Goal: Task Accomplishment & Management: Manage account settings

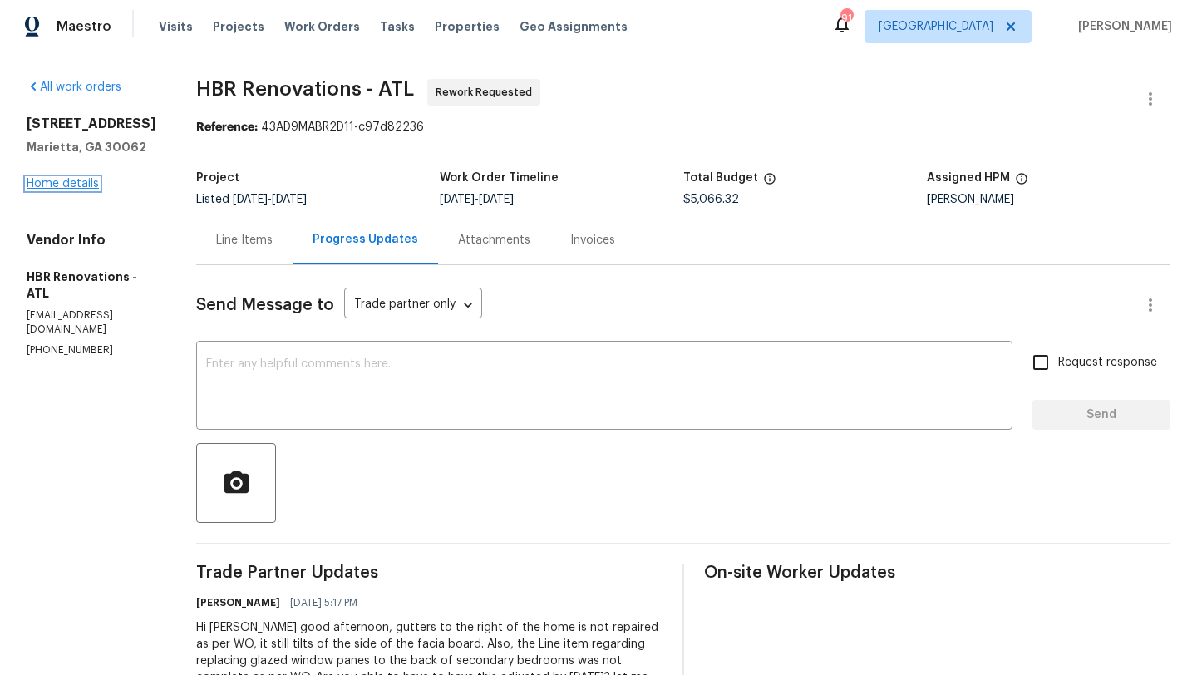
click at [66, 184] on link "Home details" at bounding box center [63, 184] width 72 height 12
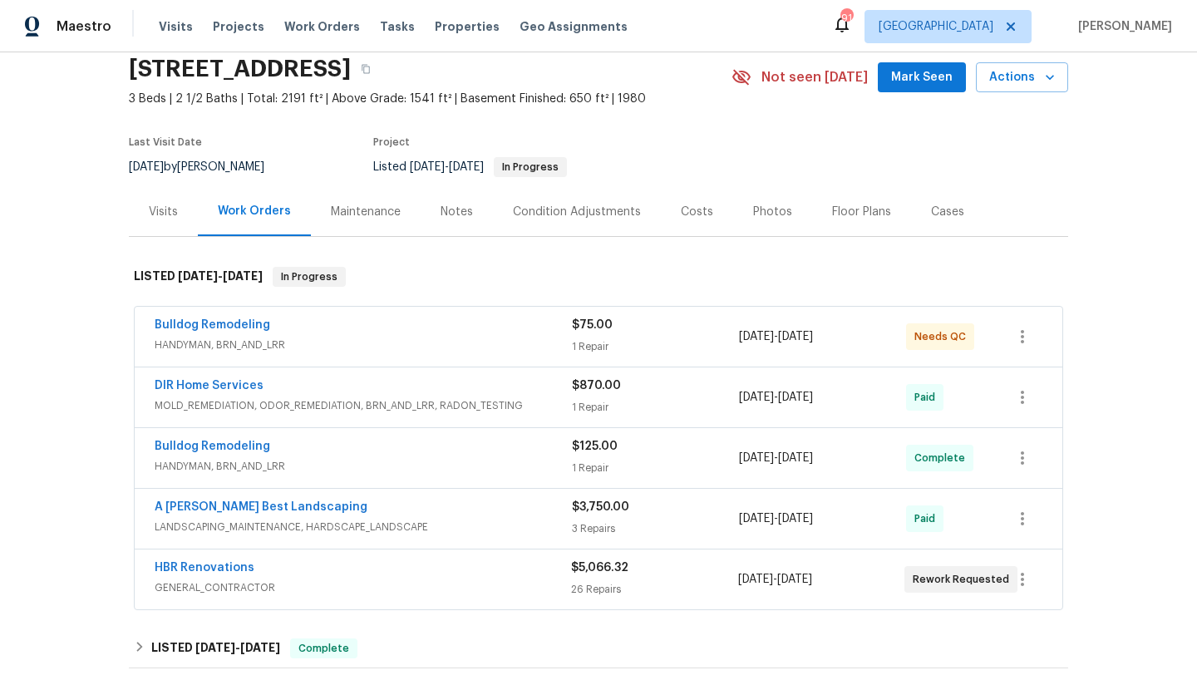
scroll to position [67, 0]
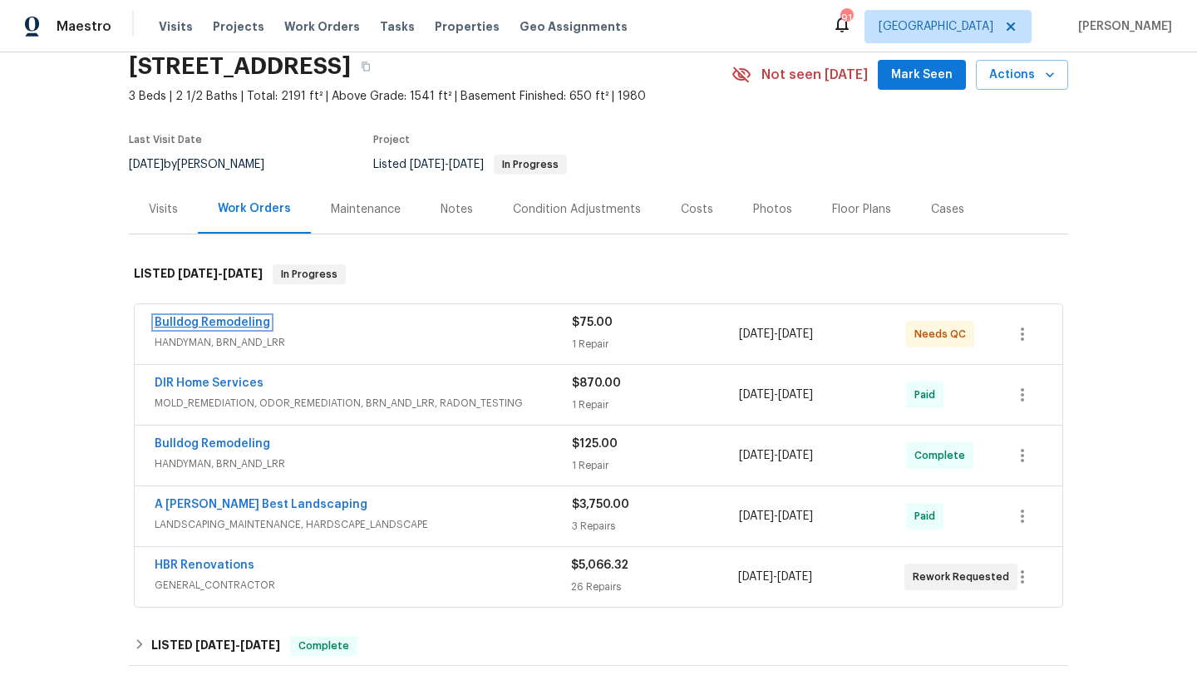
click at [254, 320] on link "Bulldog Remodeling" at bounding box center [213, 323] width 116 height 12
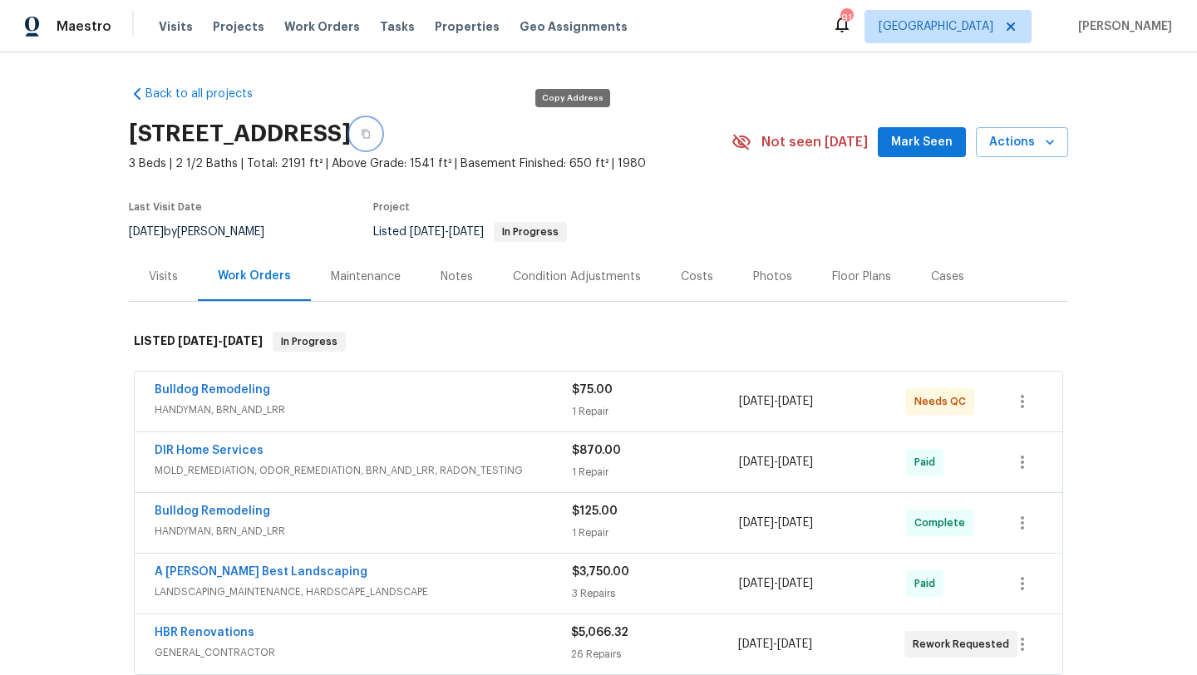
click at [381, 130] on button "button" at bounding box center [366, 134] width 30 height 30
click at [240, 395] on link "Bulldog Remodeling" at bounding box center [213, 390] width 116 height 12
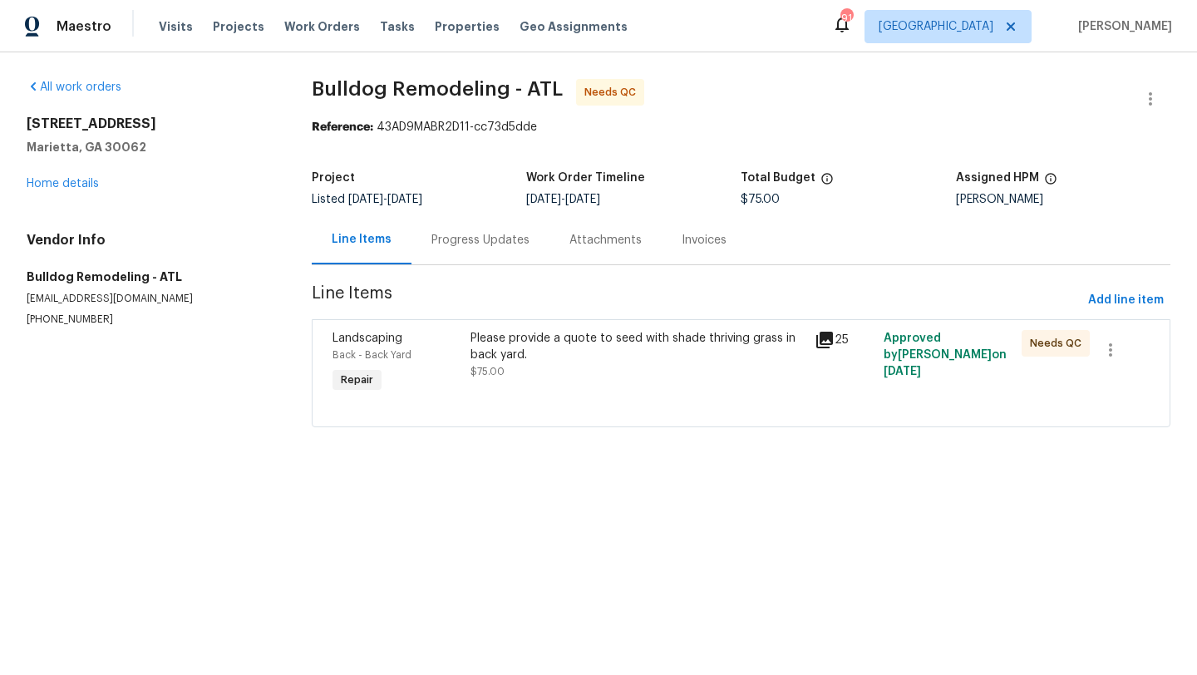
click at [356, 338] on span "Landscaping" at bounding box center [368, 339] width 70 height 12
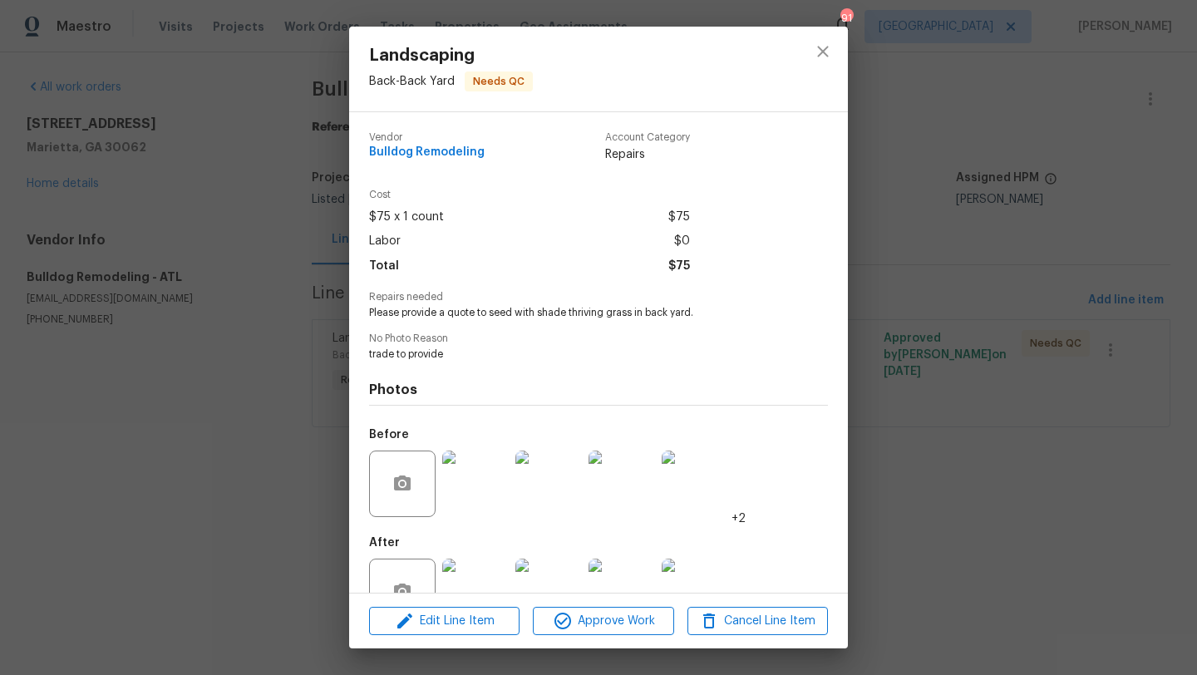
scroll to position [49, 0]
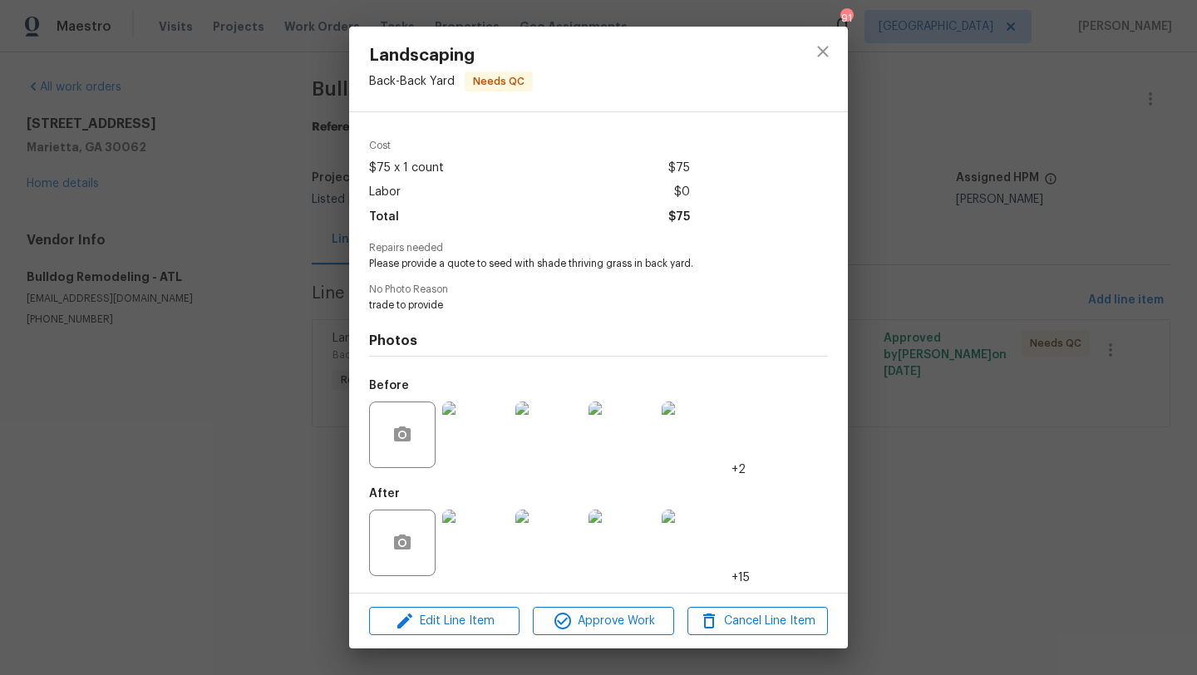
click at [496, 542] on img at bounding box center [475, 543] width 67 height 67
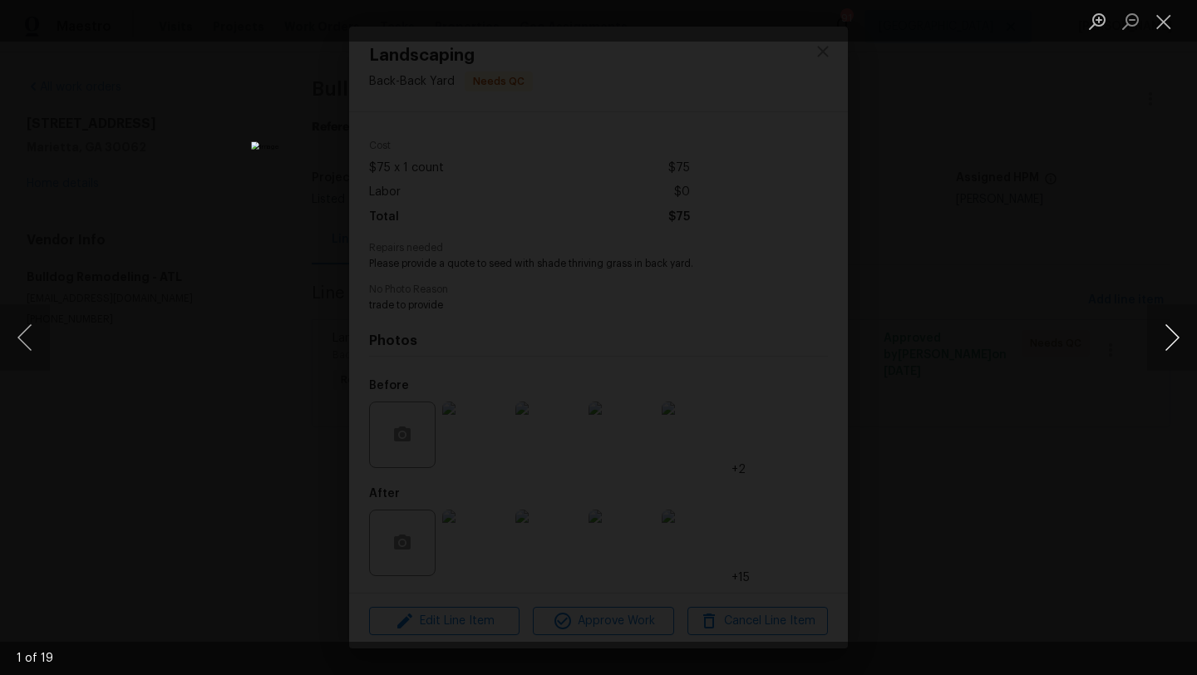
click at [1177, 349] on button "Next image" at bounding box center [1172, 337] width 50 height 67
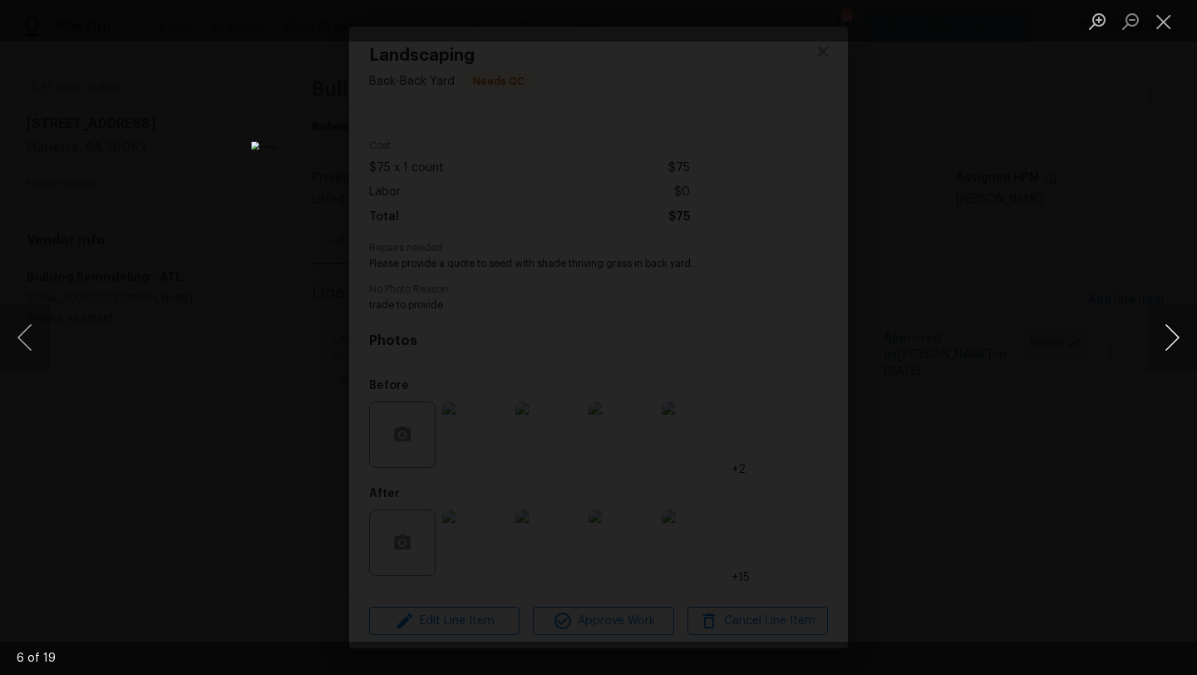
click at [1177, 349] on button "Next image" at bounding box center [1172, 337] width 50 height 67
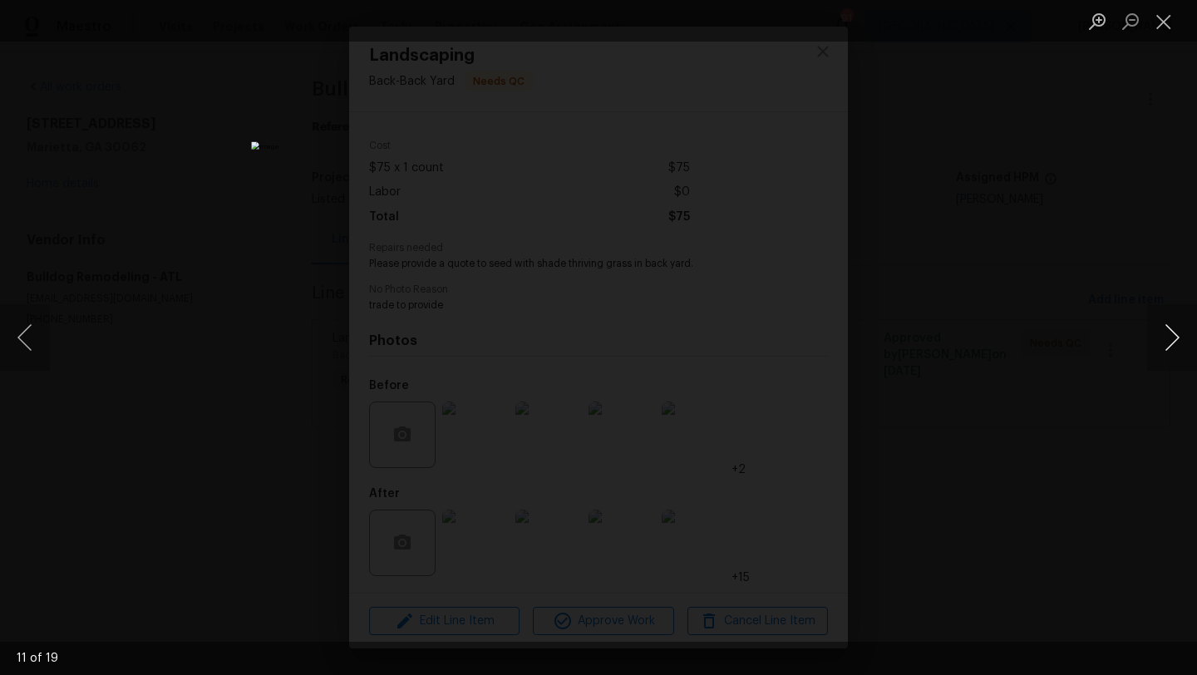
click at [1177, 349] on button "Next image" at bounding box center [1172, 337] width 50 height 67
click at [1174, 155] on div "Lightbox" at bounding box center [598, 337] width 1197 height 675
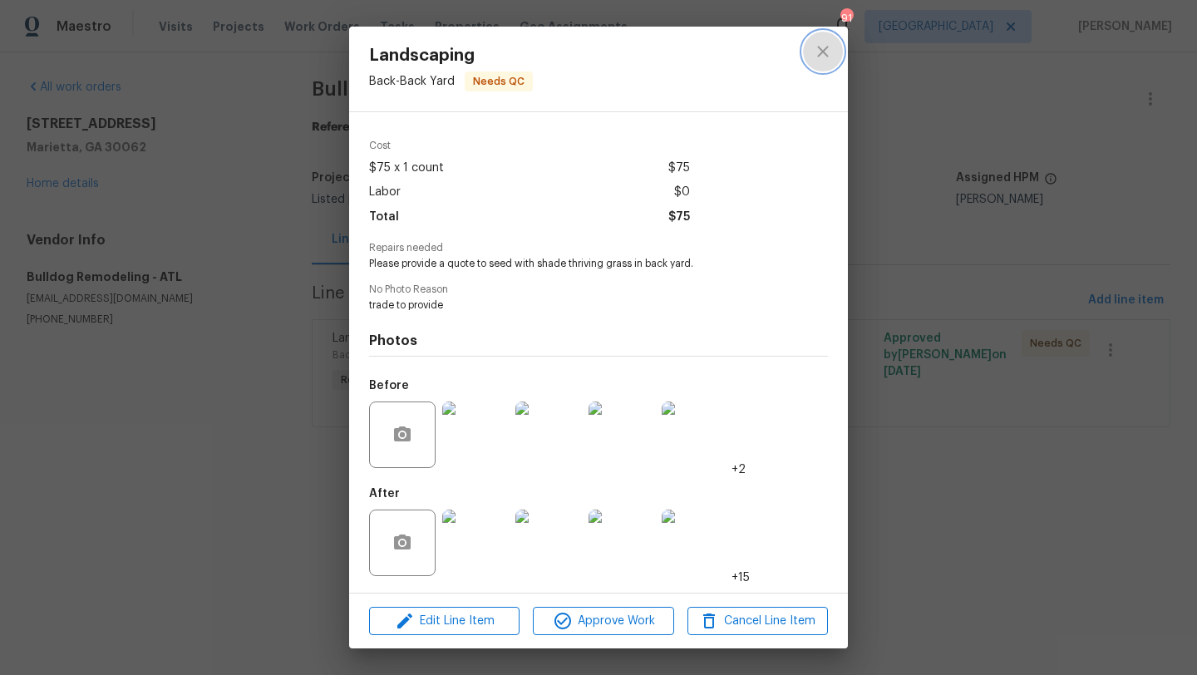
click at [828, 54] on icon "close" at bounding box center [823, 52] width 20 height 20
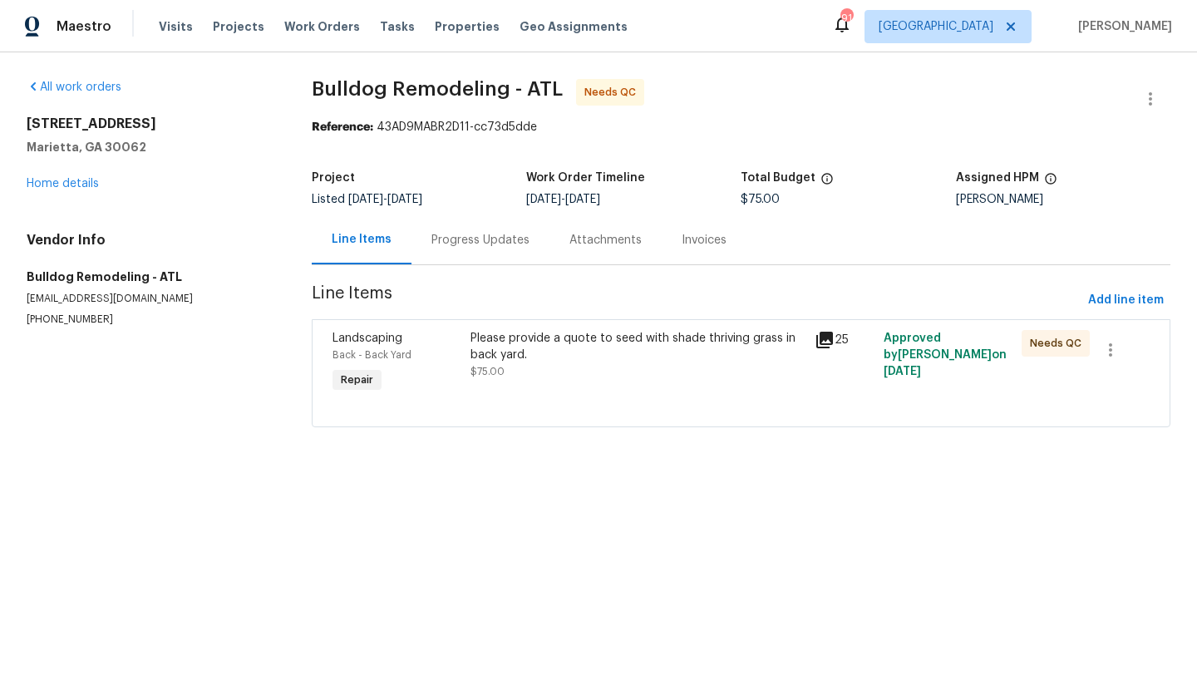
click at [491, 237] on div "Progress Updates" at bounding box center [481, 240] width 98 height 17
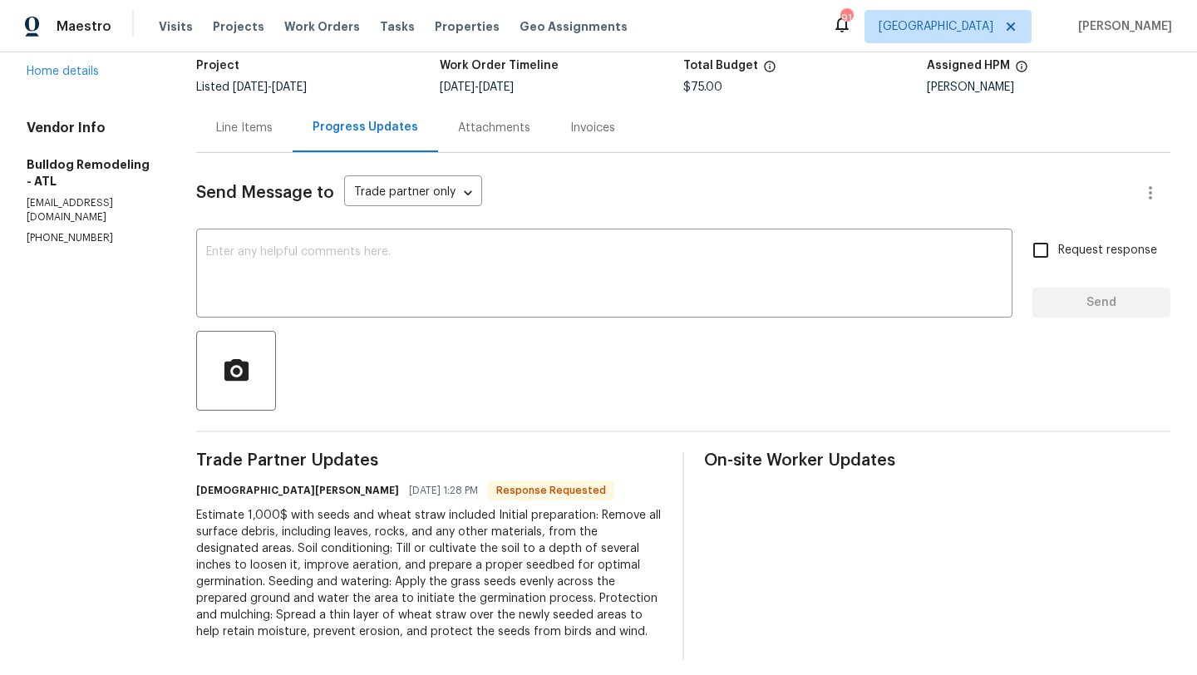
scroll to position [124, 0]
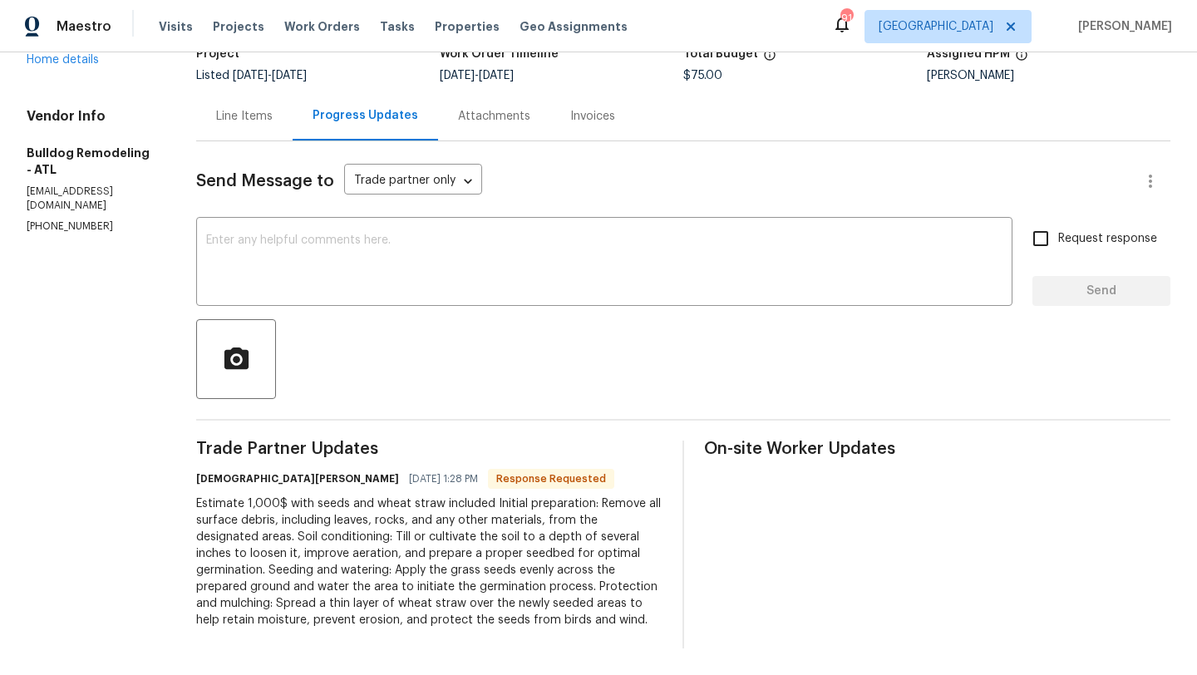
click at [222, 128] on div "Line Items" at bounding box center [244, 115] width 96 height 49
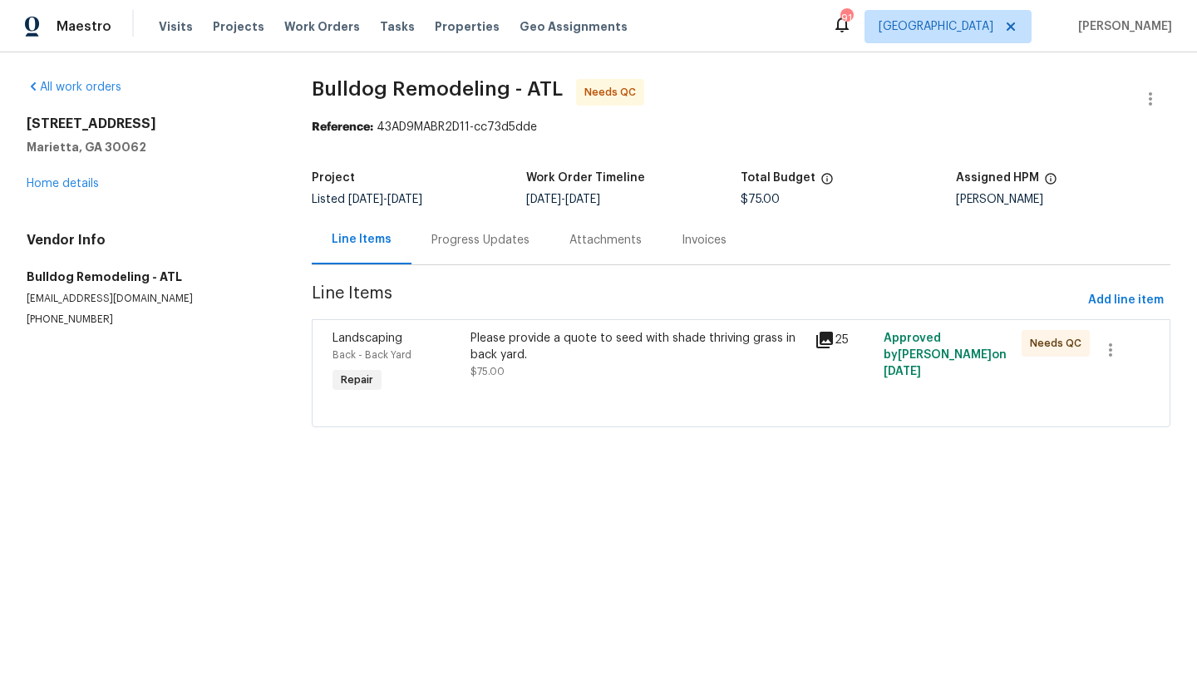
click at [340, 345] on div "Landscaping" at bounding box center [397, 338] width 128 height 17
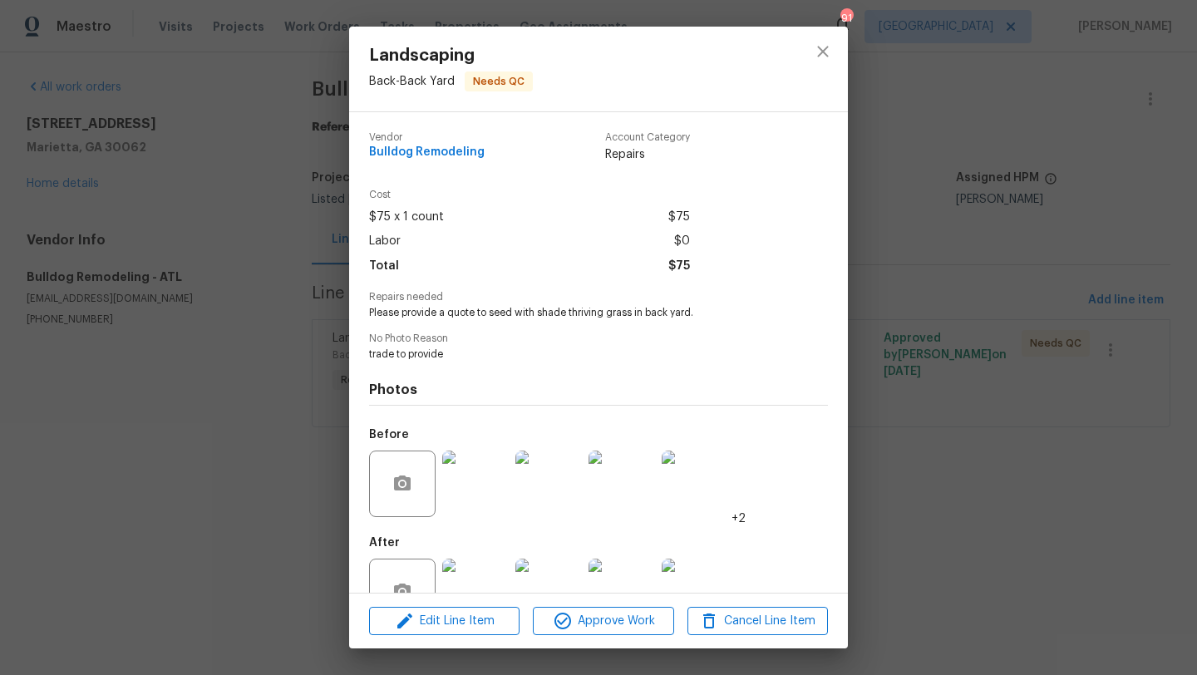
scroll to position [49, 0]
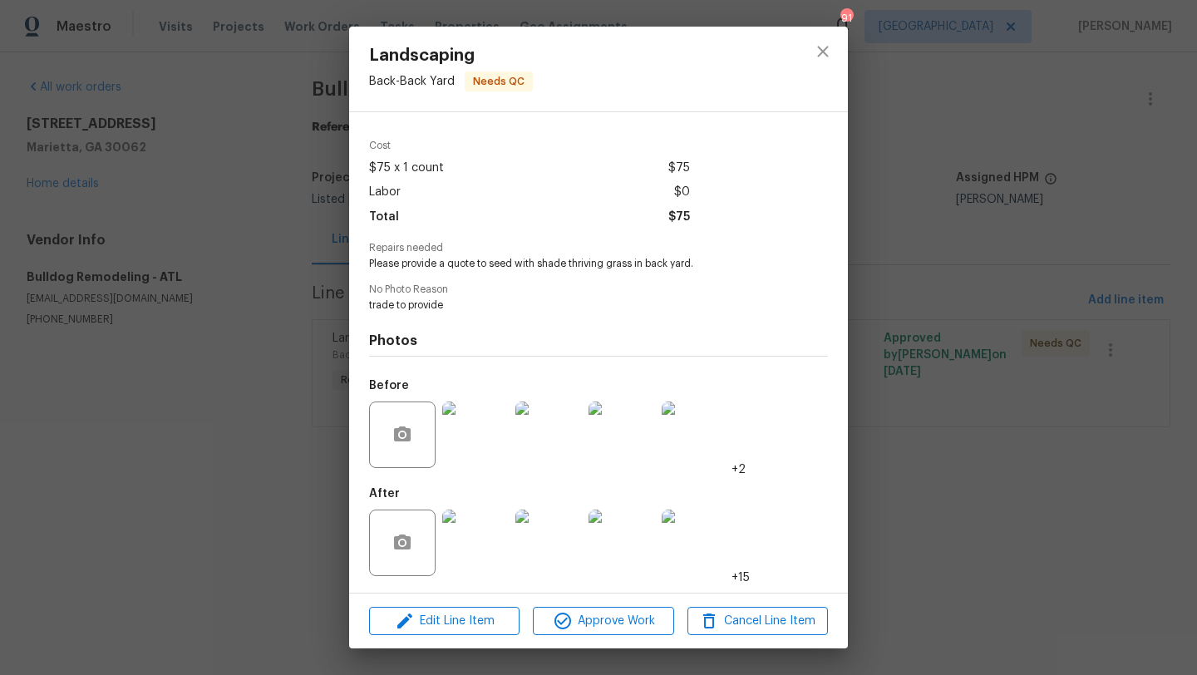
click at [476, 541] on img at bounding box center [475, 543] width 67 height 67
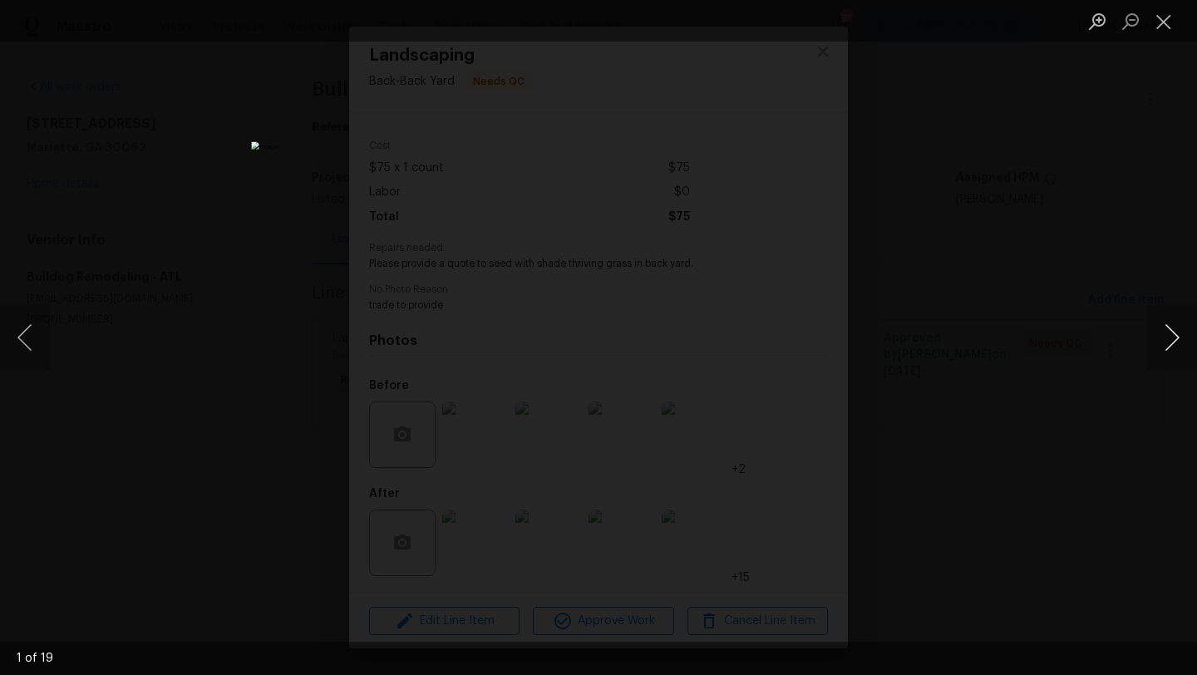
click at [1188, 338] on button "Next image" at bounding box center [1172, 337] width 50 height 67
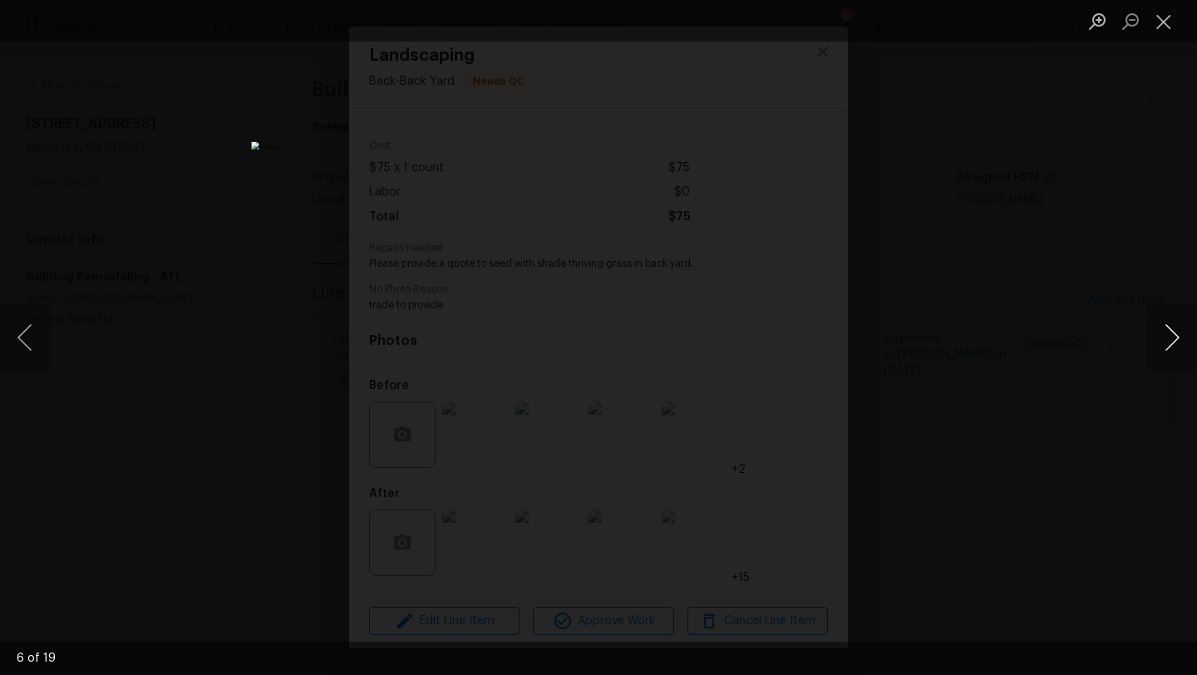
click at [1188, 338] on button "Next image" at bounding box center [1172, 337] width 50 height 67
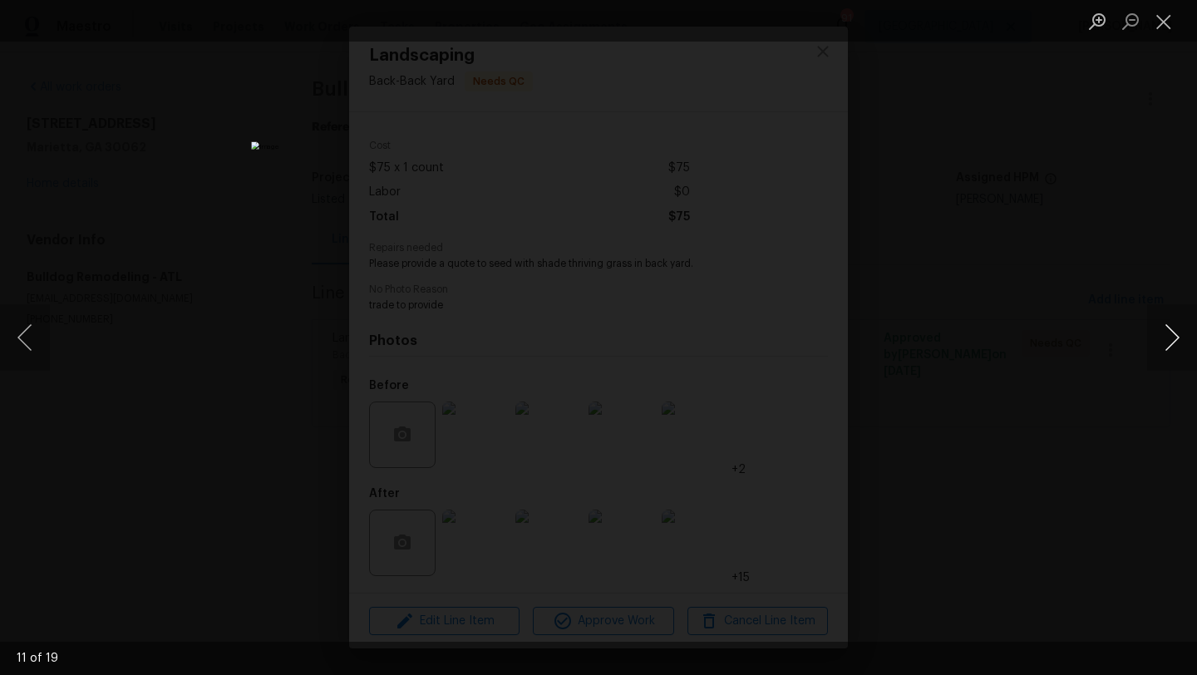
click at [1188, 338] on button "Next image" at bounding box center [1172, 337] width 50 height 67
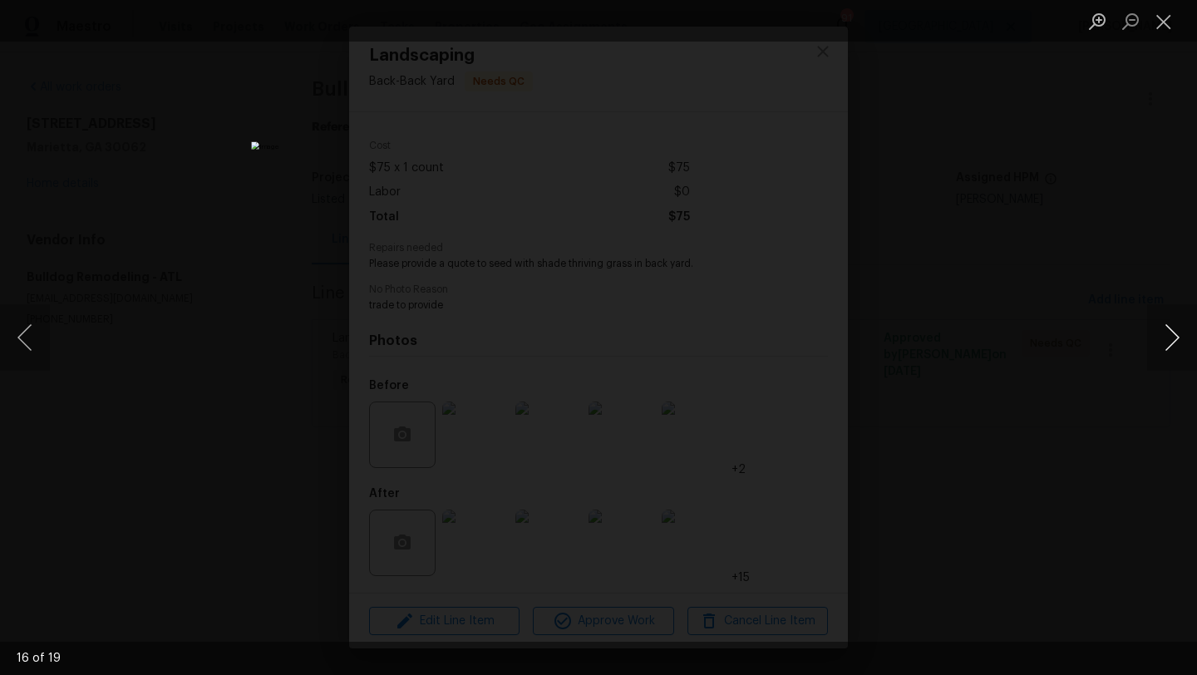
click at [1188, 338] on button "Next image" at bounding box center [1172, 337] width 50 height 67
click at [1132, 249] on div "Lightbox" at bounding box center [598, 337] width 1197 height 675
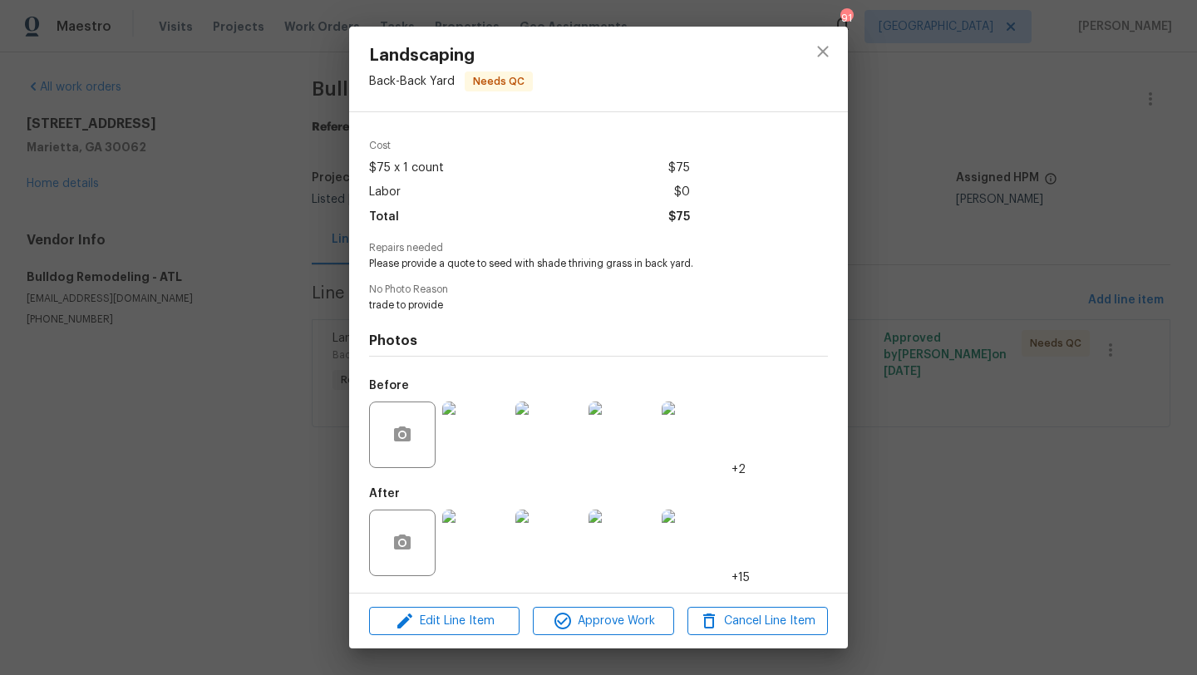
click at [1050, 116] on div "Landscaping Back - Back Yard Needs QC Vendor Bulldog Remodeling Account Categor…" at bounding box center [598, 337] width 1197 height 675
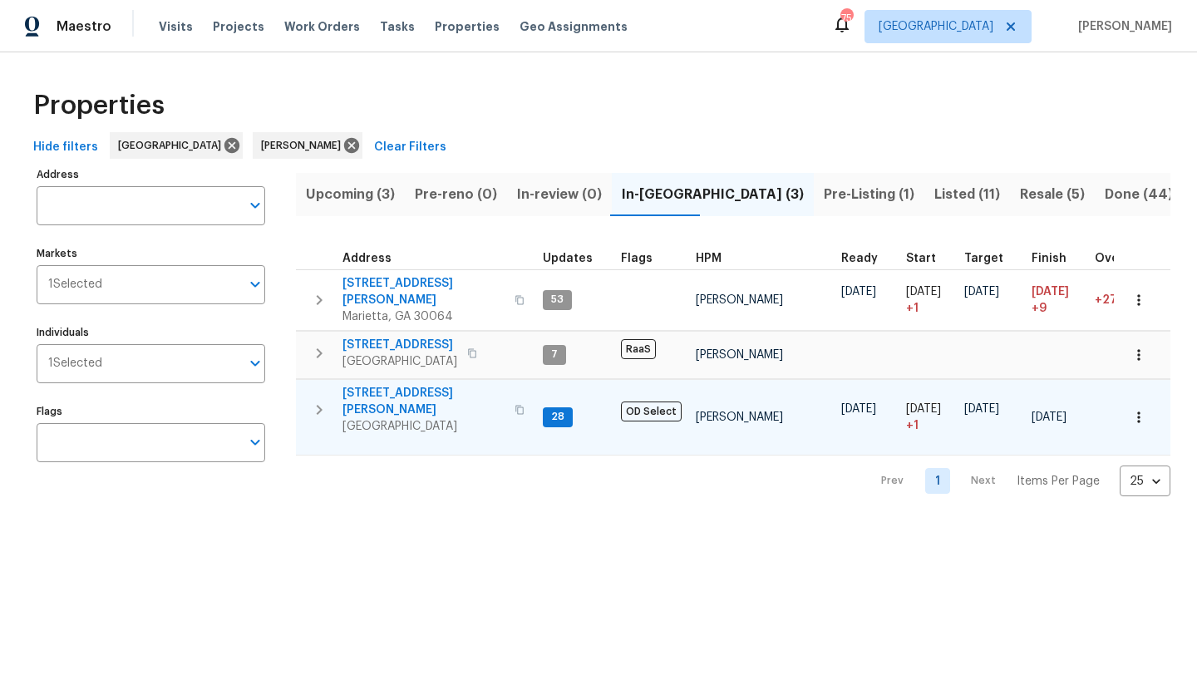
click at [385, 385] on span "[STREET_ADDRESS][PERSON_NAME]" at bounding box center [424, 401] width 162 height 33
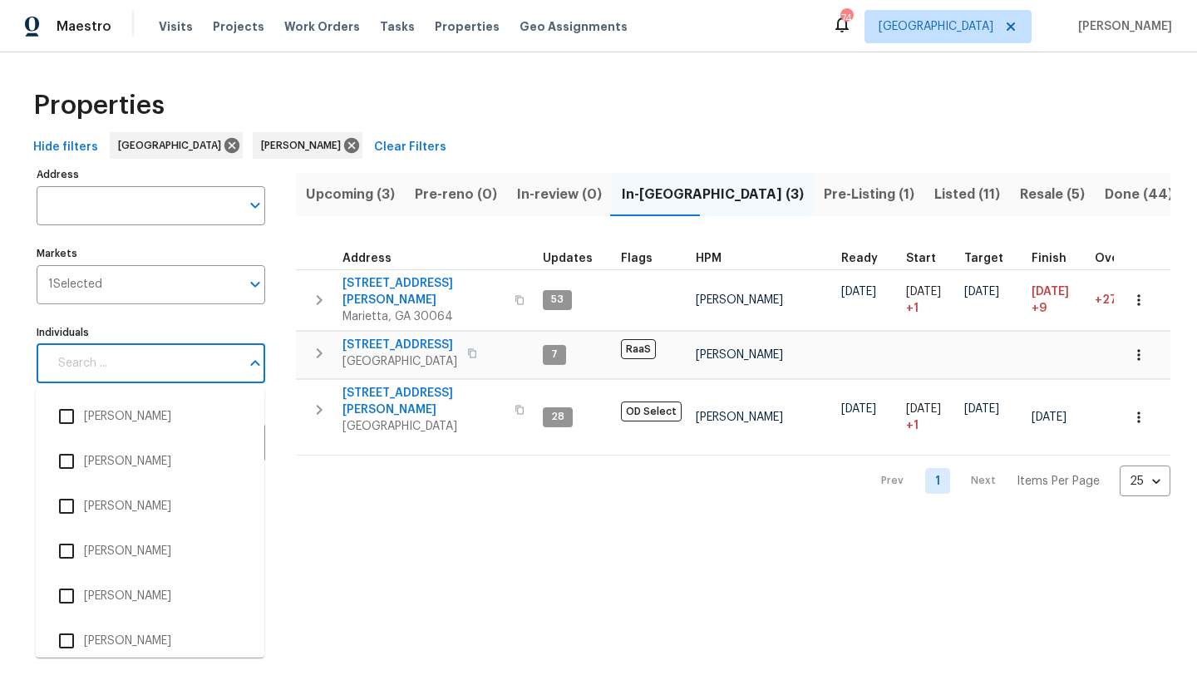
click at [145, 375] on input "Individuals" at bounding box center [144, 363] width 192 height 39
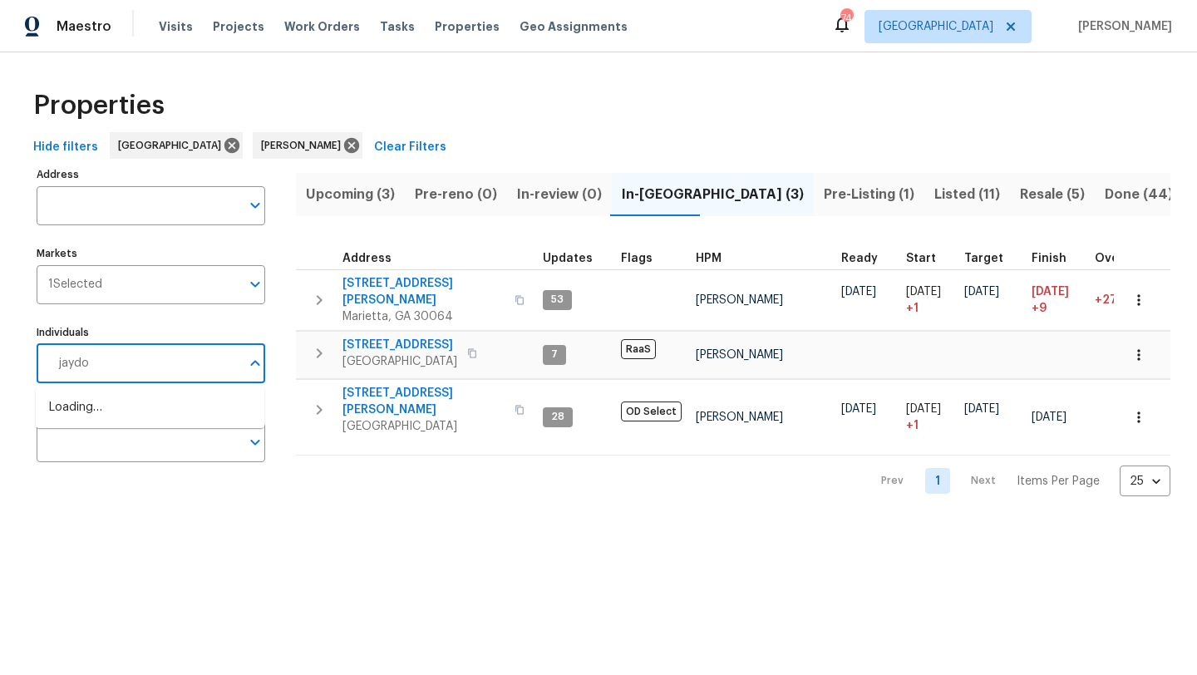
type input "jaydon"
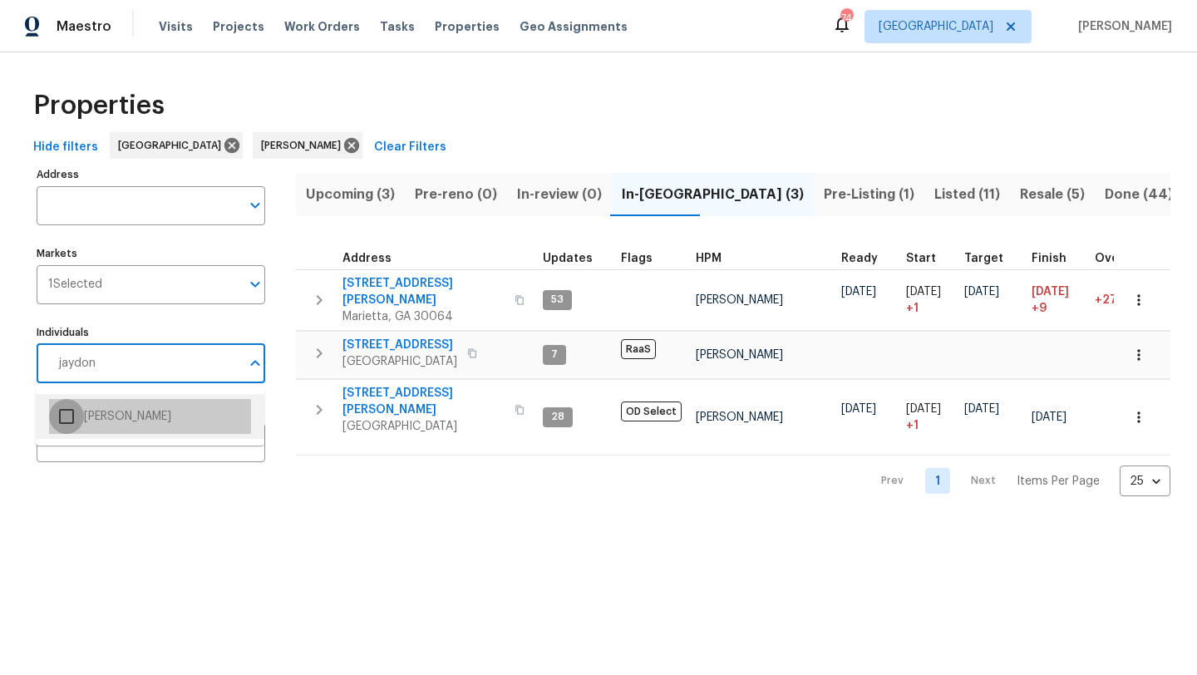
click at [72, 416] on input "checkbox" at bounding box center [66, 416] width 35 height 35
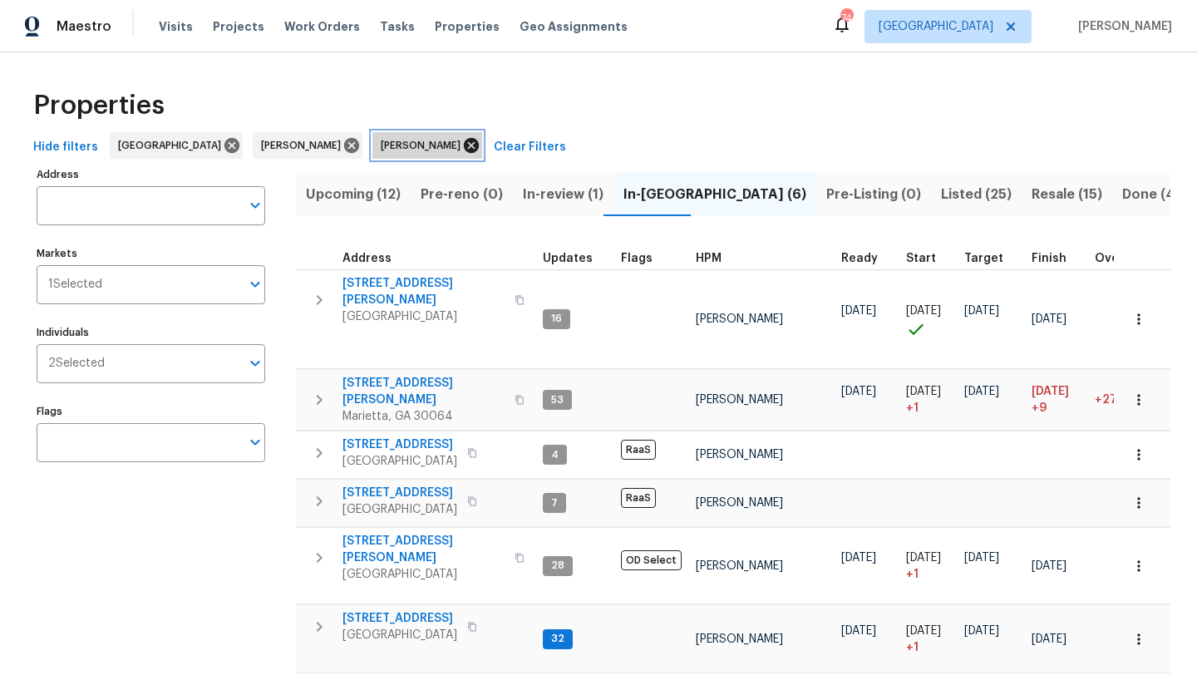
click at [464, 144] on icon at bounding box center [471, 145] width 15 height 15
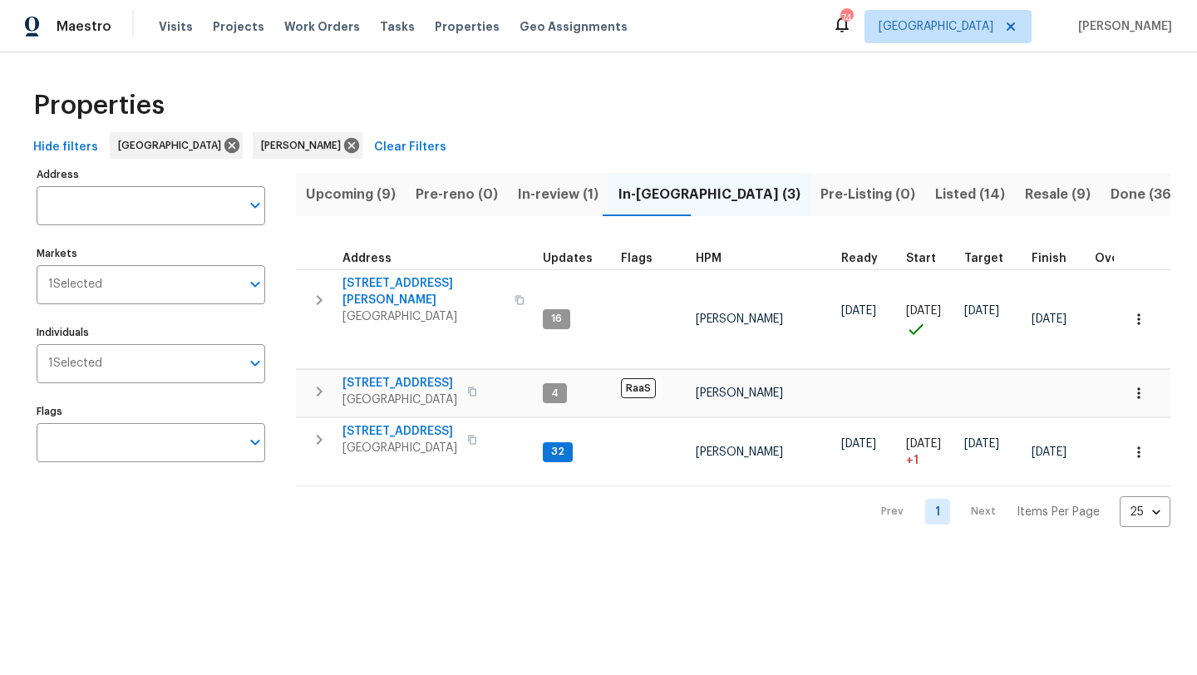
click at [372, 194] on span "Upcoming (9)" at bounding box center [351, 194] width 90 height 23
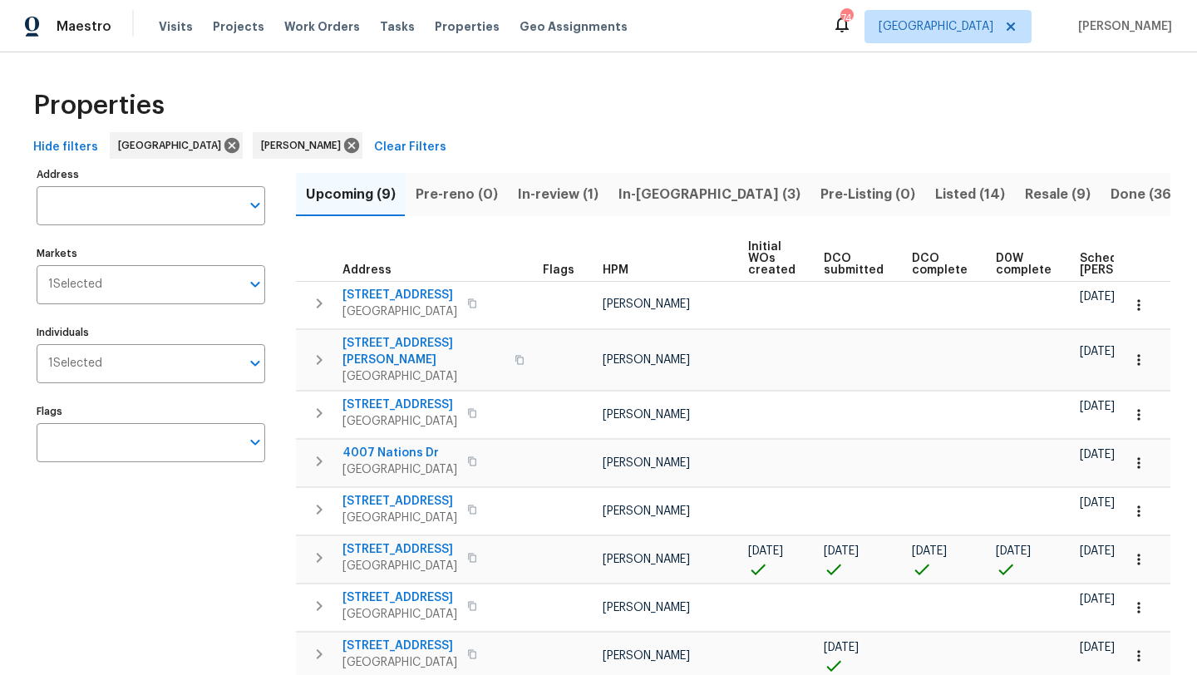
click at [559, 196] on span "In-review (1)" at bounding box center [558, 194] width 81 height 23
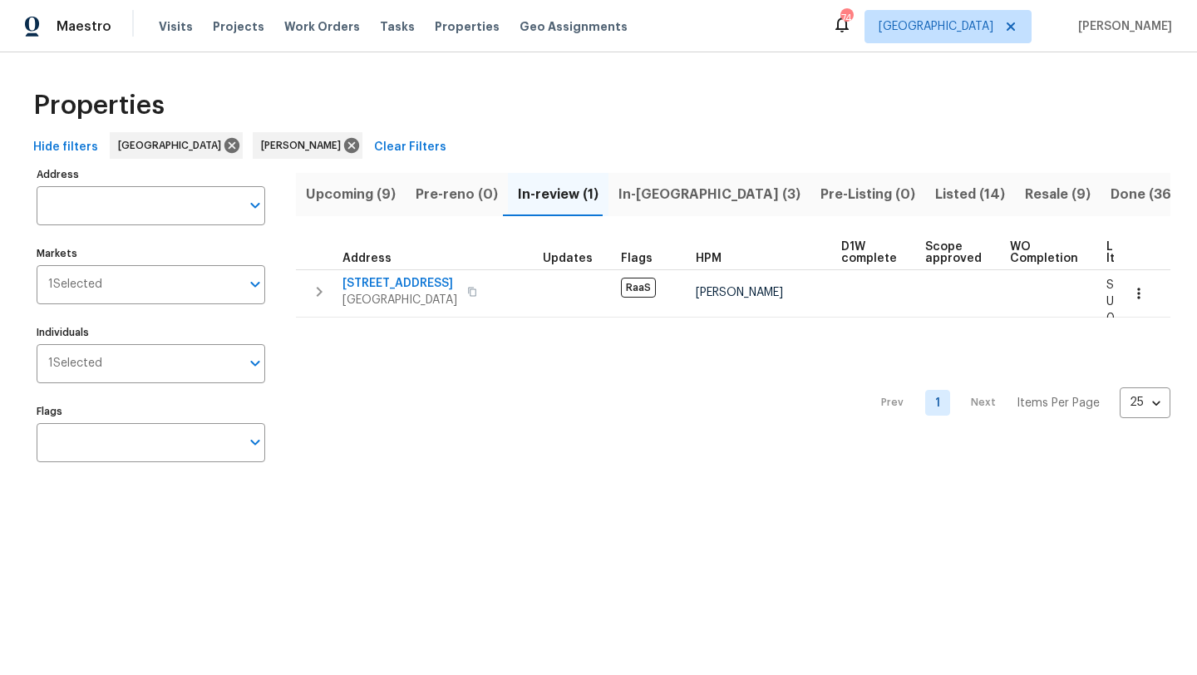
click at [935, 191] on span "Listed (14)" at bounding box center [970, 194] width 70 height 23
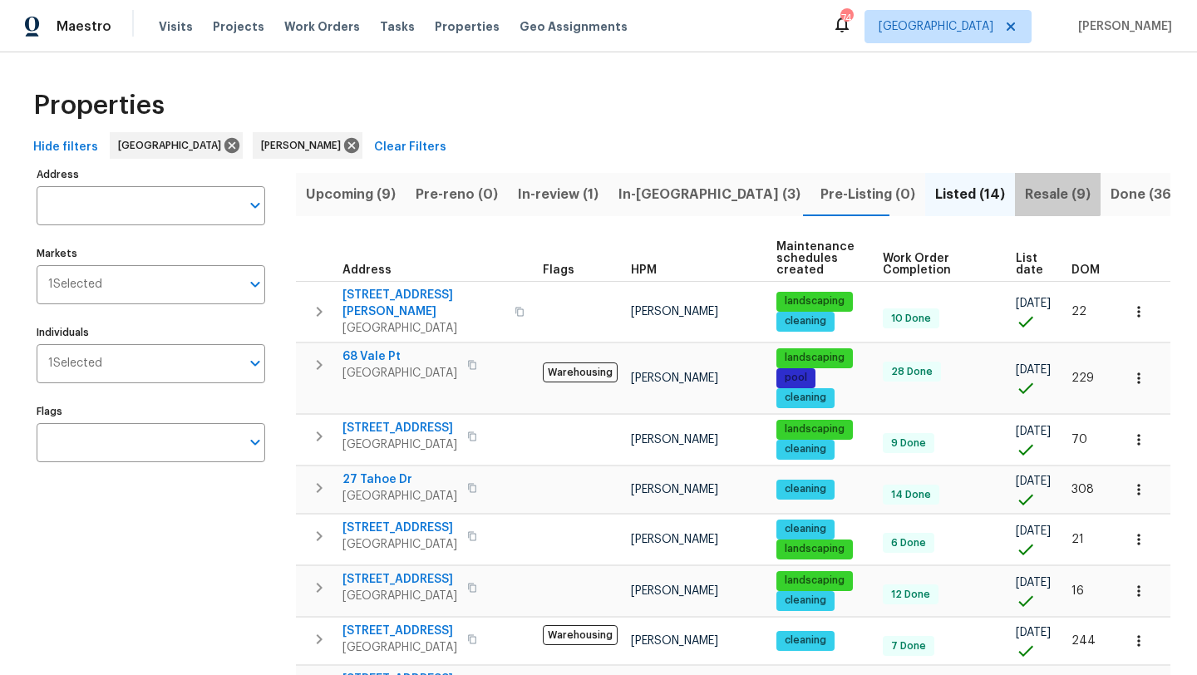
click at [1025, 192] on span "Resale (9)" at bounding box center [1058, 194] width 66 height 23
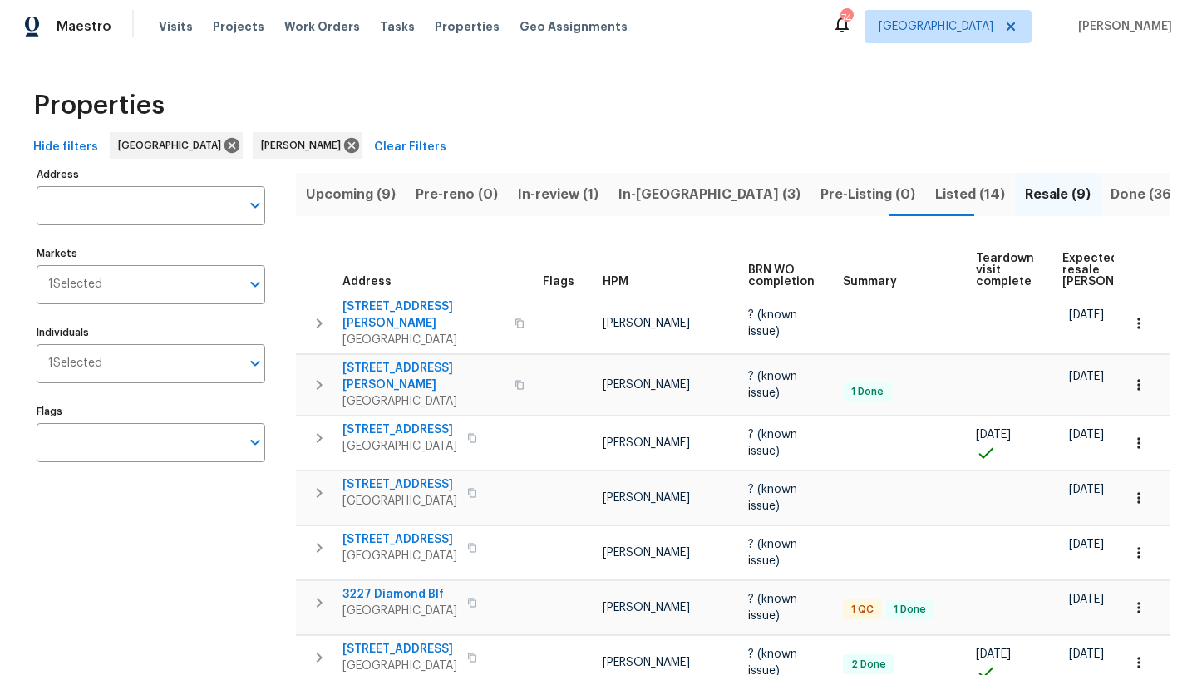
click at [1111, 187] on span "Done (364)" at bounding box center [1149, 194] width 76 height 23
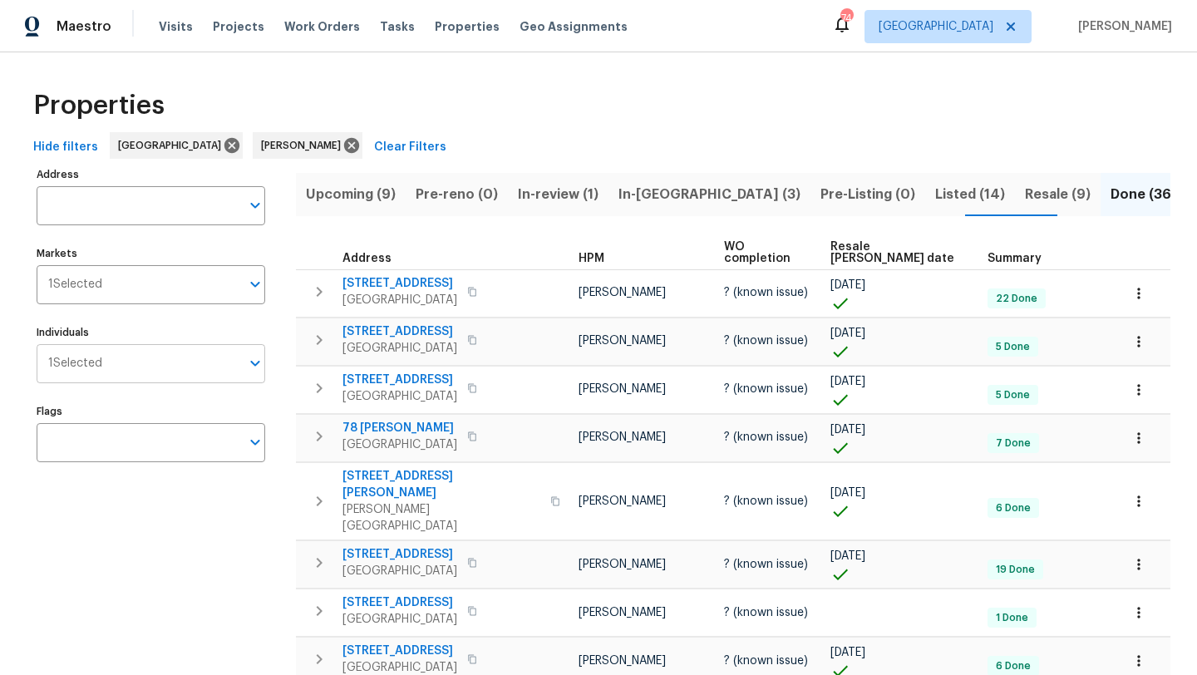
click at [160, 368] on input "Individuals" at bounding box center [171, 363] width 138 height 39
type input "[PERSON_NAME]"
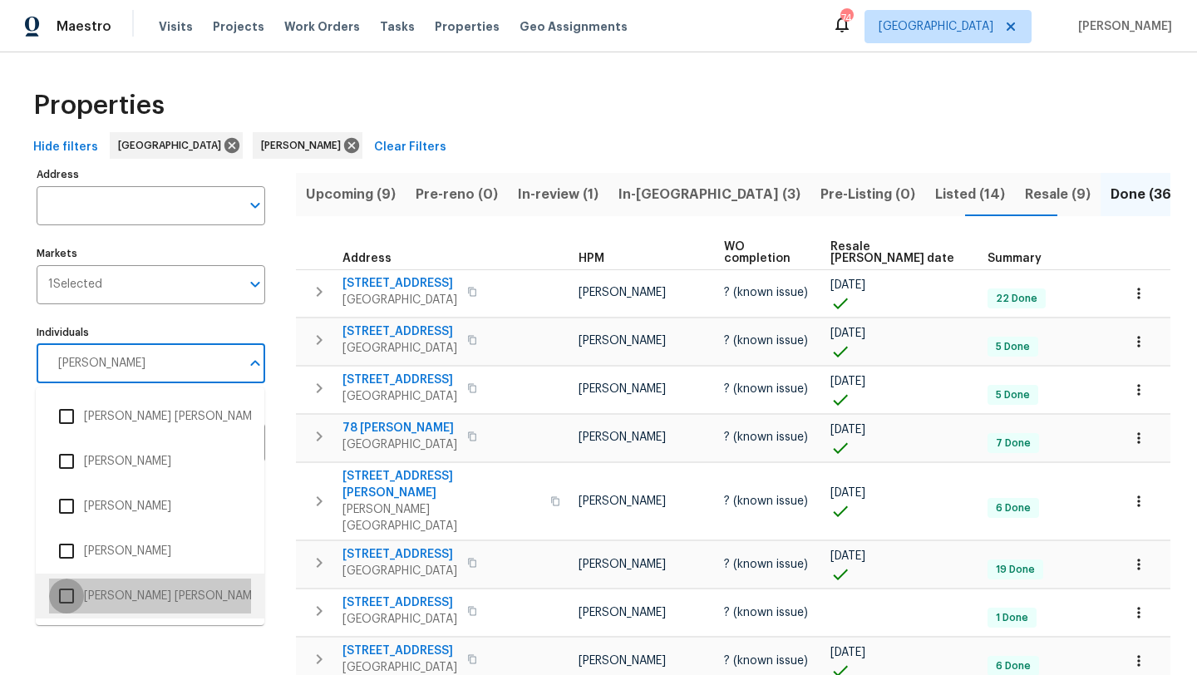
click at [71, 587] on input "checkbox" at bounding box center [66, 596] width 35 height 35
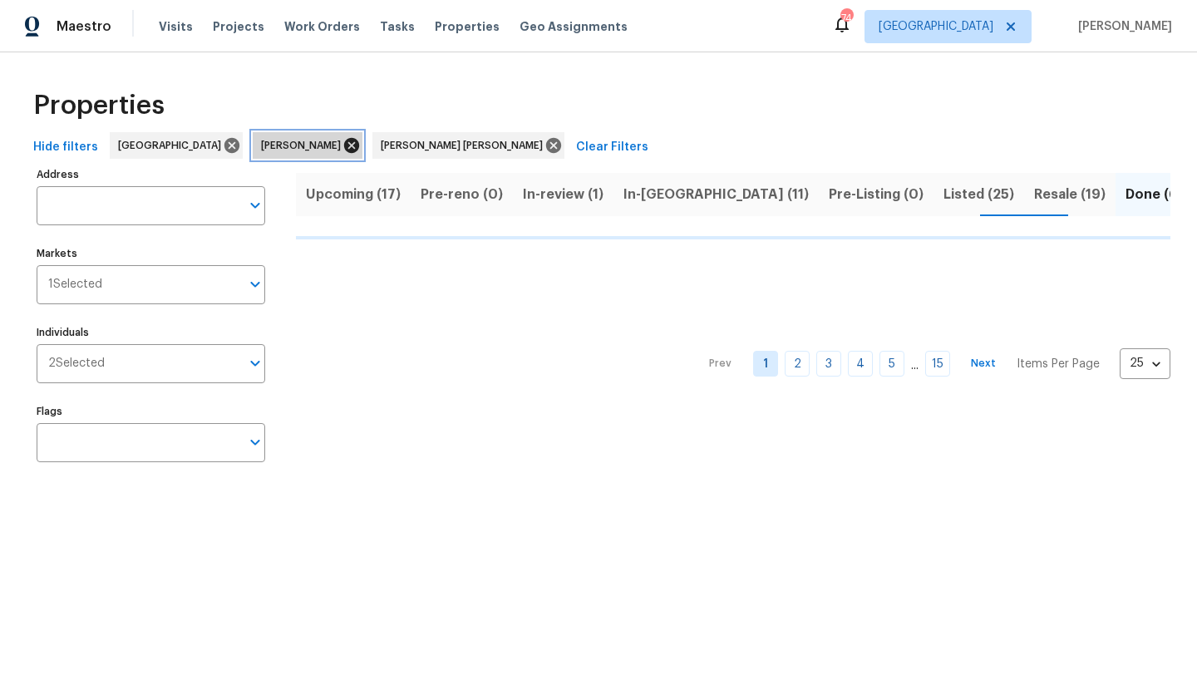
click at [344, 142] on icon at bounding box center [351, 145] width 15 height 15
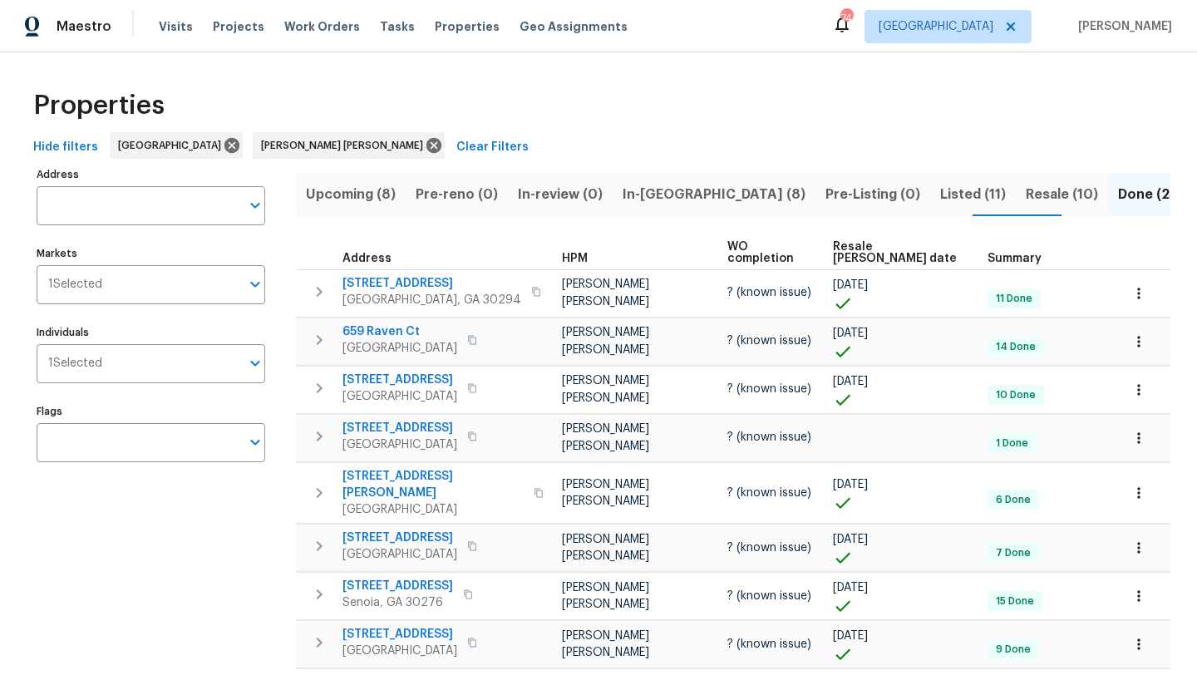
click at [663, 197] on span "In-[GEOGRAPHIC_DATA] (8)" at bounding box center [714, 194] width 183 height 23
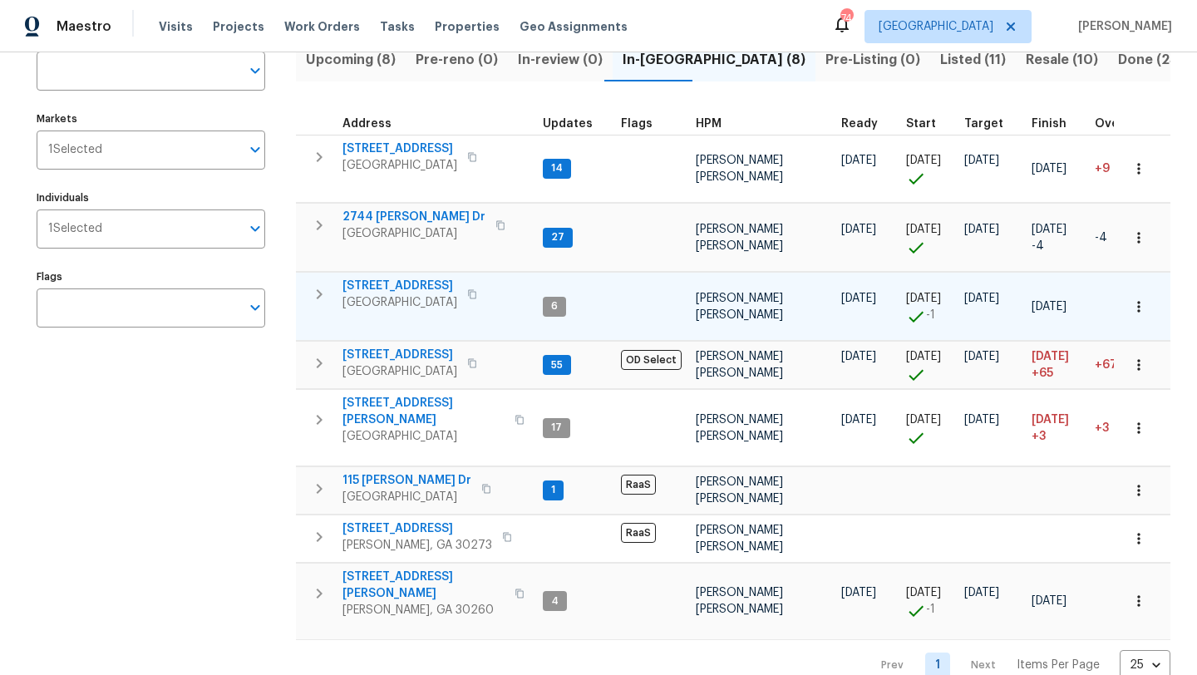
scroll to position [138, 0]
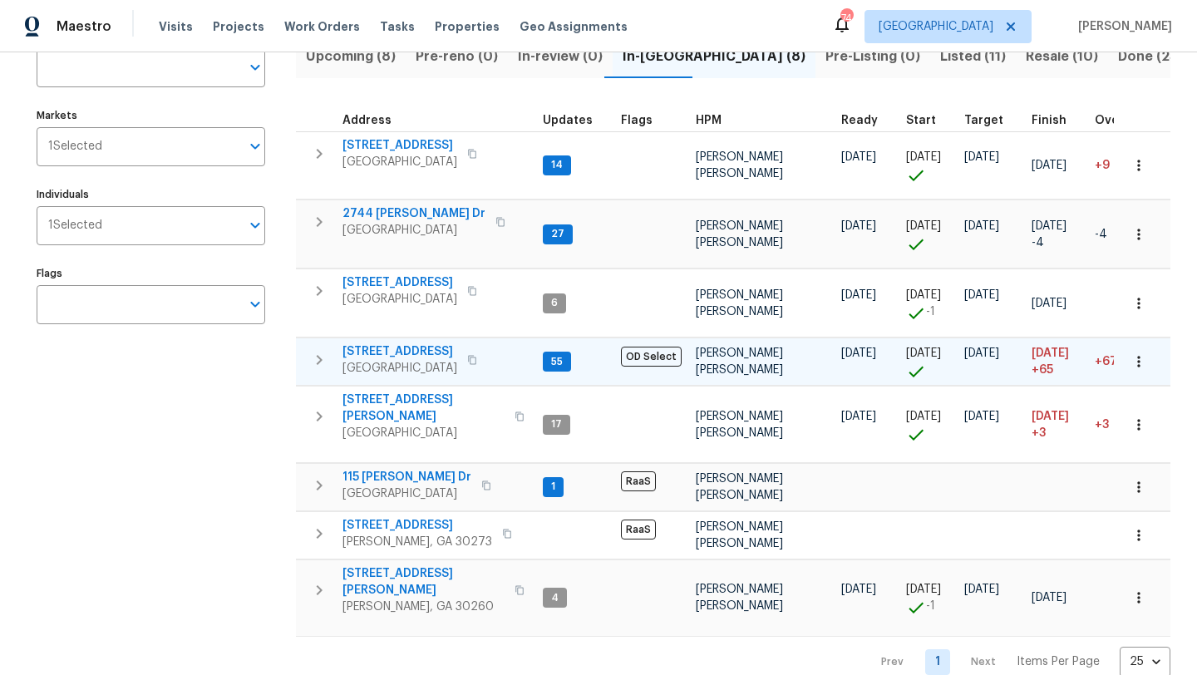
click at [413, 353] on span "[STREET_ADDRESS]" at bounding box center [400, 351] width 115 height 17
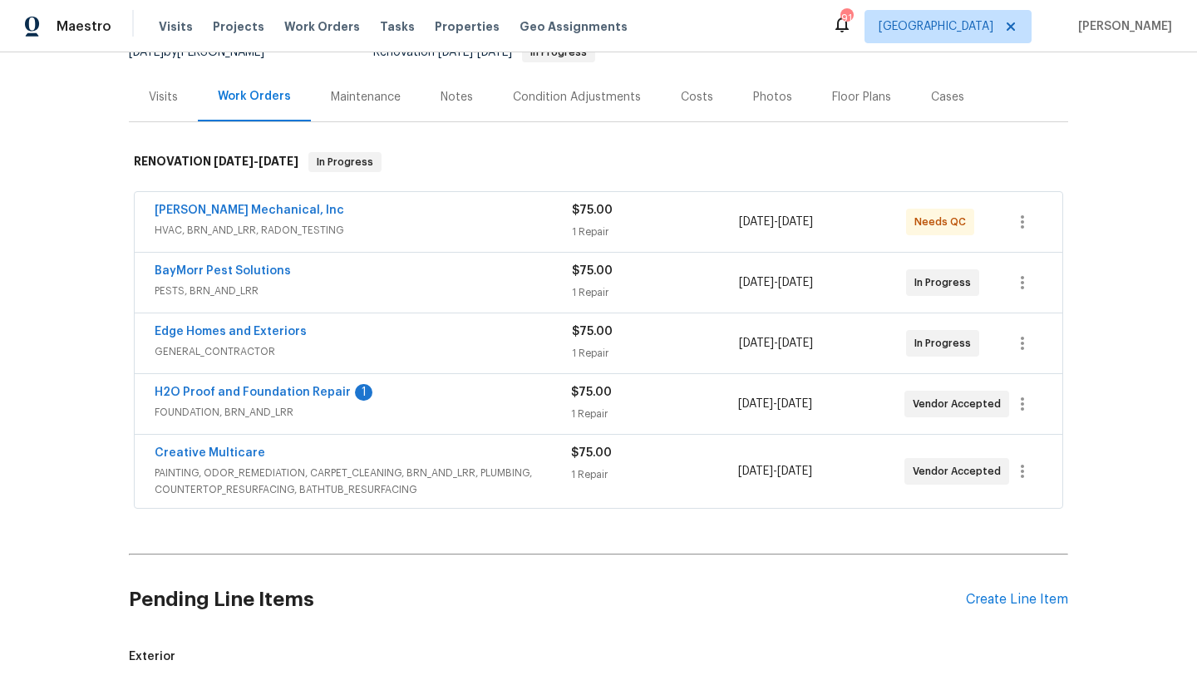
scroll to position [181, 0]
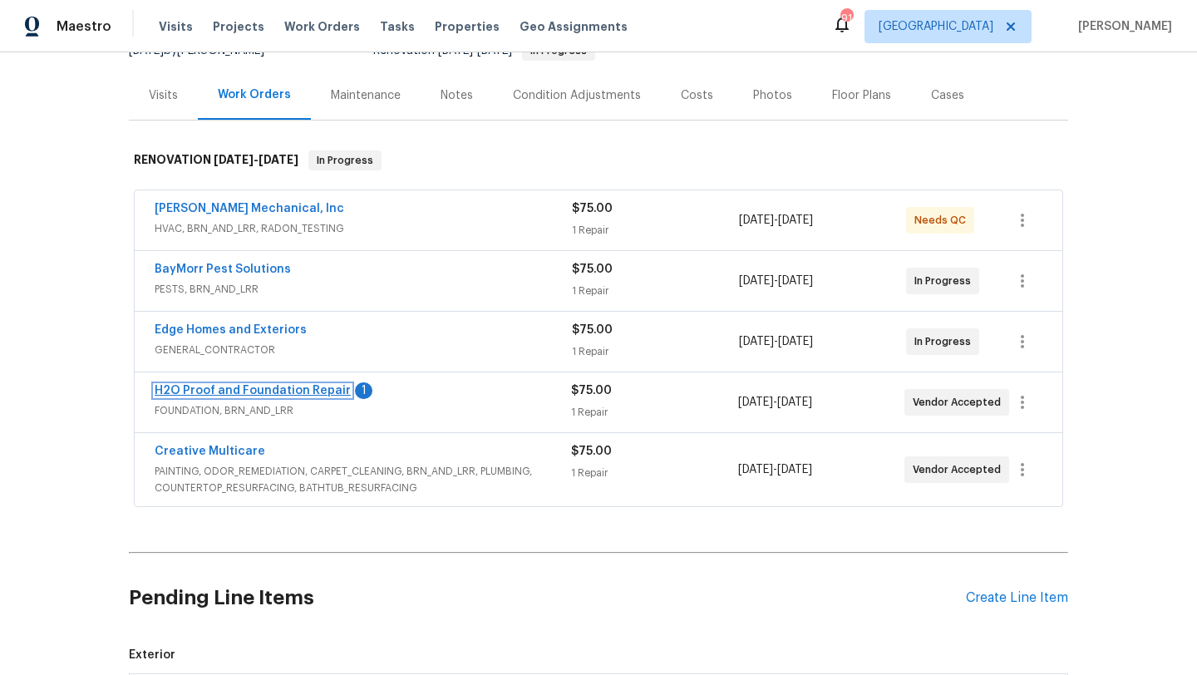
click at [285, 391] on link "H2O Proof and Foundation Repair" at bounding box center [253, 391] width 196 height 12
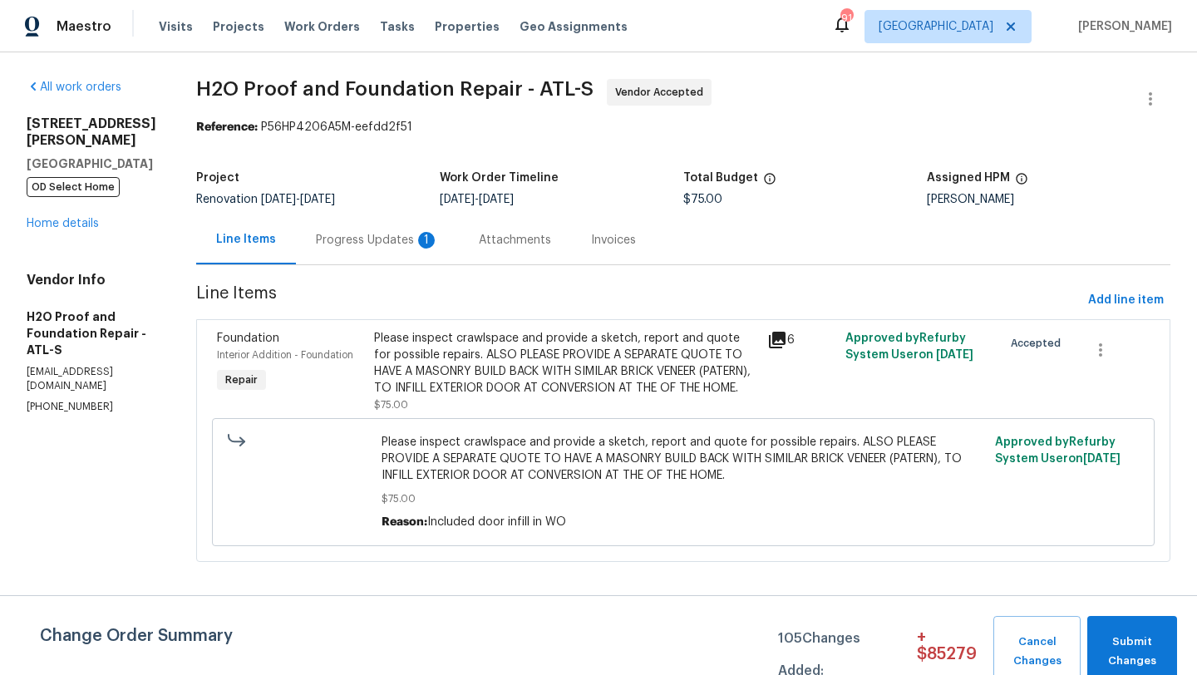
click at [382, 239] on div "Progress Updates 1" at bounding box center [377, 240] width 123 height 17
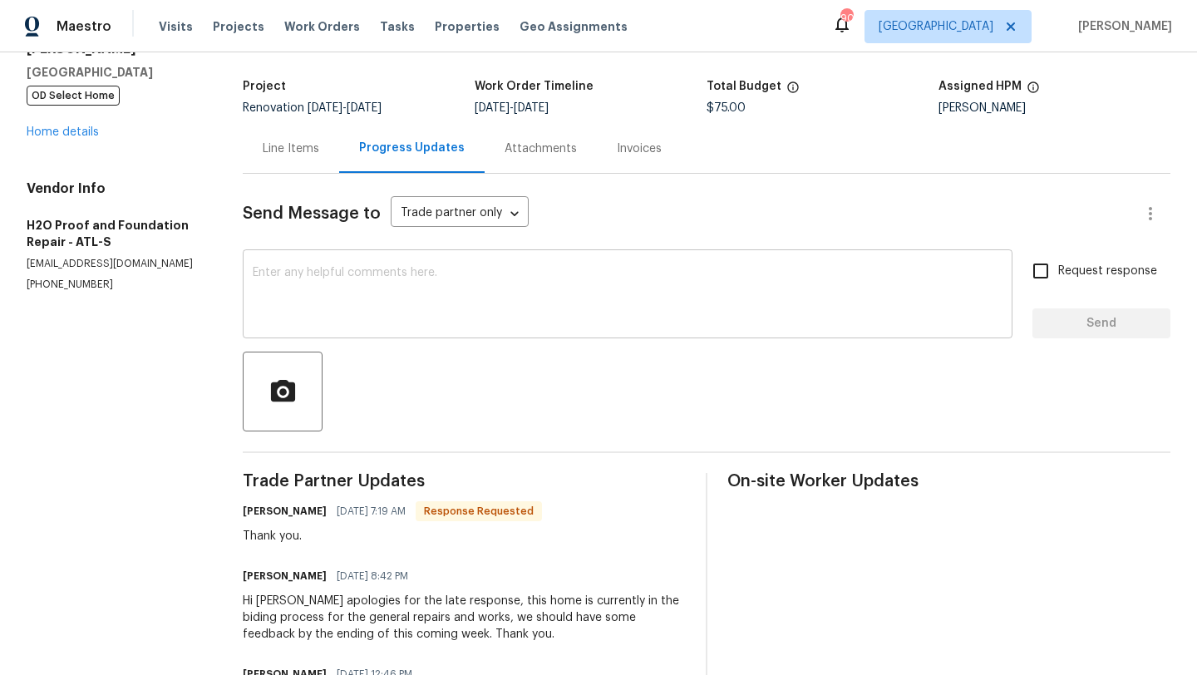
scroll to position [62, 0]
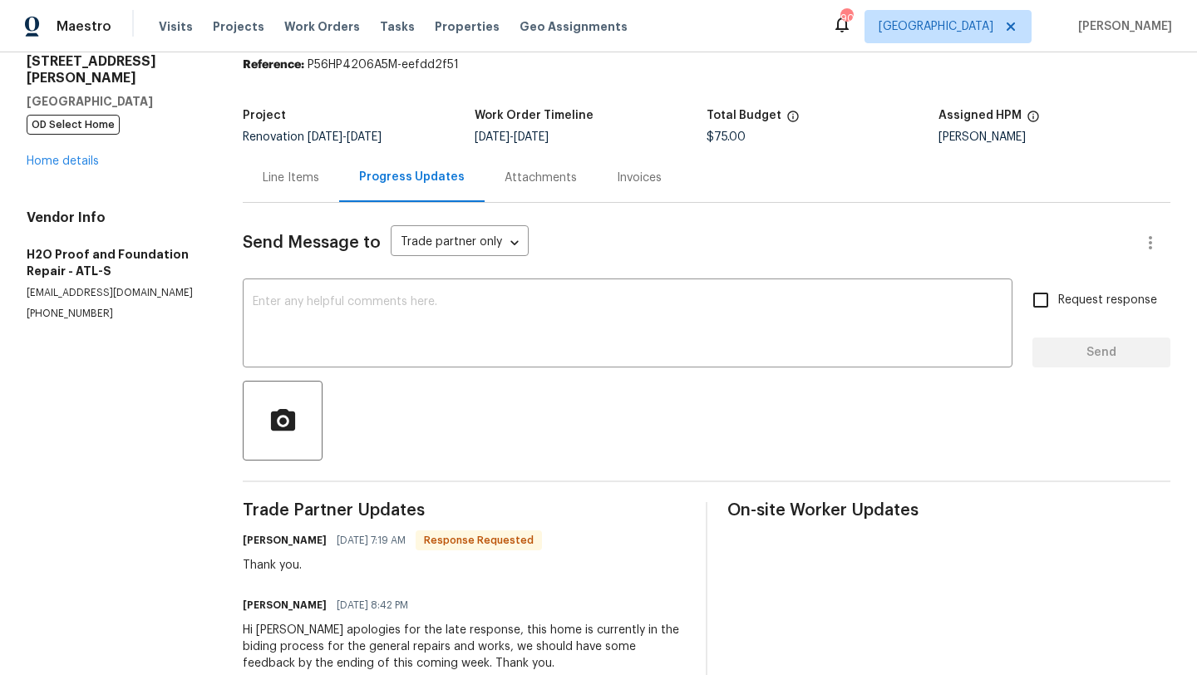
click at [284, 174] on div "Line Items" at bounding box center [291, 178] width 57 height 17
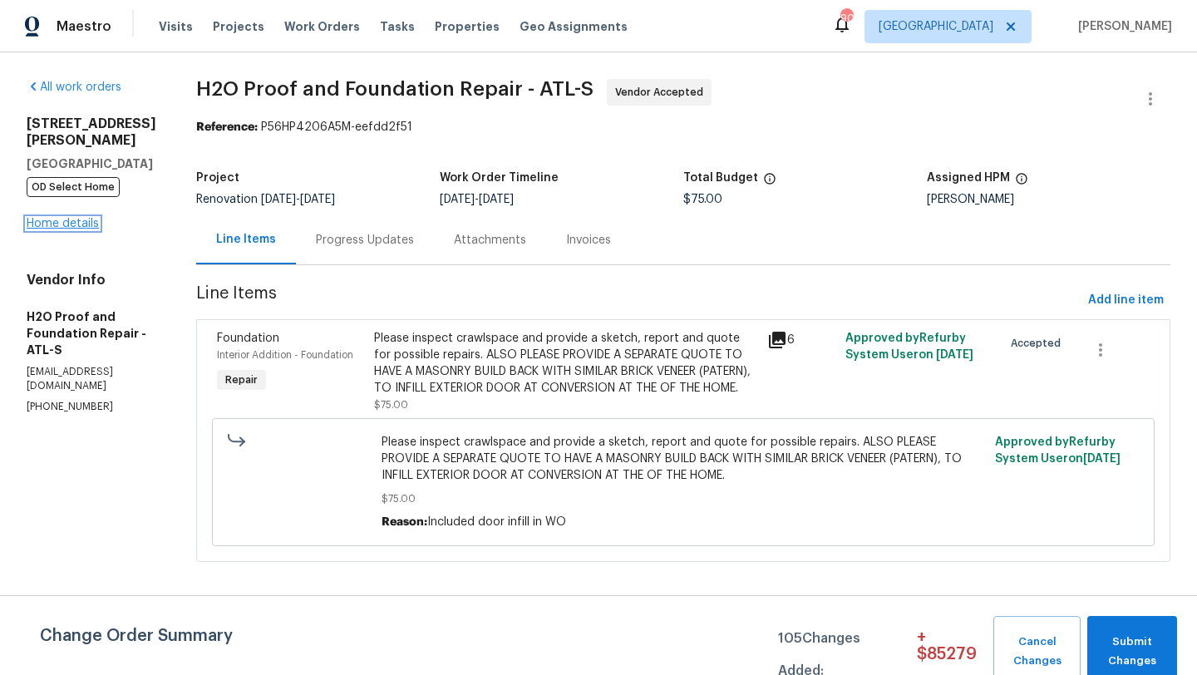
click at [89, 225] on link "Home details" at bounding box center [63, 224] width 72 height 12
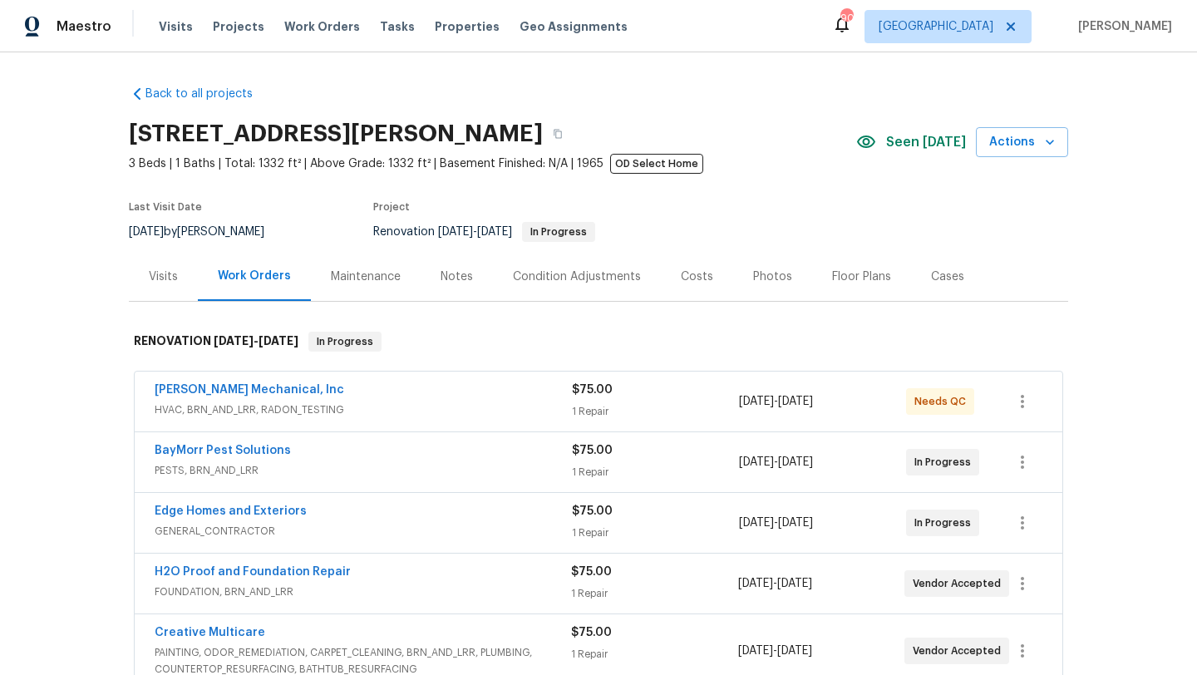
scroll to position [235, 0]
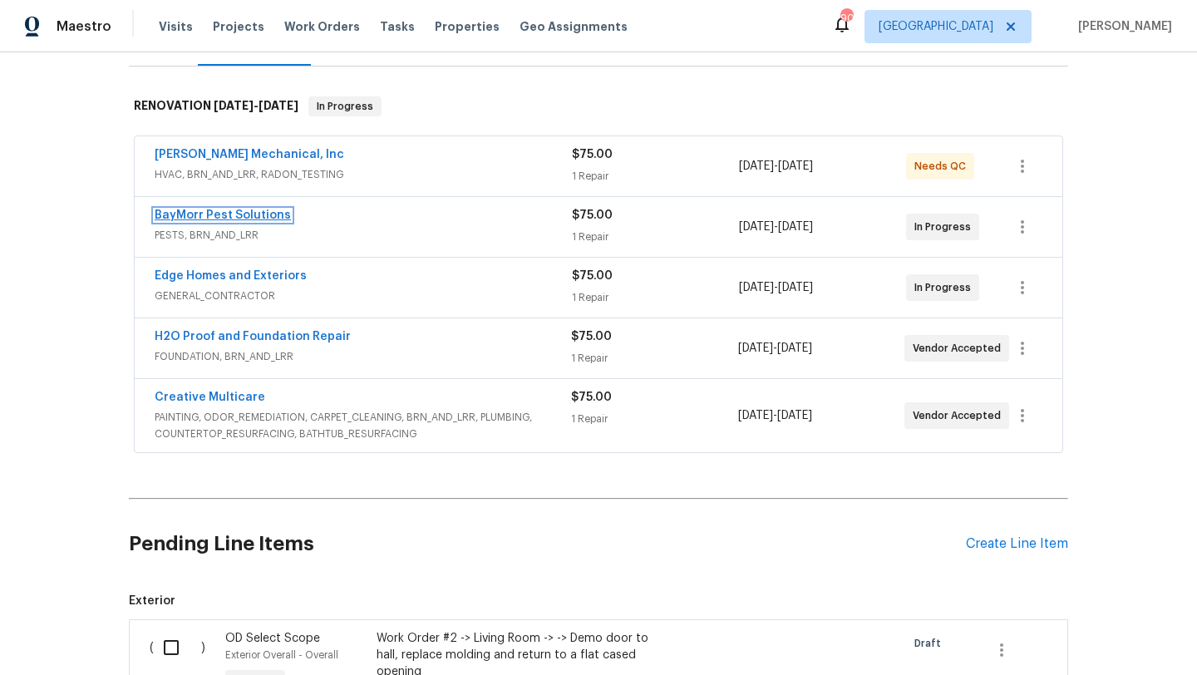
click at [238, 219] on link "BayMorr Pest Solutions" at bounding box center [223, 216] width 136 height 12
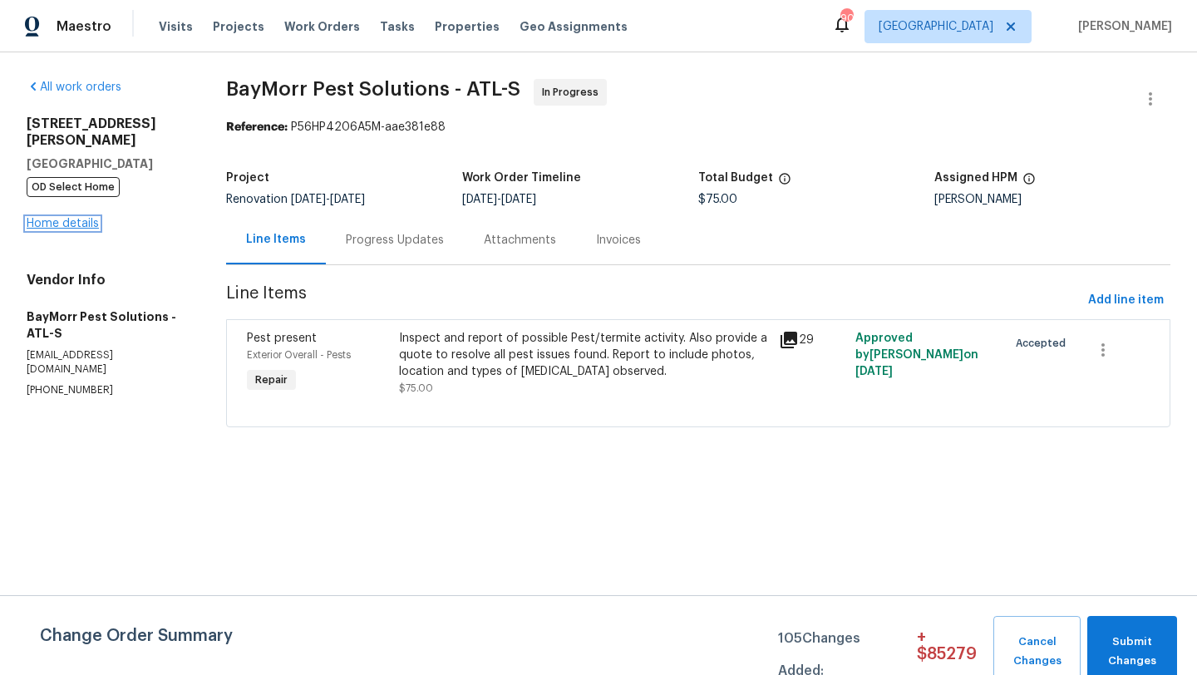
click at [95, 218] on link "Home details" at bounding box center [63, 224] width 72 height 12
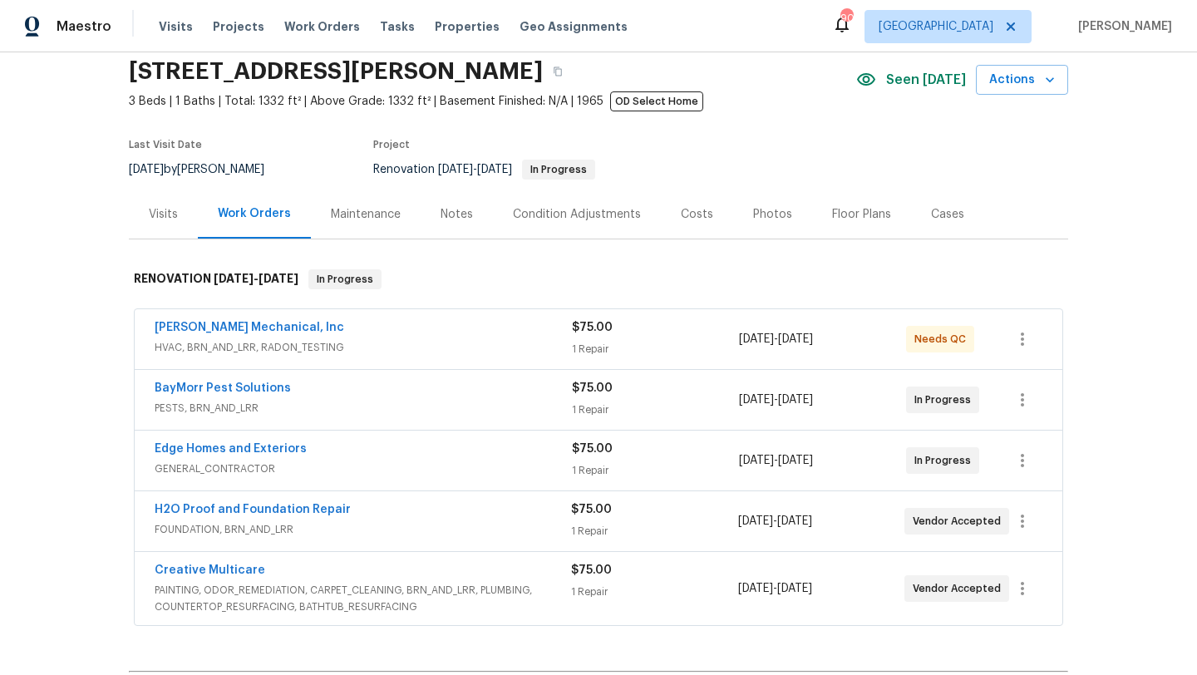
scroll to position [63, 0]
click at [297, 514] on link "H2O Proof and Foundation Repair" at bounding box center [253, 509] width 196 height 12
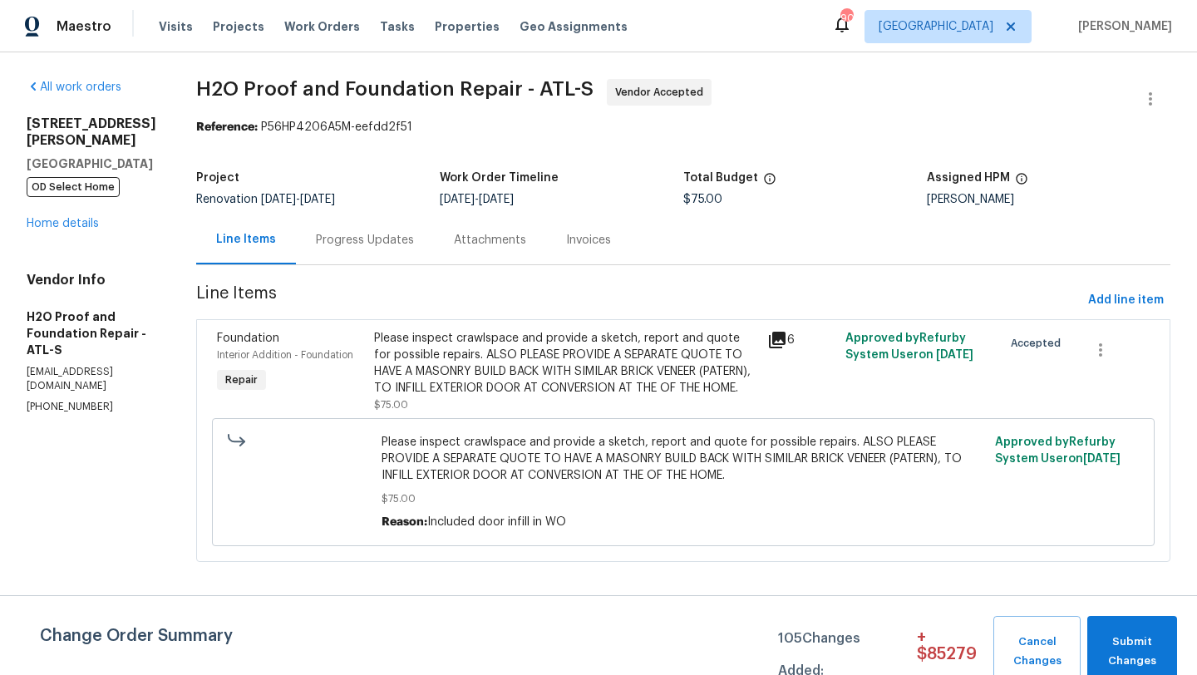
click at [368, 237] on div "Progress Updates" at bounding box center [365, 240] width 98 height 17
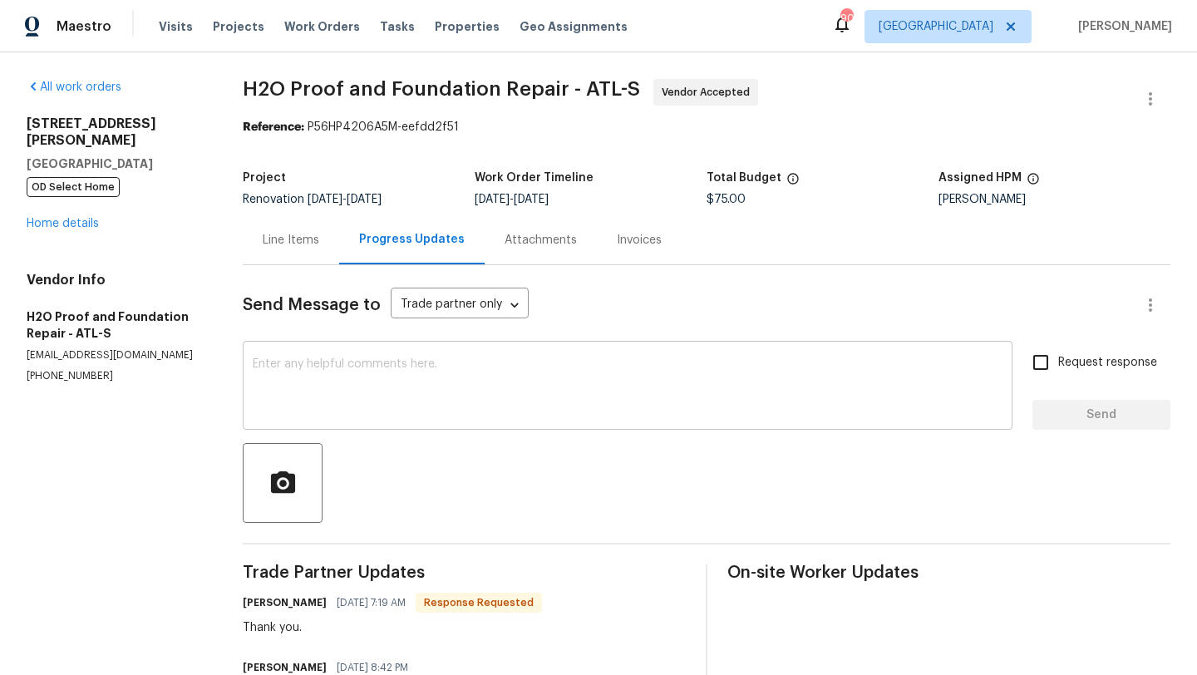
click at [389, 383] on textarea at bounding box center [628, 387] width 750 height 58
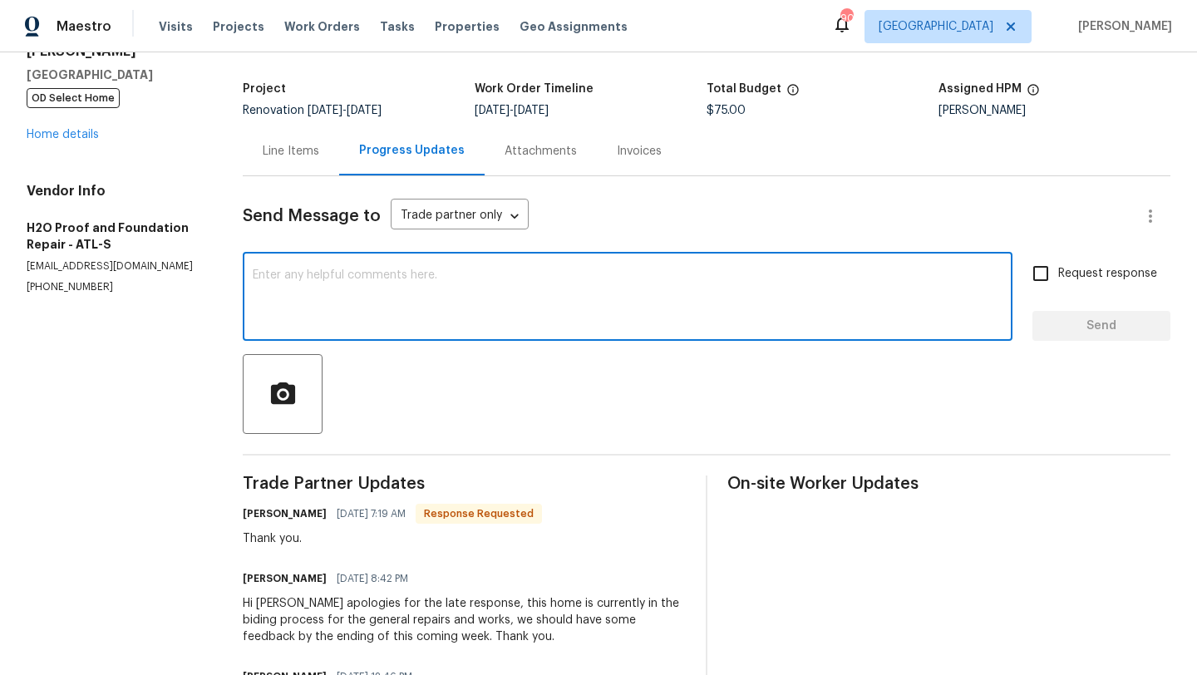
scroll to position [116, 0]
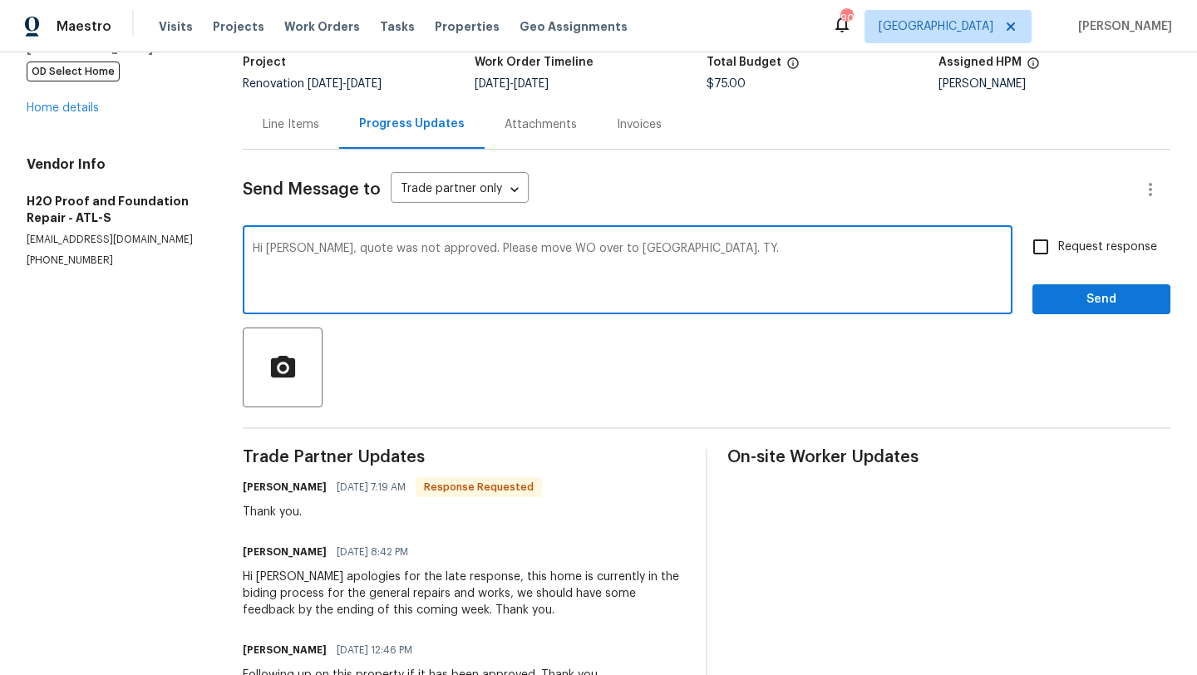
type textarea "Hi Sherle, quote was not approved. Please move WO over to QC. TY."
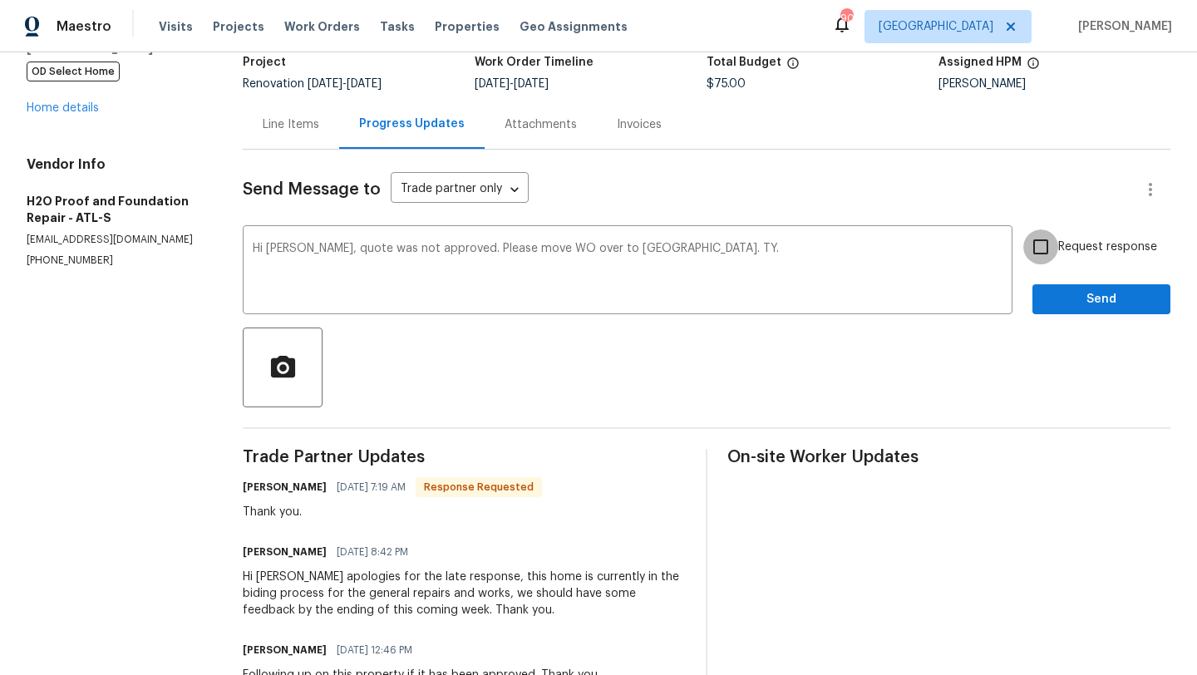
click at [1044, 250] on input "Request response" at bounding box center [1041, 246] width 35 height 35
checkbox input "true"
click at [1054, 296] on span "Send" at bounding box center [1101, 299] width 111 height 21
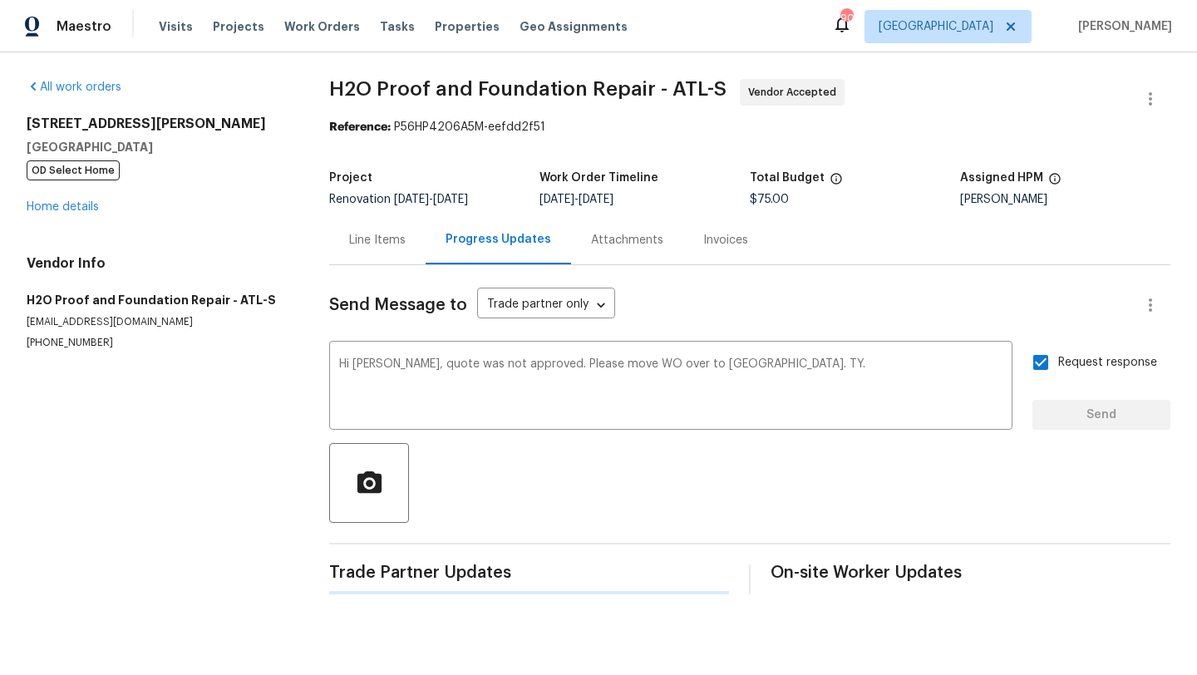
scroll to position [0, 0]
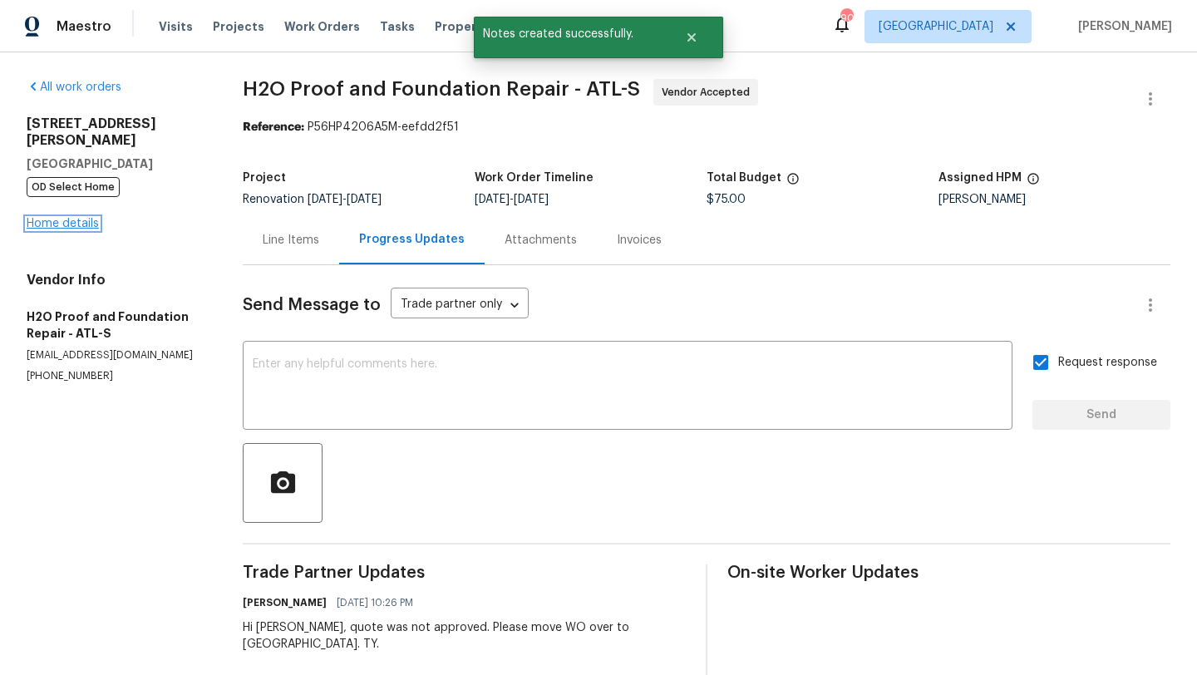
click at [67, 218] on link "Home details" at bounding box center [63, 224] width 72 height 12
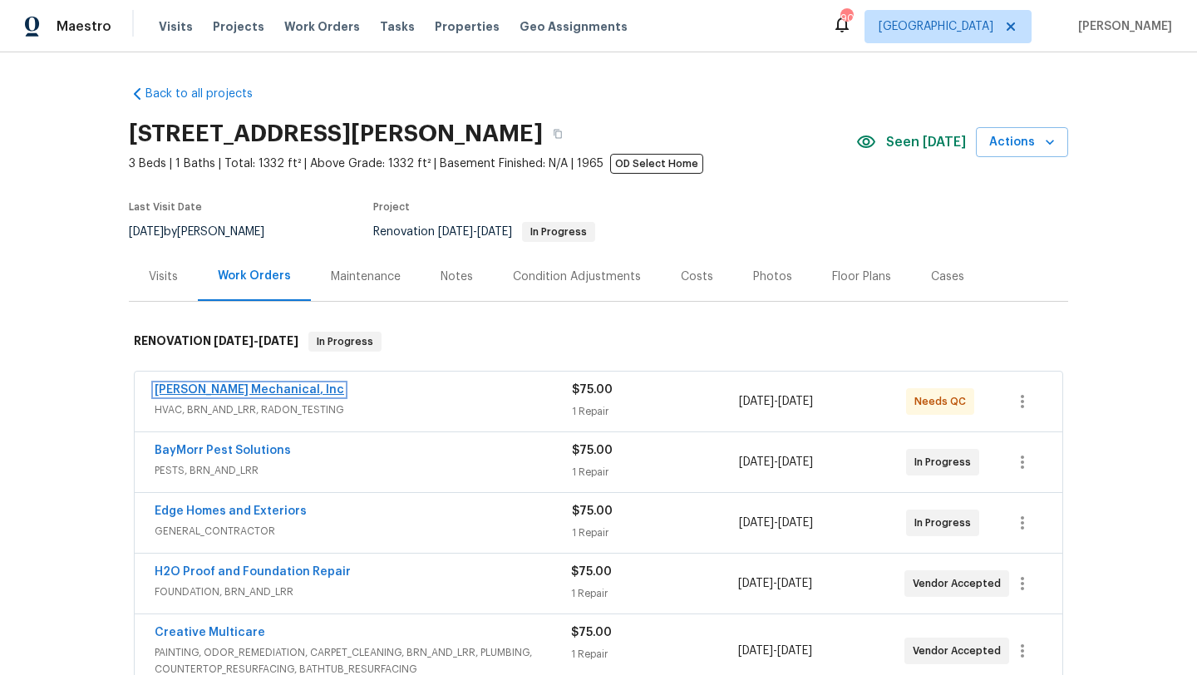
click at [278, 393] on link "JH Martin Mechanical, Inc" at bounding box center [250, 390] width 190 height 12
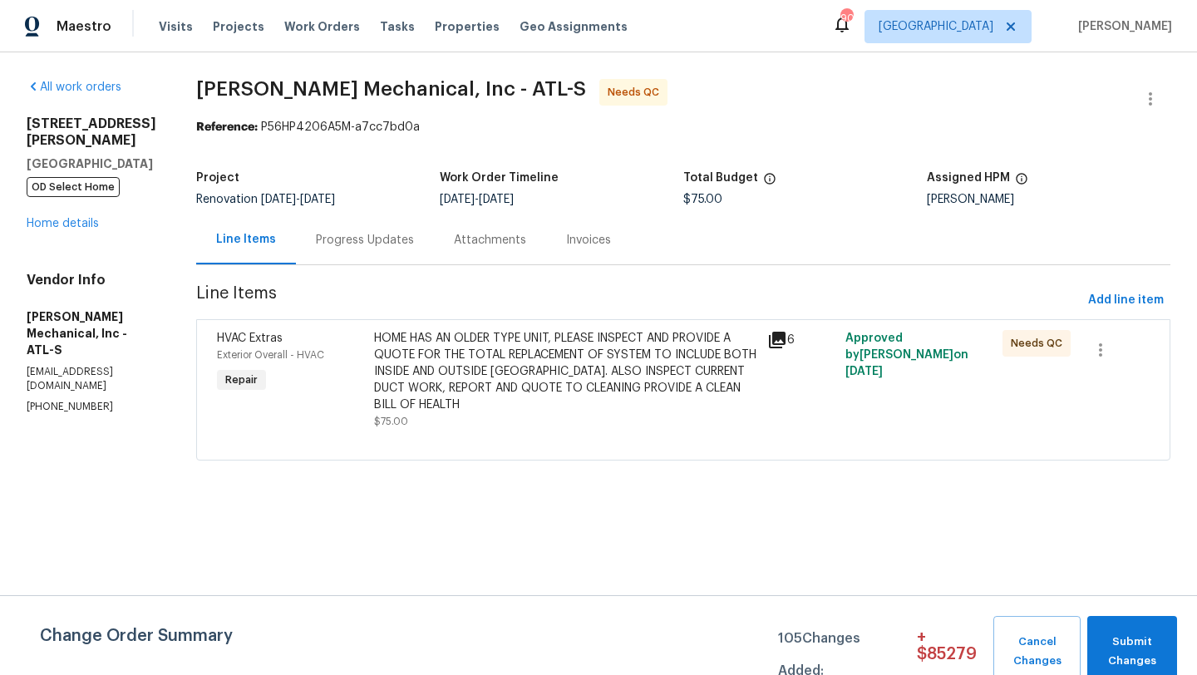
click at [382, 236] on div "Progress Updates" at bounding box center [365, 240] width 98 height 17
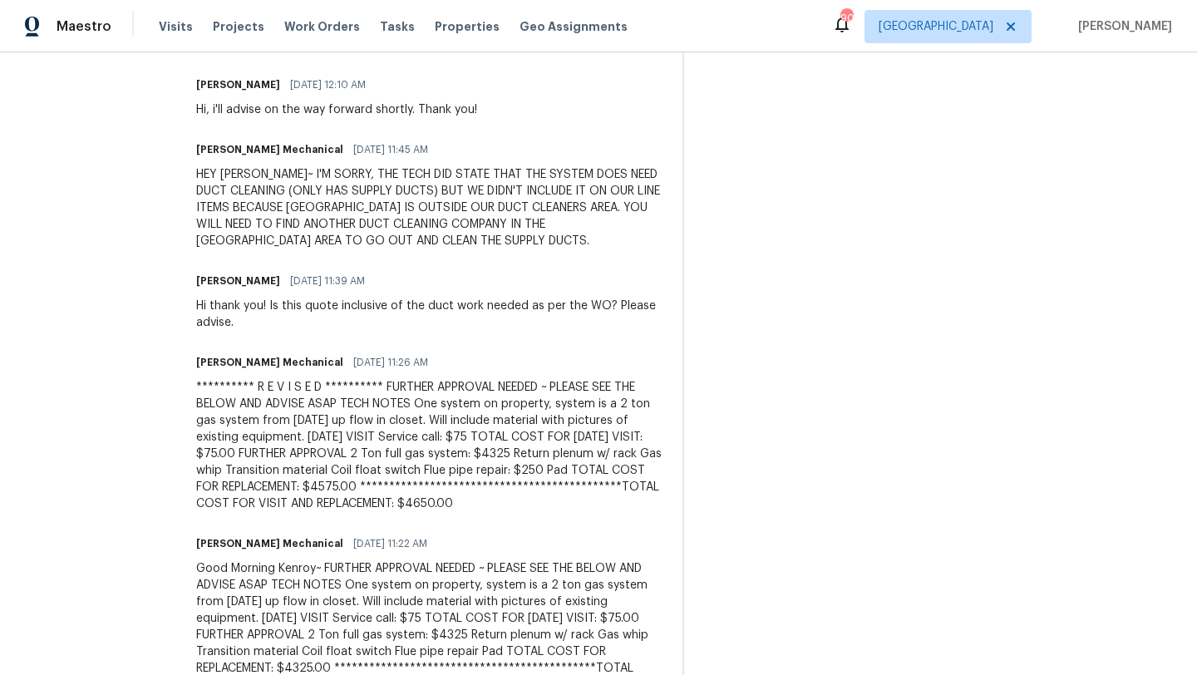
scroll to position [903, 0]
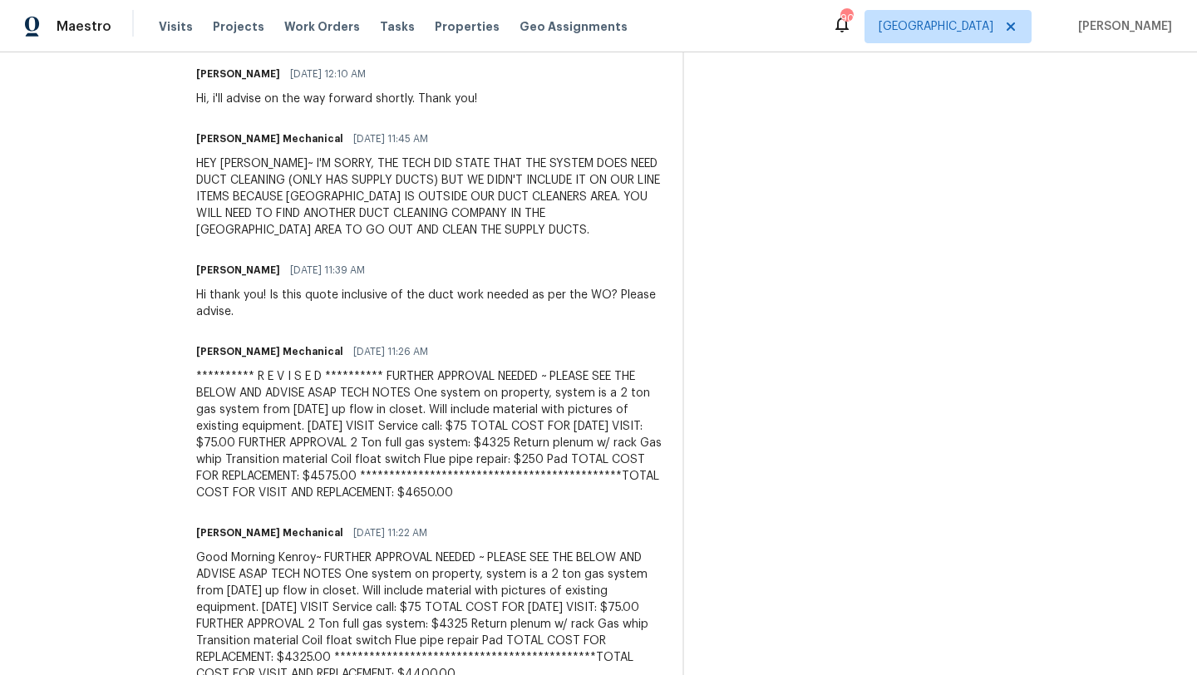
drag, startPoint x: 371, startPoint y: 510, endPoint x: 219, endPoint y: 379, distance: 200.5
click at [218, 379] on div "All work orders 314 Jackson St Cartersville, GA 30120 OD Select Home Home detai…" at bounding box center [598, 191] width 1197 height 2084
copy div "**********"
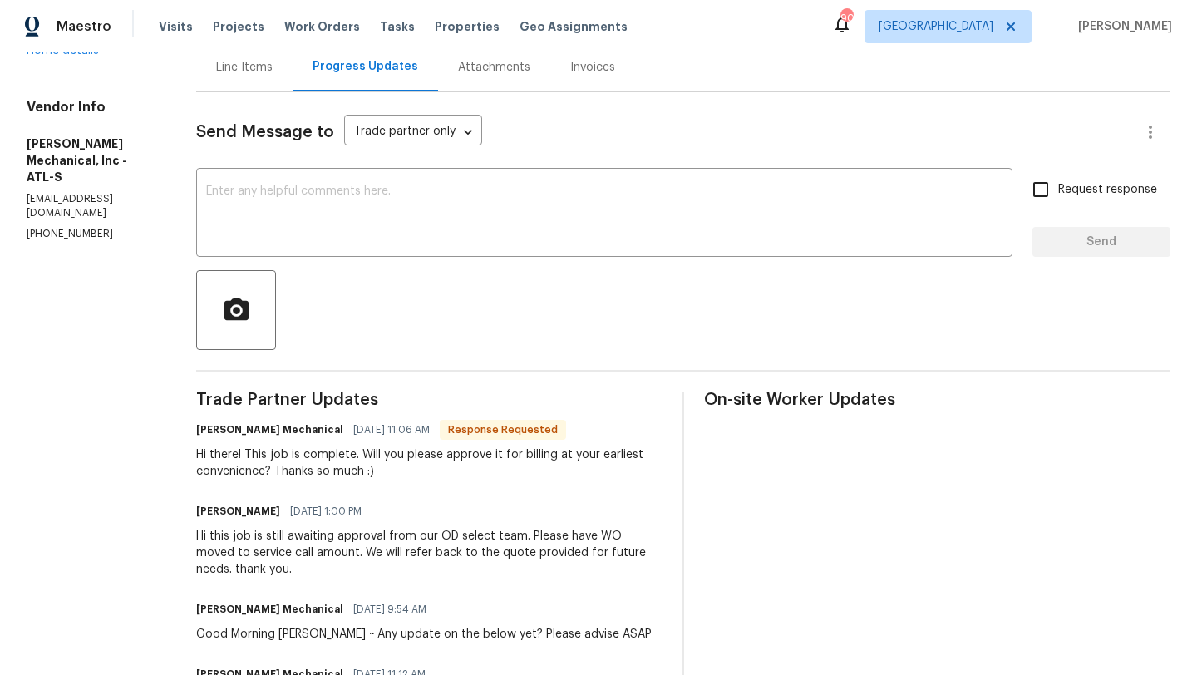
scroll to position [0, 0]
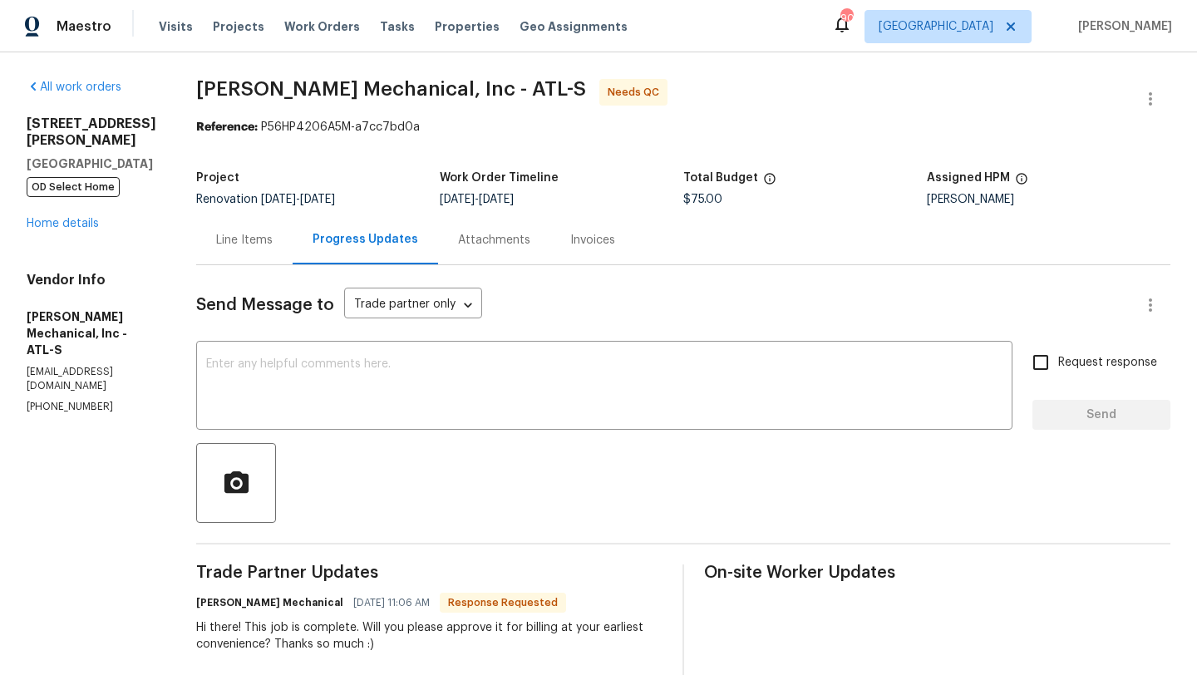
click at [273, 244] on div "Line Items" at bounding box center [244, 240] width 57 height 17
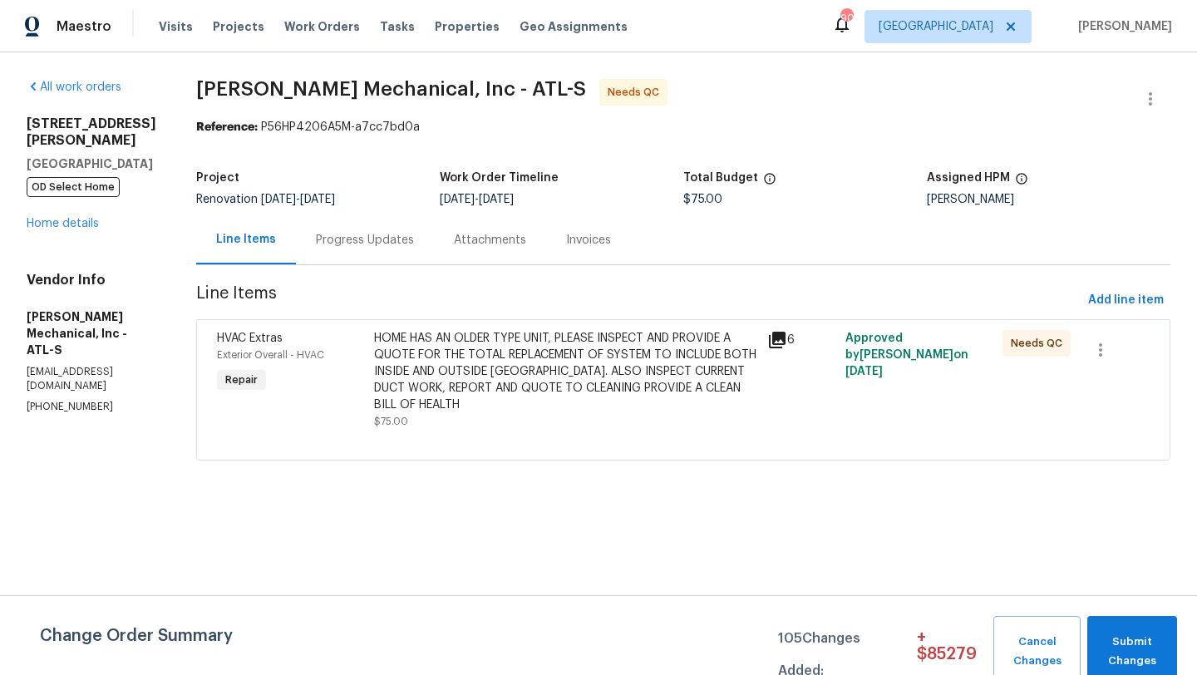
click at [264, 338] on span "HVAC Extras" at bounding box center [250, 339] width 66 height 12
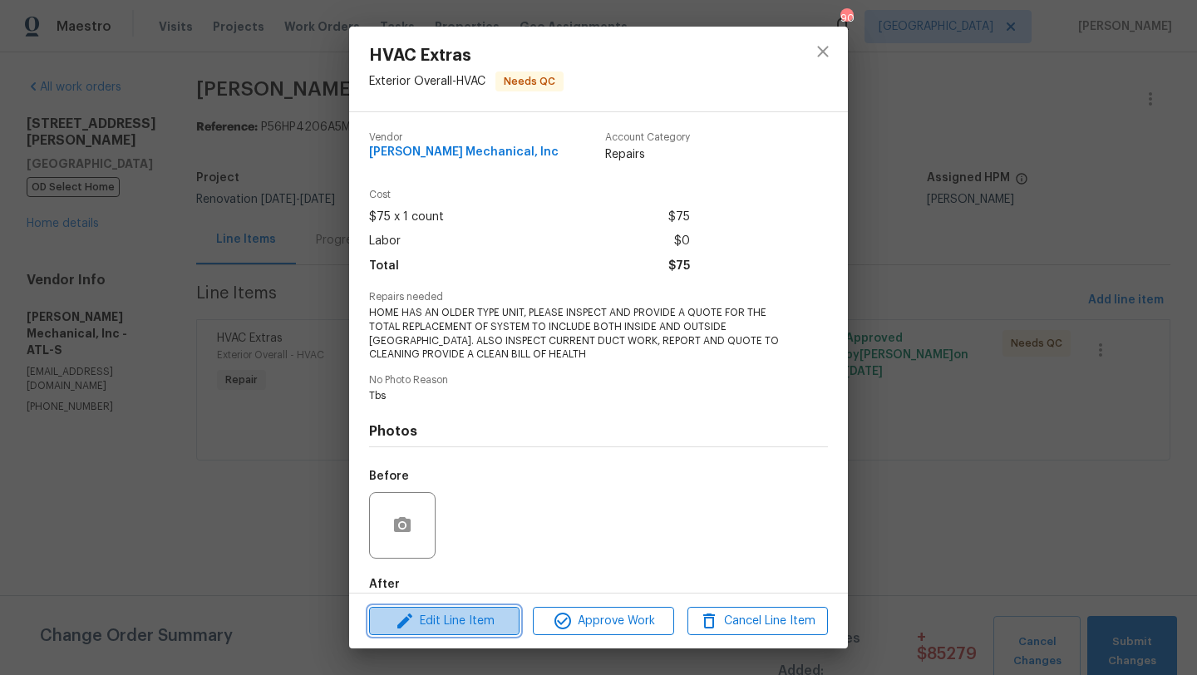
click at [443, 620] on span "Edit Line Item" at bounding box center [444, 621] width 141 height 21
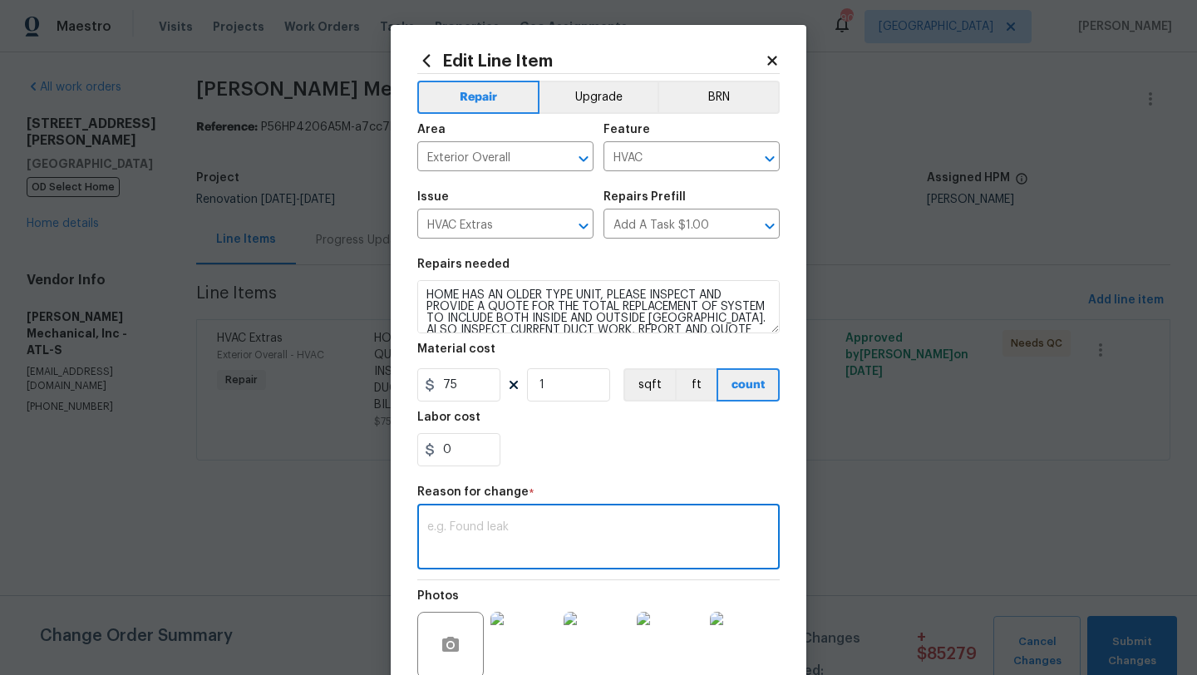
click at [478, 529] on textarea at bounding box center [598, 538] width 343 height 35
paste textarea "**********"
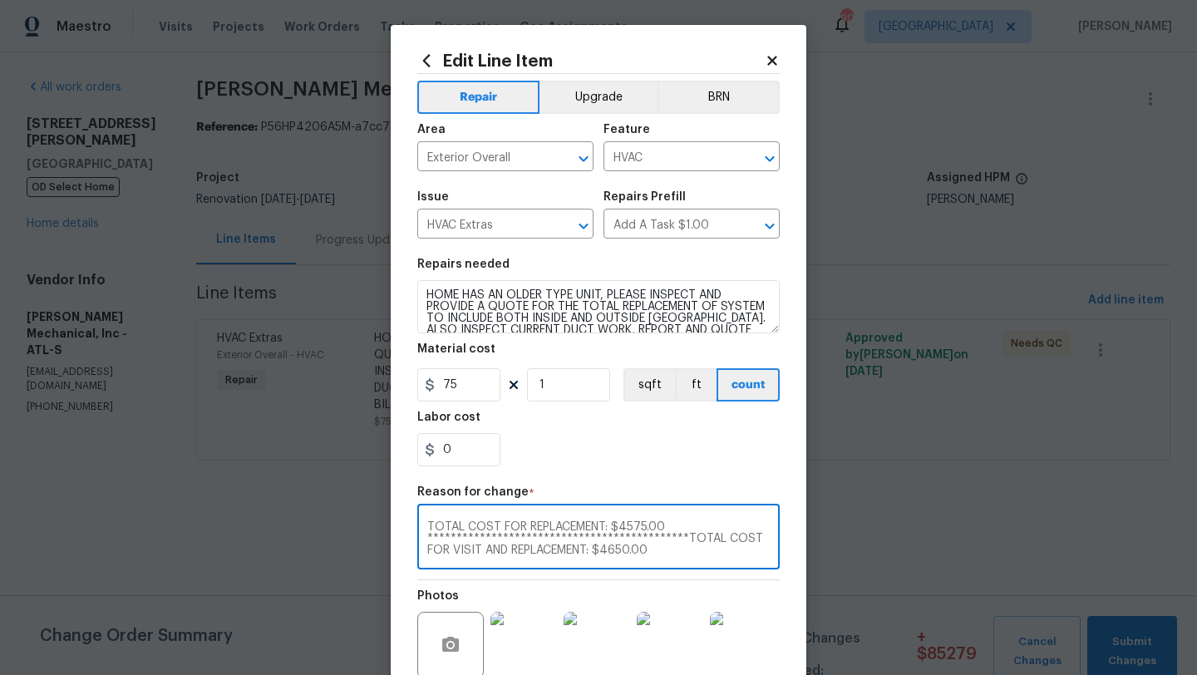
scroll to position [19, 0]
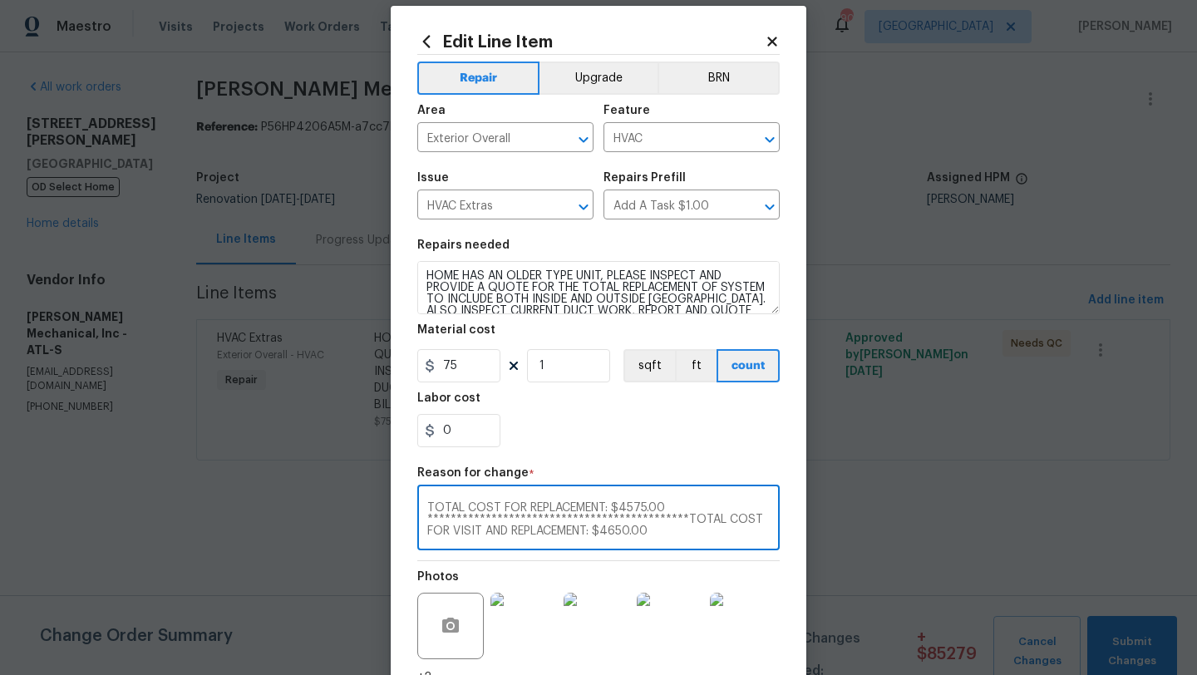
type textarea "**********"
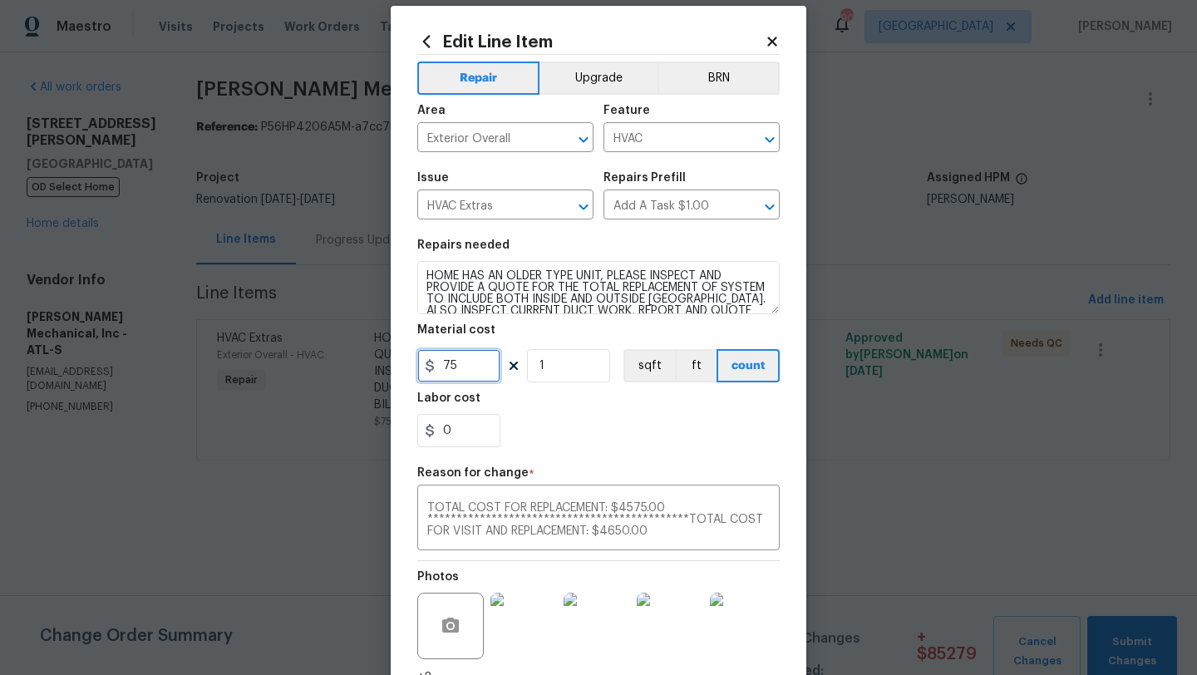
click at [474, 372] on input "75" at bounding box center [458, 365] width 83 height 33
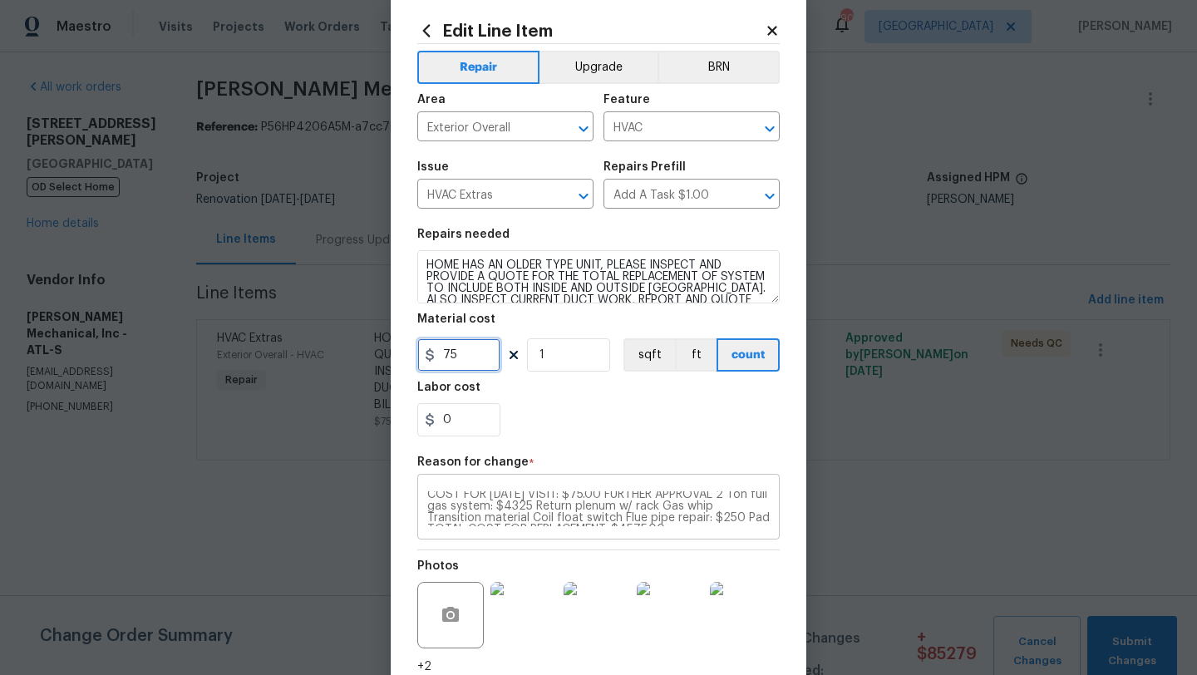
scroll to position [93, 0]
click at [774, 28] on icon at bounding box center [771, 30] width 9 height 9
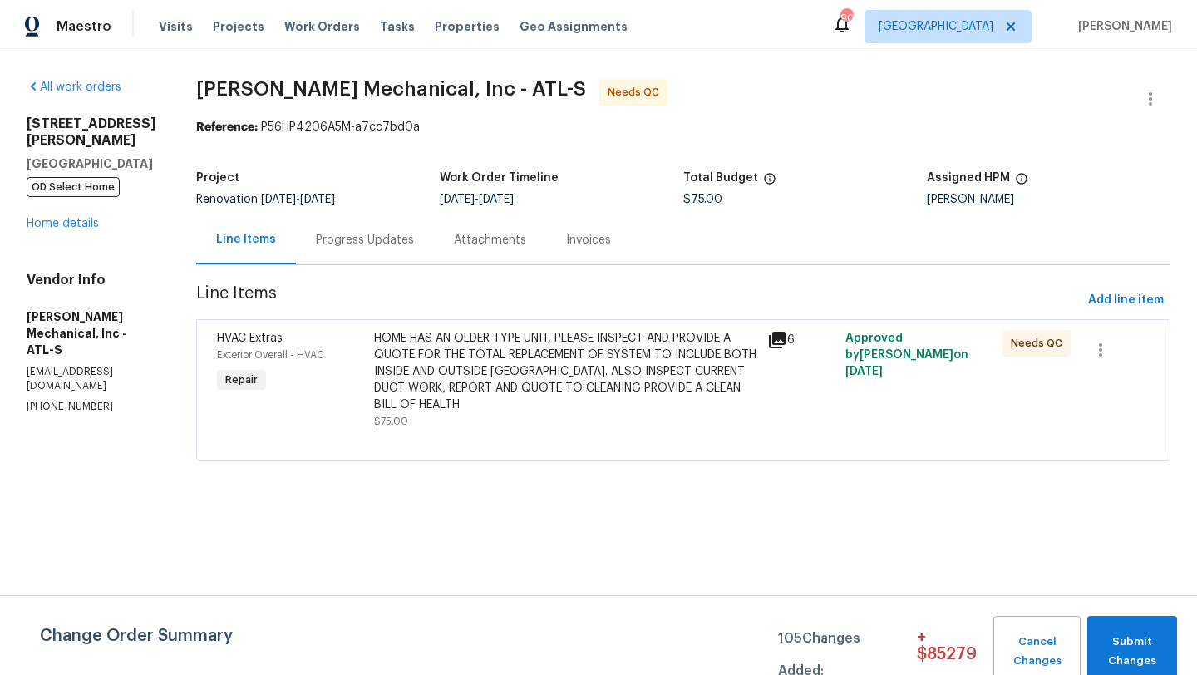
scroll to position [0, 0]
click at [90, 218] on link "Home details" at bounding box center [63, 224] width 72 height 12
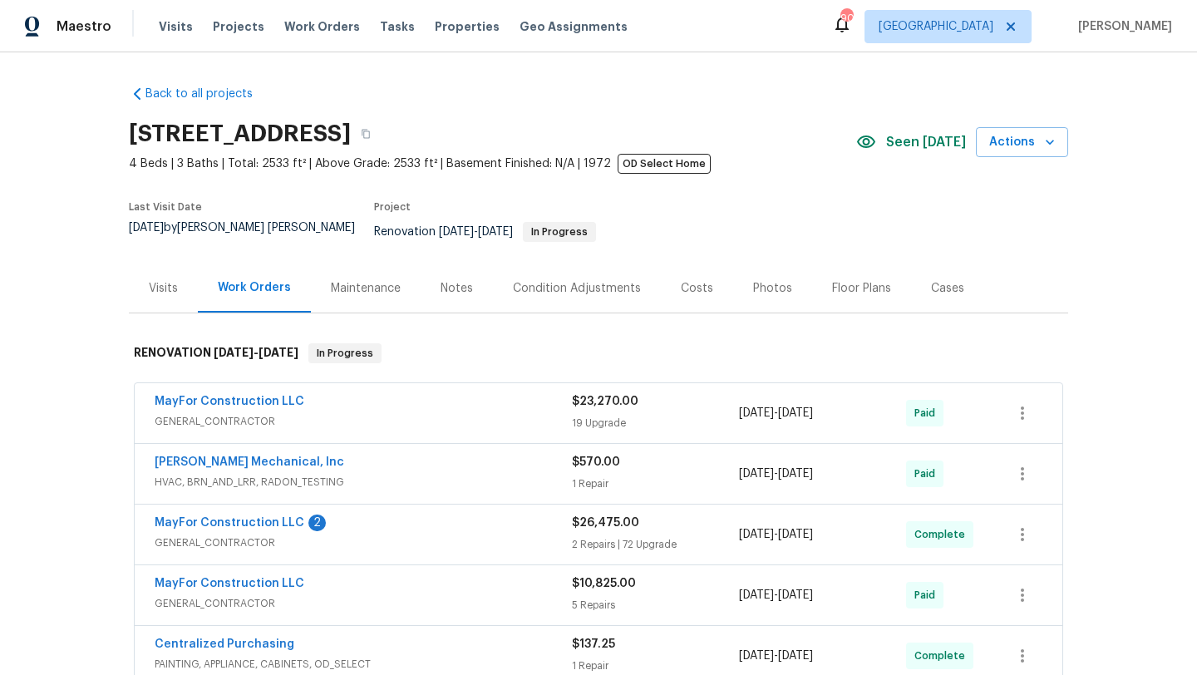
click at [352, 401] on div "MayFor Construction LLC" at bounding box center [363, 403] width 417 height 20
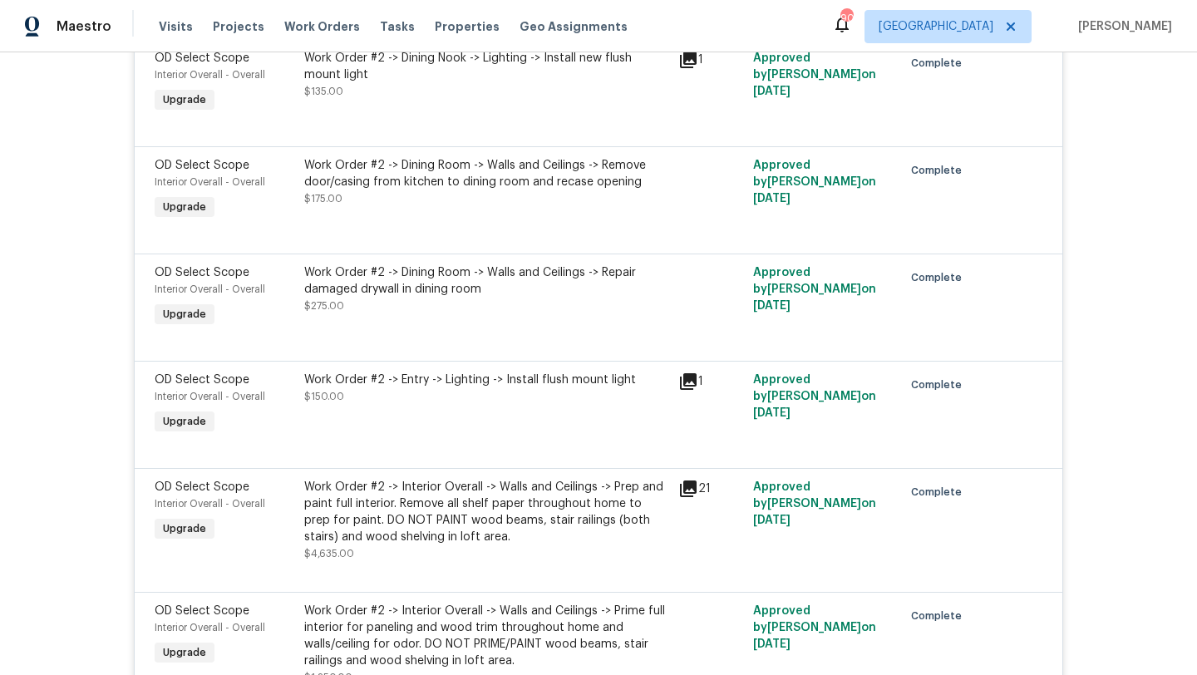
scroll to position [442, 0]
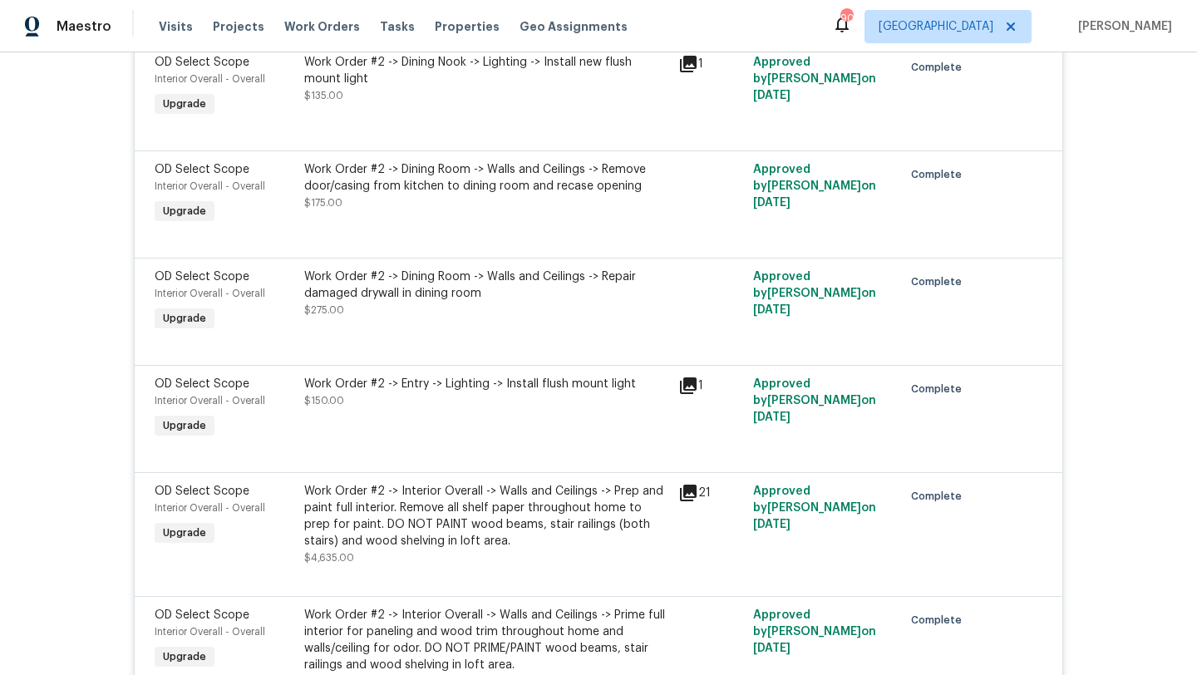
click at [615, 393] on div "Work Order #2 -> Entry -> Lighting -> Install flush mount light $150.00" at bounding box center [486, 392] width 364 height 33
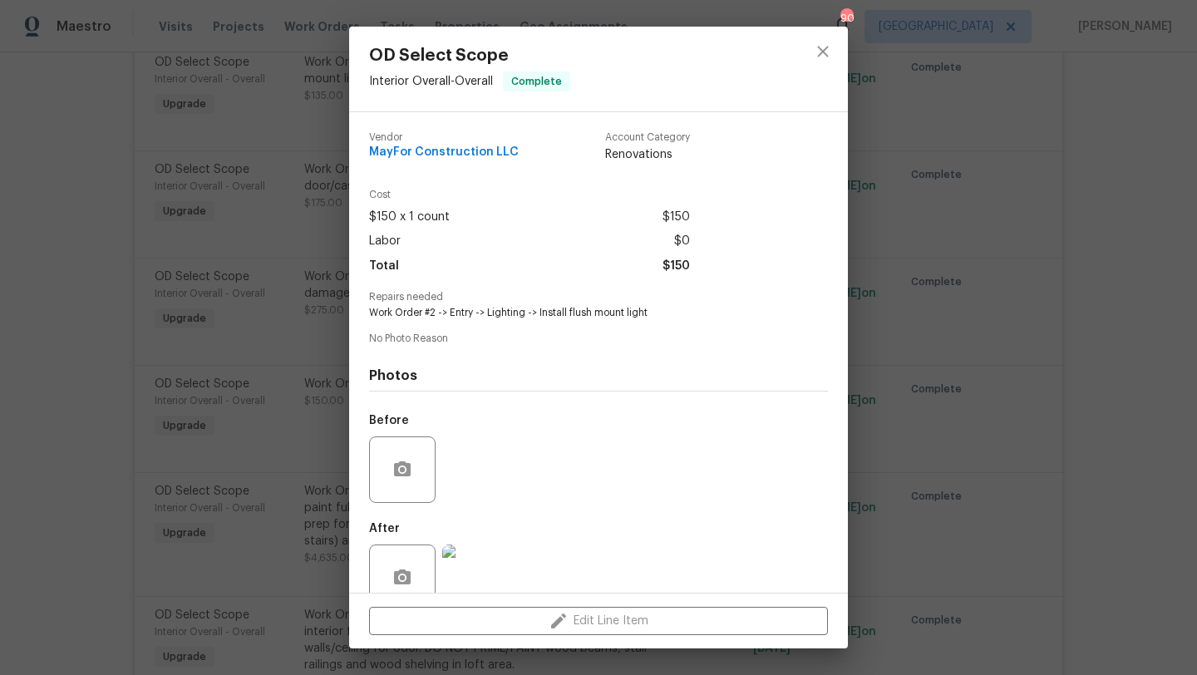
scroll to position [35, 0]
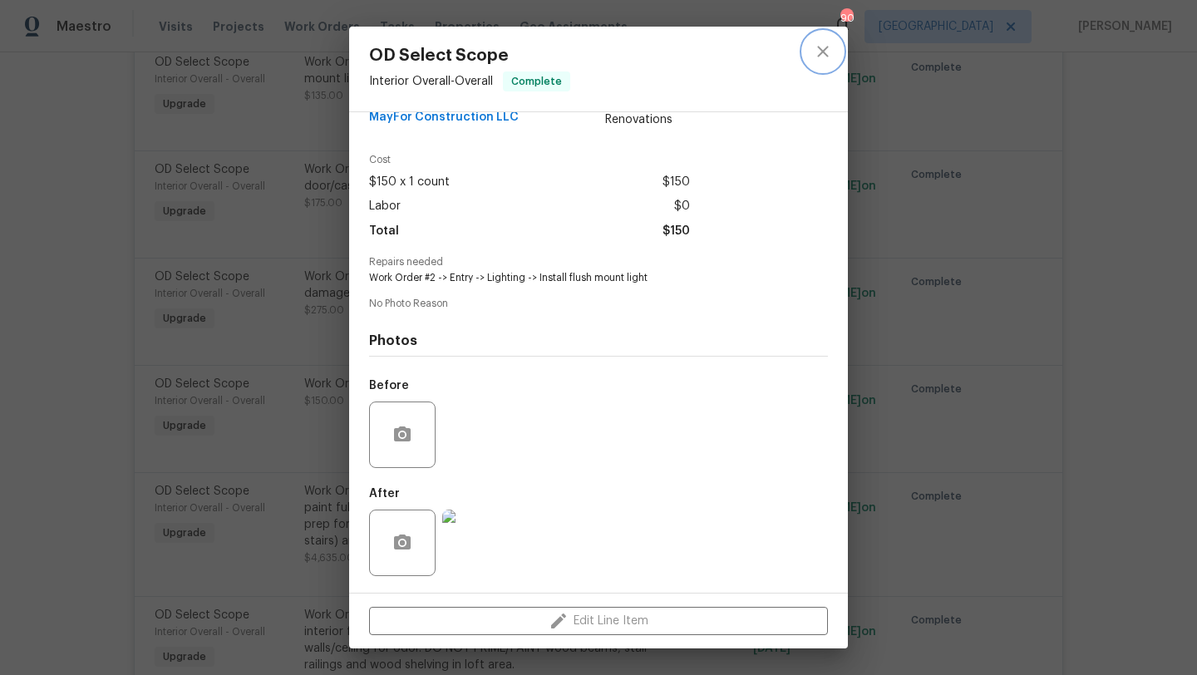
click at [818, 62] on button "close" at bounding box center [823, 52] width 40 height 40
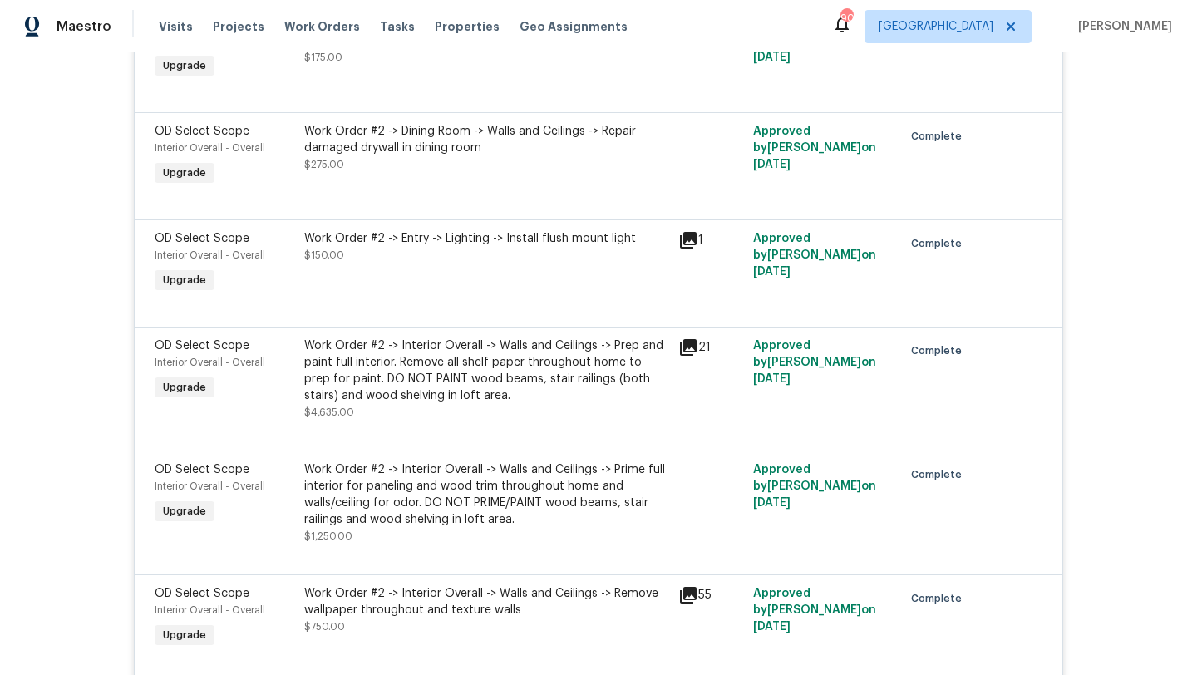
scroll to position [655, 0]
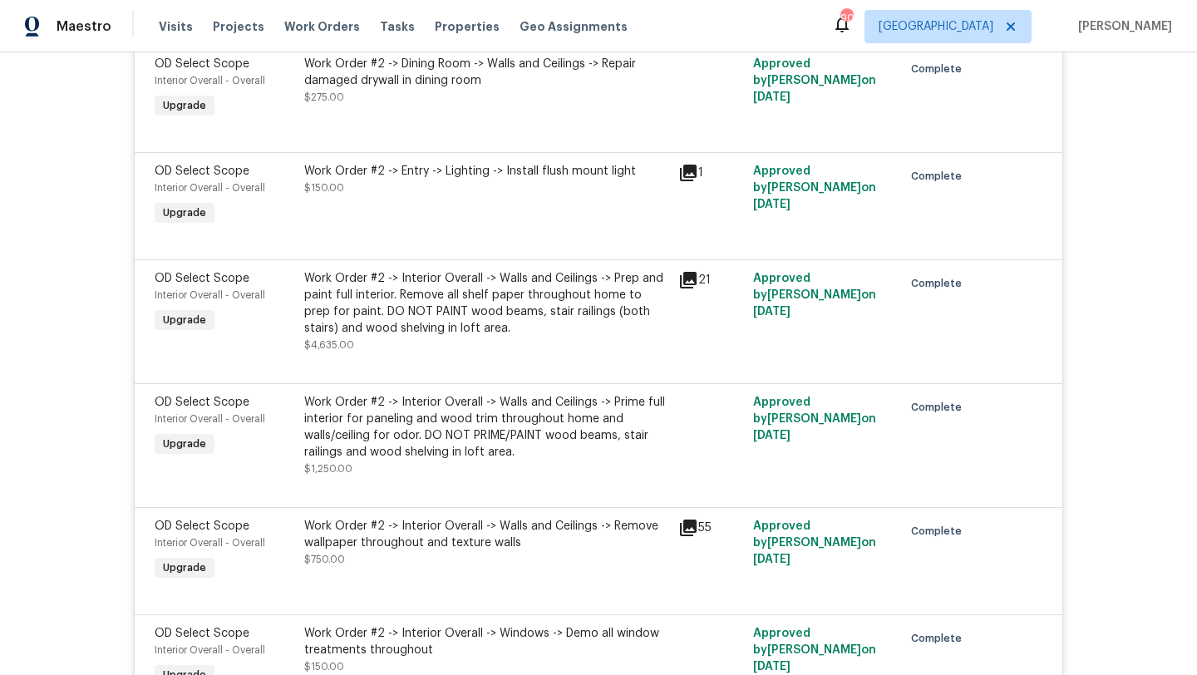
click at [224, 287] on div "Interior Overall - Overall" at bounding box center [225, 295] width 140 height 17
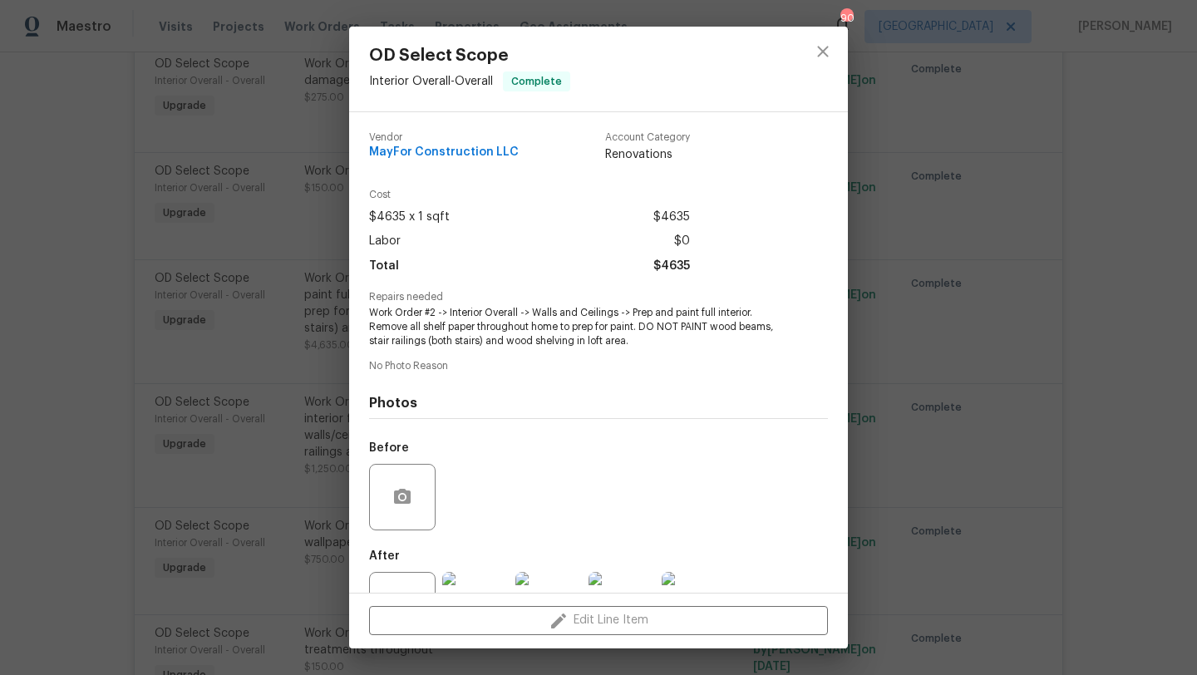
scroll to position [63, 0]
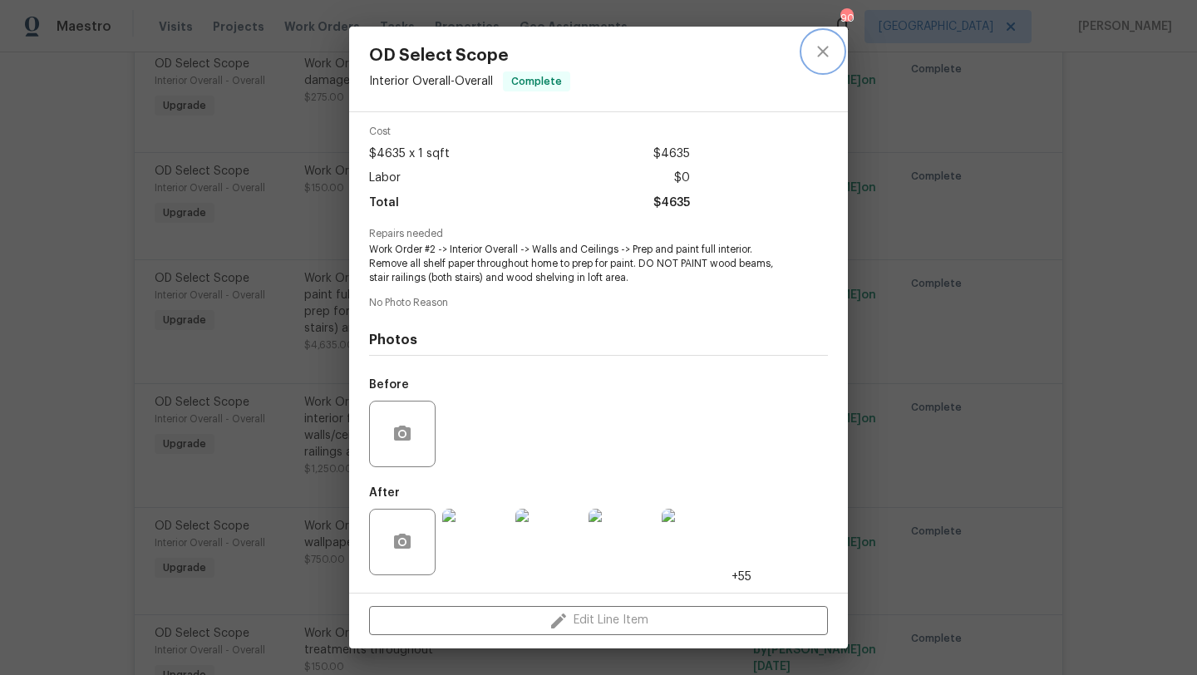
click at [821, 54] on icon "close" at bounding box center [823, 52] width 20 height 20
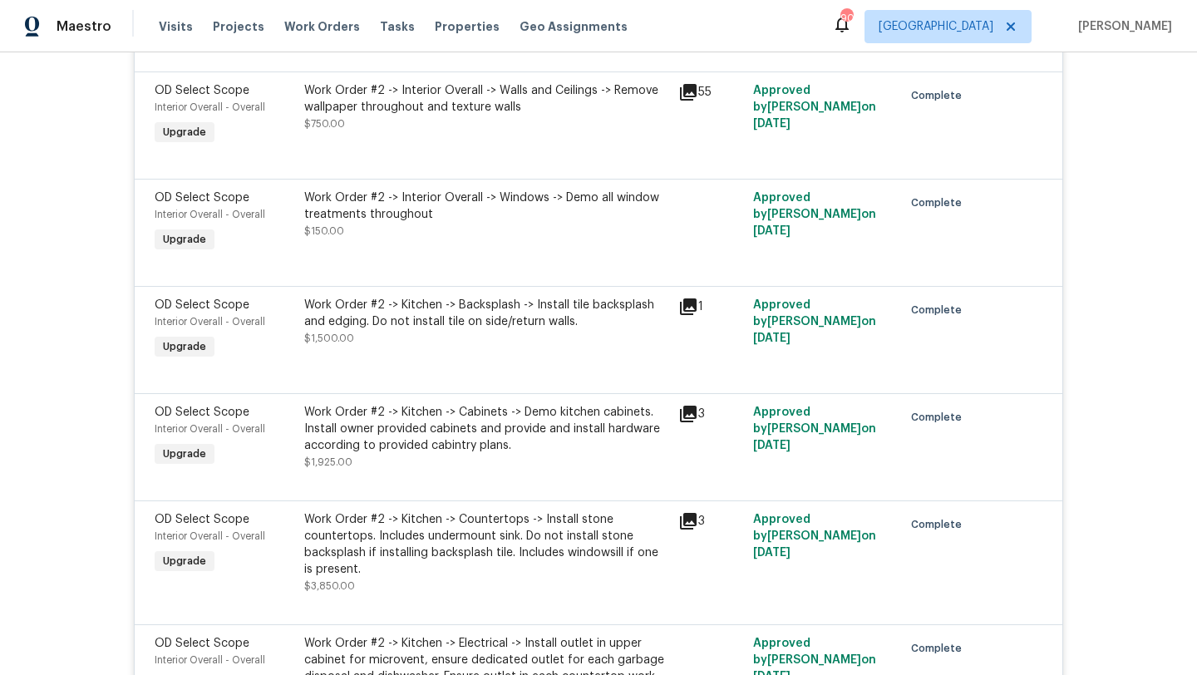
scroll to position [1022, 0]
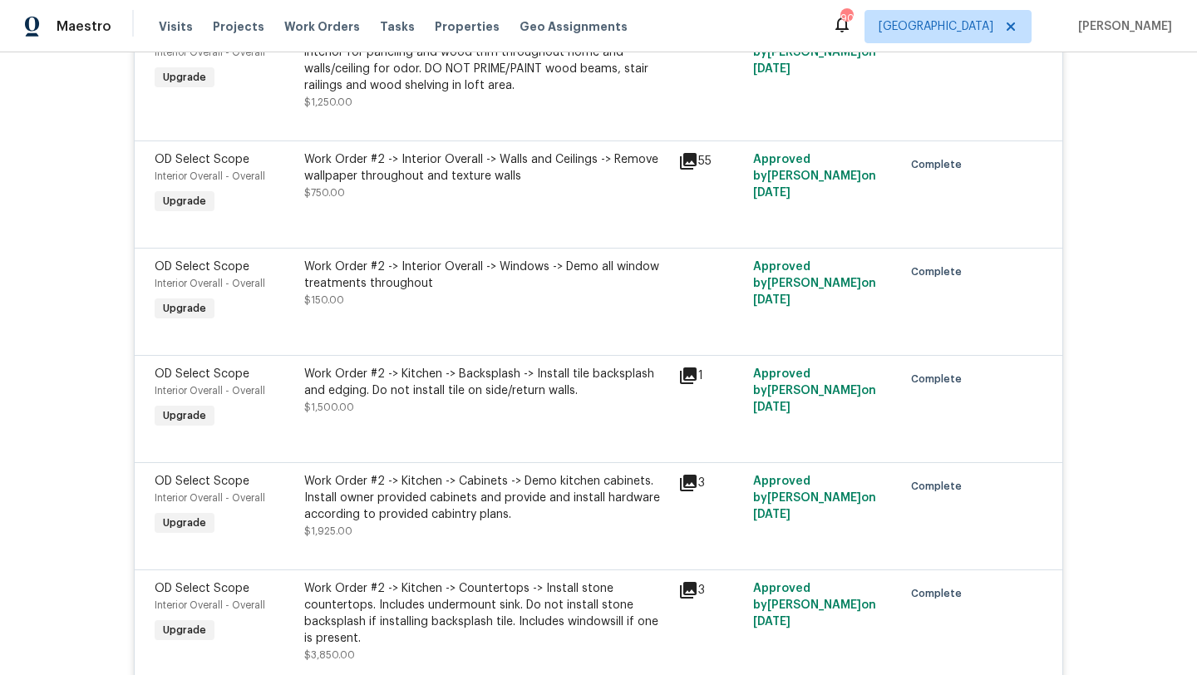
click at [208, 156] on span "OD Select Scope" at bounding box center [202, 160] width 95 height 12
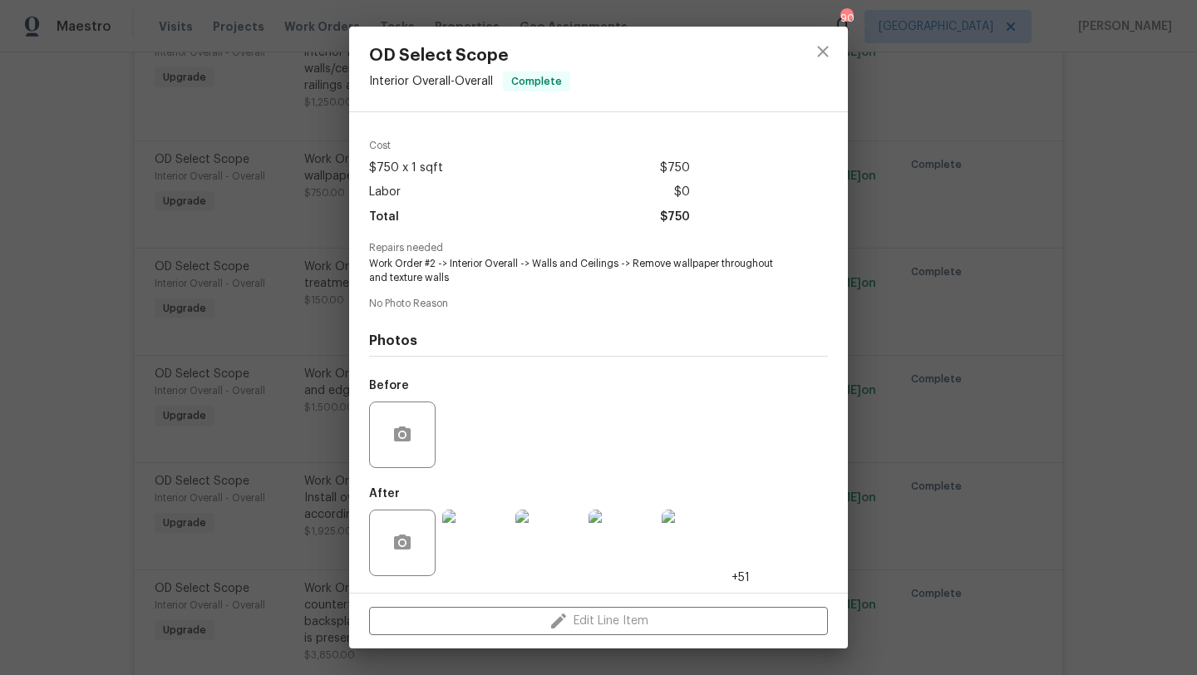
scroll to position [0, 0]
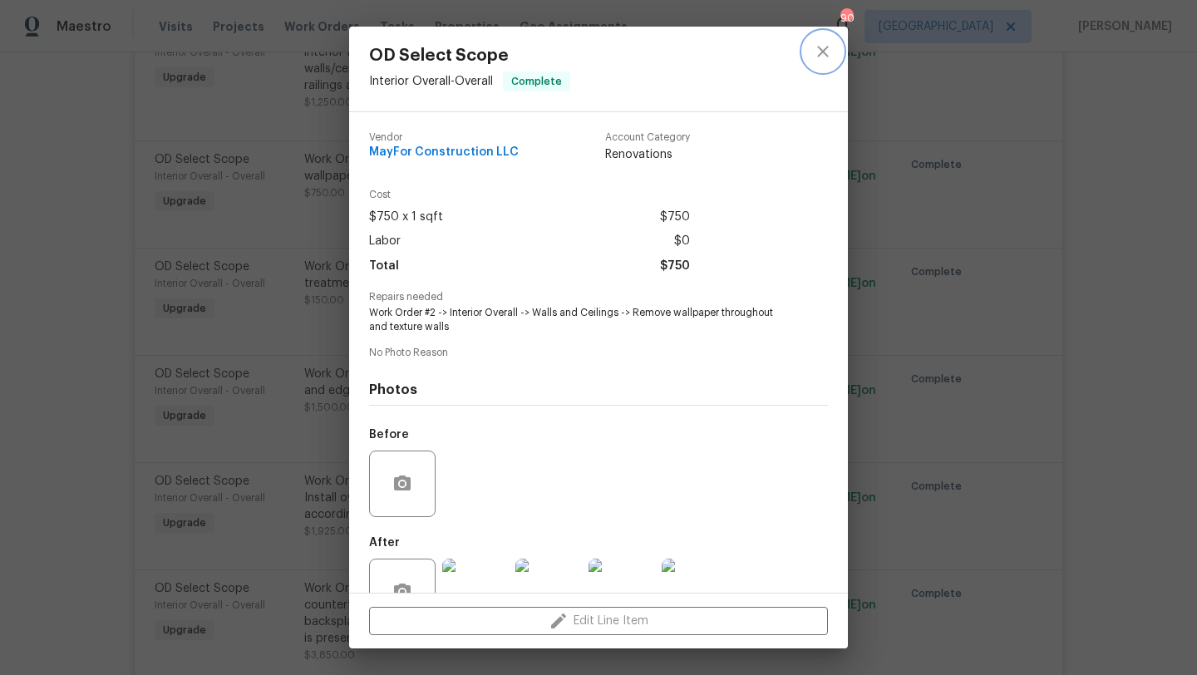
click at [819, 52] on icon "close" at bounding box center [823, 52] width 20 height 20
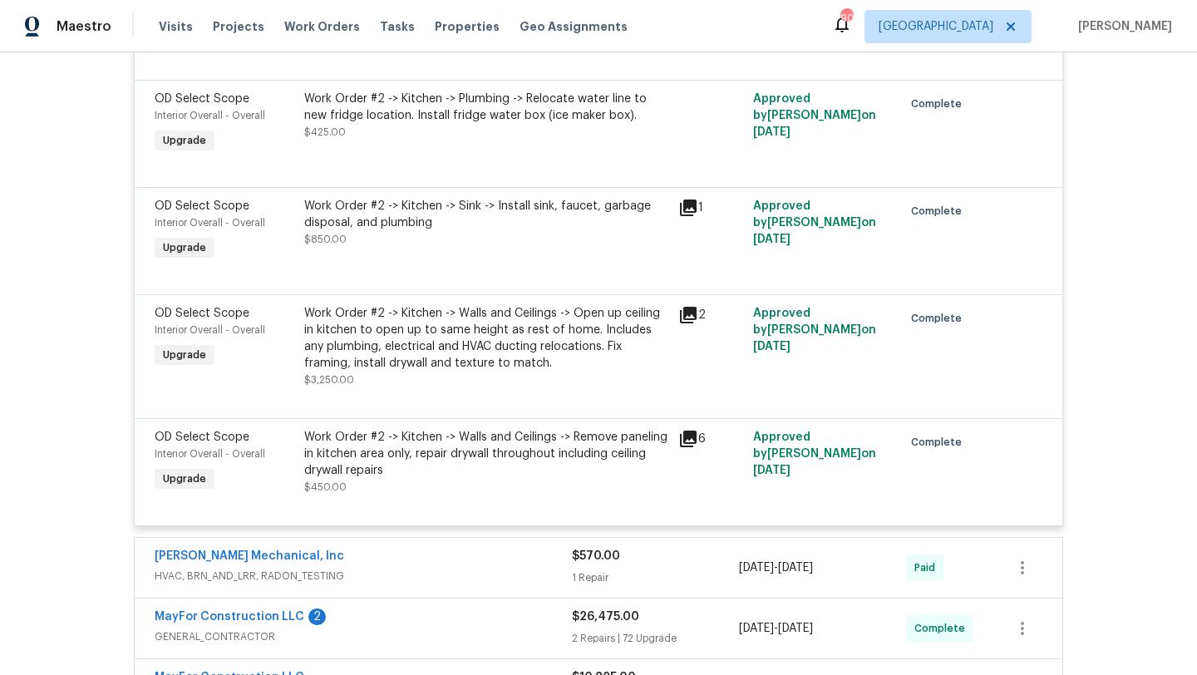
scroll to position [2085, 0]
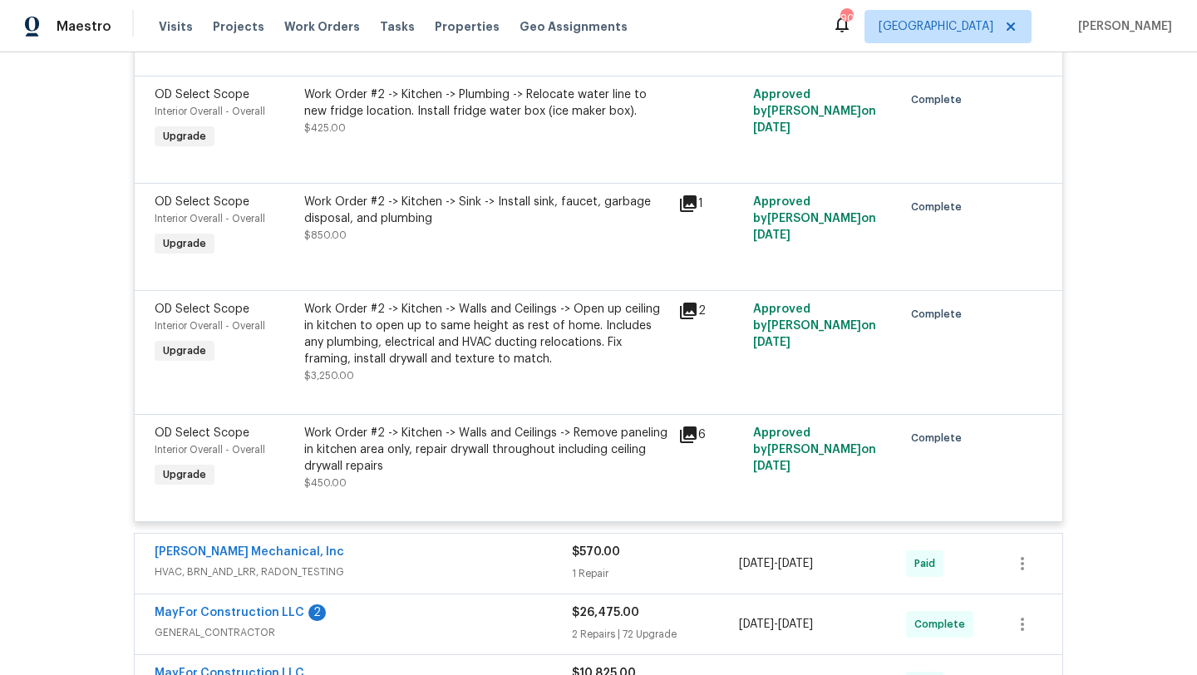
click at [195, 307] on span "OD Select Scope" at bounding box center [202, 309] width 95 height 12
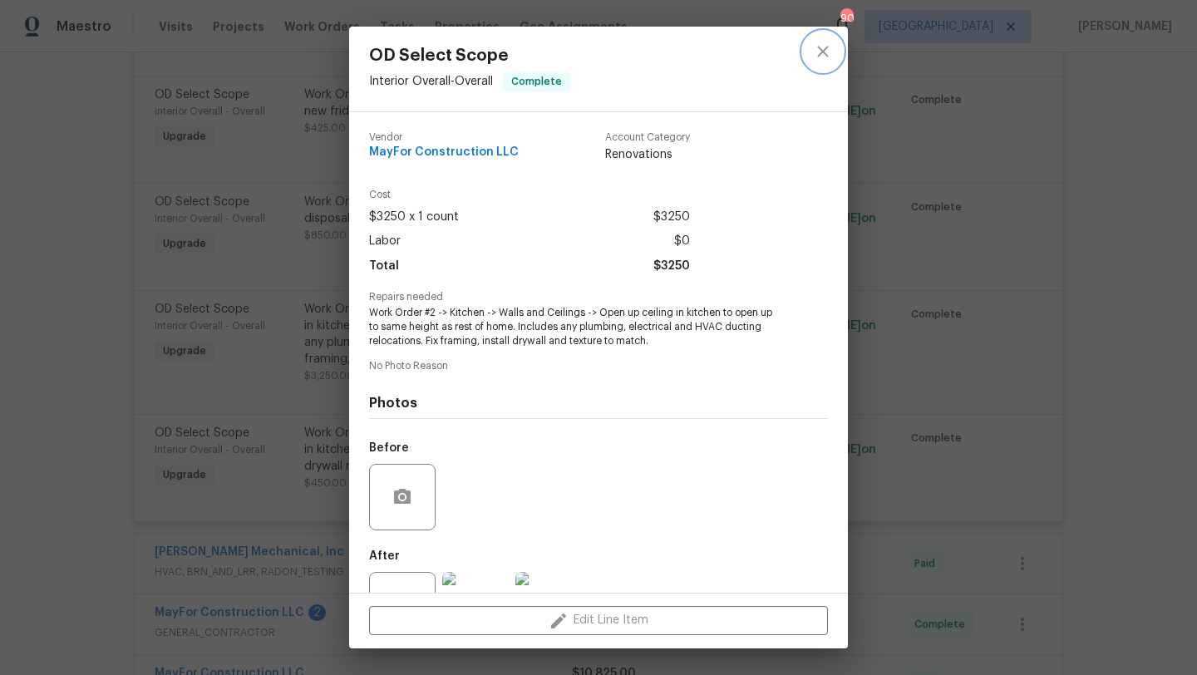
click at [825, 53] on icon "close" at bounding box center [822, 51] width 11 height 11
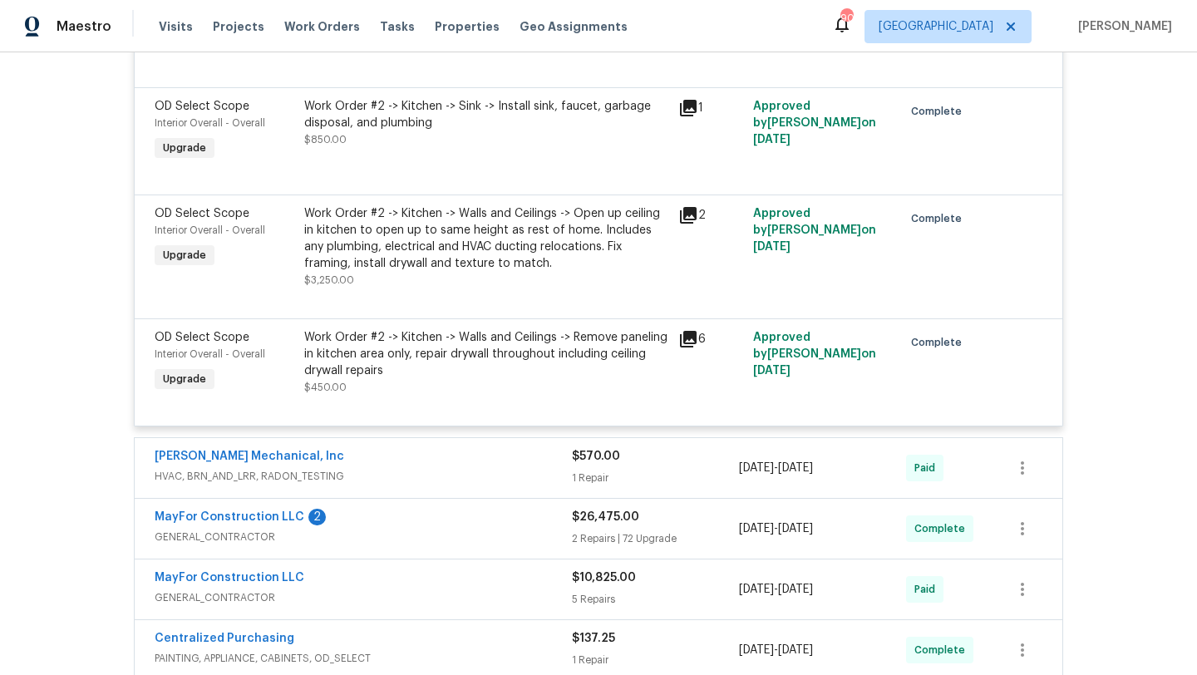
scroll to position [2201, 0]
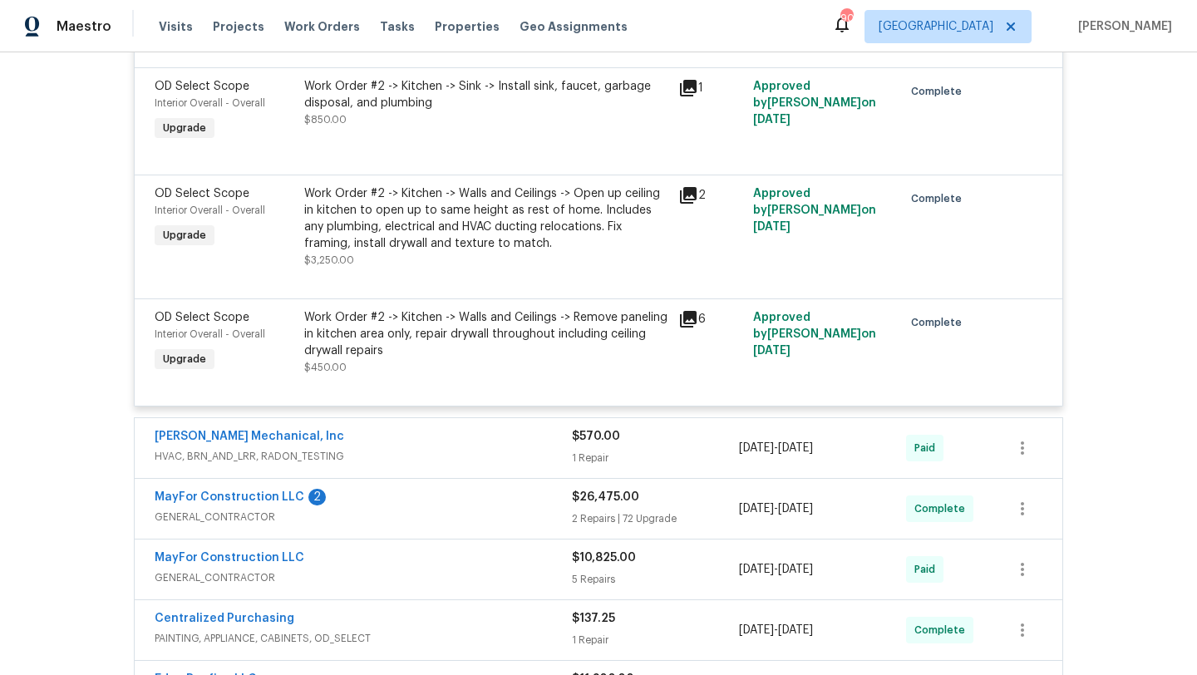
click at [218, 316] on span "OD Select Scope" at bounding box center [202, 318] width 95 height 12
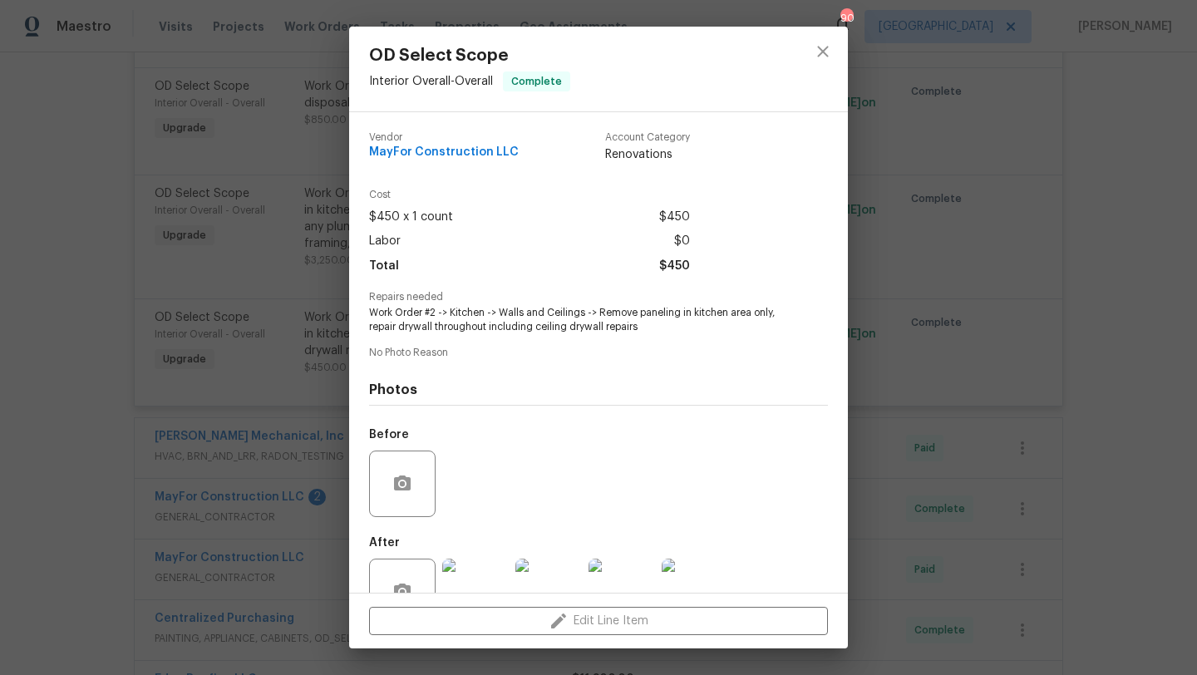
scroll to position [49, 0]
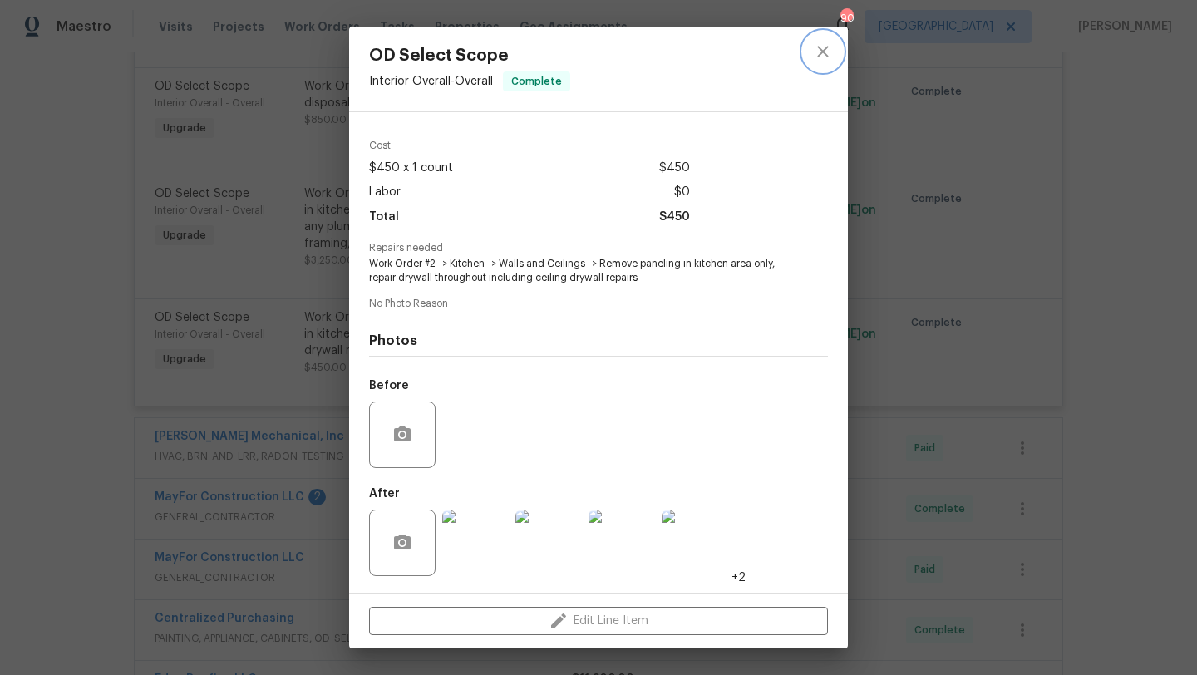
click at [824, 49] on icon "close" at bounding box center [823, 52] width 20 height 20
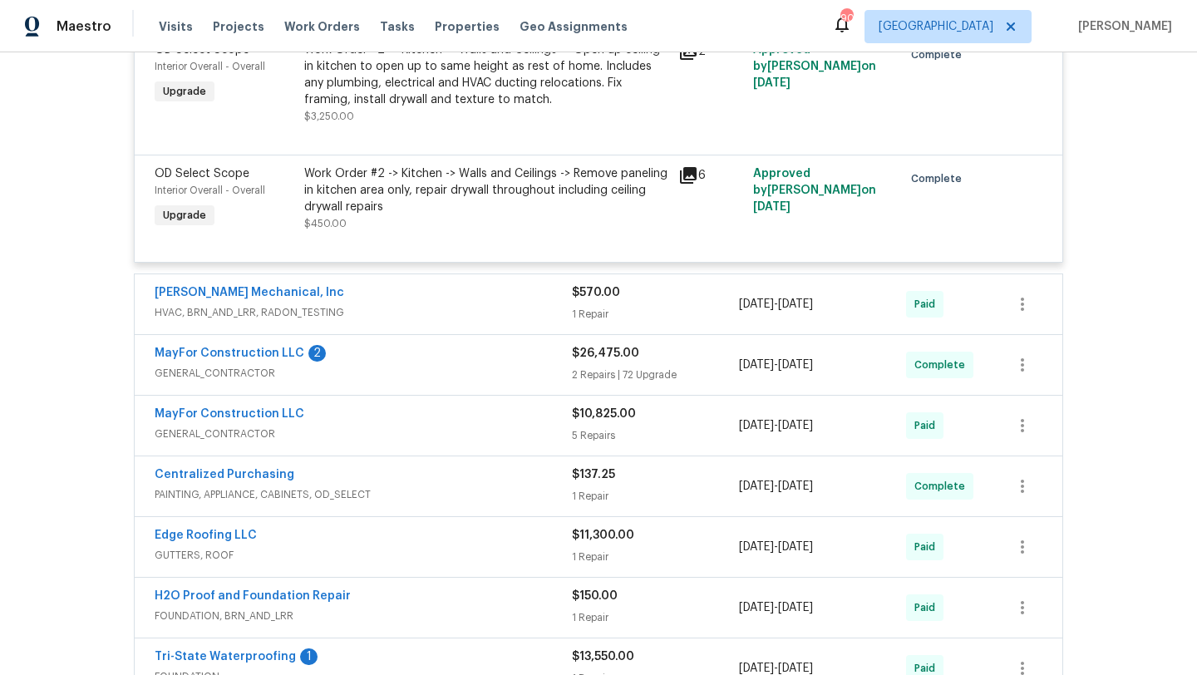
scroll to position [2354, 0]
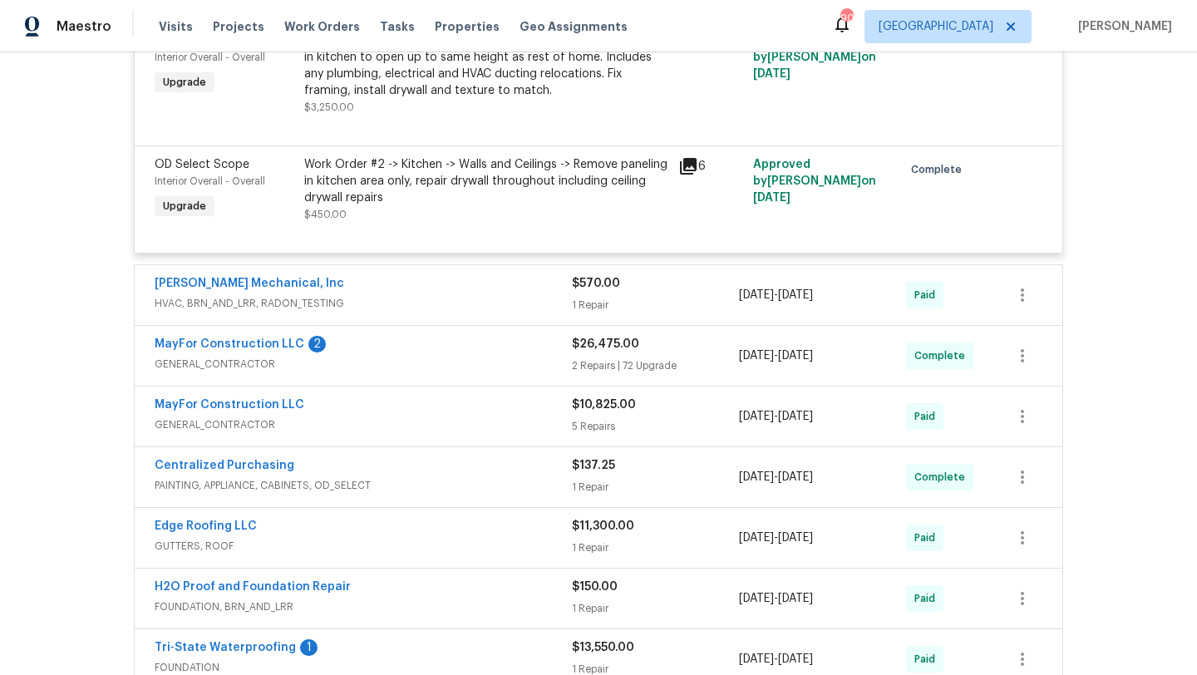
click at [392, 283] on div "JH Martin Mechanical, Inc" at bounding box center [363, 285] width 417 height 20
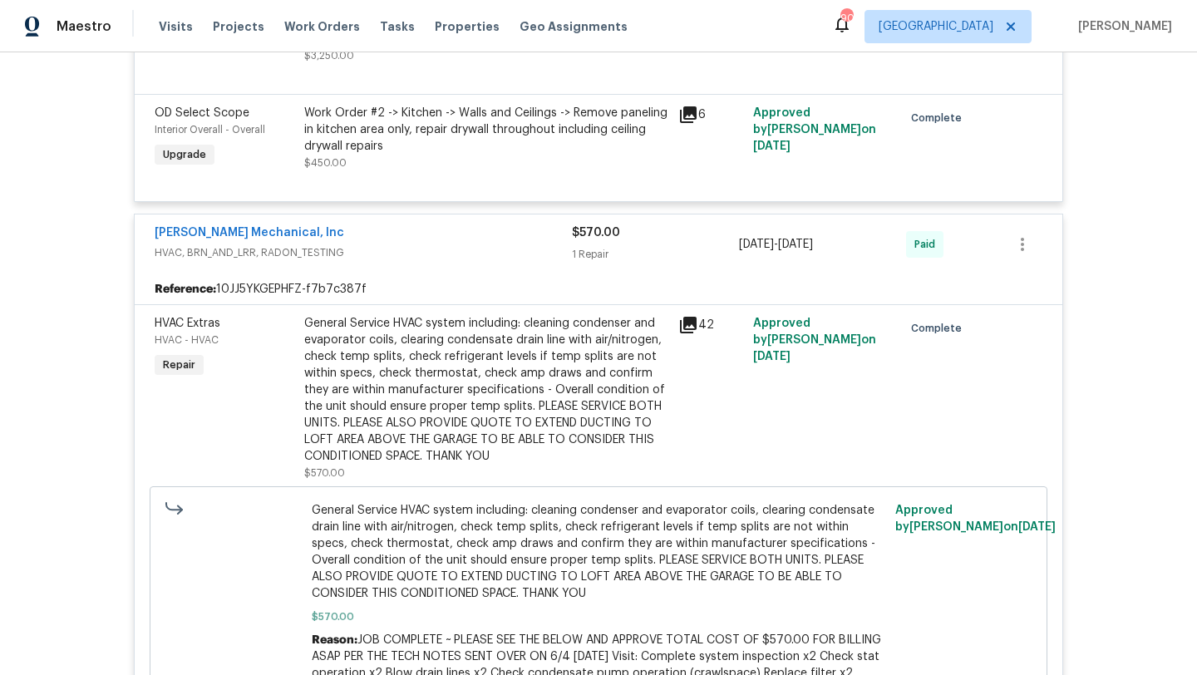
scroll to position [2406, 0]
click at [404, 224] on div "JH Martin Mechanical, Inc" at bounding box center [363, 234] width 417 height 20
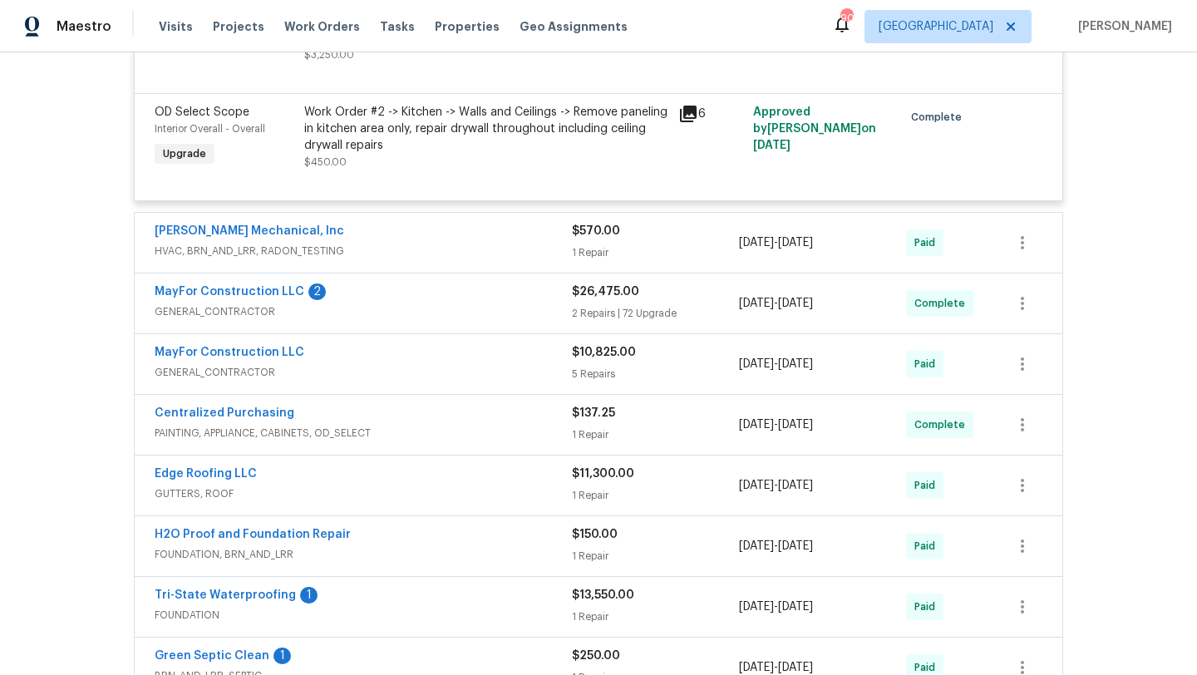
click at [343, 353] on div "MayFor Construction LLC" at bounding box center [363, 354] width 417 height 20
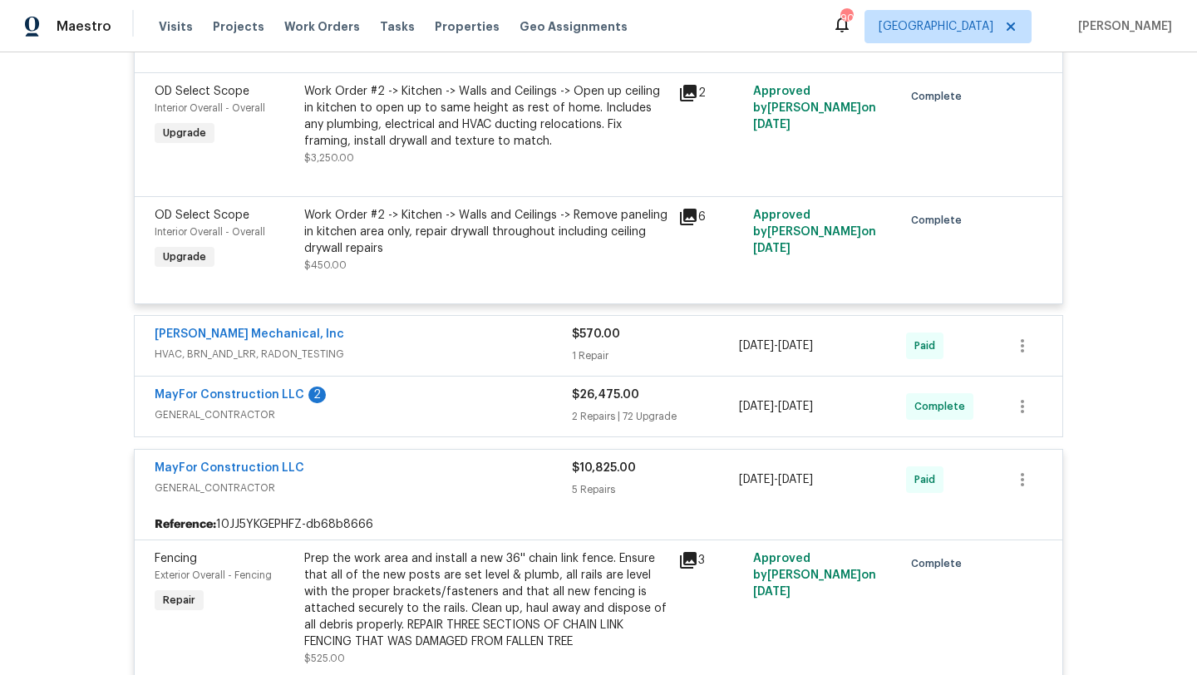
scroll to position [2302, 0]
click at [344, 465] on div "MayFor Construction LLC" at bounding box center [363, 471] width 417 height 20
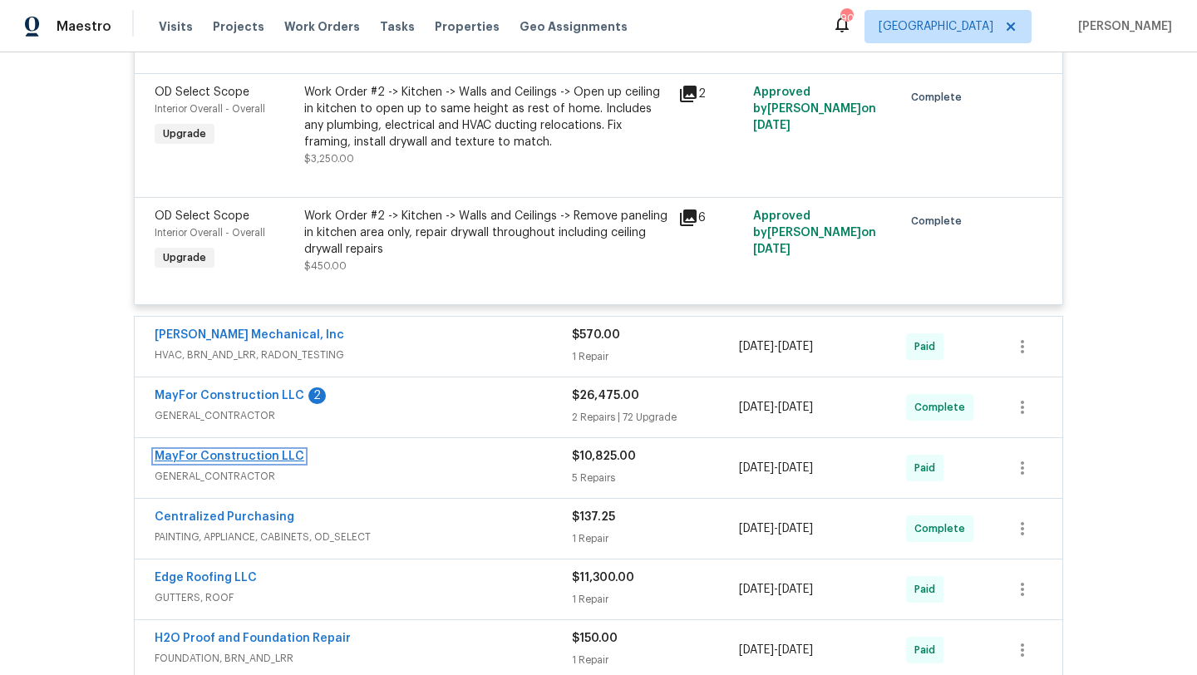
click at [252, 451] on link "MayFor Construction LLC" at bounding box center [230, 457] width 150 height 12
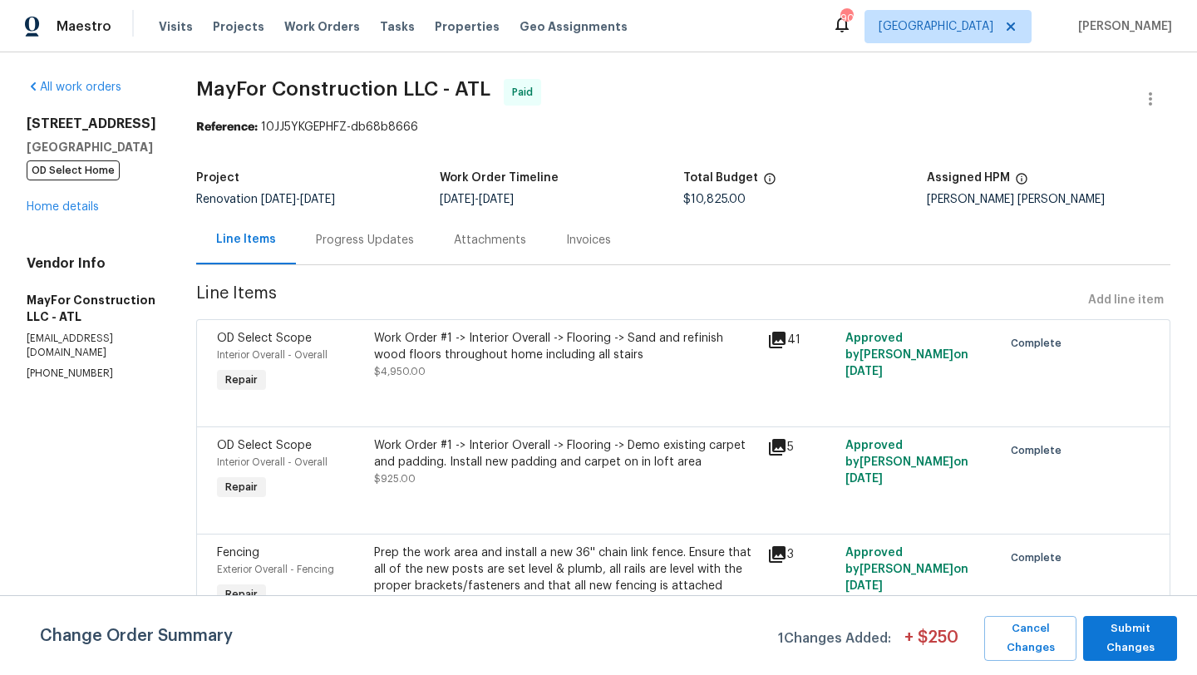
click at [412, 220] on div "Progress Updates" at bounding box center [365, 239] width 138 height 49
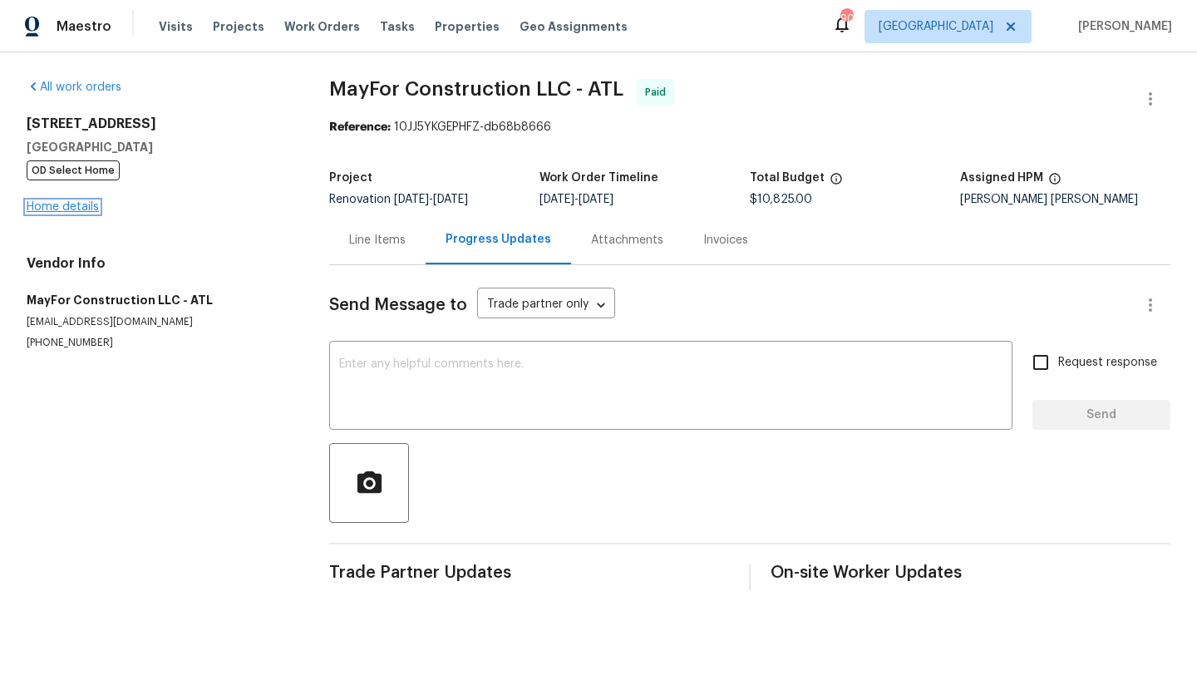
click at [87, 208] on link "Home details" at bounding box center [63, 207] width 72 height 12
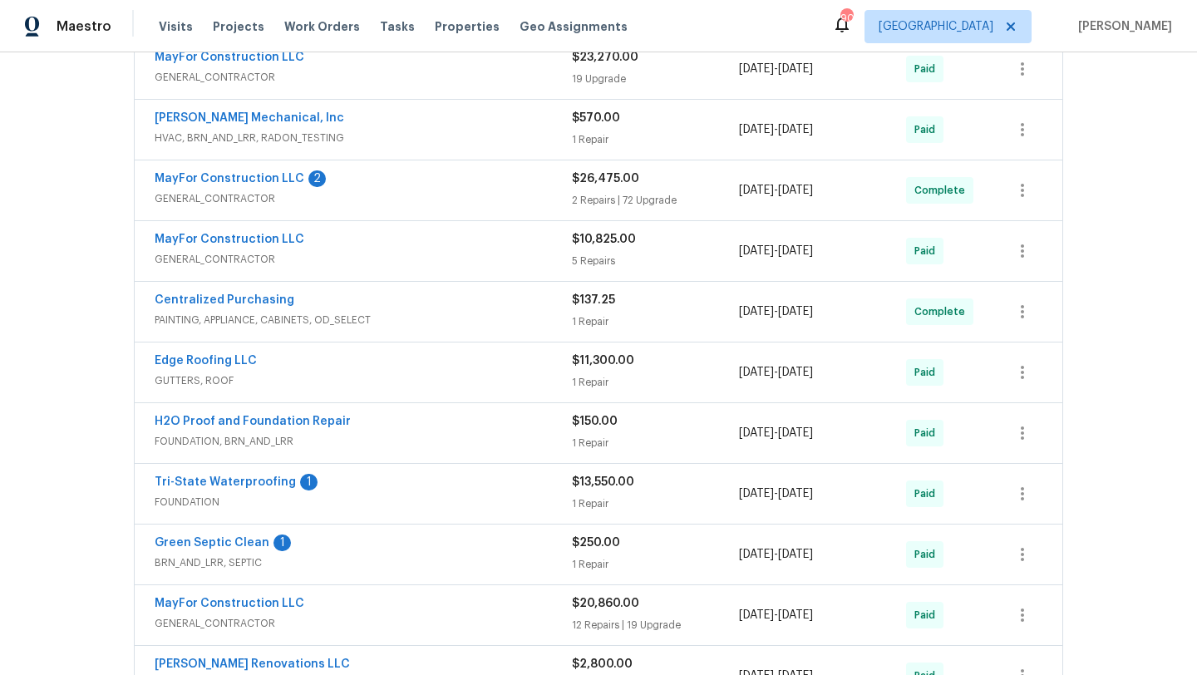
scroll to position [353, 0]
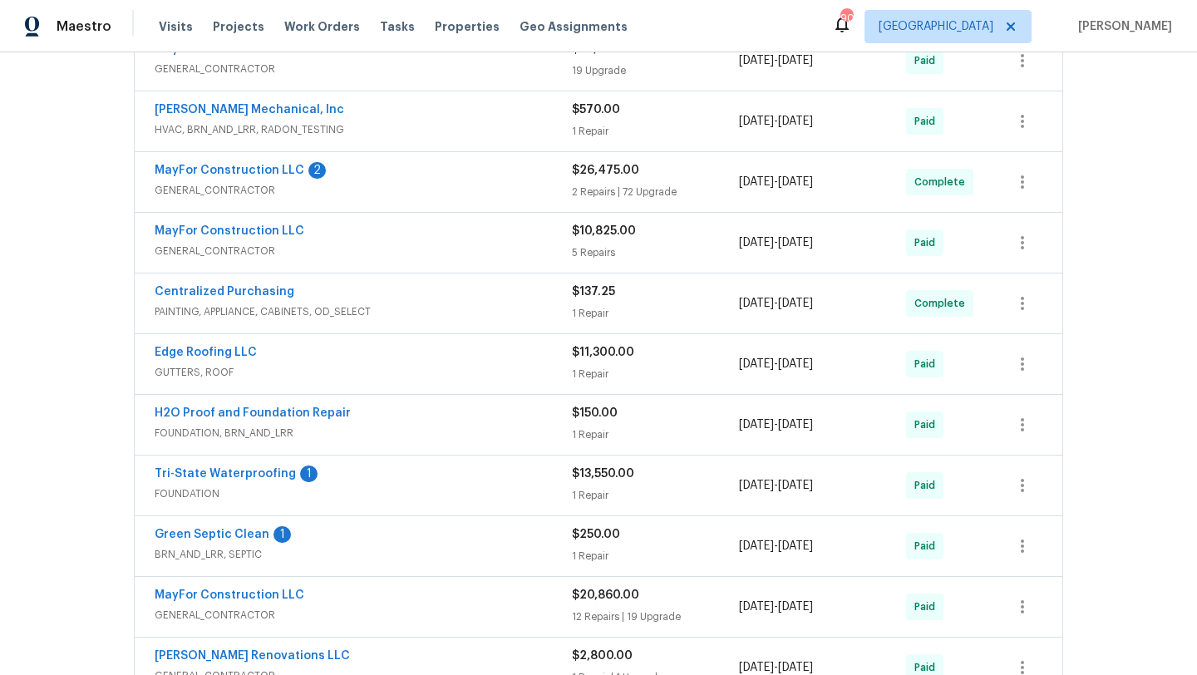
click at [318, 587] on div "MayFor Construction LLC" at bounding box center [363, 597] width 417 height 20
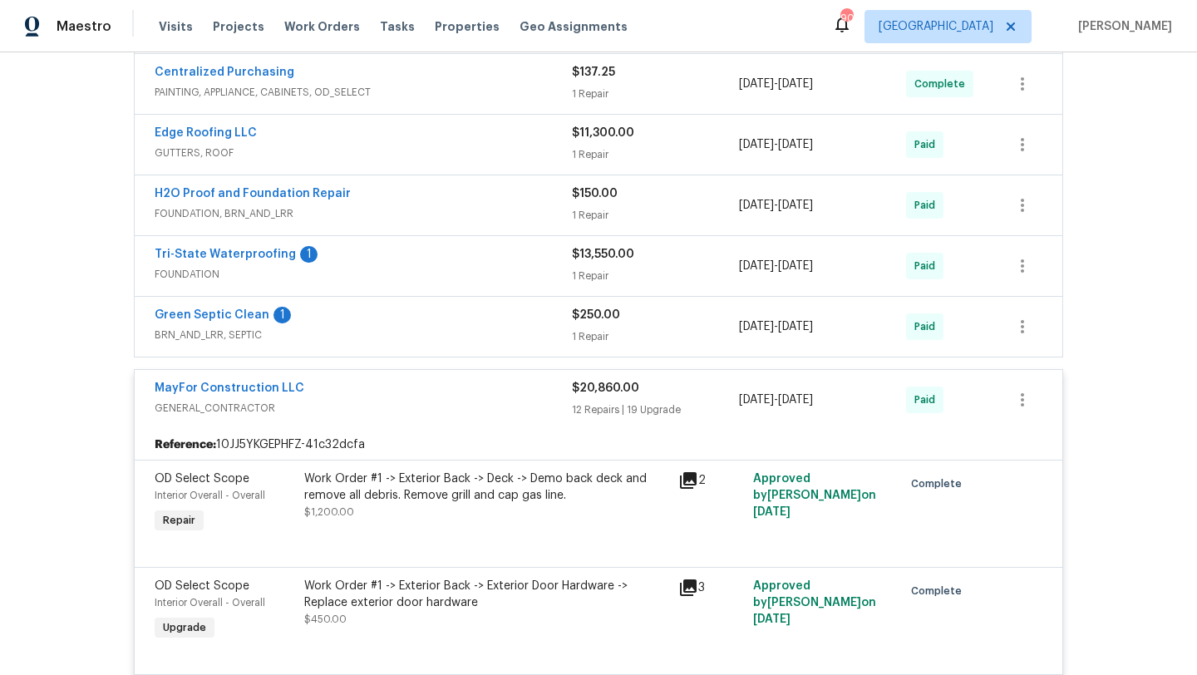
scroll to position [589, 0]
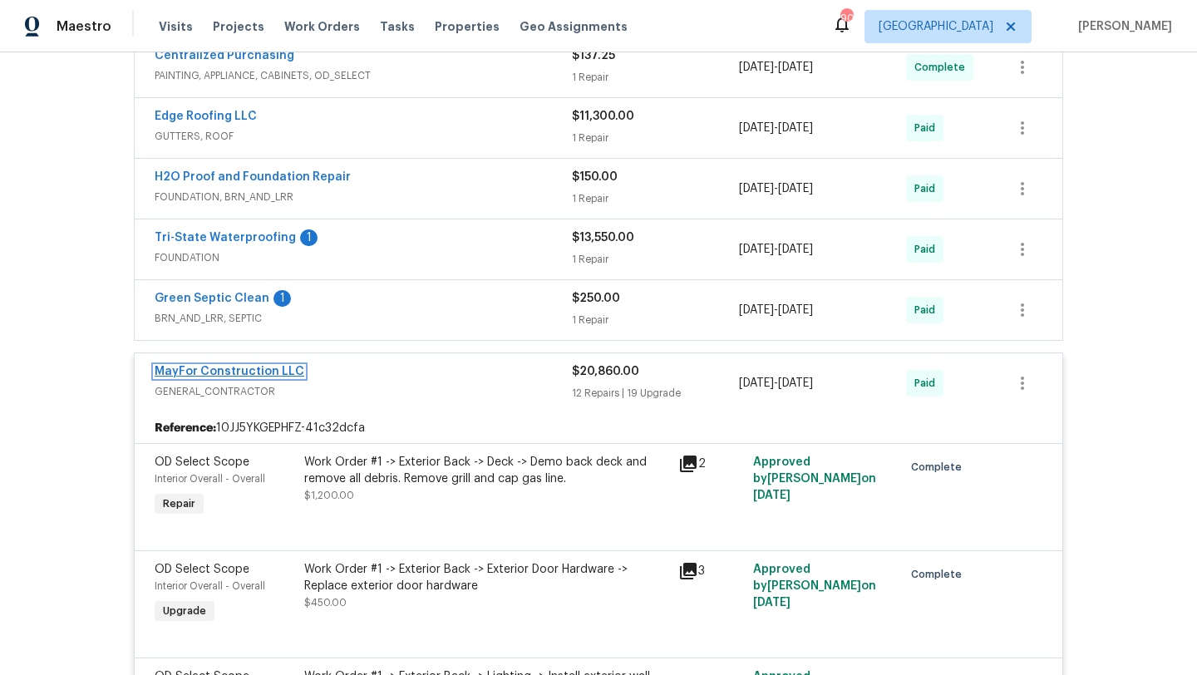
click at [260, 366] on link "MayFor Construction LLC" at bounding box center [230, 372] width 150 height 12
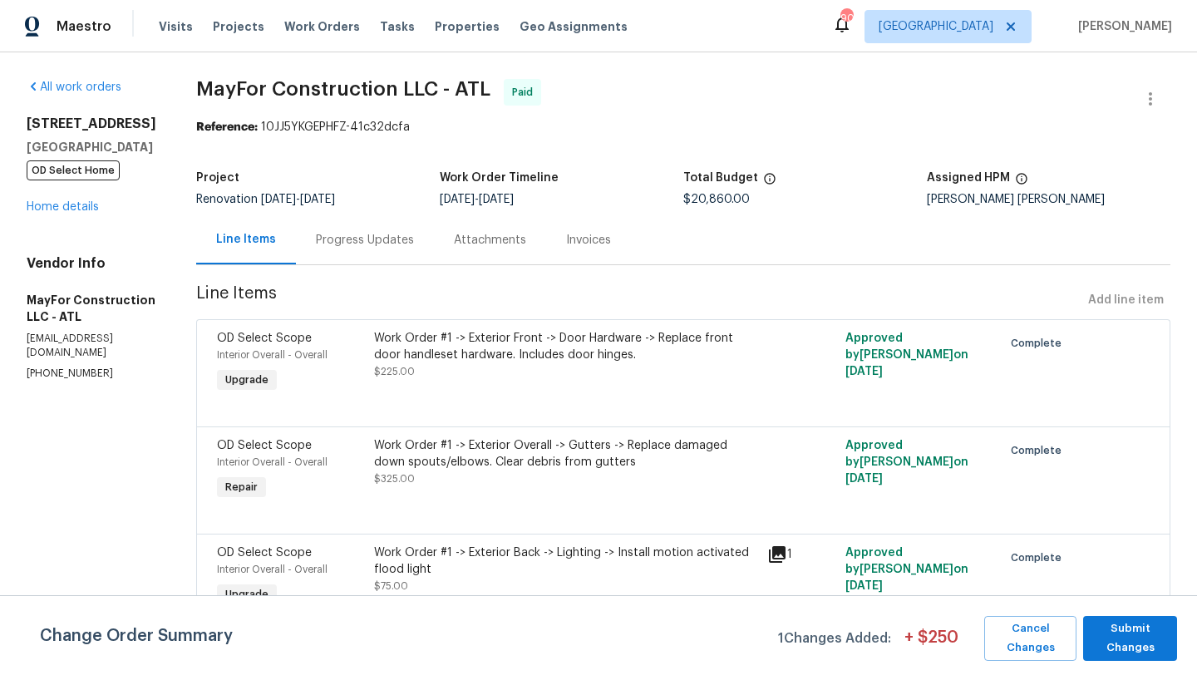
click at [402, 247] on div "Progress Updates" at bounding box center [365, 240] width 98 height 17
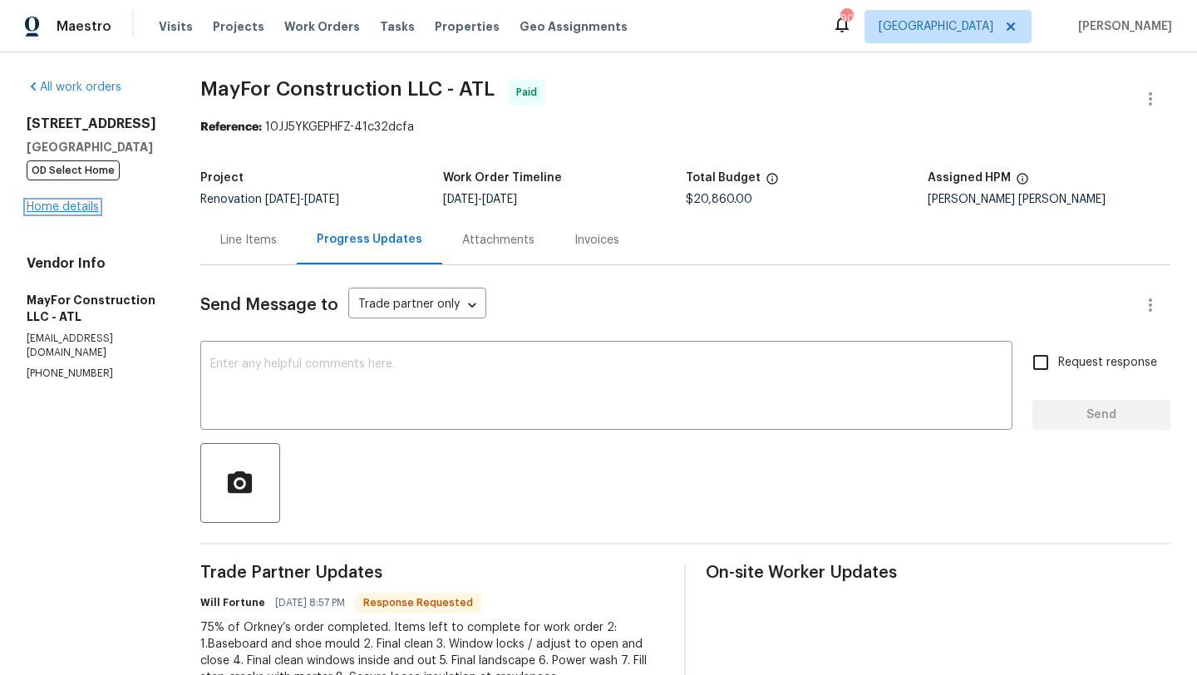
click at [87, 206] on link "Home details" at bounding box center [63, 207] width 72 height 12
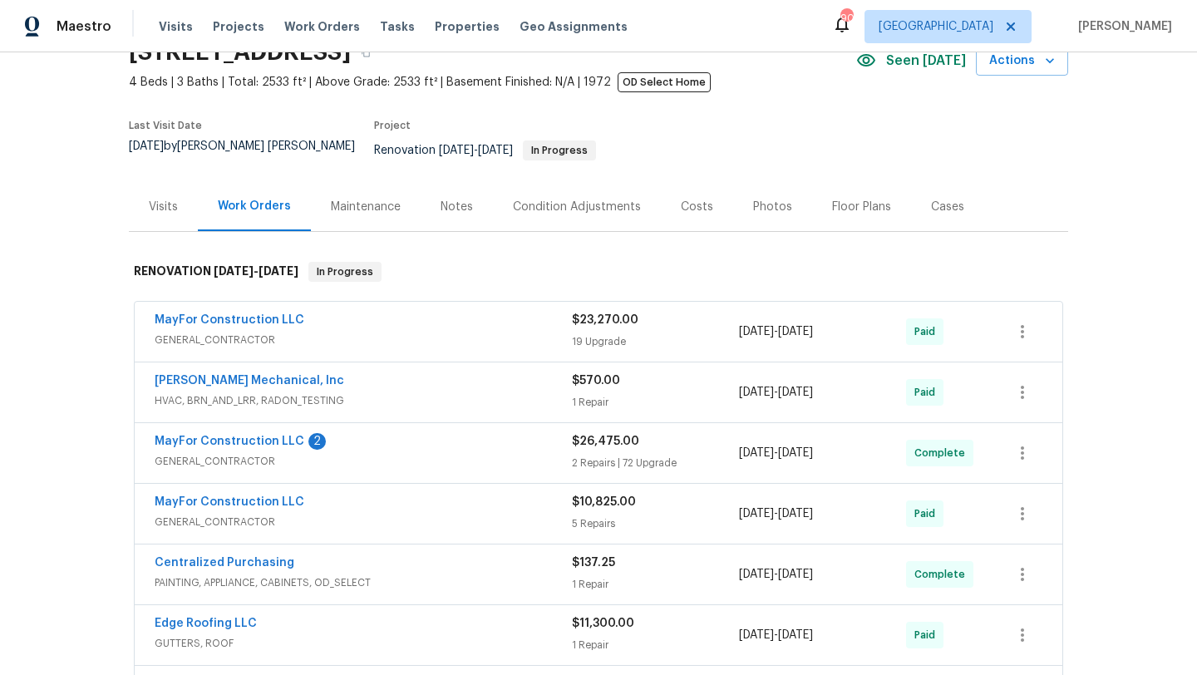
scroll to position [96, 0]
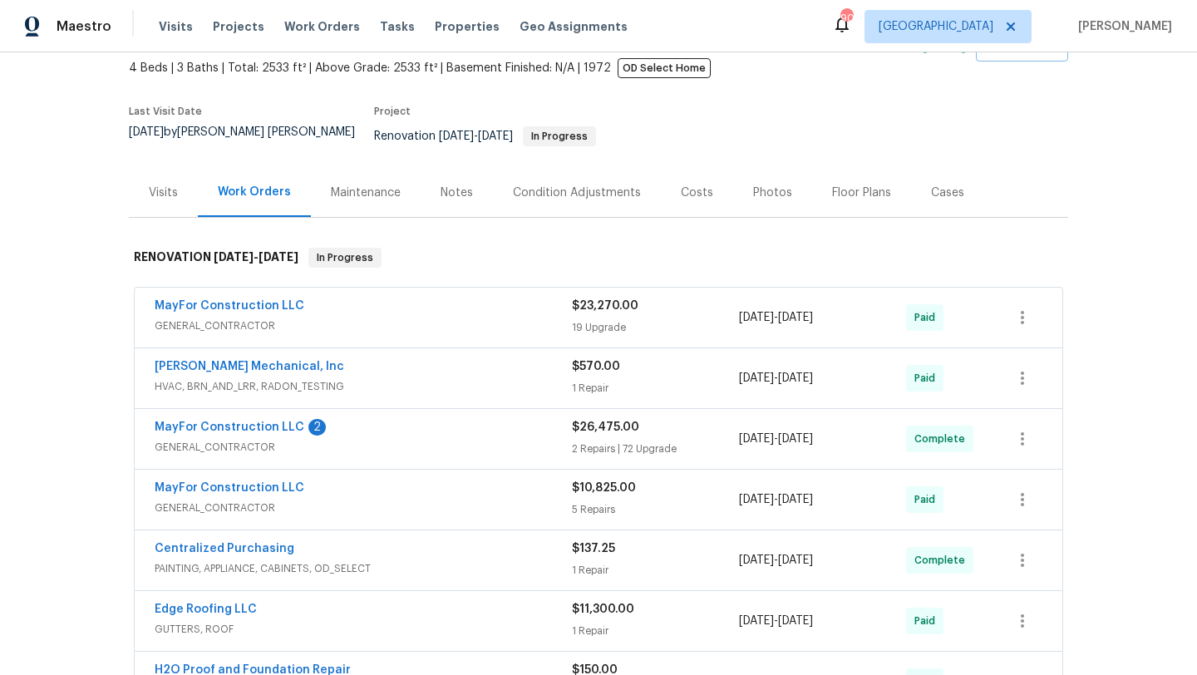
click at [443, 190] on div "Notes" at bounding box center [457, 192] width 72 height 49
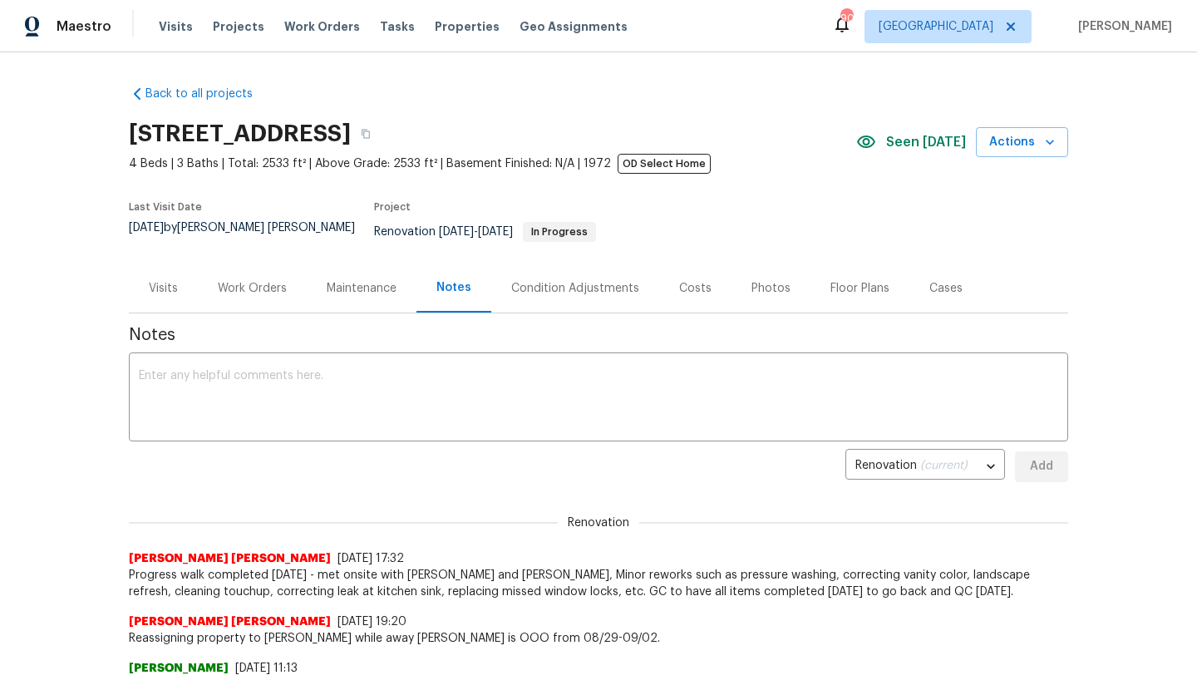
click at [248, 280] on div "Work Orders" at bounding box center [252, 288] width 69 height 17
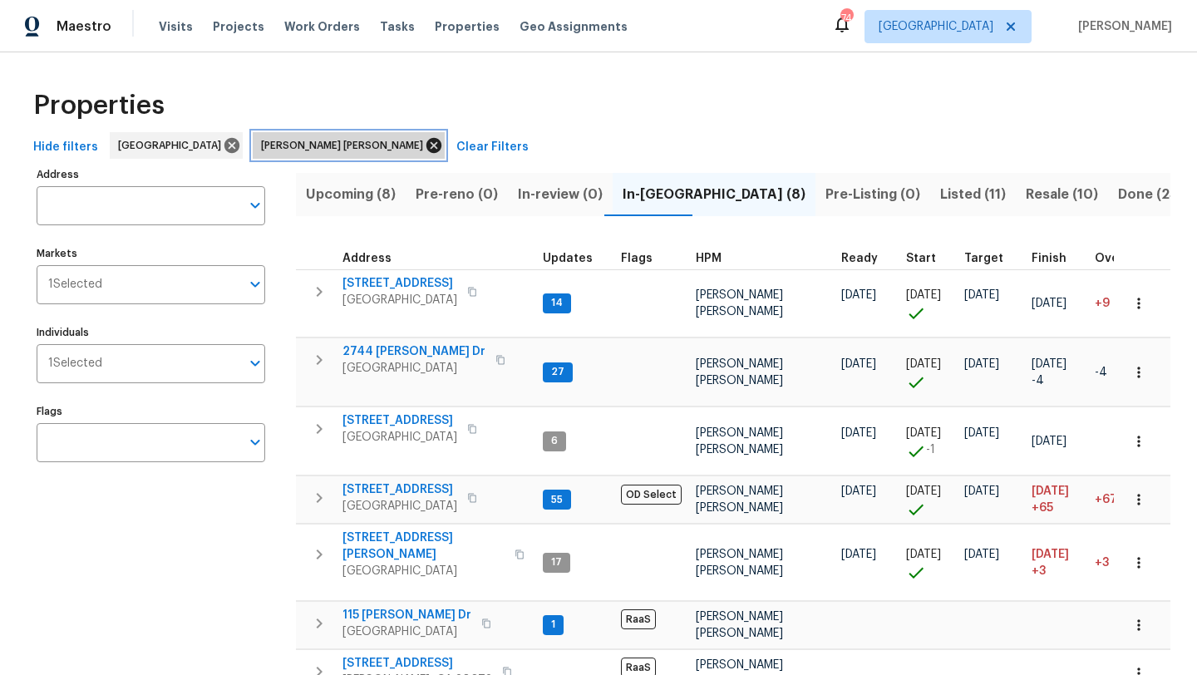
click at [427, 150] on icon at bounding box center [434, 145] width 15 height 15
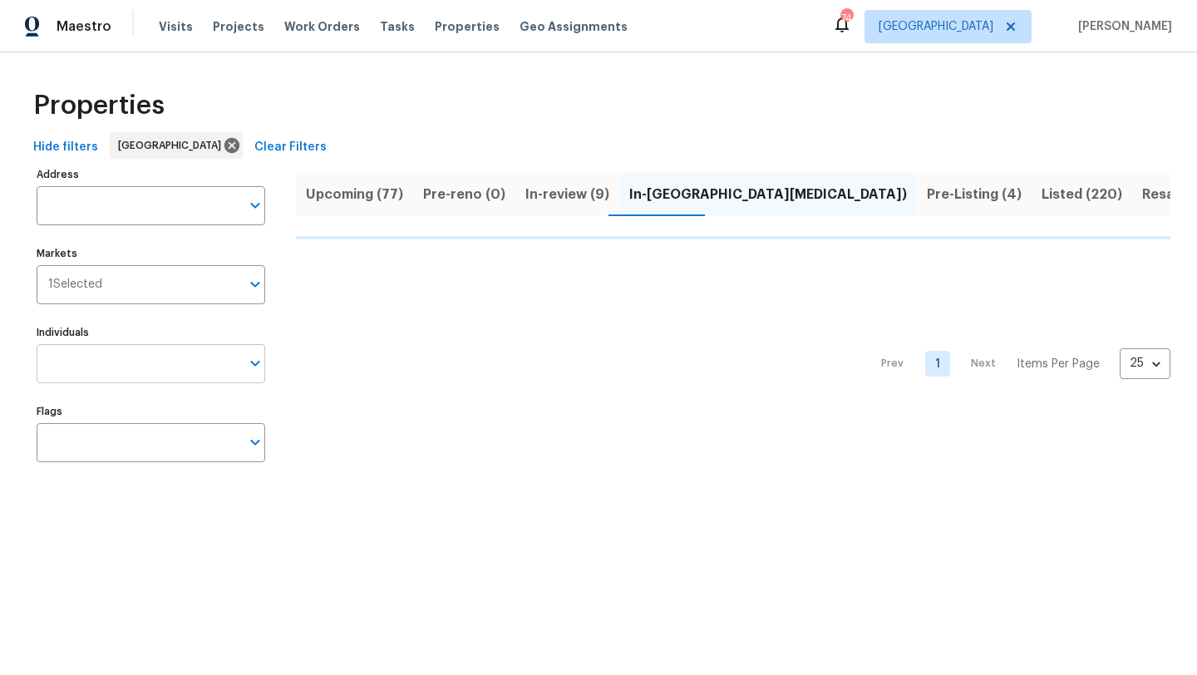
click at [155, 373] on input "Individuals" at bounding box center [139, 363] width 204 height 39
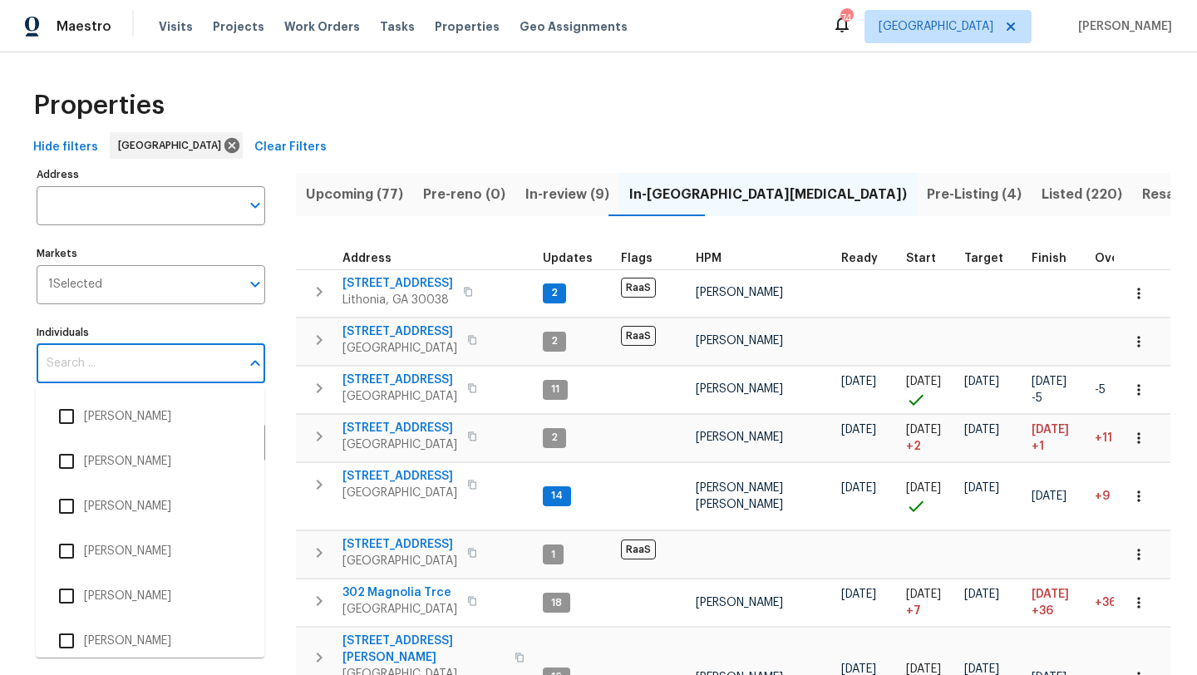
click at [92, 367] on input "Individuals" at bounding box center [139, 363] width 204 height 39
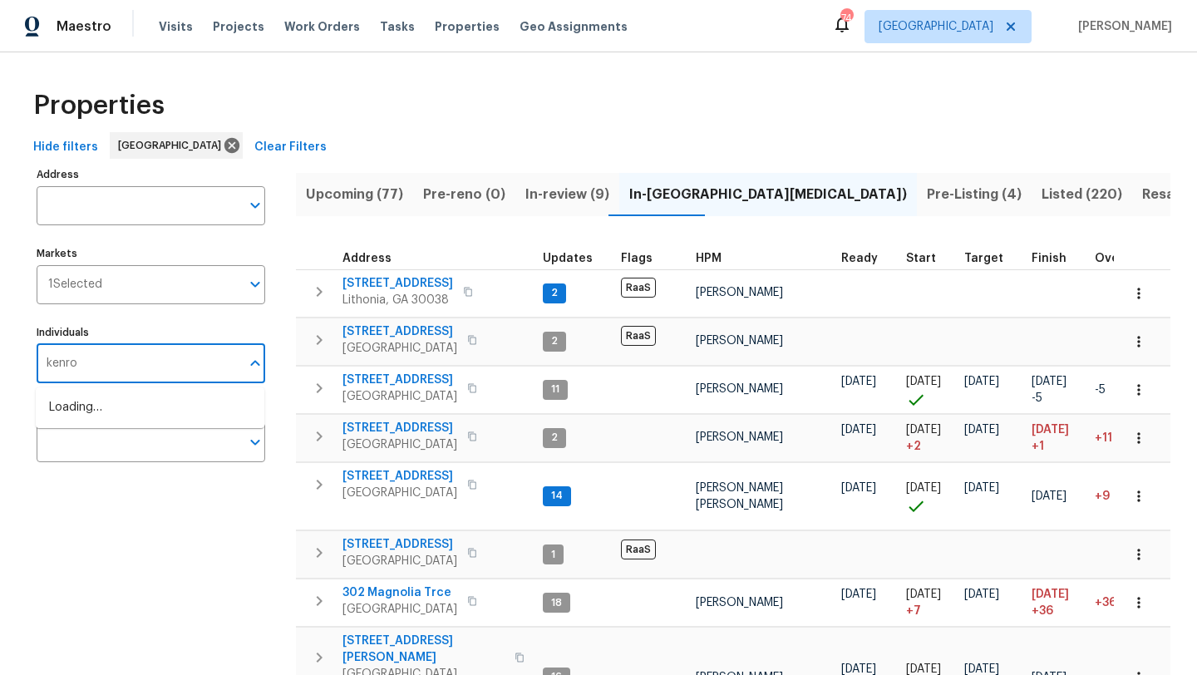
type input "kenroy"
click at [62, 424] on input "checkbox" at bounding box center [66, 416] width 35 height 35
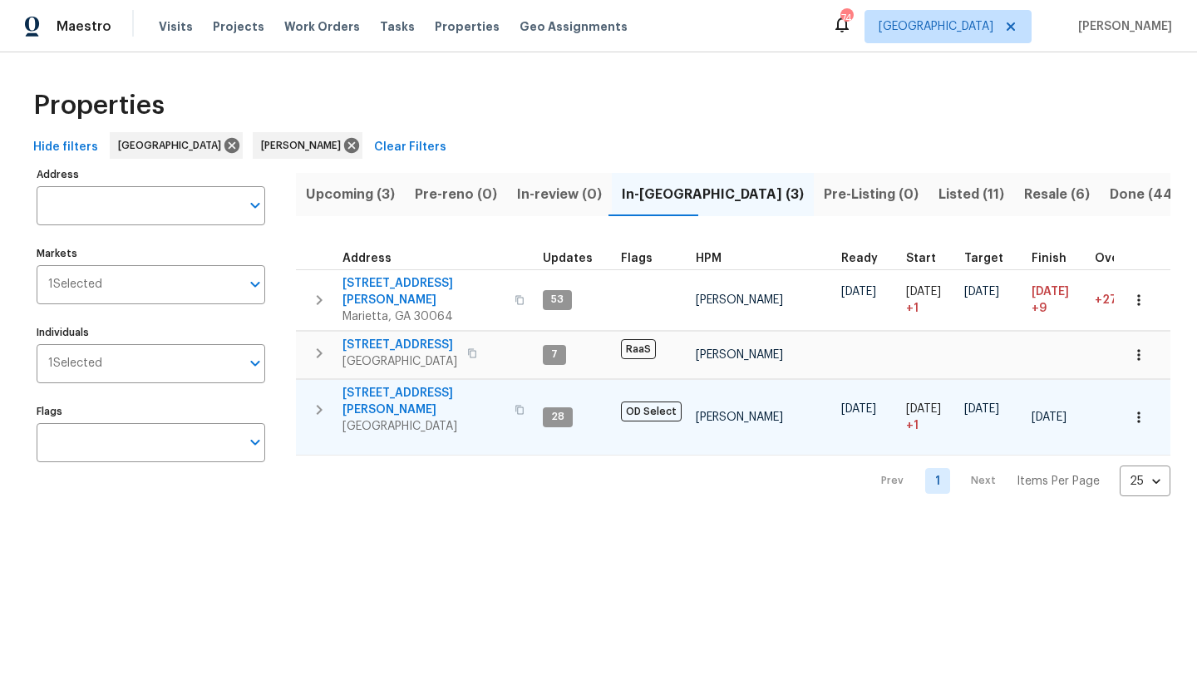
click at [400, 385] on span "[STREET_ADDRESS][PERSON_NAME]" at bounding box center [424, 401] width 162 height 33
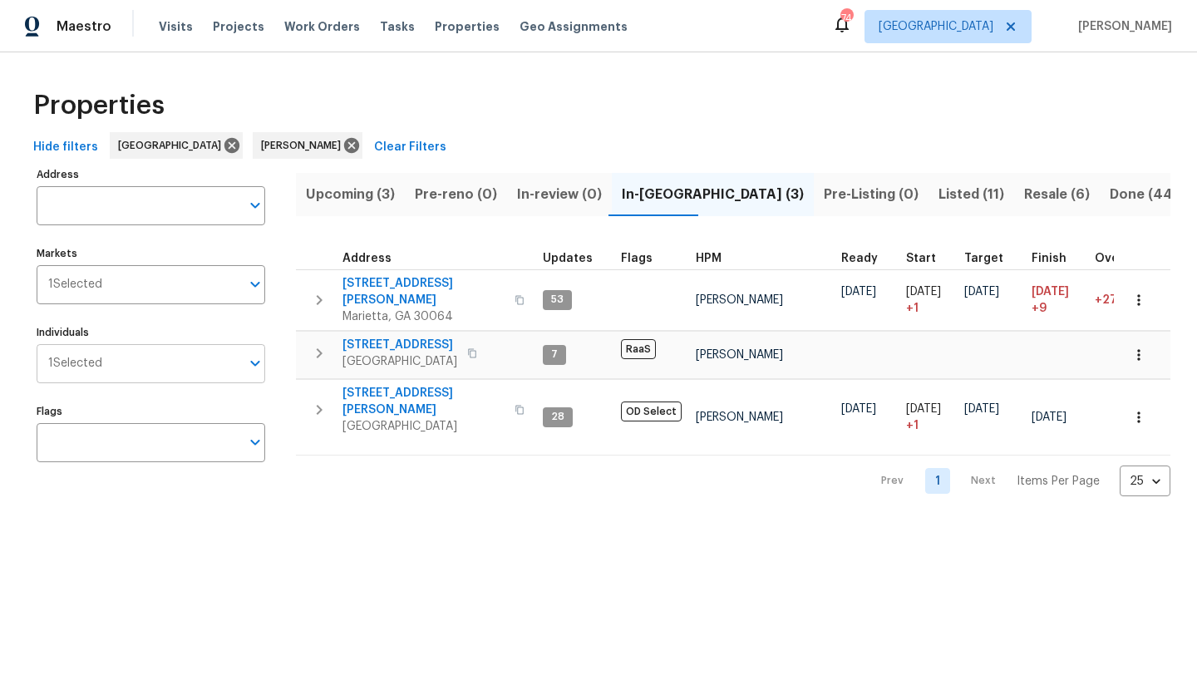
click at [174, 371] on input "Individuals" at bounding box center [171, 363] width 138 height 39
type input "[PERSON_NAME]"
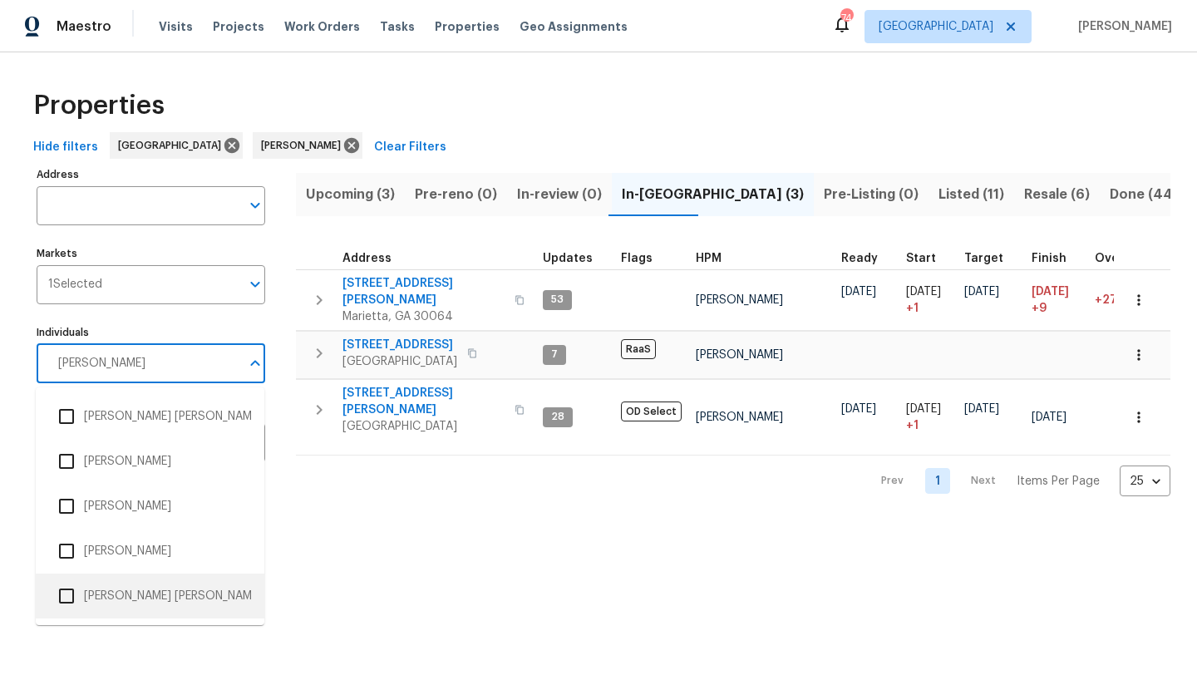
click at [65, 599] on input "checkbox" at bounding box center [66, 596] width 35 height 35
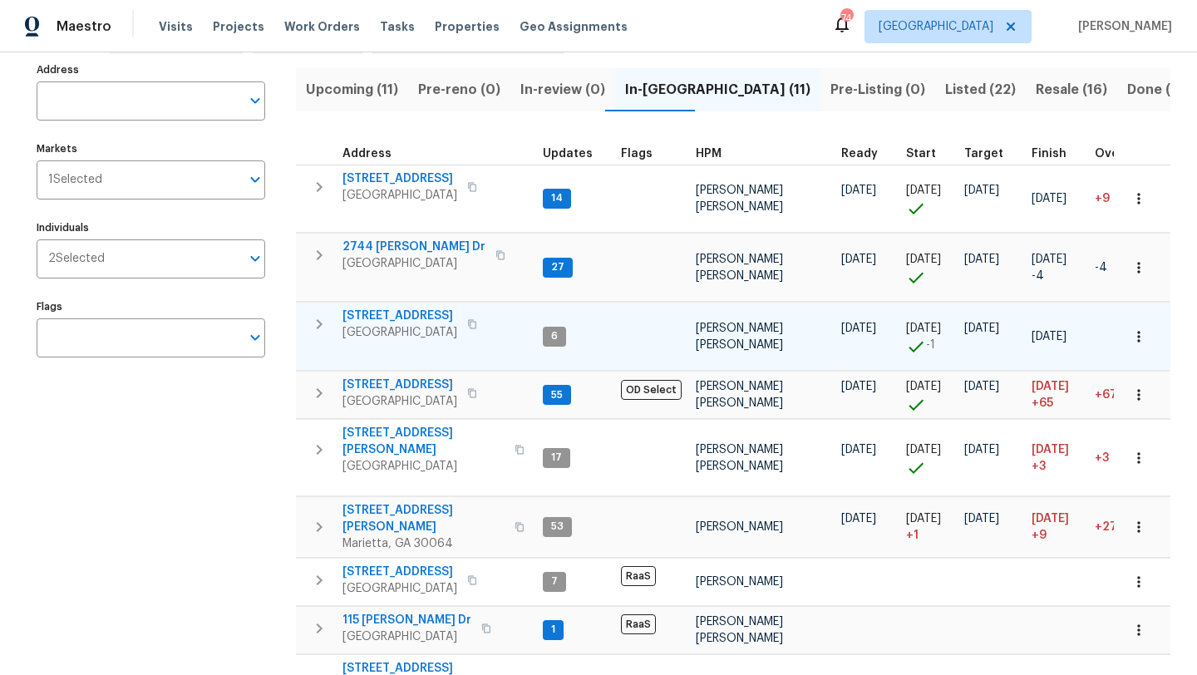
scroll to position [106, 0]
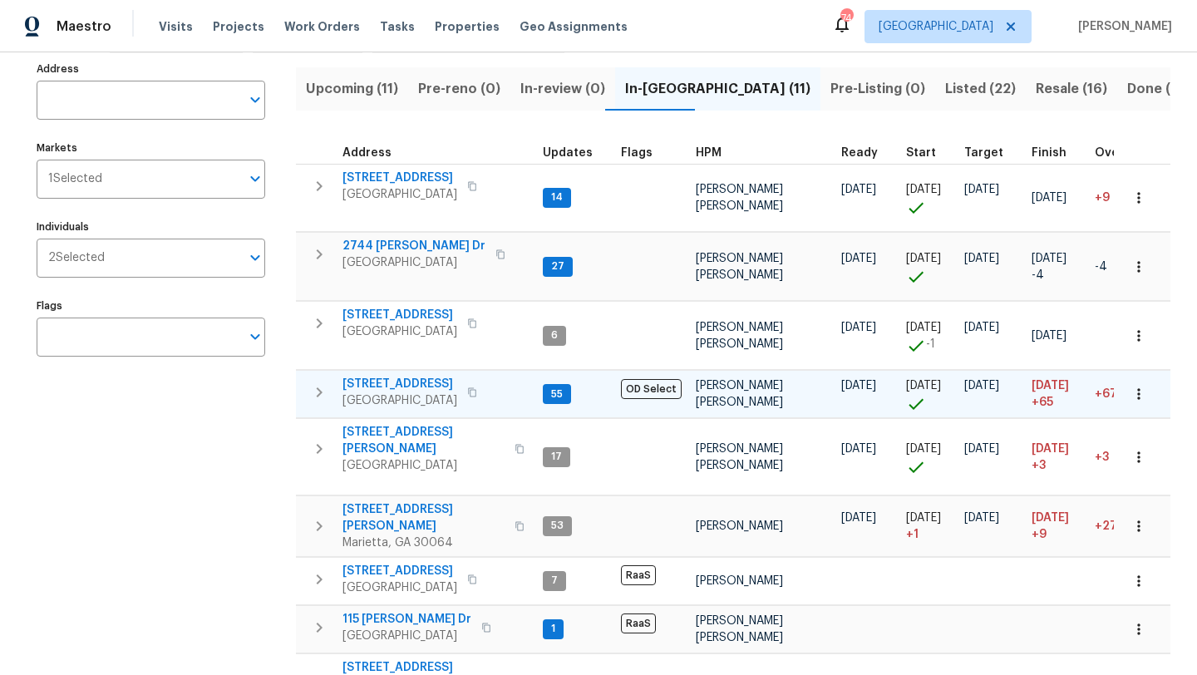
click at [405, 382] on span "3117 Jodeco Dr" at bounding box center [400, 384] width 115 height 17
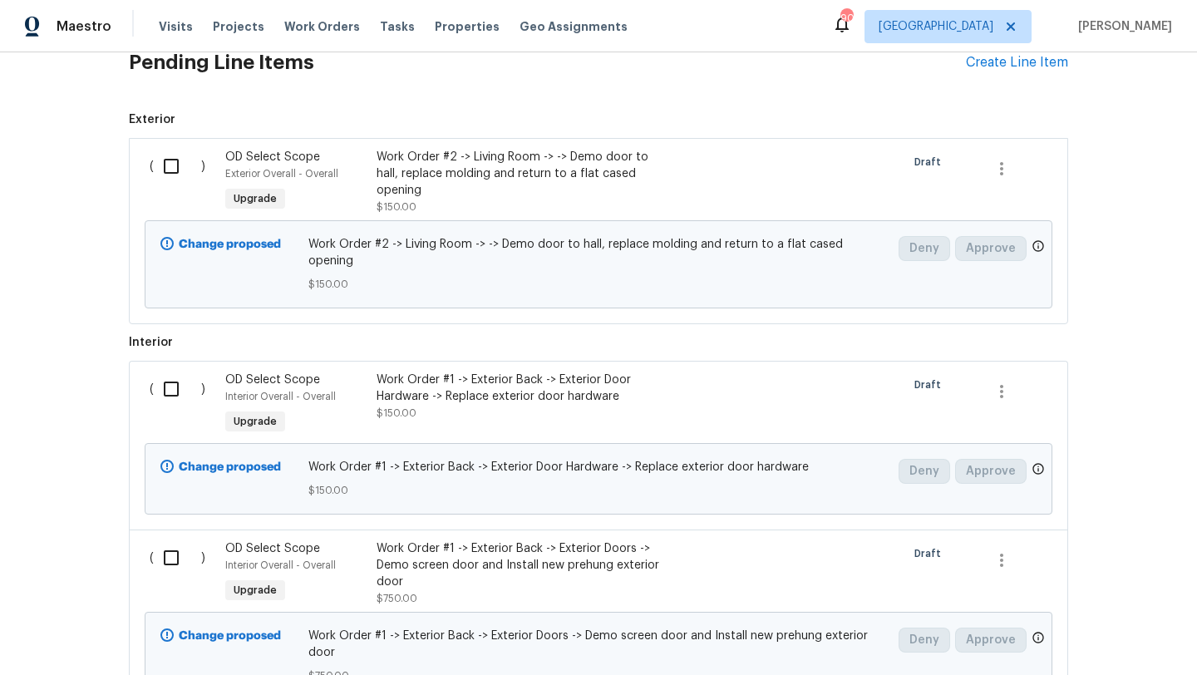
scroll to position [718, 0]
click at [174, 372] on input "checkbox" at bounding box center [177, 387] width 47 height 35
checkbox input "true"
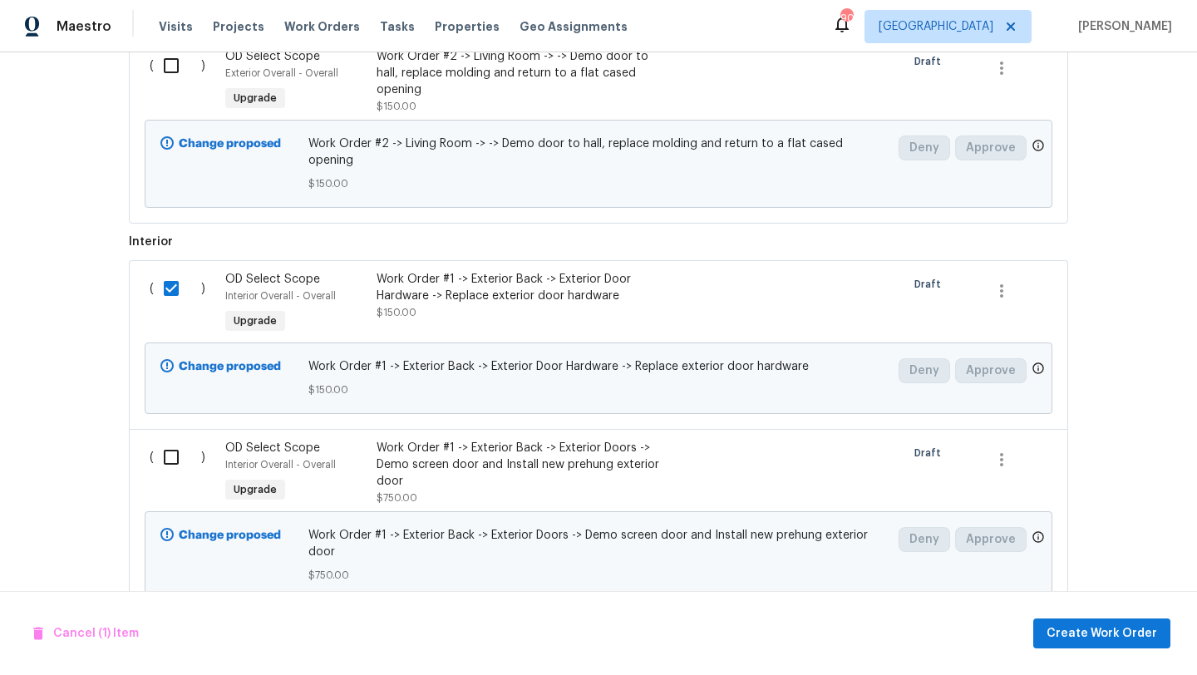
scroll to position [818, 0]
click at [173, 442] on input "checkbox" at bounding box center [177, 456] width 47 height 35
checkbox input "true"
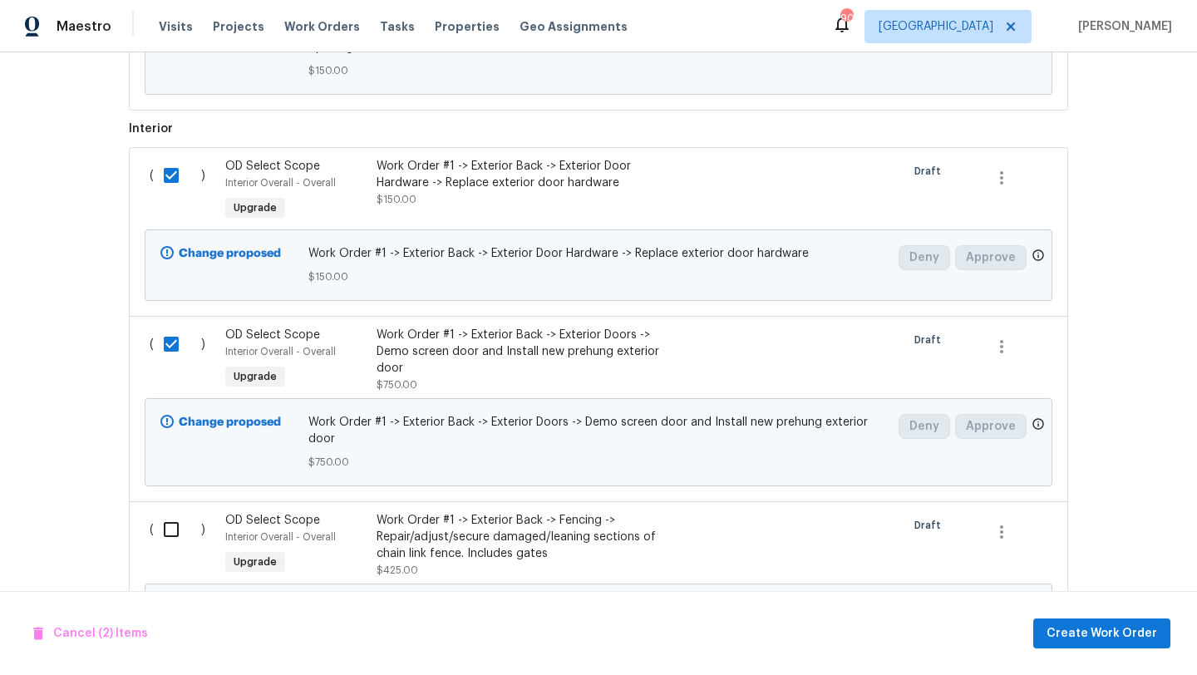
scroll to position [977, 0]
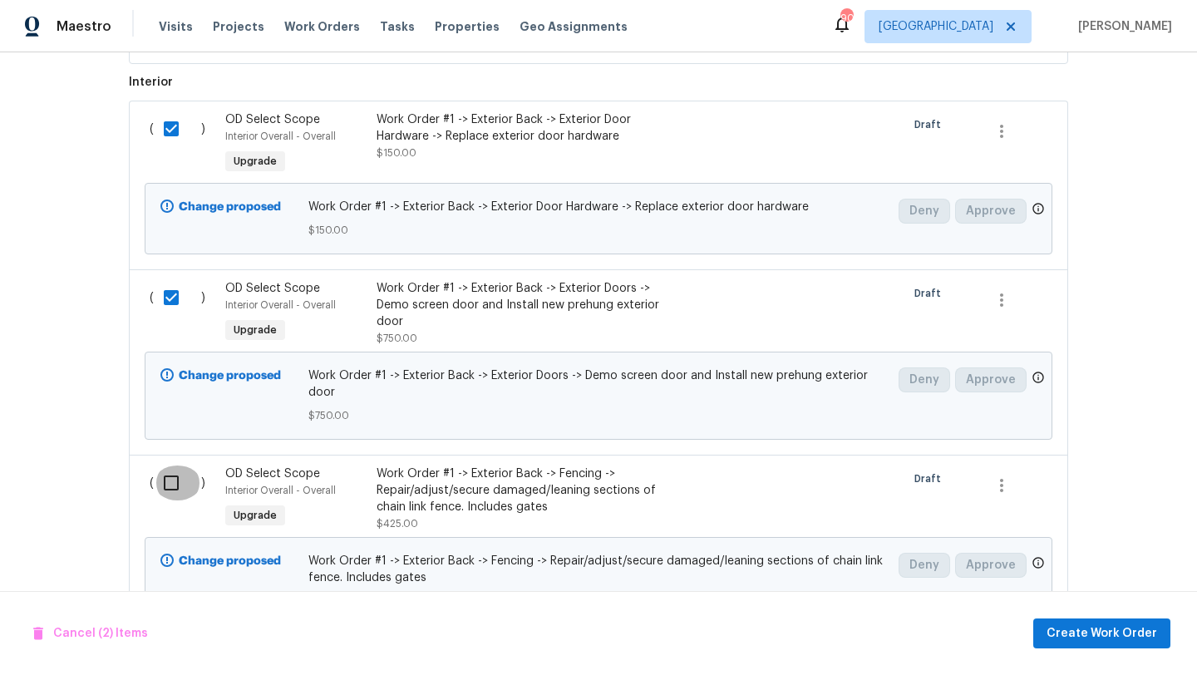
click at [170, 471] on input "checkbox" at bounding box center [177, 483] width 47 height 35
checkbox input "true"
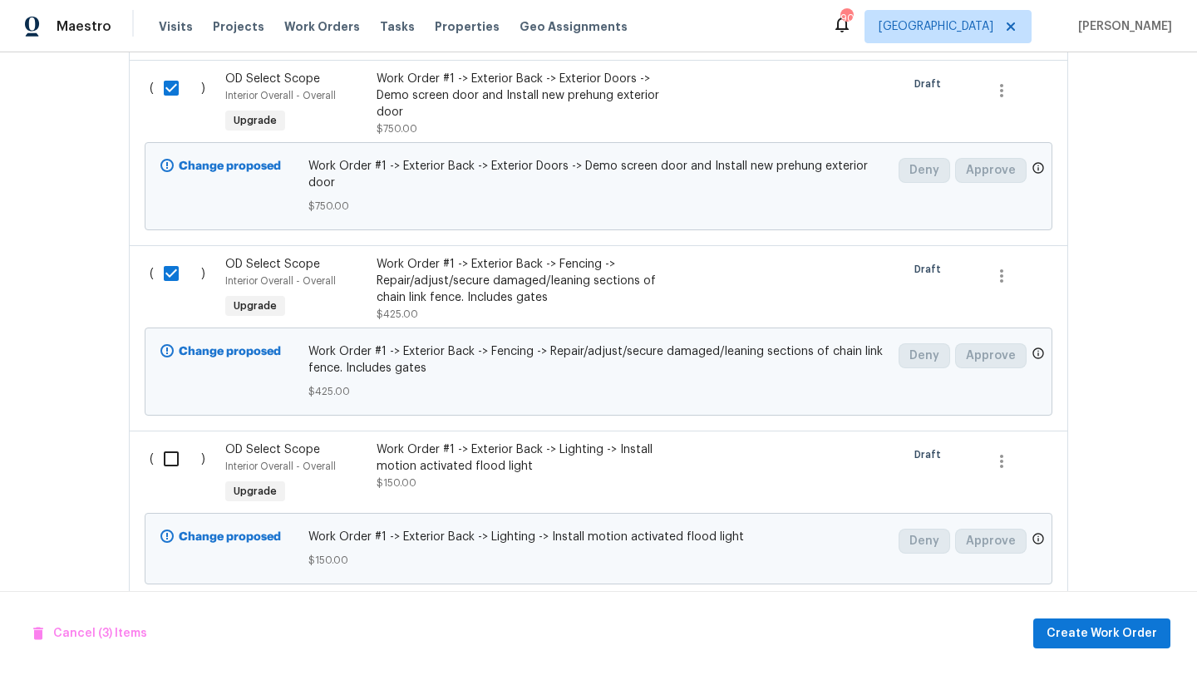
scroll to position [1202, 0]
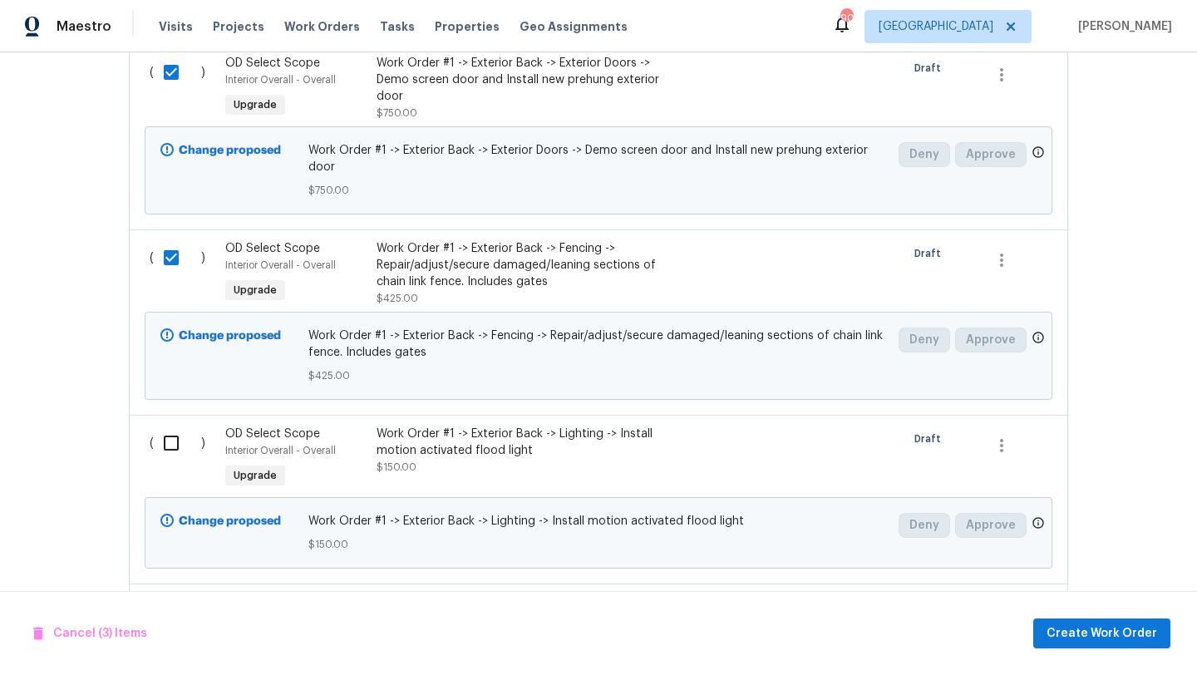
click at [169, 433] on input "checkbox" at bounding box center [177, 443] width 47 height 35
checkbox input "true"
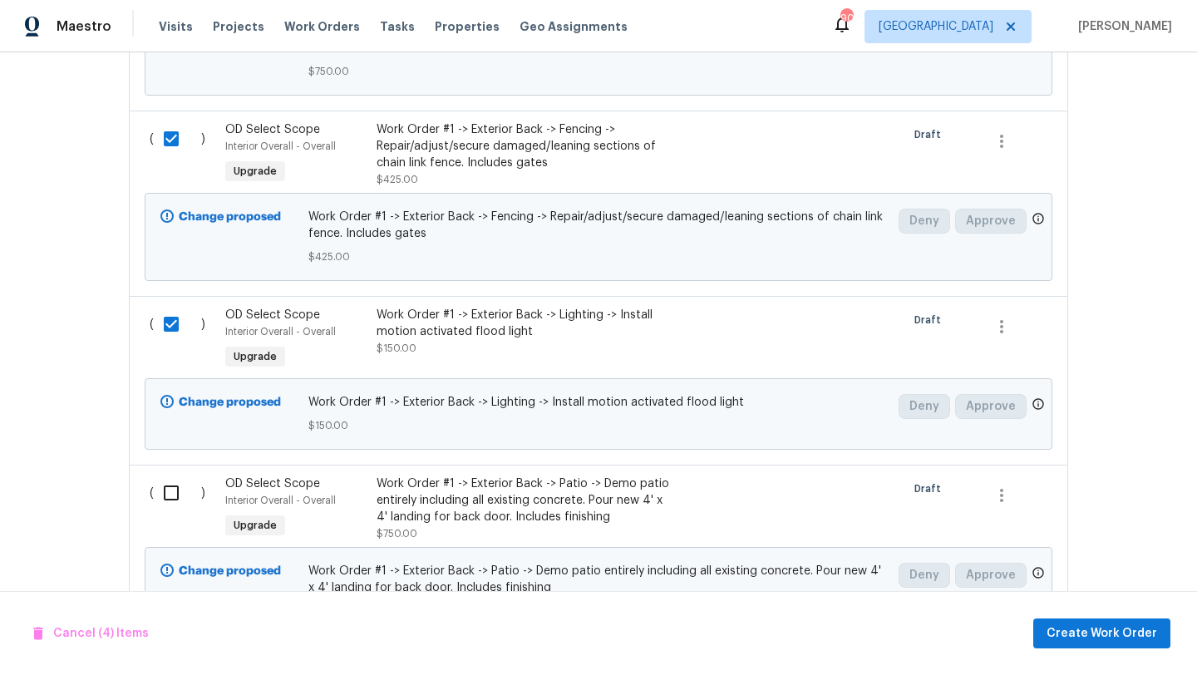
scroll to position [1380, 0]
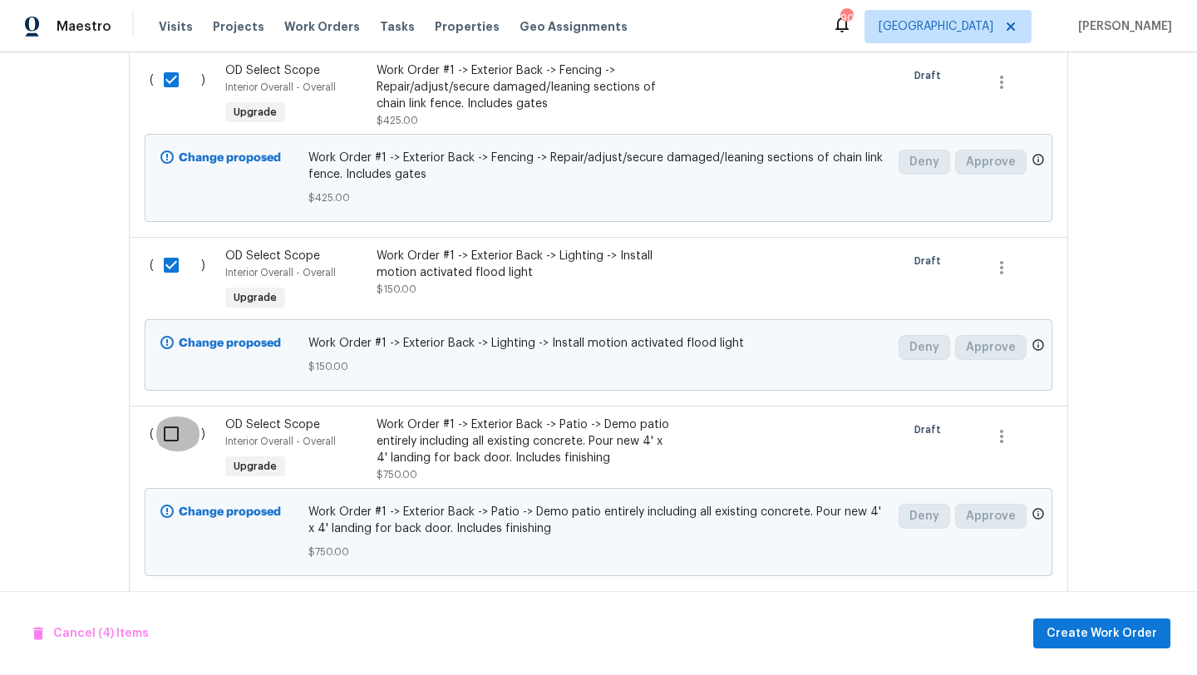
click at [170, 425] on input "checkbox" at bounding box center [177, 434] width 47 height 35
checkbox input "true"
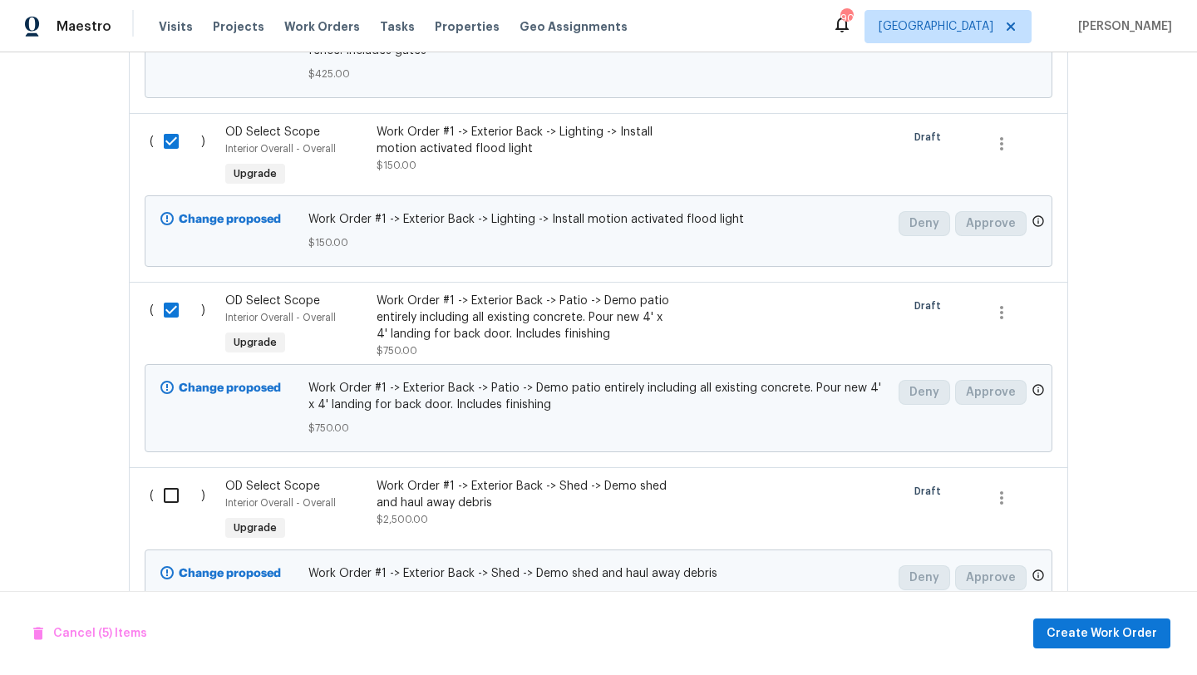
scroll to position [1517, 0]
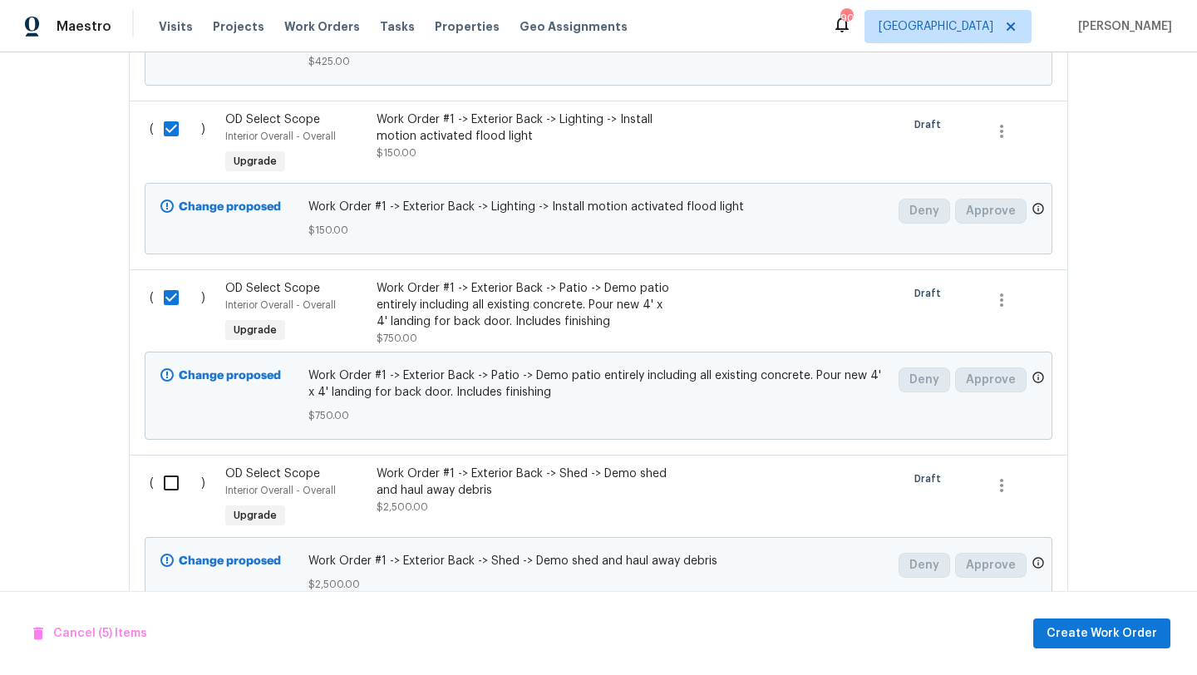
click at [175, 468] on input "checkbox" at bounding box center [177, 483] width 47 height 35
checkbox input "true"
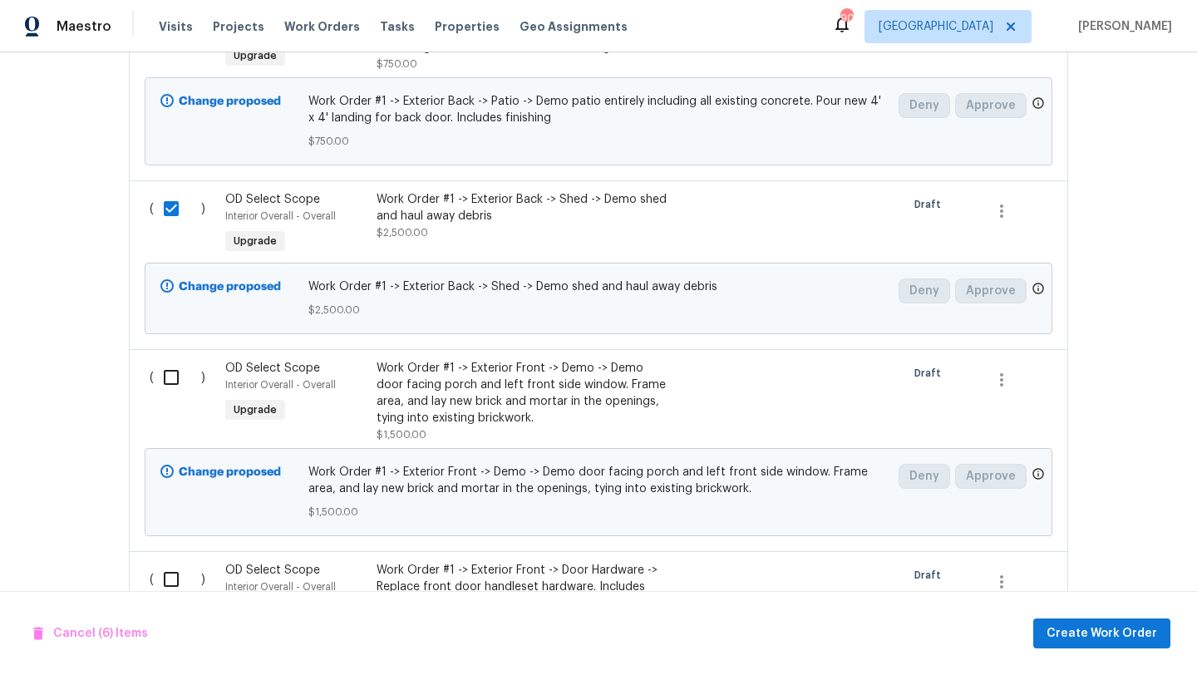
scroll to position [1792, 0]
click at [170, 367] on input "checkbox" at bounding box center [177, 376] width 47 height 35
checkbox input "true"
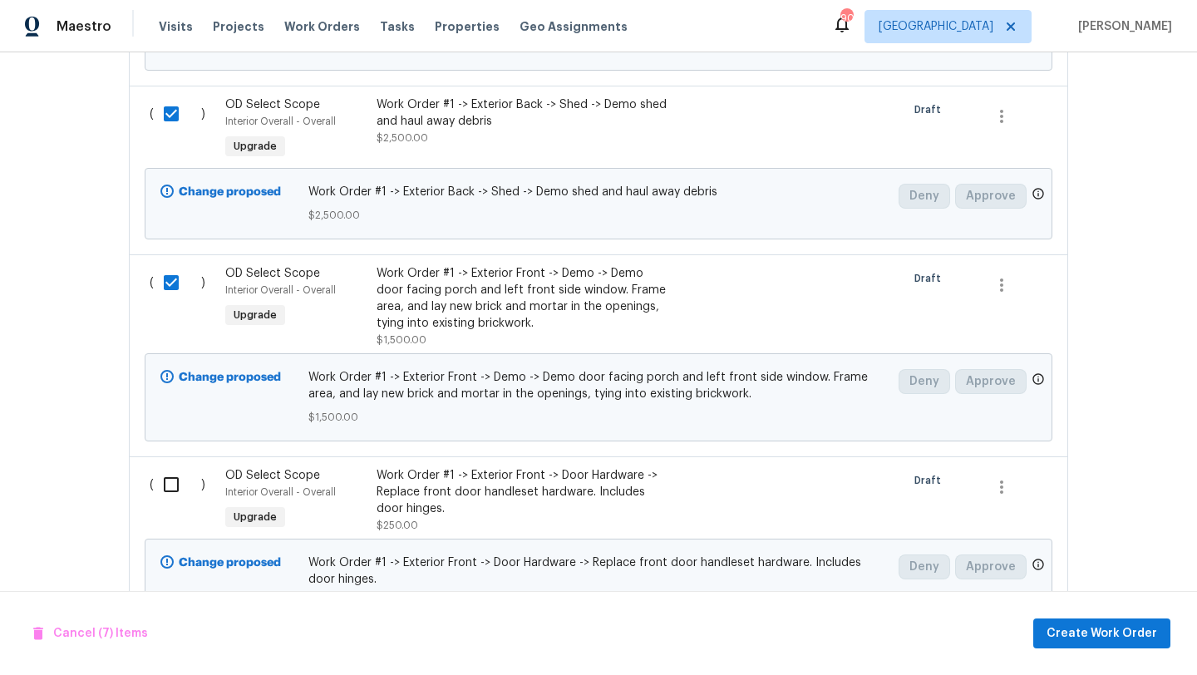
scroll to position [1944, 0]
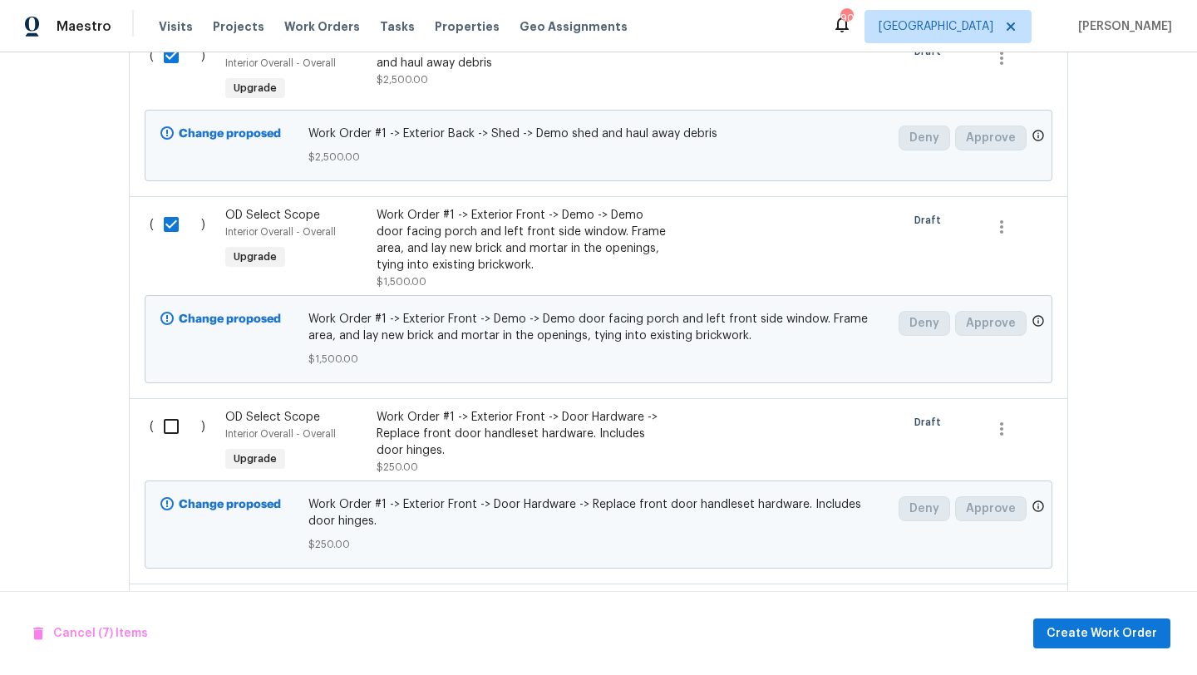
click at [171, 416] on input "checkbox" at bounding box center [177, 426] width 47 height 35
checkbox input "true"
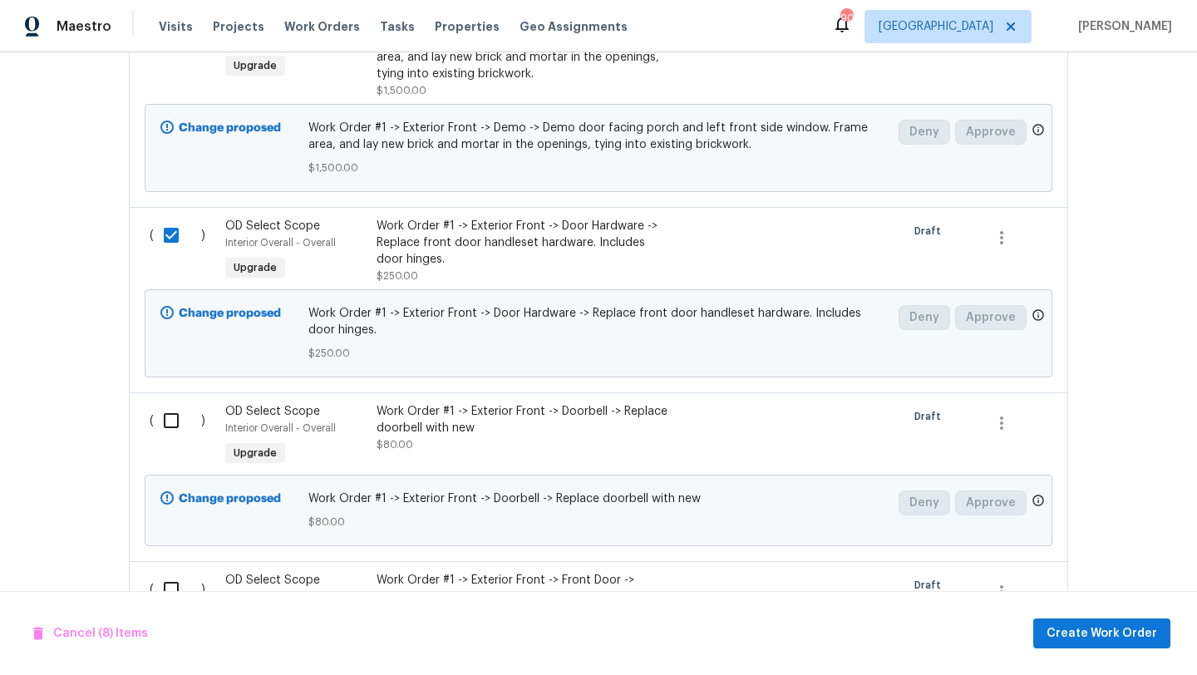
scroll to position [2142, 0]
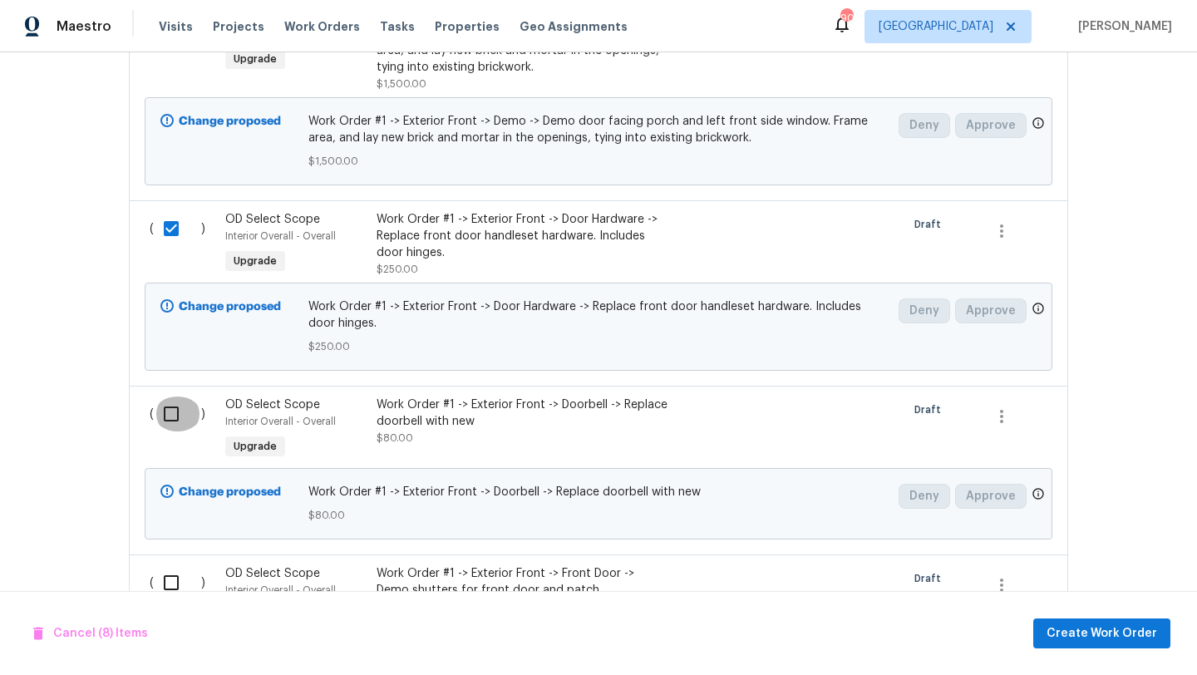
click at [171, 400] on input "checkbox" at bounding box center [177, 414] width 47 height 35
checkbox input "true"
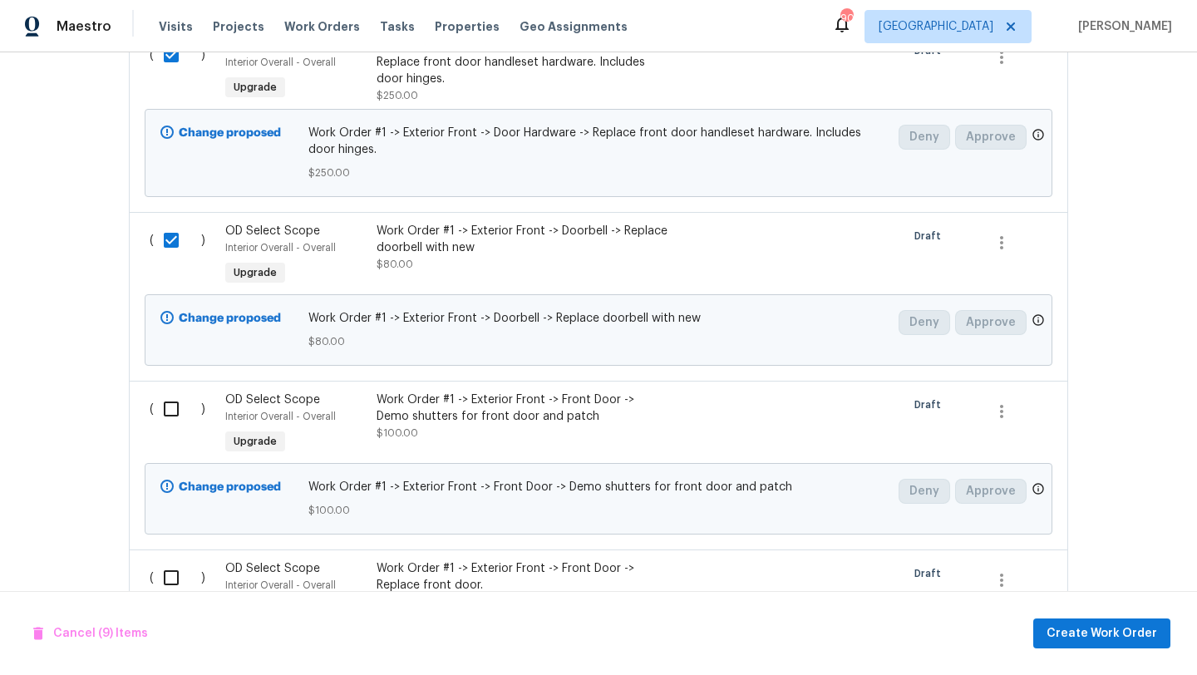
scroll to position [2338, 0]
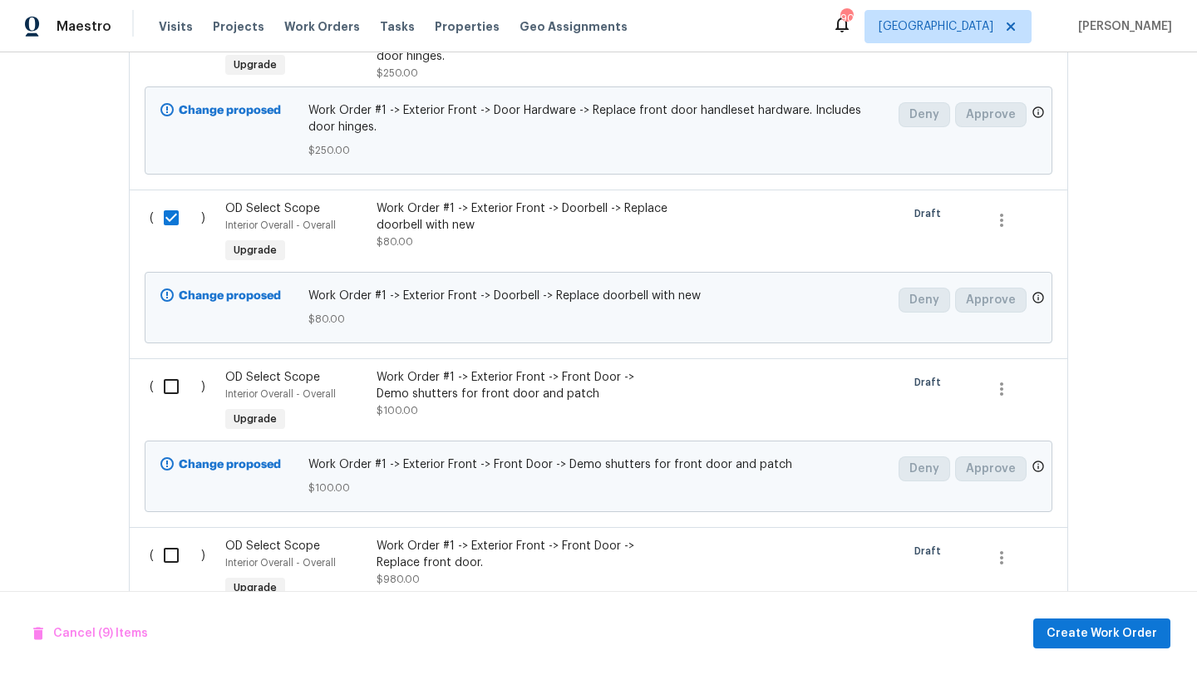
click at [173, 382] on input "checkbox" at bounding box center [177, 386] width 47 height 35
checkbox input "true"
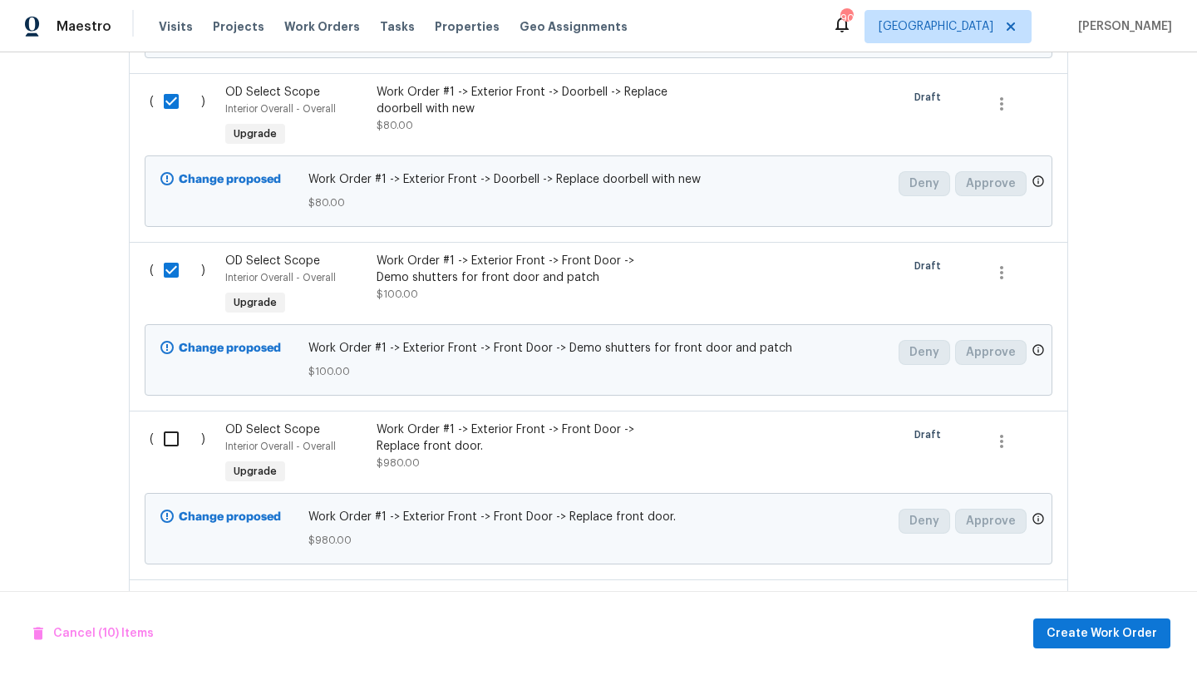
scroll to position [2469, 0]
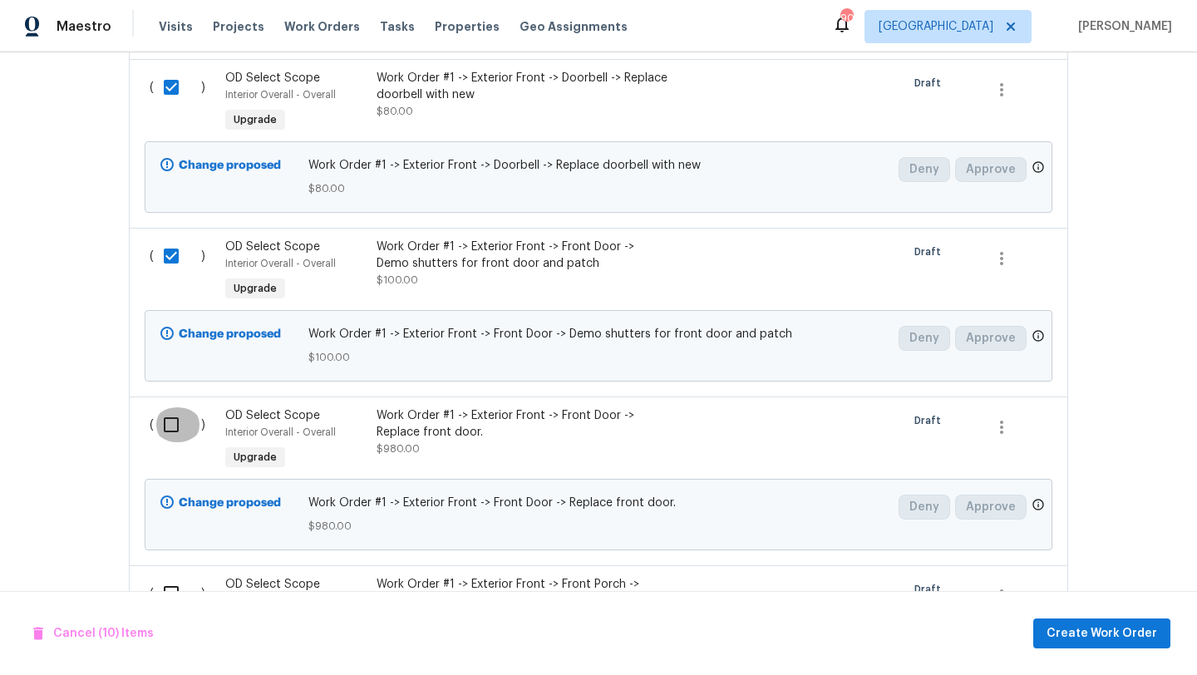
click at [171, 407] on input "checkbox" at bounding box center [177, 424] width 47 height 35
checkbox input "true"
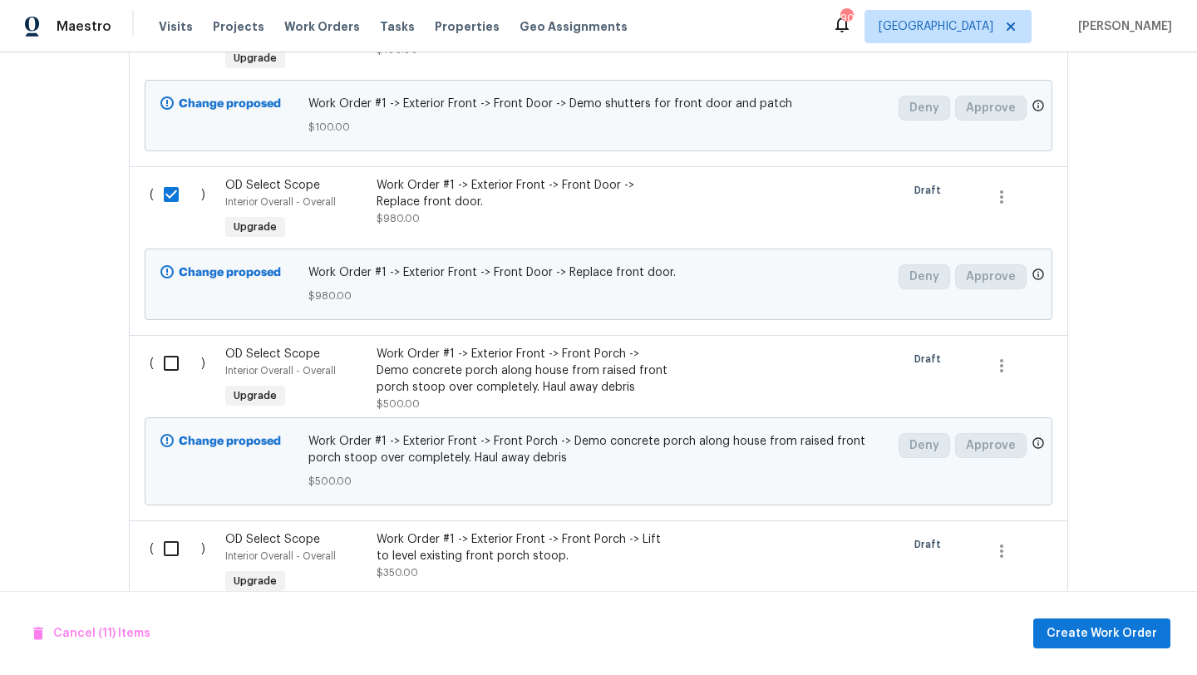
scroll to position [2700, 0]
click at [171, 356] on input "checkbox" at bounding box center [177, 362] width 47 height 35
checkbox input "true"
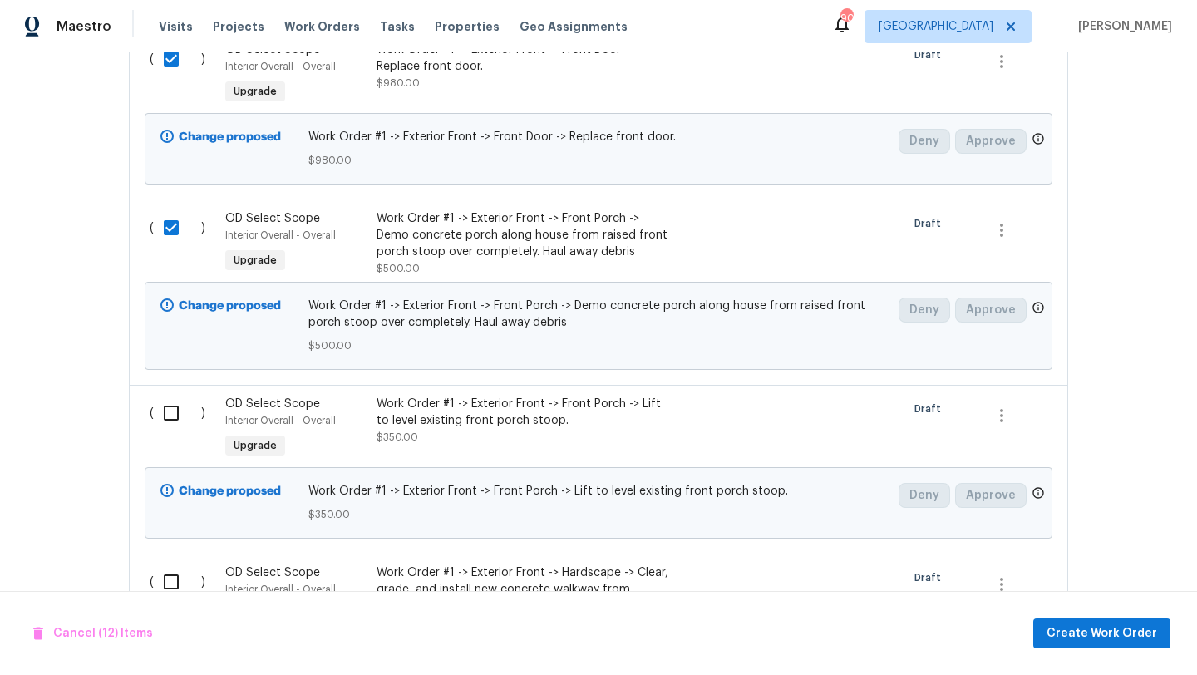
scroll to position [2838, 0]
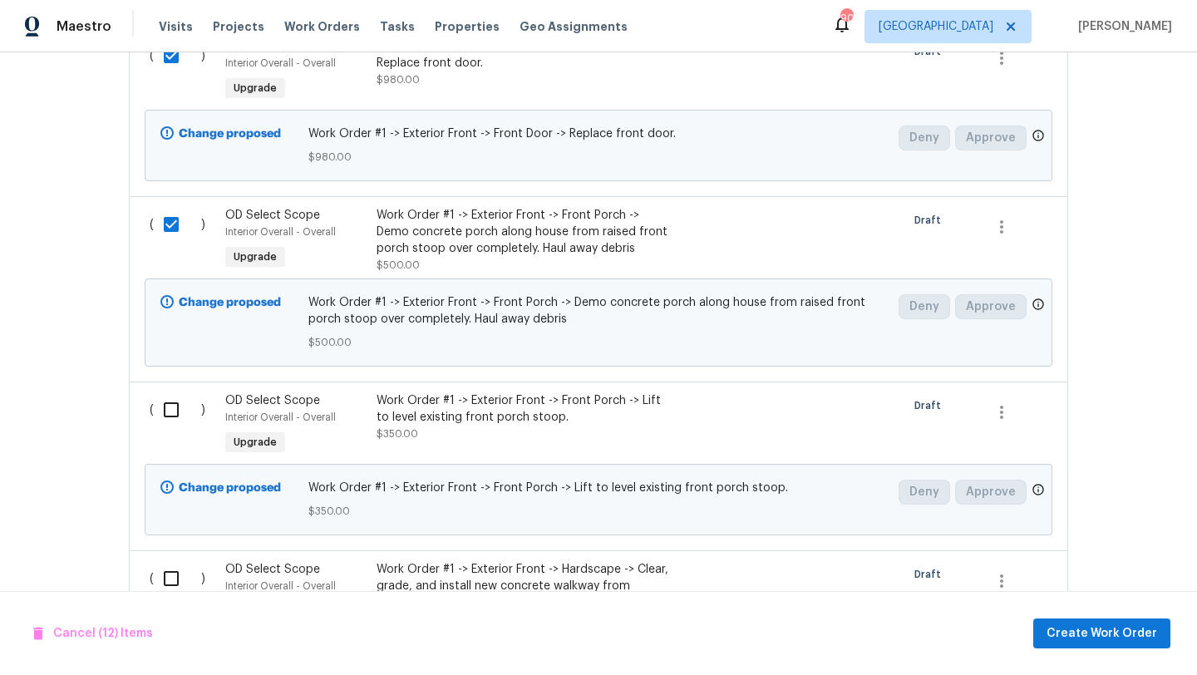
click at [172, 401] on input "checkbox" at bounding box center [177, 409] width 47 height 35
checkbox input "true"
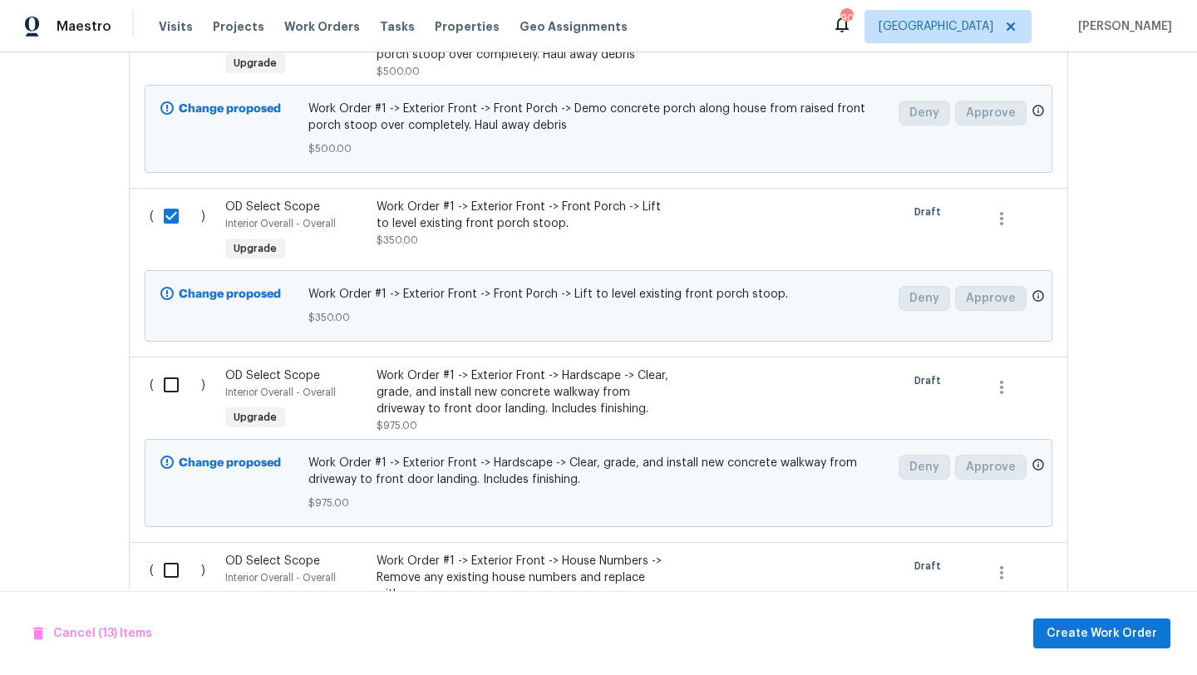
scroll to position [3032, 0]
click at [170, 378] on input "checkbox" at bounding box center [177, 384] width 47 height 35
checkbox input "true"
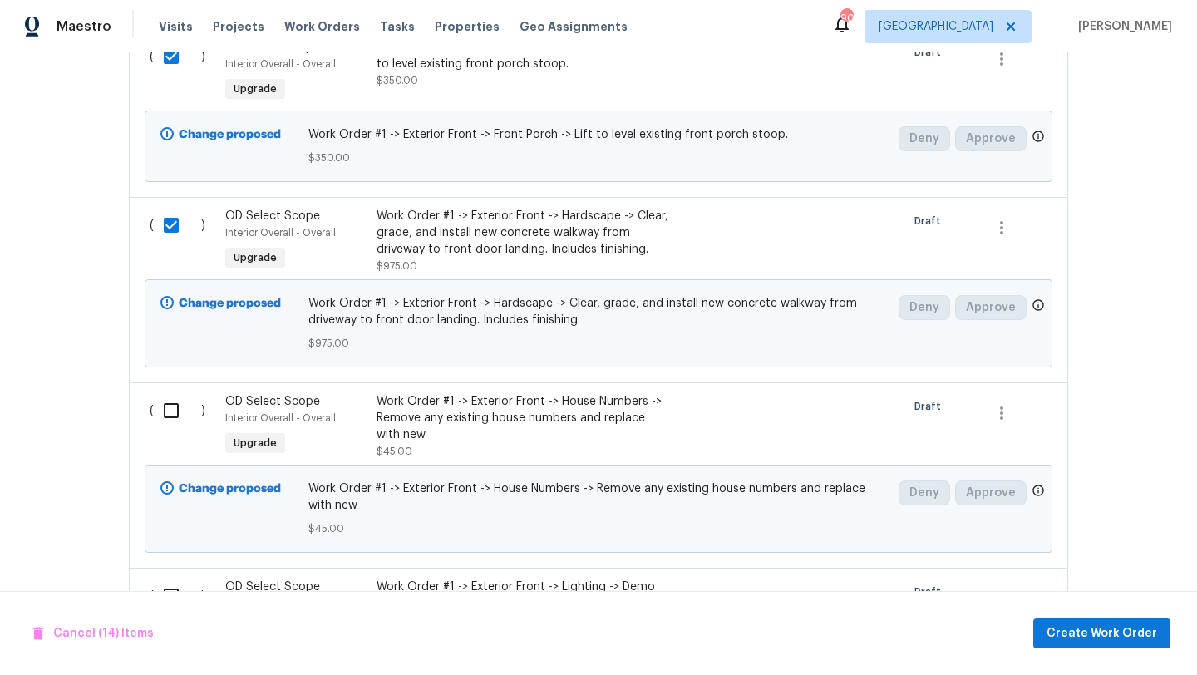
scroll to position [3216, 0]
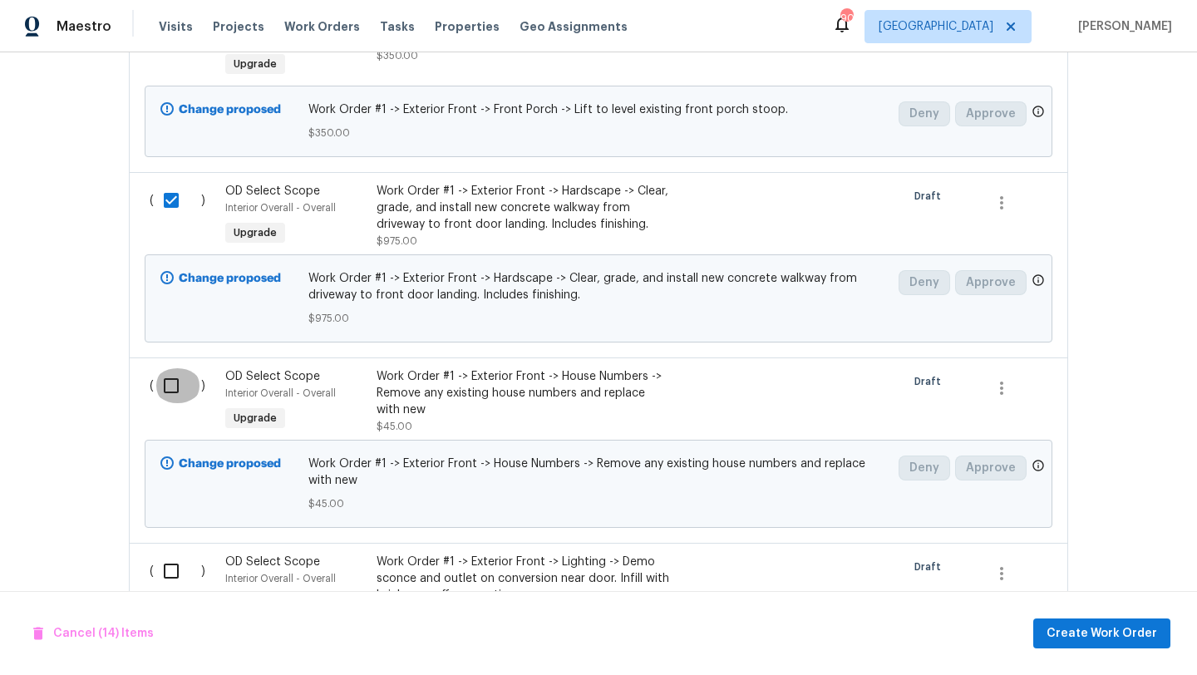
click at [175, 376] on input "checkbox" at bounding box center [177, 385] width 47 height 35
checkbox input "true"
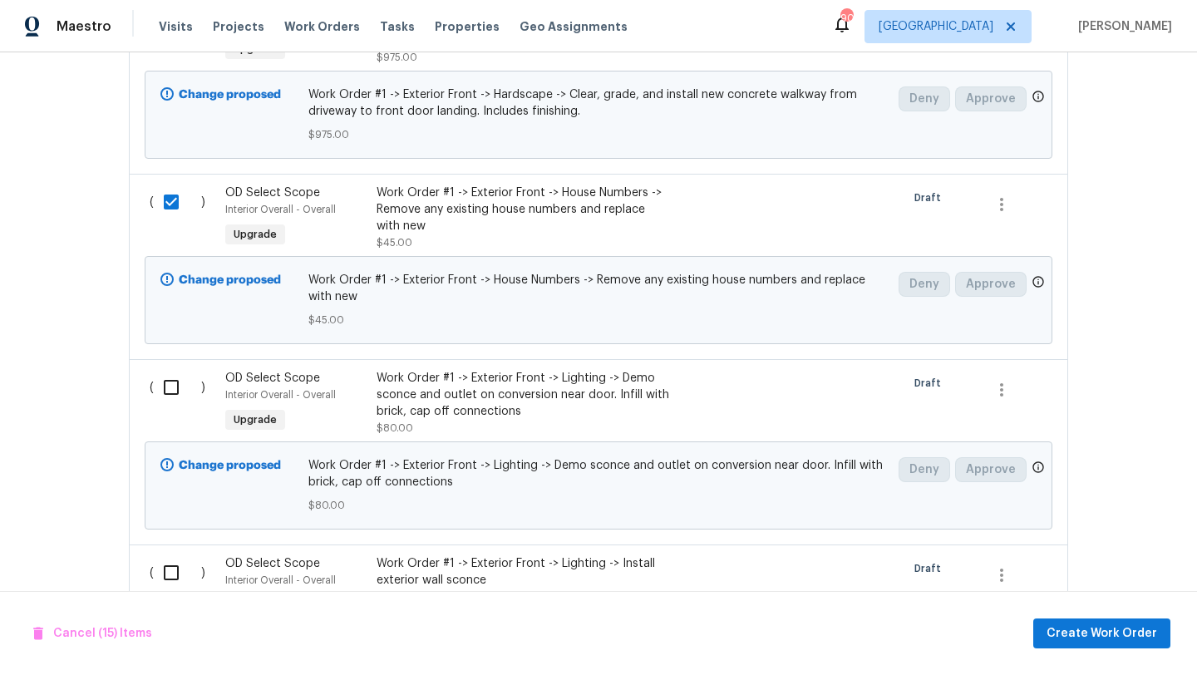
scroll to position [3407, 0]
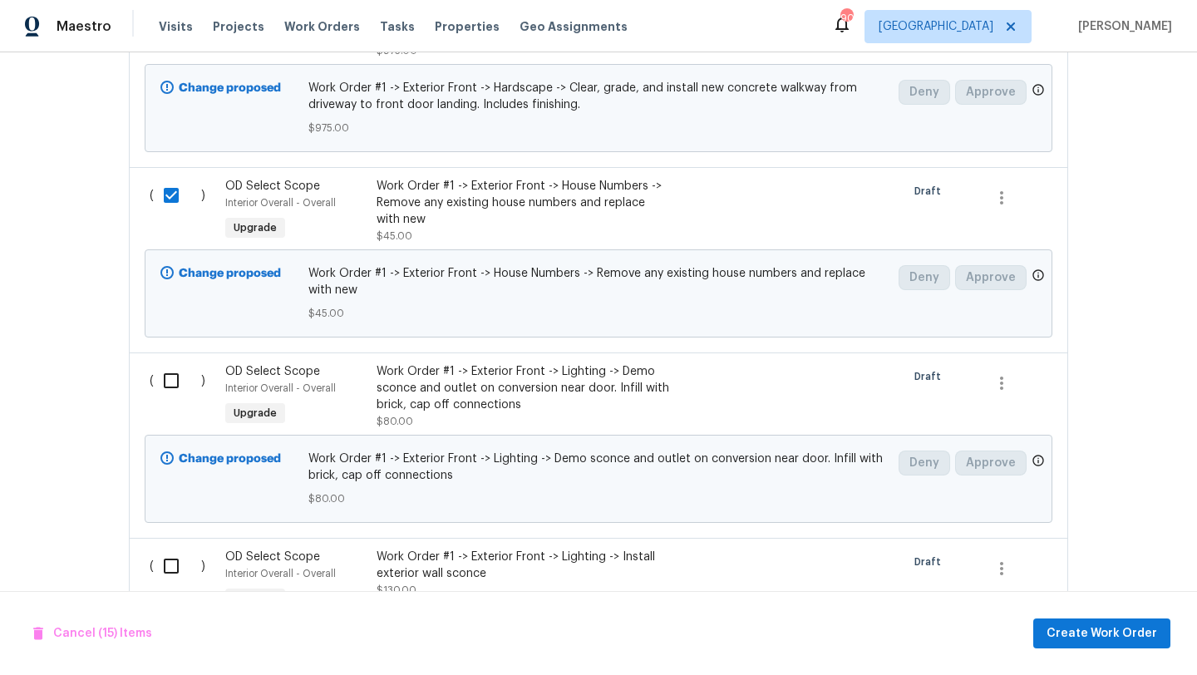
click at [173, 371] on input "checkbox" at bounding box center [177, 380] width 47 height 35
checkbox input "true"
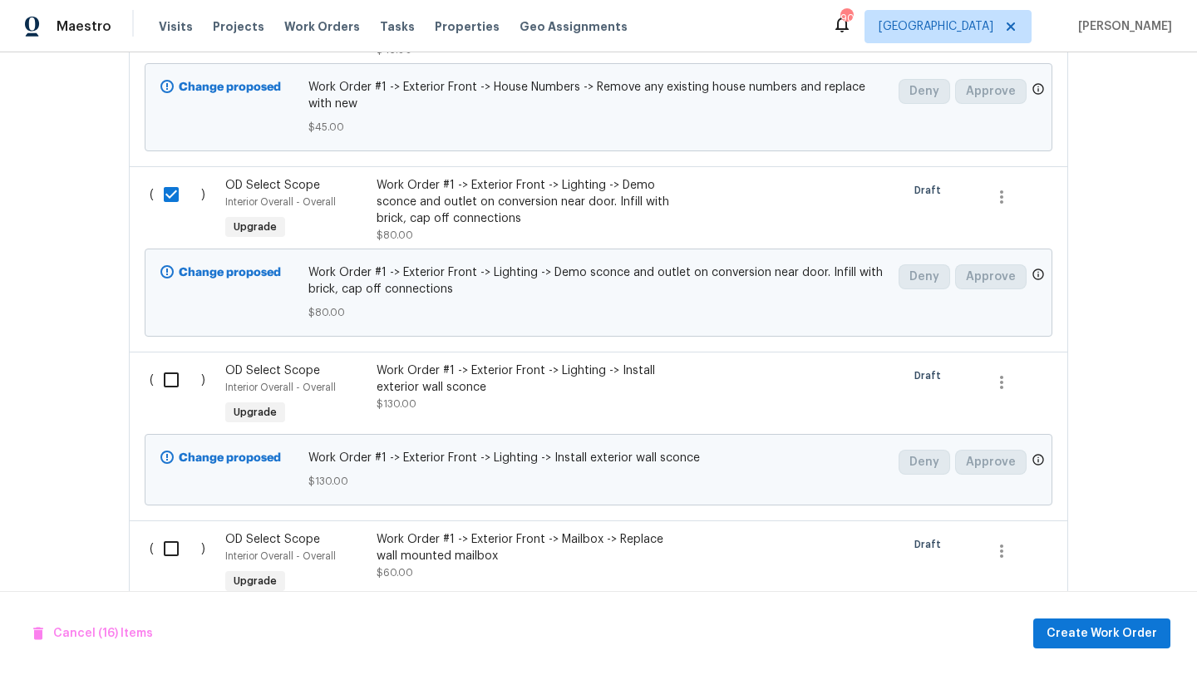
scroll to position [3598, 0]
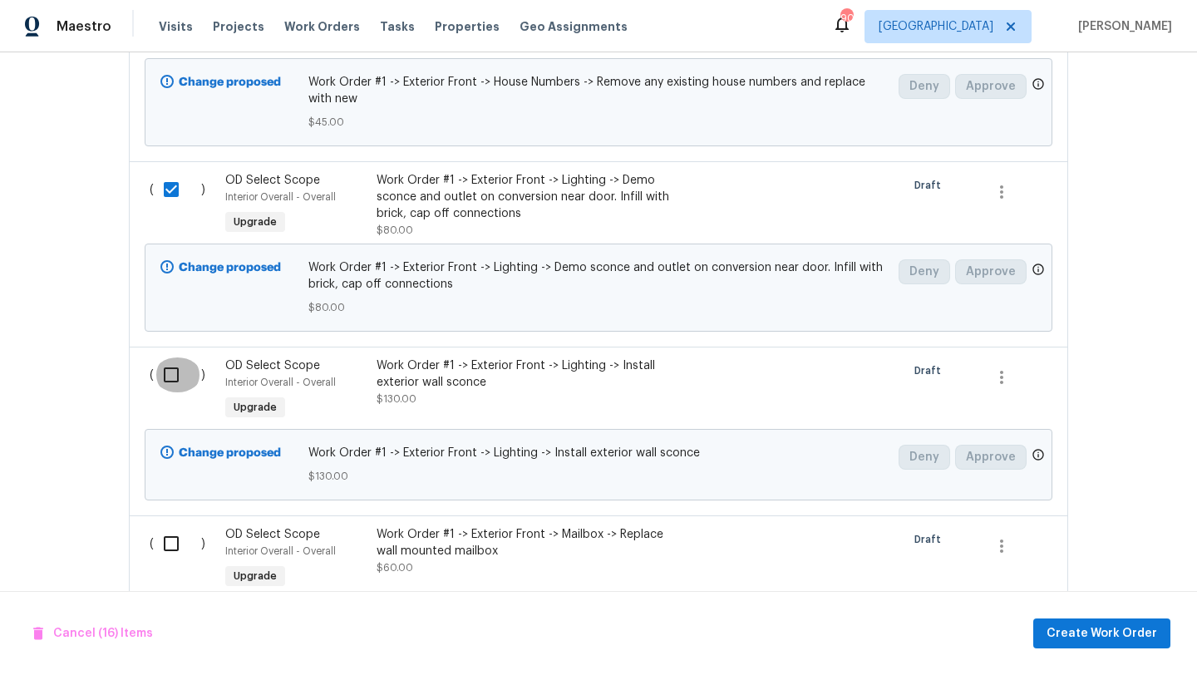
click at [171, 369] on input "checkbox" at bounding box center [177, 375] width 47 height 35
checkbox input "true"
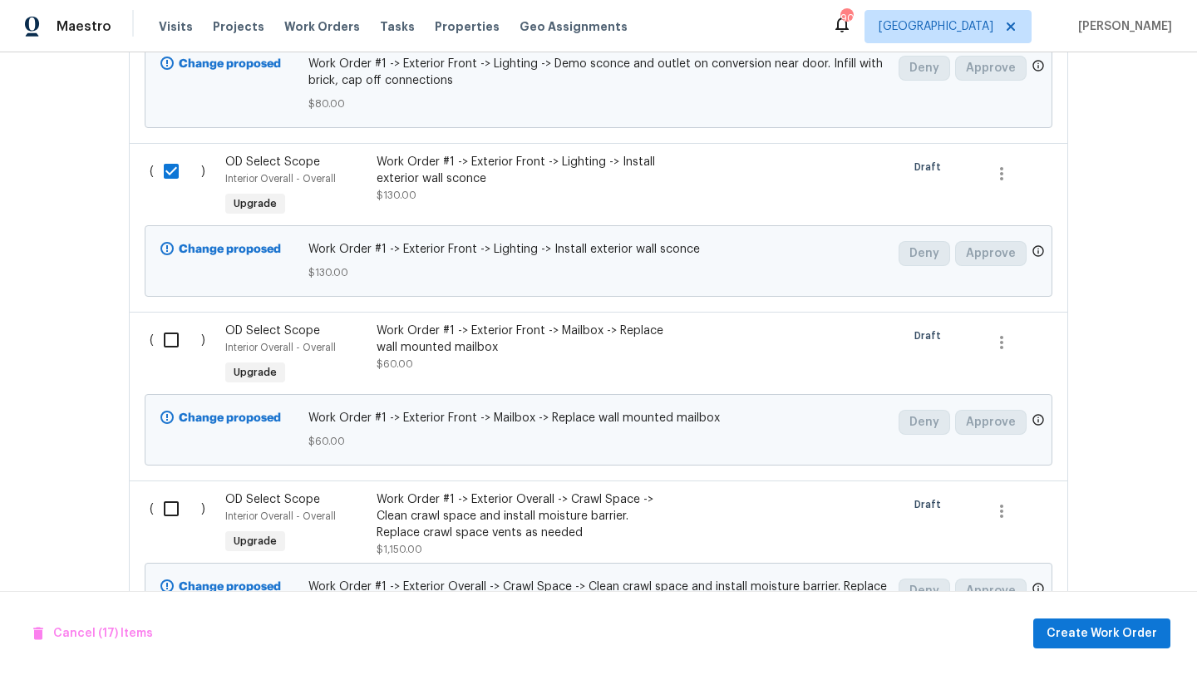
scroll to position [3806, 0]
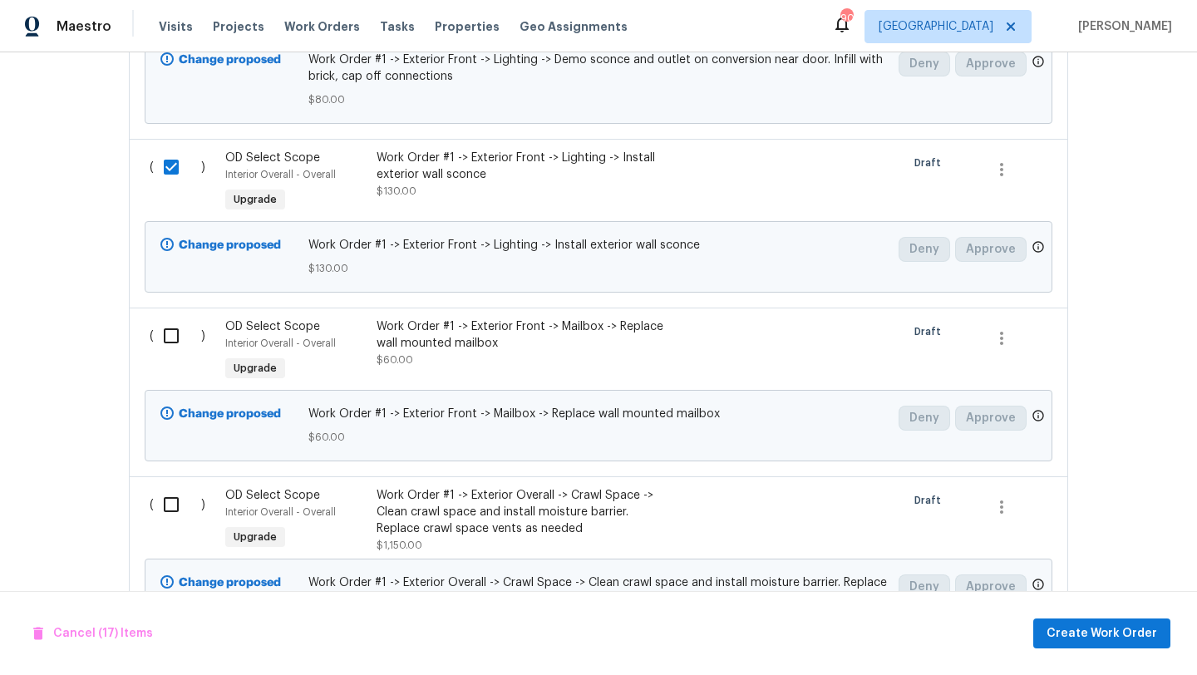
click at [175, 329] on input "checkbox" at bounding box center [177, 335] width 47 height 35
checkbox input "true"
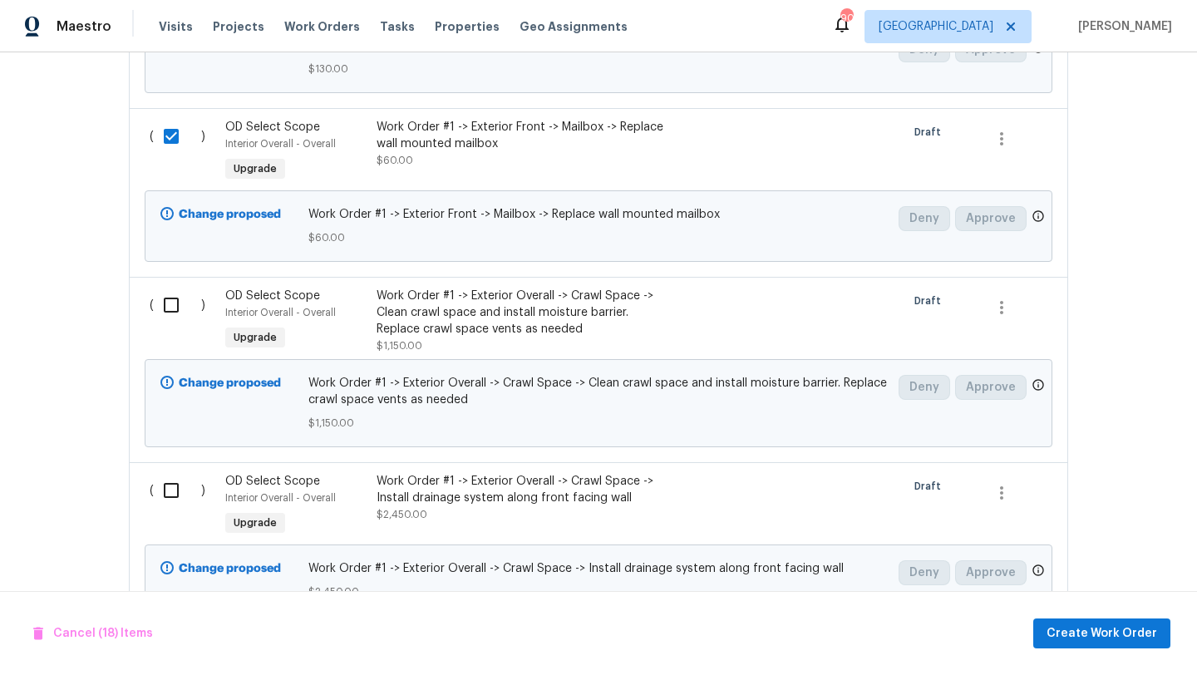
scroll to position [4007, 0]
click at [171, 294] on input "checkbox" at bounding box center [177, 303] width 47 height 35
checkbox input "true"
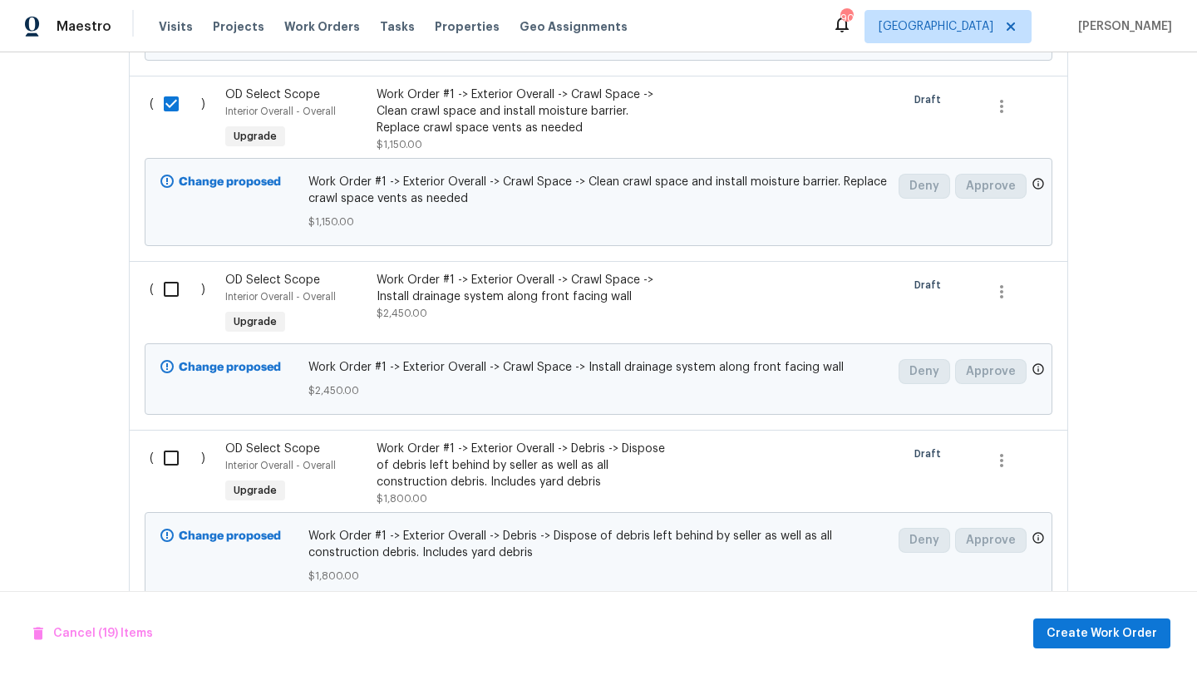
scroll to position [4206, 0]
click at [172, 287] on input "checkbox" at bounding box center [177, 290] width 47 height 35
checkbox input "true"
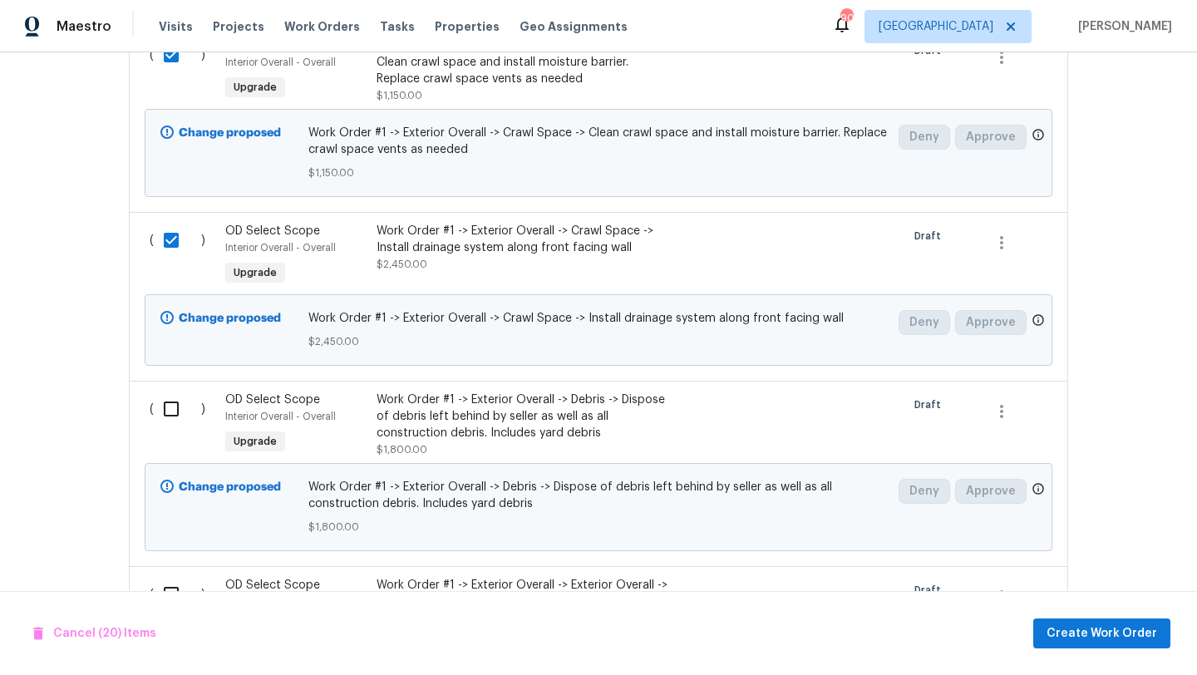
scroll to position [4275, 0]
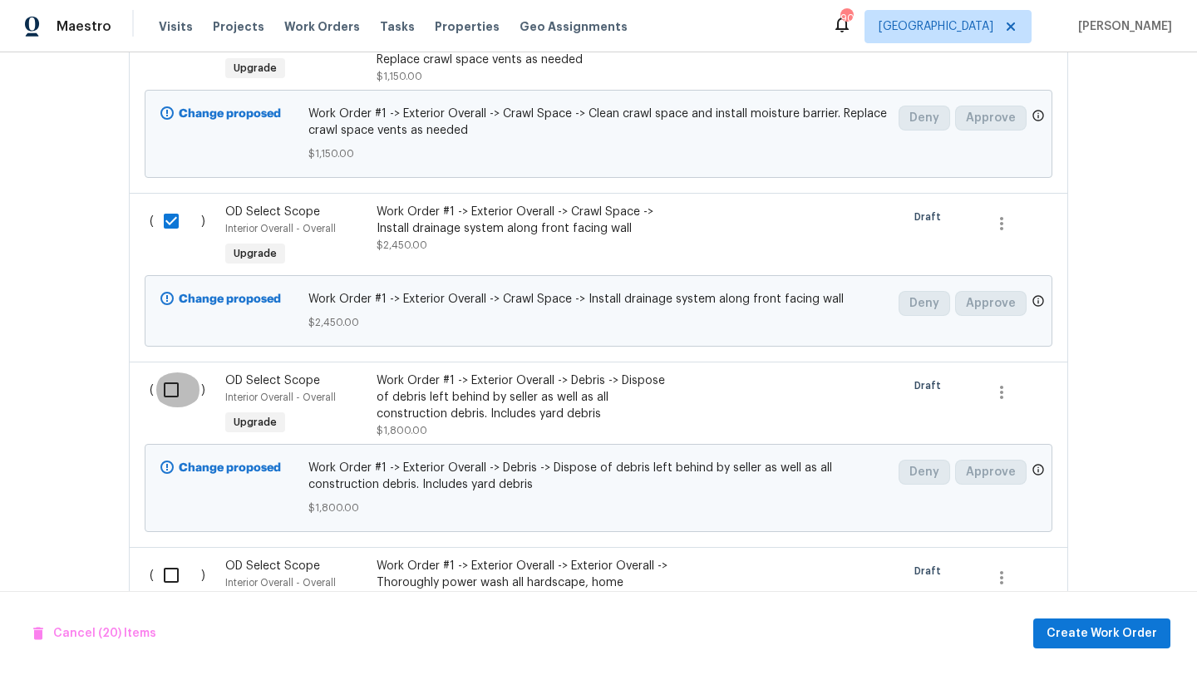
click at [171, 380] on input "checkbox" at bounding box center [177, 389] width 47 height 35
checkbox input "true"
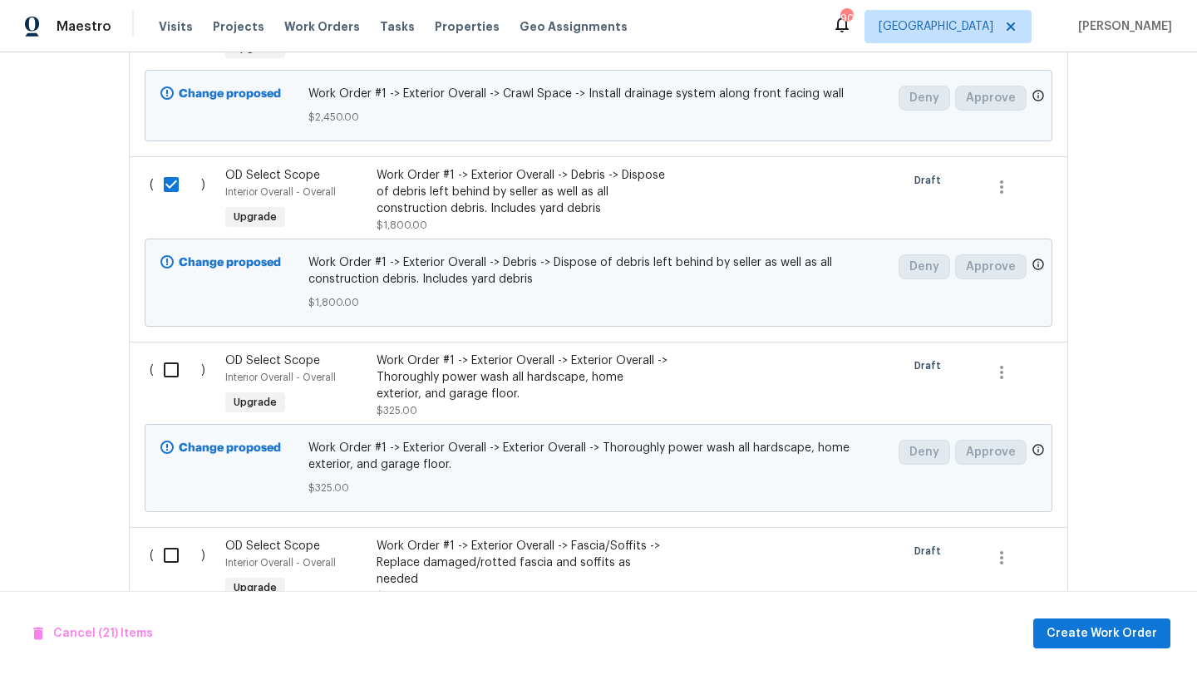
scroll to position [4482, 0]
click at [171, 367] on input "checkbox" at bounding box center [177, 368] width 47 height 35
checkbox input "true"
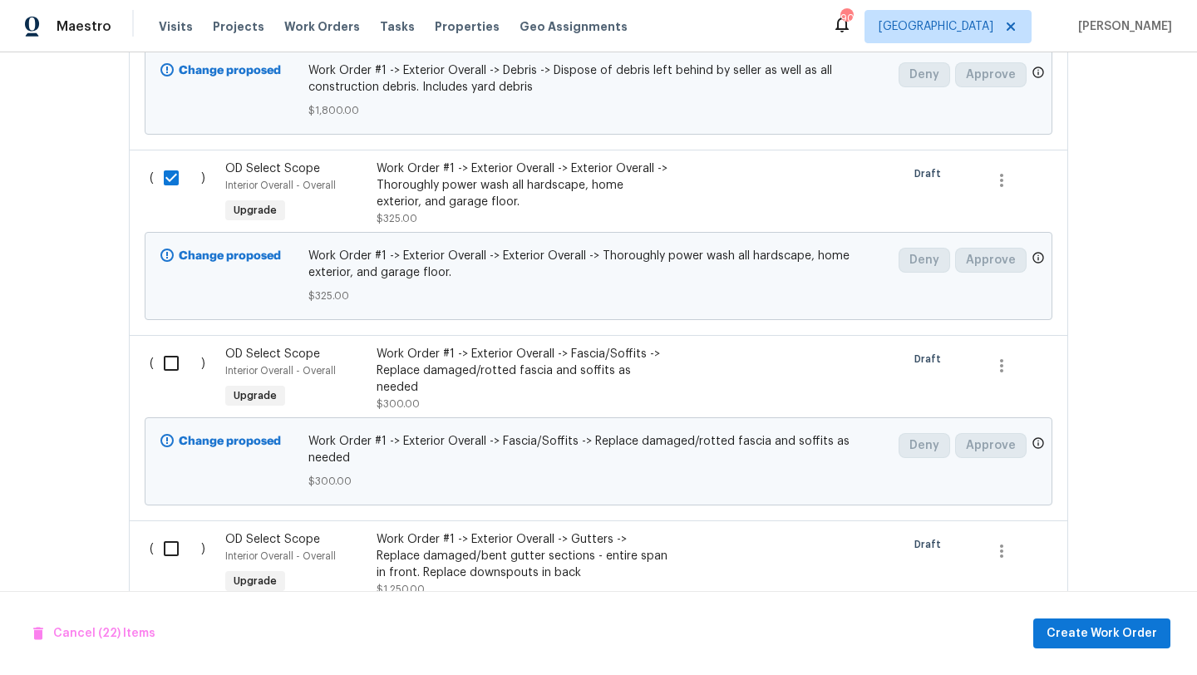
scroll to position [4676, 0]
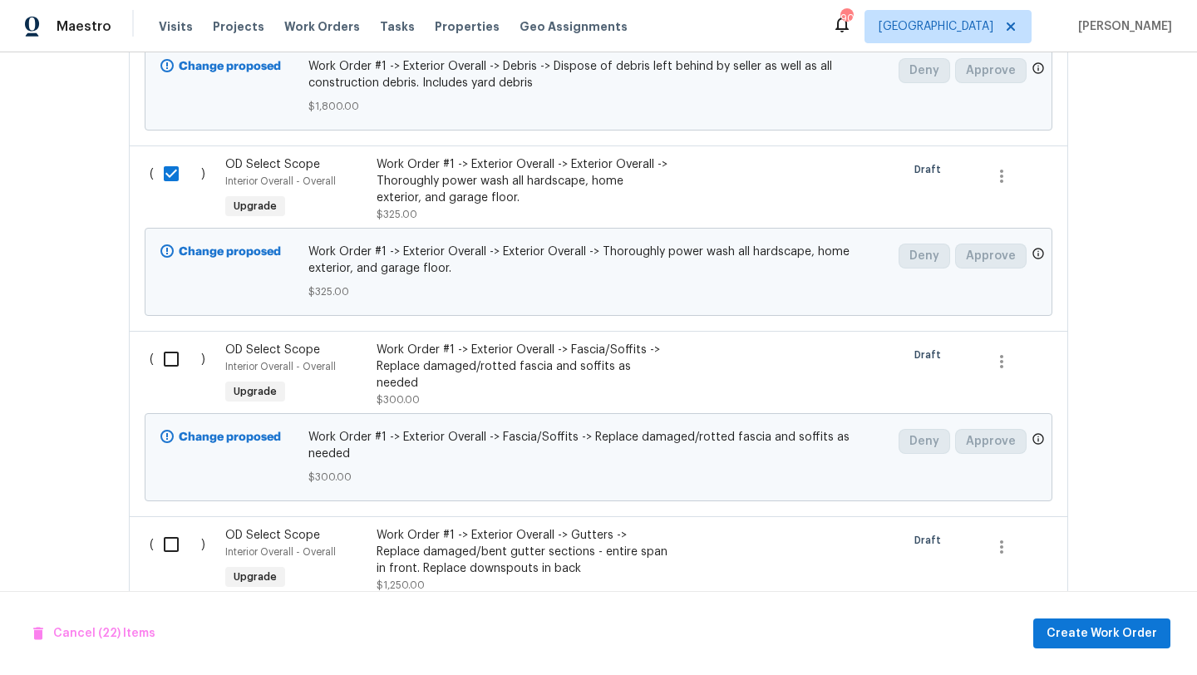
click at [170, 355] on input "checkbox" at bounding box center [177, 359] width 47 height 35
checkbox input "true"
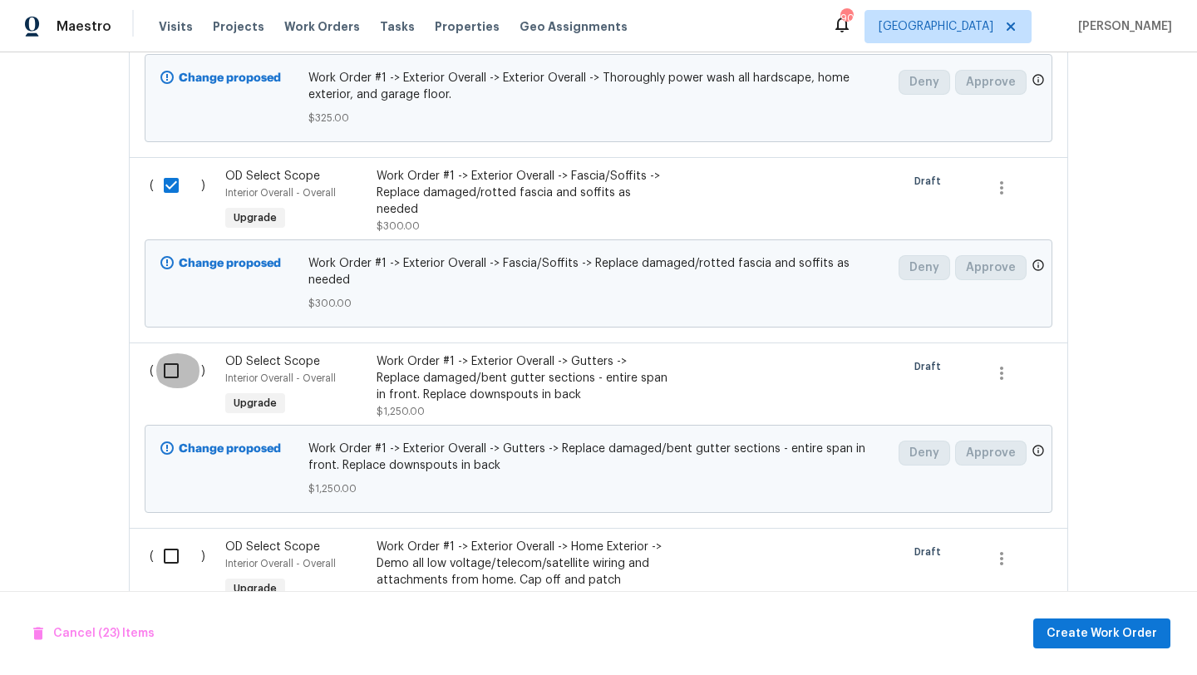
click at [170, 353] on input "checkbox" at bounding box center [177, 370] width 47 height 35
checkbox input "true"
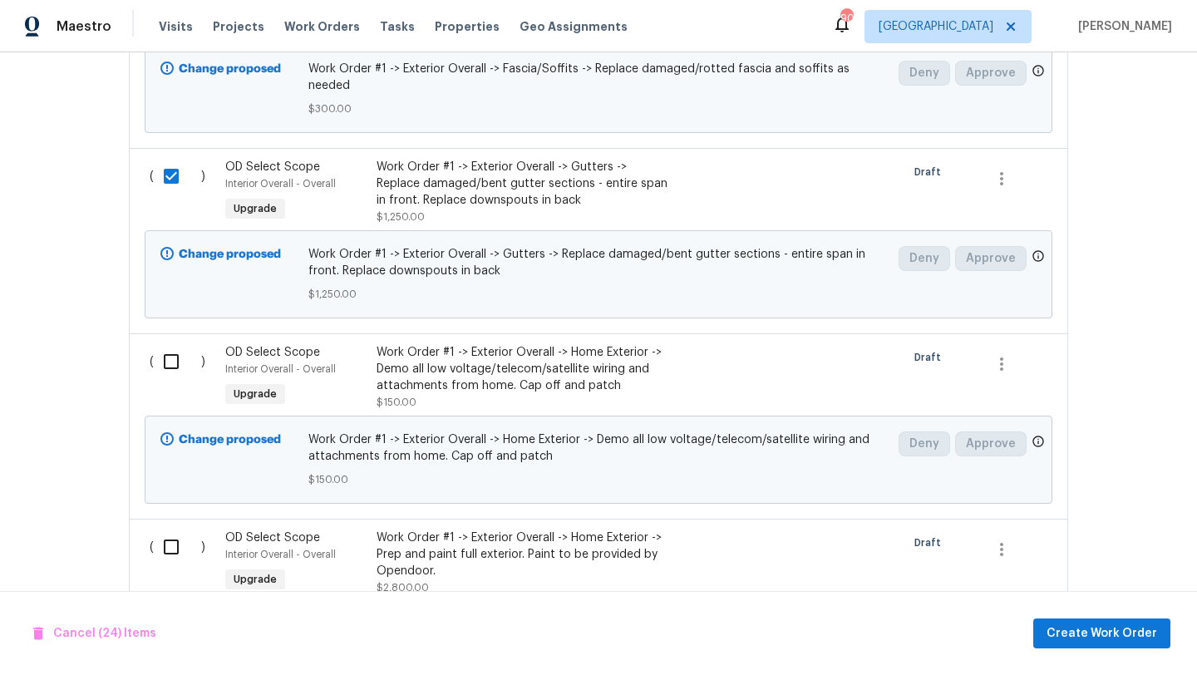
click at [170, 344] on input "checkbox" at bounding box center [177, 361] width 47 height 35
checkbox input "true"
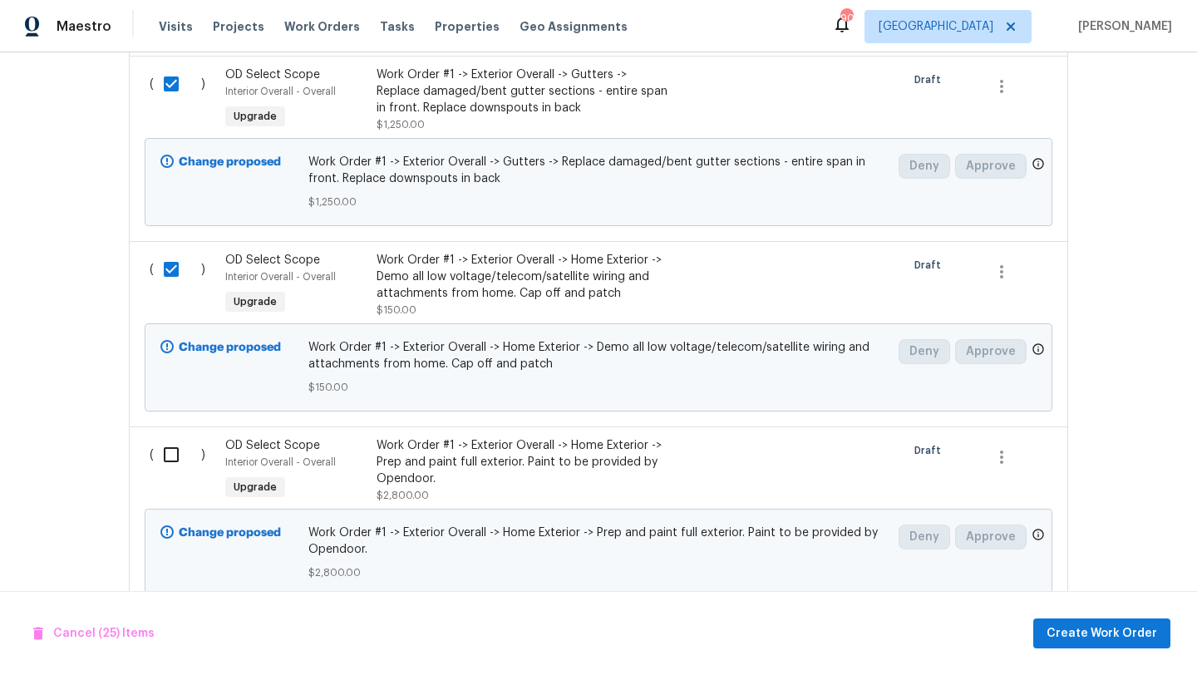
scroll to position [5219, 0]
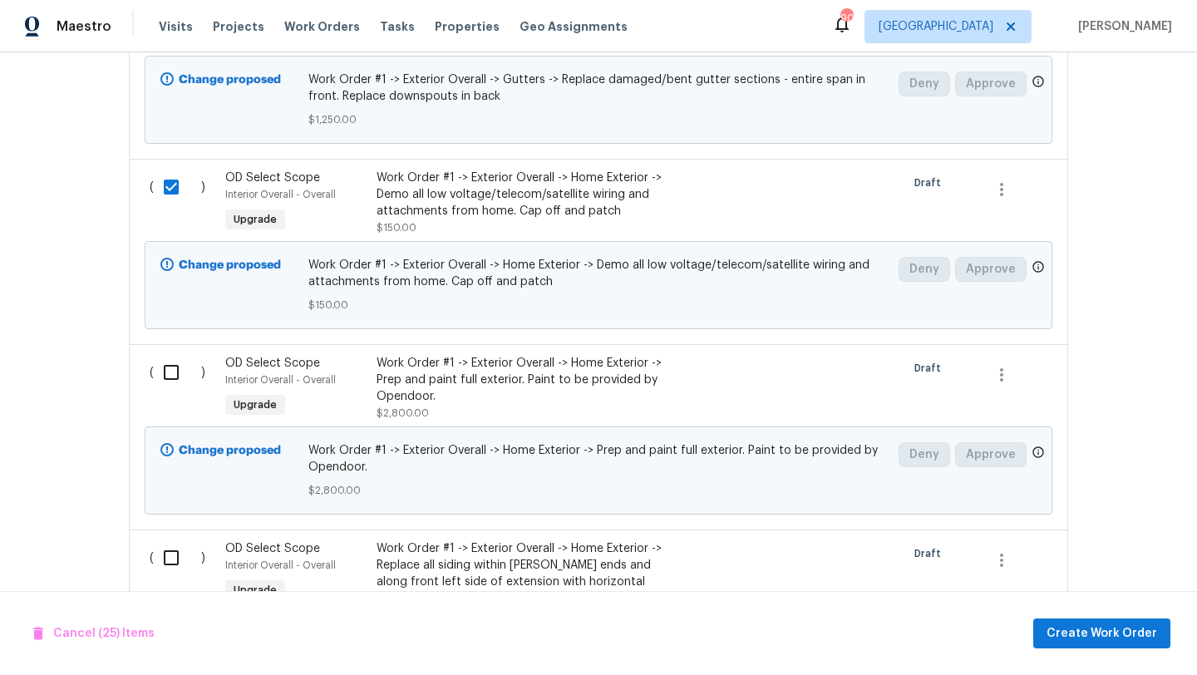
click at [170, 355] on input "checkbox" at bounding box center [177, 372] width 47 height 35
checkbox input "true"
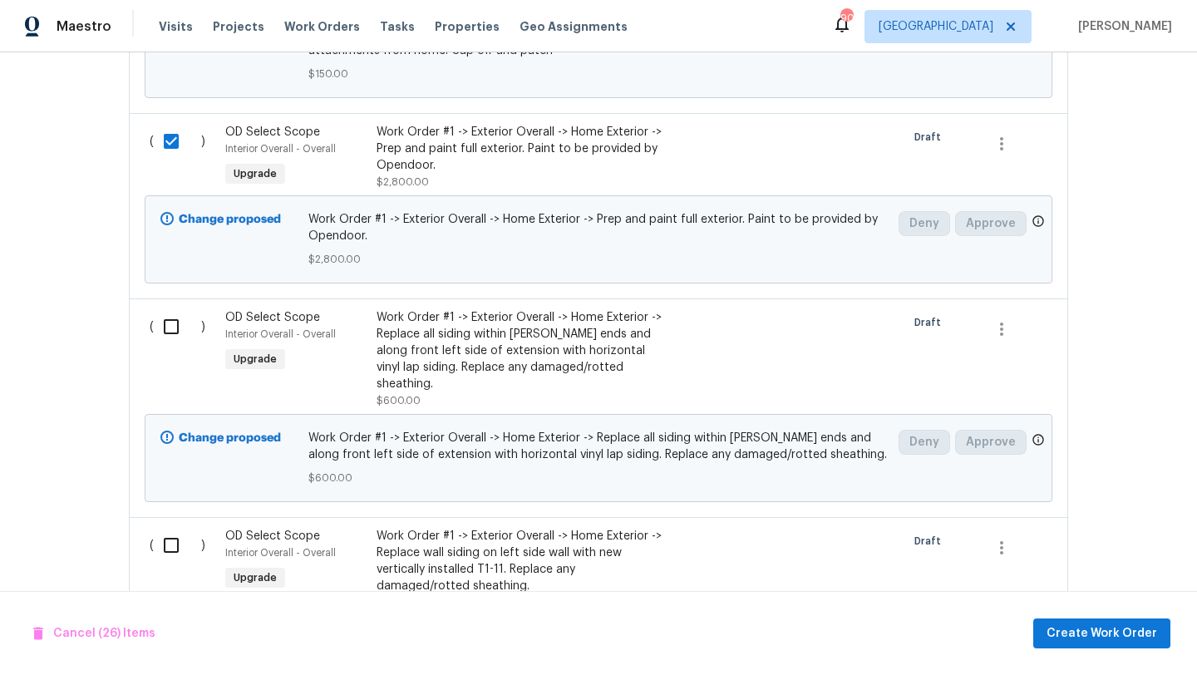
scroll to position [5454, 0]
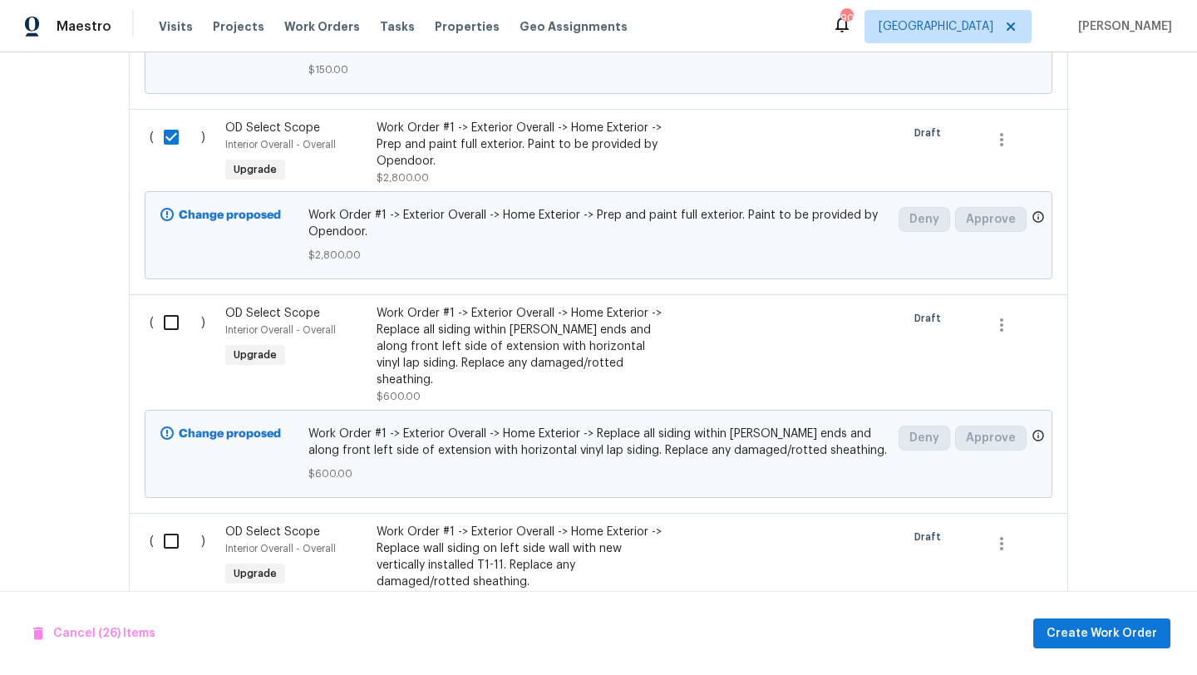
click at [171, 308] on input "checkbox" at bounding box center [177, 322] width 47 height 35
checkbox input "true"
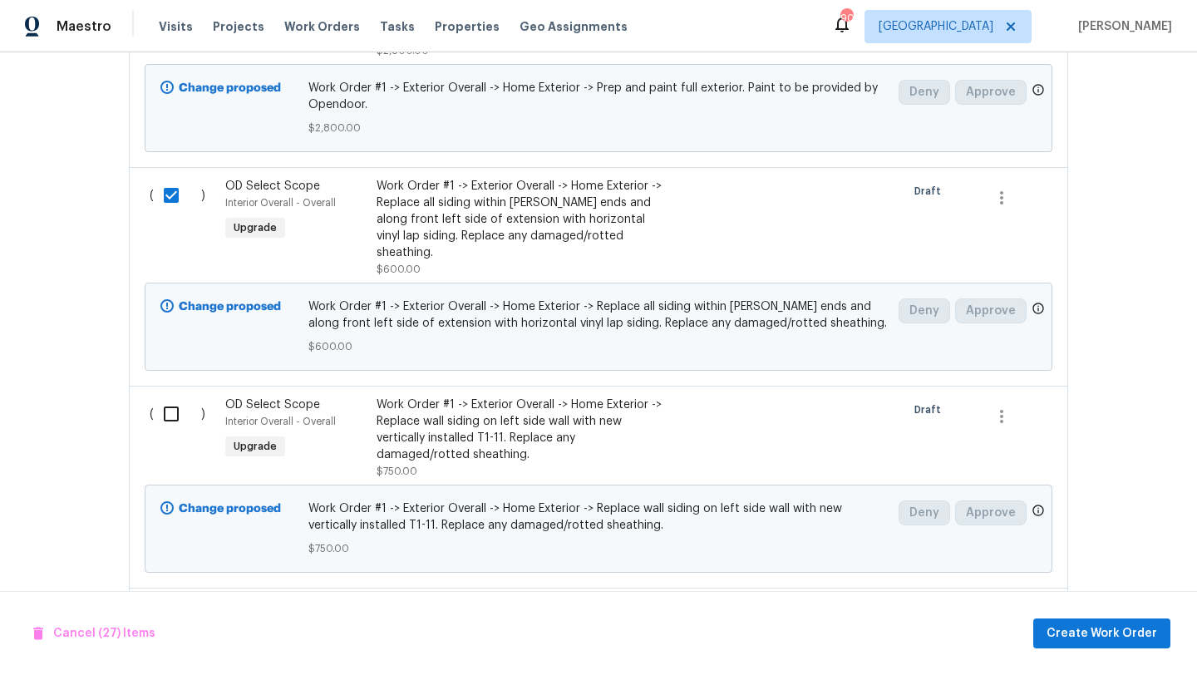
scroll to position [5624, 0]
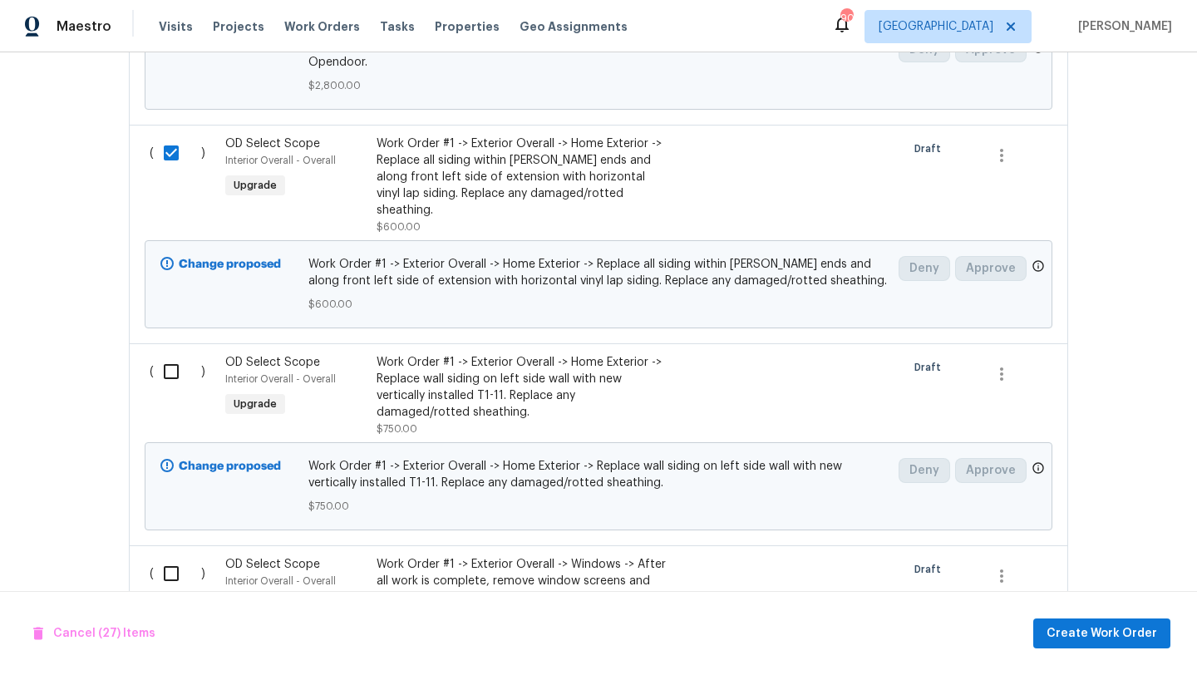
click at [170, 354] on input "checkbox" at bounding box center [177, 371] width 47 height 35
checkbox input "true"
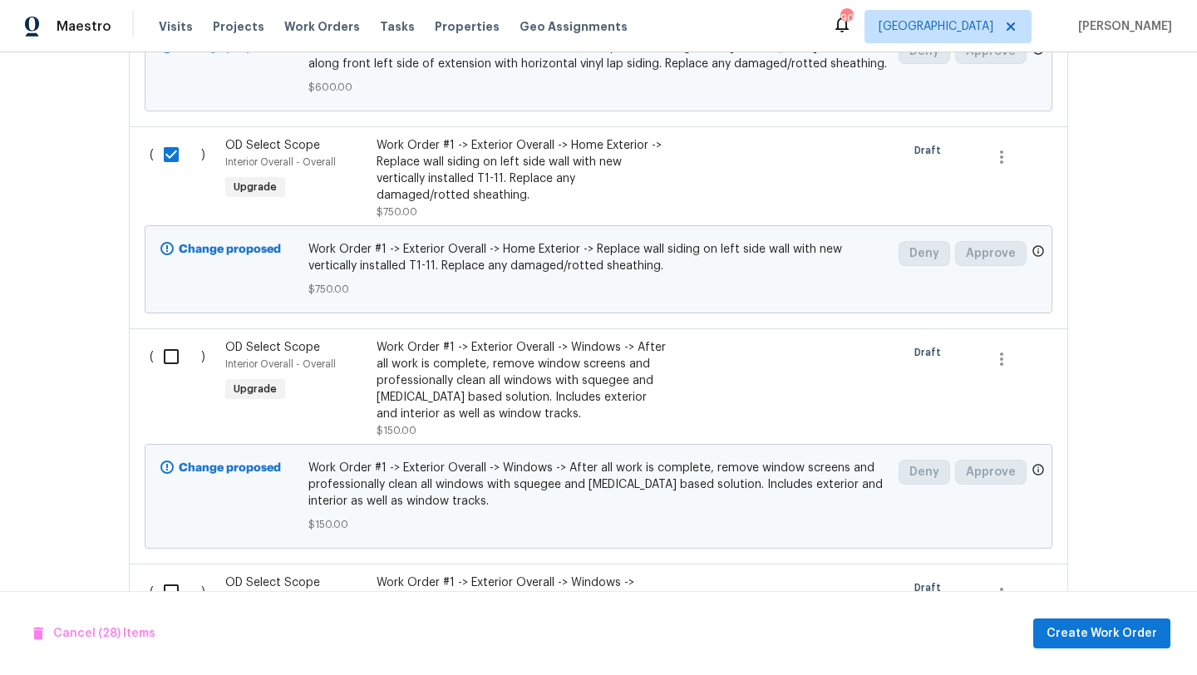
scroll to position [5868, 0]
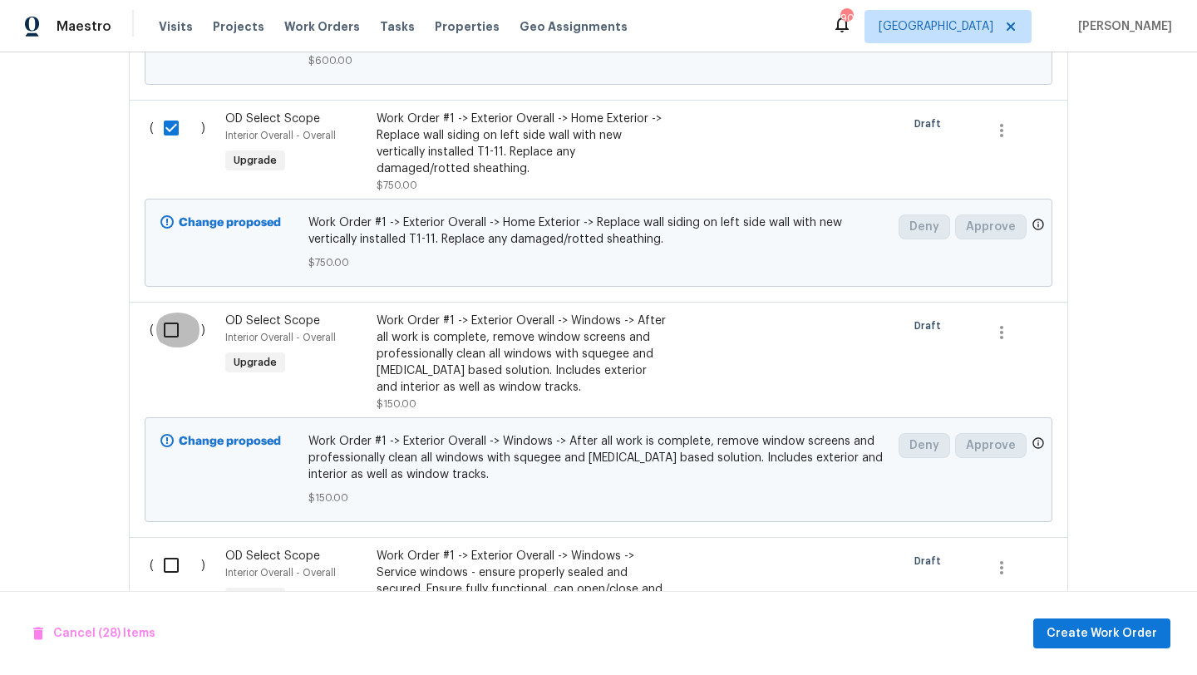
click at [174, 313] on input "checkbox" at bounding box center [177, 330] width 47 height 35
checkbox input "true"
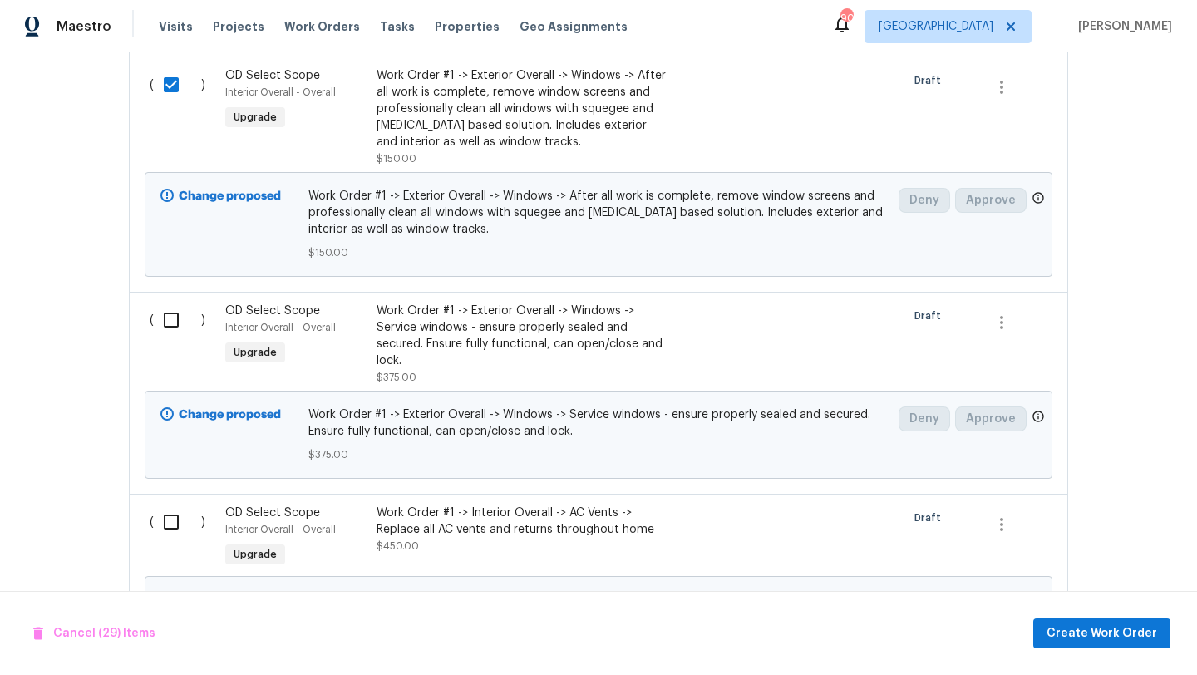
click at [172, 303] on input "checkbox" at bounding box center [177, 320] width 47 height 35
checkbox input "true"
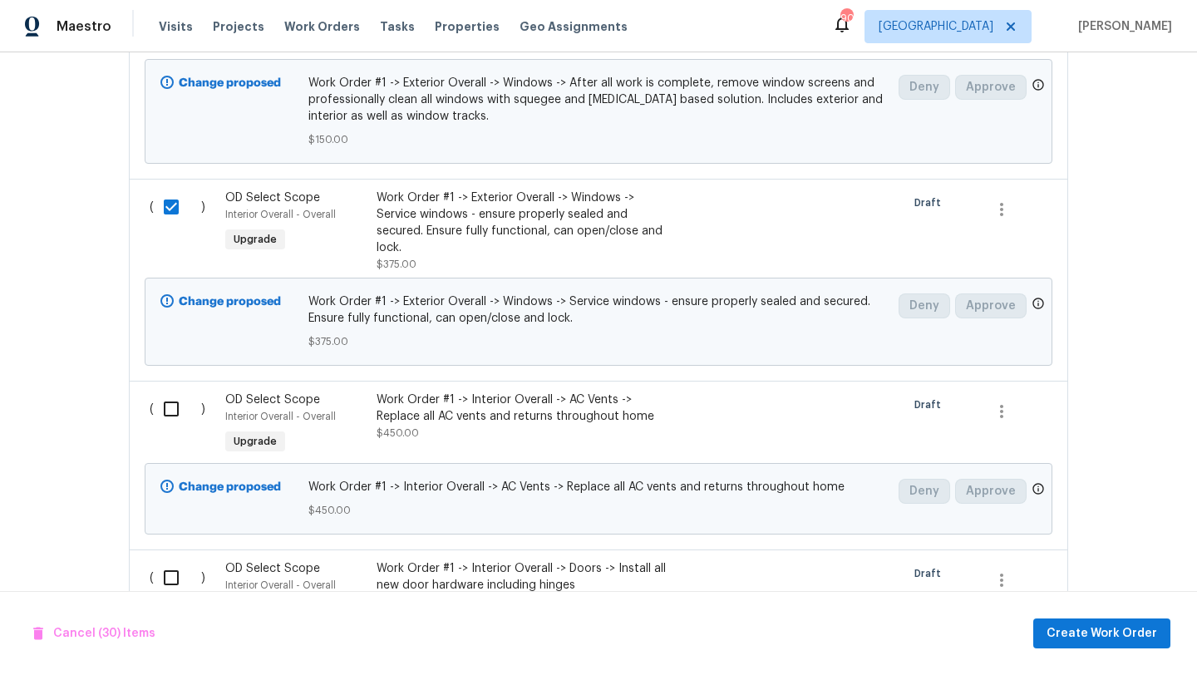
scroll to position [6331, 0]
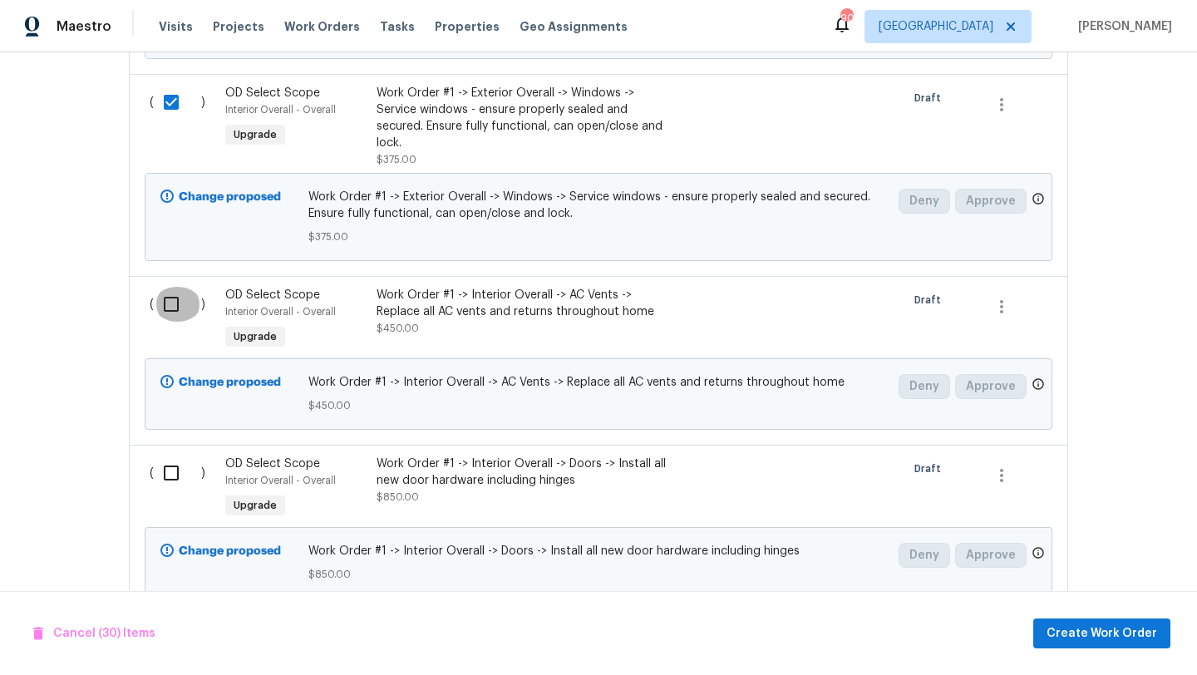
click at [172, 287] on input "checkbox" at bounding box center [177, 304] width 47 height 35
checkbox input "true"
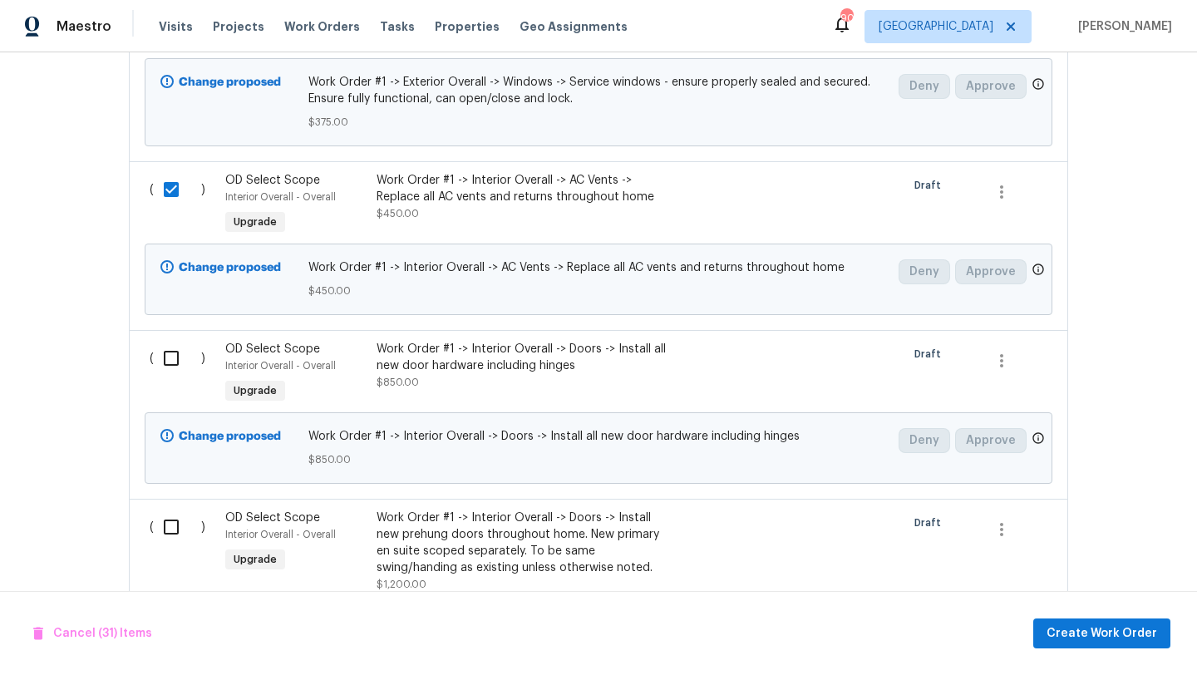
scroll to position [6519, 0]
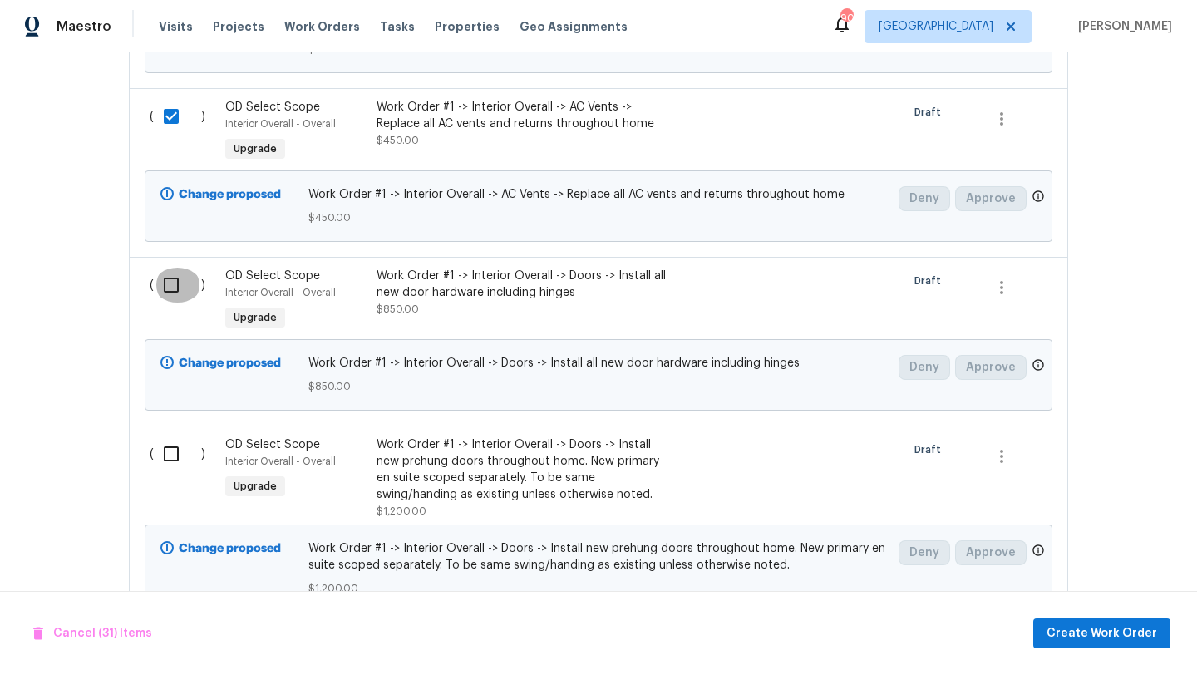
click at [174, 268] on input "checkbox" at bounding box center [177, 285] width 47 height 35
checkbox input "true"
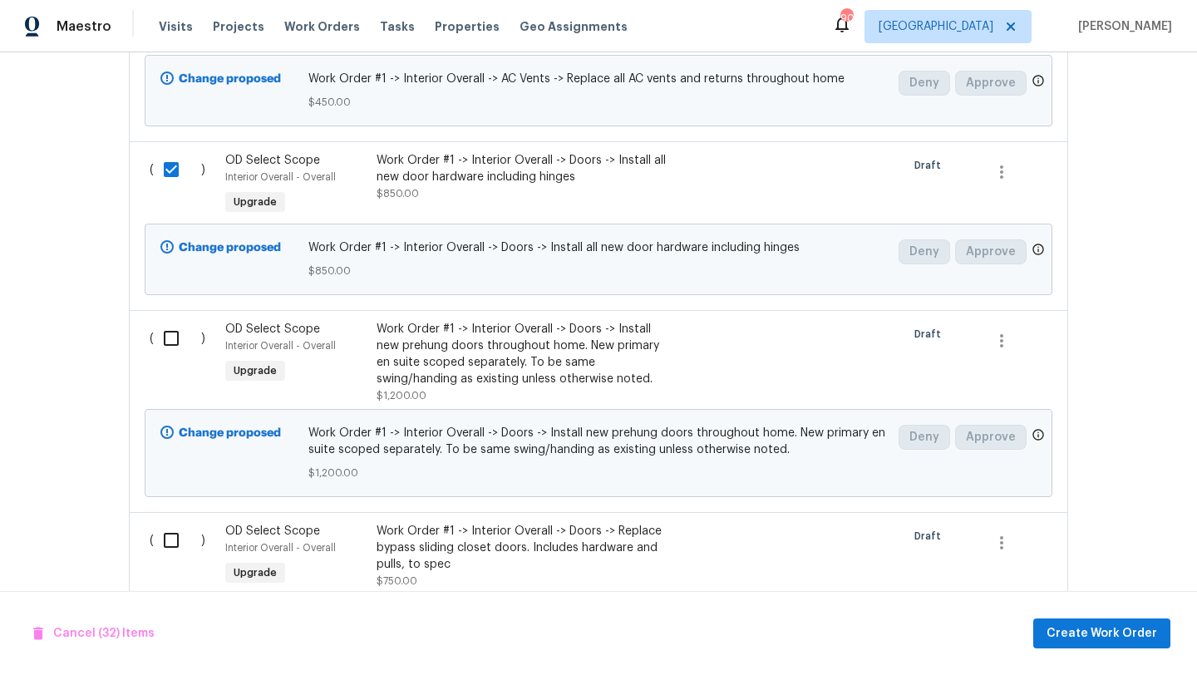
scroll to position [6682, 0]
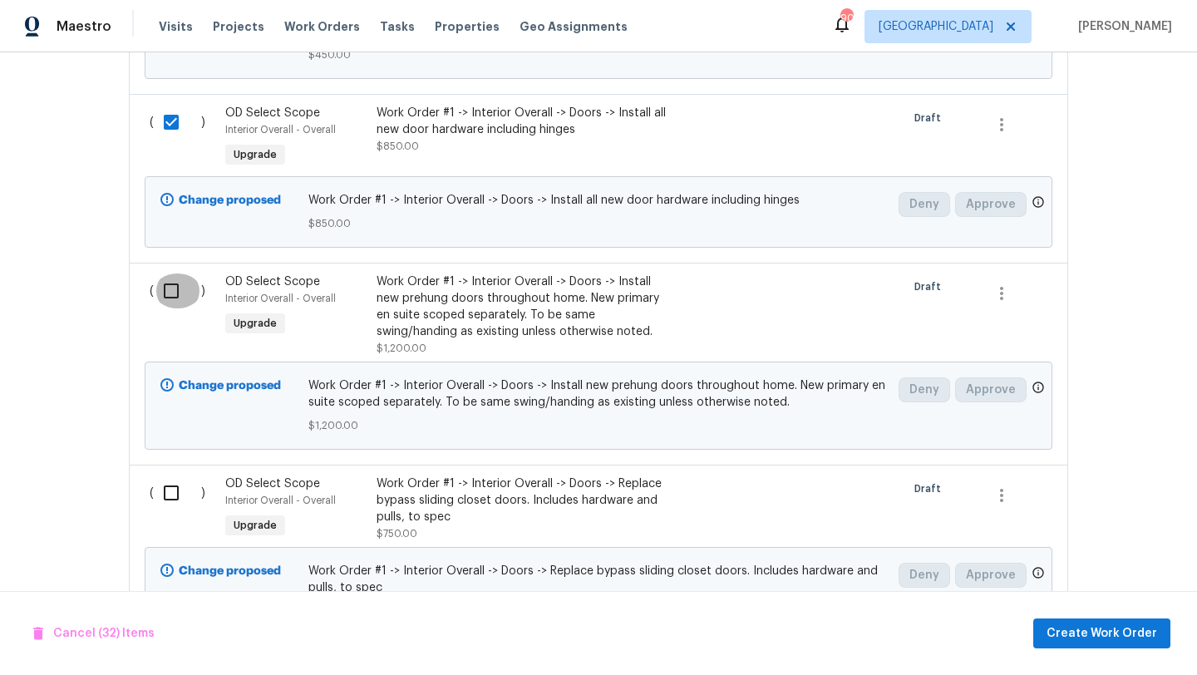
click at [174, 274] on input "checkbox" at bounding box center [177, 291] width 47 height 35
checkbox input "true"
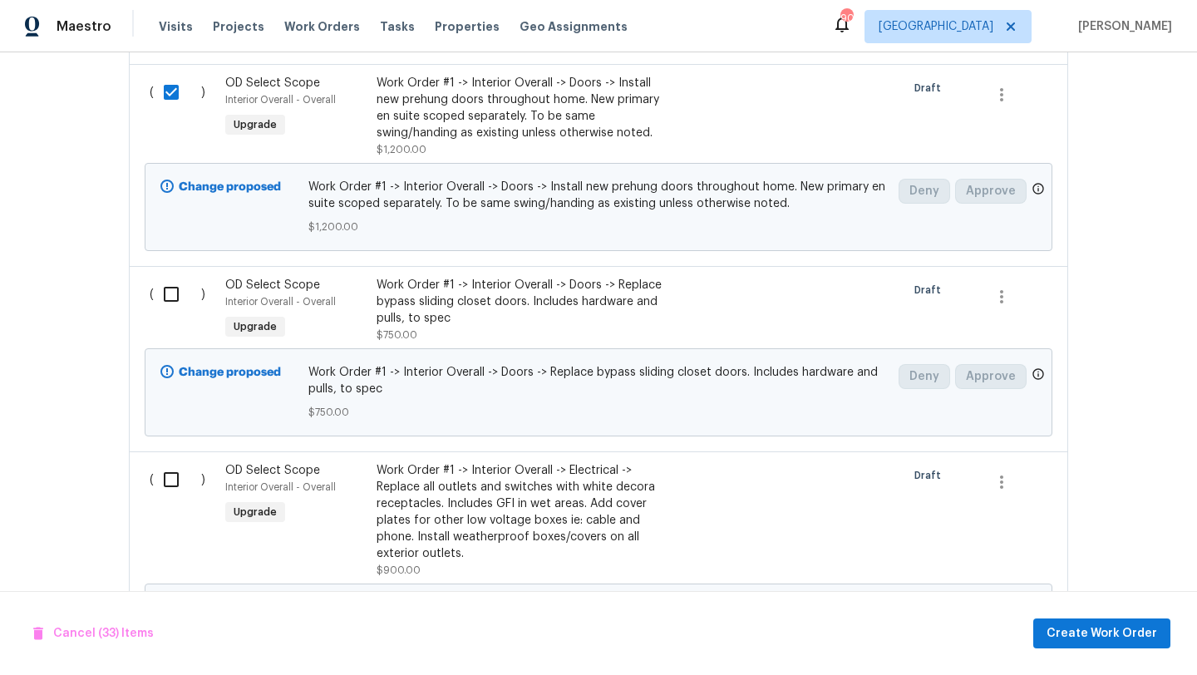
scroll to position [6889, 0]
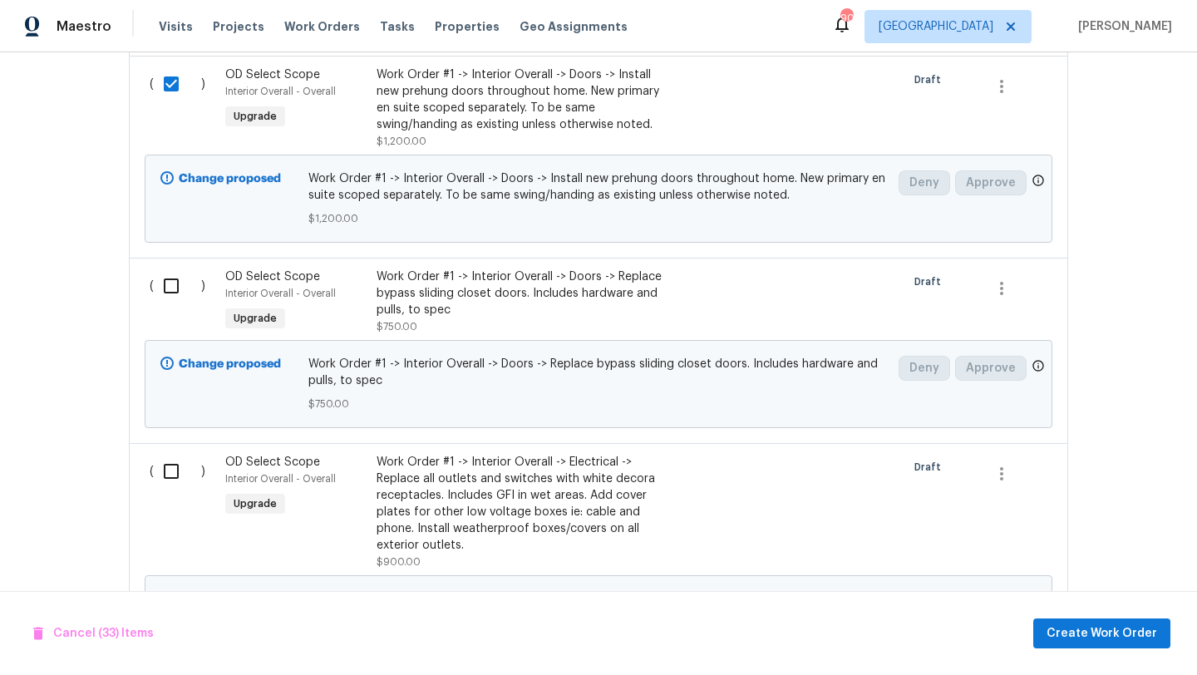
click at [170, 269] on input "checkbox" at bounding box center [177, 286] width 47 height 35
checkbox input "true"
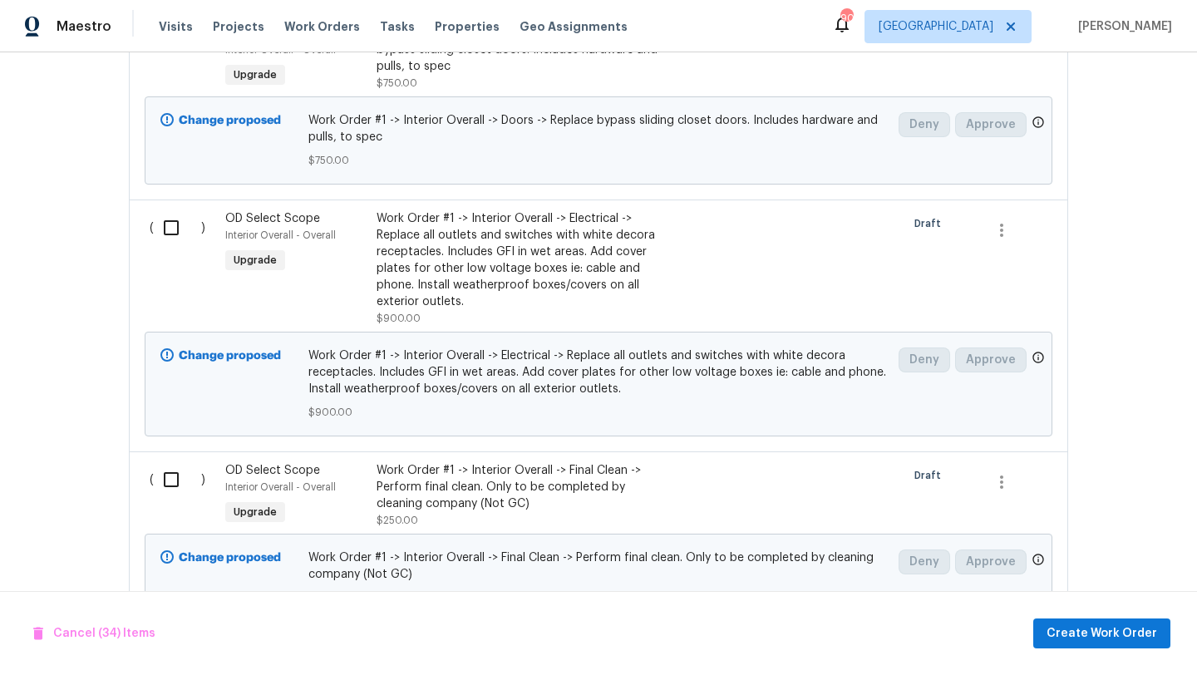
scroll to position [7151, 0]
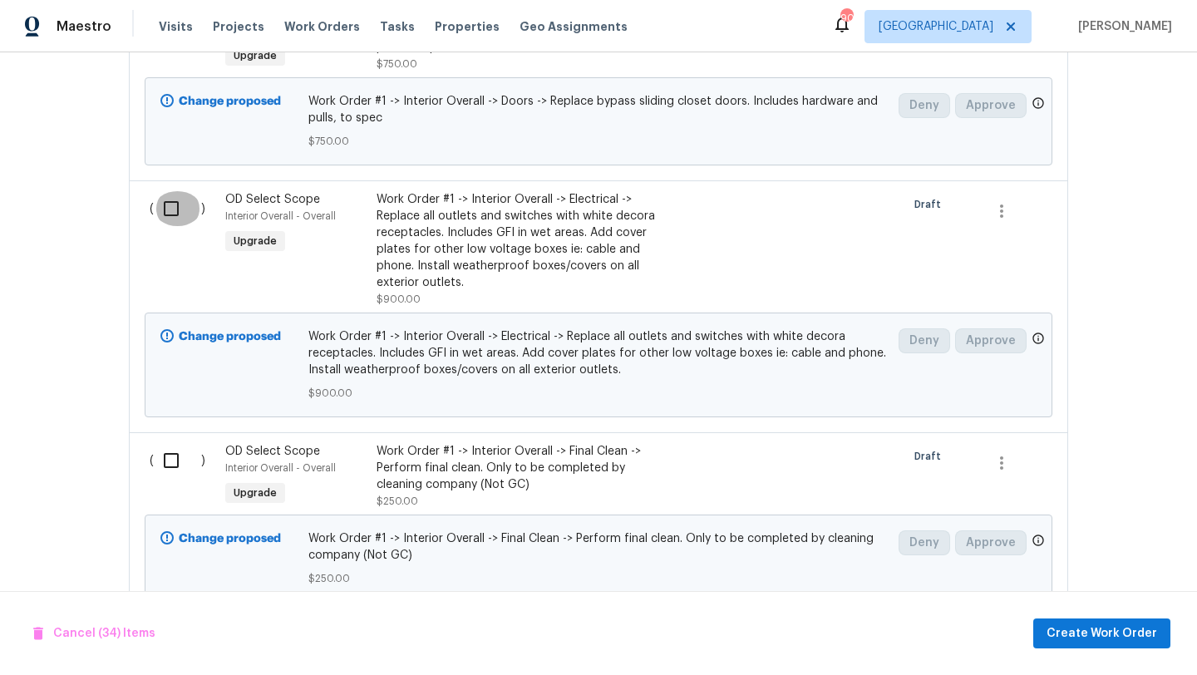
click at [174, 191] on input "checkbox" at bounding box center [177, 208] width 47 height 35
checkbox input "true"
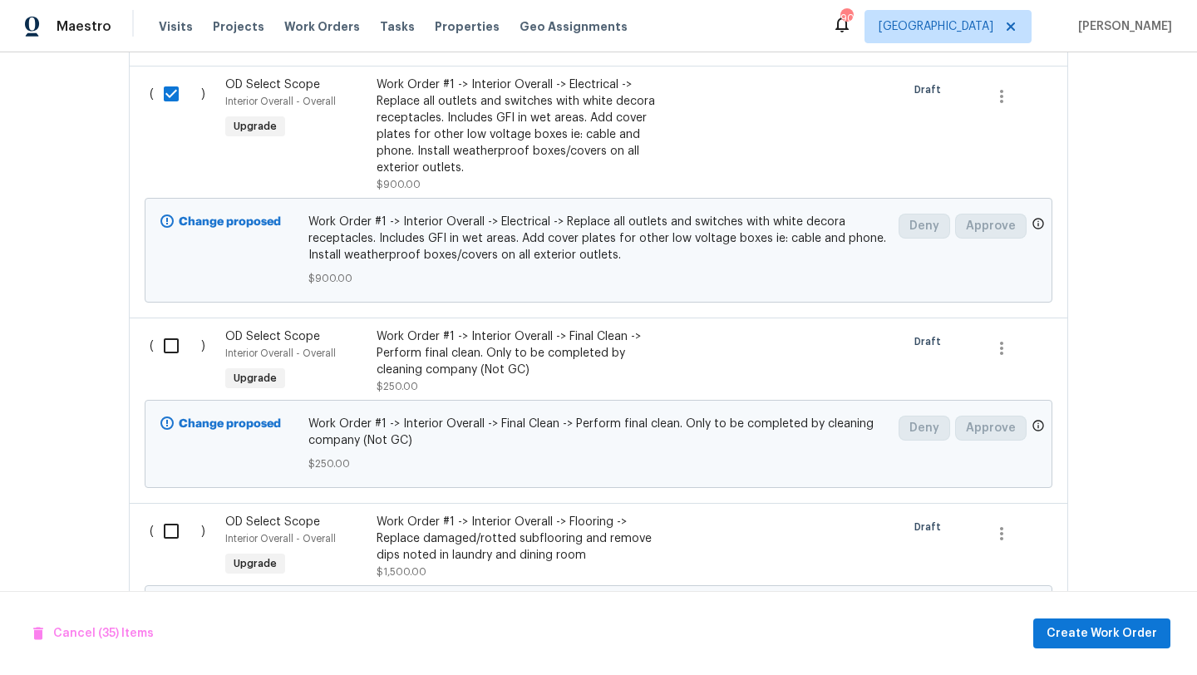
scroll to position [7270, 0]
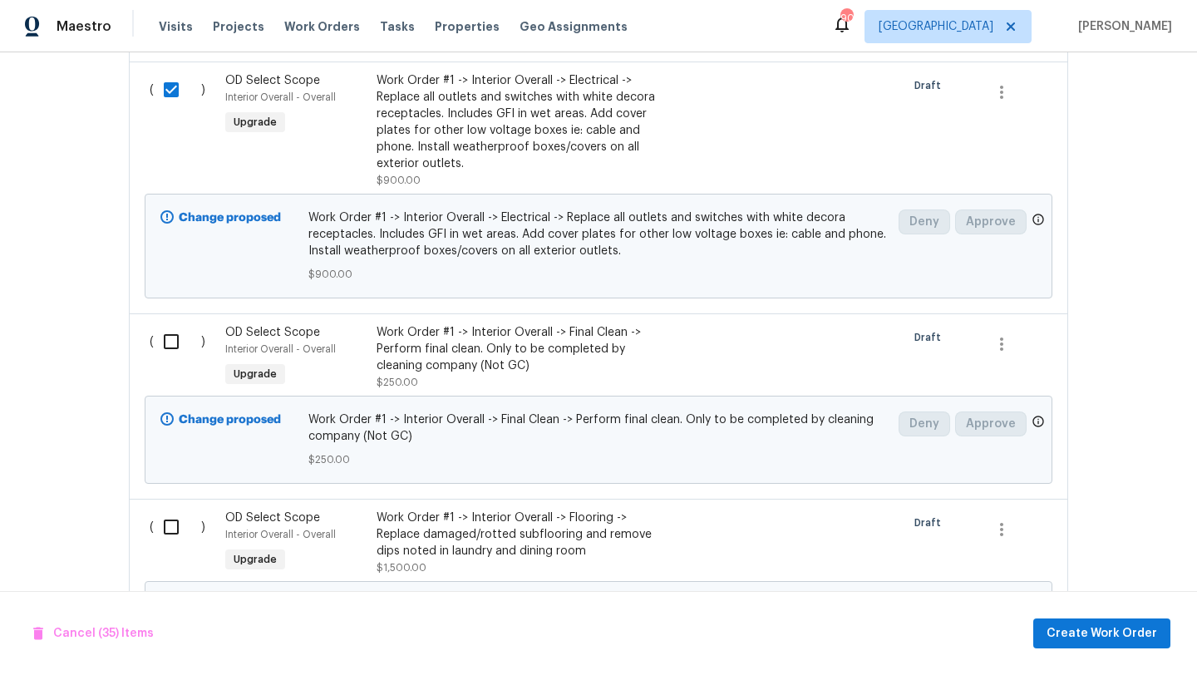
click at [175, 324] on input "checkbox" at bounding box center [177, 341] width 47 height 35
checkbox input "true"
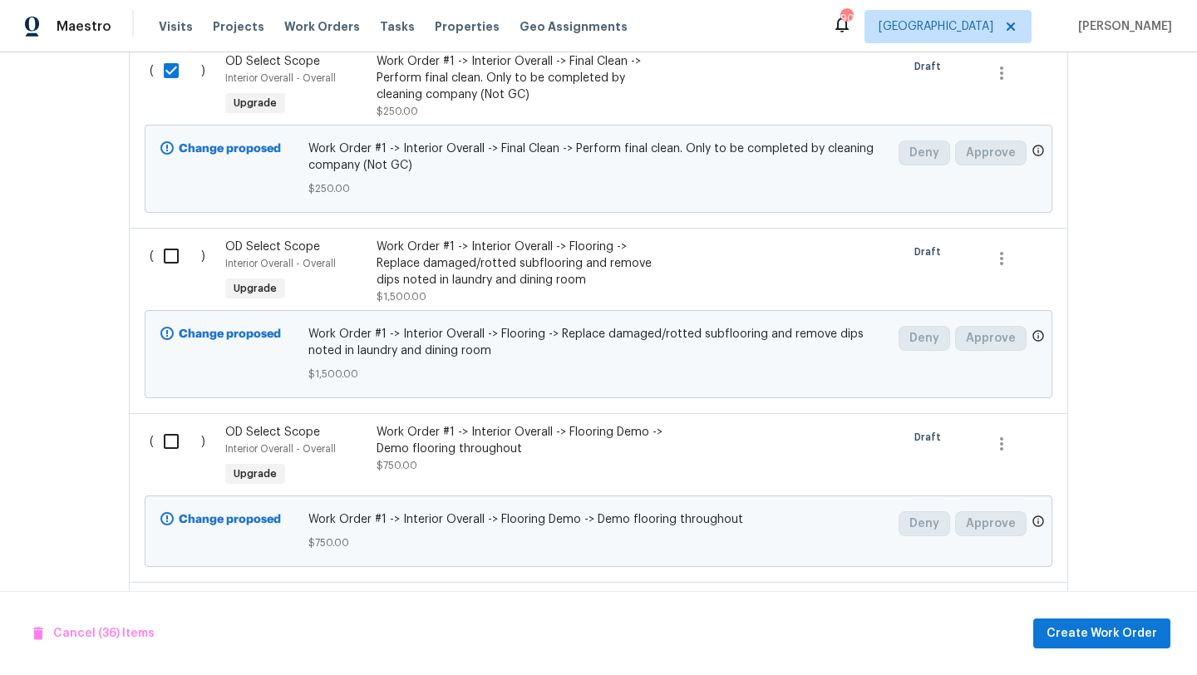
scroll to position [7548, 0]
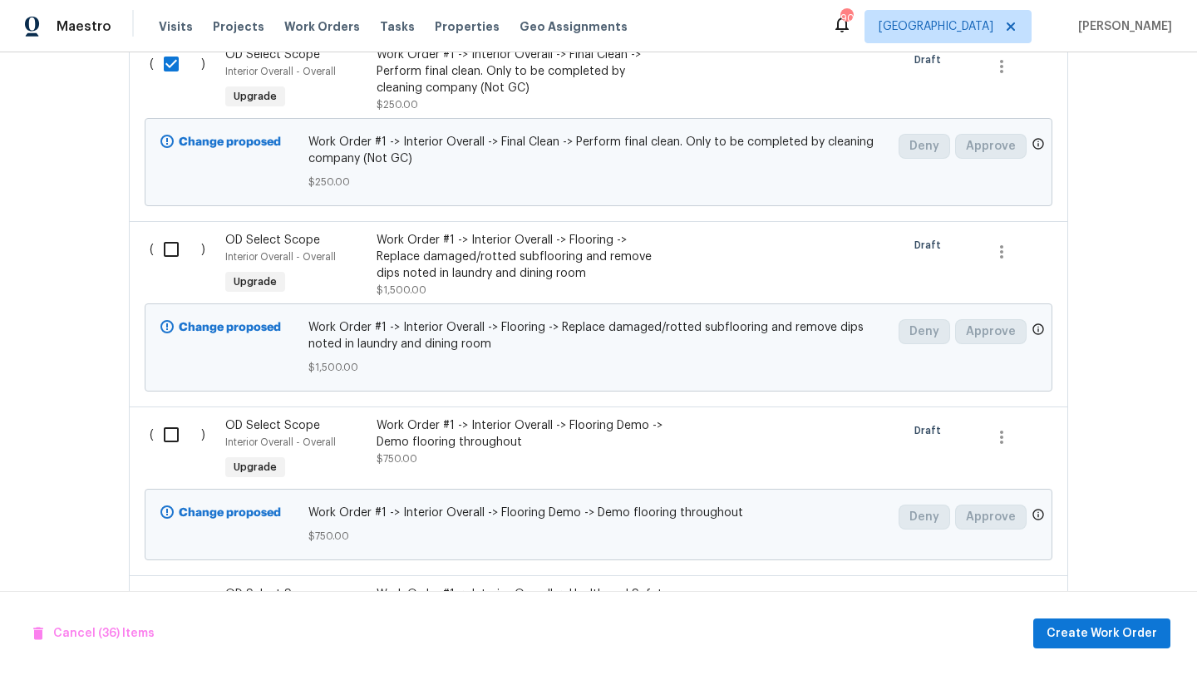
click at [173, 232] on input "checkbox" at bounding box center [177, 249] width 47 height 35
checkbox input "true"
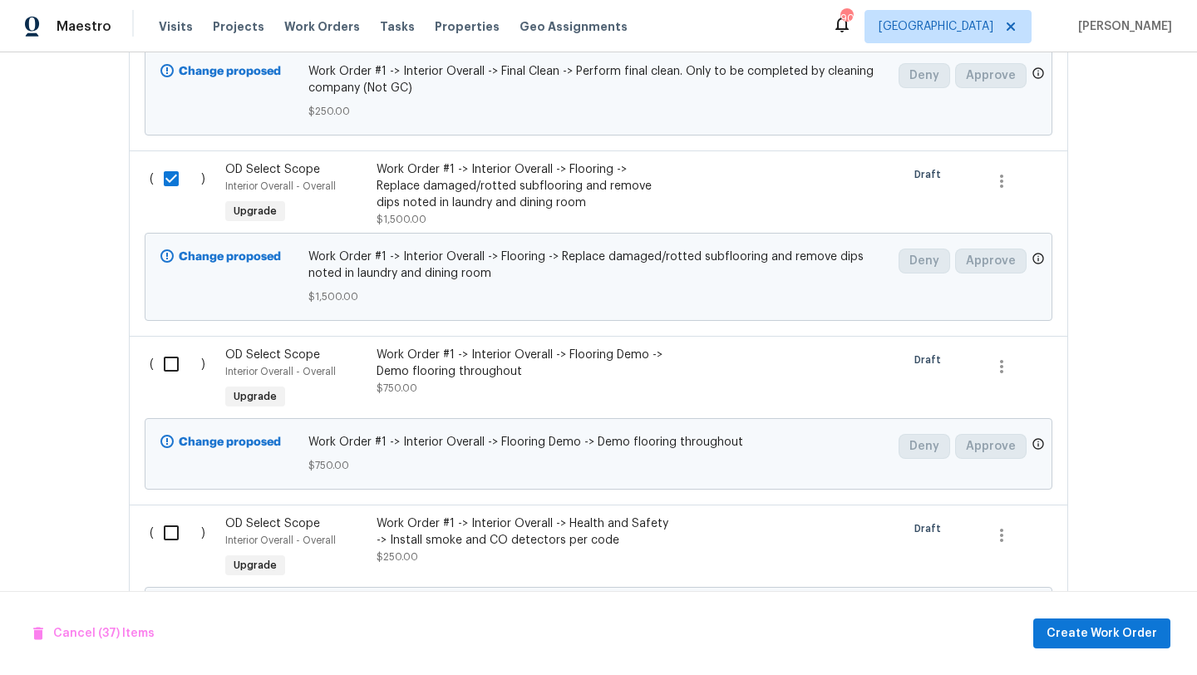
scroll to position [7653, 0]
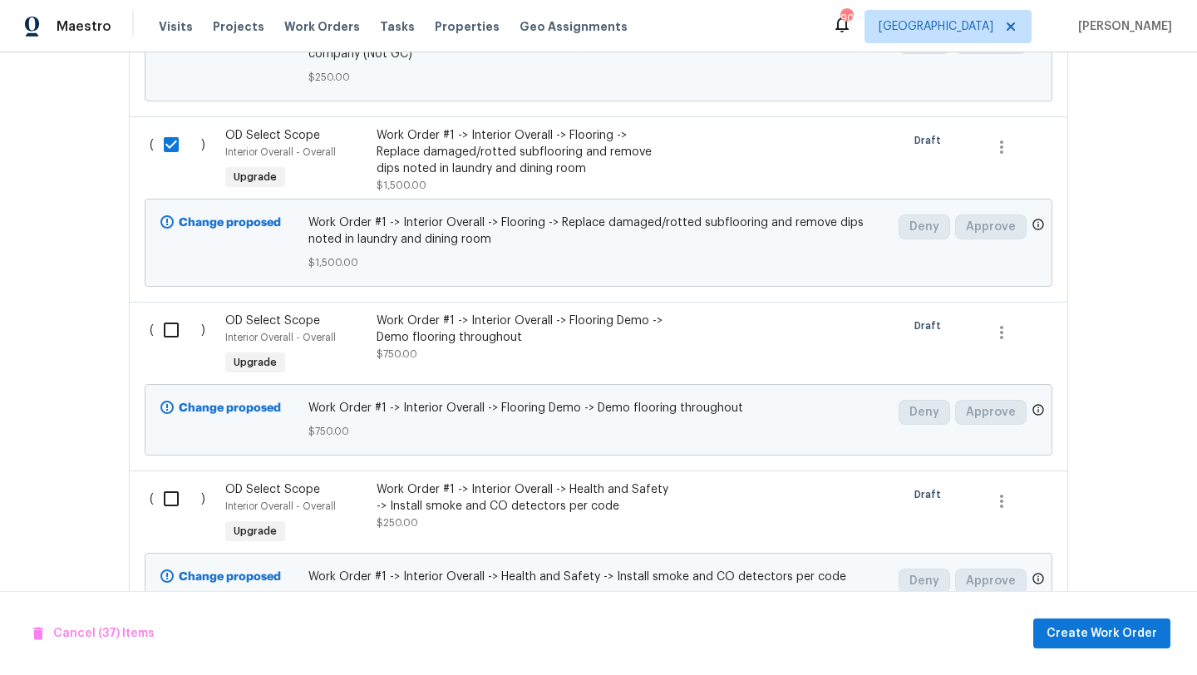
click at [170, 313] on input "checkbox" at bounding box center [177, 330] width 47 height 35
checkbox input "true"
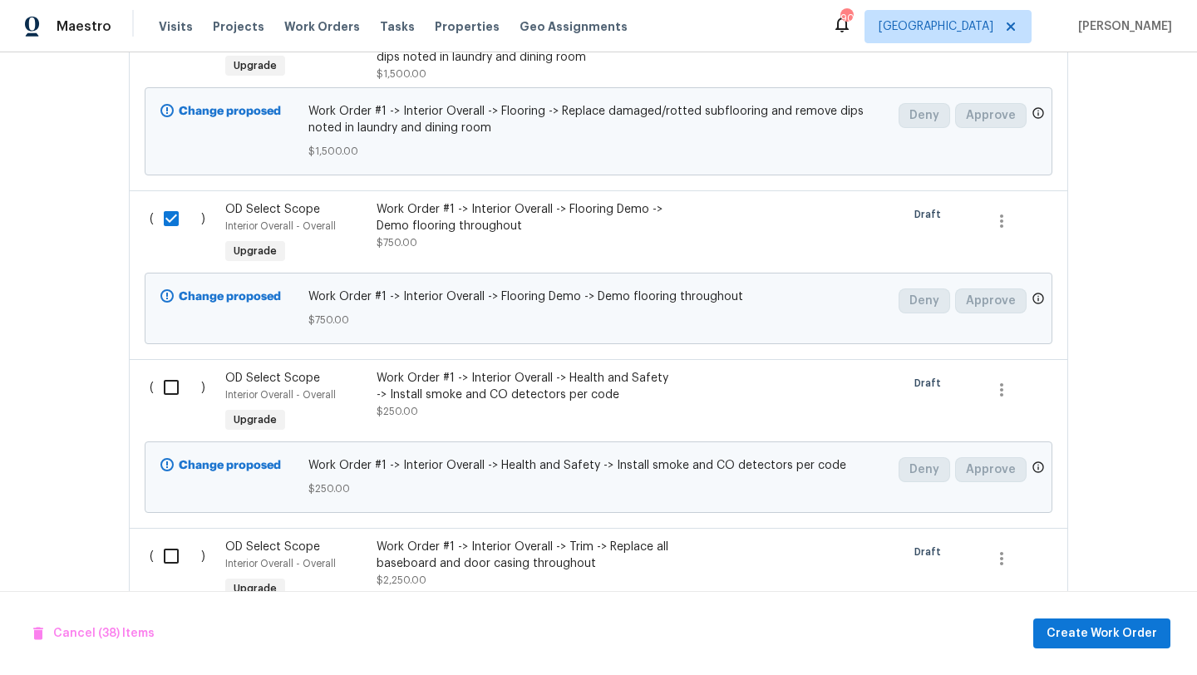
scroll to position [7834, 0]
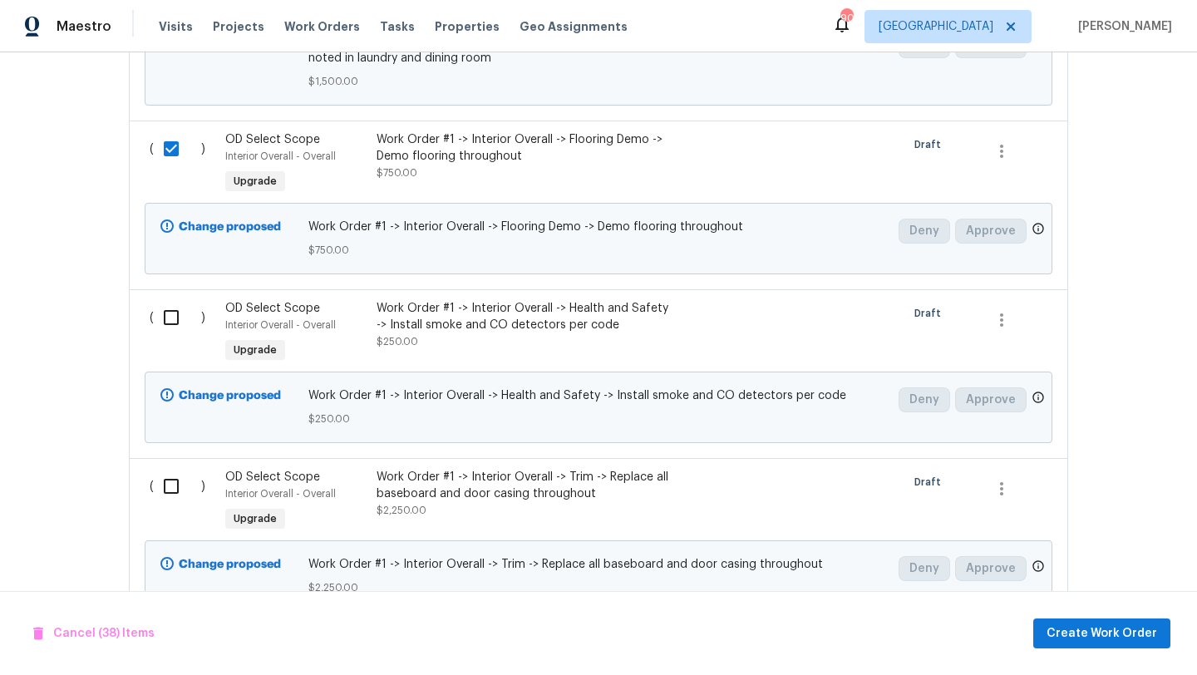
click at [170, 300] on input "checkbox" at bounding box center [177, 317] width 47 height 35
checkbox input "true"
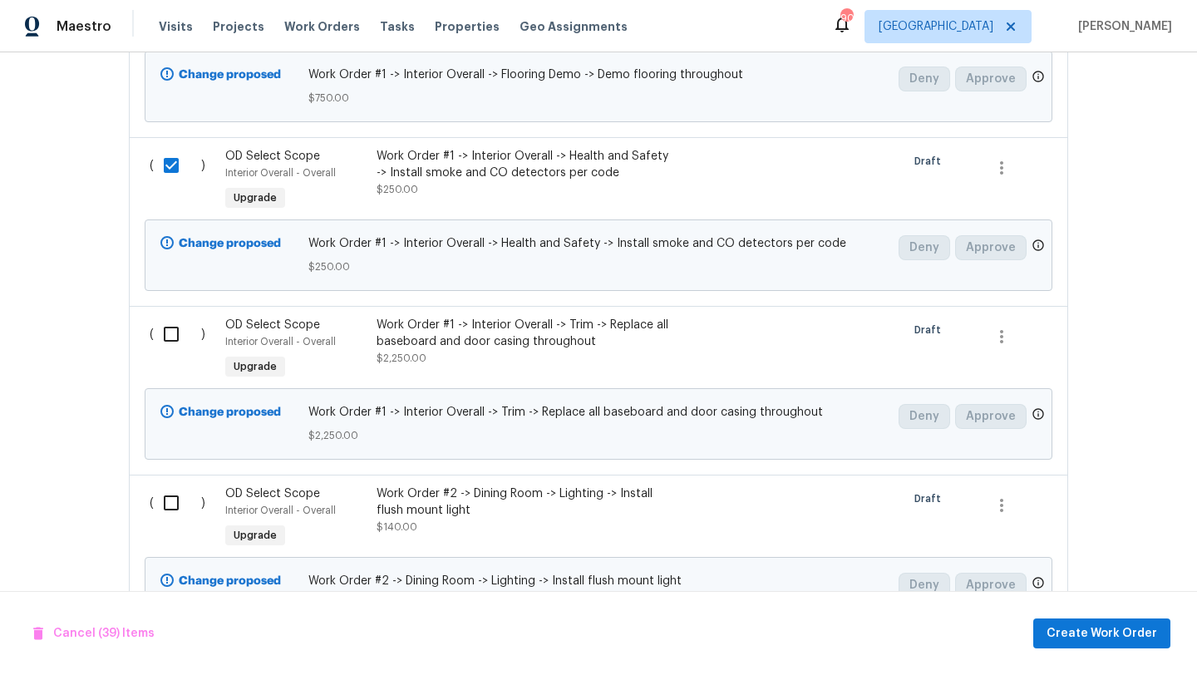
click at [171, 317] on input "checkbox" at bounding box center [177, 334] width 47 height 35
checkbox input "true"
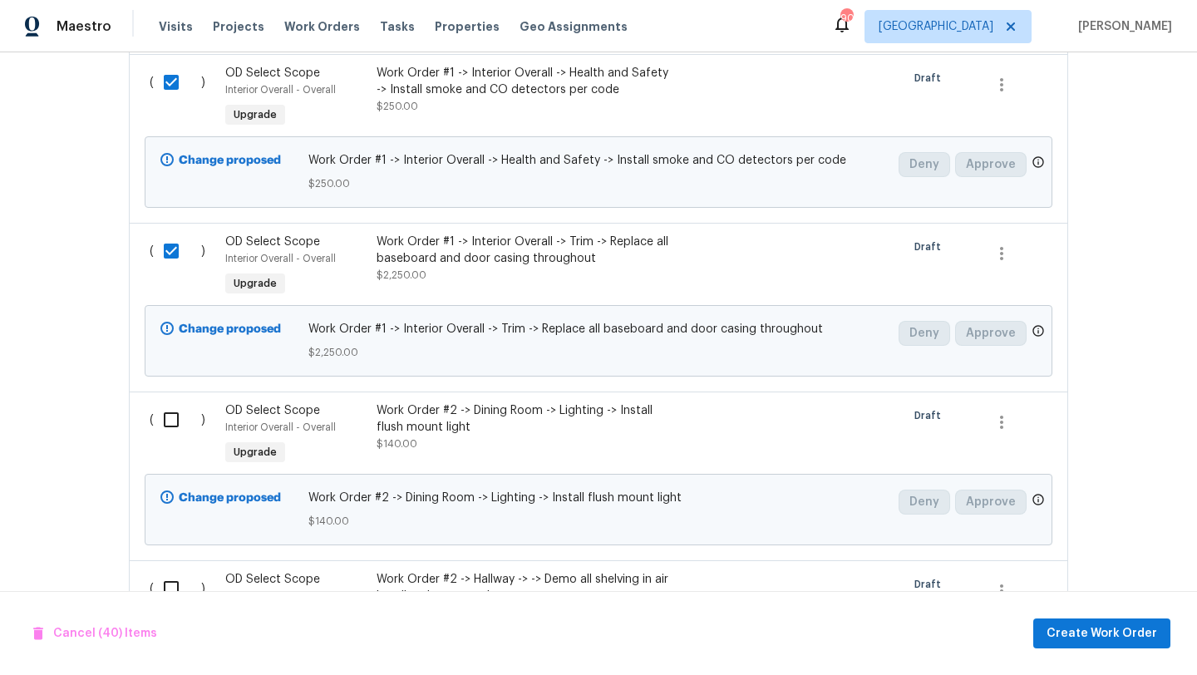
scroll to position [8070, 0]
click at [1069, 632] on span "Create Work Order" at bounding box center [1102, 634] width 111 height 21
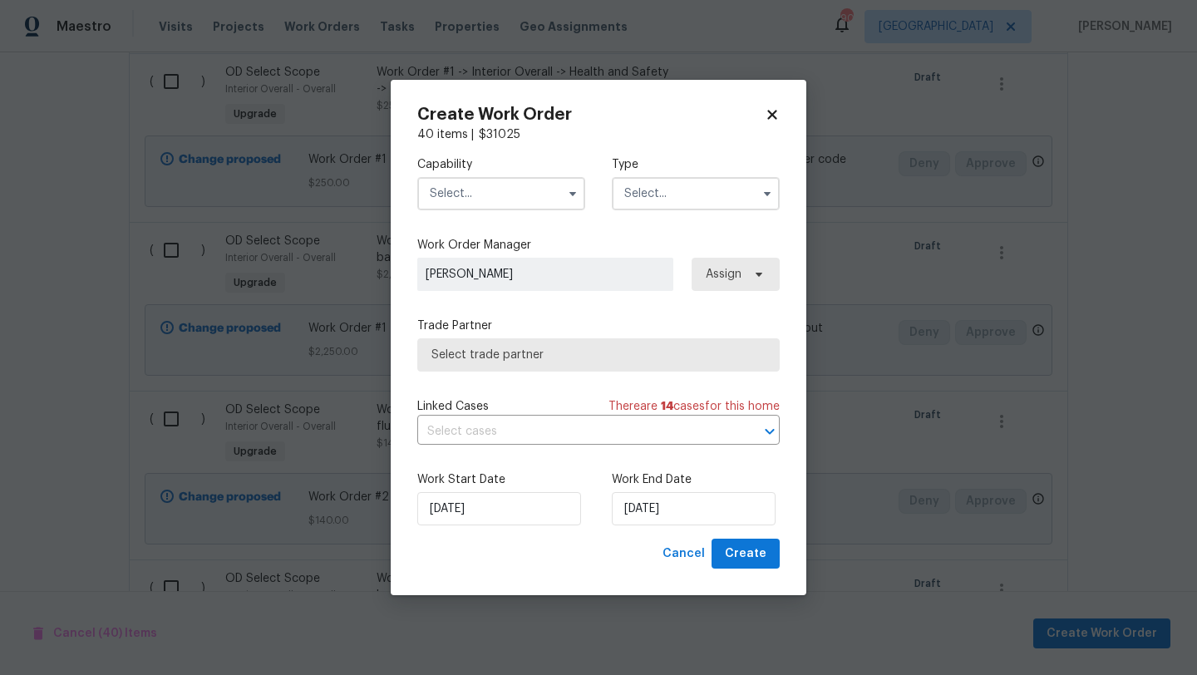
checkbox input "false"
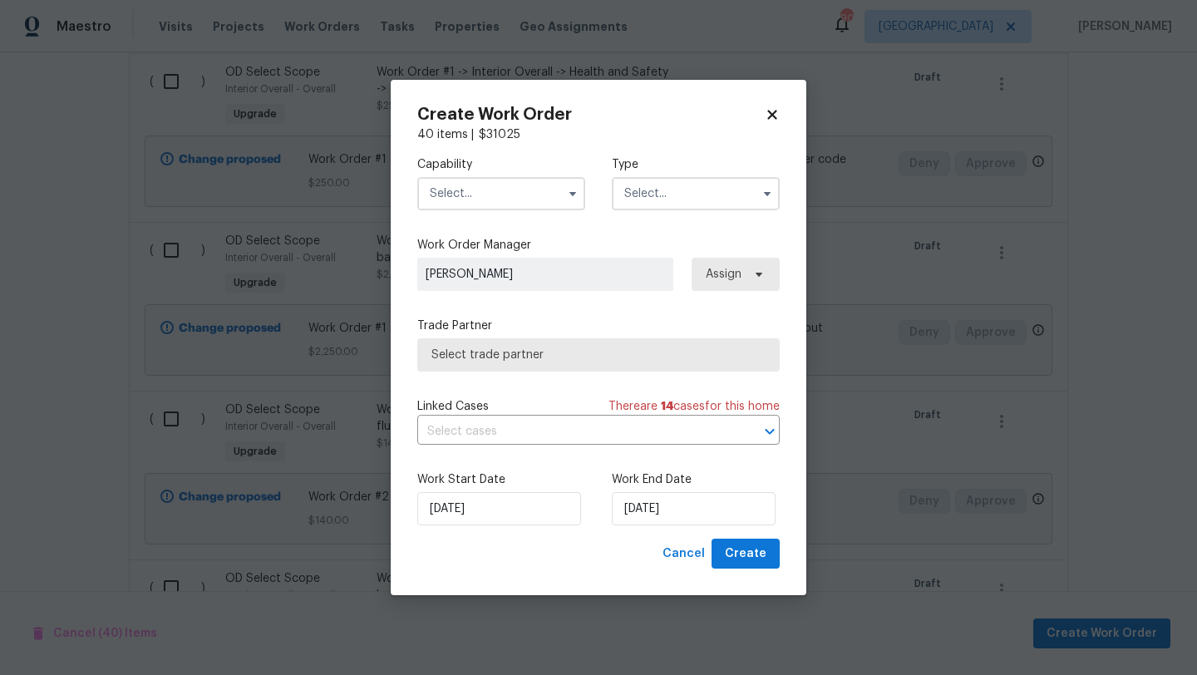
checkbox input "false"
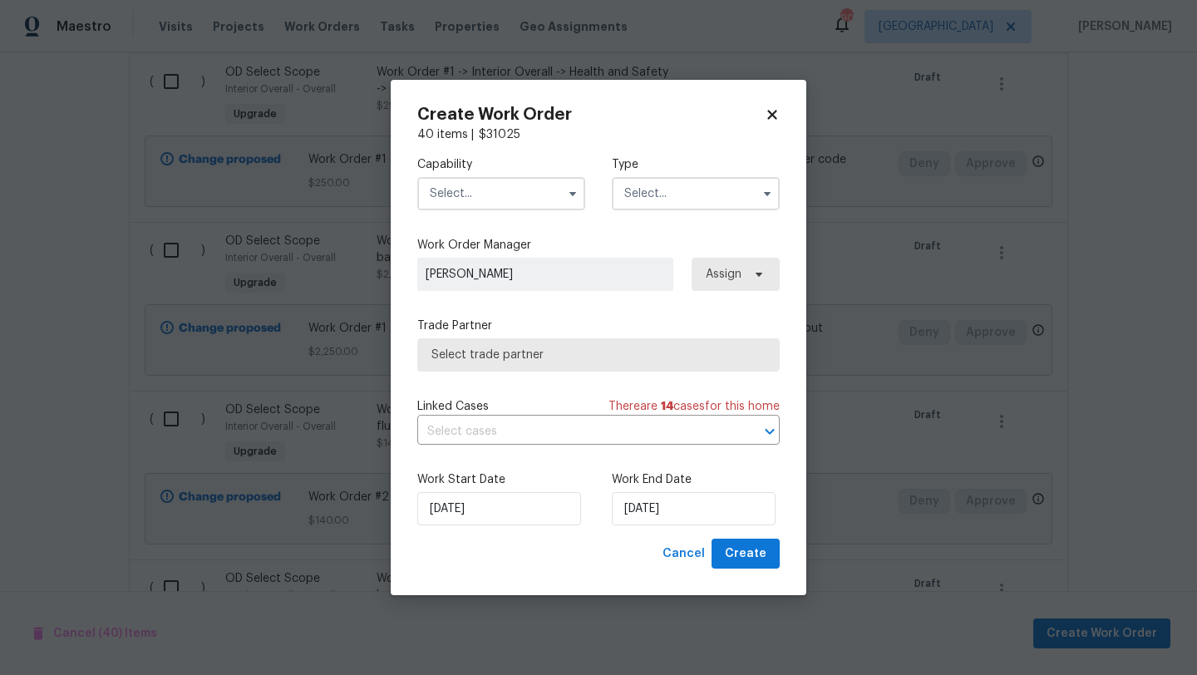
checkbox input "false"
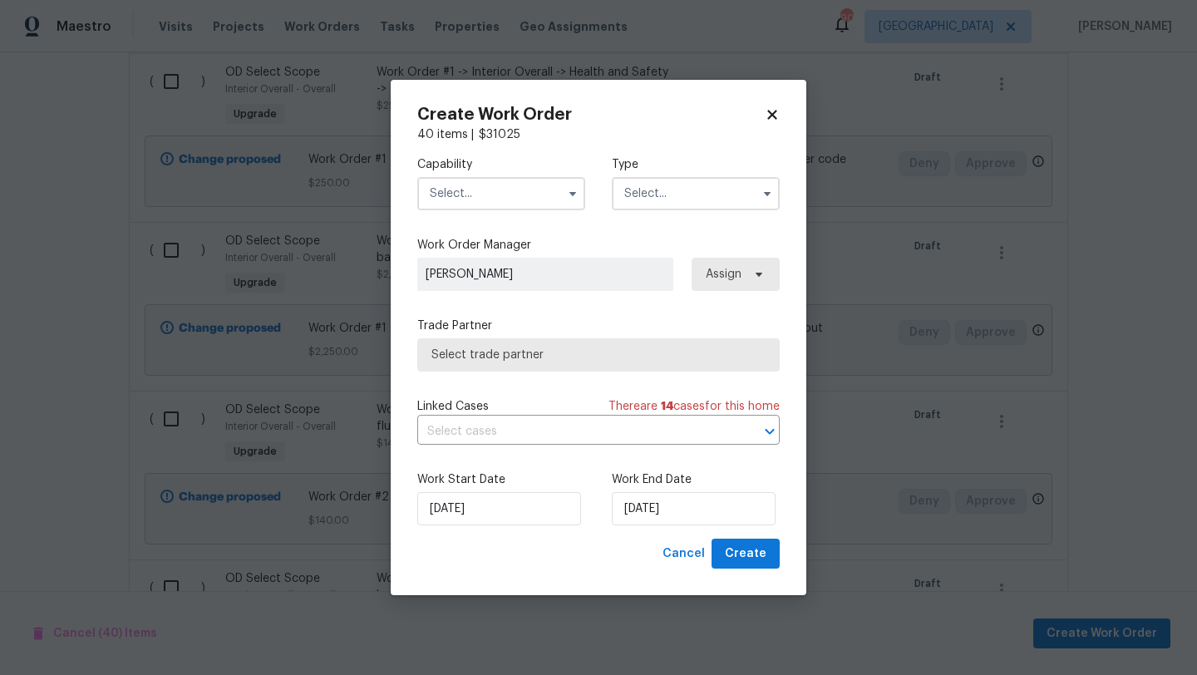
checkbox input "false"
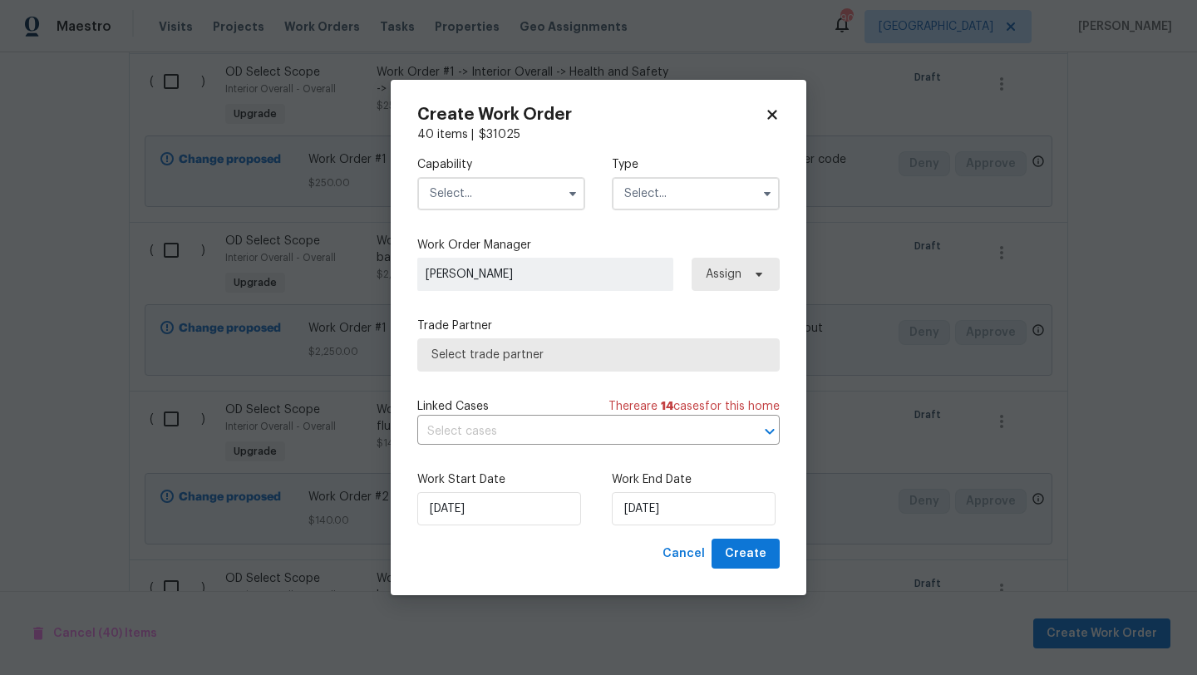
checkbox input "false"
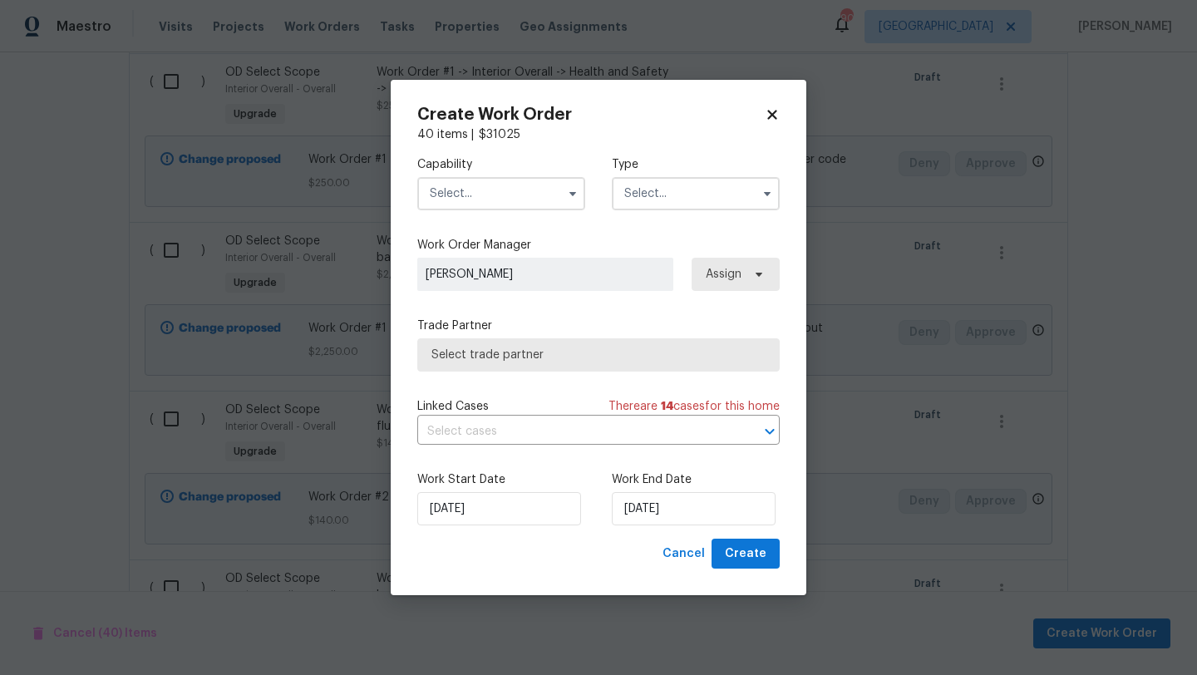
checkbox input "false"
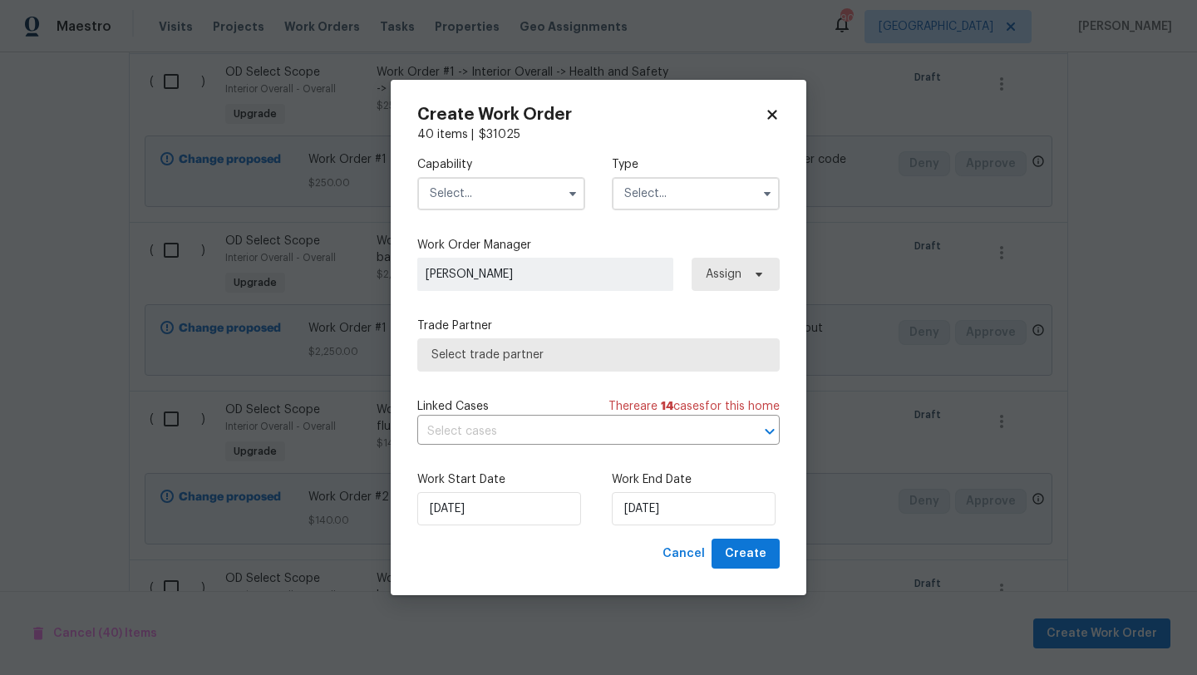
checkbox input "false"
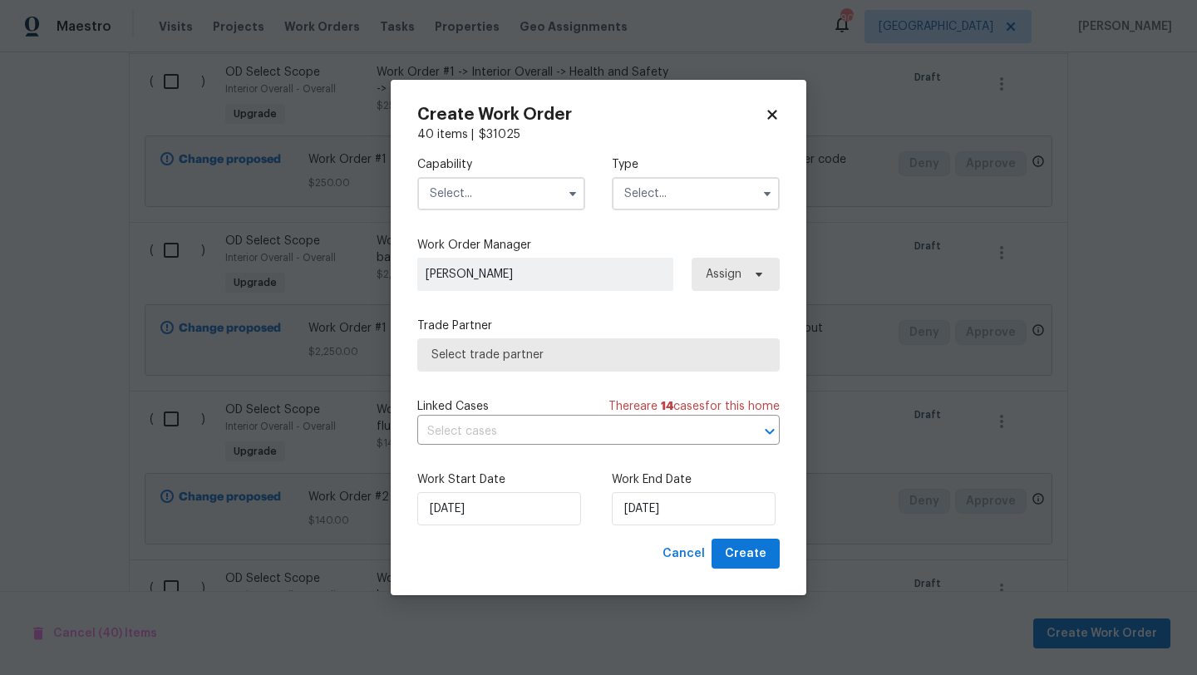
checkbox input "false"
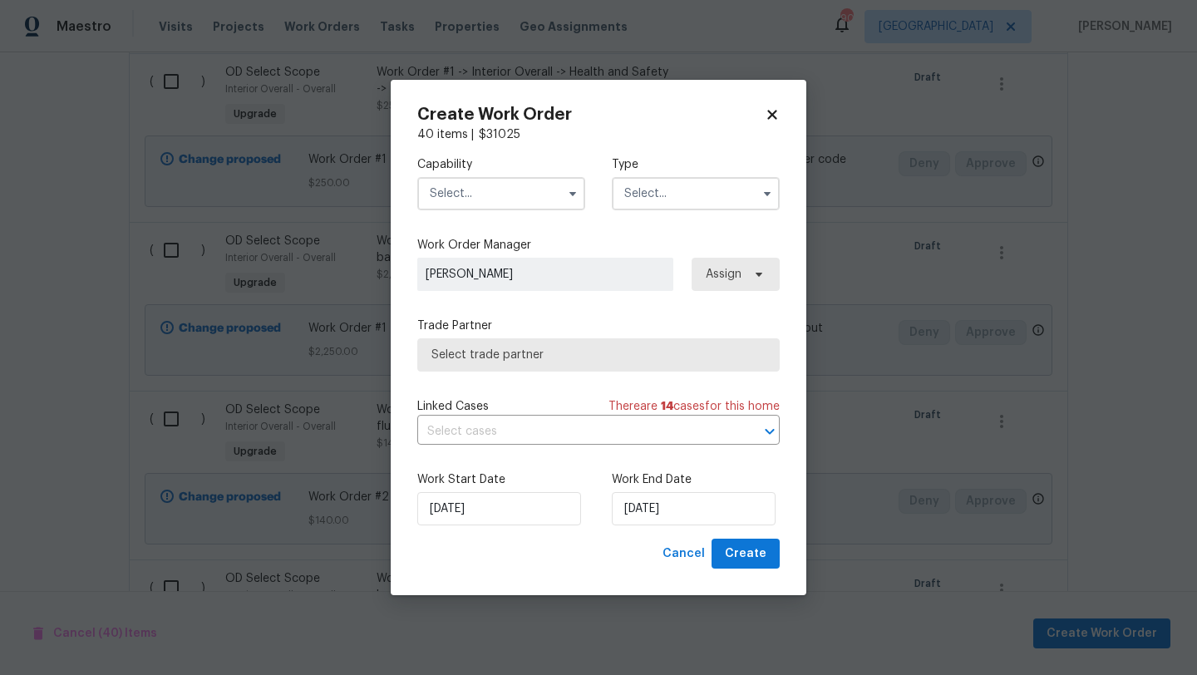
click at [507, 190] on input "text" at bounding box center [501, 193] width 168 height 33
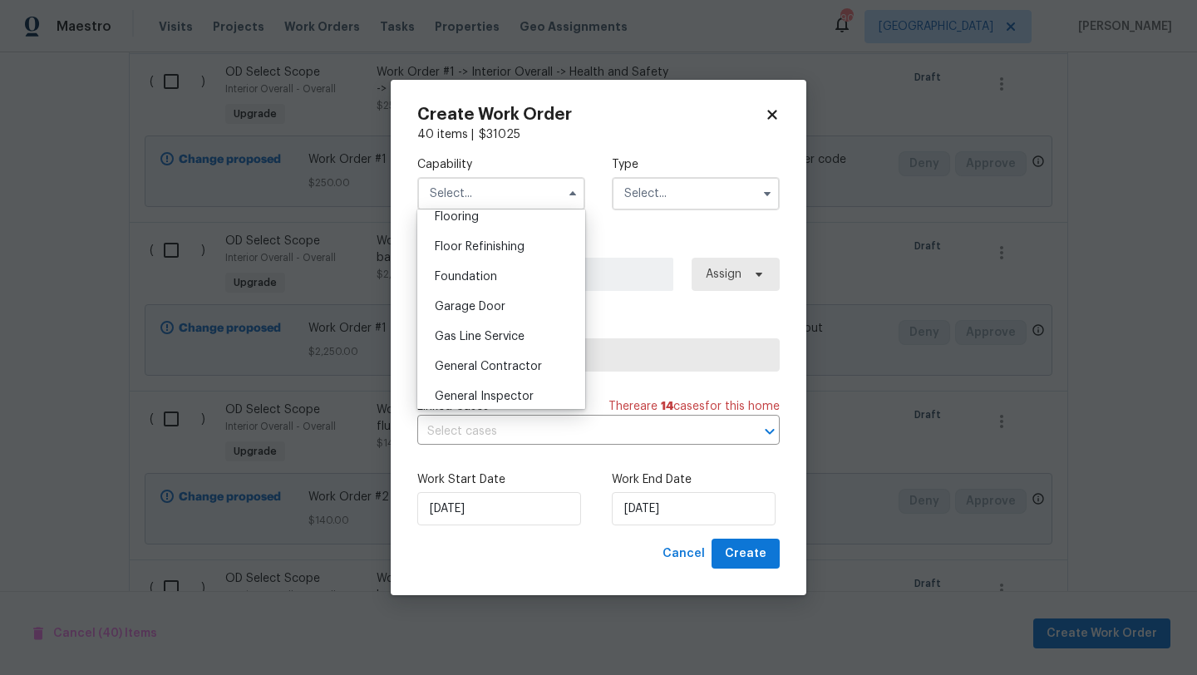
scroll to position [677, 0]
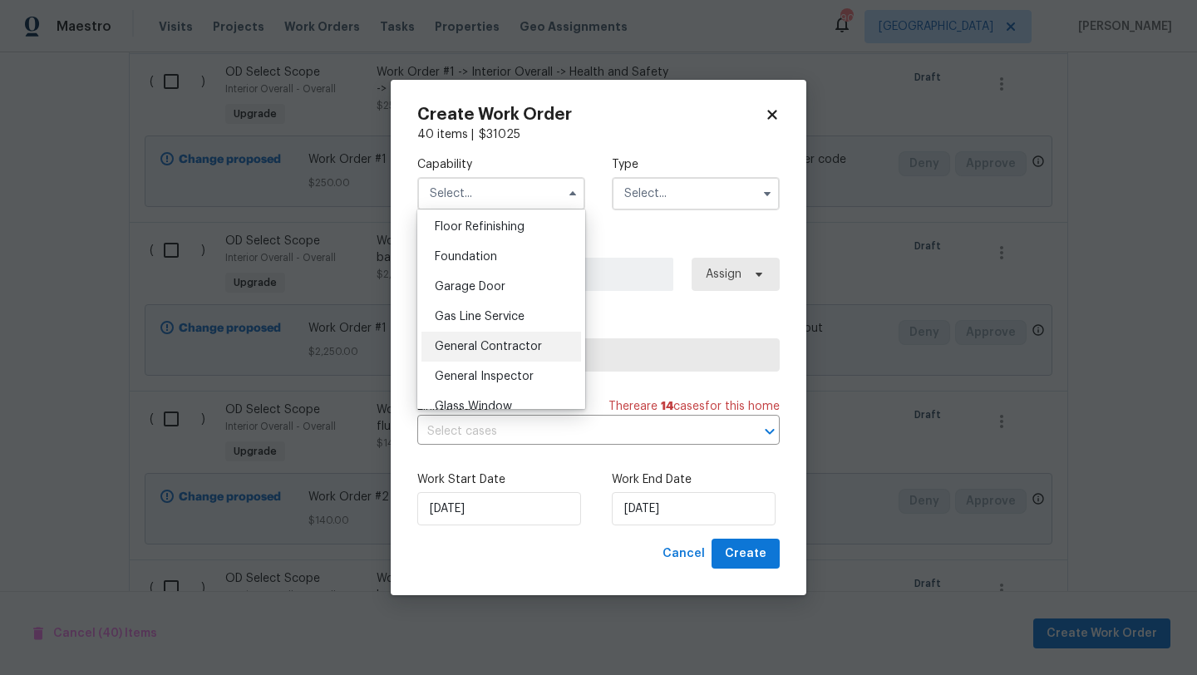
click at [507, 349] on span "General Contractor" at bounding box center [488, 347] width 107 height 12
type input "General Contractor"
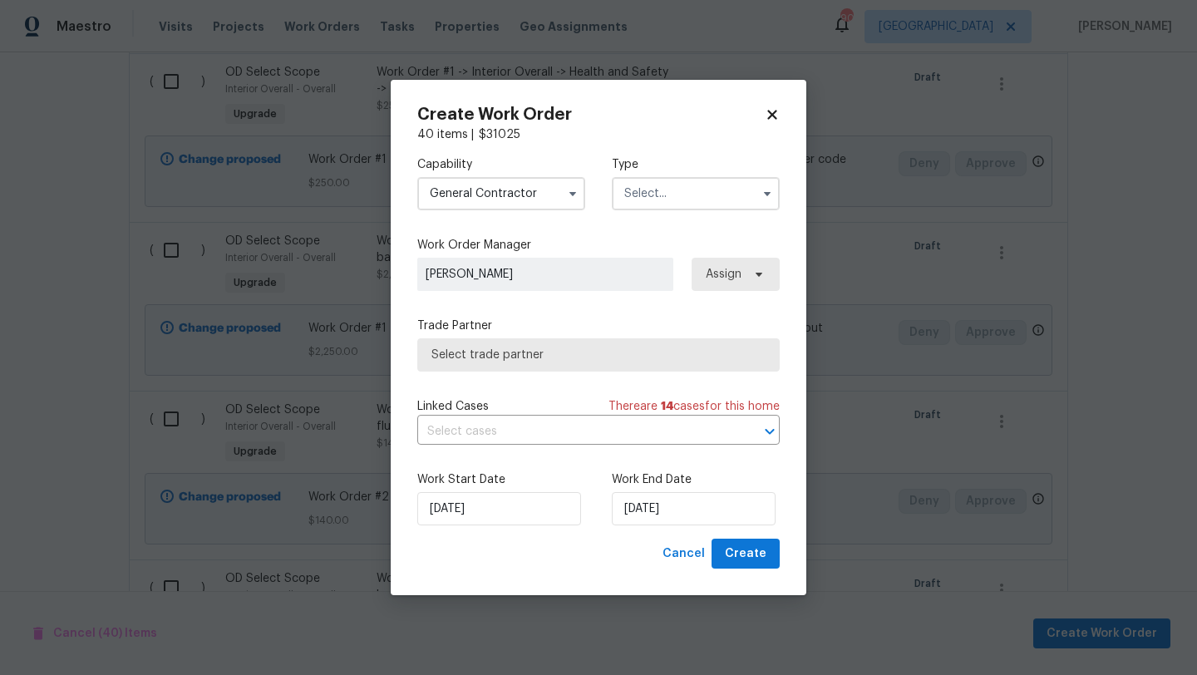
click at [659, 204] on input "text" at bounding box center [696, 193] width 168 height 33
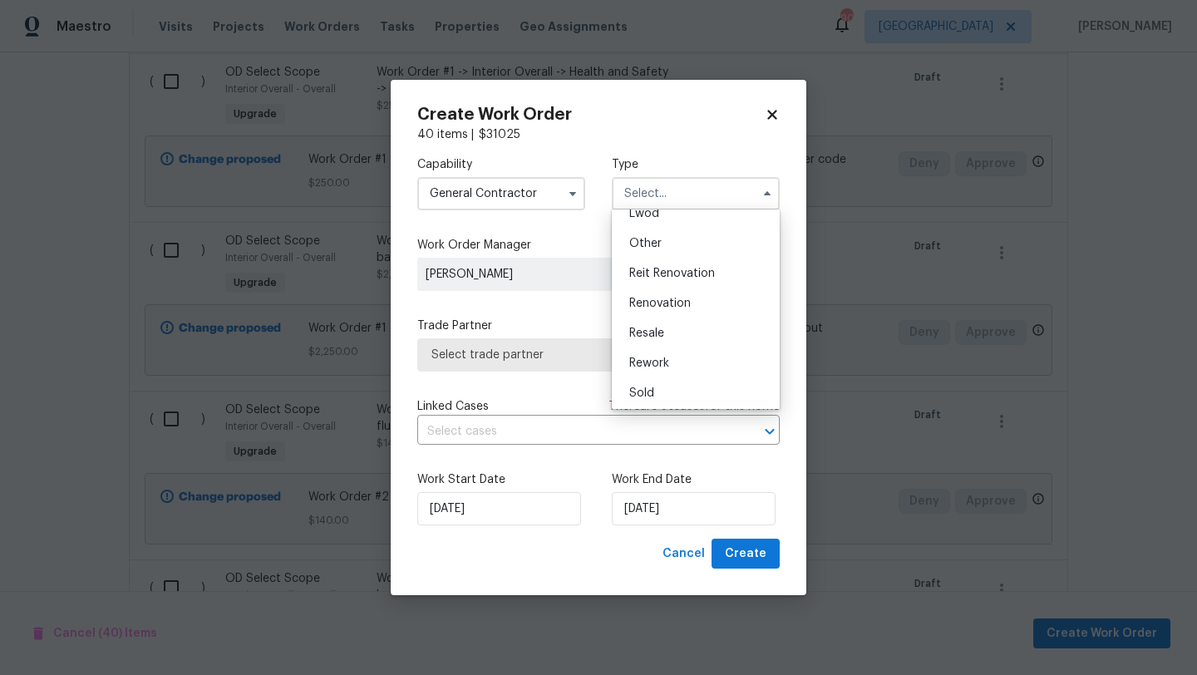
scroll to position [198, 0]
click at [665, 298] on span "Renovation" at bounding box center [660, 300] width 62 height 12
type input "Renovation"
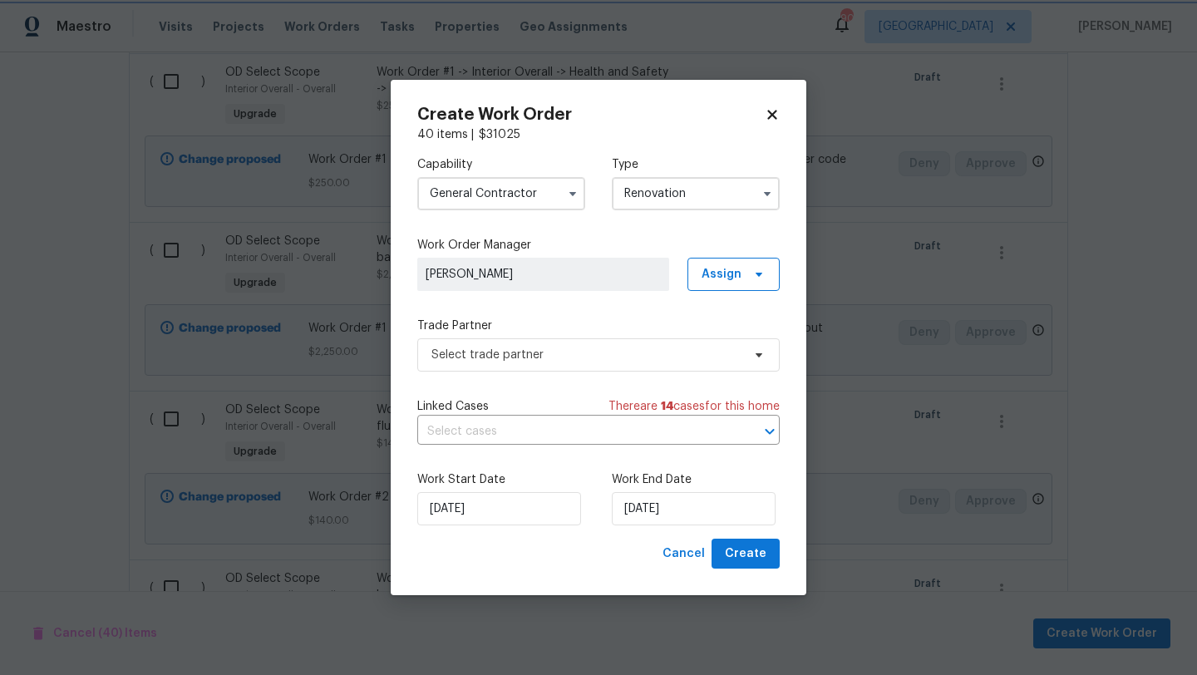
scroll to position [0, 0]
click at [708, 514] on input "10/13/2025" at bounding box center [694, 508] width 164 height 33
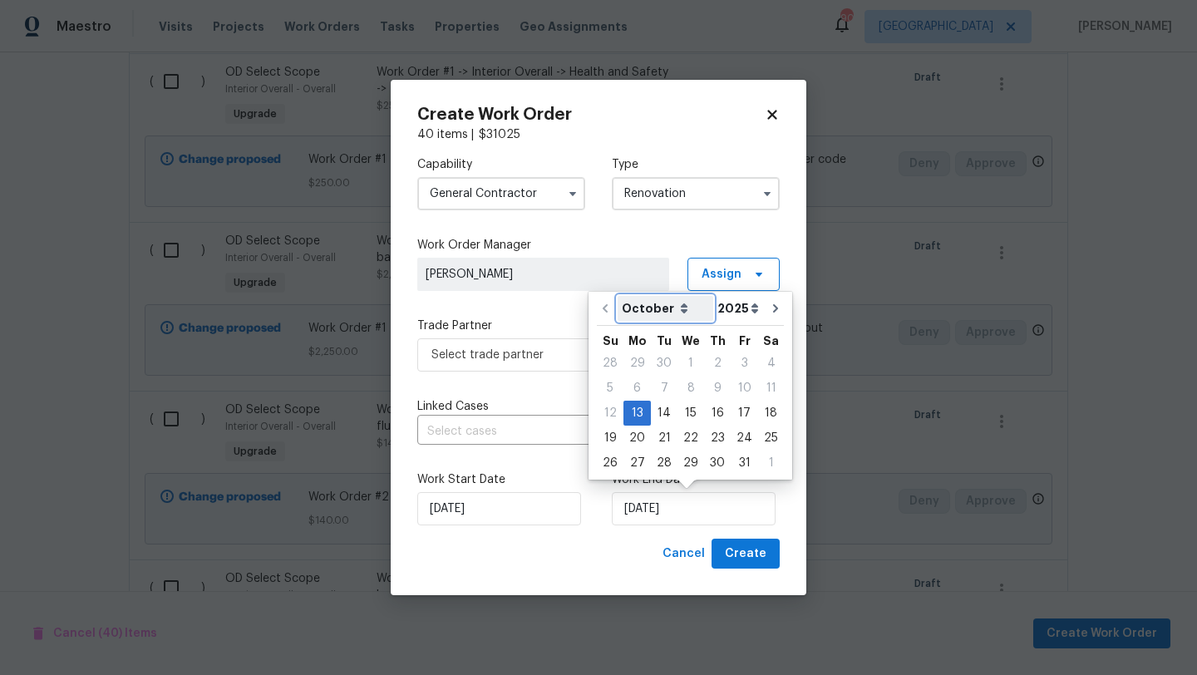
click at [679, 311] on select "October November December" at bounding box center [666, 308] width 96 height 25
select select "11"
click at [618, 296] on select "October November December" at bounding box center [666, 308] width 96 height 25
type input "12/13/2025"
select select "11"
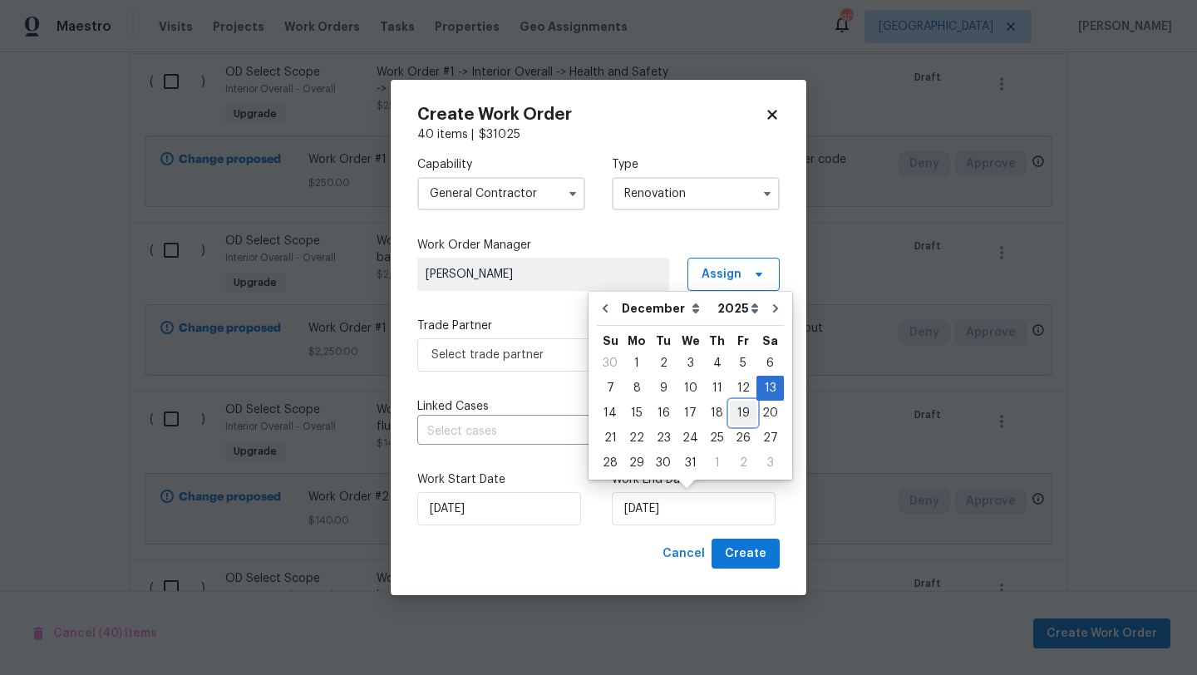
click at [732, 413] on div "19" at bounding box center [743, 413] width 27 height 23
type input "12/19/2025"
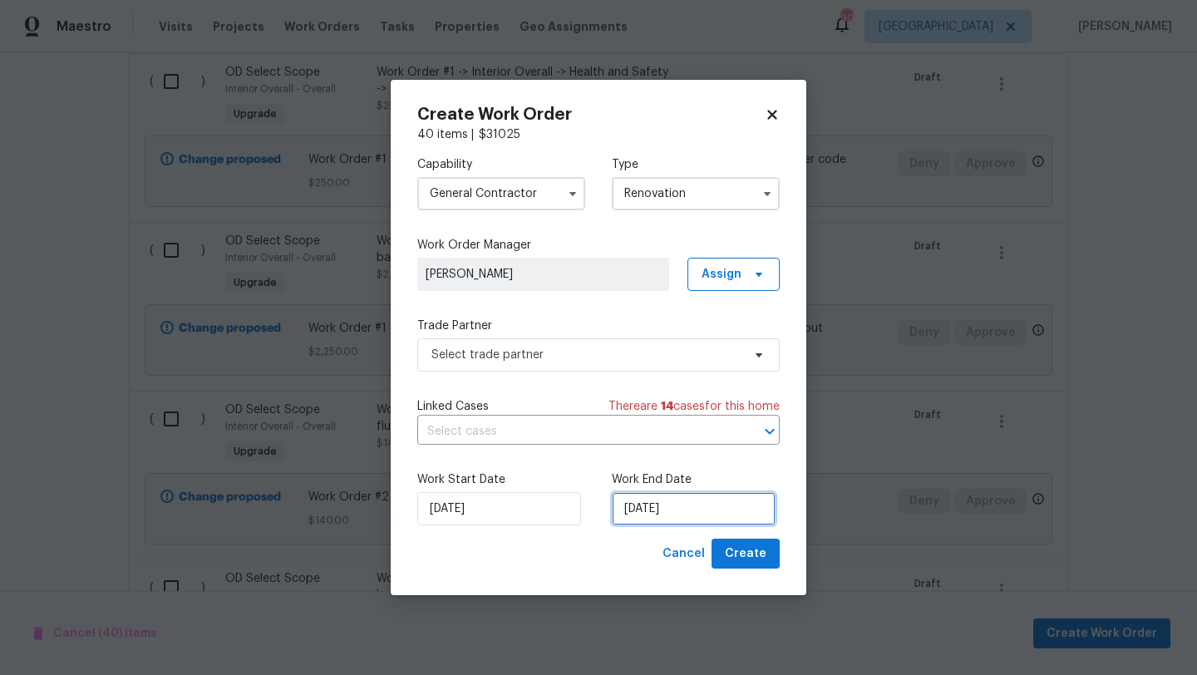
select select "11"
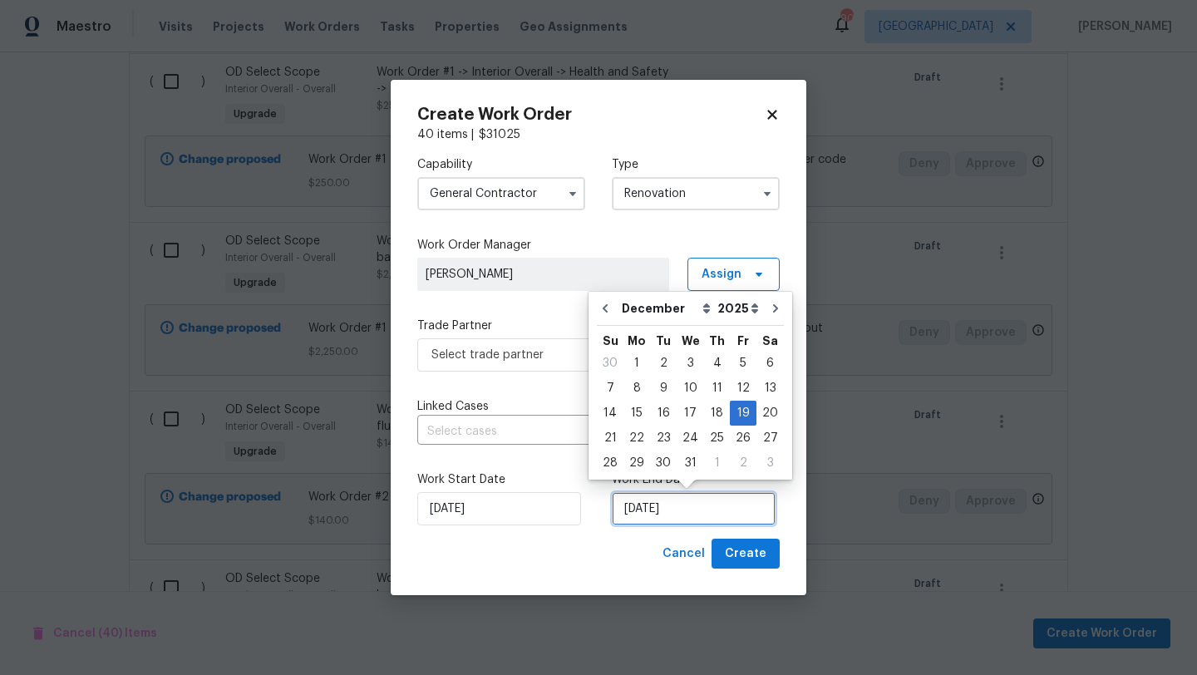
click at [701, 506] on input "12/19/2025" at bounding box center [694, 508] width 164 height 33
click at [639, 439] on div "22" at bounding box center [637, 438] width 27 height 23
type input "12/22/2025"
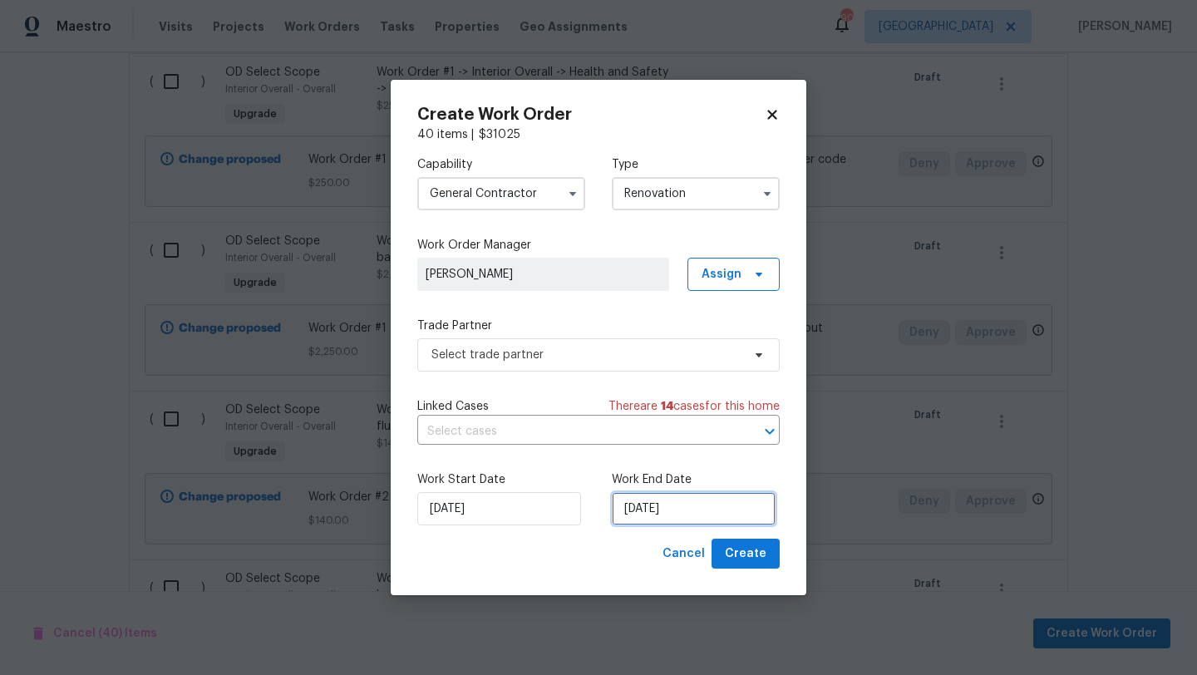
select select "11"
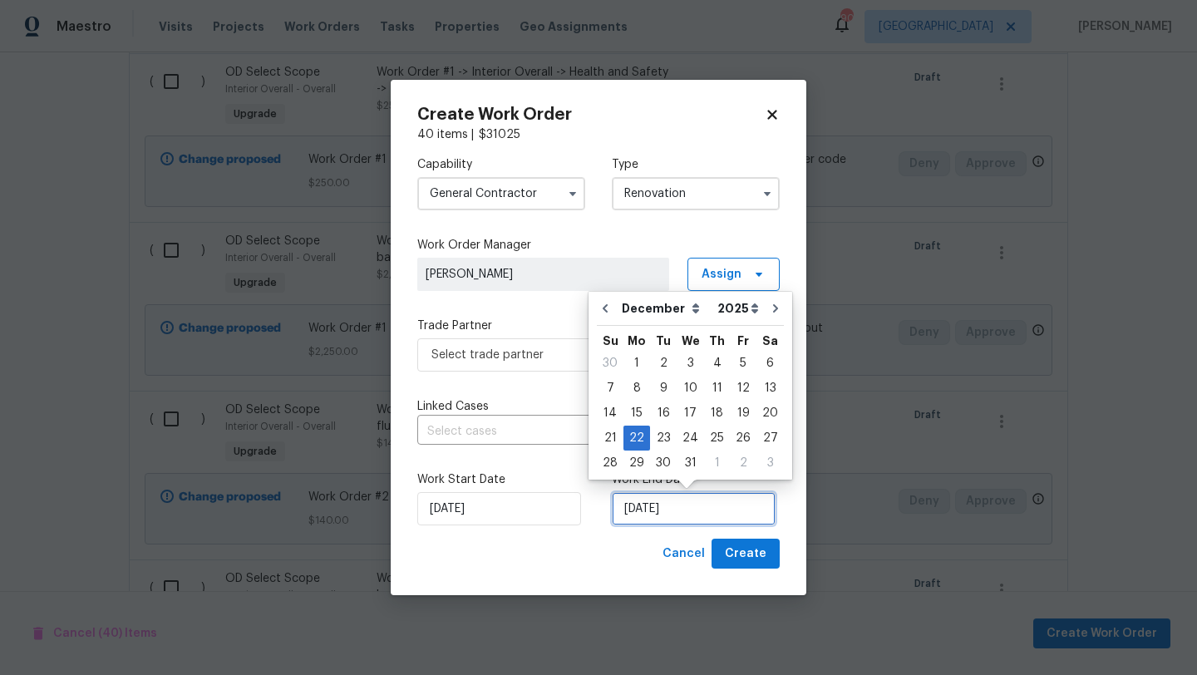
click at [649, 511] on input "12/22/2025" at bounding box center [694, 508] width 164 height 33
click at [639, 441] on div "22" at bounding box center [637, 438] width 27 height 23
click at [542, 400] on div "Linked Cases There are 14 case s for this home" at bounding box center [598, 406] width 363 height 17
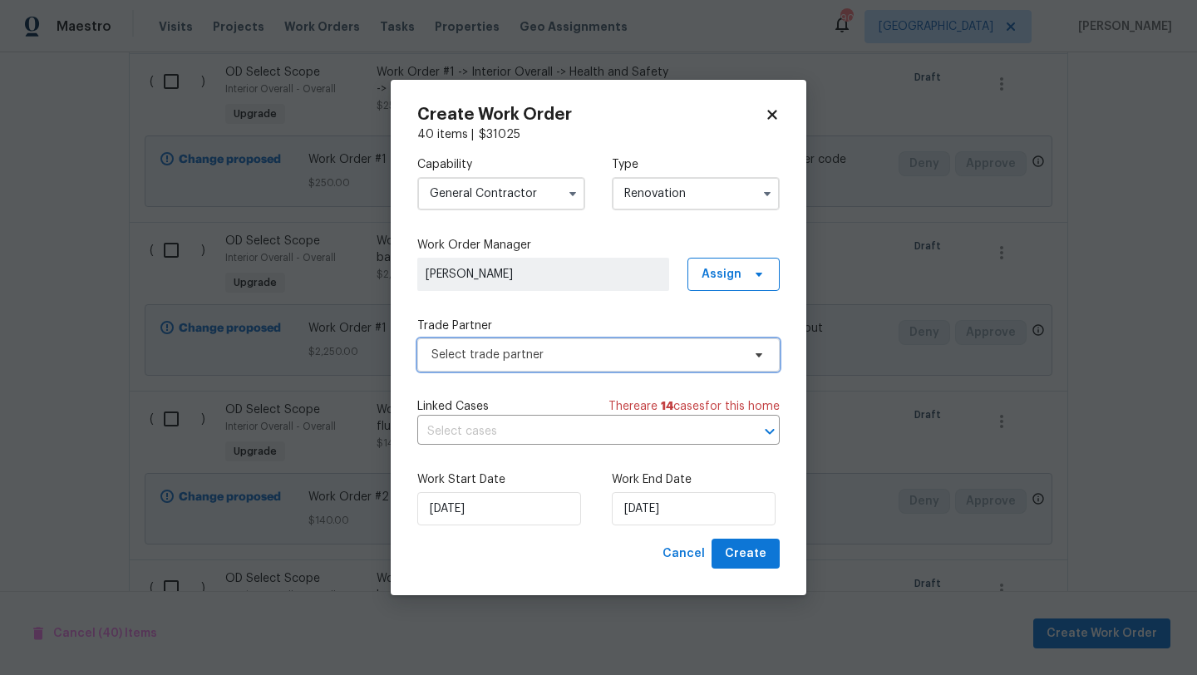
click at [575, 357] on span "Select trade partner" at bounding box center [587, 355] width 310 height 17
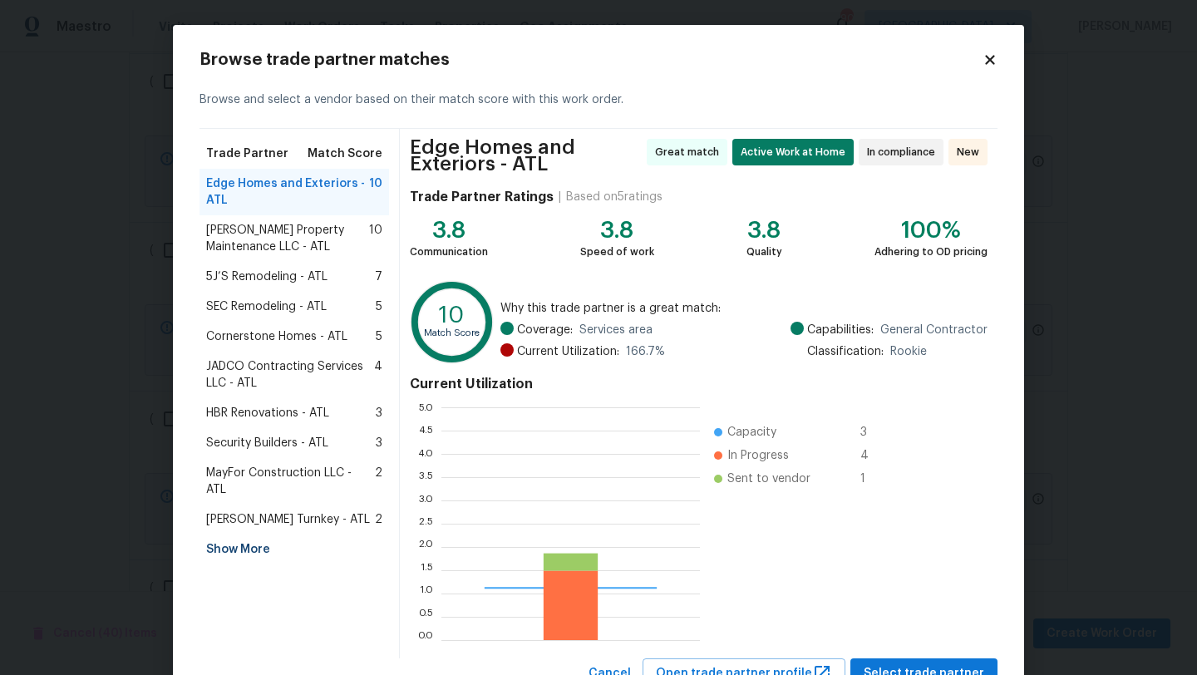
scroll to position [233, 259]
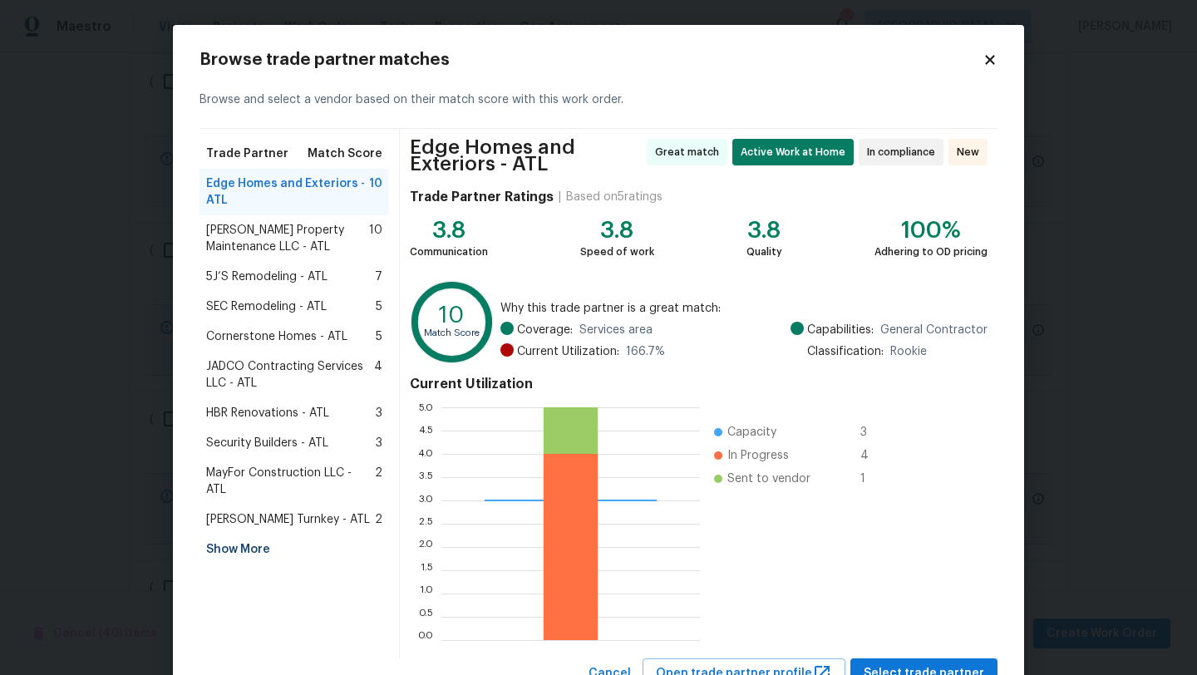
click at [300, 277] on span "5J’S Remodeling - ATL" at bounding box center [266, 277] width 121 height 17
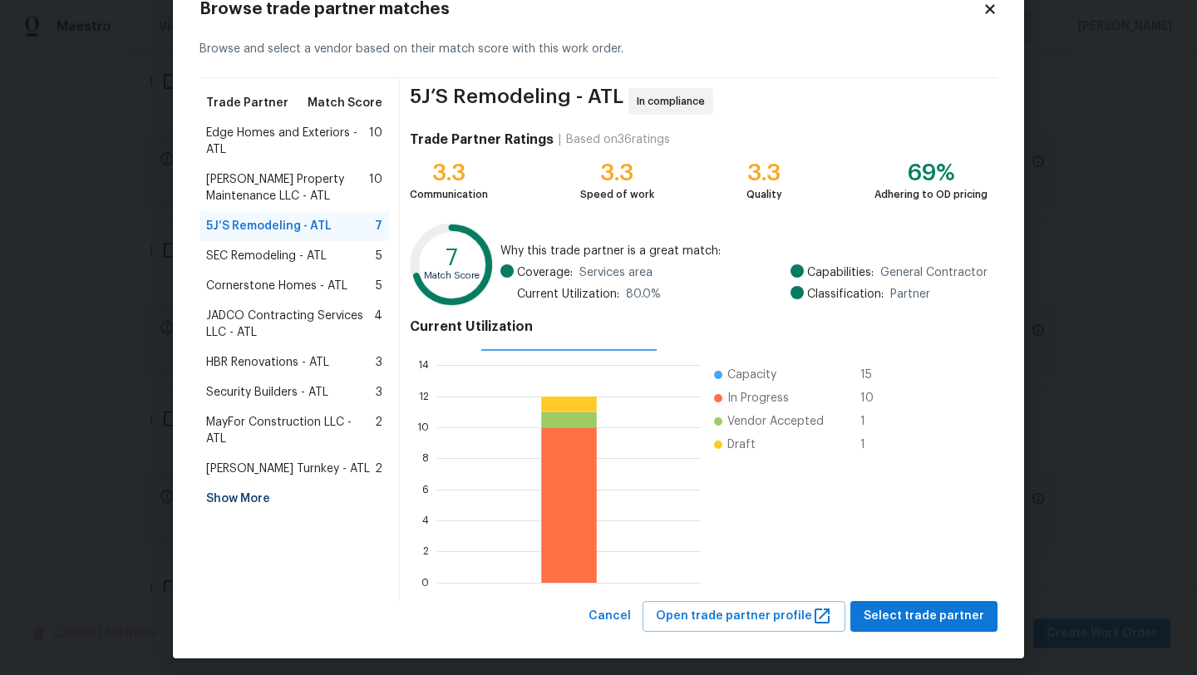
scroll to position [52, 0]
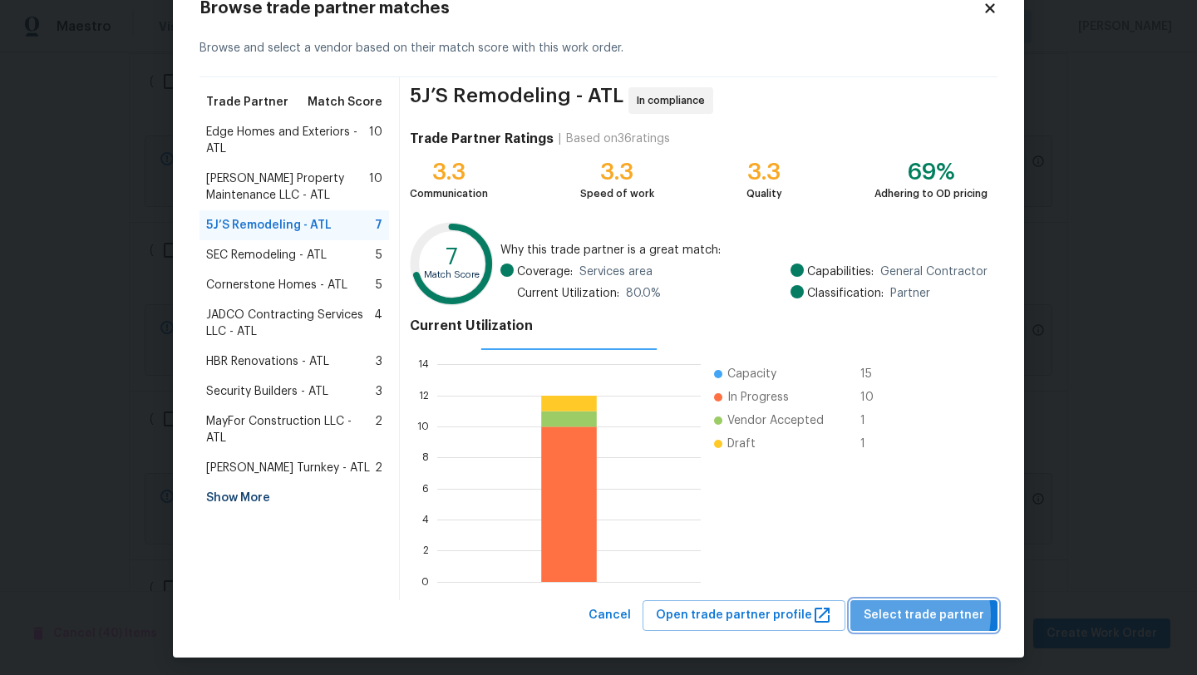
click at [912, 615] on span "Select trade partner" at bounding box center [924, 615] width 121 height 21
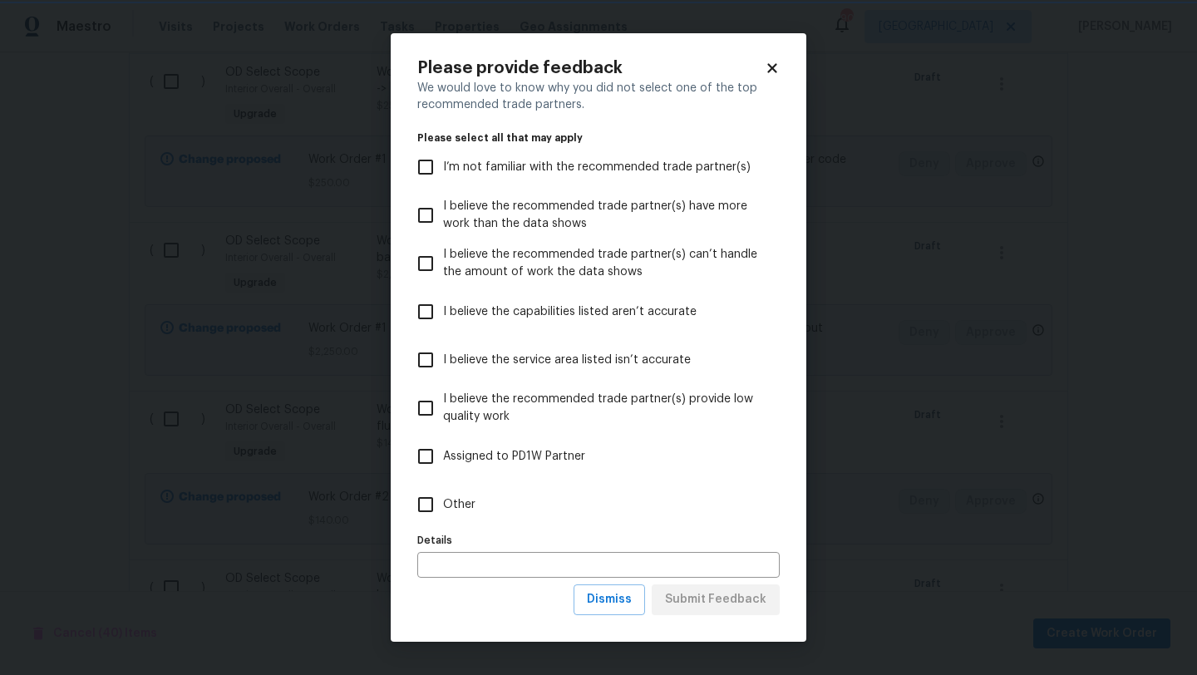
scroll to position [0, 0]
click at [431, 505] on input "Other" at bounding box center [425, 504] width 35 height 35
checkbox input "true"
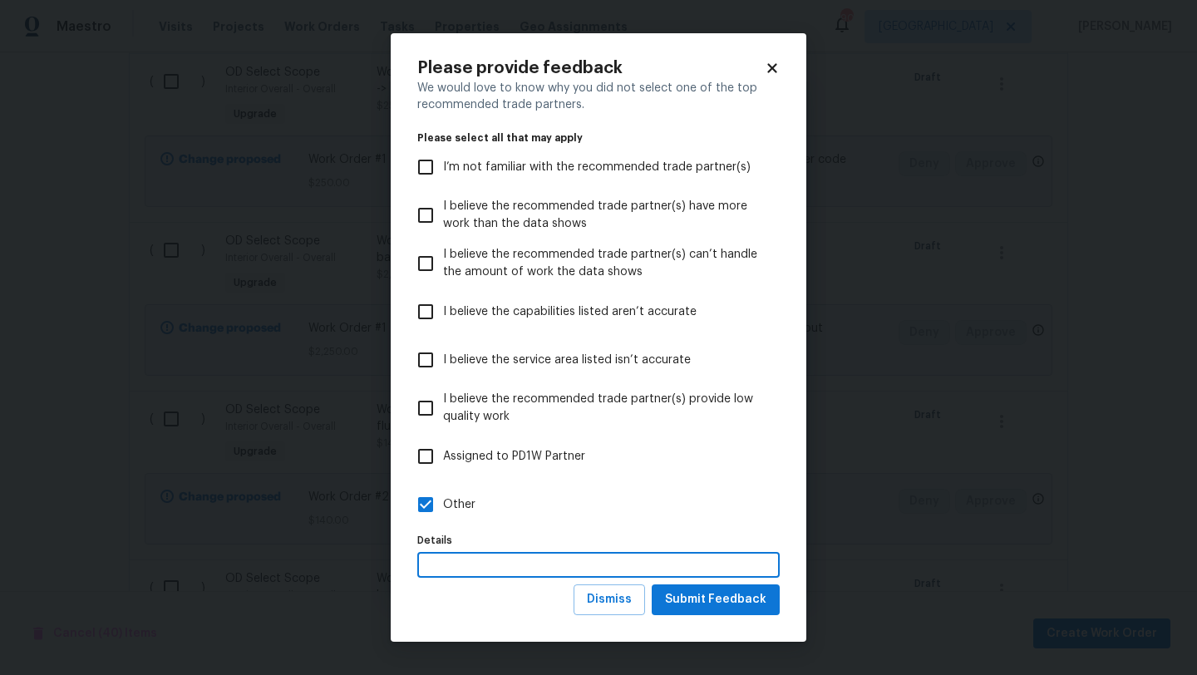
click at [467, 561] on input "text" at bounding box center [598, 565] width 363 height 26
type input "B"
type input "Approved bidder"
click at [687, 598] on span "Submit Feedback" at bounding box center [715, 600] width 101 height 21
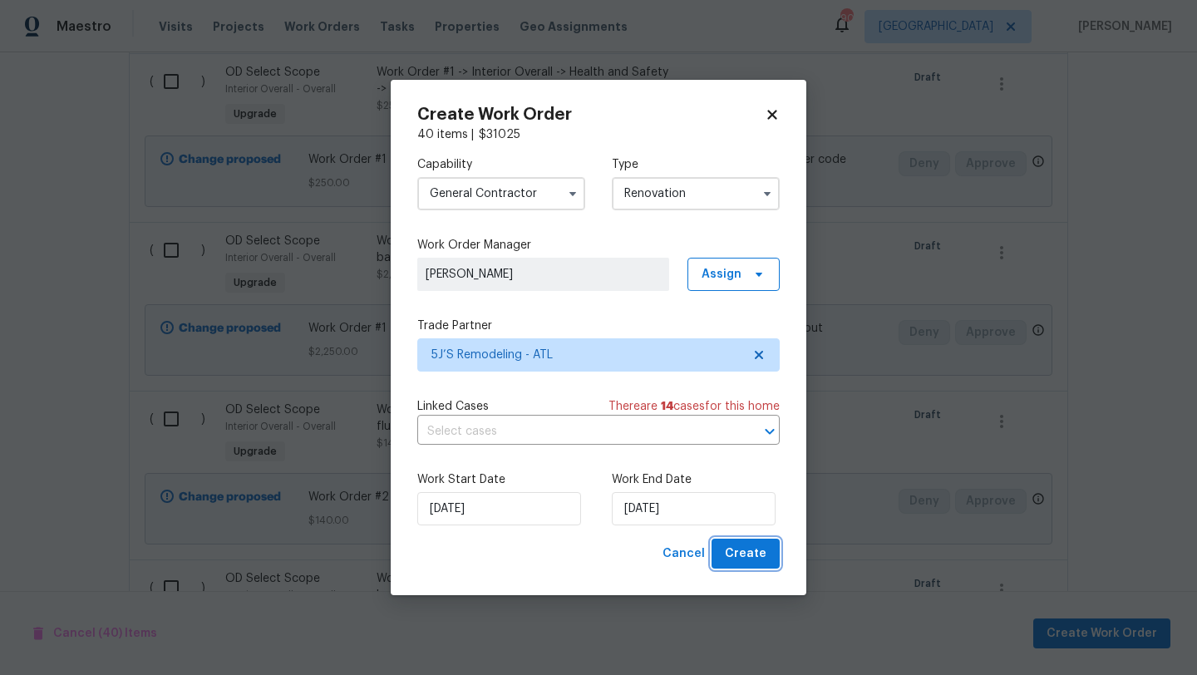
click at [747, 555] on span "Create" at bounding box center [746, 554] width 42 height 21
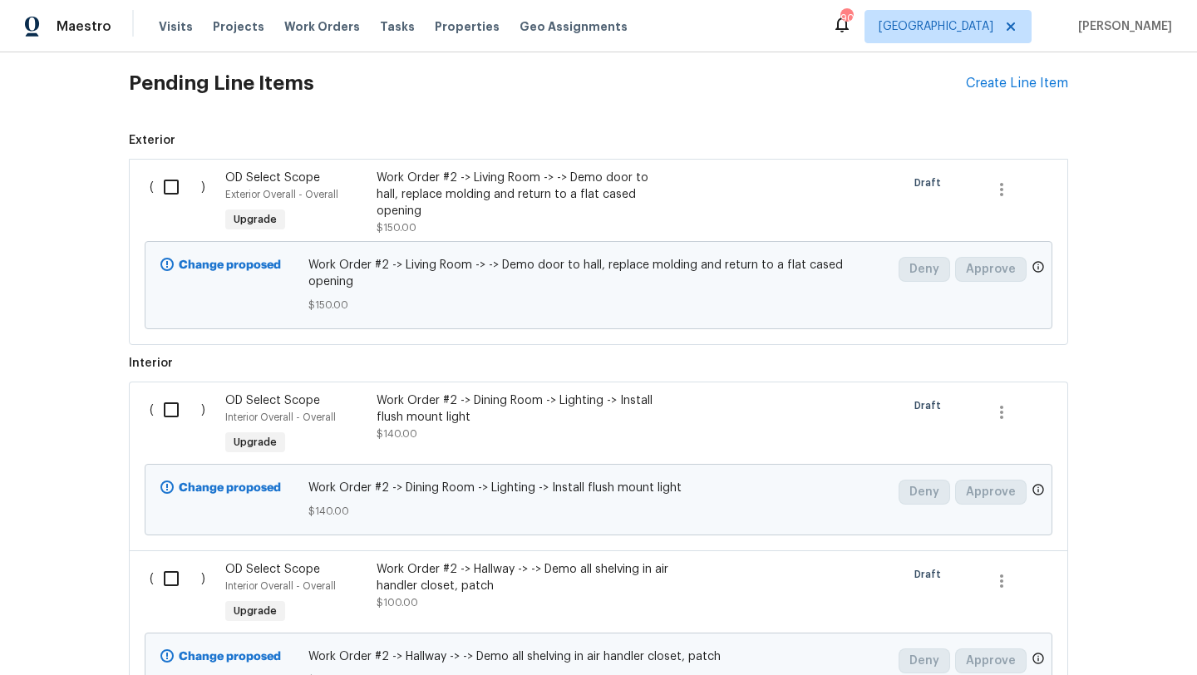
scroll to position [767, 0]
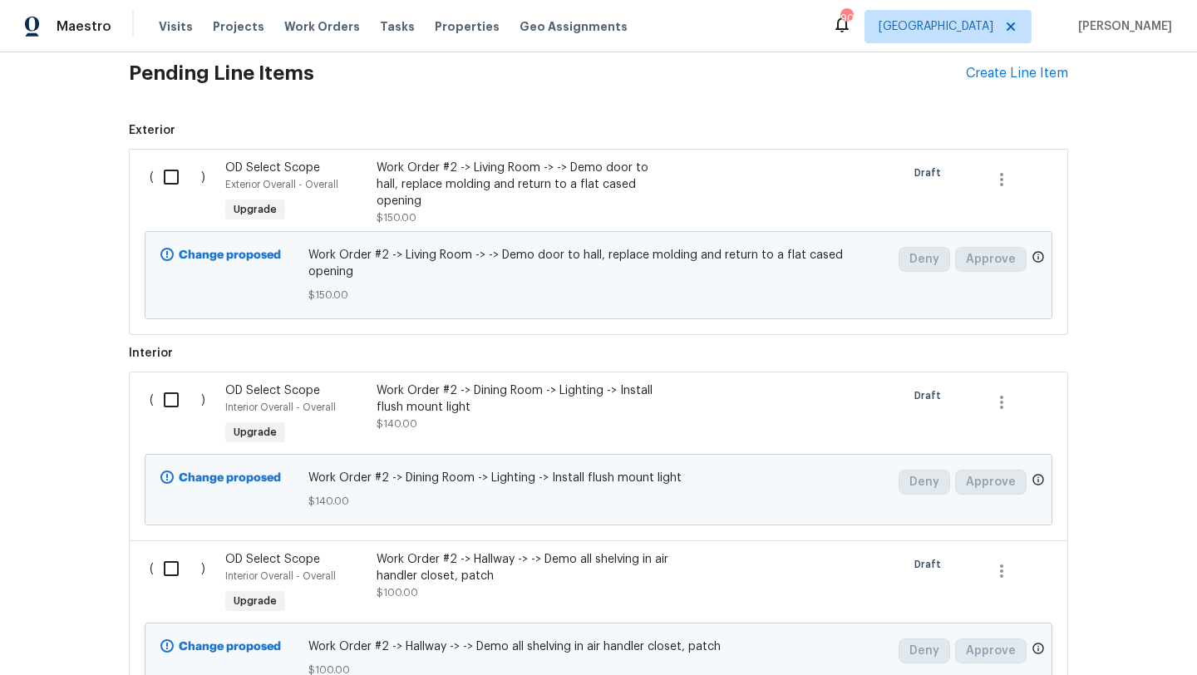
click at [170, 181] on input "checkbox" at bounding box center [177, 177] width 47 height 35
checkbox input "true"
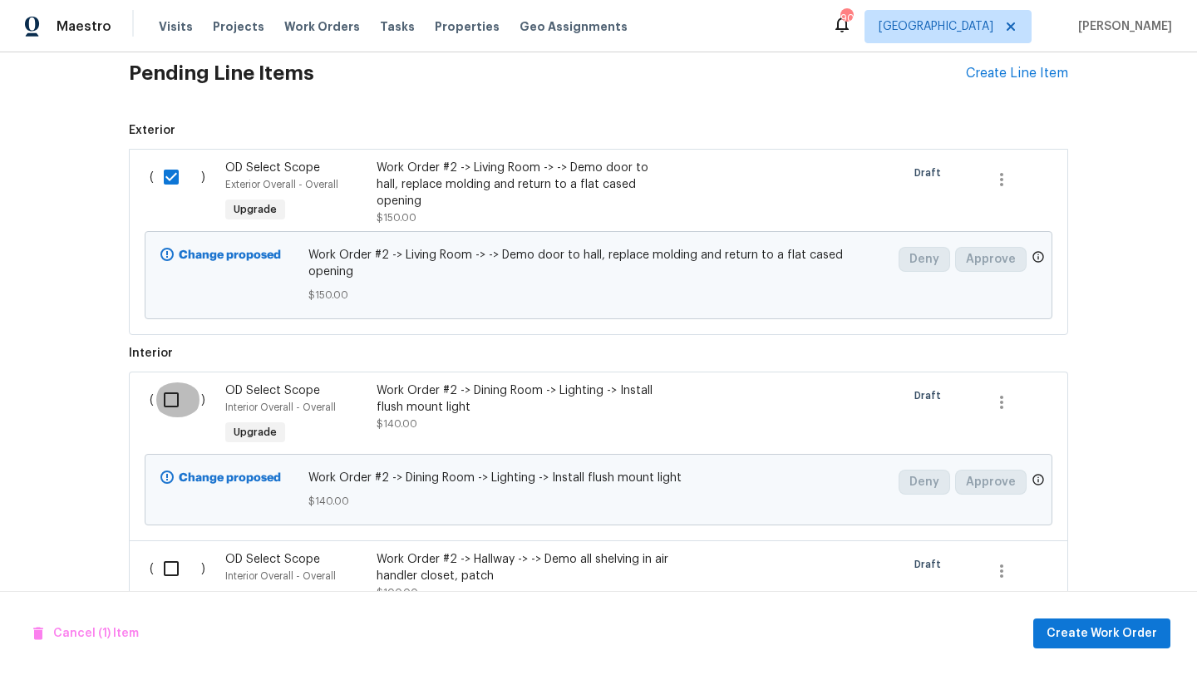
click at [176, 388] on input "checkbox" at bounding box center [177, 399] width 47 height 35
checkbox input "true"
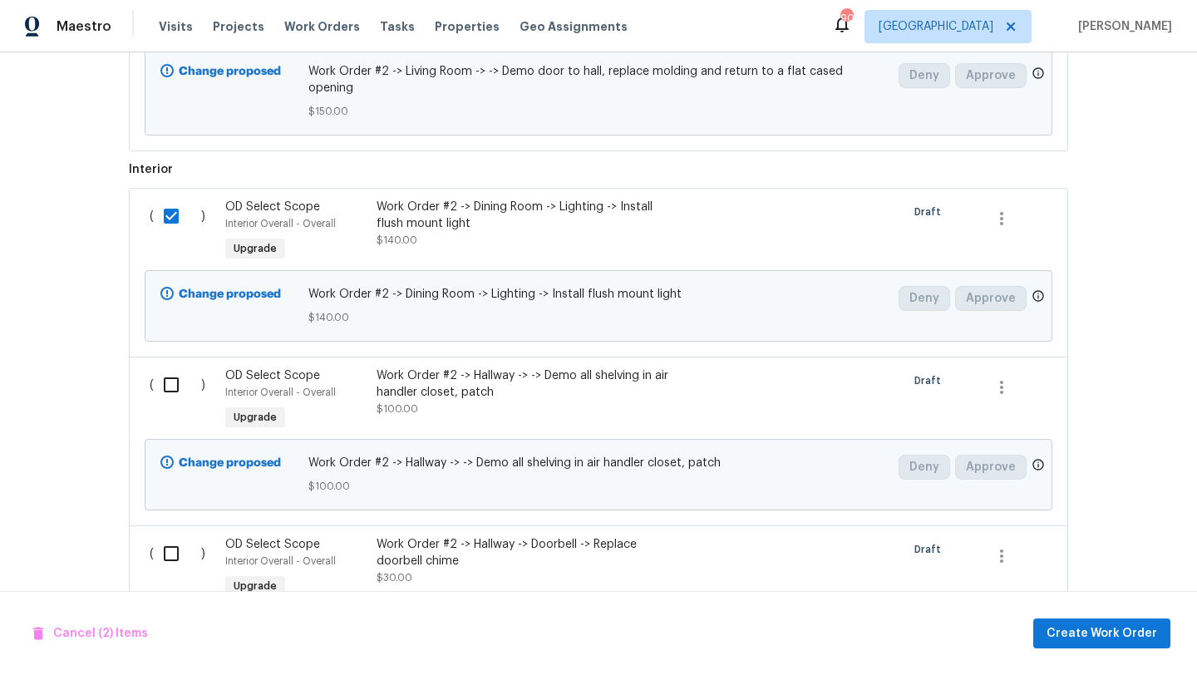
scroll to position [975, 0]
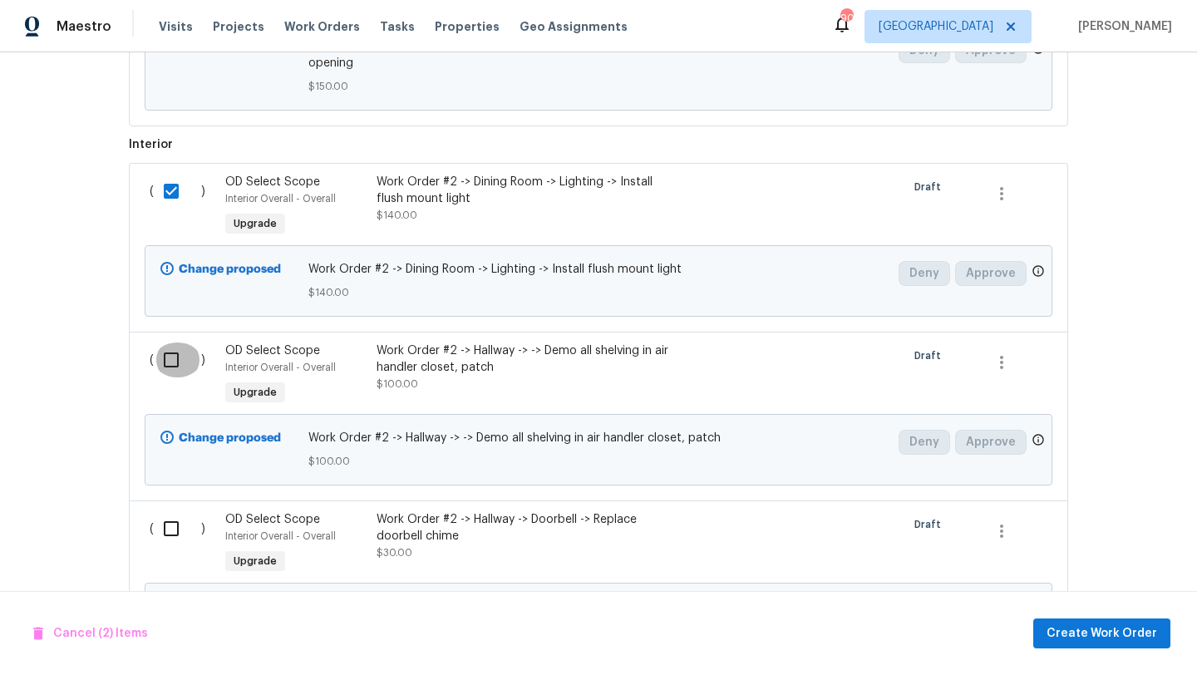
click at [170, 352] on input "checkbox" at bounding box center [177, 360] width 47 height 35
checkbox input "true"
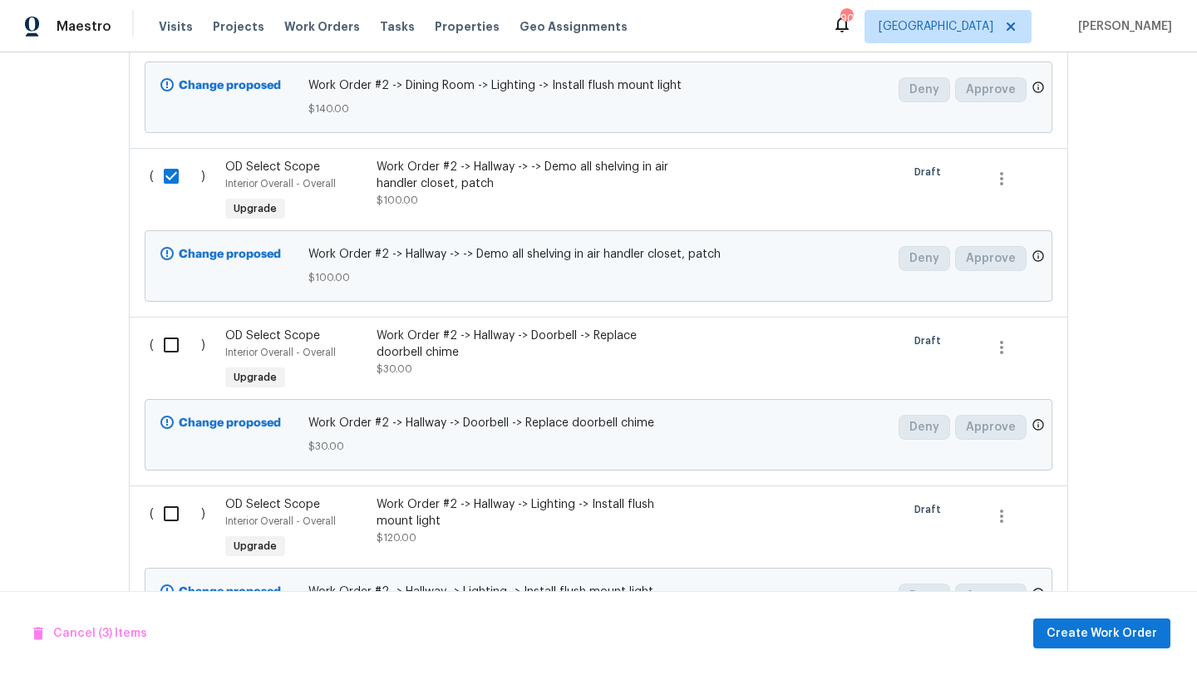
scroll to position [1173, 0]
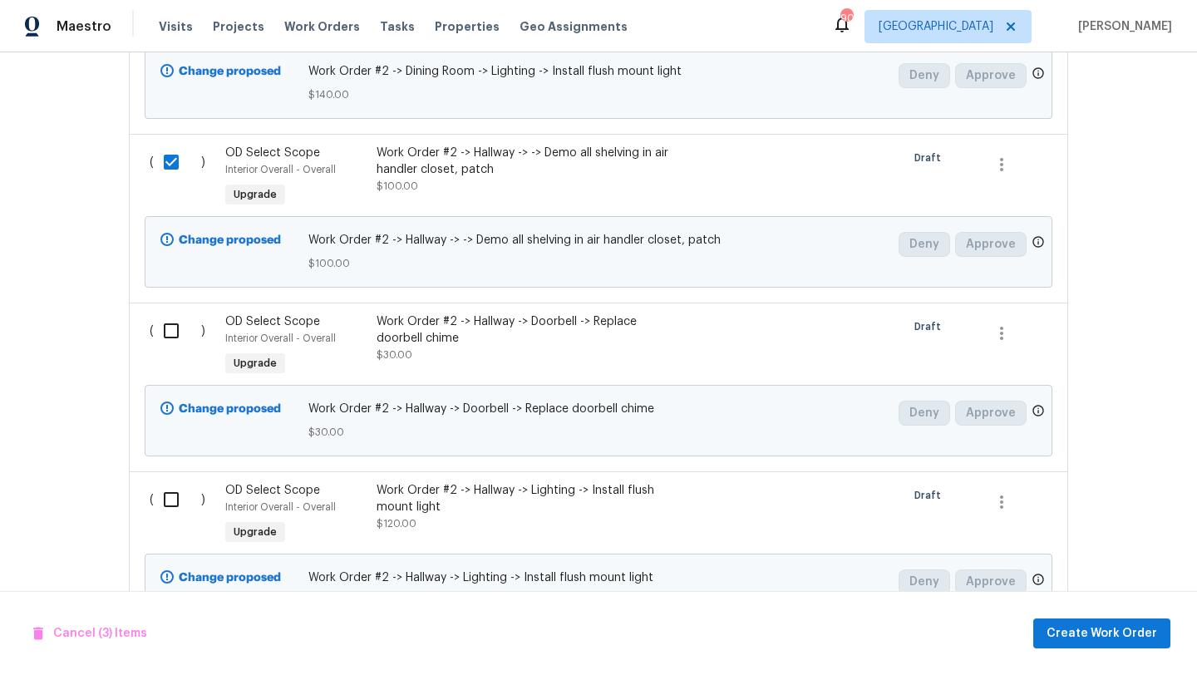
click at [168, 320] on input "checkbox" at bounding box center [177, 330] width 47 height 35
checkbox input "true"
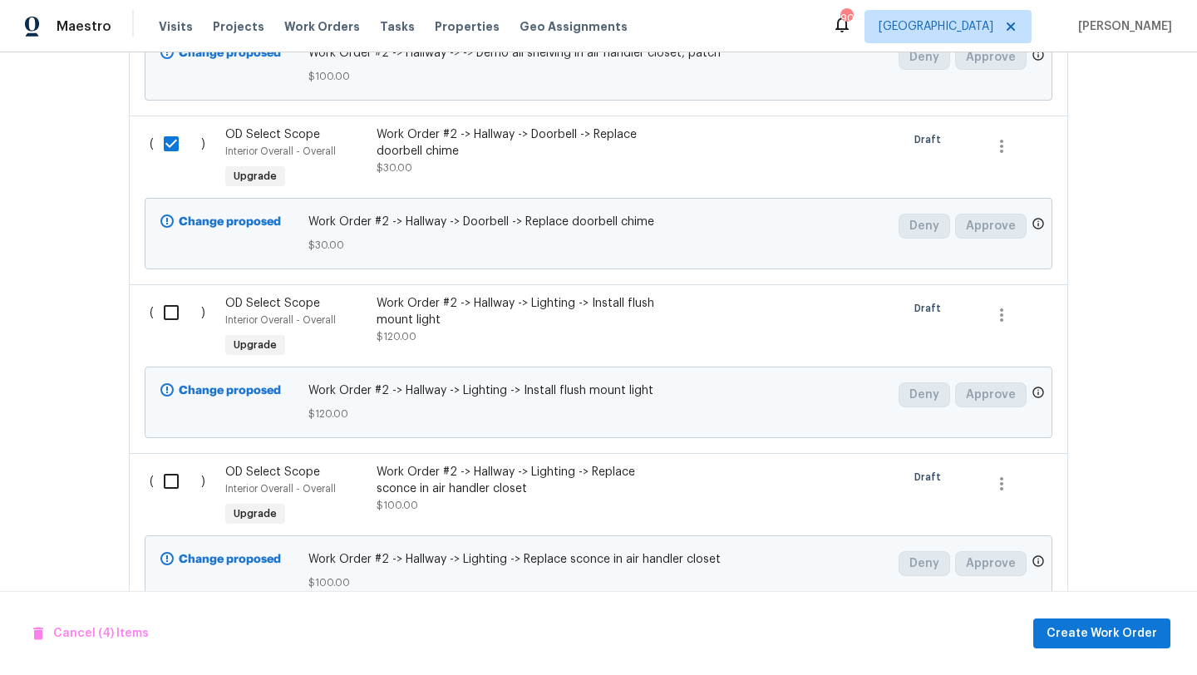
scroll to position [1363, 0]
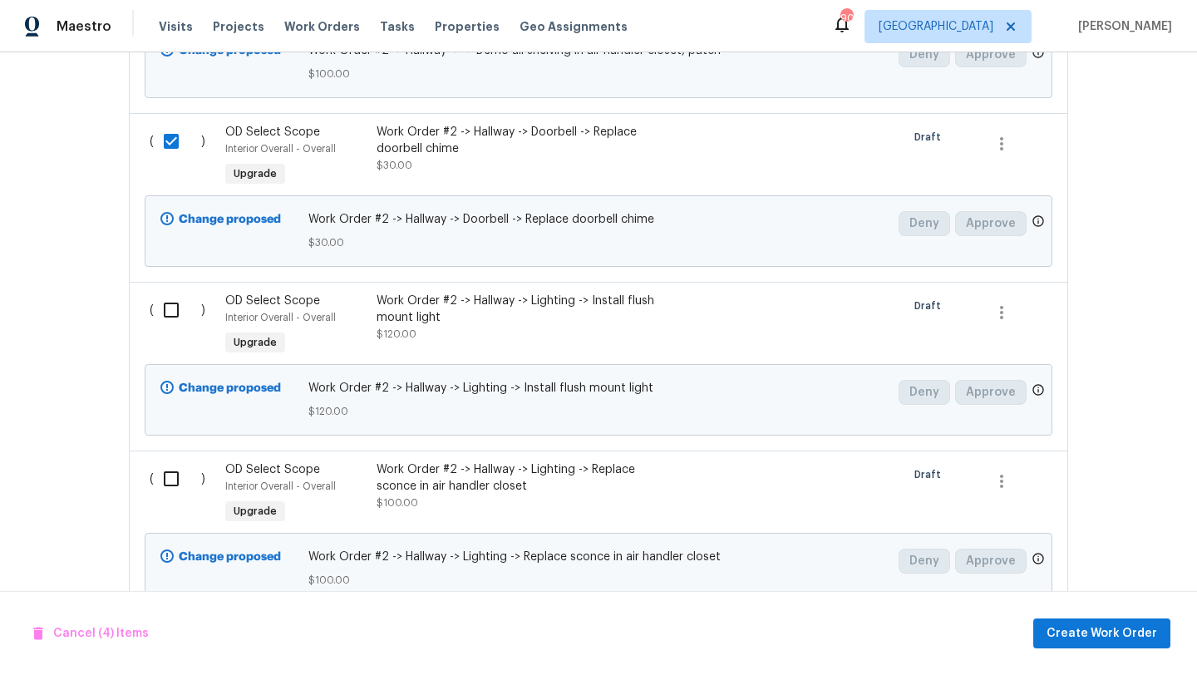
click at [170, 297] on input "checkbox" at bounding box center [177, 310] width 47 height 35
checkbox input "true"
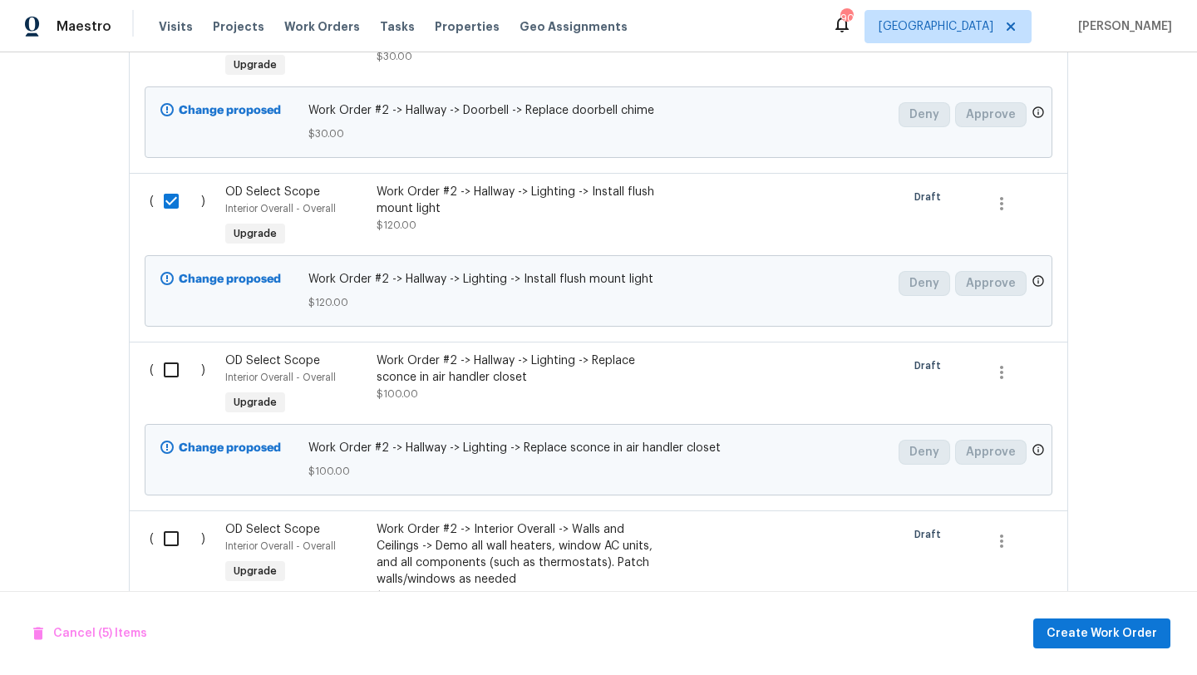
scroll to position [1482, 0]
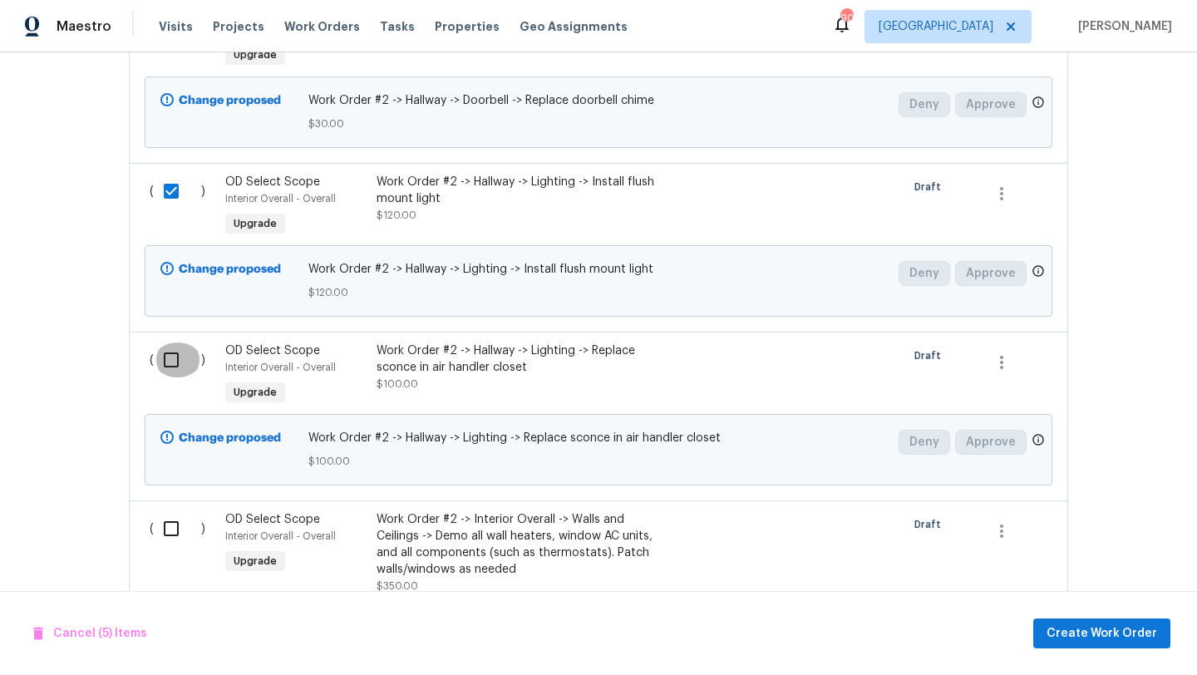
click at [172, 346] on input "checkbox" at bounding box center [177, 360] width 47 height 35
checkbox input "true"
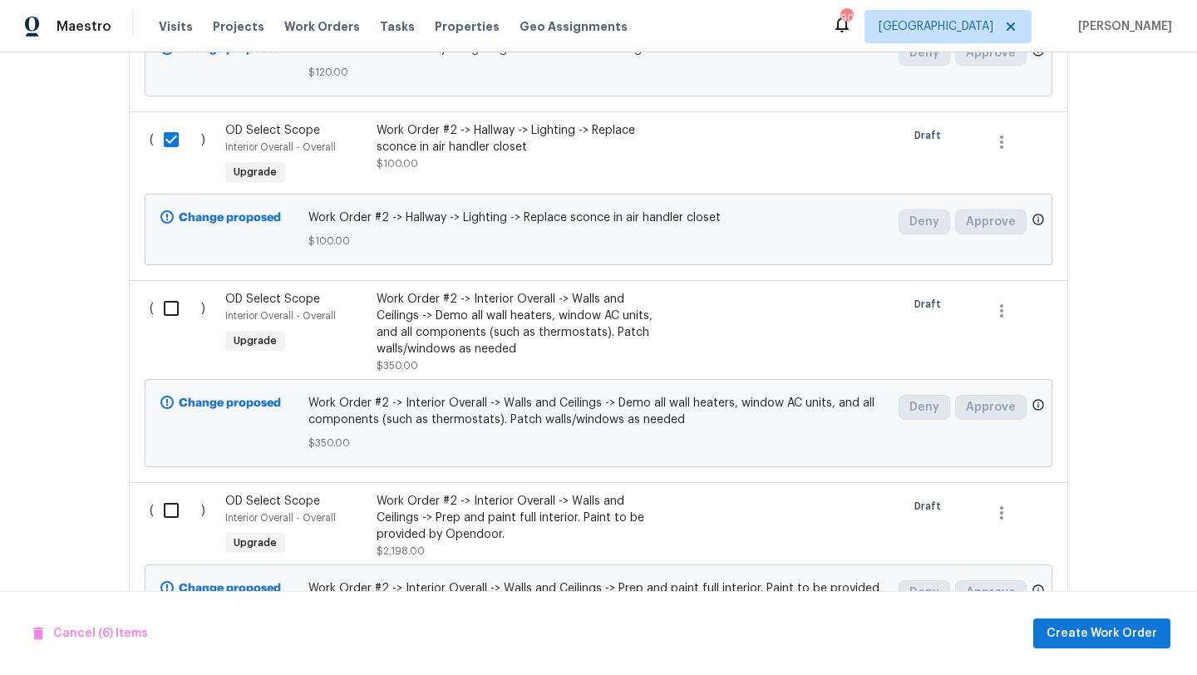
scroll to position [1704, 0]
click at [171, 297] on input "checkbox" at bounding box center [177, 306] width 47 height 35
checkbox input "true"
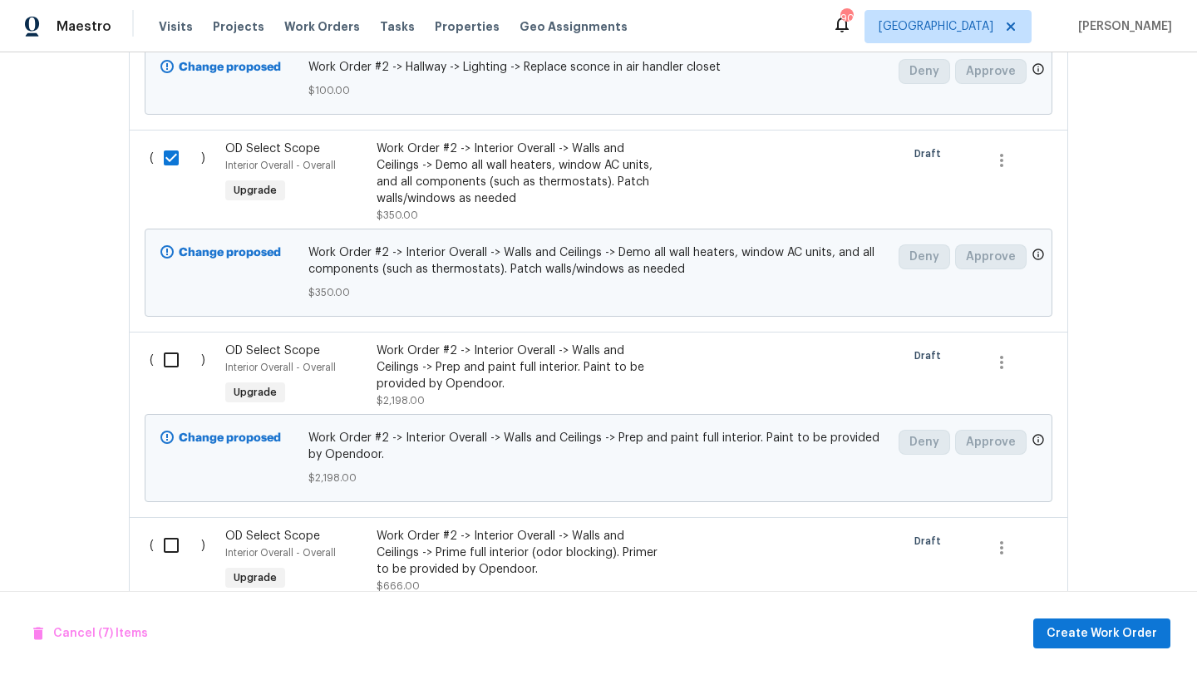
scroll to position [1886, 0]
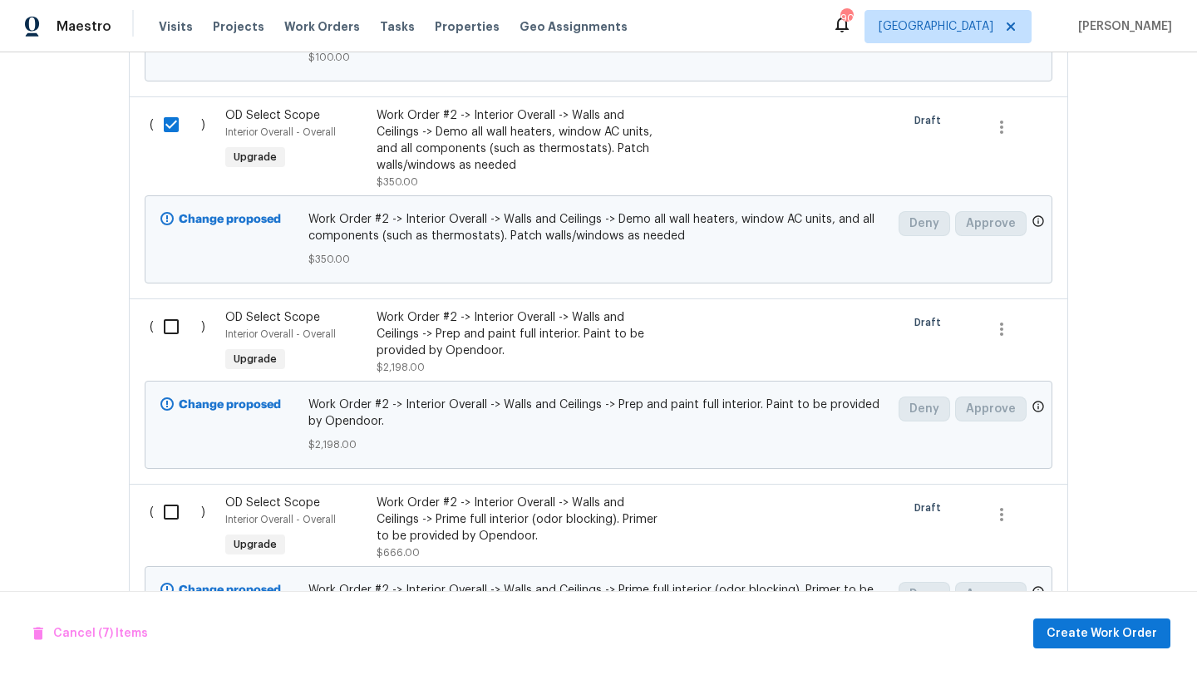
click at [167, 318] on input "checkbox" at bounding box center [177, 326] width 47 height 35
checkbox input "true"
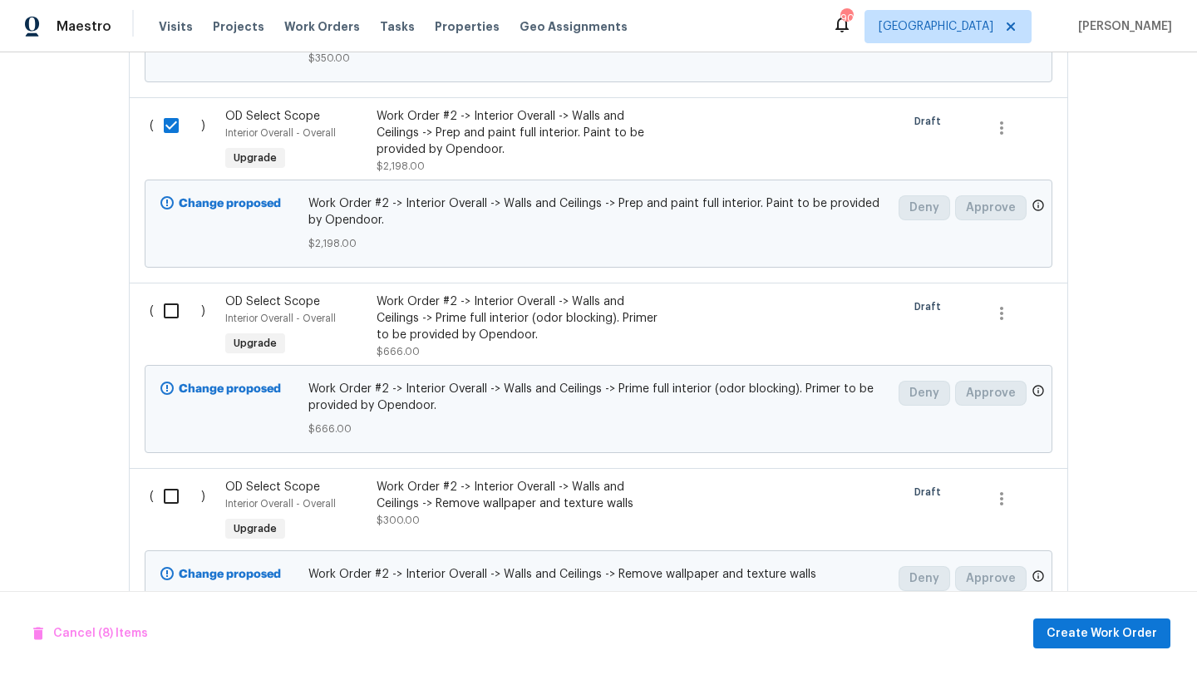
scroll to position [2089, 0]
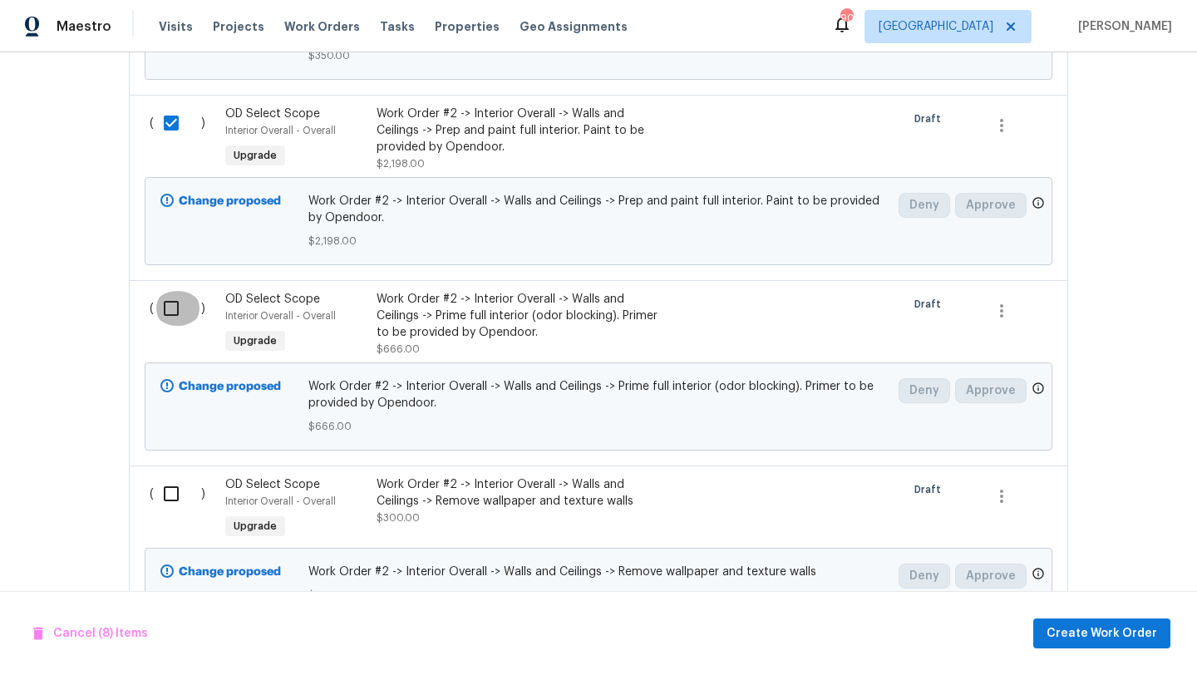
click at [172, 299] on input "checkbox" at bounding box center [177, 308] width 47 height 35
checkbox input "true"
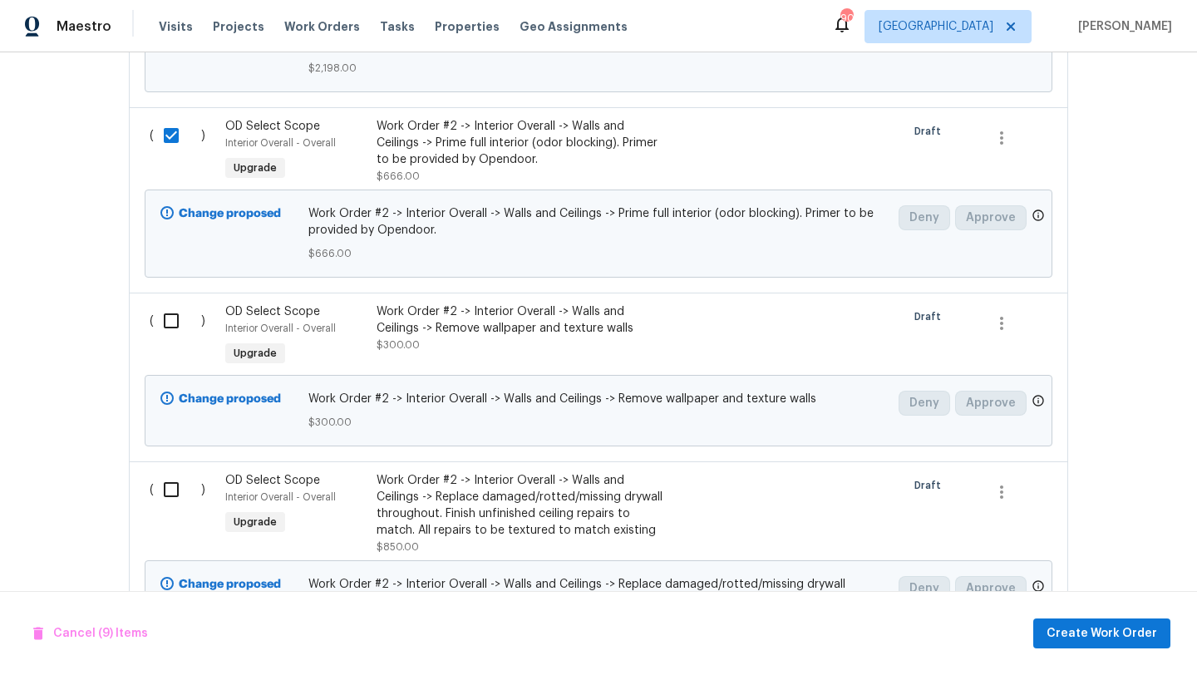
scroll to position [2276, 0]
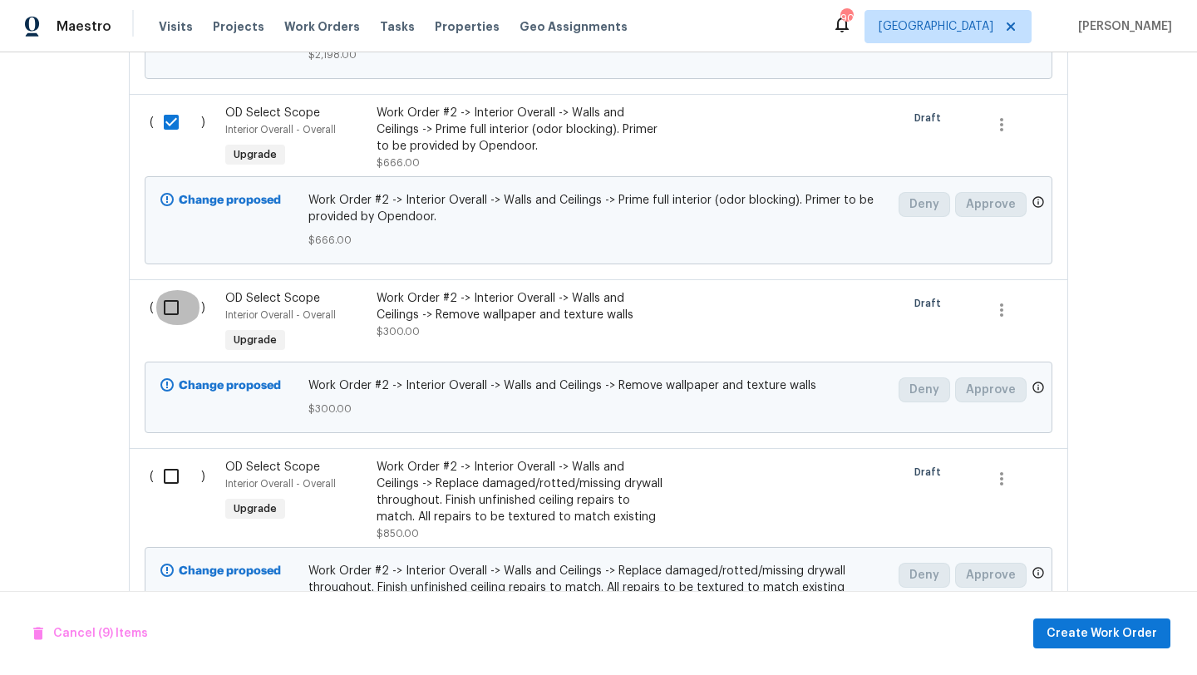
click at [169, 294] on input "checkbox" at bounding box center [177, 307] width 47 height 35
checkbox input "true"
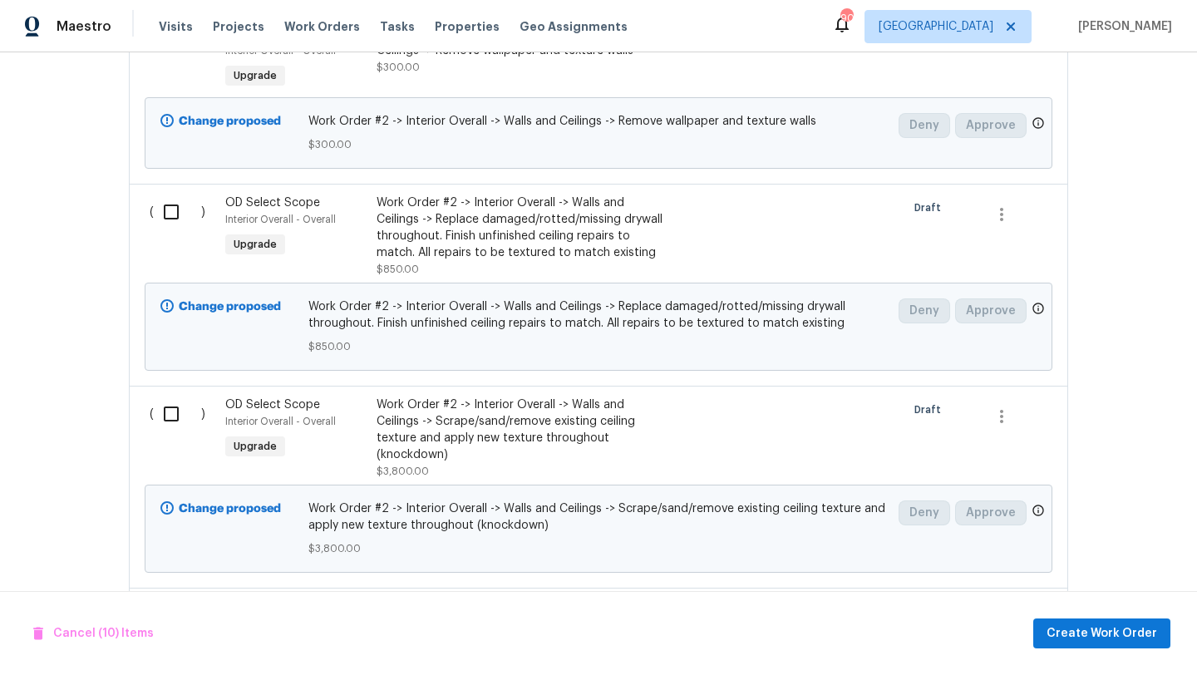
scroll to position [2541, 0]
click at [175, 203] on input "checkbox" at bounding box center [177, 211] width 47 height 35
checkbox input "true"
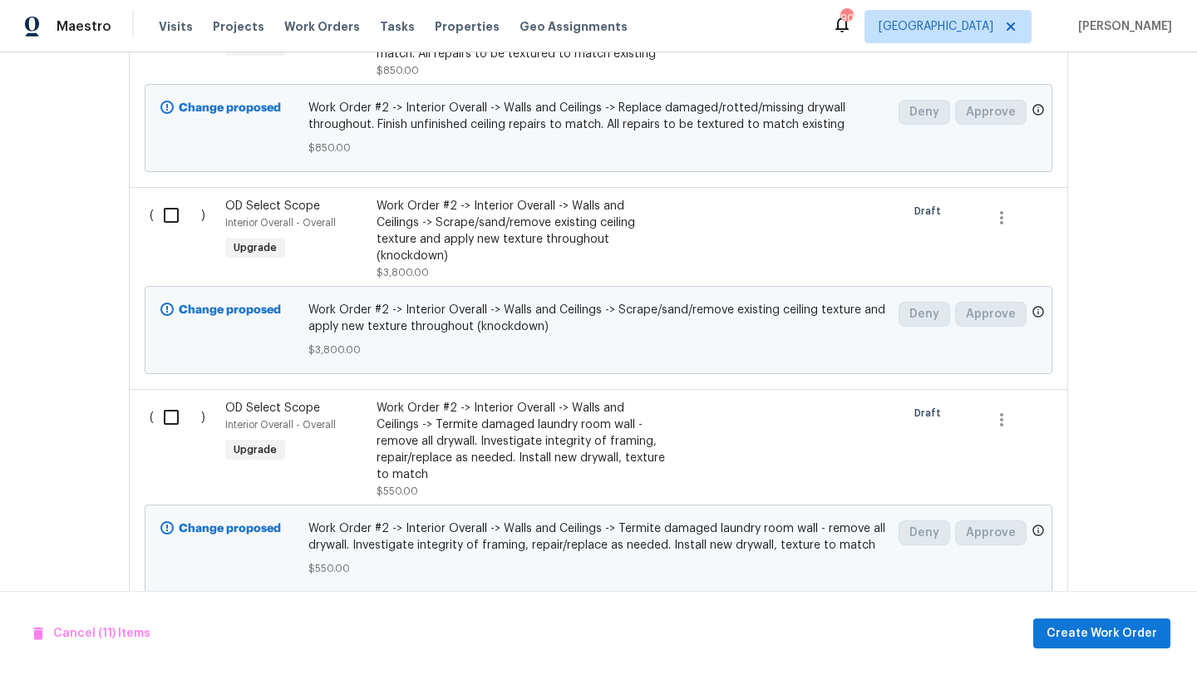
scroll to position [2742, 0]
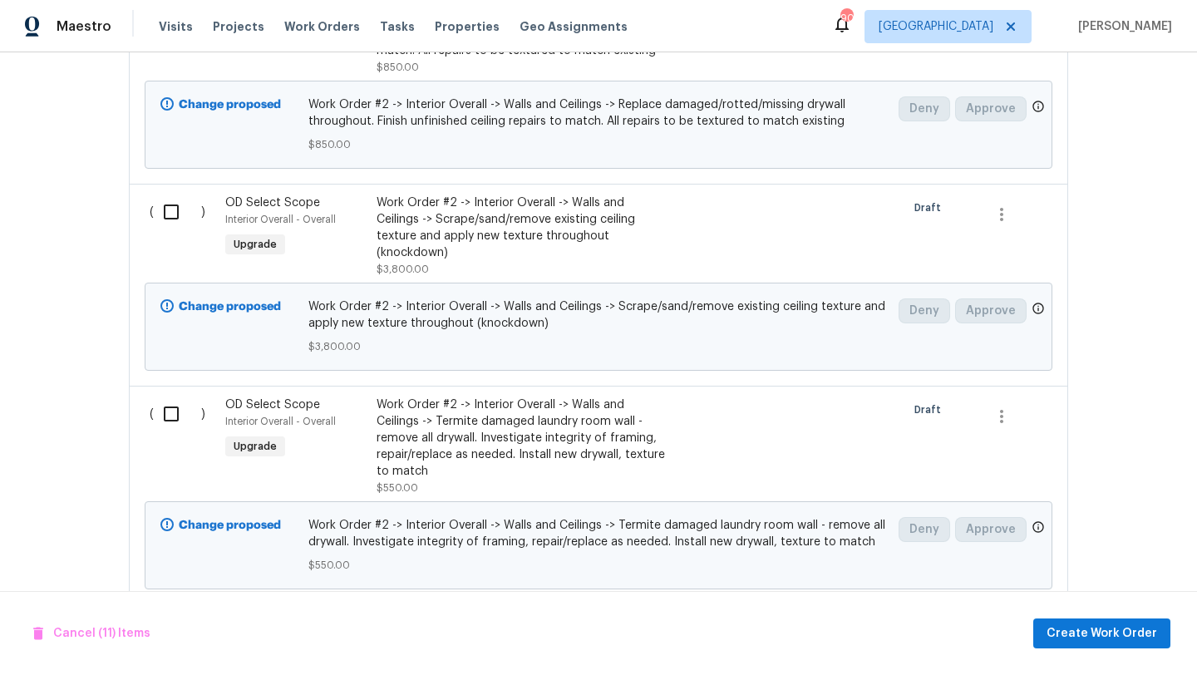
click at [175, 203] on input "checkbox" at bounding box center [177, 212] width 47 height 35
checkbox input "true"
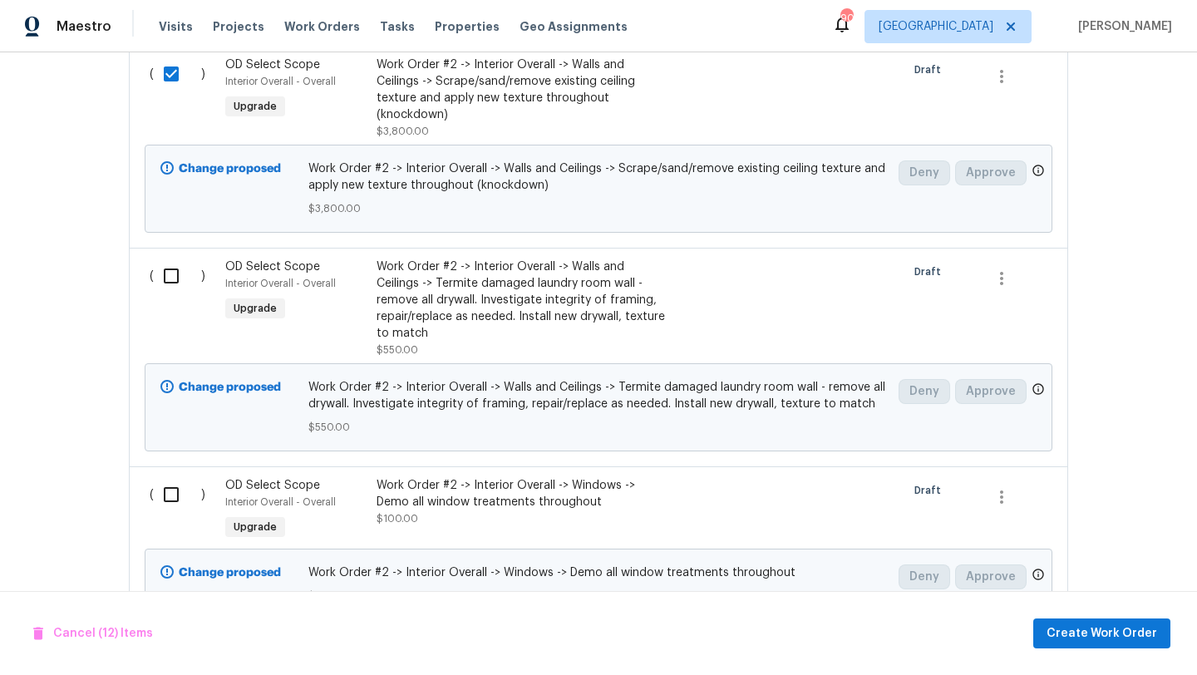
scroll to position [2900, 0]
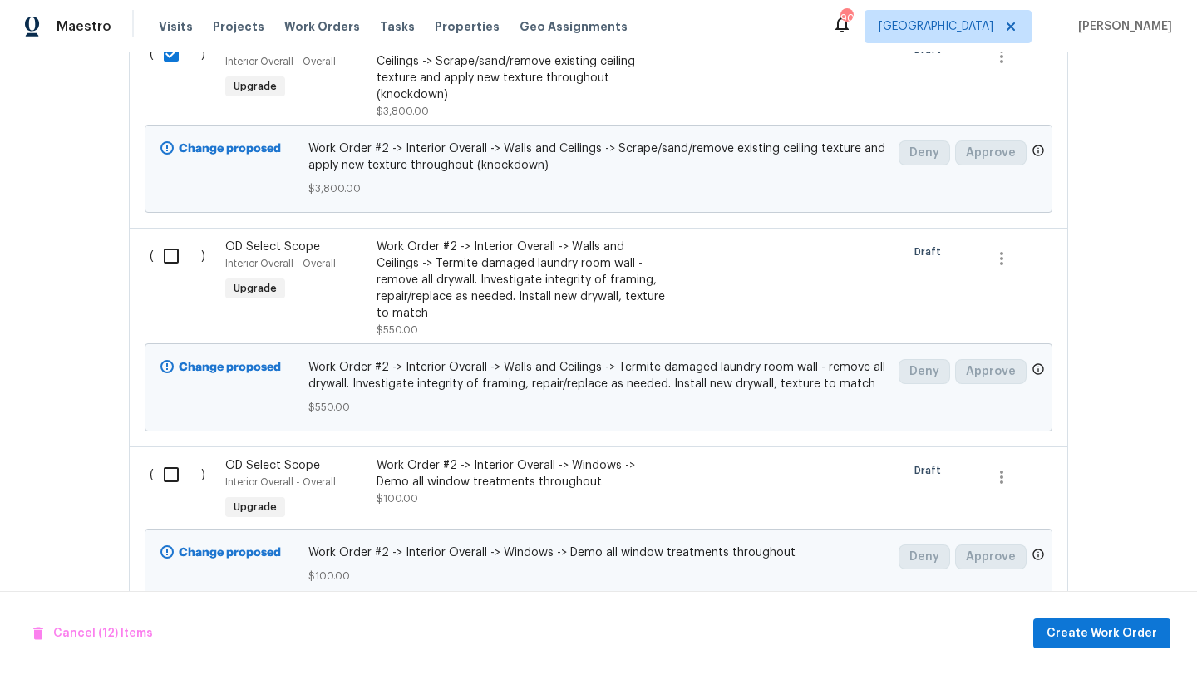
click at [170, 239] on input "checkbox" at bounding box center [177, 256] width 47 height 35
checkbox input "true"
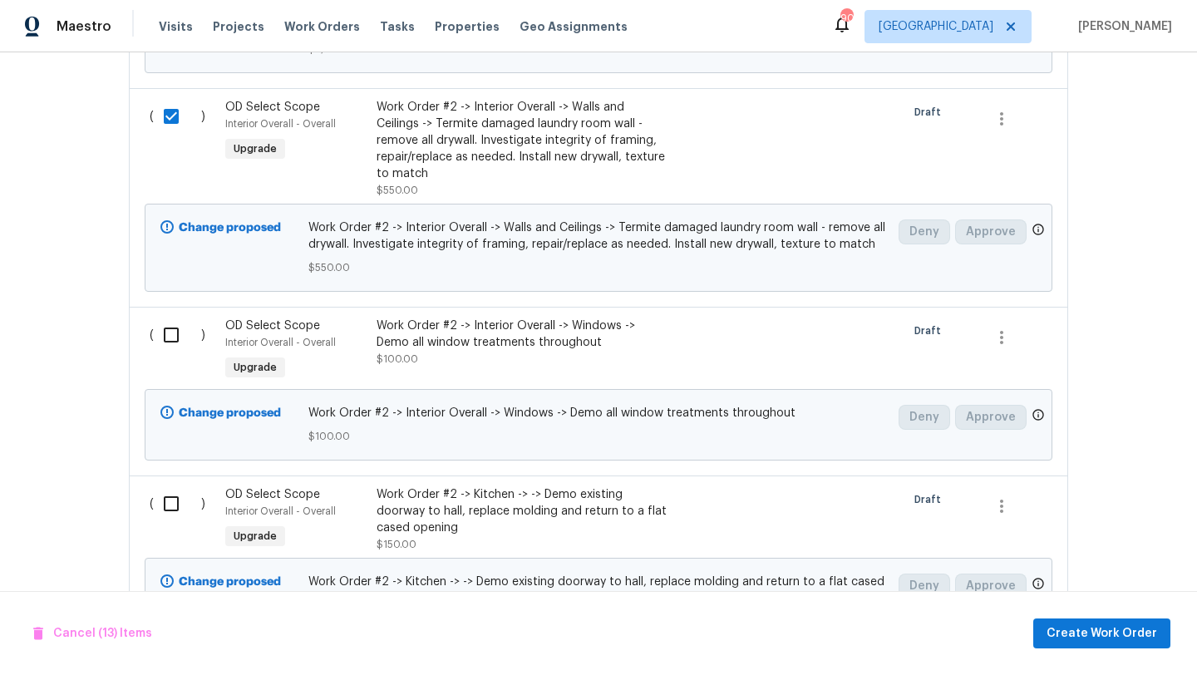
scroll to position [3079, 0]
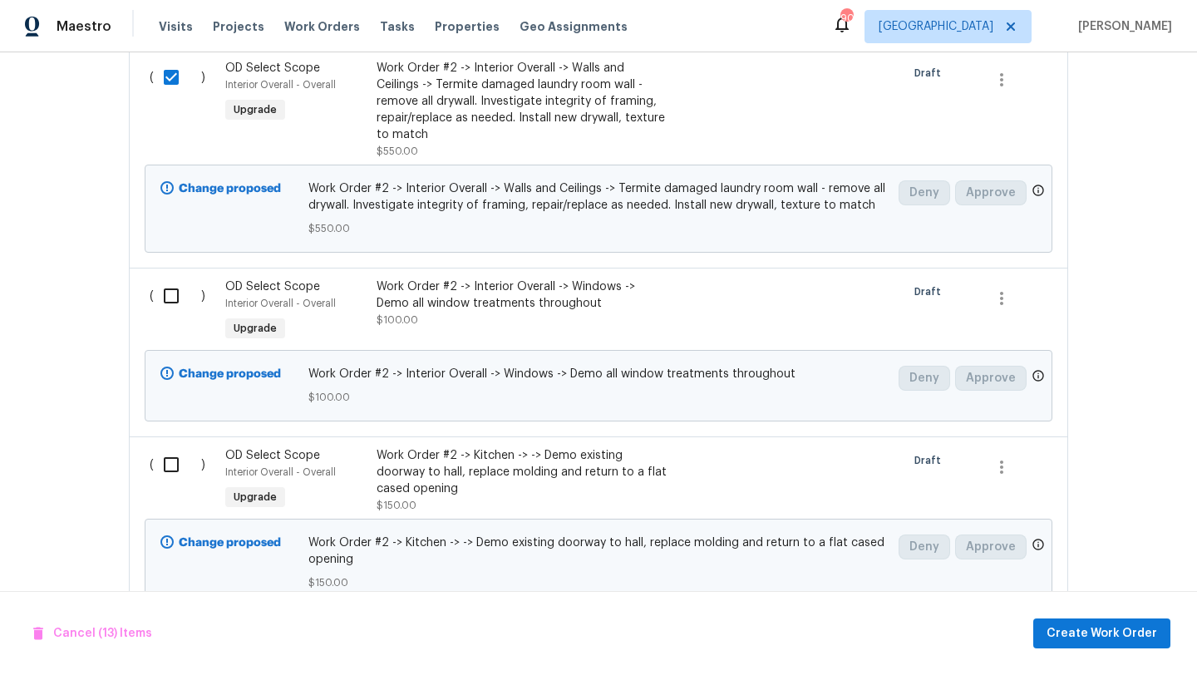
click at [170, 279] on input "checkbox" at bounding box center [177, 296] width 47 height 35
checkbox input "true"
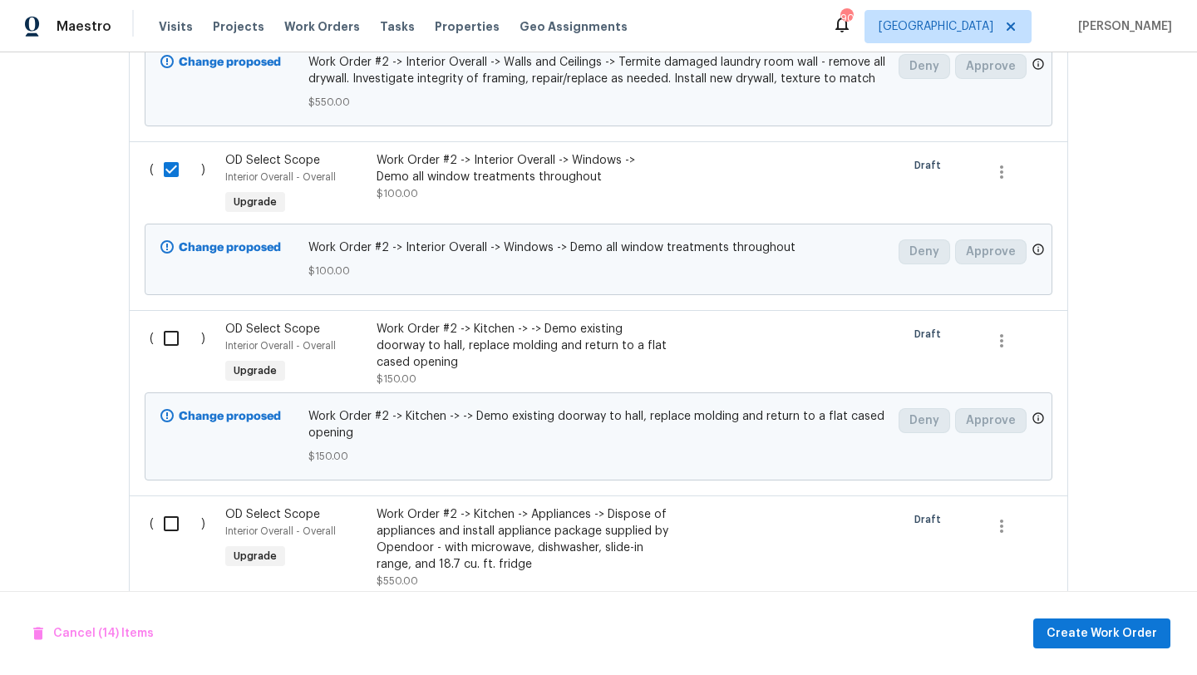
scroll to position [3237, 0]
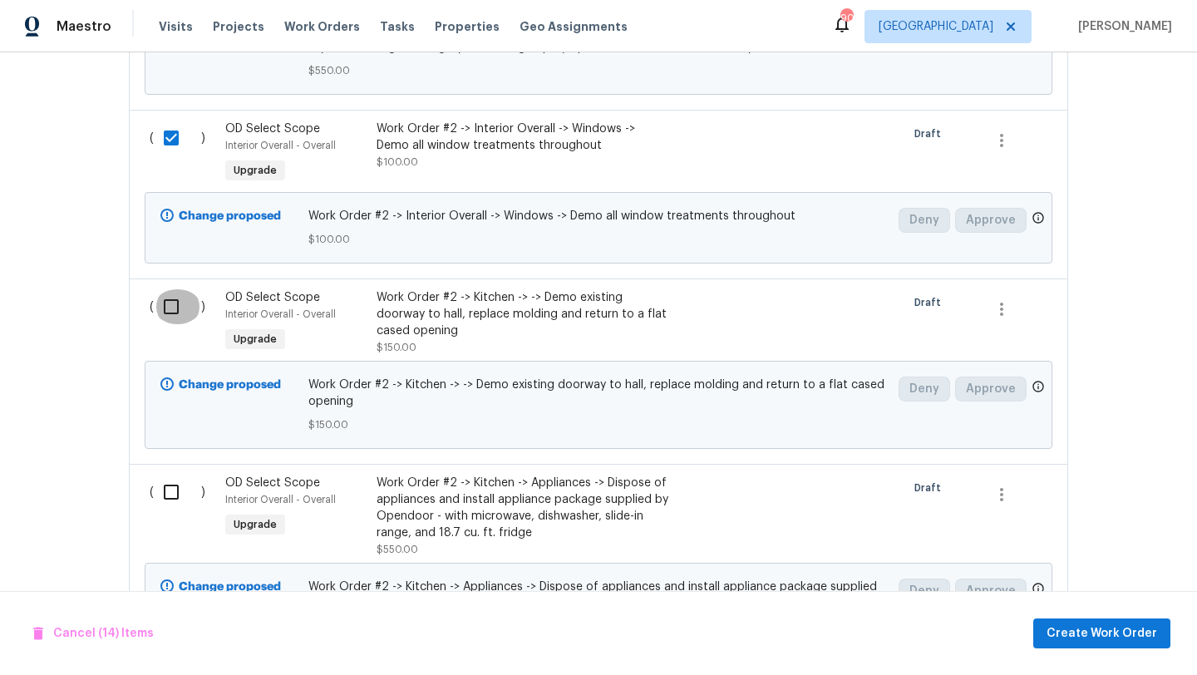
click at [166, 289] on input "checkbox" at bounding box center [177, 306] width 47 height 35
checkbox input "true"
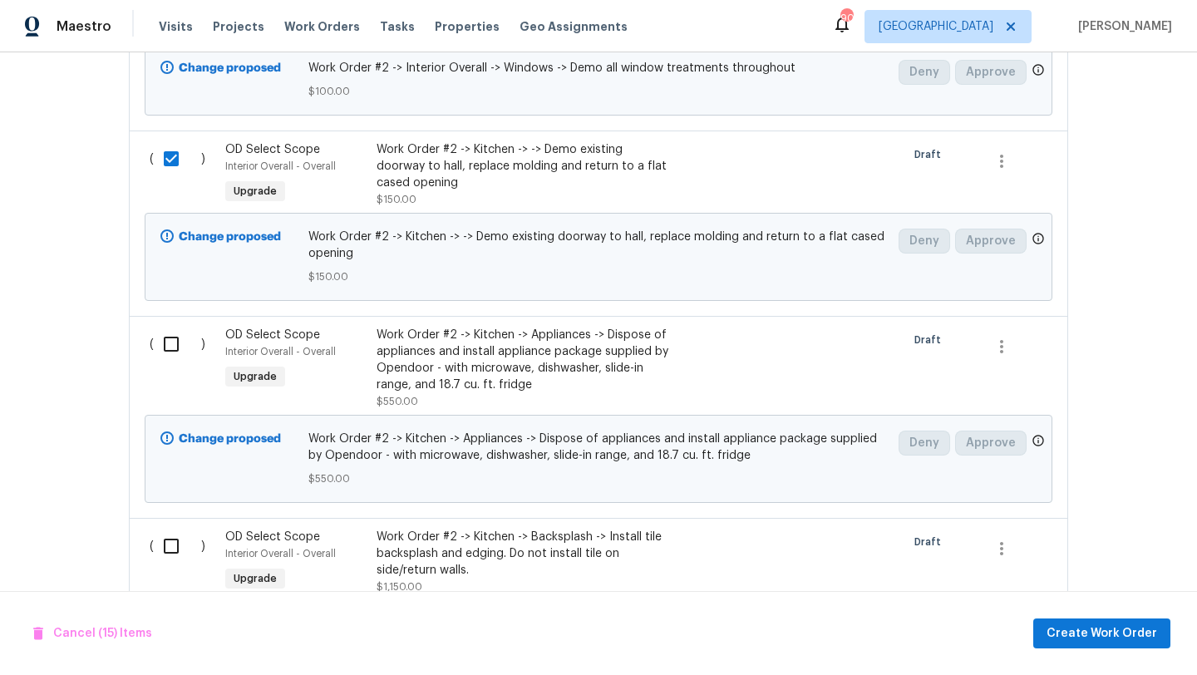
scroll to position [3386, 0]
click at [170, 326] on input "checkbox" at bounding box center [177, 343] width 47 height 35
checkbox input "true"
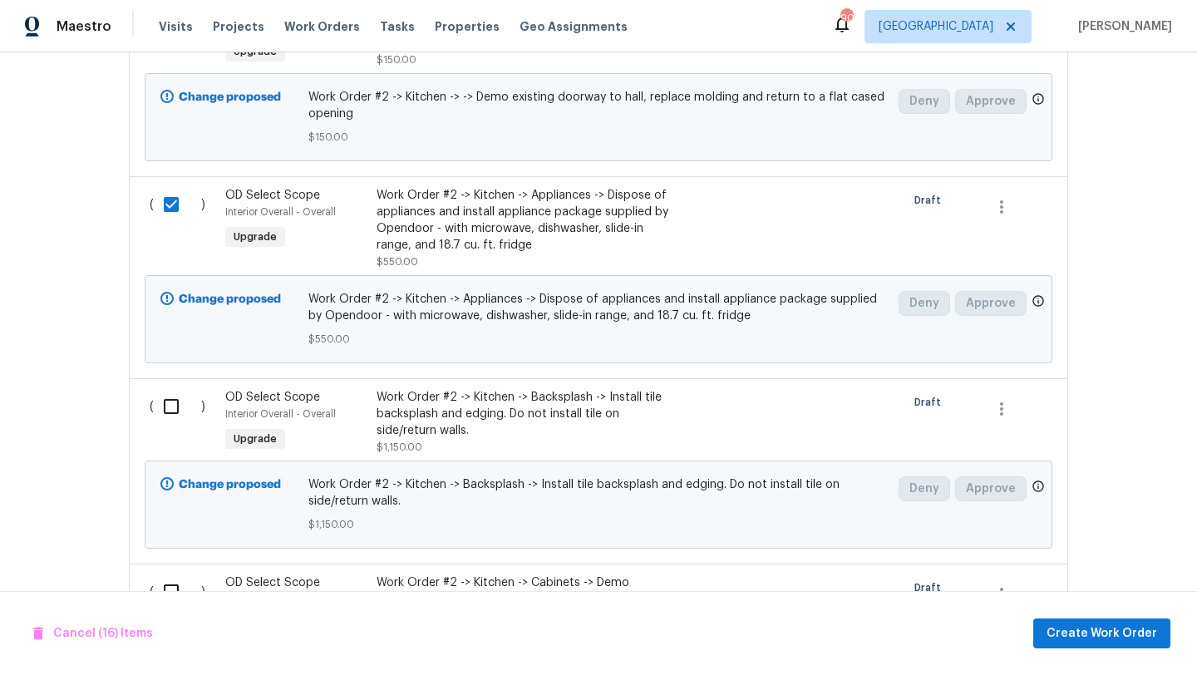
scroll to position [3530, 0]
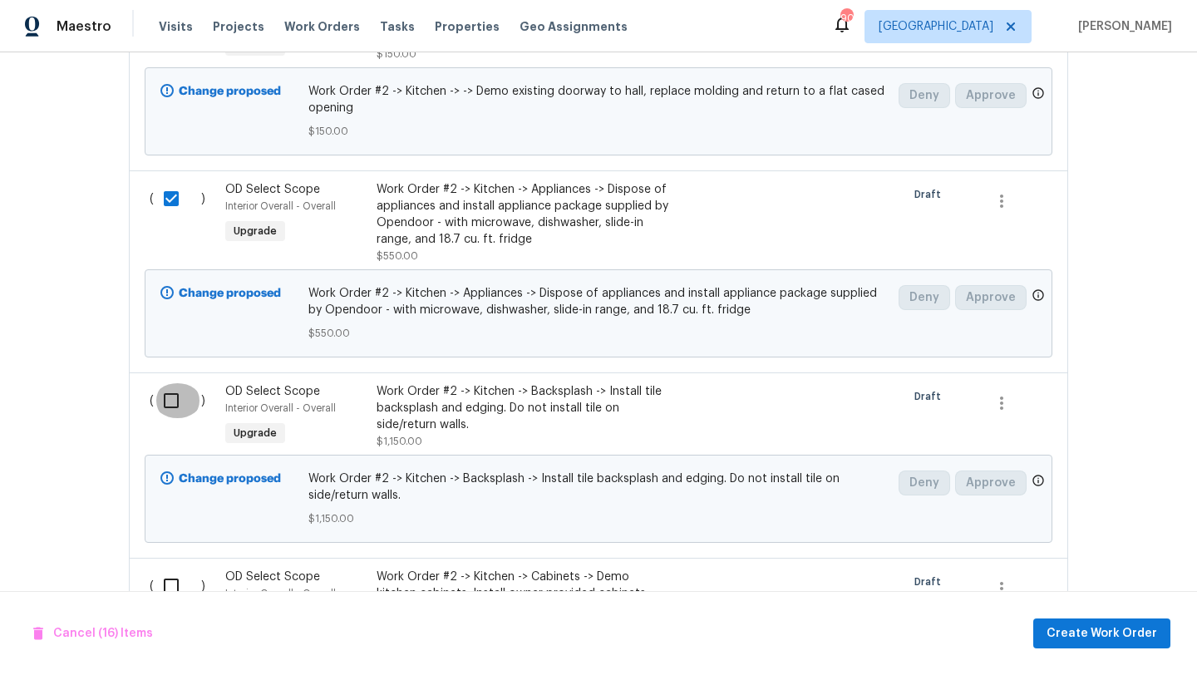
click at [174, 383] on input "checkbox" at bounding box center [177, 400] width 47 height 35
checkbox input "true"
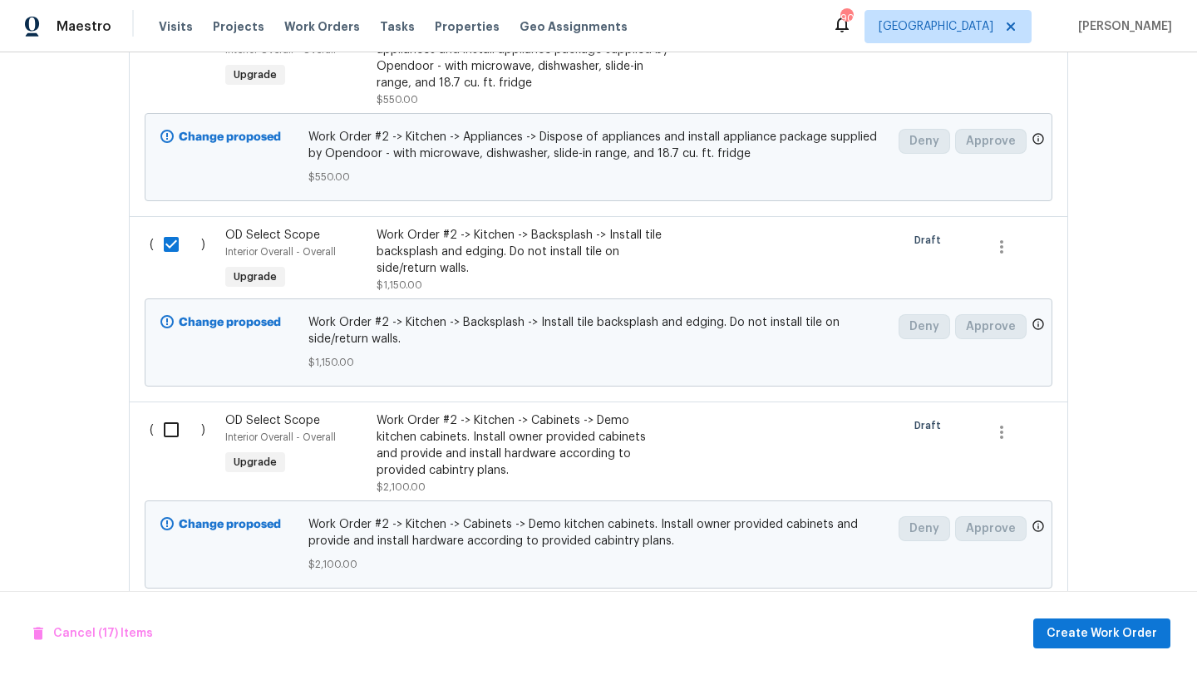
scroll to position [3736, 0]
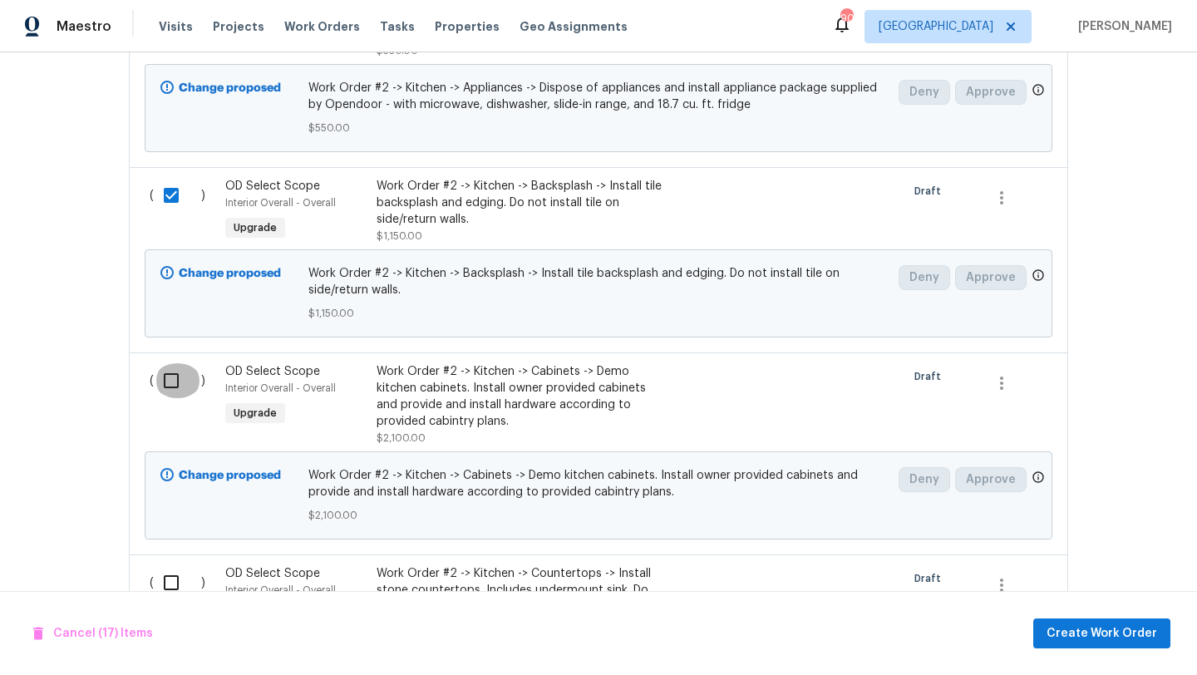
click at [170, 363] on input "checkbox" at bounding box center [177, 380] width 47 height 35
checkbox input "true"
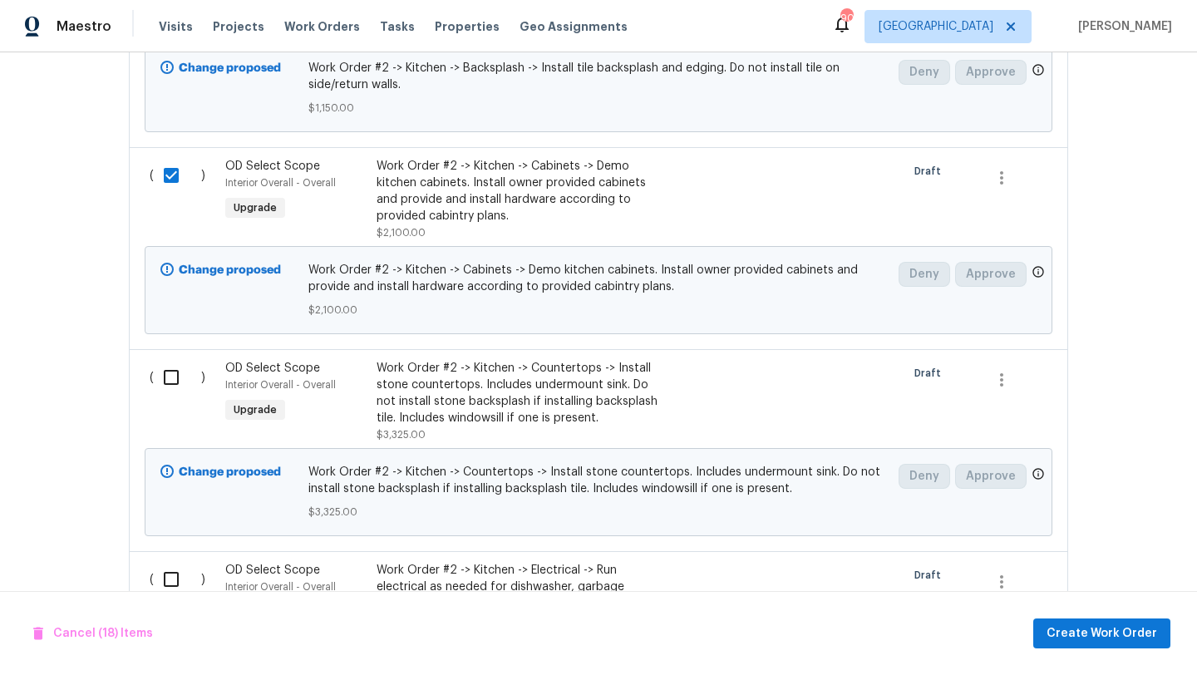
scroll to position [3944, 0]
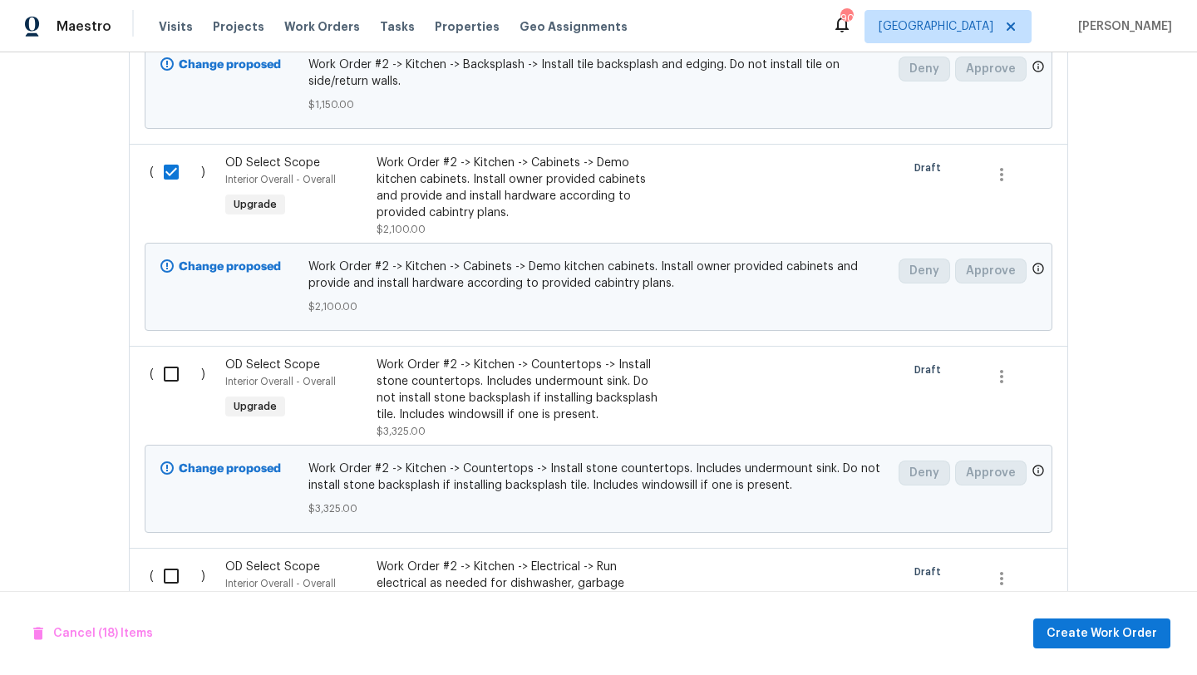
click at [163, 357] on input "checkbox" at bounding box center [177, 374] width 47 height 35
checkbox input "true"
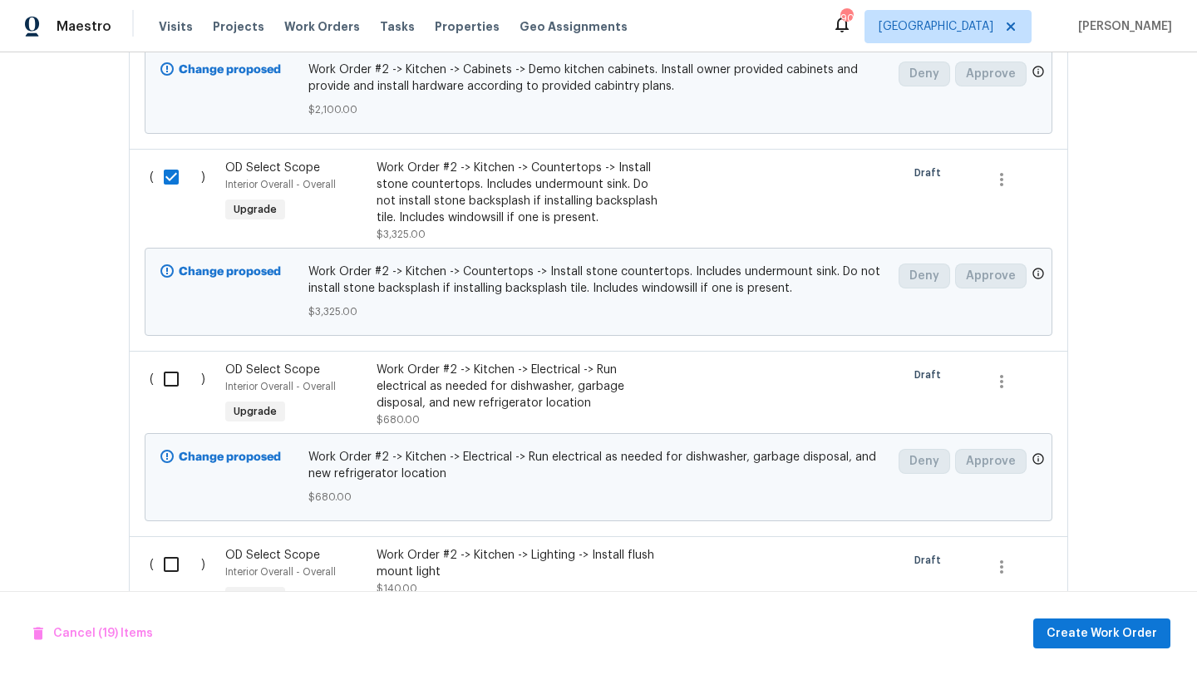
scroll to position [4166, 0]
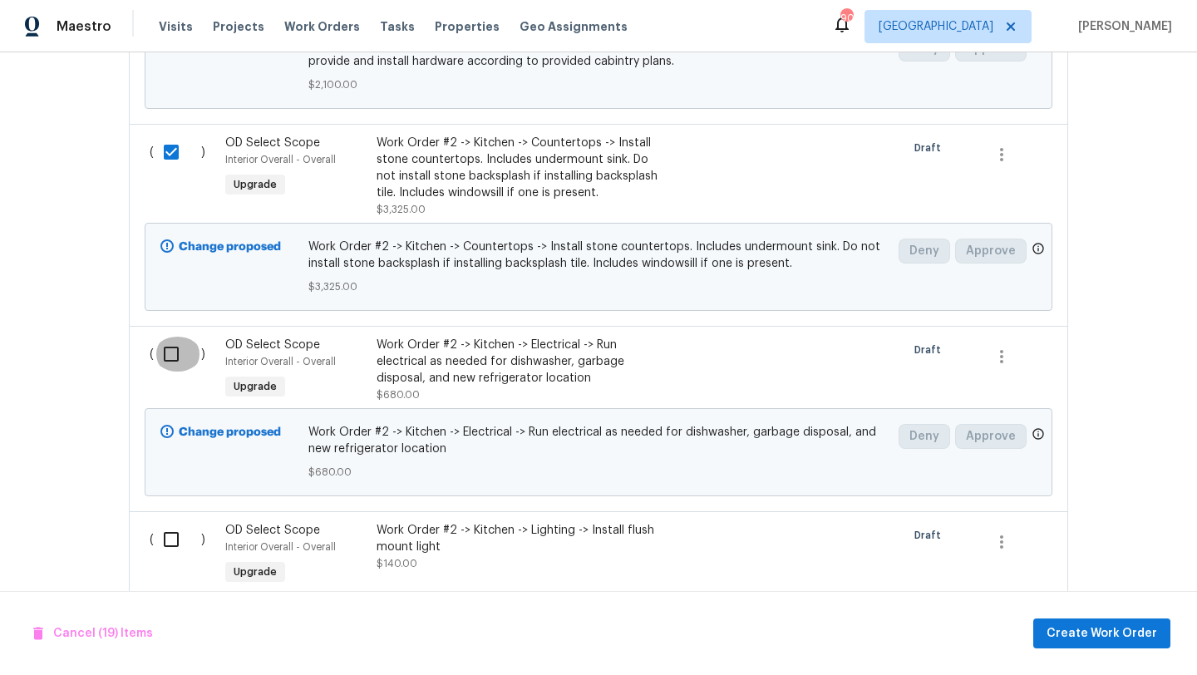
click at [173, 337] on input "checkbox" at bounding box center [177, 354] width 47 height 35
checkbox input "true"
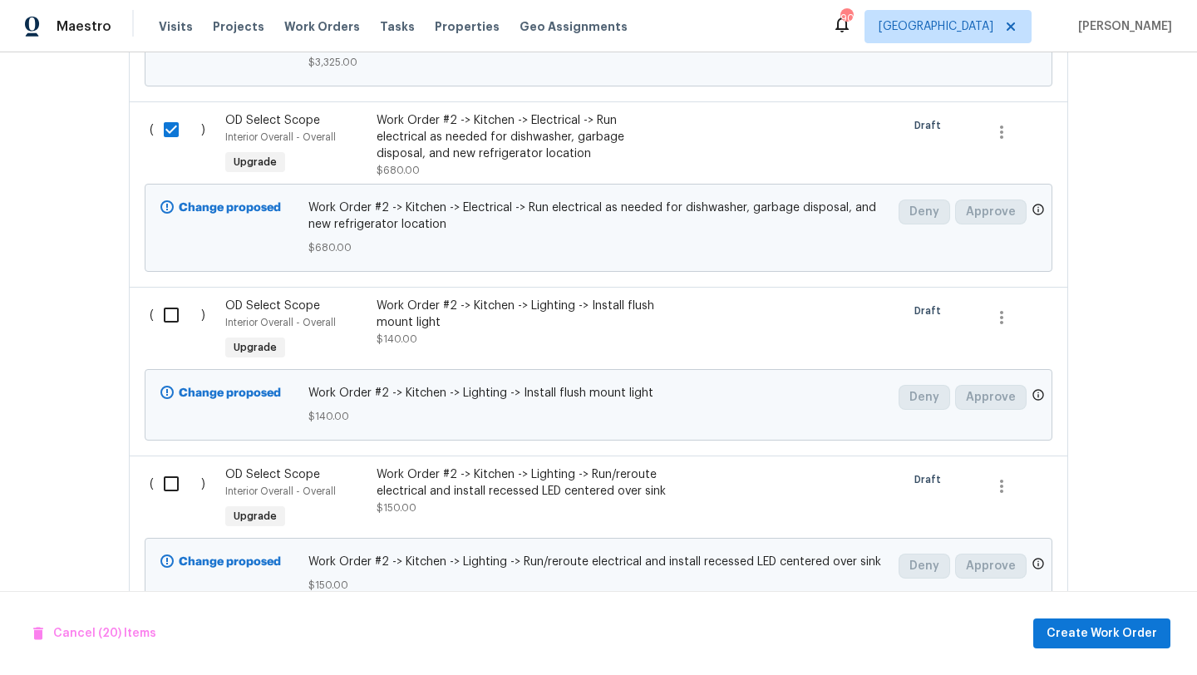
scroll to position [4392, 0]
click at [172, 297] on input "checkbox" at bounding box center [177, 314] width 47 height 35
checkbox input "true"
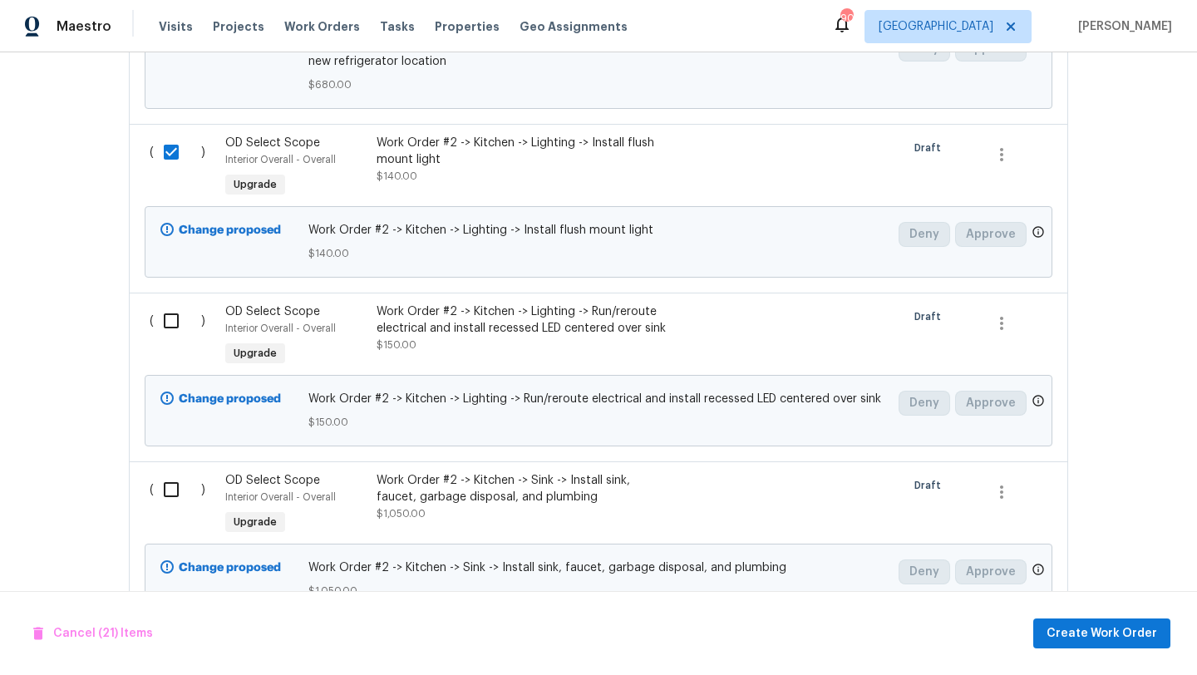
scroll to position [4561, 0]
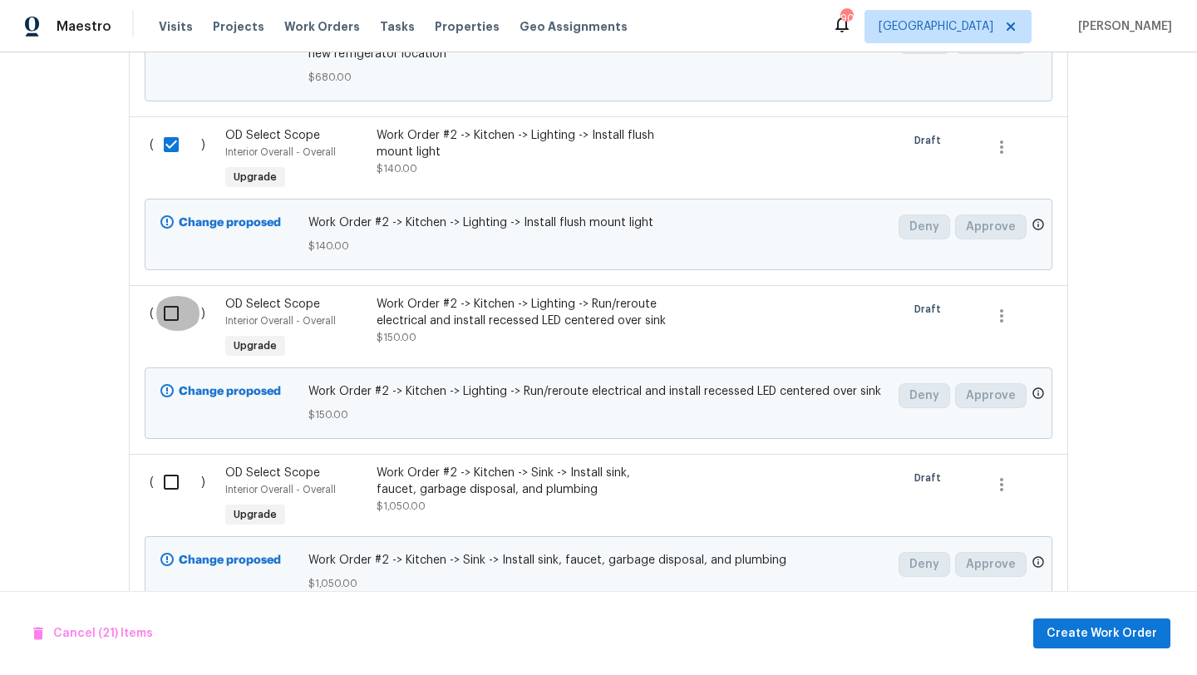
click at [172, 296] on input "checkbox" at bounding box center [177, 313] width 47 height 35
checkbox input "true"
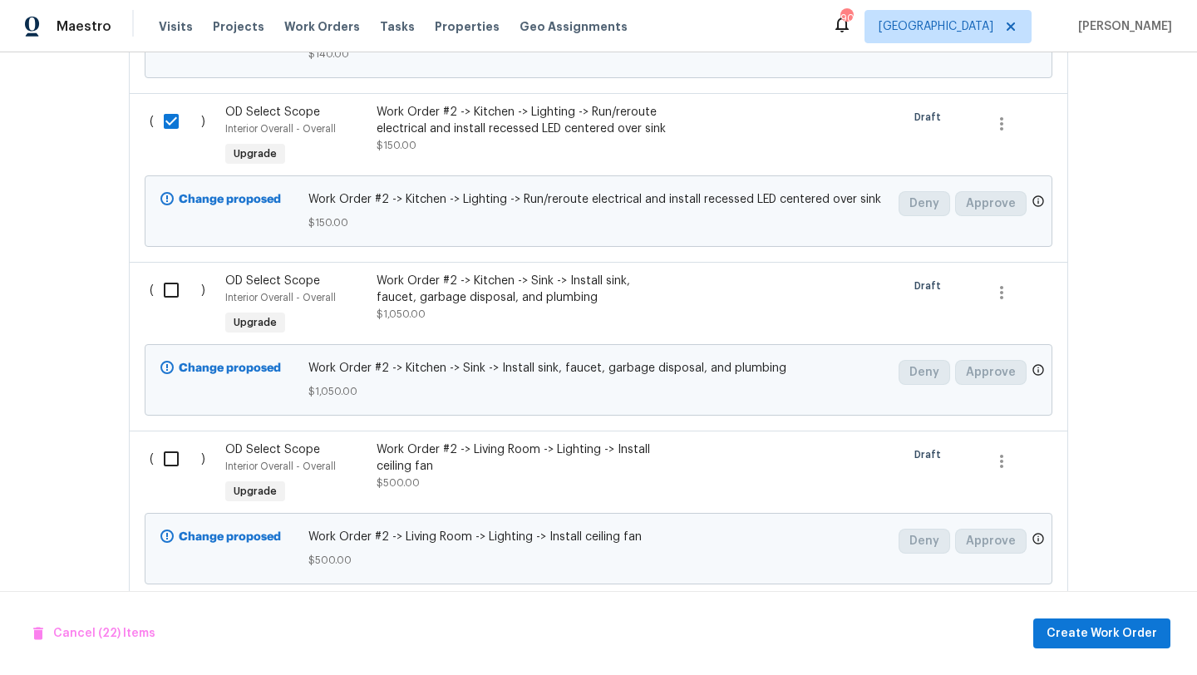
scroll to position [4755, 0]
click at [174, 271] on input "checkbox" at bounding box center [177, 288] width 47 height 35
checkbox input "true"
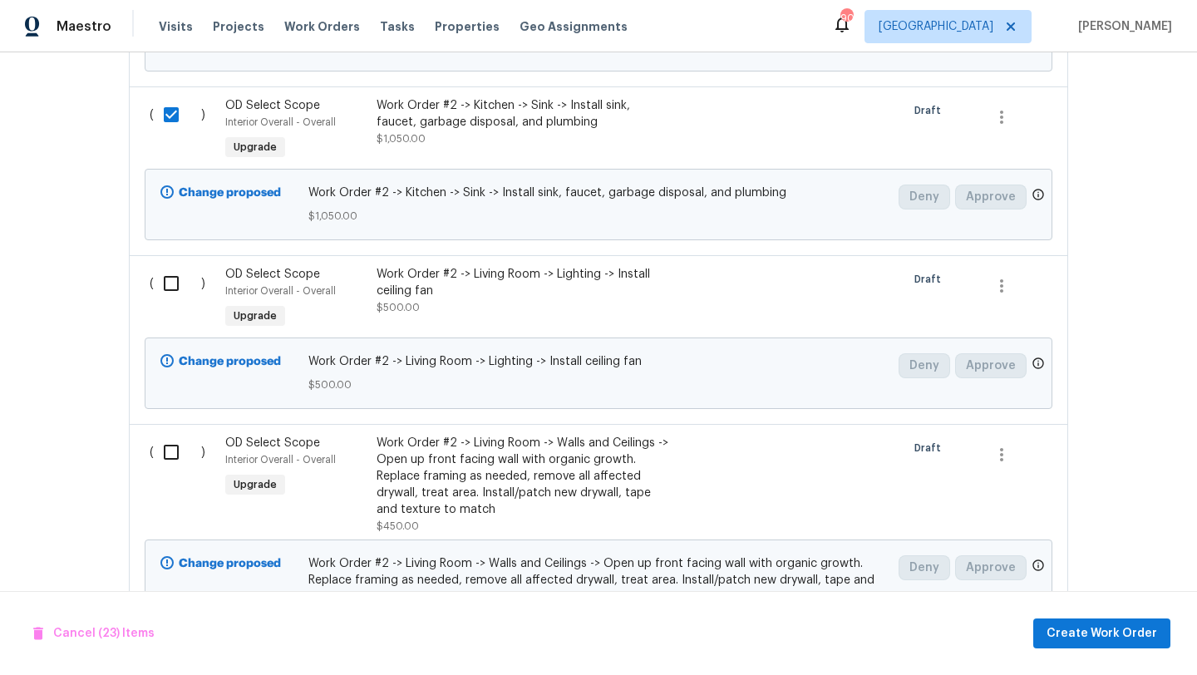
scroll to position [4951, 0]
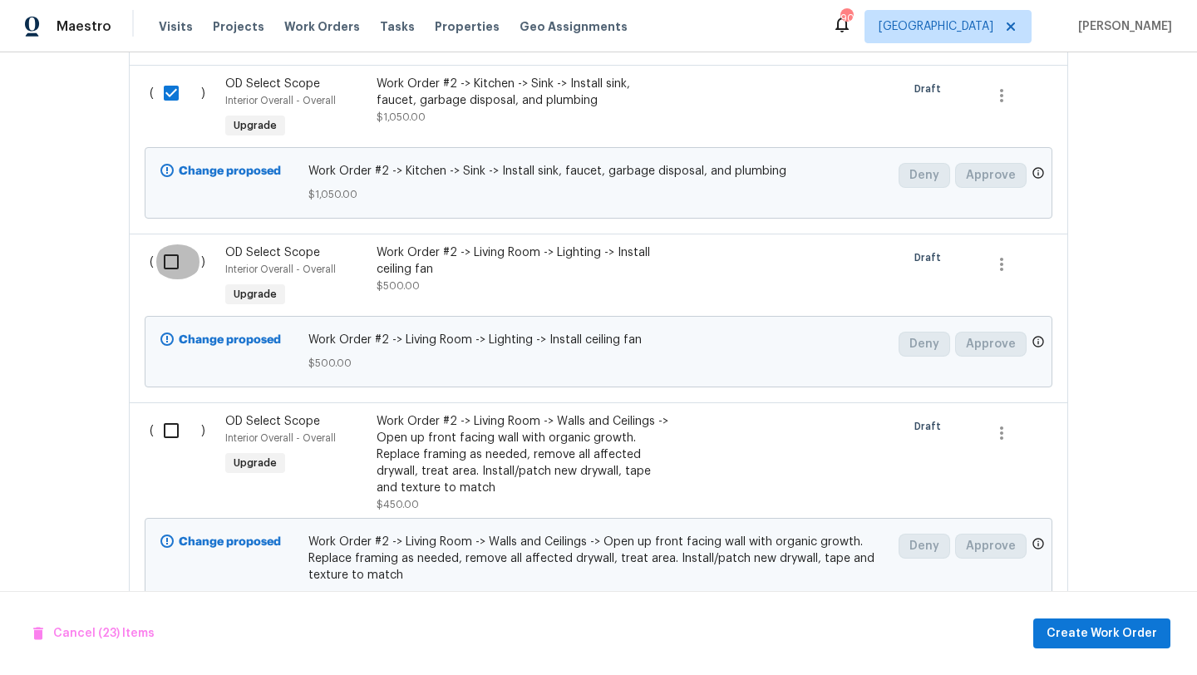
click at [174, 244] on input "checkbox" at bounding box center [177, 261] width 47 height 35
checkbox input "true"
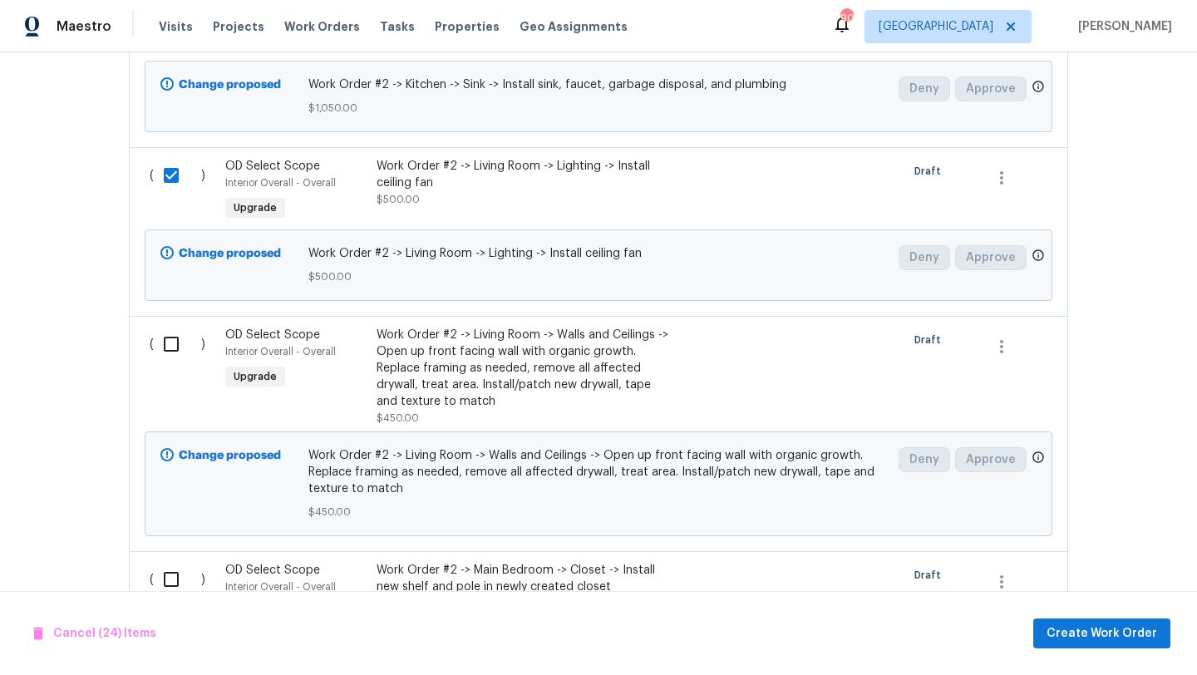
scroll to position [5084, 0]
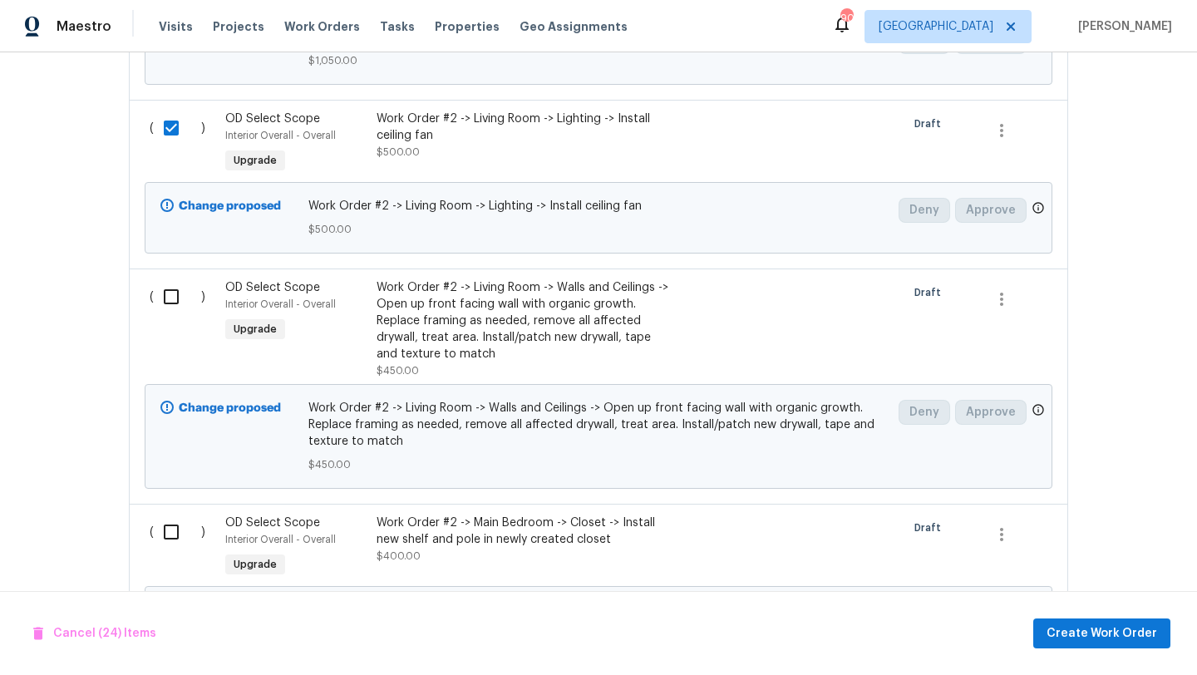
click at [172, 279] on input "checkbox" at bounding box center [177, 296] width 47 height 35
checkbox input "true"
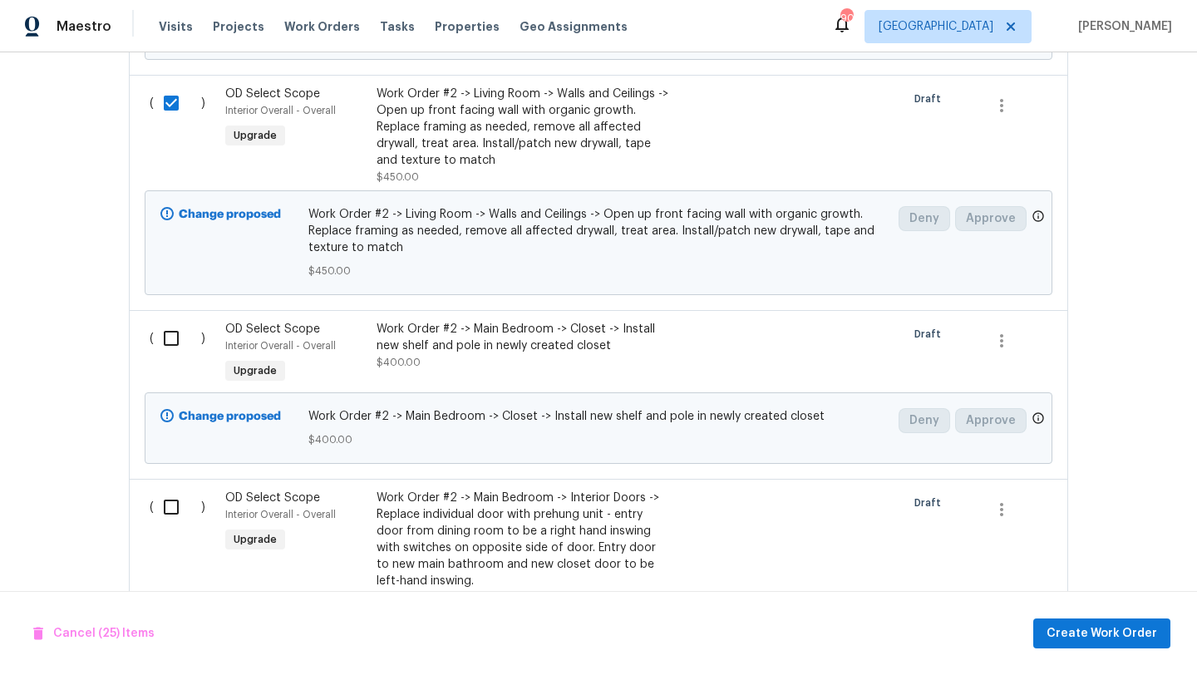
scroll to position [5305, 0]
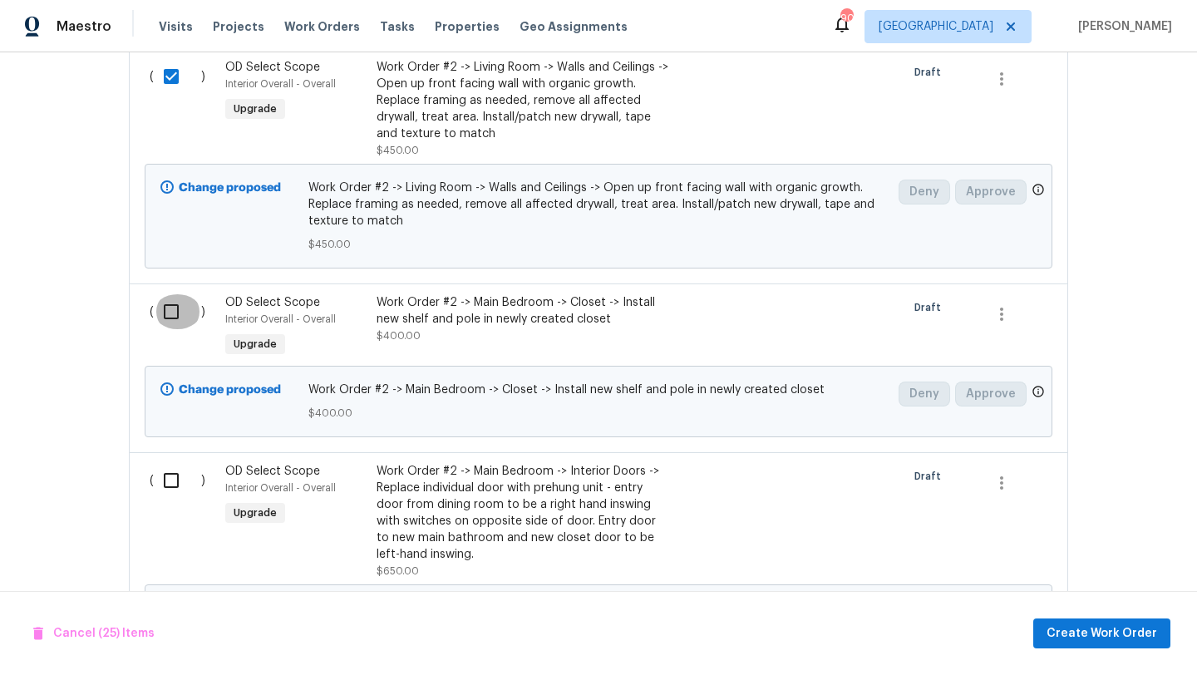
click at [172, 294] on input "checkbox" at bounding box center [177, 311] width 47 height 35
checkbox input "true"
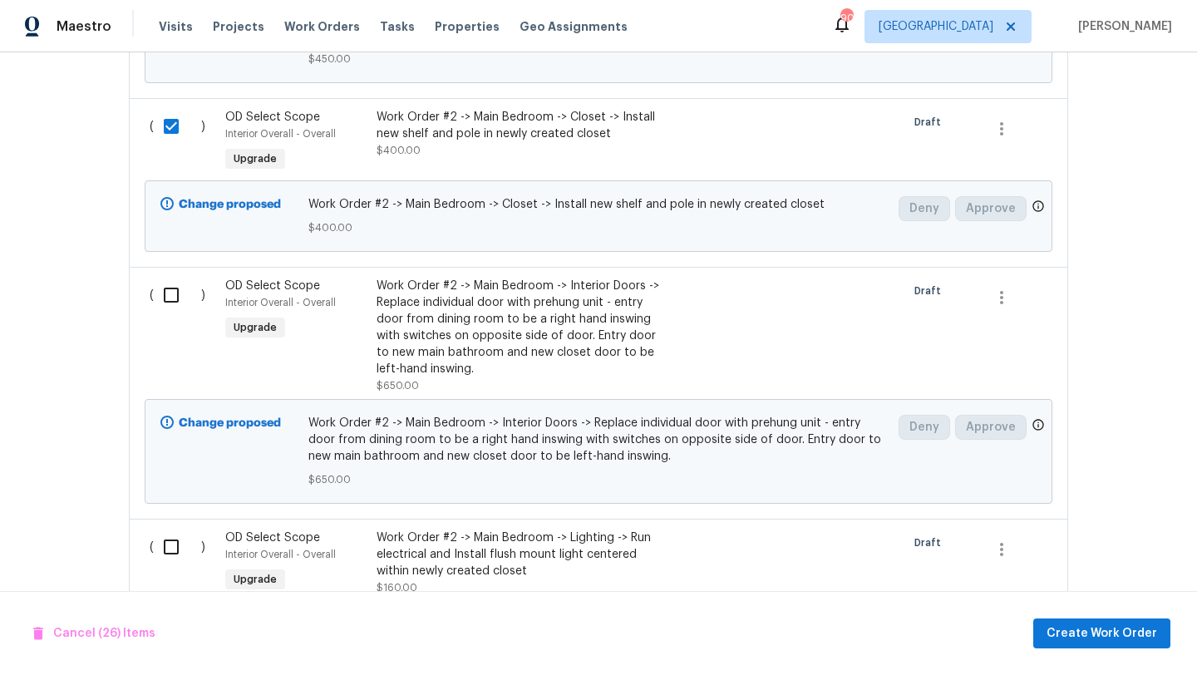
scroll to position [5515, 0]
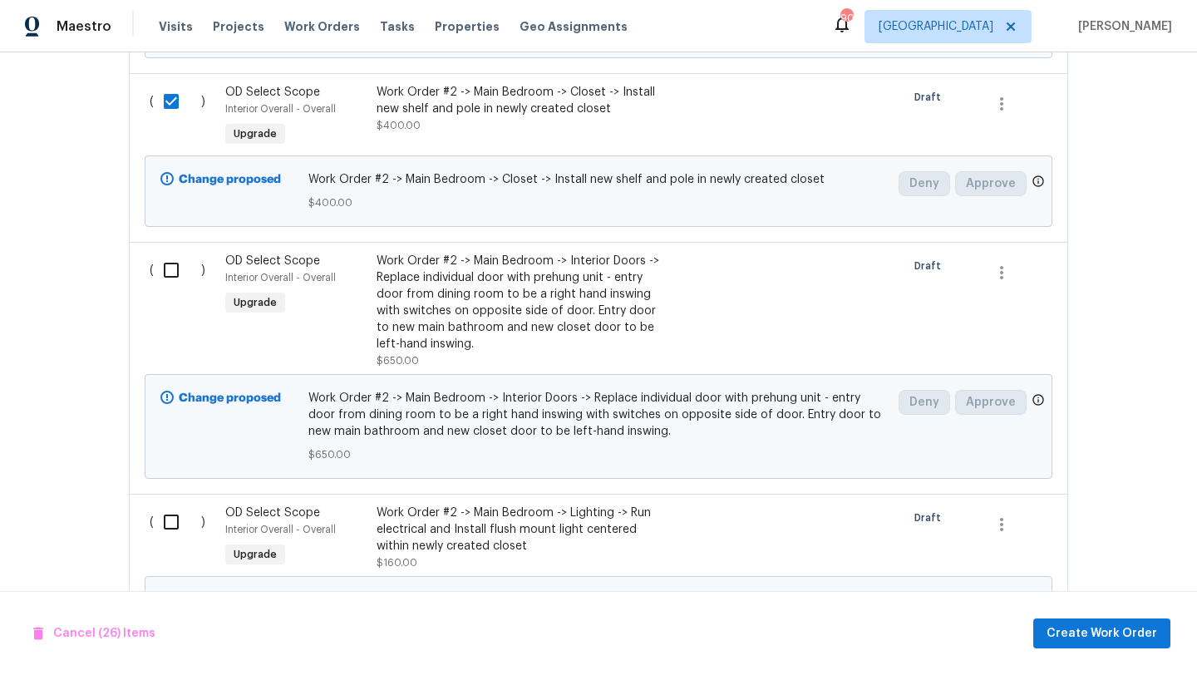
click at [172, 253] on input "checkbox" at bounding box center [177, 270] width 47 height 35
checkbox input "true"
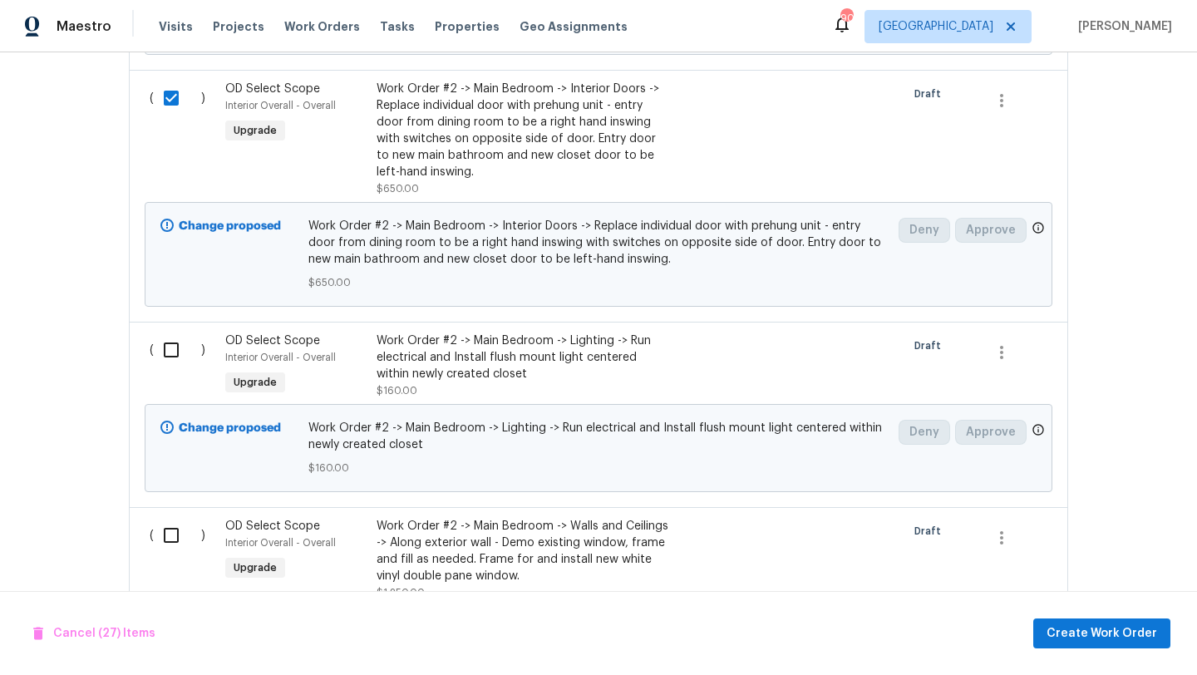
scroll to position [5688, 0]
click at [170, 332] on input "checkbox" at bounding box center [177, 349] width 47 height 35
checkbox input "true"
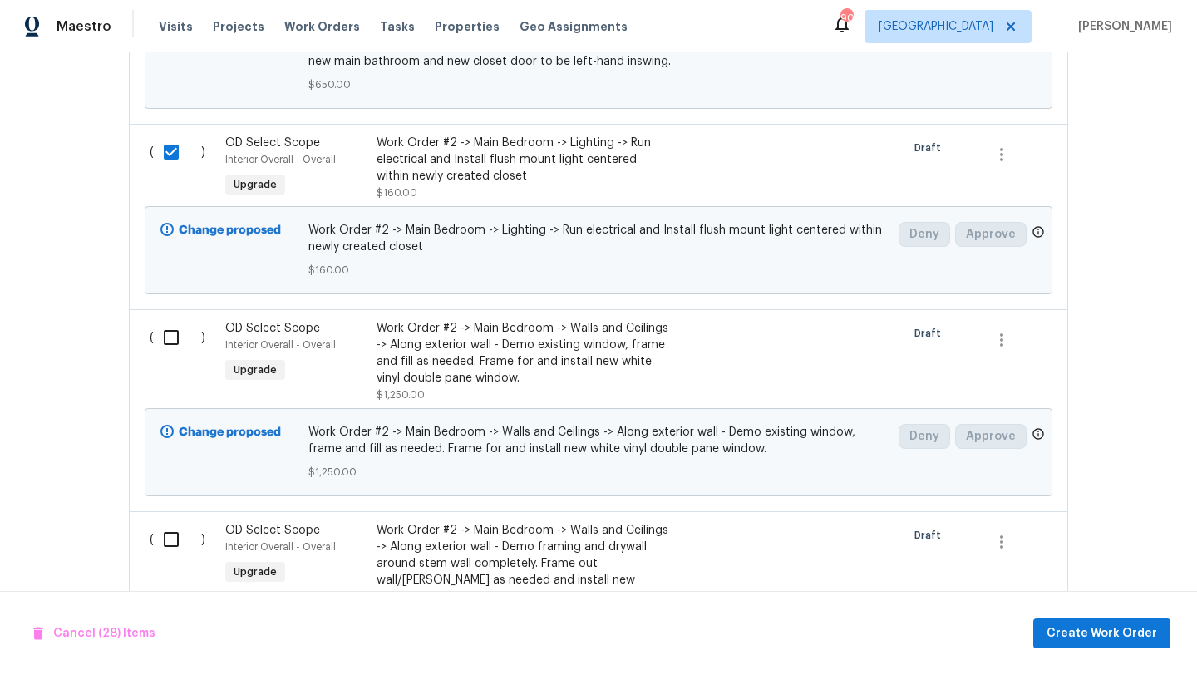
scroll to position [5908, 0]
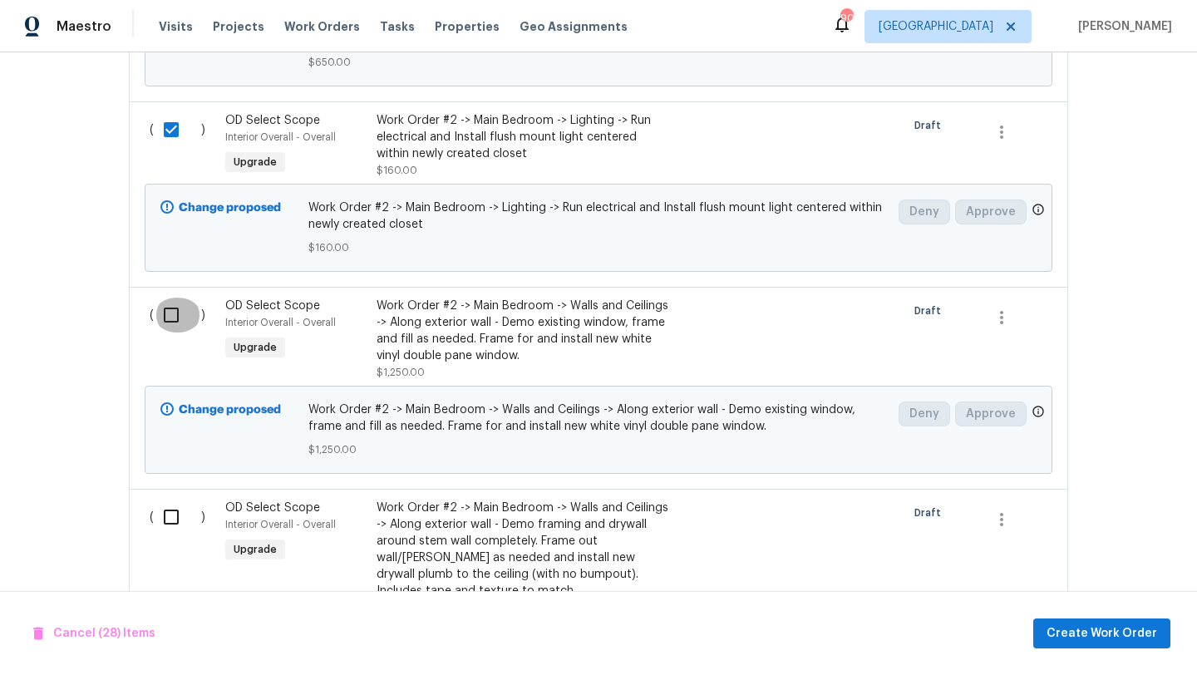
click at [171, 298] on input "checkbox" at bounding box center [177, 315] width 47 height 35
checkbox input "true"
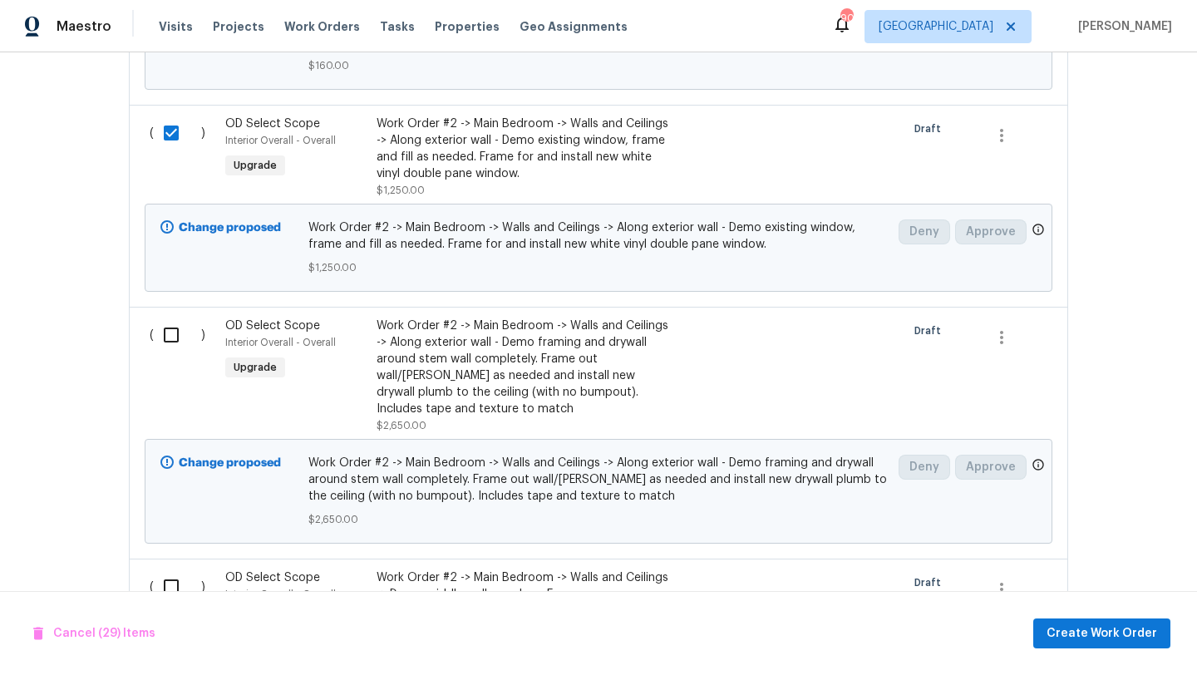
scroll to position [6101, 0]
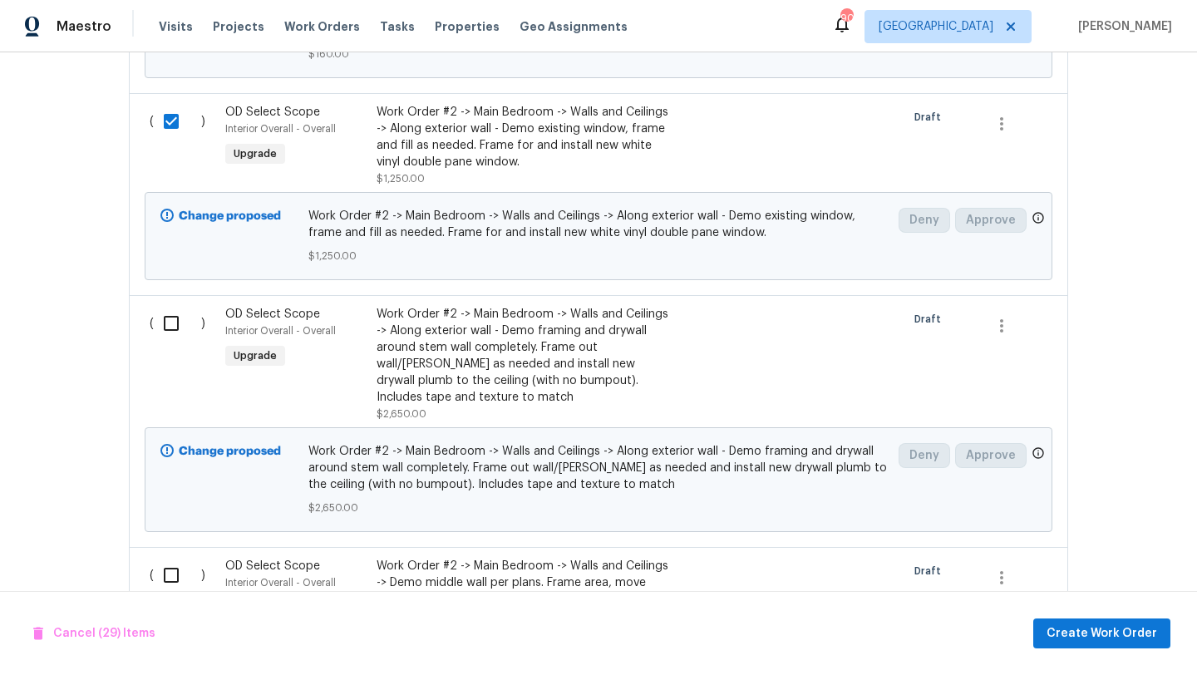
click at [171, 306] on input "checkbox" at bounding box center [177, 323] width 47 height 35
checkbox input "true"
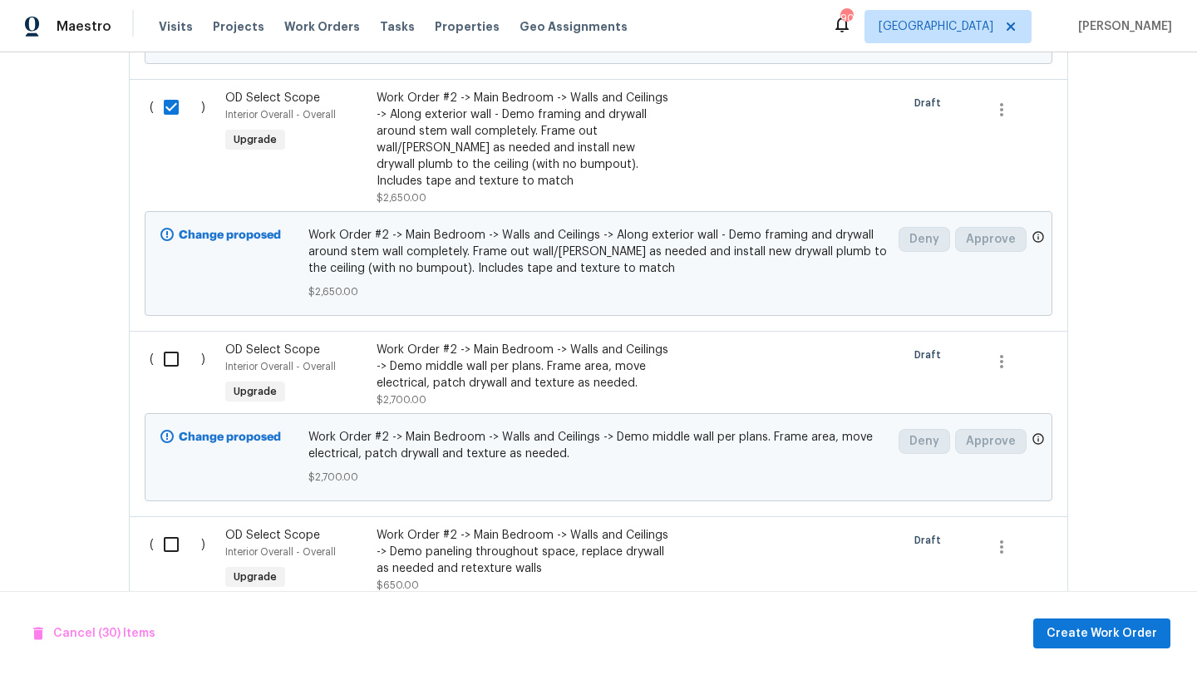
scroll to position [6321, 0]
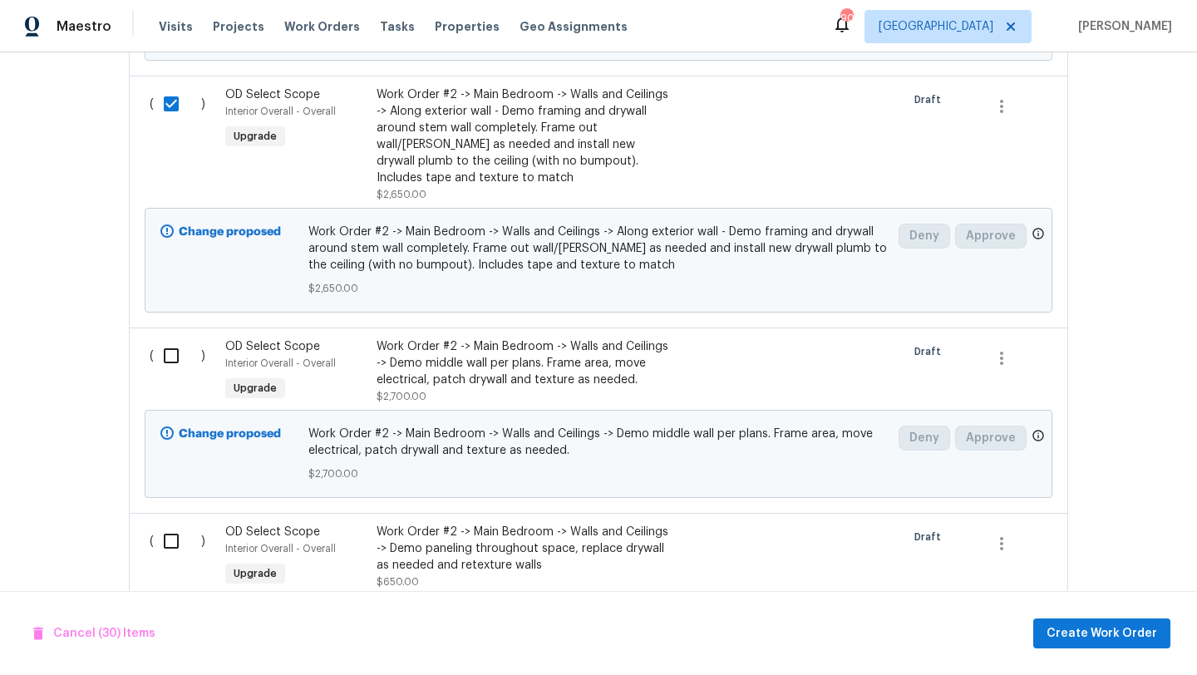
click at [172, 338] on input "checkbox" at bounding box center [177, 355] width 47 height 35
checkbox input "true"
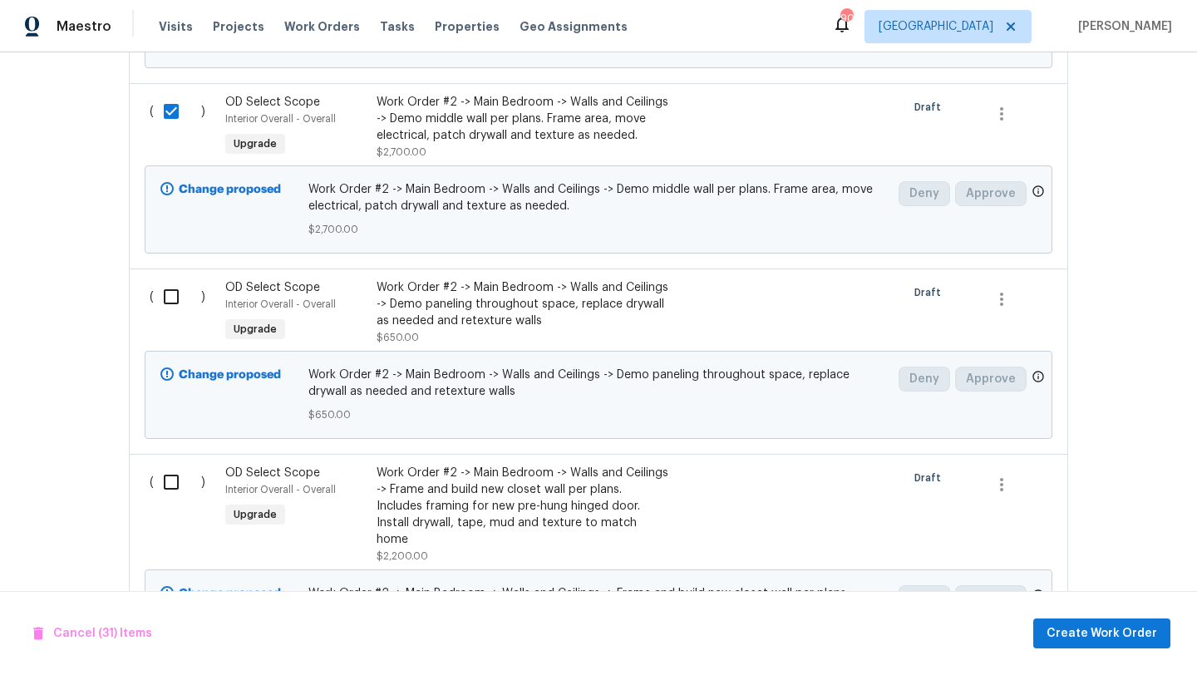
scroll to position [6577, 0]
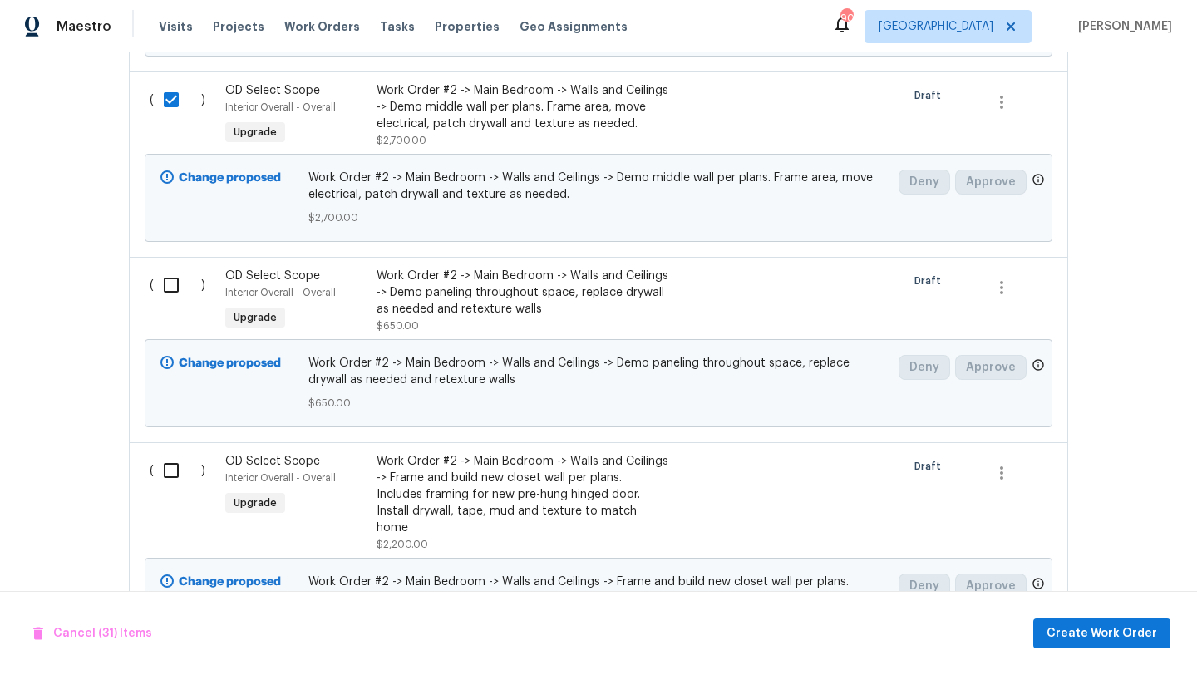
click at [171, 271] on input "checkbox" at bounding box center [177, 285] width 47 height 35
checkbox input "true"
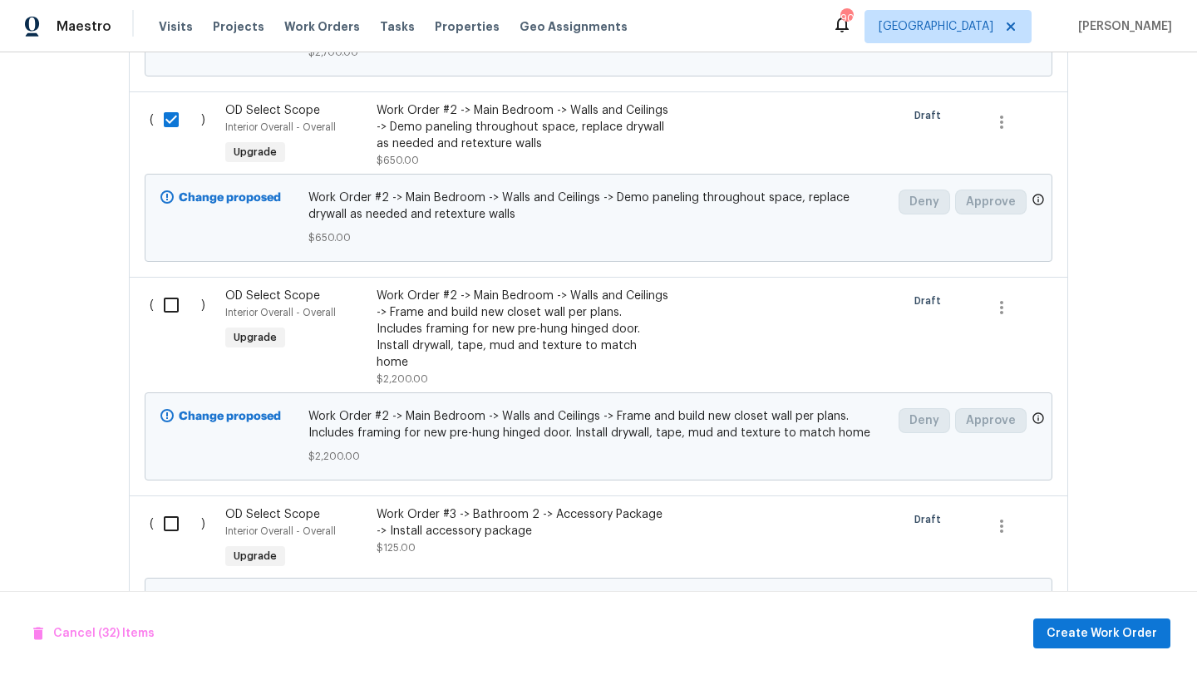
scroll to position [6751, 0]
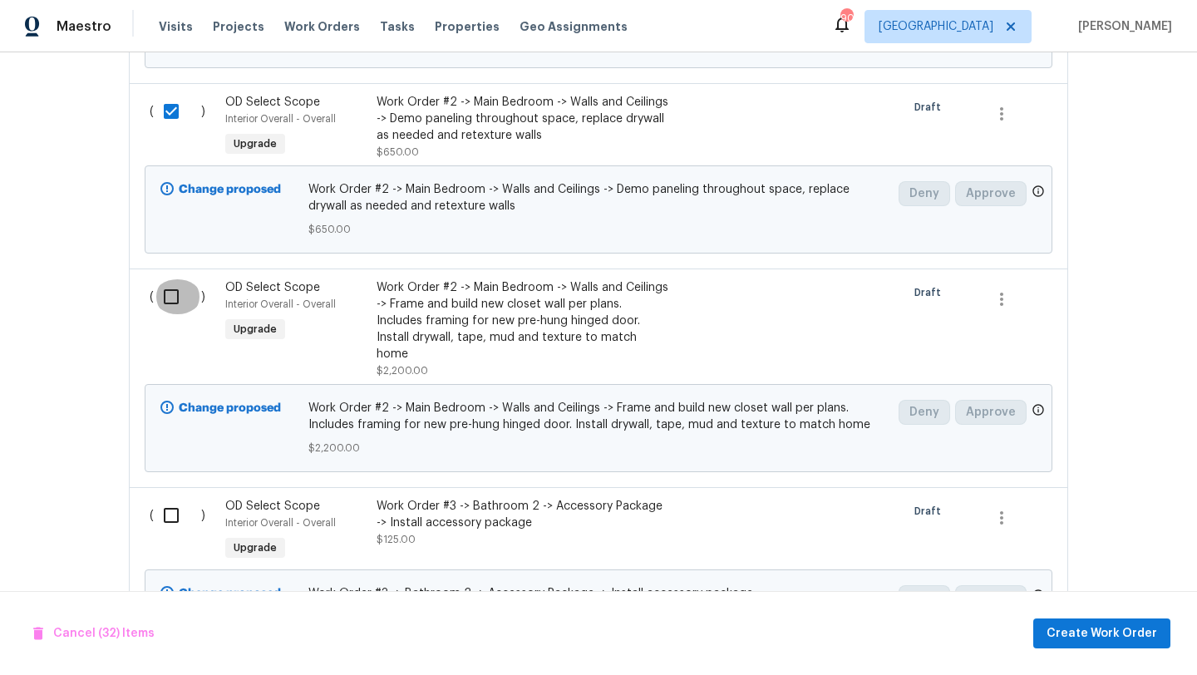
click at [170, 279] on input "checkbox" at bounding box center [177, 296] width 47 height 35
checkbox input "true"
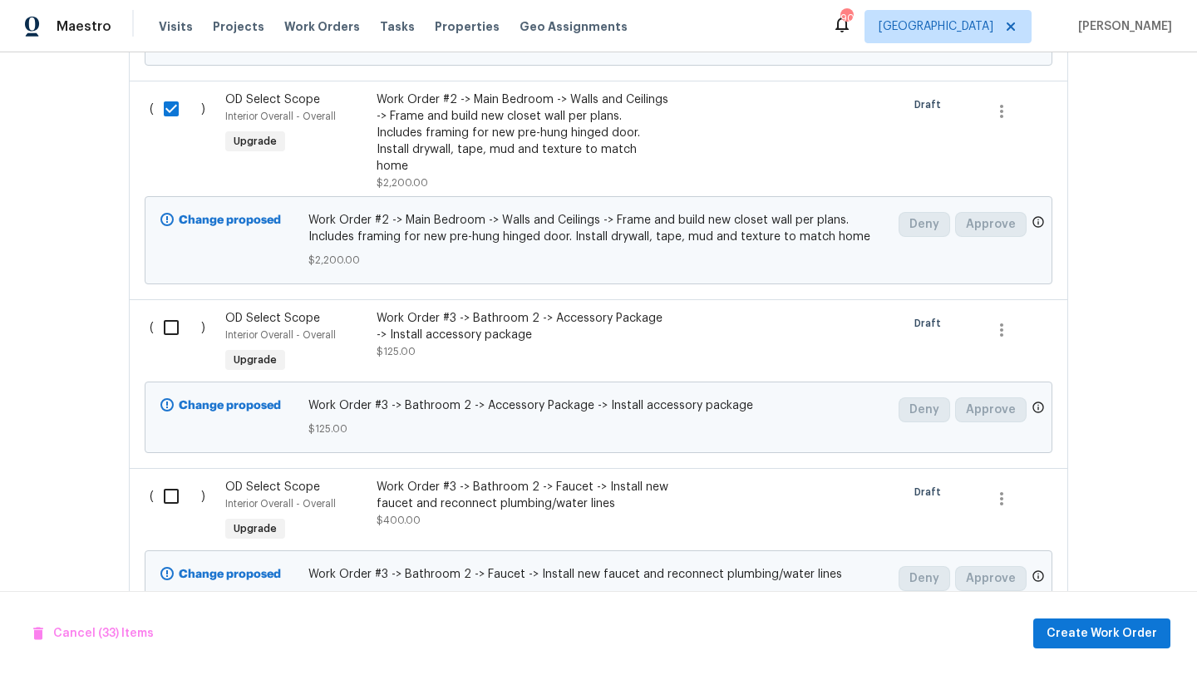
scroll to position [6946, 0]
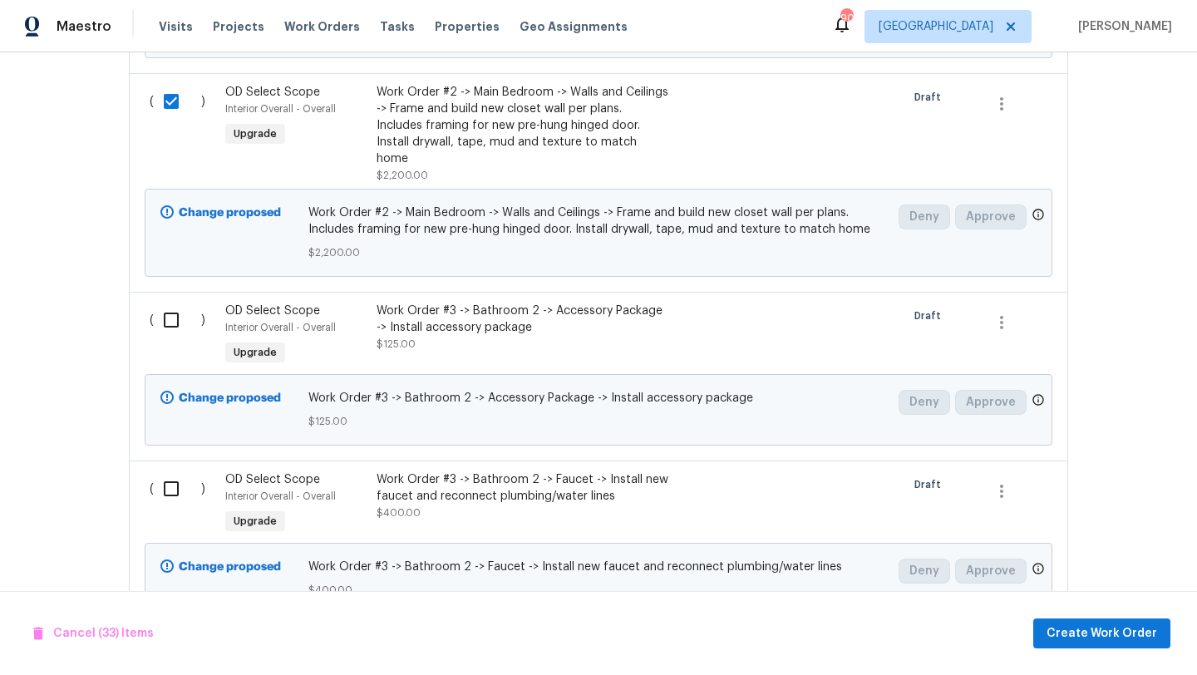
click at [169, 303] on input "checkbox" at bounding box center [177, 320] width 47 height 35
click at [175, 303] on input "checkbox" at bounding box center [177, 320] width 47 height 35
checkbox input "false"
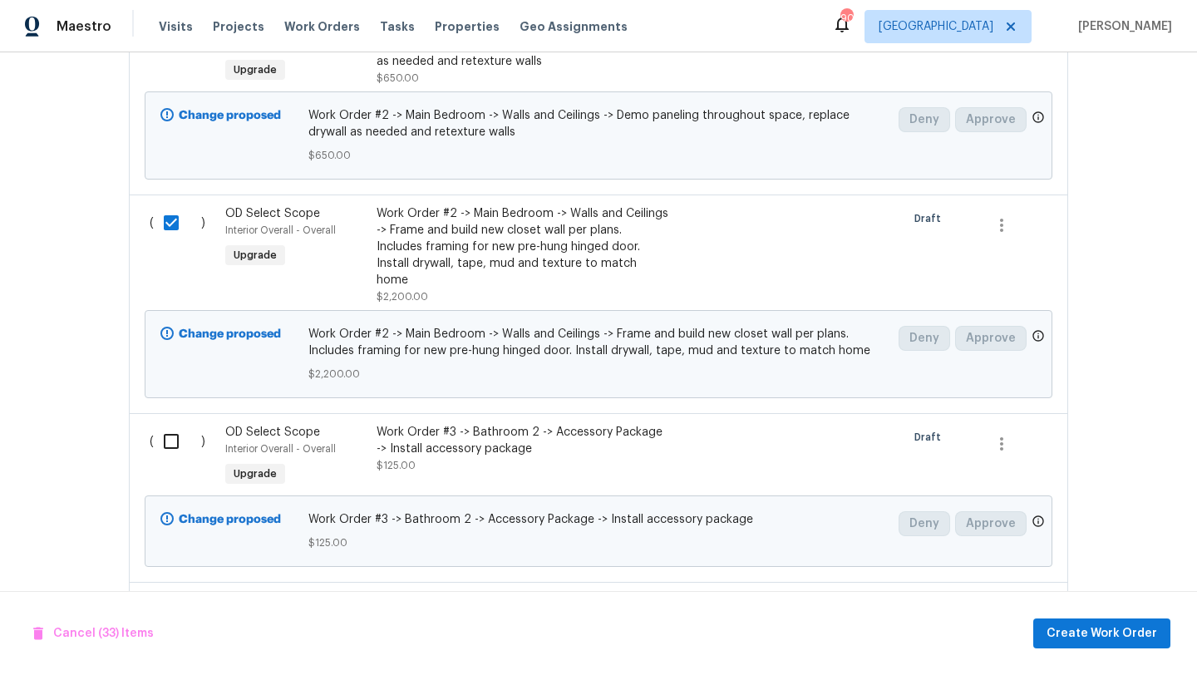
scroll to position [6830, 0]
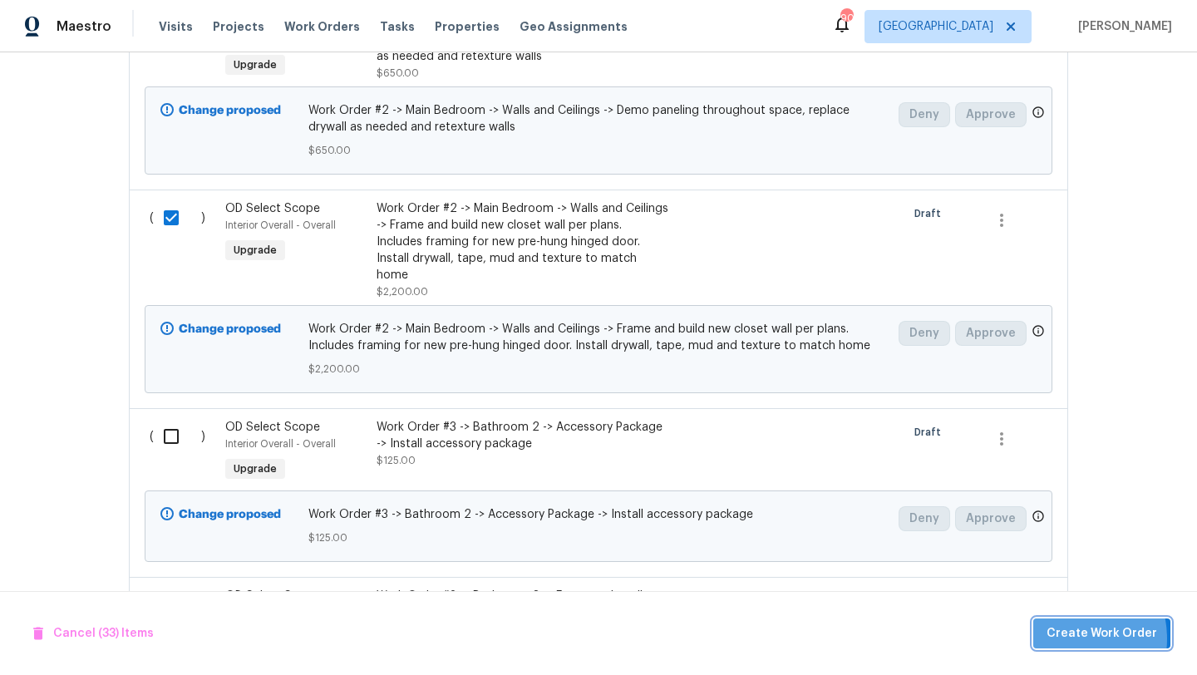
click at [1062, 639] on span "Create Work Order" at bounding box center [1102, 634] width 111 height 21
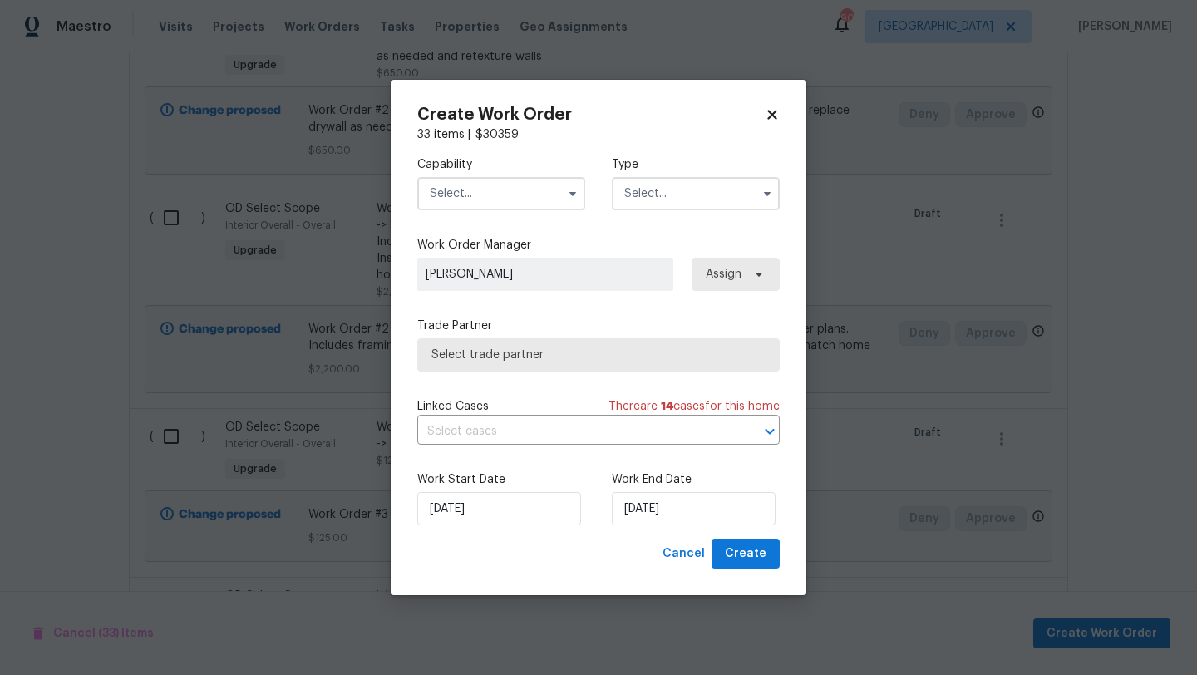
checkbox input "false"
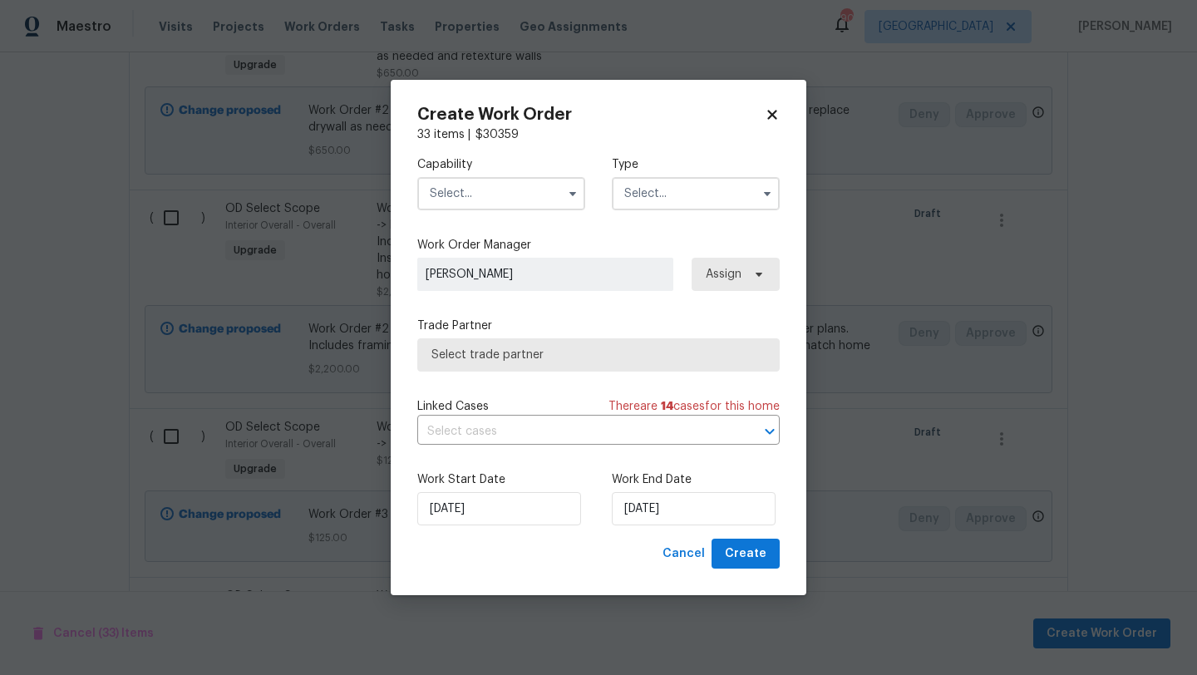
checkbox input "false"
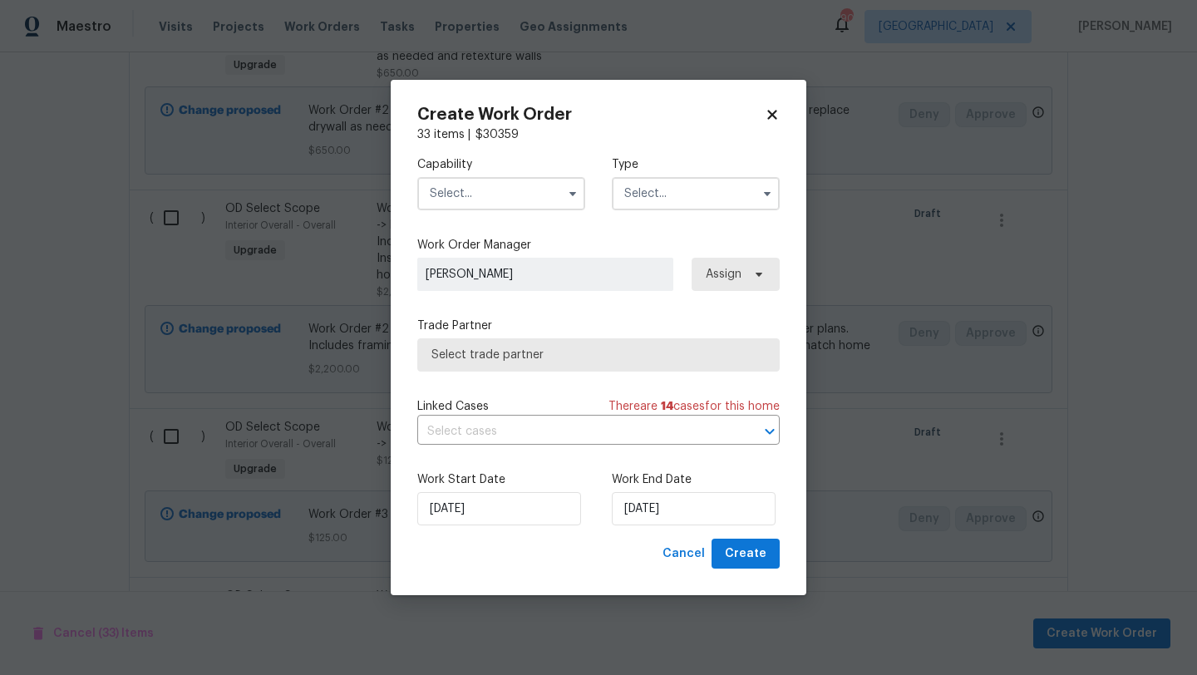
checkbox input "false"
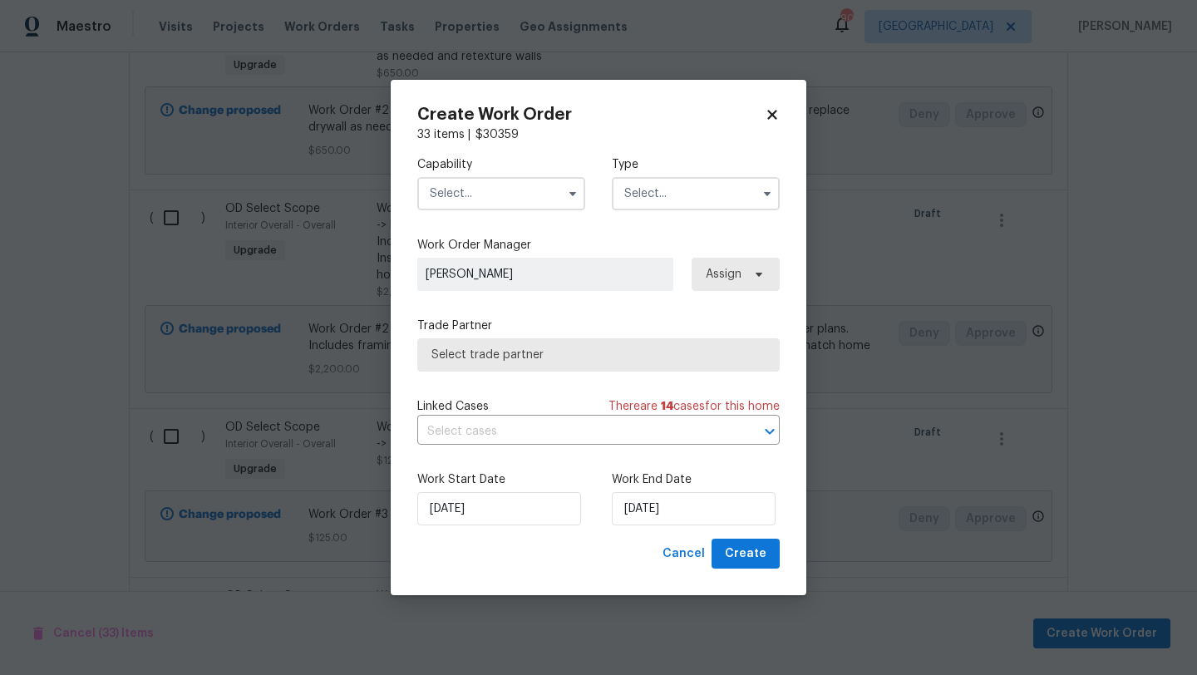
checkbox input "false"
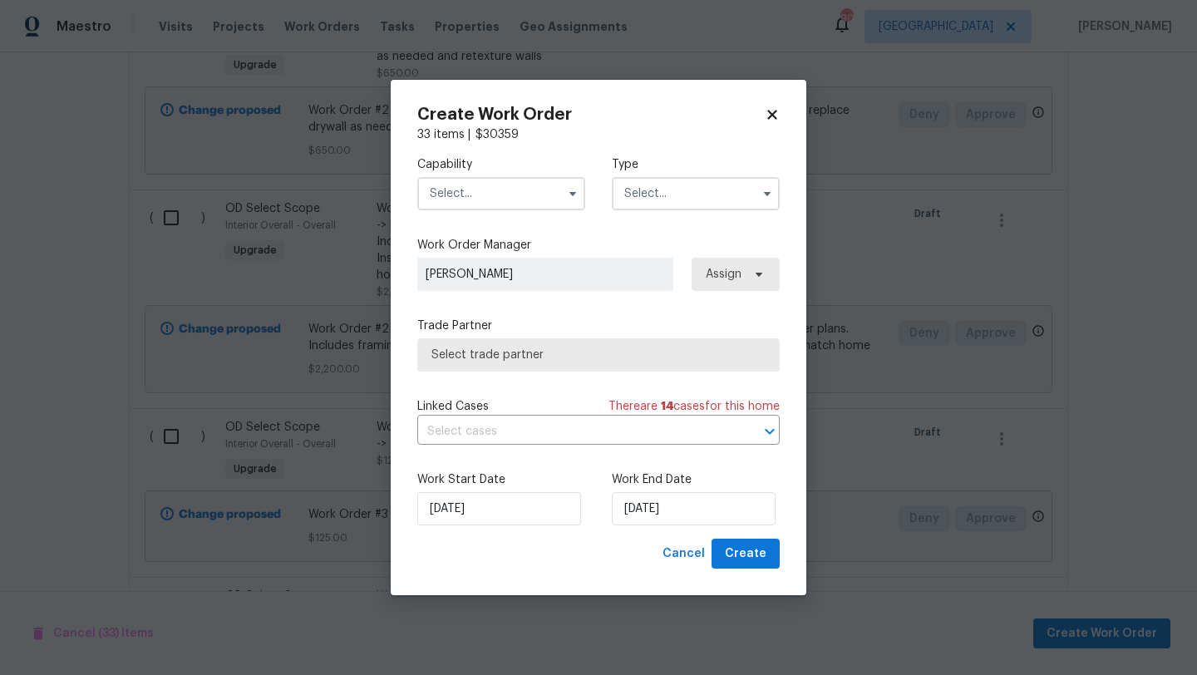
checkbox input "false"
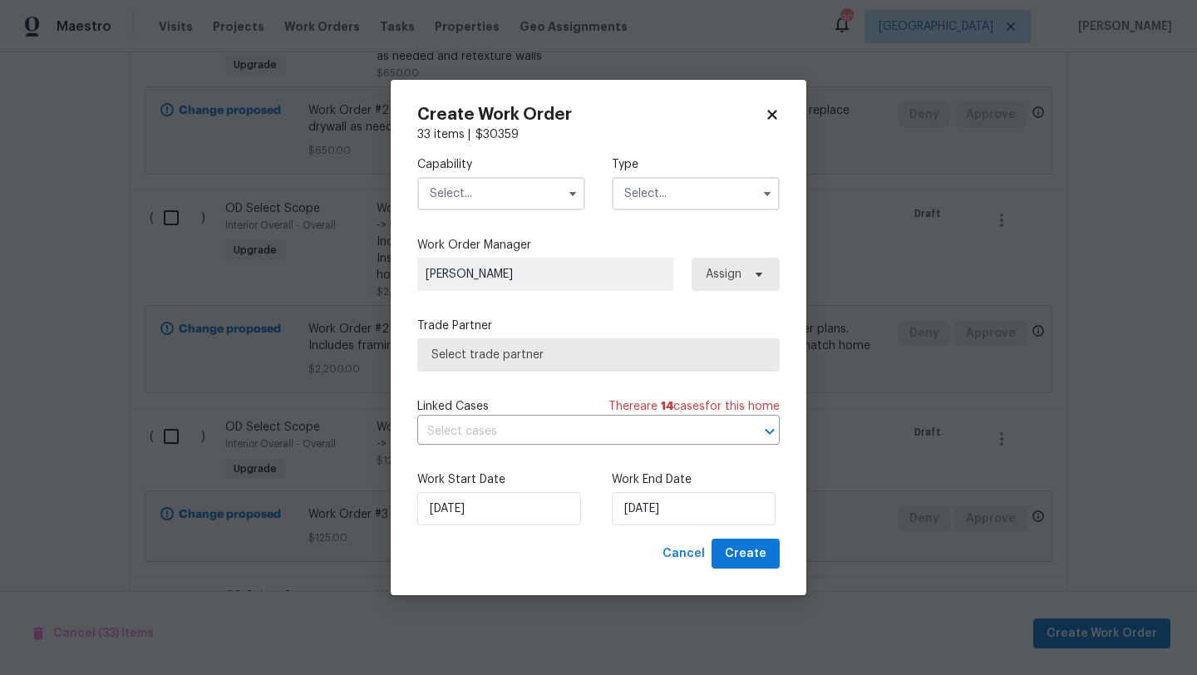
checkbox input "false"
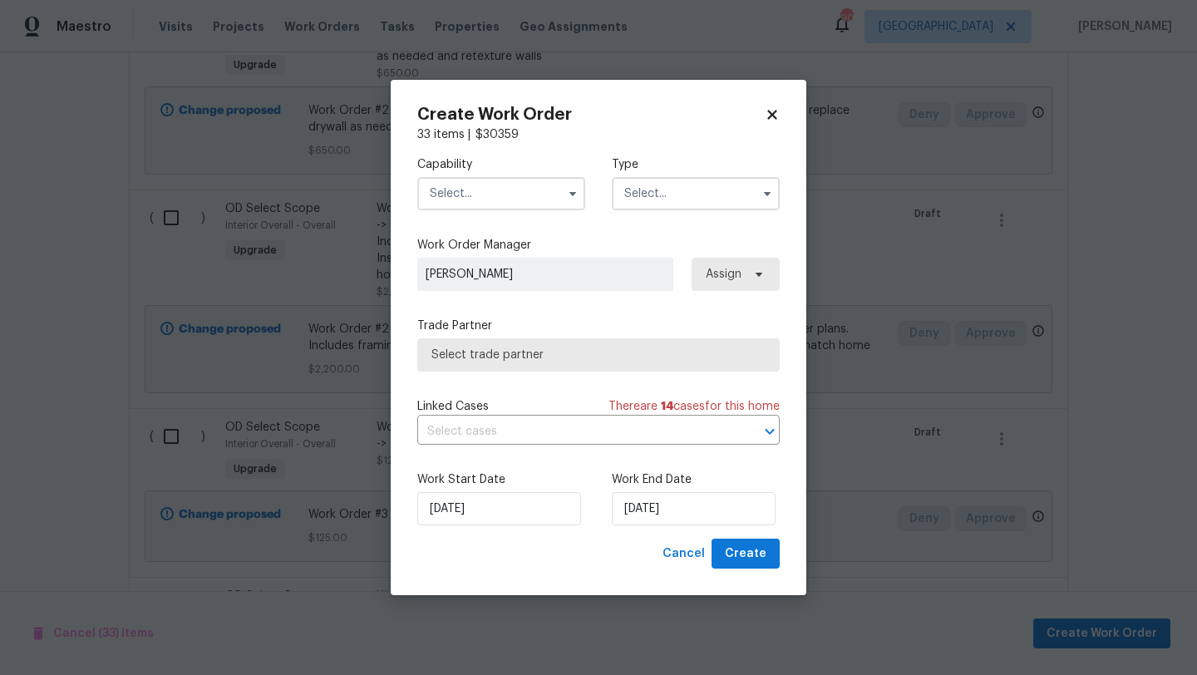
checkbox input "false"
click at [525, 197] on input "text" at bounding box center [501, 193] width 168 height 33
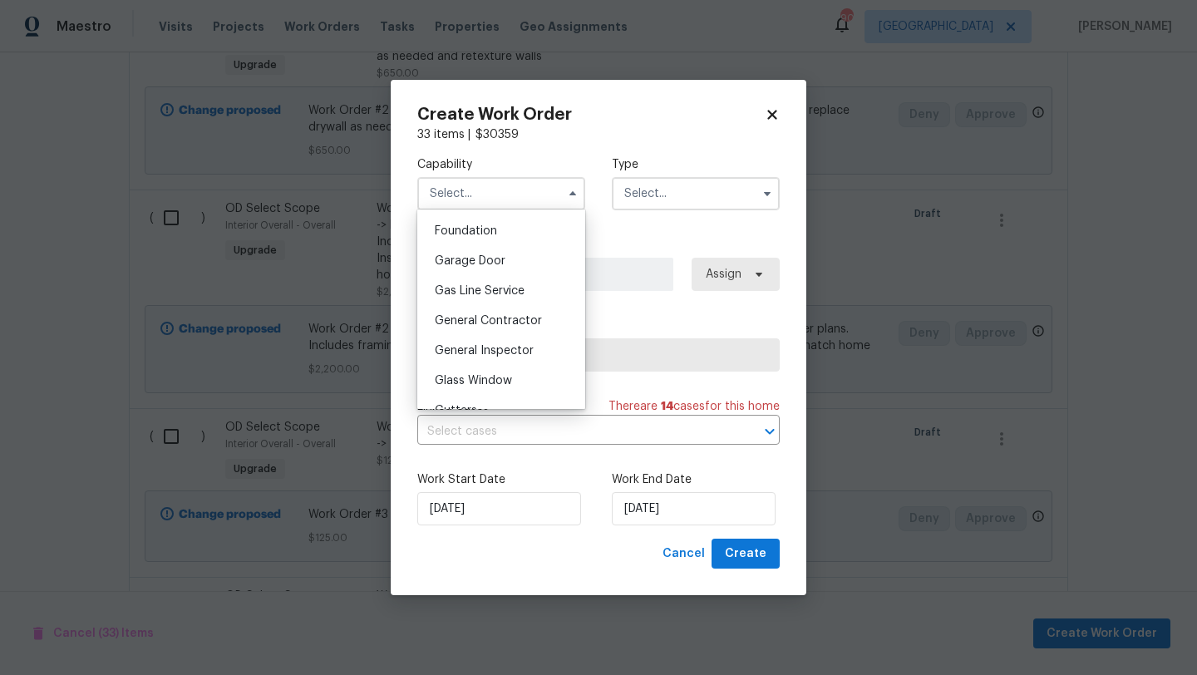
scroll to position [718, 0]
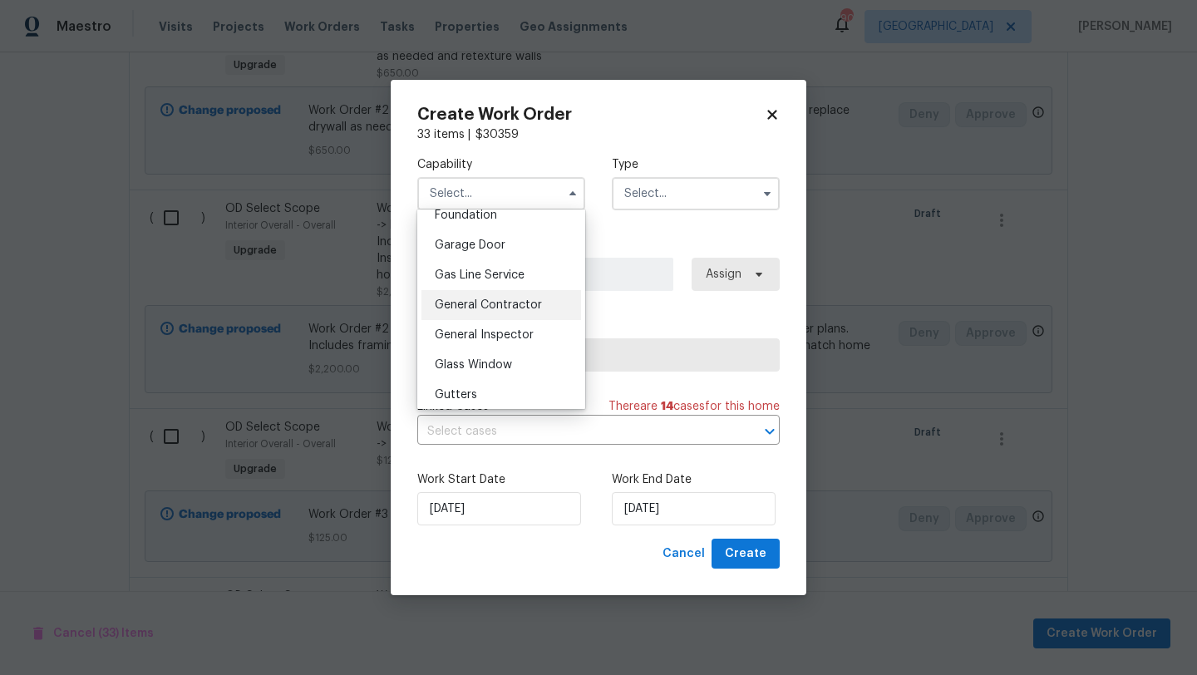
click at [511, 300] on span "General Contractor" at bounding box center [488, 305] width 107 height 12
type input "General Contractor"
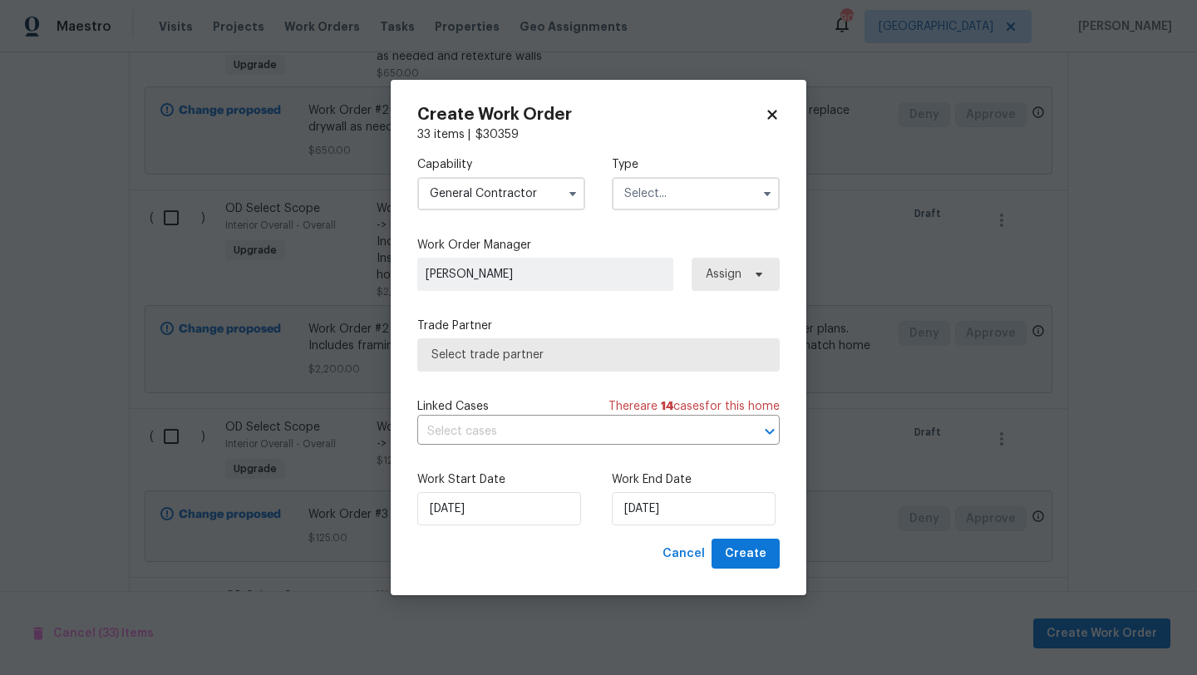
click at [655, 190] on input "text" at bounding box center [696, 193] width 168 height 33
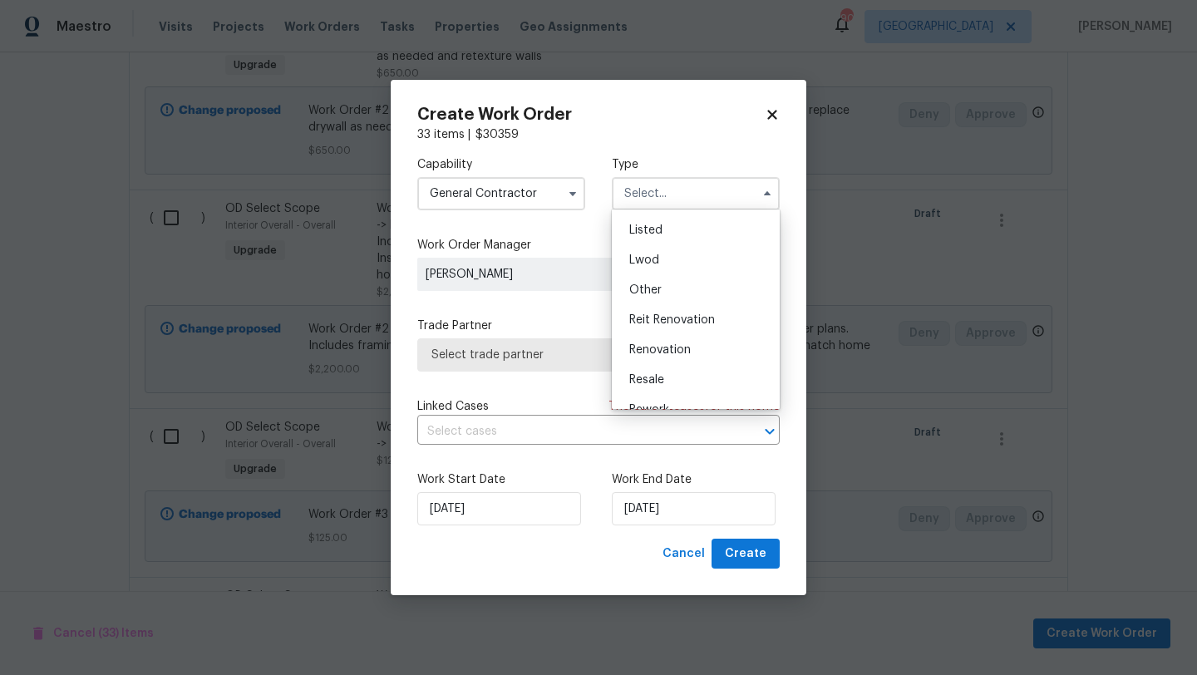
scroll to position [181, 0]
click at [661, 313] on span "Renovation" at bounding box center [660, 317] width 62 height 12
type input "Renovation"
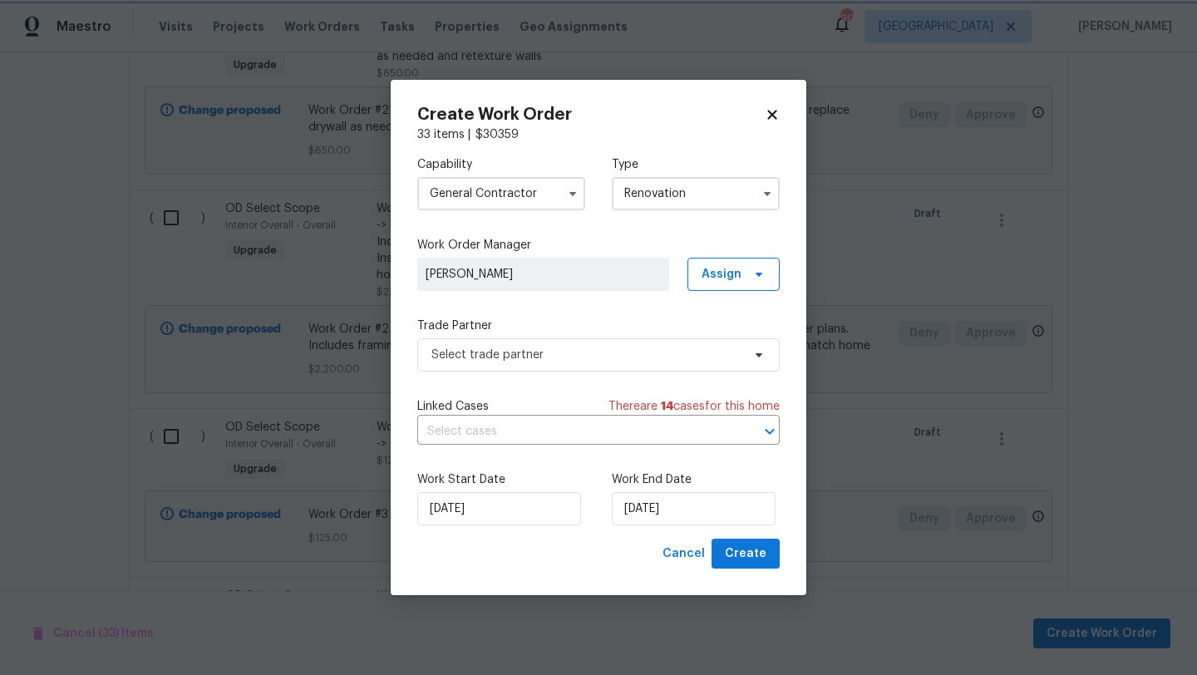
scroll to position [0, 0]
click at [658, 513] on input "10/13/2025" at bounding box center [694, 508] width 164 height 33
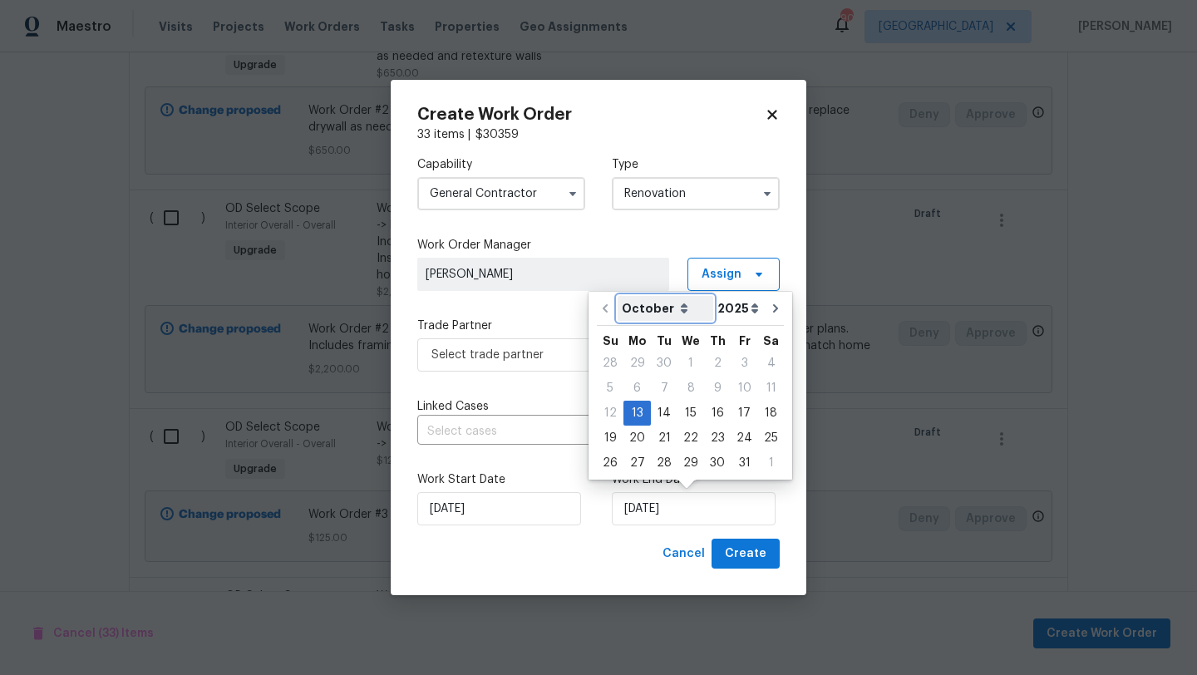
click at [678, 316] on select "October November December" at bounding box center [666, 308] width 96 height 25
select select "11"
click at [618, 296] on select "October November December" at bounding box center [666, 308] width 96 height 25
type input "12/13/2025"
select select "11"
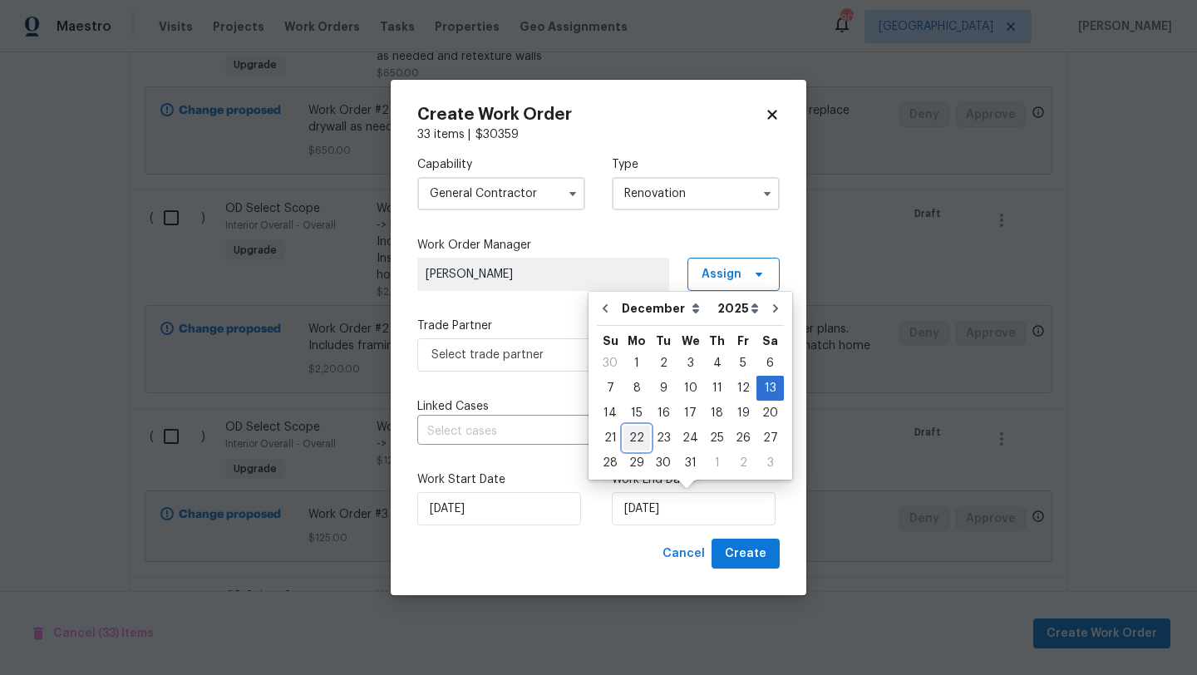
click at [644, 433] on div "22" at bounding box center [637, 438] width 27 height 23
type input "12/22/2025"
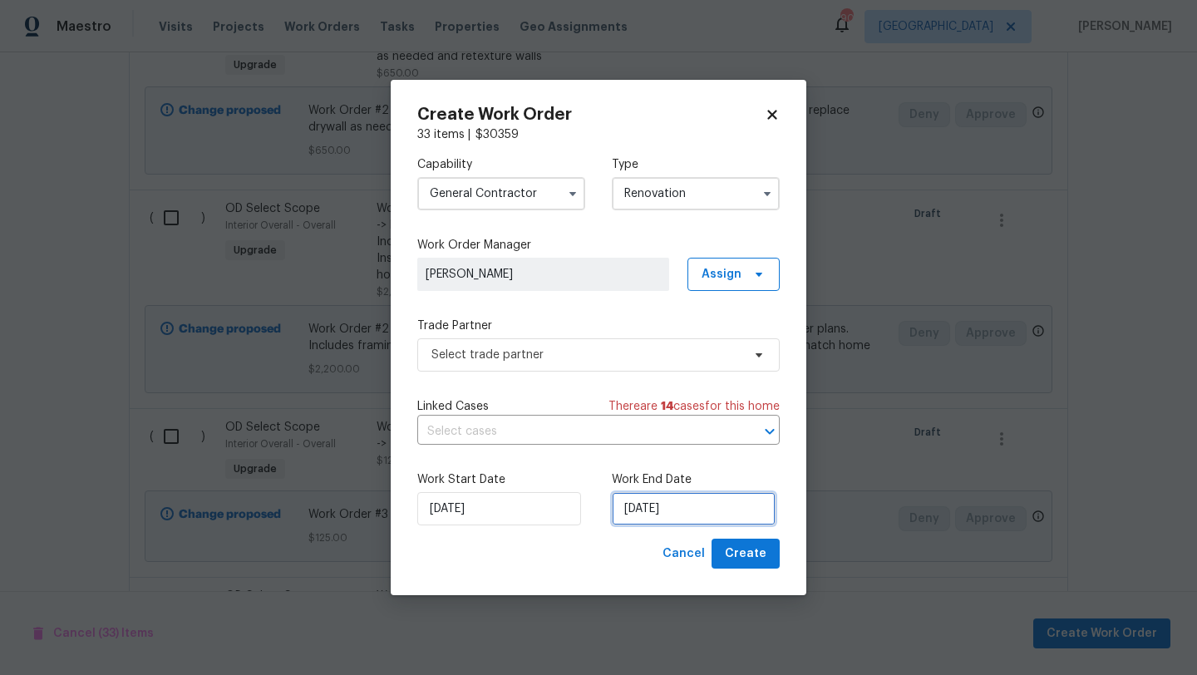
select select "11"
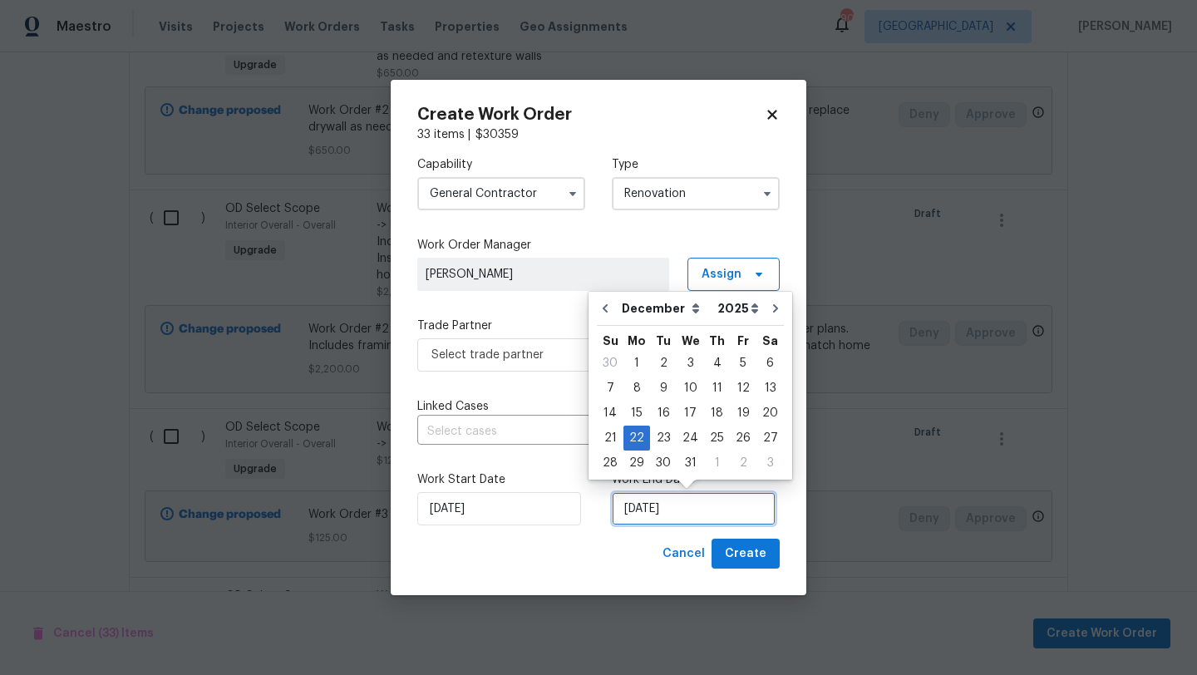
click at [651, 506] on input "12/22/2025" at bounding box center [694, 508] width 164 height 33
click at [633, 442] on div "22" at bounding box center [637, 438] width 27 height 23
click at [545, 404] on div "Linked Cases There are 14 case s for this home" at bounding box center [598, 406] width 363 height 17
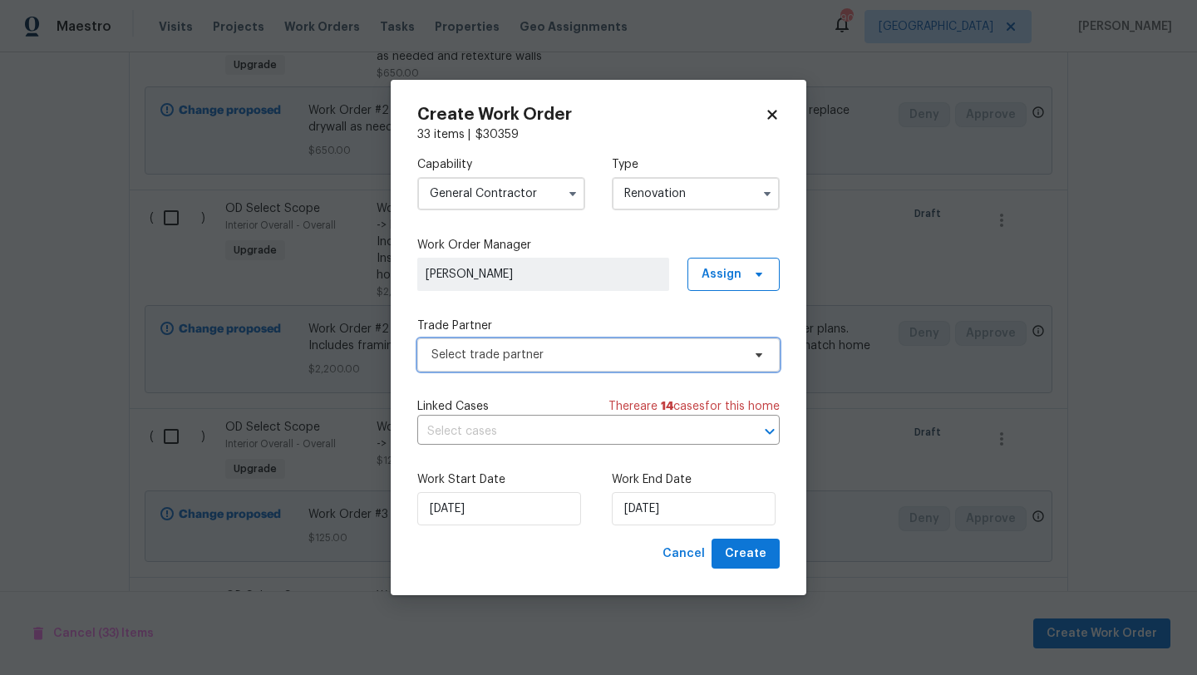
click at [604, 358] on span "Select trade partner" at bounding box center [587, 355] width 310 height 17
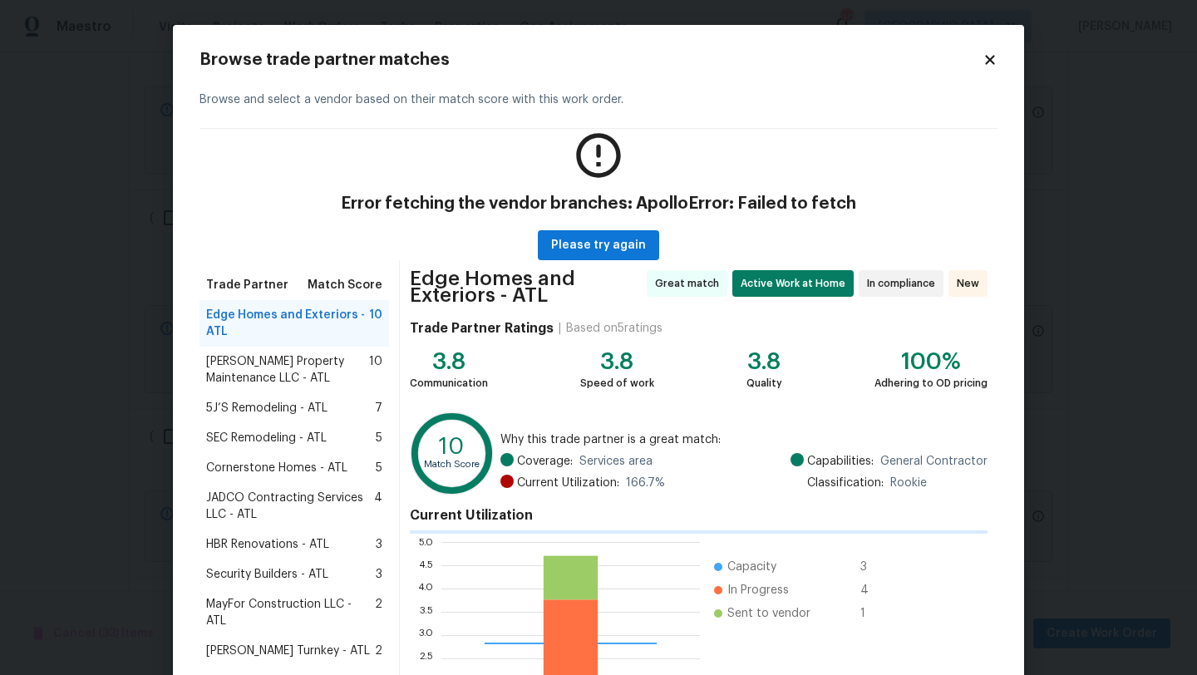
scroll to position [1, 1]
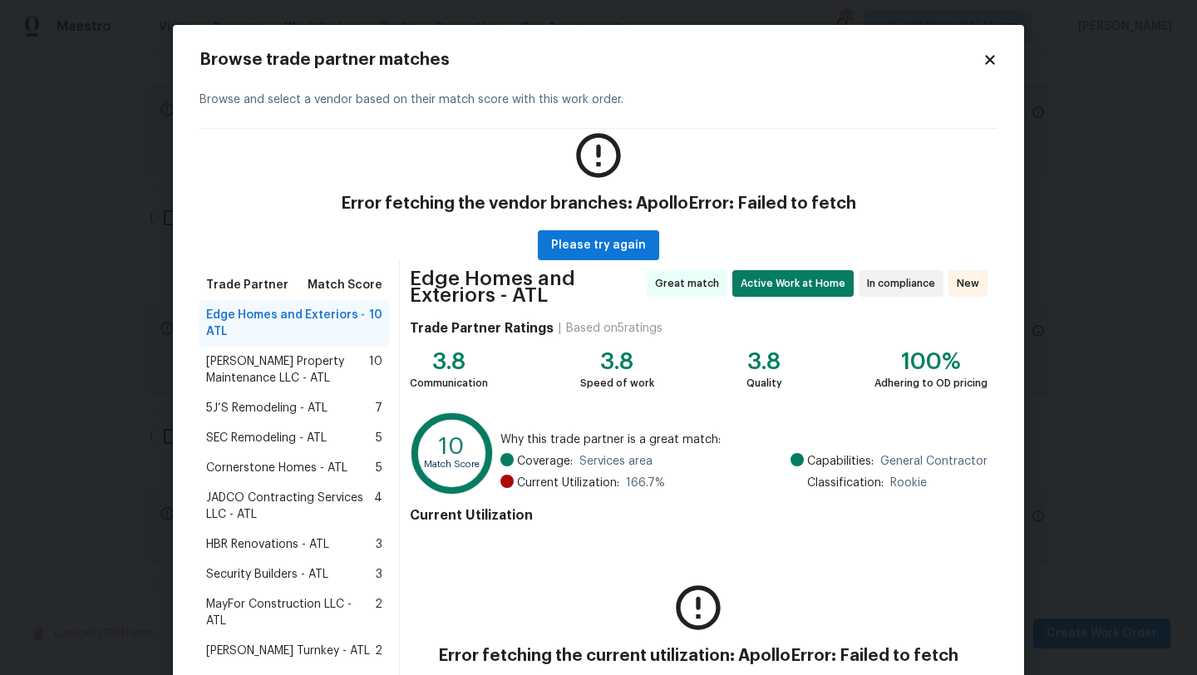
click at [278, 409] on span "5J’S Remodeling - ATL" at bounding box center [266, 408] width 121 height 17
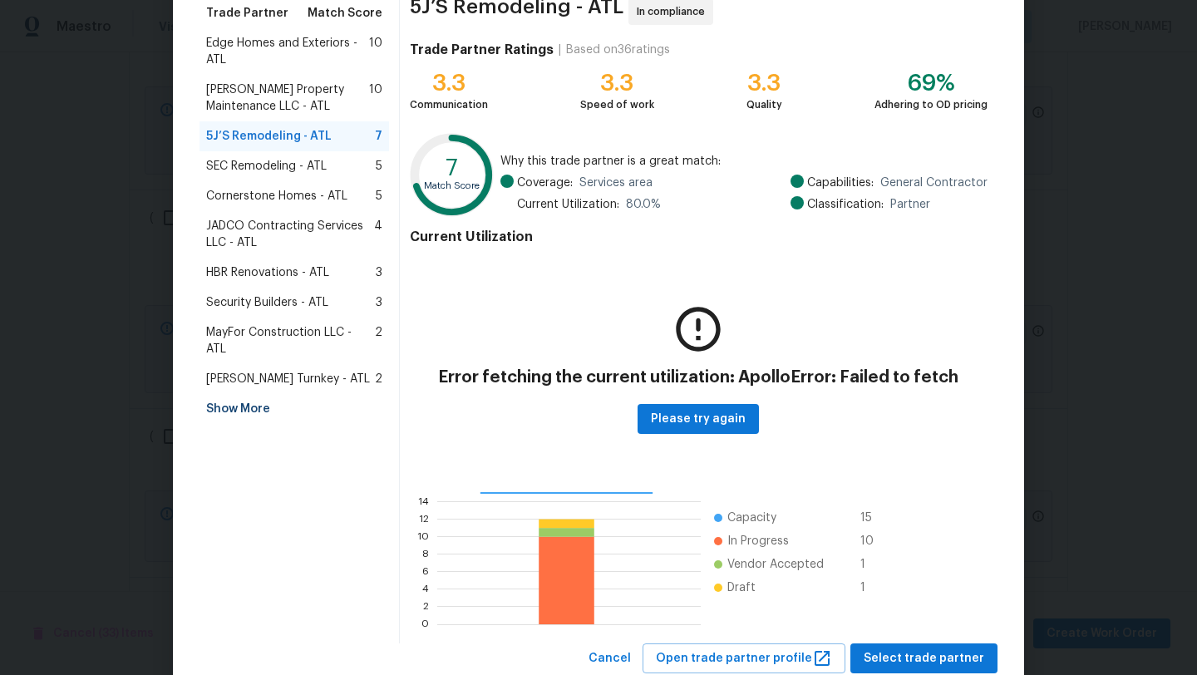
scroll to position [320, 0]
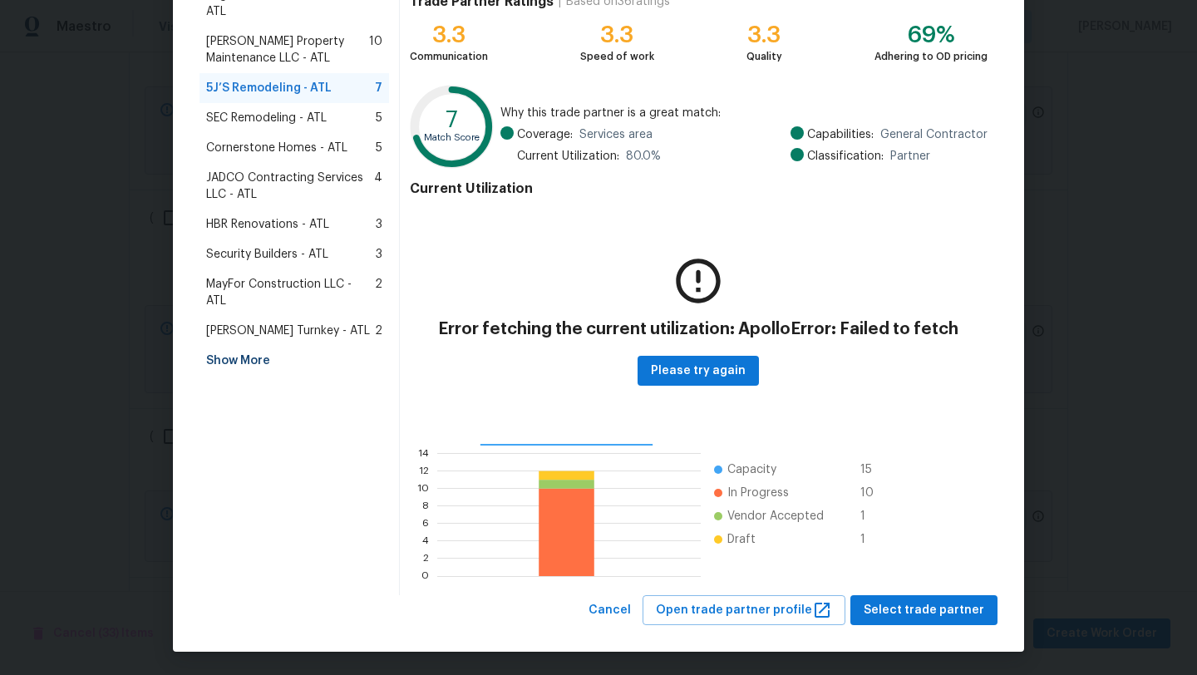
click at [275, 90] on span "5J’S Remodeling - ATL" at bounding box center [269, 88] width 126 height 17
click at [272, 116] on span "SEC Remodeling - ATL" at bounding box center [266, 118] width 121 height 17
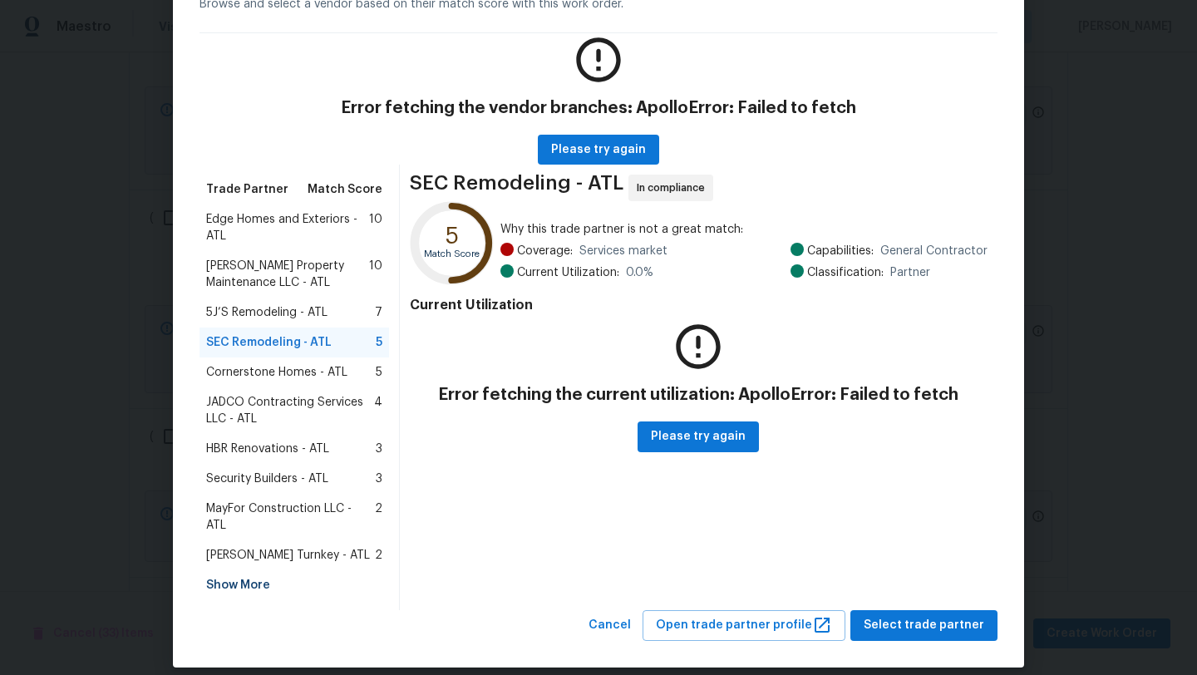
click at [259, 313] on span "5J’S Remodeling - ATL" at bounding box center [266, 312] width 121 height 17
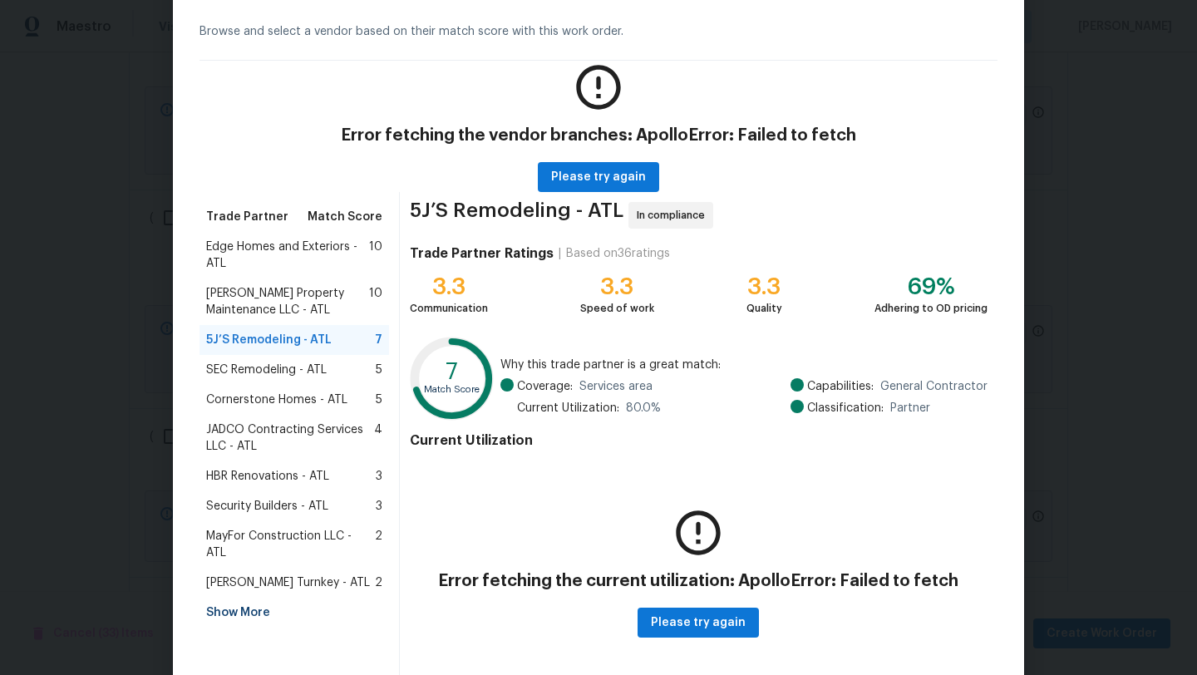
scroll to position [20, 0]
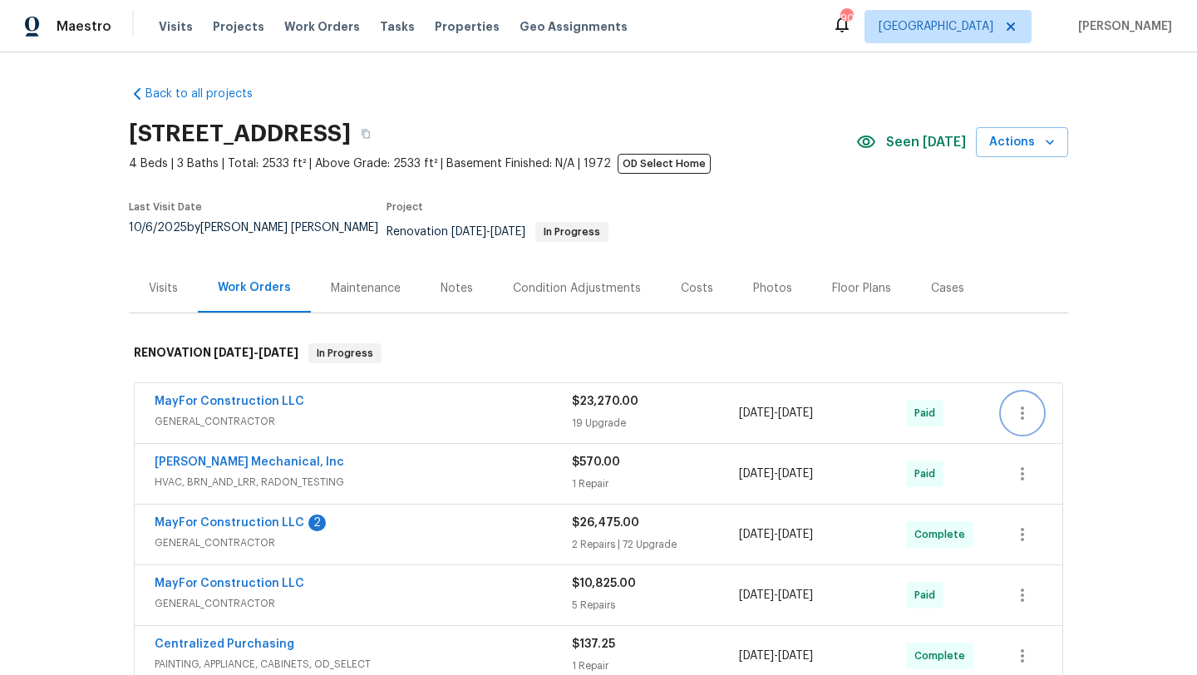
click at [1024, 407] on icon "button" at bounding box center [1022, 413] width 3 height 13
click at [1024, 407] on li "Edit" at bounding box center [1093, 401] width 180 height 27
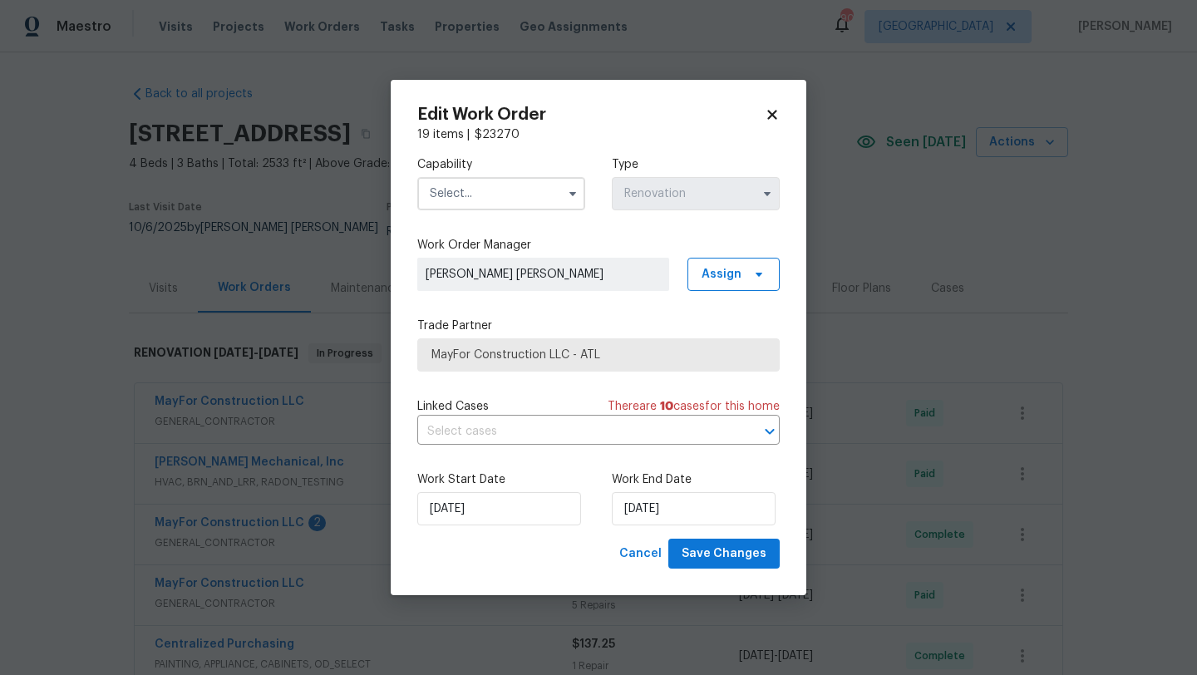
click at [777, 113] on icon at bounding box center [772, 114] width 15 height 15
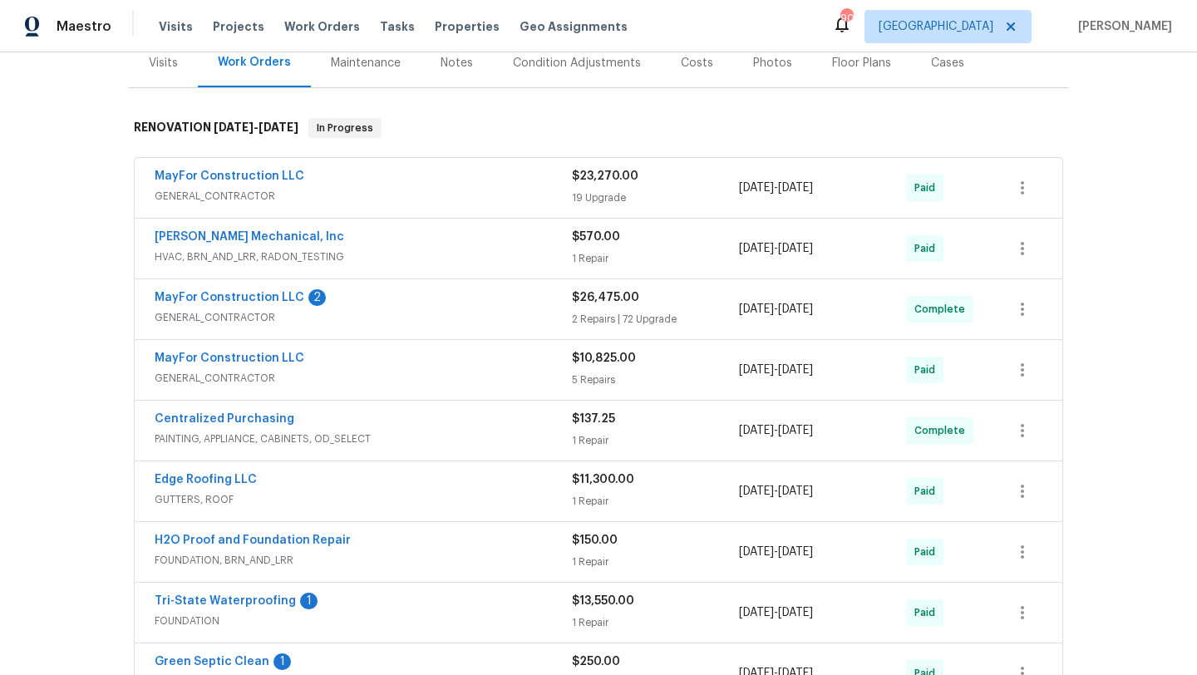
scroll to position [234, 0]
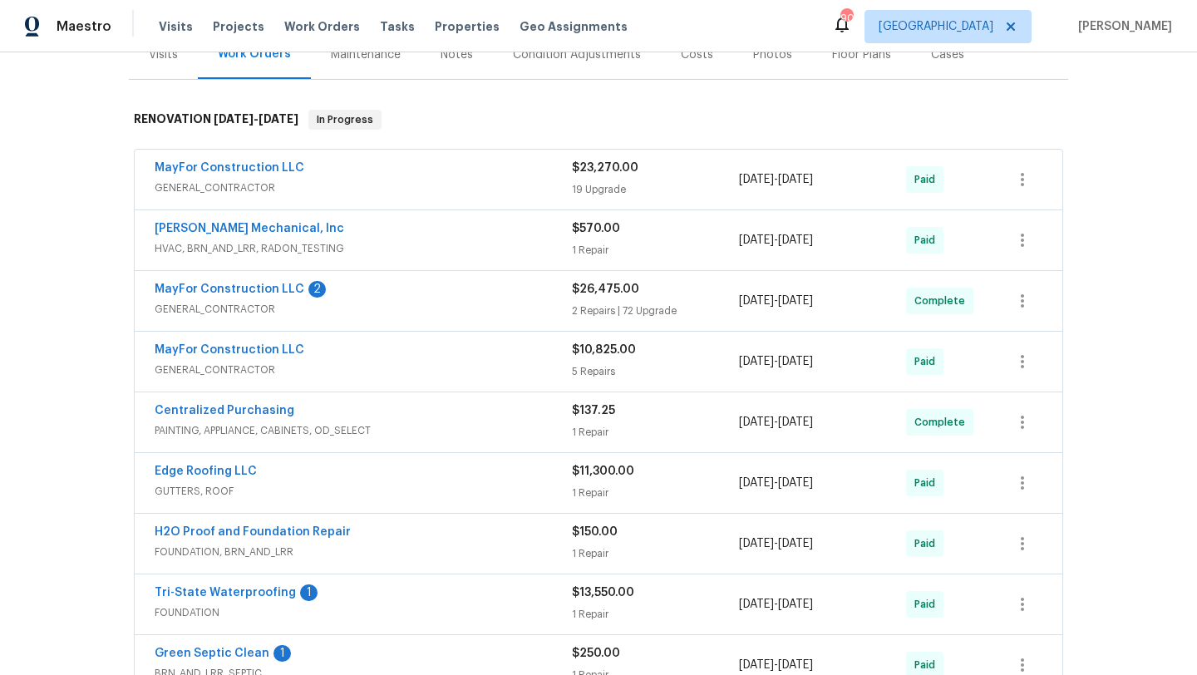
click at [387, 301] on span "GENERAL_CONTRACTOR" at bounding box center [363, 309] width 417 height 17
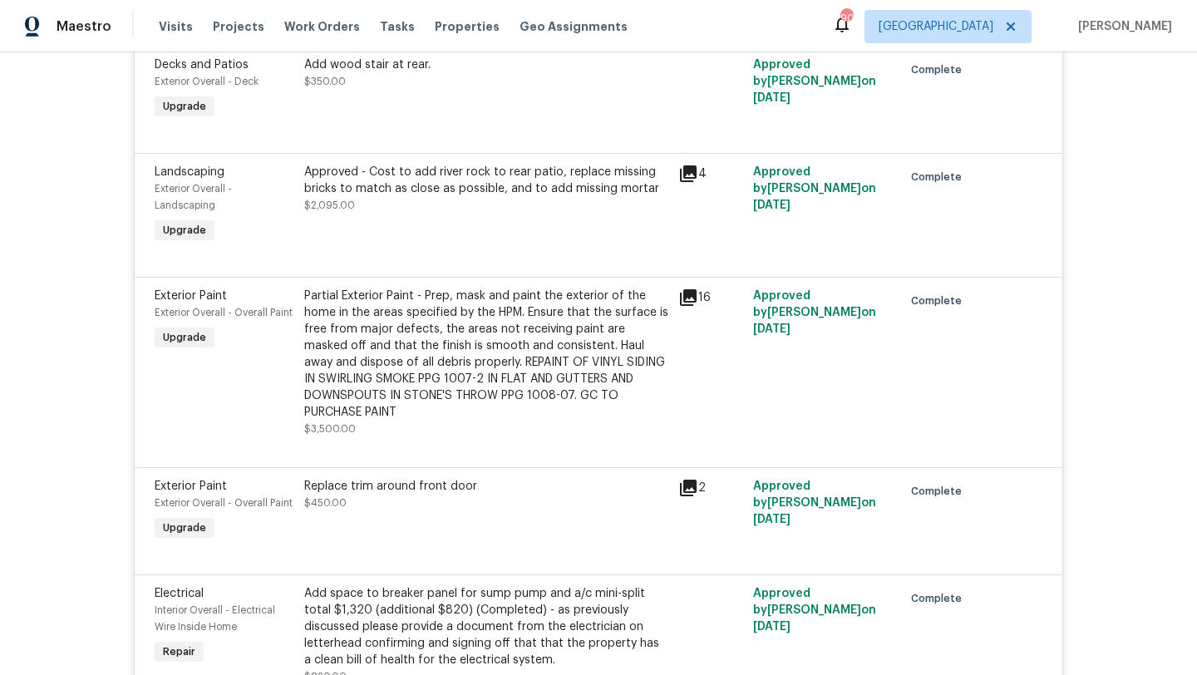
scroll to position [471, 0]
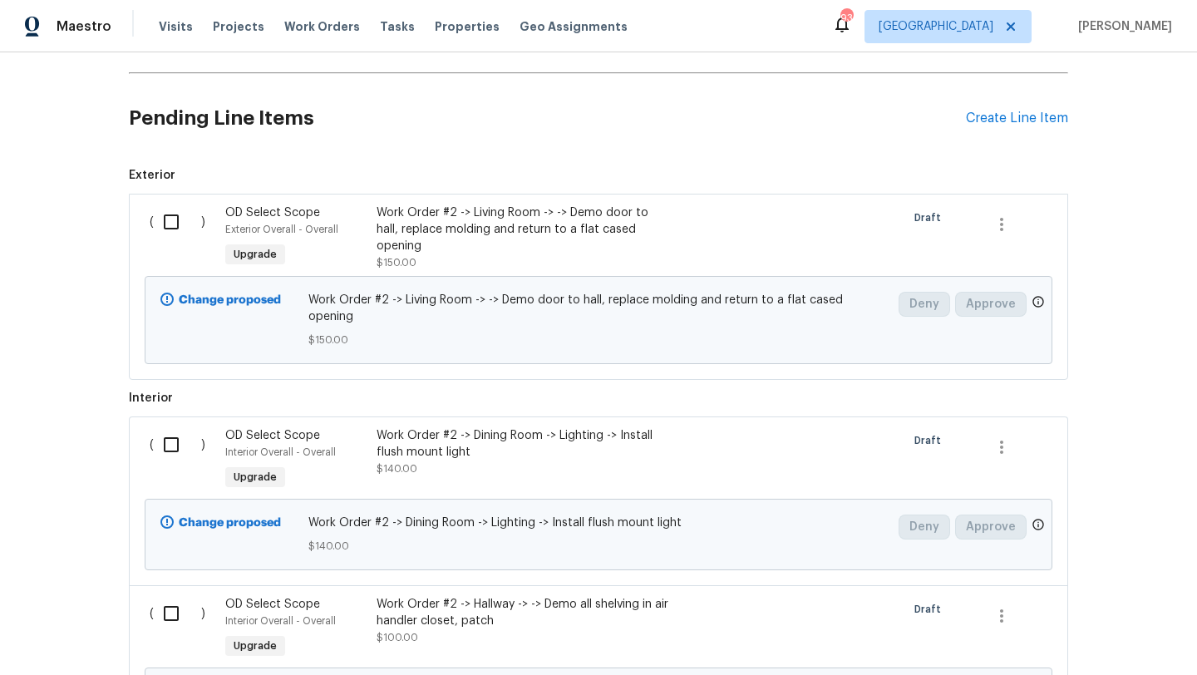
scroll to position [730, 0]
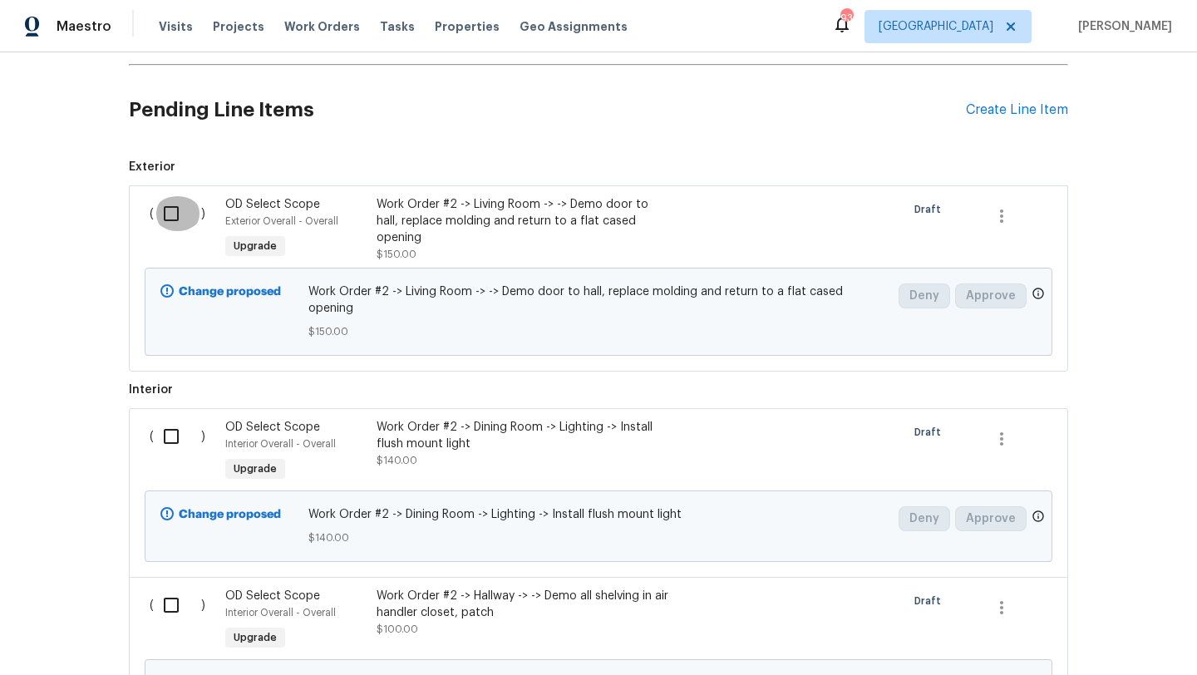
click at [166, 221] on input "checkbox" at bounding box center [177, 213] width 47 height 35
checkbox input "true"
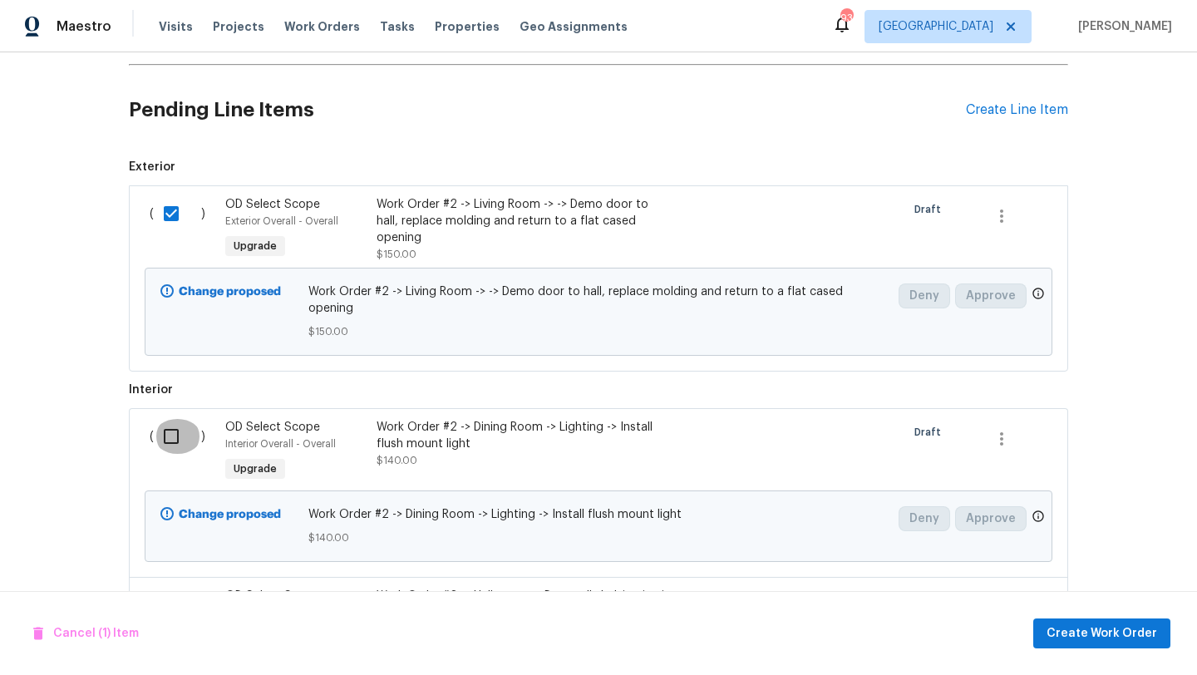
click at [170, 419] on input "checkbox" at bounding box center [177, 436] width 47 height 35
checkbox input "true"
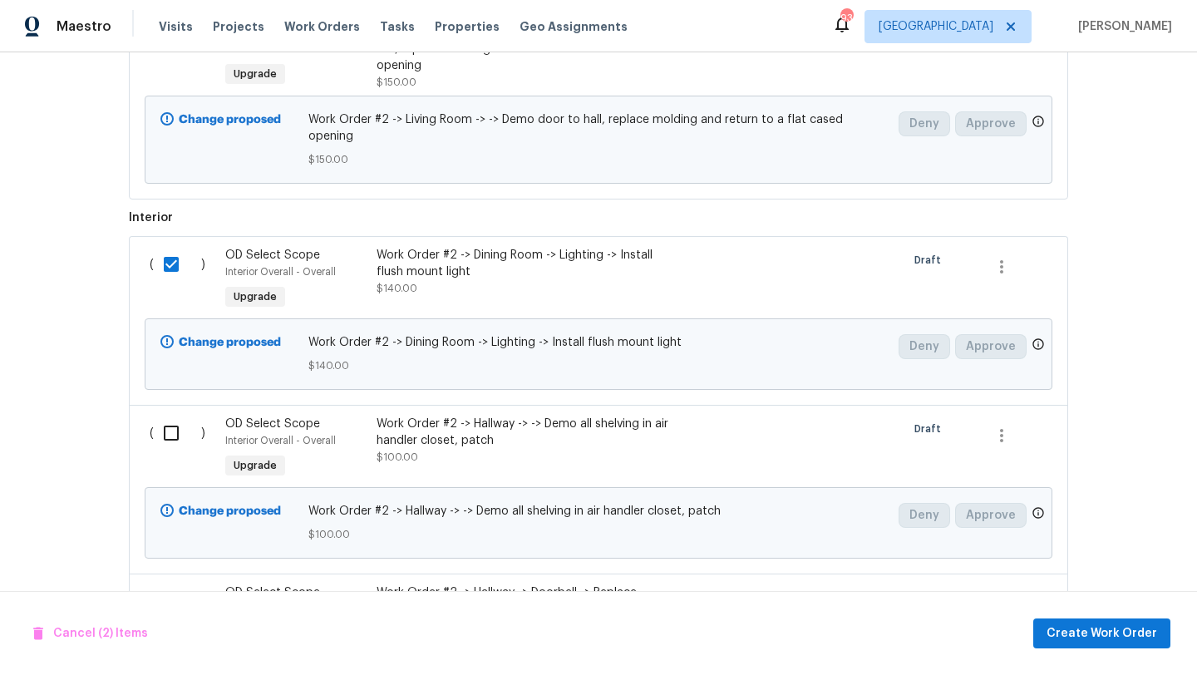
scroll to position [955, 0]
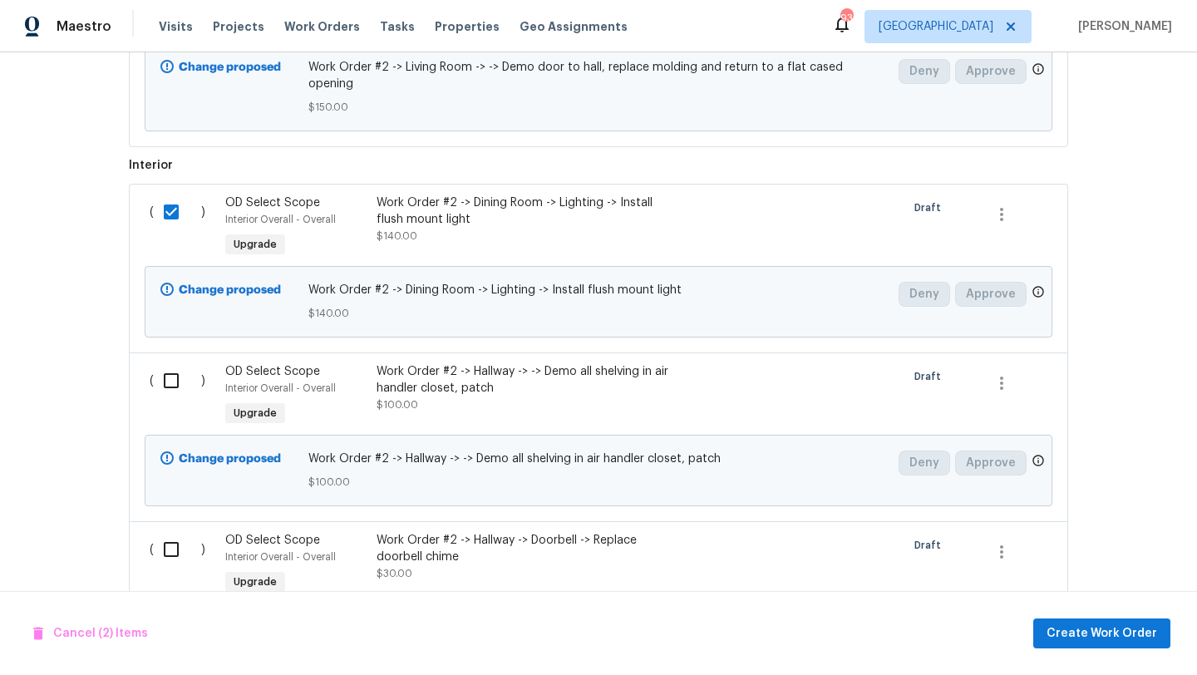
click at [170, 368] on input "checkbox" at bounding box center [177, 380] width 47 height 35
checkbox input "true"
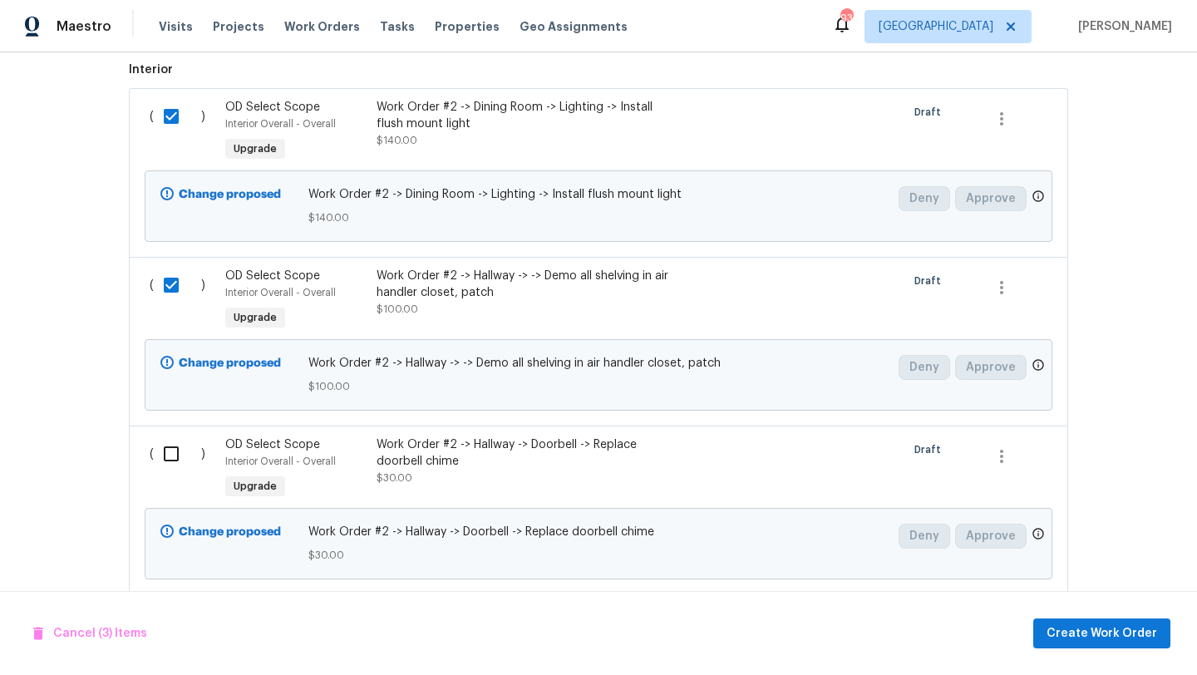
scroll to position [1123, 0]
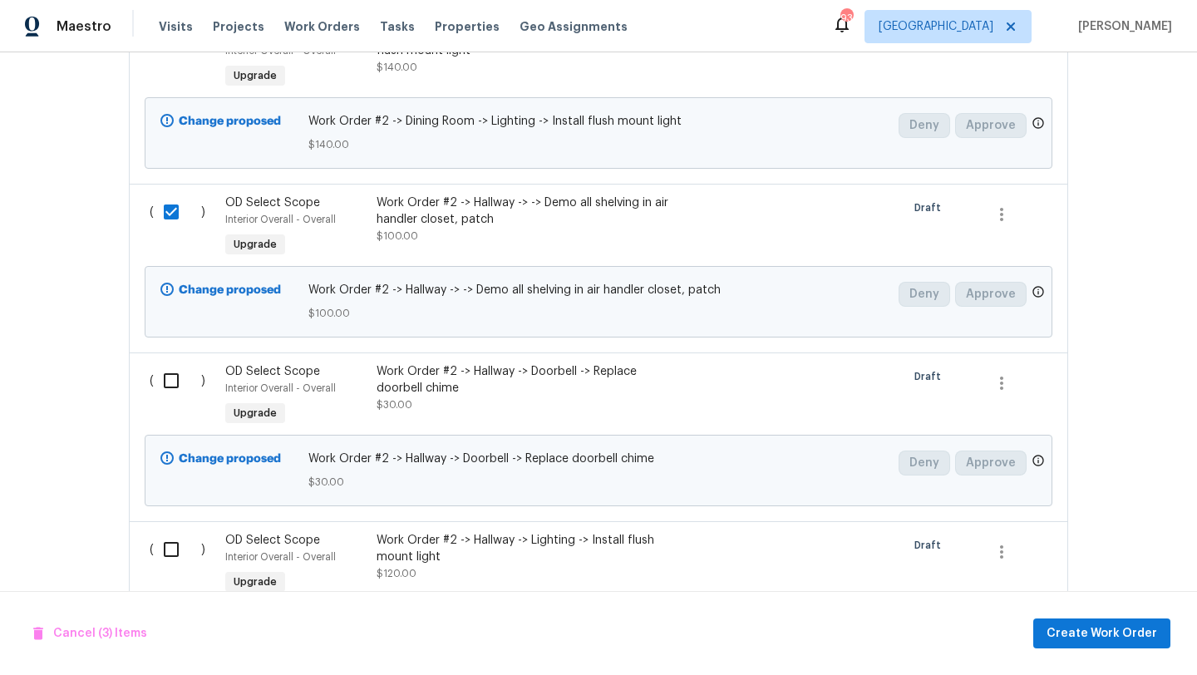
click at [170, 364] on input "checkbox" at bounding box center [177, 380] width 47 height 35
checkbox input "true"
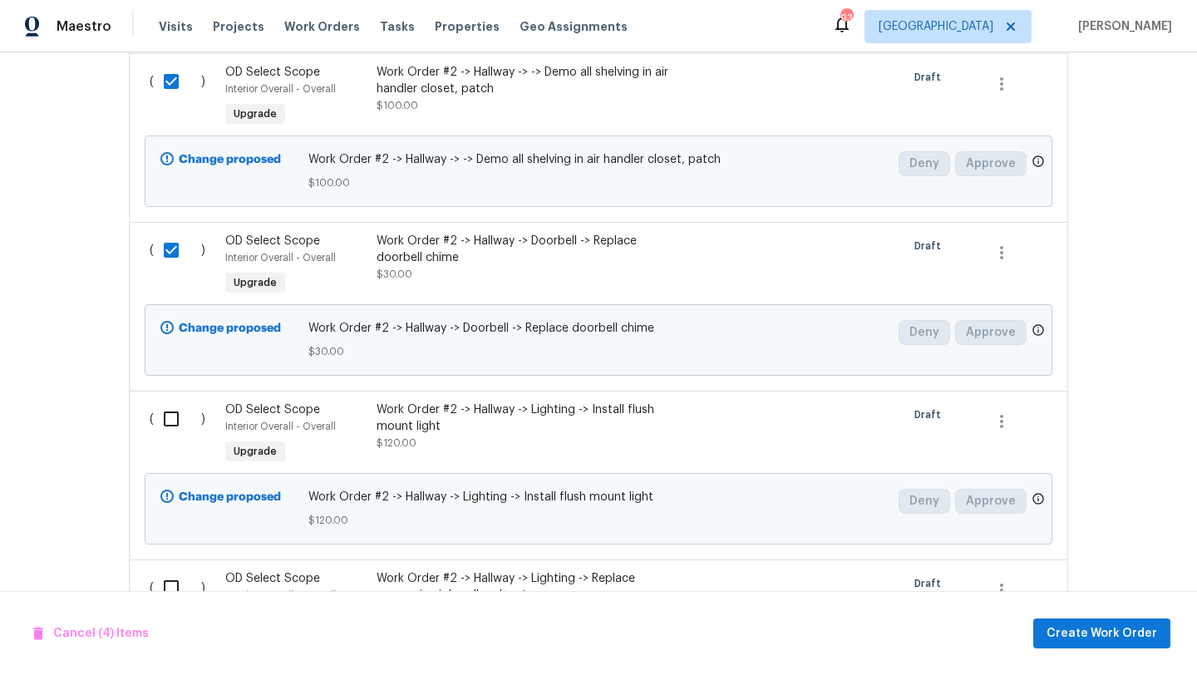
scroll to position [1320, 0]
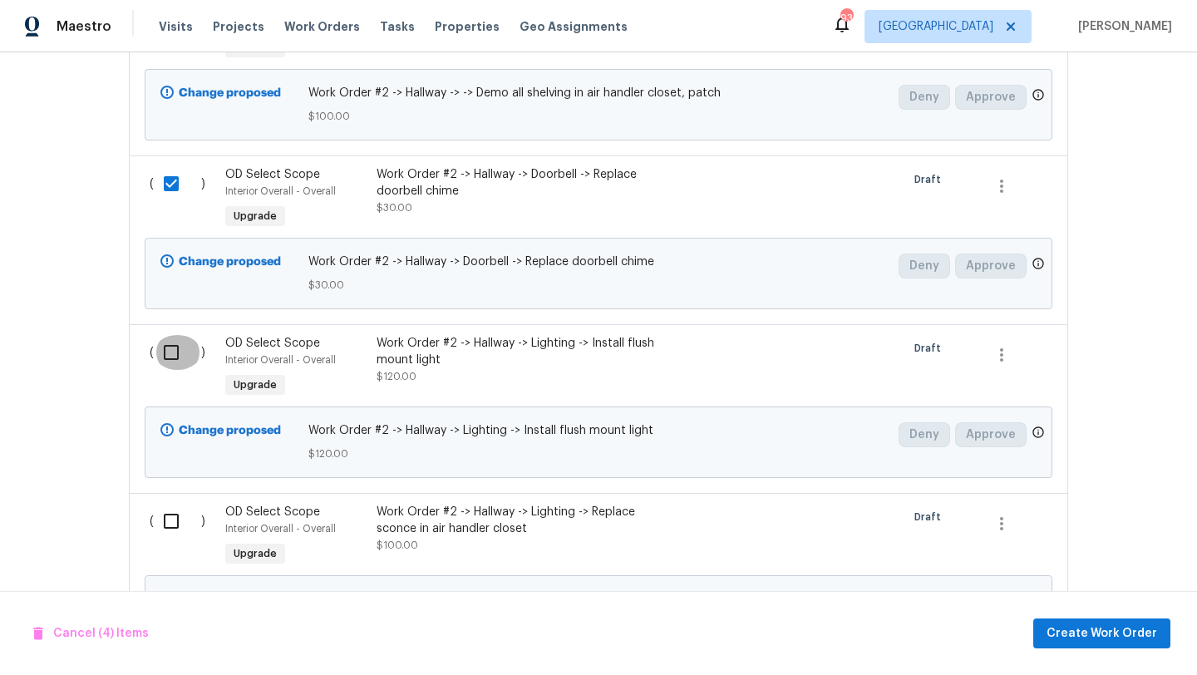
click at [170, 341] on input "checkbox" at bounding box center [177, 352] width 47 height 35
checkbox input "true"
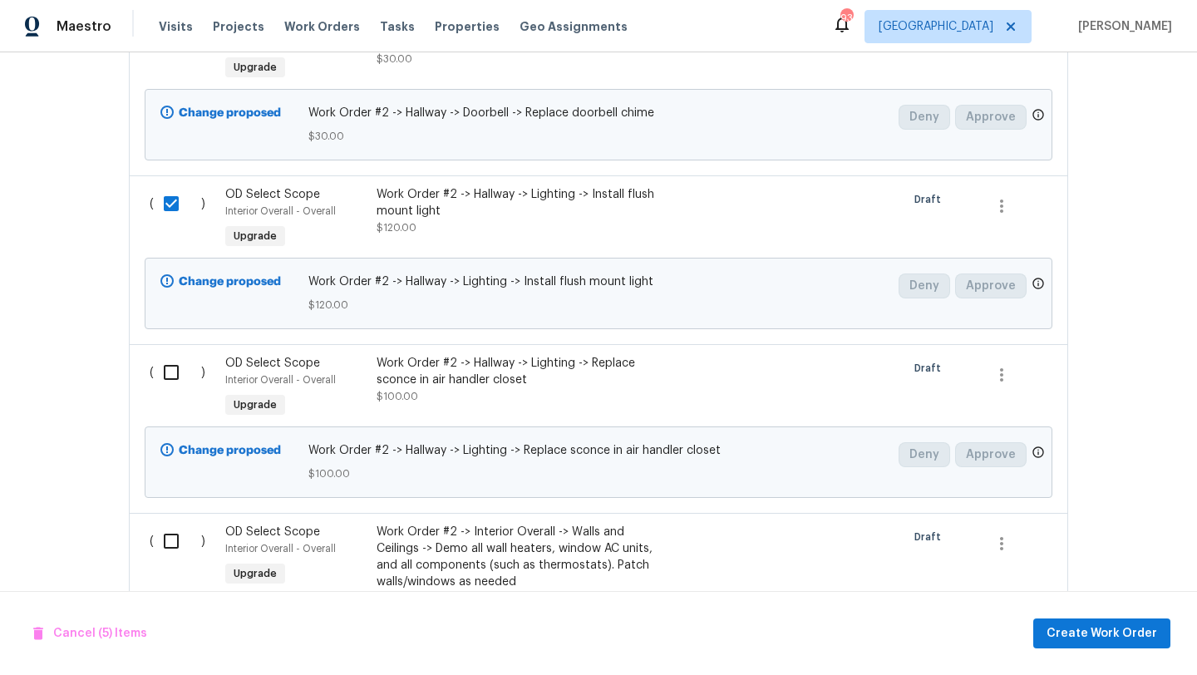
click at [169, 355] on input "checkbox" at bounding box center [177, 372] width 47 height 35
checkbox input "true"
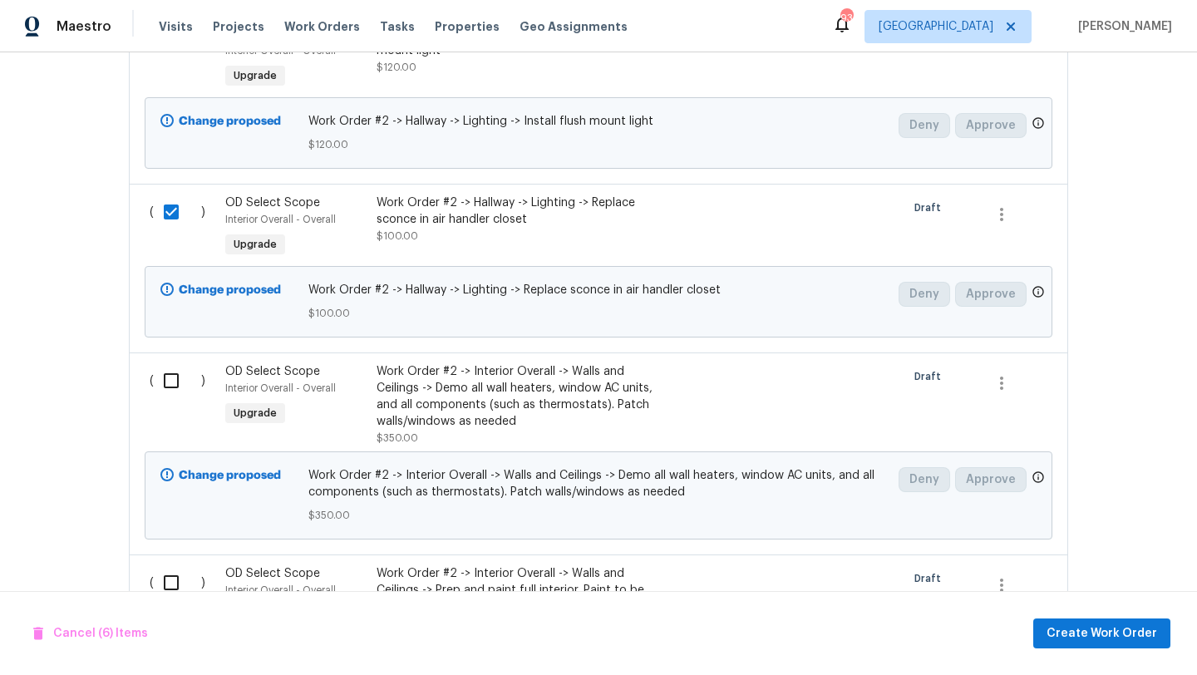
scroll to position [1708, 0]
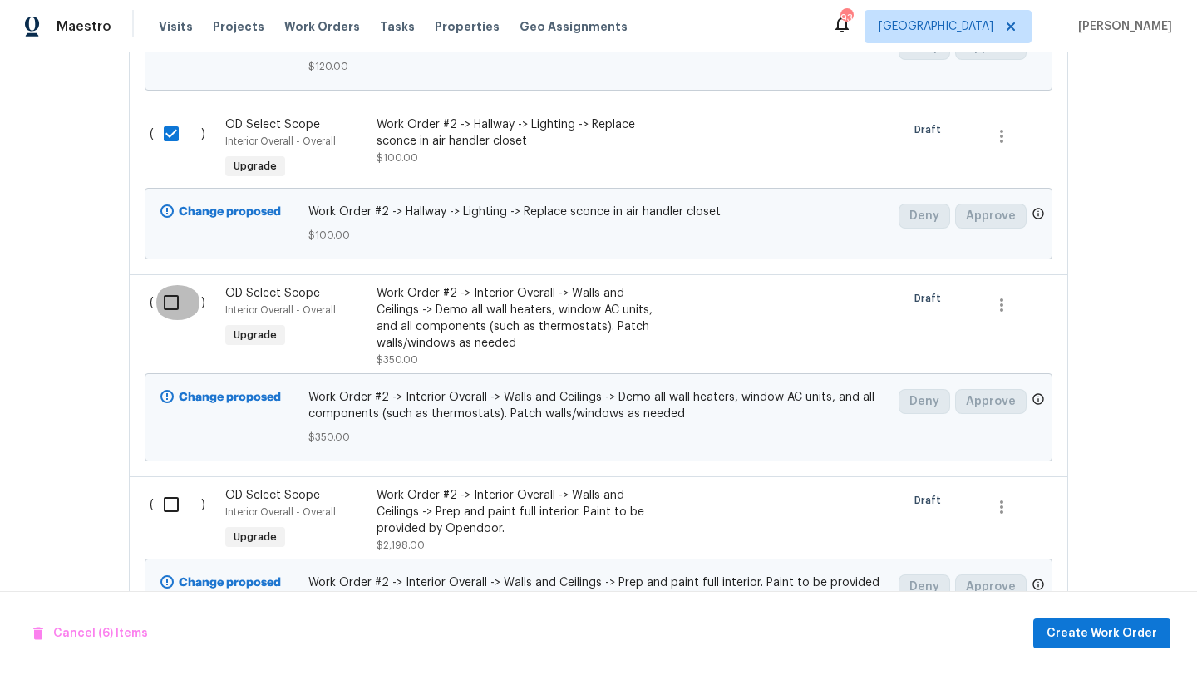
click at [171, 290] on input "checkbox" at bounding box center [177, 302] width 47 height 35
checkbox input "true"
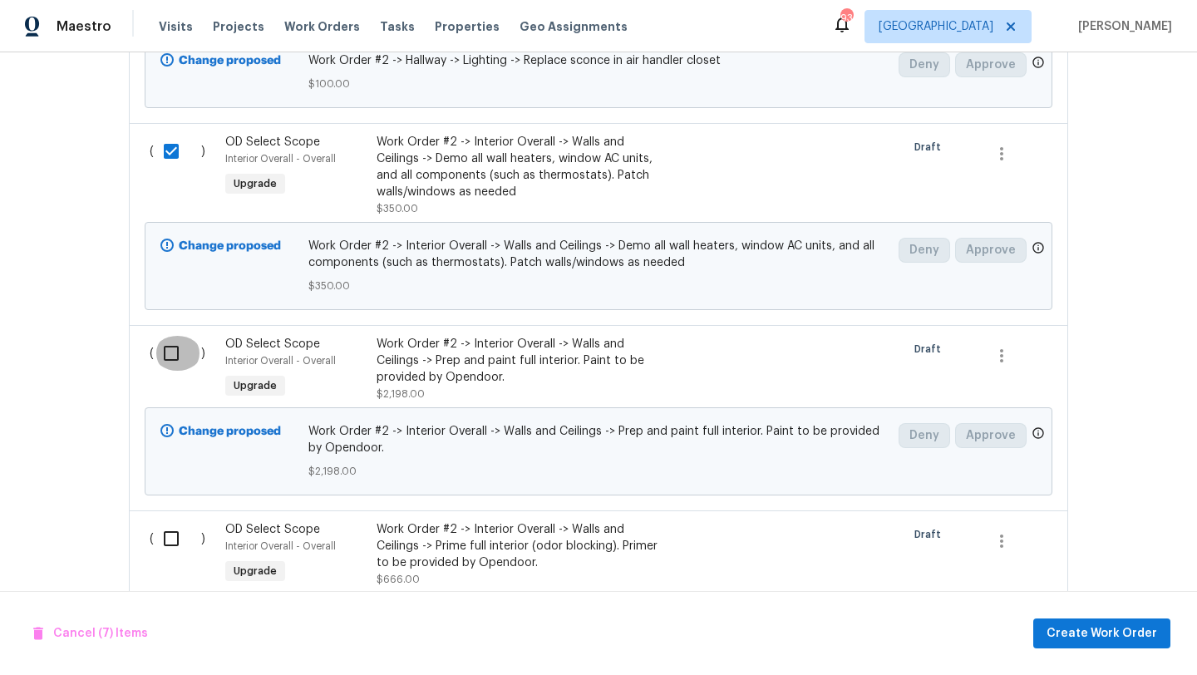
click at [172, 341] on input "checkbox" at bounding box center [177, 353] width 47 height 35
checkbox input "true"
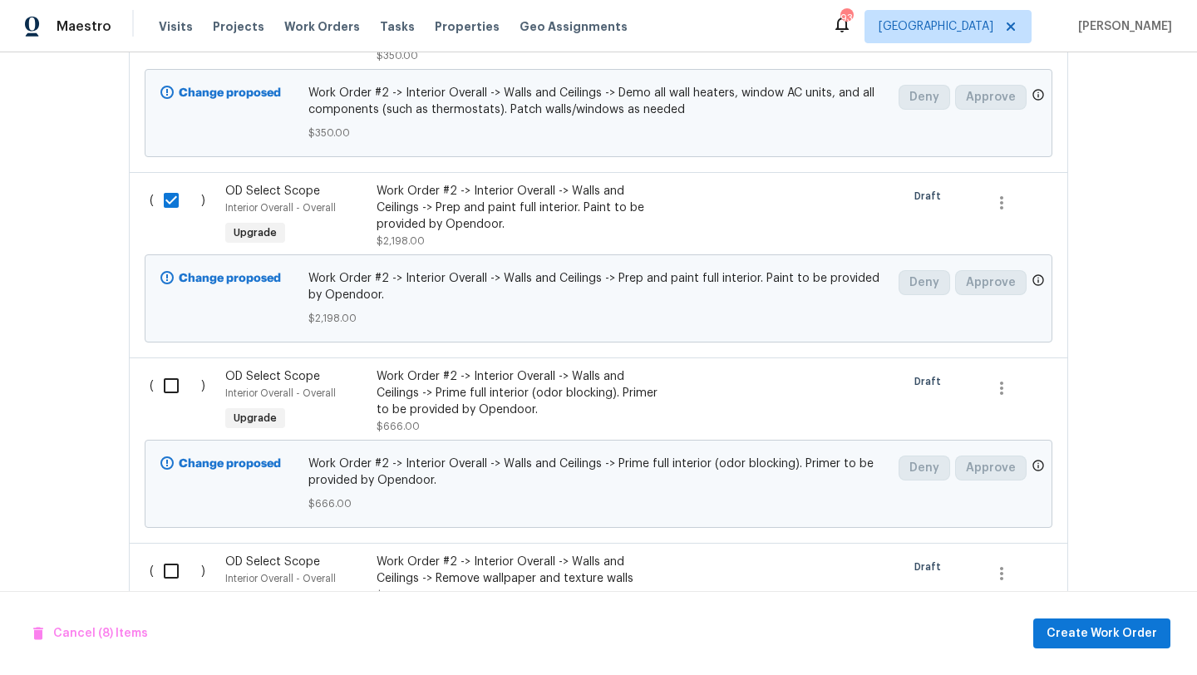
scroll to position [2085, 0]
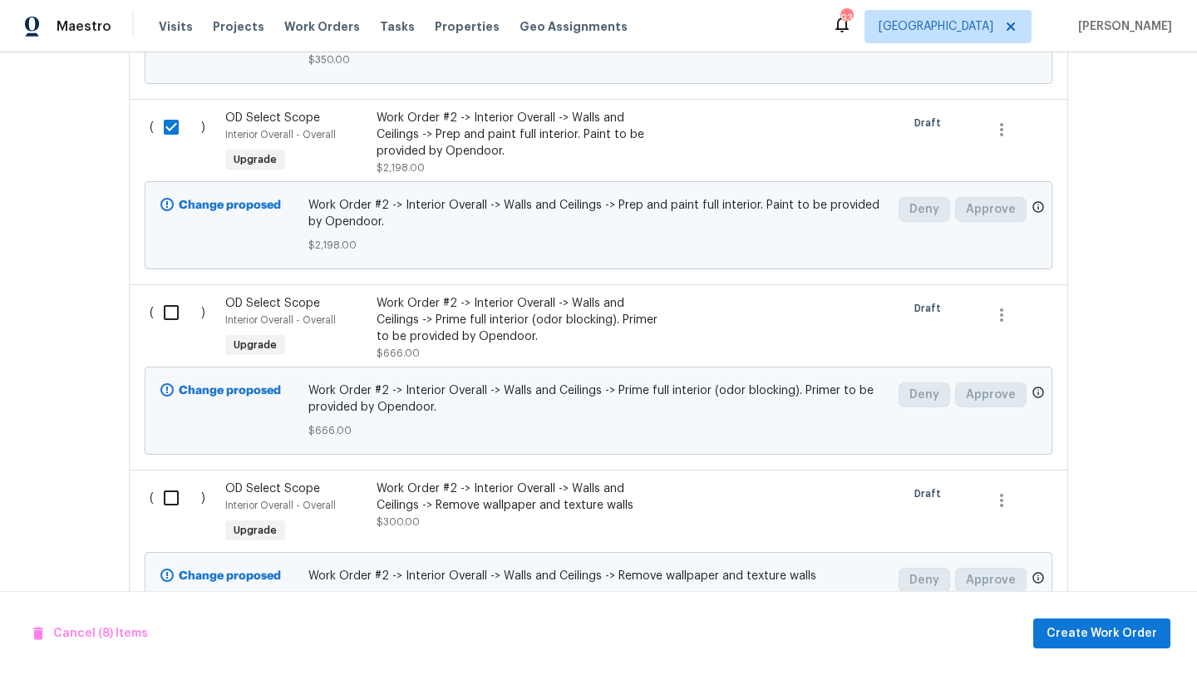
click at [171, 307] on input "checkbox" at bounding box center [177, 312] width 47 height 35
checkbox input "true"
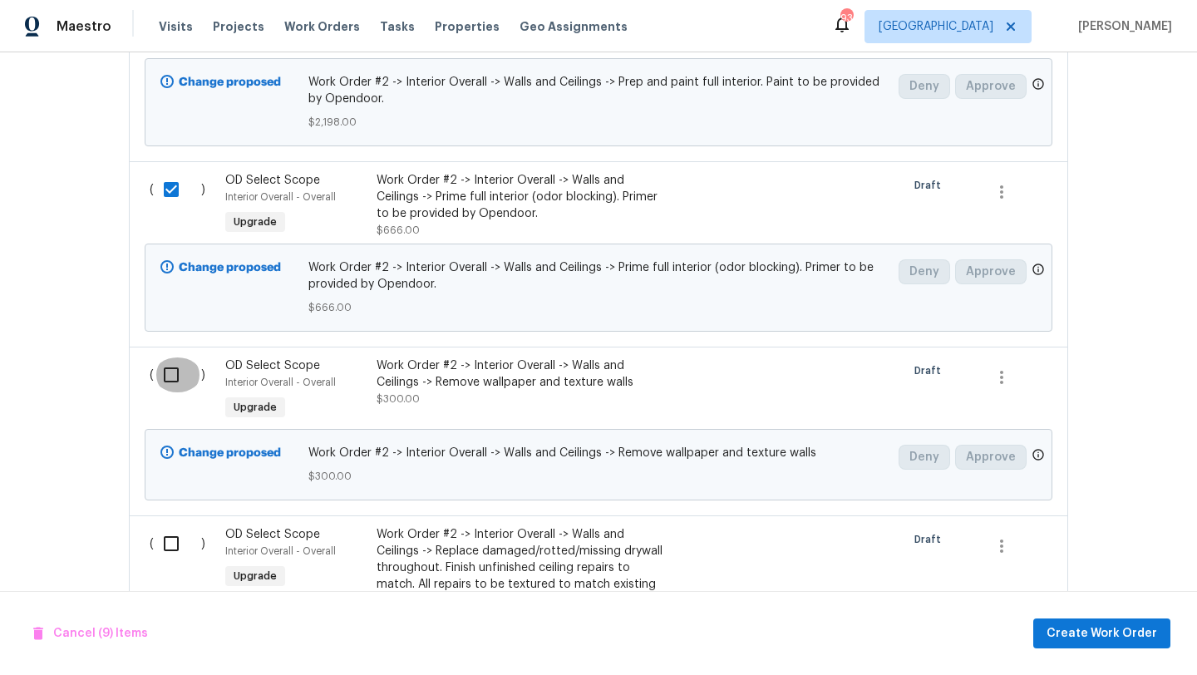
click at [172, 362] on input "checkbox" at bounding box center [177, 375] width 47 height 35
checkbox input "true"
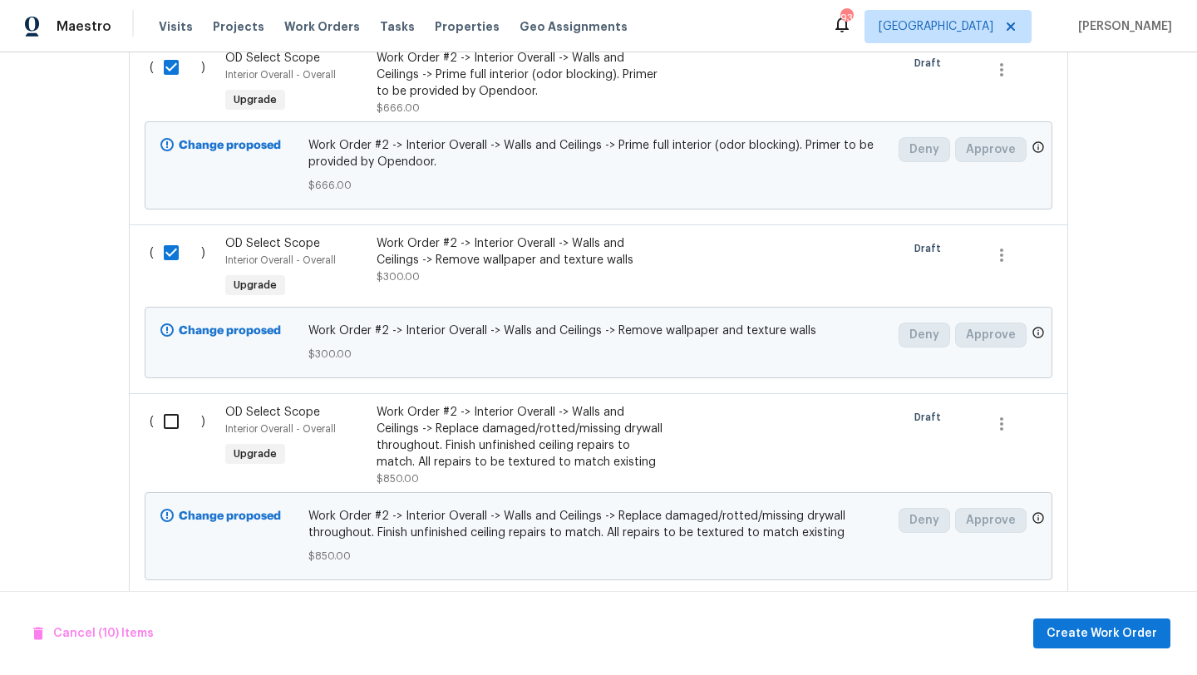
scroll to position [2403, 0]
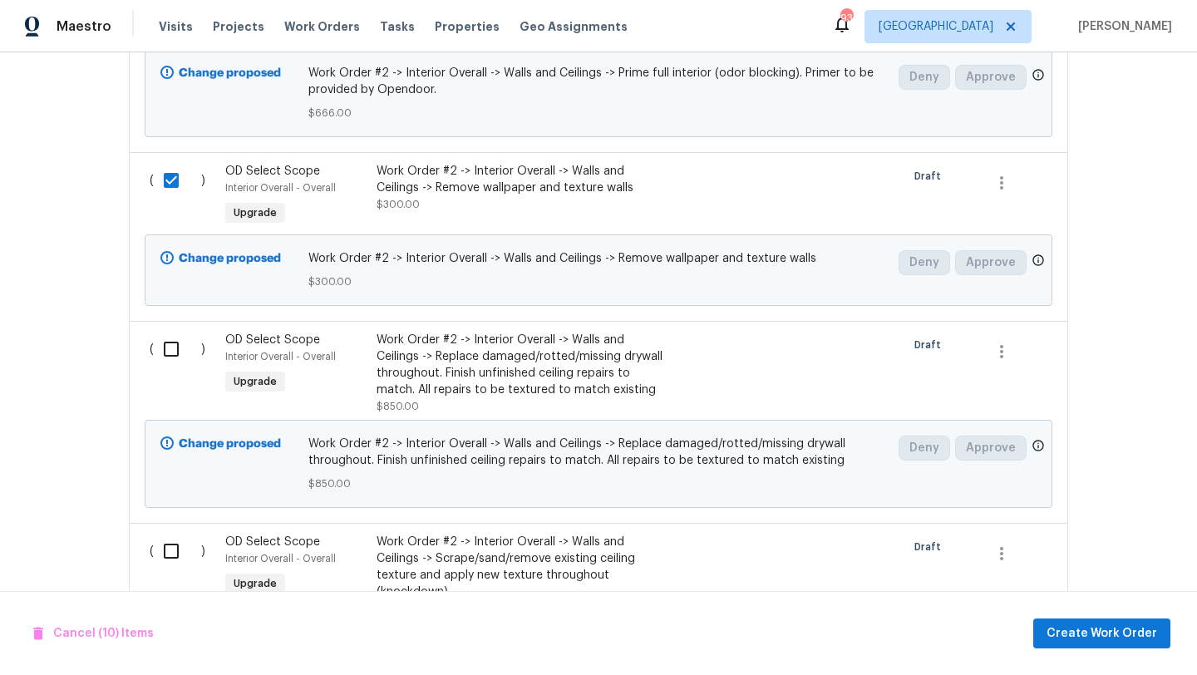
click at [172, 338] on input "checkbox" at bounding box center [177, 349] width 47 height 35
checkbox input "true"
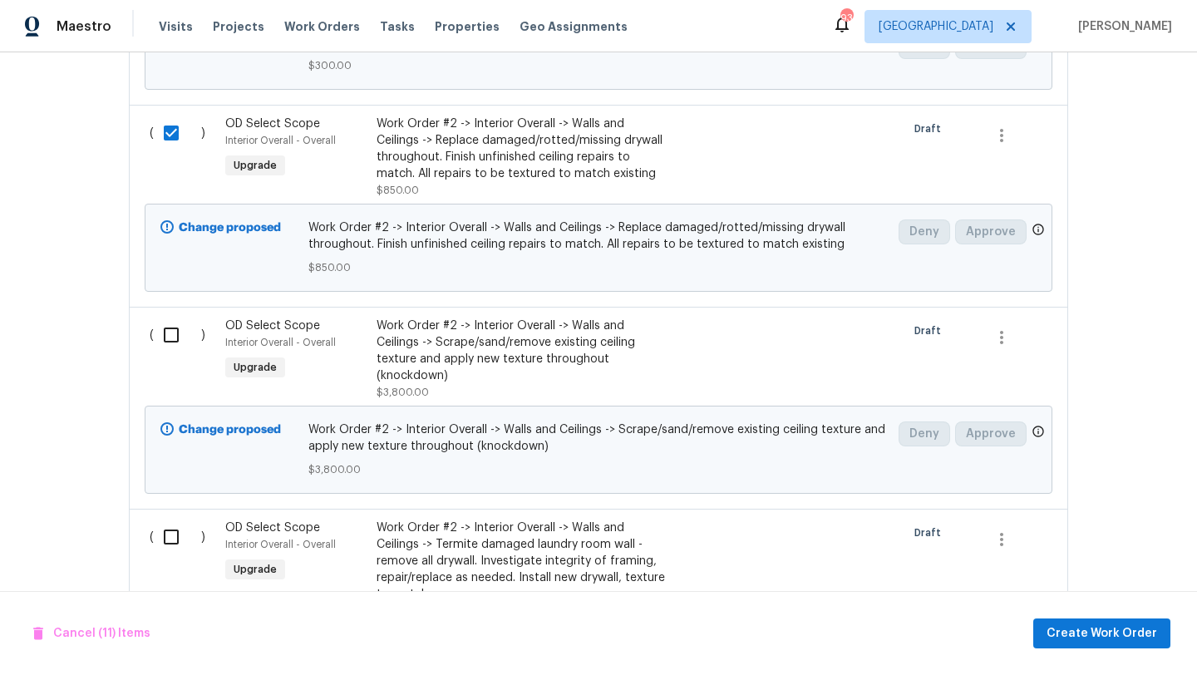
scroll to position [2629, 0]
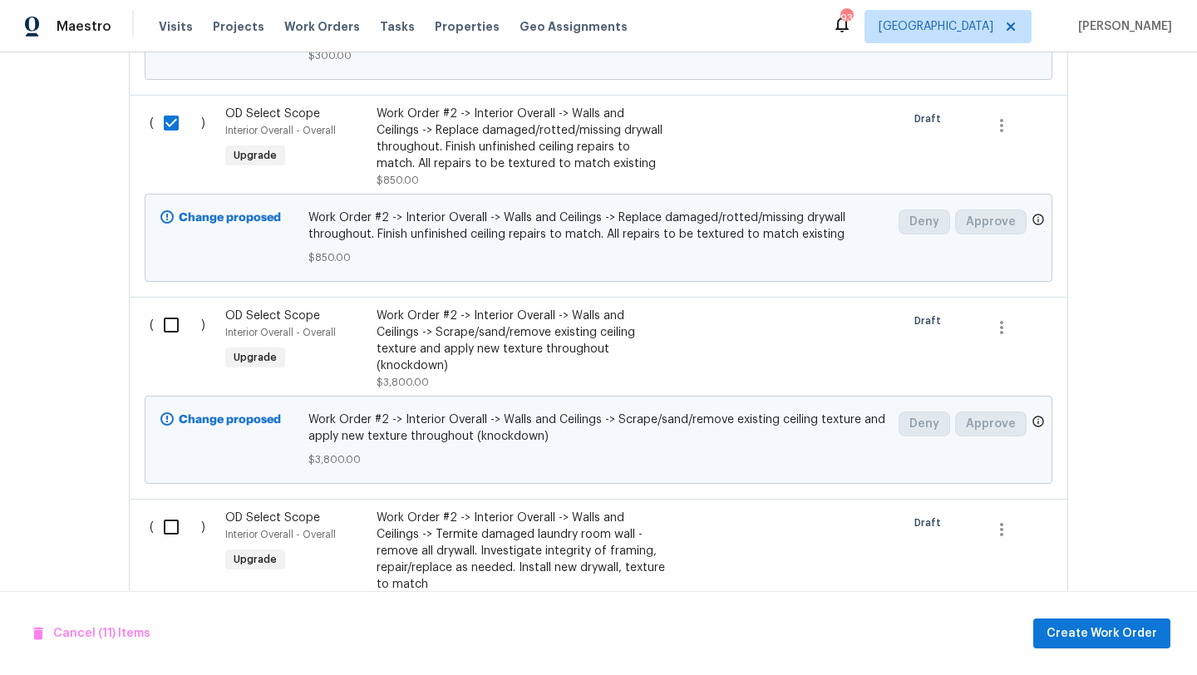
click at [170, 316] on input "checkbox" at bounding box center [177, 325] width 47 height 35
checkbox input "true"
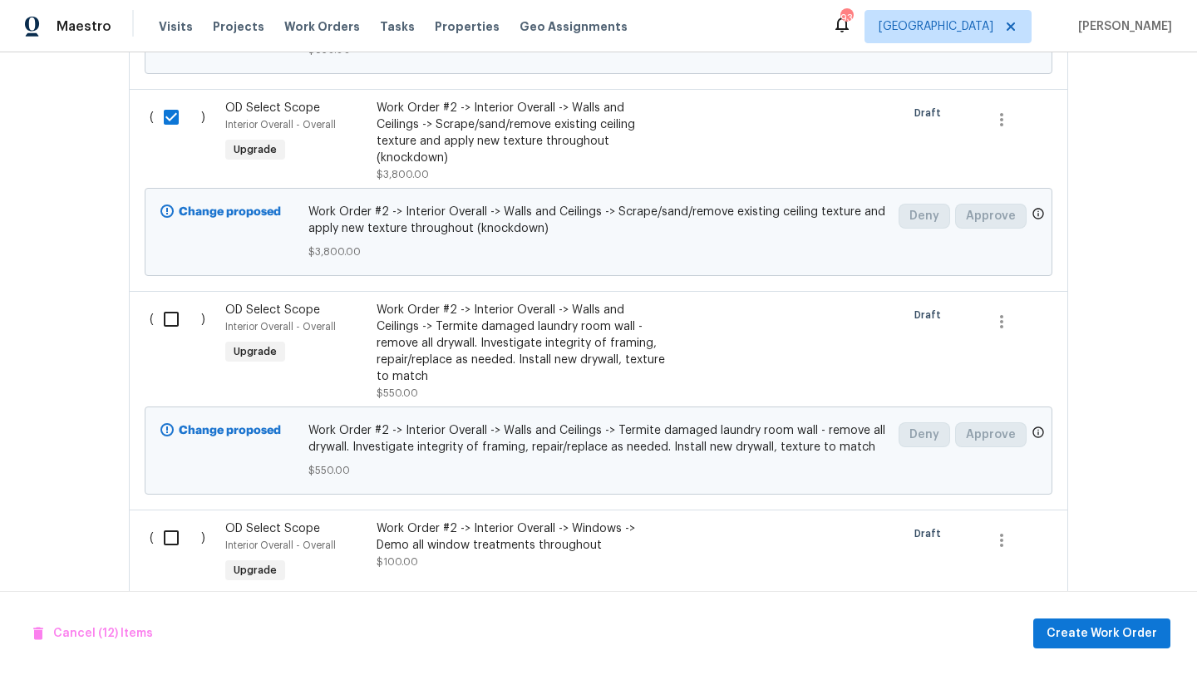
scroll to position [2879, 0]
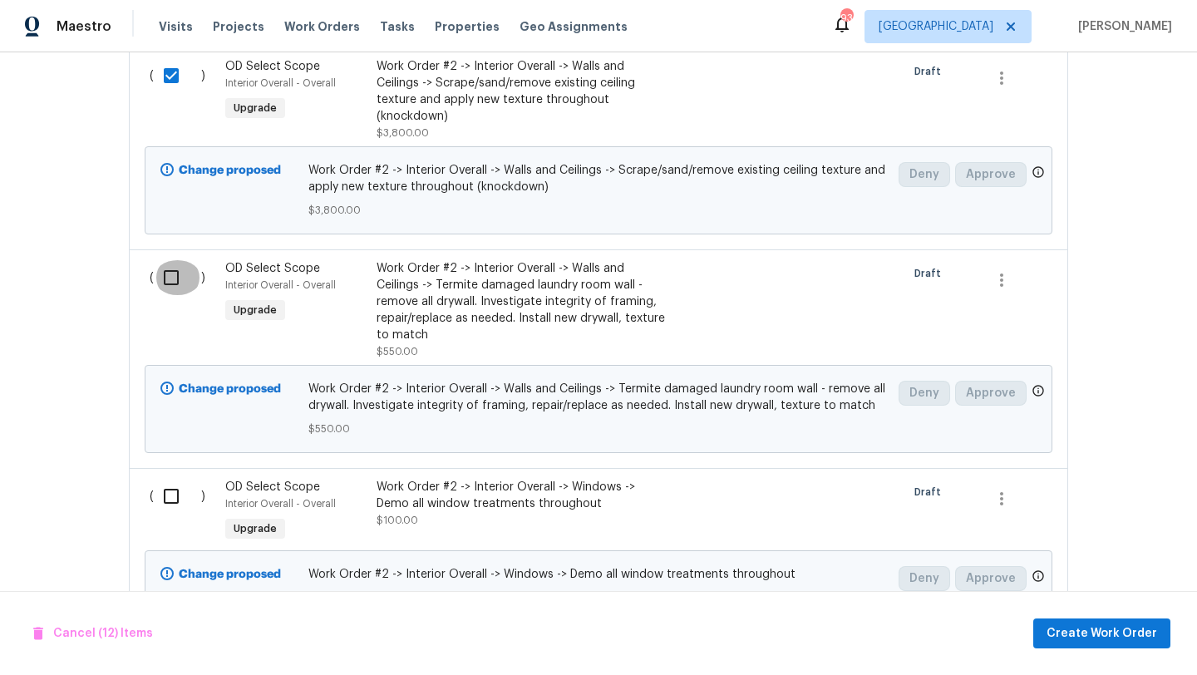
click at [174, 260] on input "checkbox" at bounding box center [177, 277] width 47 height 35
checkbox input "true"
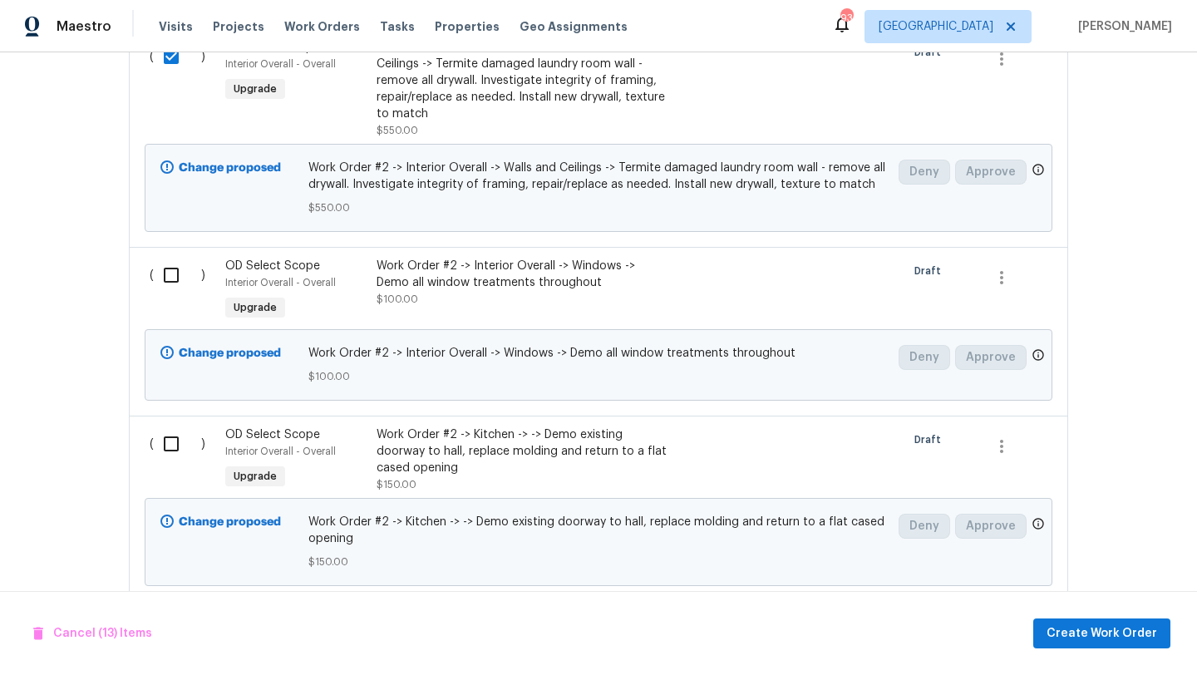
click at [173, 258] on input "checkbox" at bounding box center [177, 275] width 47 height 35
checkbox input "true"
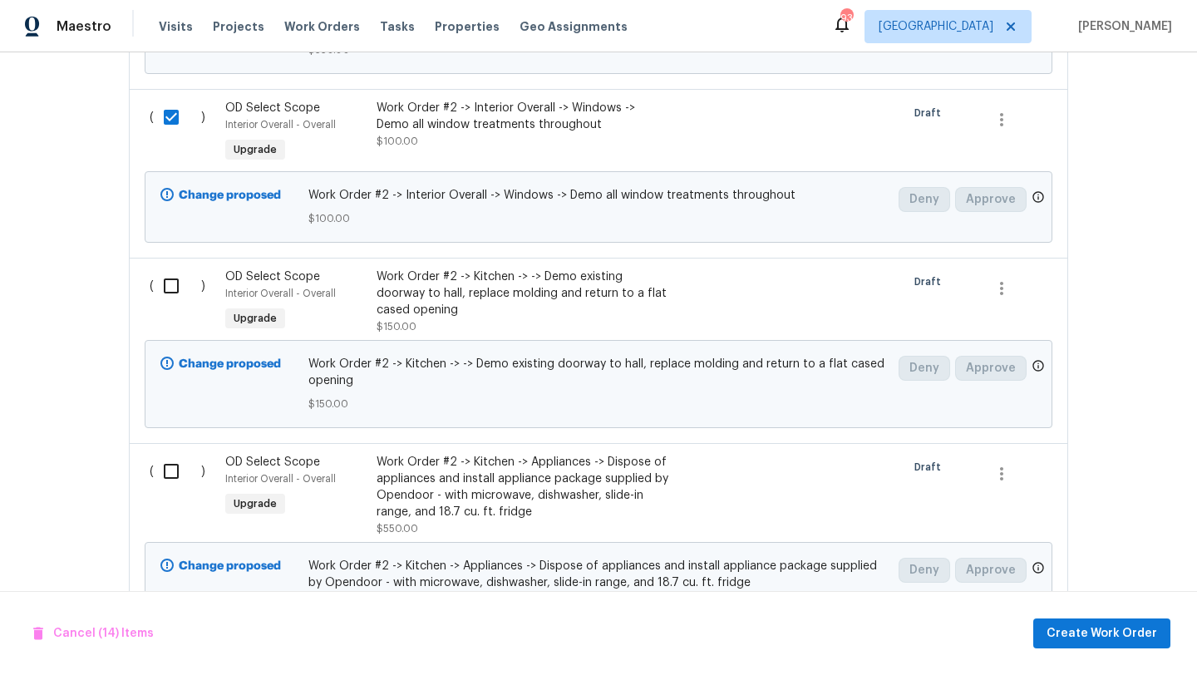
scroll to position [3308, 0]
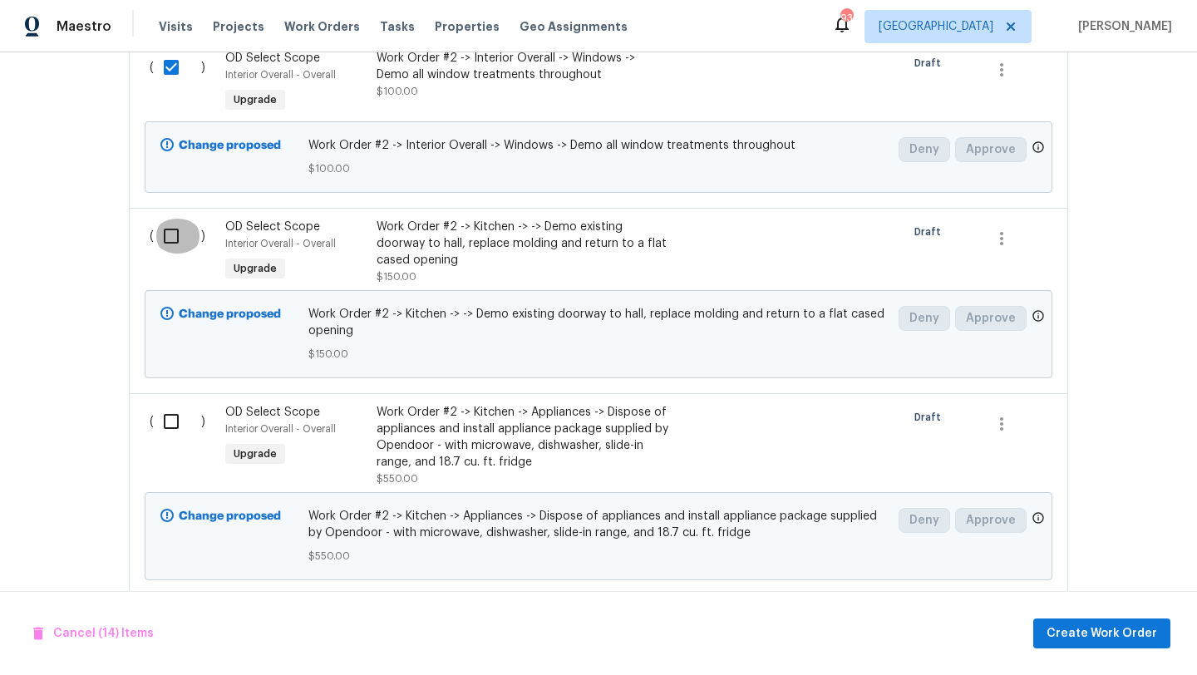
click at [172, 219] on input "checkbox" at bounding box center [177, 236] width 47 height 35
checkbox input "true"
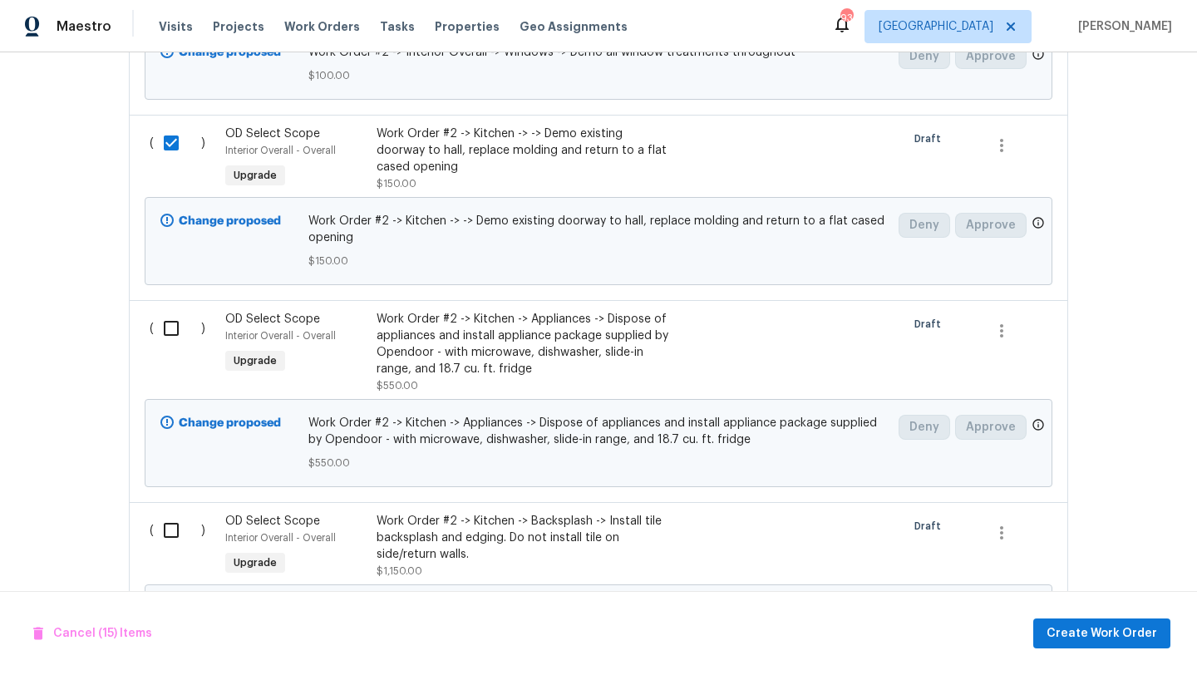
scroll to position [3469, 0]
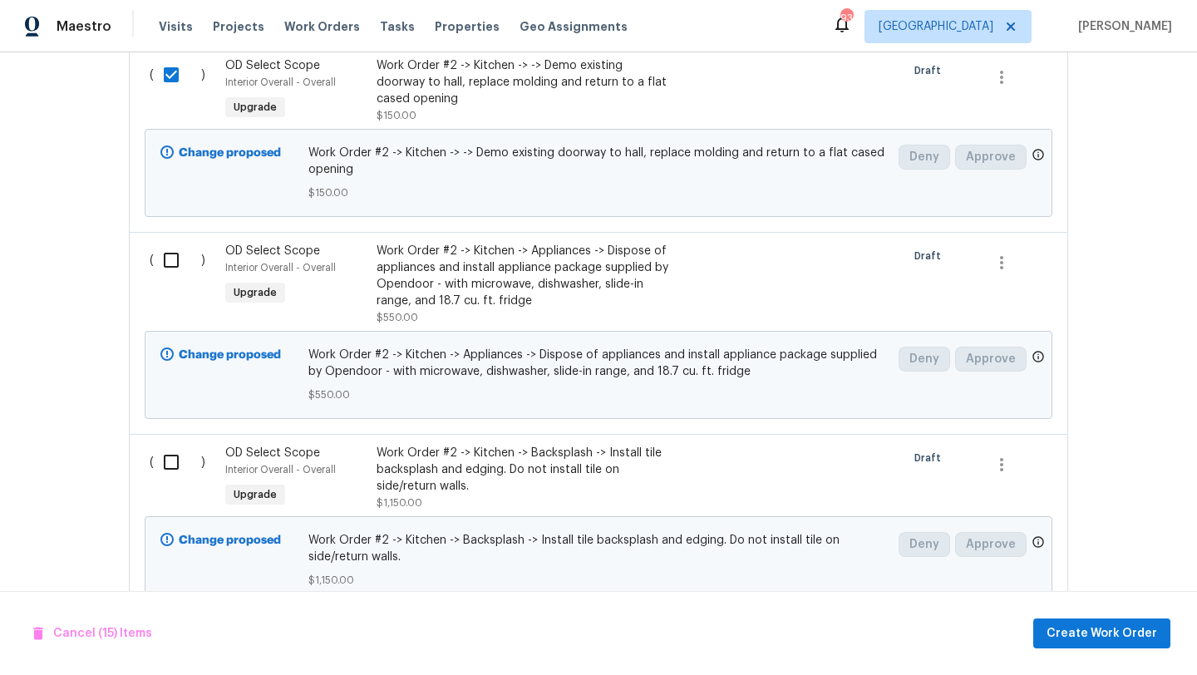
click at [171, 243] on input "checkbox" at bounding box center [177, 260] width 47 height 35
checkbox input "true"
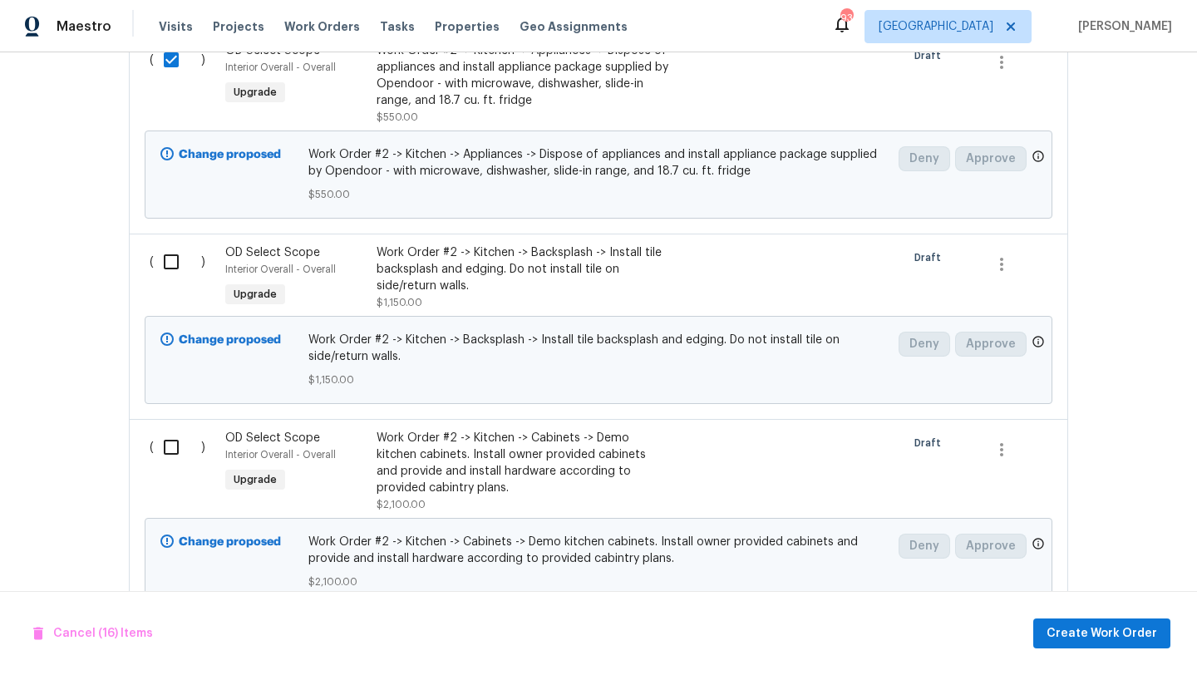
scroll to position [3739, 0]
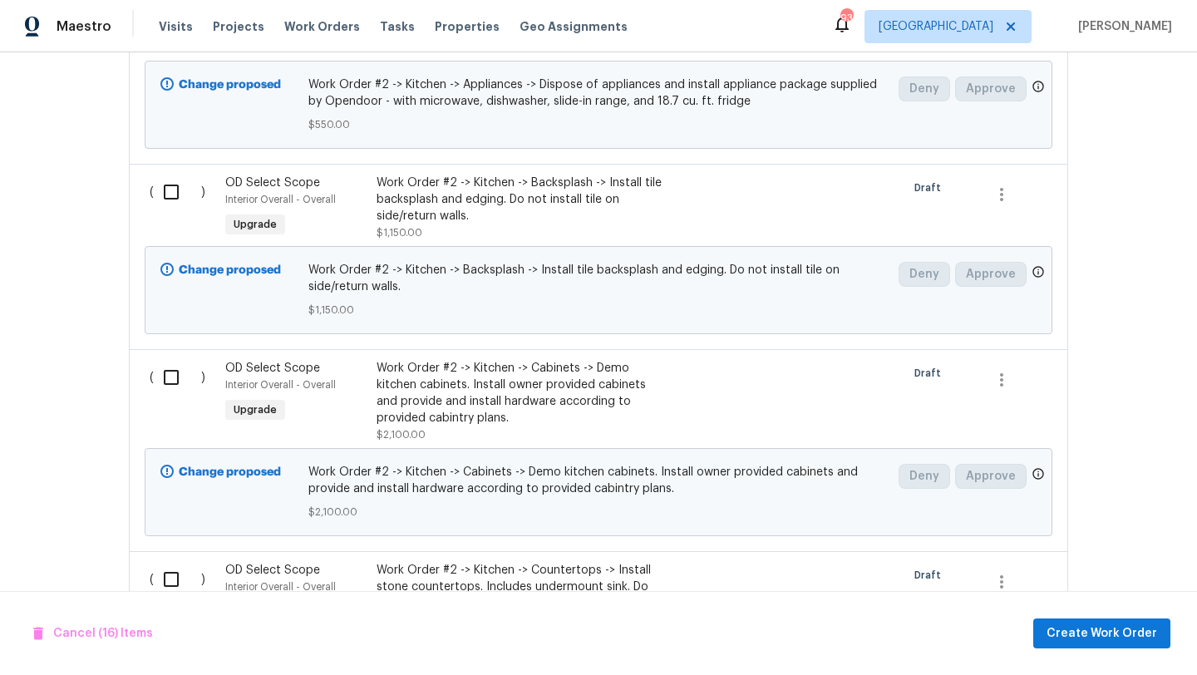
click at [171, 175] on input "checkbox" at bounding box center [177, 192] width 47 height 35
checkbox input "true"
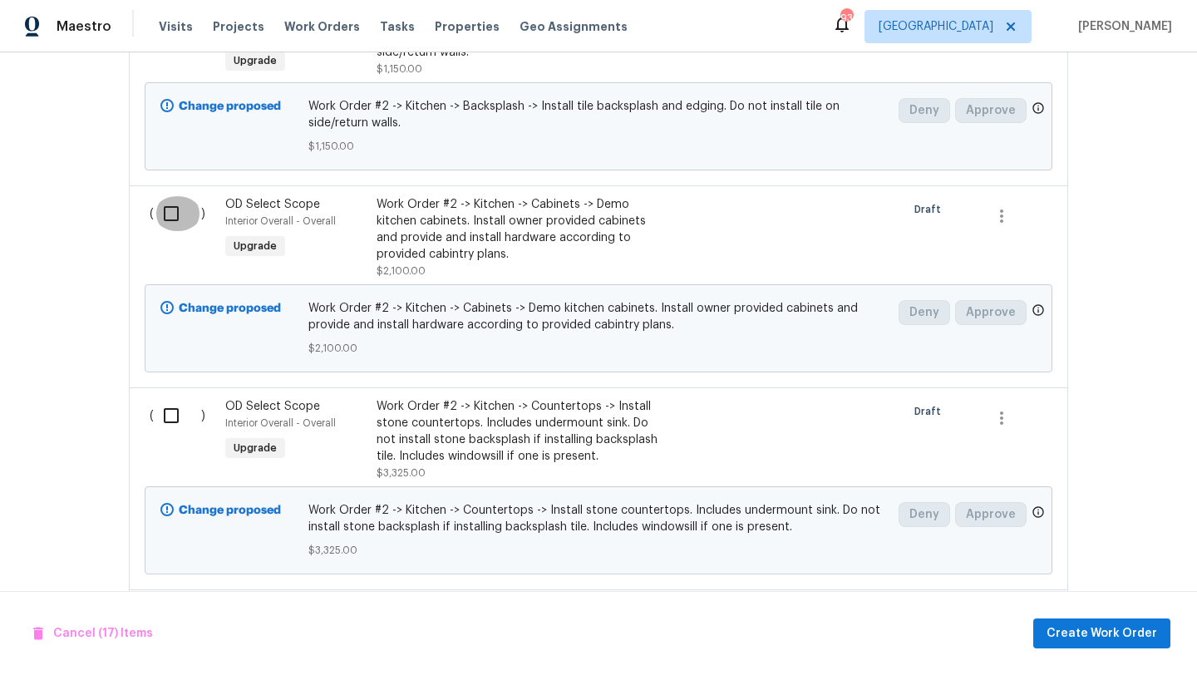
click at [171, 196] on input "checkbox" at bounding box center [177, 213] width 47 height 35
checkbox input "true"
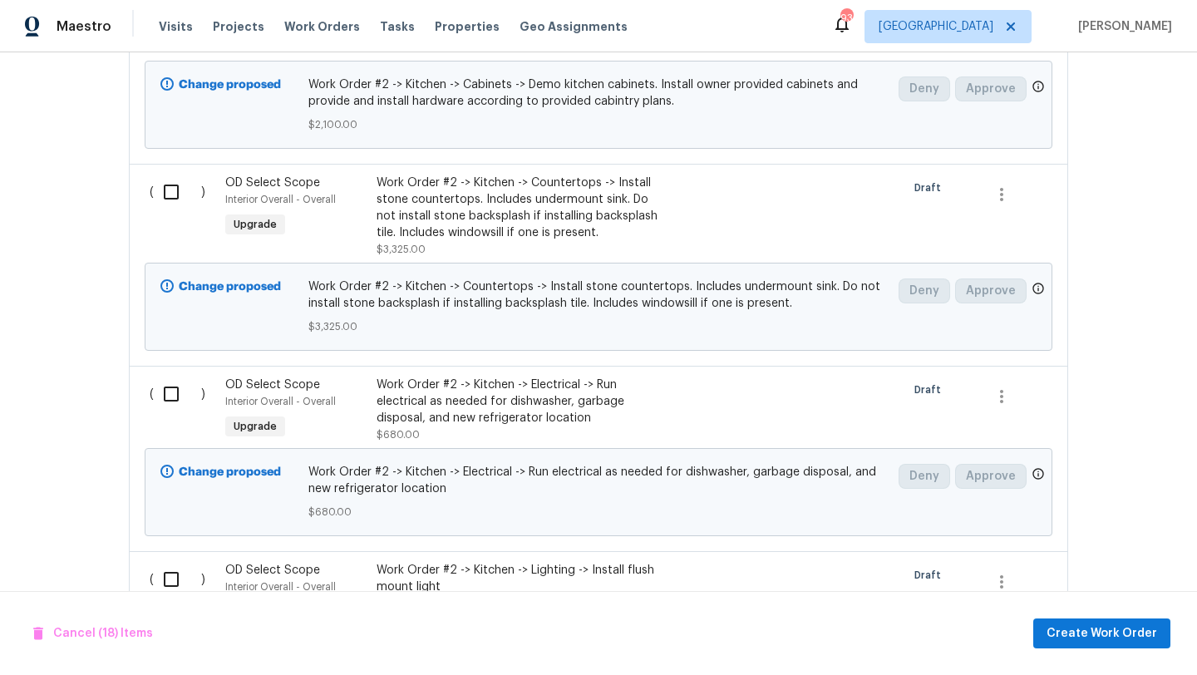
click at [171, 175] on input "checkbox" at bounding box center [177, 192] width 47 height 35
checkbox input "true"
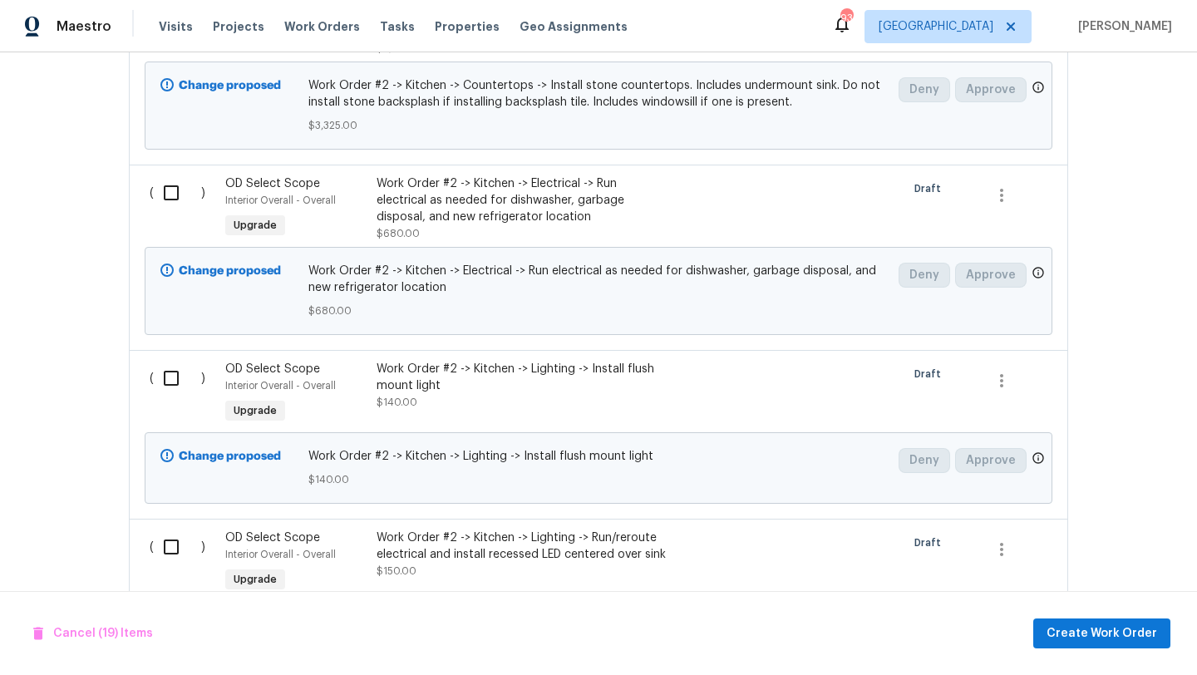
click at [171, 175] on input "checkbox" at bounding box center [177, 192] width 47 height 35
checkbox input "true"
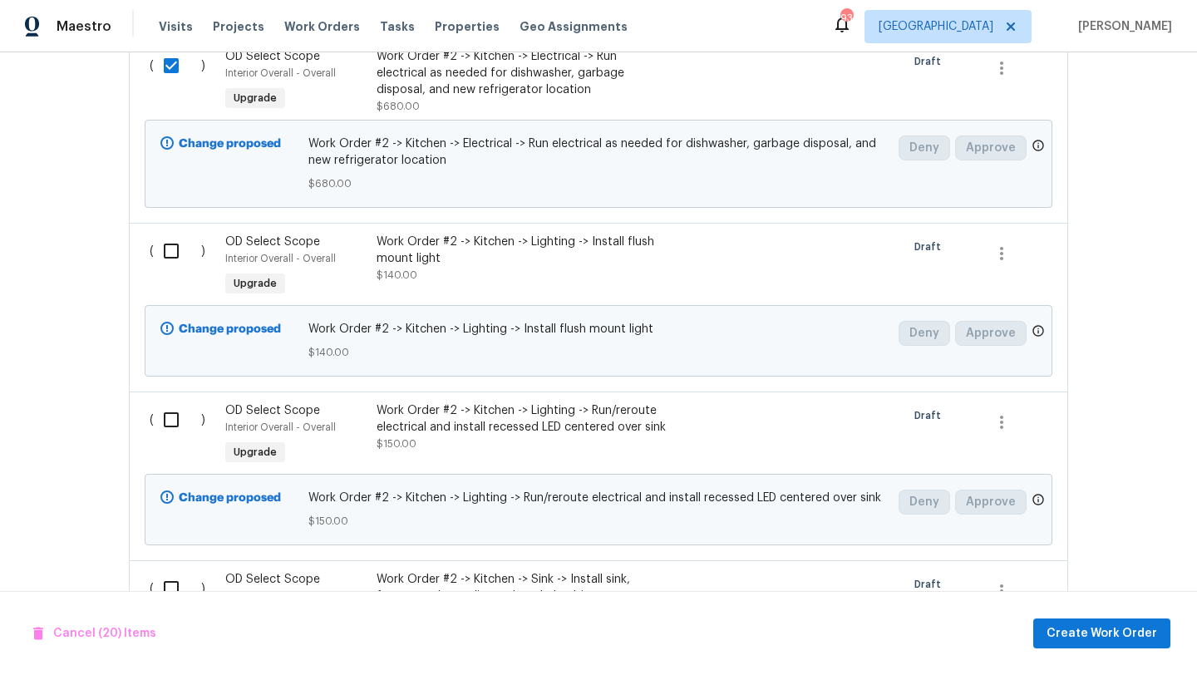
scroll to position [4538, 0]
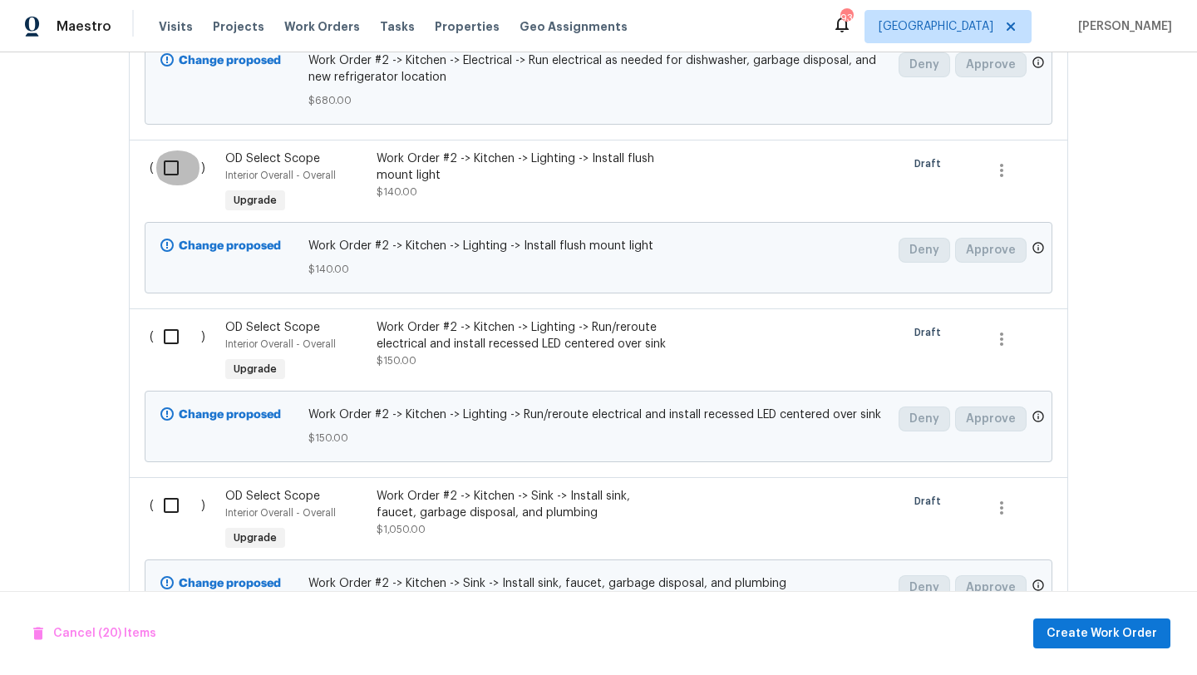
click at [171, 150] on input "checkbox" at bounding box center [177, 167] width 47 height 35
checkbox input "true"
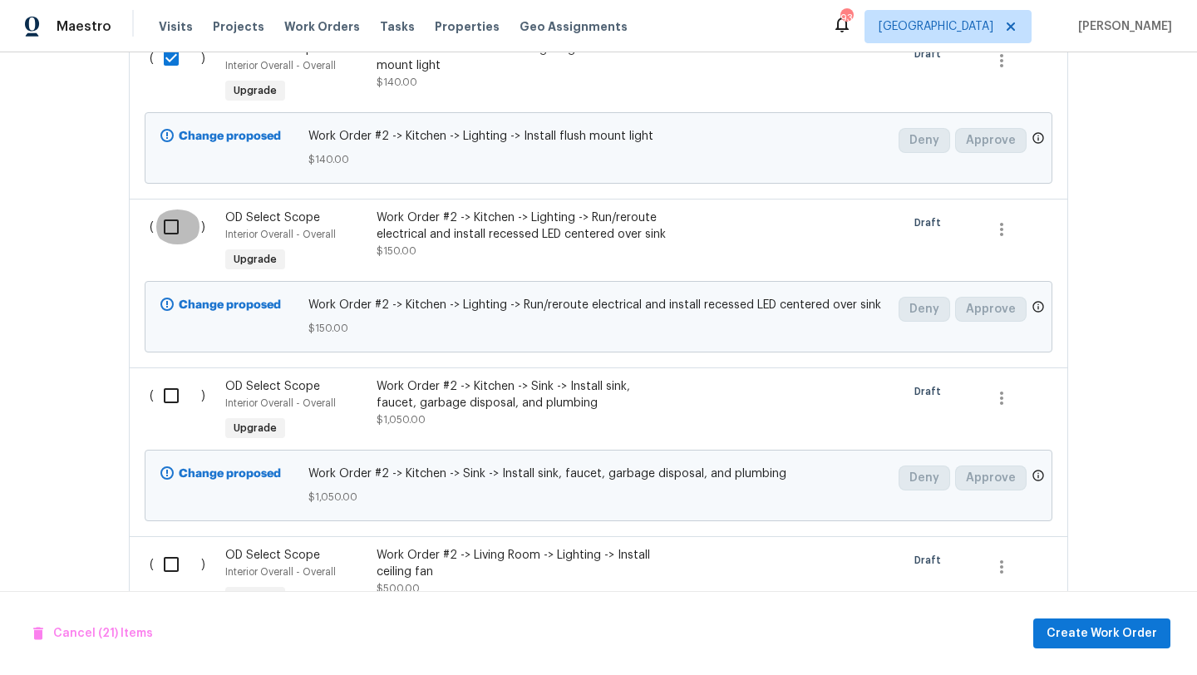
click at [171, 210] on input "checkbox" at bounding box center [177, 227] width 47 height 35
checkbox input "true"
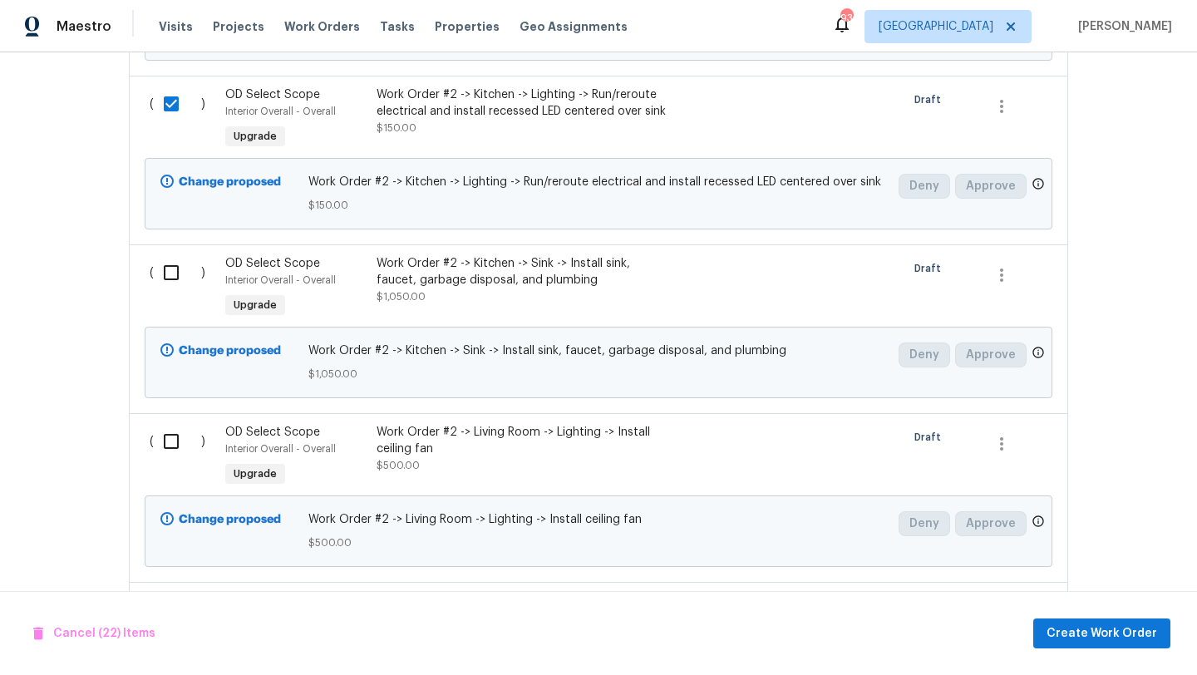
scroll to position [4834, 0]
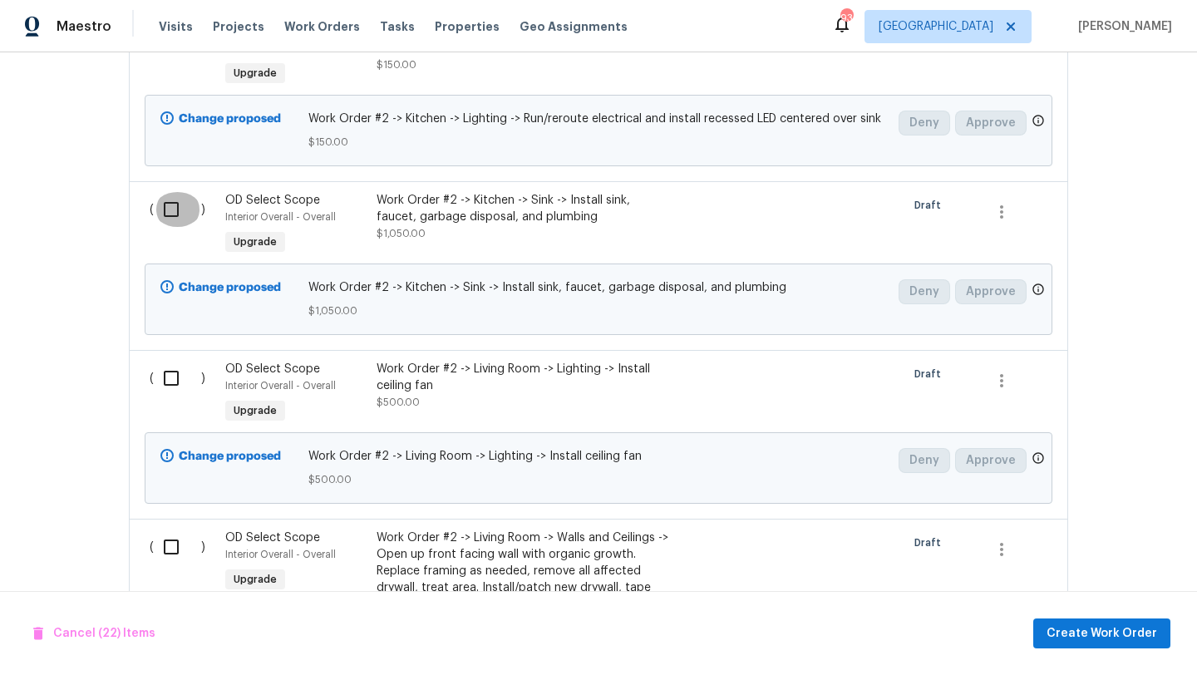
click at [171, 192] on input "checkbox" at bounding box center [177, 209] width 47 height 35
checkbox input "true"
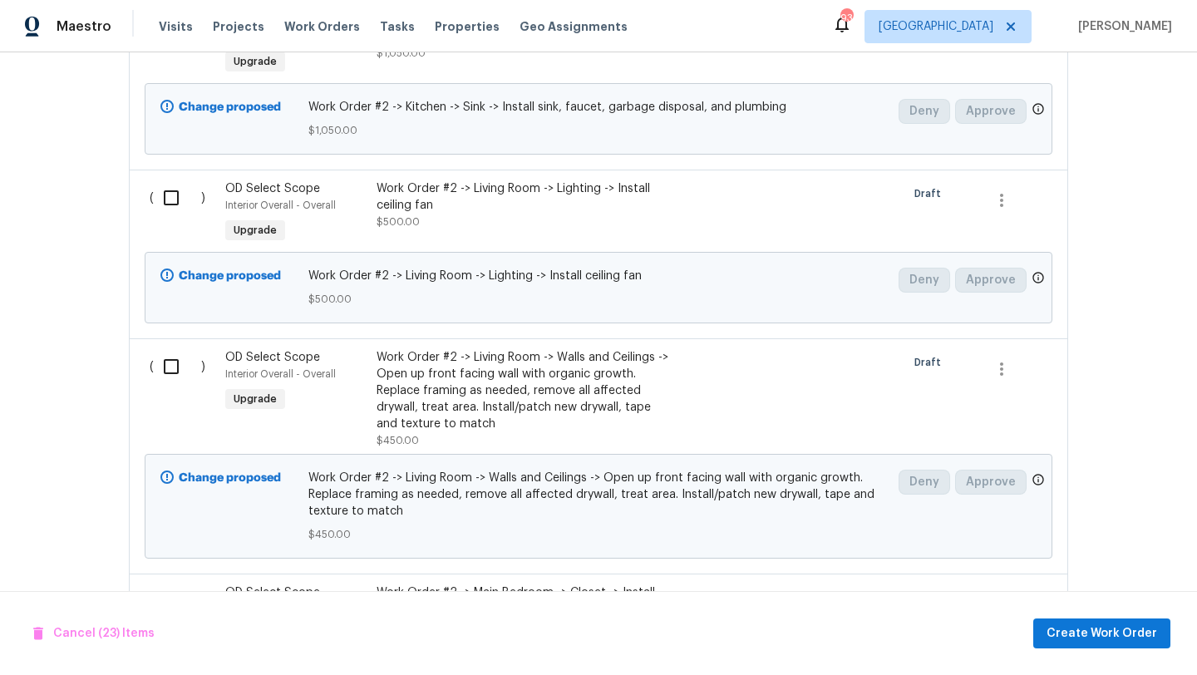
scroll to position [5024, 0]
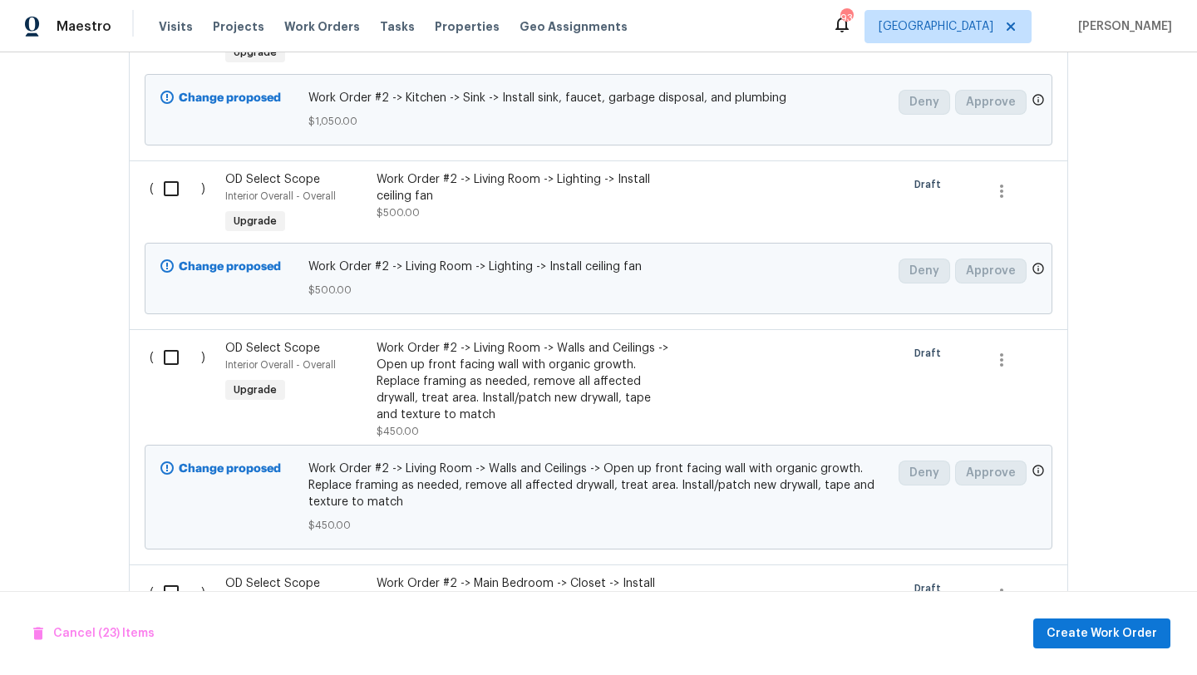
click at [173, 171] on input "checkbox" at bounding box center [177, 188] width 47 height 35
checkbox input "true"
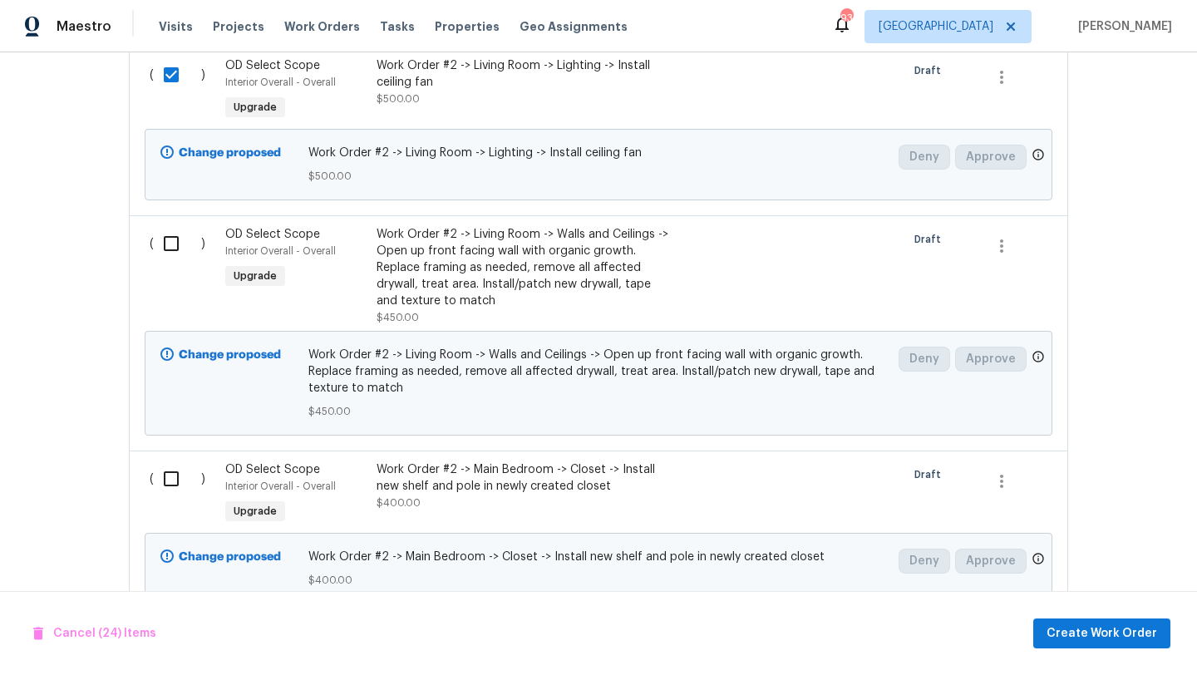
scroll to position [5178, 0]
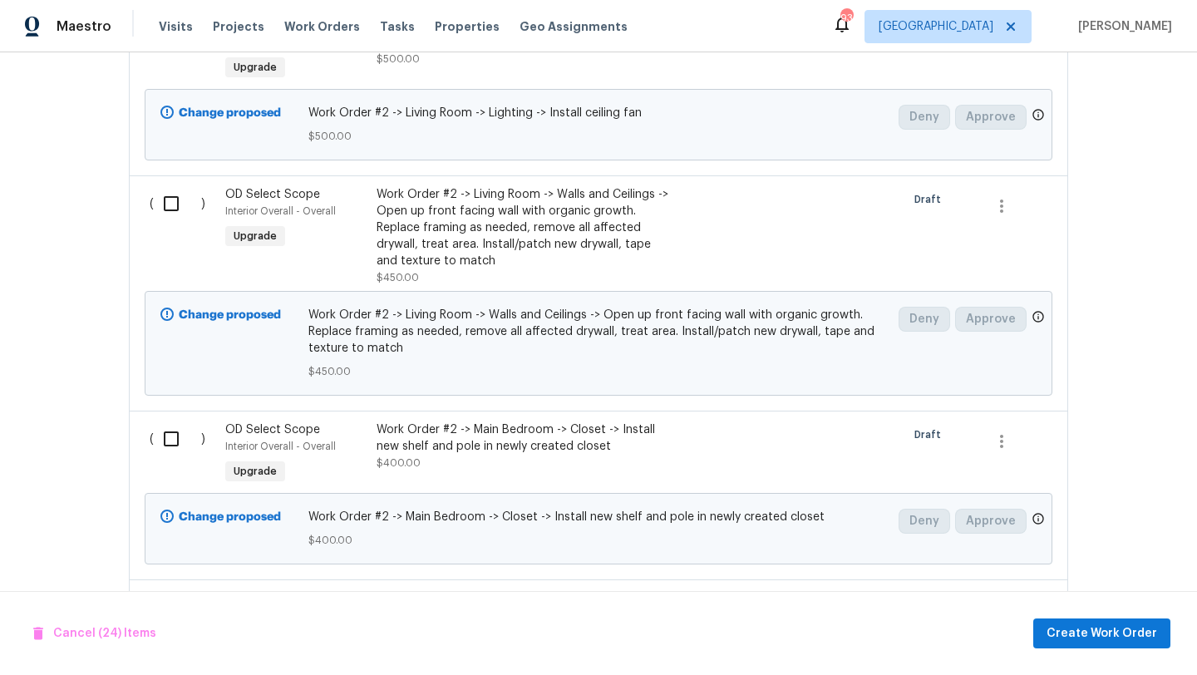
click at [170, 186] on input "checkbox" at bounding box center [177, 203] width 47 height 35
checkbox input "true"
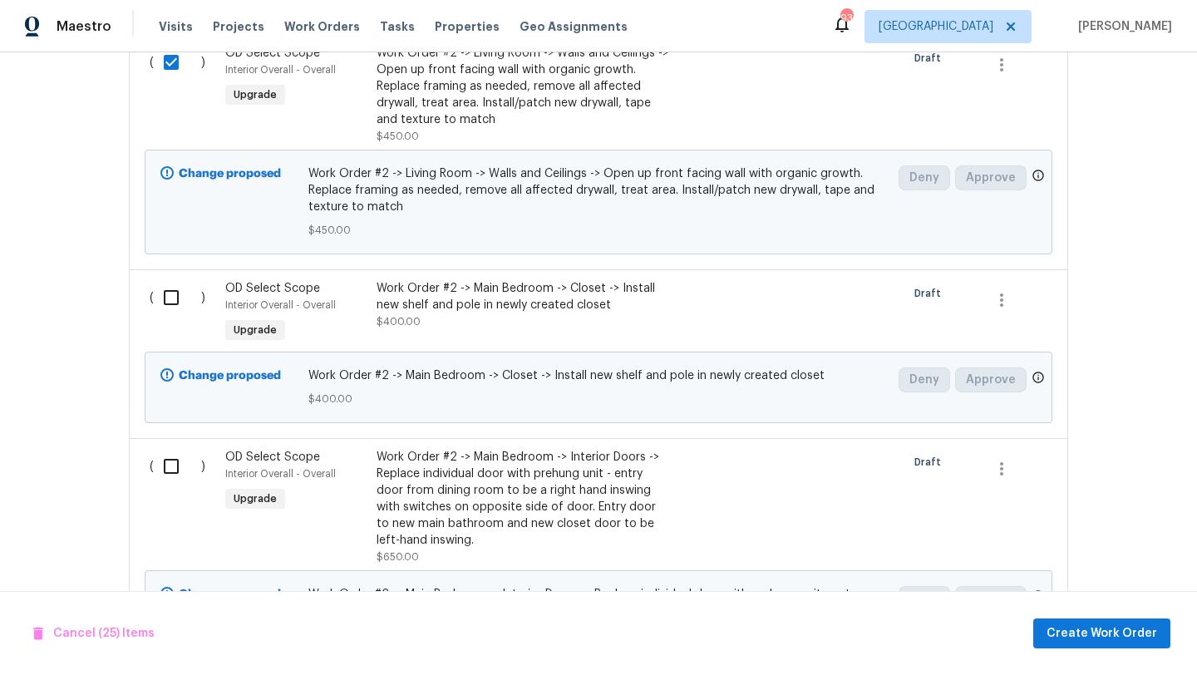
scroll to position [5380, 0]
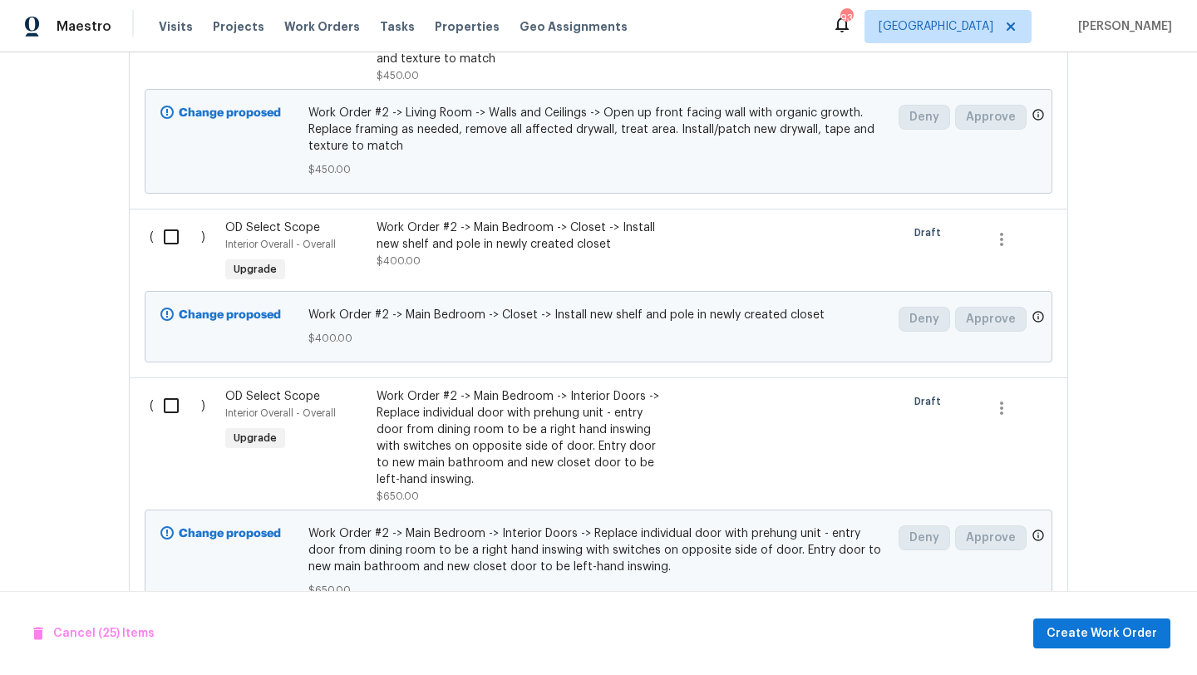
click at [172, 220] on input "checkbox" at bounding box center [177, 237] width 47 height 35
checkbox input "true"
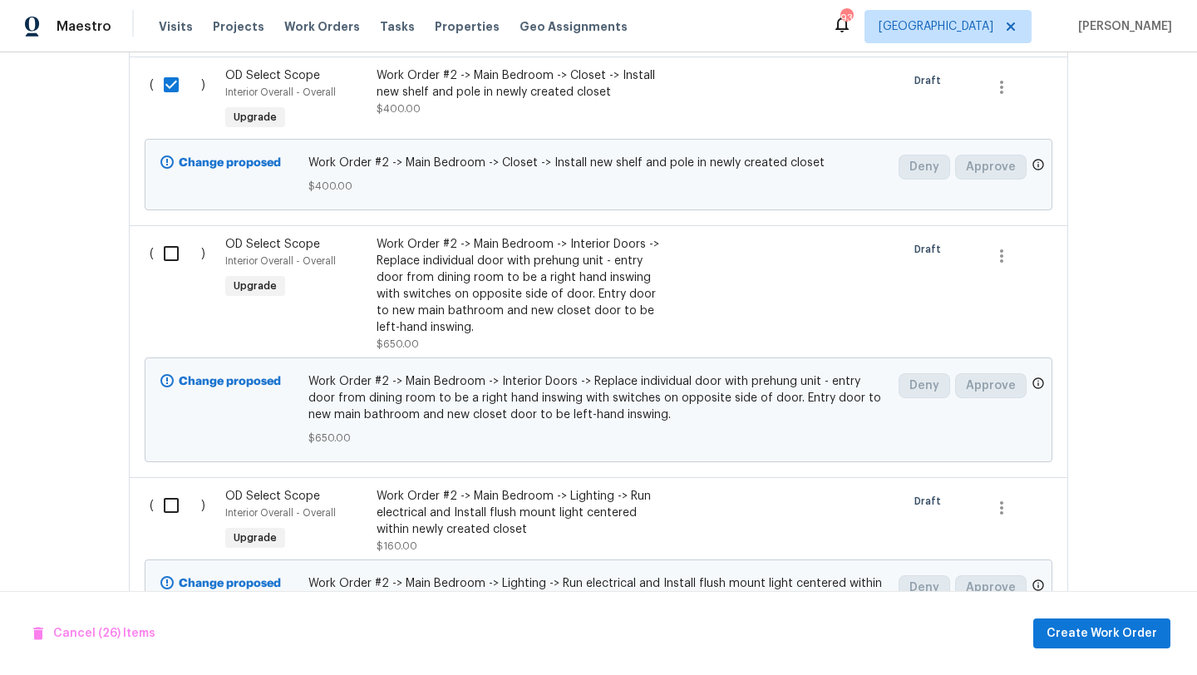
scroll to position [5538, 0]
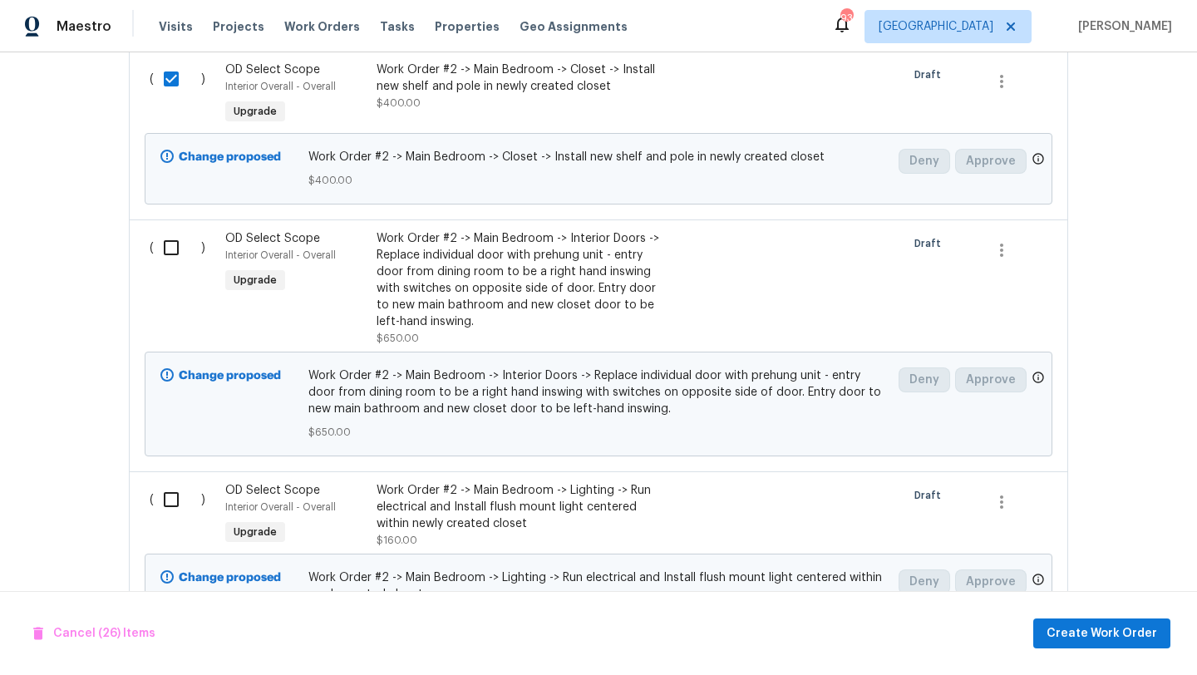
click at [169, 230] on input "checkbox" at bounding box center [177, 247] width 47 height 35
checkbox input "true"
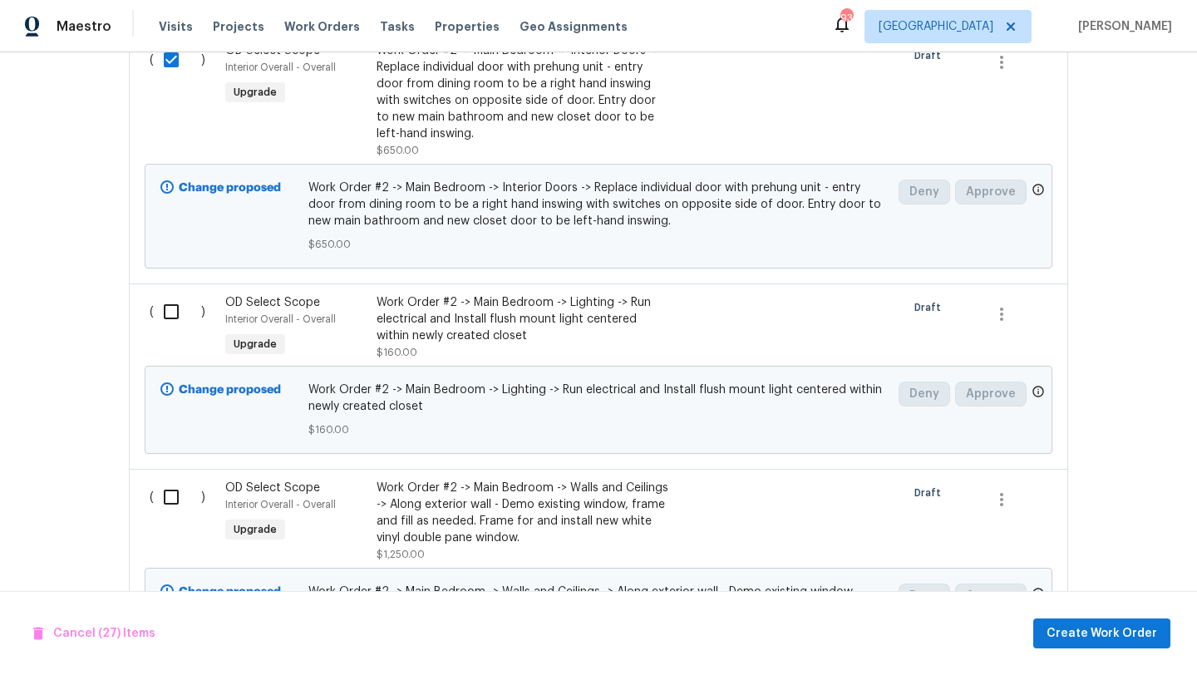
scroll to position [5752, 0]
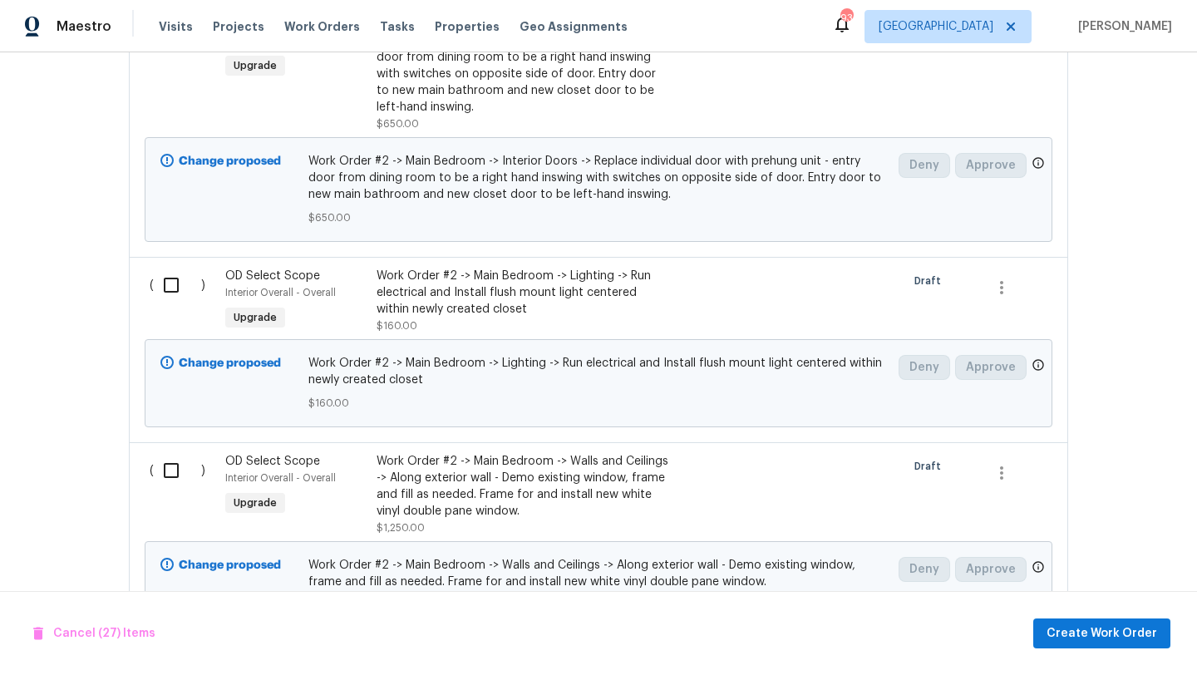
click at [175, 268] on input "checkbox" at bounding box center [177, 285] width 47 height 35
checkbox input "true"
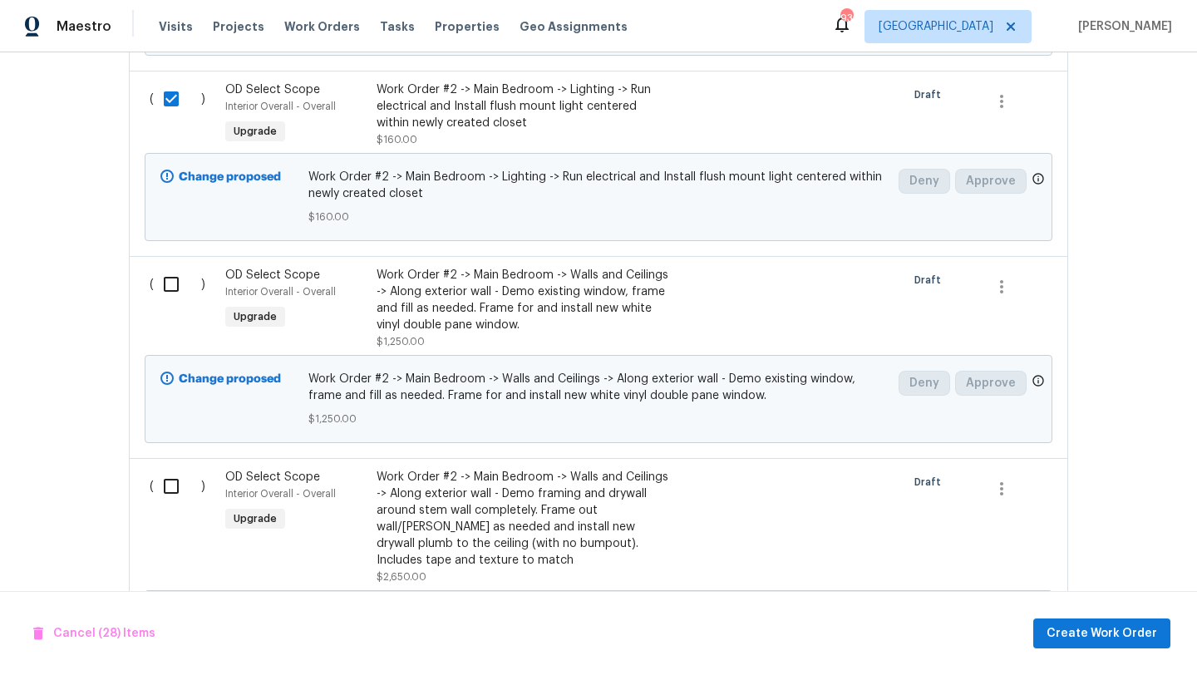
click at [175, 267] on input "checkbox" at bounding box center [177, 284] width 47 height 35
checkbox input "true"
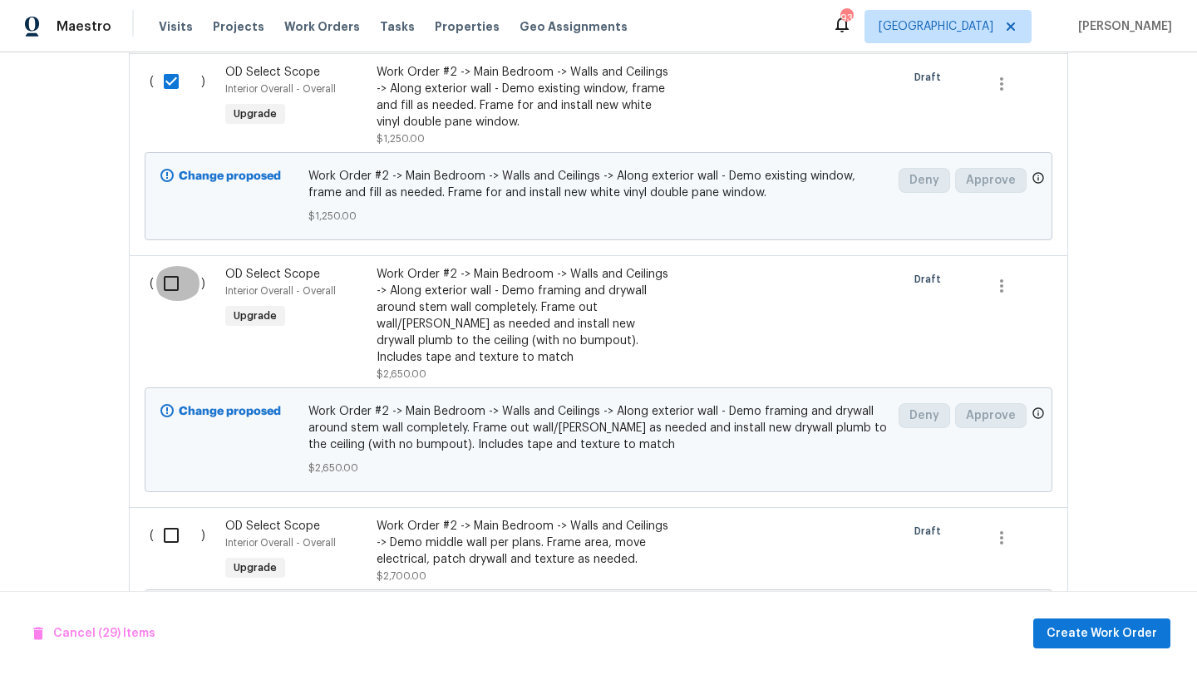
click at [175, 266] on input "checkbox" at bounding box center [177, 283] width 47 height 35
checkbox input "true"
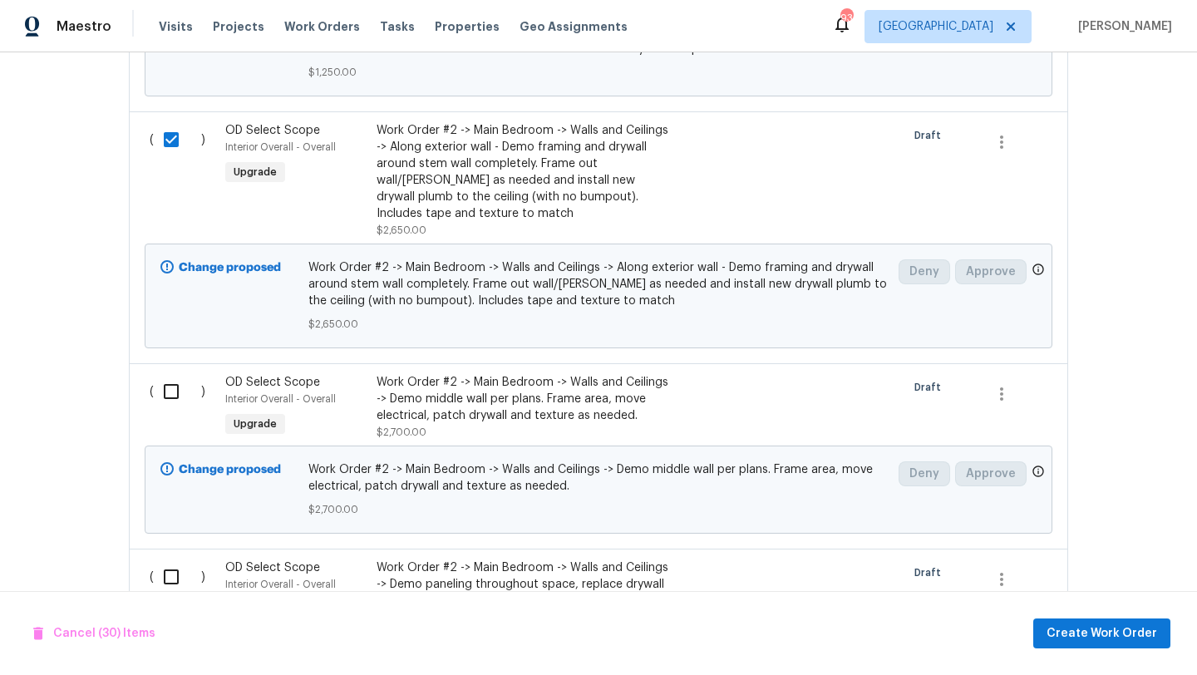
scroll to position [6376, 0]
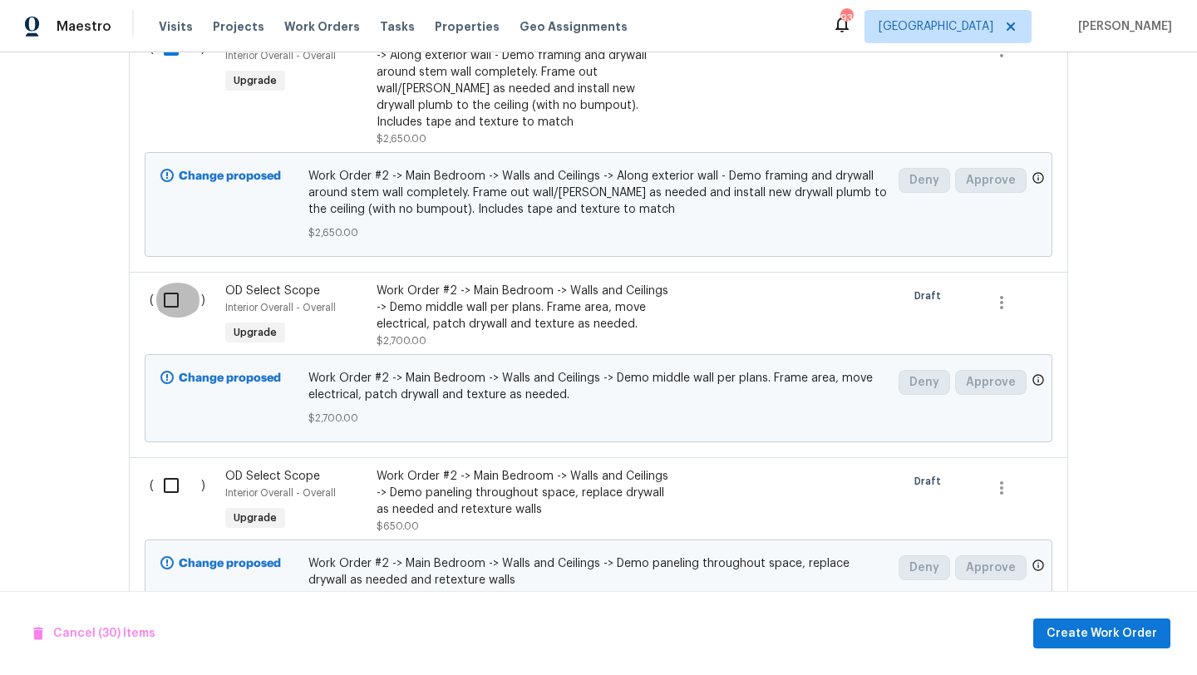
click at [172, 283] on input "checkbox" at bounding box center [177, 300] width 47 height 35
checkbox input "true"
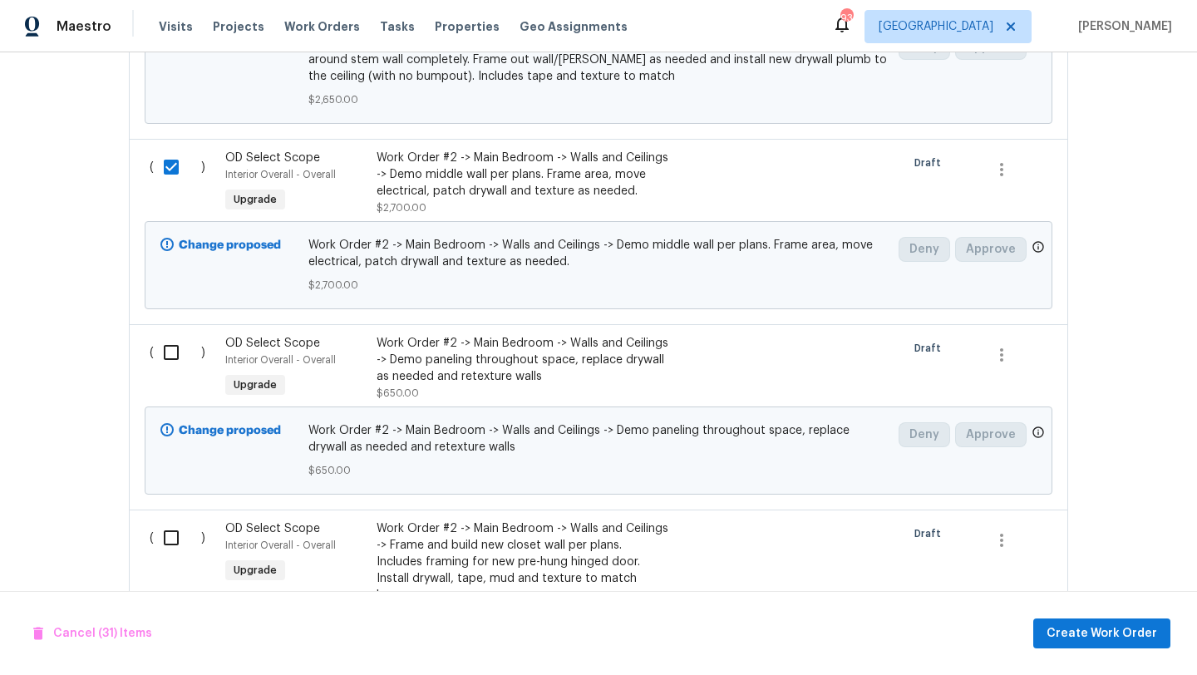
scroll to position [6581, 0]
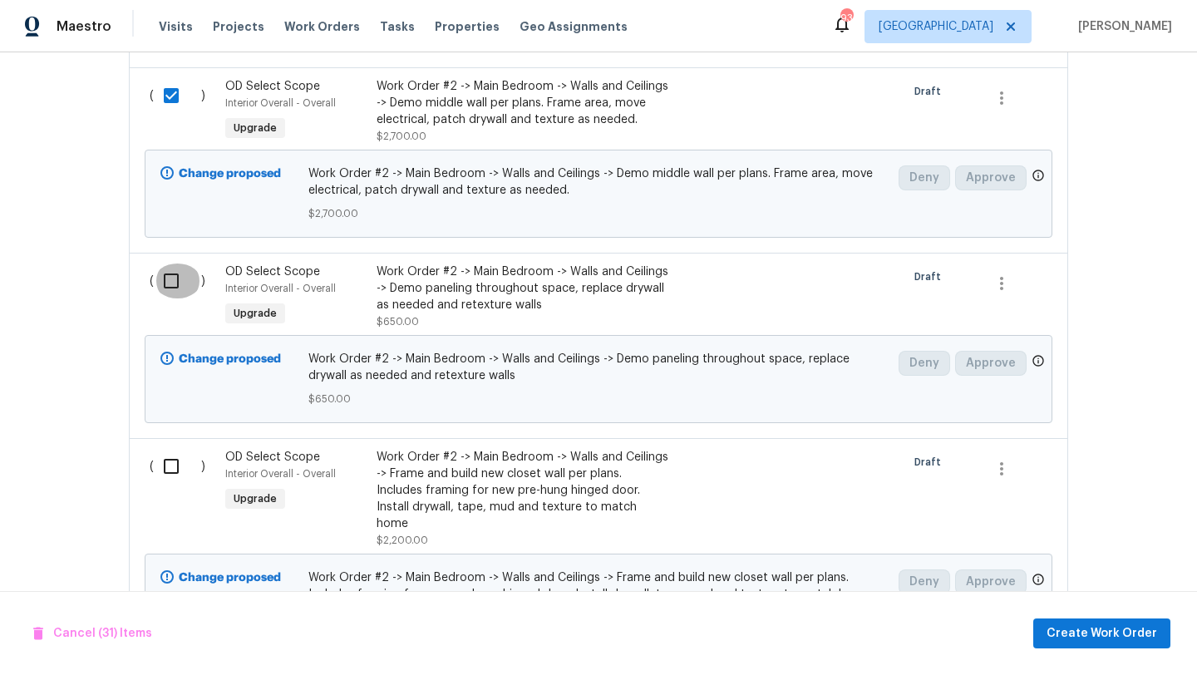
click at [170, 264] on input "checkbox" at bounding box center [177, 281] width 47 height 35
checkbox input "true"
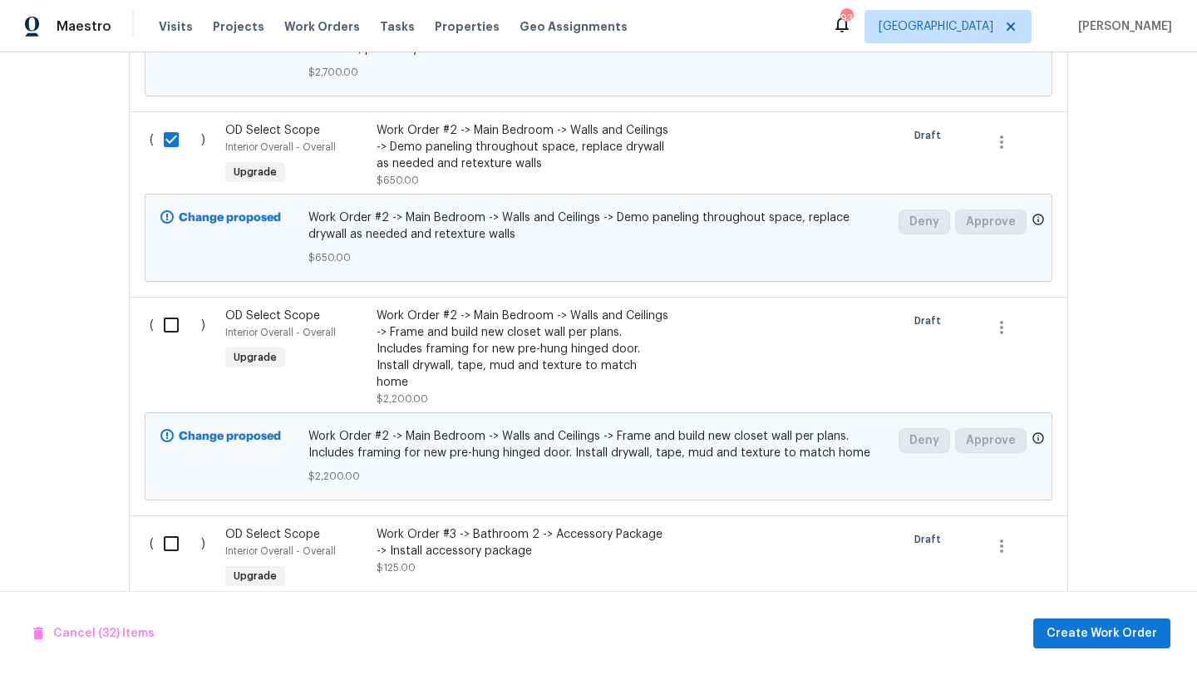
scroll to position [6727, 0]
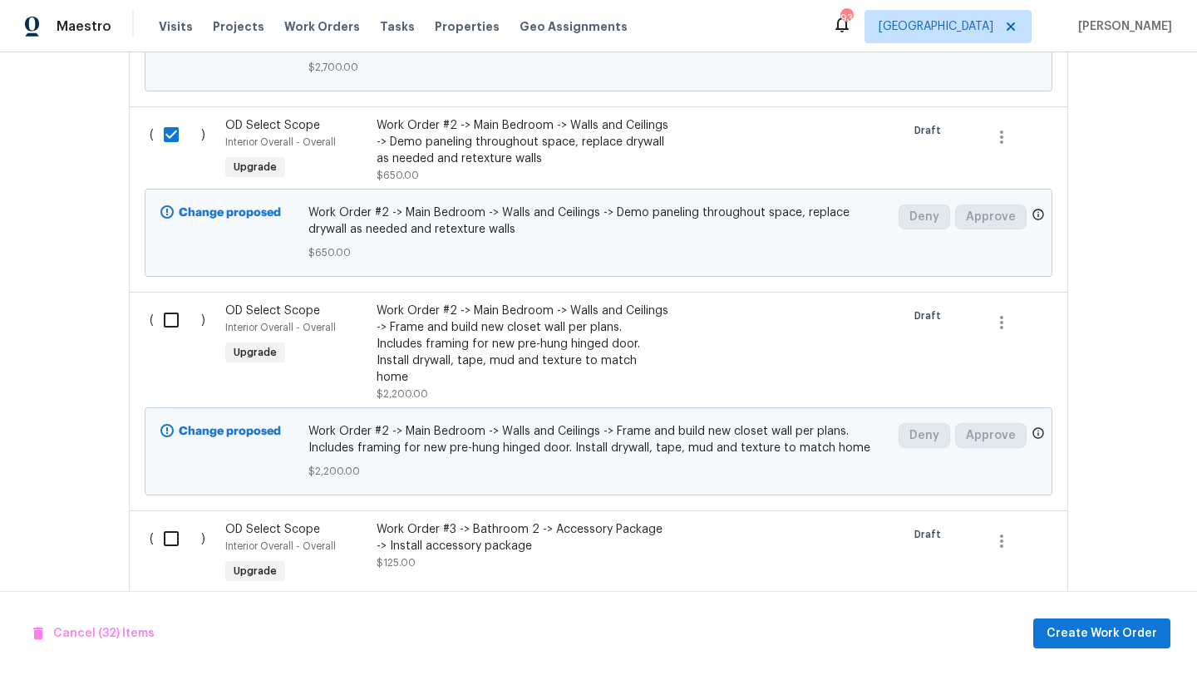
click at [169, 303] on input "checkbox" at bounding box center [177, 320] width 47 height 35
checkbox input "true"
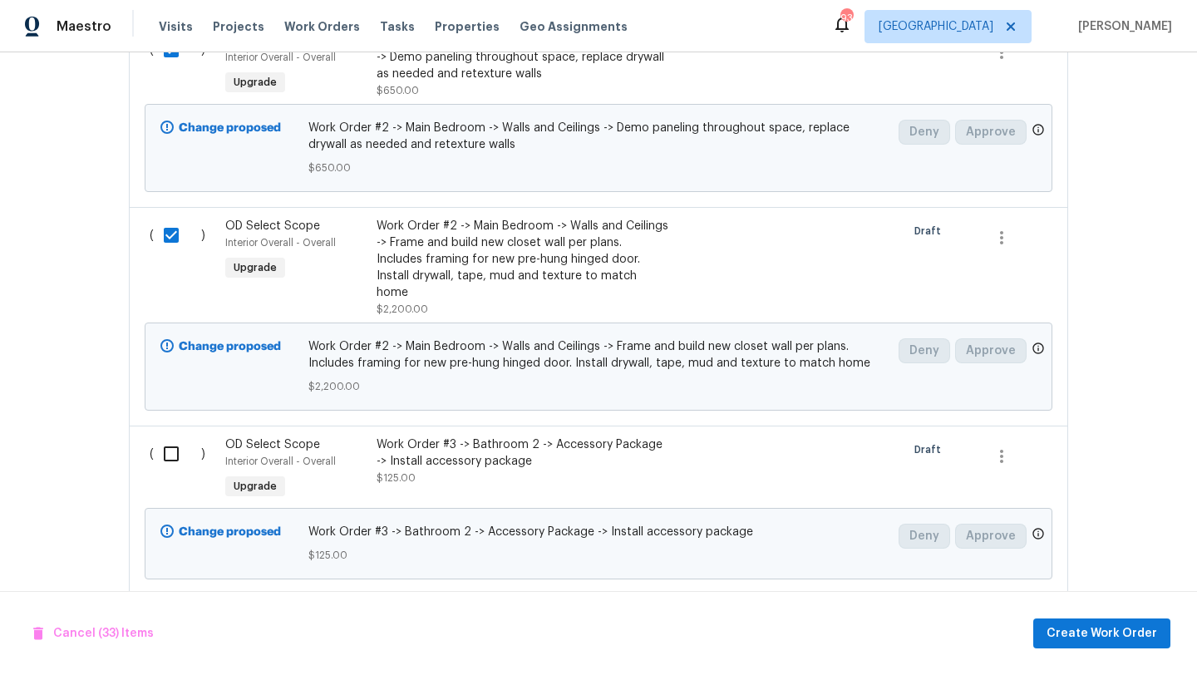
scroll to position [6816, 0]
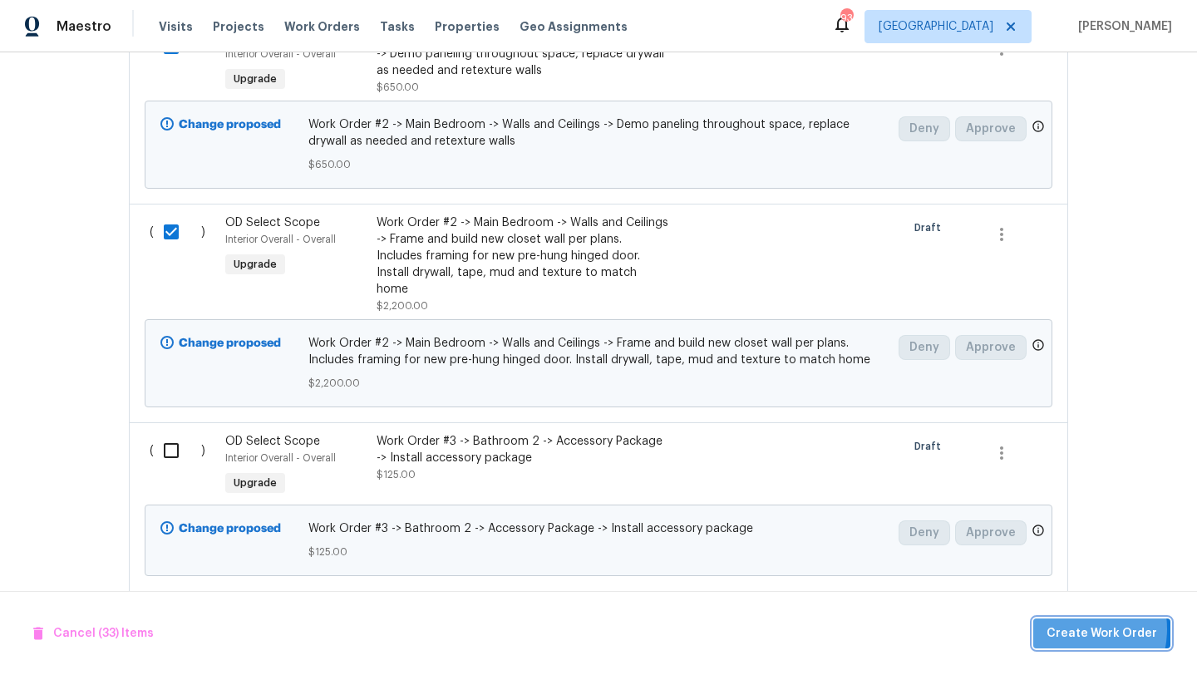
click at [1069, 629] on span "Create Work Order" at bounding box center [1102, 634] width 111 height 21
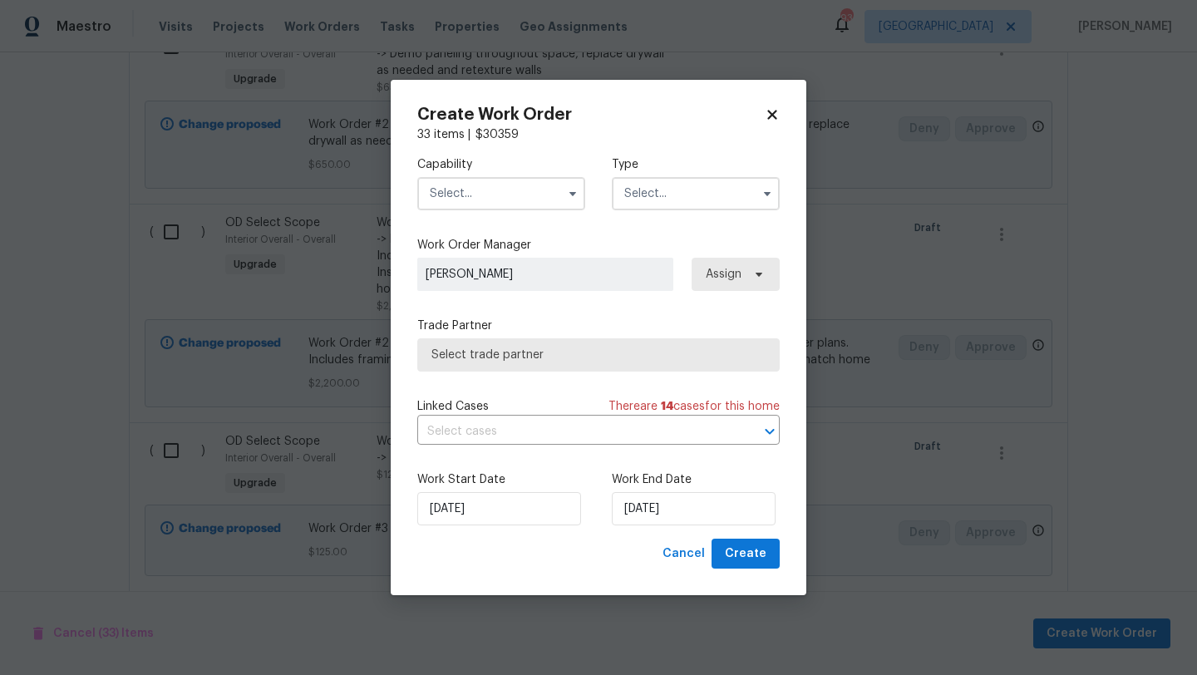
checkbox input "false"
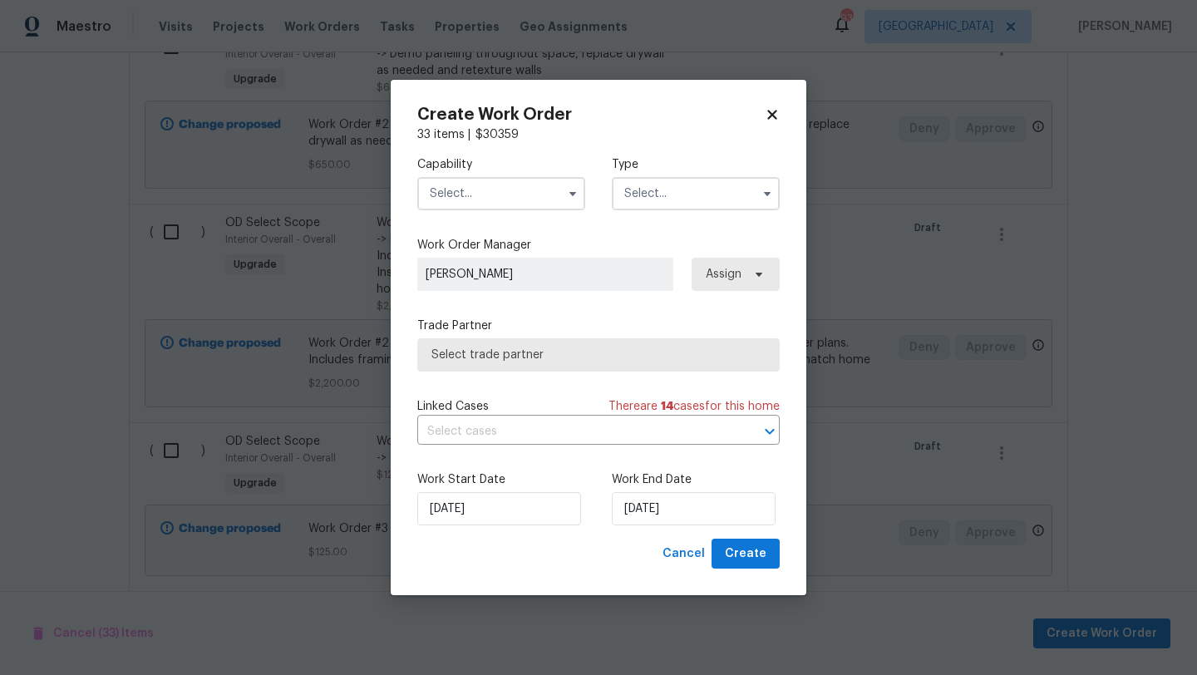
checkbox input "false"
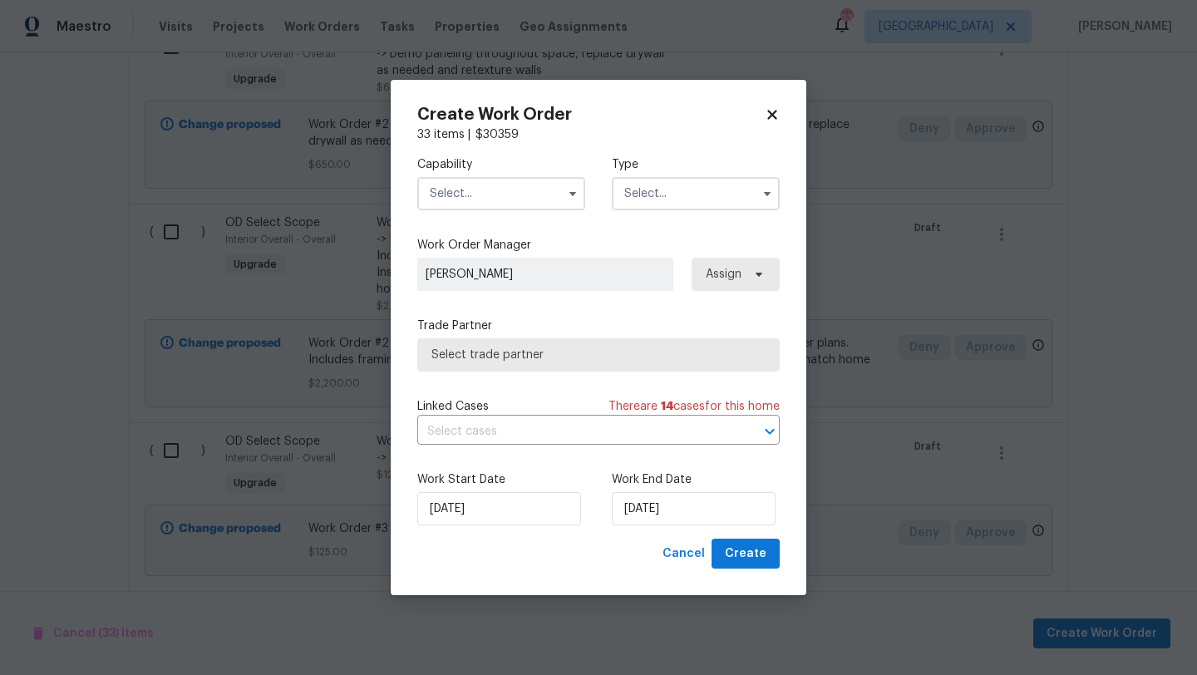
checkbox input "false"
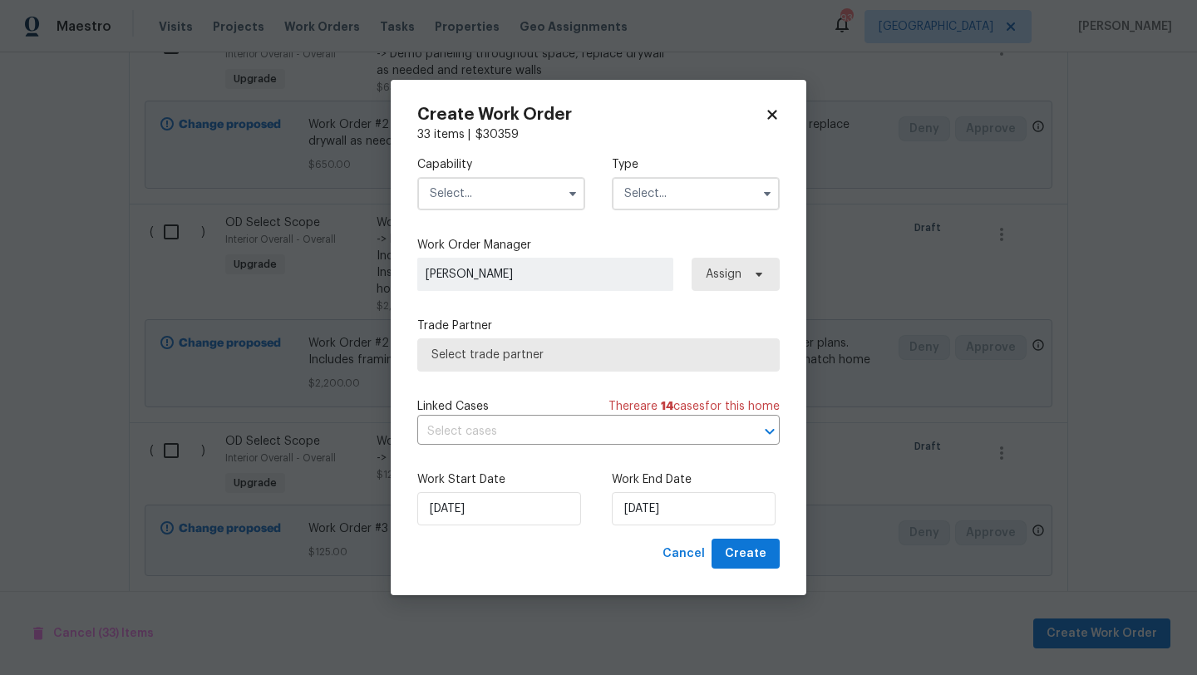
checkbox input "false"
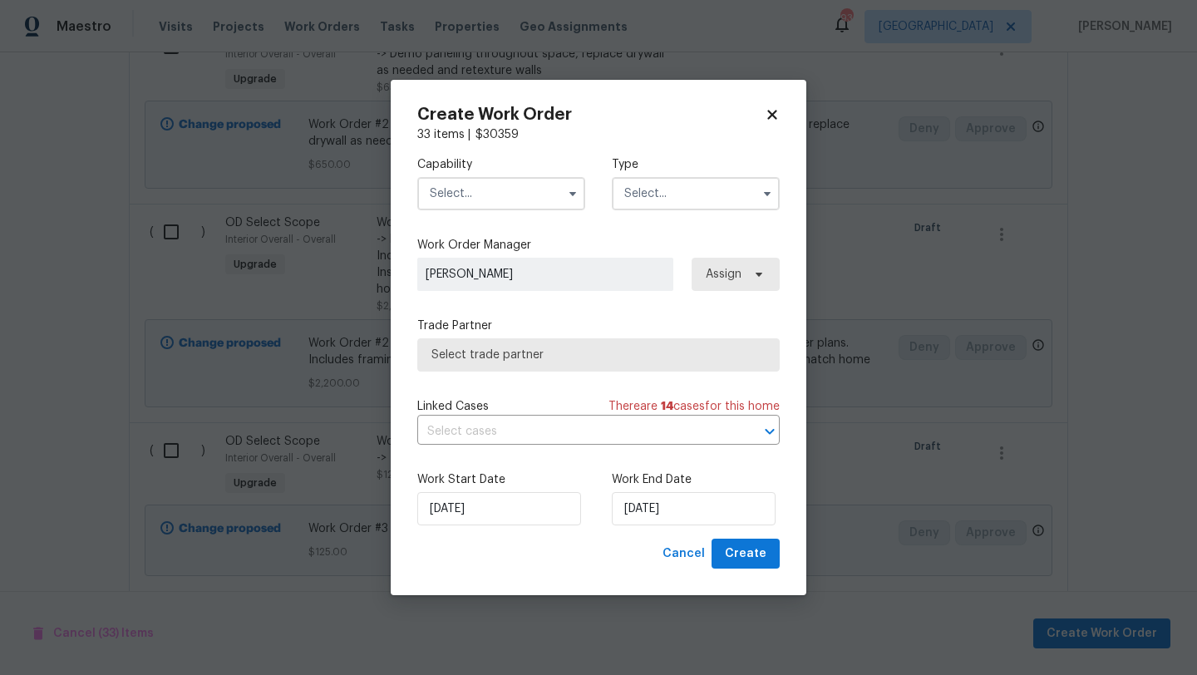
checkbox input "false"
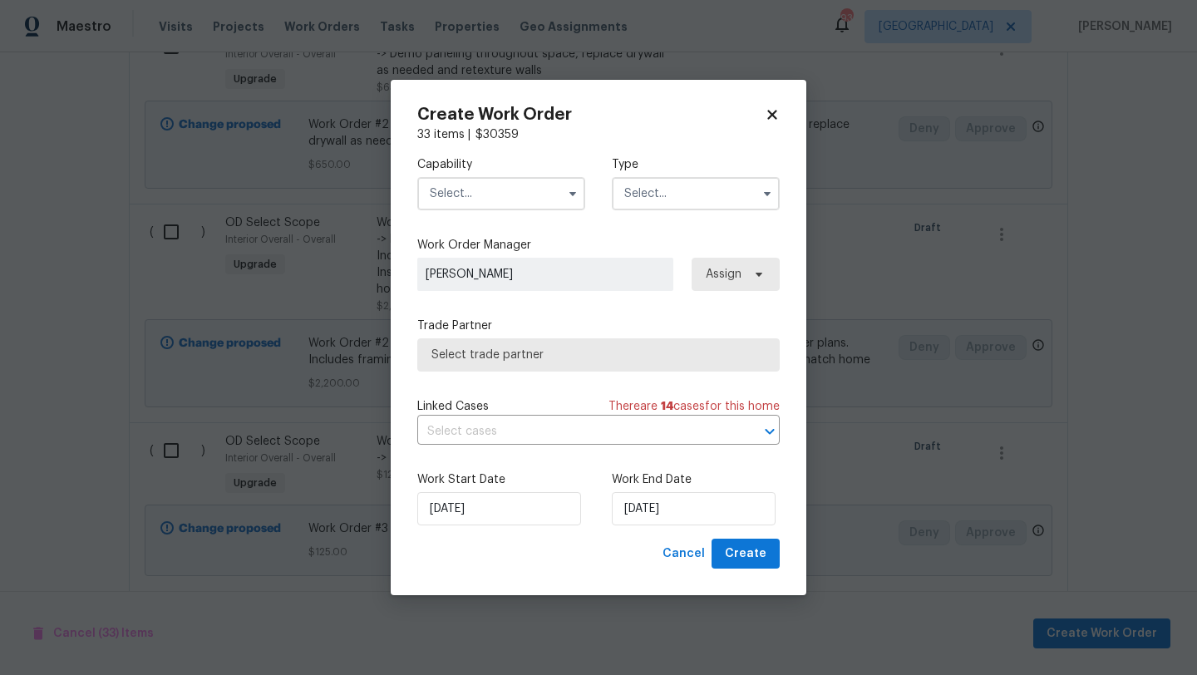
checkbox input "false"
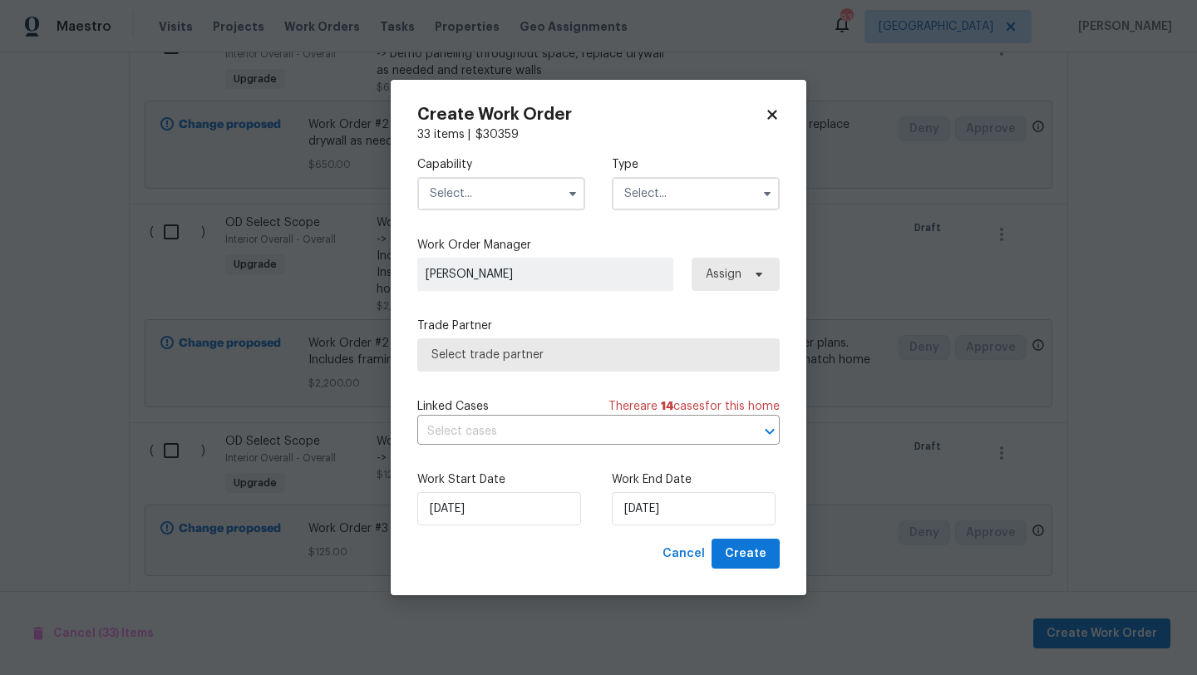
checkbox input "false"
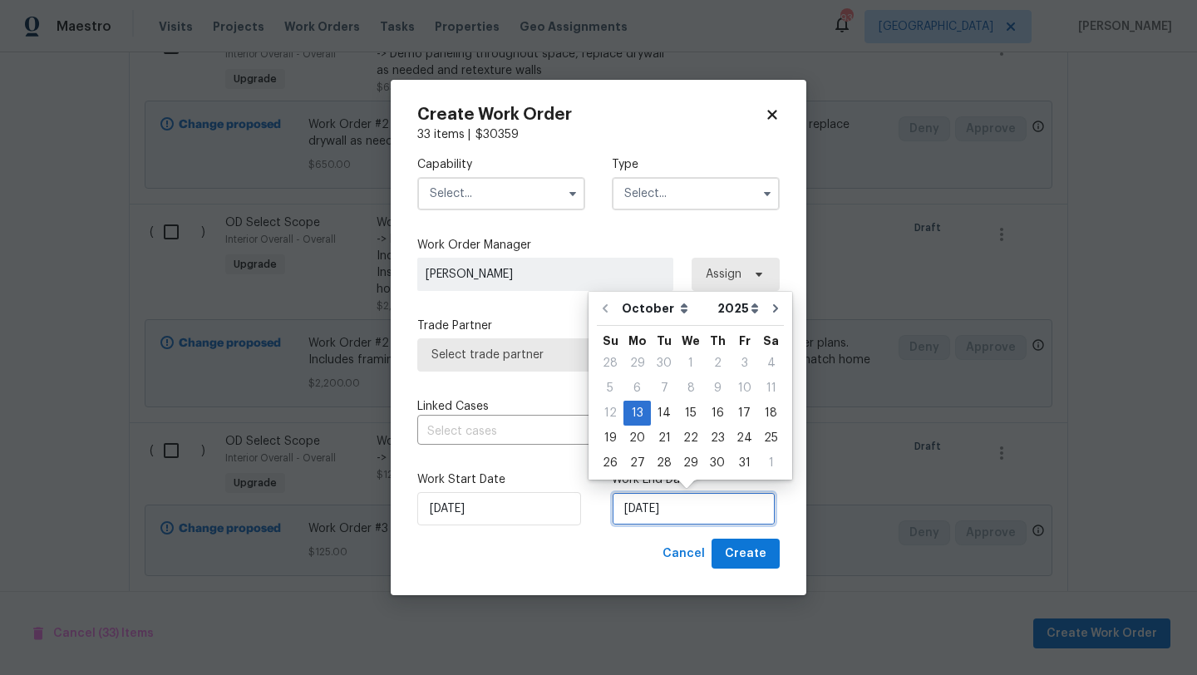
click at [667, 505] on input "10/13/2025" at bounding box center [694, 508] width 164 height 33
click at [671, 313] on select "October November December" at bounding box center [666, 308] width 96 height 25
select select "11"
click at [618, 296] on select "October November December" at bounding box center [666, 308] width 96 height 25
type input "12/13/2025"
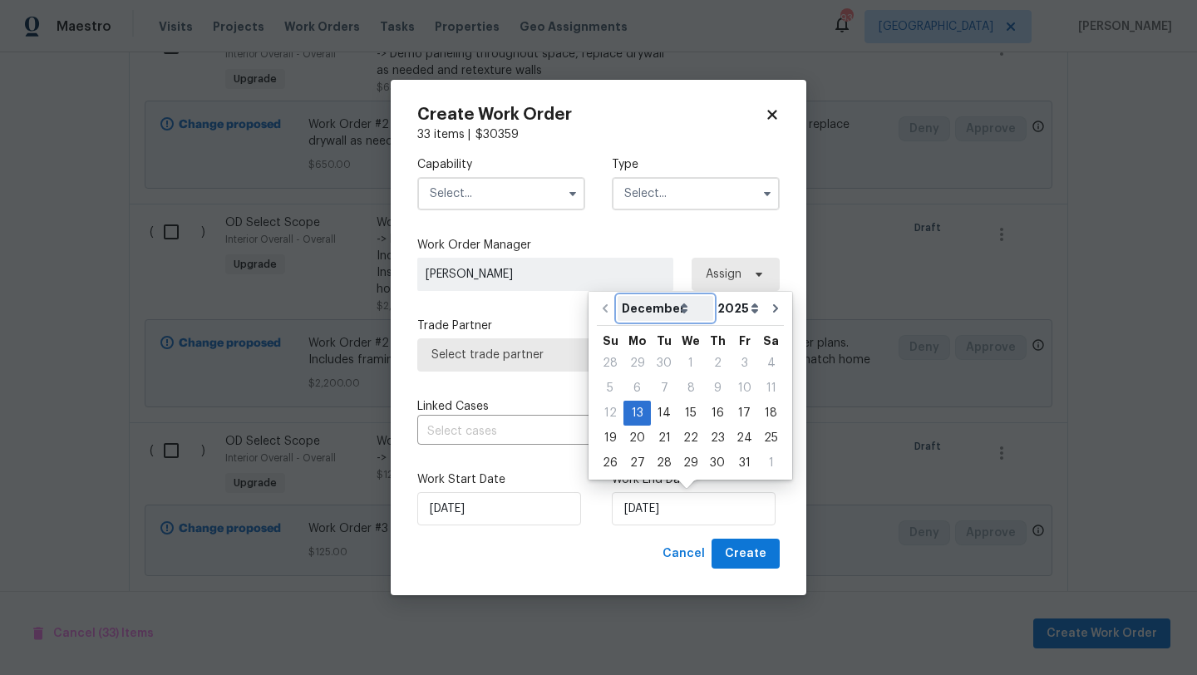
select select "11"
click at [644, 441] on div "22" at bounding box center [637, 438] width 27 height 23
type input "12/22/2025"
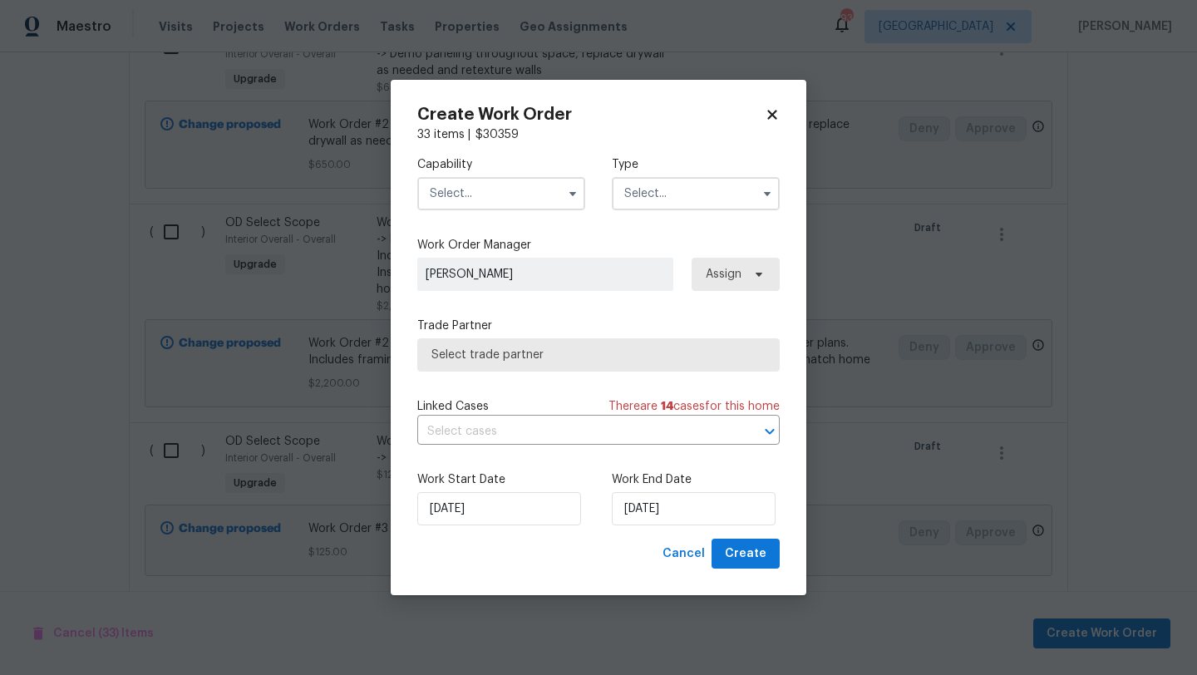
click at [533, 199] on input "text" at bounding box center [501, 193] width 168 height 33
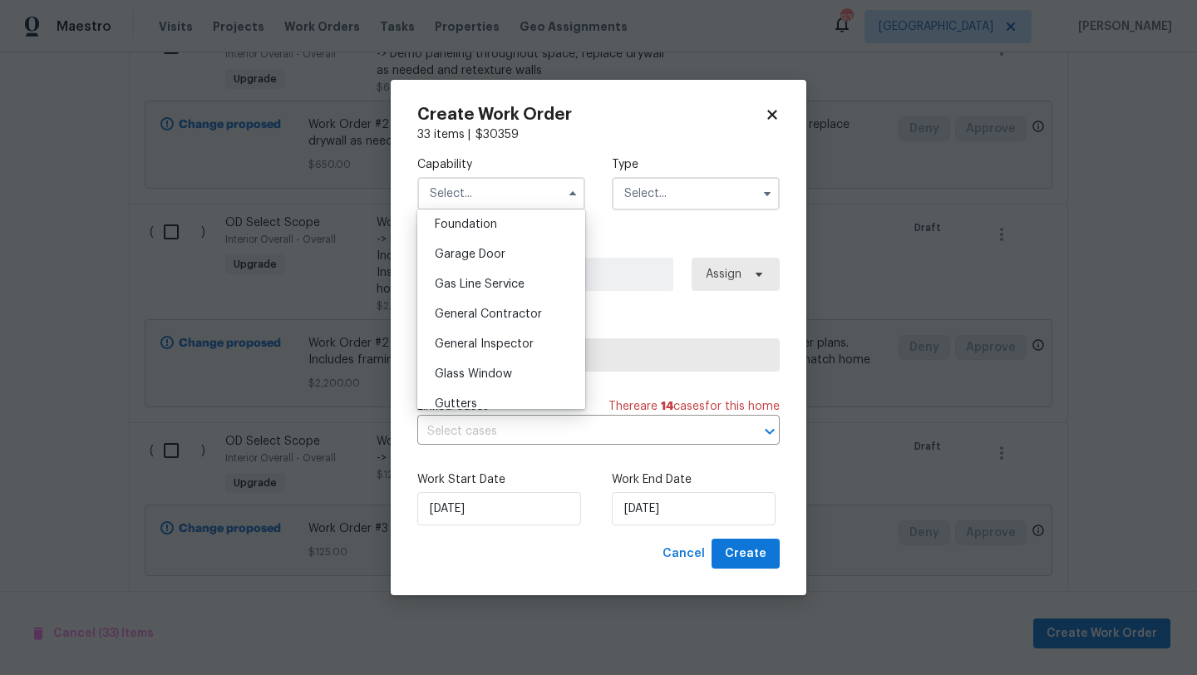
scroll to position [710, 0]
click at [483, 304] on div "General Contractor" at bounding box center [502, 313] width 160 height 30
type input "General Contractor"
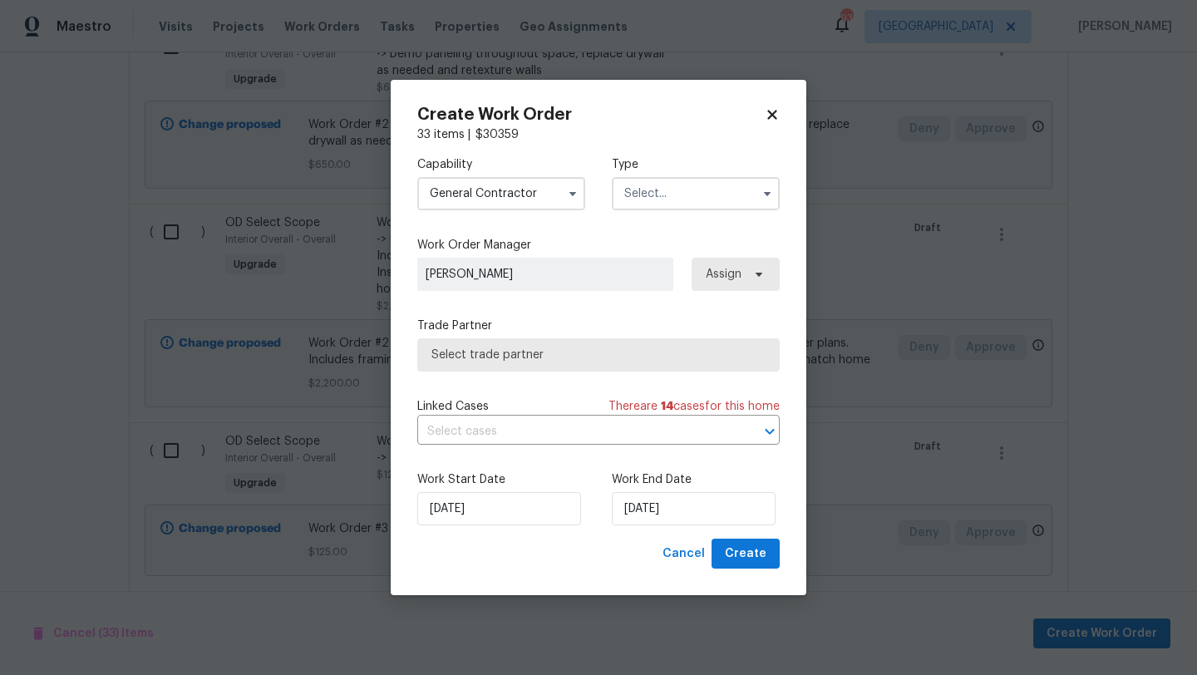
click at [643, 195] on input "text" at bounding box center [696, 193] width 168 height 33
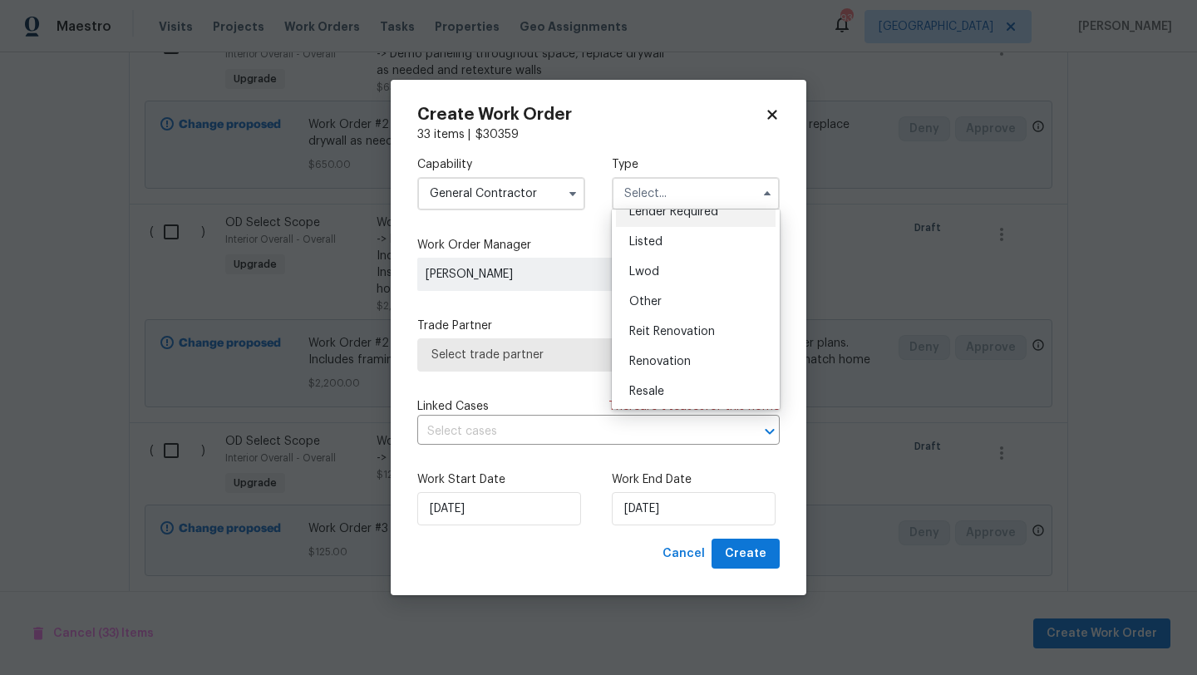
scroll to position [154, 0]
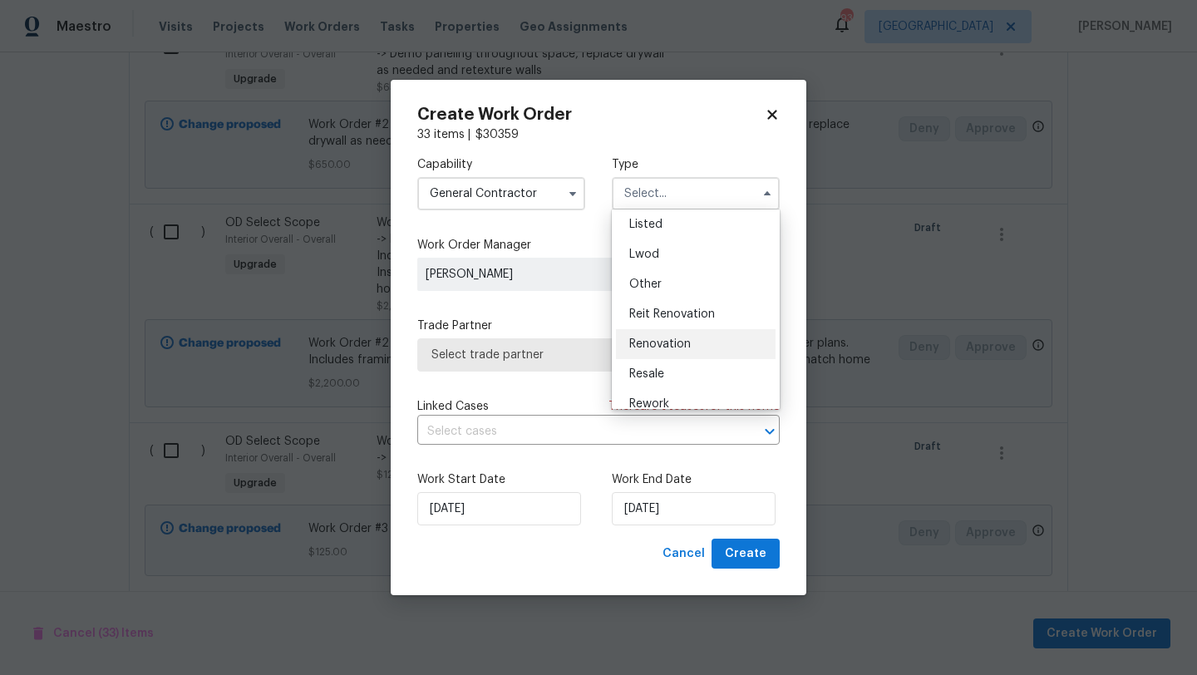
click at [647, 345] on span "Renovation" at bounding box center [660, 344] width 62 height 12
type input "Renovation"
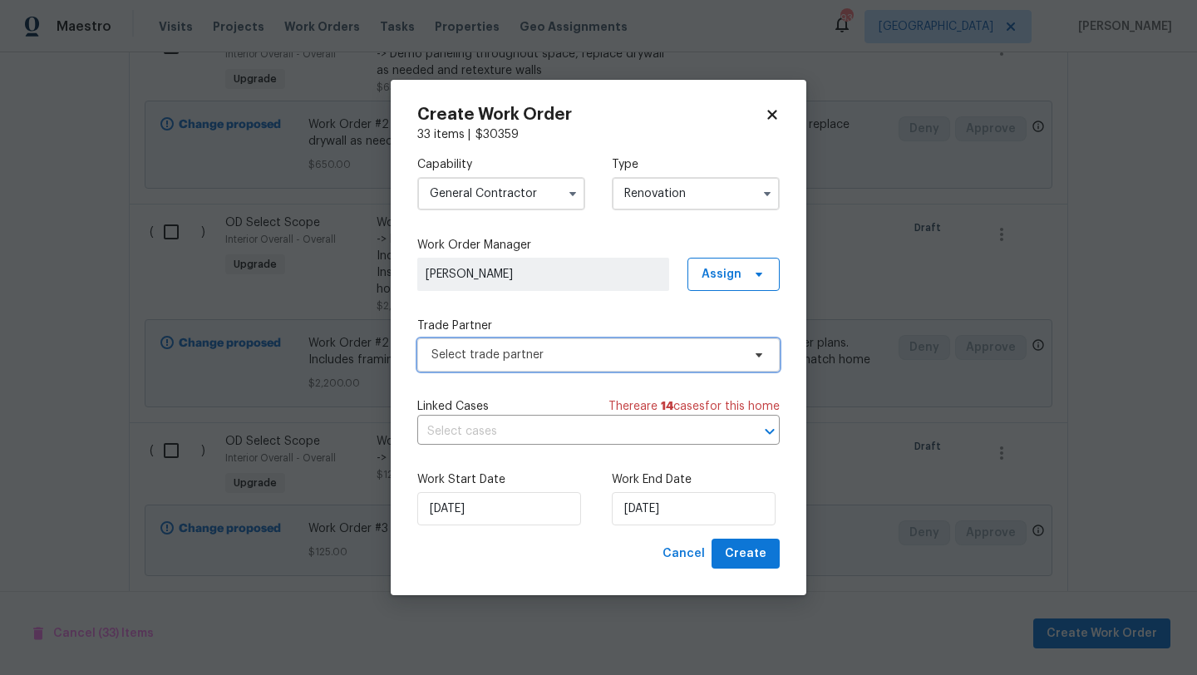
click at [560, 358] on span "Select trade partner" at bounding box center [587, 355] width 310 height 17
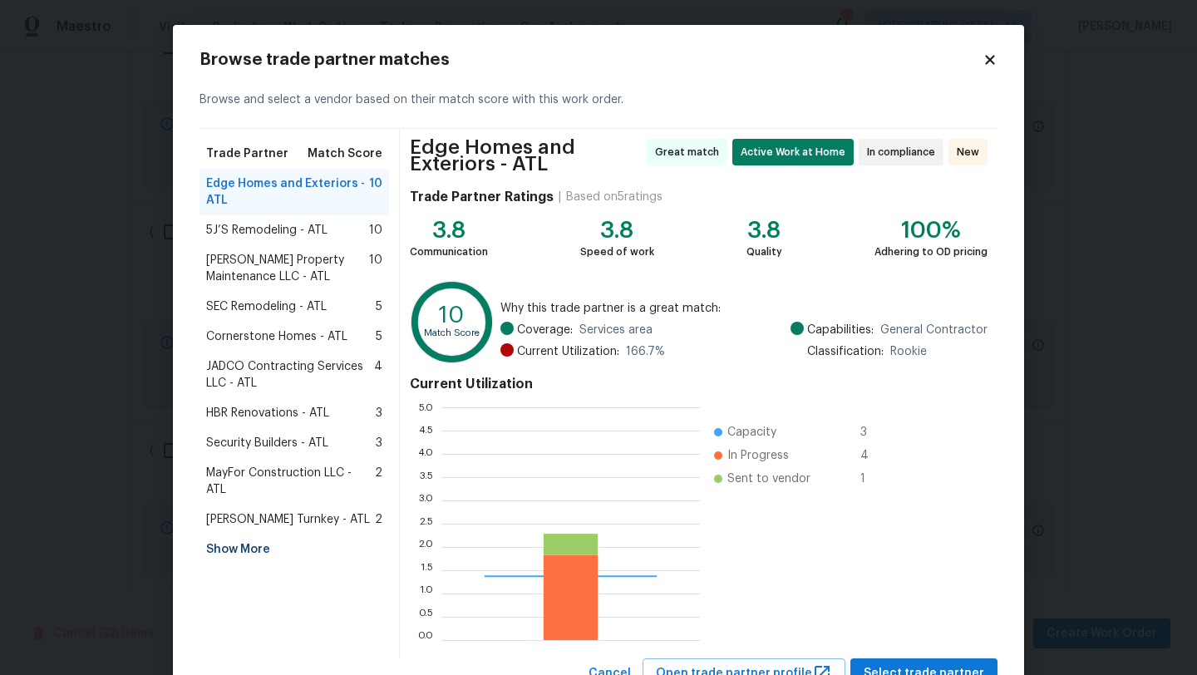
scroll to position [233, 259]
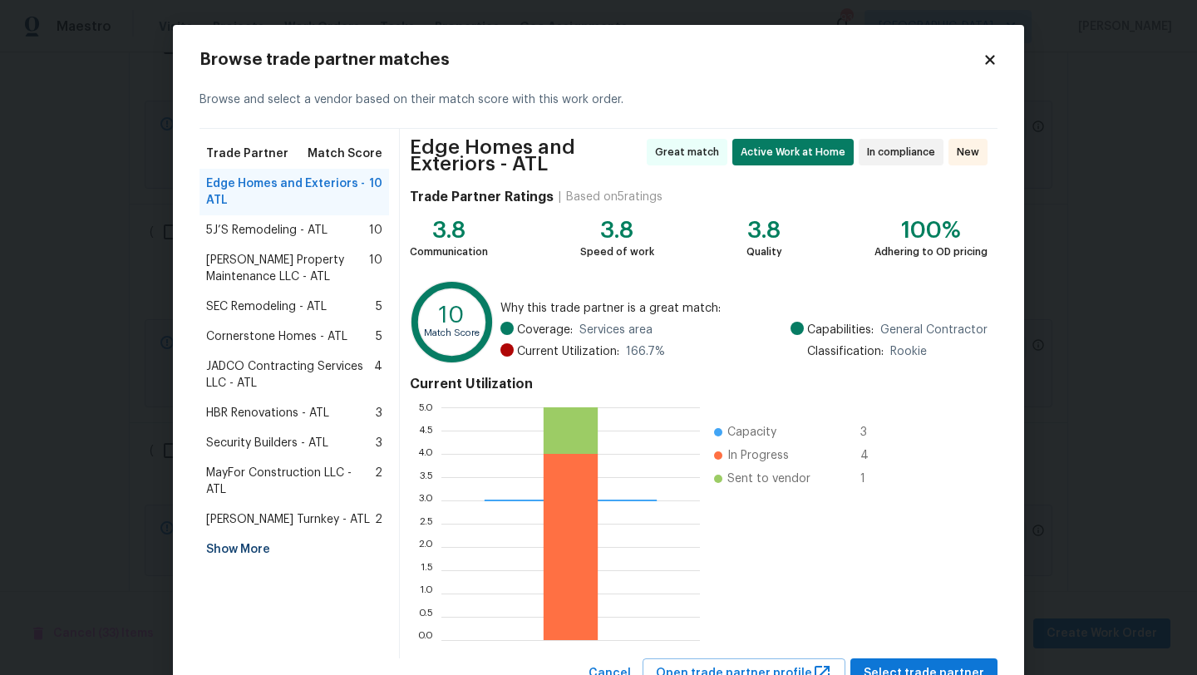
click at [344, 231] on div "5J’S Remodeling - ATL 10" at bounding box center [294, 230] width 176 height 17
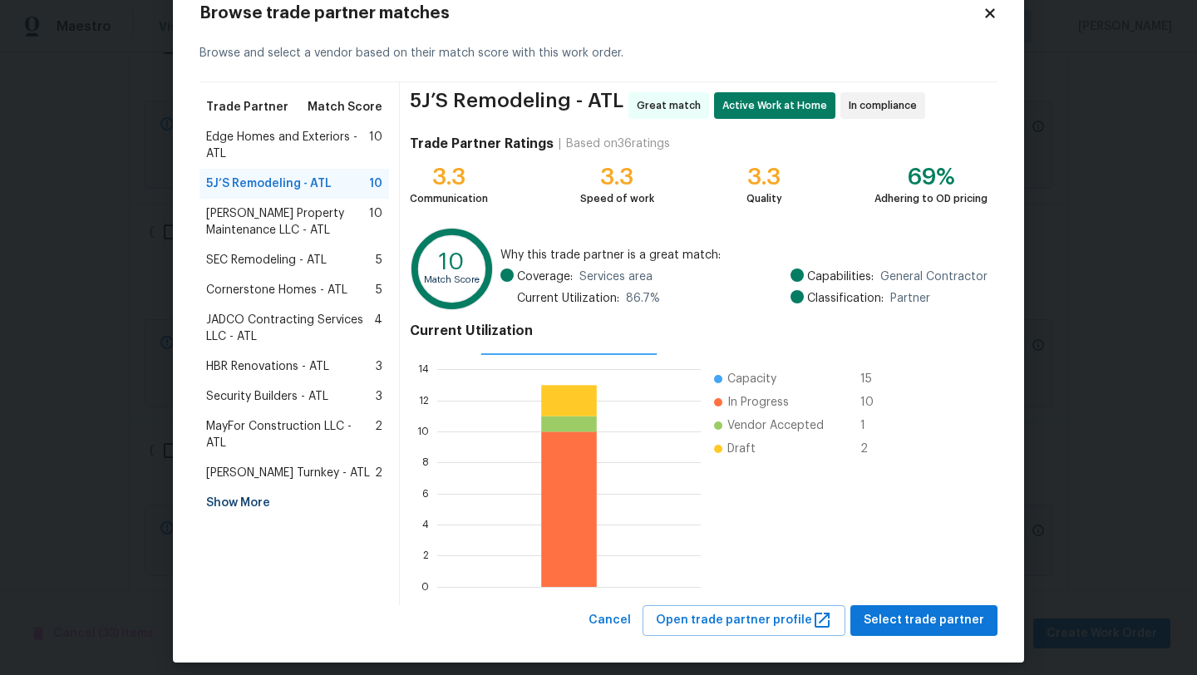
scroll to position [47, 0]
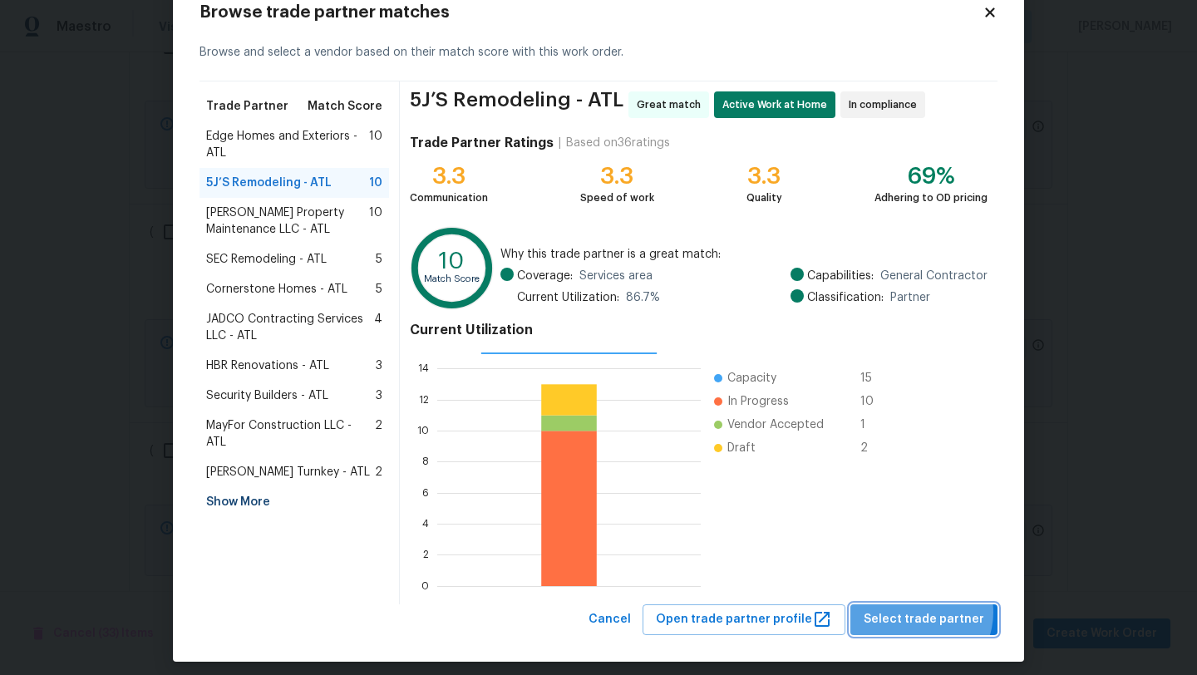
click at [924, 612] on span "Select trade partner" at bounding box center [924, 619] width 121 height 21
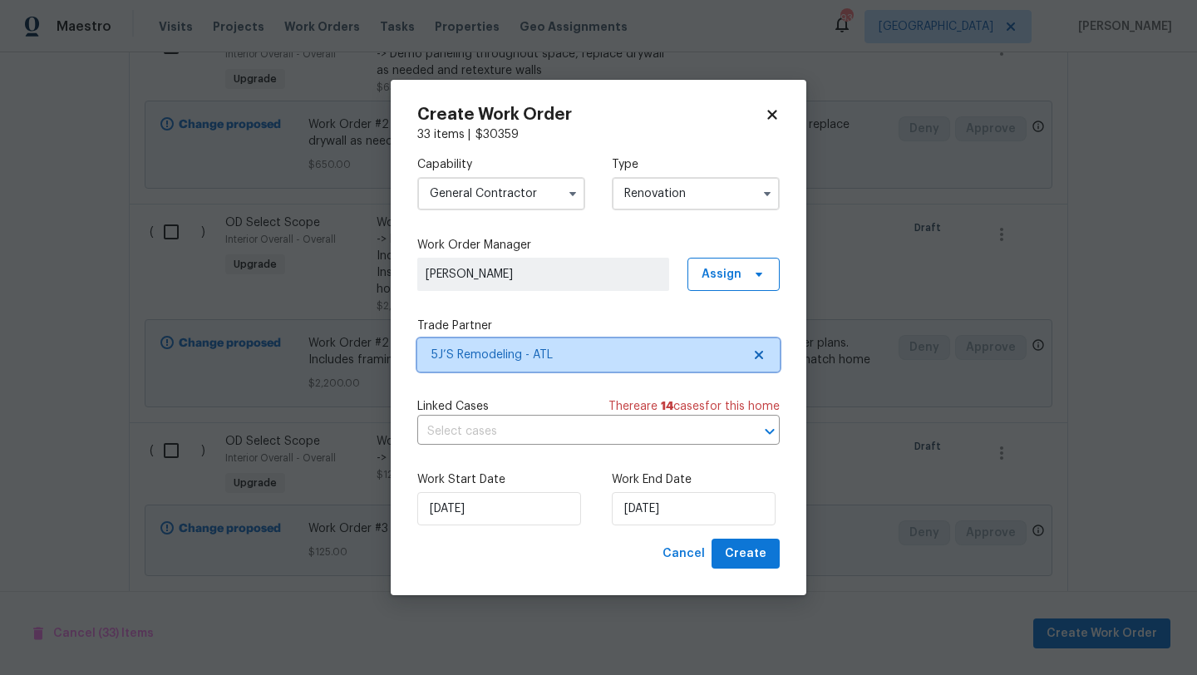
scroll to position [0, 0]
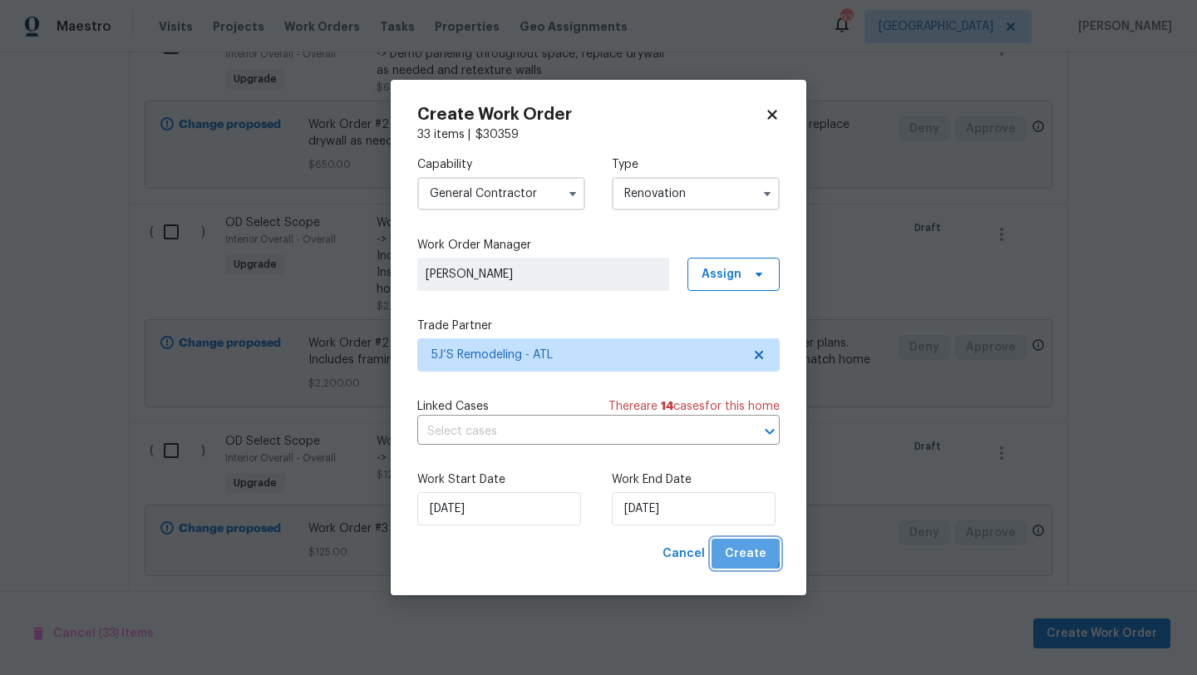
click at [735, 551] on span "Create" at bounding box center [746, 554] width 42 height 21
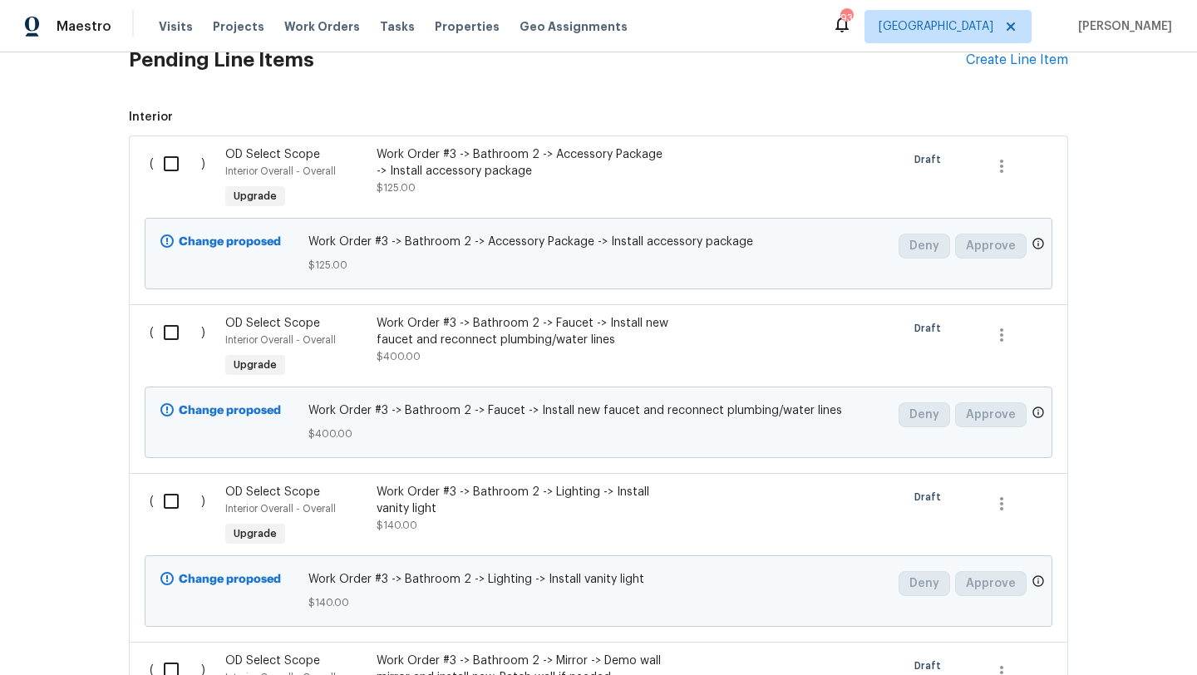
scroll to position [837, 0]
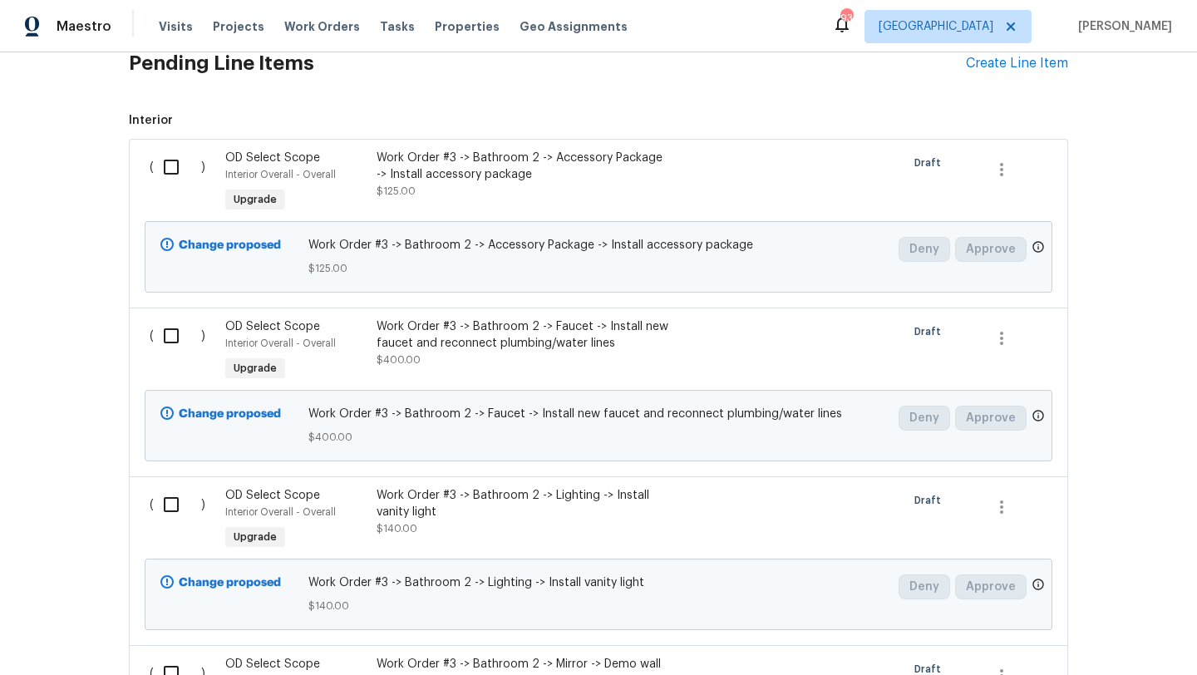
click at [164, 172] on input "checkbox" at bounding box center [177, 167] width 47 height 35
checkbox input "true"
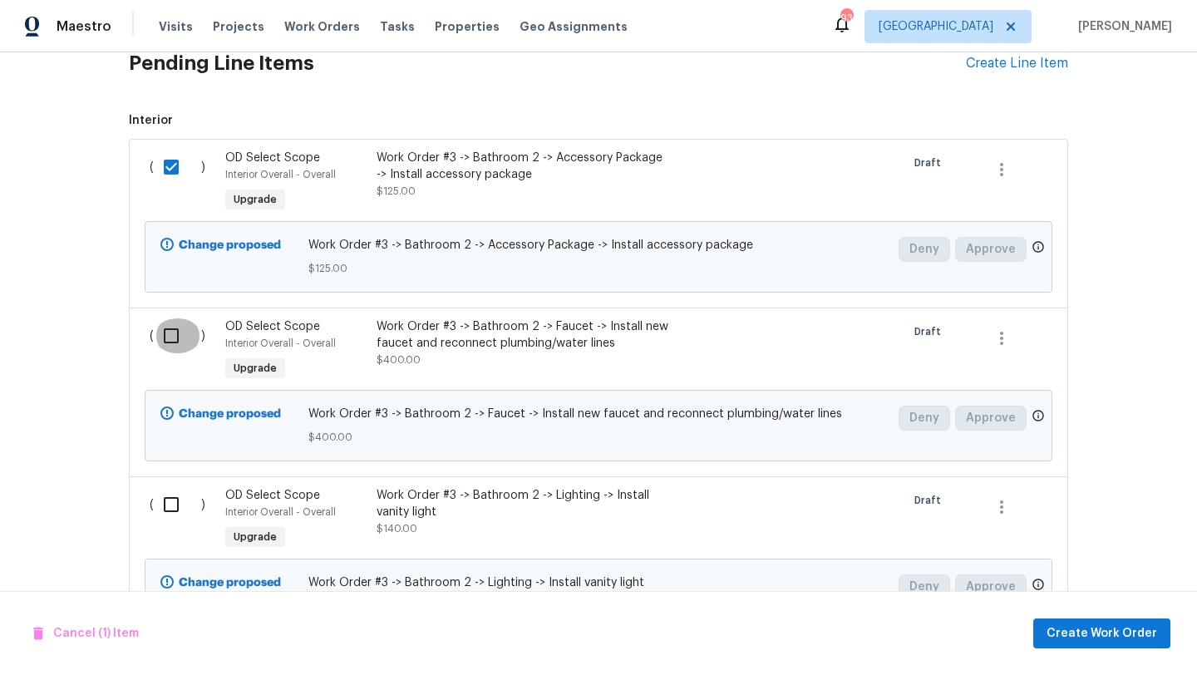
click at [170, 338] on input "checkbox" at bounding box center [177, 335] width 47 height 35
checkbox input "true"
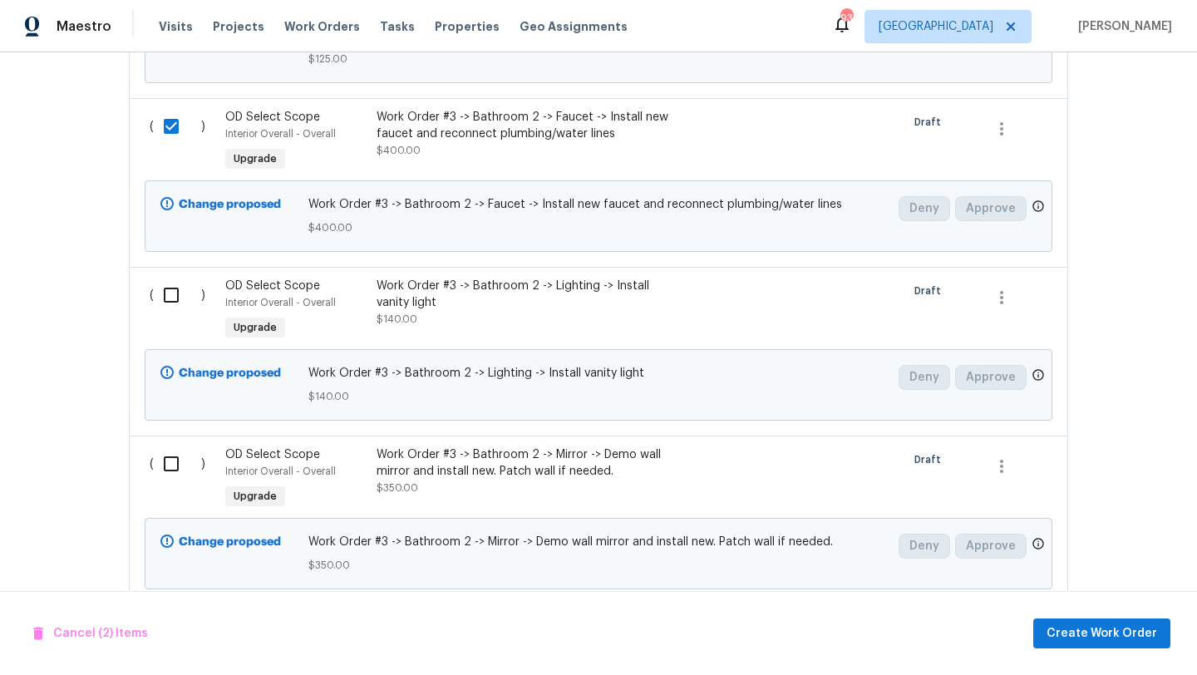
scroll to position [1054, 0]
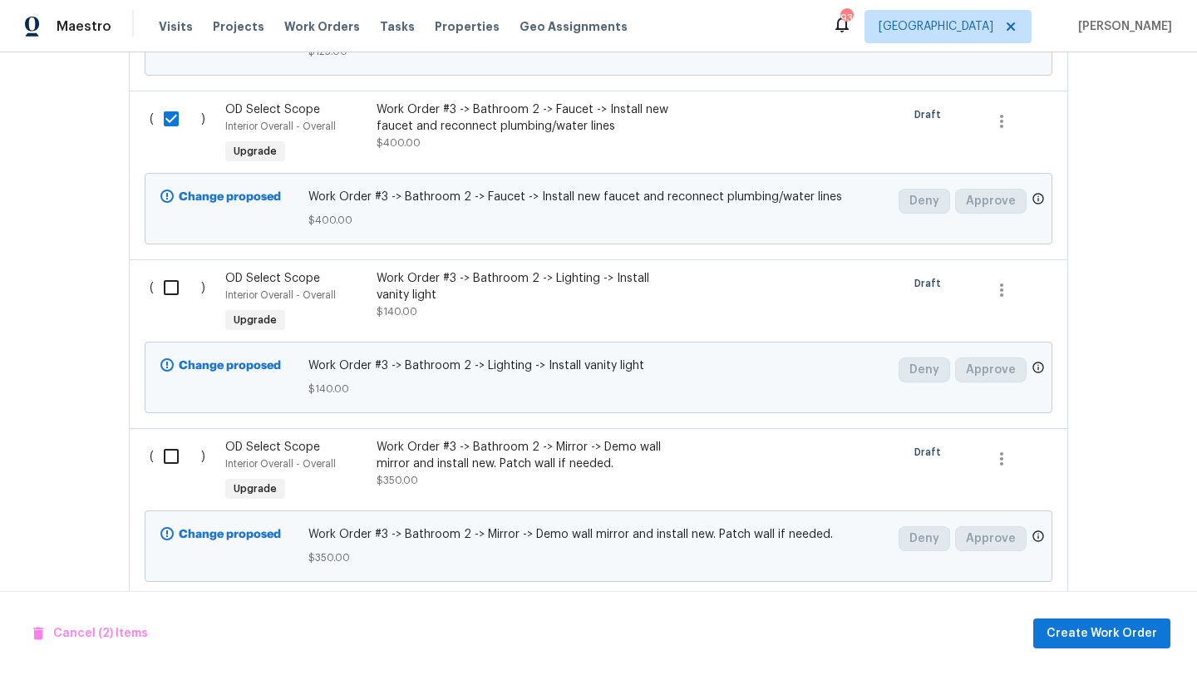
click at [170, 293] on input "checkbox" at bounding box center [177, 287] width 47 height 35
checkbox input "true"
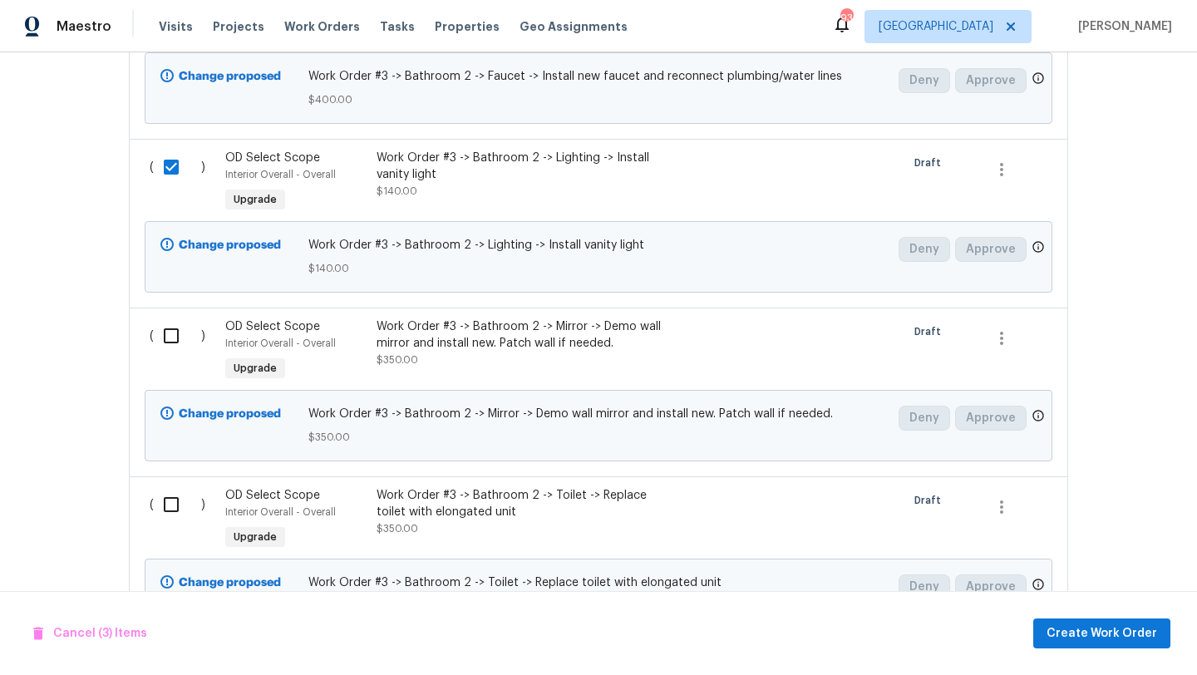
scroll to position [1217, 0]
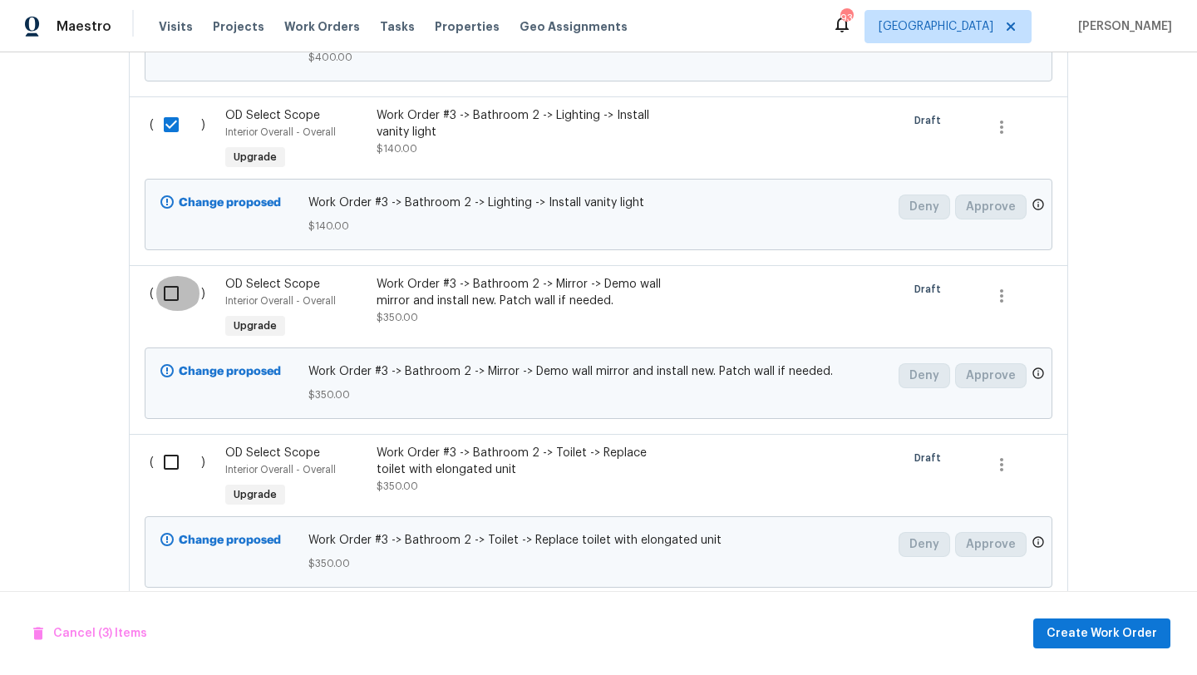
click at [171, 295] on input "checkbox" at bounding box center [177, 293] width 47 height 35
checkbox input "true"
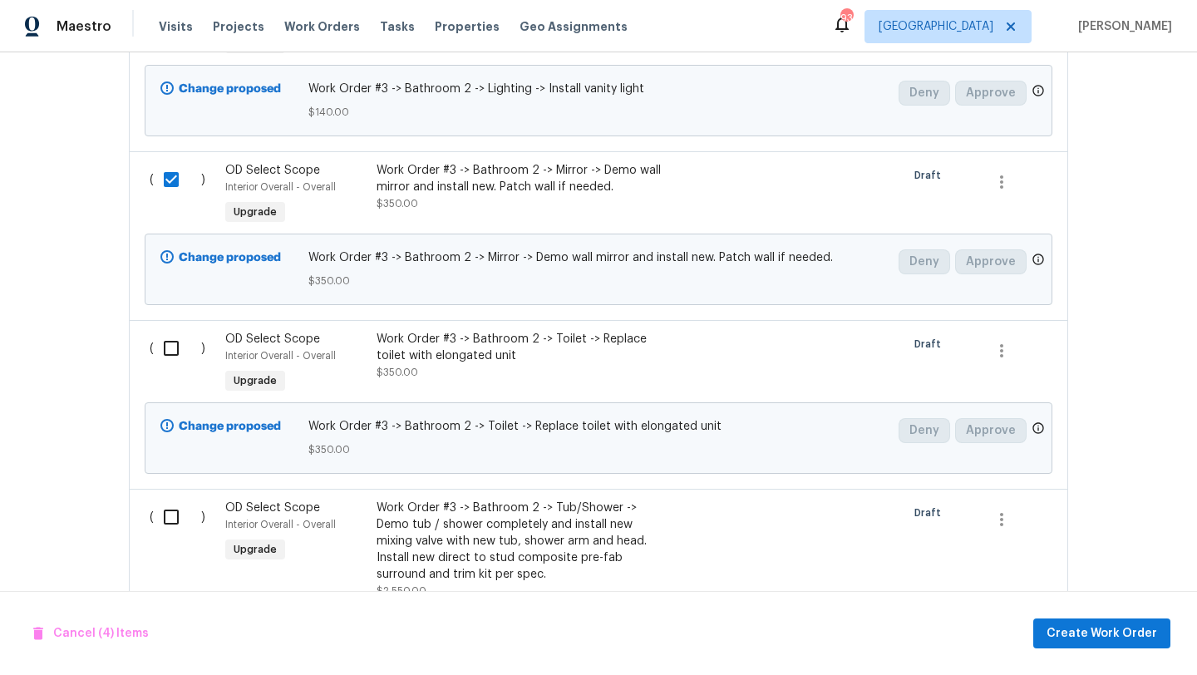
scroll to position [1386, 0]
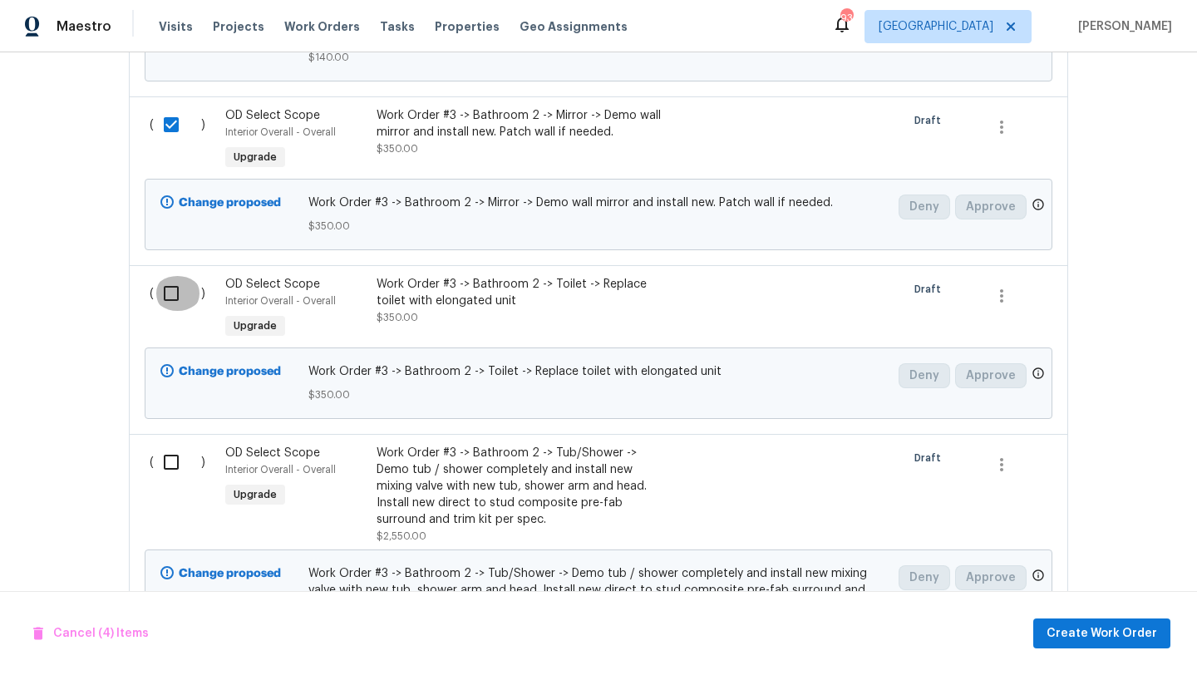
click at [170, 295] on input "checkbox" at bounding box center [177, 293] width 47 height 35
checkbox input "true"
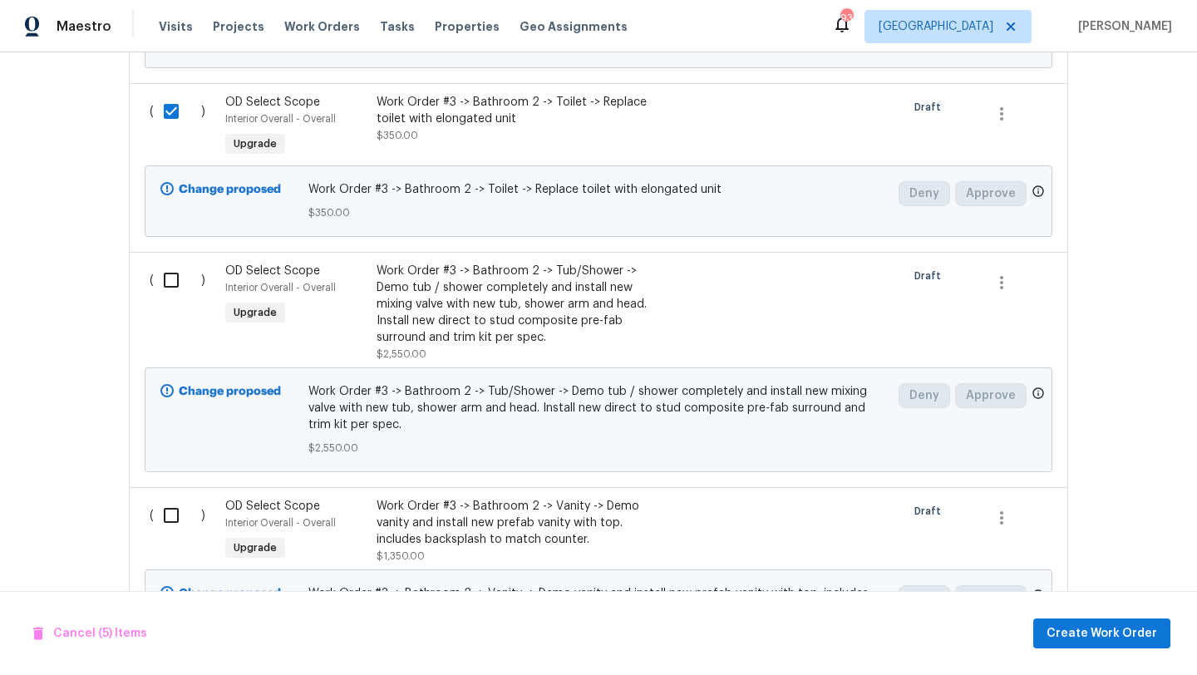
scroll to position [1706, 0]
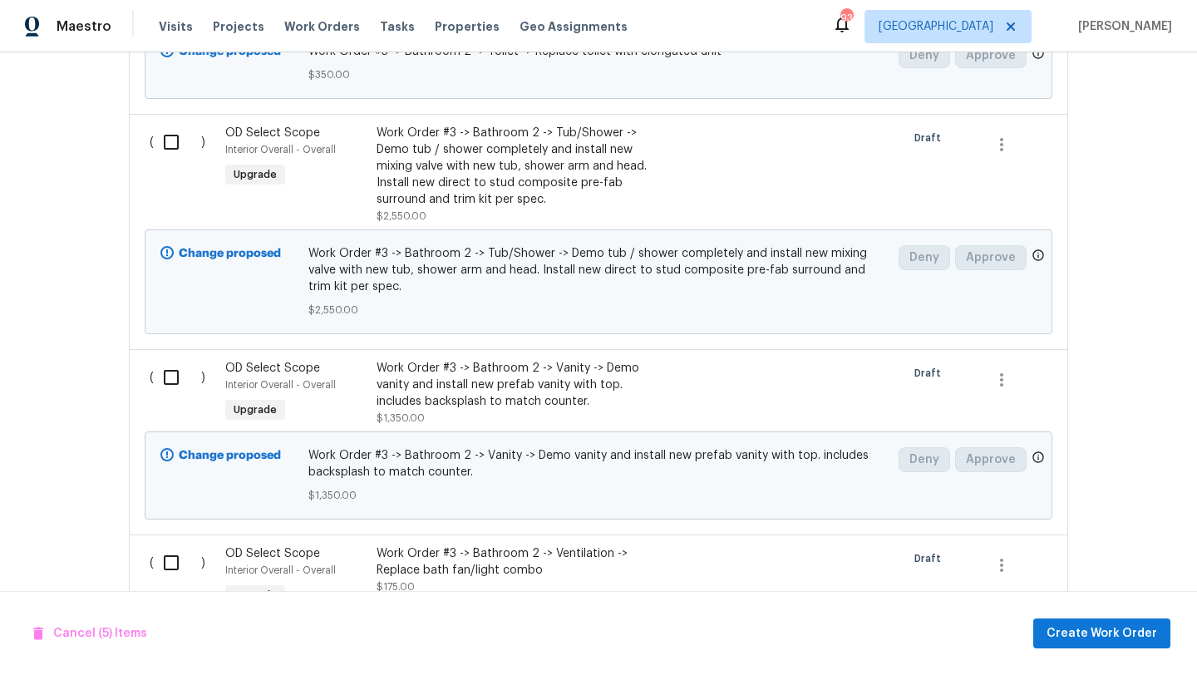
click at [173, 143] on input "checkbox" at bounding box center [177, 142] width 47 height 35
checkbox input "true"
click at [170, 372] on input "checkbox" at bounding box center [177, 377] width 47 height 35
checkbox input "true"
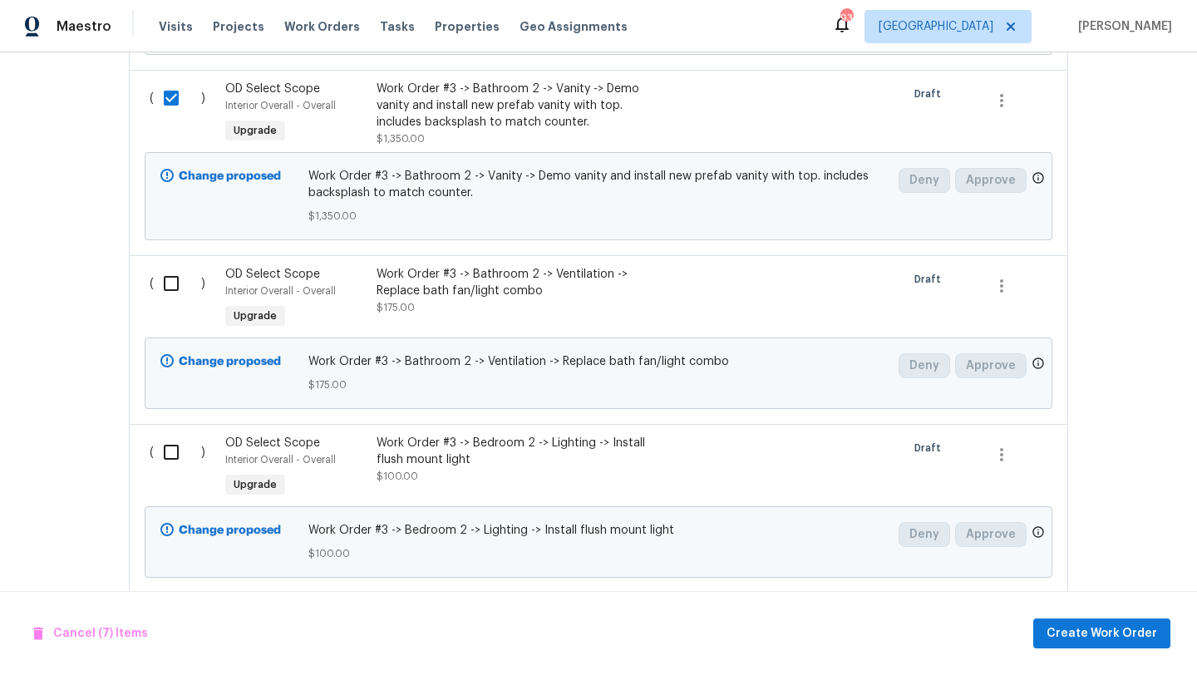
scroll to position [1987, 0]
click at [170, 286] on input "checkbox" at bounding box center [177, 281] width 47 height 35
checkbox input "true"
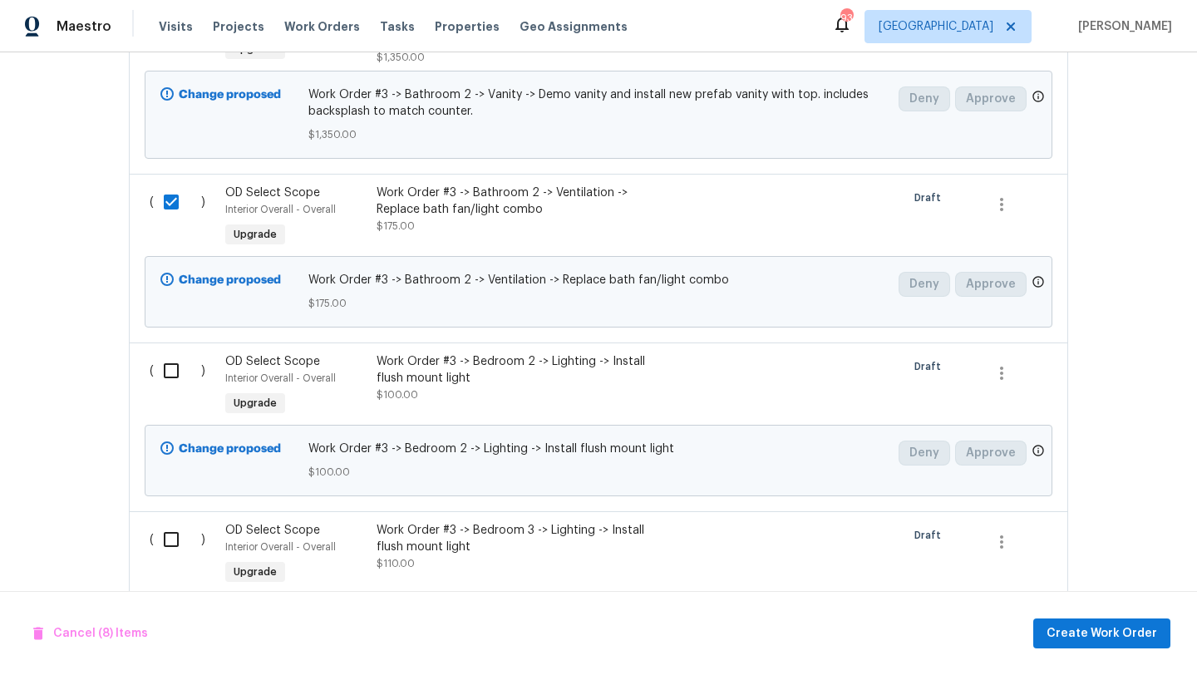
scroll to position [2099, 0]
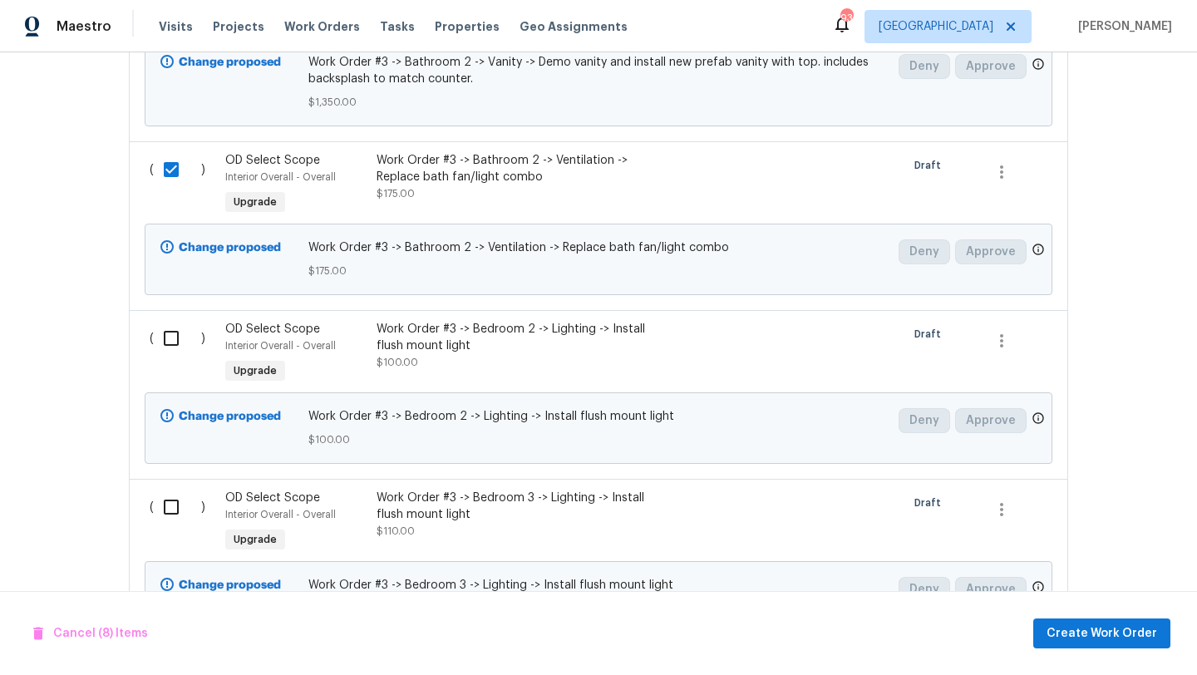
click at [175, 341] on input "checkbox" at bounding box center [177, 338] width 47 height 35
checkbox input "true"
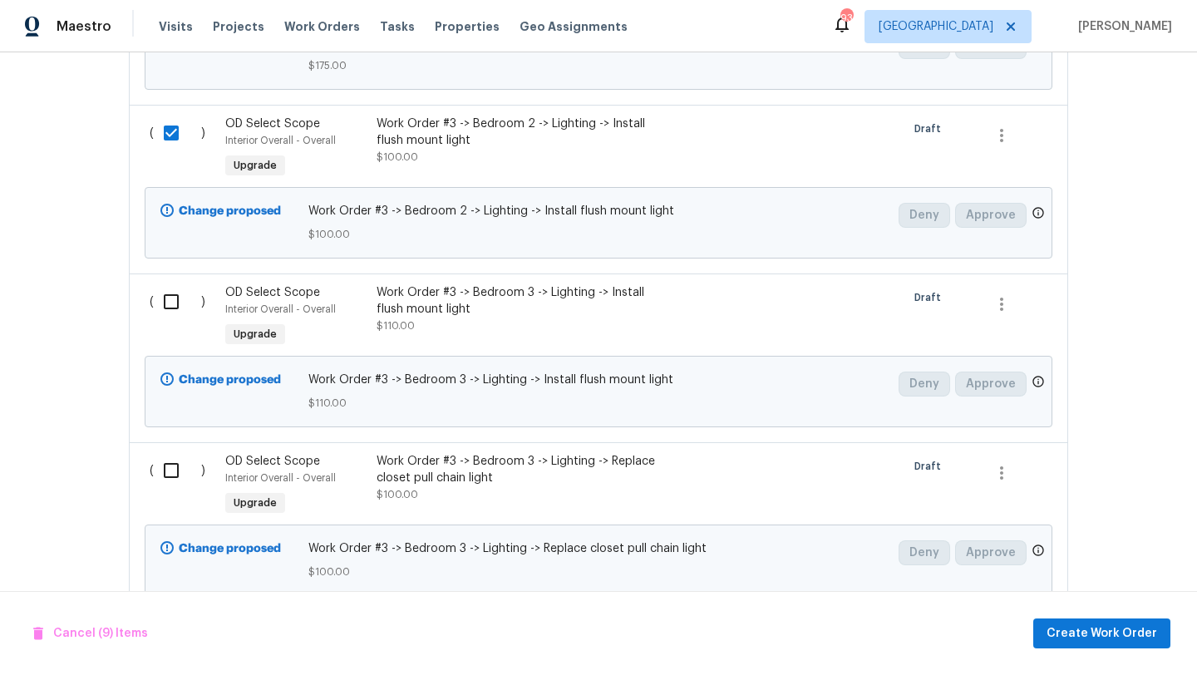
scroll to position [2316, 0]
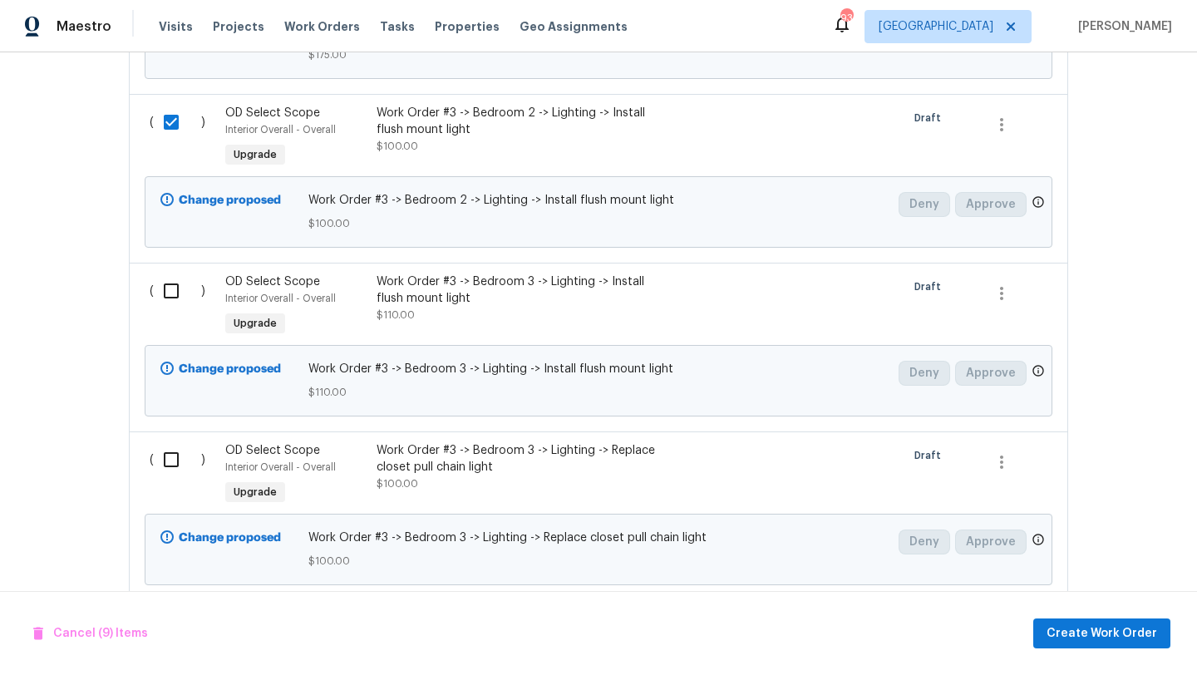
click at [174, 301] on input "checkbox" at bounding box center [177, 291] width 47 height 35
checkbox input "true"
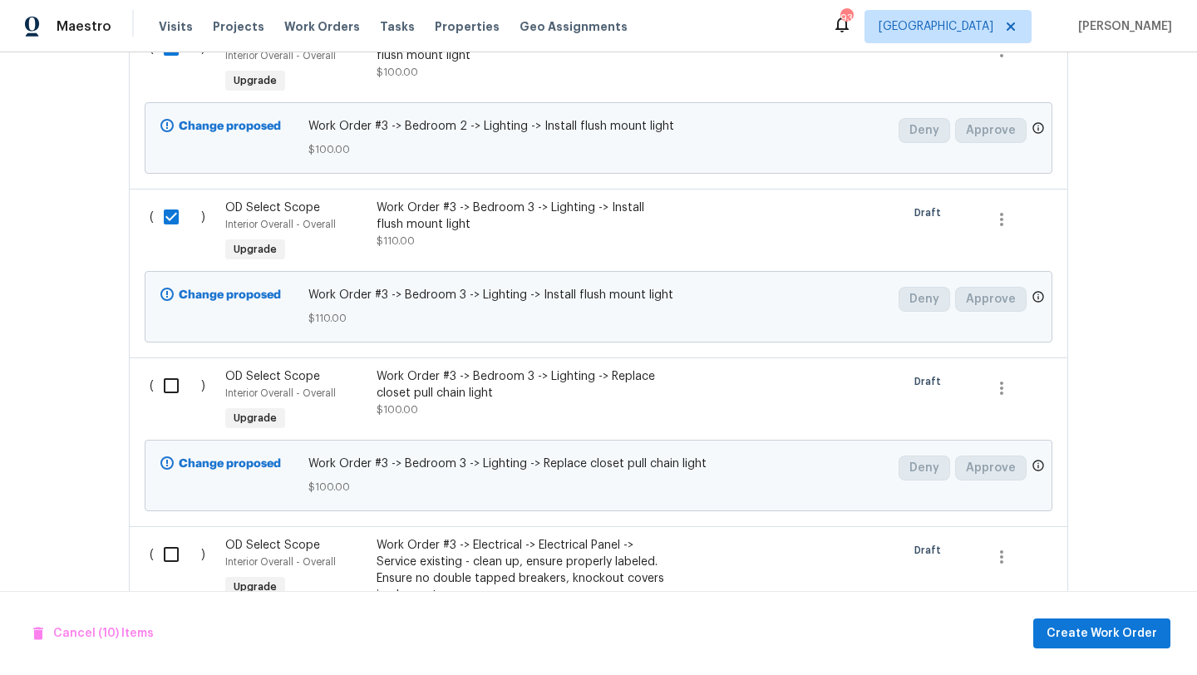
scroll to position [2420, 0]
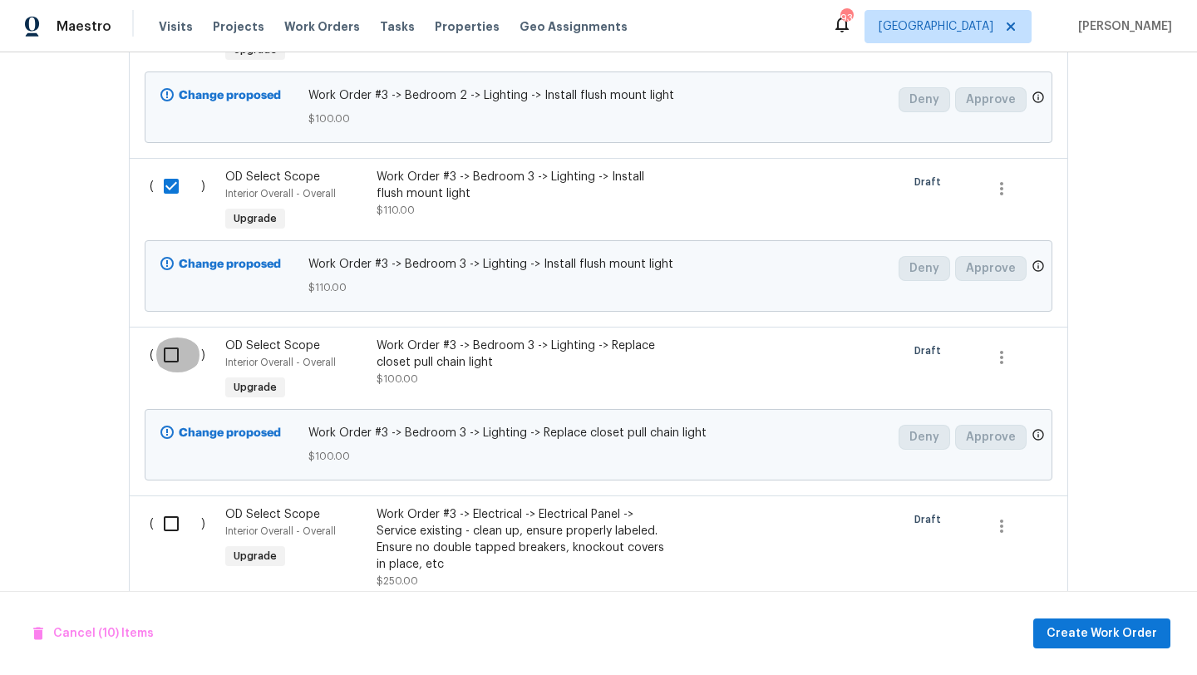
click at [175, 358] on input "checkbox" at bounding box center [177, 355] width 47 height 35
checkbox input "true"
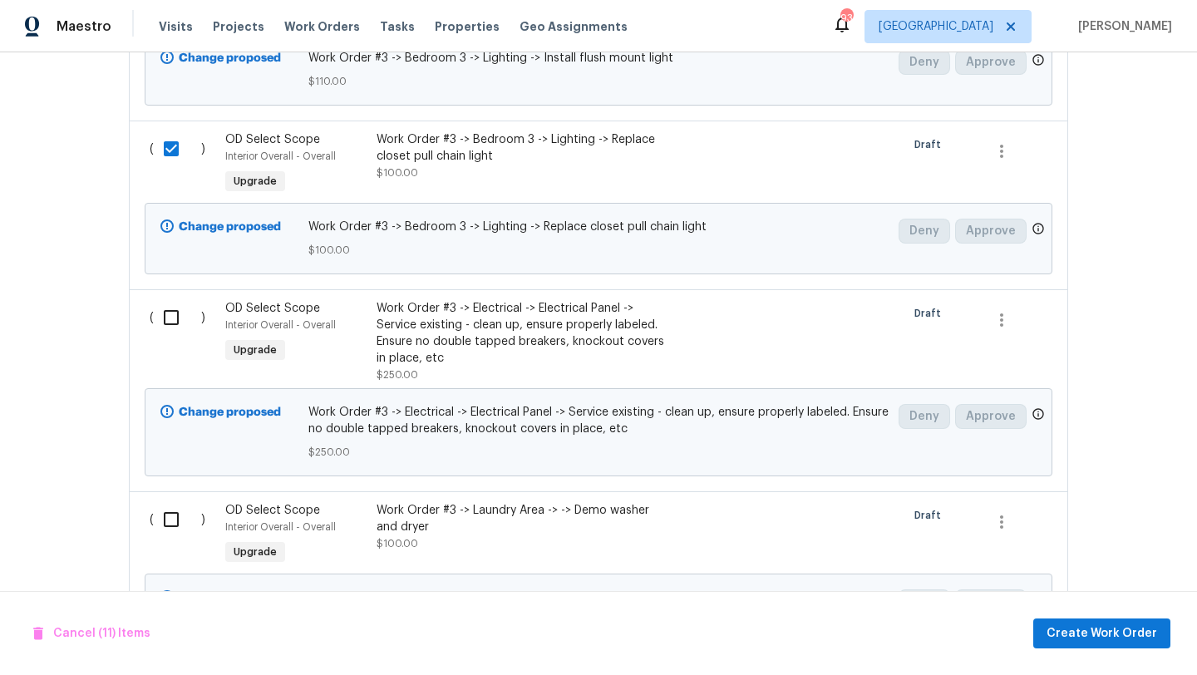
scroll to position [2641, 0]
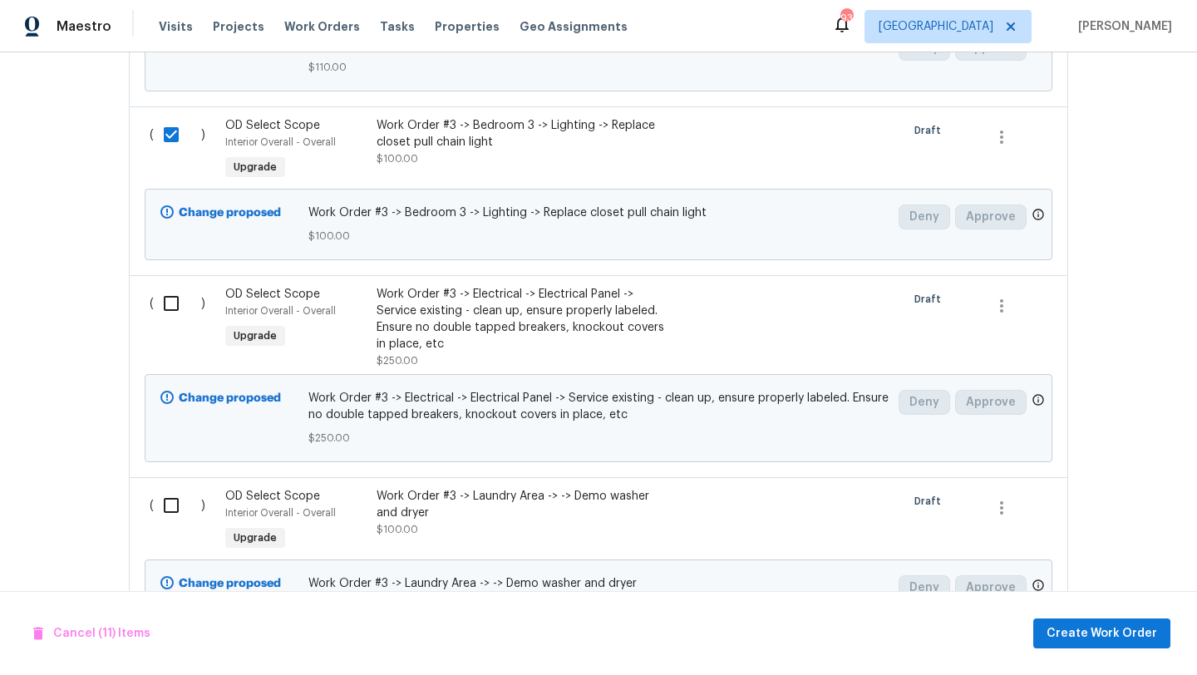
click at [175, 313] on input "checkbox" at bounding box center [177, 303] width 47 height 35
checkbox input "true"
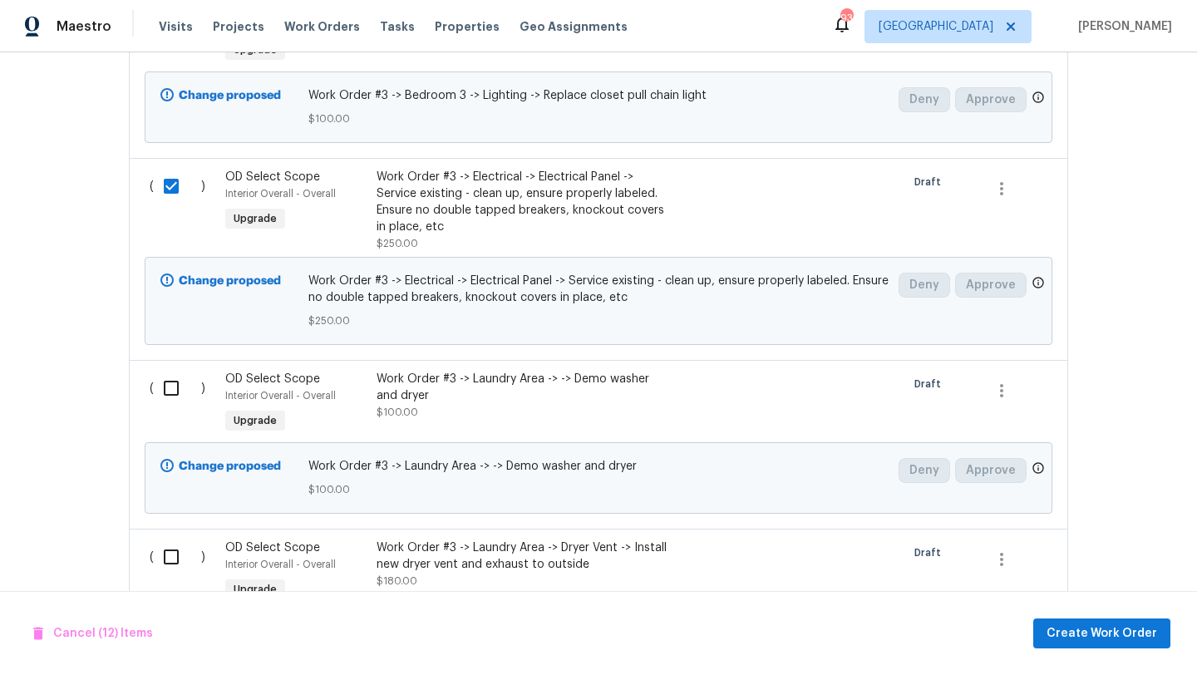
scroll to position [2819, 0]
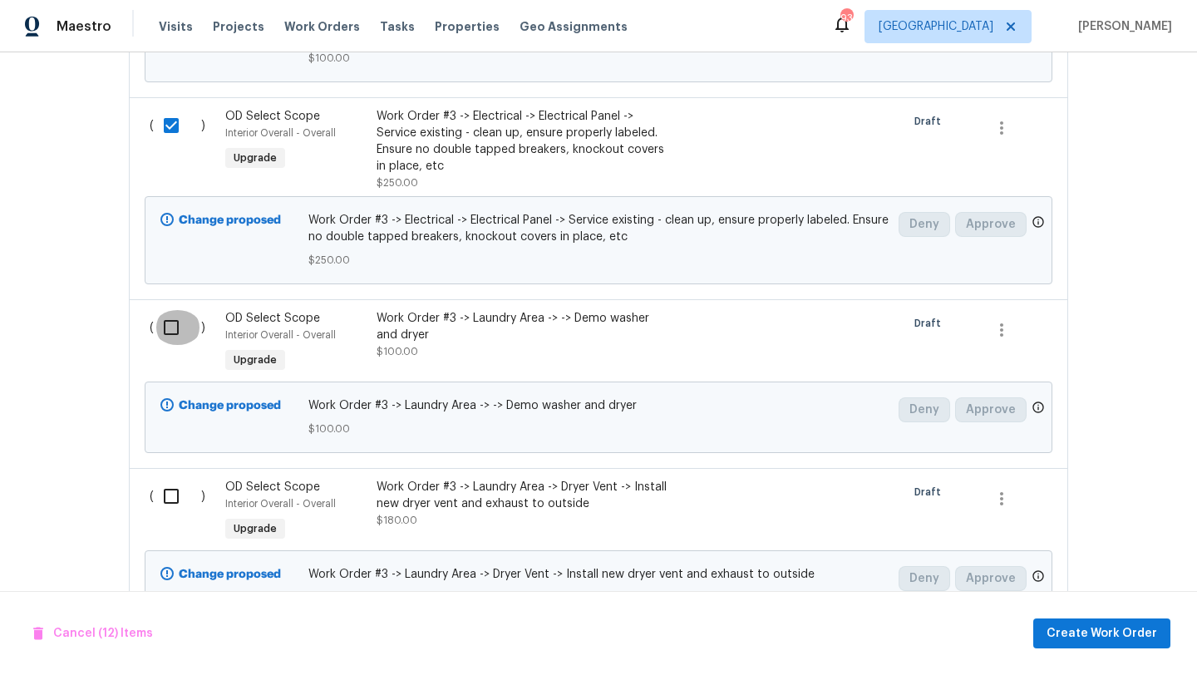
click at [172, 328] on input "checkbox" at bounding box center [177, 327] width 47 height 35
checkbox input "true"
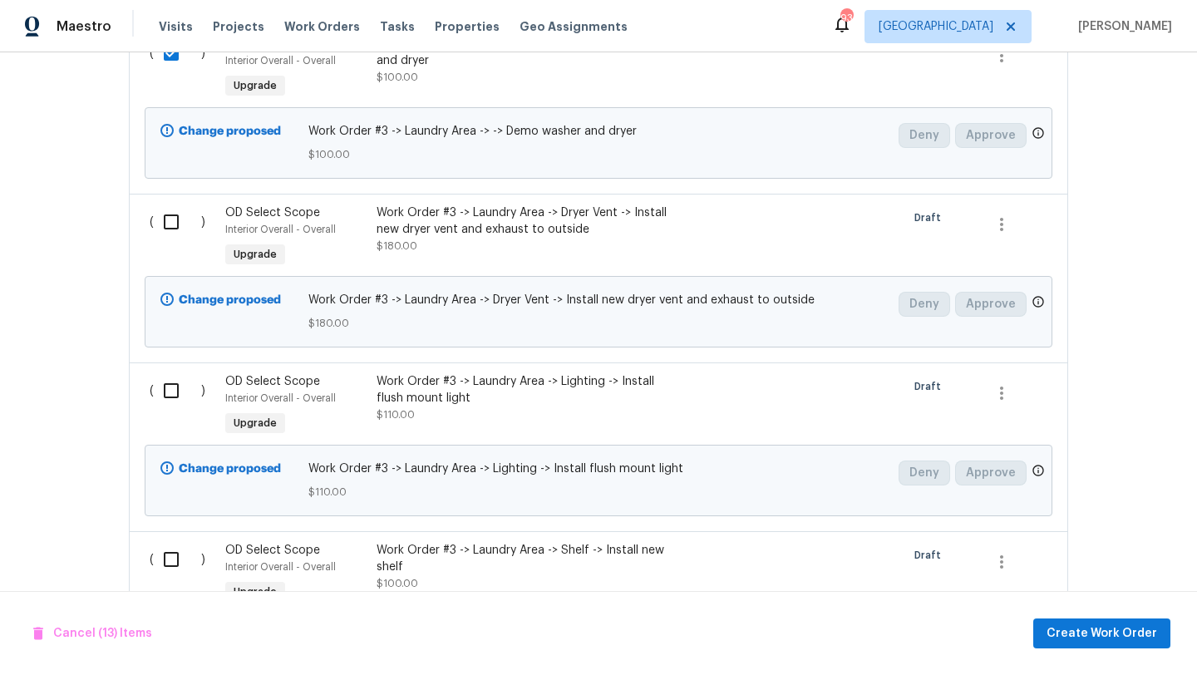
scroll to position [3098, 0]
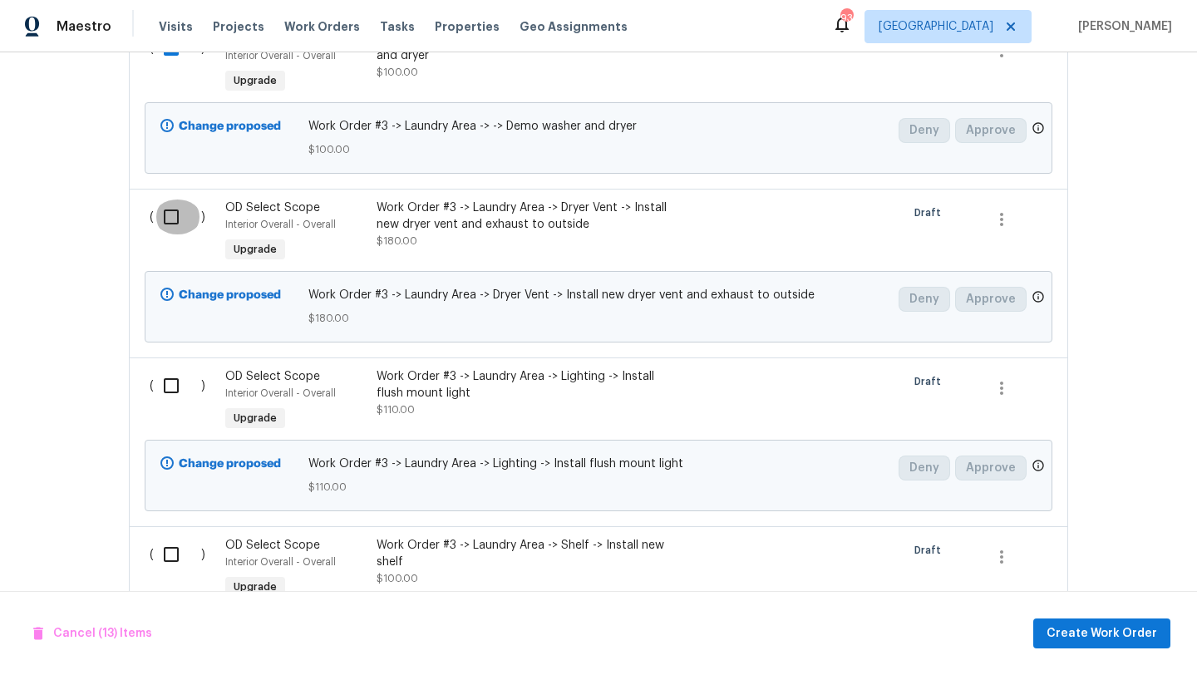
click at [171, 224] on input "checkbox" at bounding box center [177, 217] width 47 height 35
checkbox input "true"
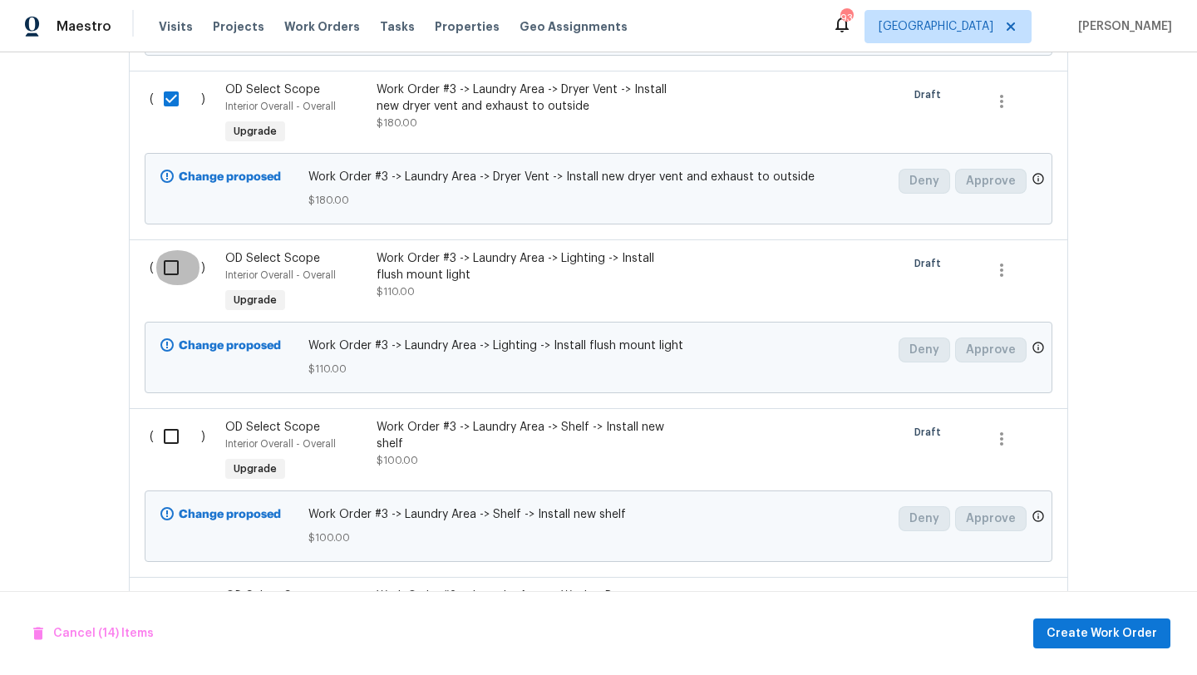
click at [171, 270] on input "checkbox" at bounding box center [177, 267] width 47 height 35
checkbox input "true"
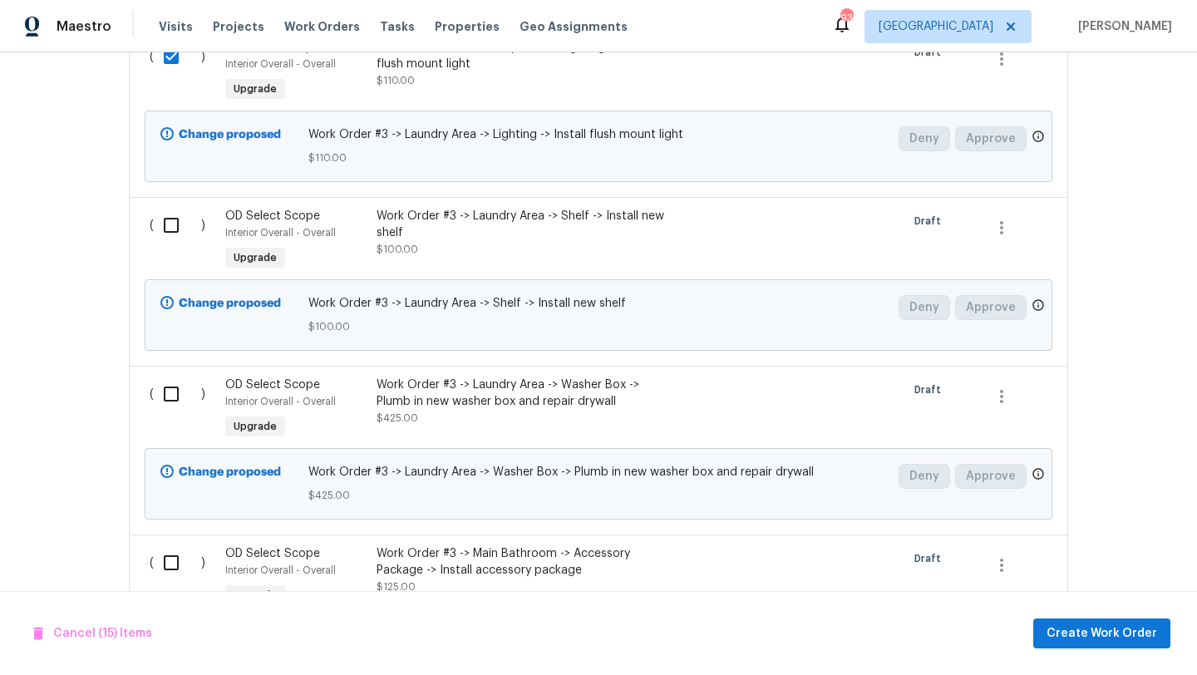
scroll to position [3469, 0]
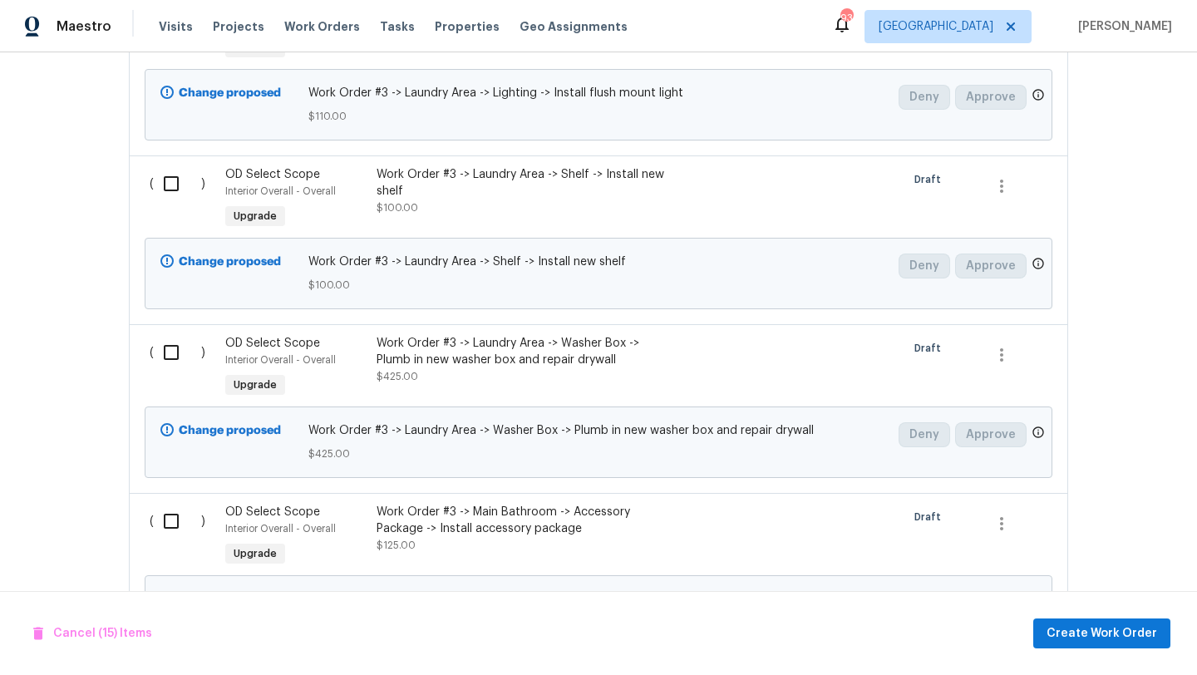
click at [172, 195] on input "checkbox" at bounding box center [177, 183] width 47 height 35
checkbox input "true"
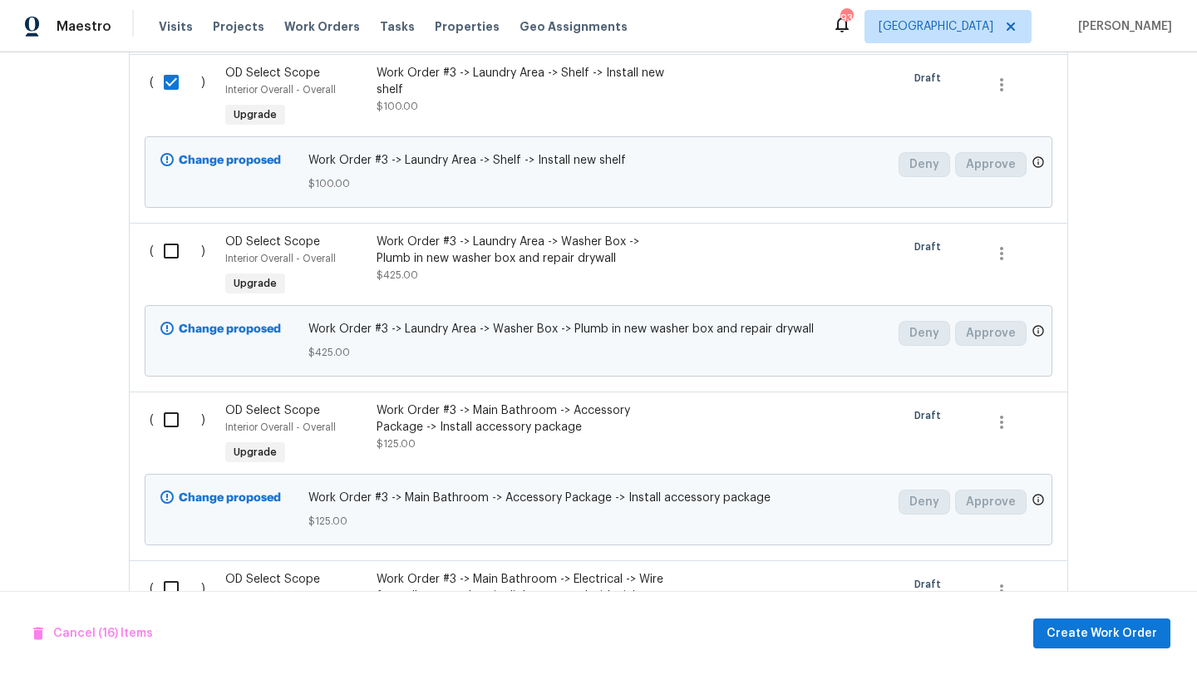
scroll to position [3629, 0]
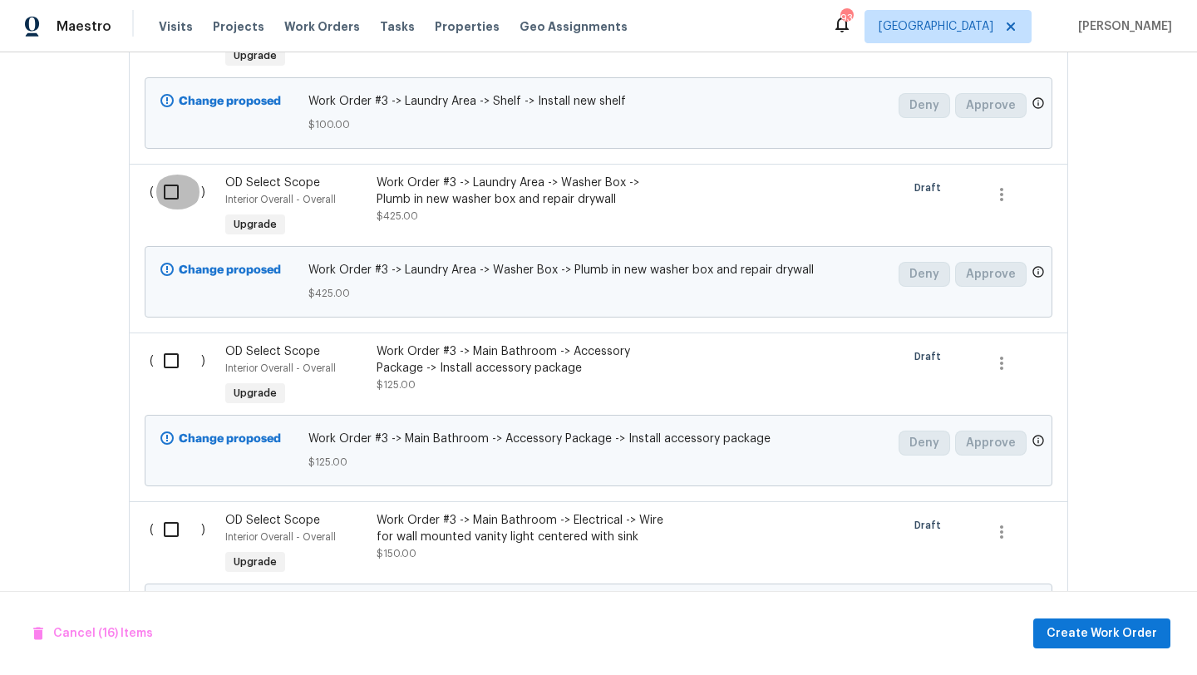
click at [169, 201] on input "checkbox" at bounding box center [177, 192] width 47 height 35
checkbox input "true"
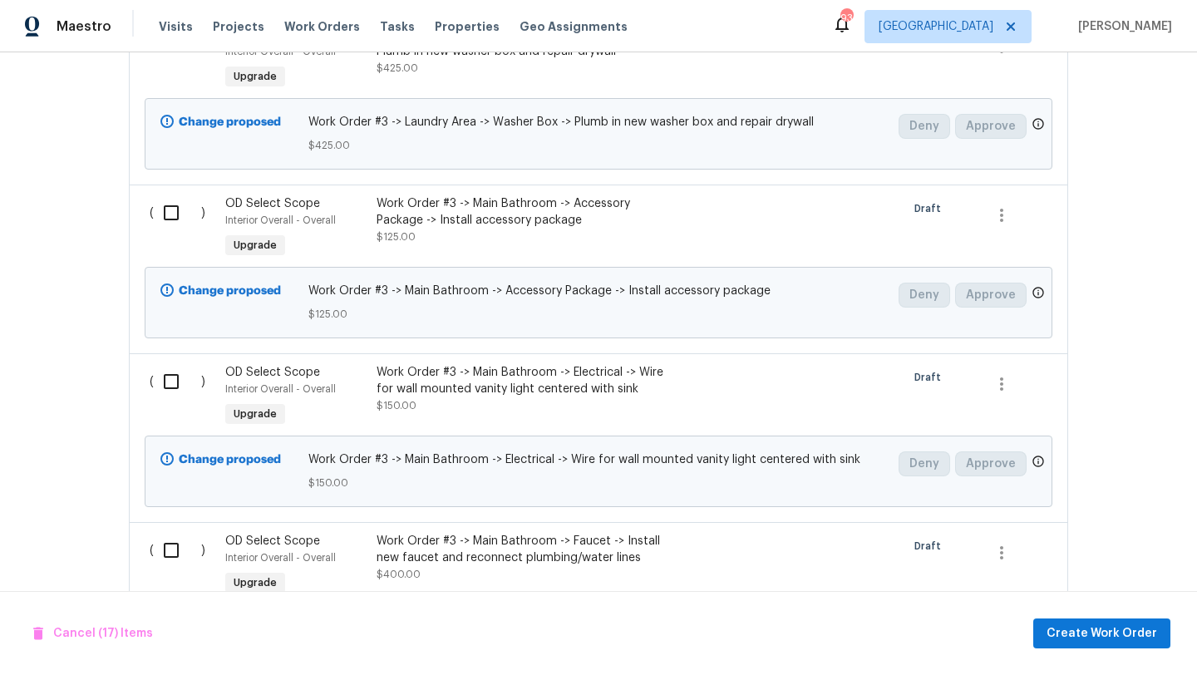
scroll to position [3836, 0]
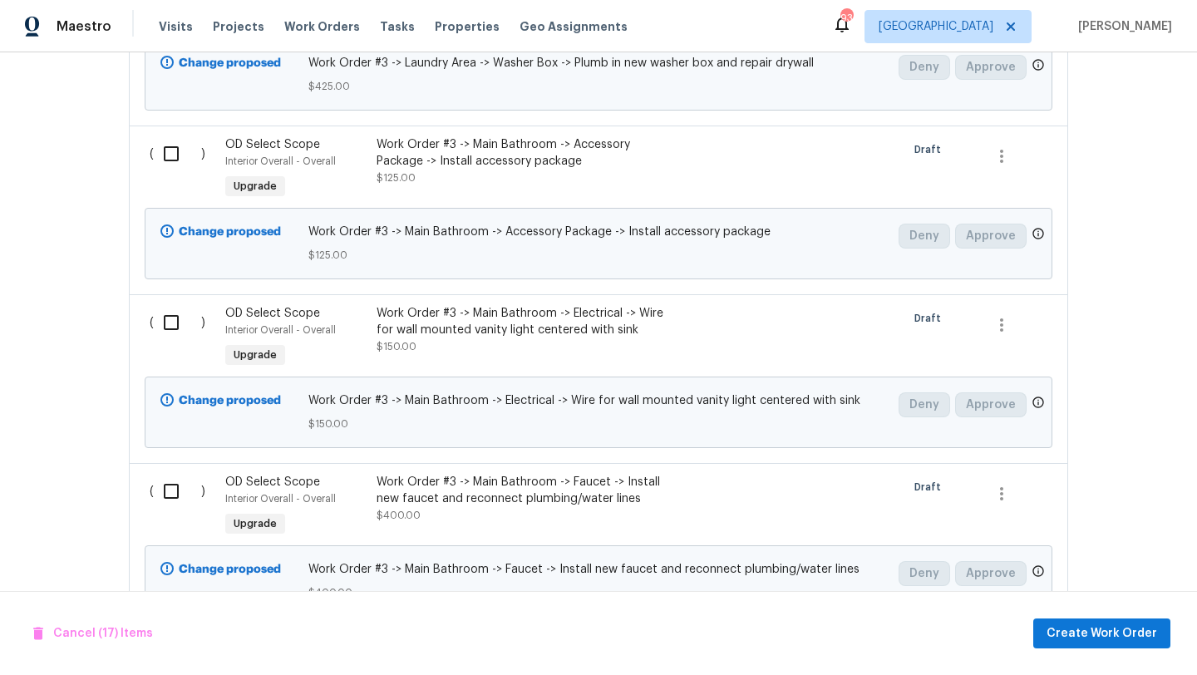
click at [172, 165] on input "checkbox" at bounding box center [177, 153] width 47 height 35
checkbox input "true"
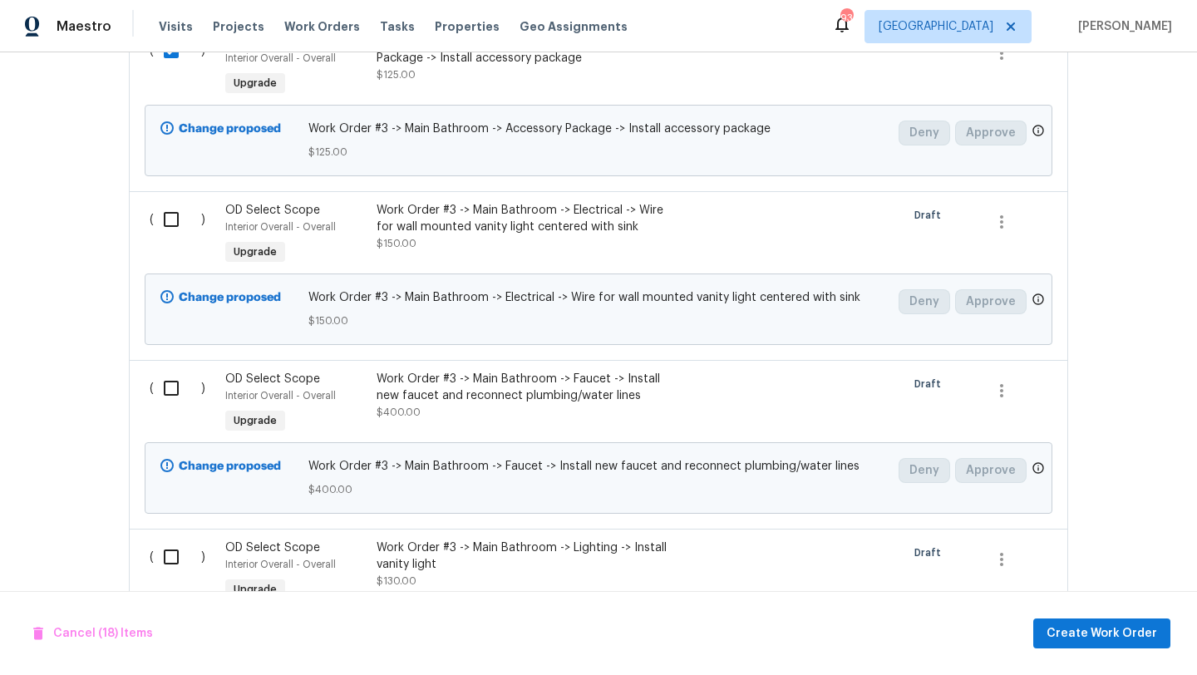
scroll to position [3977, 0]
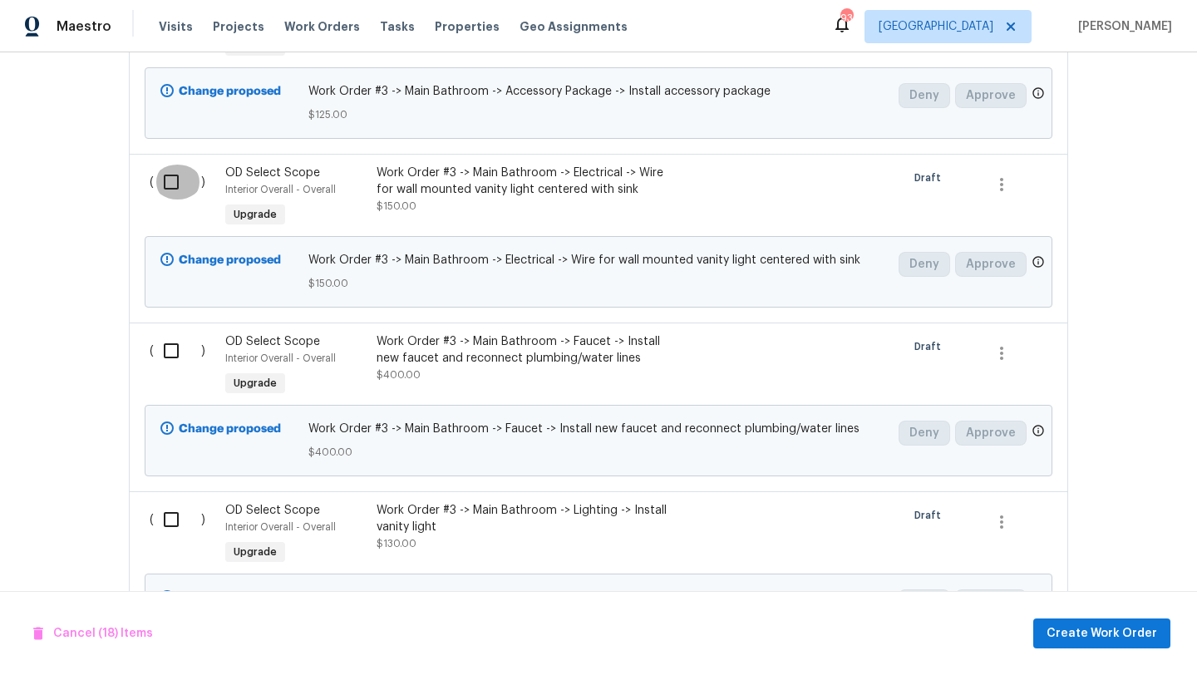
click at [172, 183] on input "checkbox" at bounding box center [177, 182] width 47 height 35
checkbox input "true"
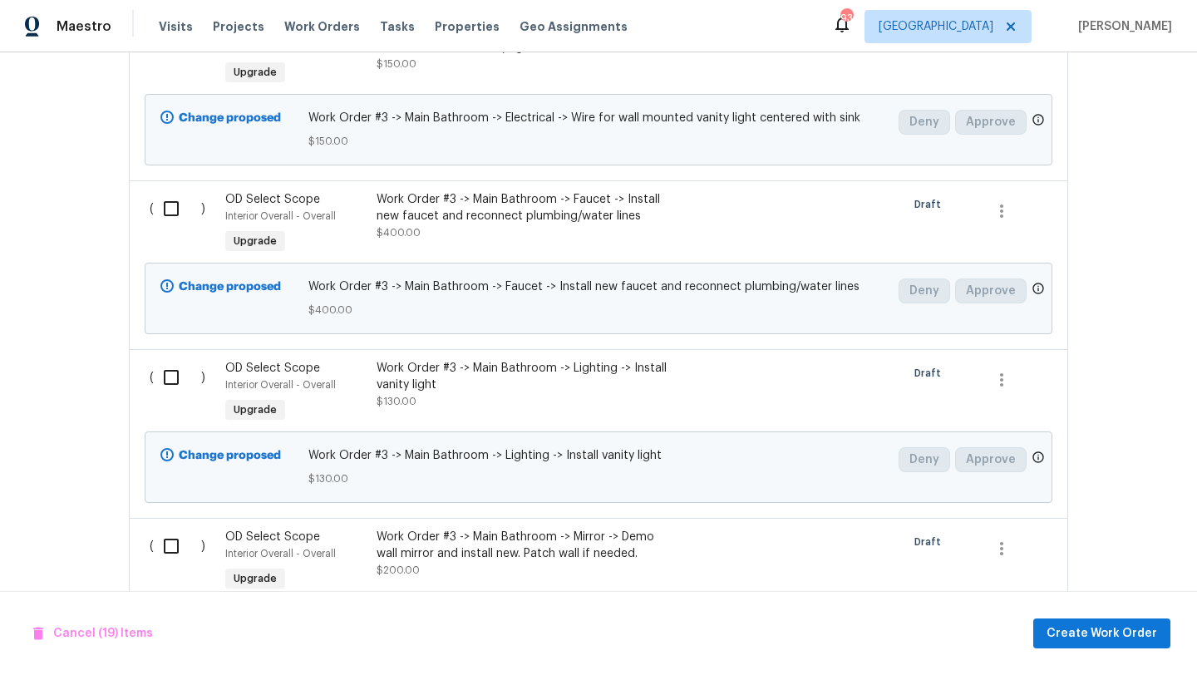
scroll to position [4175, 0]
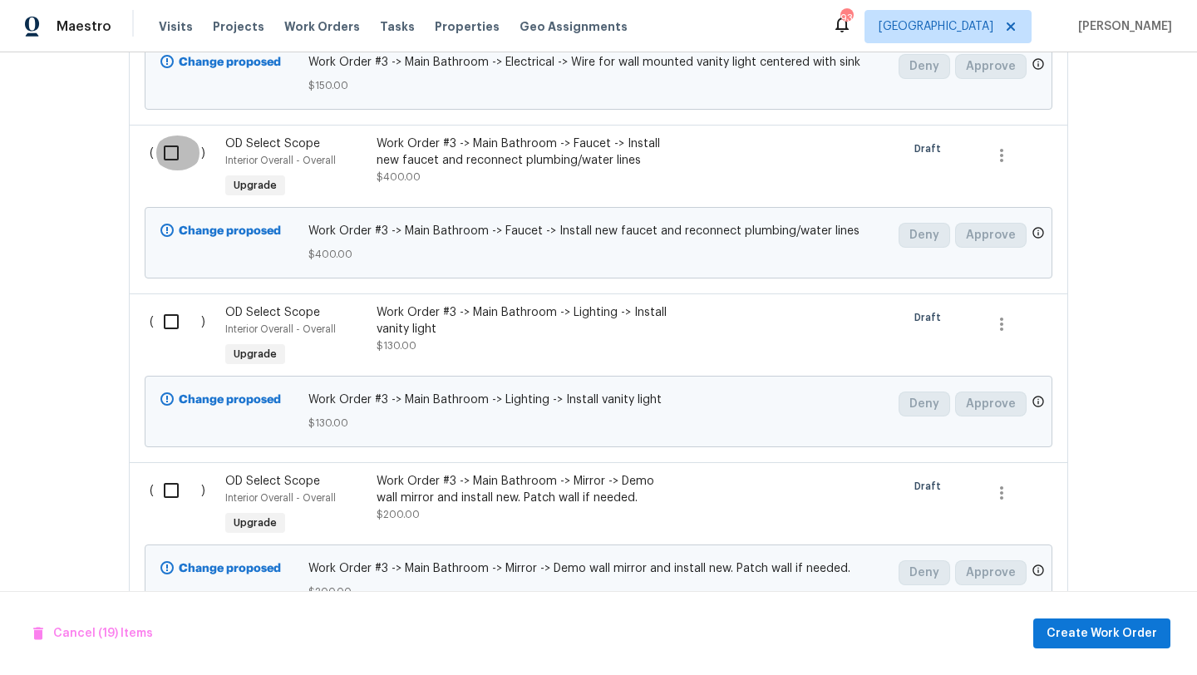
click at [172, 159] on input "checkbox" at bounding box center [177, 153] width 47 height 35
checkbox input "true"
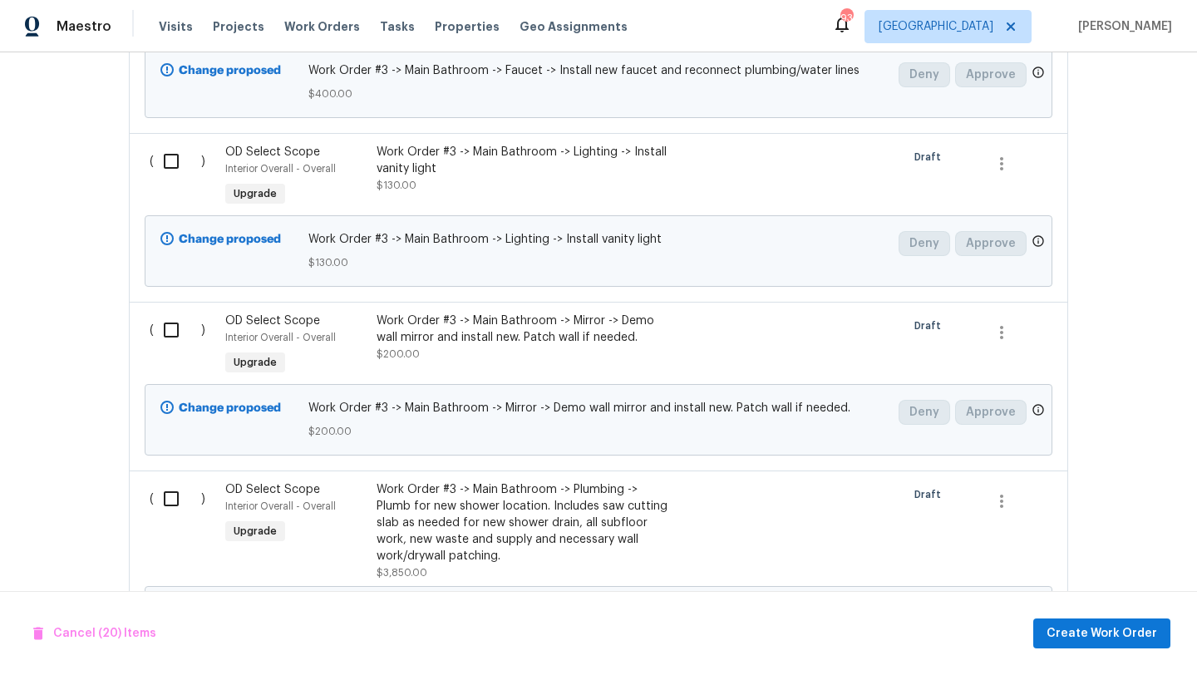
click at [175, 165] on input "checkbox" at bounding box center [177, 161] width 47 height 35
checkbox input "true"
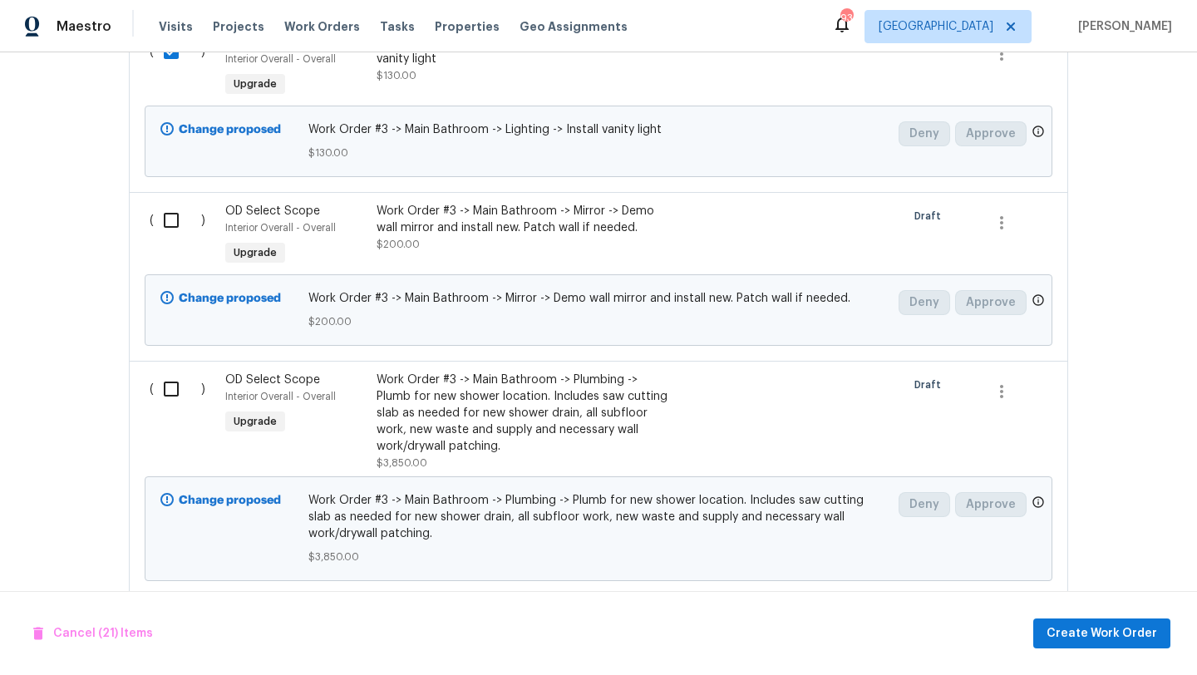
scroll to position [4517, 0]
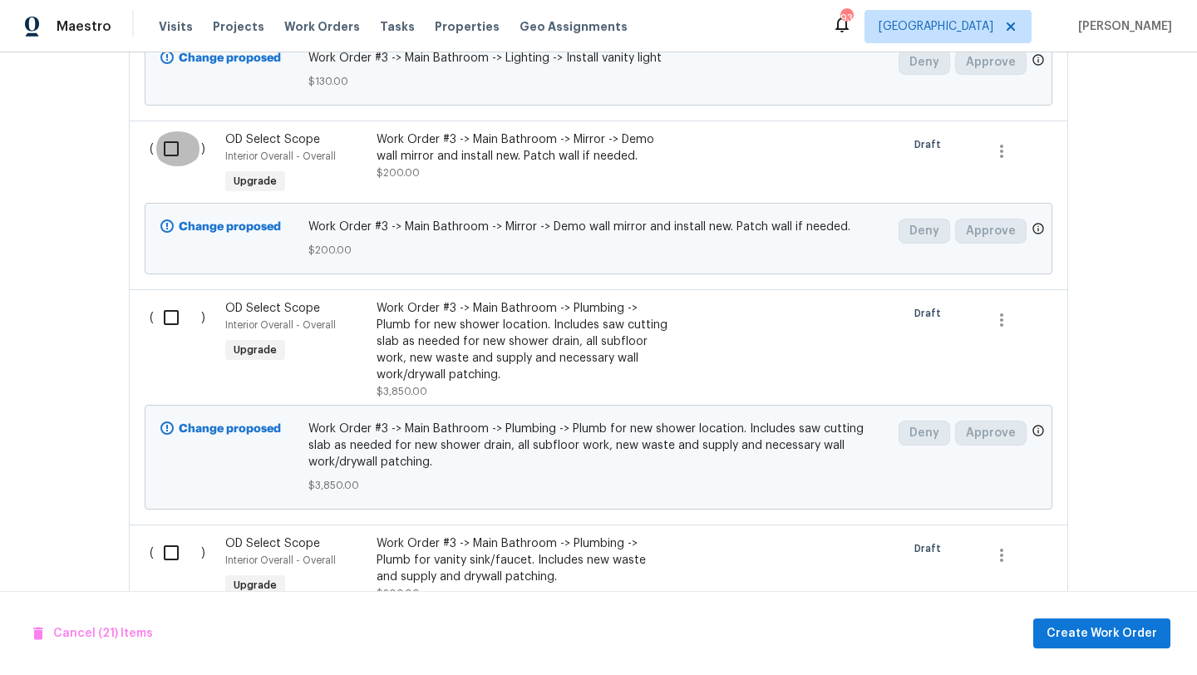
click at [171, 160] on input "checkbox" at bounding box center [177, 148] width 47 height 35
checkbox input "true"
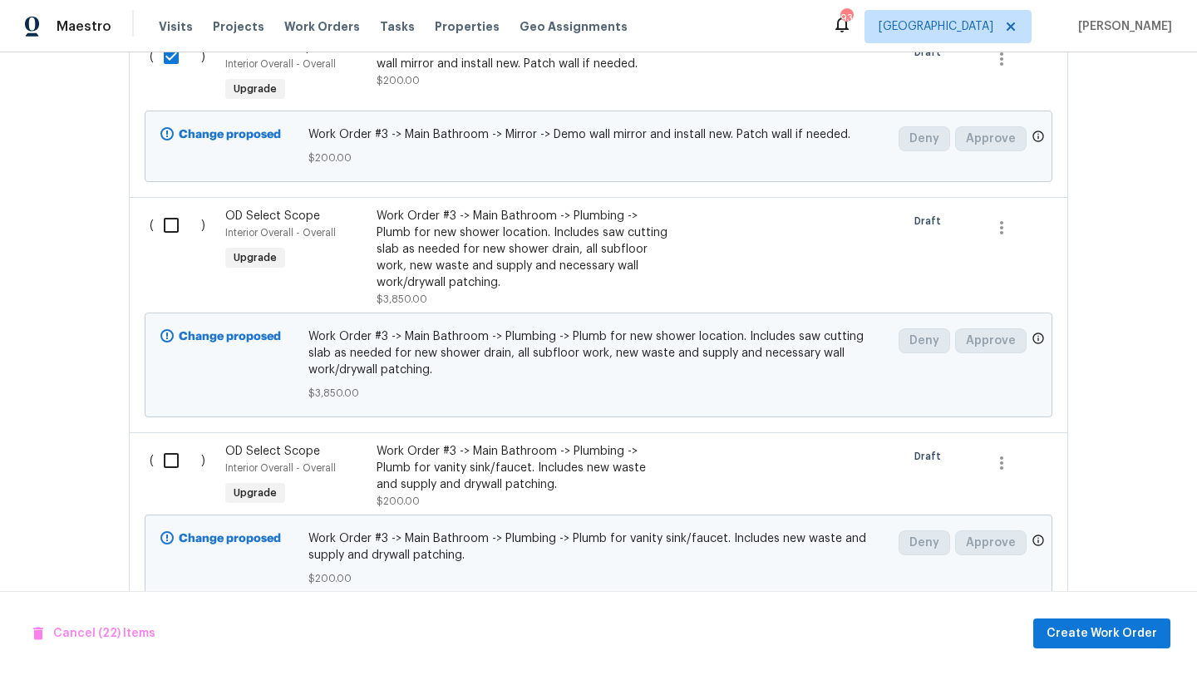
scroll to position [4636, 0]
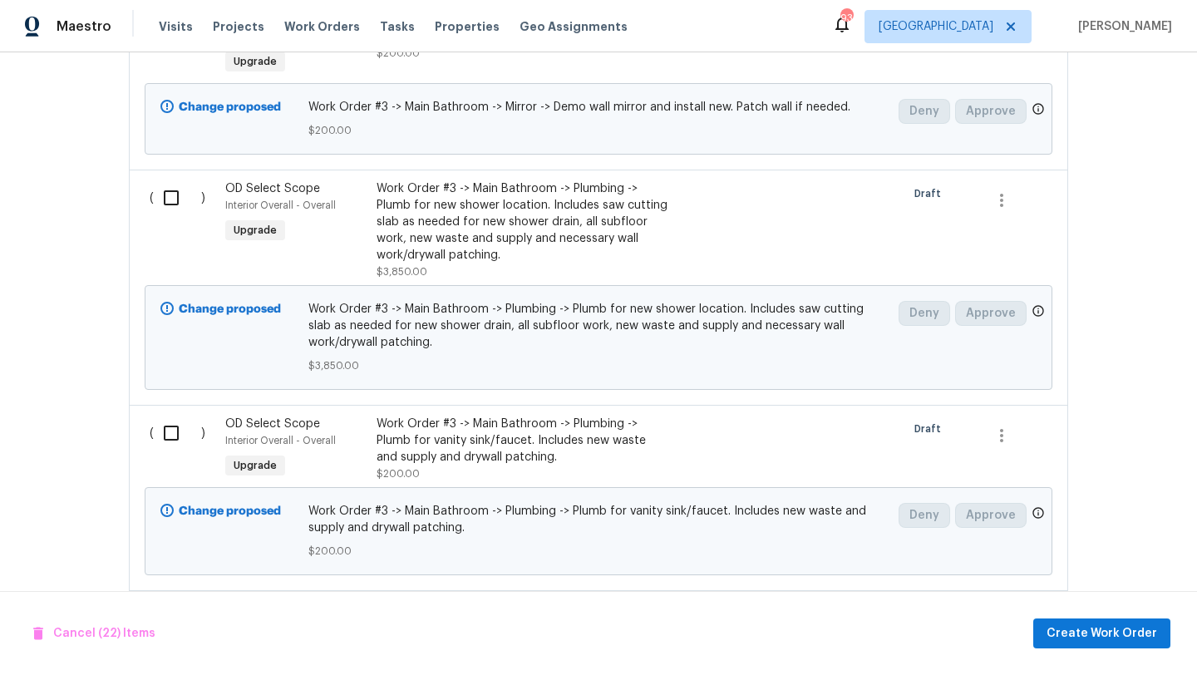
click at [172, 205] on input "checkbox" at bounding box center [177, 197] width 47 height 35
checkbox input "true"
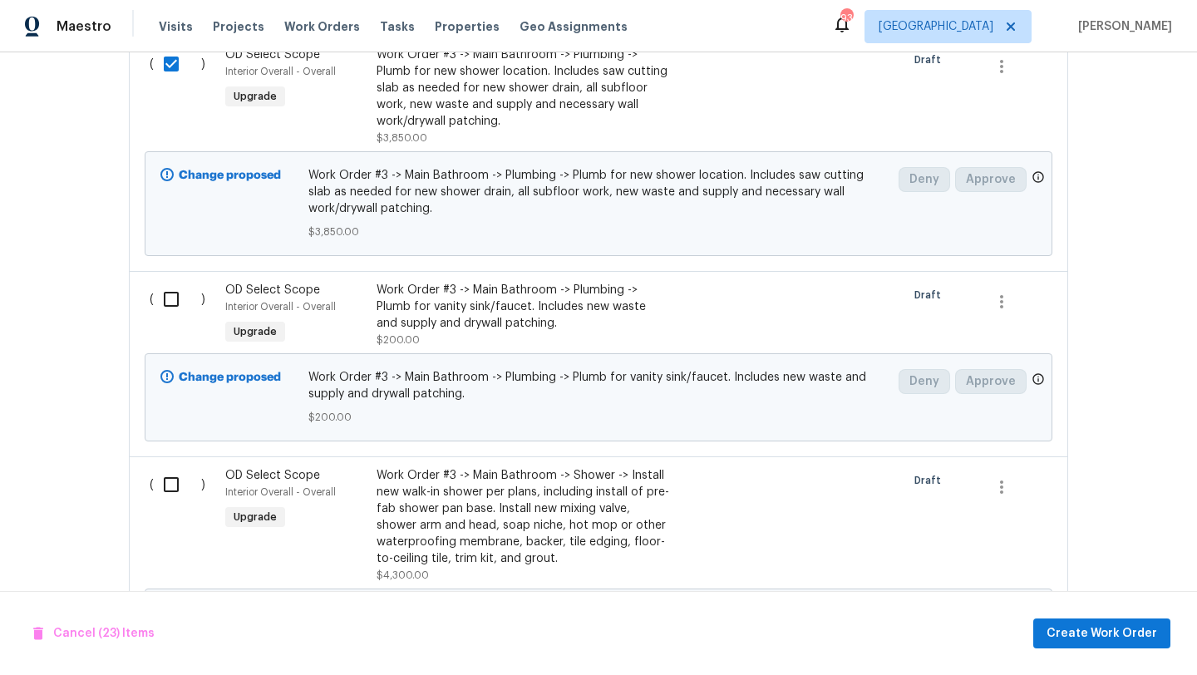
scroll to position [4831, 0]
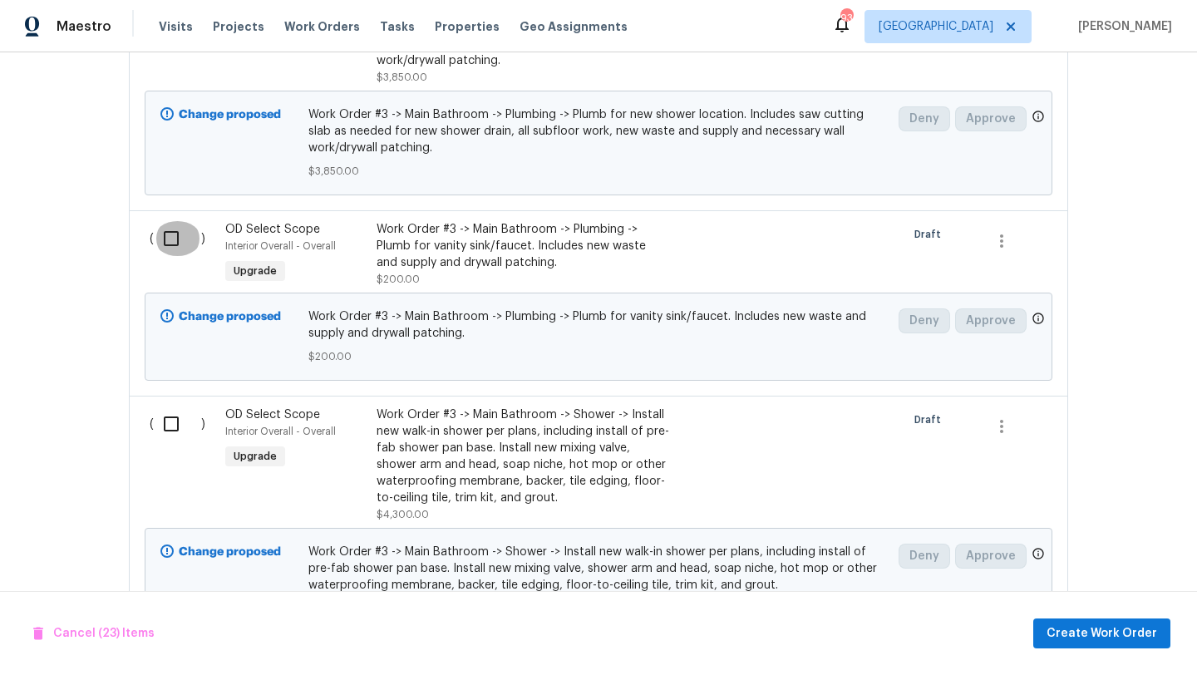
click at [170, 244] on input "checkbox" at bounding box center [177, 238] width 47 height 35
checkbox input "true"
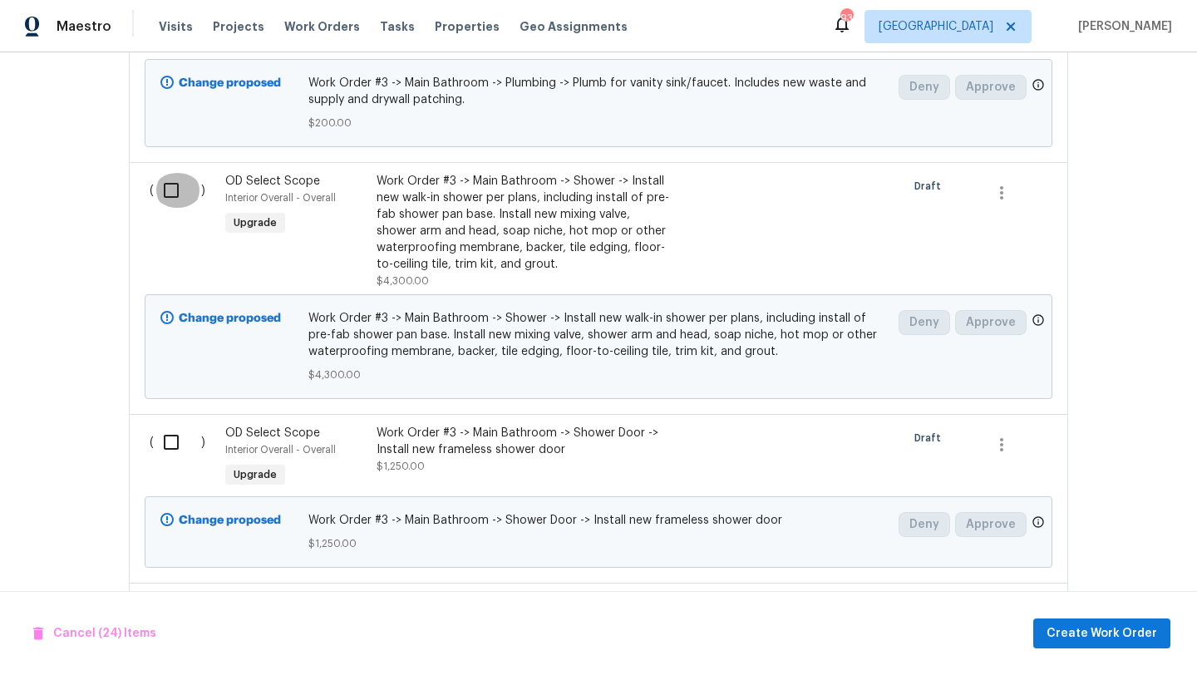
click at [171, 206] on input "checkbox" at bounding box center [177, 190] width 47 height 35
checkbox input "true"
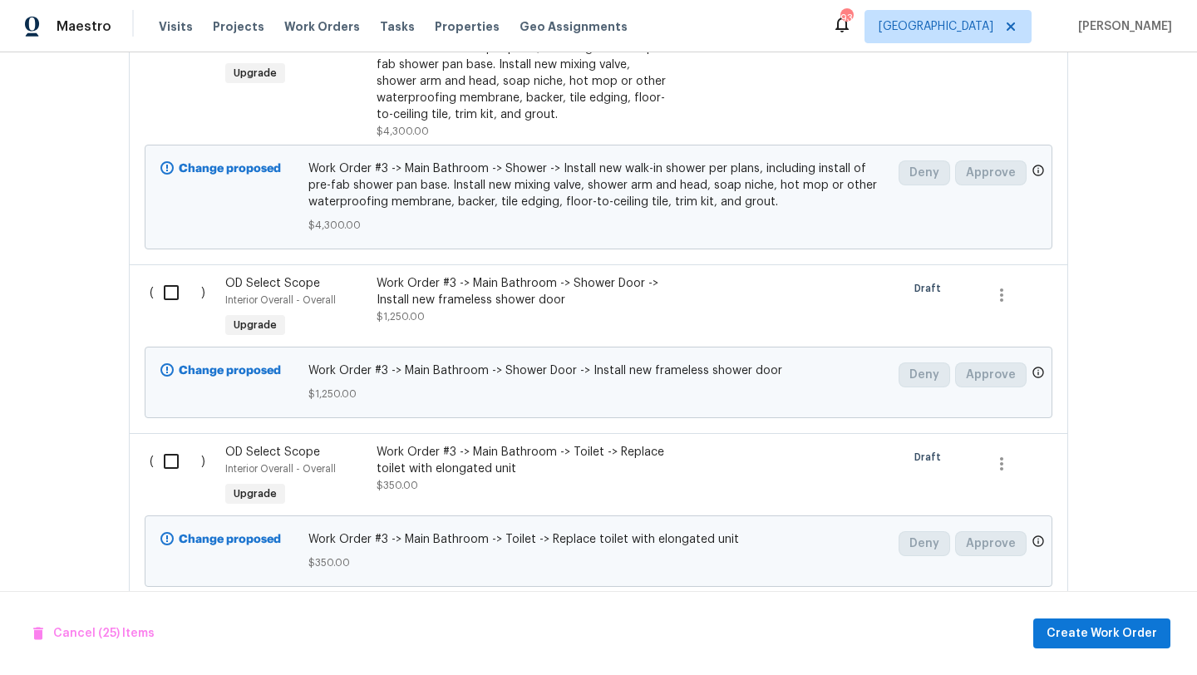
scroll to position [5228, 0]
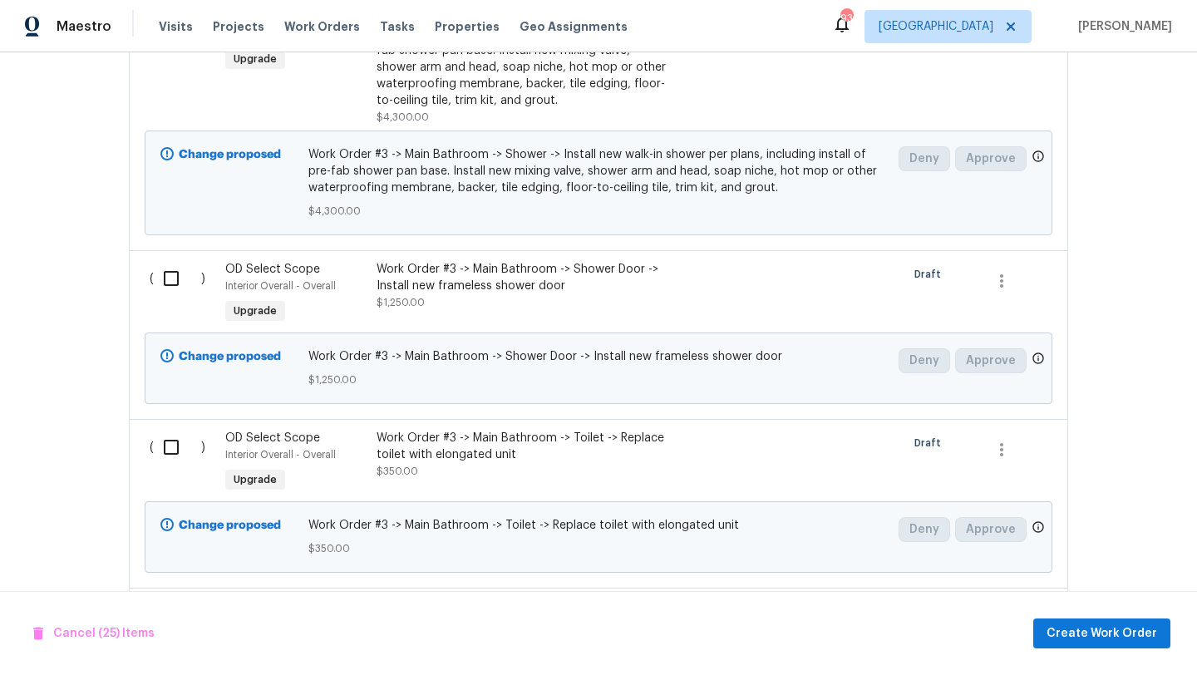
click at [165, 289] on input "checkbox" at bounding box center [177, 278] width 47 height 35
checkbox input "true"
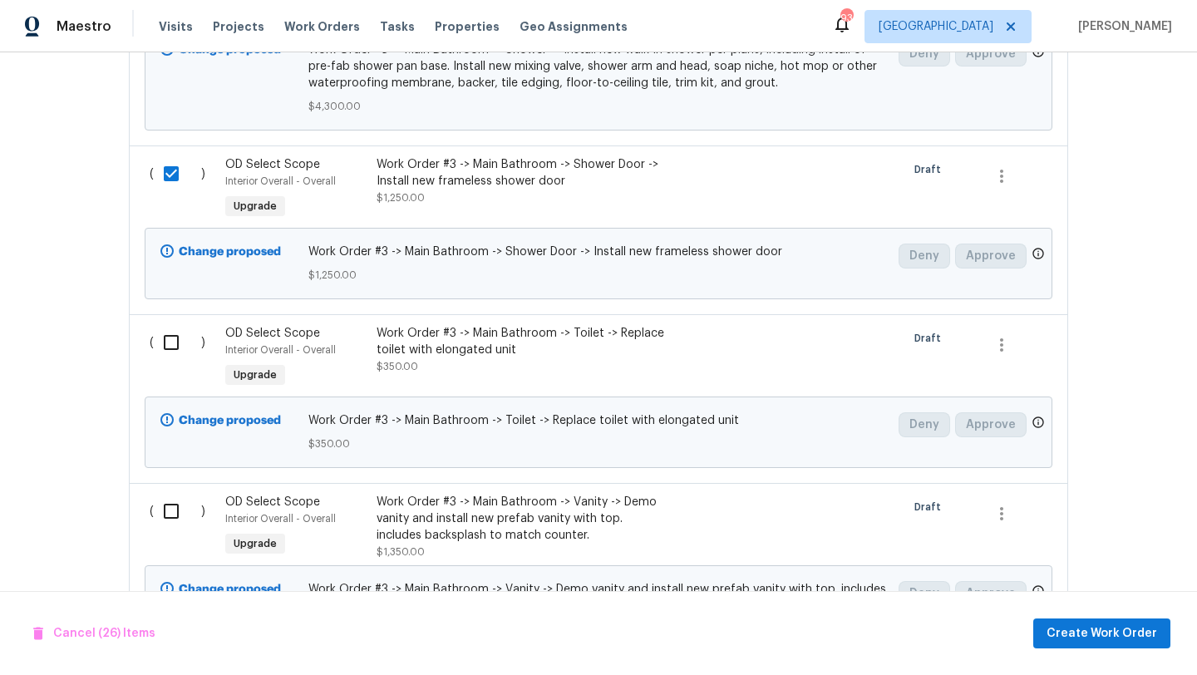
scroll to position [5426, 0]
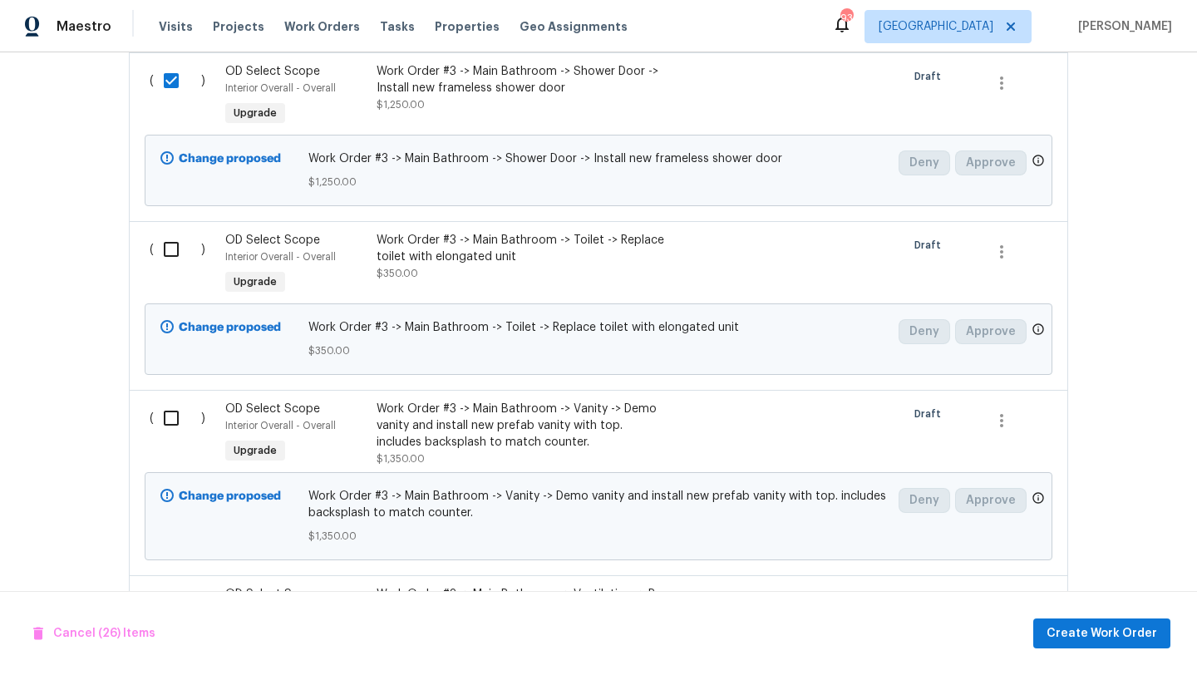
click at [174, 262] on input "checkbox" at bounding box center [177, 249] width 47 height 35
checkbox input "true"
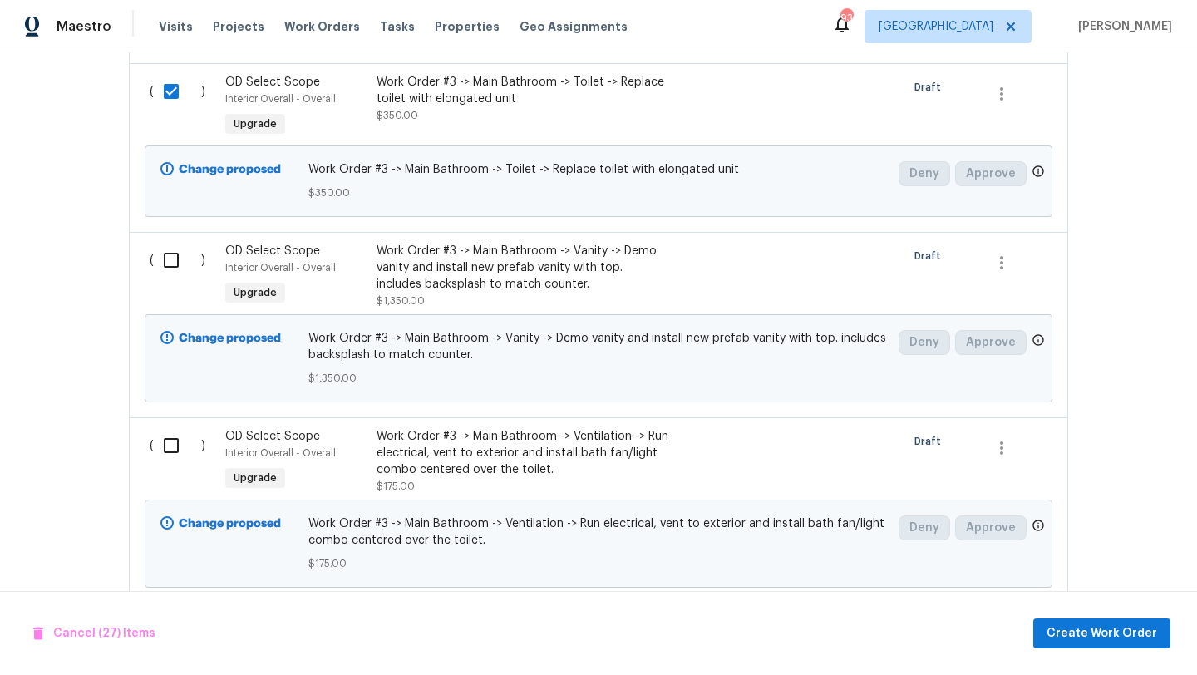
scroll to position [5607, 0]
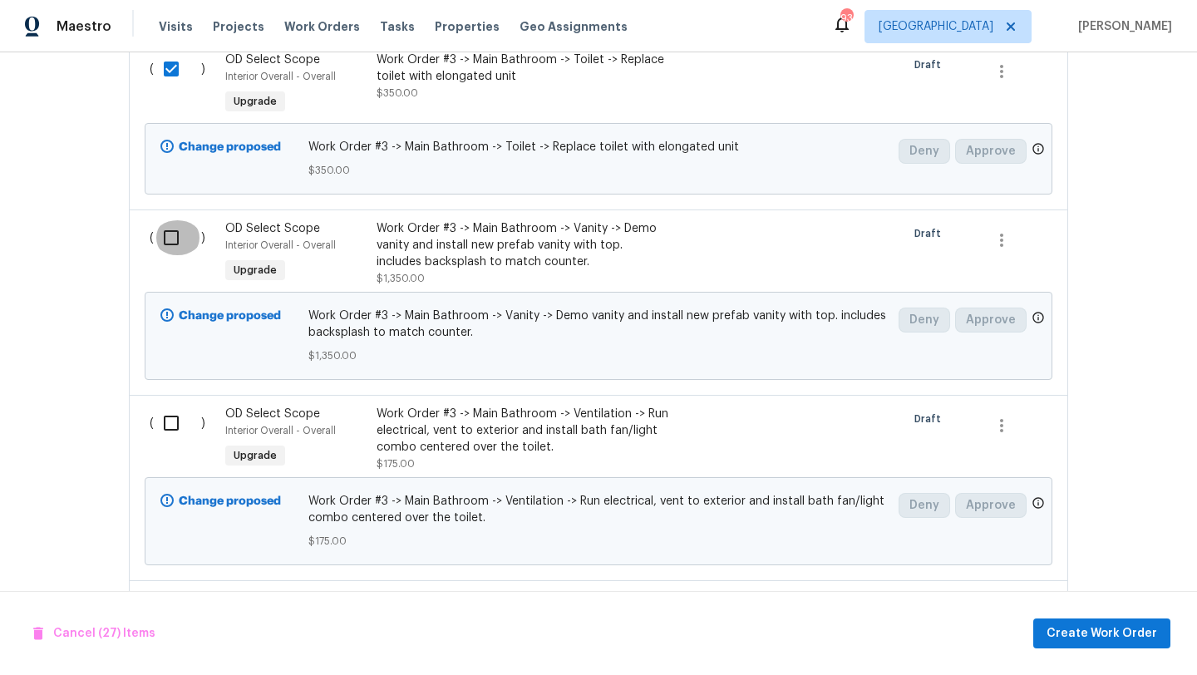
click at [175, 248] on input "checkbox" at bounding box center [177, 237] width 47 height 35
checkbox input "true"
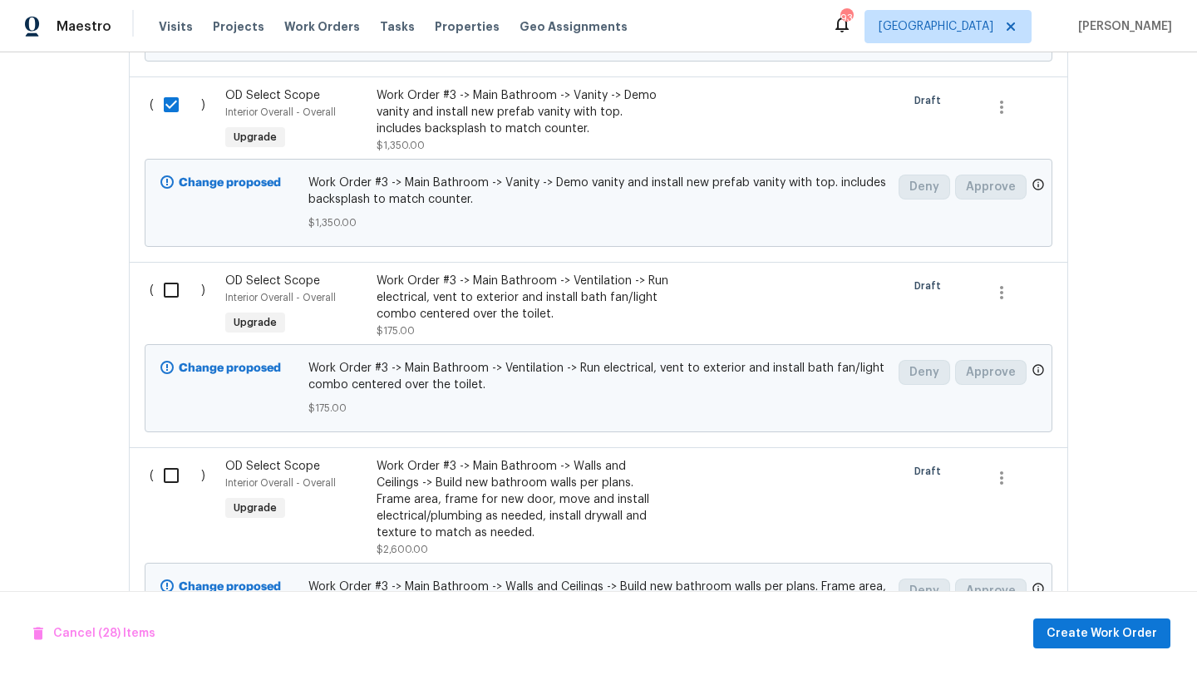
scroll to position [5847, 0]
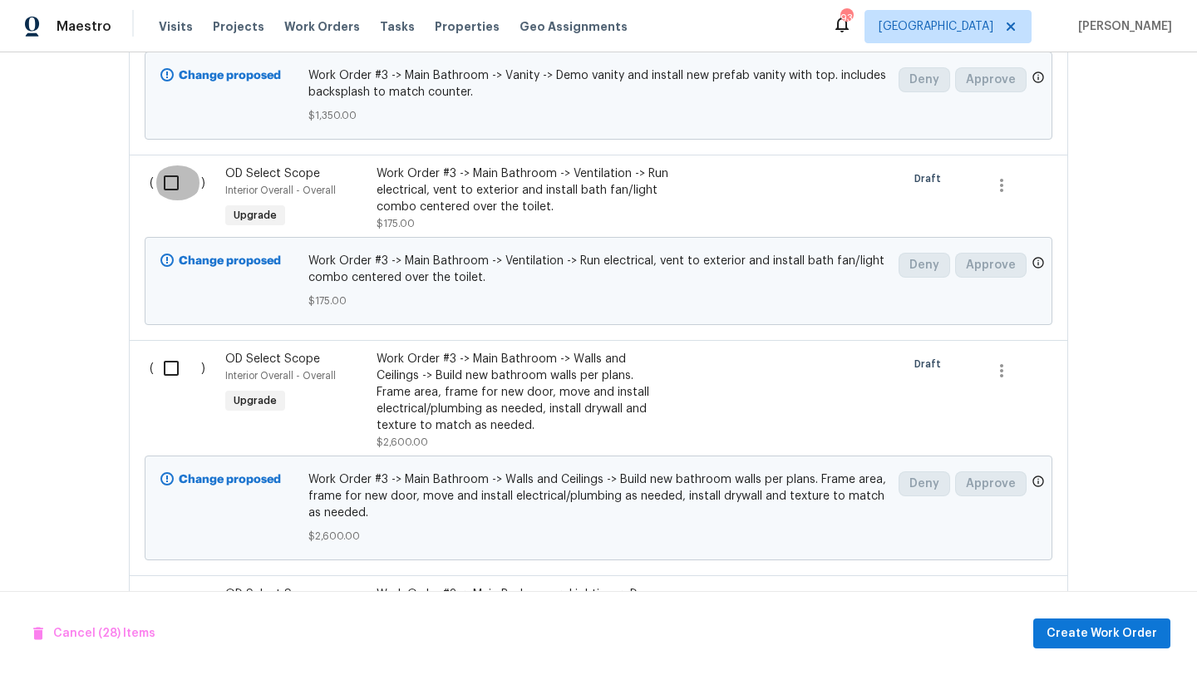
click at [175, 195] on input "checkbox" at bounding box center [177, 182] width 47 height 35
checkbox input "true"
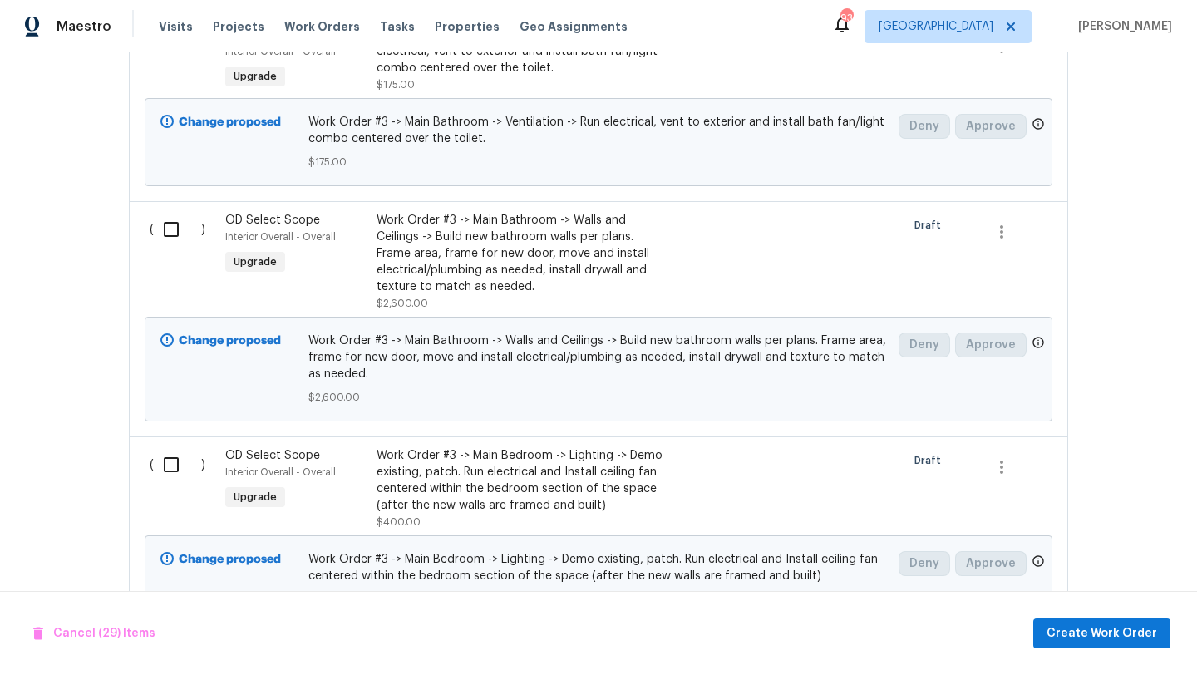
scroll to position [6022, 0]
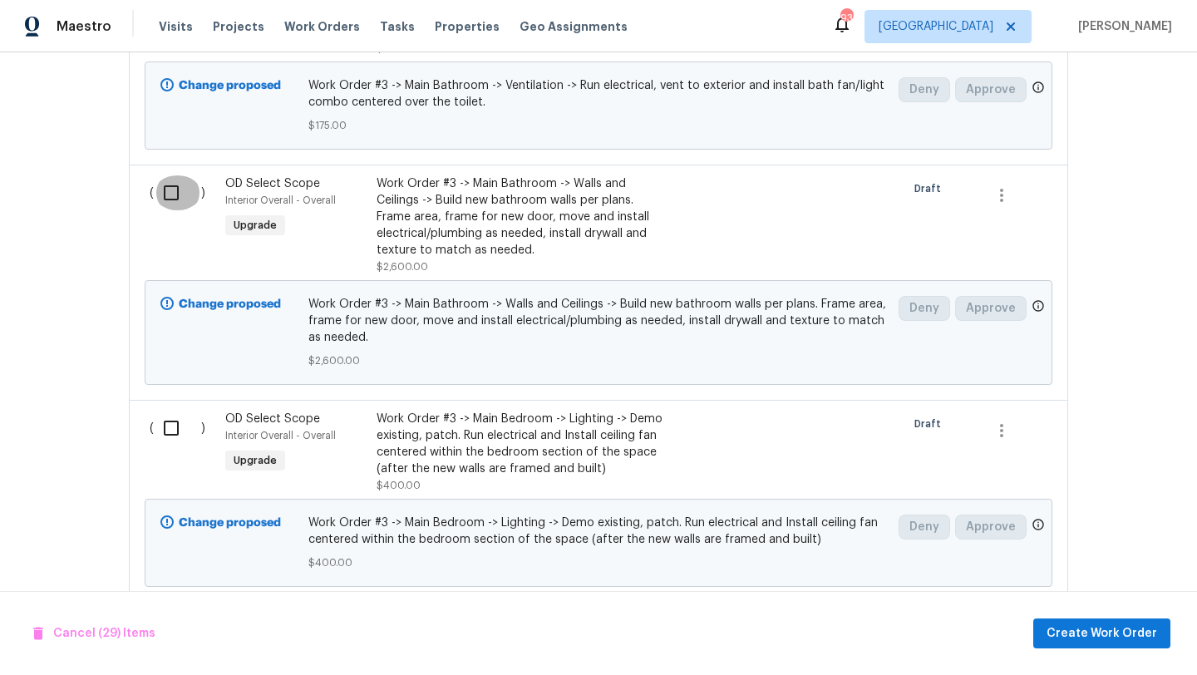
click at [170, 201] on input "checkbox" at bounding box center [177, 192] width 47 height 35
checkbox input "true"
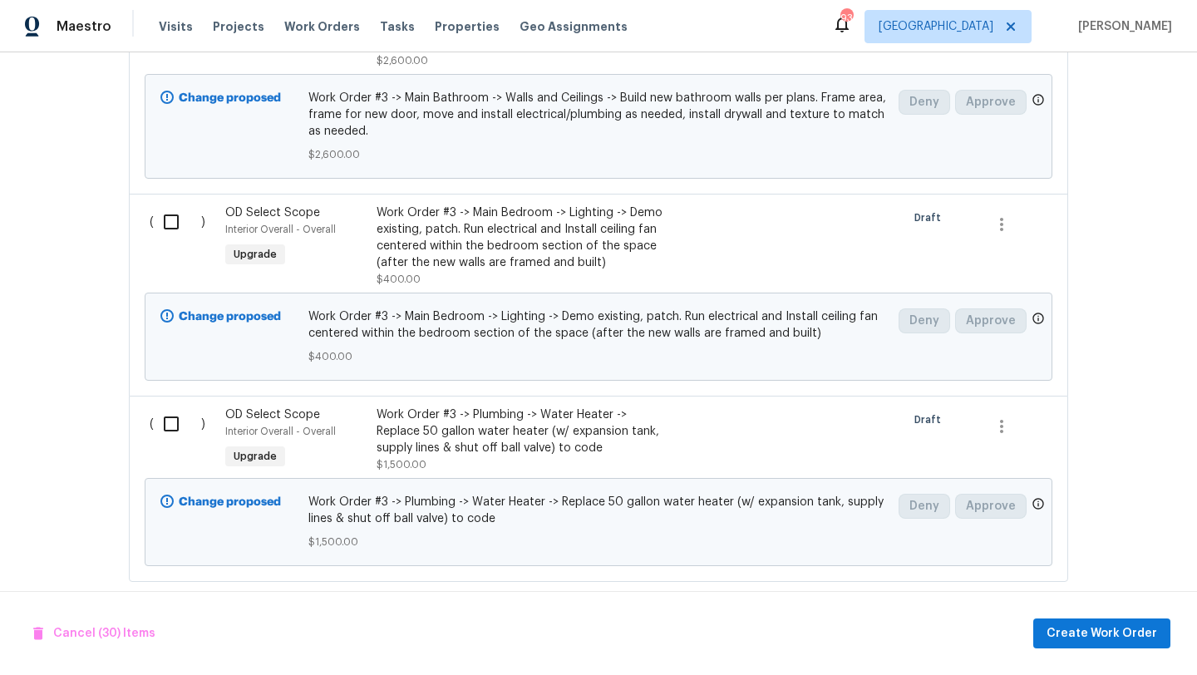
scroll to position [6253, 0]
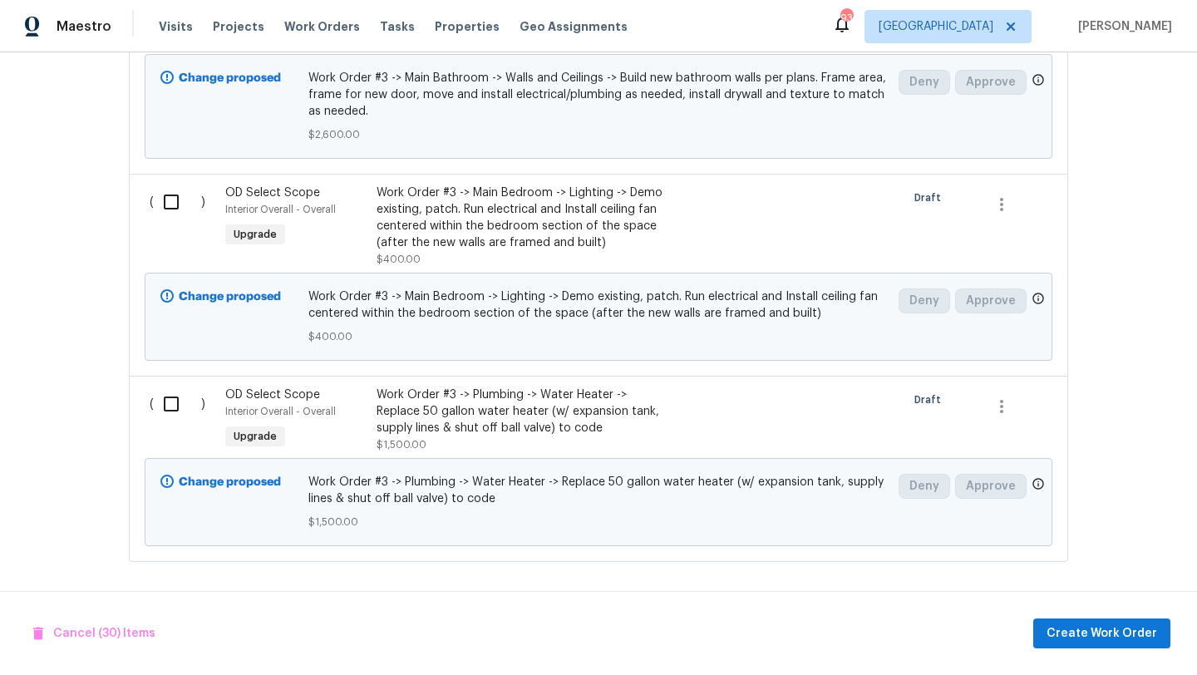
click at [169, 210] on input "checkbox" at bounding box center [177, 202] width 47 height 35
checkbox input "true"
click at [164, 402] on input "checkbox" at bounding box center [177, 404] width 47 height 35
checkbox input "true"
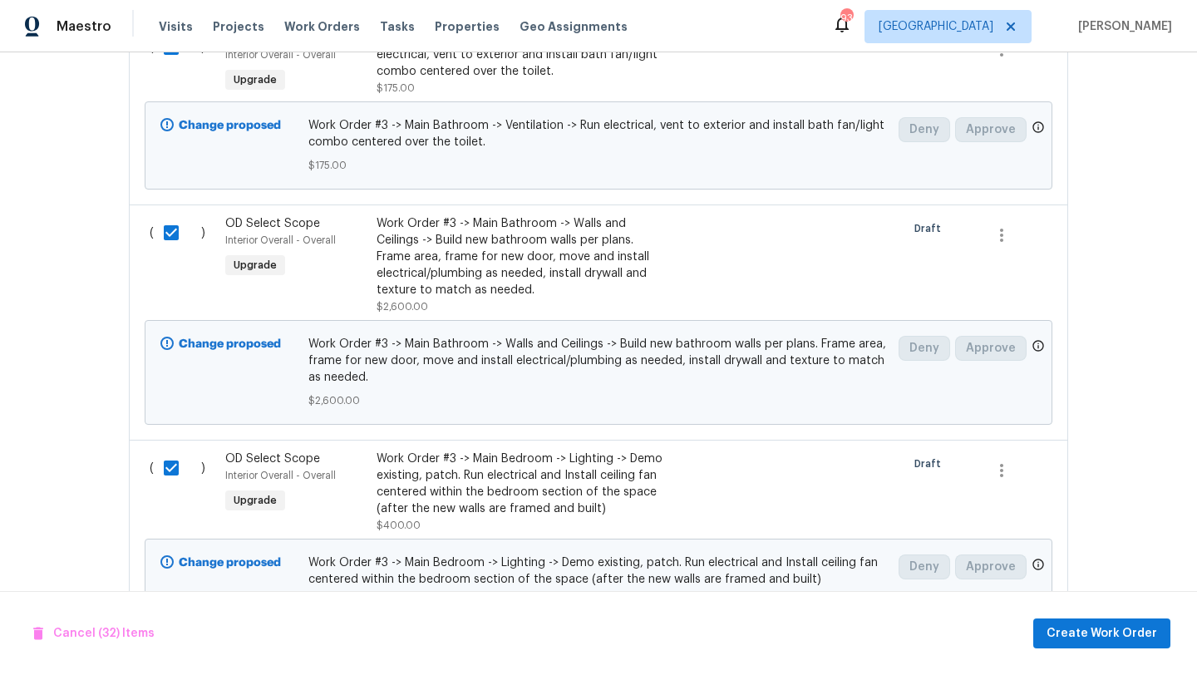
scroll to position [6130, 0]
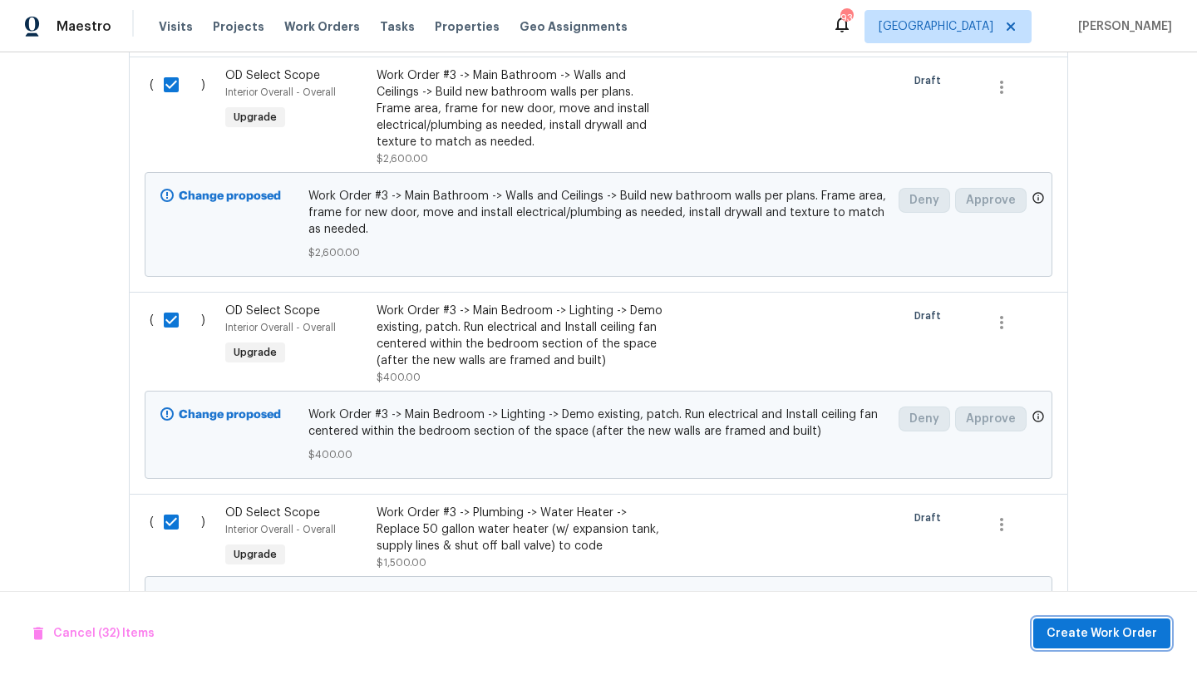
click at [1112, 632] on span "Create Work Order" at bounding box center [1102, 634] width 111 height 21
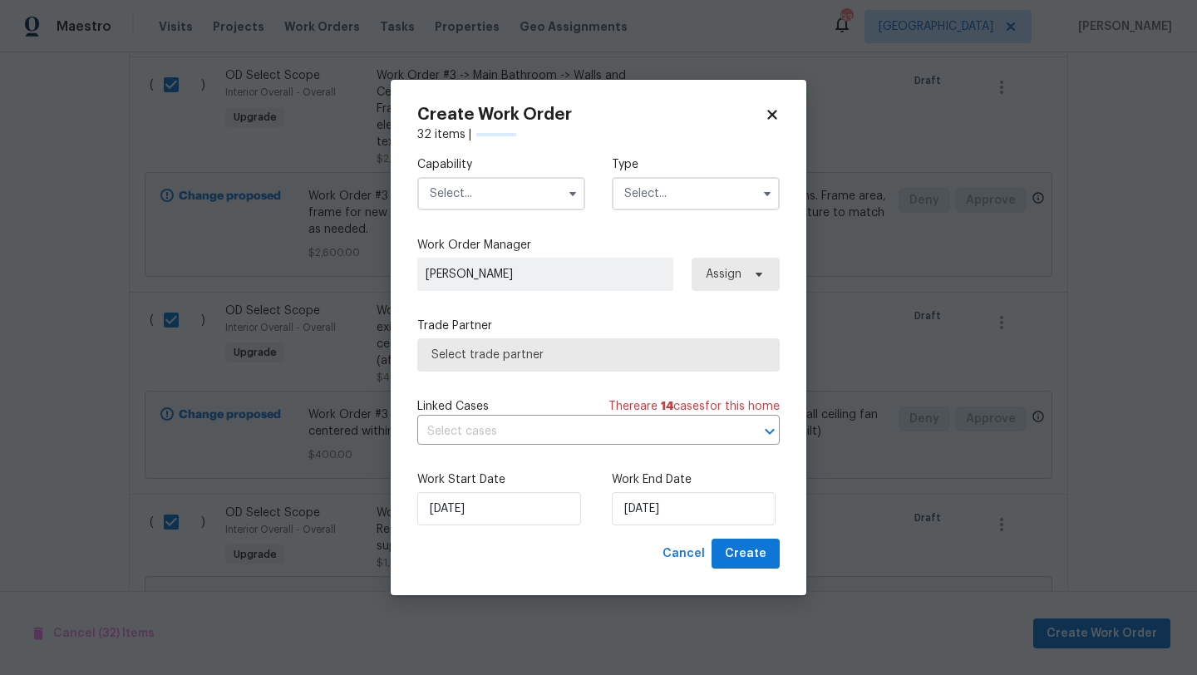
checkbox input "false"
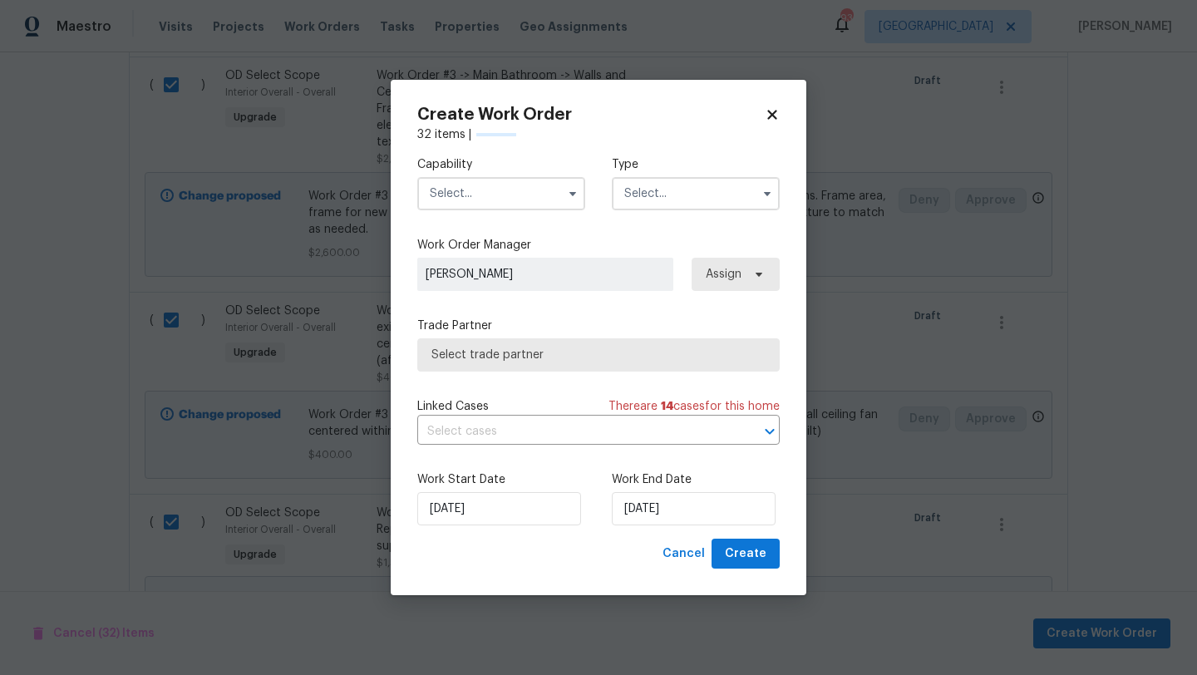
checkbox input "false"
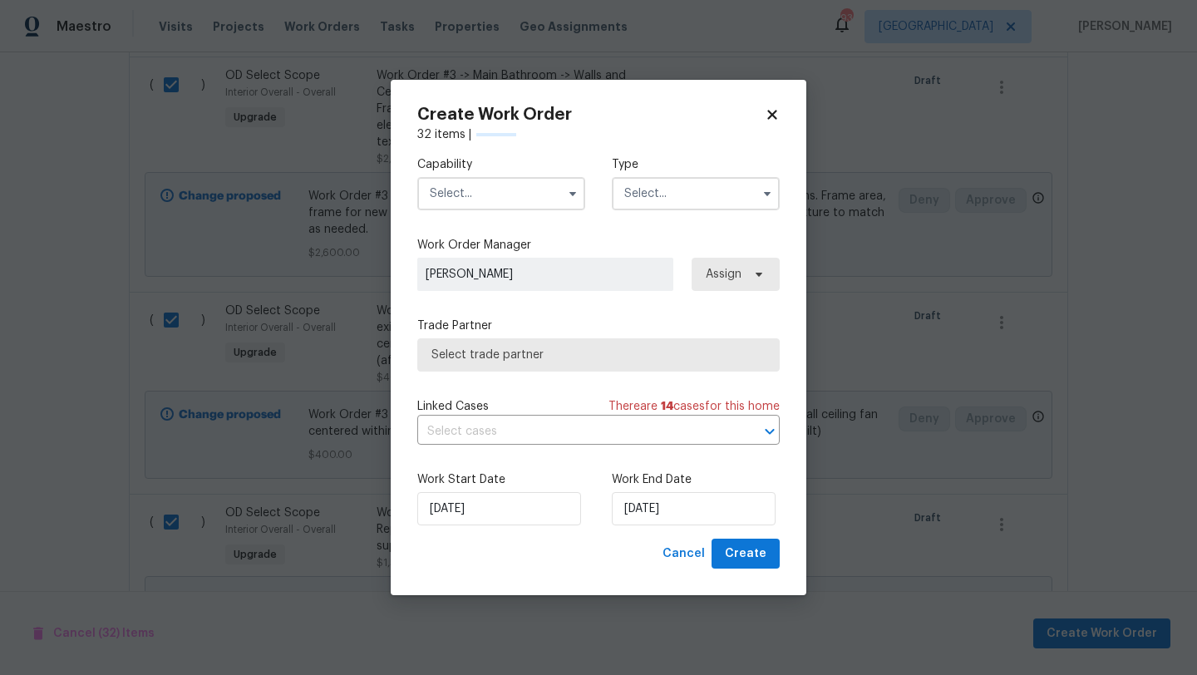
checkbox input "false"
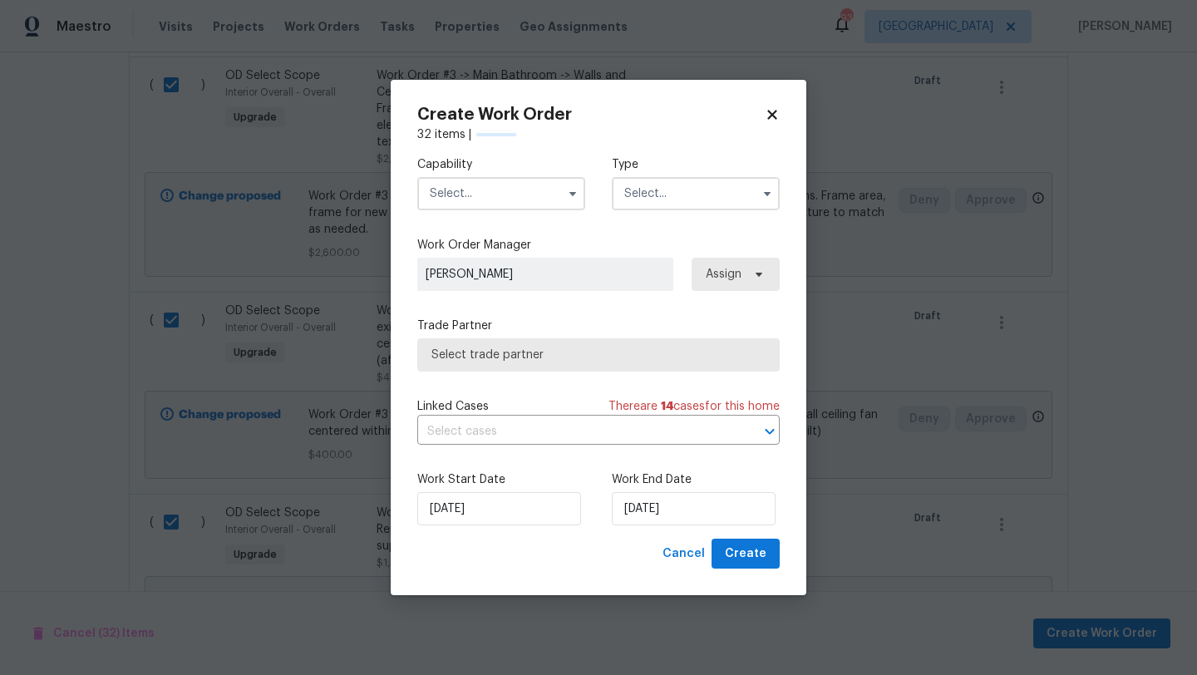
checkbox input "false"
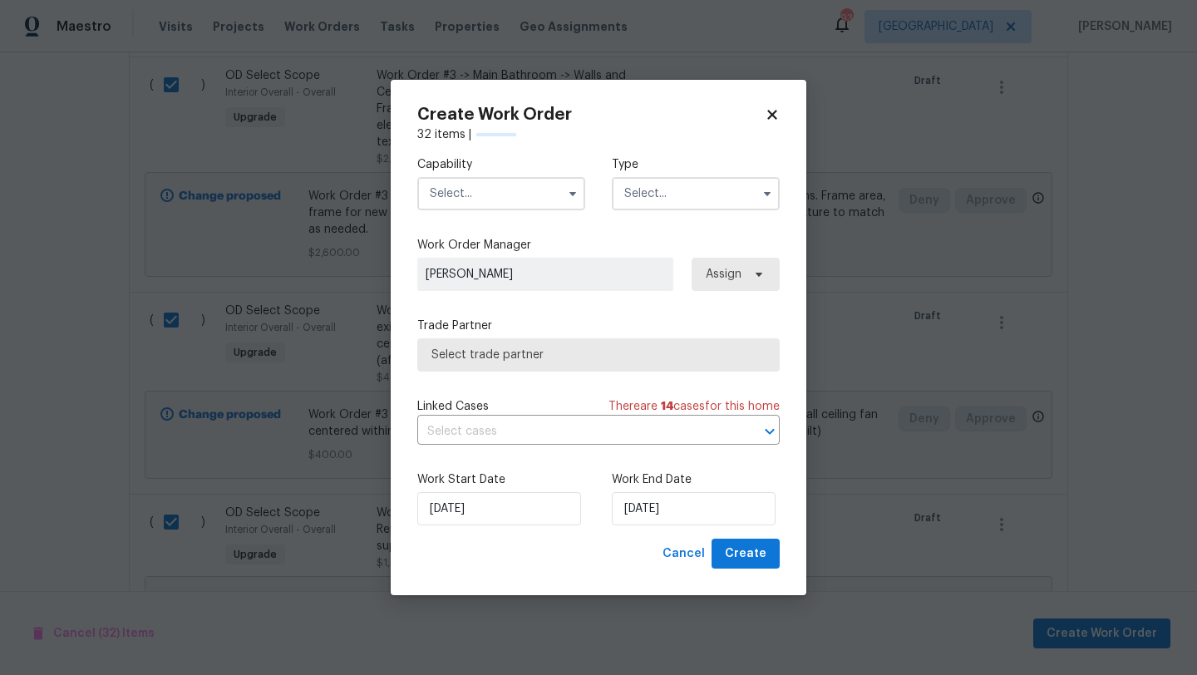
checkbox input "false"
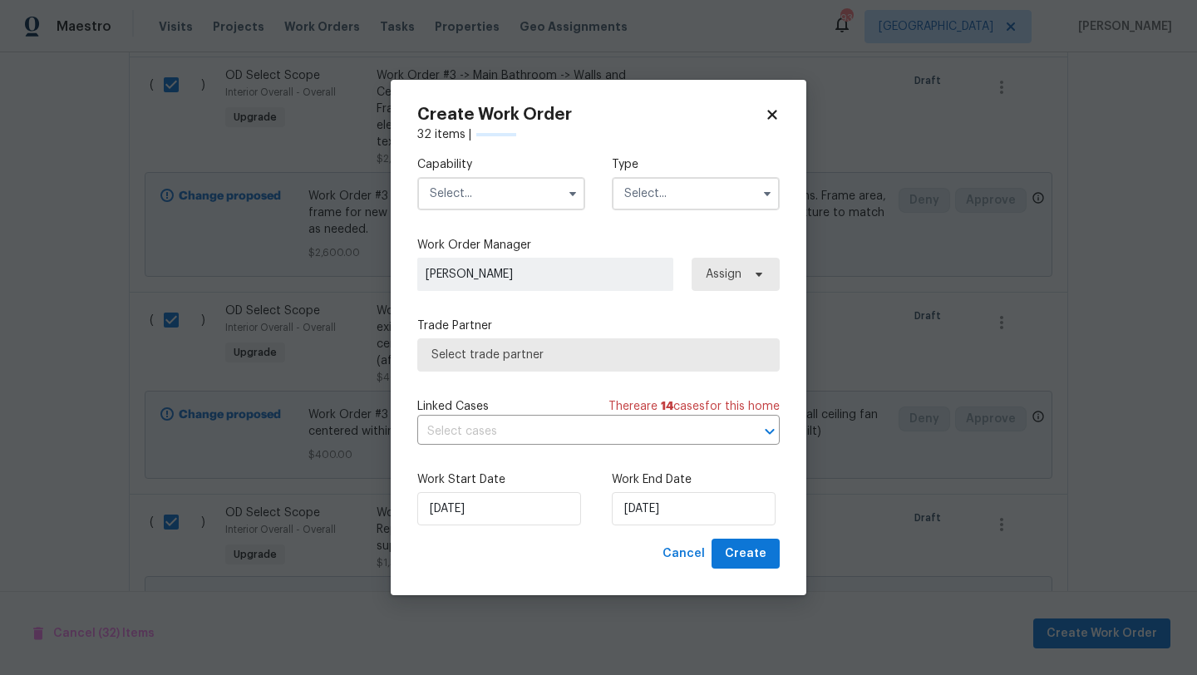
checkbox input "false"
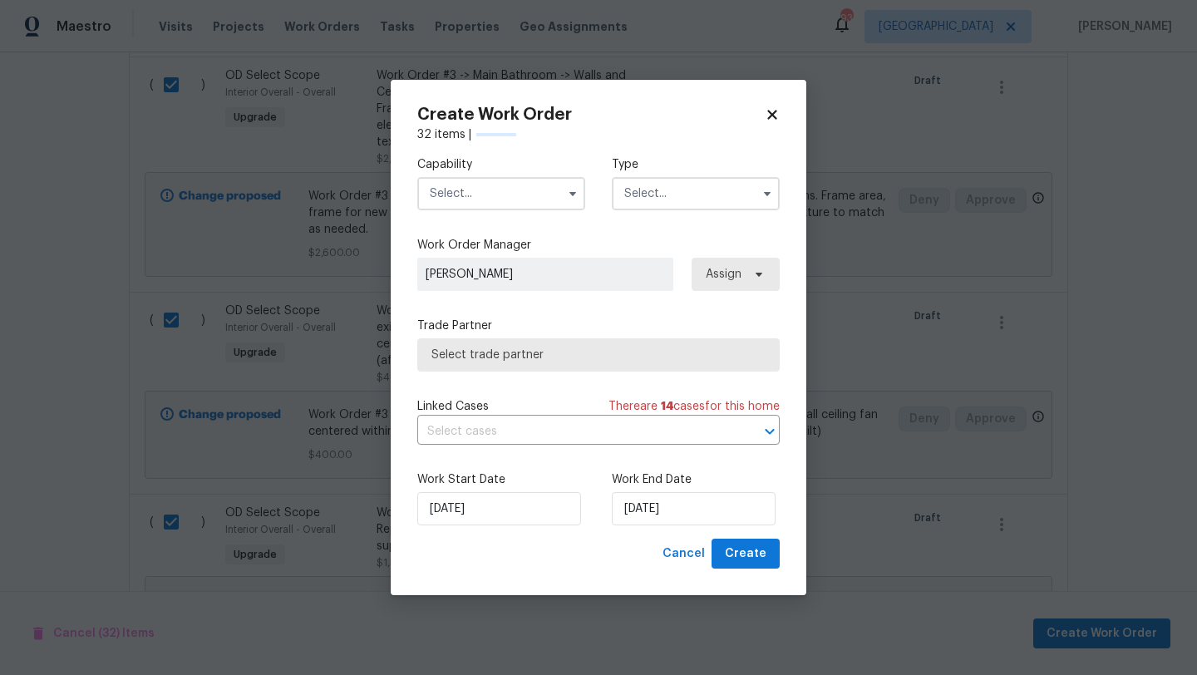
checkbox input "false"
click at [658, 502] on input "10/13/2025" at bounding box center [694, 508] width 164 height 33
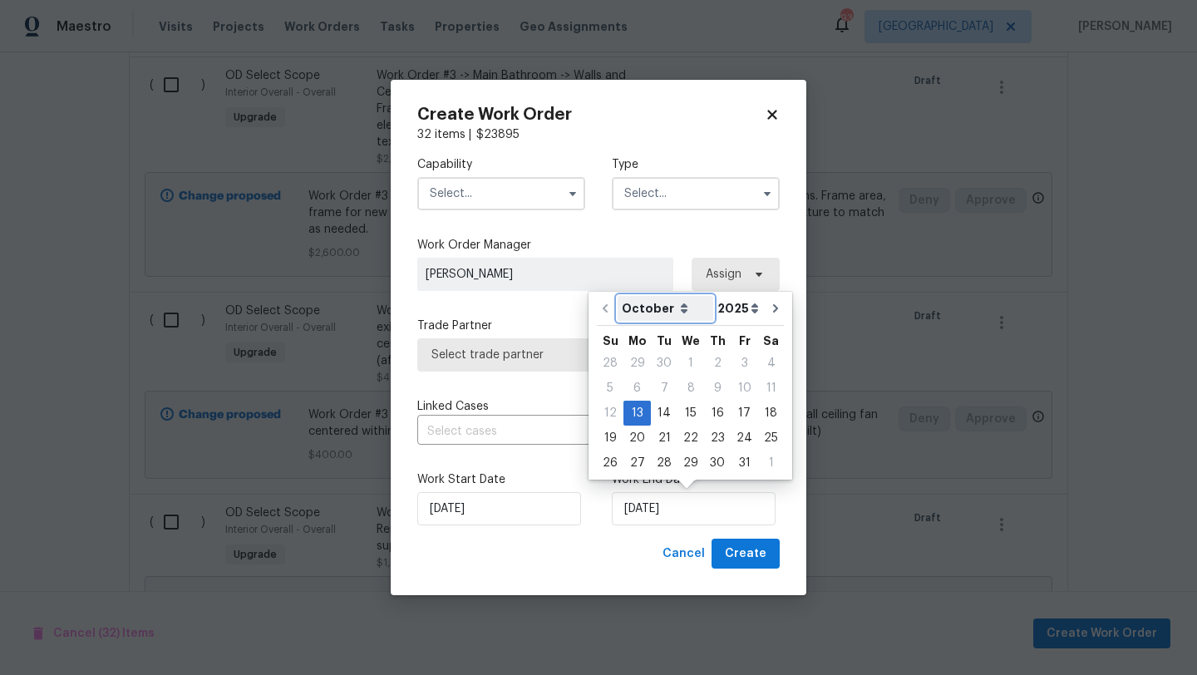
click at [676, 309] on select "October November December" at bounding box center [666, 308] width 96 height 25
select select "11"
click at [618, 296] on select "October November December" at bounding box center [666, 308] width 96 height 25
type input "12/13/2025"
select select "11"
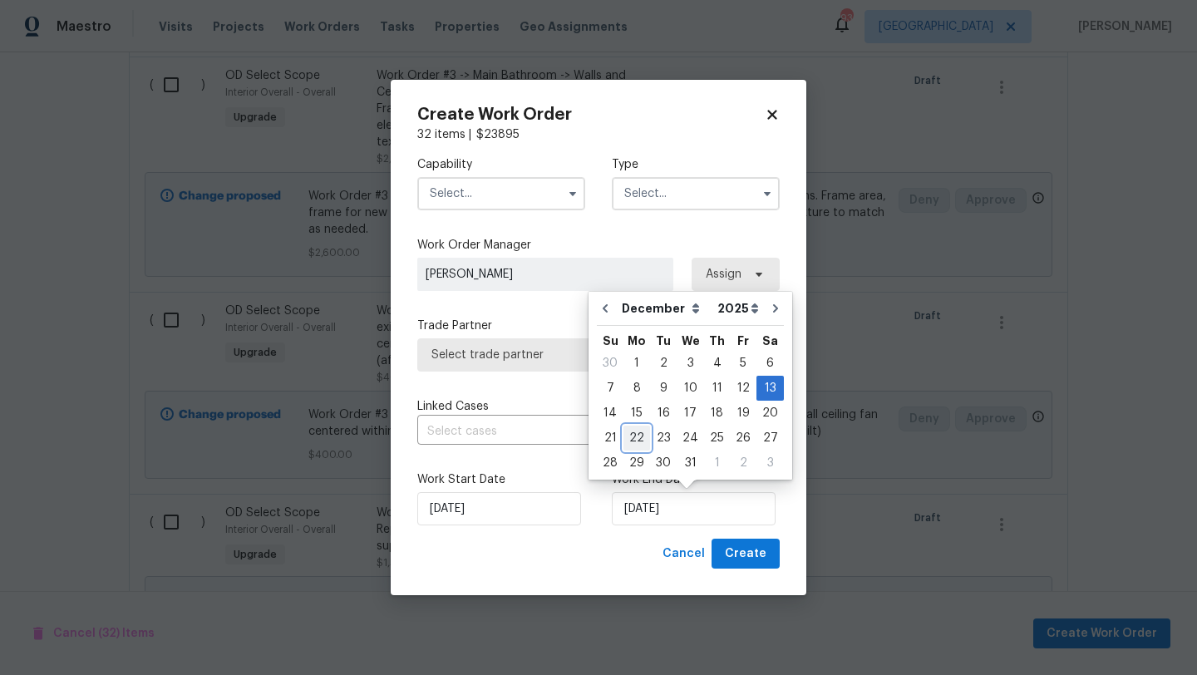
click at [641, 440] on div "22" at bounding box center [637, 438] width 27 height 23
type input "12/22/2025"
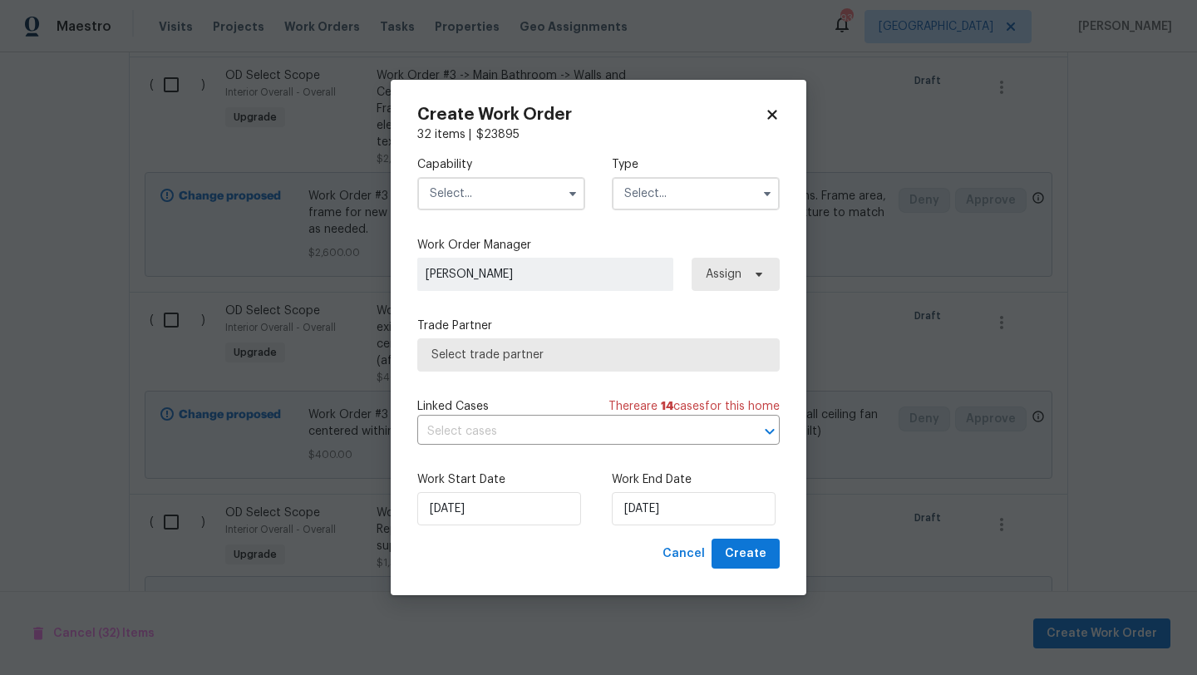
click at [521, 190] on input "text" at bounding box center [501, 193] width 168 height 33
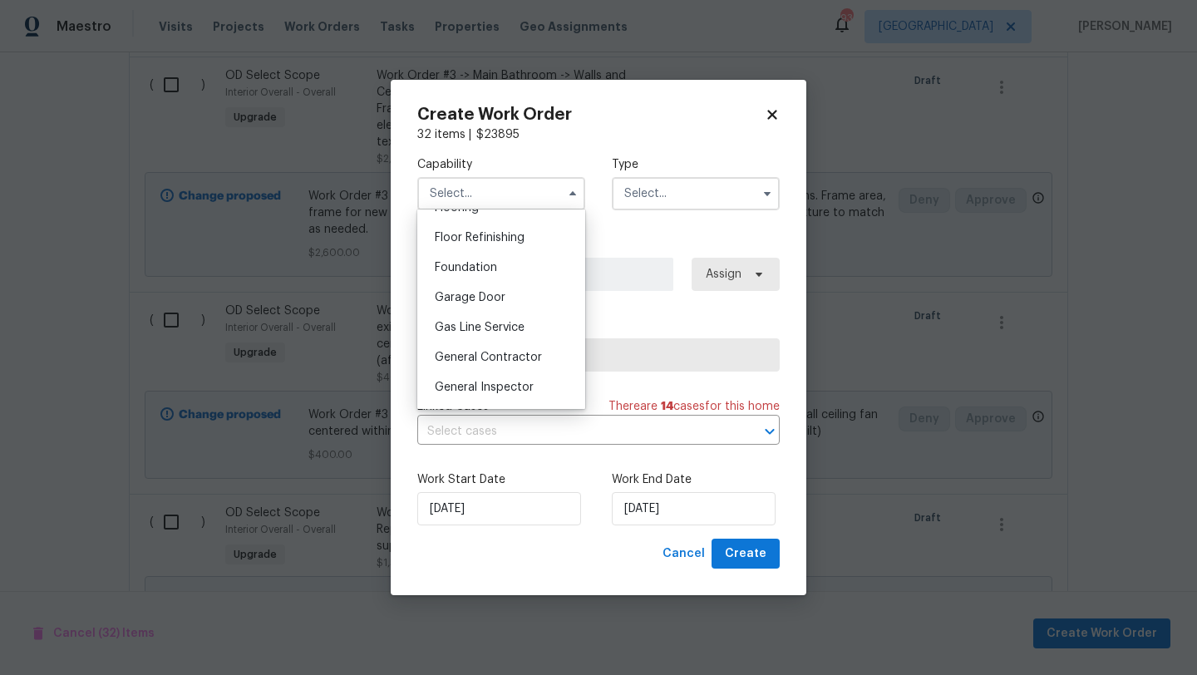
scroll to position [672, 0]
click at [495, 347] on span "General Contractor" at bounding box center [488, 352] width 107 height 12
type input "General Contractor"
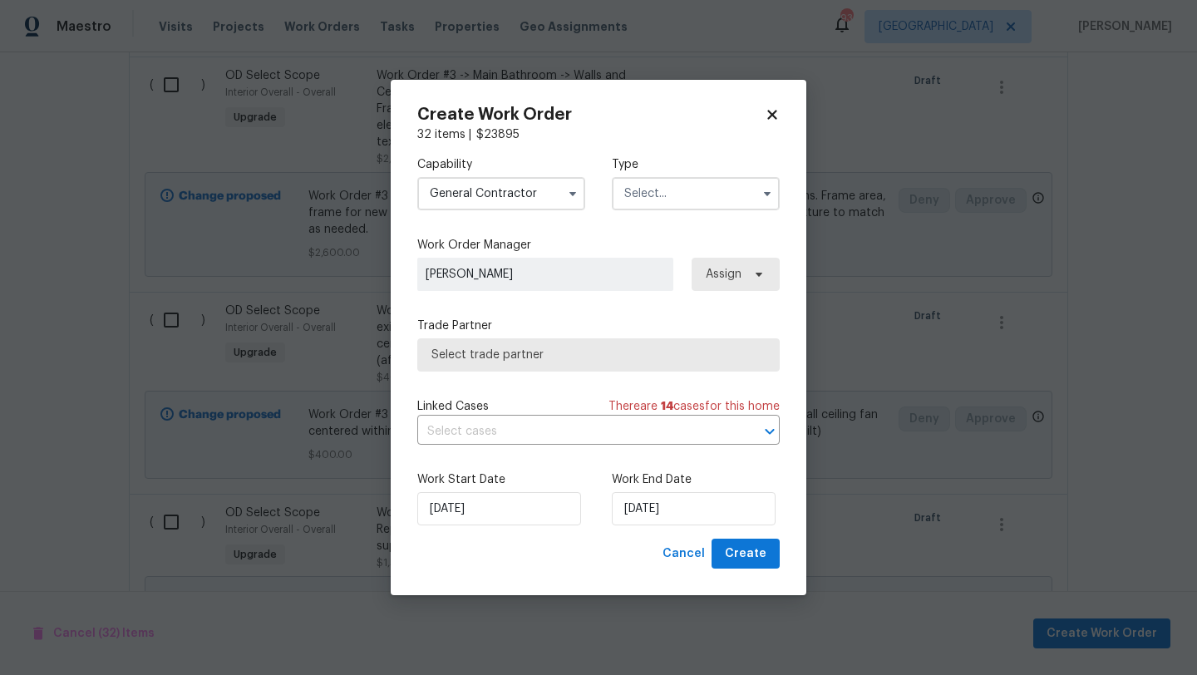
click at [652, 194] on input "text" at bounding box center [696, 193] width 168 height 33
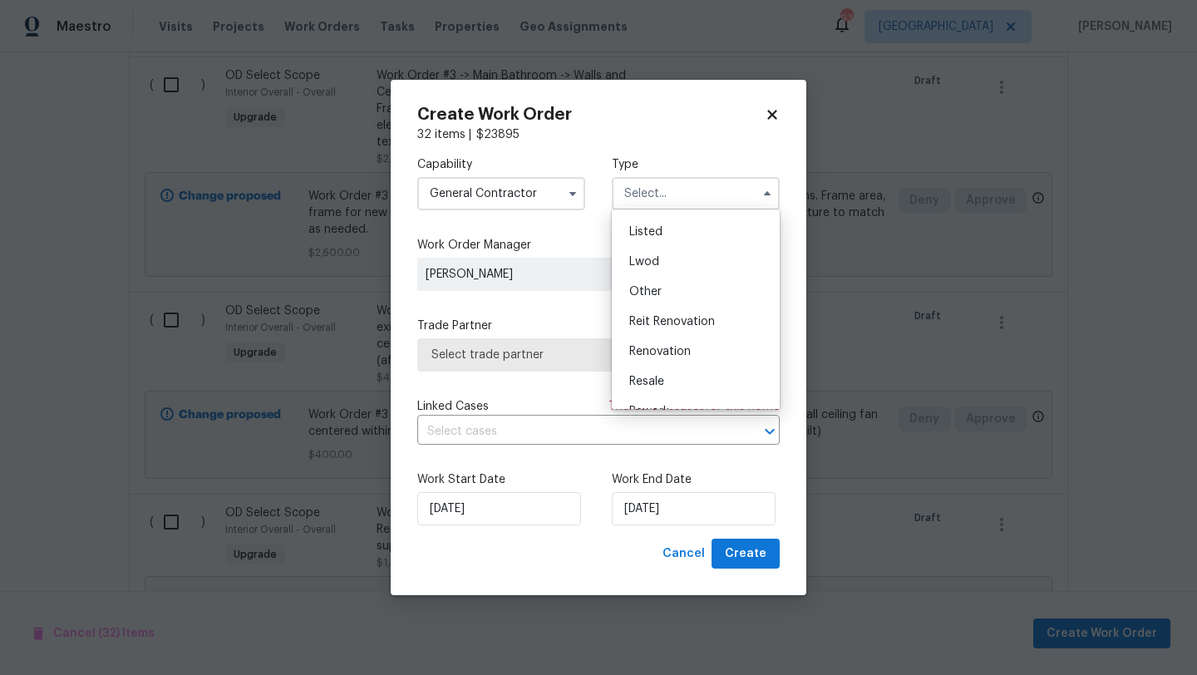
scroll to position [198, 0]
click at [649, 304] on span "Renovation" at bounding box center [660, 300] width 62 height 12
type input "Renovation"
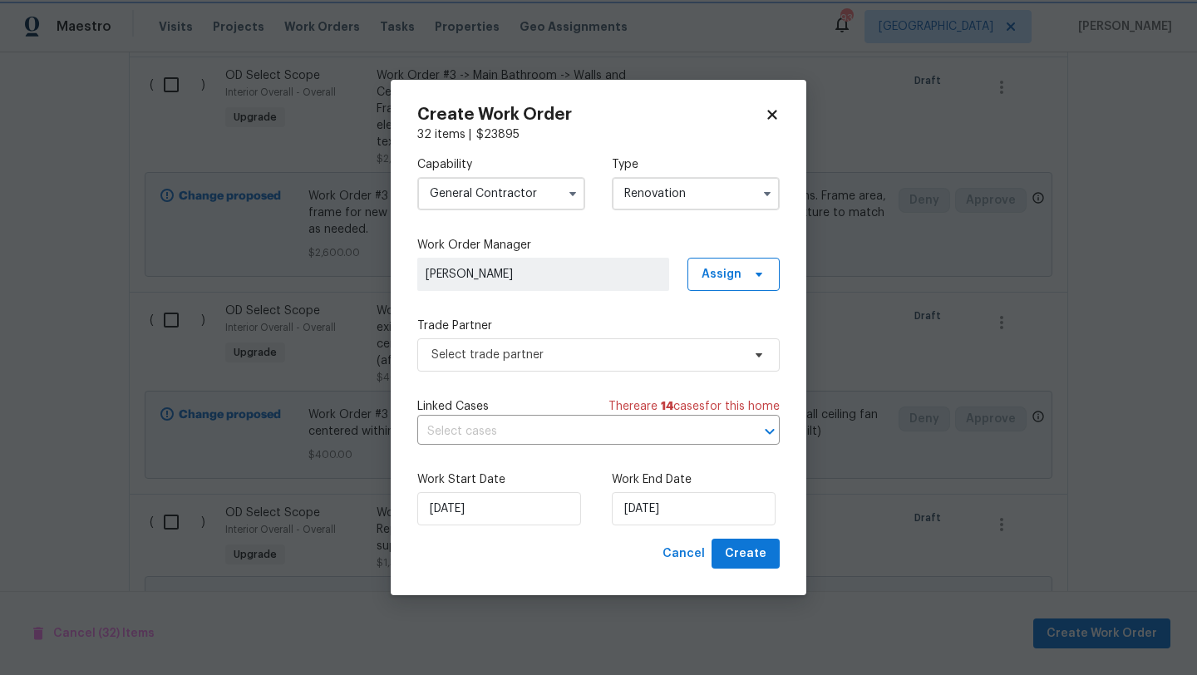
scroll to position [0, 0]
click at [566, 355] on span "Select trade partner" at bounding box center [587, 355] width 310 height 17
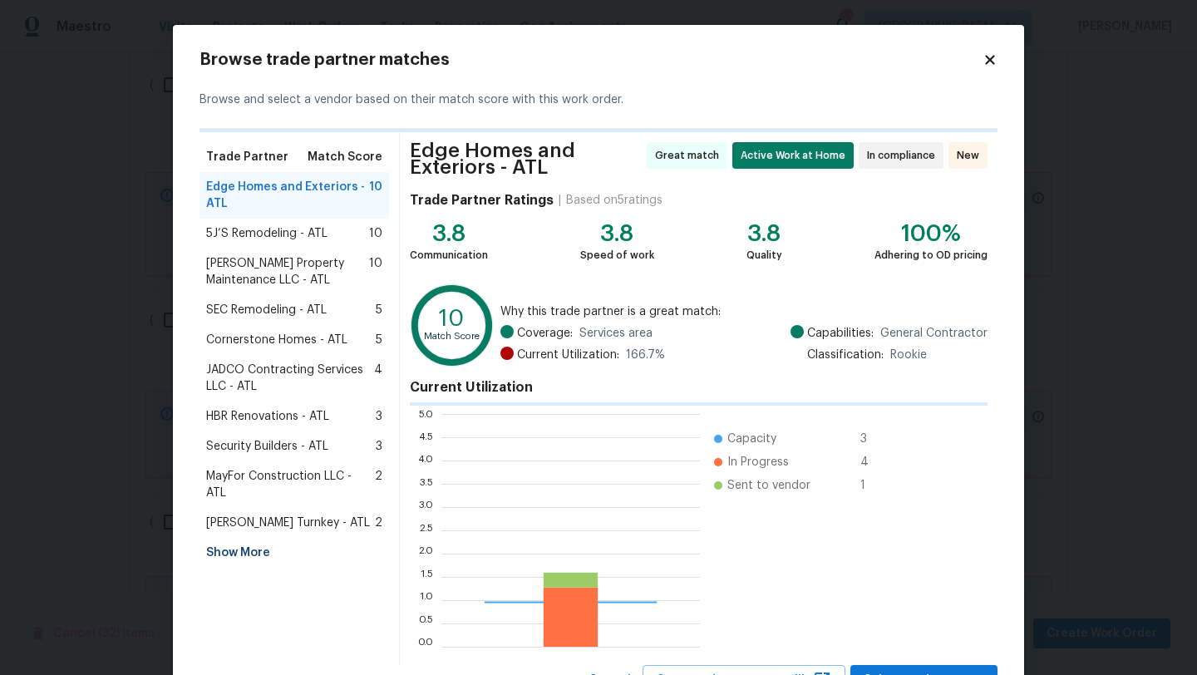
scroll to position [233, 259]
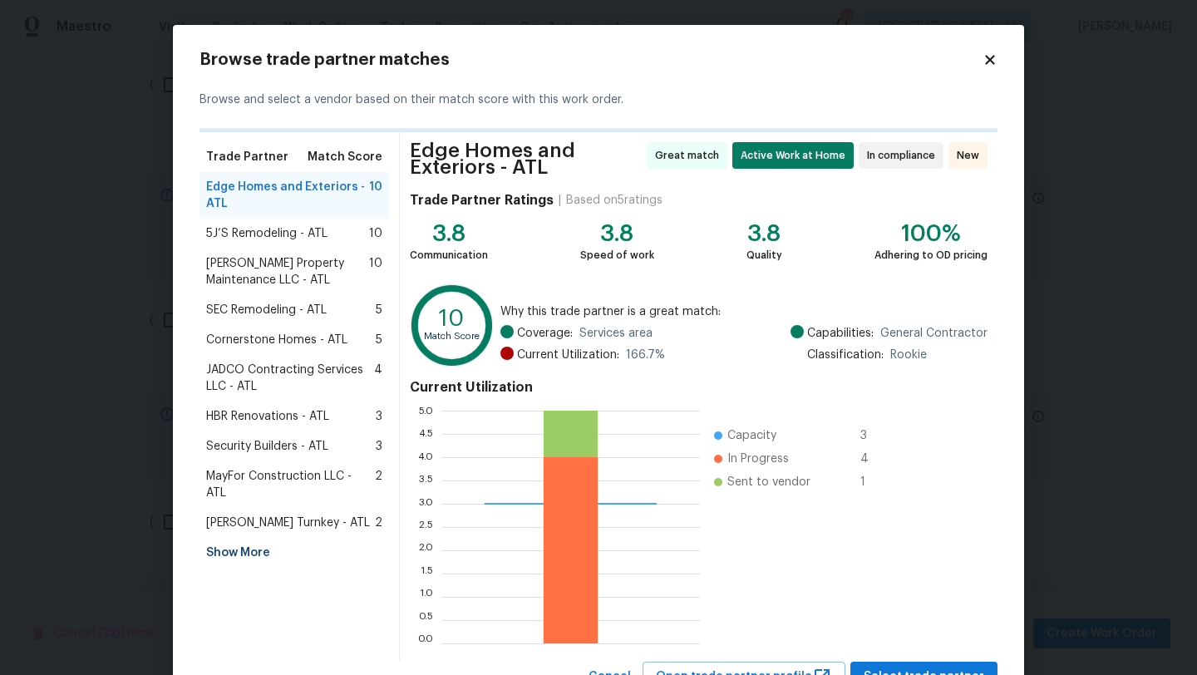
click at [333, 238] on div "5J’S Remodeling - ATL 10" at bounding box center [294, 233] width 176 height 17
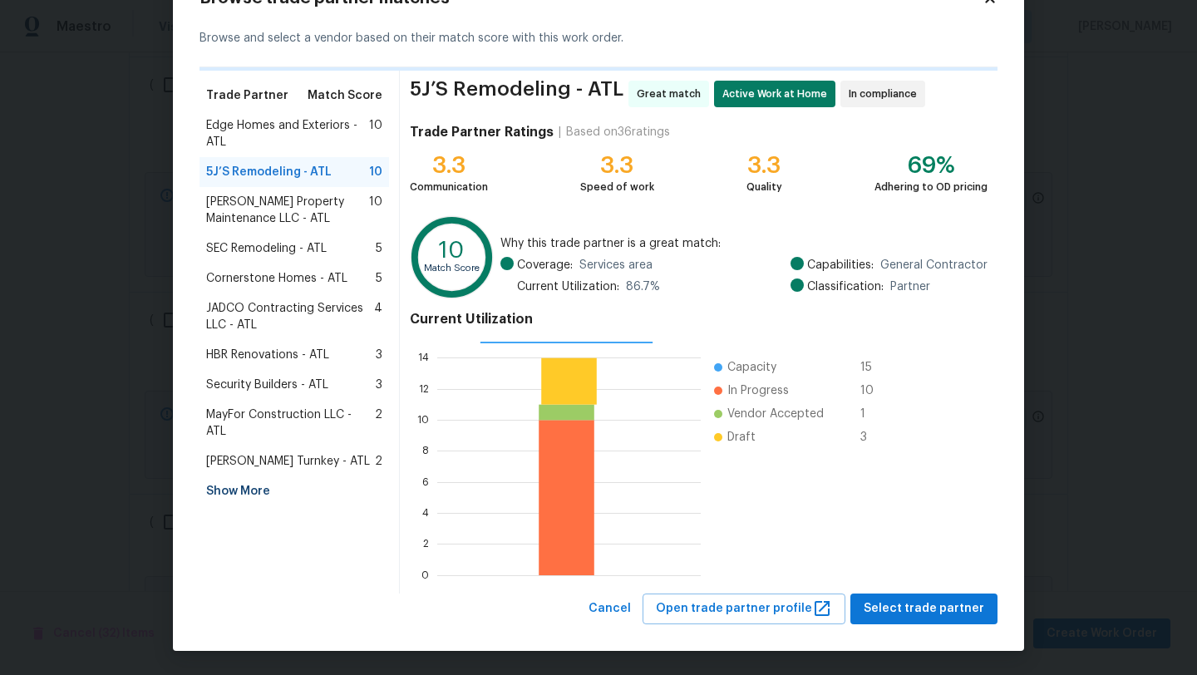
scroll to position [2, 1]
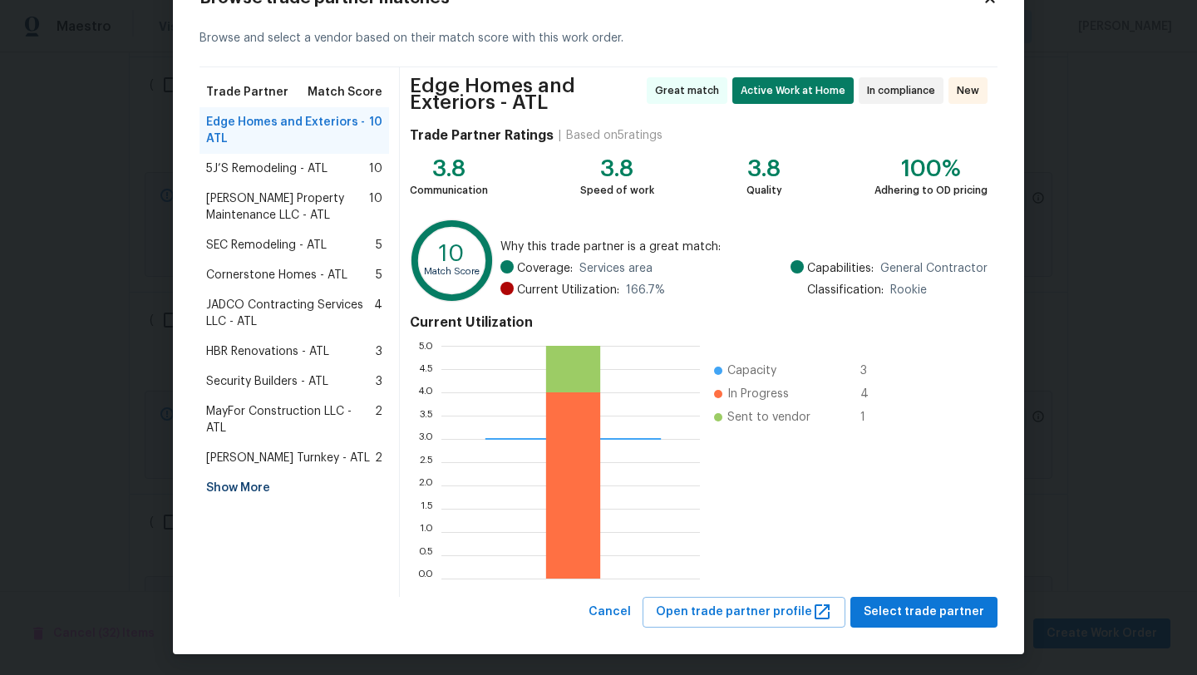
click at [271, 175] on span "5J’S Remodeling - ATL" at bounding box center [266, 168] width 121 height 17
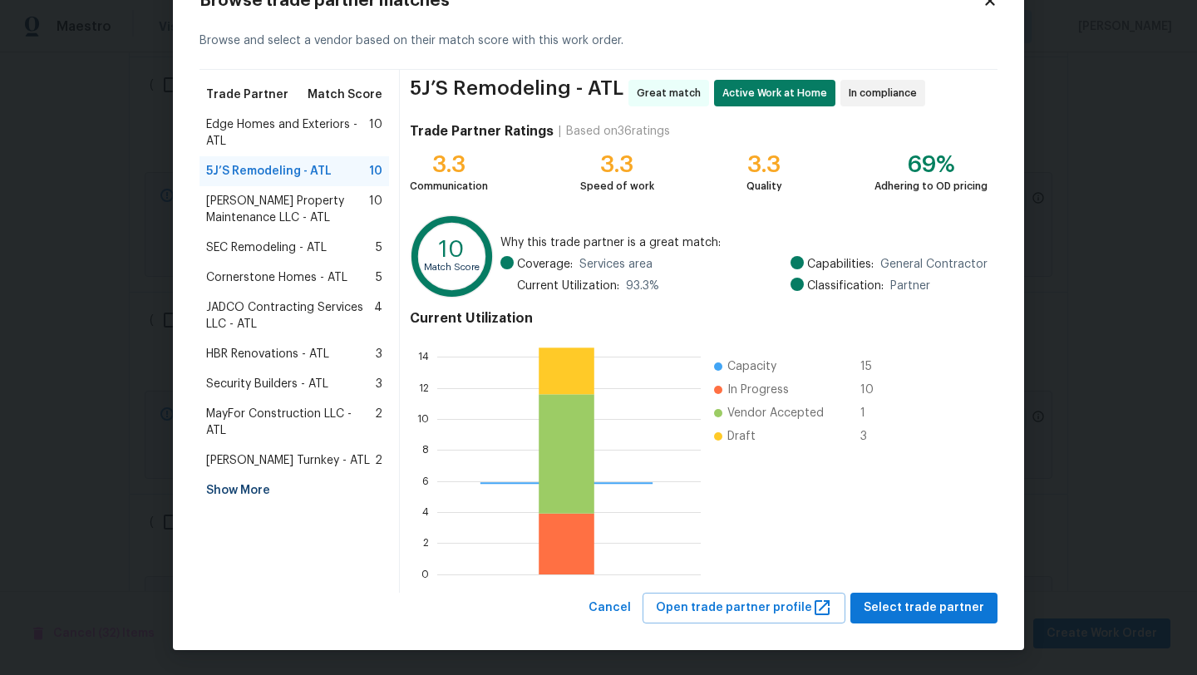
scroll to position [58, 0]
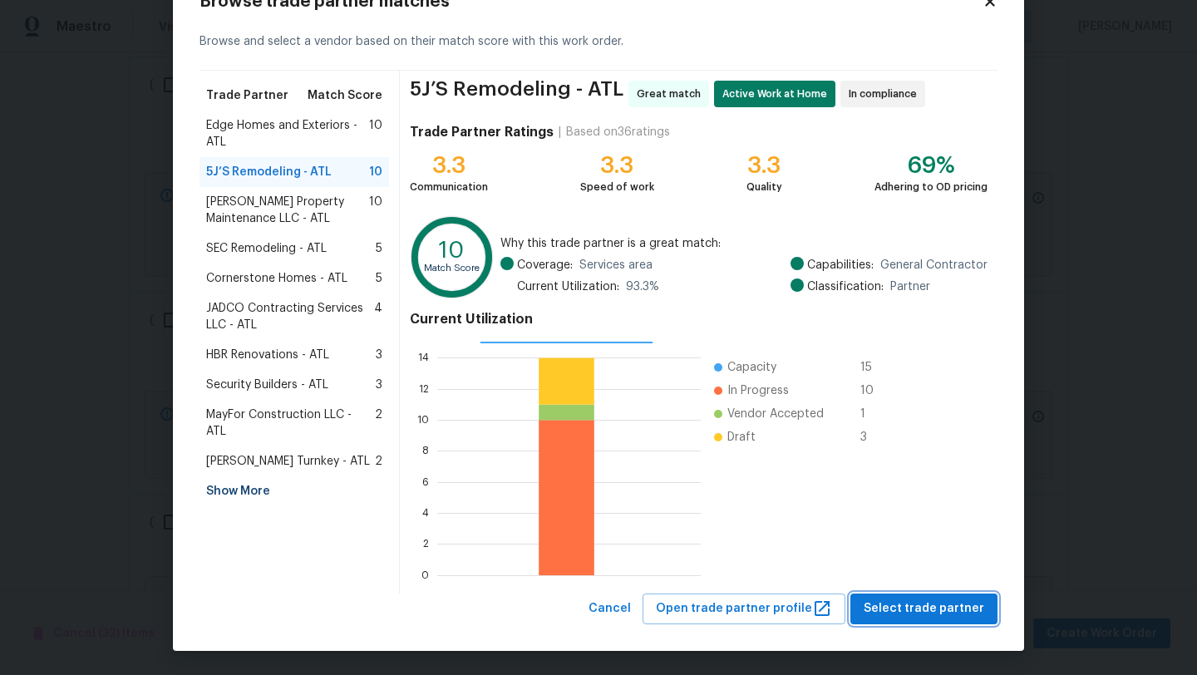
click at [939, 603] on span "Select trade partner" at bounding box center [924, 609] width 121 height 21
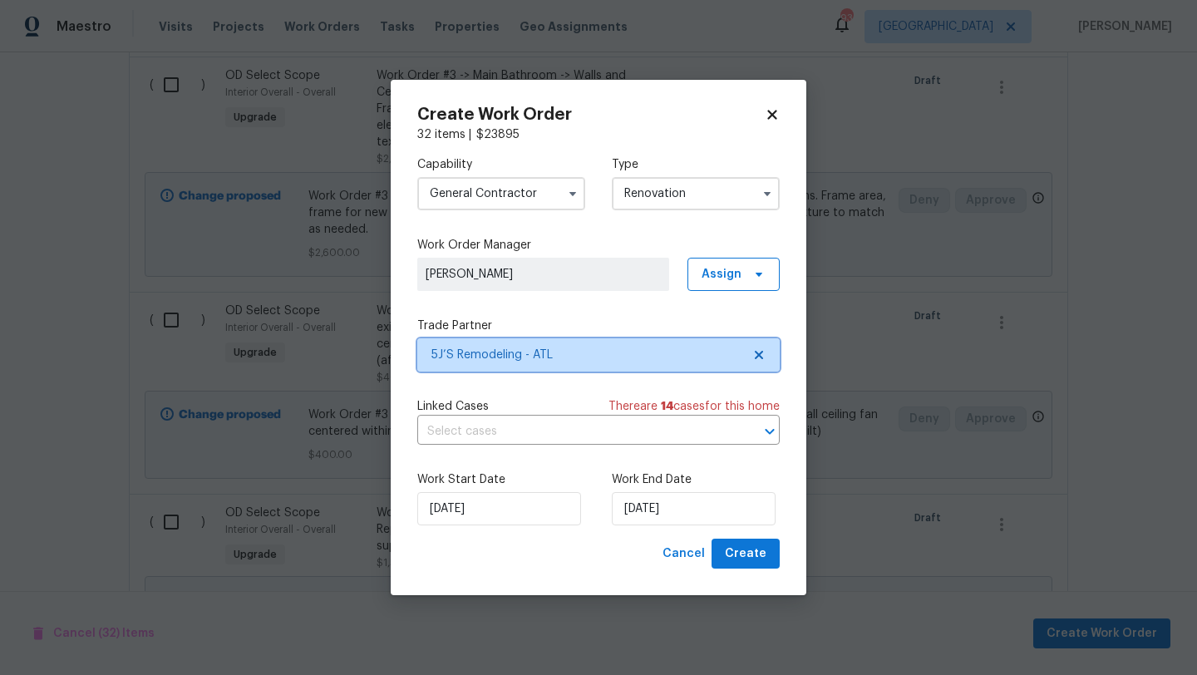
scroll to position [0, 0]
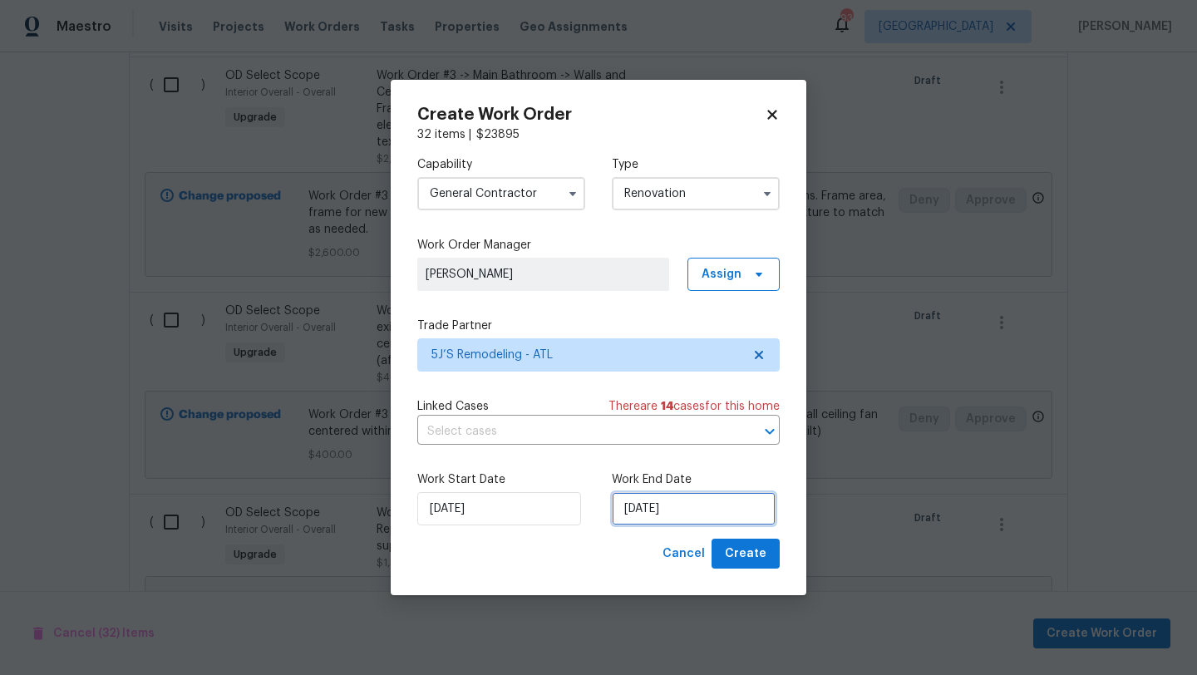
select select "11"
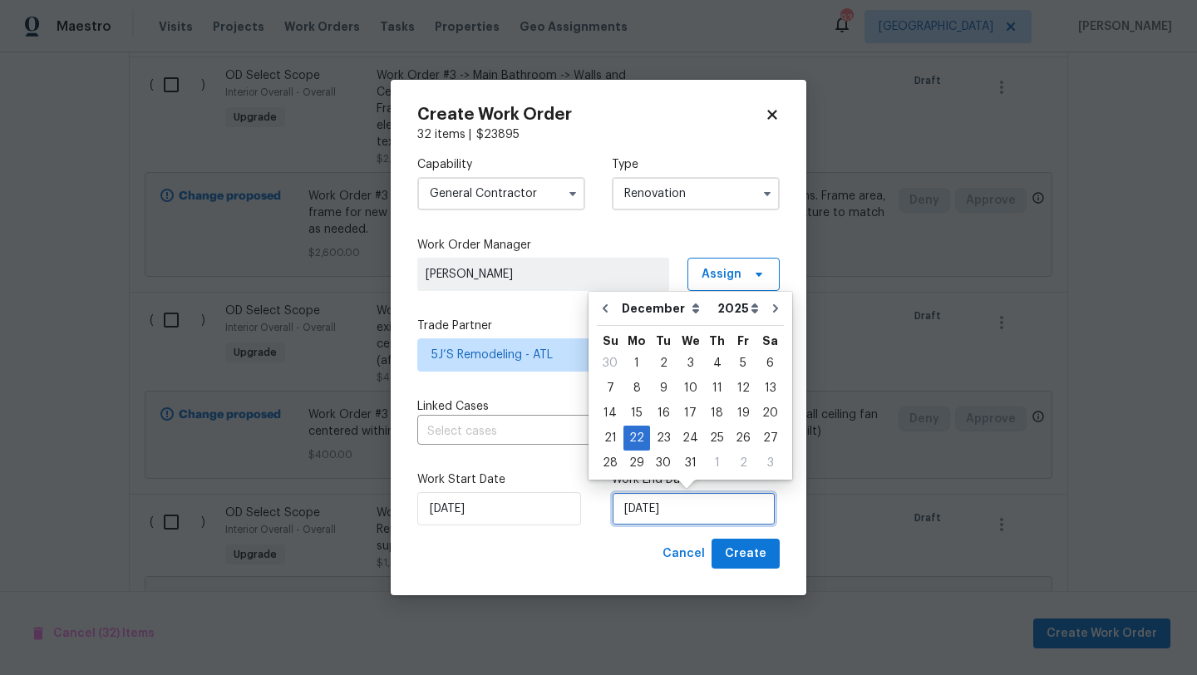
click at [689, 512] on input "12/22/2025" at bounding box center [694, 508] width 164 height 33
click at [691, 310] on select "October November December" at bounding box center [666, 308] width 96 height 25
click at [742, 313] on select "2025 2026" at bounding box center [738, 308] width 50 height 25
select select "2026"
click at [713, 296] on select "2025 2026" at bounding box center [738, 308] width 50 height 25
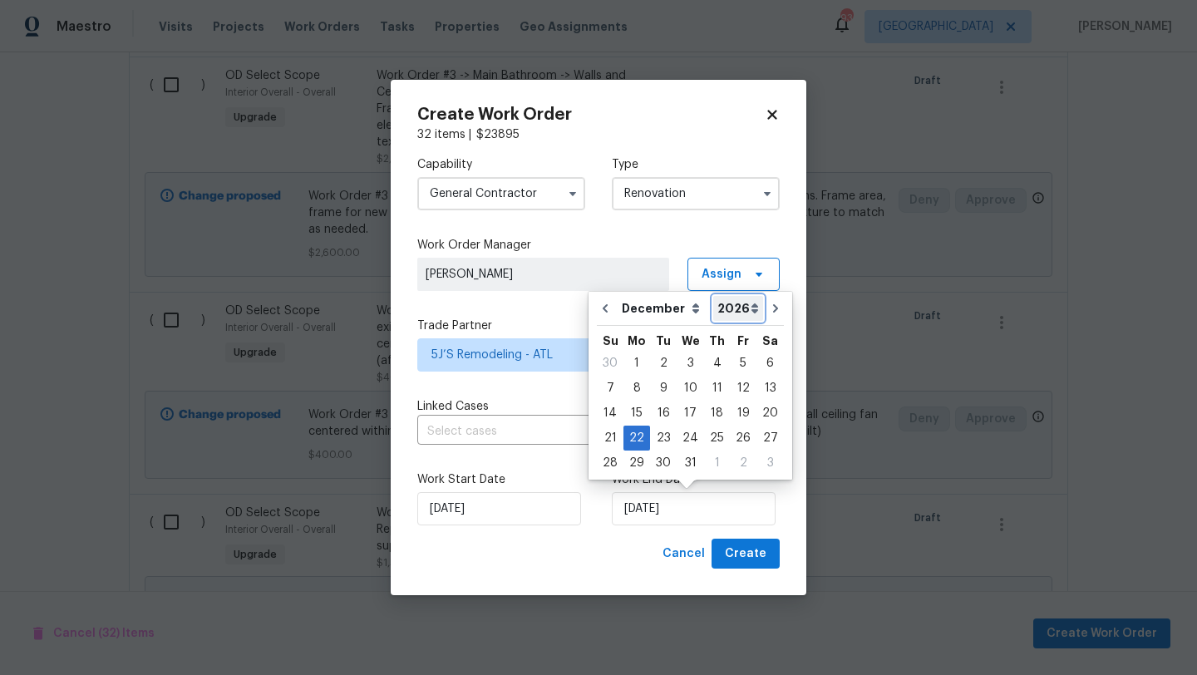
type input "10/13/2026"
select select "2026"
select select "9"
click at [681, 314] on select "January February March April May June July August September October" at bounding box center [666, 308] width 96 height 25
click at [742, 312] on select "2025 2026" at bounding box center [739, 308] width 50 height 25
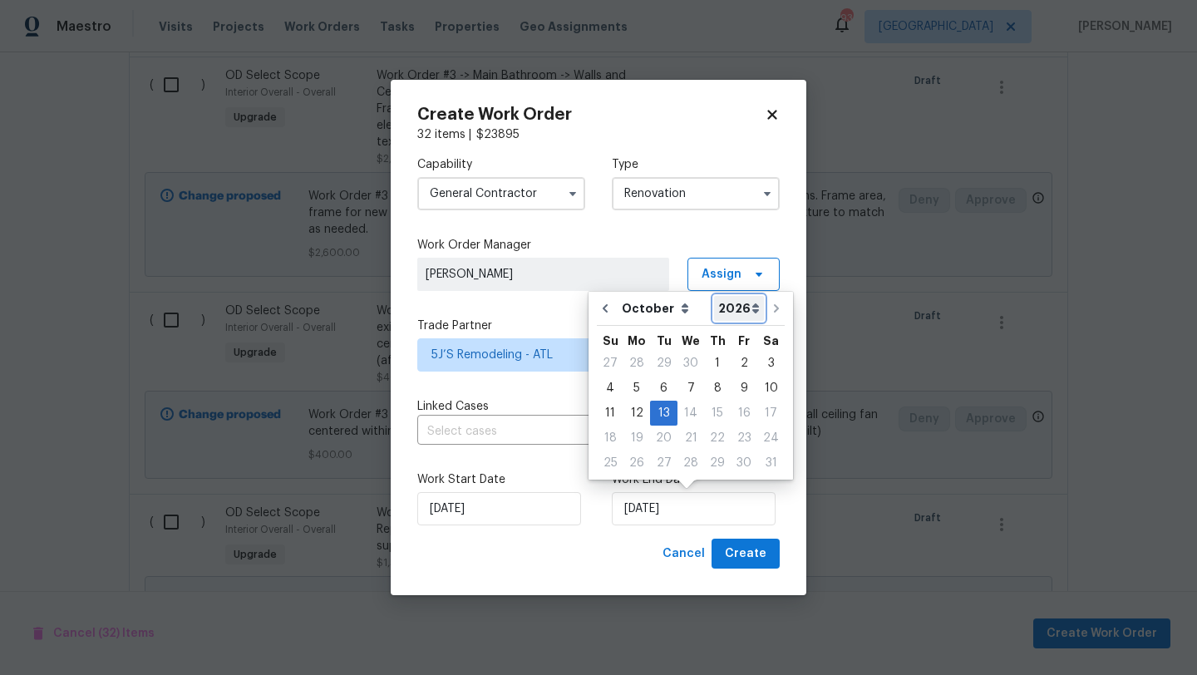
select select "2025"
click at [714, 296] on select "2025 2026" at bounding box center [739, 308] width 50 height 25
type input "10/13/2025"
select select "2025"
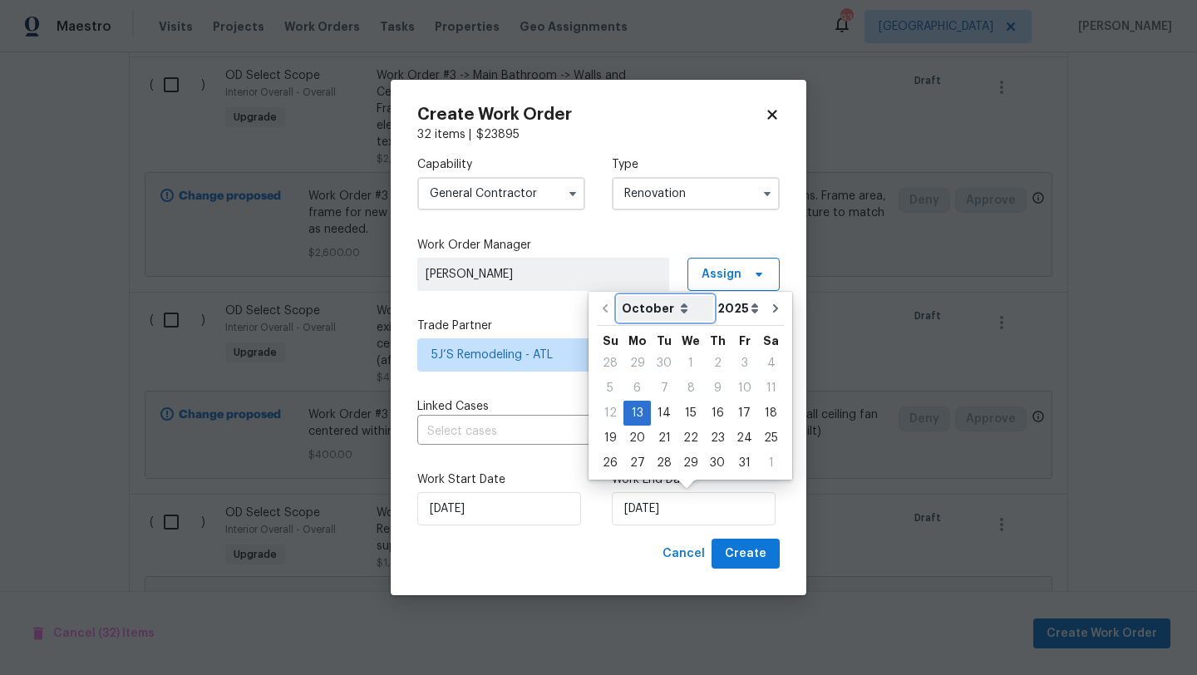
click at [663, 313] on select "October November December" at bounding box center [666, 308] width 96 height 25
select select "11"
click at [618, 296] on select "October November December" at bounding box center [666, 308] width 96 height 25
type input "12/13/2025"
select select "11"
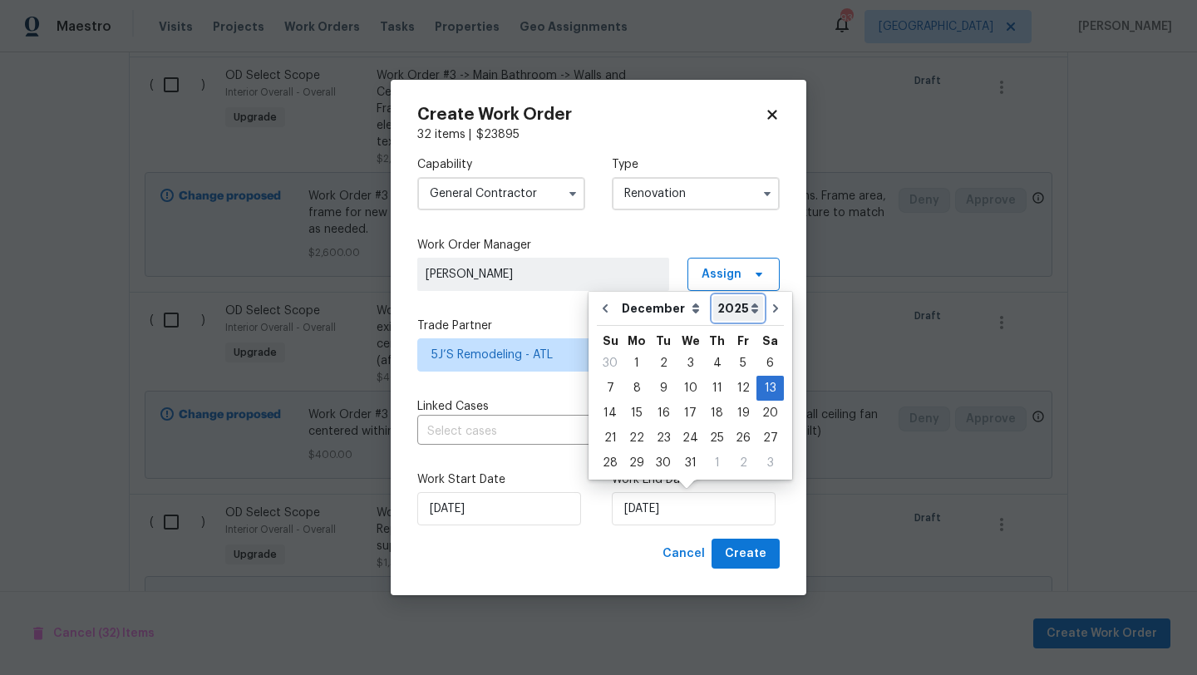
click at [743, 308] on select "2025 2026" at bounding box center [738, 308] width 50 height 25
select select "2026"
click at [713, 296] on select "2025 2026" at bounding box center [738, 308] width 50 height 25
type input "10/13/2026"
select select "2026"
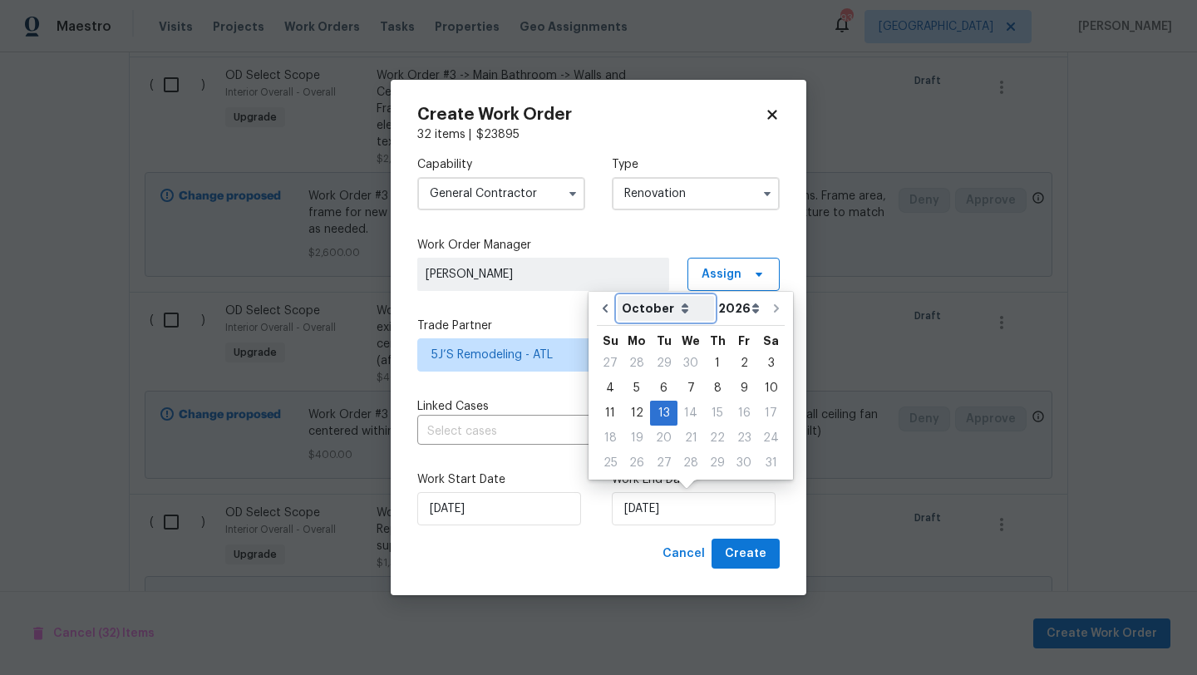
click at [677, 308] on select "January February March April May June July August September October" at bounding box center [666, 308] width 96 height 25
select select "0"
click at [618, 296] on select "January February March April May June July August September October" at bounding box center [666, 308] width 96 height 25
type input "1/13/2026"
select select "0"
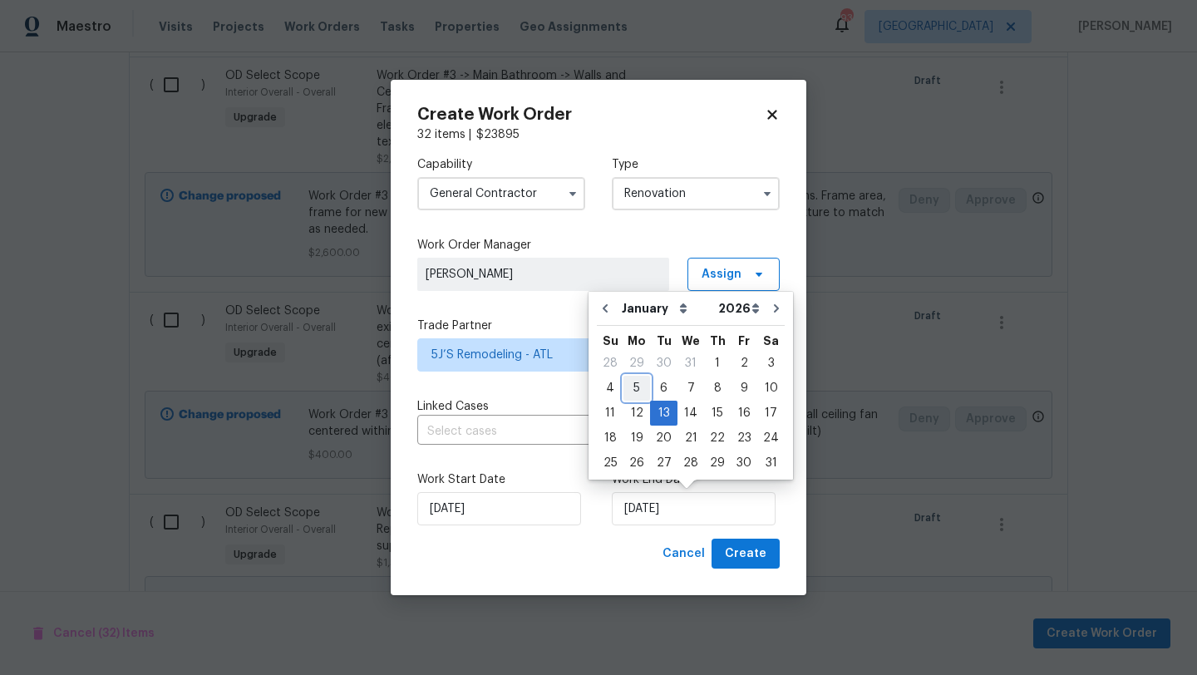
click at [634, 380] on div "5" at bounding box center [637, 388] width 27 height 23
type input "1/5/2026"
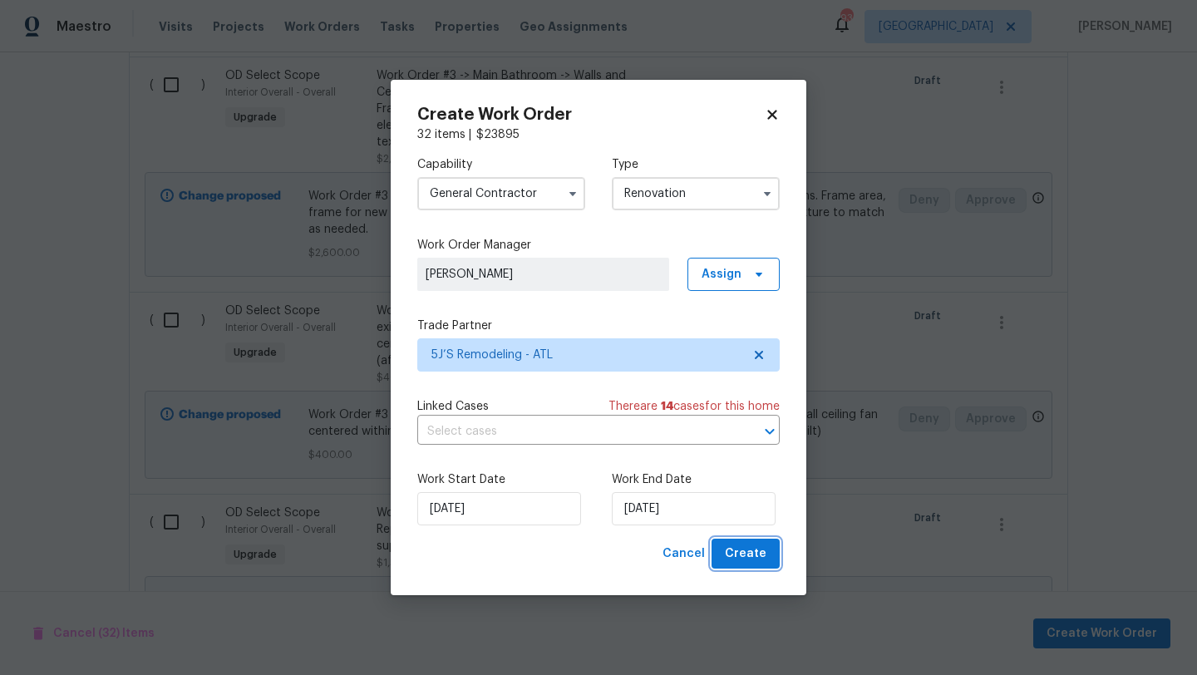
click at [735, 550] on span "Create" at bounding box center [746, 554] width 42 height 21
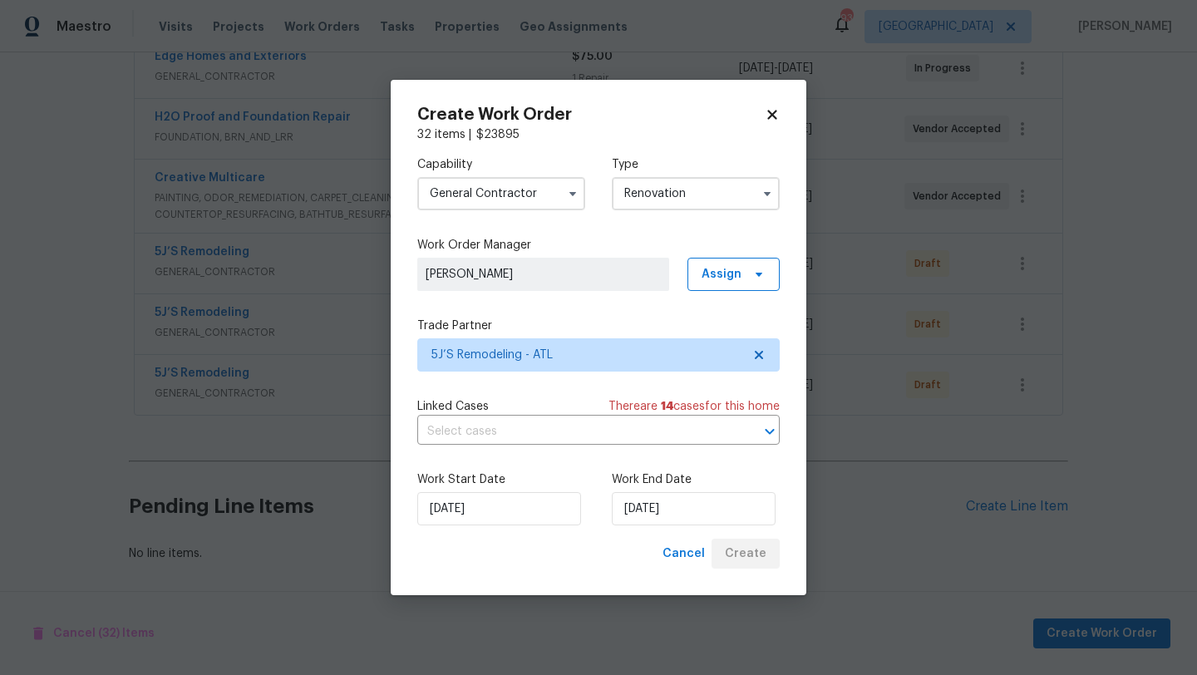
scroll to position [455, 0]
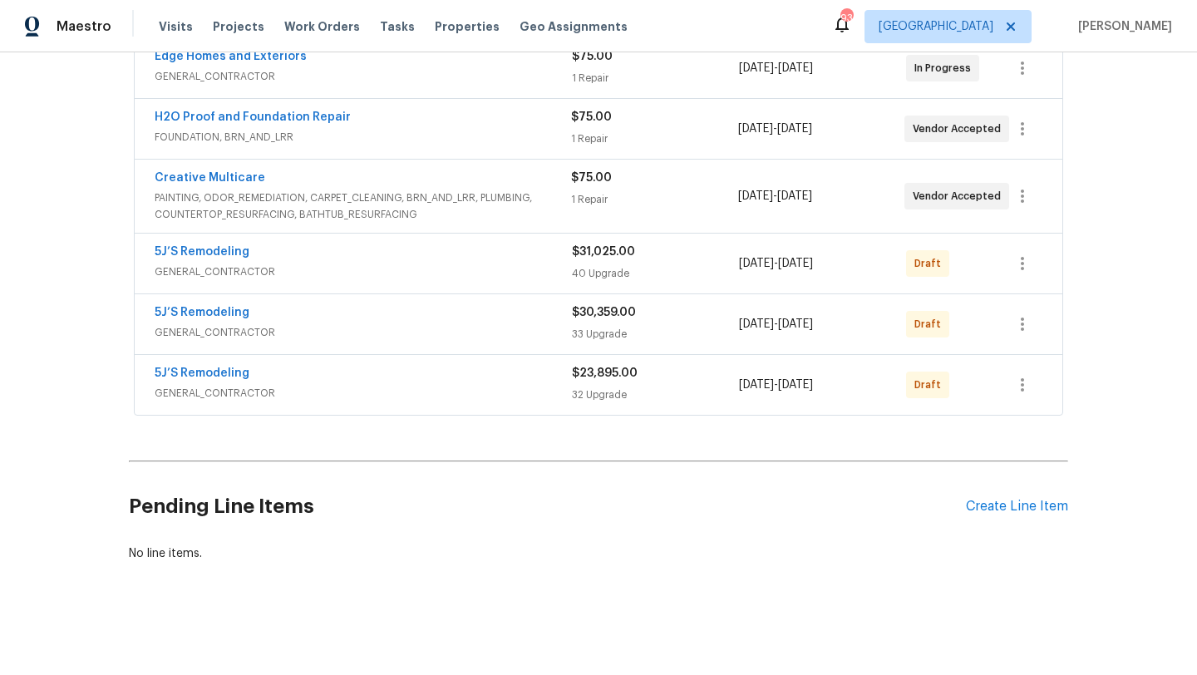
click at [427, 309] on div "5J’S Remodeling" at bounding box center [363, 314] width 417 height 20
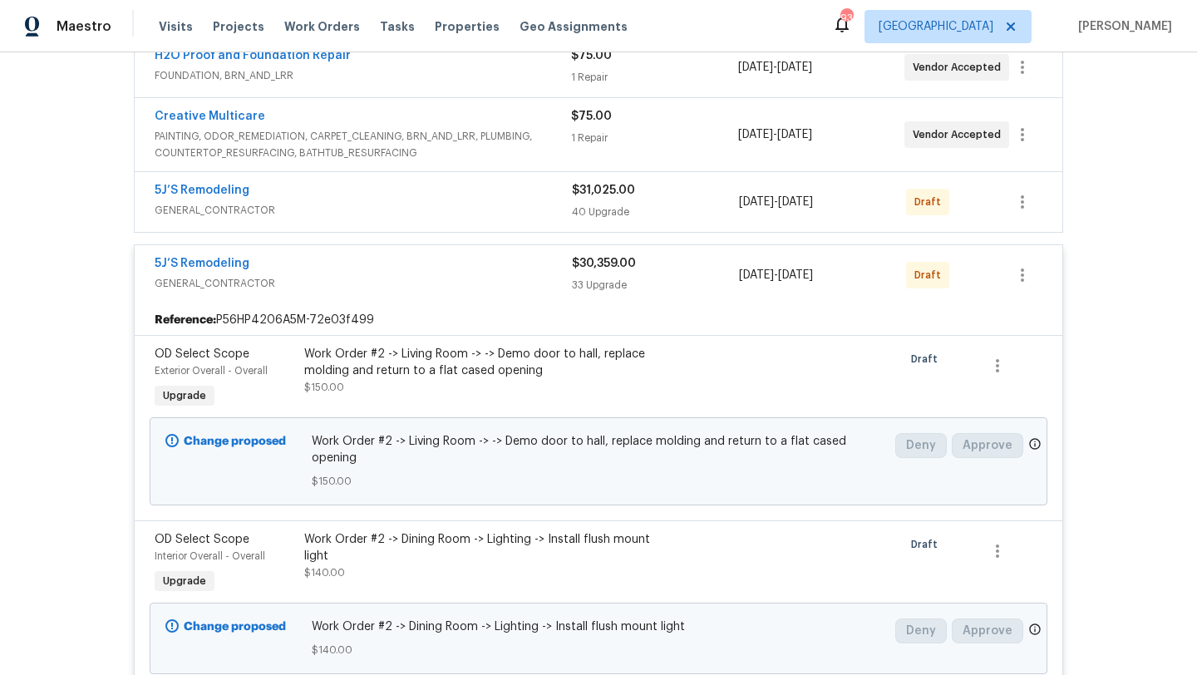
scroll to position [512, 0]
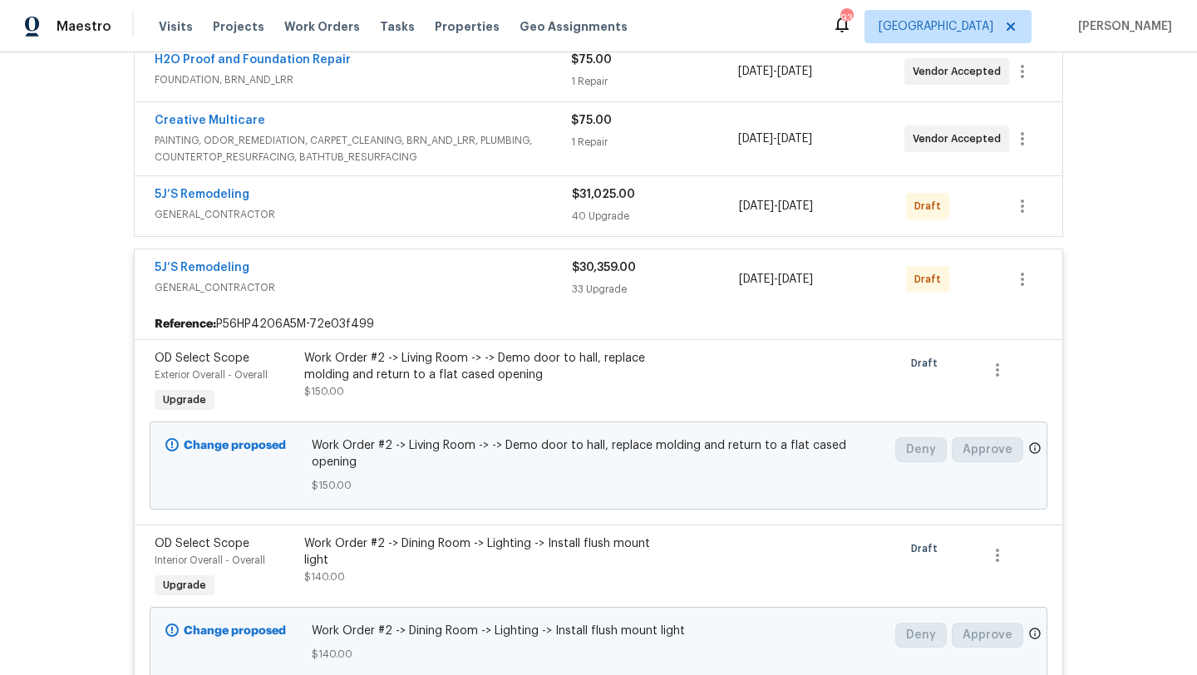
click at [421, 261] on div "5J’S Remodeling" at bounding box center [363, 269] width 417 height 20
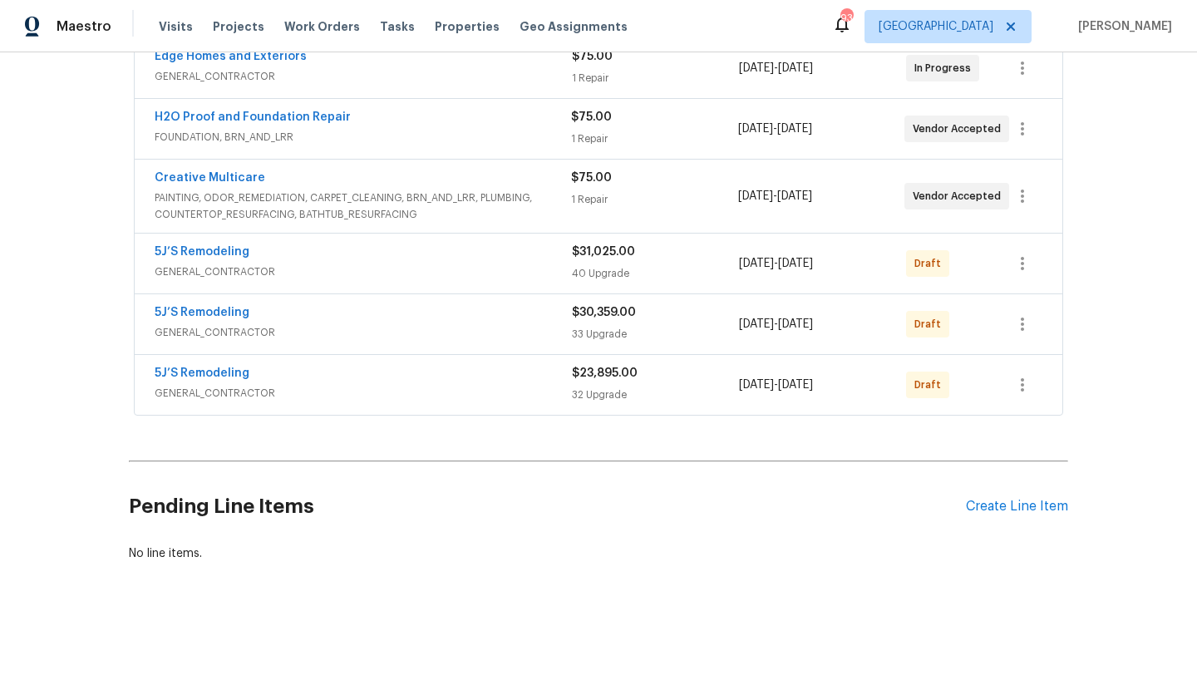
scroll to position [455, 0]
click at [1018, 265] on icon "button" at bounding box center [1023, 264] width 20 height 20
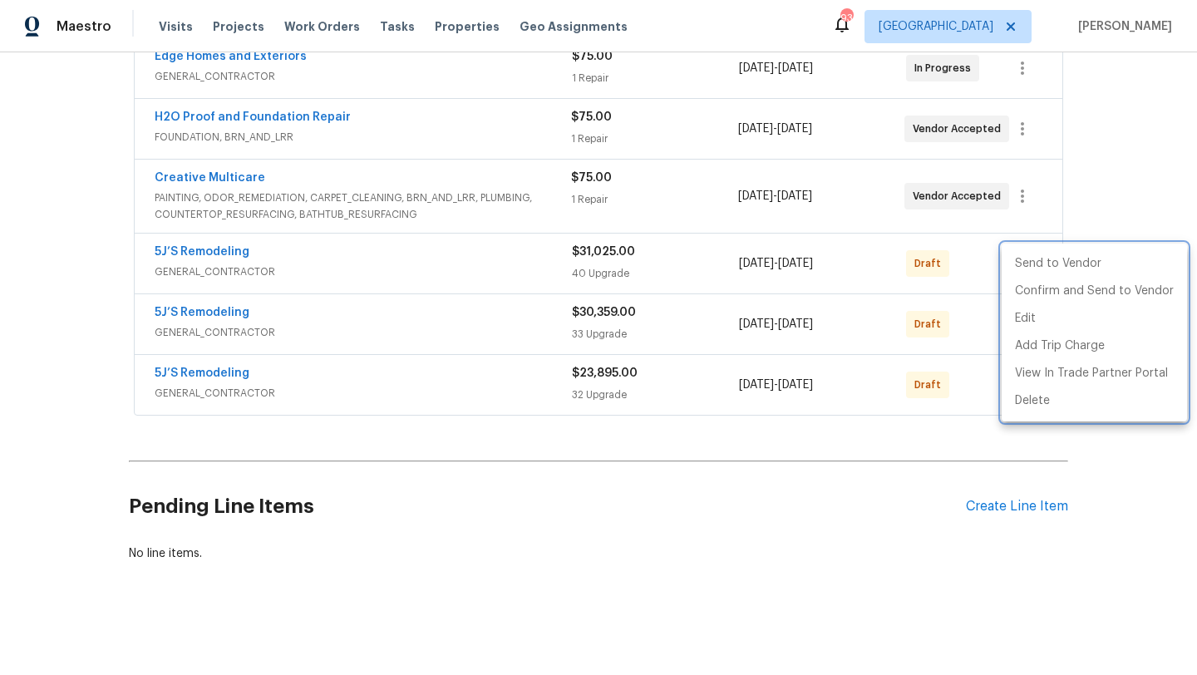
click at [783, 461] on div at bounding box center [598, 337] width 1197 height 675
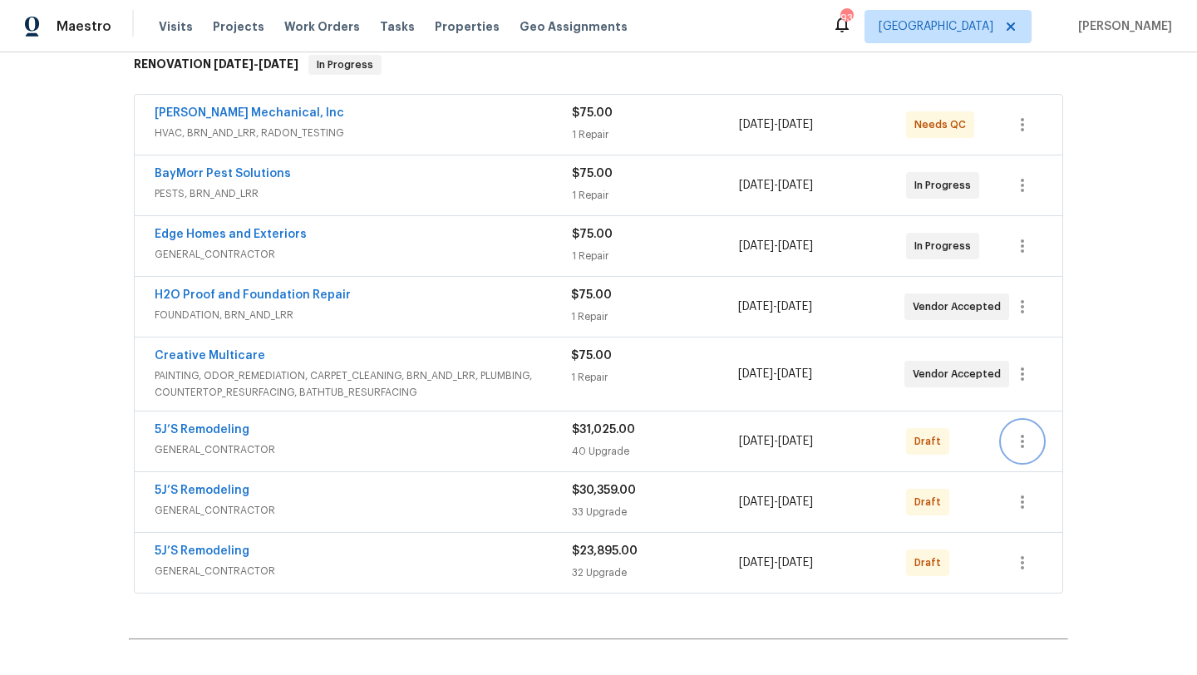
scroll to position [279, 0]
click at [257, 354] on div "Creative Multicare" at bounding box center [363, 356] width 417 height 20
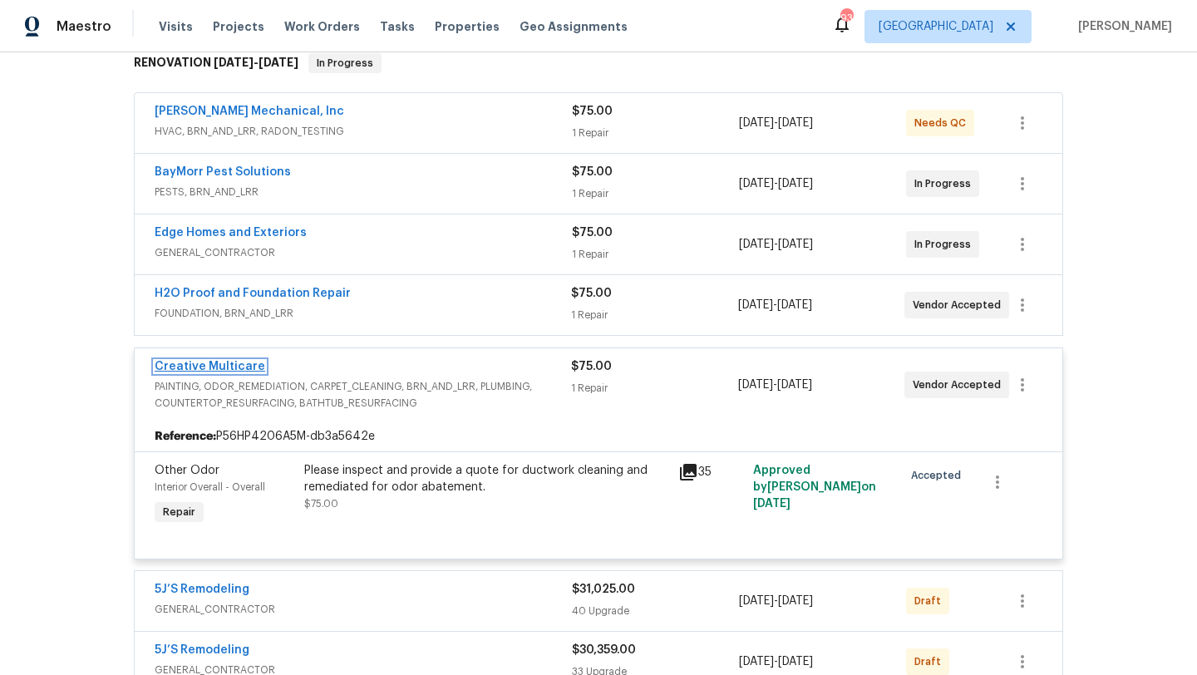
click at [243, 368] on link "Creative Multicare" at bounding box center [210, 367] width 111 height 12
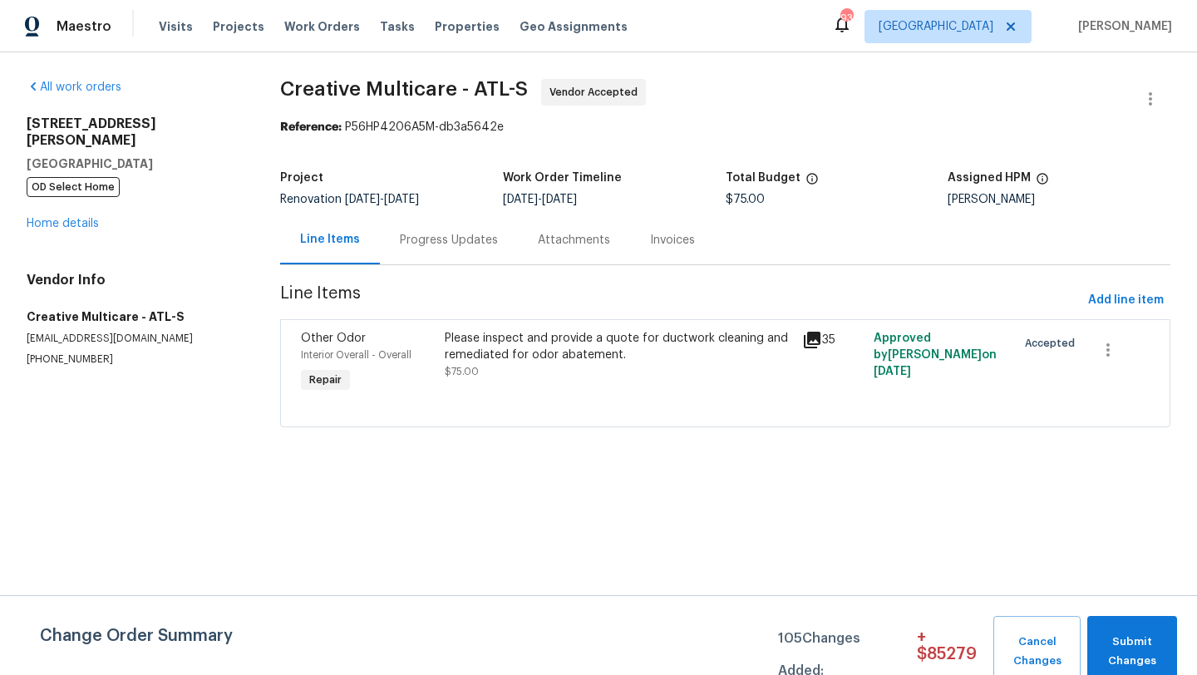
click at [437, 244] on div "Progress Updates" at bounding box center [449, 240] width 98 height 17
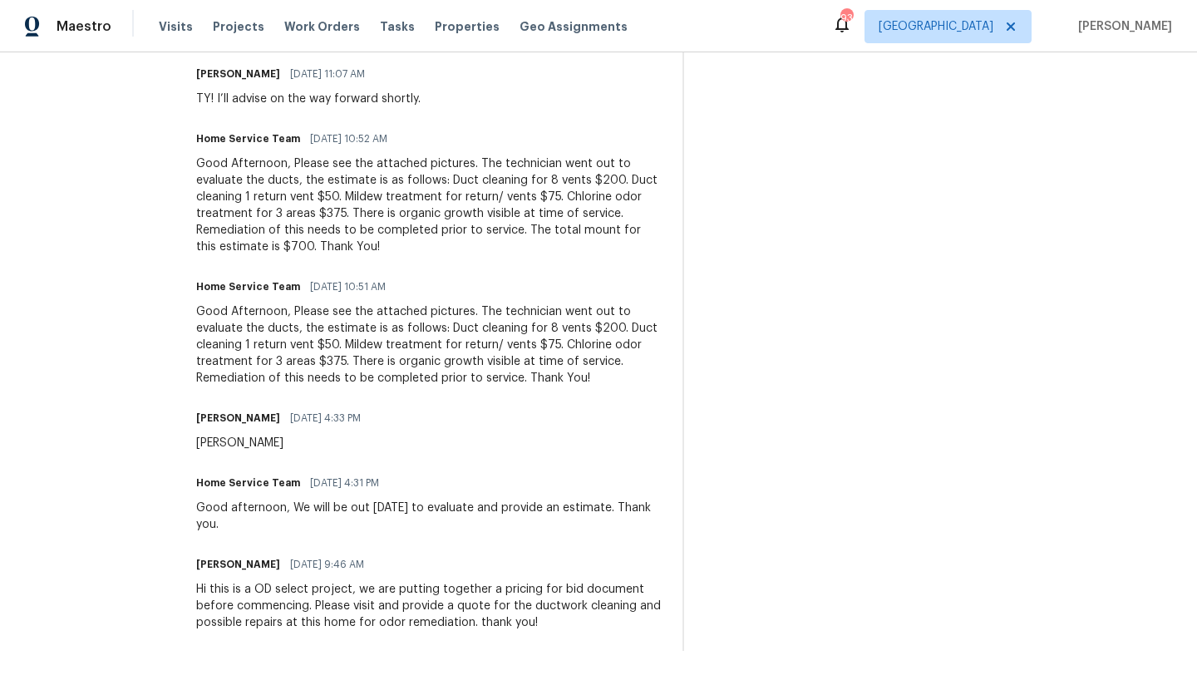
scroll to position [531, 0]
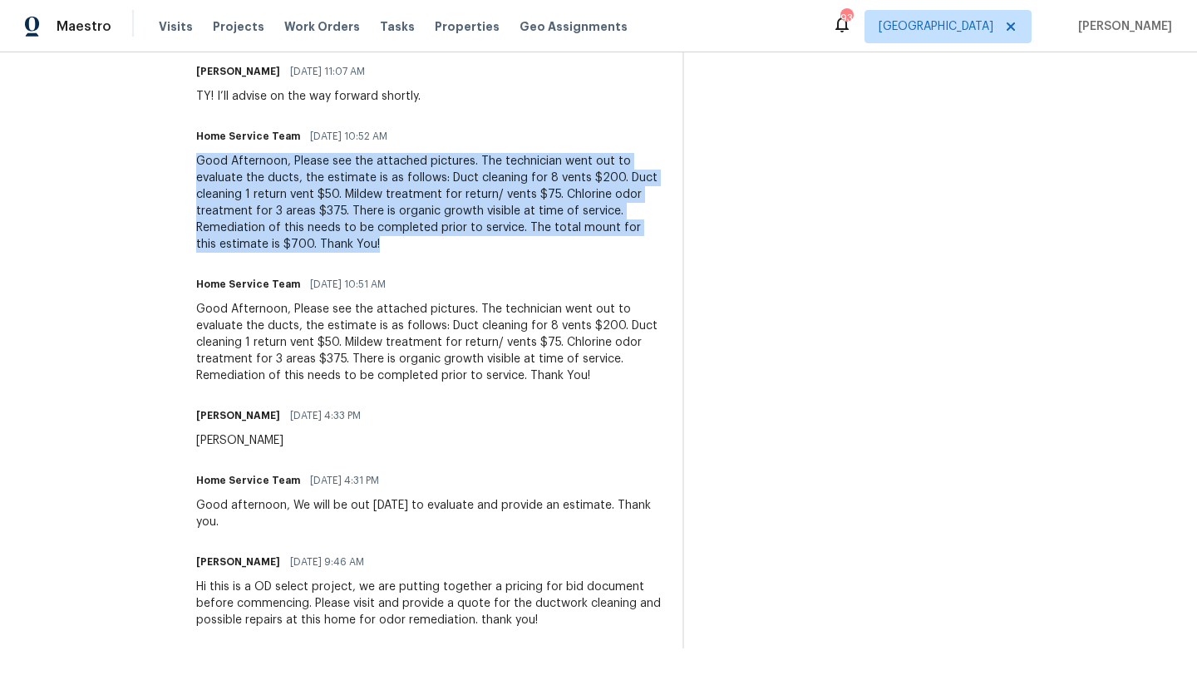
drag, startPoint x: 482, startPoint y: 245, endPoint x: 239, endPoint y: 158, distance: 258.0
click at [239, 158] on div "Good Afternoon, Please see the attached pictures. The technician went out to ev…" at bounding box center [429, 203] width 466 height 100
copy div "Good Afternoon, Please see the attached pictures. The technician went out to ev…"
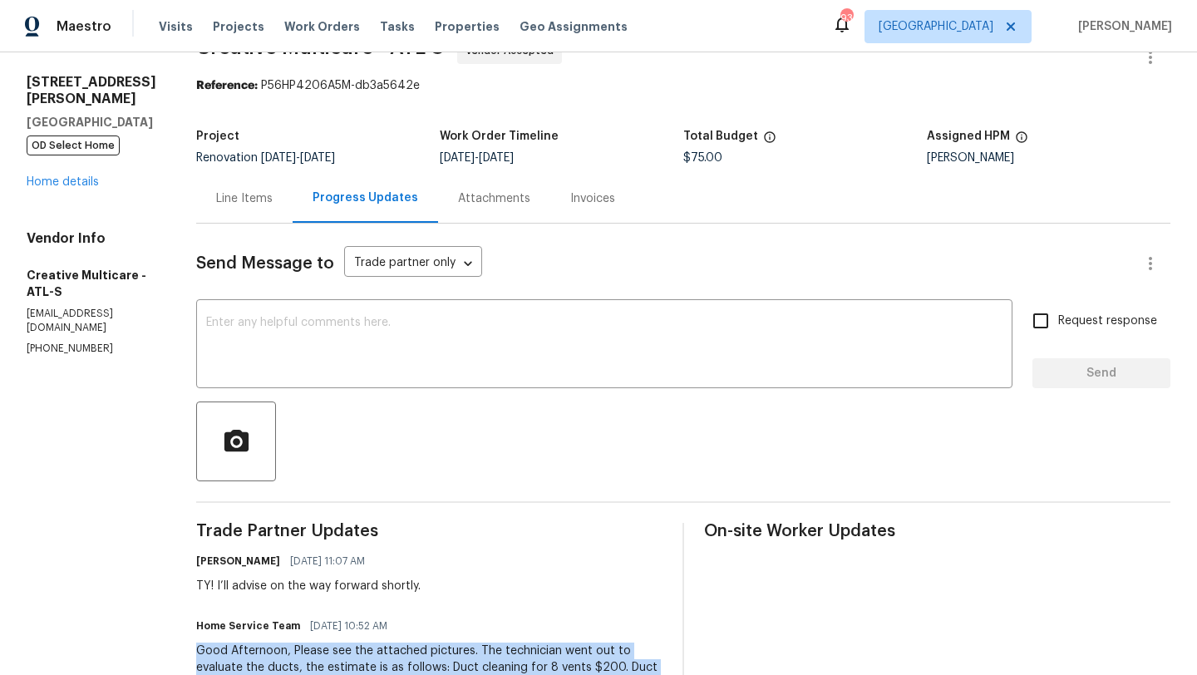
scroll to position [0, 0]
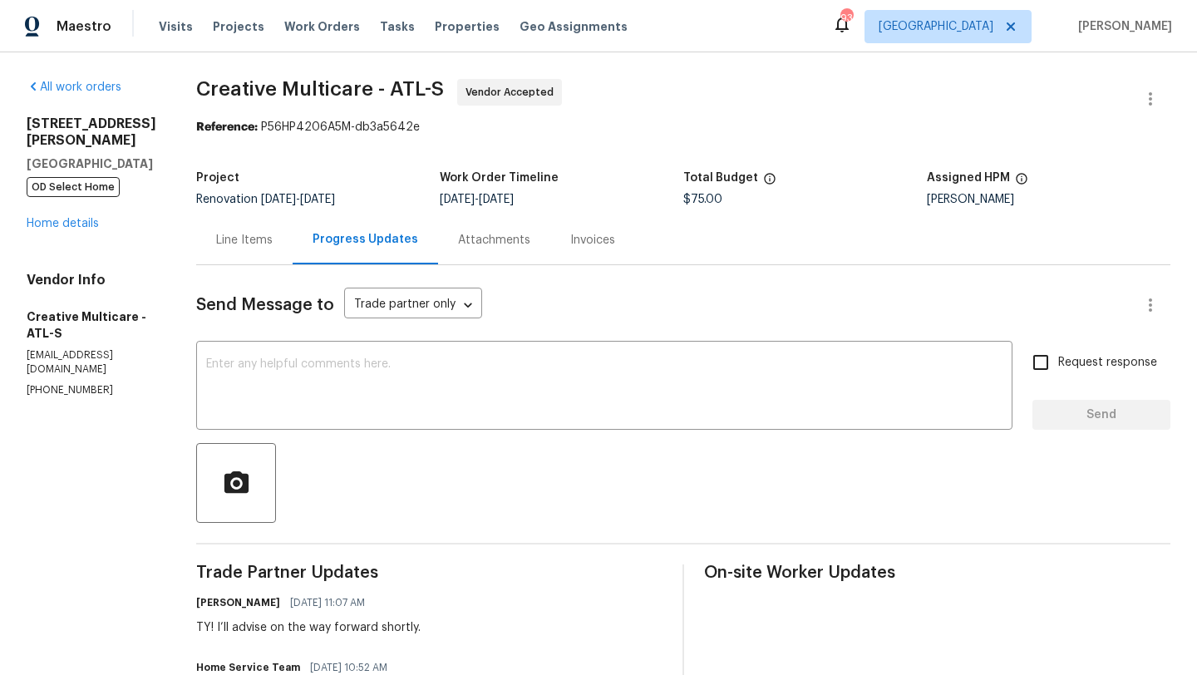
click at [273, 234] on div "Line Items" at bounding box center [244, 240] width 57 height 17
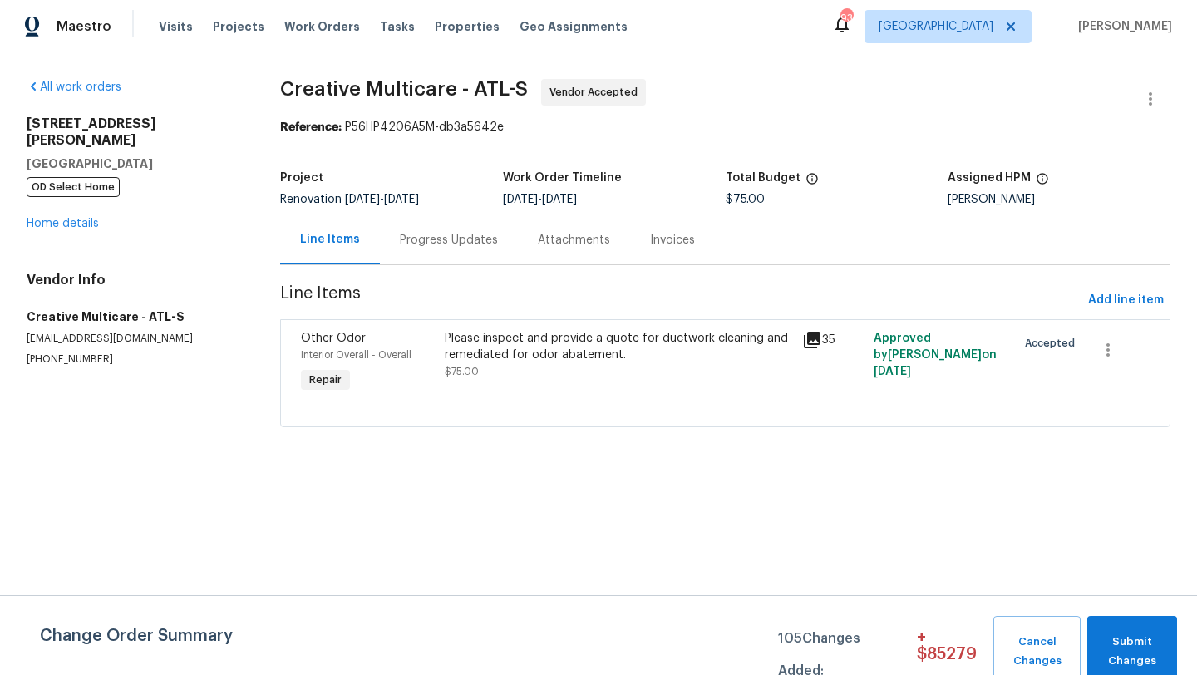
click at [341, 343] on span "Other Odor" at bounding box center [333, 339] width 65 height 12
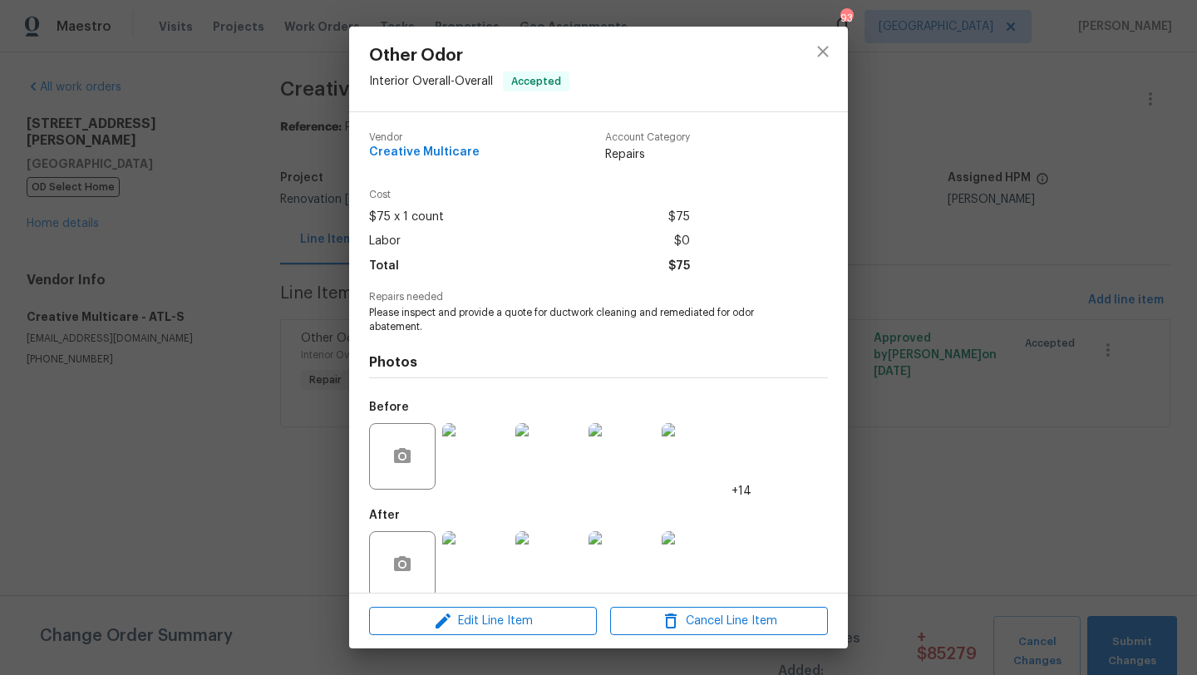
scroll to position [22, 0]
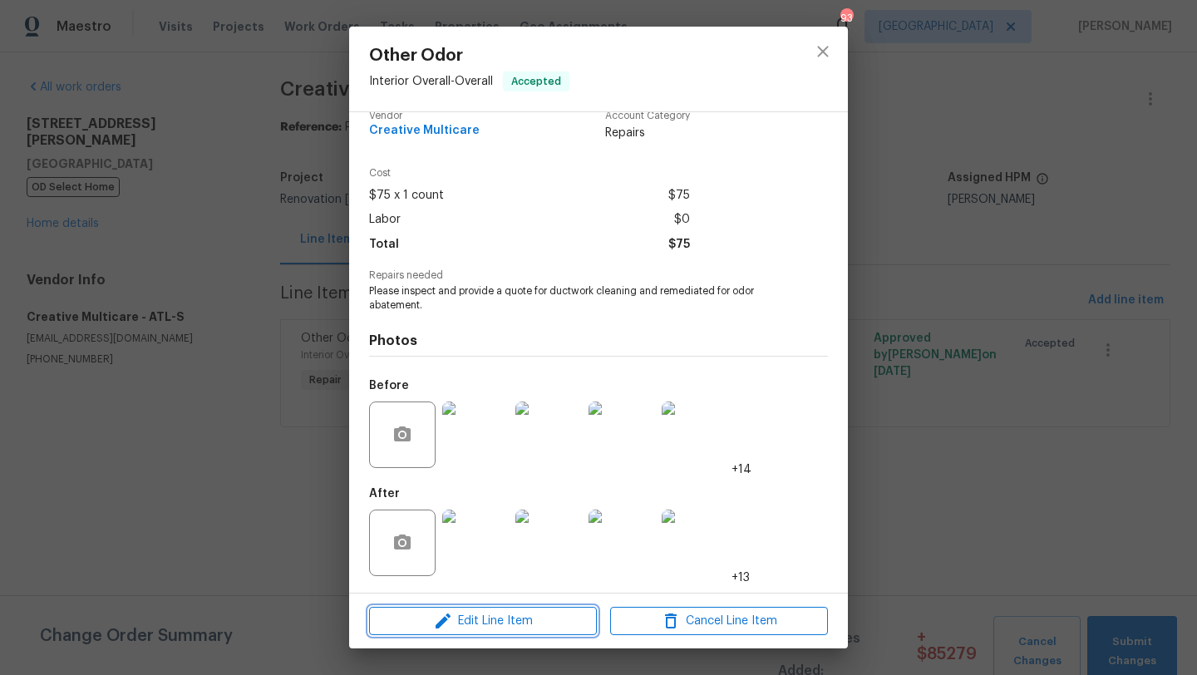
click at [486, 624] on span "Edit Line Item" at bounding box center [483, 621] width 218 height 21
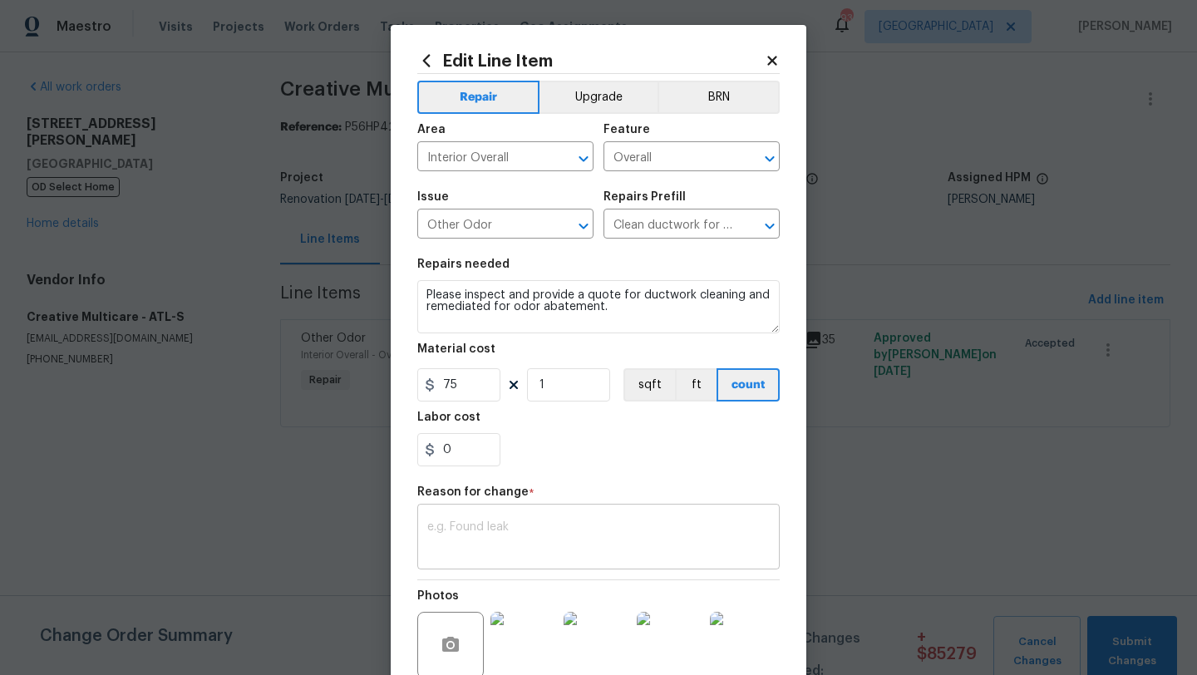
click at [494, 527] on textarea at bounding box center [598, 538] width 343 height 35
paste textarea "Good Afternoon, Please see the attached pictures. The technician went out to ev…"
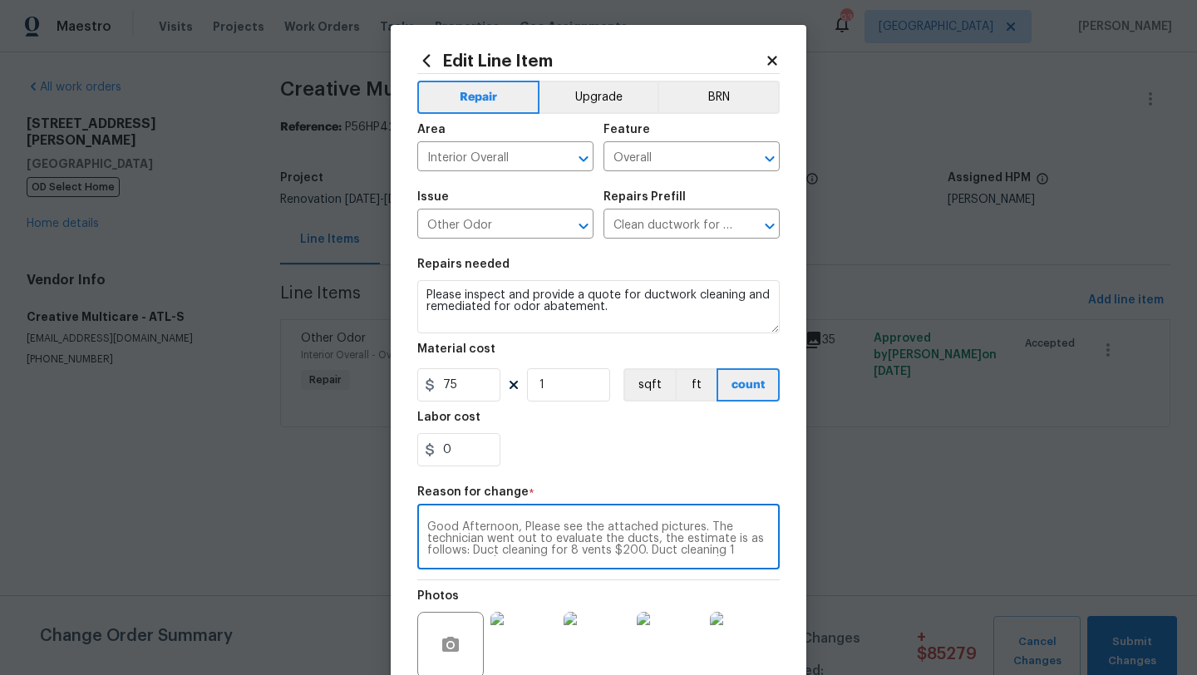
scroll to position [58, 0]
type textarea "Good Afternoon, Please see the attached pictures. The technician went out to ev…"
click at [470, 390] on input "75" at bounding box center [458, 384] width 83 height 33
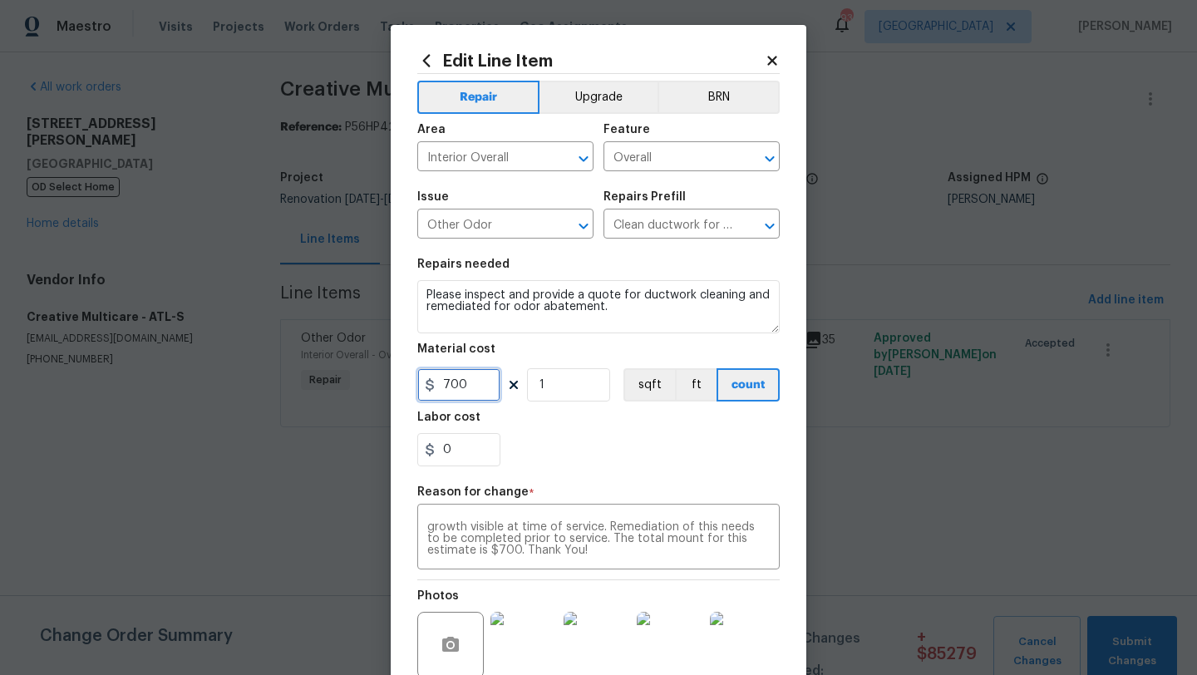
type input "700"
click at [593, 446] on div "0" at bounding box center [598, 449] width 363 height 33
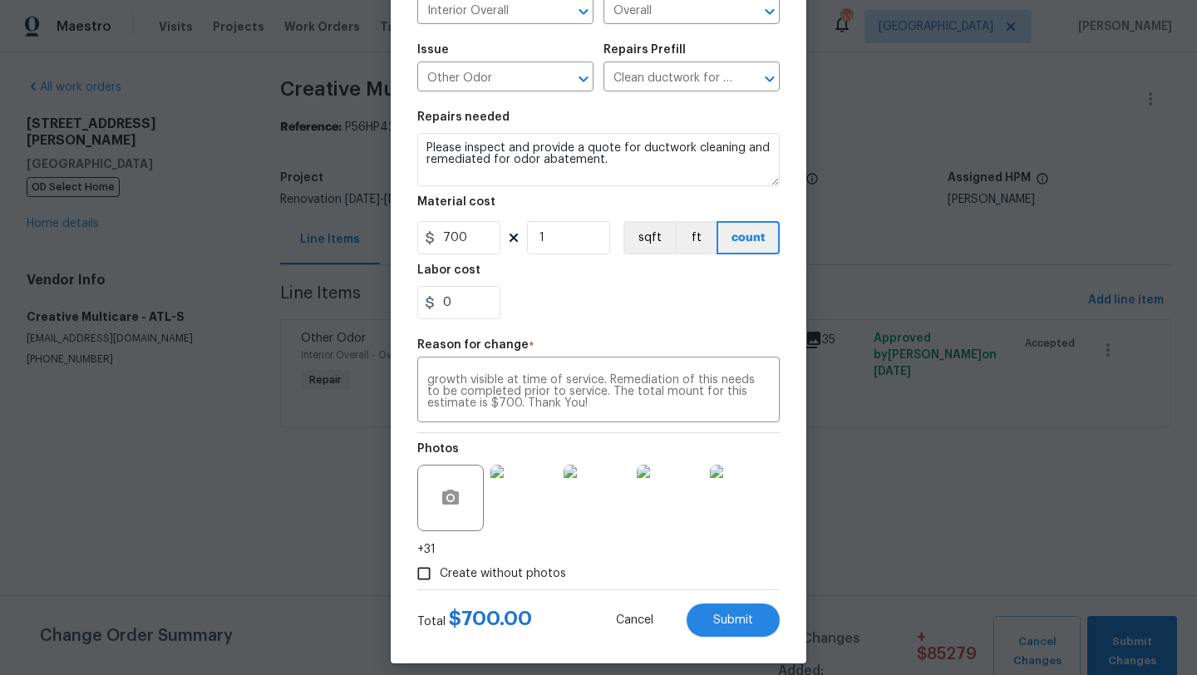
scroll to position [161, 0]
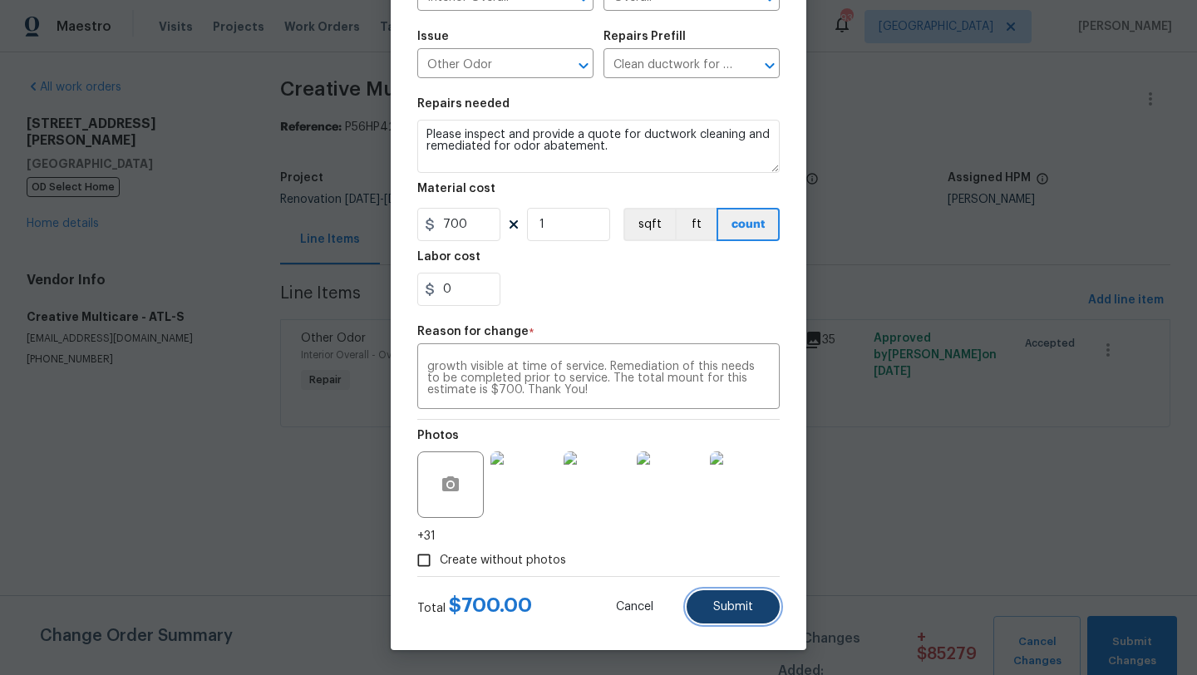
click at [733, 616] on button "Submit" at bounding box center [733, 606] width 93 height 33
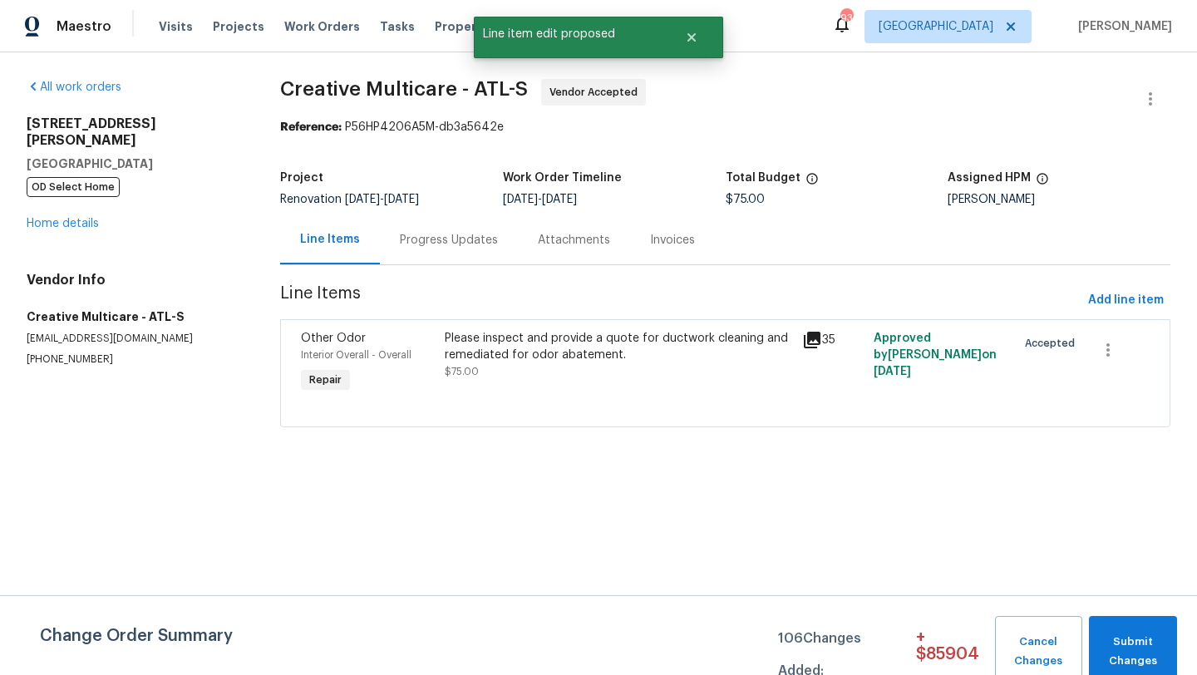
scroll to position [0, 0]
click at [76, 218] on link "Home details" at bounding box center [63, 224] width 72 height 12
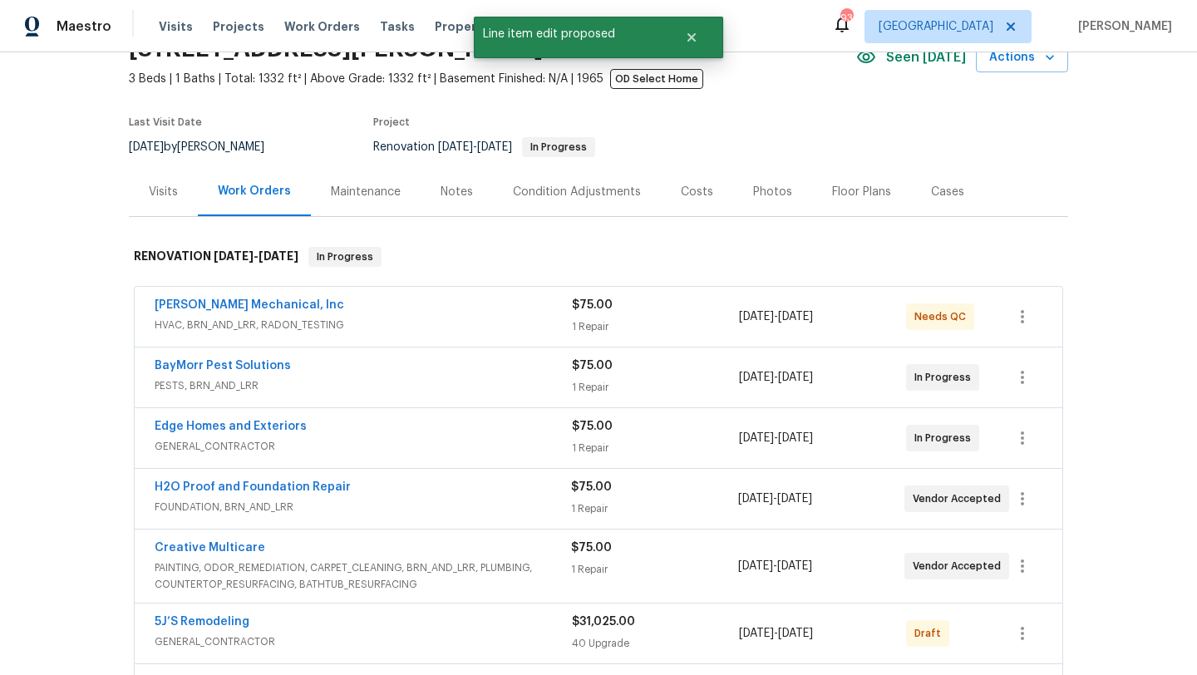
scroll to position [90, 0]
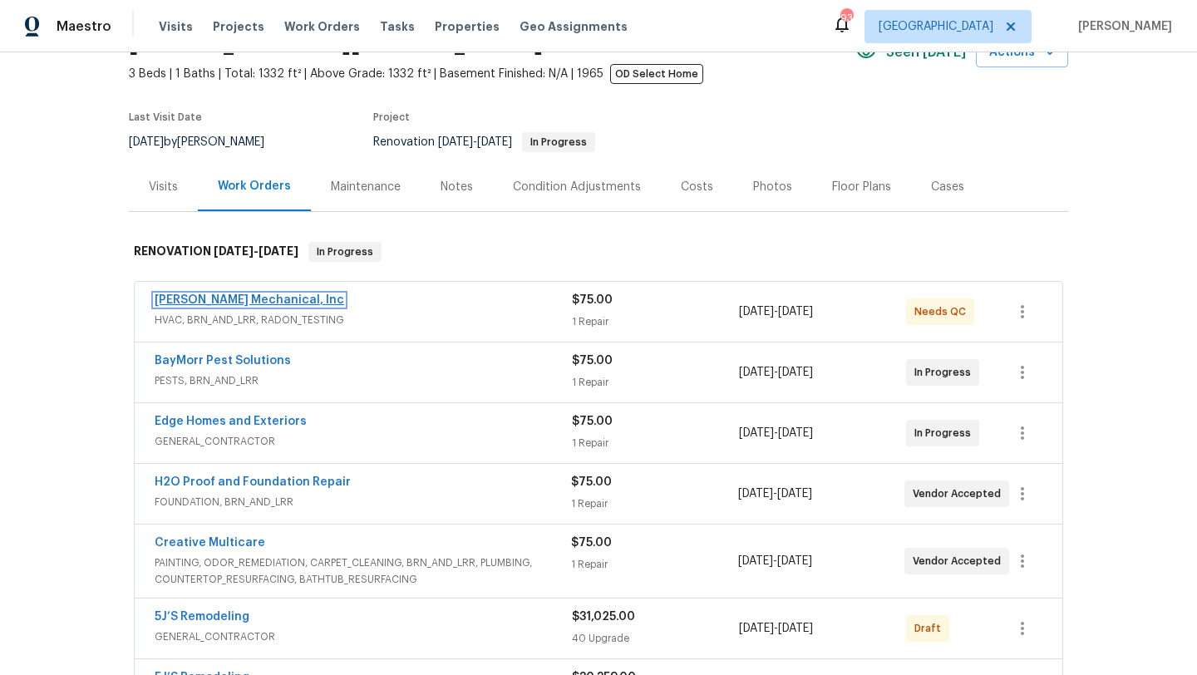
click at [249, 302] on link "JH Martin Mechanical, Inc" at bounding box center [250, 300] width 190 height 12
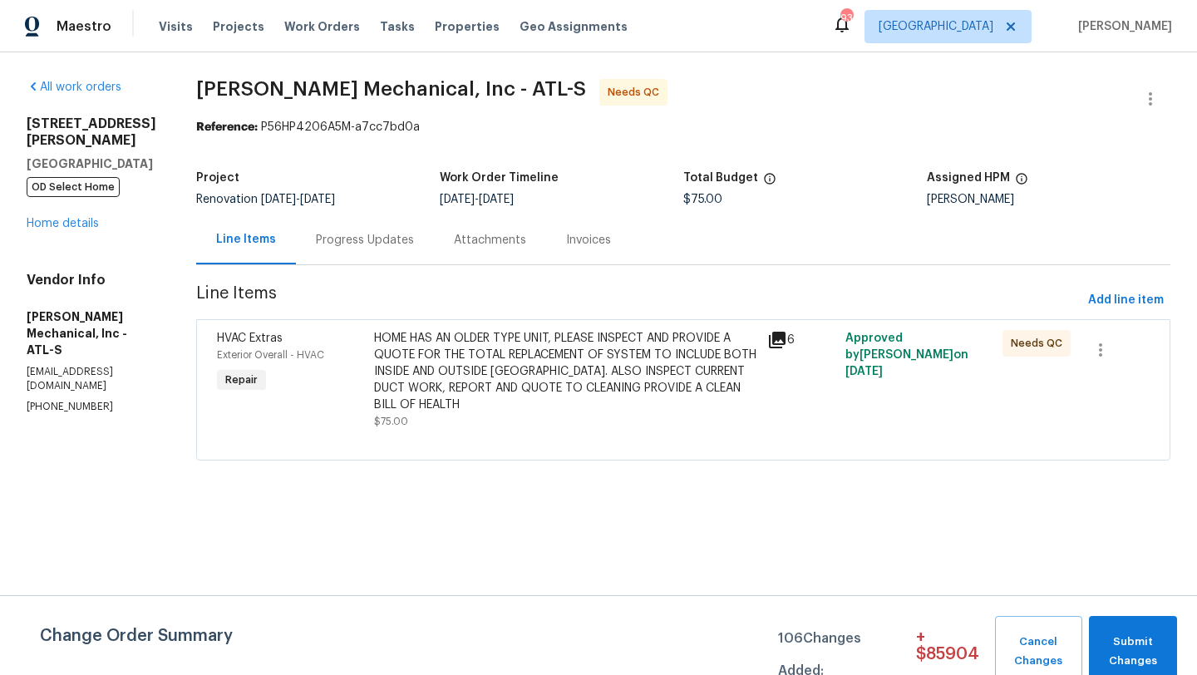
click at [397, 240] on div "Progress Updates" at bounding box center [365, 240] width 98 height 17
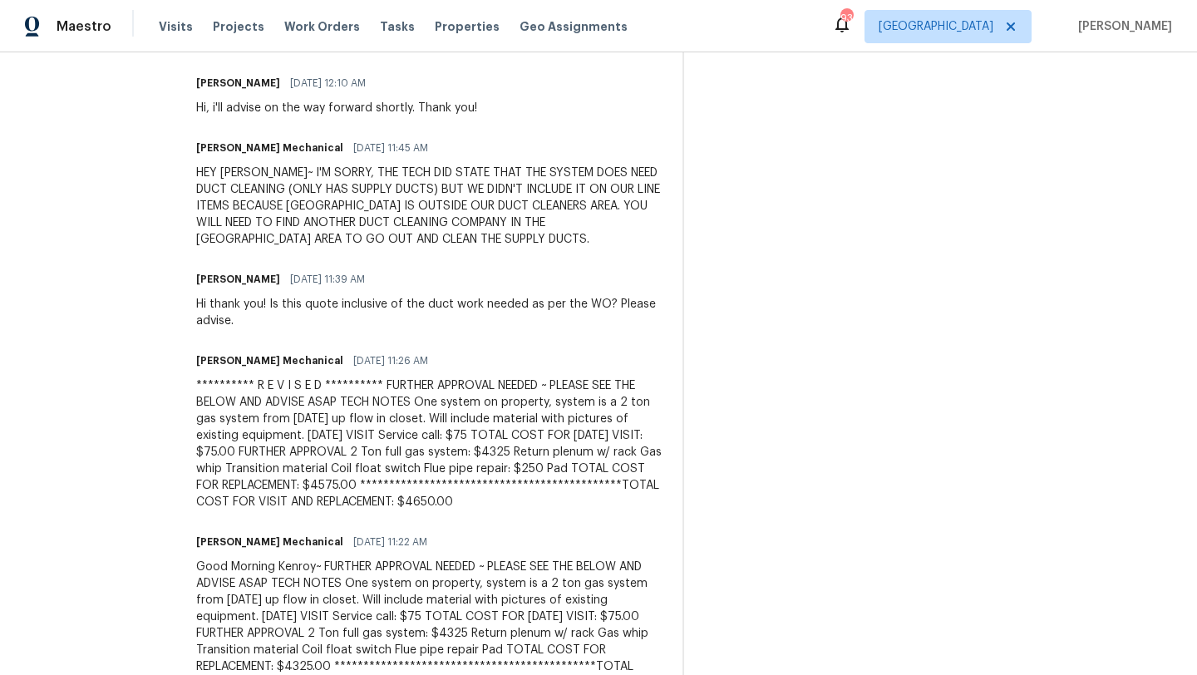
scroll to position [895, 0]
drag, startPoint x: 380, startPoint y: 519, endPoint x: 224, endPoint y: 384, distance: 206.3
click at [223, 384] on div "All work orders 314 Jackson St Cartersville, GA 30120 OD Select Home Home detai…" at bounding box center [598, 199] width 1197 height 2084
copy div "**********"
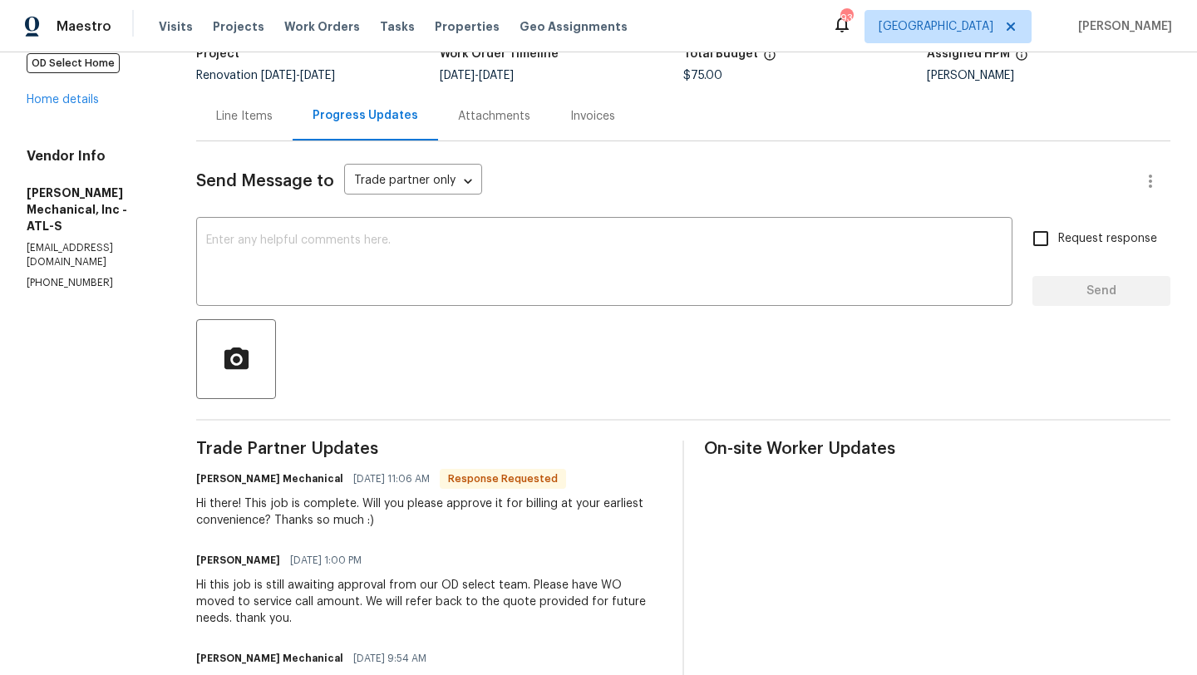
scroll to position [48, 0]
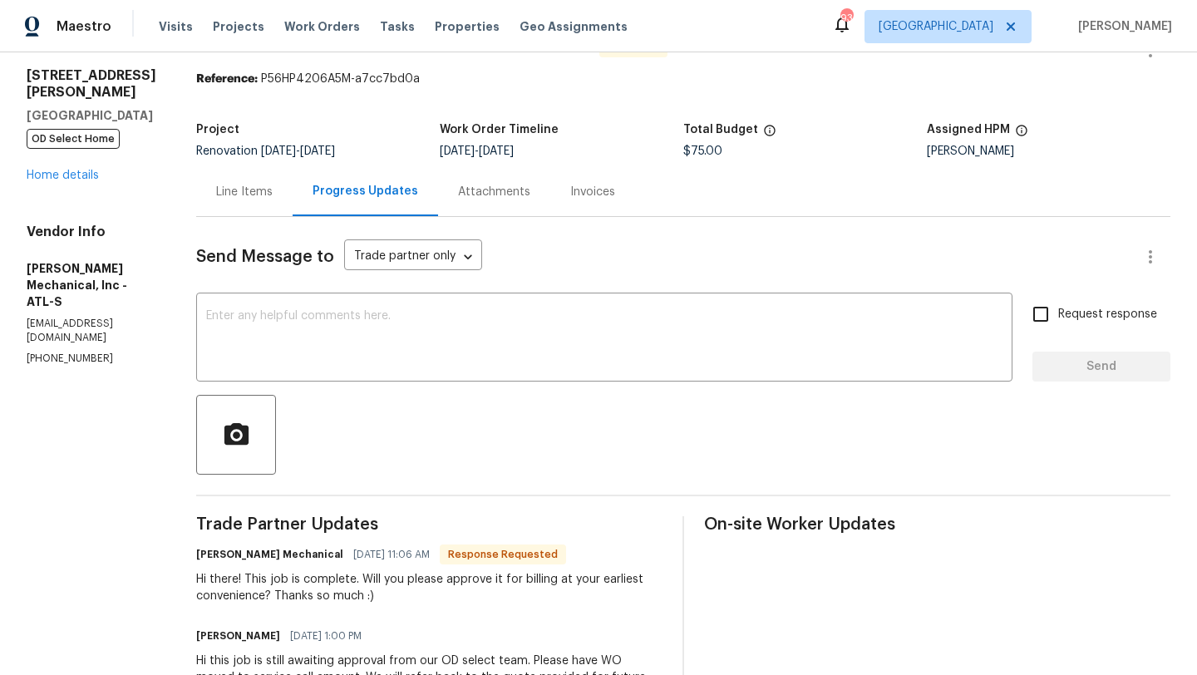
click at [265, 198] on div "Line Items" at bounding box center [244, 192] width 57 height 17
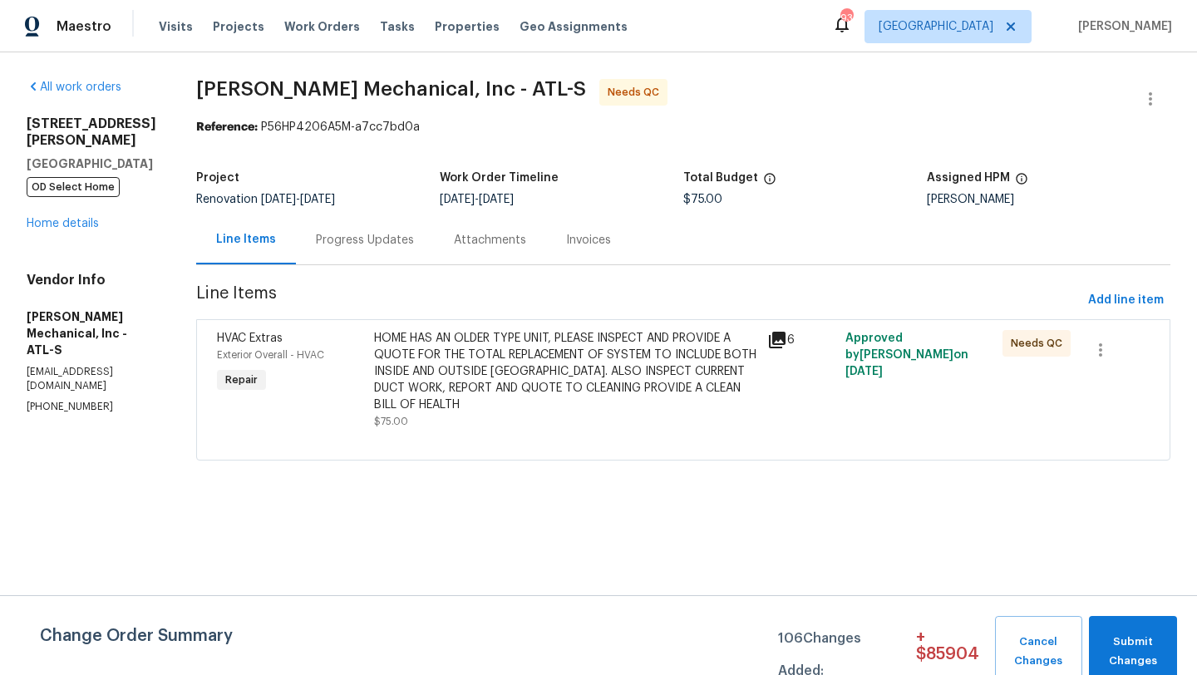
click at [277, 341] on span "HVAC Extras" at bounding box center [250, 339] width 66 height 12
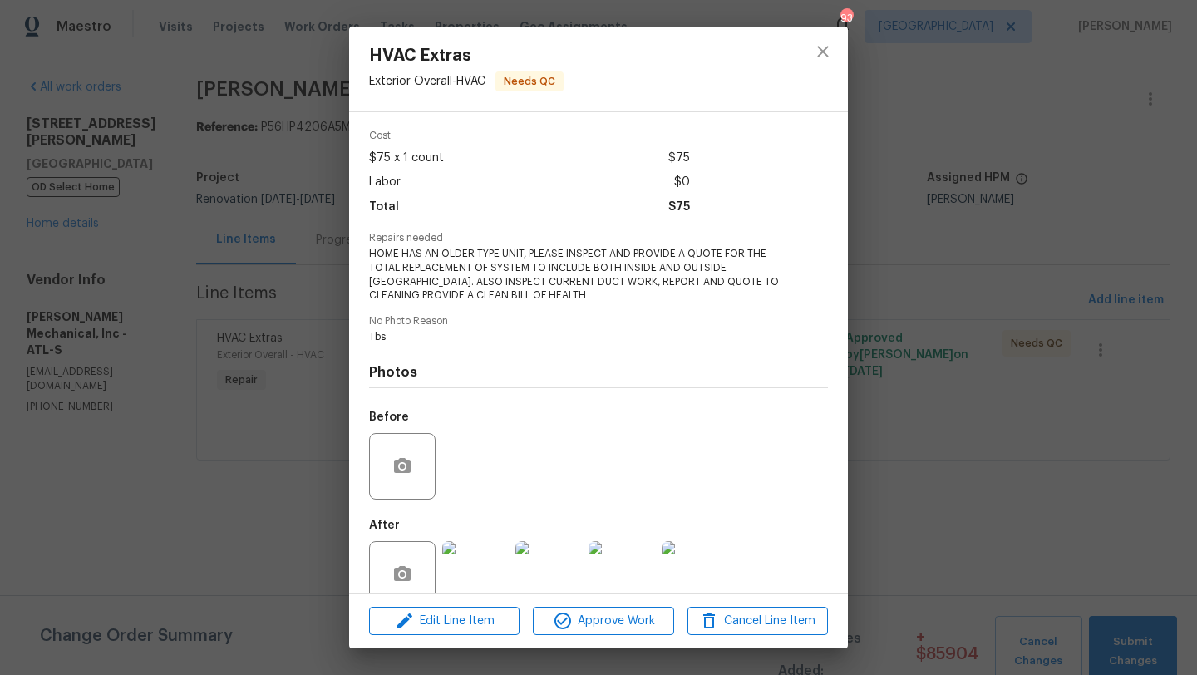
scroll to position [91, 0]
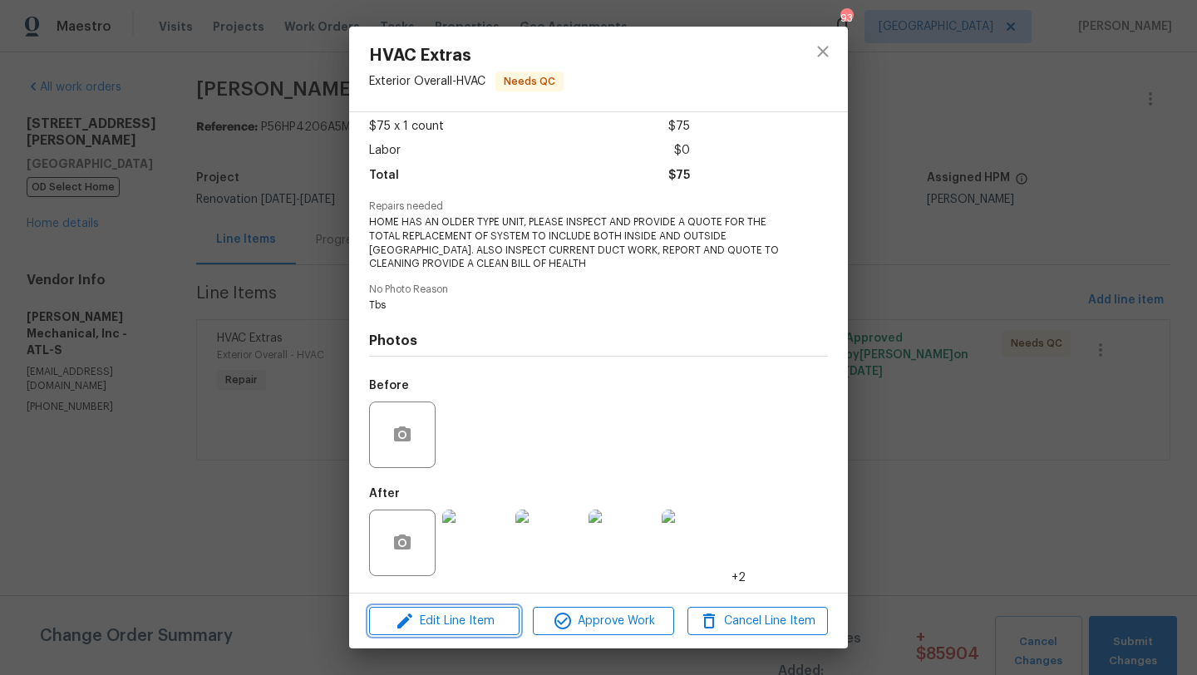
click at [447, 631] on button "Edit Line Item" at bounding box center [444, 621] width 150 height 29
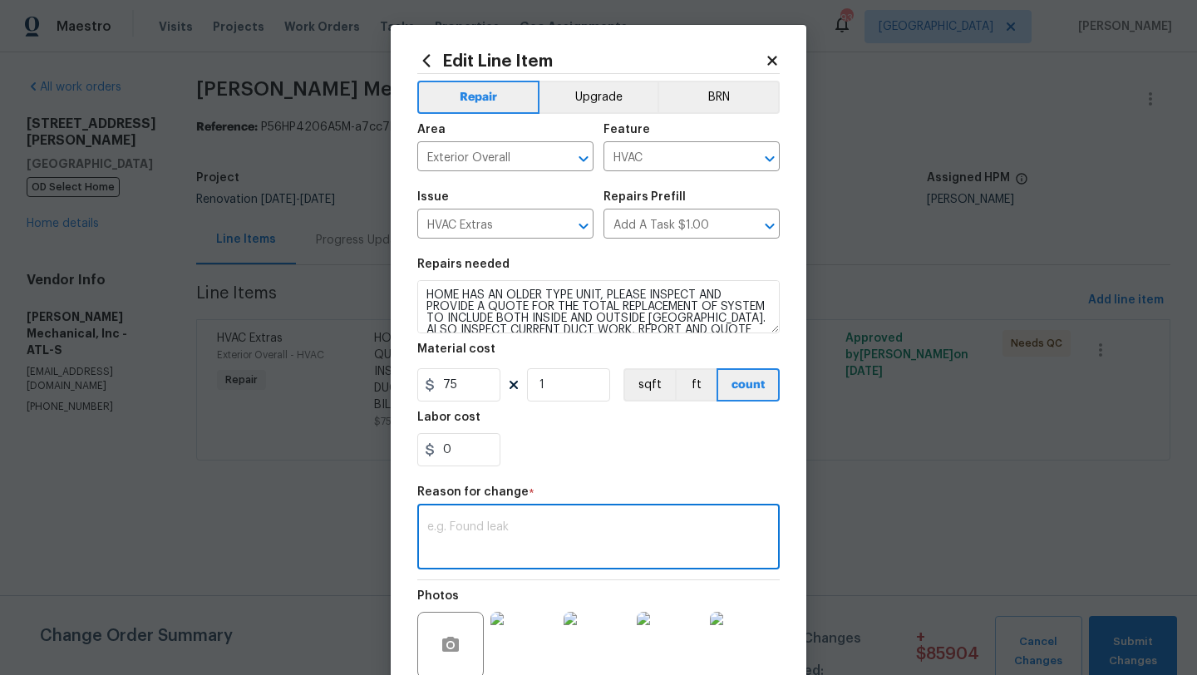
click at [503, 531] on textarea at bounding box center [598, 538] width 343 height 35
paste textarea "**********"
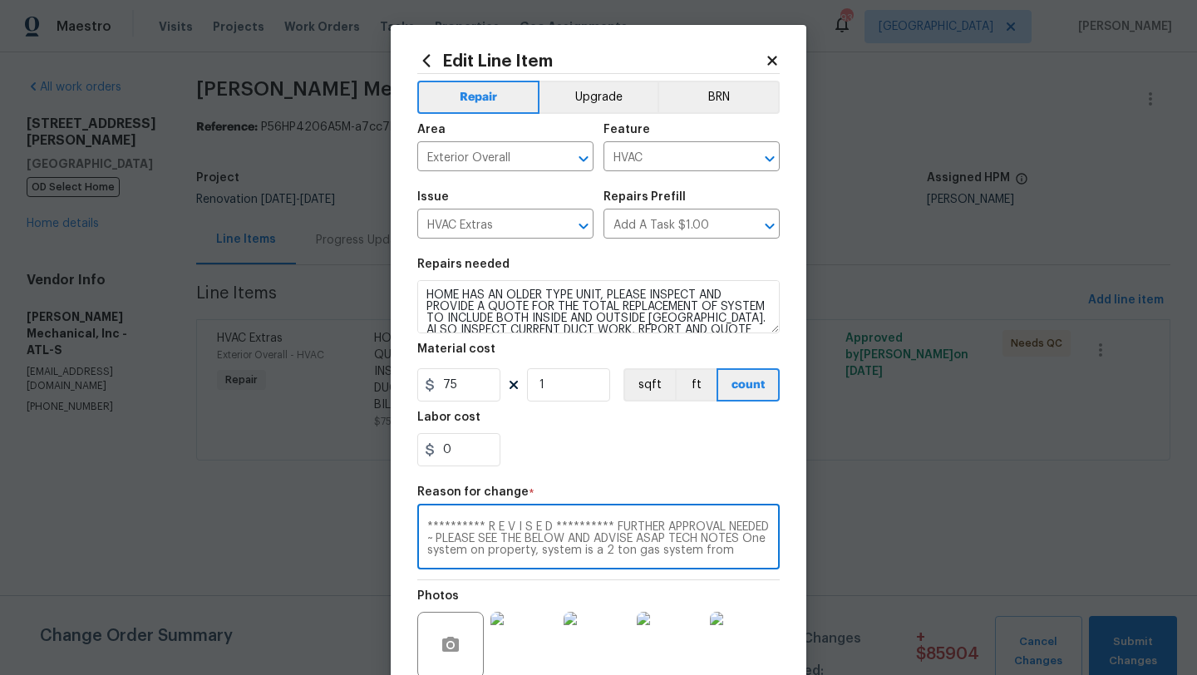
scroll to position [93, 0]
type textarea "**********"
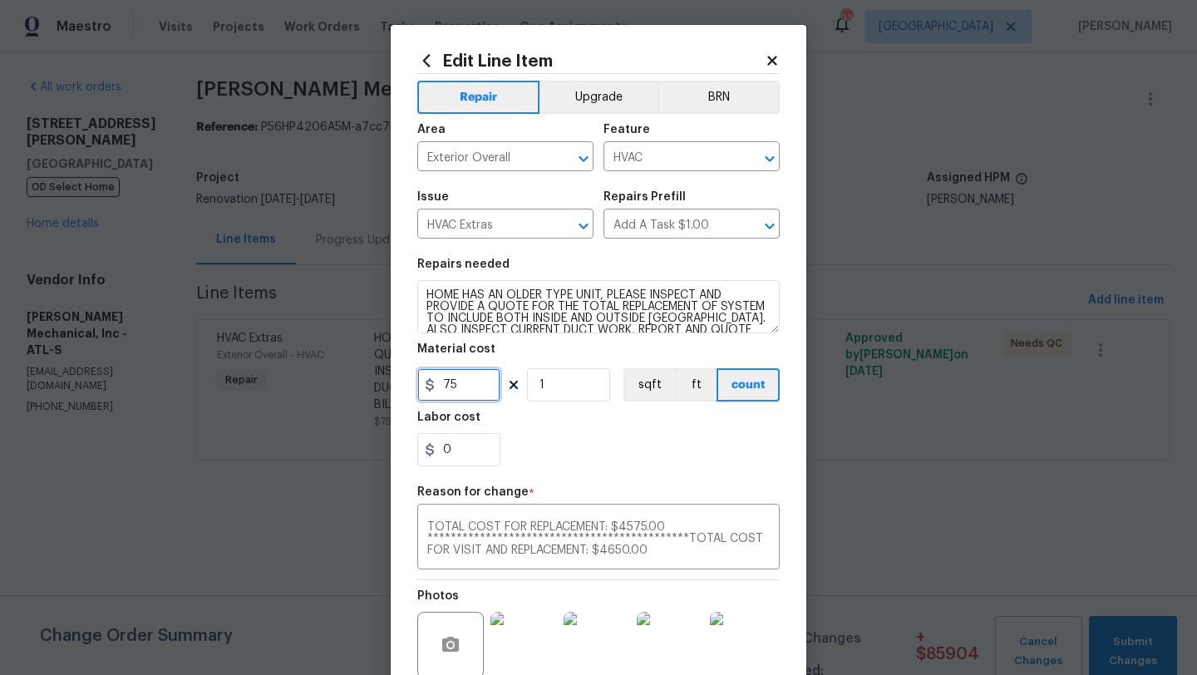
click at [469, 387] on input "75" at bounding box center [458, 384] width 83 height 33
type input "4650"
click at [579, 422] on div "Labor cost" at bounding box center [598, 423] width 363 height 22
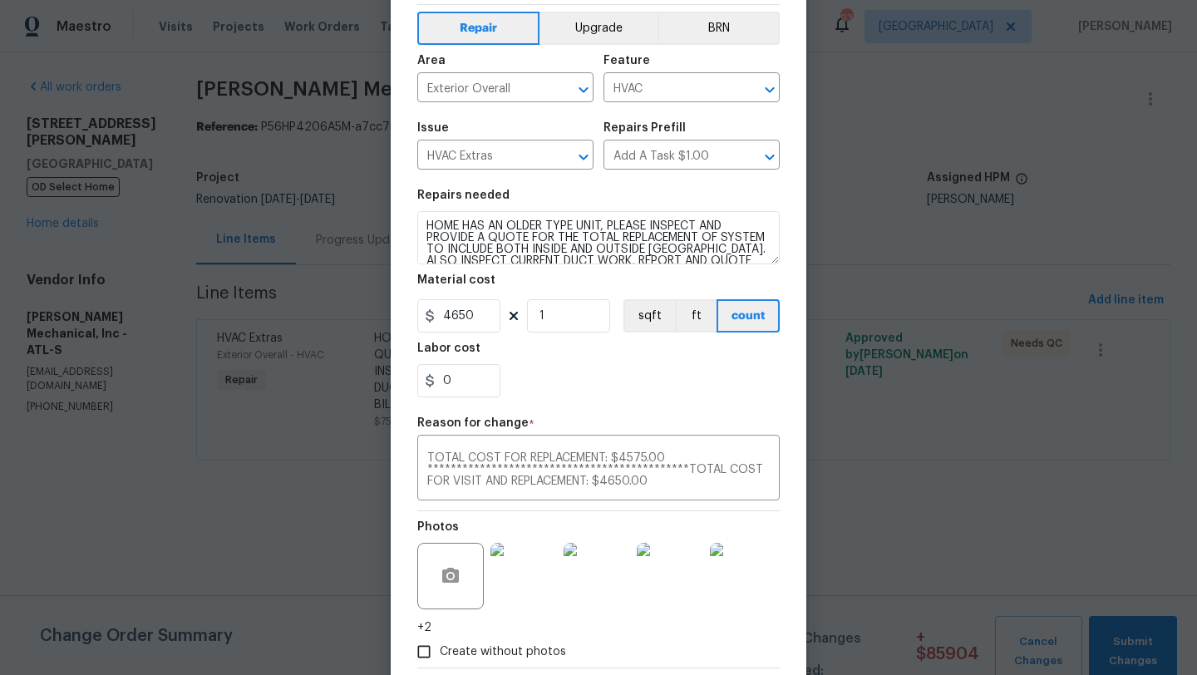
scroll to position [161, 0]
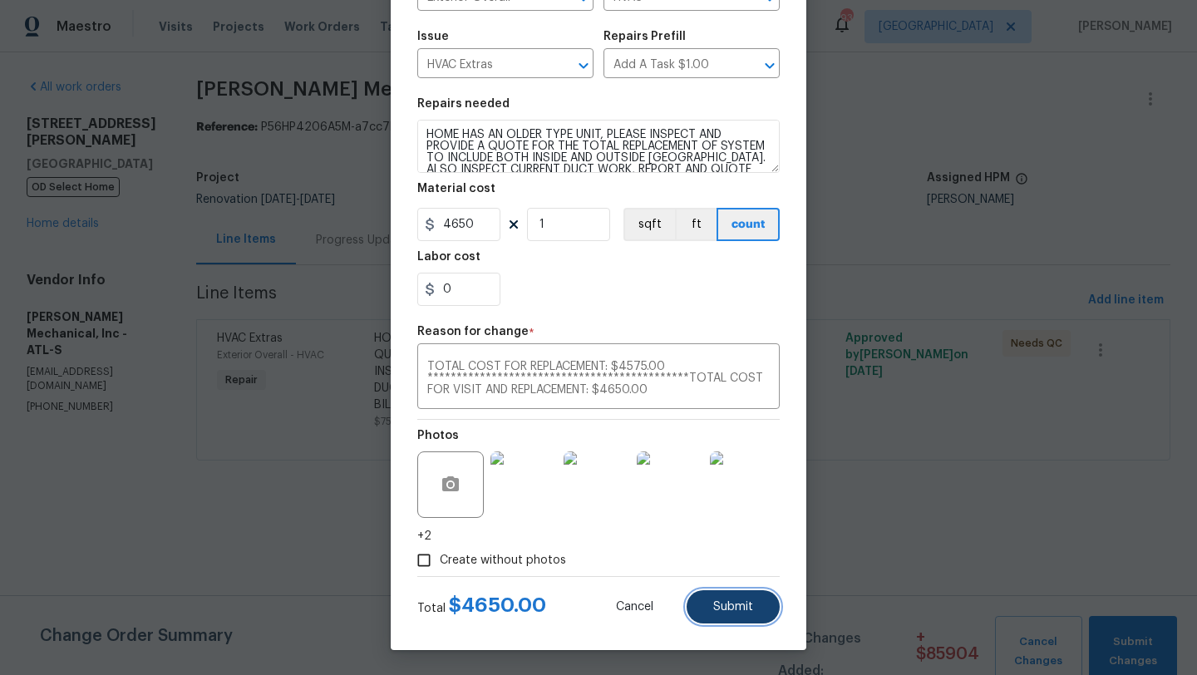
click at [721, 603] on span "Submit" at bounding box center [733, 607] width 40 height 12
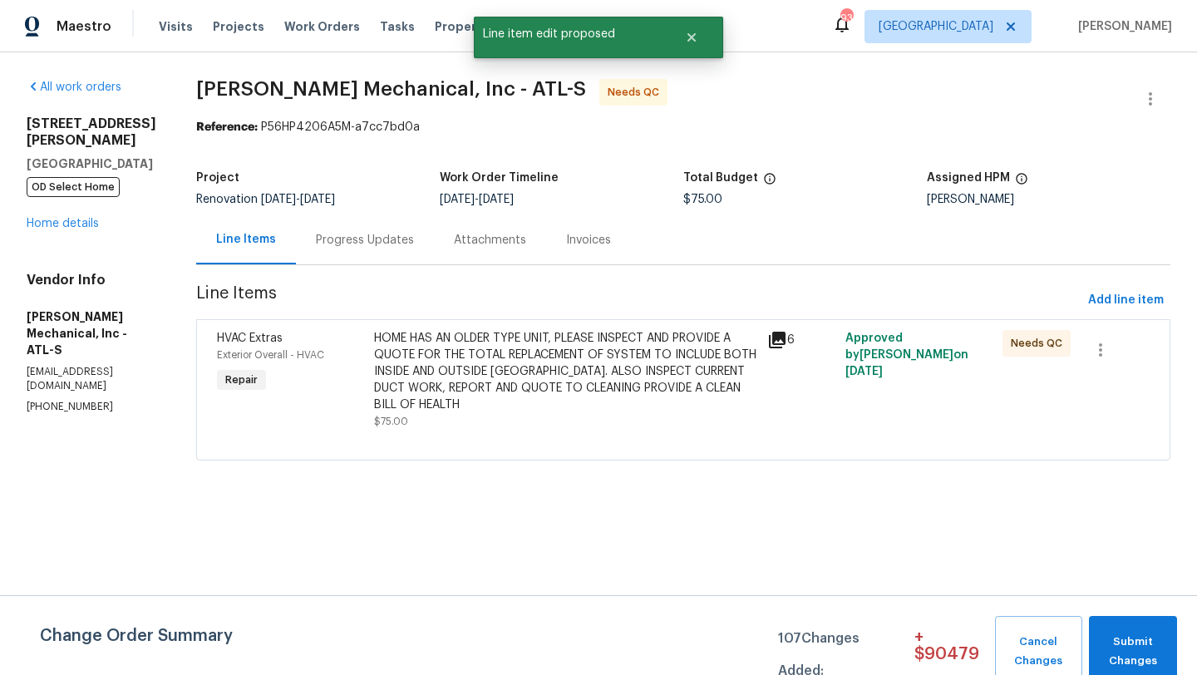
scroll to position [0, 0]
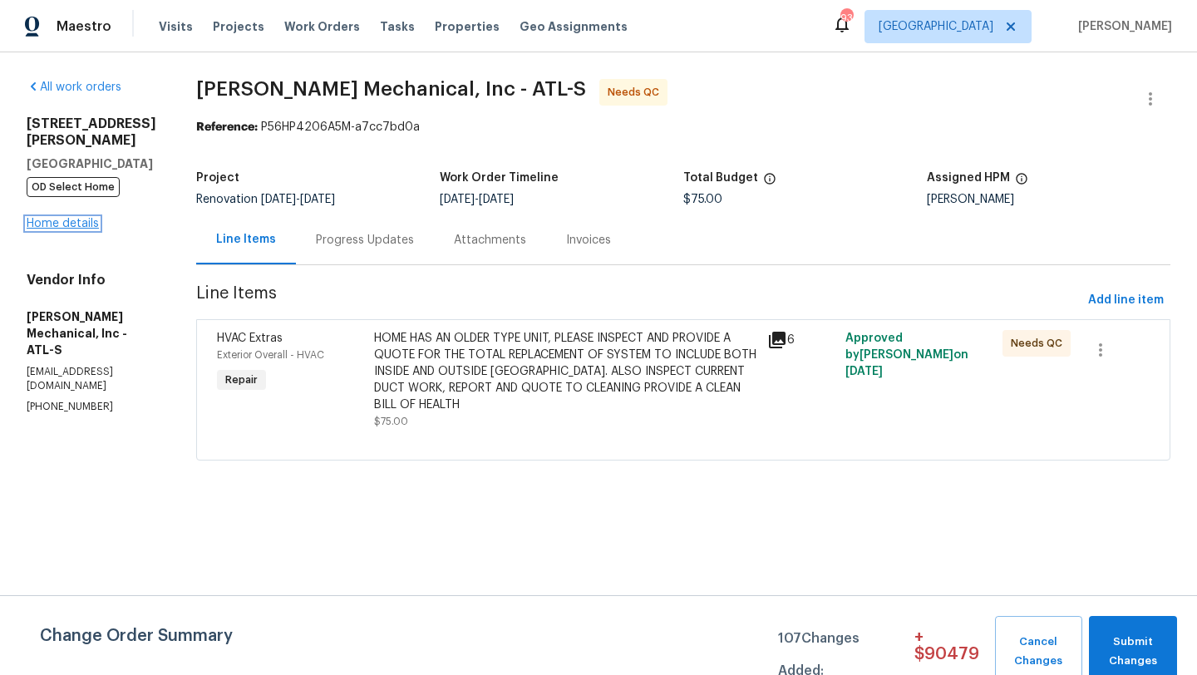
click at [94, 218] on link "Home details" at bounding box center [63, 224] width 72 height 12
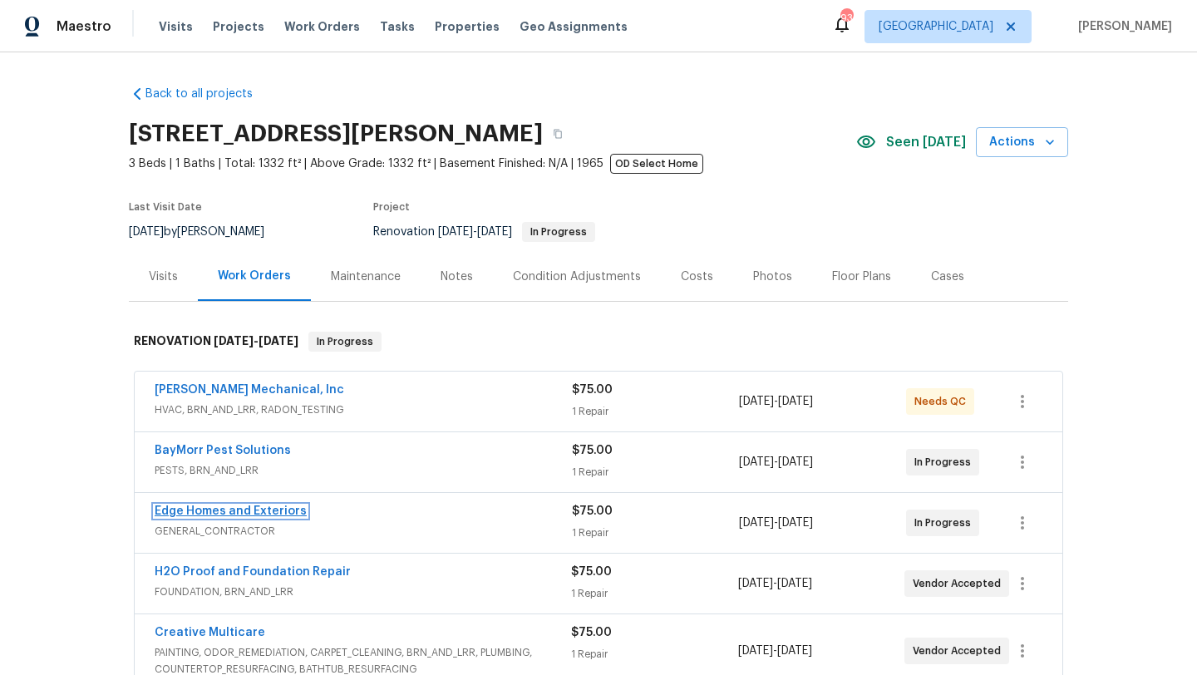
click at [269, 511] on link "Edge Homes and Exteriors" at bounding box center [231, 512] width 152 height 12
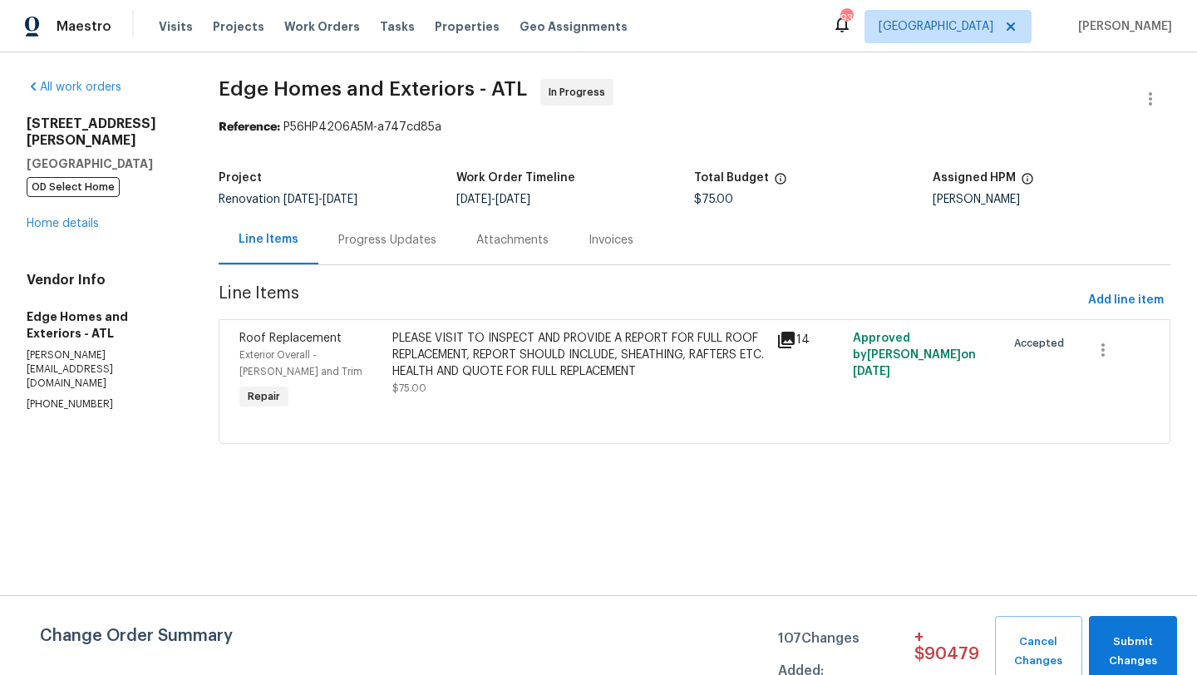
click at [390, 248] on div "Progress Updates" at bounding box center [387, 240] width 98 height 17
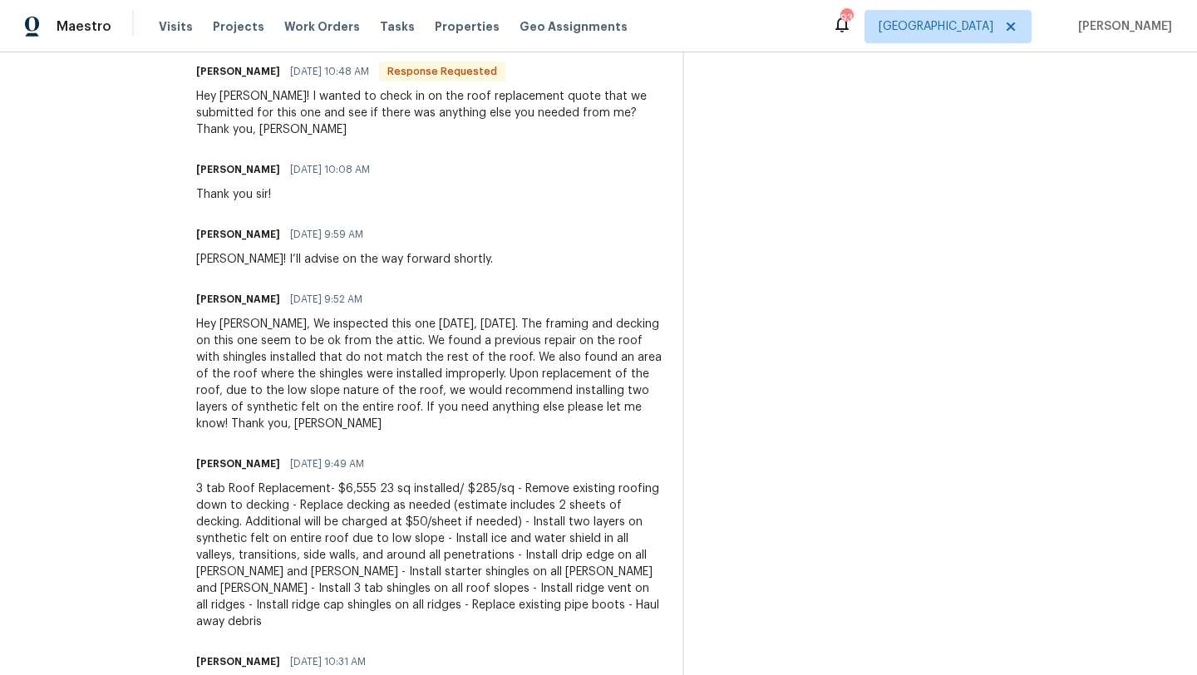
scroll to position [538, 0]
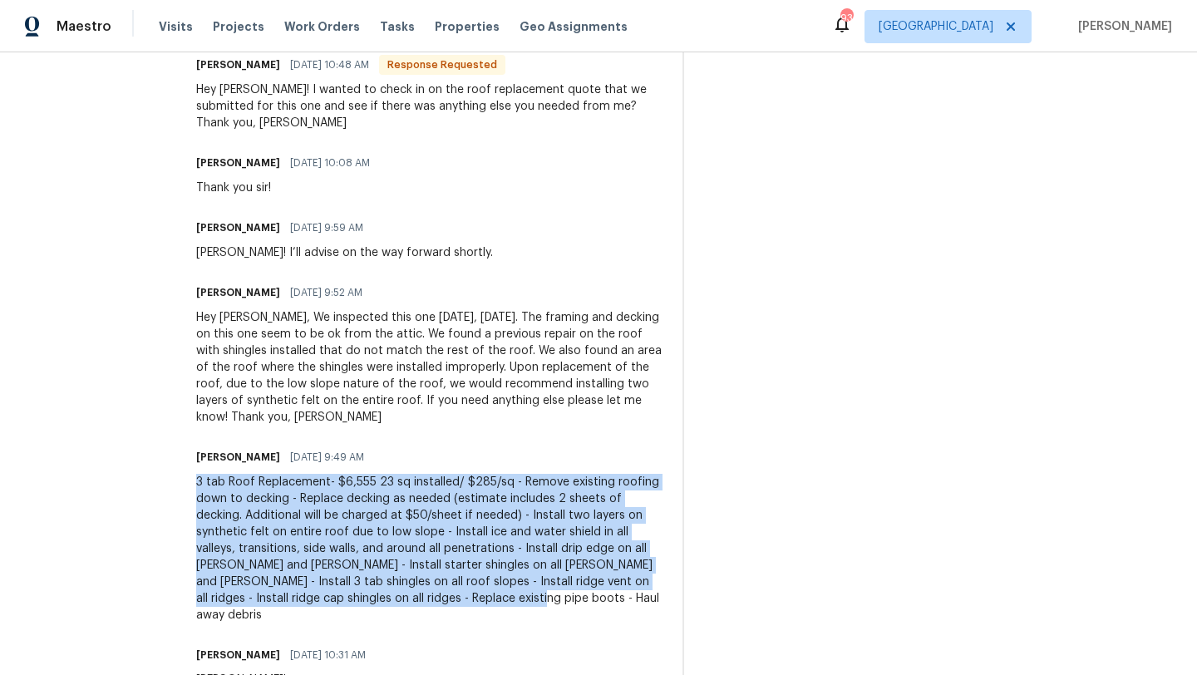
drag, startPoint x: 247, startPoint y: 570, endPoint x: 148, endPoint y: 455, distance: 151.5
click at [148, 455] on div "All work orders 314 Jackson St Cartersville, GA 30120 OD Select Home Home detai…" at bounding box center [598, 165] width 1197 height 1302
copy div "3 tab Roof Replacement- $6,555 23 sq installed/ $285/sq - Remove existing roofi…"
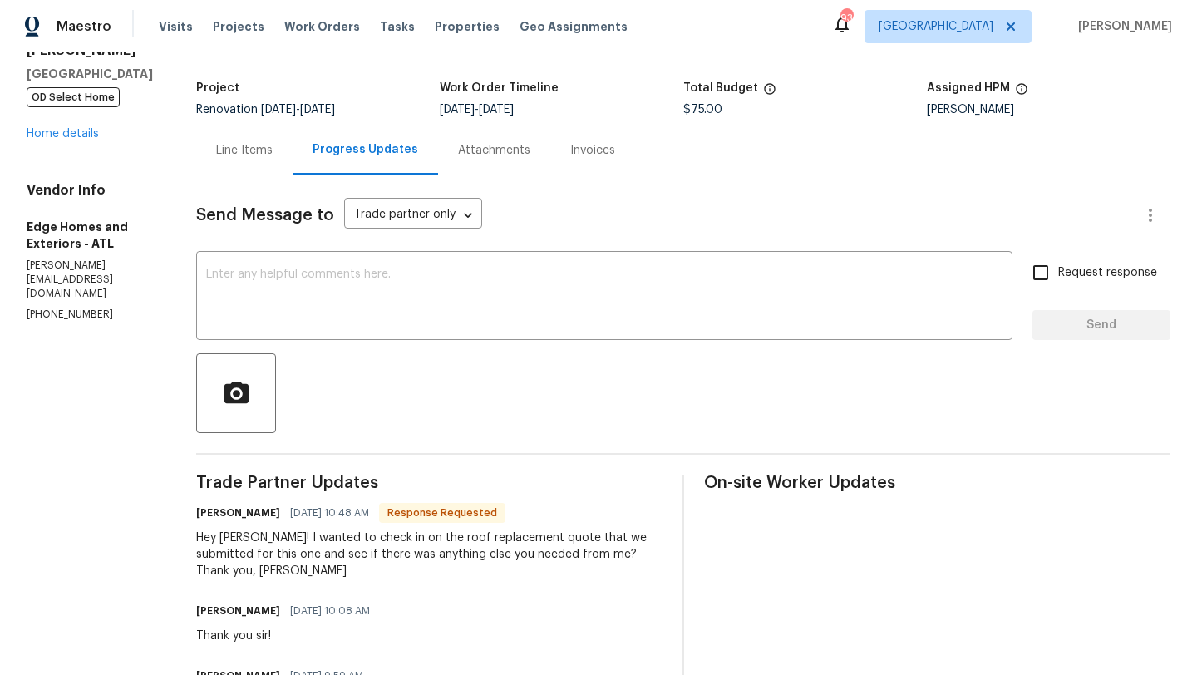
scroll to position [0, 0]
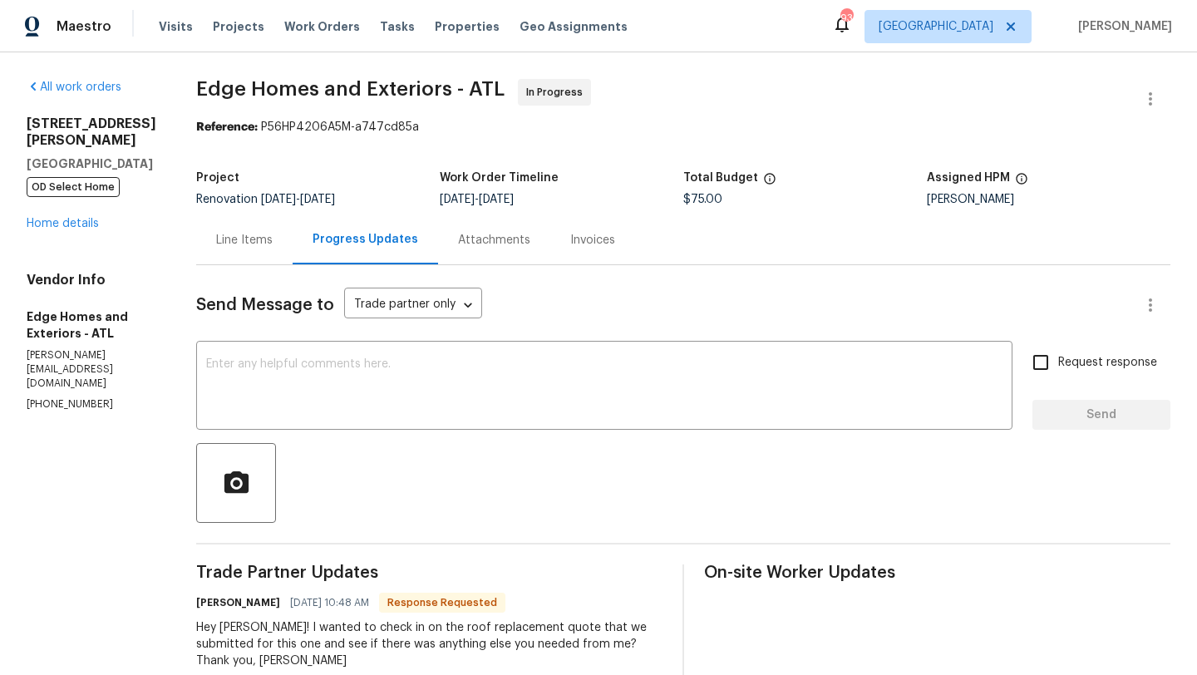
click at [216, 239] on div "Line Items" at bounding box center [244, 240] width 57 height 17
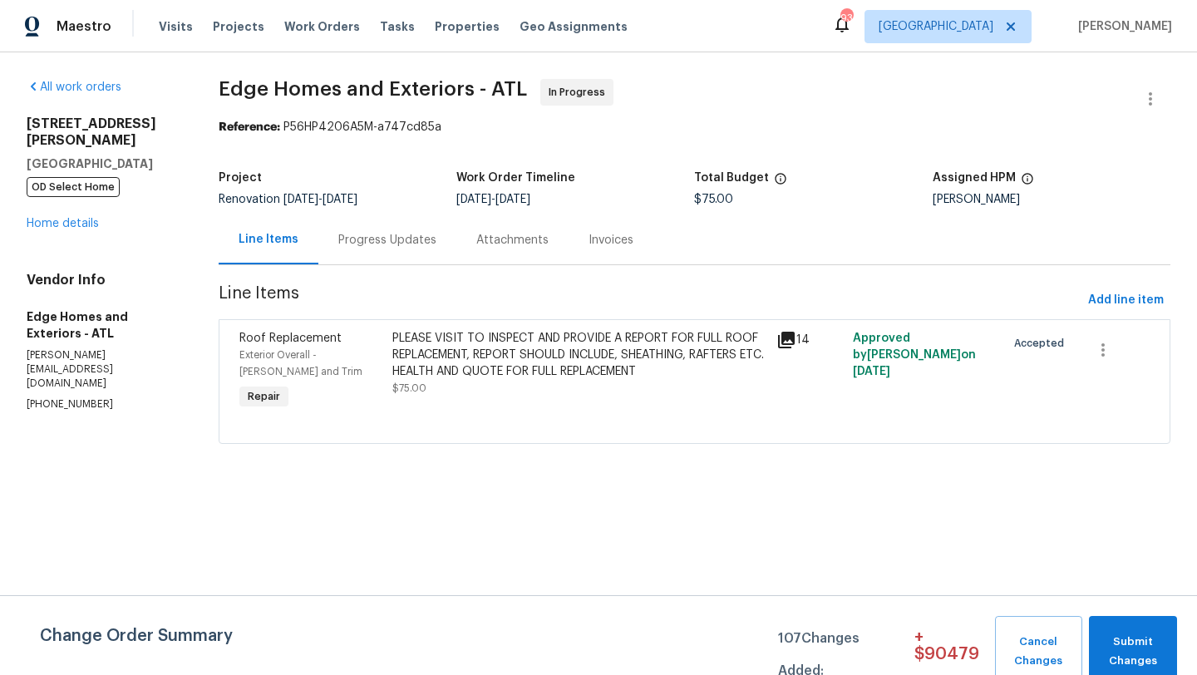
click at [255, 343] on span "Roof Replacement" at bounding box center [290, 339] width 102 height 12
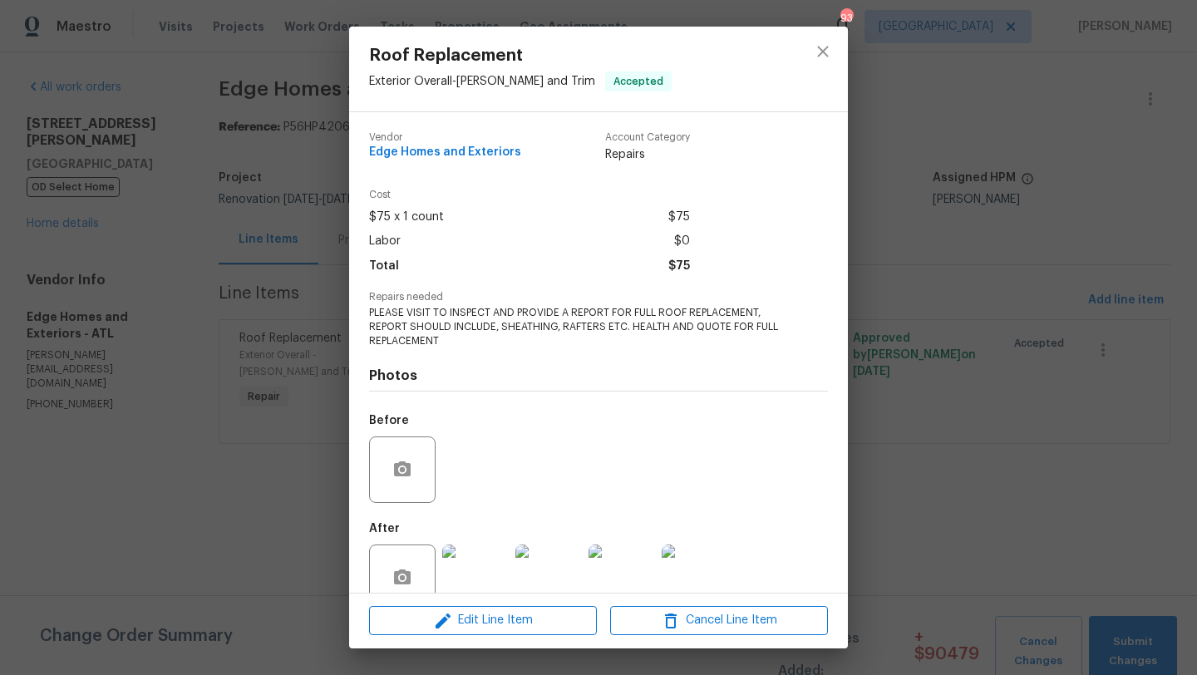
scroll to position [36, 0]
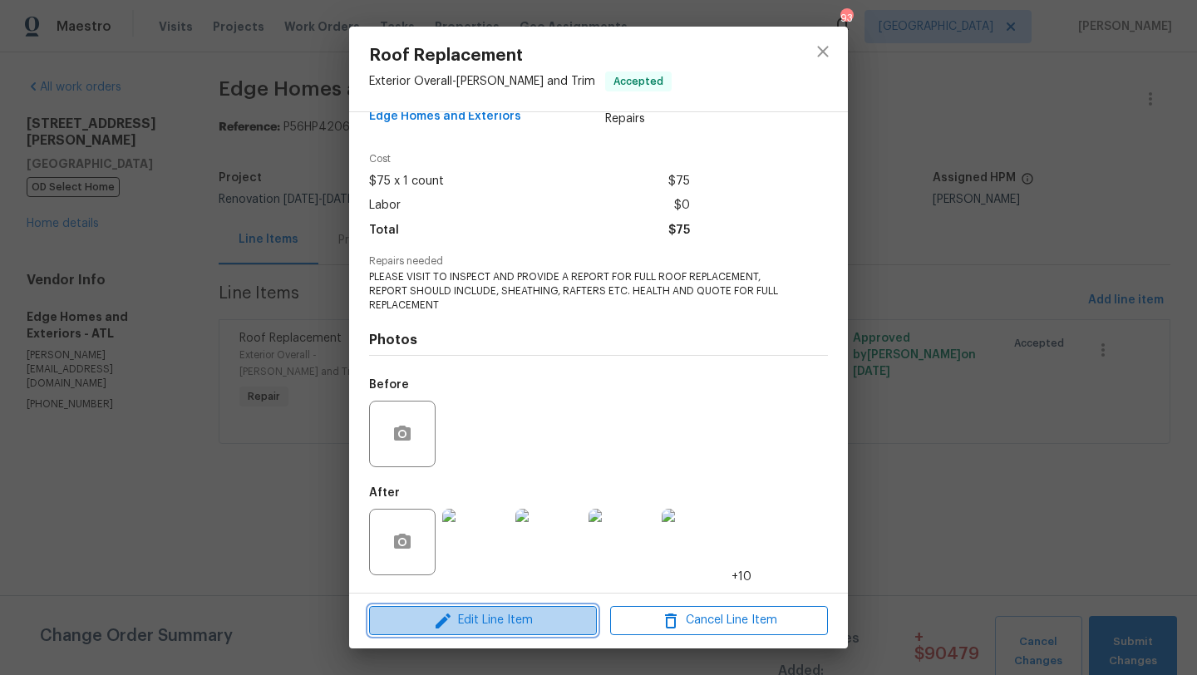
click at [461, 616] on span "Edit Line Item" at bounding box center [483, 620] width 218 height 21
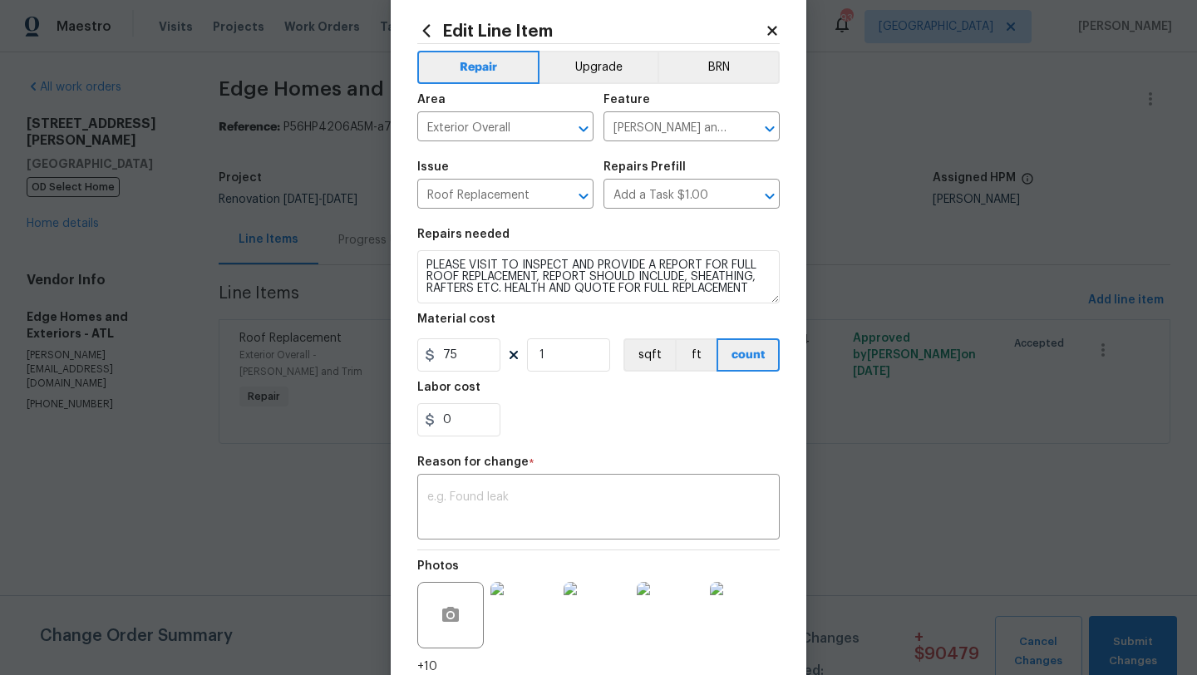
scroll to position [35, 0]
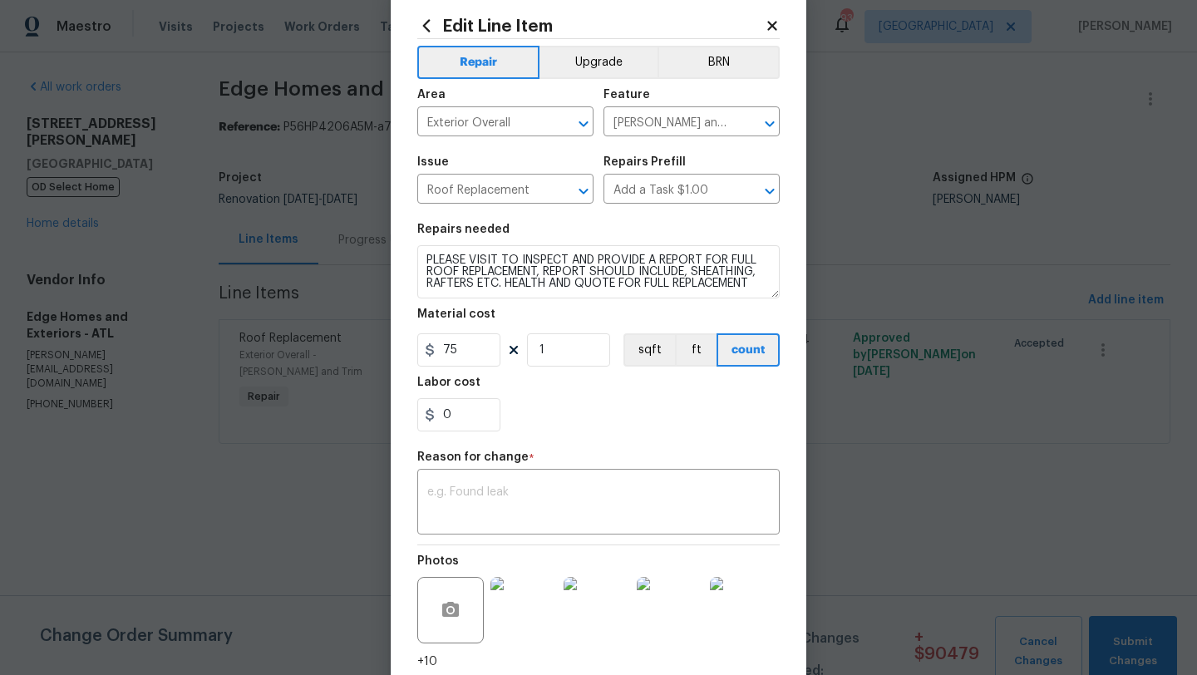
click at [525, 607] on img at bounding box center [524, 610] width 67 height 67
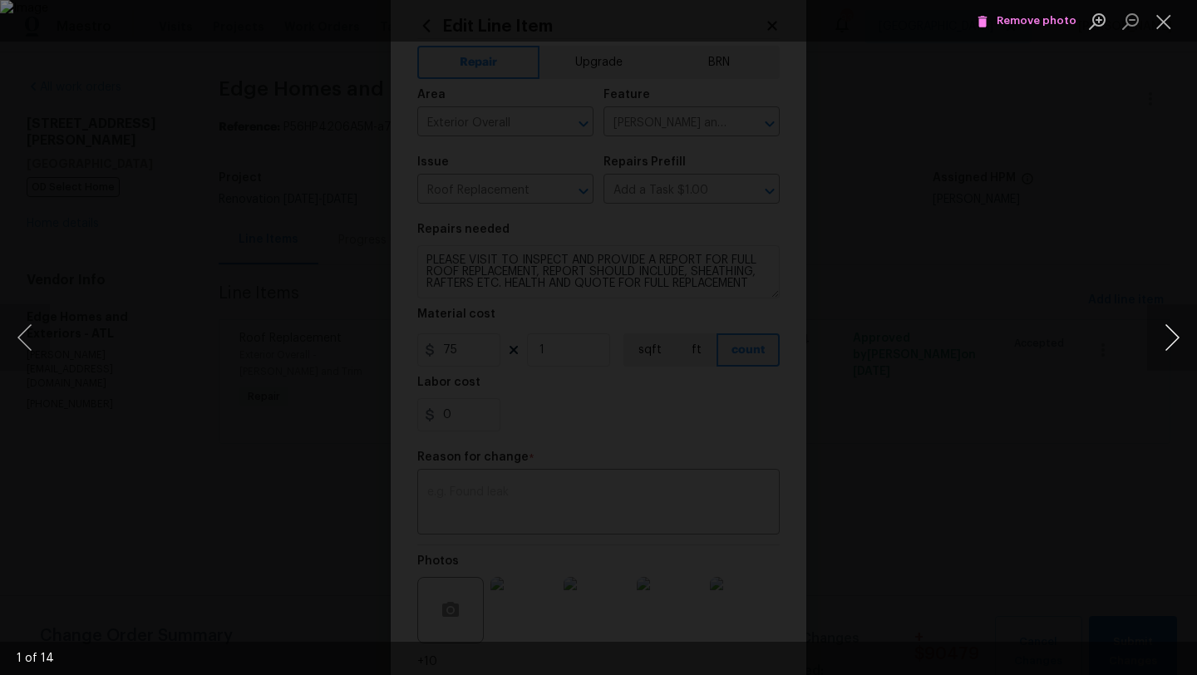
click at [1168, 350] on button "Next image" at bounding box center [1172, 337] width 50 height 67
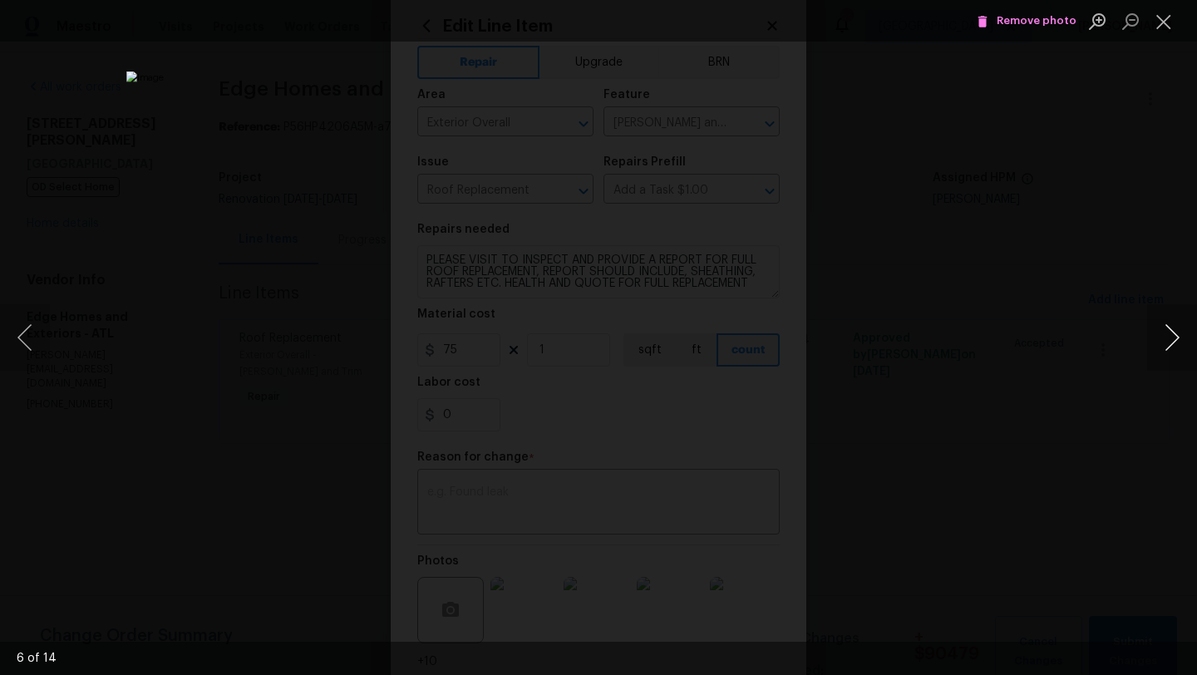
click at [1168, 350] on button "Next image" at bounding box center [1172, 337] width 50 height 67
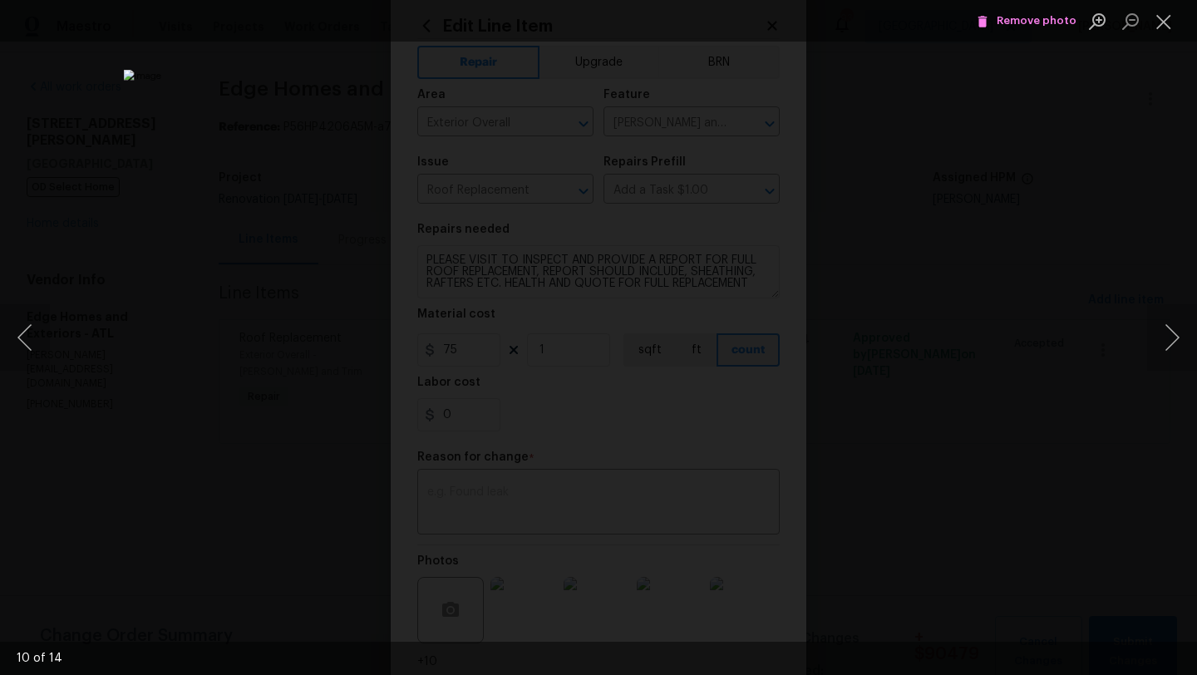
click at [1101, 266] on div "Lightbox" at bounding box center [598, 337] width 1197 height 675
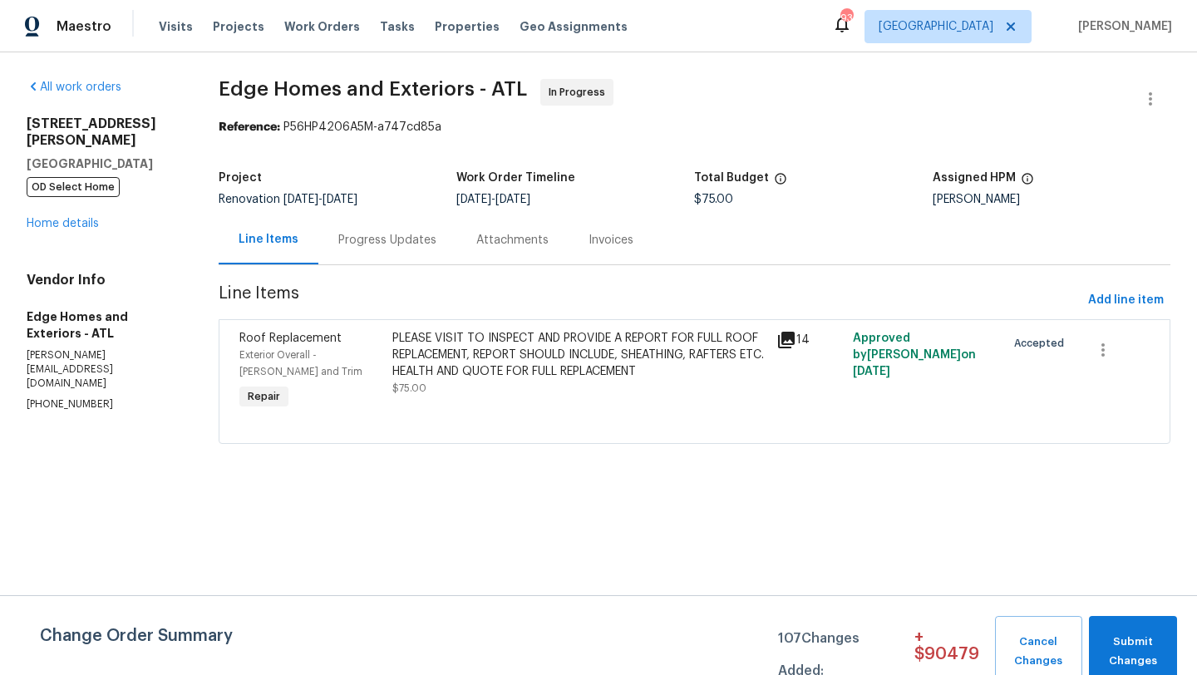
click at [873, 268] on body "Maestro Visits Projects Work Orders Tasks Properties Geo Assignments 93 Atlanta…" at bounding box center [598, 245] width 1197 height 491
click at [390, 234] on div "Progress Updates" at bounding box center [387, 240] width 98 height 17
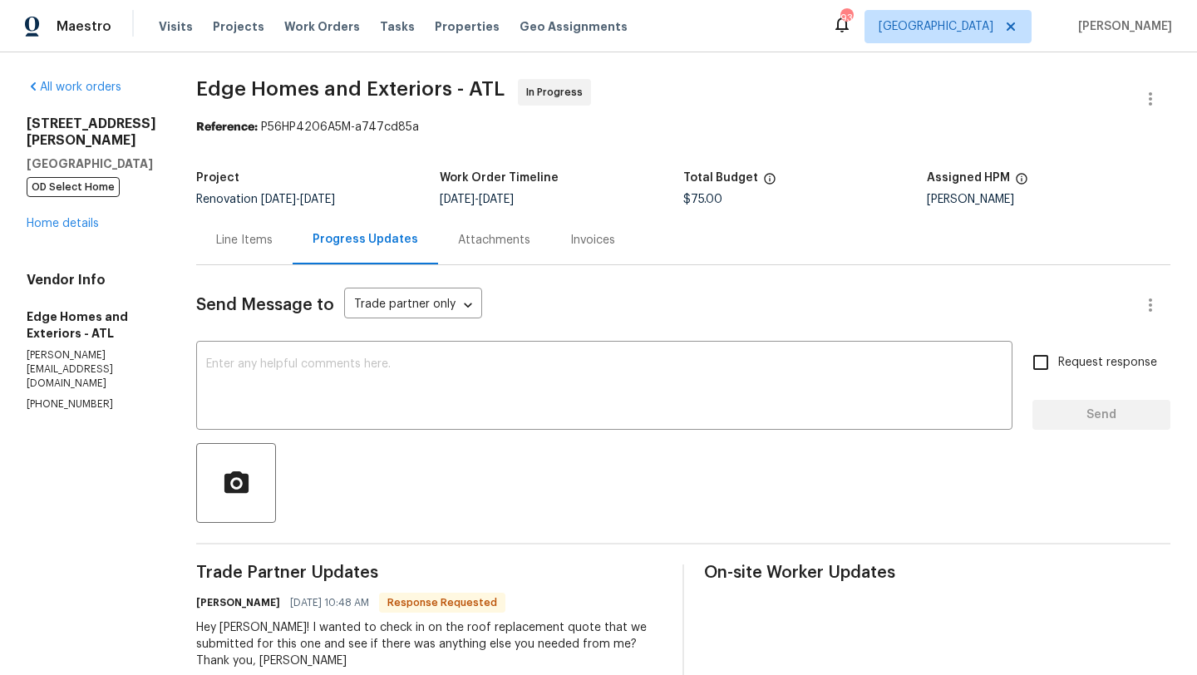
click at [216, 241] on div "Line Items" at bounding box center [244, 240] width 57 height 17
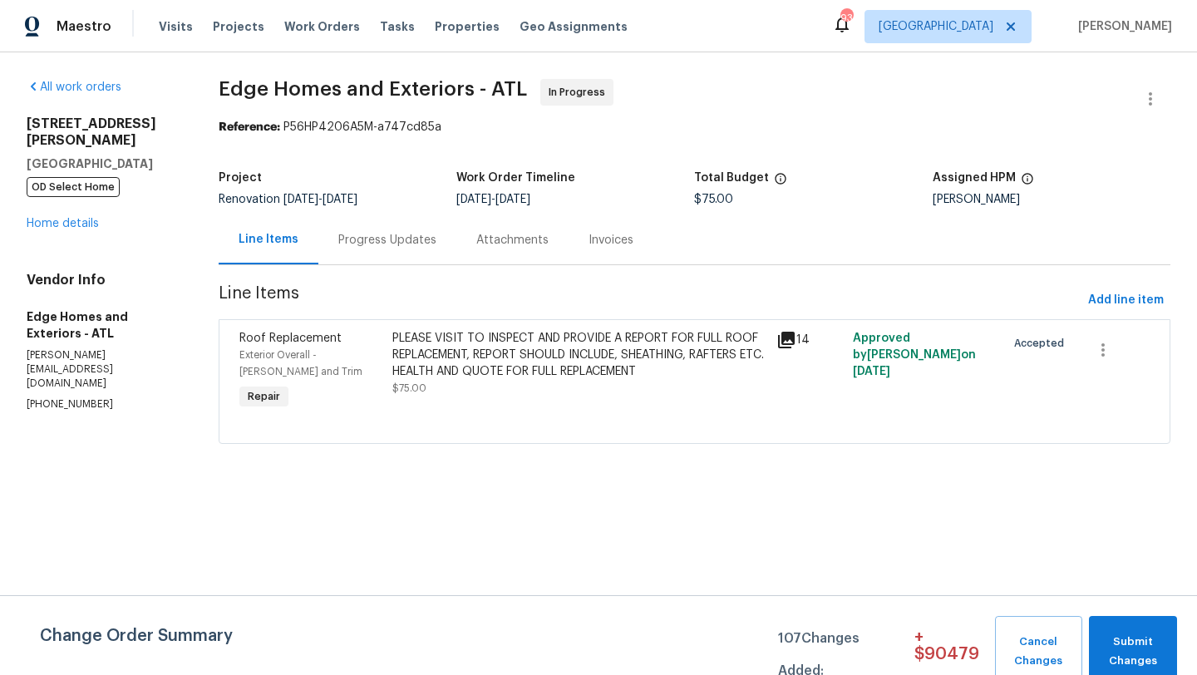
click at [272, 349] on div "Exterior Overall - Eaves and Trim" at bounding box center [311, 363] width 144 height 33
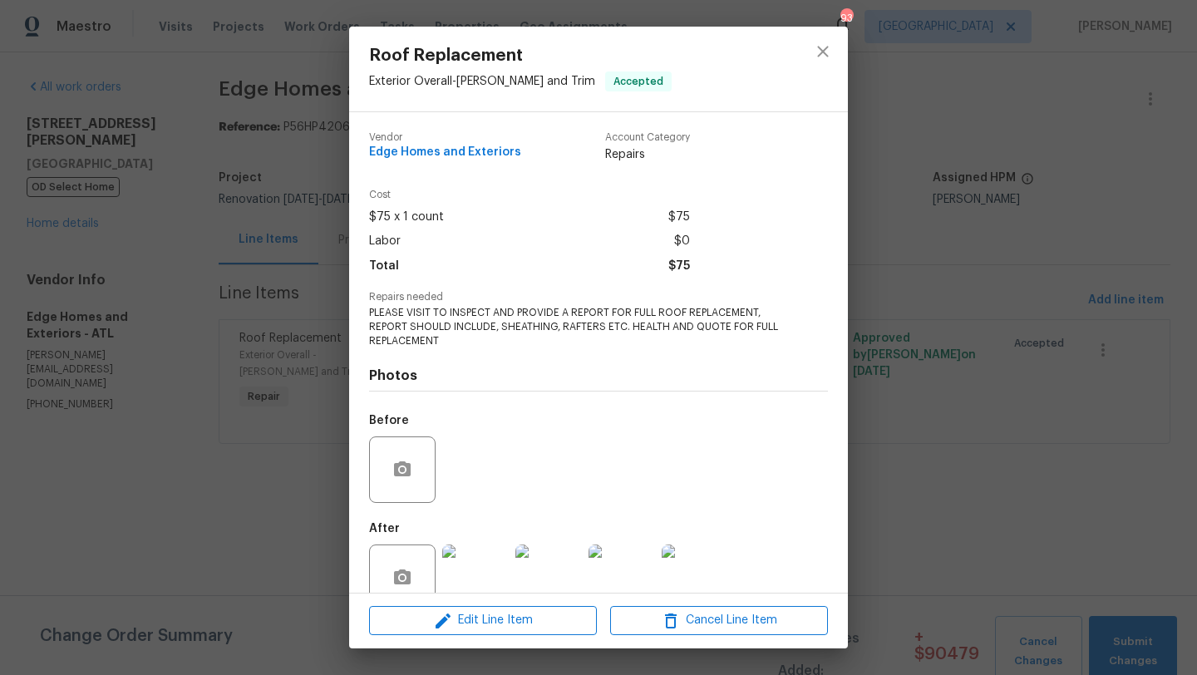
scroll to position [36, 0]
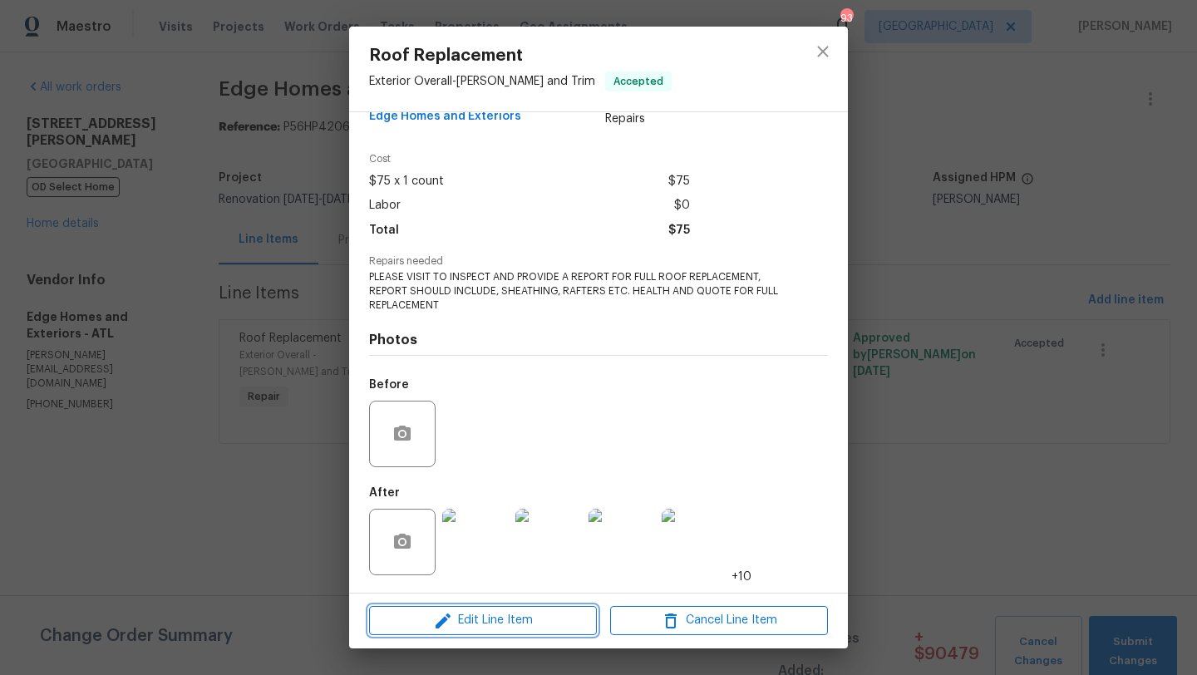
click at [441, 619] on icon "button" at bounding box center [443, 621] width 20 height 20
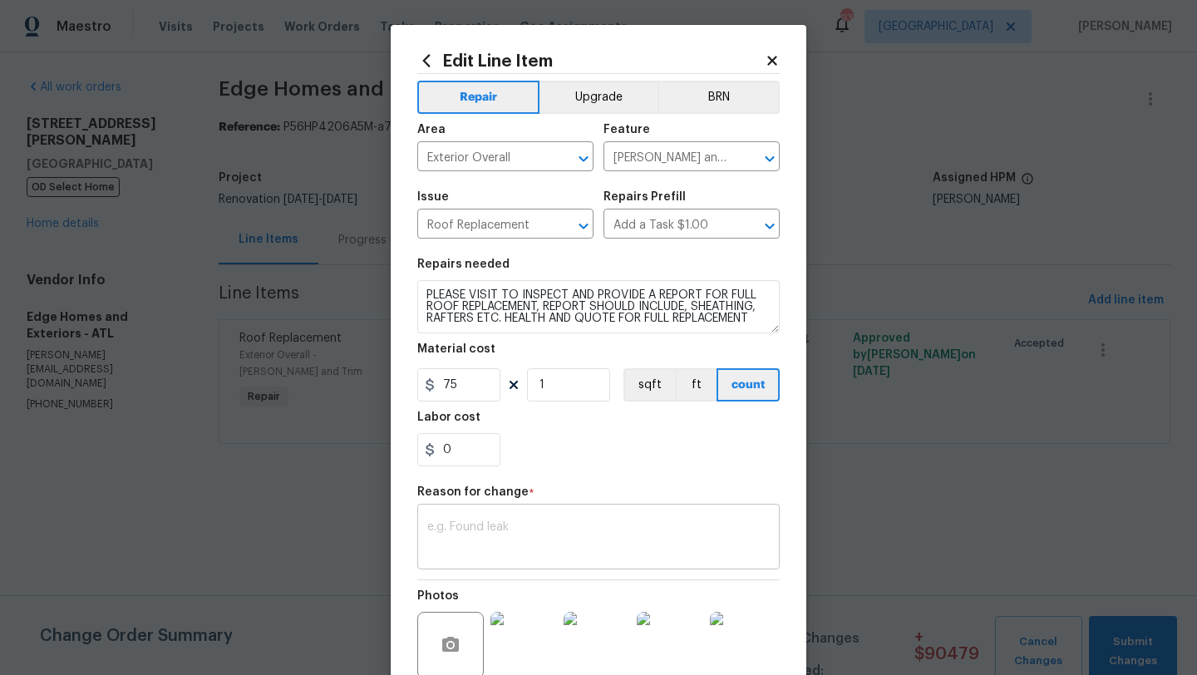
click at [465, 541] on textarea at bounding box center [598, 538] width 343 height 35
paste textarea "3 tab Roof Replacement- $6,555 23 sq installed/ $285/sq - Remove existing roofi…"
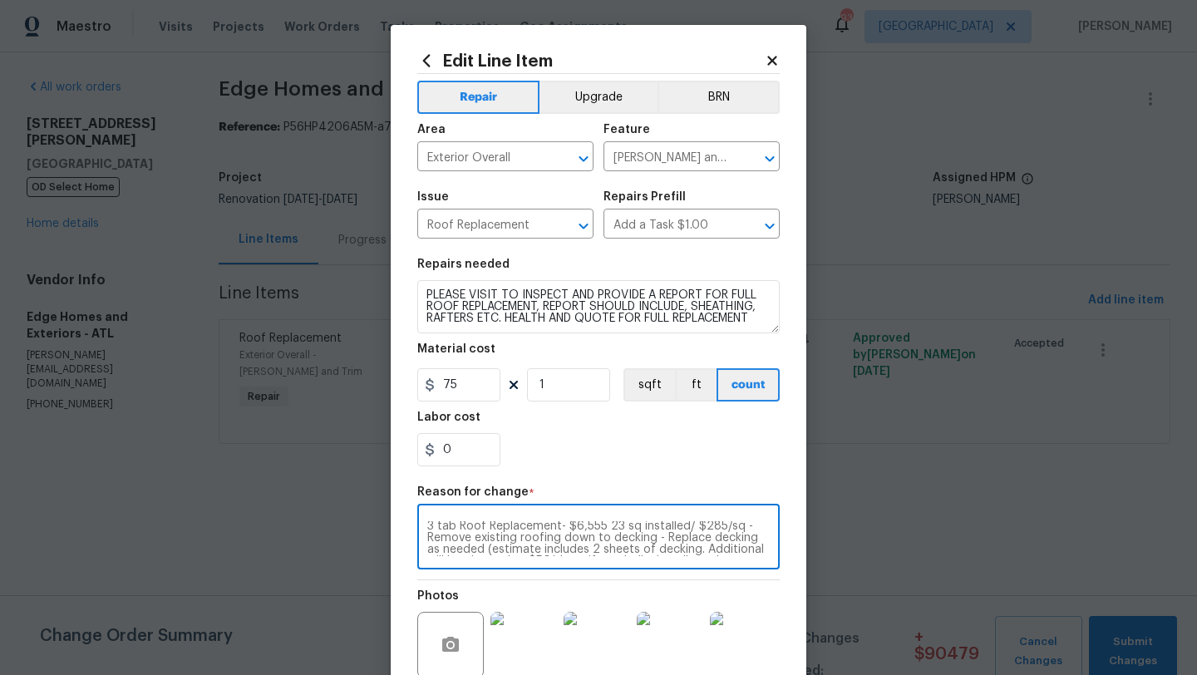
scroll to position [0, 0]
type textarea "3 tab Roof Replacement- $6,555 23 sq installed/ $285/sq - Remove existing roofi…"
click at [467, 389] on input "75" at bounding box center [458, 384] width 83 height 33
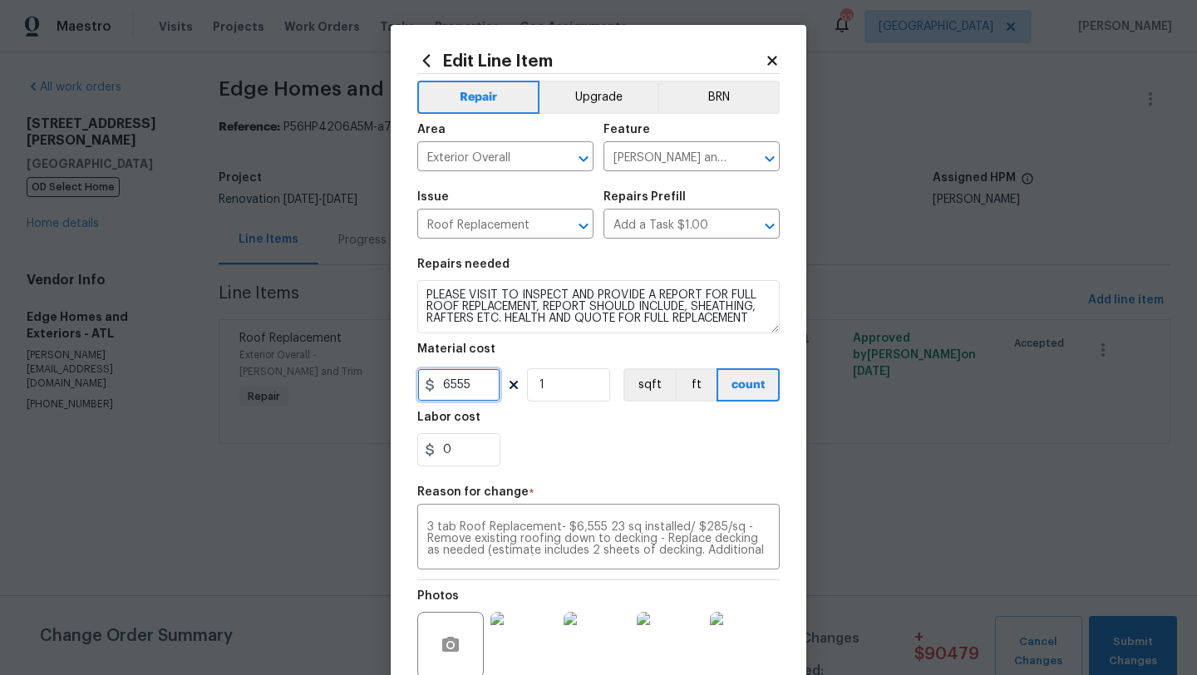
type input "6555"
click at [594, 442] on div "0" at bounding box center [598, 449] width 363 height 33
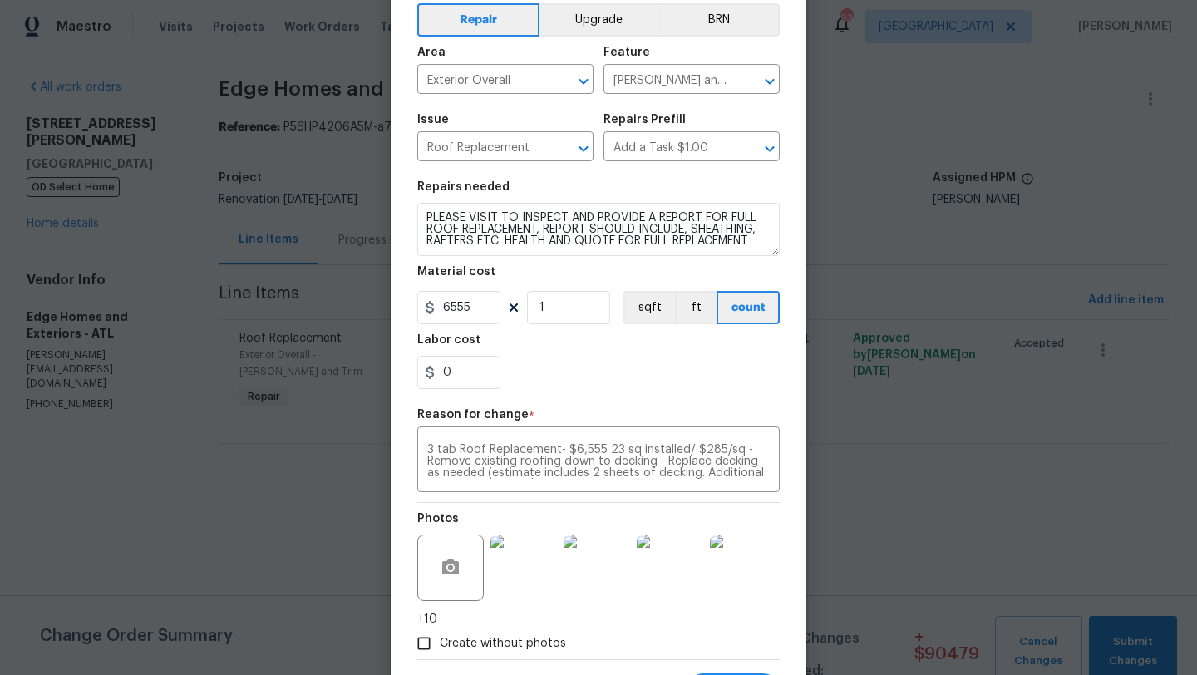
scroll to position [161, 0]
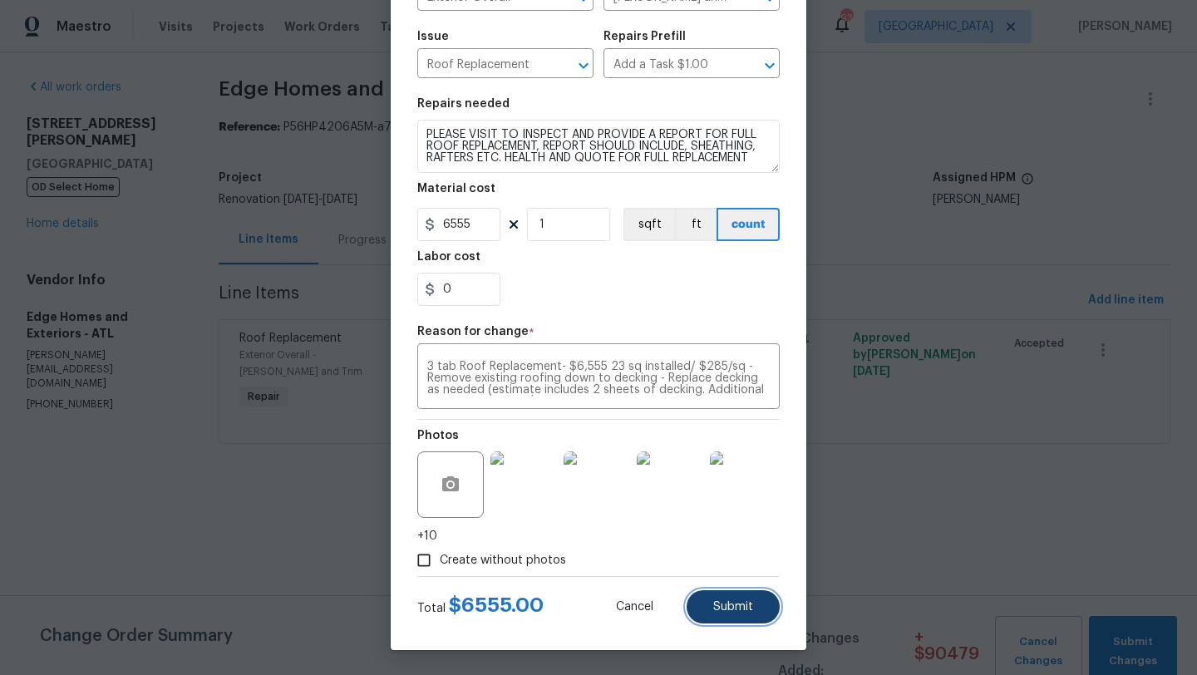
click at [722, 617] on button "Submit" at bounding box center [733, 606] width 93 height 33
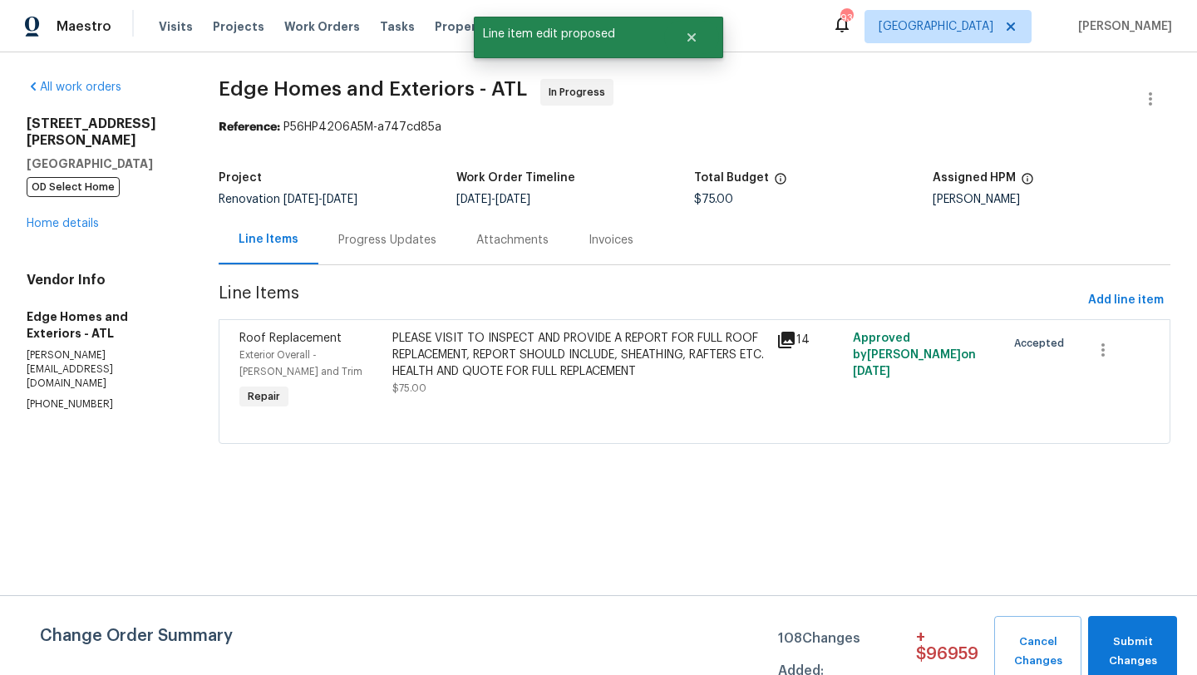
scroll to position [0, 0]
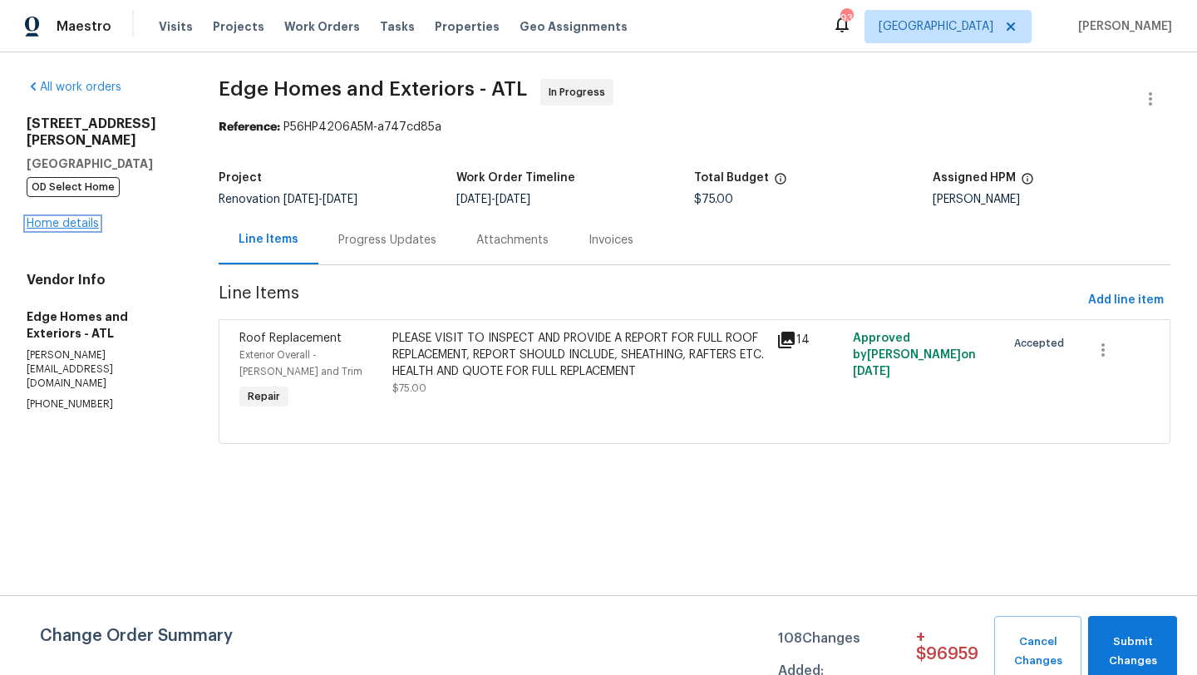
click at [75, 218] on link "Home details" at bounding box center [63, 224] width 72 height 12
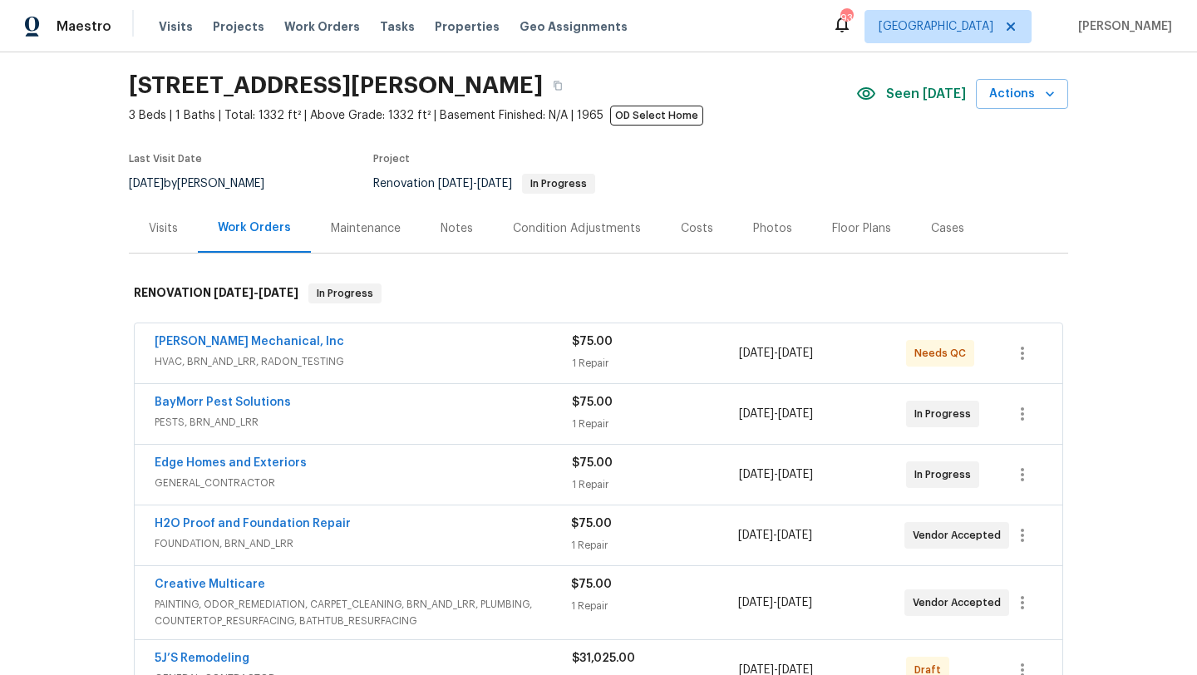
scroll to position [53, 0]
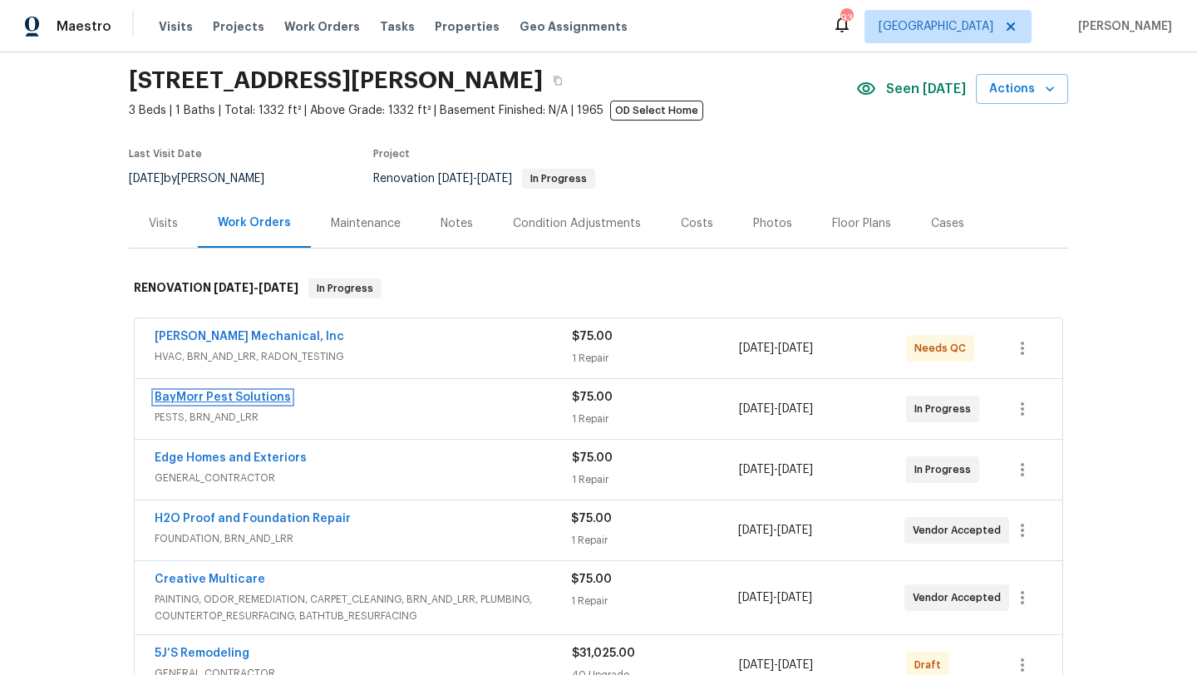
click at [235, 397] on link "BayMorr Pest Solutions" at bounding box center [223, 398] width 136 height 12
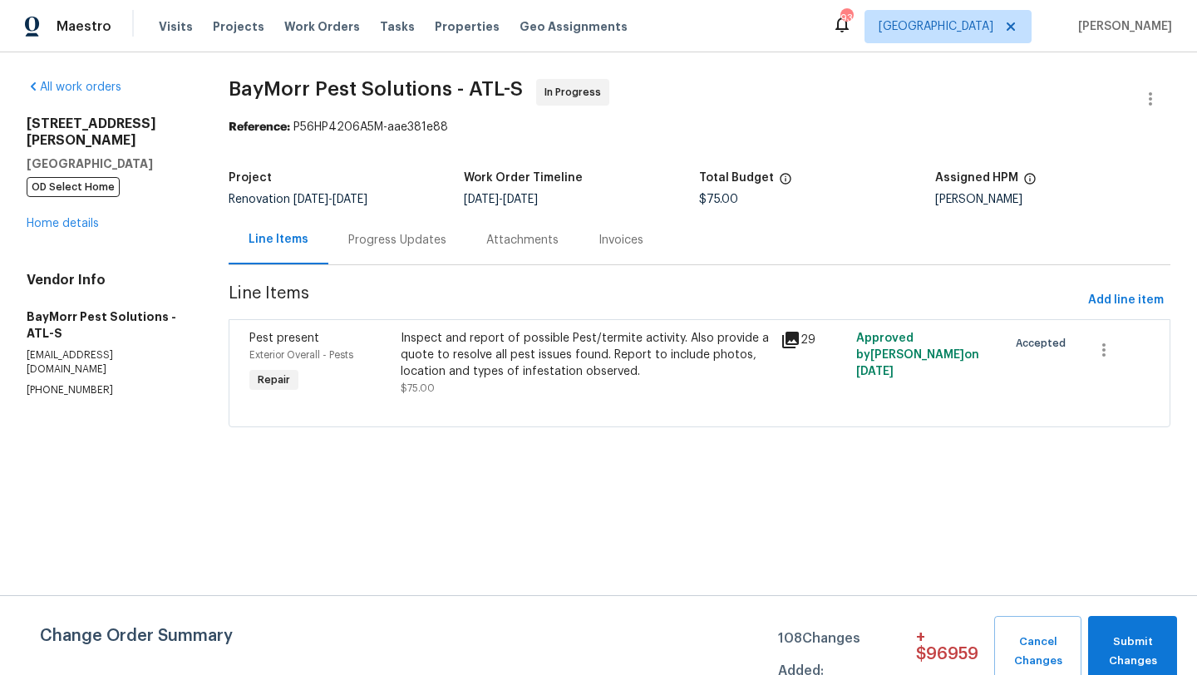
click at [394, 236] on div "Progress Updates" at bounding box center [397, 240] width 98 height 17
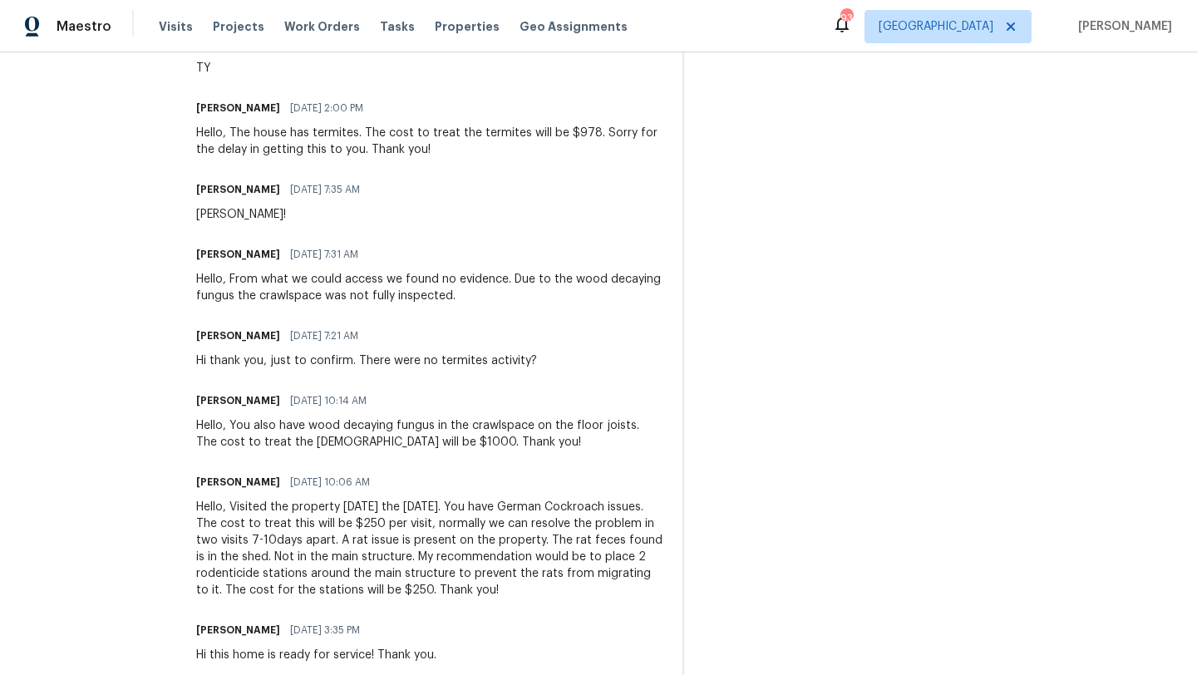
scroll to position [868, 0]
drag, startPoint x: 545, startPoint y: 591, endPoint x: 185, endPoint y: 136, distance: 580.2
click at [196, 136] on div "Trade Partner Updates Kenroy Hoilett 10/13/2025 6:02 AM Ty Todd Morrison 10/12/…" at bounding box center [429, 191] width 466 height 988
copy div "Hello, The house has termites. The cost to treat the termites will be $978. Sor…"
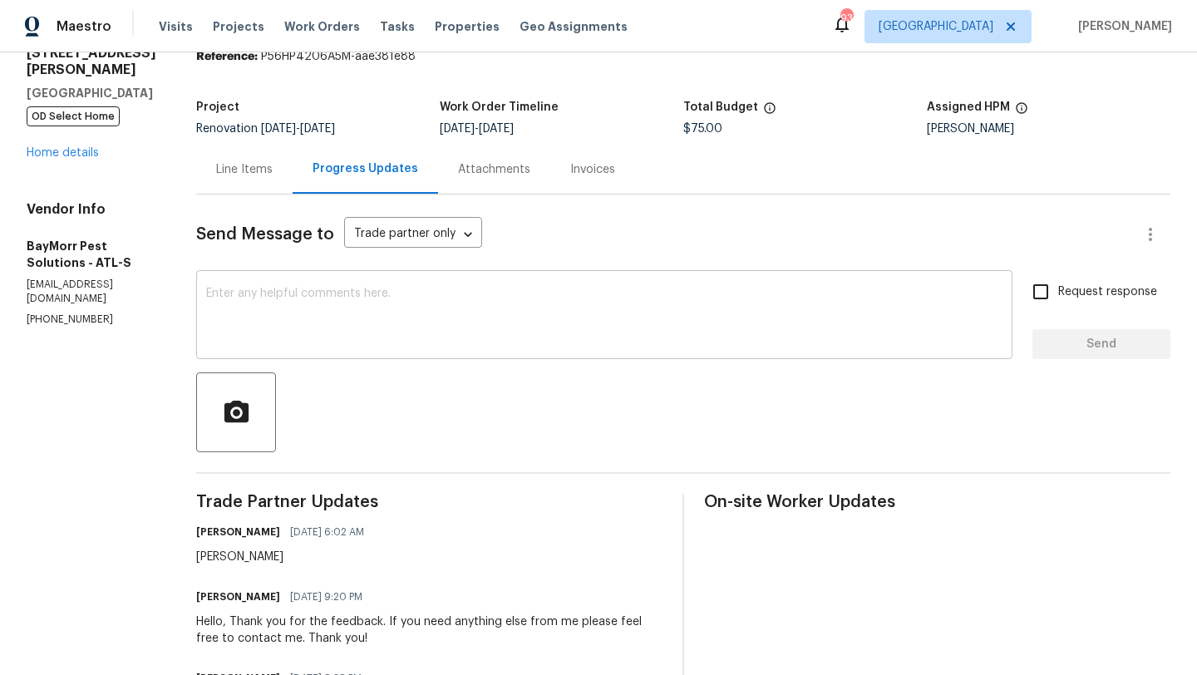
scroll to position [1, 0]
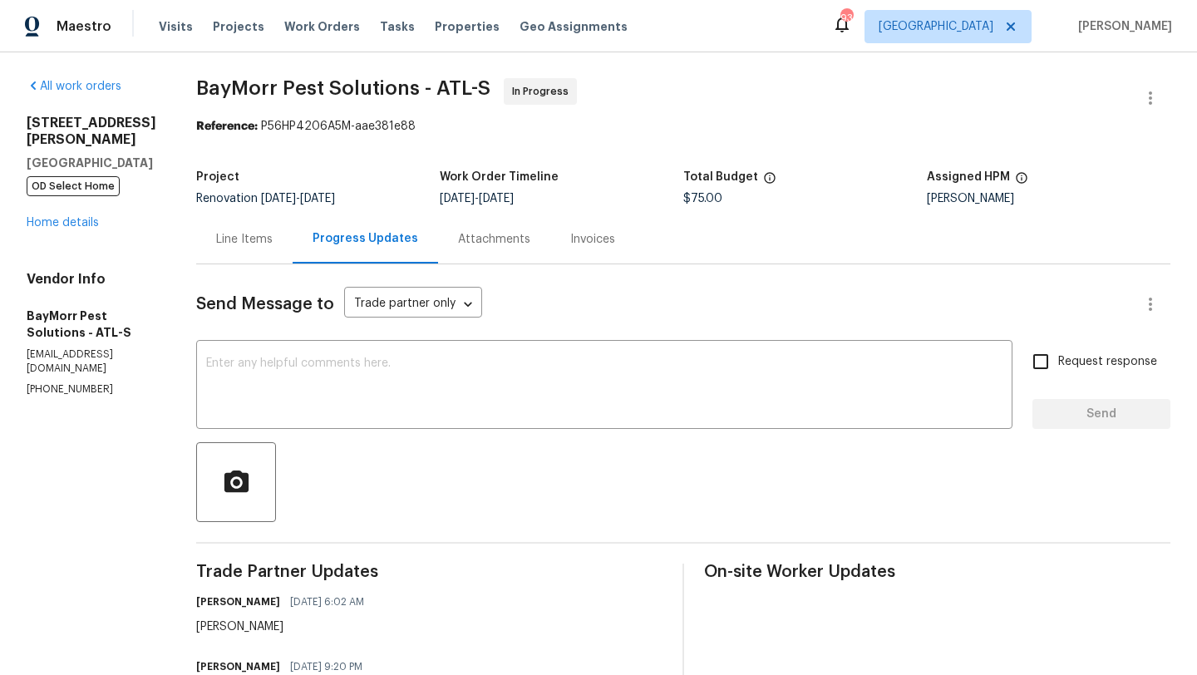
click at [249, 235] on div "Line Items" at bounding box center [244, 239] width 57 height 17
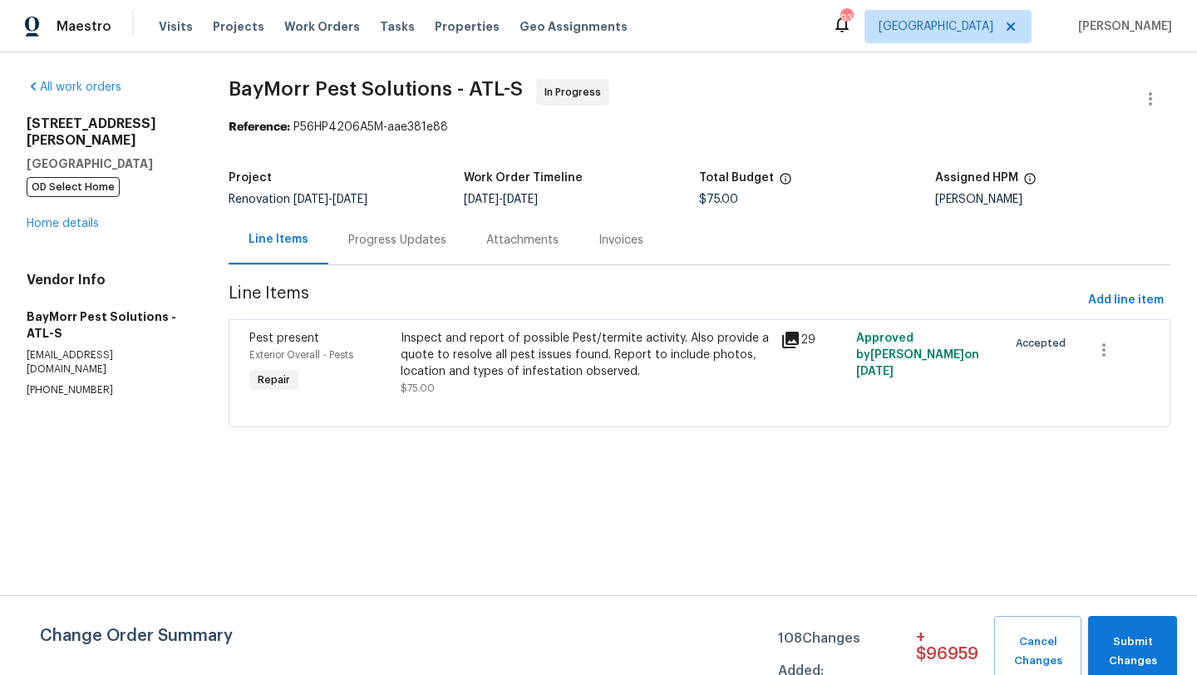
click at [279, 343] on span "Pest present" at bounding box center [284, 339] width 70 height 12
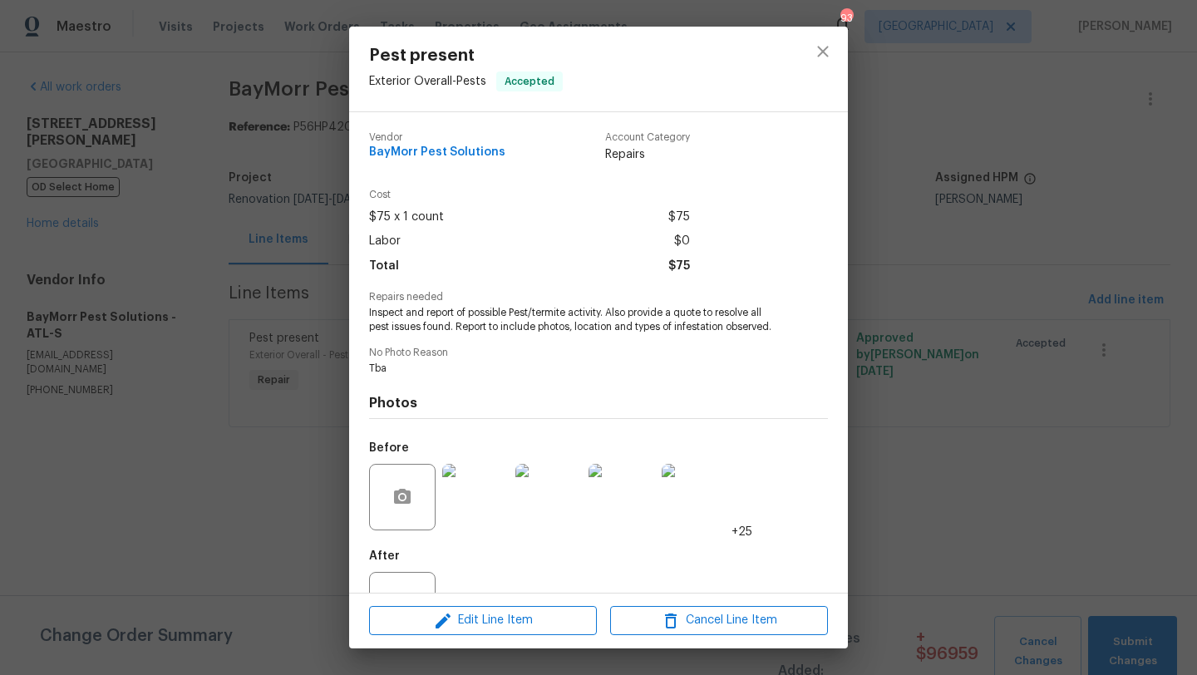
scroll to position [63, 0]
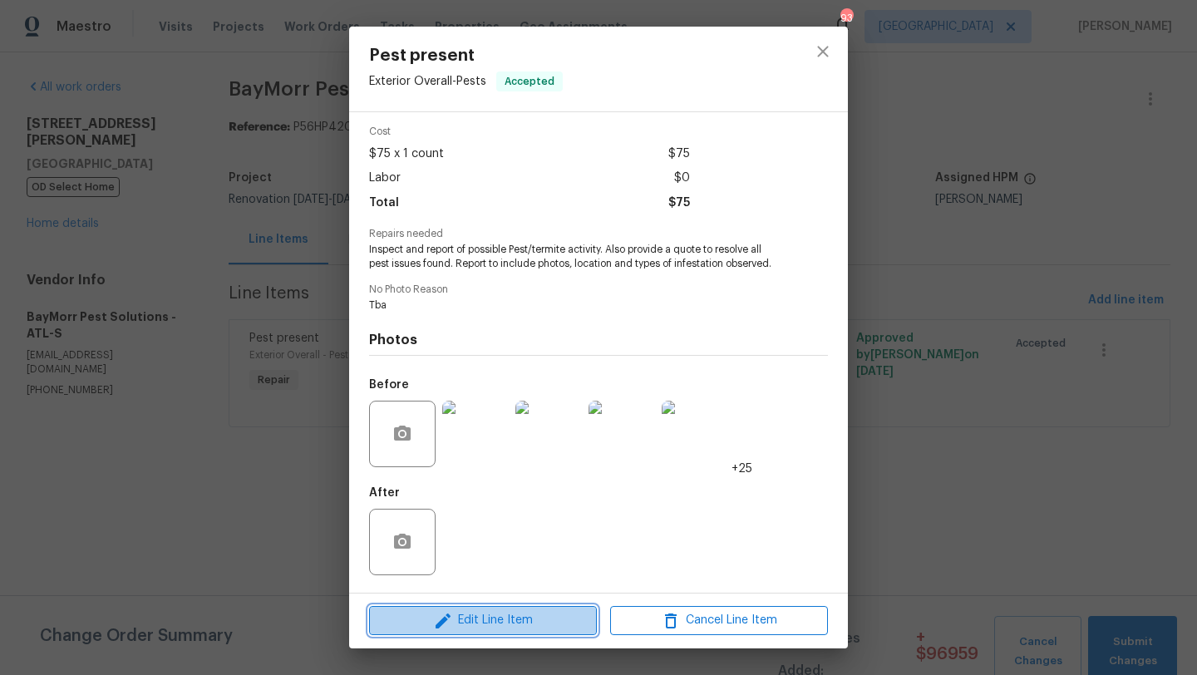
click at [469, 627] on span "Edit Line Item" at bounding box center [483, 620] width 218 height 21
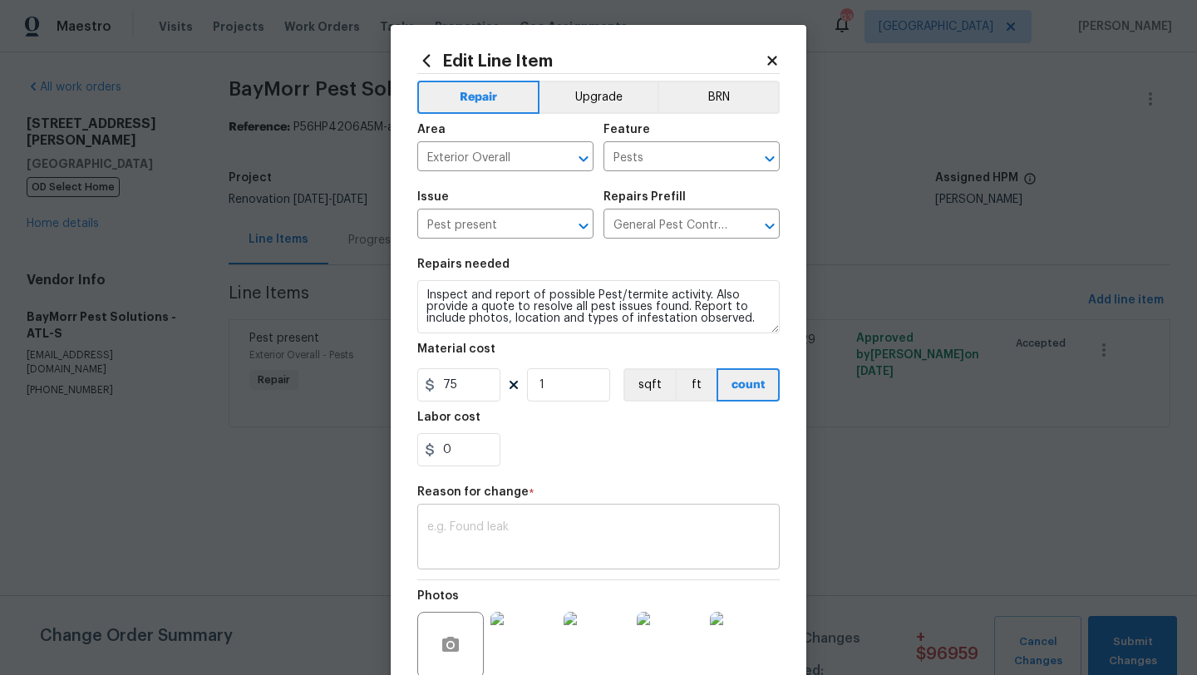
click at [477, 530] on textarea at bounding box center [598, 538] width 343 height 35
paste textarea "Hello, The house has termites. The cost to treat the termites will be $978. Sor…"
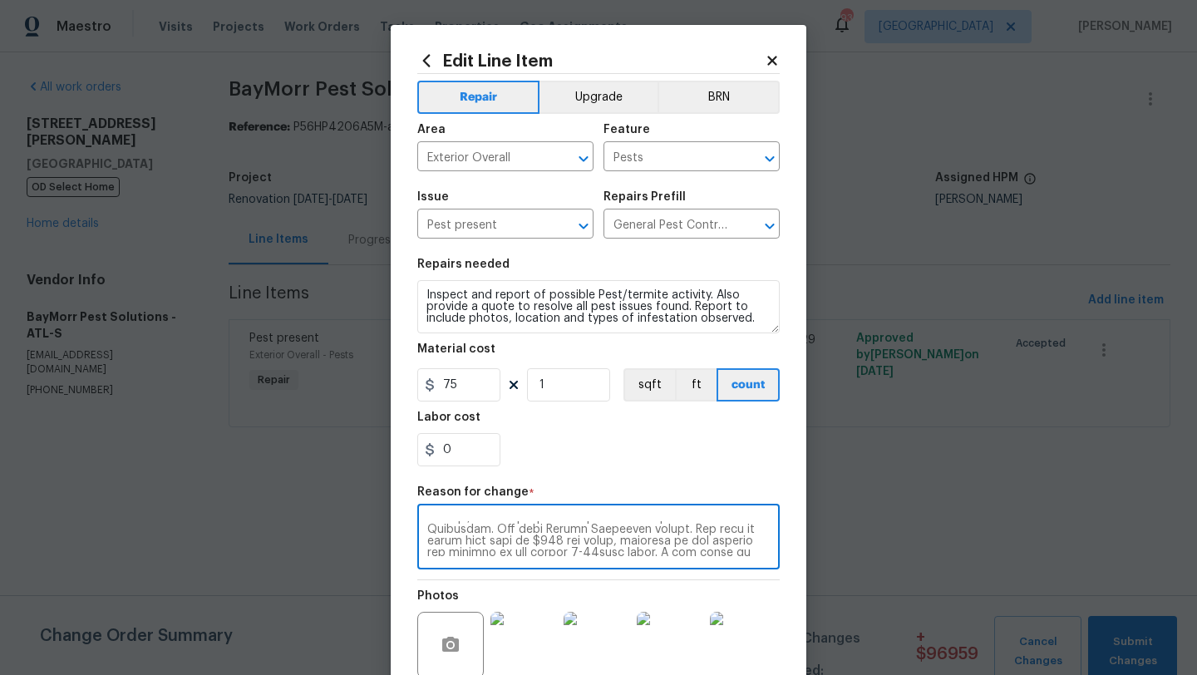
scroll to position [303, 0]
drag, startPoint x: 514, startPoint y: 539, endPoint x: 443, endPoint y: 516, distance: 74.4
click at [443, 516] on div "x ​" at bounding box center [598, 539] width 363 height 62
click at [575, 521] on textarea at bounding box center [598, 538] width 343 height 35
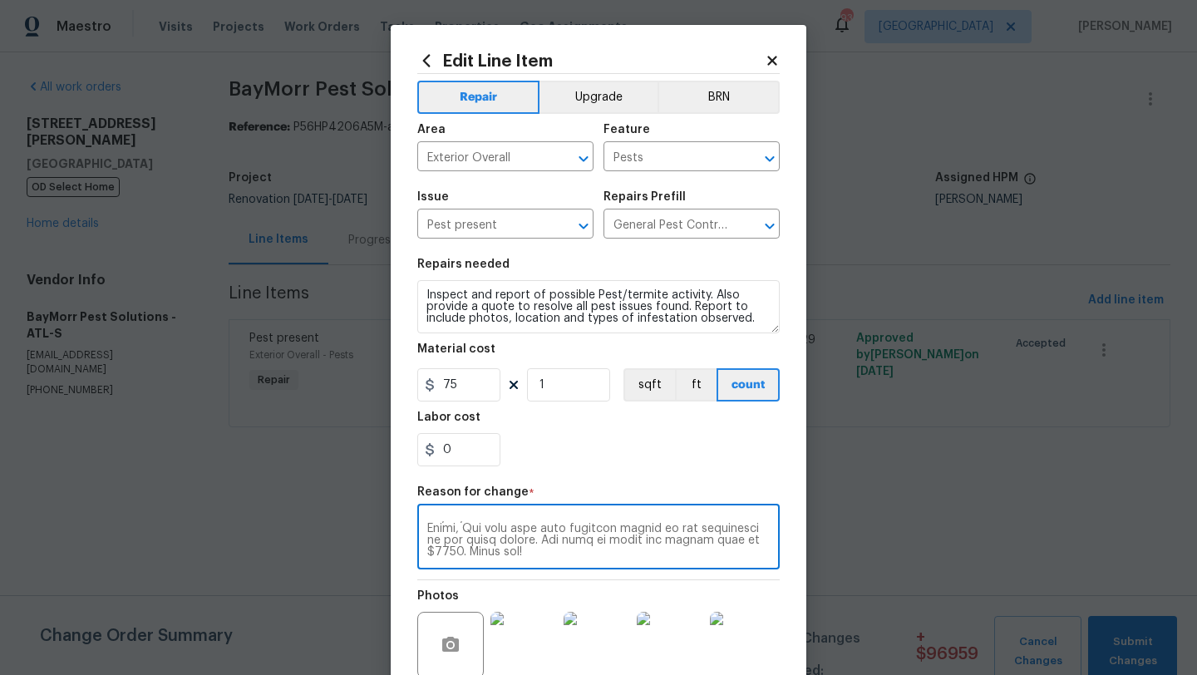
scroll to position [45, 0]
drag, startPoint x: 427, startPoint y: 535, endPoint x: 471, endPoint y: 511, distance: 49.5
click at [471, 511] on div "x ​" at bounding box center [598, 539] width 363 height 62
type textarea "Hello, The house has termites. The cost to treat the termites will be $978. Sor…"
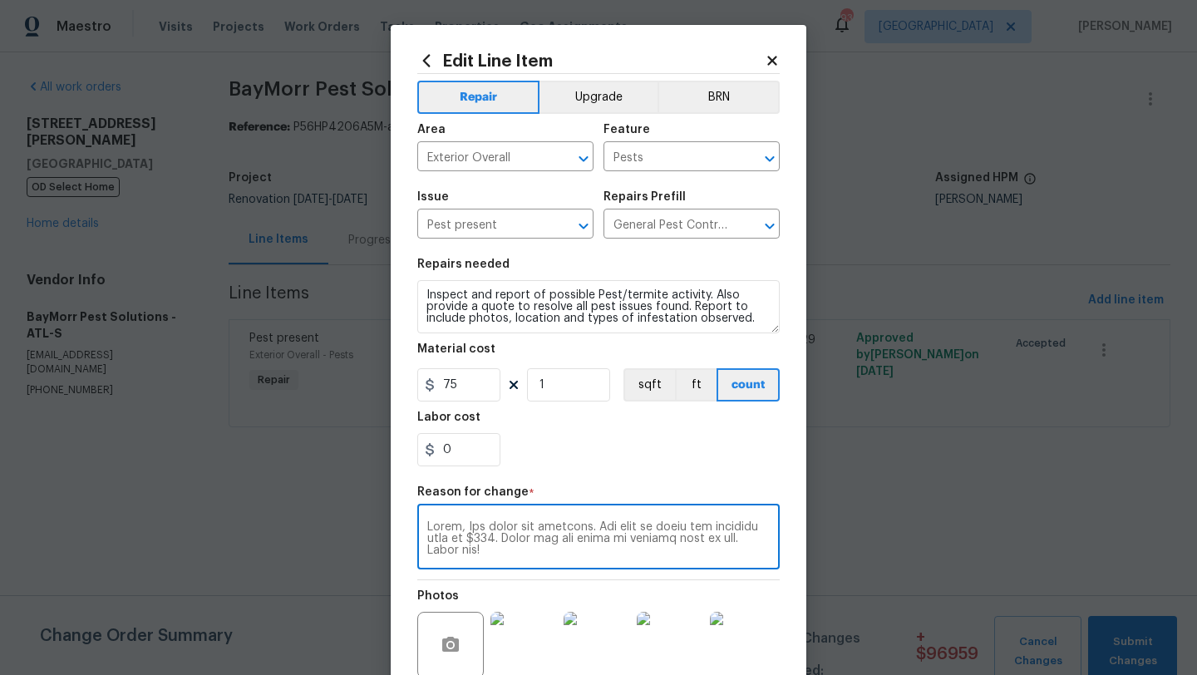
click at [498, 565] on div "x ​" at bounding box center [598, 539] width 363 height 62
click at [473, 555] on textarea at bounding box center [598, 538] width 343 height 35
drag, startPoint x: 473, startPoint y: 555, endPoint x: 392, endPoint y: 460, distance: 125.0
click at [391, 459] on div "Edit Line Item Repair Upgrade BRN Area Exterior Overall ​ Feature Pests ​ Issue…" at bounding box center [599, 418] width 416 height 786
click at [485, 570] on div "x ​" at bounding box center [598, 539] width 363 height 62
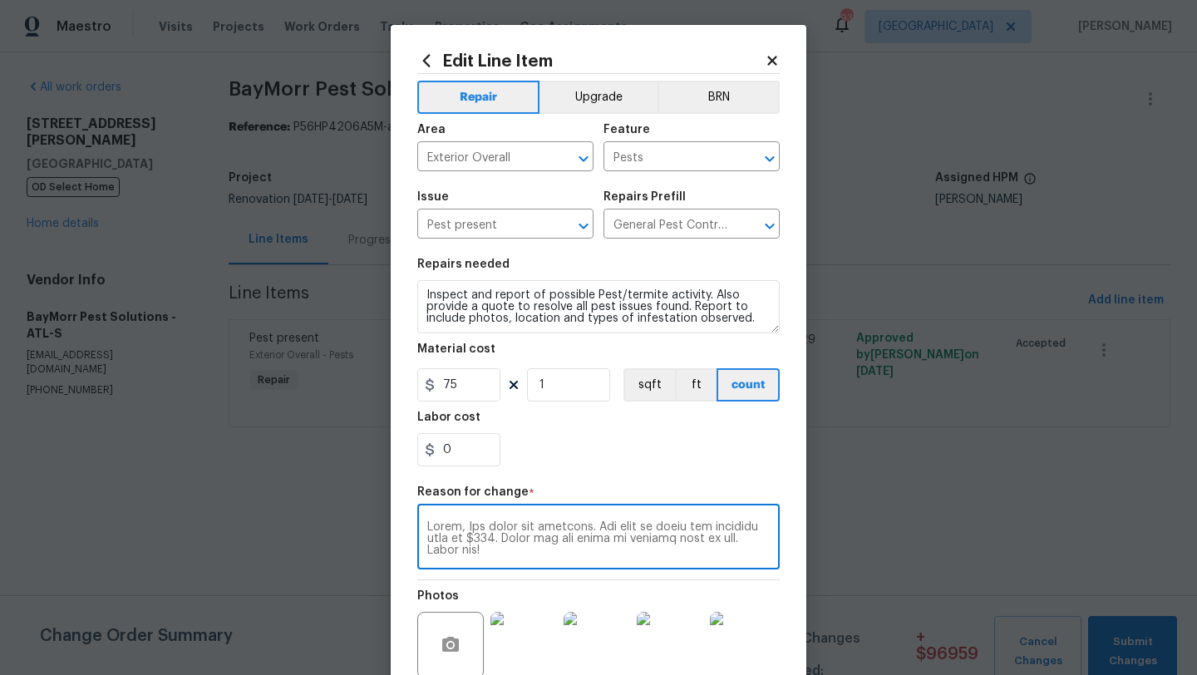
click at [430, 528] on textarea at bounding box center [598, 538] width 343 height 35
drag, startPoint x: 427, startPoint y: 527, endPoint x: 554, endPoint y: 643, distance: 171.3
click at [554, 643] on div "Repair Upgrade BRN Area Exterior Overall ​ Feature Pests ​ Issue Pest present ​…" at bounding box center [598, 405] width 363 height 663
click at [715, 566] on div "x ​" at bounding box center [598, 539] width 363 height 62
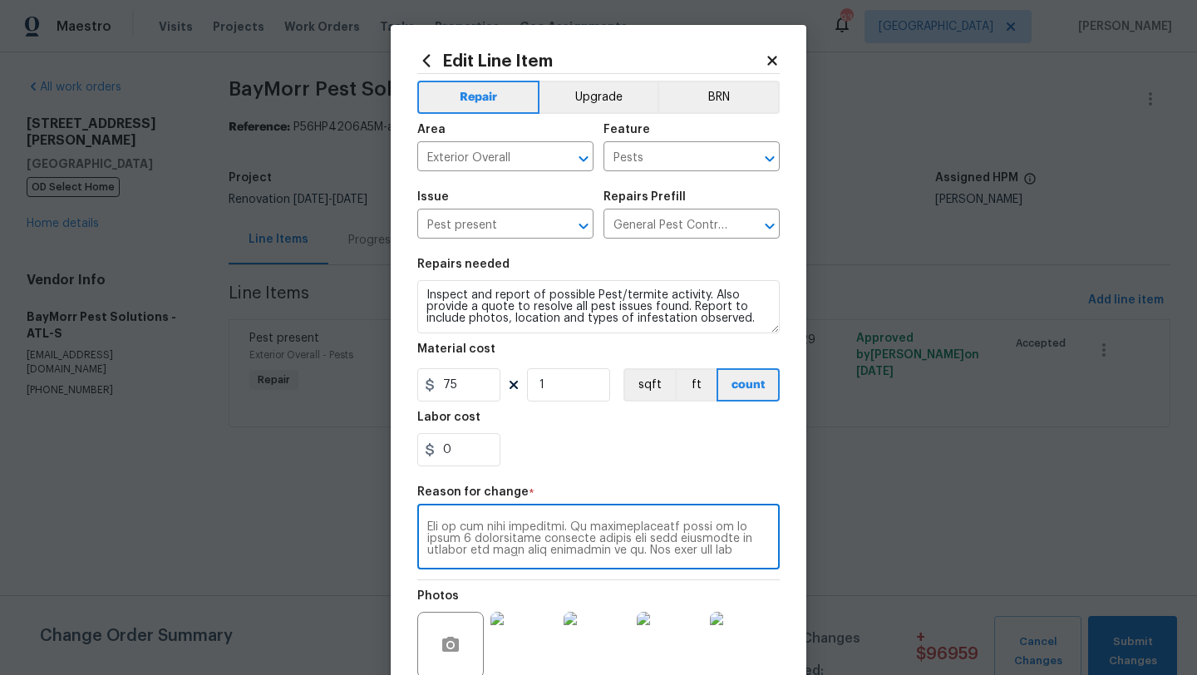
click at [727, 562] on div "x ​" at bounding box center [598, 539] width 363 height 62
click at [727, 558] on div "x ​" at bounding box center [598, 539] width 363 height 62
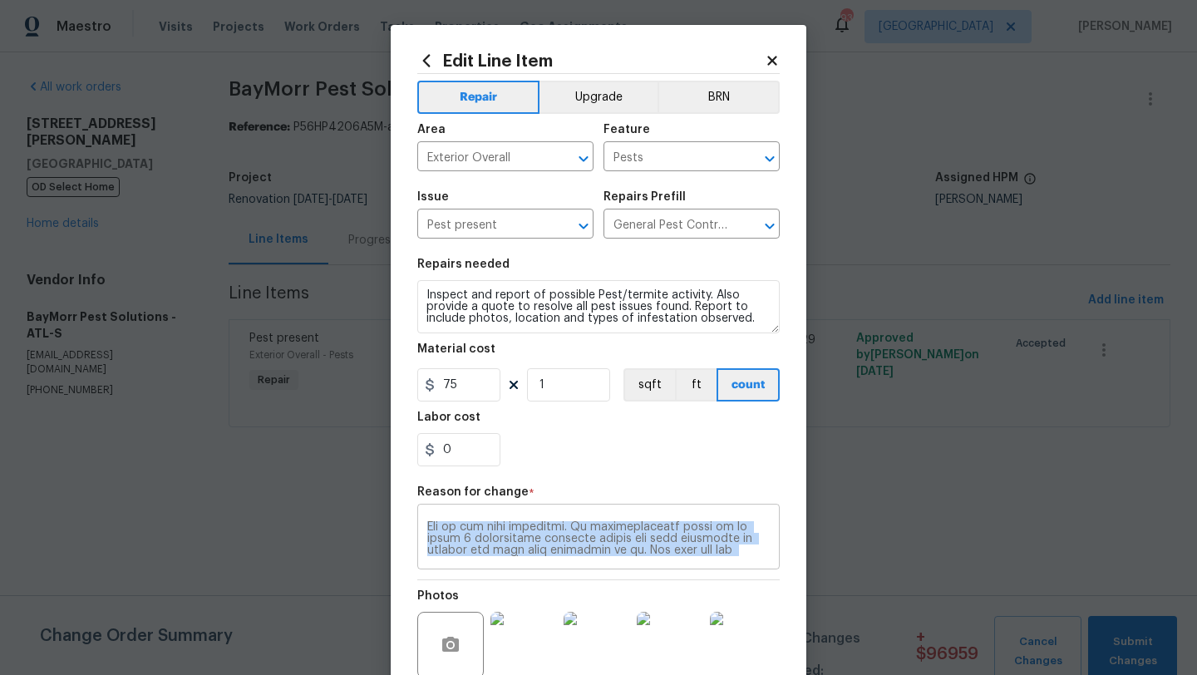
drag, startPoint x: 732, startPoint y: 559, endPoint x: 567, endPoint y: 518, distance: 169.6
click at [565, 517] on div "x ​" at bounding box center [598, 539] width 363 height 62
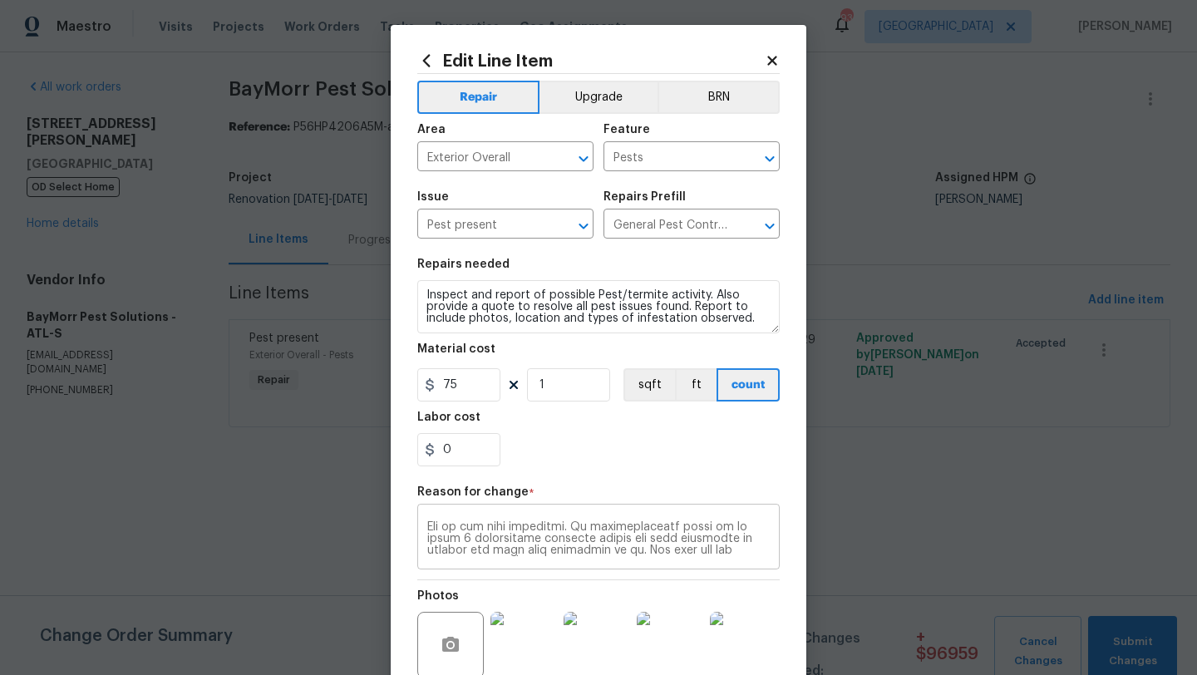
click at [728, 560] on div "x ​" at bounding box center [598, 539] width 363 height 62
click at [742, 560] on div "x ​" at bounding box center [598, 539] width 363 height 62
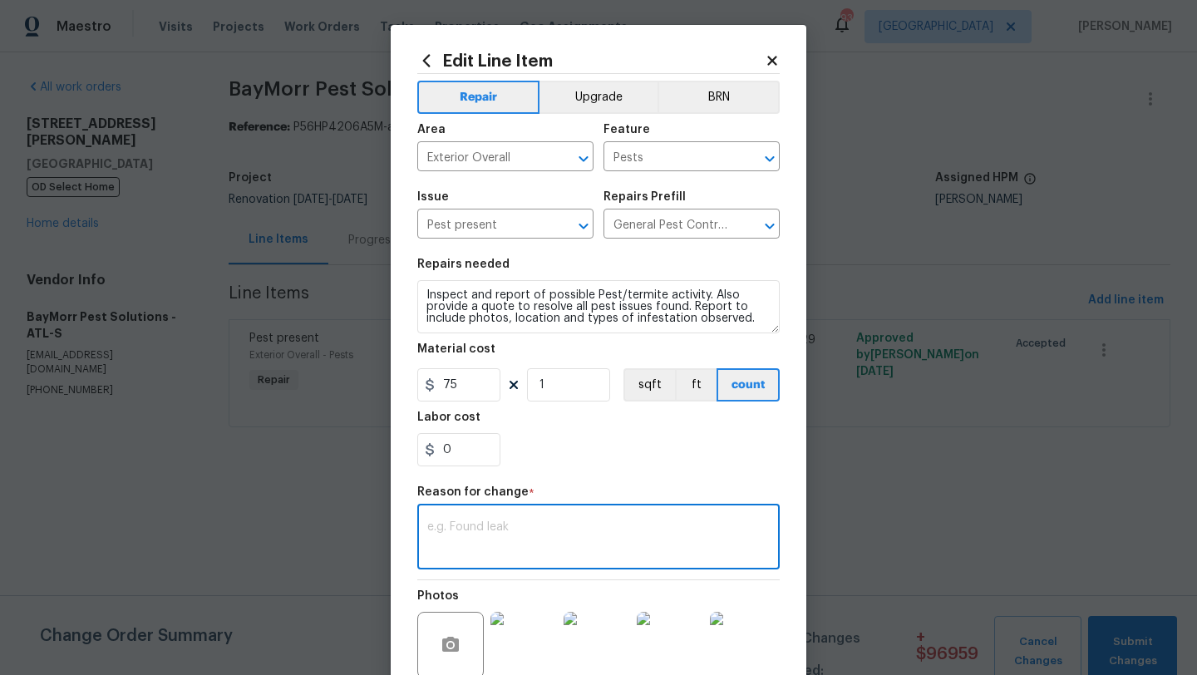
scroll to position [0, 0]
paste textarea "Hello, The house has termites. The cost to treat the termites will be $978. Sor…"
type textarea "Hello, The house has termites. The cost to treat the termites will be $978. Sor…"
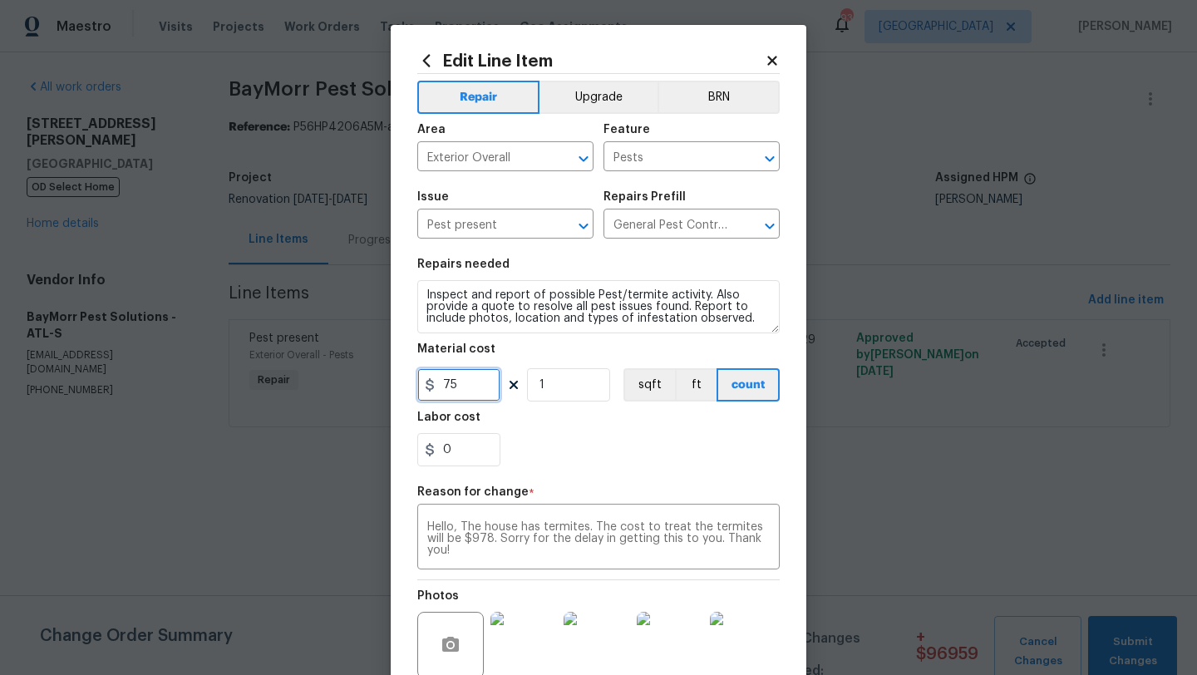
click at [481, 387] on input "75" at bounding box center [458, 384] width 83 height 33
type input "2728"
click at [553, 451] on div "0" at bounding box center [598, 449] width 363 height 33
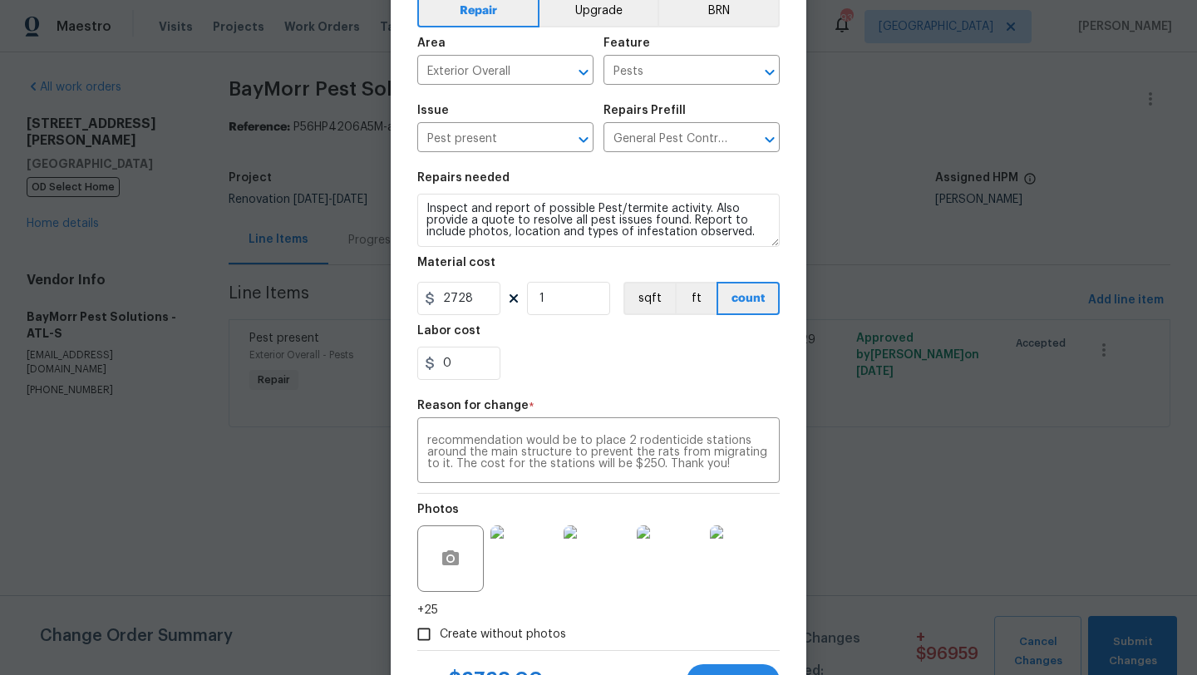
scroll to position [161, 0]
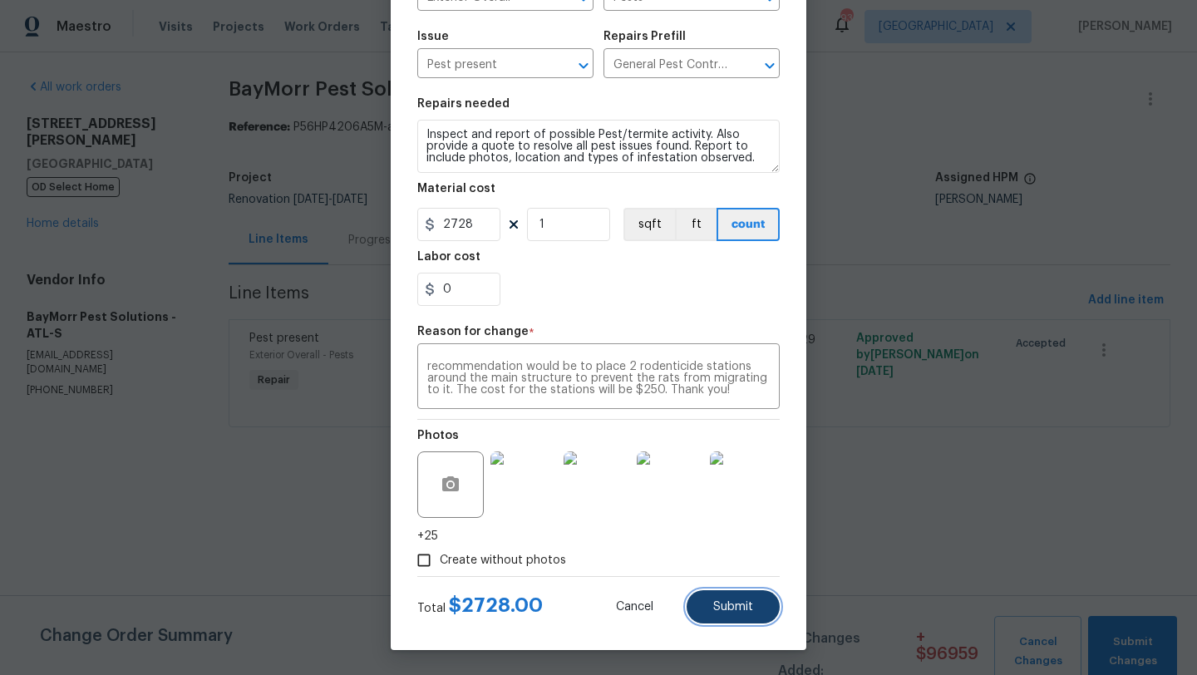
click at [731, 605] on span "Submit" at bounding box center [733, 607] width 40 height 12
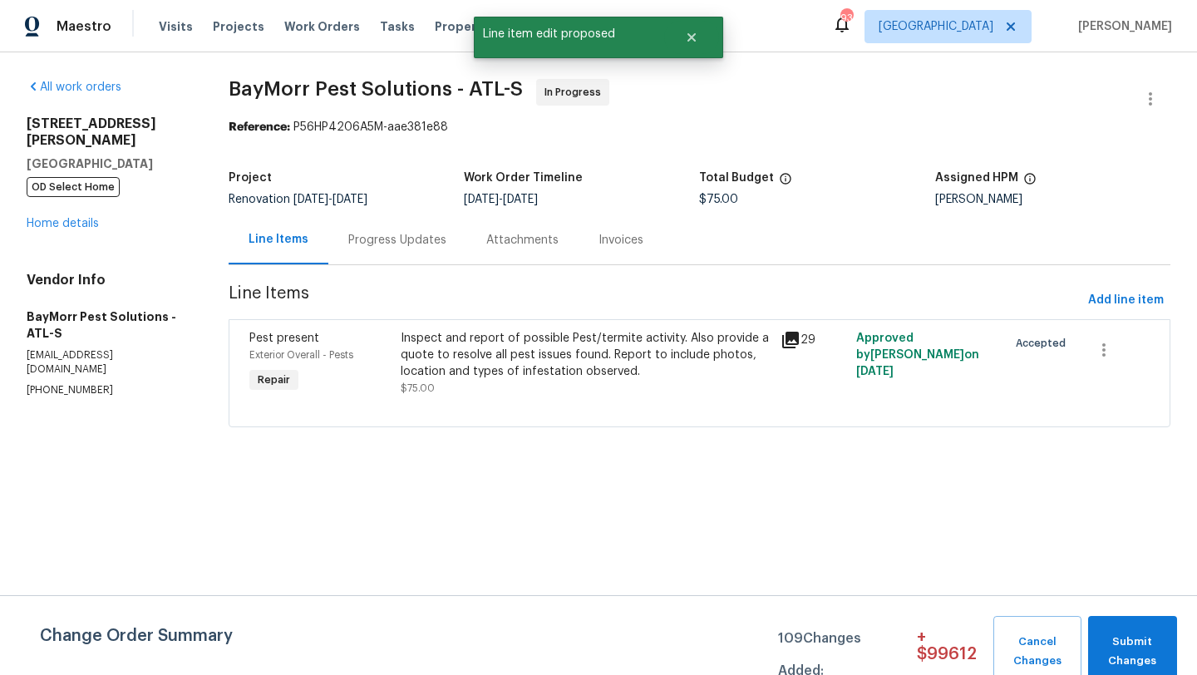
scroll to position [0, 0]
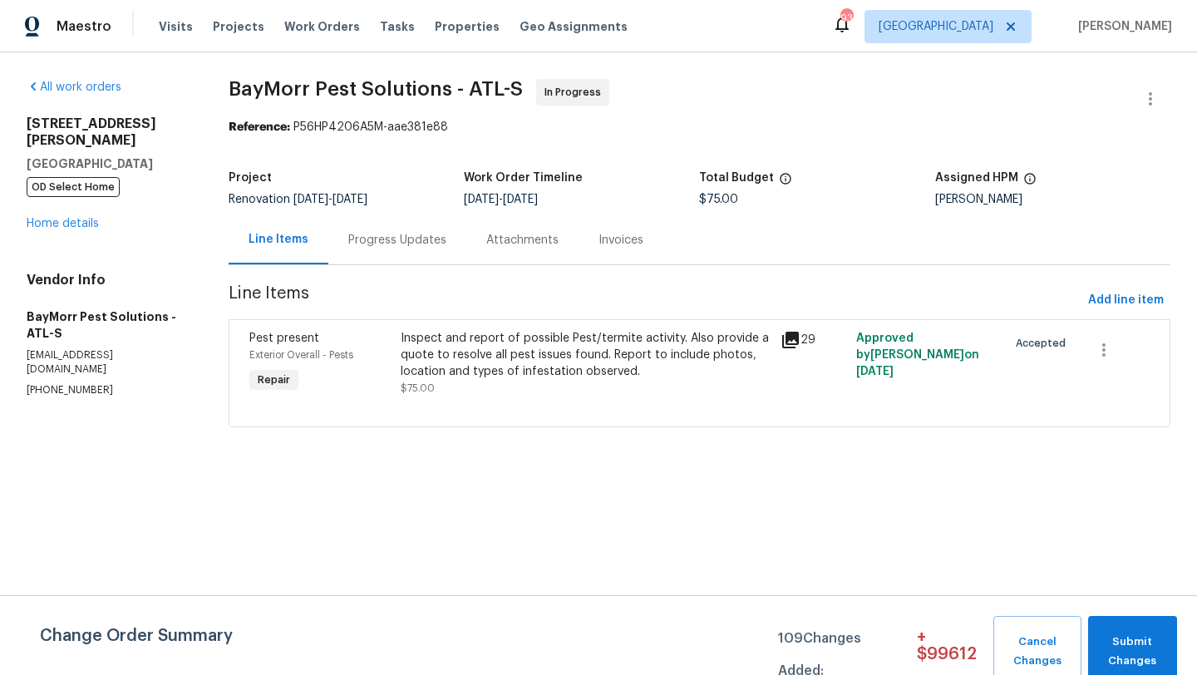
click at [387, 247] on div "Progress Updates" at bounding box center [397, 240] width 98 height 17
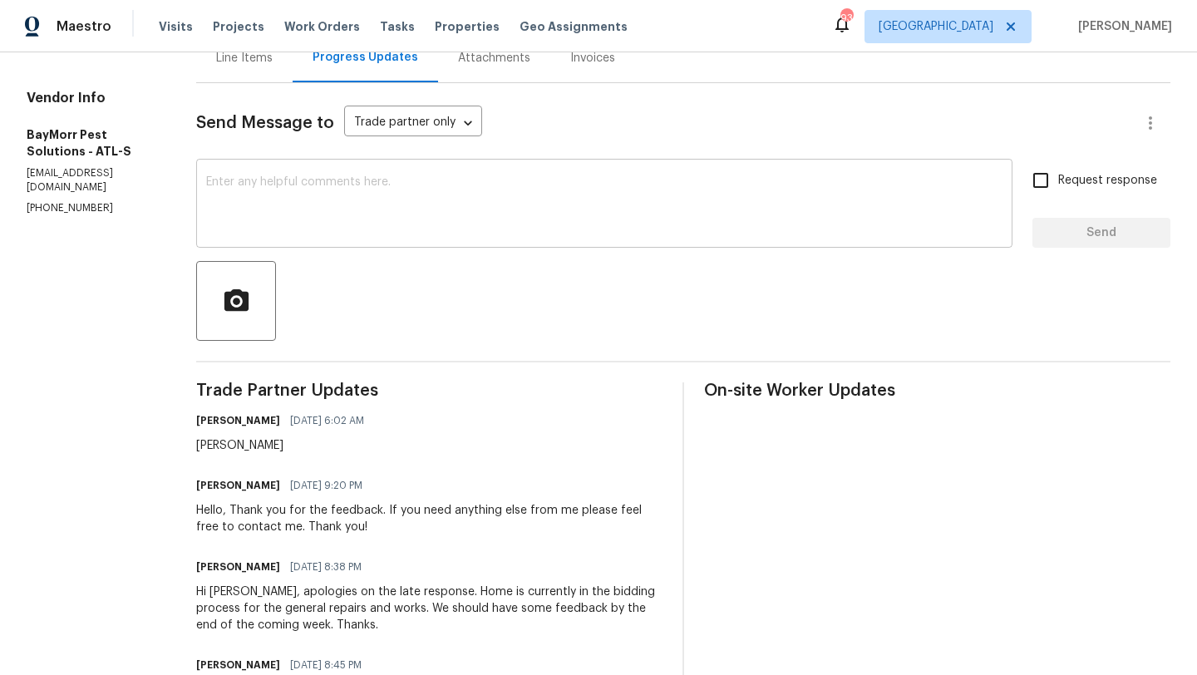
scroll to position [191, 0]
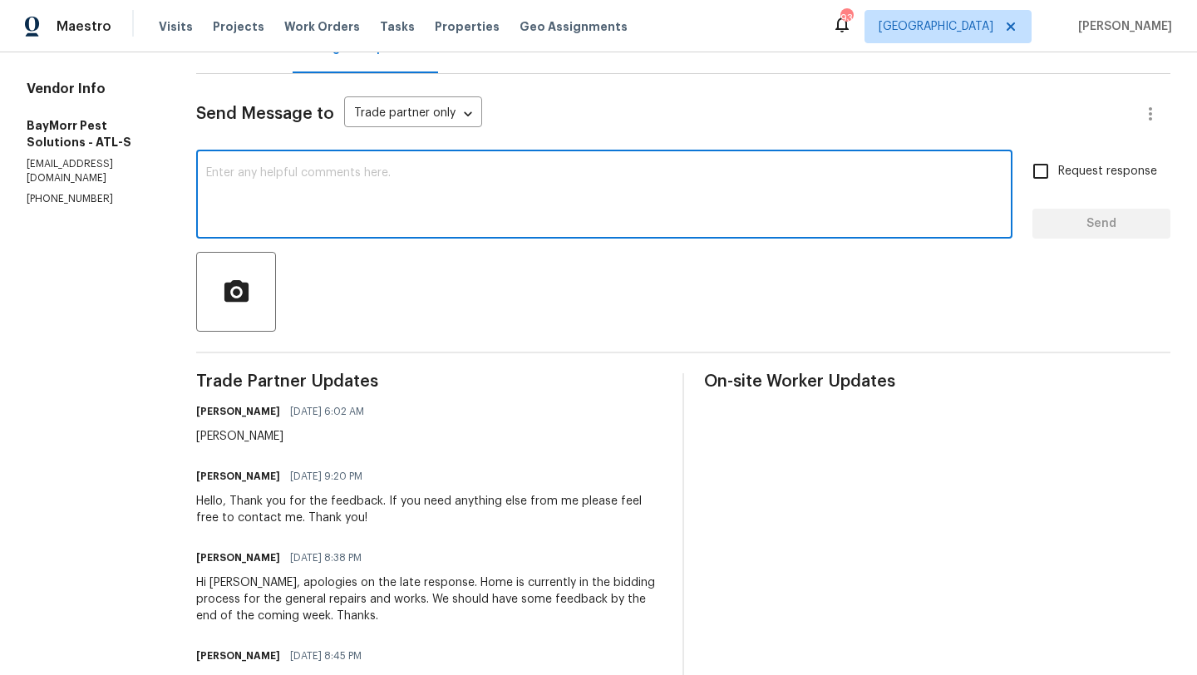
click at [326, 192] on textarea at bounding box center [604, 196] width 797 height 58
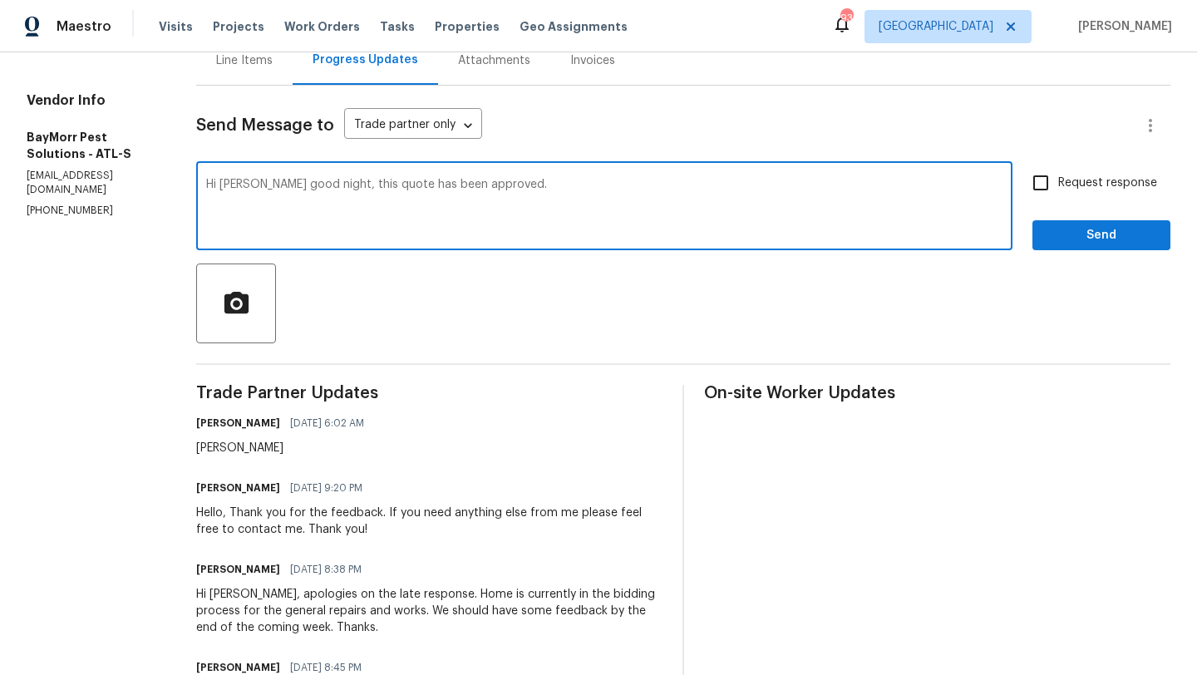
scroll to position [178, 0]
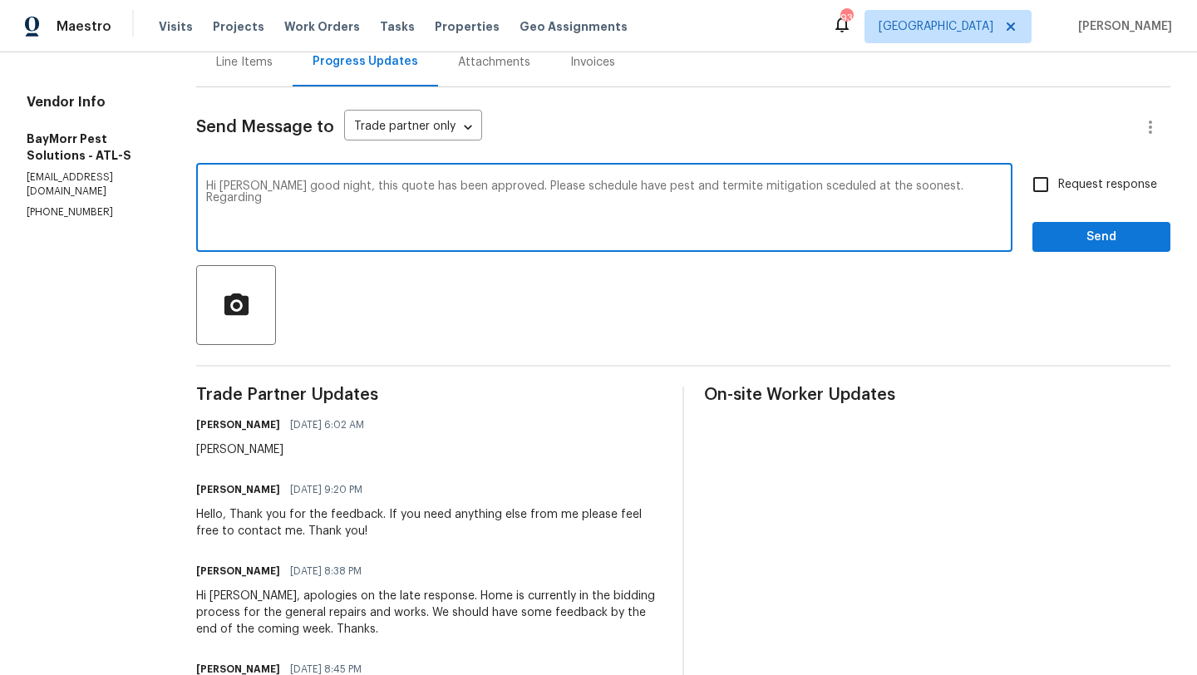
click at [759, 187] on textarea "Hi Todd good night, this quote has been approved. Please schedule have pest and…" at bounding box center [604, 209] width 797 height 58
click at [954, 185] on textarea "Hi Todd good night, this quote has been approved. Please schedule have pest and…" at bounding box center [604, 209] width 797 height 58
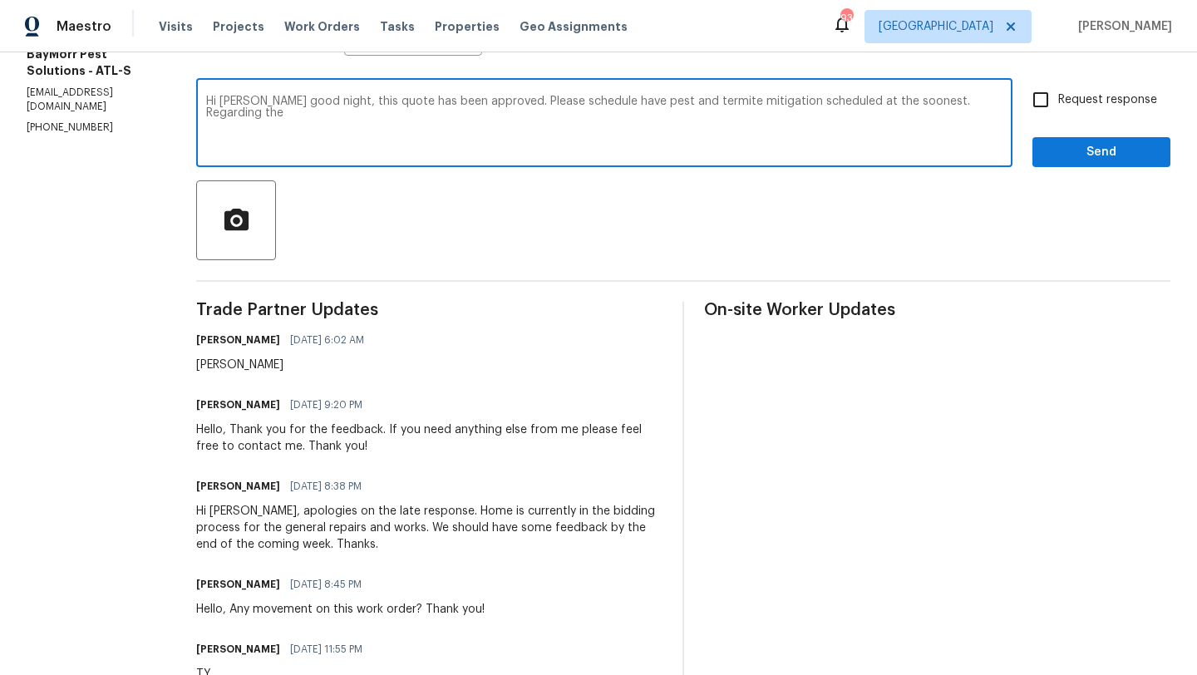
scroll to position [0, 0]
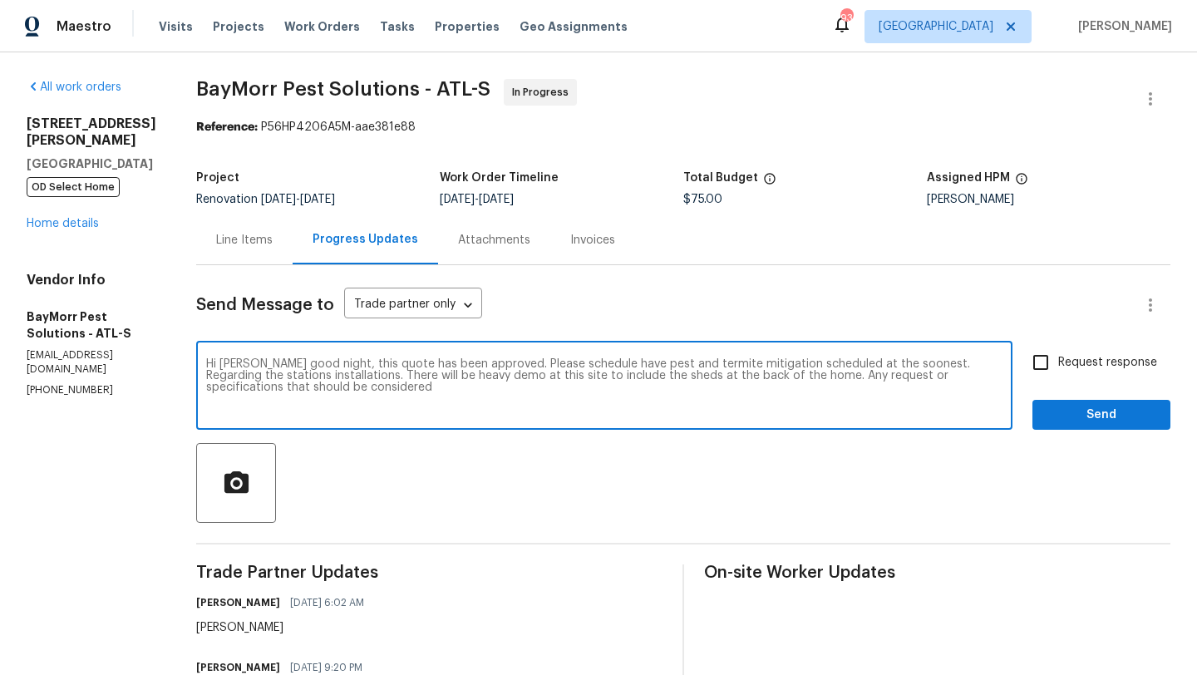
click at [565, 363] on textarea "Hi Todd good night, this quote has been approved. Please schedule have pest and…" at bounding box center [604, 387] width 797 height 58
click at [722, 363] on textarea "Hi Todd good night, this quote has been approved. Please schedule to have pest …" at bounding box center [604, 387] width 797 height 58
click at [756, 363] on textarea "Hi Todd good night, this quote has been approved. Please schedule to have pest …" at bounding box center [604, 387] width 797 height 58
click at [405, 377] on textarea "Hi Todd good night, this quote has been approved. Please schedule to have pest …" at bounding box center [604, 387] width 797 height 58
click at [604, 381] on textarea "Hi Todd good night, this quote has been approved. Please schedule to have pest …" at bounding box center [604, 387] width 797 height 58
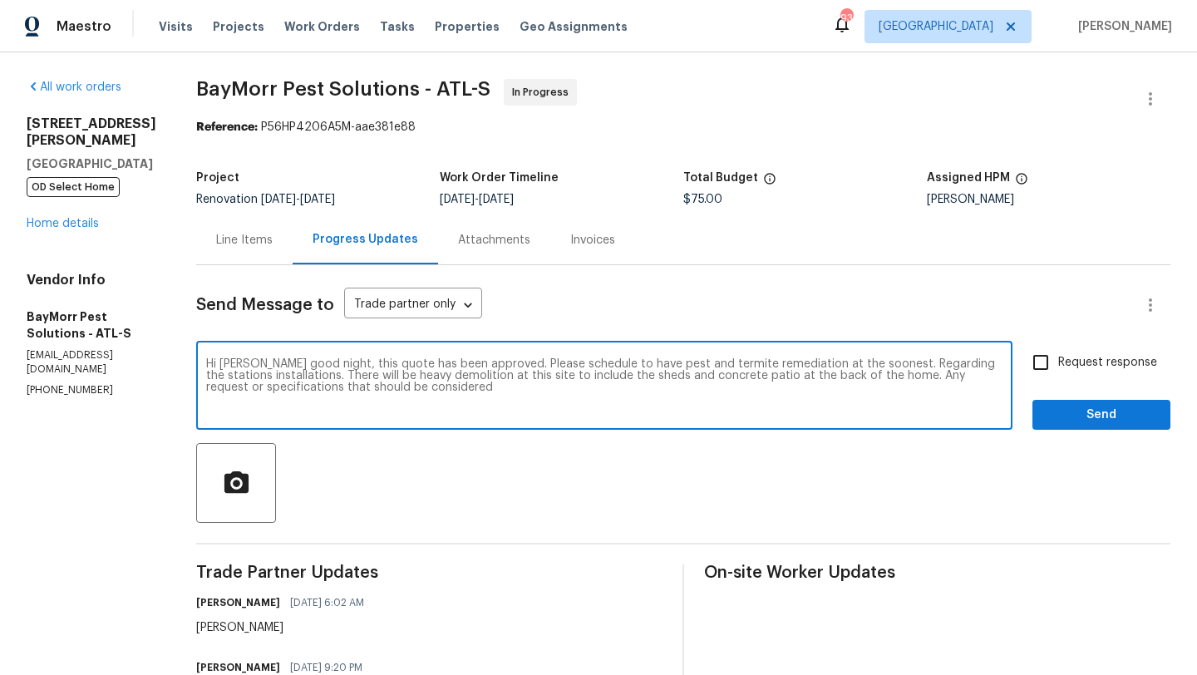
click at [423, 390] on textarea "Hi Todd good night, this quote has been approved. Please schedule to have pest …" at bounding box center [604, 387] width 797 height 58
click at [849, 382] on textarea "Hi Todd good night, this quote has been approved. Please schedule to have pest …" at bounding box center [604, 387] width 797 height 58
click at [849, 377] on textarea "Hi Todd good night, this quote has been approved. Please schedule to have pest …" at bounding box center [604, 387] width 797 height 58
click at [479, 393] on textarea "Hi Todd good night, this quote has been approved. Please schedule to have pest …" at bounding box center [604, 387] width 797 height 58
type textarea "Hi Todd good night, this quote has been approved. Please schedule to have pest …"
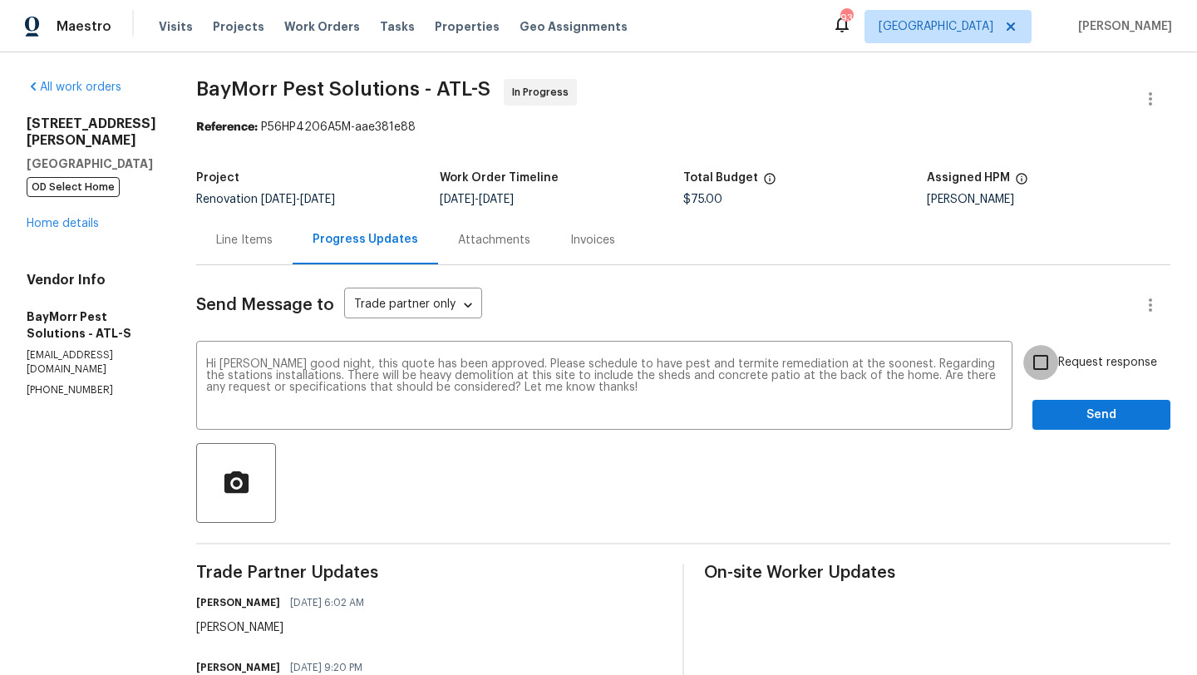
click at [1045, 367] on input "Request response" at bounding box center [1041, 362] width 35 height 35
checkbox input "true"
click at [1066, 417] on span "Send" at bounding box center [1101, 415] width 111 height 21
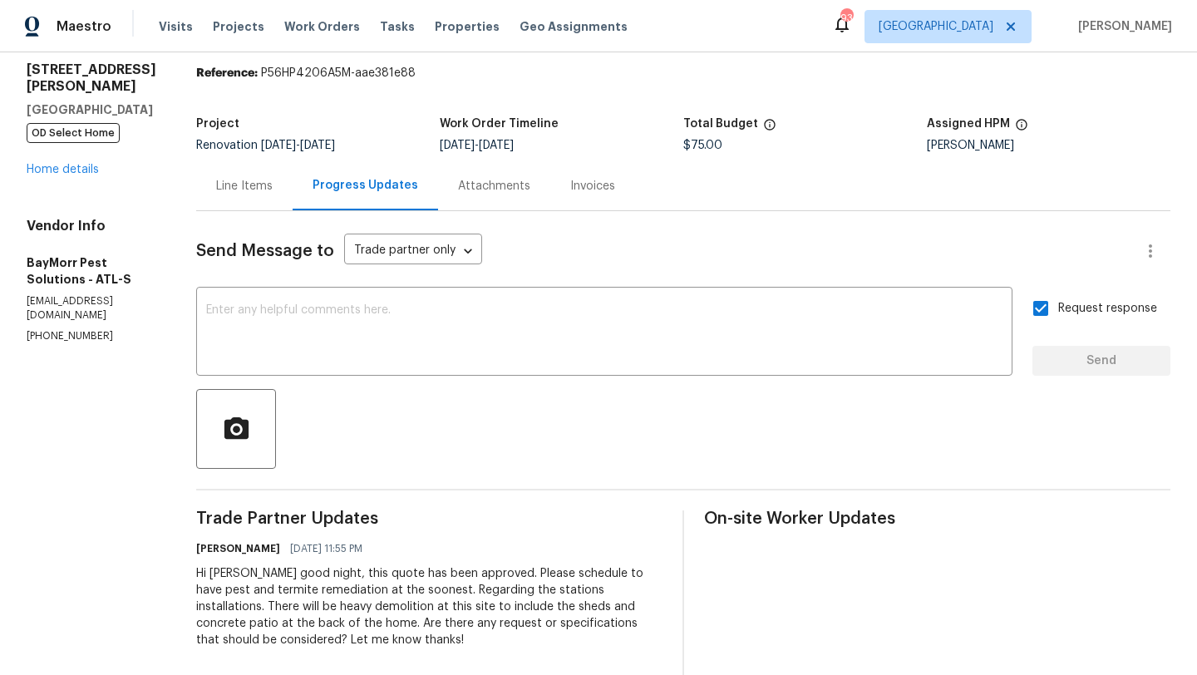
scroll to position [21, 0]
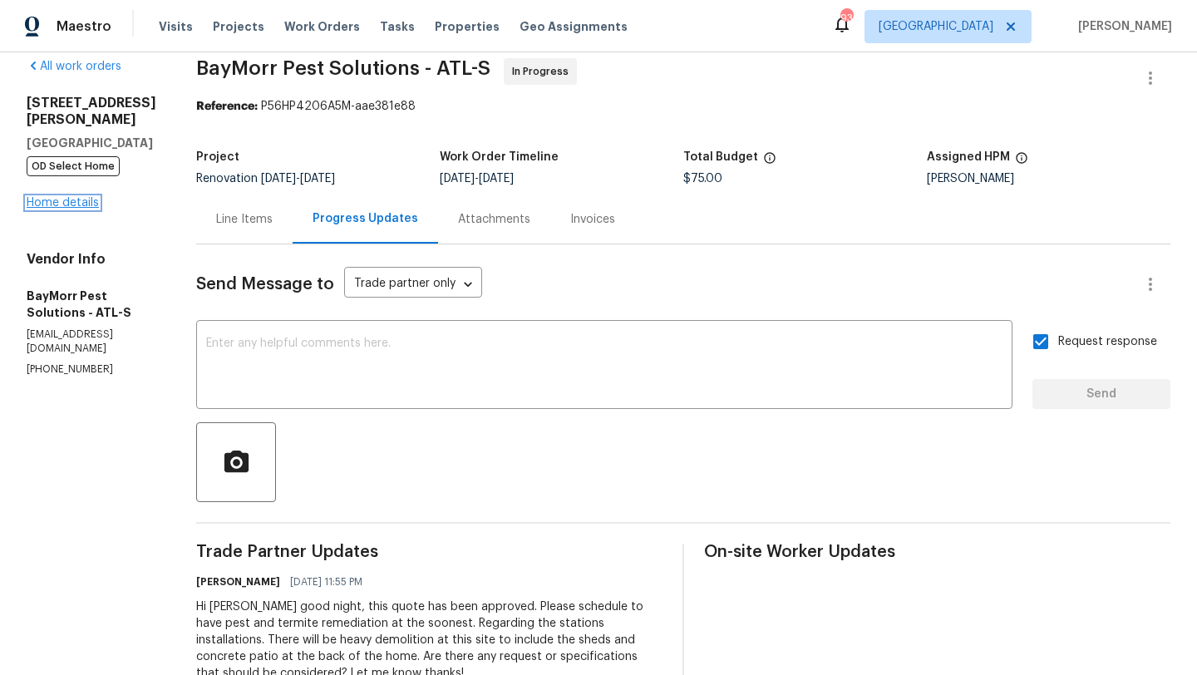
click at [91, 205] on link "Home details" at bounding box center [63, 203] width 72 height 12
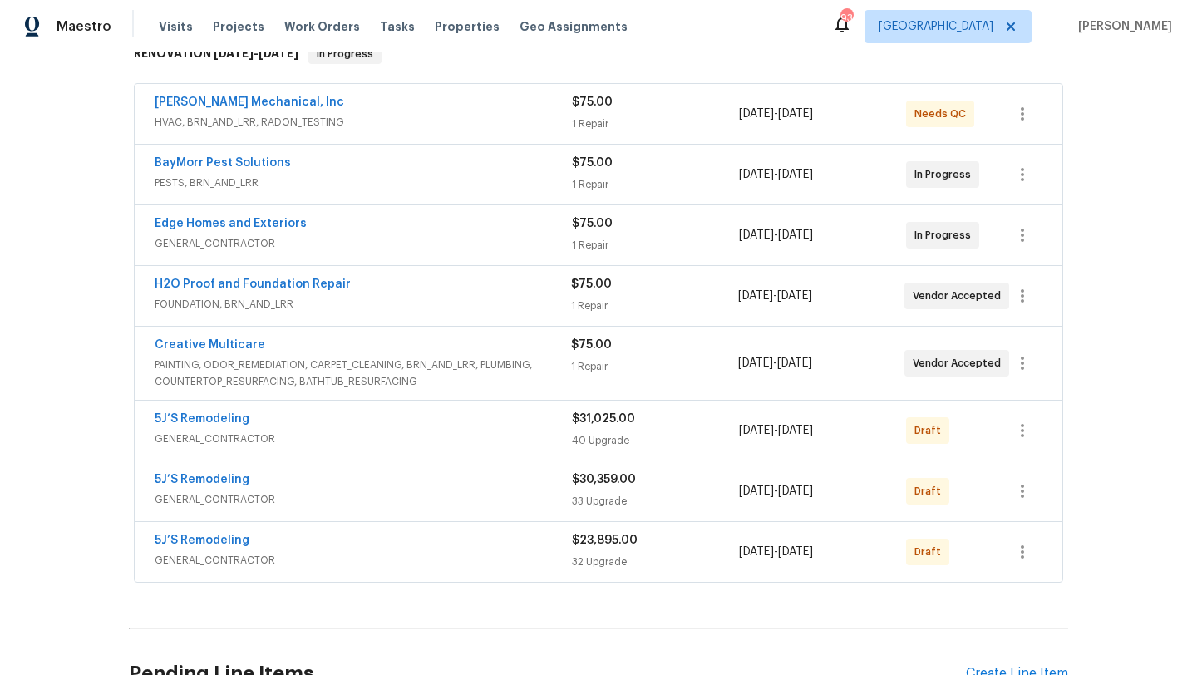
scroll to position [287, 0]
click at [1016, 432] on icon "button" at bounding box center [1023, 432] width 20 height 20
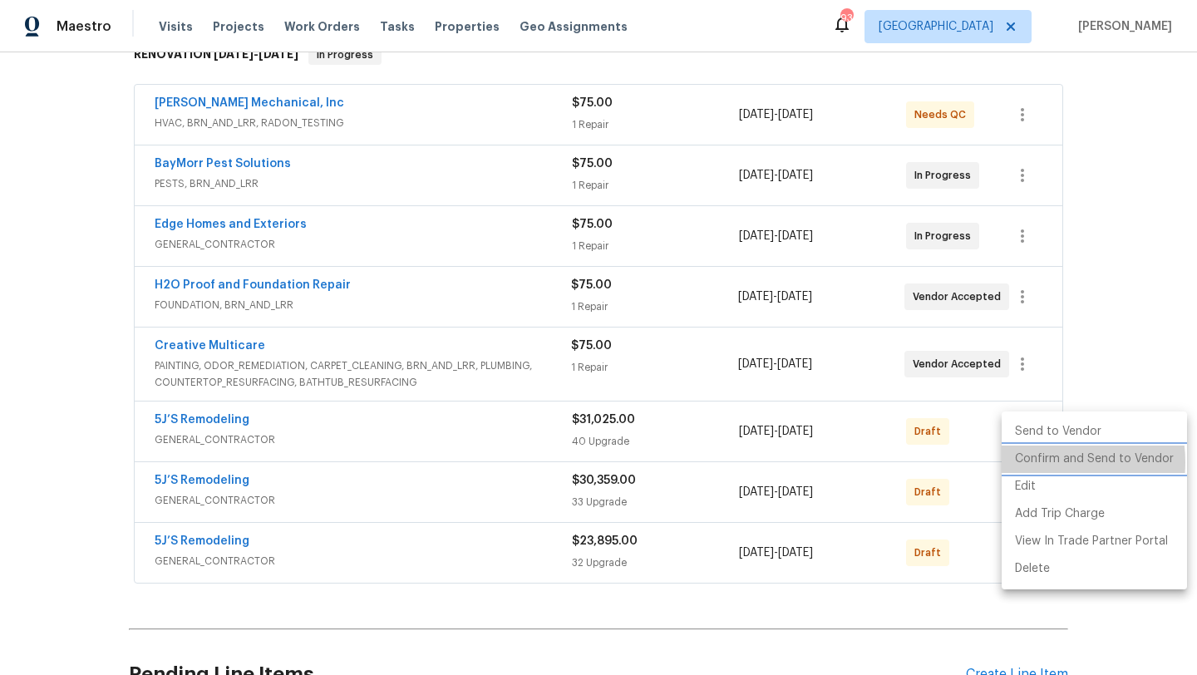
click at [1034, 462] on li "Confirm and Send to Vendor" at bounding box center [1094, 459] width 185 height 27
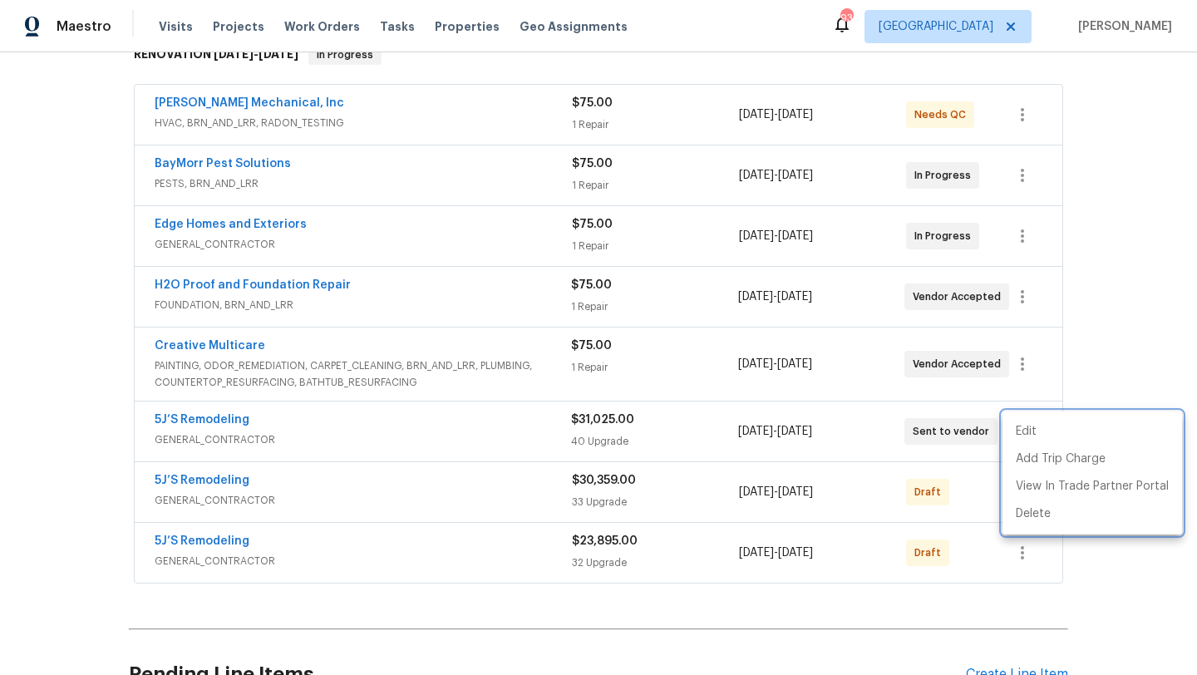
click at [970, 497] on div at bounding box center [598, 337] width 1197 height 675
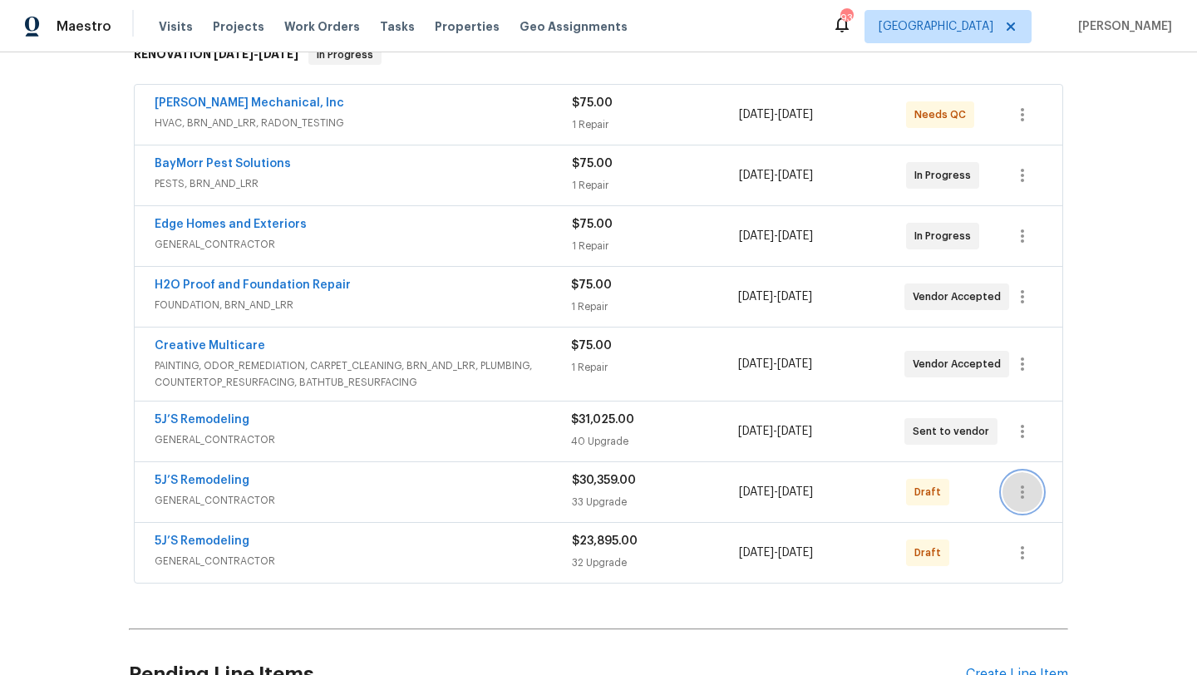
click at [1019, 498] on icon "button" at bounding box center [1023, 492] width 20 height 20
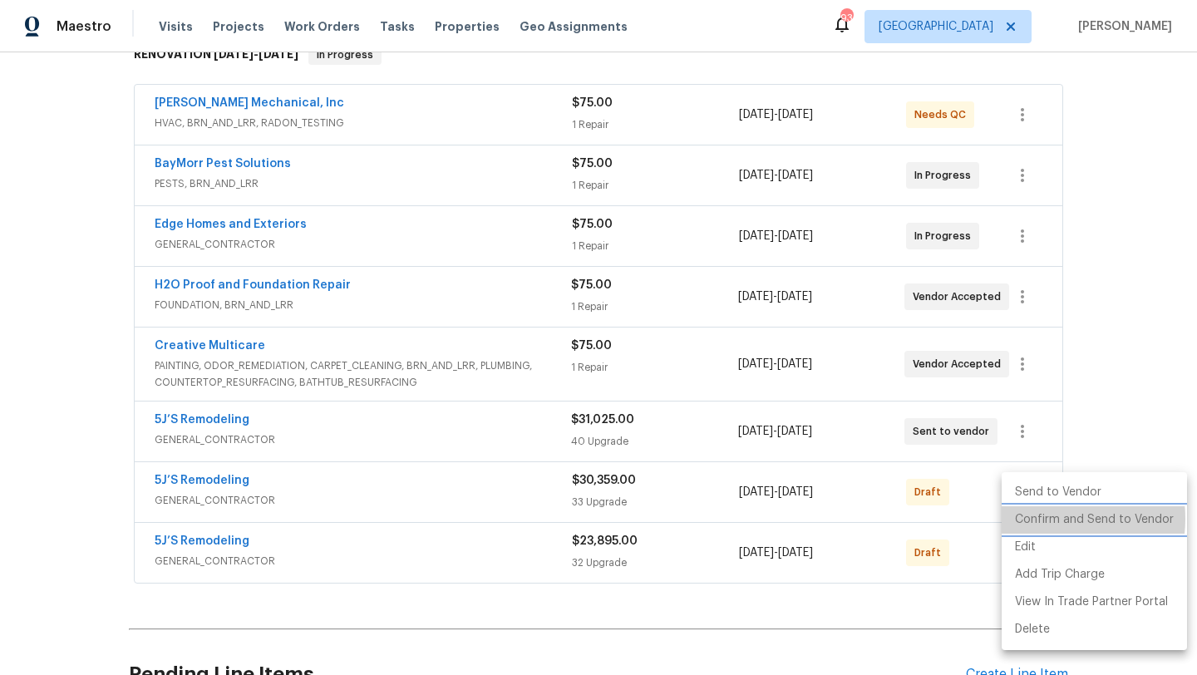
click at [1043, 519] on li "Confirm and Send to Vendor" at bounding box center [1094, 519] width 185 height 27
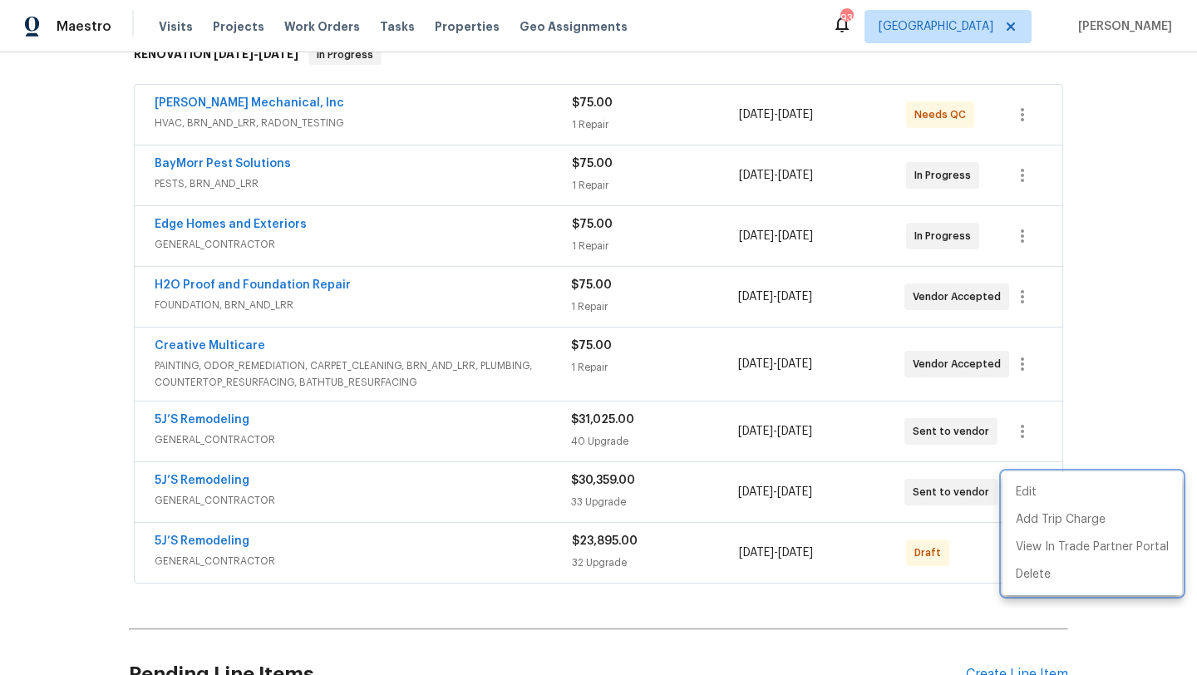
click at [974, 544] on div at bounding box center [598, 337] width 1197 height 675
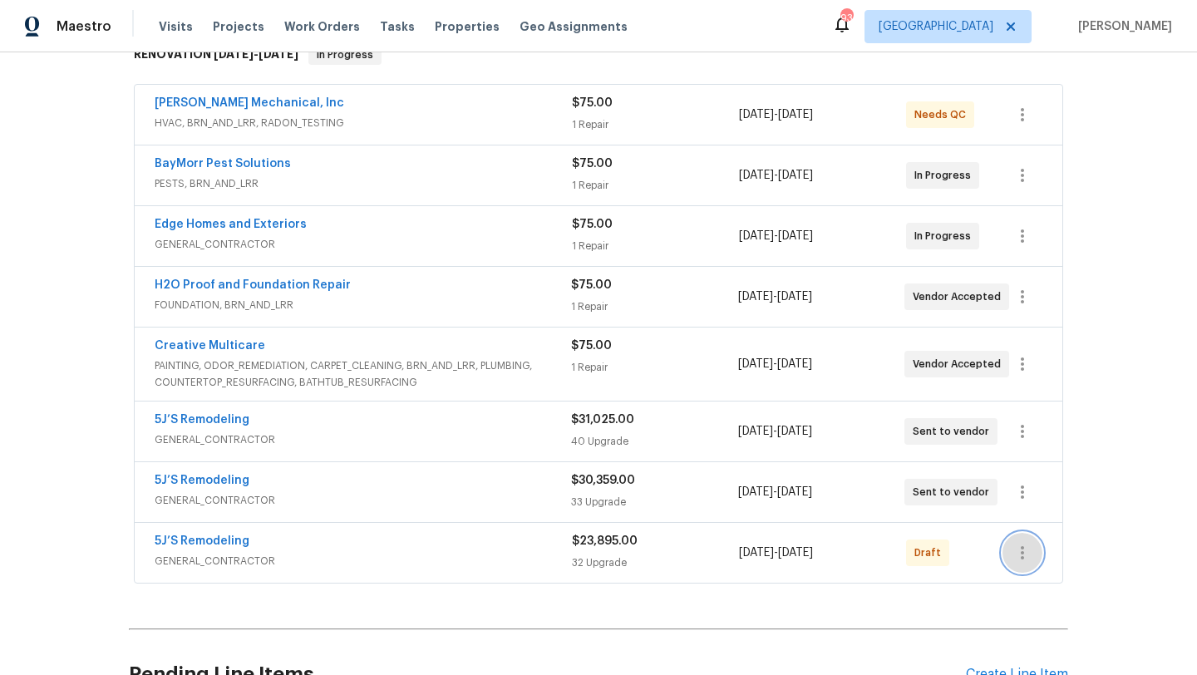
click at [1019, 554] on icon "button" at bounding box center [1023, 553] width 20 height 20
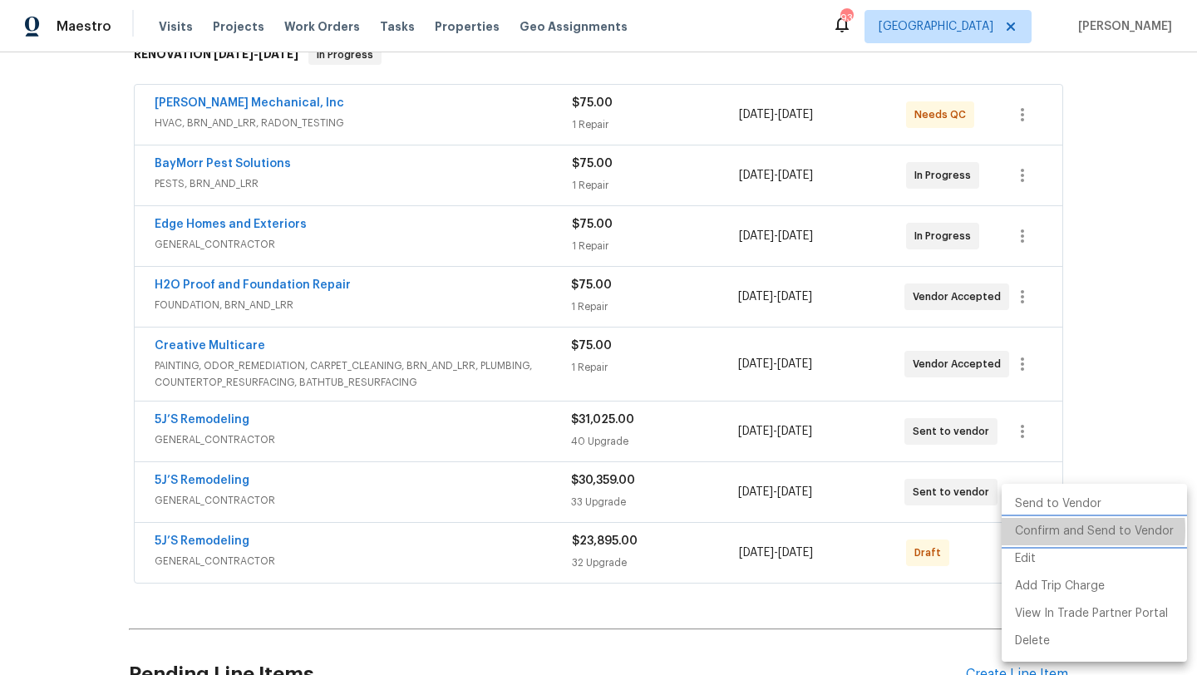
click at [1035, 530] on li "Confirm and Send to Vendor" at bounding box center [1094, 531] width 185 height 27
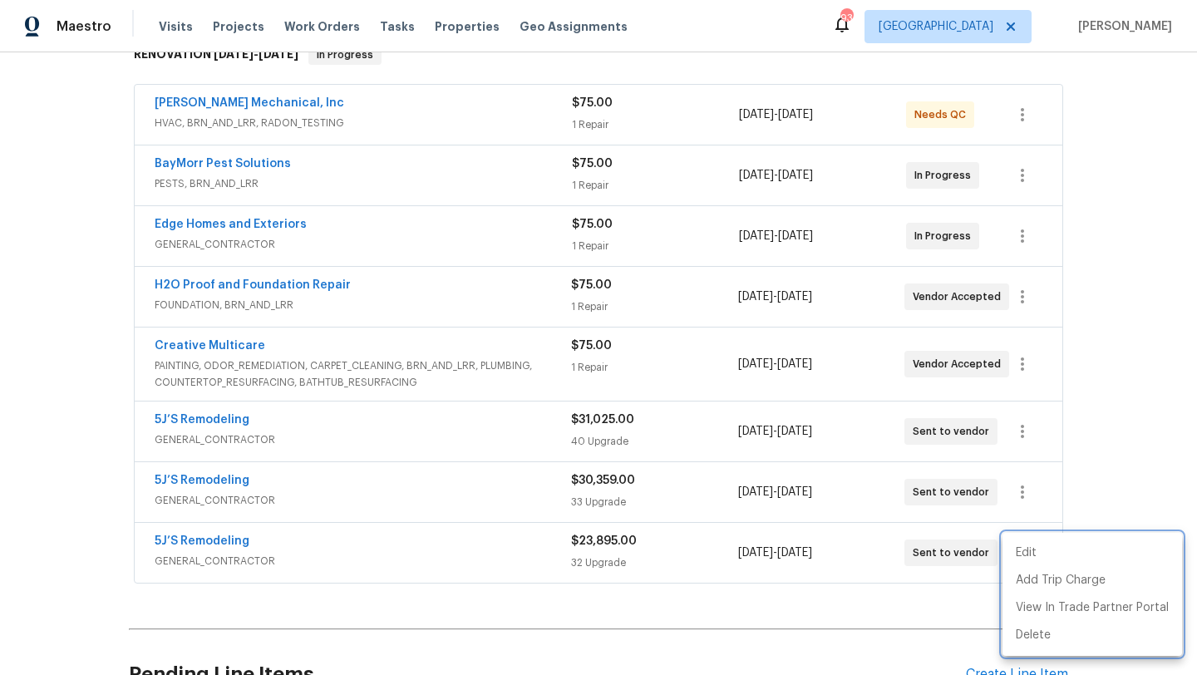
click at [1093, 374] on div at bounding box center [598, 337] width 1197 height 675
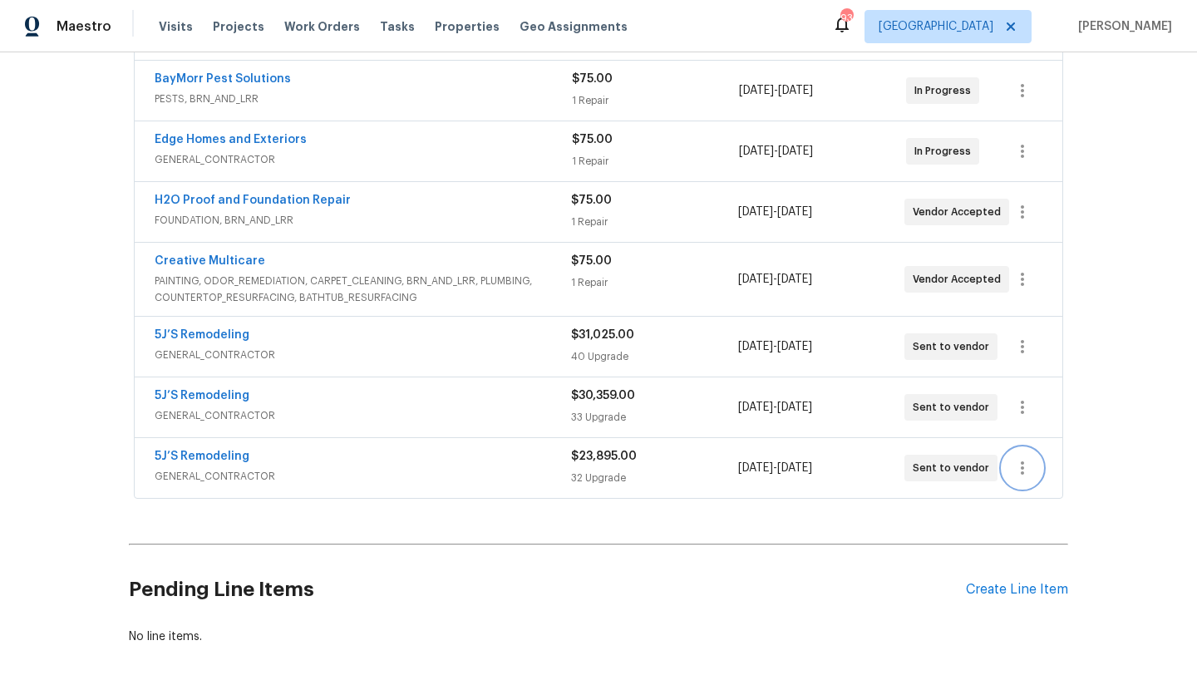
scroll to position [455, 0]
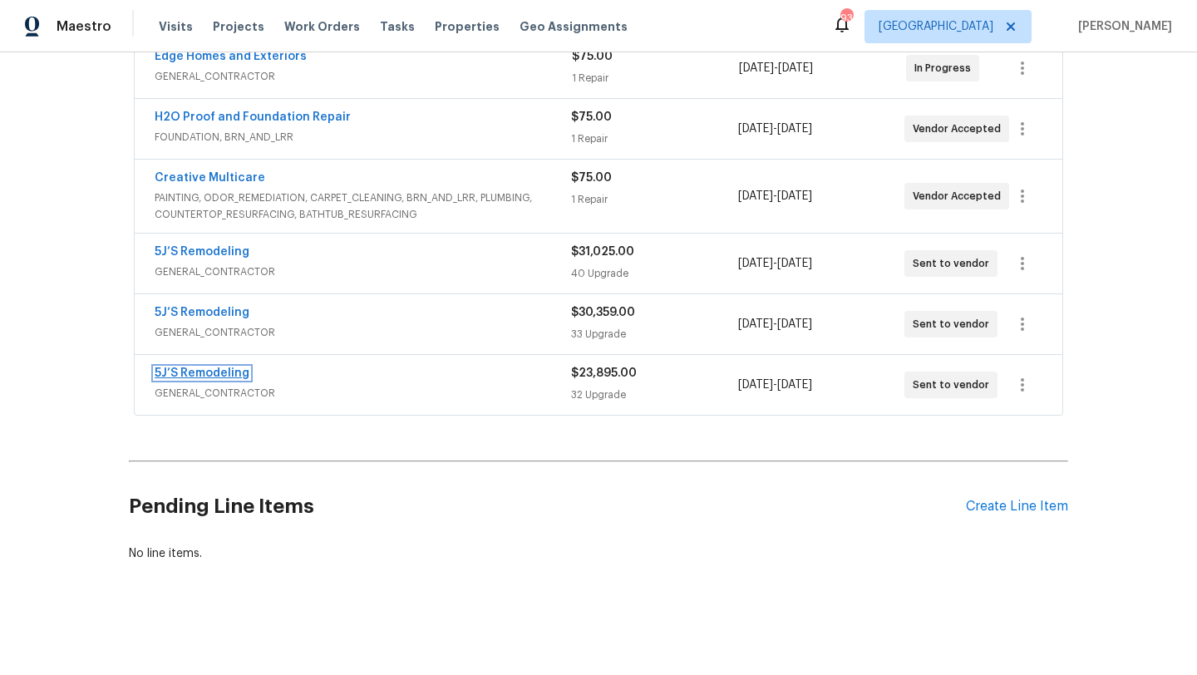
click at [216, 374] on link "5J’S Remodeling" at bounding box center [202, 374] width 95 height 12
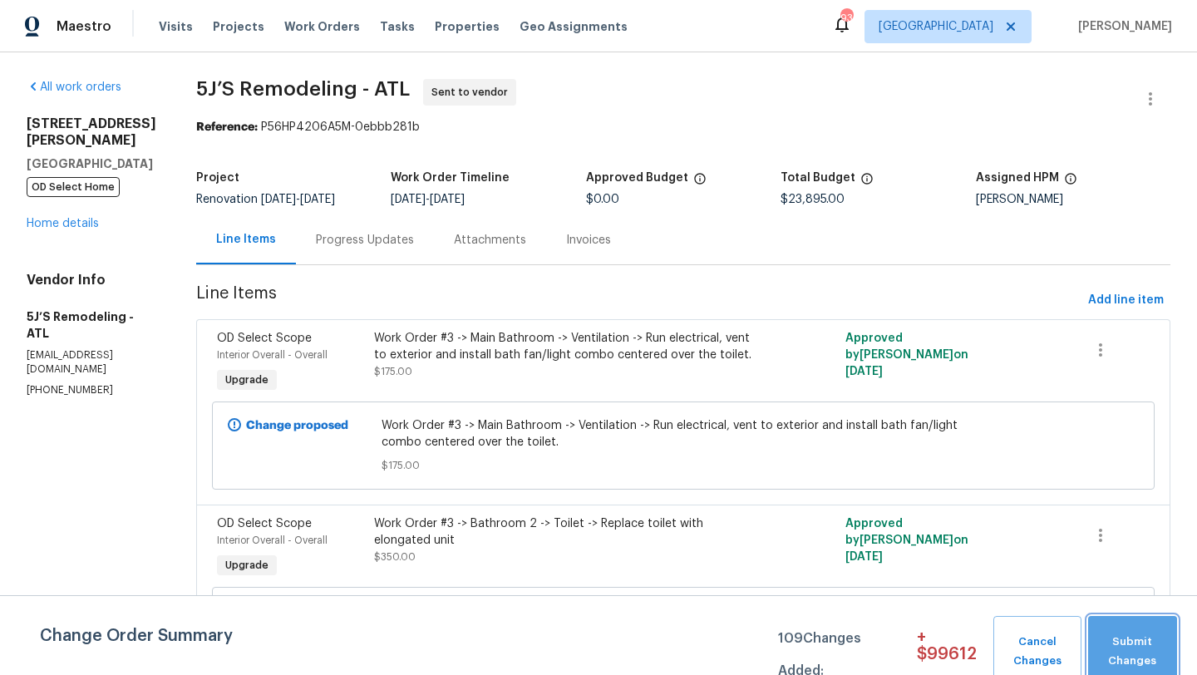
click at [1115, 633] on span "Submit Changes" at bounding box center [1133, 652] width 72 height 38
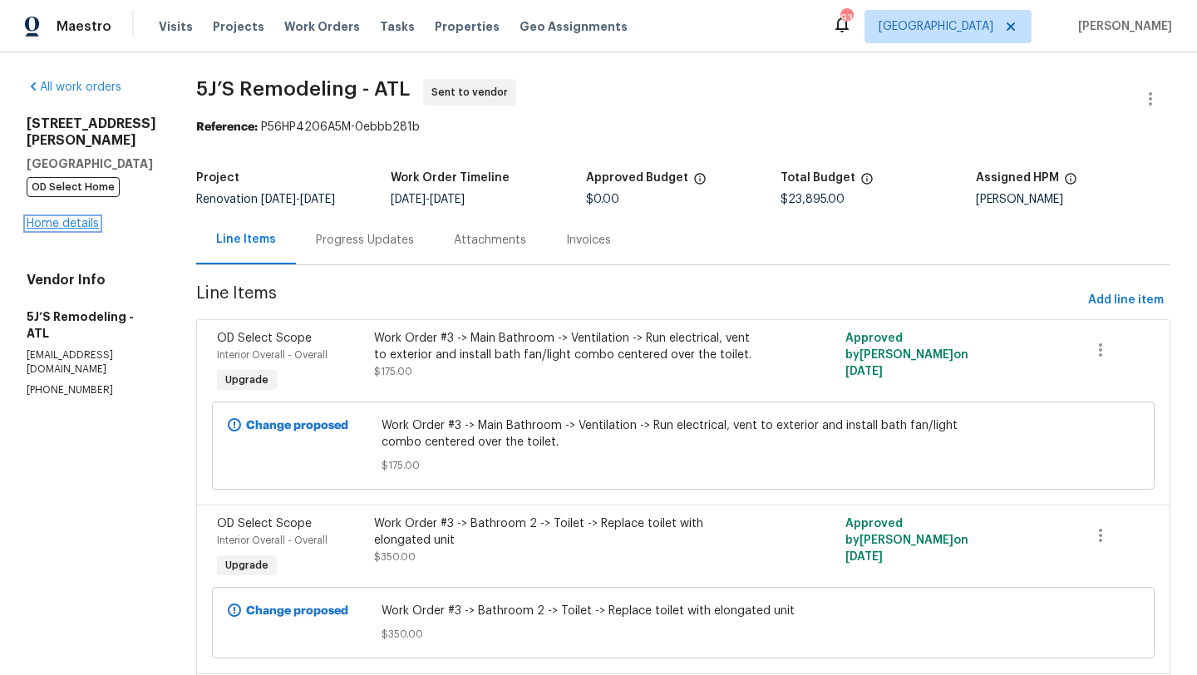
click at [83, 218] on link "Home details" at bounding box center [63, 224] width 72 height 12
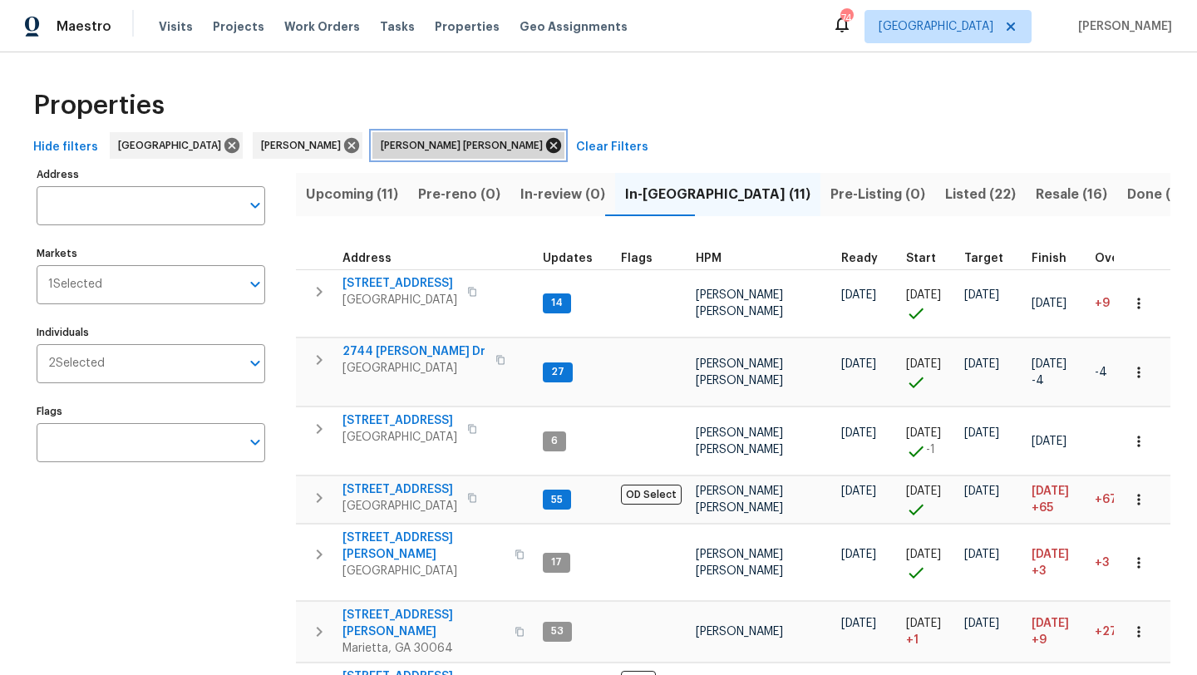
click at [546, 146] on icon at bounding box center [553, 145] width 15 height 15
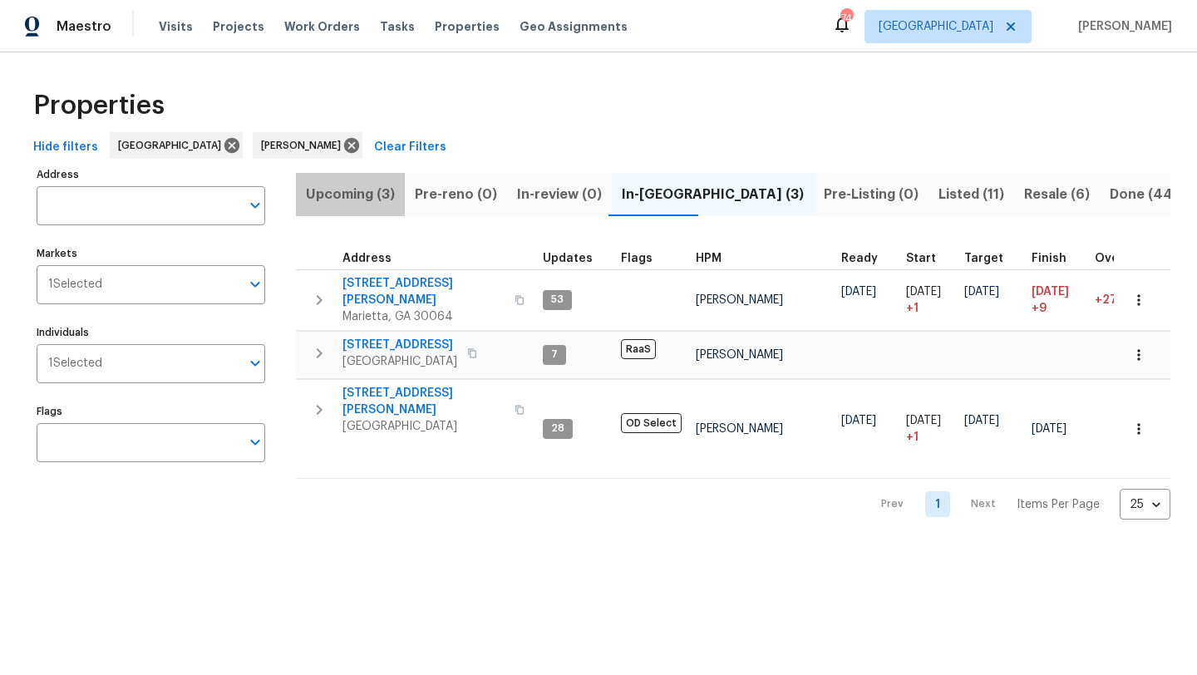
click at [352, 190] on span "Upcoming (3)" at bounding box center [350, 194] width 89 height 23
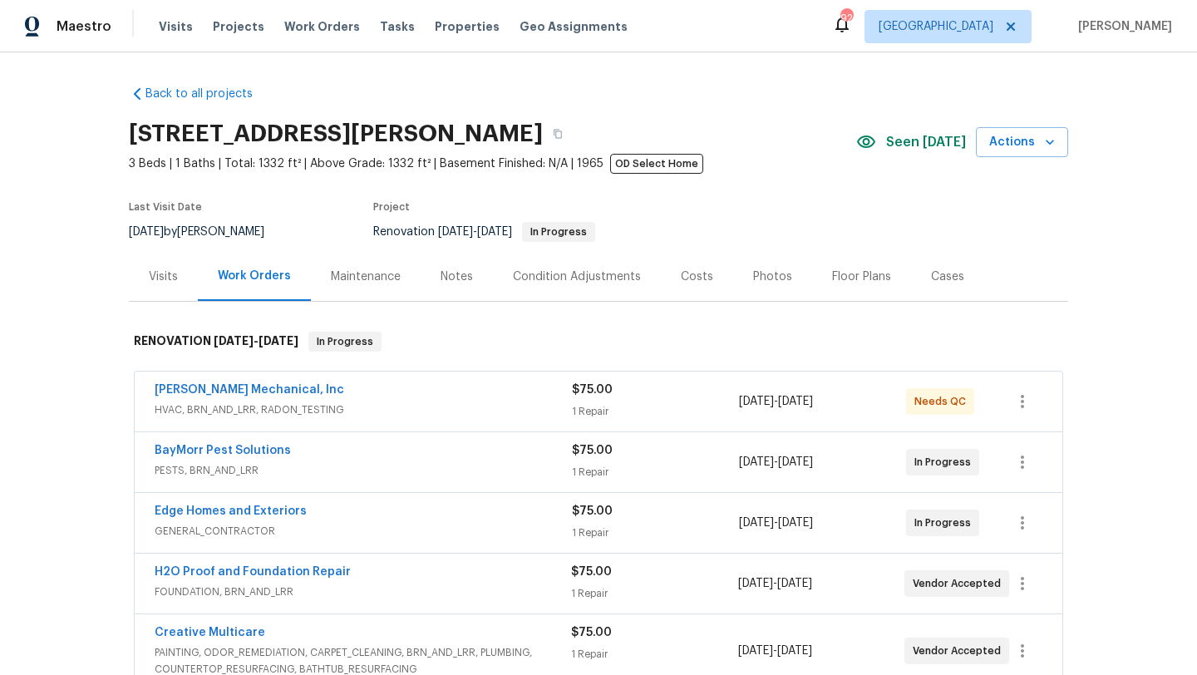
click at [702, 276] on div "Costs" at bounding box center [697, 277] width 32 height 17
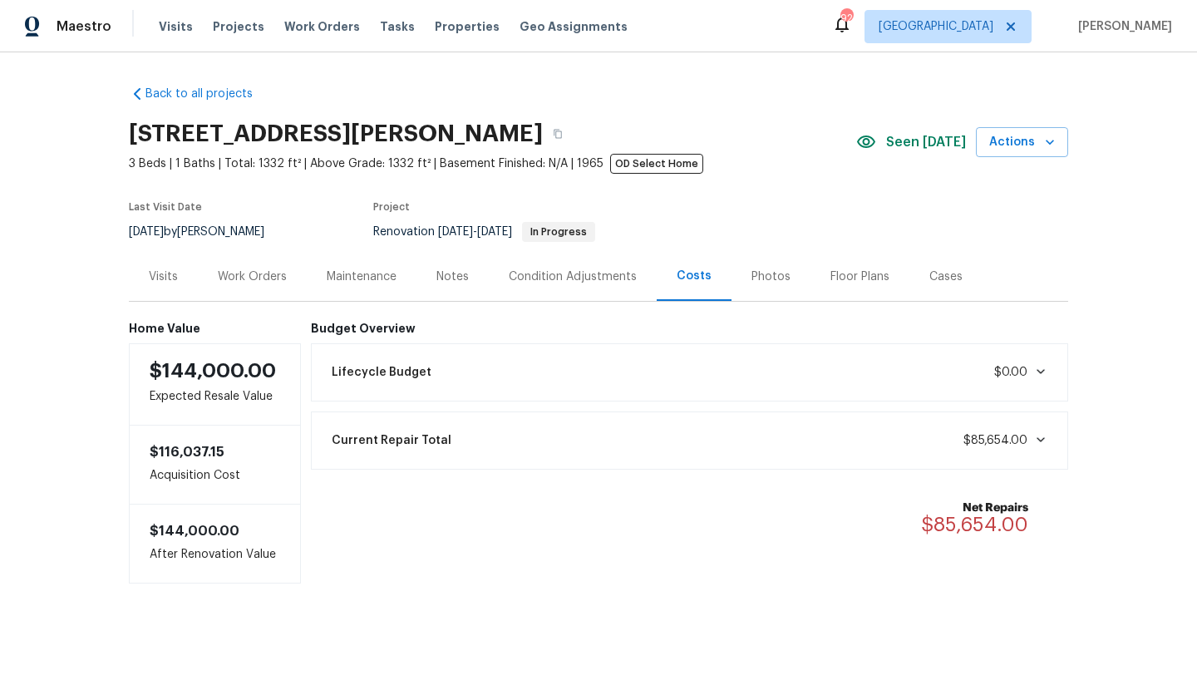
click at [250, 268] on div "Work Orders" at bounding box center [252, 276] width 109 height 49
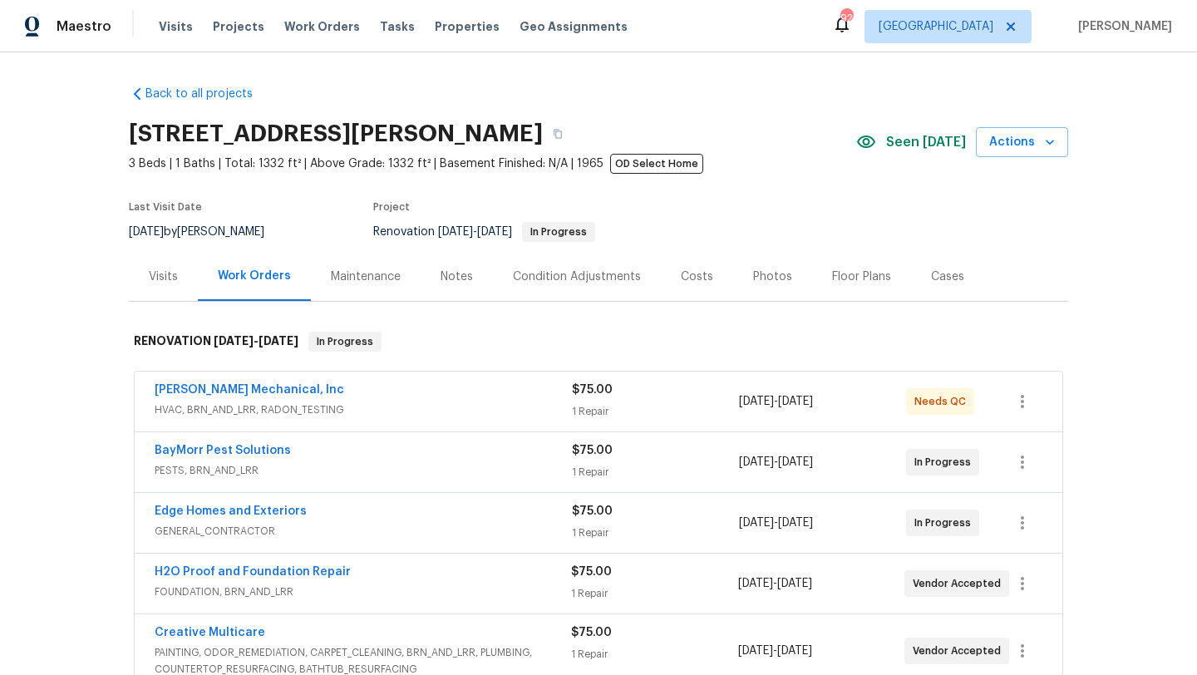
click at [437, 284] on div "Notes" at bounding box center [457, 276] width 72 height 49
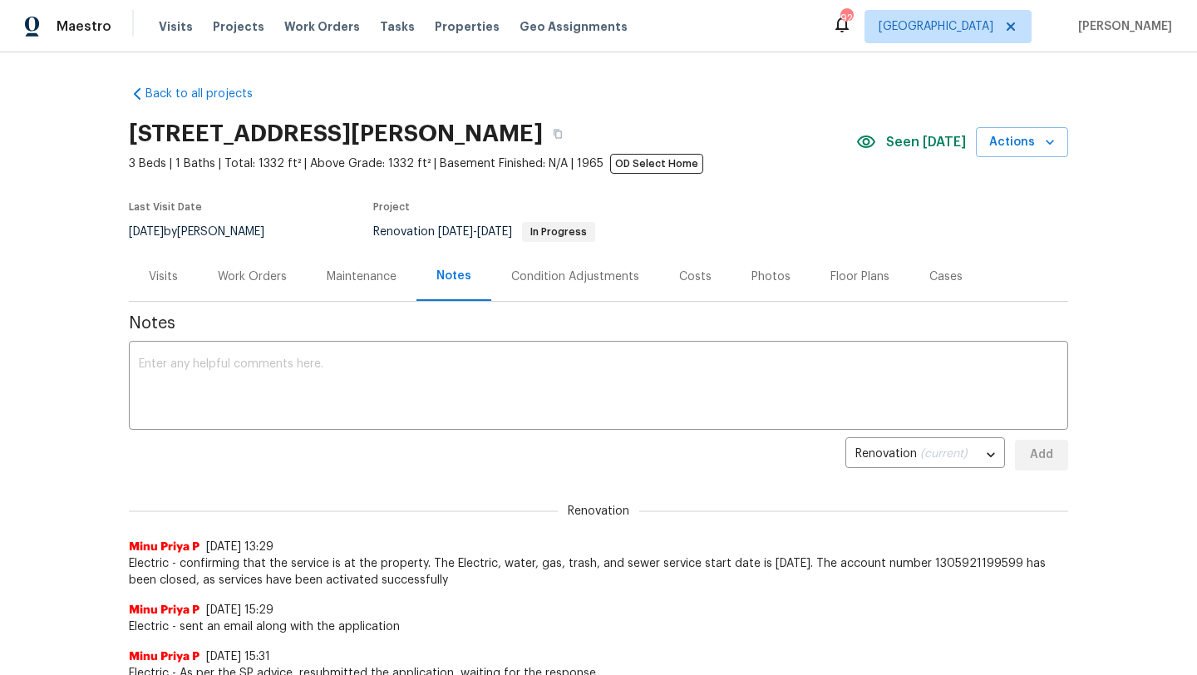
click at [266, 283] on div "Work Orders" at bounding box center [252, 277] width 69 height 17
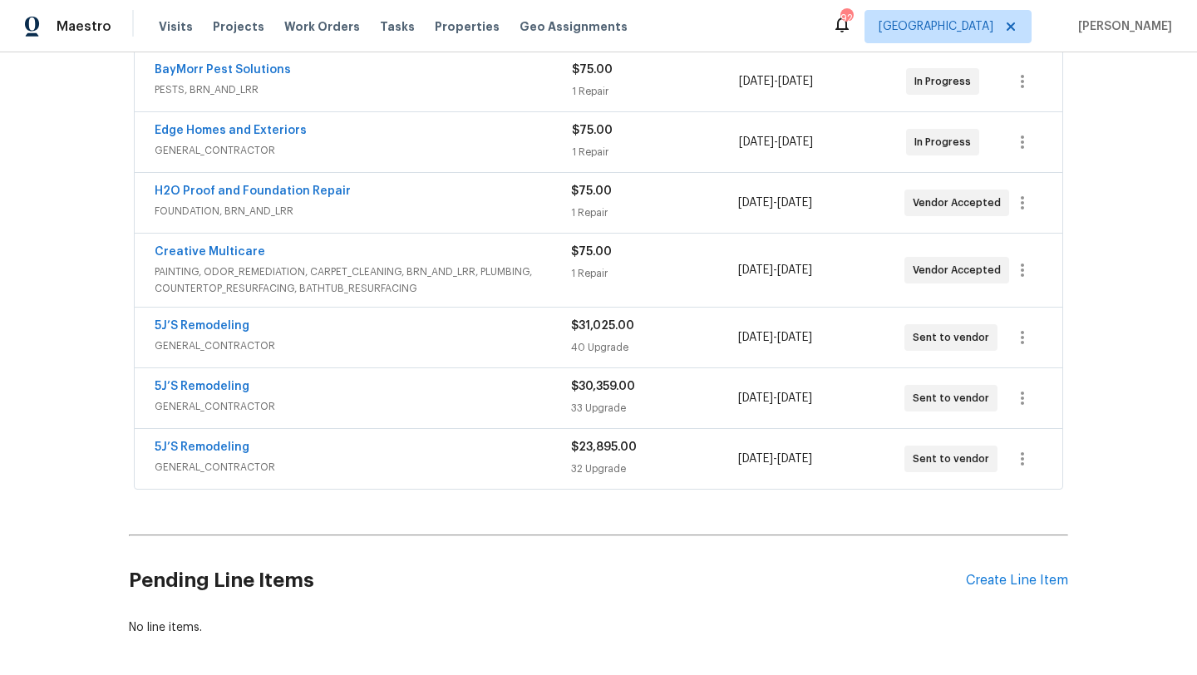
scroll to position [397, 0]
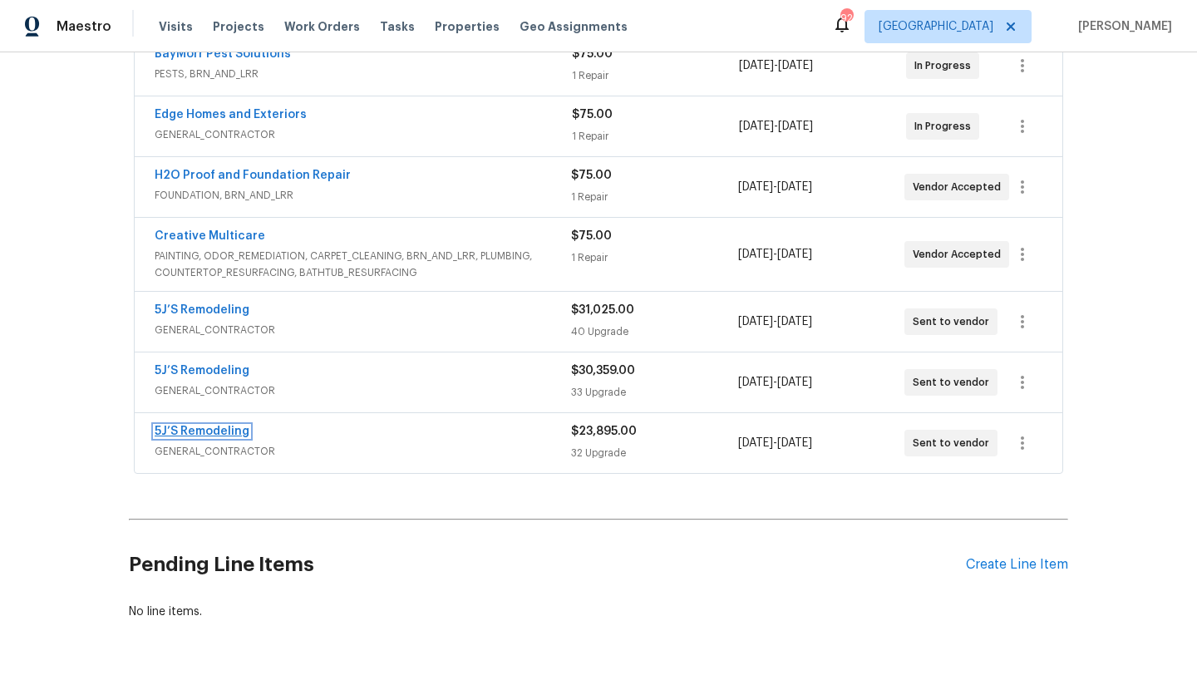
click at [228, 432] on link "5J’S Remodeling" at bounding box center [202, 432] width 95 height 12
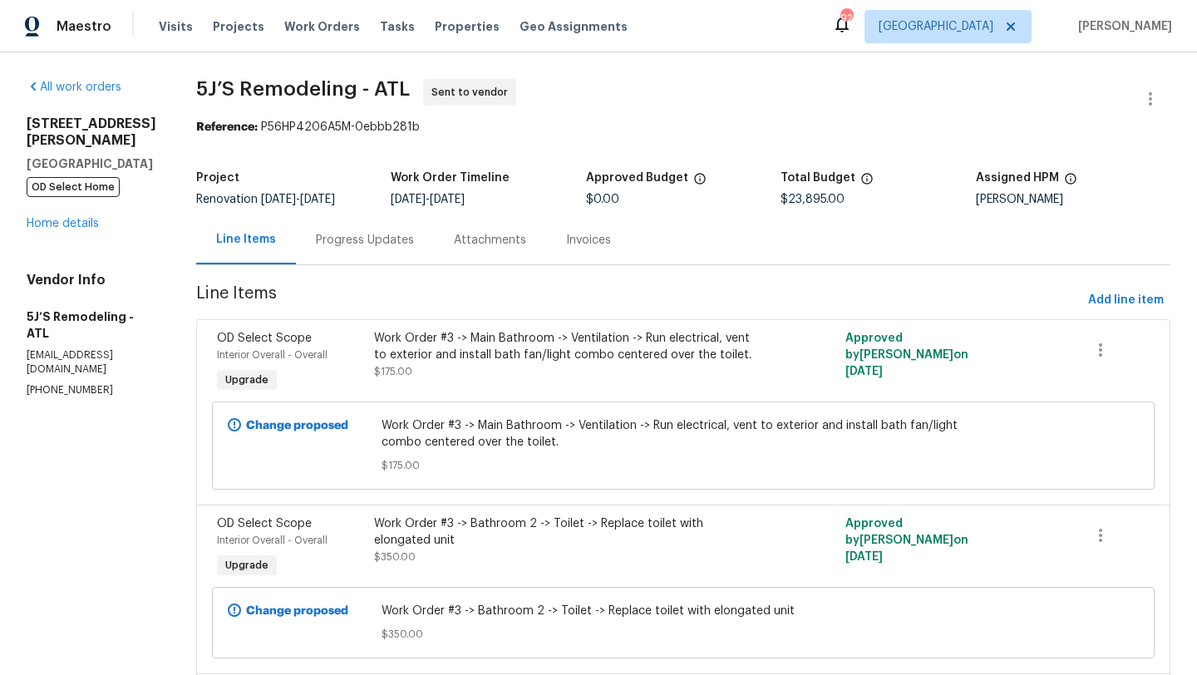
click at [374, 245] on div "Progress Updates" at bounding box center [365, 240] width 98 height 17
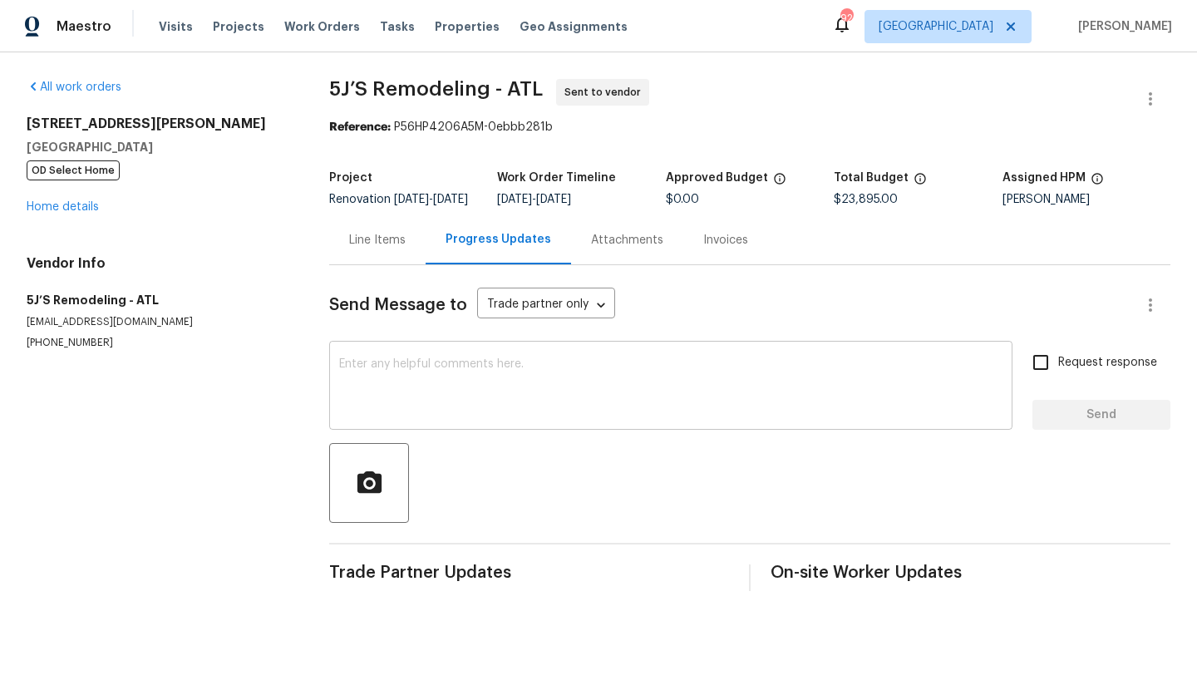
click at [420, 391] on textarea at bounding box center [671, 387] width 664 height 58
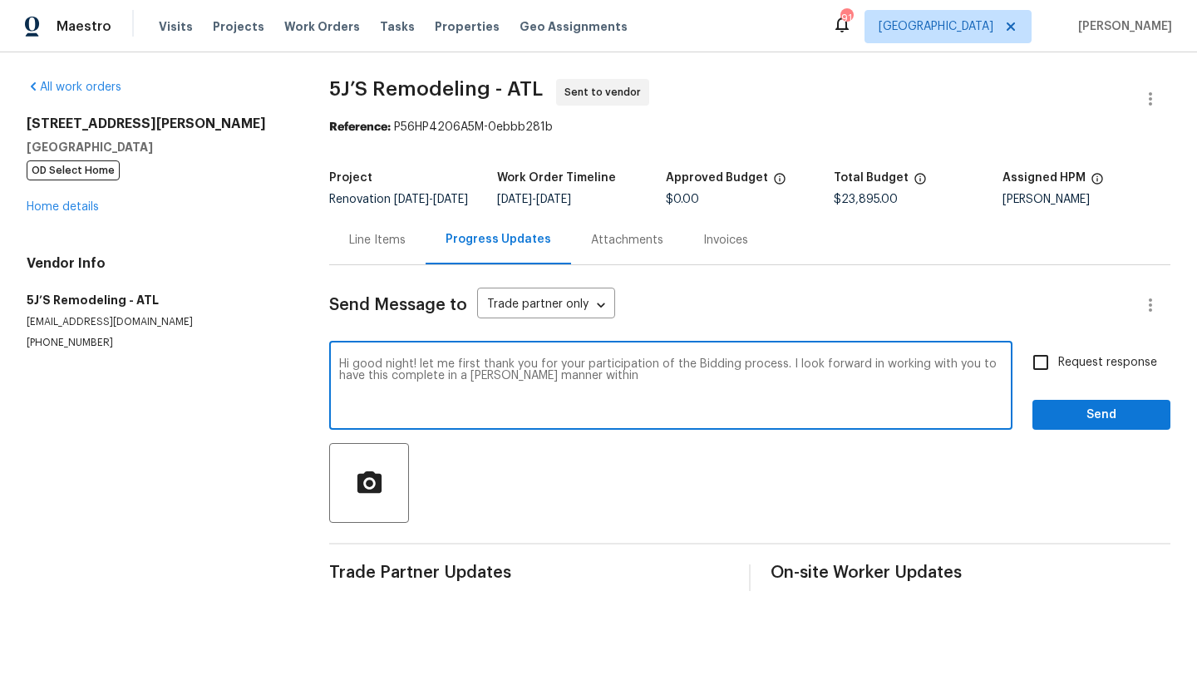
click at [488, 392] on textarea "Hi good night! let me first thank you for your participation of the Bidding pro…" at bounding box center [671, 387] width 664 height 58
click at [486, 392] on textarea "Hi good night! let me first thank you for your participation of the Bidding pro…" at bounding box center [671, 387] width 664 height 58
click at [520, 388] on textarea "Hi good night! let me first thank you for your participation of the Bidding pro…" at bounding box center [671, 387] width 664 height 58
click at [602, 388] on textarea "Hi good night! let me first thank you for your participation of the Bidding pro…" at bounding box center [671, 387] width 664 height 58
click at [920, 390] on textarea "Hi good night! let me first thank you for your participation of the Bidding pro…" at bounding box center [671, 387] width 664 height 58
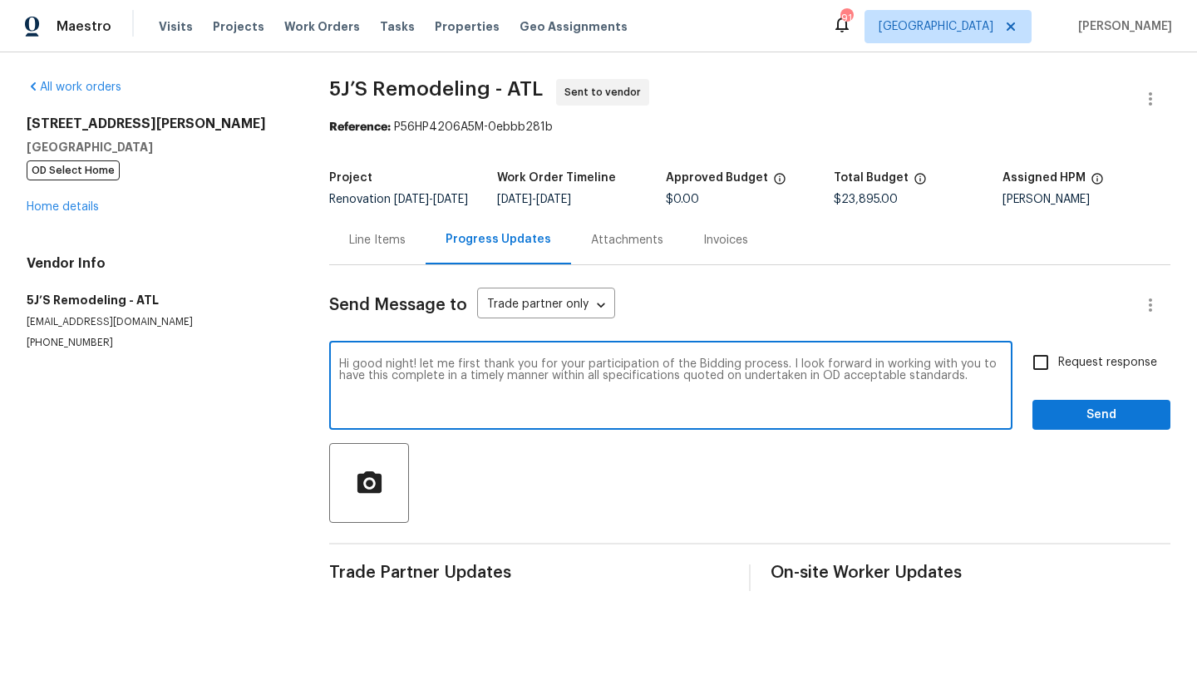
click at [967, 392] on textarea "Hi good night! let me first thank you for your participation of the Bidding pro…" at bounding box center [671, 387] width 664 height 58
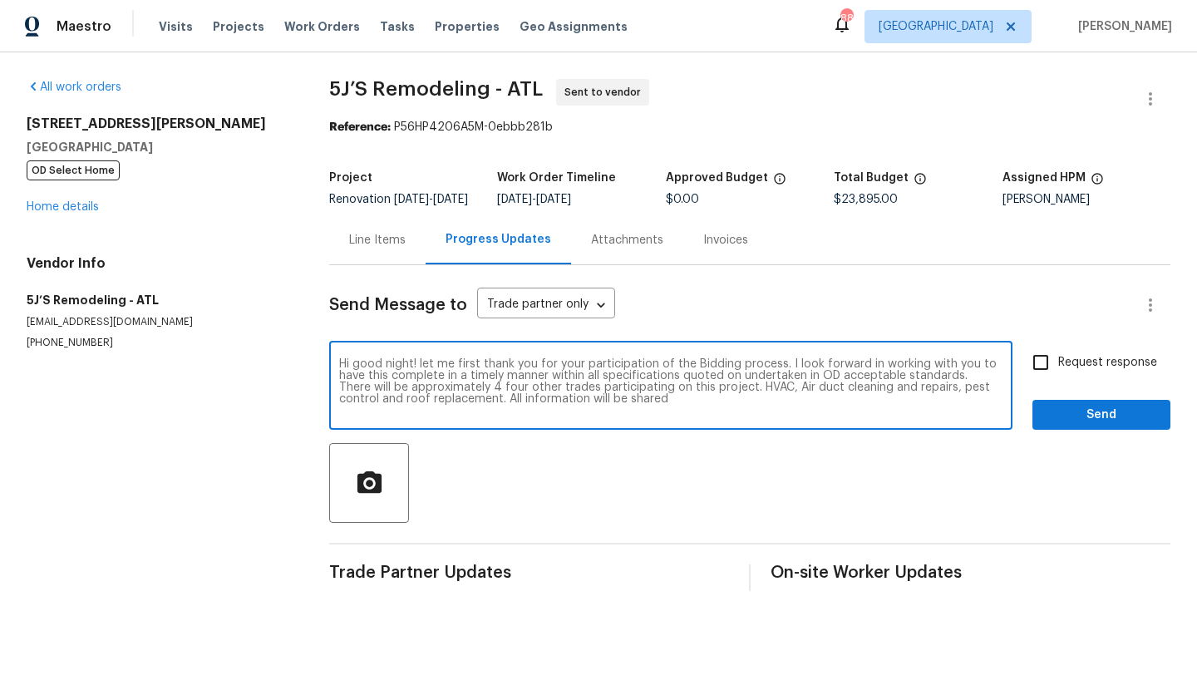
click at [523, 414] on textarea "Hi good night! let me first thank you for your participation of the Bidding pro…" at bounding box center [671, 387] width 664 height 58
click at [718, 417] on textarea "Hi good night! let me first thank you for your participation of the Bidding pro…" at bounding box center [671, 387] width 664 height 58
click at [828, 417] on textarea "Hi good night! let me first thank you for your participation of the Bidding pro…" at bounding box center [671, 387] width 664 height 58
click at [827, 409] on textarea "Hi good night! let me first thank you for your participation of the Bidding pro…" at bounding box center [671, 387] width 664 height 58
click at [844, 416] on textarea "Hi good night! let me first thank you for your participation of the Bidding pro…" at bounding box center [671, 387] width 664 height 58
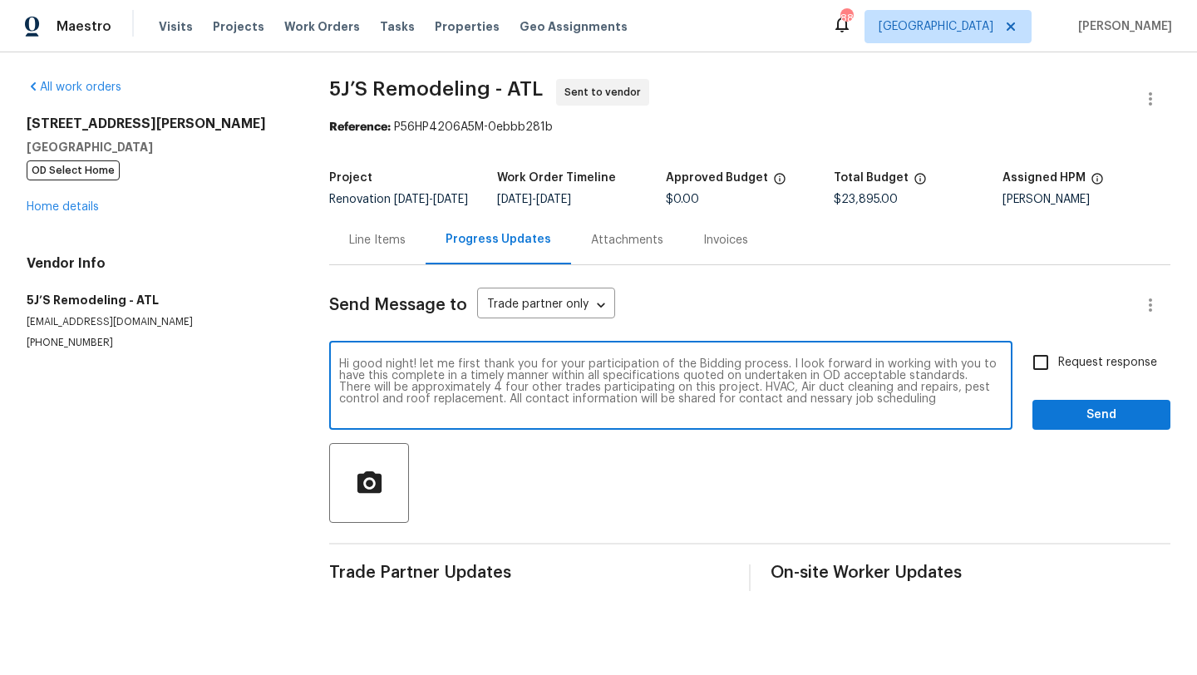
click at [822, 407] on textarea "Hi good night! let me first thank you for your participation of the Bidding pro…" at bounding box center [671, 387] width 664 height 58
click at [824, 414] on textarea "Hi good night! let me first thank you for your participation of the Bidding pro…" at bounding box center [671, 387] width 664 height 58
click at [873, 430] on div "Hi good night! let me first thank you for your participation of the Bidding pro…" at bounding box center [670, 387] width 683 height 85
click at [940, 417] on textarea "Hi good night! let me first thank you for your participation of the Bidding pro…" at bounding box center [671, 387] width 664 height 58
click at [834, 410] on textarea "Hi good night! let me first thank you for your participation of the Bidding pro…" at bounding box center [671, 387] width 664 height 58
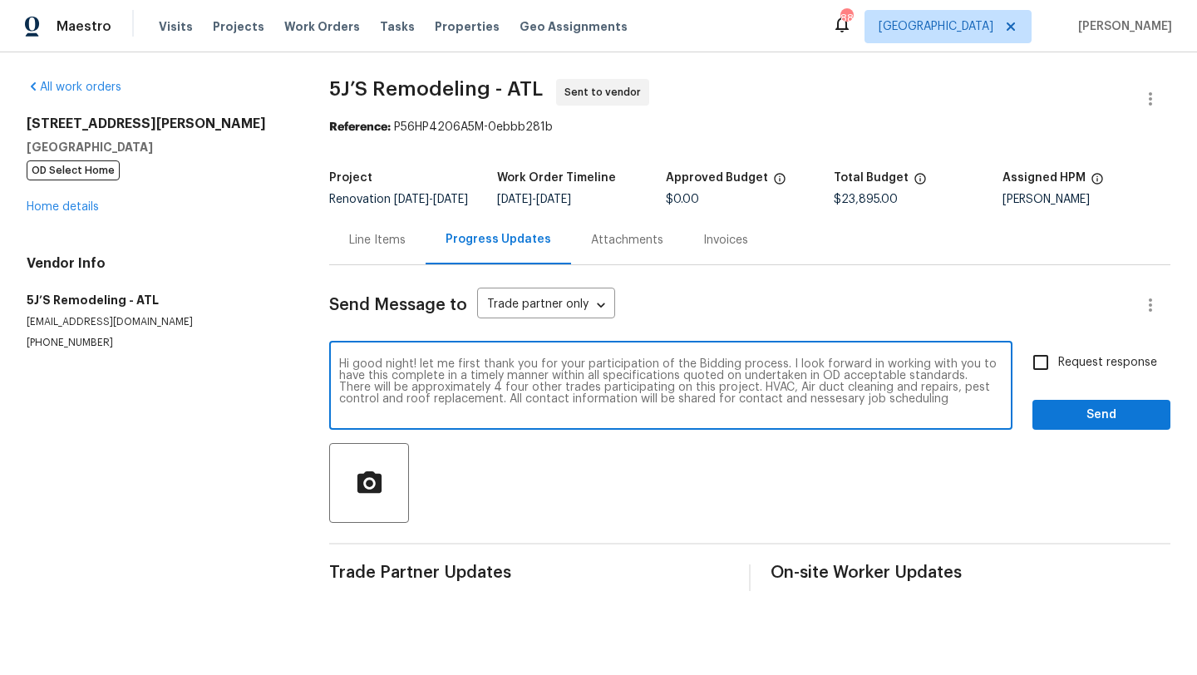
click at [816, 416] on textarea "Hi good night! let me first thank you for your participation of the Bidding pro…" at bounding box center [671, 387] width 664 height 58
click at [851, 417] on textarea "Hi good night! let me first thank you for your participation of the Bidding pro…" at bounding box center [671, 387] width 664 height 58
drag, startPoint x: 582, startPoint y: 427, endPoint x: 370, endPoint y: 368, distance: 220.1
click at [370, 368] on div "Hi good night! let me first thank you for your participation of the Bidding pro…" at bounding box center [670, 387] width 683 height 85
click at [604, 430] on div "Hi good night! let me first thank you for your participation of the Bidding pro…" at bounding box center [670, 387] width 683 height 85
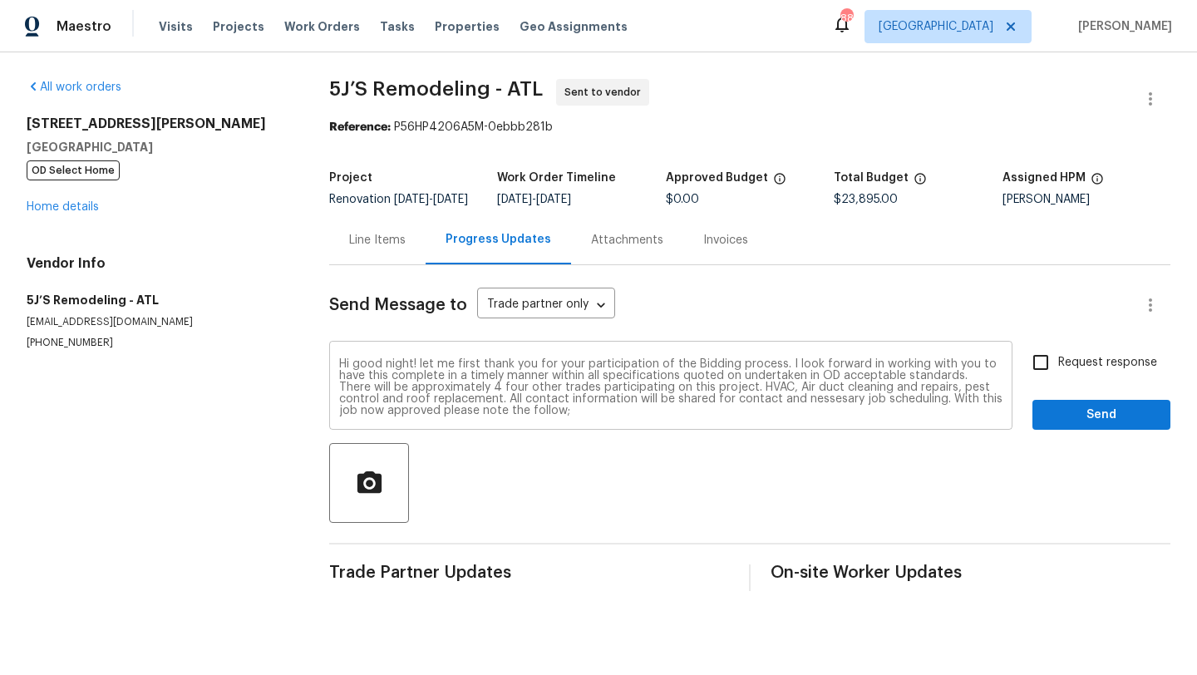
click at [604, 430] on div "Hi good night! let me first thank you for your participation of the Bidding pro…" at bounding box center [670, 387] width 683 height 85
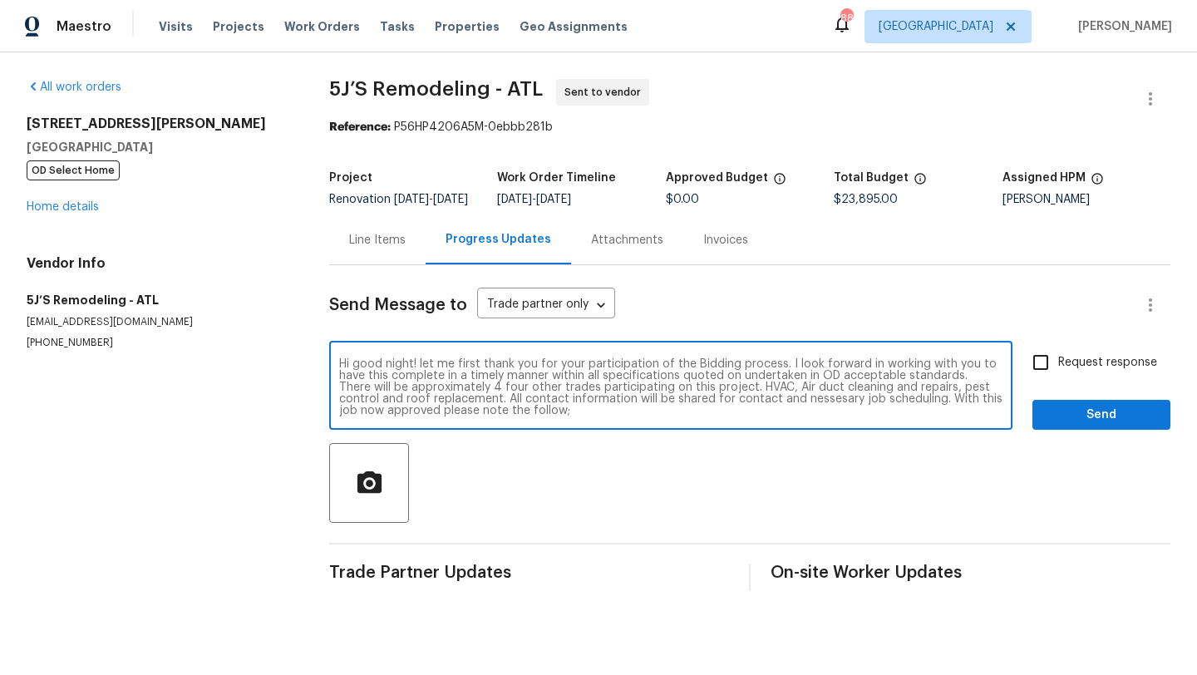
click at [604, 430] on div "Hi good night! let me first thank you for your participation of the Bidding pro…" at bounding box center [670, 387] width 683 height 85
click at [595, 430] on div "Hi good night! let me first thank you for your participation of the Bidding pro…" at bounding box center [670, 387] width 683 height 85
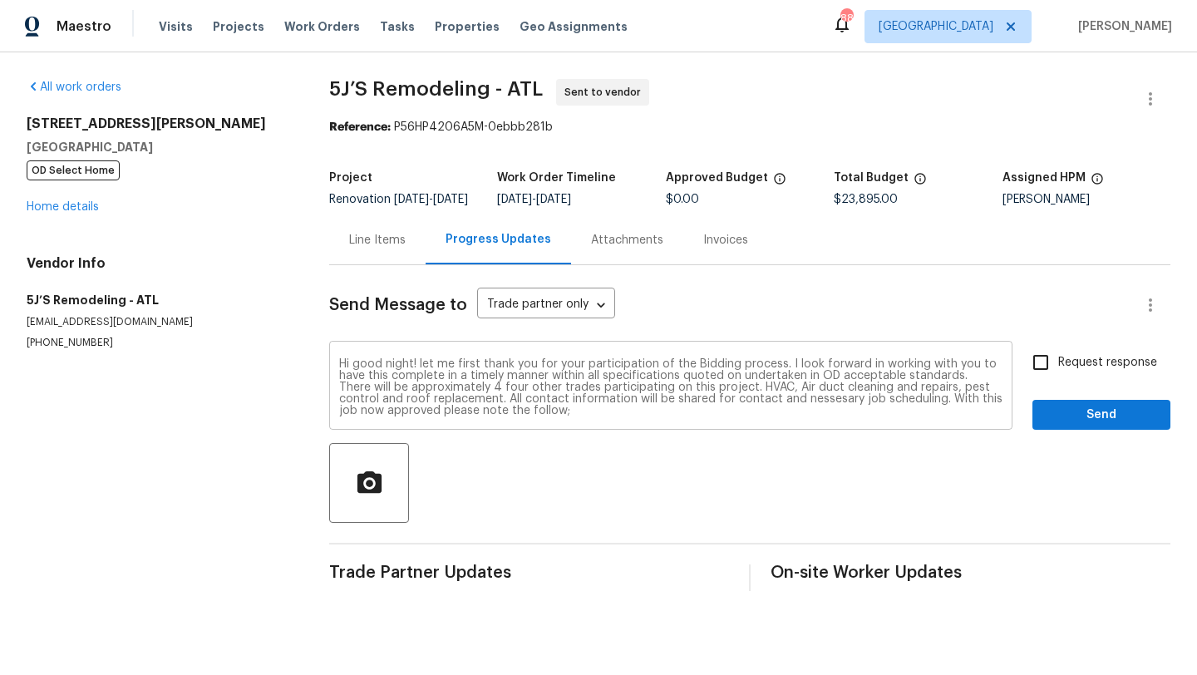
click at [573, 430] on div "Hi good night! let me first thank you for your participation of the Bidding pro…" at bounding box center [670, 387] width 683 height 85
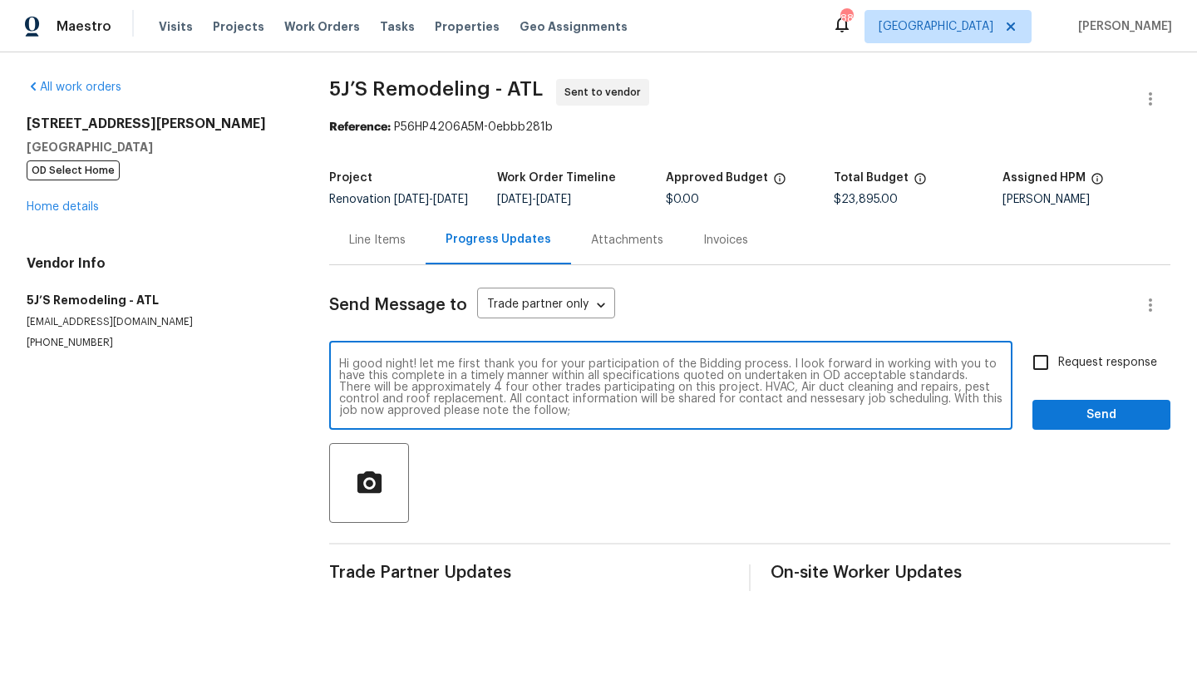
click at [613, 417] on textarea "Hi good night! let me first thank you for your participation of the Bidding pro…" at bounding box center [671, 387] width 664 height 58
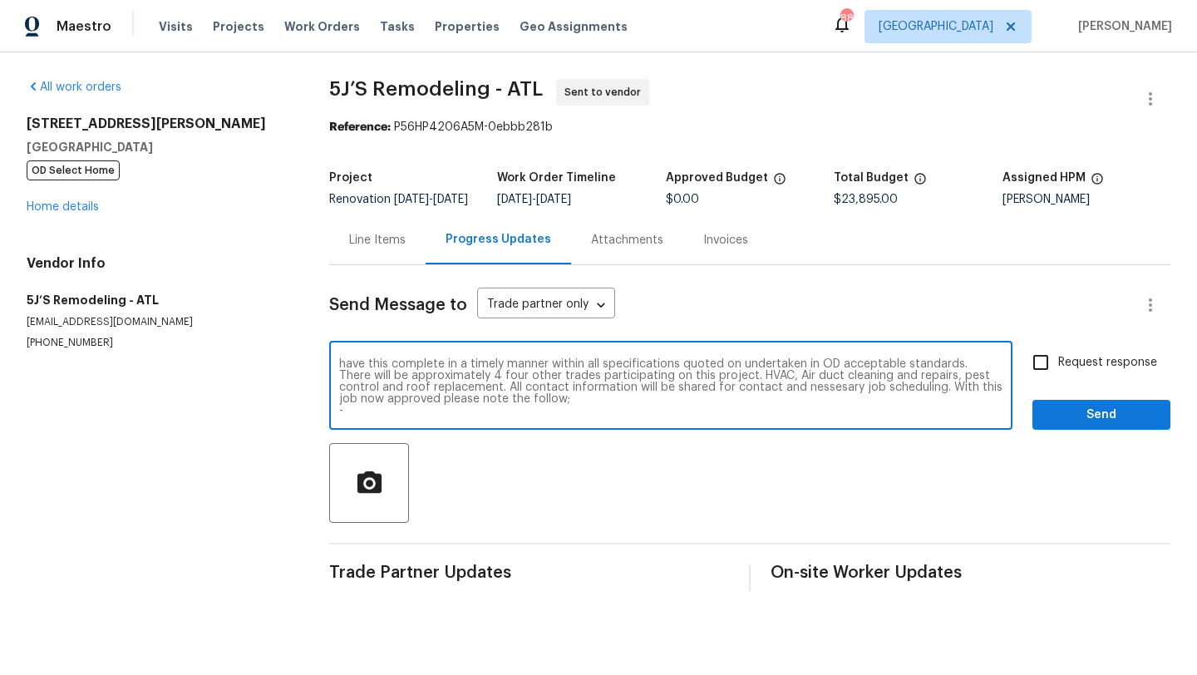
paste textarea "Also ensure GC orders all materials now to avoid delays and be sure they follow…"
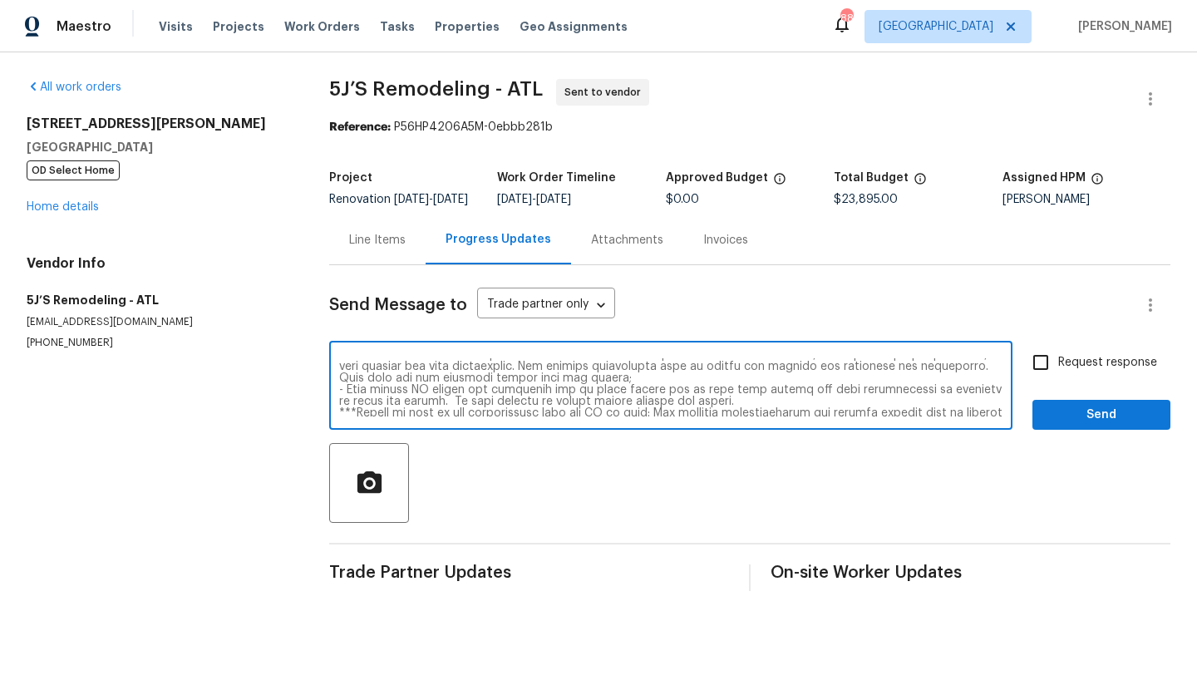
scroll to position [27, 0]
click at [374, 407] on textarea at bounding box center [671, 387] width 664 height 58
click at [442, 410] on textarea at bounding box center [671, 387] width 664 height 58
click at [386, 407] on textarea at bounding box center [671, 387] width 664 height 58
click at [532, 404] on textarea at bounding box center [671, 387] width 664 height 58
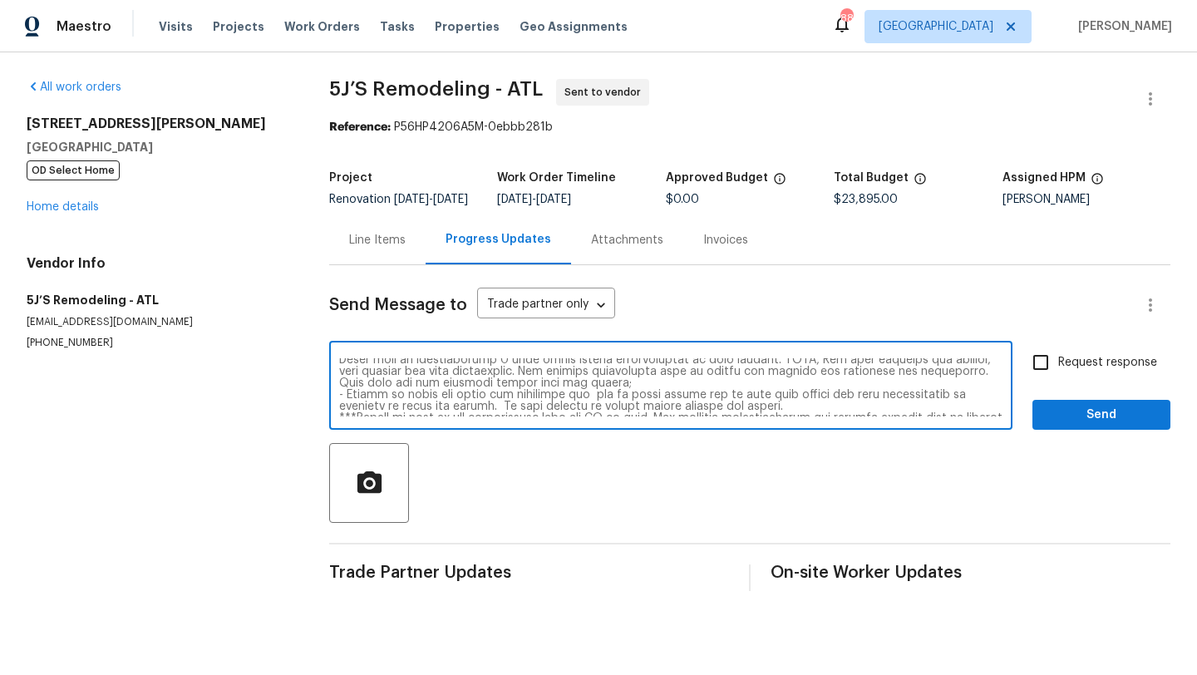
click at [582, 407] on textarea at bounding box center [671, 387] width 664 height 58
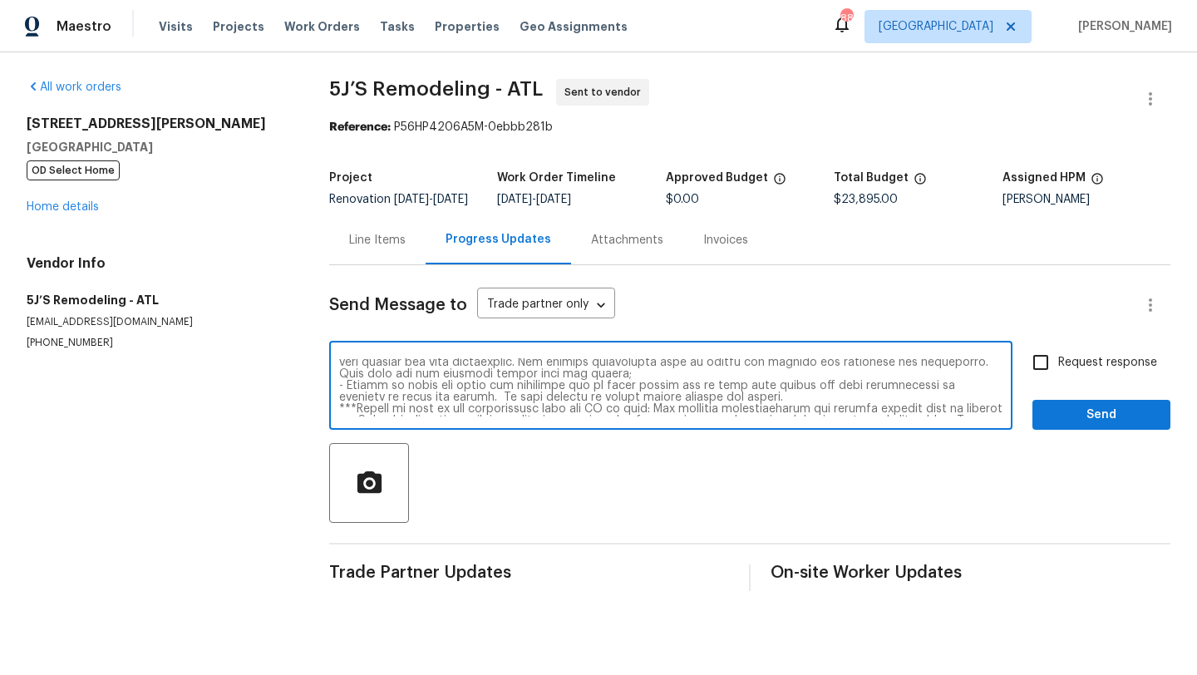
scroll to position [38, 0]
click at [673, 398] on textarea at bounding box center [671, 387] width 664 height 58
click at [797, 401] on textarea at bounding box center [671, 387] width 664 height 58
click at [613, 411] on textarea at bounding box center [671, 387] width 664 height 58
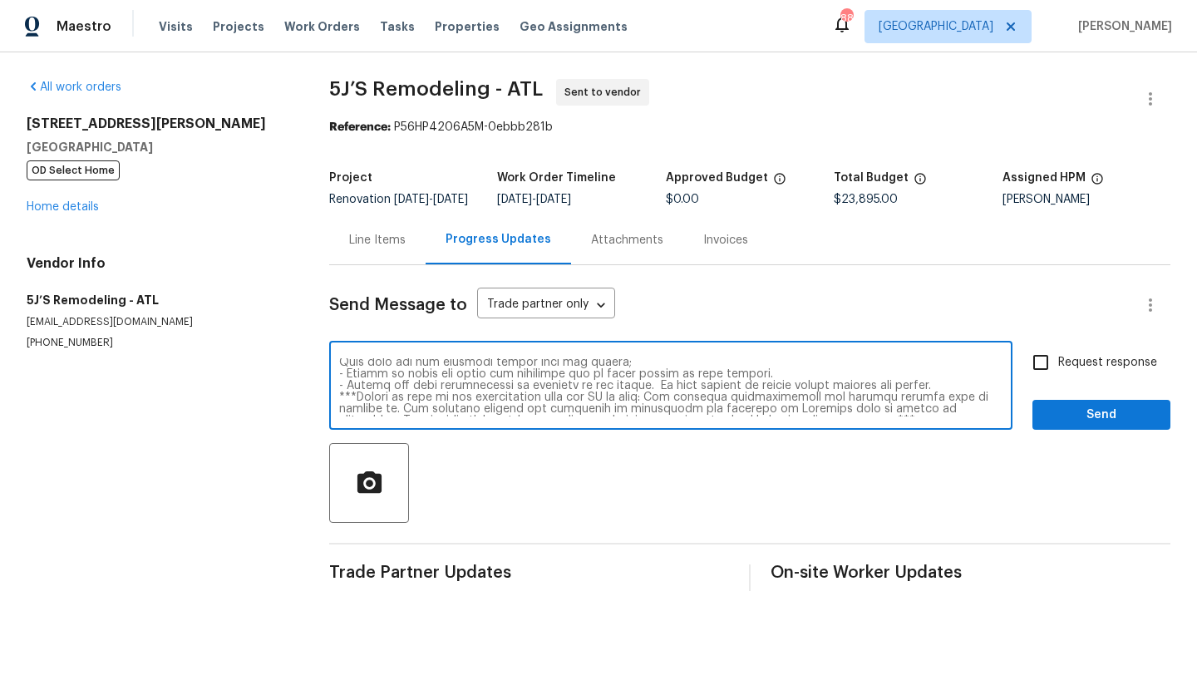
scroll to position [50, 0]
drag, startPoint x: 958, startPoint y: 396, endPoint x: 657, endPoint y: 396, distance: 301.0
click at [657, 396] on textarea at bounding box center [671, 387] width 664 height 58
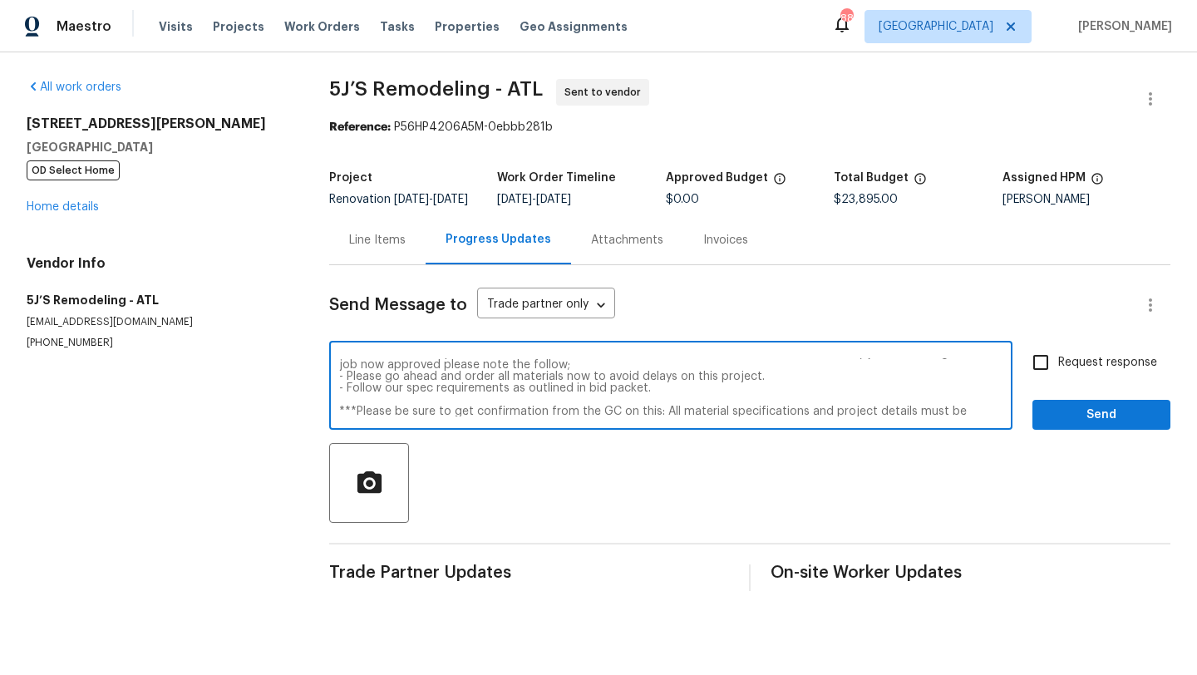
scroll to position [41, 0]
click at [614, 386] on textarea "Hi good night! let me first thank you for your participation of the Bidding pro…" at bounding box center [671, 387] width 664 height 58
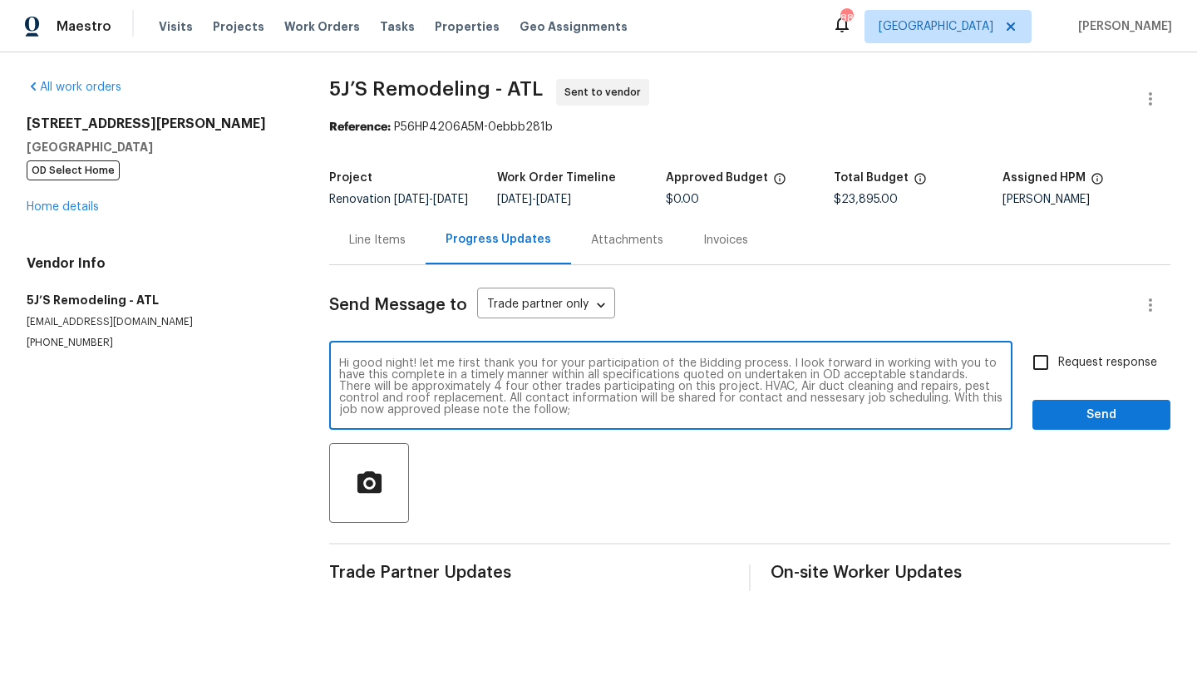
scroll to position [0, 0]
click at [691, 377] on textarea "Hi good night! let me first thank you for your participation of the Bidding pro…" at bounding box center [671, 387] width 664 height 58
click at [876, 380] on textarea "Hi good night! let me first thank you for your participation of this Bidding pr…" at bounding box center [671, 387] width 664 height 58
click at [994, 377] on textarea "Hi good night! let me first thank you for your participation of this Bidding pr…" at bounding box center [671, 387] width 664 height 58
click at [404, 390] on textarea "Hi good night! let me first thank you for your participation of this Bidding pr…" at bounding box center [671, 387] width 664 height 58
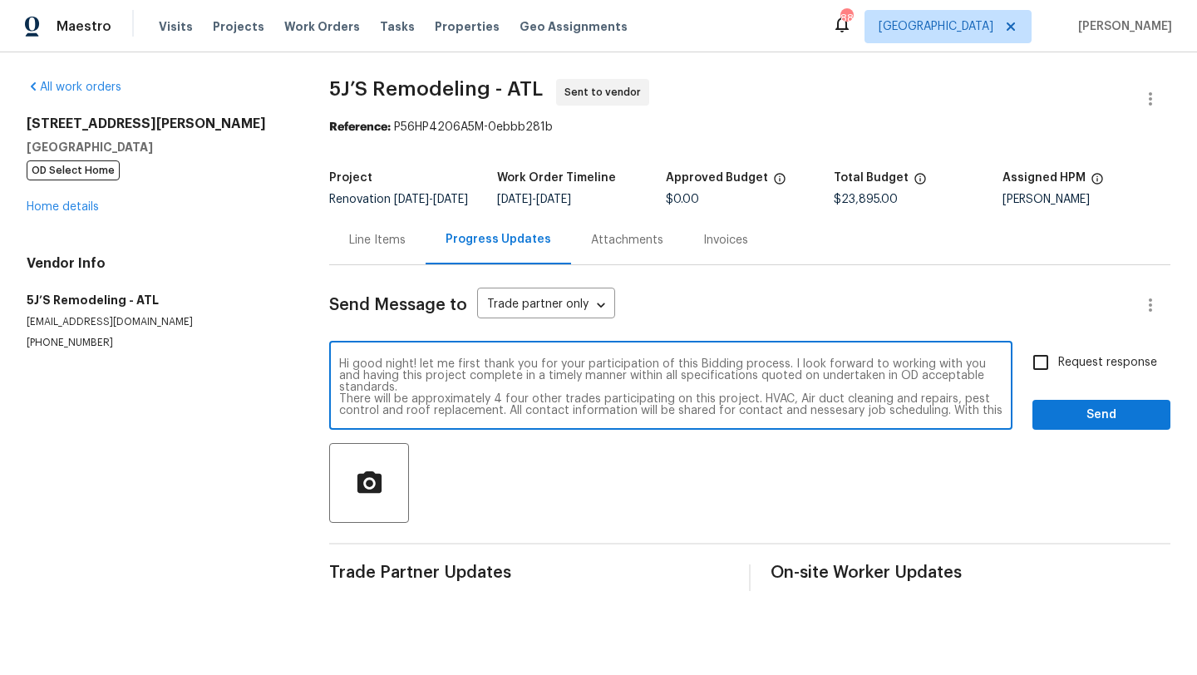
click at [794, 393] on textarea "Hi good night! let me first thank you for your participation of this Bidding pr…" at bounding box center [671, 387] width 664 height 58
click at [793, 390] on textarea "Hi good night! let me first thank you for your participation of this Bidding pr…" at bounding box center [671, 387] width 664 height 58
click at [999, 376] on textarea "Hi good night! let me first thank you for your participation of this Bidding pr…" at bounding box center [671, 387] width 664 height 58
click at [815, 392] on textarea "Hi good night! let me first thank you for your participation of this Bidding pr…" at bounding box center [671, 387] width 664 height 58
click at [871, 386] on textarea "Hi good night! let me first thank you for your participation of this Bidding pr…" at bounding box center [671, 387] width 664 height 58
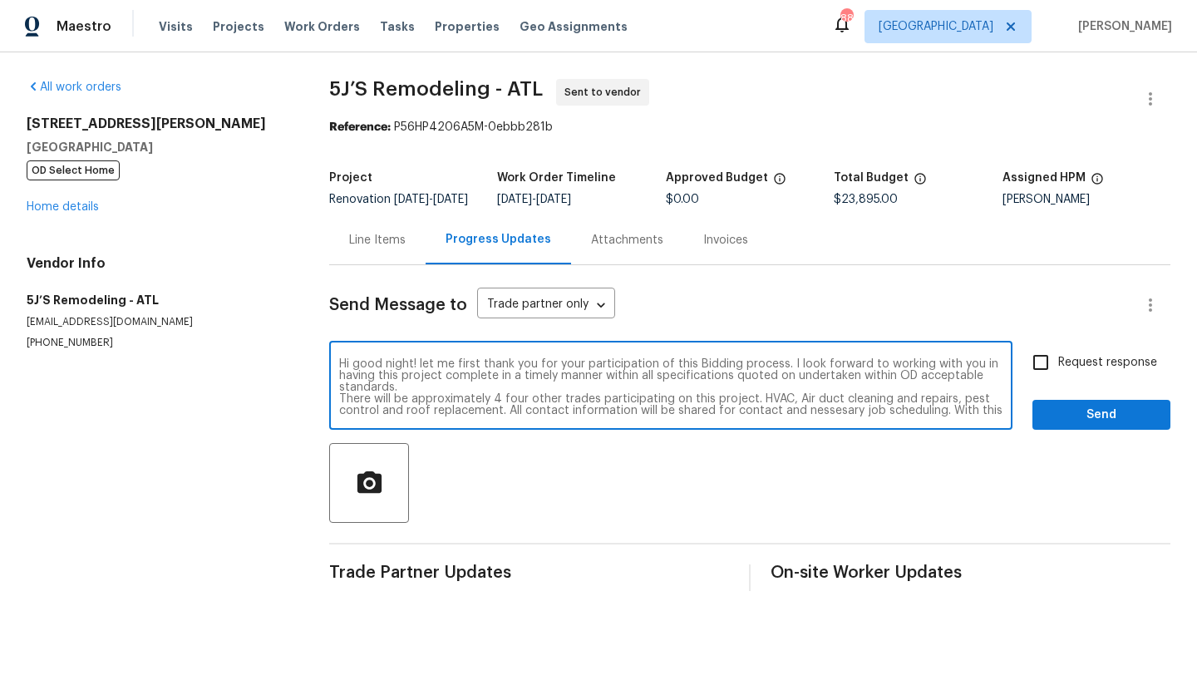
click at [342, 412] on textarea "Hi good night! let me first thank you for your participation of this Bidding pr…" at bounding box center [671, 387] width 664 height 58
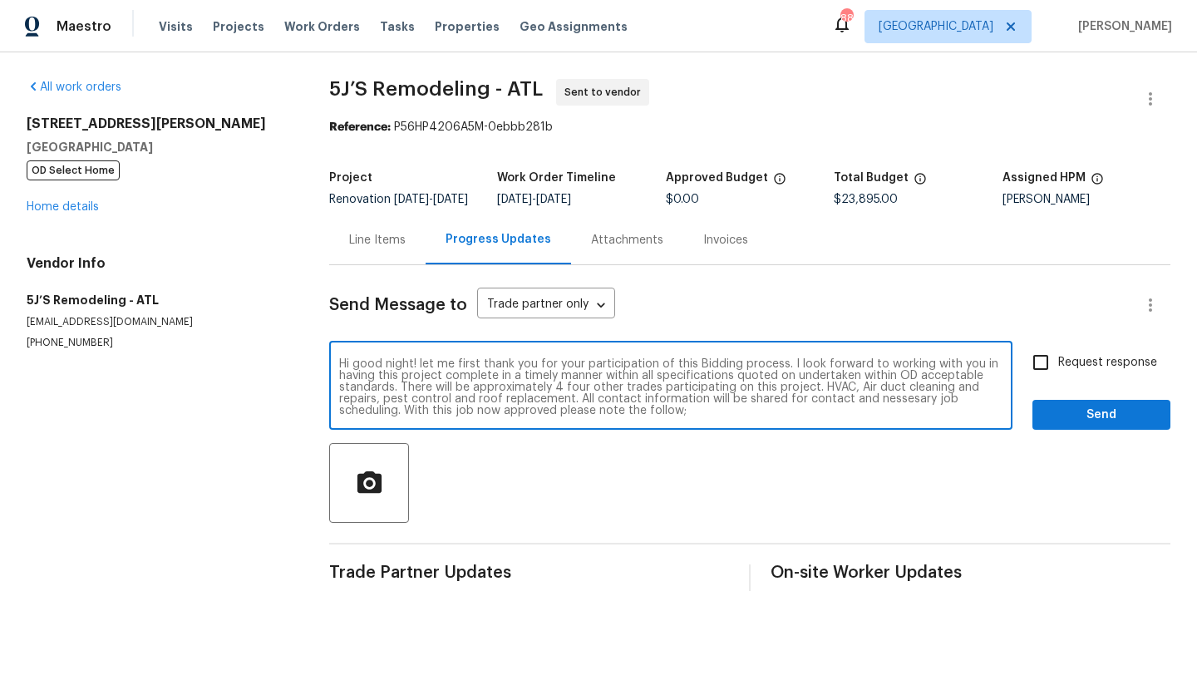
click at [816, 404] on textarea "Hi good night! let me first thank you for your participation of this Bidding pr…" at bounding box center [671, 387] width 664 height 58
click at [918, 399] on textarea "Hi good night! let me first thank you for your participation of this Bidding pr…" at bounding box center [671, 387] width 664 height 58
click at [451, 412] on textarea "Hi good night! let me first thank you for your participation of this Bidding pr…" at bounding box center [671, 387] width 664 height 58
click at [538, 412] on textarea "Hi good night! let me first thank you for your participation of this Bidding pr…" at bounding box center [671, 387] width 664 height 58
click at [674, 412] on textarea "Hi good night! let me first thank you for your participation of this Bidding pr…" at bounding box center [671, 387] width 664 height 58
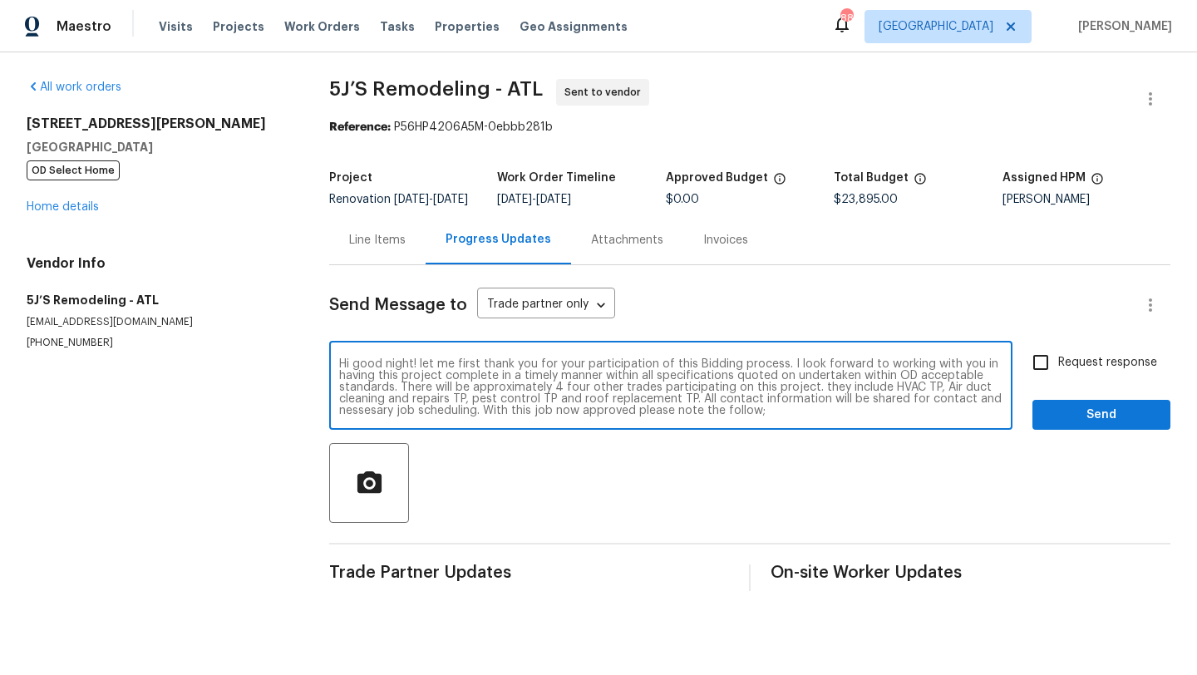
click at [968, 412] on textarea at bounding box center [671, 387] width 664 height 58
click at [420, 417] on textarea "Hi good night! let me first thank you for your participation of this Bidding pr…" at bounding box center [671, 387] width 664 height 58
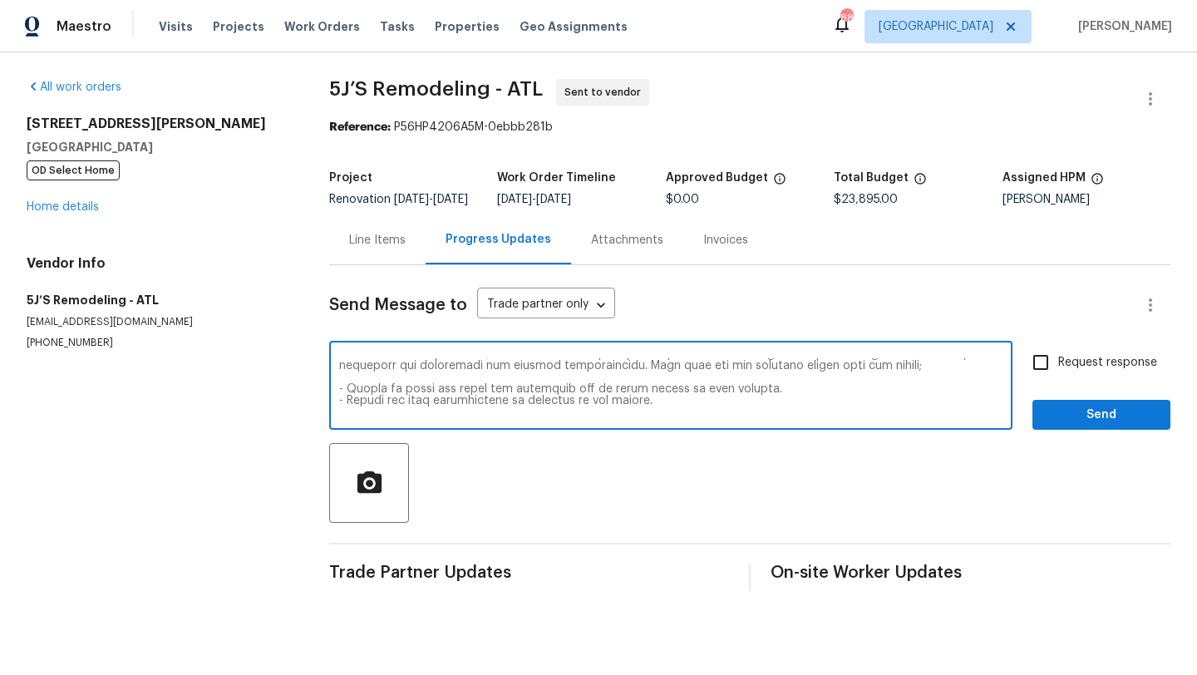
scroll to position [38, 0]
click at [385, 408] on textarea at bounding box center [671, 387] width 664 height 58
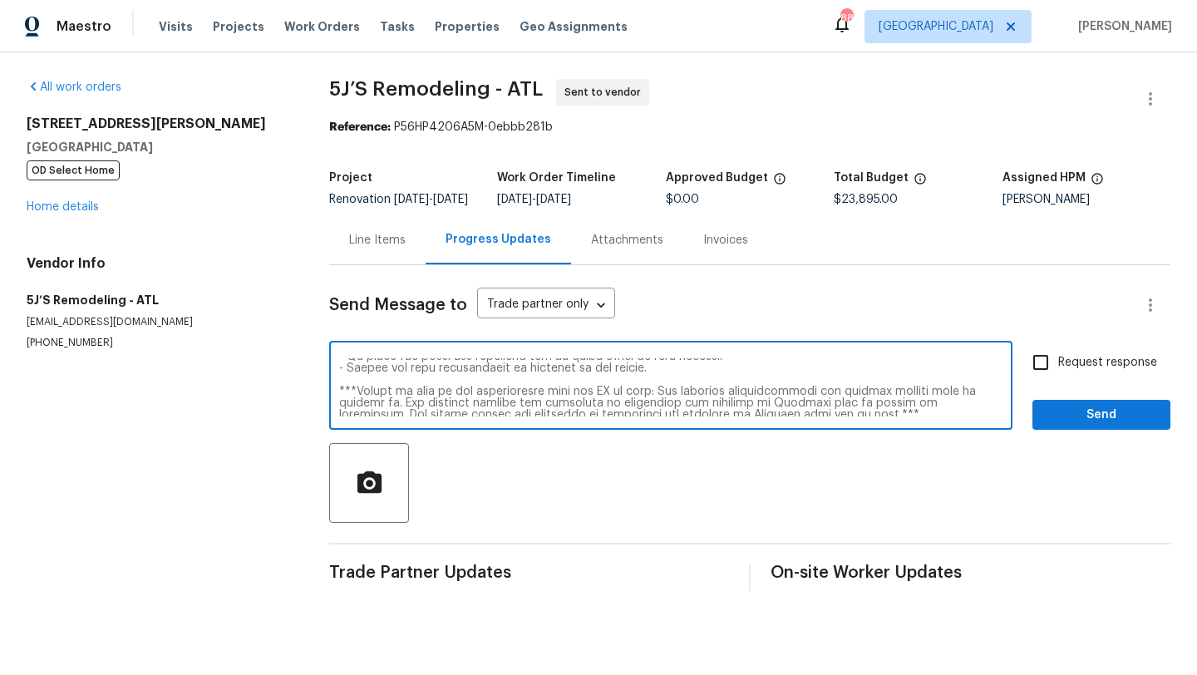
scroll to position [81, 0]
drag, startPoint x: 659, startPoint y: 397, endPoint x: 334, endPoint y: 392, distance: 324.3
click at [334, 392] on div "x ​" at bounding box center [670, 387] width 683 height 85
click at [609, 417] on textarea "Hi good night! let me first thank you for your participation of this Bidding pr…" at bounding box center [671, 387] width 664 height 58
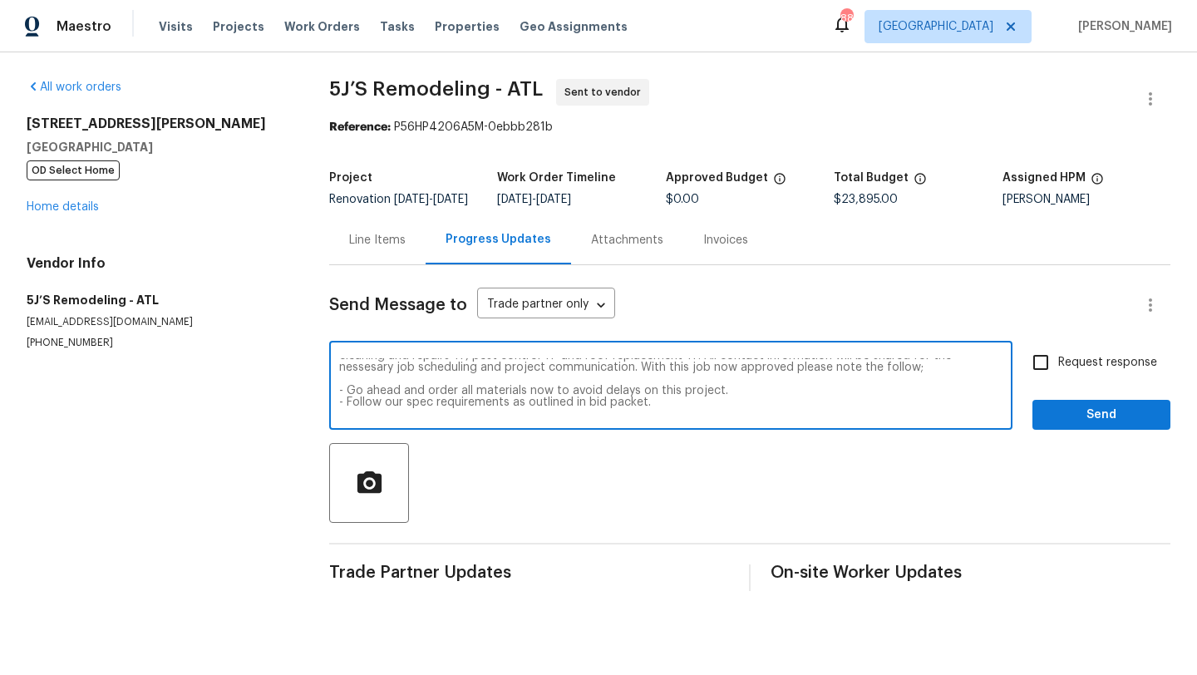
scroll to position [27, 0]
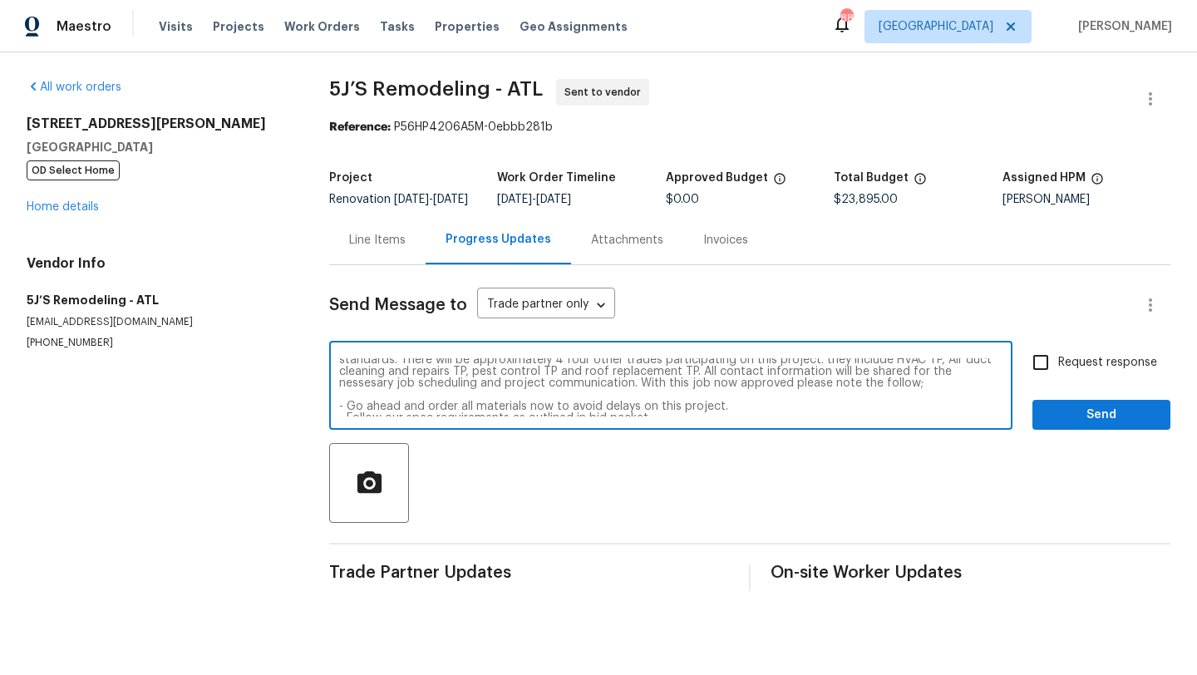
click at [957, 390] on textarea "Hi good night! let me first thank you for your participation of this Bidding pr…" at bounding box center [671, 387] width 664 height 58
click at [977, 387] on textarea "Hi good night! let me first thank you for your participation of this Bidding pr…" at bounding box center [671, 387] width 664 height 58
click at [955, 397] on textarea "Hi good night! let me first thank you for your participation of this Bidding pr…" at bounding box center [671, 387] width 664 height 58
click at [955, 384] on textarea "Hi good night! let me first thank you for your participation of this Bidding pr…" at bounding box center [671, 387] width 664 height 58
click at [985, 398] on textarea "Hi good night! let me first thank you for your participation of this Bidding pr…" at bounding box center [671, 387] width 664 height 58
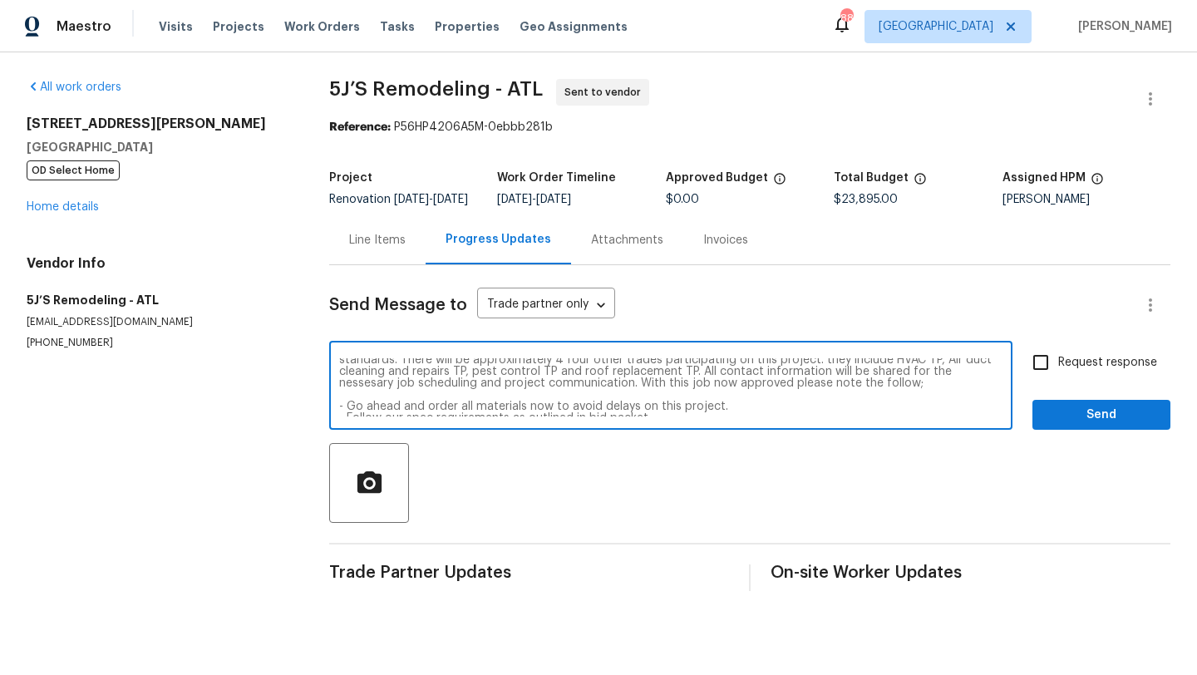
click at [975, 387] on textarea "Hi good night! let me first thank you for your participation of this Bidding pr…" at bounding box center [671, 387] width 664 height 58
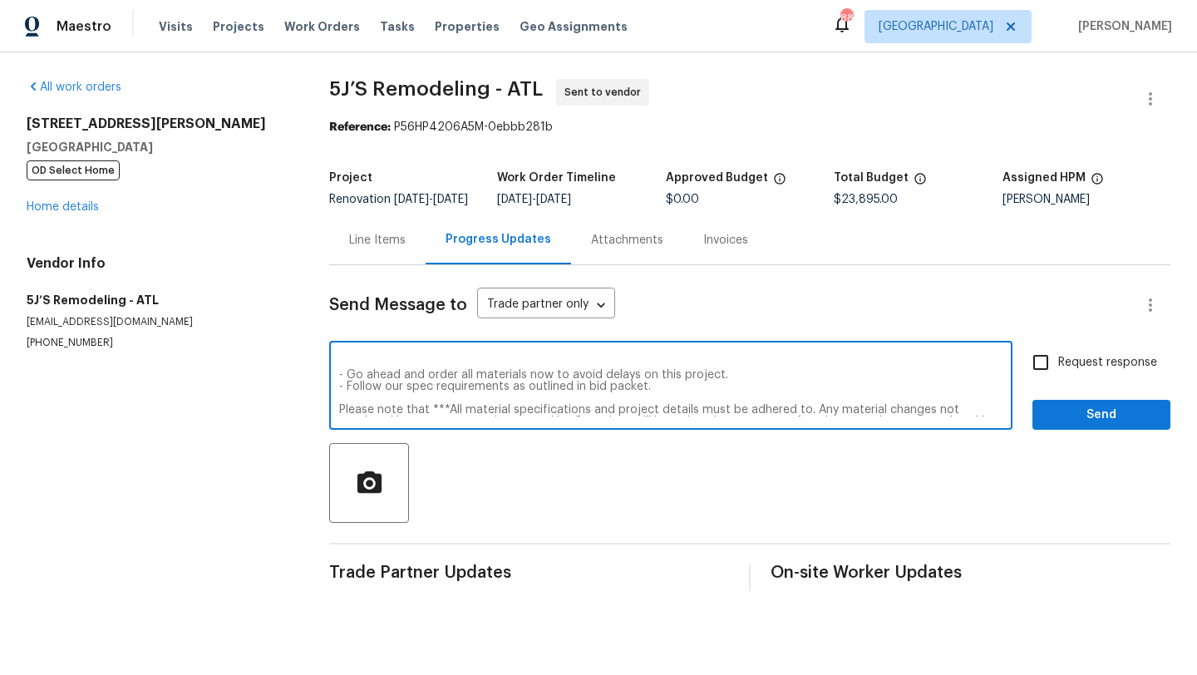
scroll to position [81, 0]
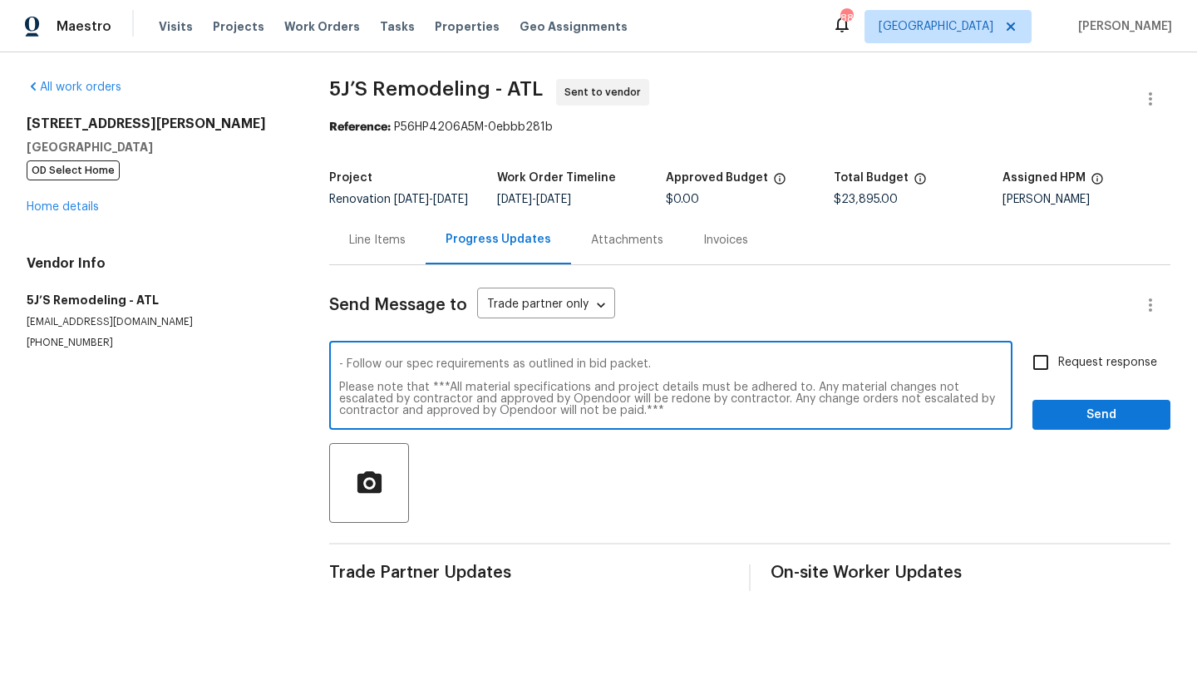
click at [690, 417] on textarea "Hi good night! let me first thank you for your participation of this Bidding pr…" at bounding box center [671, 387] width 664 height 58
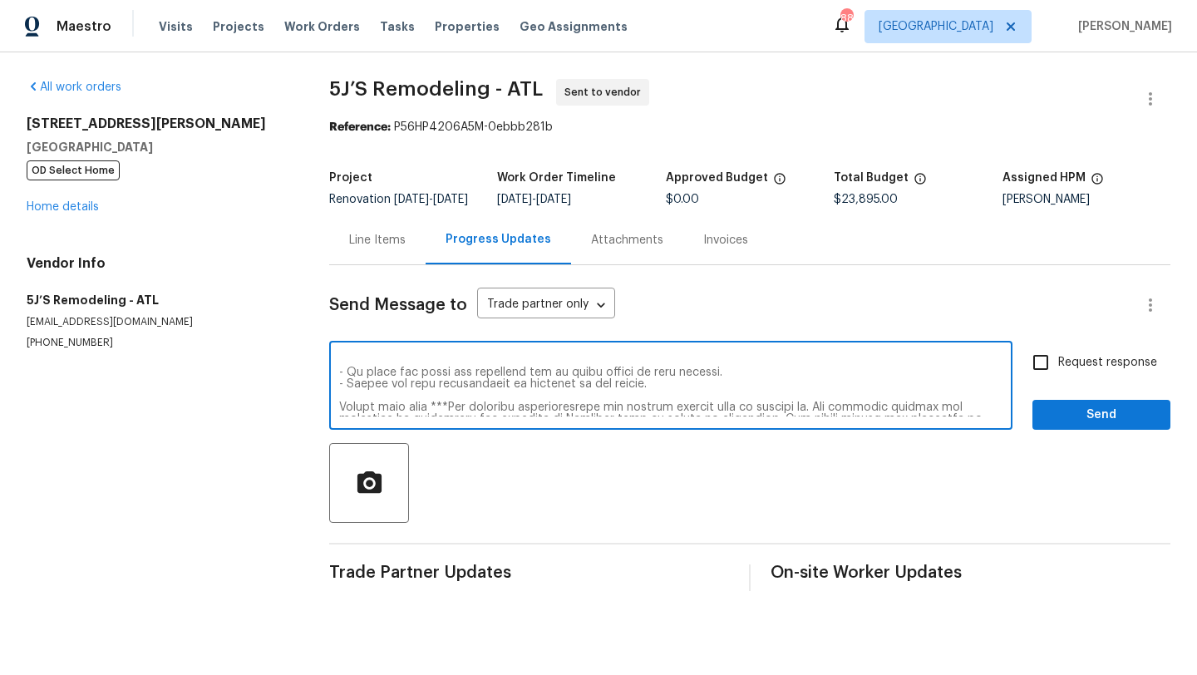
scroll to position [0, 0]
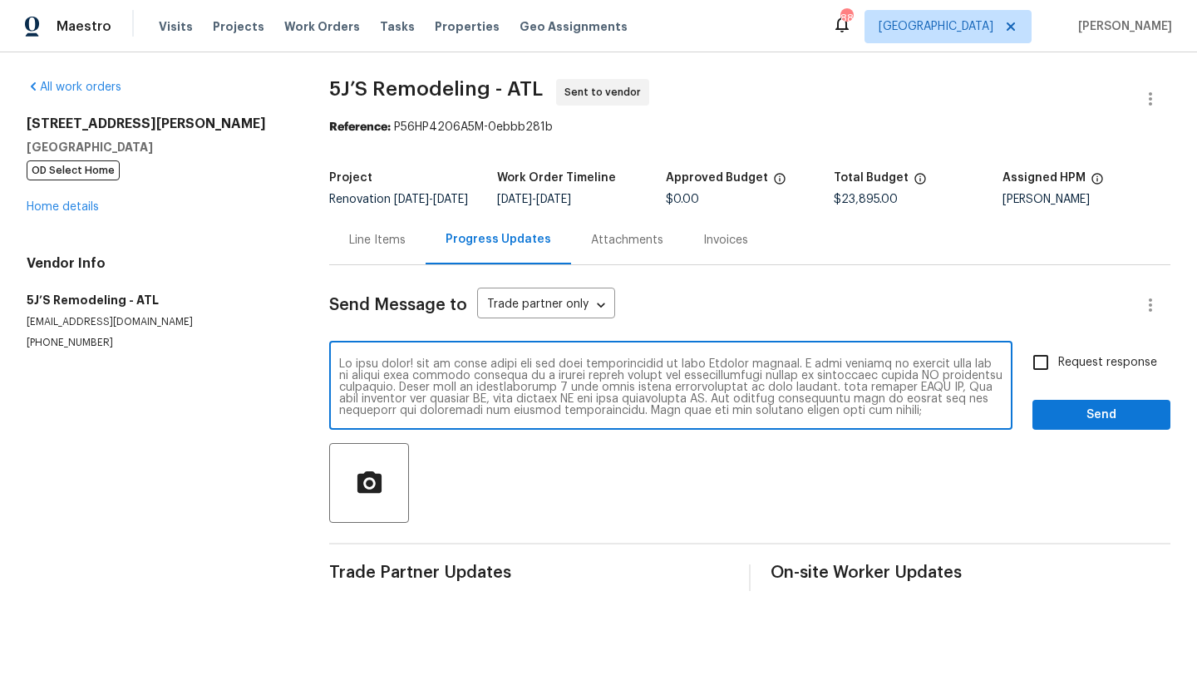
drag, startPoint x: 647, startPoint y: 425, endPoint x: 349, endPoint y: 338, distance: 310.0
click at [349, 338] on div "Send Message to Trade partner only Trade partner only ​ x ​ Request response Se…" at bounding box center [749, 428] width 841 height 326
type textarea "Hi good night! let me first thank you for your participation of this Bidding pr…"
click at [81, 205] on link "Home details" at bounding box center [63, 207] width 72 height 12
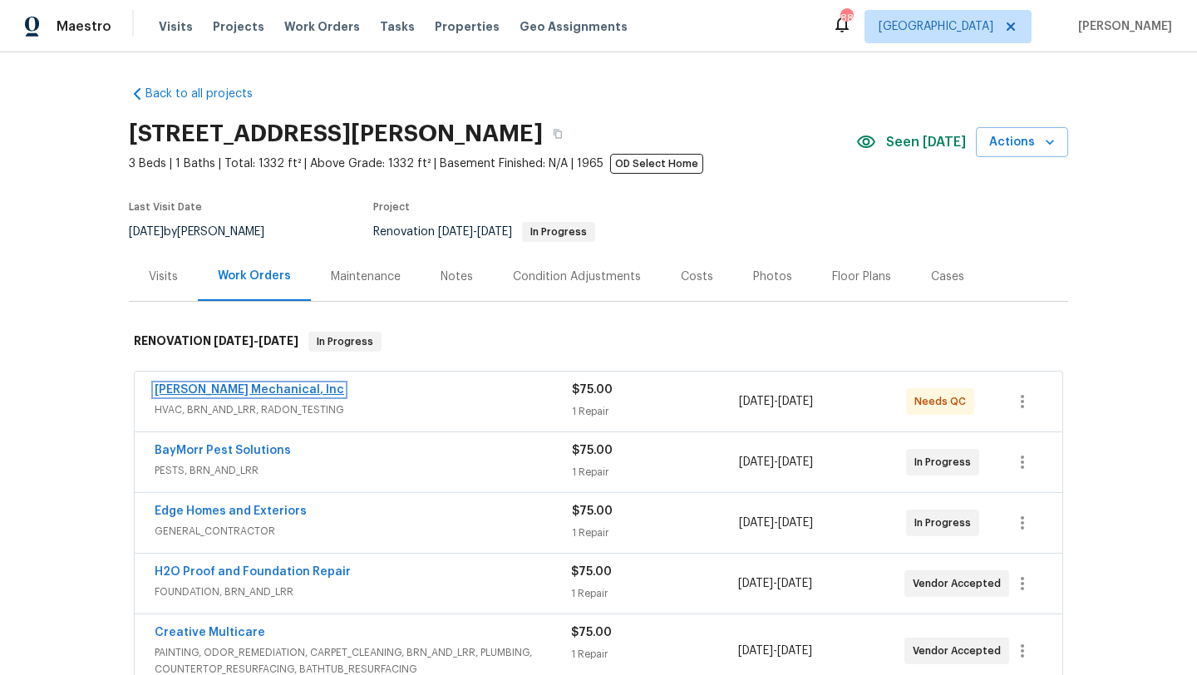
click at [253, 390] on link "JH Martin Mechanical, Inc" at bounding box center [250, 390] width 190 height 12
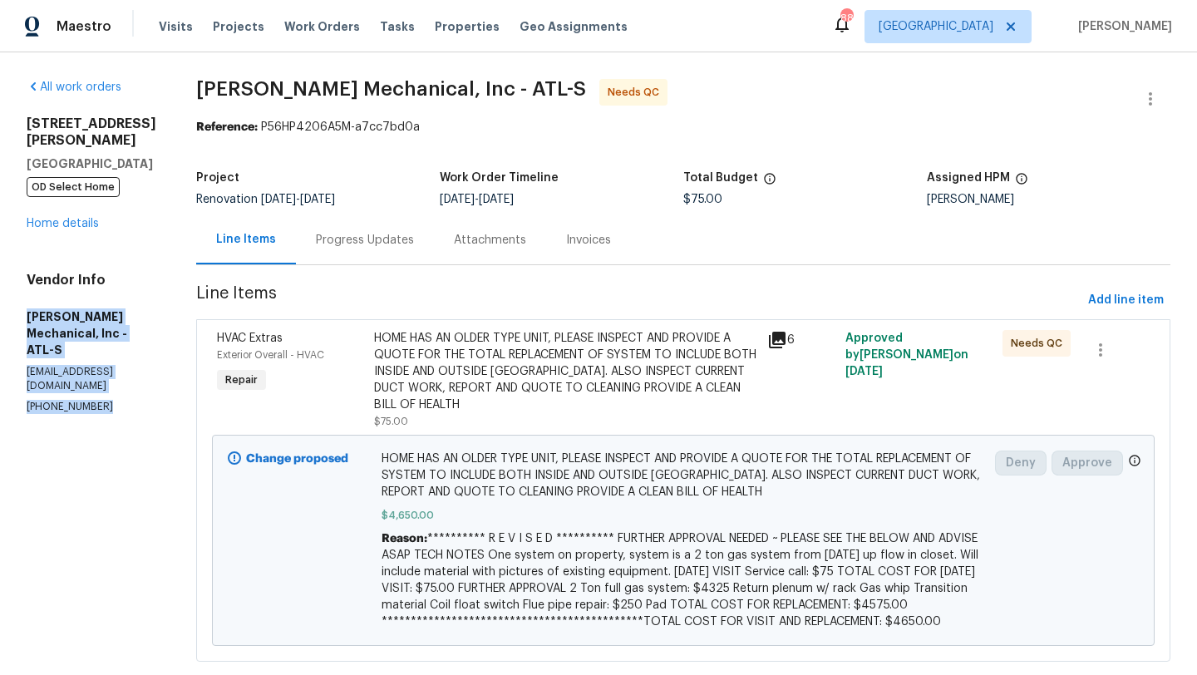
drag, startPoint x: 111, startPoint y: 360, endPoint x: 24, endPoint y: 303, distance: 103.3
click at [23, 303] on div "All work orders 314 Jackson St Cartersville, GA 30120 OD Select Home Home detai…" at bounding box center [598, 380] width 1197 height 656
copy div "JH Martin Mechanical, Inc - ATL-S service@jhmartinmechanical.com (770) 696-5947"
click at [80, 218] on link "Home details" at bounding box center [63, 224] width 72 height 12
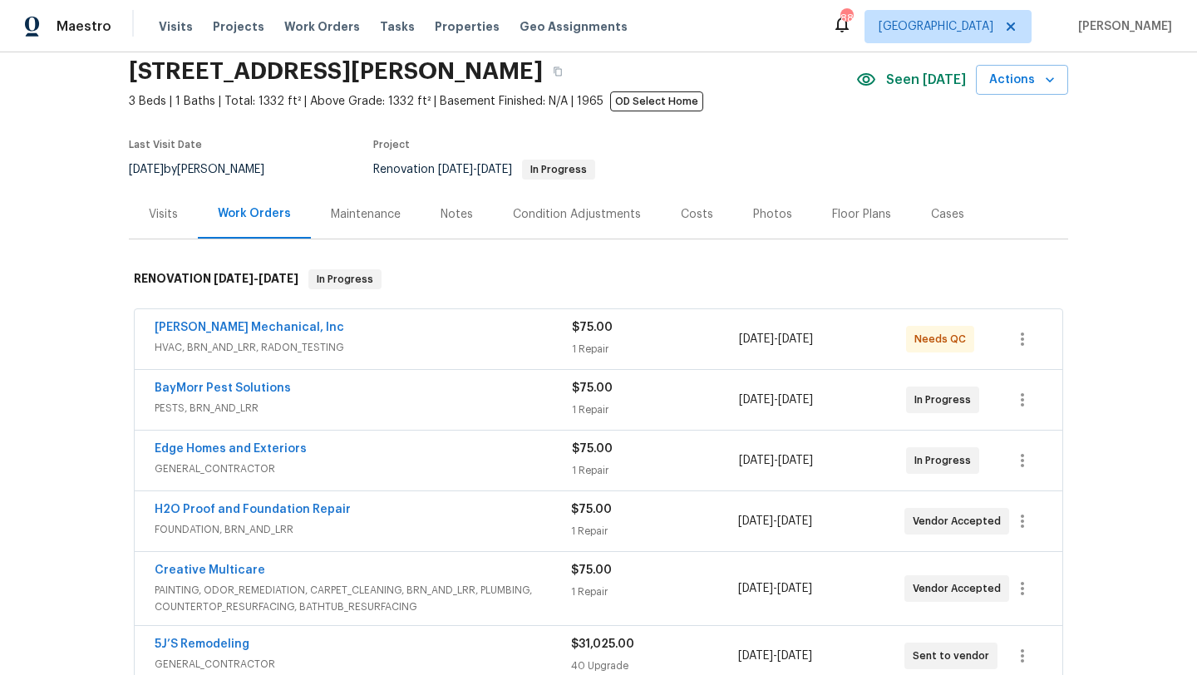
scroll to position [84, 0]
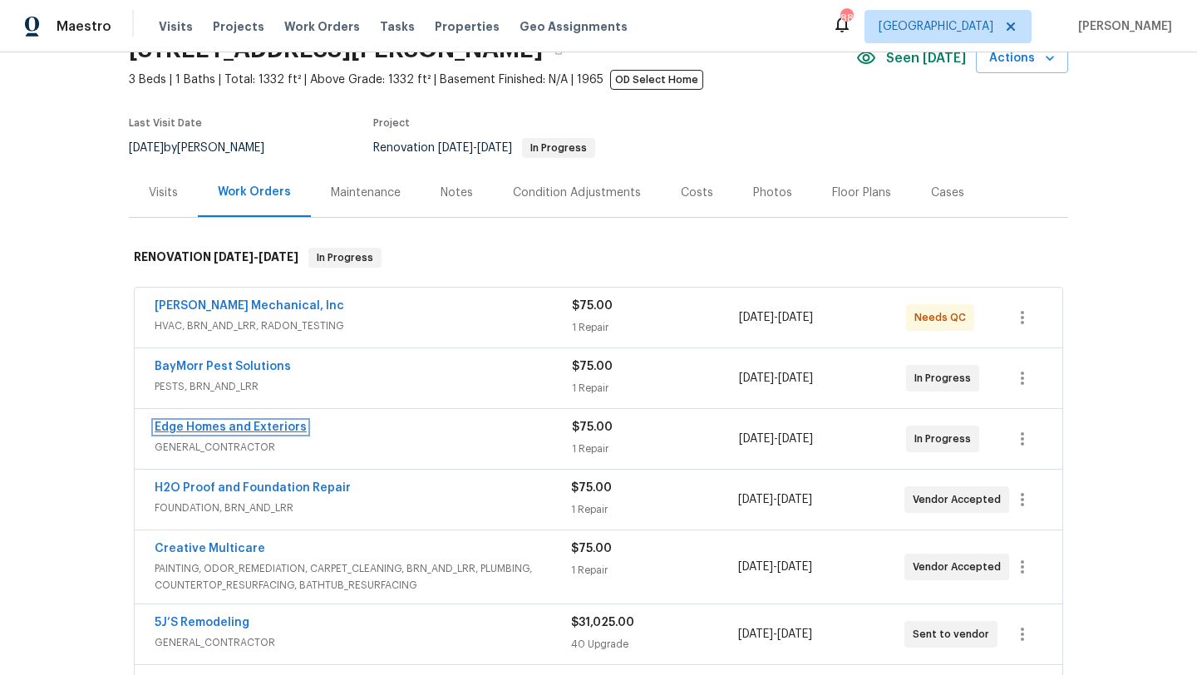
click at [241, 428] on link "Edge Homes and Exteriors" at bounding box center [231, 428] width 152 height 12
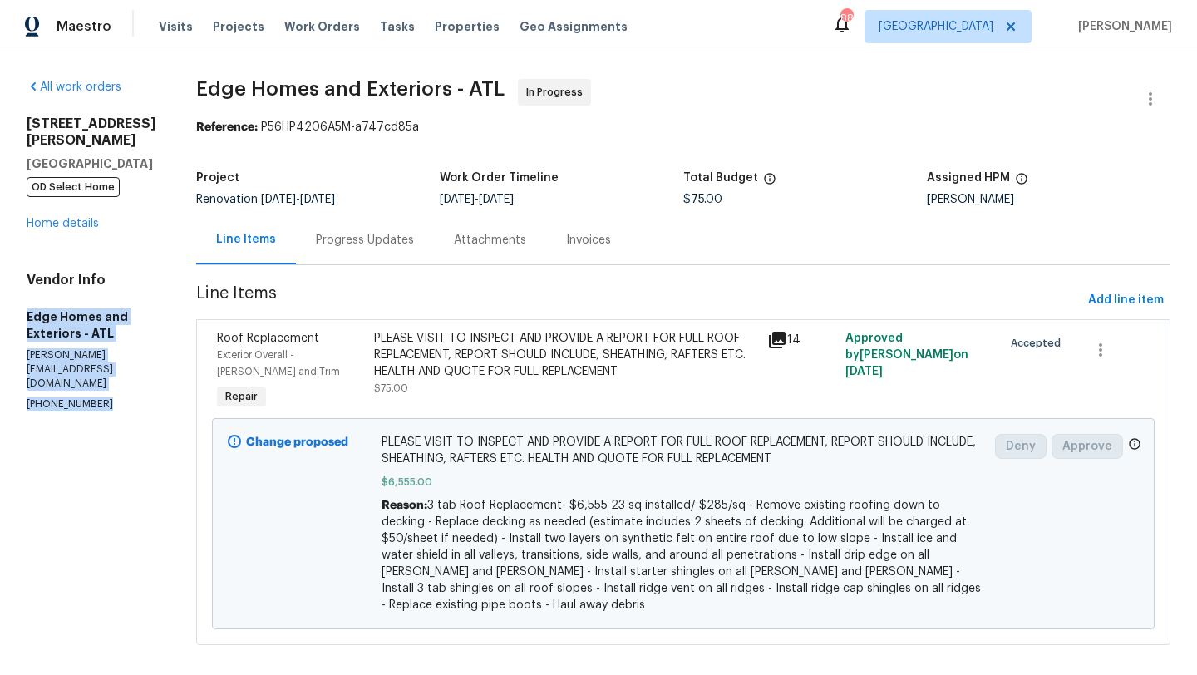
drag, startPoint x: 108, startPoint y: 430, endPoint x: 26, endPoint y: 348, distance: 115.8
click at [26, 348] on div "All work orders 314 Jackson St Cartersville, GA 30120 OD Select Home Home detai…" at bounding box center [598, 371] width 1197 height 639
copy div "Edge Homes and Exteriors - ATL cody@edge.homes (770) 789-8745"
click at [88, 229] on link "Home details" at bounding box center [63, 224] width 72 height 12
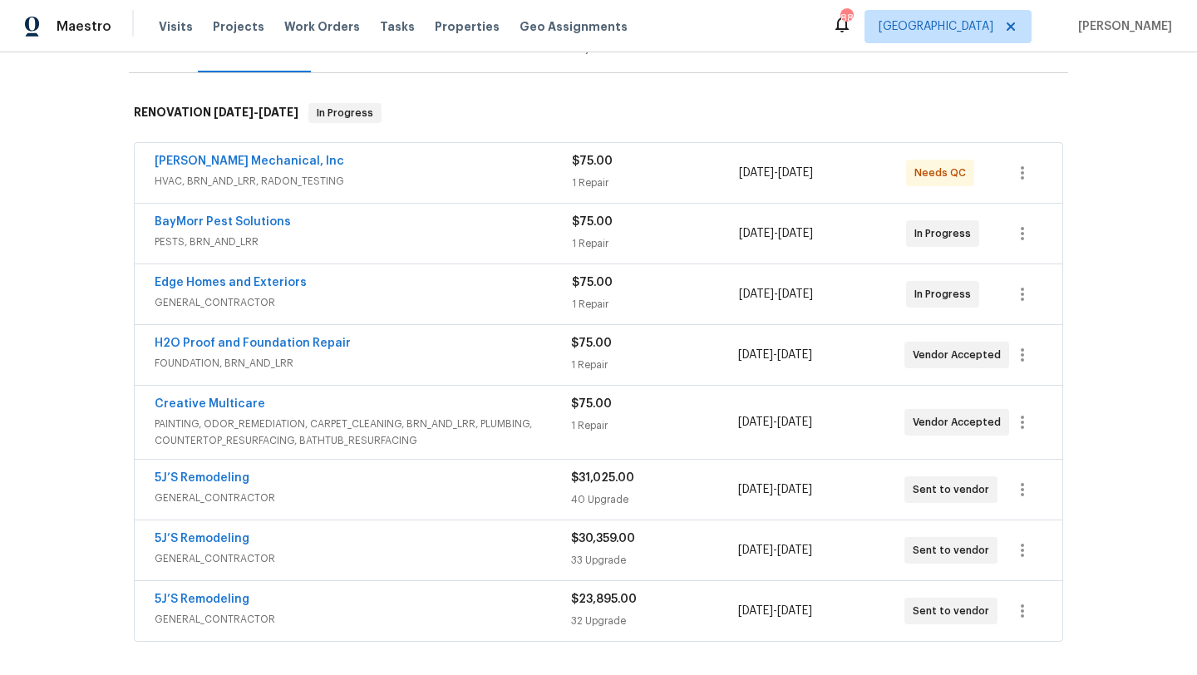
scroll to position [234, 0]
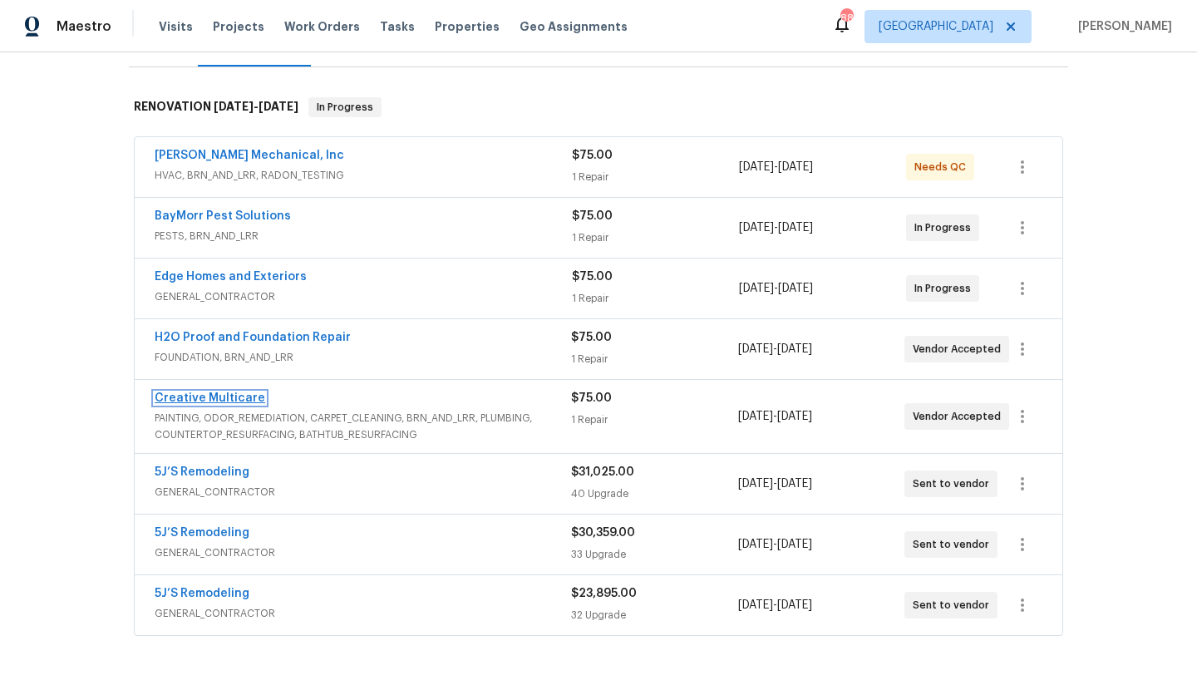
click at [239, 399] on link "Creative Multicare" at bounding box center [210, 398] width 111 height 12
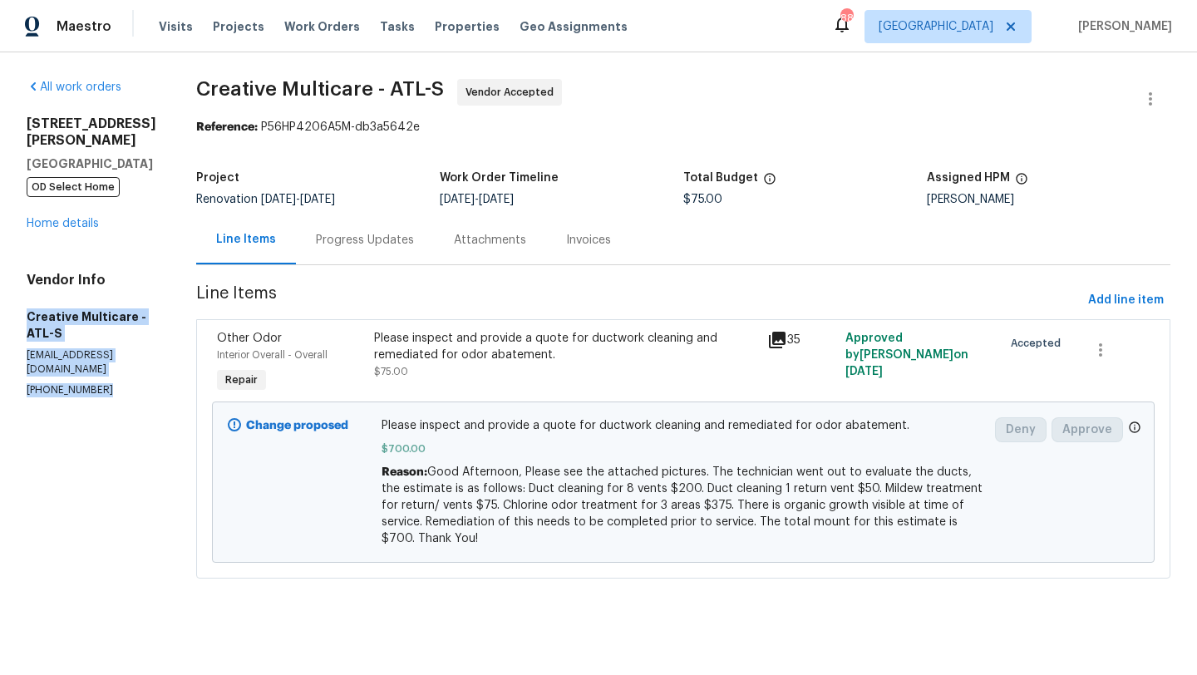
drag, startPoint x: 134, startPoint y: 345, endPoint x: 28, endPoint y: 302, distance: 114.1
click at [28, 302] on div "Vendor Info Creative Multicare - ATL-S homeservice@creativemulticare.com (770) …" at bounding box center [92, 335] width 130 height 126
copy div "Creative Multicare - ATL-S homeservice@creativemulticare.com (770) 478-8728"
click at [91, 218] on link "Home details" at bounding box center [63, 224] width 72 height 12
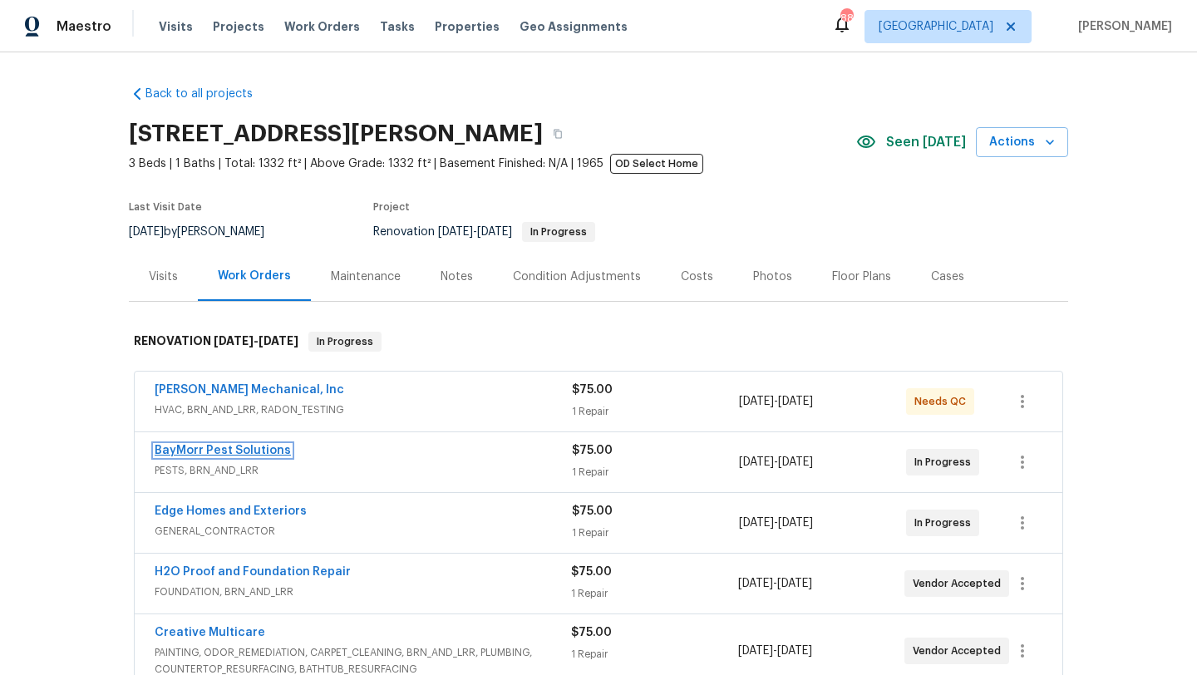
click at [240, 453] on link "BayMorr Pest Solutions" at bounding box center [223, 451] width 136 height 12
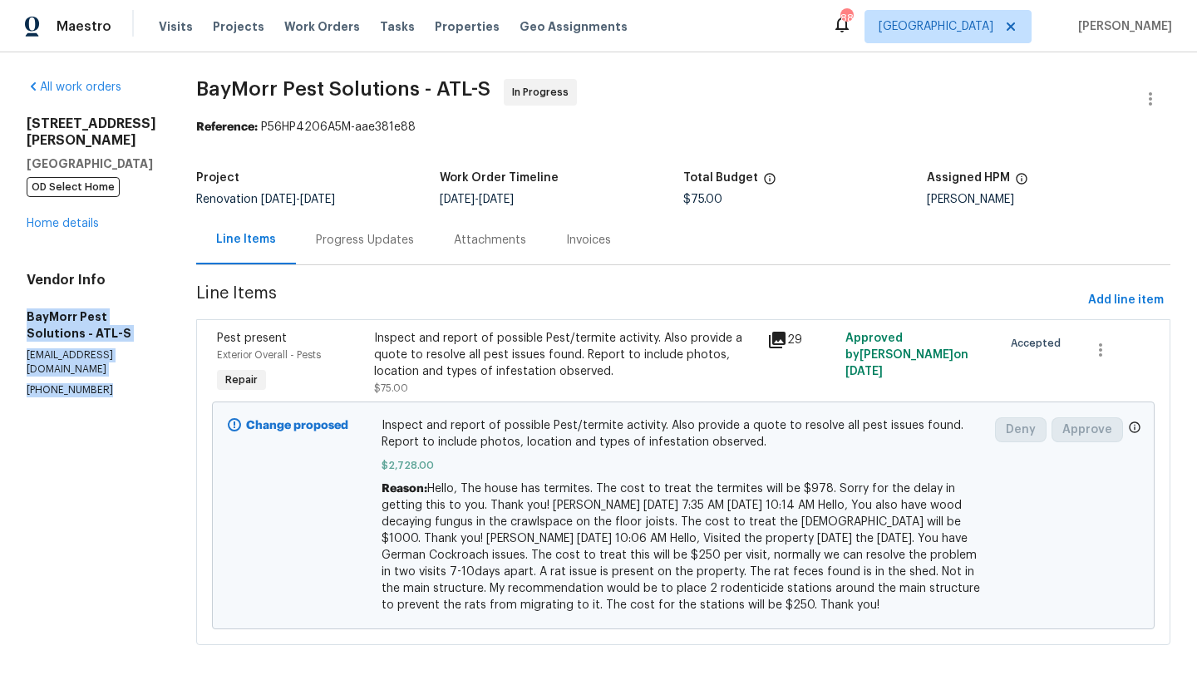
drag, startPoint x: 116, startPoint y: 378, endPoint x: 23, endPoint y: 320, distance: 109.8
click at [23, 320] on div "All work orders 314 Jackson St Cartersville, GA 30120 OD Select Home Home detai…" at bounding box center [598, 371] width 1197 height 639
copy div "BayMorr Pest Solutions - ATL-S tmorrison@baymorr.com (678) 822-4982"
click at [75, 227] on link "Home details" at bounding box center [63, 224] width 72 height 12
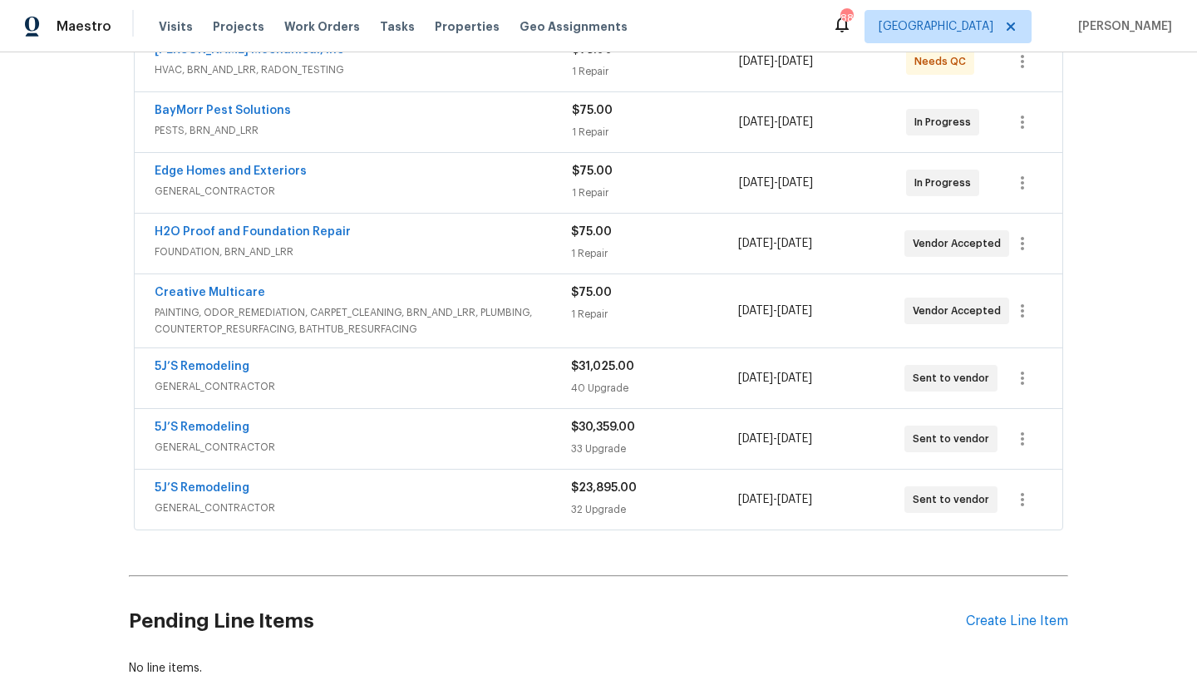
scroll to position [368, 0]
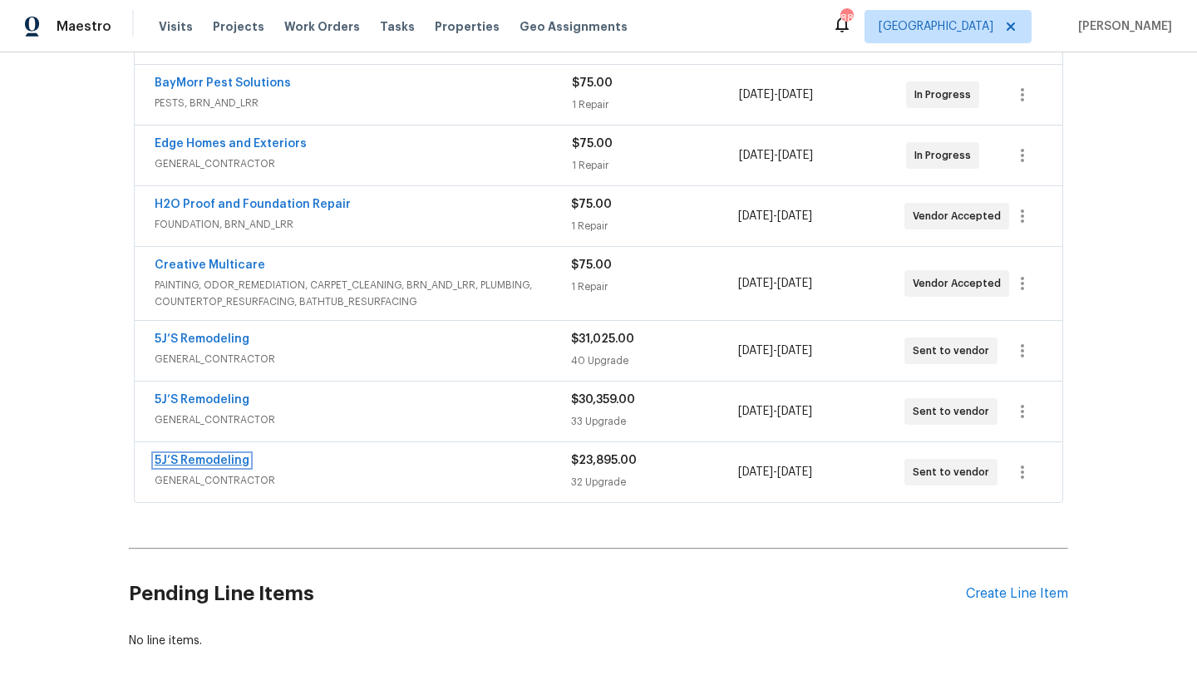
click at [224, 464] on link "5J’S Remodeling" at bounding box center [202, 461] width 95 height 12
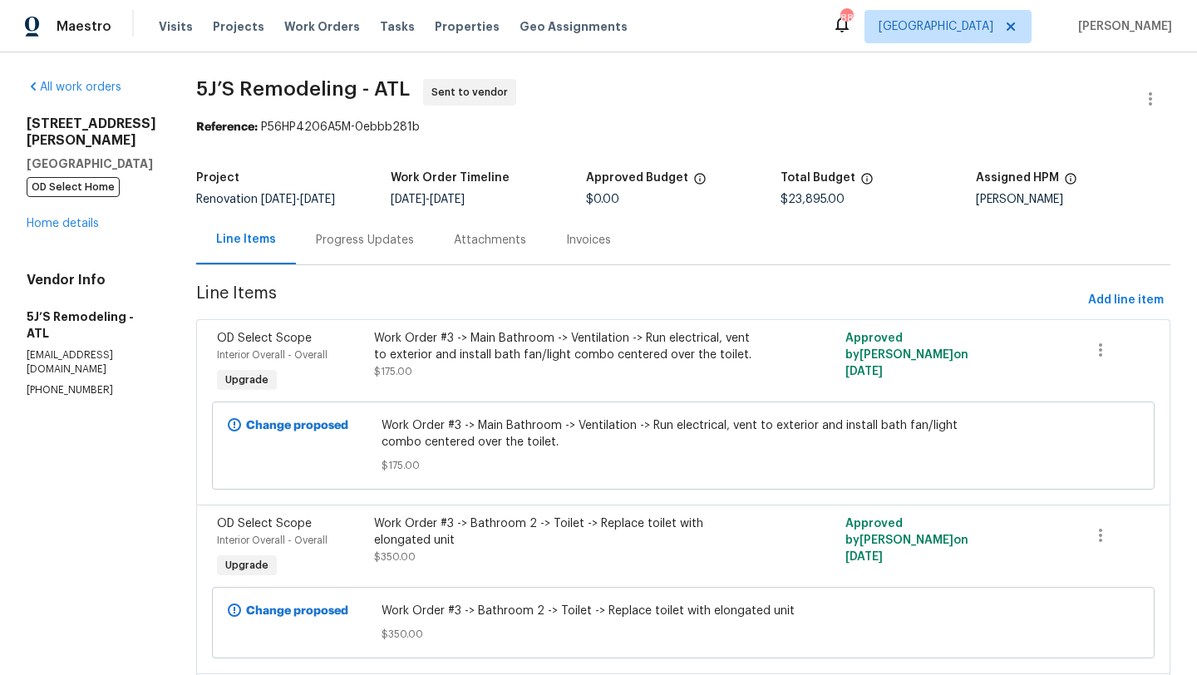
click at [380, 245] on div "Progress Updates" at bounding box center [365, 240] width 98 height 17
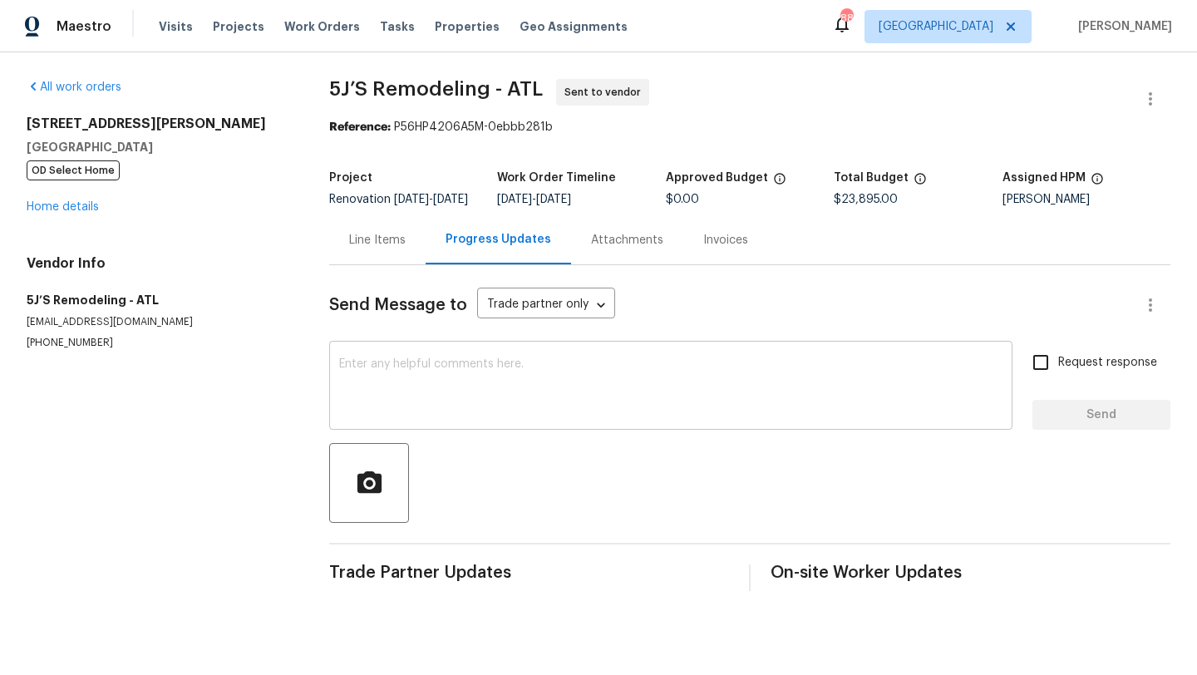
click at [405, 385] on textarea at bounding box center [671, 387] width 664 height 58
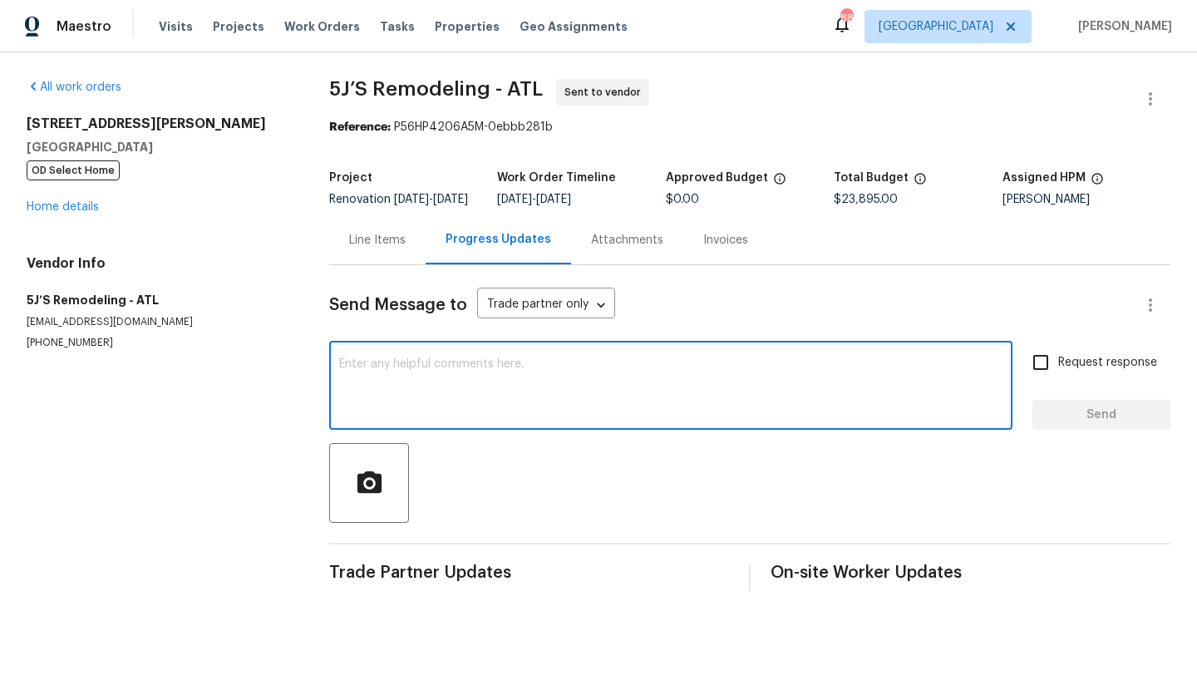
paste textarea "Hi good night! let me first thank you for your participation of the Bidding pro…"
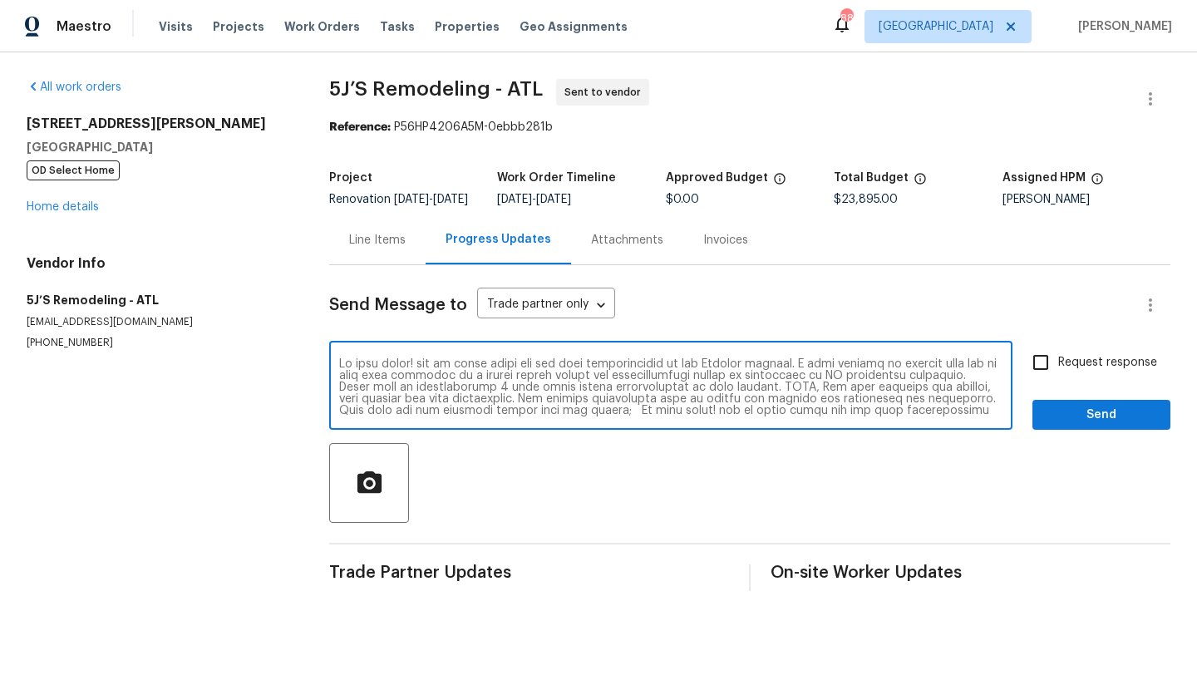
click at [826, 406] on textarea at bounding box center [671, 387] width 664 height 58
click at [856, 417] on textarea at bounding box center [671, 387] width 664 height 58
click at [833, 413] on textarea at bounding box center [671, 387] width 664 height 58
click at [822, 414] on textarea at bounding box center [671, 387] width 664 height 58
click at [819, 415] on textarea at bounding box center [671, 387] width 664 height 58
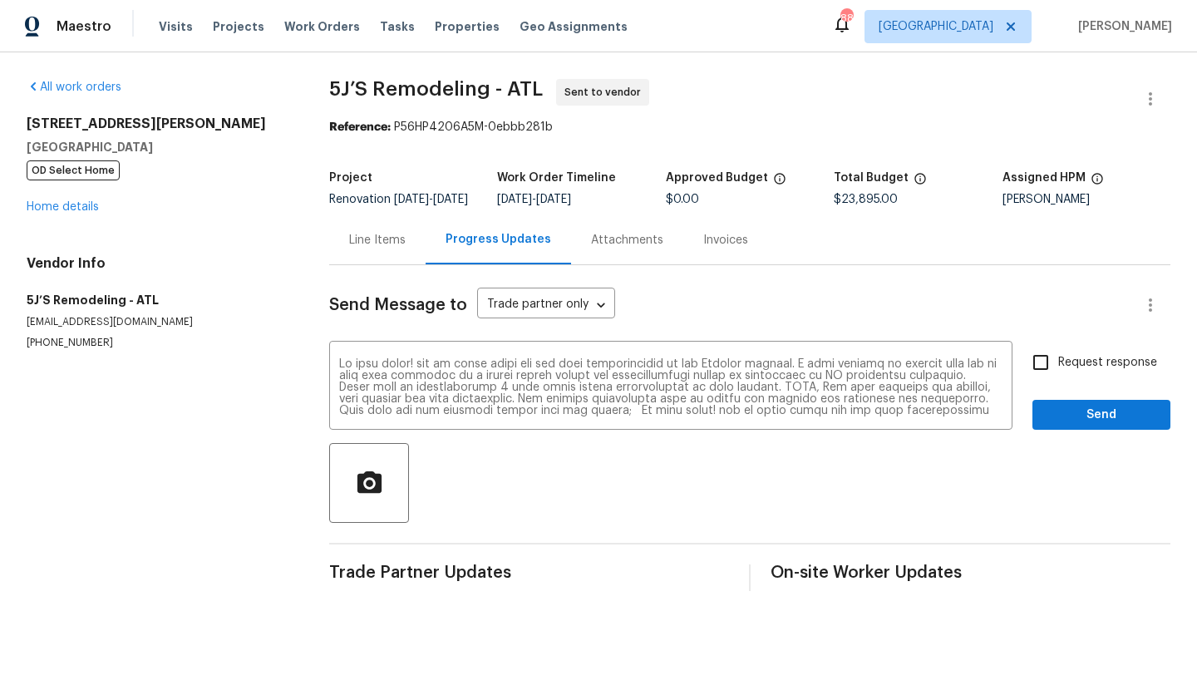
click at [847, 444] on div "Send Message to Trade partner only Trade partner only ​ x ​ Request response Se…" at bounding box center [749, 428] width 841 height 326
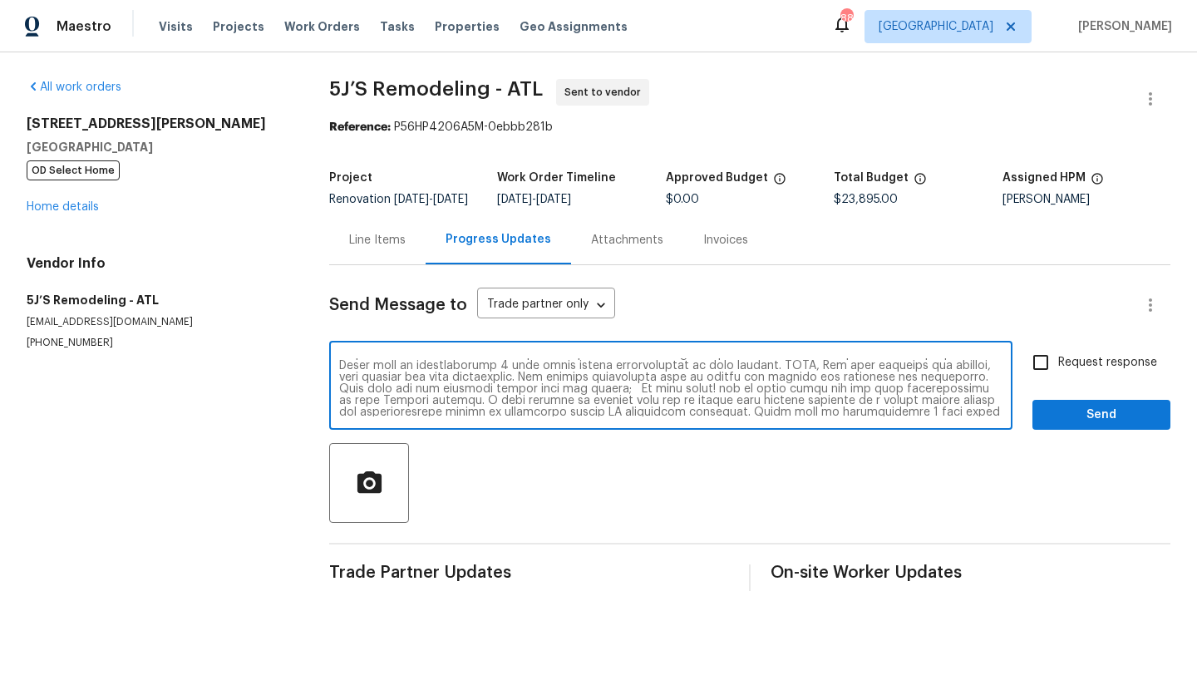
click at [567, 402] on textarea at bounding box center [671, 387] width 664 height 58
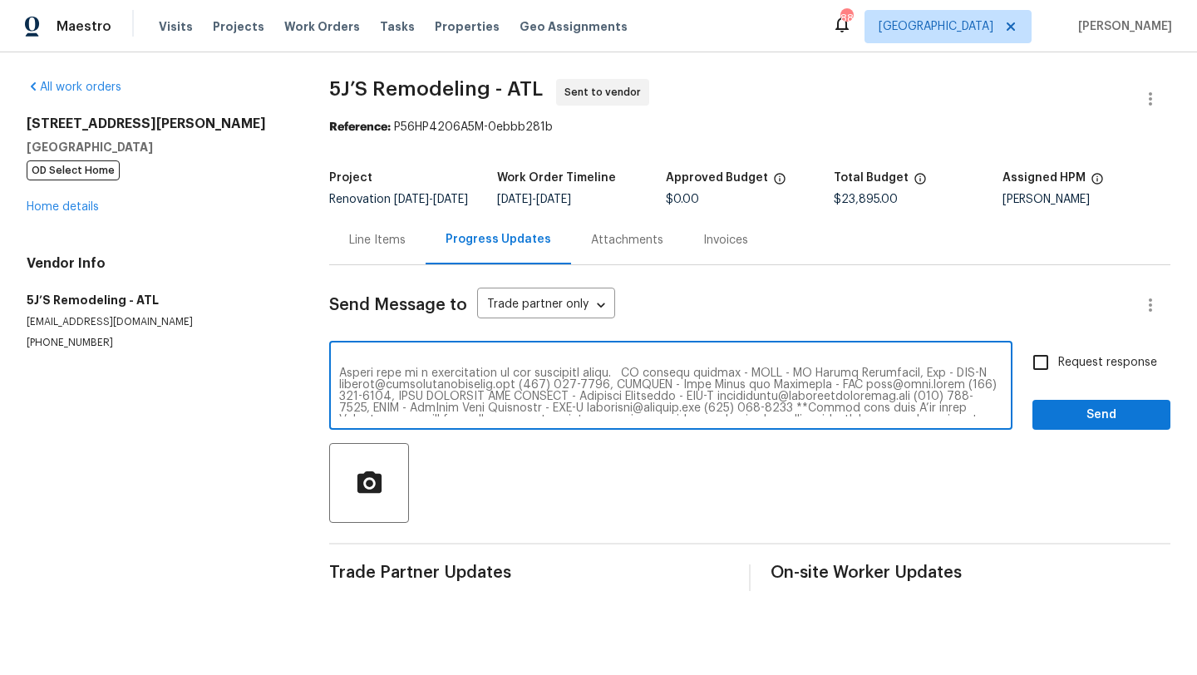
scroll to position [221, 0]
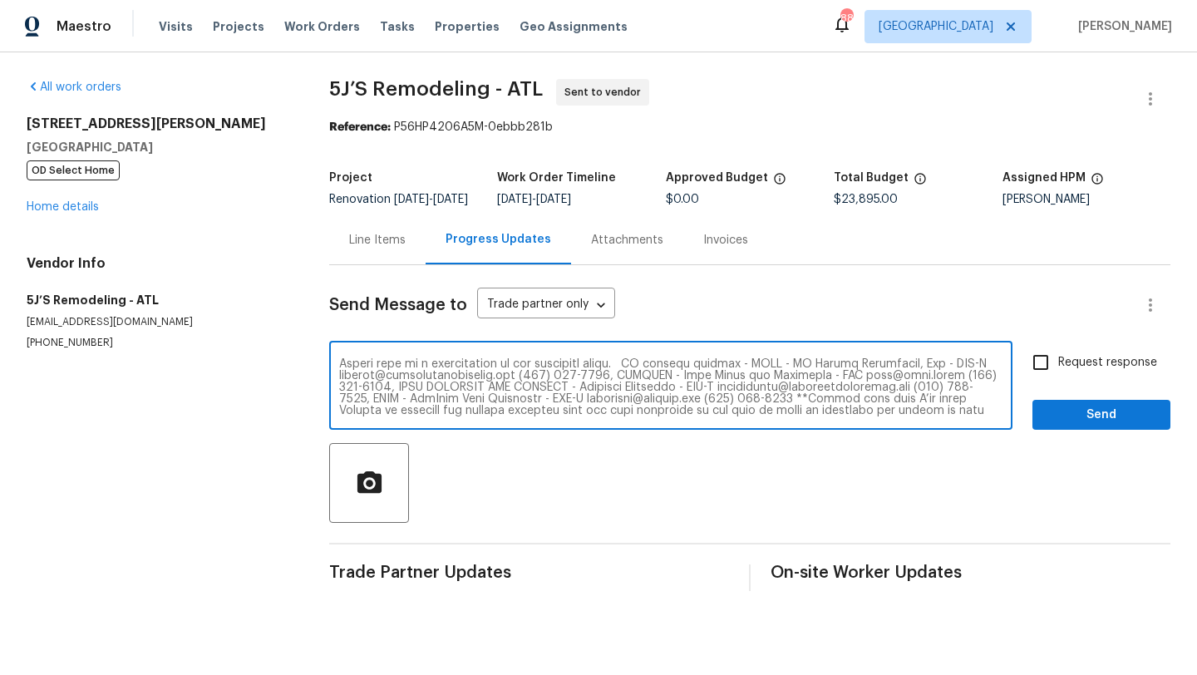
type textarea "Hi good nigh t! let me first thank you for your participation of the Bidding pr…"
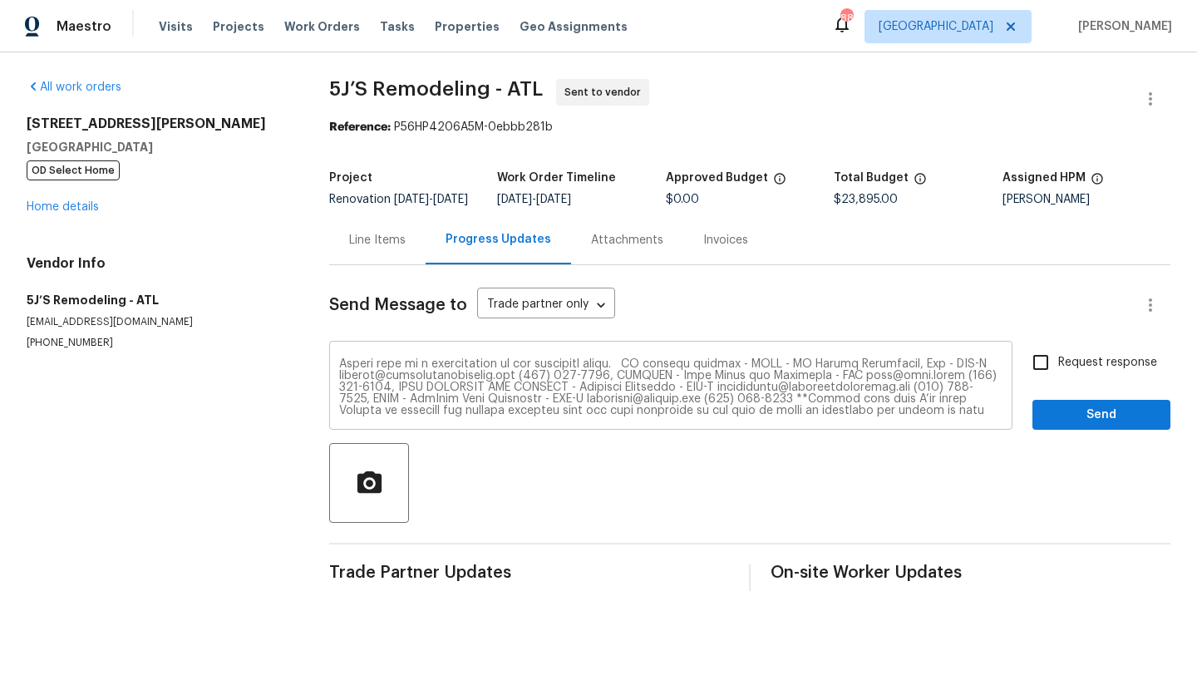
drag, startPoint x: 423, startPoint y: 428, endPoint x: 369, endPoint y: 367, distance: 81.9
click at [369, 367] on div "x ​" at bounding box center [670, 387] width 683 height 85
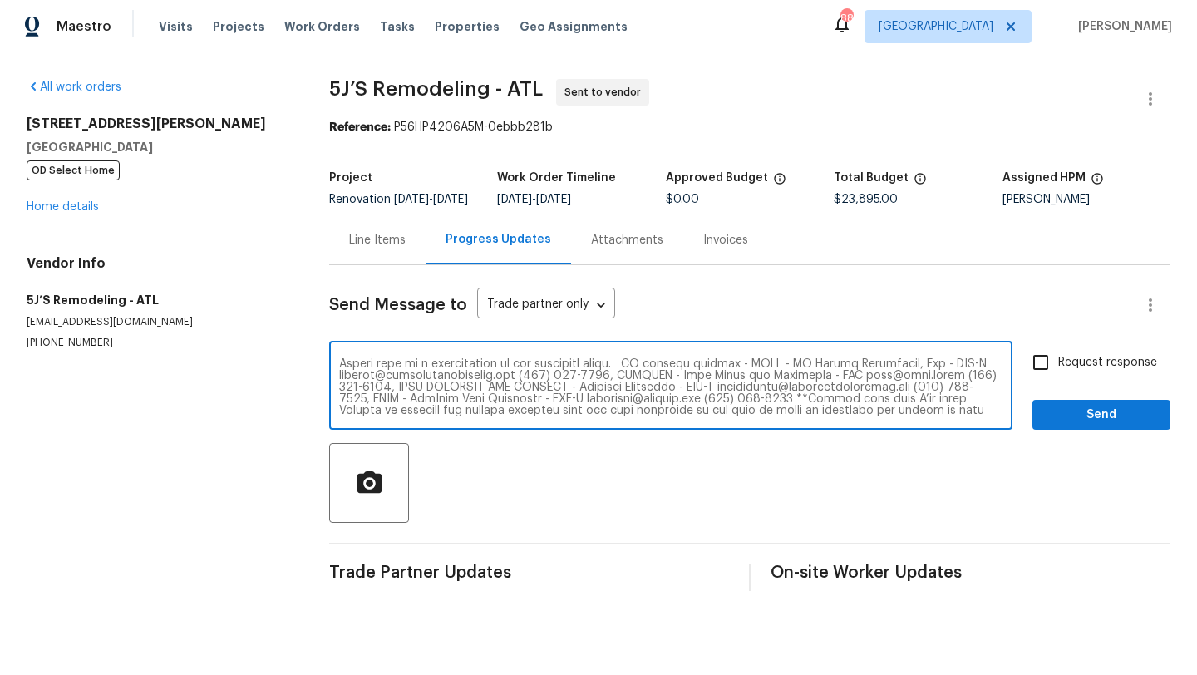
click at [403, 417] on textarea at bounding box center [671, 387] width 664 height 58
click at [409, 417] on textarea at bounding box center [671, 387] width 664 height 58
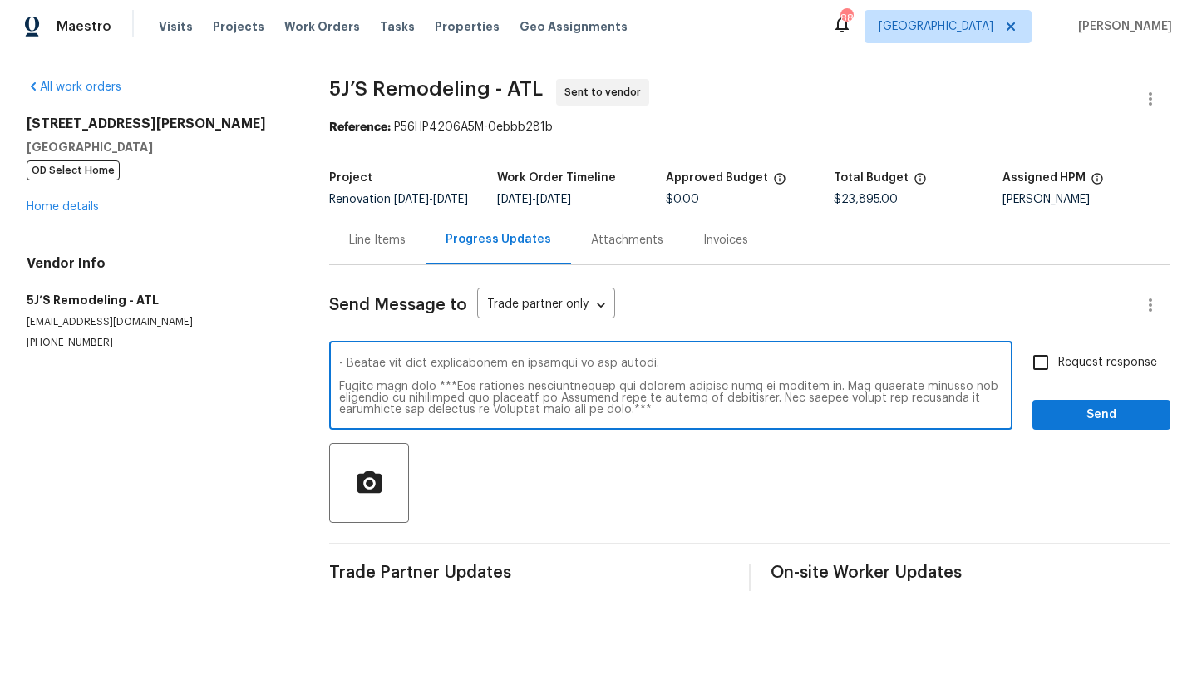
scroll to position [0, 0]
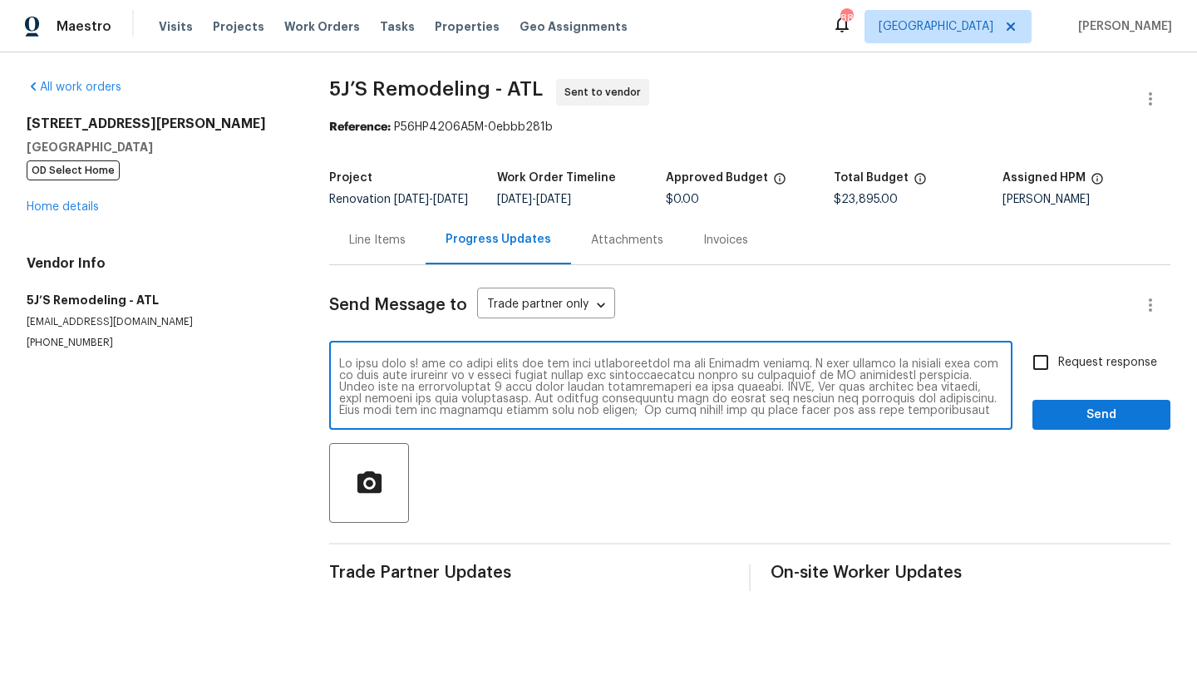
drag, startPoint x: 404, startPoint y: 423, endPoint x: 303, endPoint y: 327, distance: 139.4
click at [303, 328] on div "All work orders 314 Jackson St Cartersville, GA 30120 OD Select Home Home detai…" at bounding box center [598, 334] width 1197 height 565
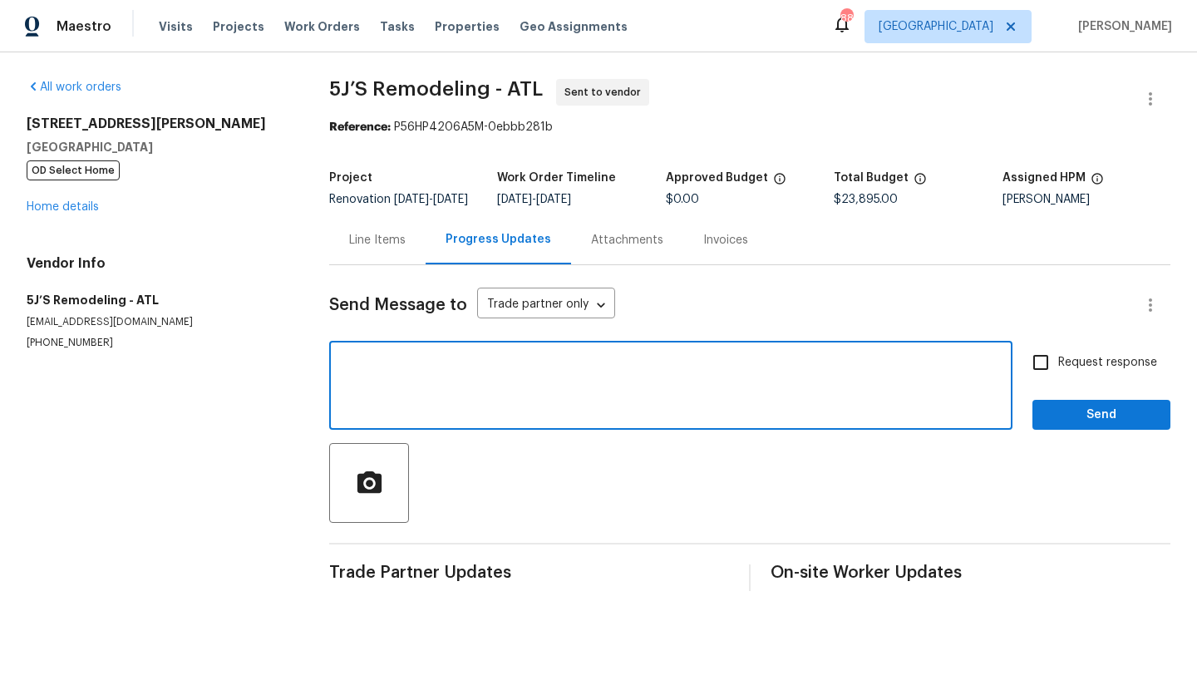
paste textarea "Hi good night! let me first thank you for your participation of the Bidding pro…"
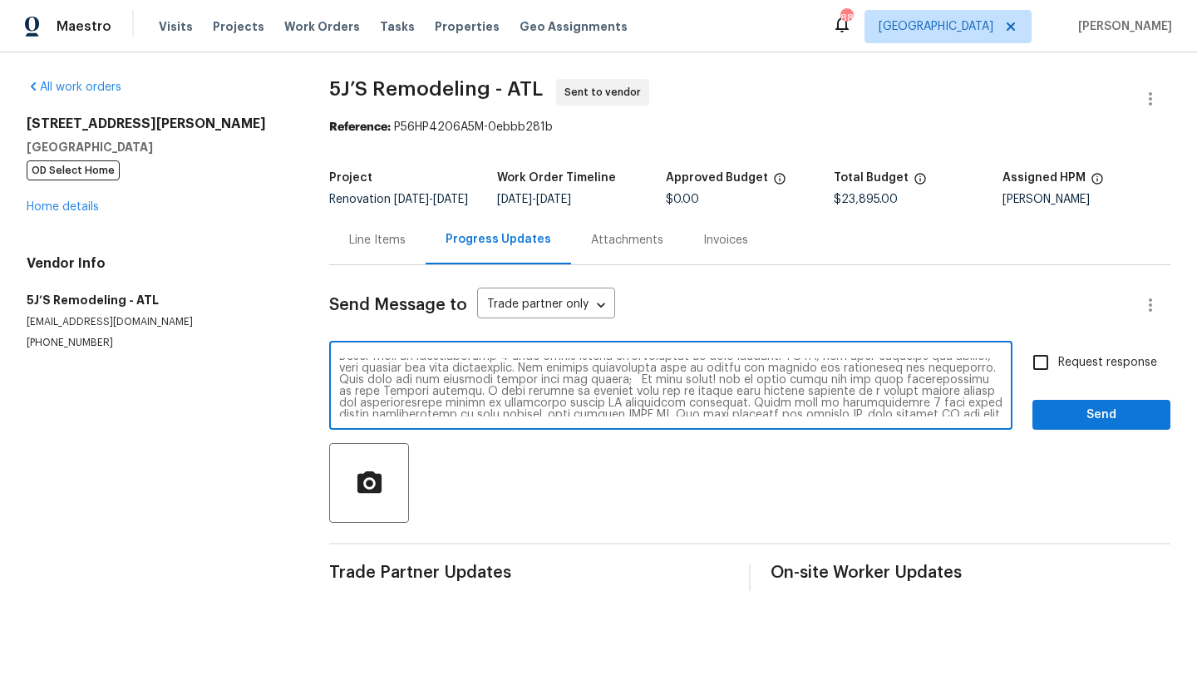
scroll to position [37, 0]
click at [565, 387] on textarea at bounding box center [671, 387] width 664 height 58
drag, startPoint x: 565, startPoint y: 387, endPoint x: 498, endPoint y: 352, distance: 76.3
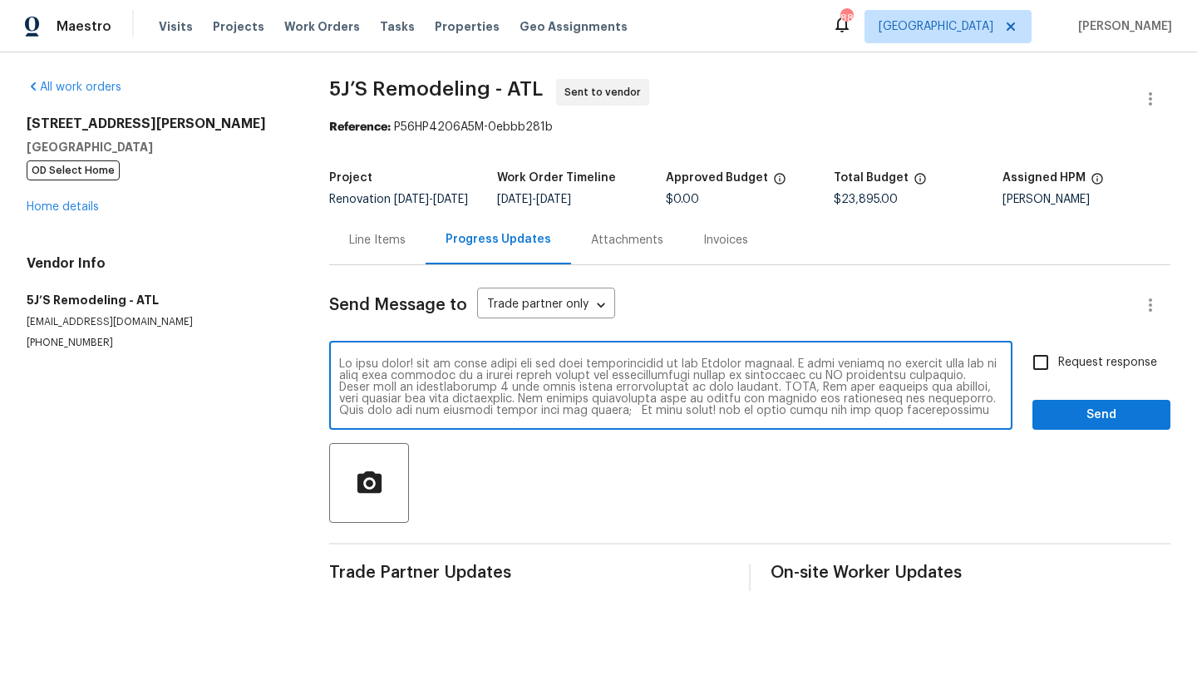
click at [498, 352] on div "Send Message to Trade partner only Trade partner only ​ x ​ Request response Se…" at bounding box center [749, 428] width 841 height 326
click at [821, 401] on textarea at bounding box center [671, 387] width 664 height 58
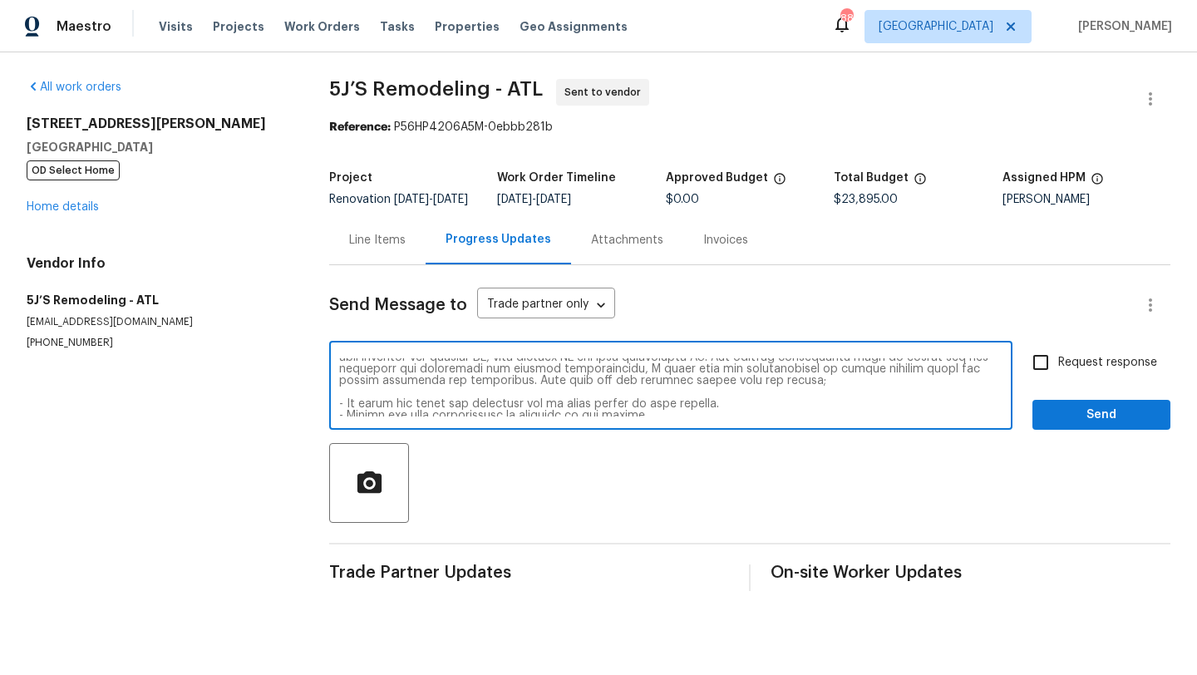
scroll to position [42, 0]
drag, startPoint x: 639, startPoint y: 397, endPoint x: 621, endPoint y: 396, distance: 18.4
click at [621, 396] on textarea at bounding box center [671, 387] width 664 height 58
click at [614, 403] on textarea at bounding box center [671, 387] width 664 height 58
drag, startPoint x: 635, startPoint y: 393, endPoint x: 575, endPoint y: 392, distance: 59.9
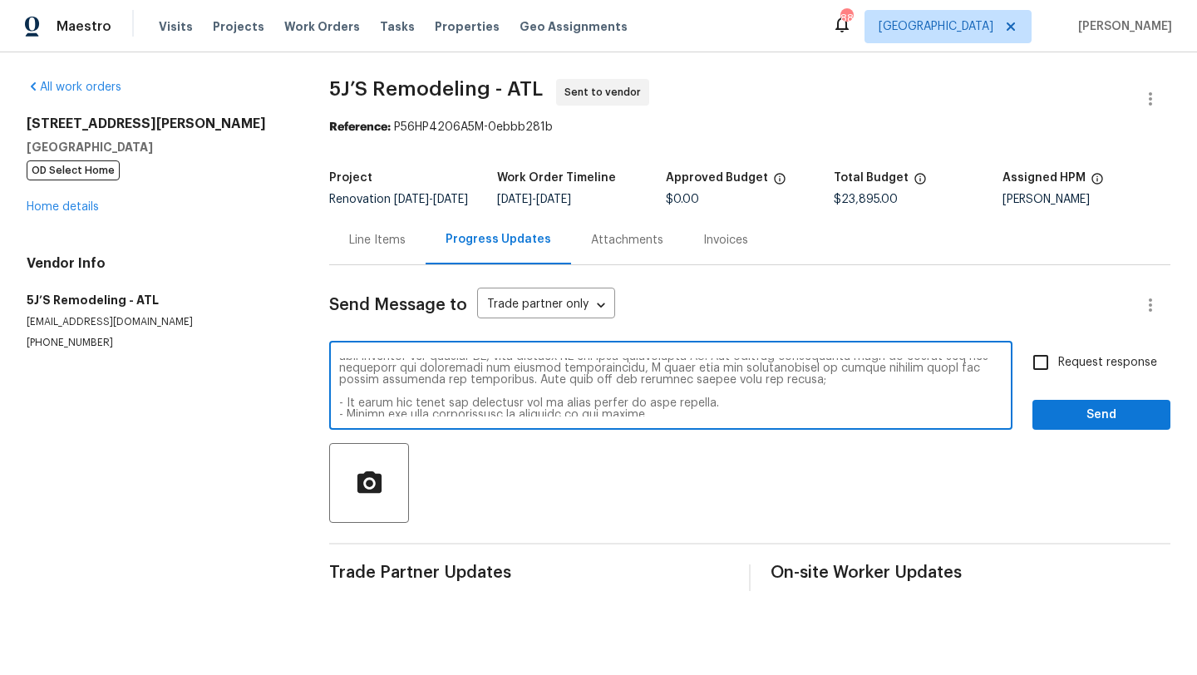
click at [575, 392] on textarea at bounding box center [671, 387] width 664 height 58
click at [609, 402] on textarea at bounding box center [671, 387] width 664 height 58
click at [627, 395] on textarea at bounding box center [671, 387] width 664 height 58
drag, startPoint x: 635, startPoint y: 395, endPoint x: 576, endPoint y: 393, distance: 59.1
click at [576, 393] on textarea at bounding box center [671, 387] width 664 height 58
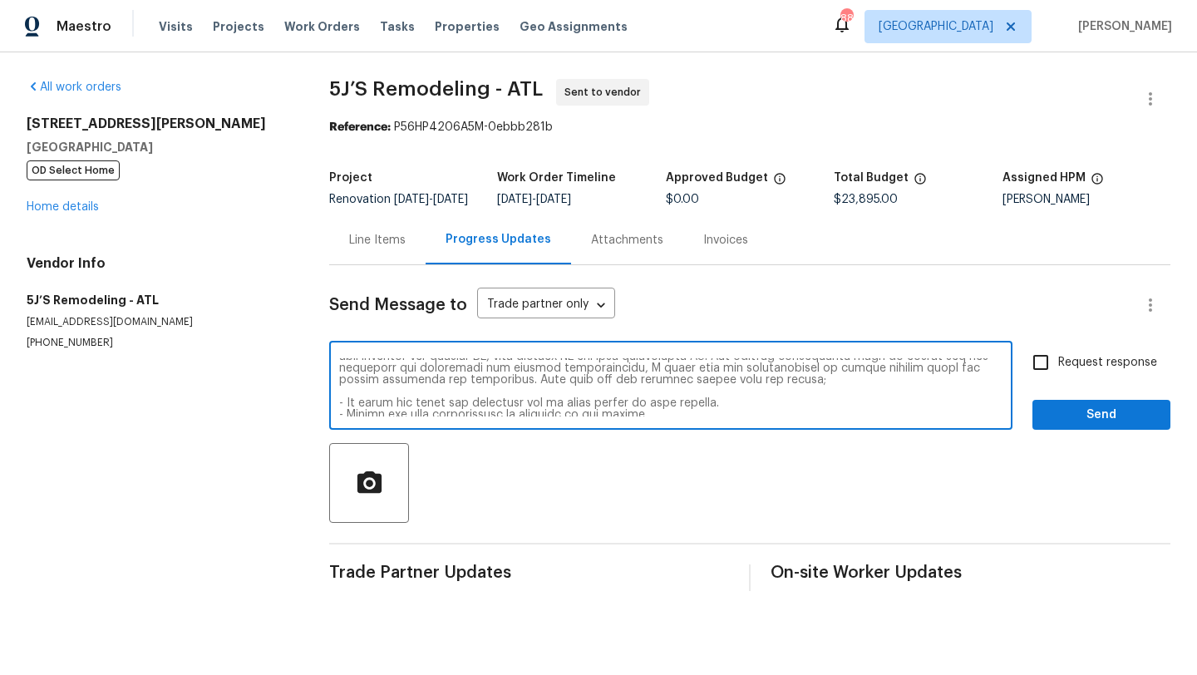
click at [637, 398] on textarea at bounding box center [671, 387] width 664 height 58
click at [636, 393] on textarea at bounding box center [671, 387] width 664 height 58
click at [637, 392] on textarea at bounding box center [671, 387] width 664 height 58
drag, startPoint x: 637, startPoint y: 392, endPoint x: 575, endPoint y: 391, distance: 61.6
click at [575, 391] on textarea at bounding box center [671, 387] width 664 height 58
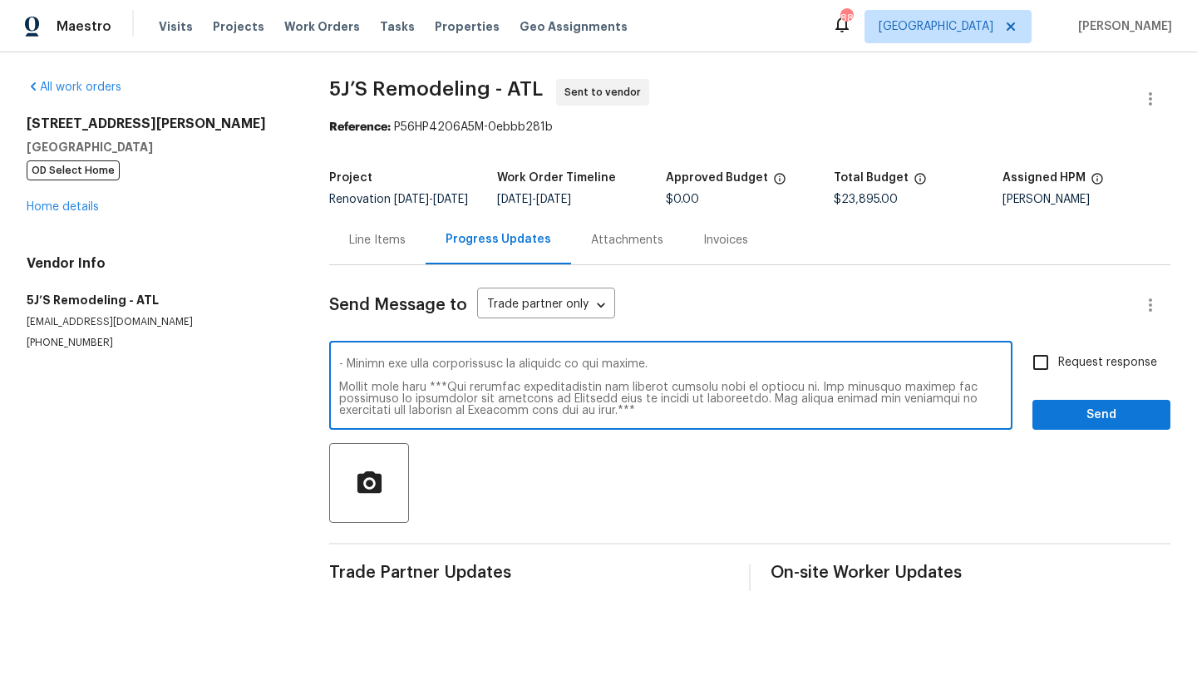
scroll to position [99, 0]
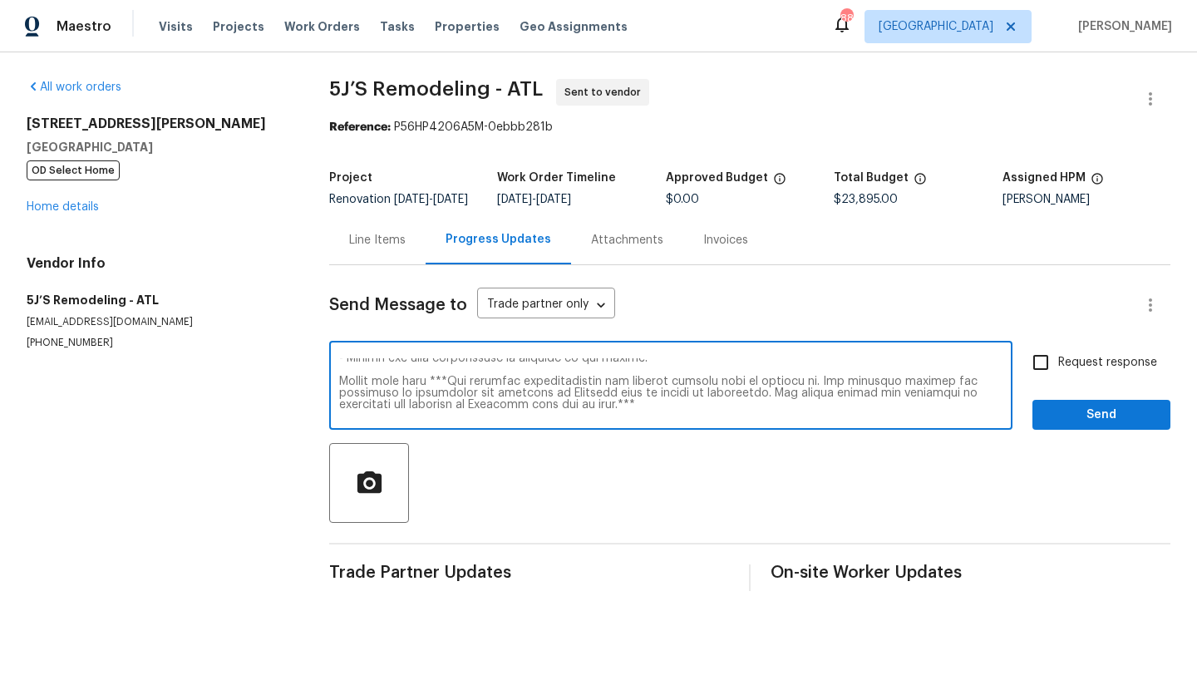
click at [340, 392] on textarea at bounding box center [671, 387] width 664 height 58
click at [380, 393] on textarea at bounding box center [671, 387] width 664 height 58
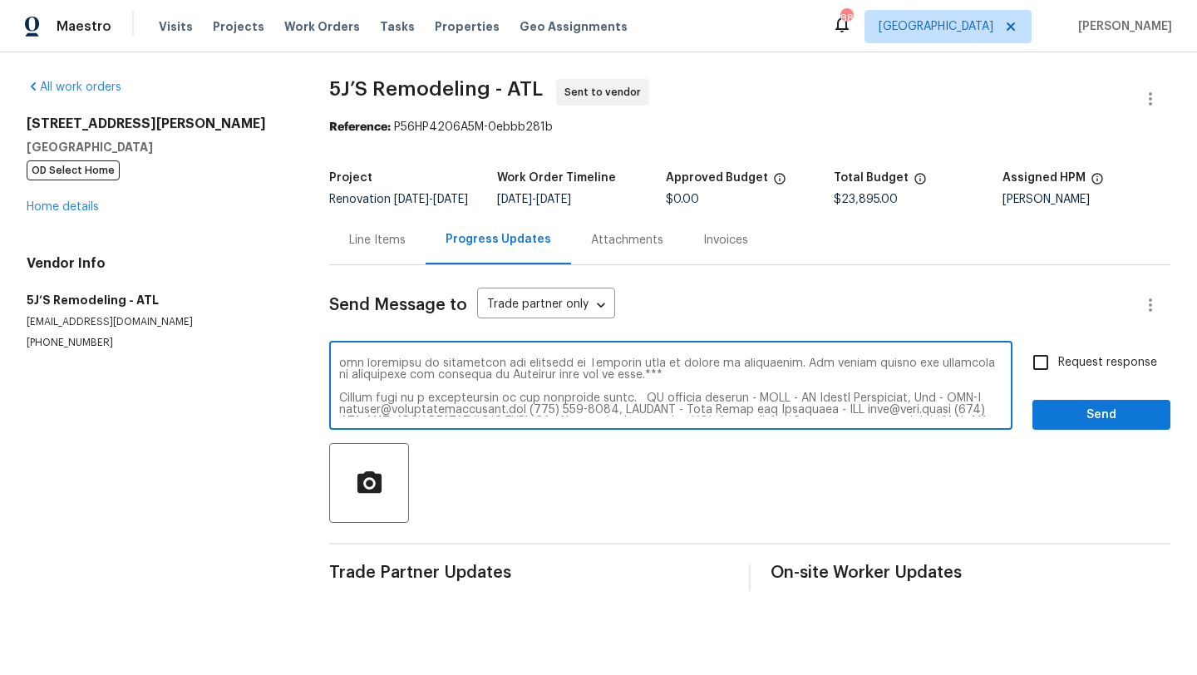
scroll to position [134, 0]
click at [661, 389] on textarea at bounding box center [671, 387] width 664 height 58
click at [665, 380] on textarea at bounding box center [671, 387] width 664 height 58
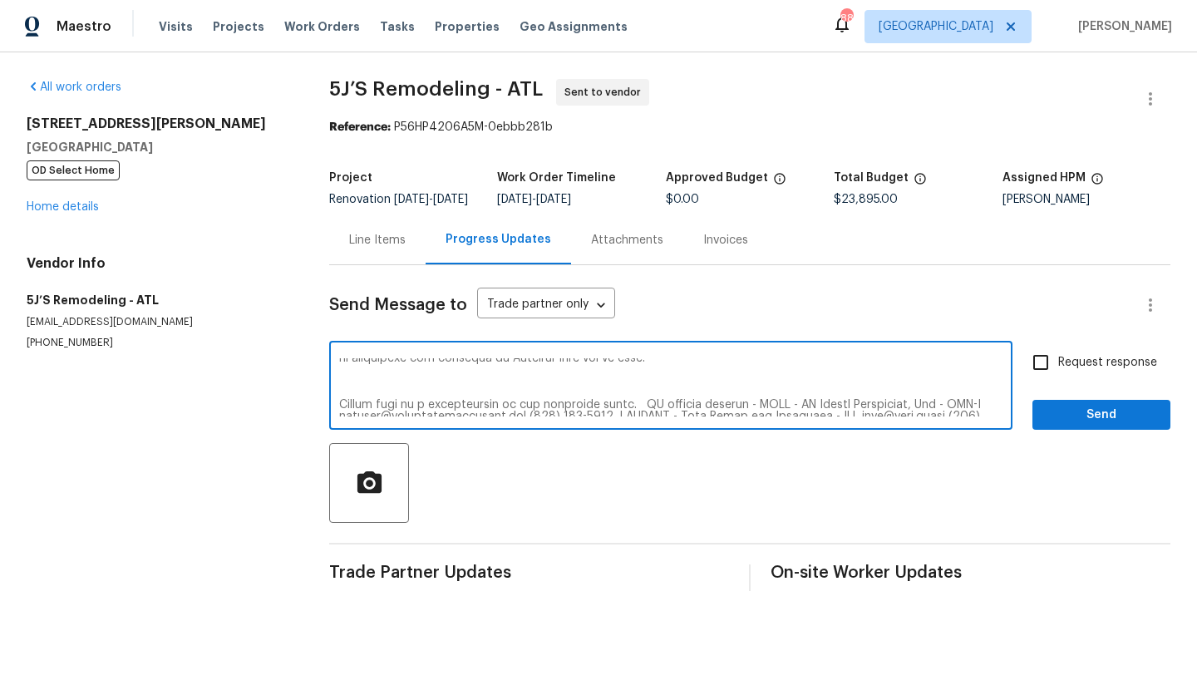
scroll to position [157, 0]
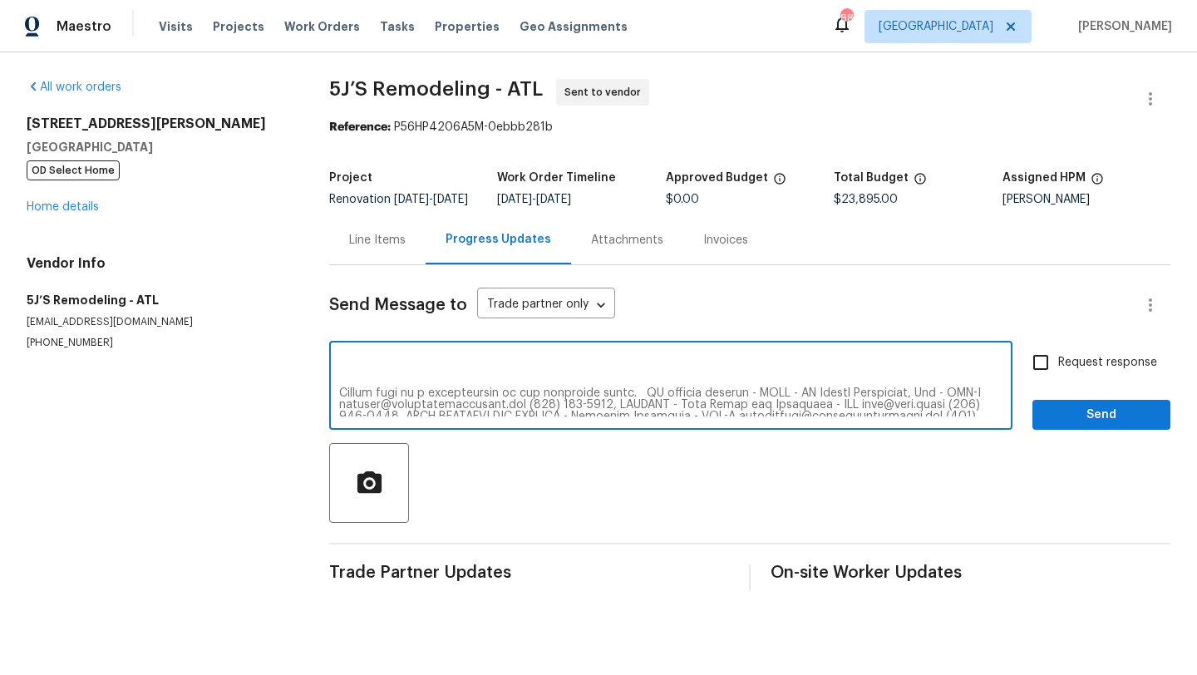
paste textarea "Please give me a confirmation of the following above."
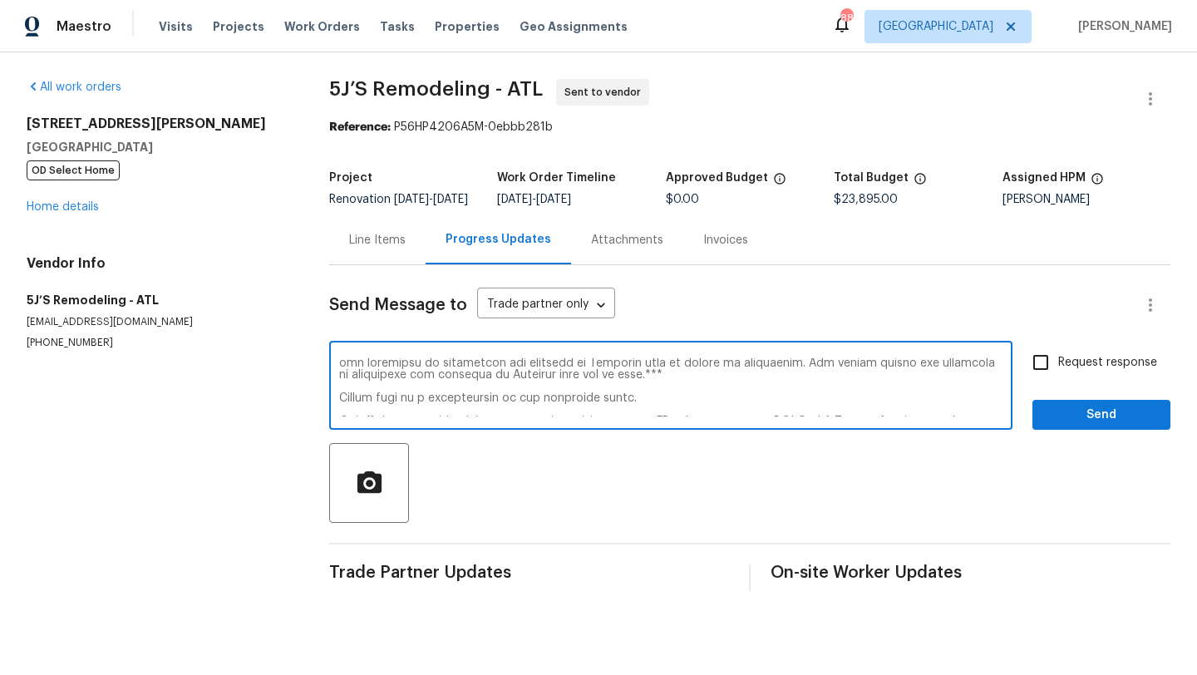
scroll to position [124, 0]
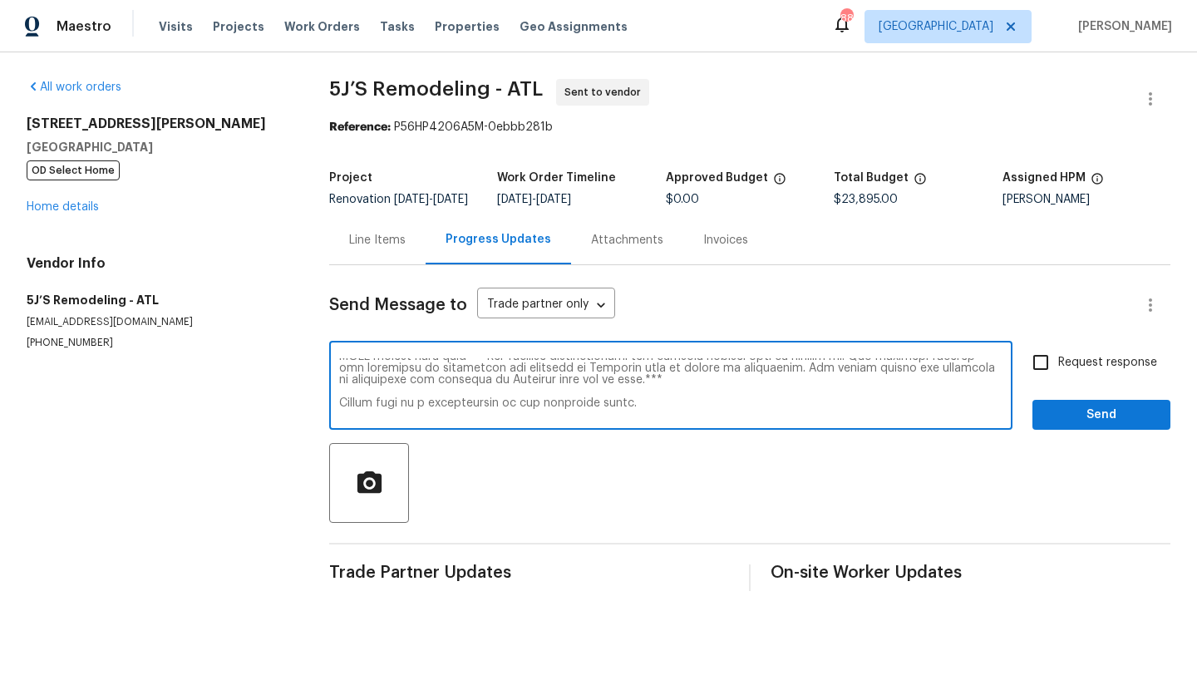
drag, startPoint x: 627, startPoint y: 416, endPoint x: 342, endPoint y: 415, distance: 285.2
click at [342, 415] on textarea at bounding box center [671, 387] width 664 height 58
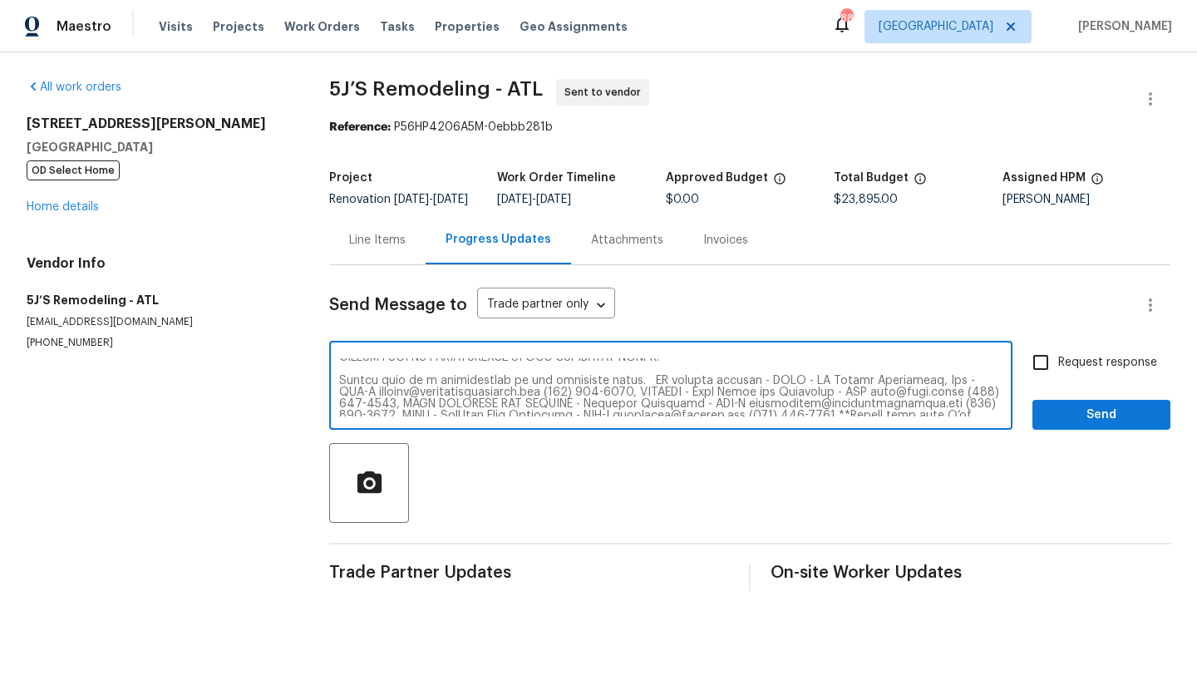
scroll to position [170, 0]
drag, startPoint x: 402, startPoint y: 396, endPoint x: 342, endPoint y: 395, distance: 60.7
click at [342, 395] on textarea at bounding box center [671, 387] width 664 height 58
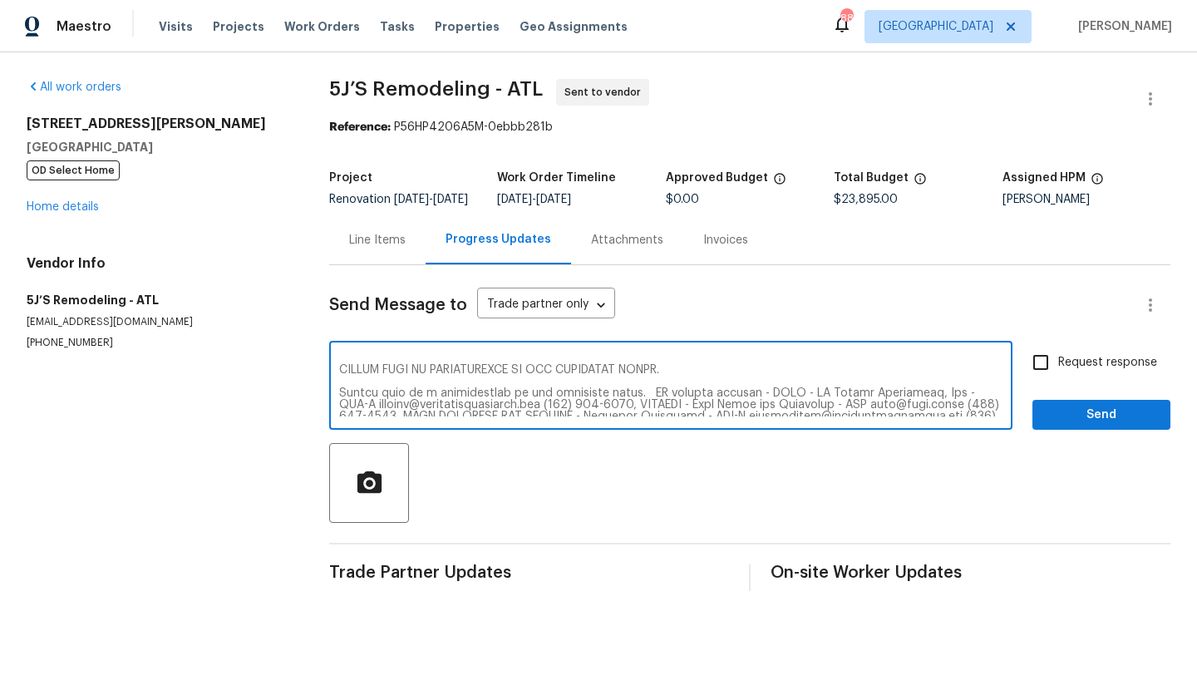
scroll to position [150, 0]
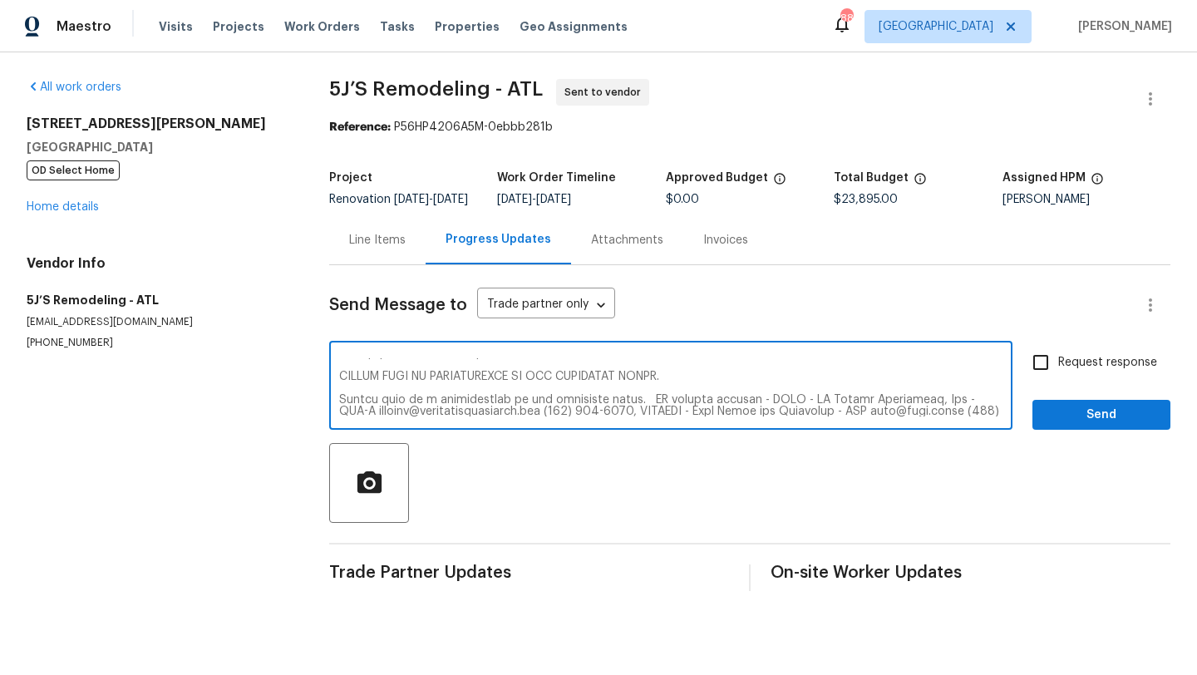
drag, startPoint x: 638, startPoint y: 413, endPoint x: 392, endPoint y: 406, distance: 245.4
click at [392, 406] on textarea at bounding box center [671, 387] width 664 height 58
click at [437, 412] on textarea at bounding box center [671, 387] width 664 height 58
click at [447, 411] on textarea at bounding box center [671, 387] width 664 height 58
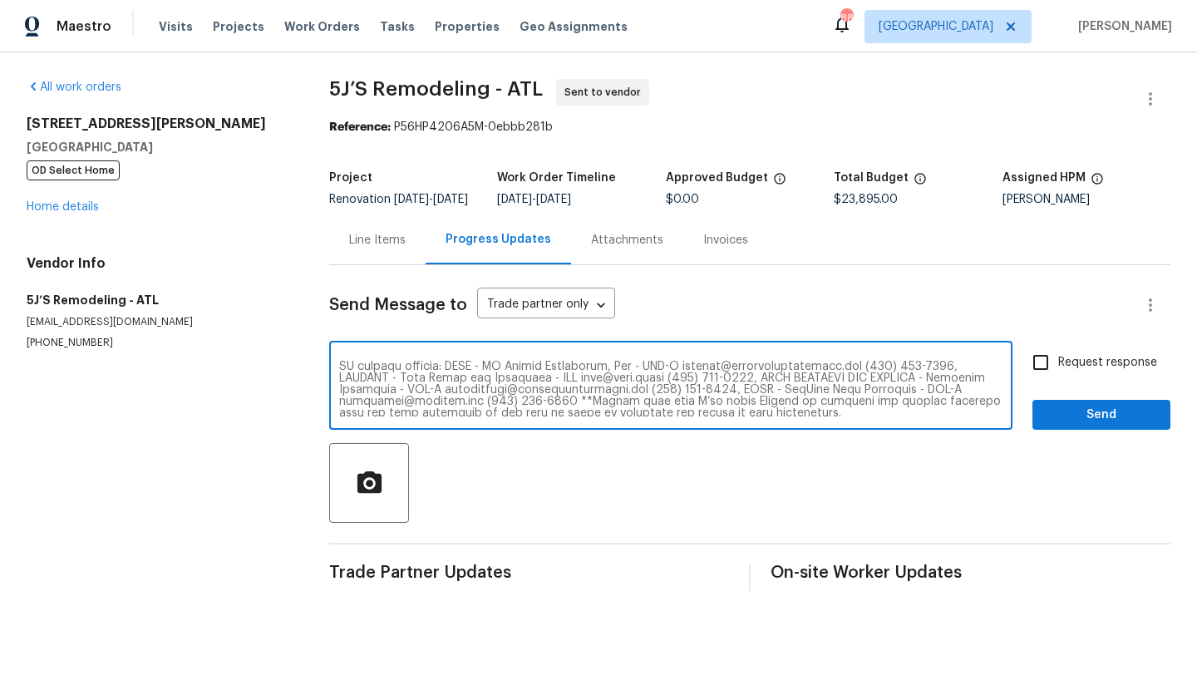
scroll to position [186, 0]
drag, startPoint x: 491, startPoint y: 426, endPoint x: 428, endPoint y: 422, distance: 62.5
click at [428, 417] on textarea at bounding box center [671, 387] width 664 height 58
click at [595, 417] on textarea at bounding box center [671, 387] width 664 height 58
click at [740, 417] on textarea at bounding box center [671, 387] width 664 height 58
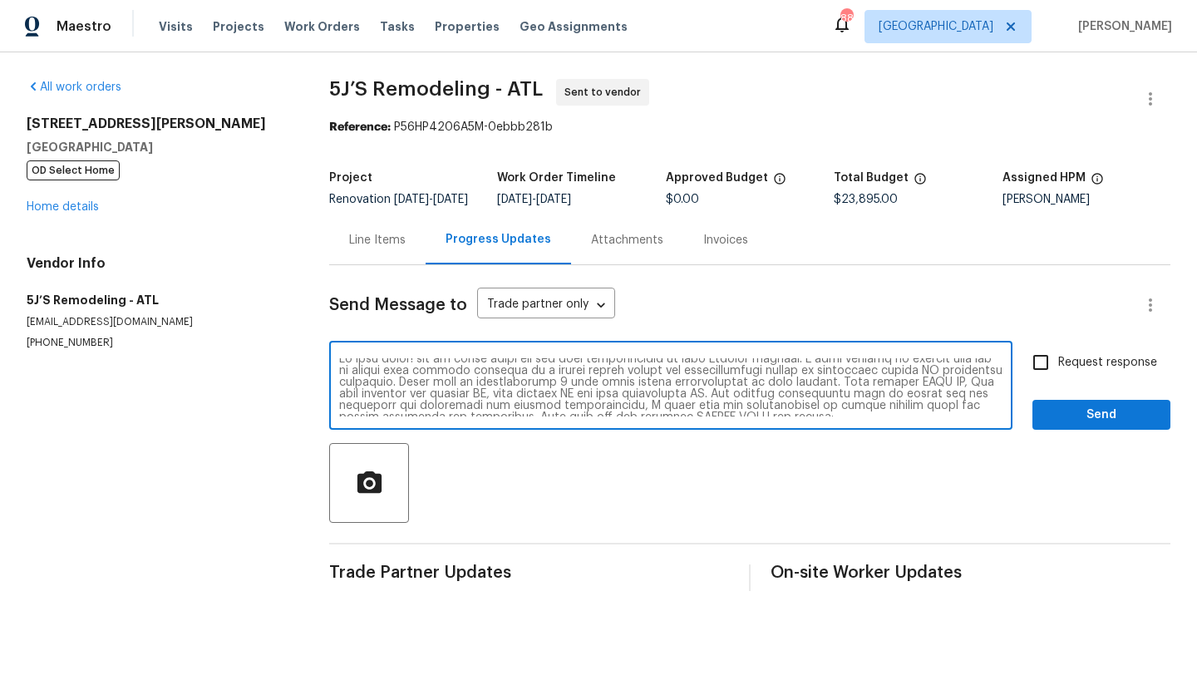
scroll to position [0, 0]
click at [700, 375] on textarea at bounding box center [671, 387] width 664 height 58
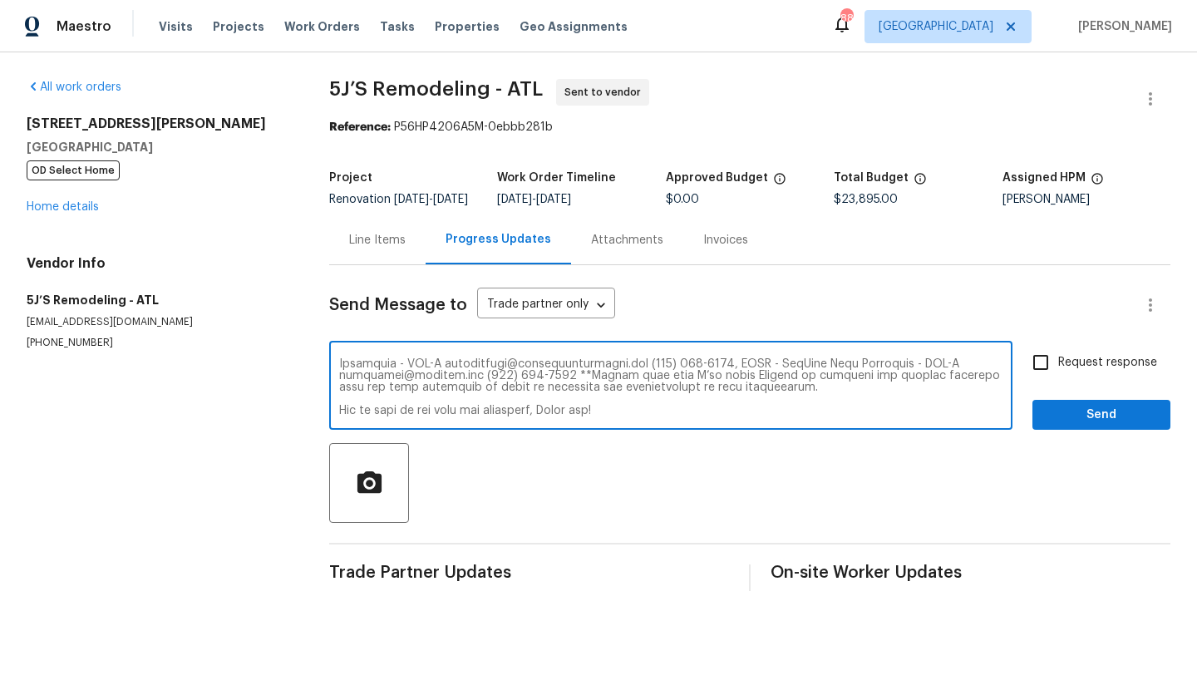
type textarea "Hi good night! let me first thank you for your participation of this bidding pr…"
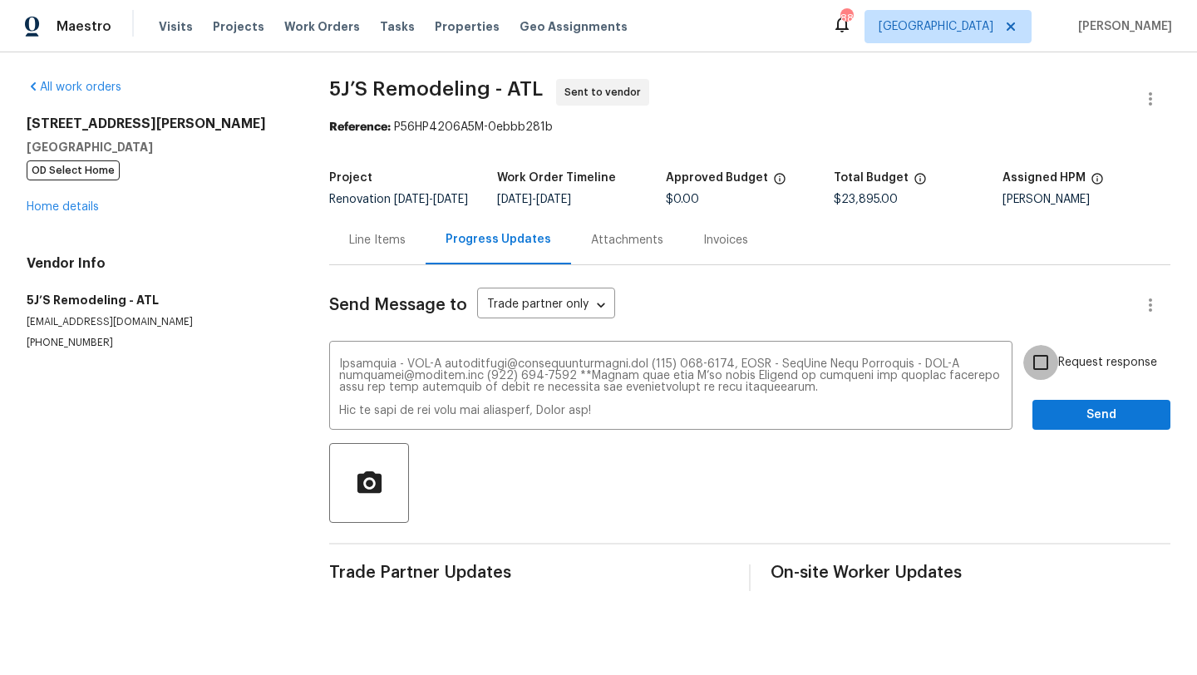
click at [1042, 376] on input "Request response" at bounding box center [1041, 362] width 35 height 35
checkbox input "true"
click at [1064, 426] on span "Send" at bounding box center [1101, 415] width 111 height 21
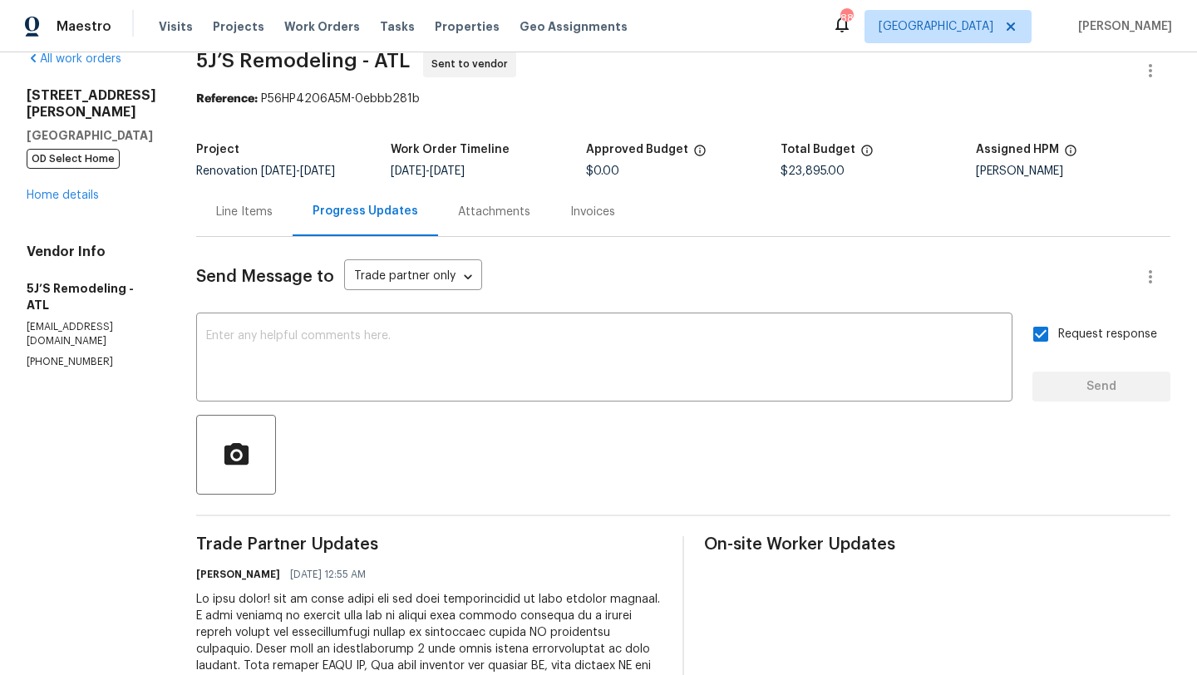
scroll to position [0, 0]
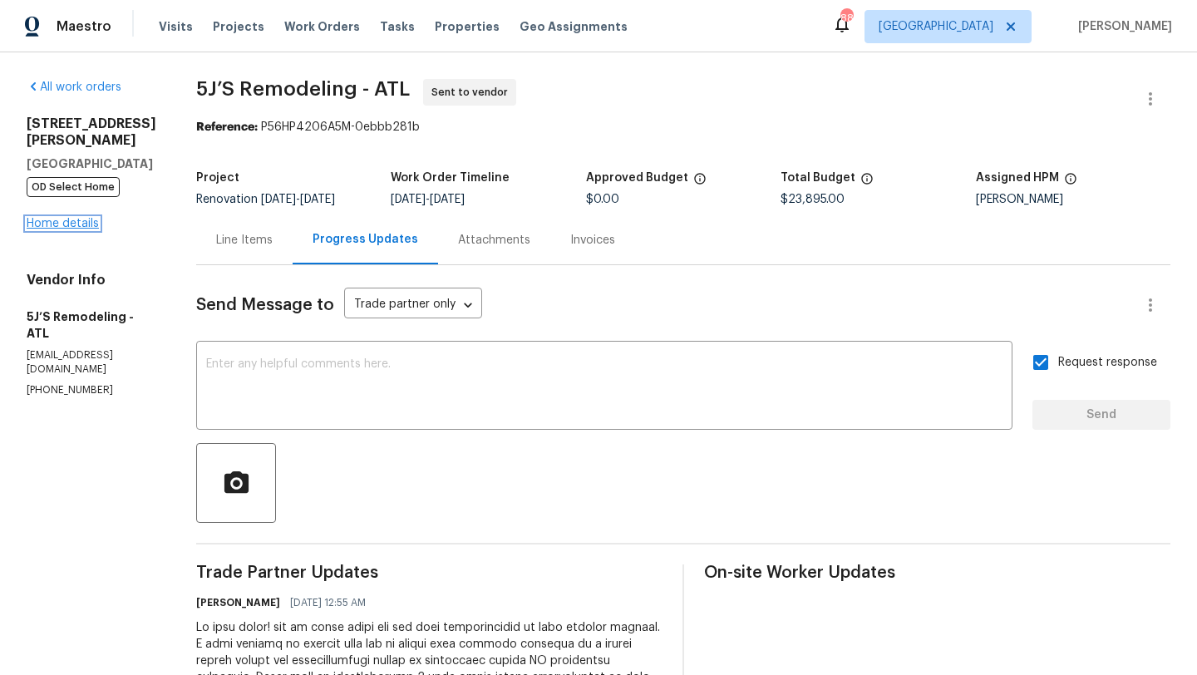
click at [93, 218] on link "Home details" at bounding box center [63, 224] width 72 height 12
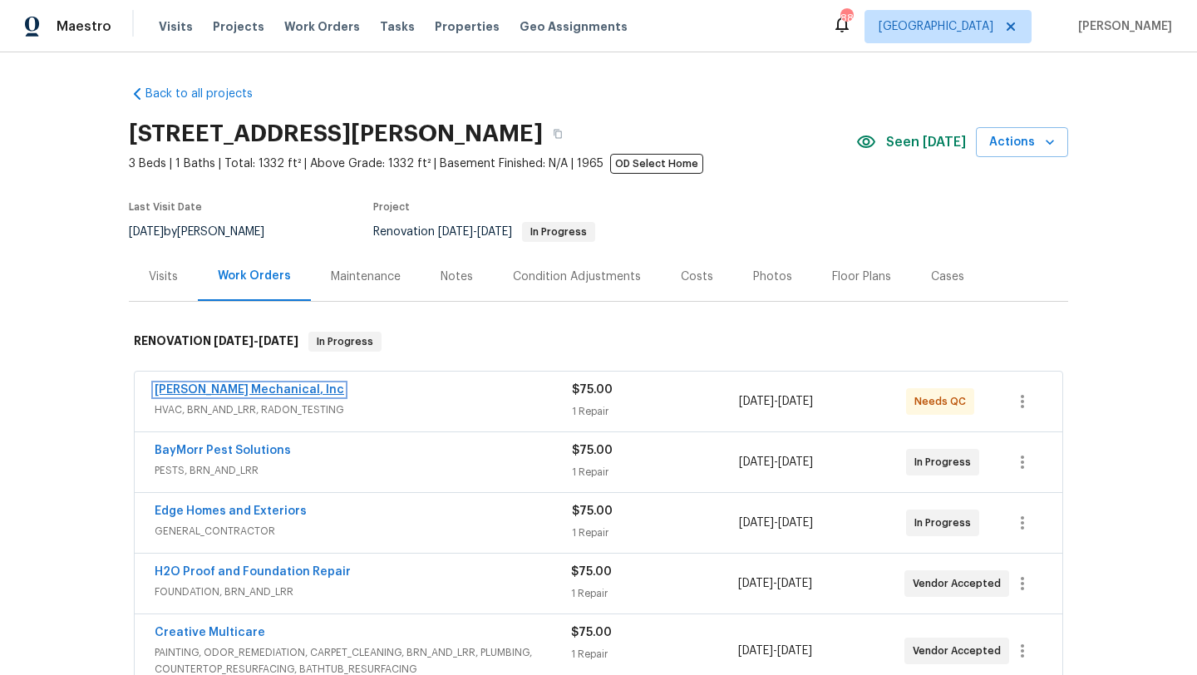
click at [290, 393] on link "JH Martin Mechanical, Inc" at bounding box center [250, 390] width 190 height 12
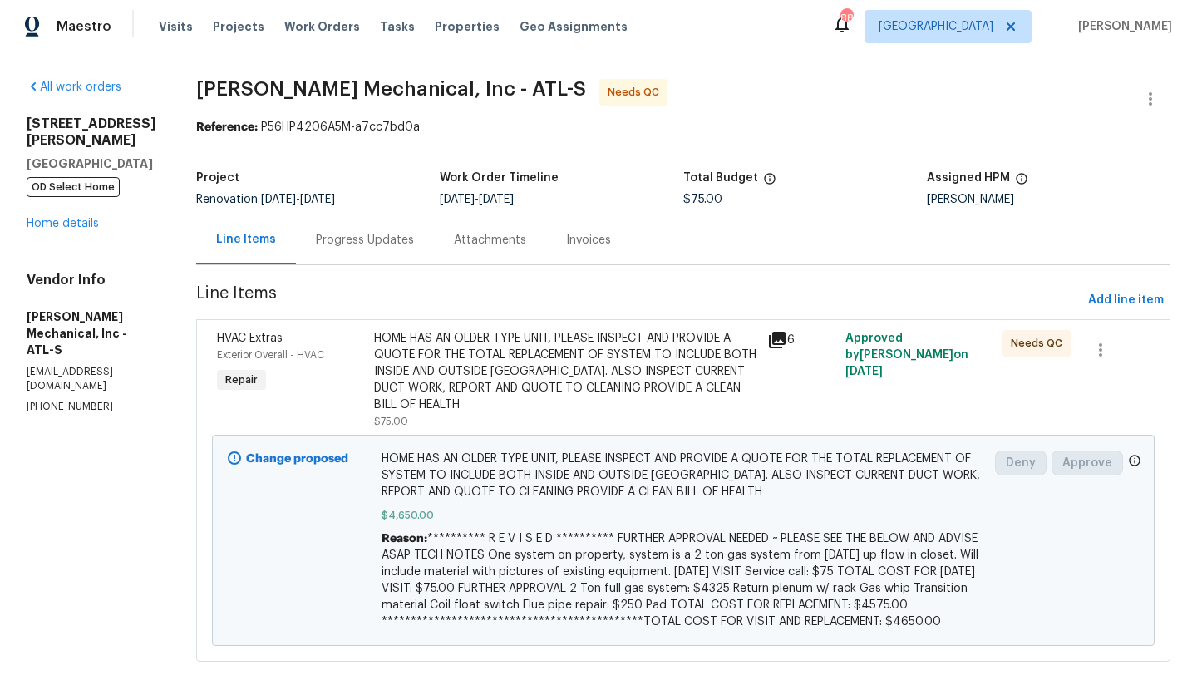
click at [387, 240] on div "Progress Updates" at bounding box center [365, 240] width 98 height 17
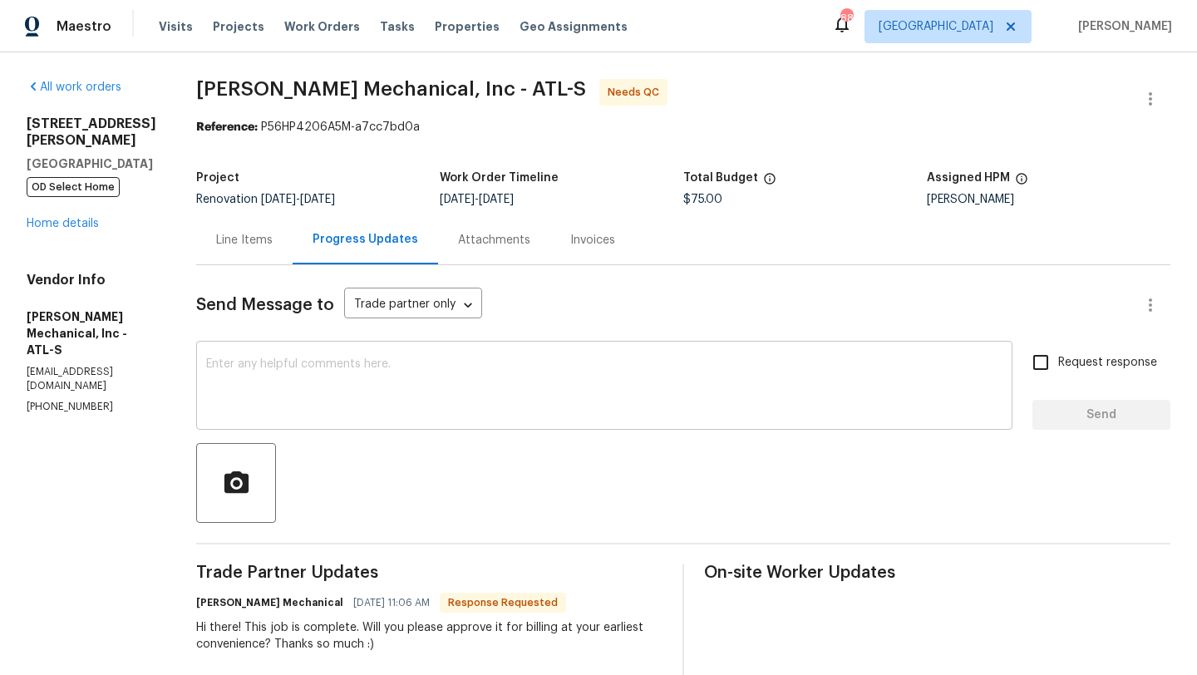
click at [389, 368] on textarea at bounding box center [604, 387] width 797 height 58
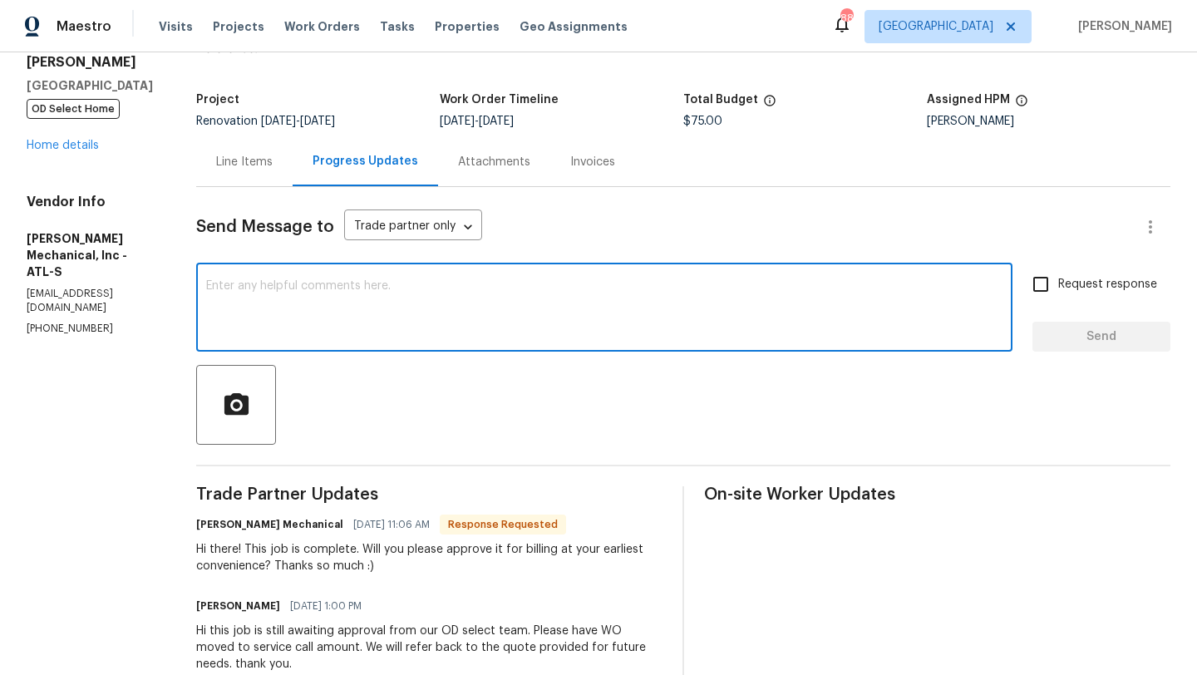
scroll to position [81, 0]
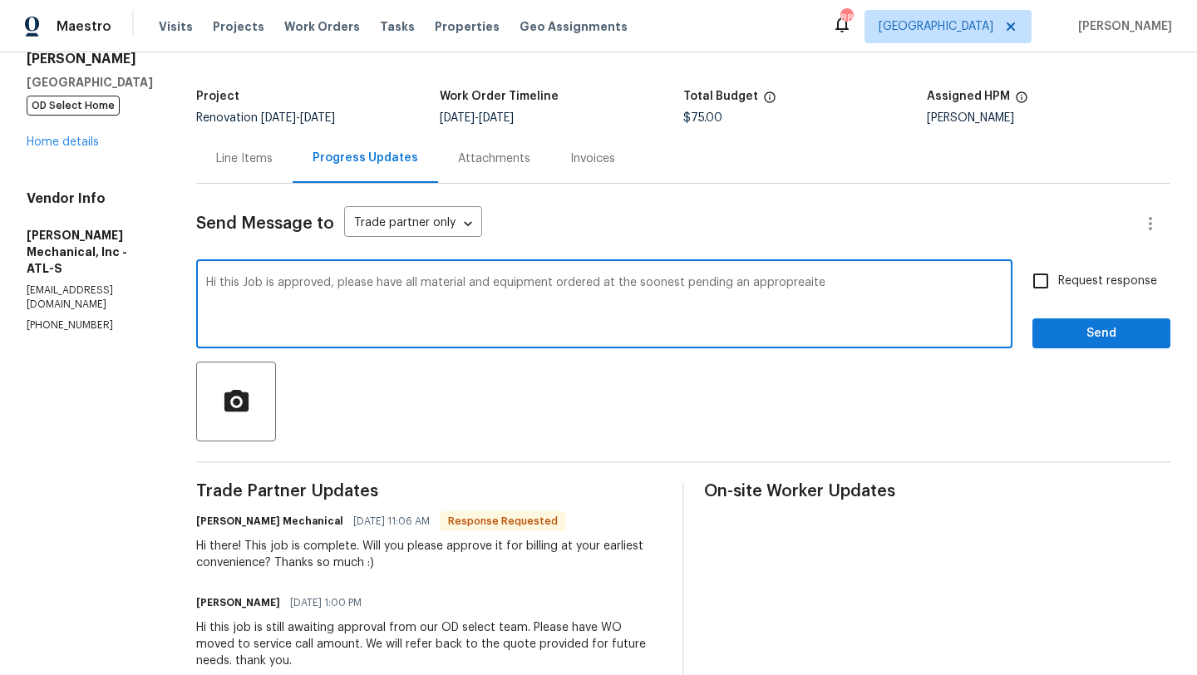
click at [787, 281] on textarea "Hi this Job is approved, please have all material and equipment ordered at the …" at bounding box center [604, 306] width 797 height 58
click at [858, 285] on textarea "Hi this Job is approved, please have all material and equipment ordered at the …" at bounding box center [604, 306] width 797 height 58
click at [804, 283] on textarea "Hi this Job is approved, please have all material and equipment ordered at the …" at bounding box center [604, 306] width 797 height 58
click at [857, 284] on textarea "Hi this Job is approved, please have all material and equipment ordered at the …" at bounding box center [604, 306] width 797 height 58
click at [855, 284] on textarea "Hi this Job is approved, please have all material and equipment ordered at the …" at bounding box center [604, 306] width 797 height 58
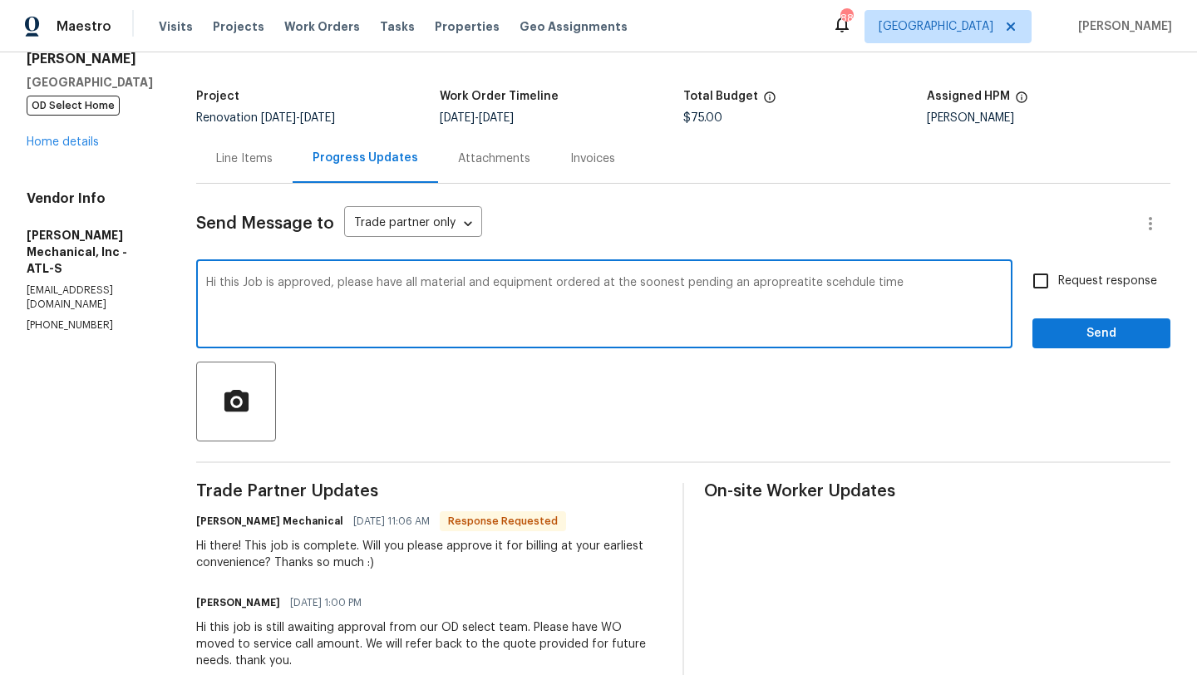
click at [831, 292] on textarea "Hi this Job is approved, please have all material and equipment ordered at the …" at bounding box center [604, 306] width 797 height 58
click at [789, 284] on textarea "Hi this Job is approved, please have all material and equipment ordered at the …" at bounding box center [604, 306] width 797 height 58
click at [845, 313] on textarea "Hi this Job is approved, please have all material and equipment ordered at the …" at bounding box center [604, 306] width 797 height 58
click at [872, 285] on textarea "Hi this Job is approved, please have all material and equipment ordered at the …" at bounding box center [604, 306] width 797 height 58
click at [911, 323] on textarea "Hi this Job is approved, please have all material and equipment ordered at the …" at bounding box center [604, 306] width 797 height 58
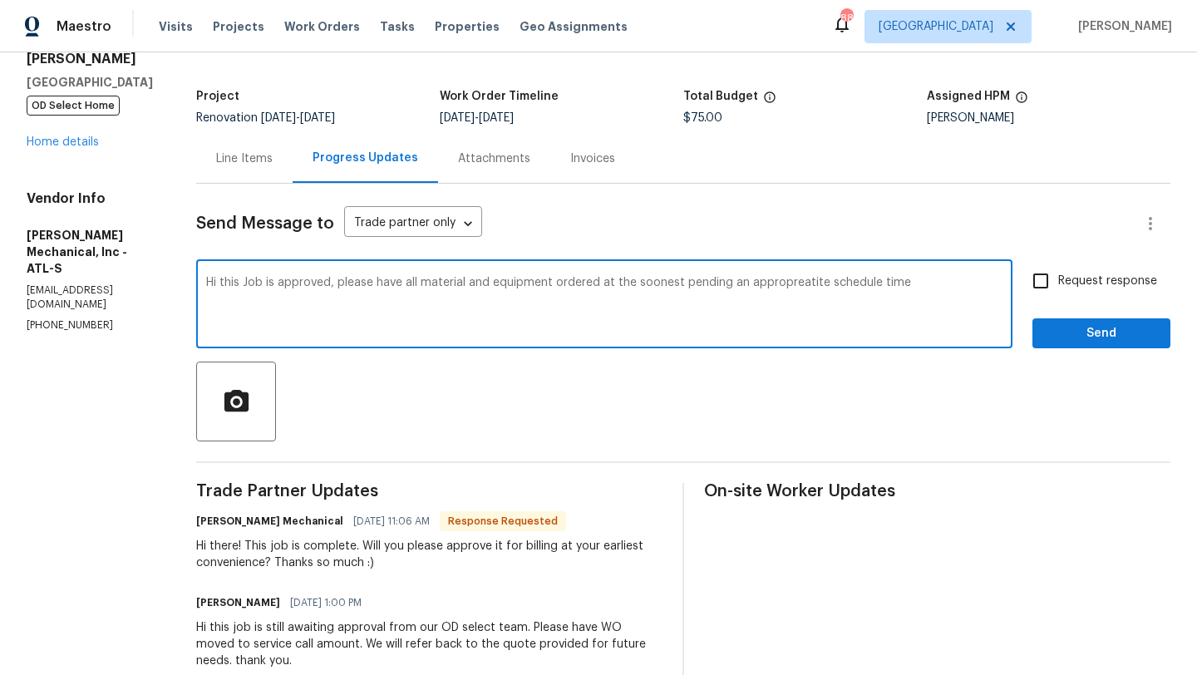
click at [825, 289] on textarea "Hi this Job is approved, please have all material and equipment ordered at the …" at bounding box center [604, 306] width 797 height 58
click at [789, 294] on textarea "Hi this Job is approved, please have all material and equipment ordered at the …" at bounding box center [604, 306] width 797 height 58
click at [788, 286] on textarea "Hi this Job is approved, please have all material and equipment ordered at the …" at bounding box center [604, 306] width 797 height 58
click at [831, 306] on textarea "Hi this Job is approved, please have all material and equipment ordered at the …" at bounding box center [604, 306] width 797 height 58
click at [841, 284] on textarea "Hi this Job is approved, please have all material and equipment ordered at the …" at bounding box center [604, 306] width 797 height 58
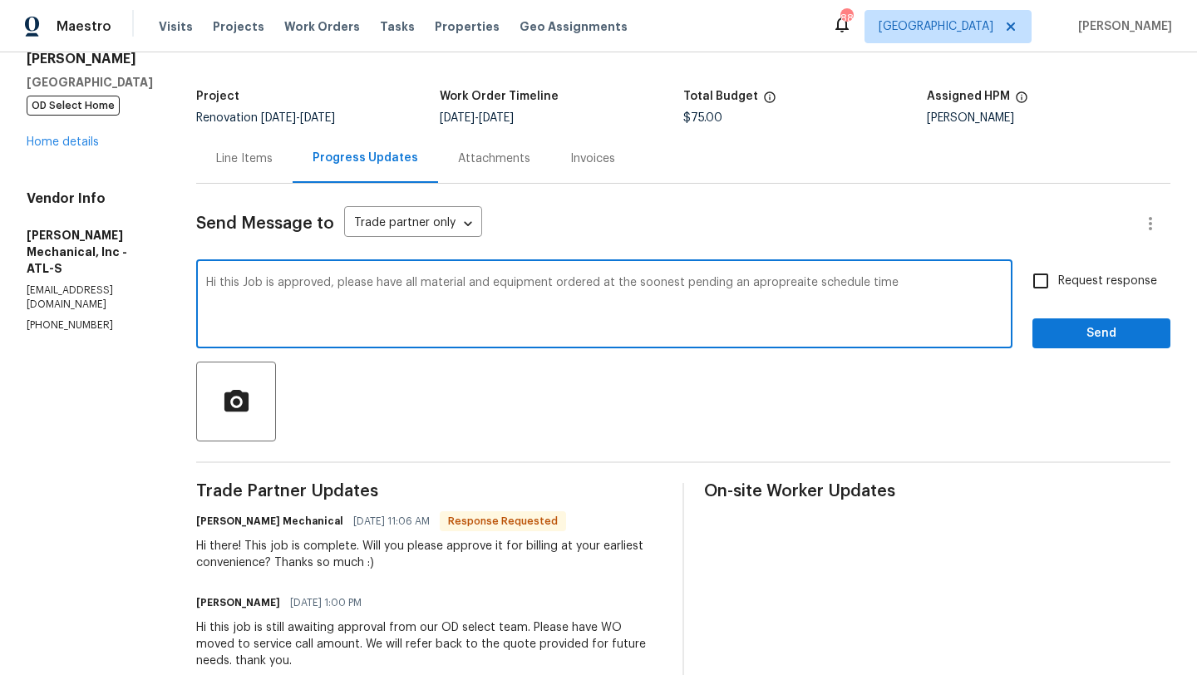
click at [811, 284] on textarea "Hi this Job is approved, please have all material and equipment ordered at the …" at bounding box center [604, 306] width 797 height 58
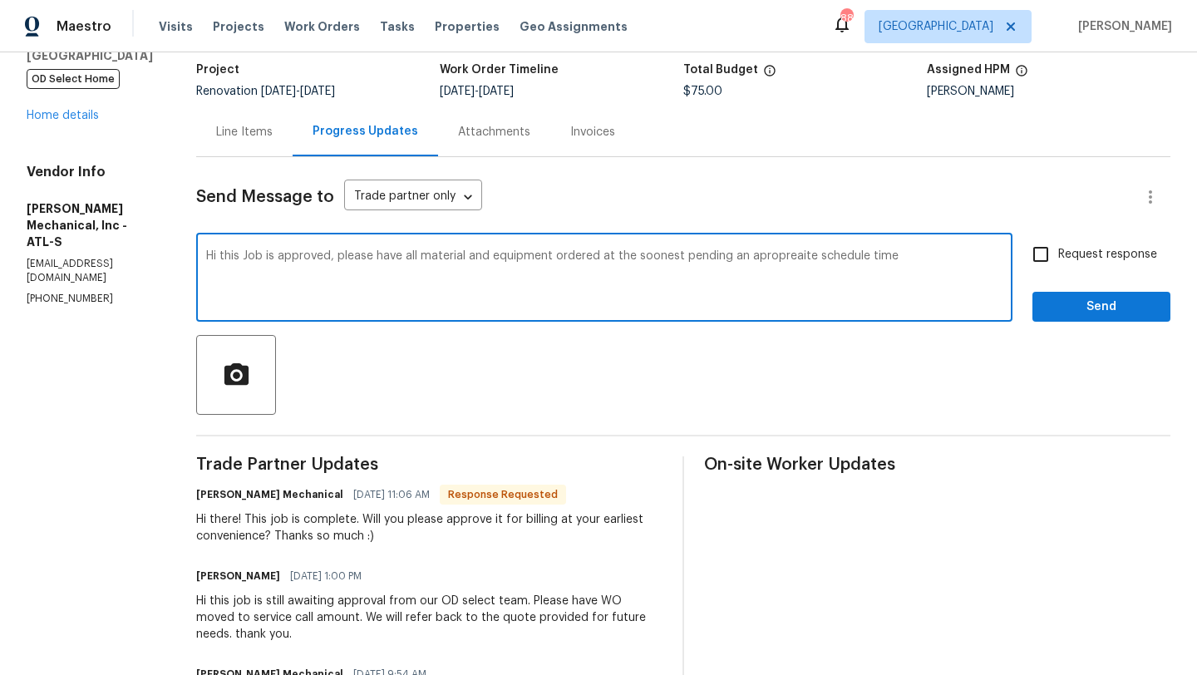
scroll to position [0, 0]
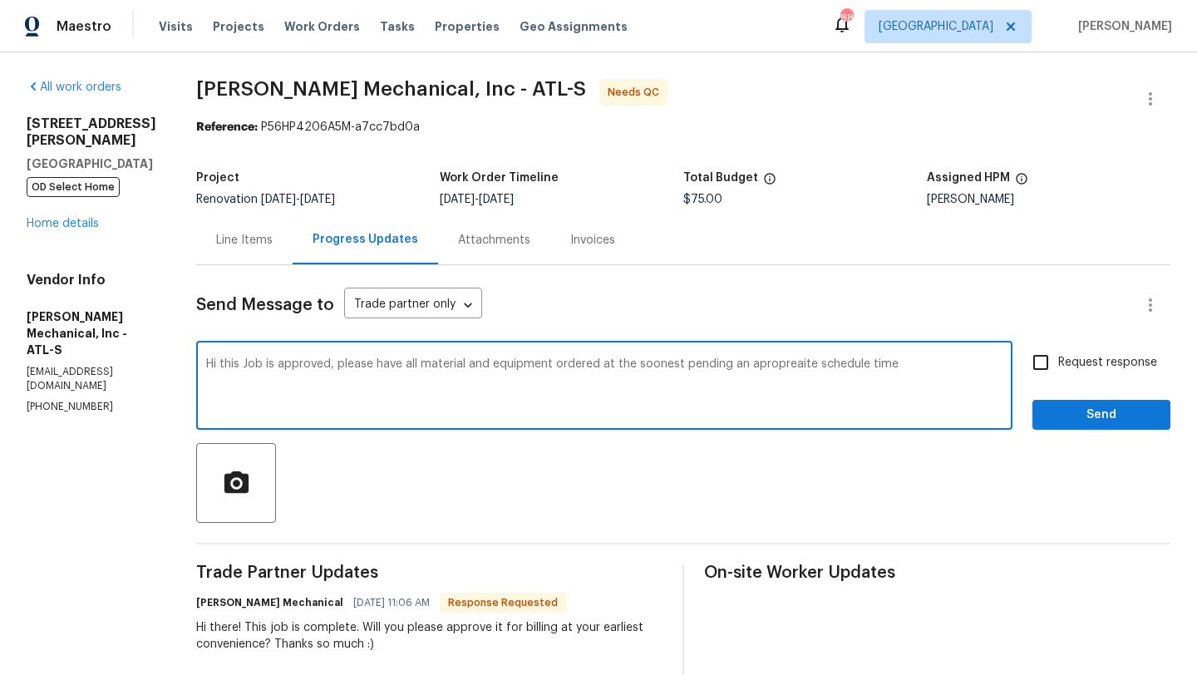
click at [249, 366] on textarea "Hi this Job is approved, please have all material and equipment ordered at the …" at bounding box center [604, 387] width 797 height 58
click at [497, 366] on textarea "Hi! this Job is approved, please have all material and equipment ordered at the…" at bounding box center [604, 387] width 797 height 58
click at [805, 369] on textarea "Hi! this Job is approved, please have all materials and equipment ordered at th…" at bounding box center [604, 387] width 797 height 58
click at [845, 368] on textarea "Hi! this Job is approved, please have all materials and equipment ordered at th…" at bounding box center [604, 387] width 797 height 58
click at [814, 367] on textarea "Hi! this Job is approved, please have all materials and equipment ordered at th…" at bounding box center [604, 387] width 797 height 58
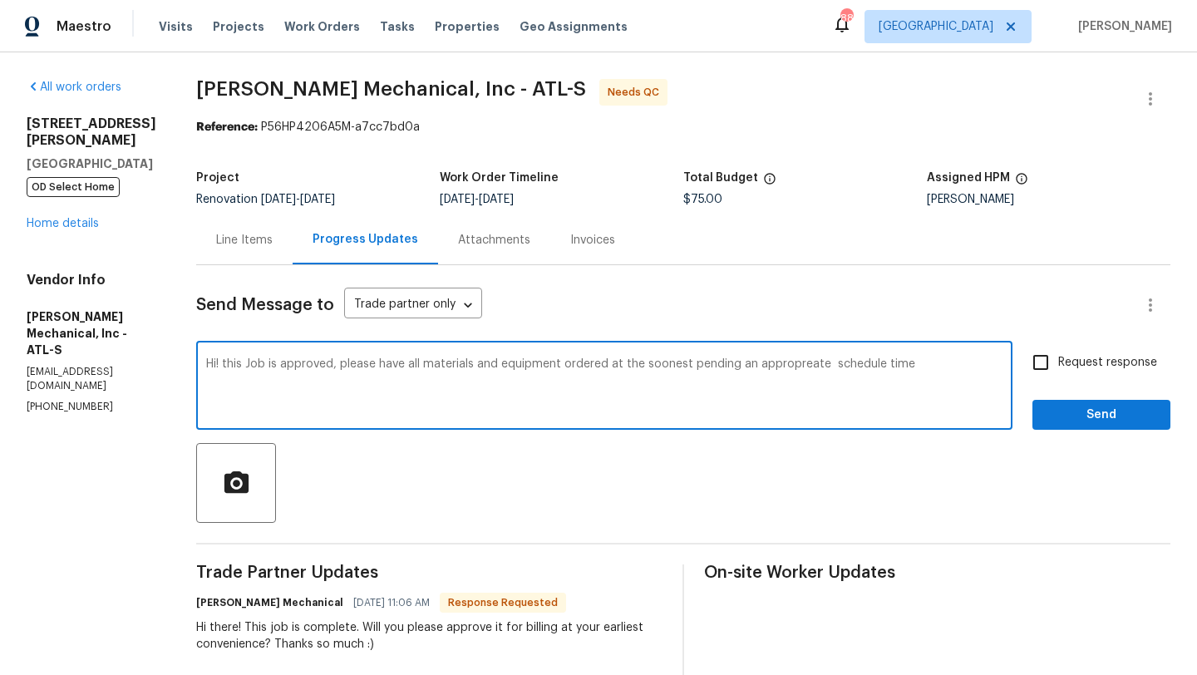
click at [801, 370] on textarea "Hi! this Job is approved, please have all materials and equipment ordered at th…" at bounding box center [604, 387] width 797 height 58
click at [802, 365] on textarea "Hi! this Job is approved, please have all materials and equipment ordered at th…" at bounding box center [604, 387] width 797 height 58
click at [835, 392] on textarea "Hi! this Job is approved, please have all materials and equipment ordered at th…" at bounding box center [604, 387] width 797 height 58
click at [862, 381] on textarea "Hi! this Job is approved, please have all materials and equipment ordered at th…" at bounding box center [604, 387] width 797 height 58
click at [826, 361] on textarea "Hi! this Job is approved, please have all materials and equipment ordered at th…" at bounding box center [604, 387] width 797 height 58
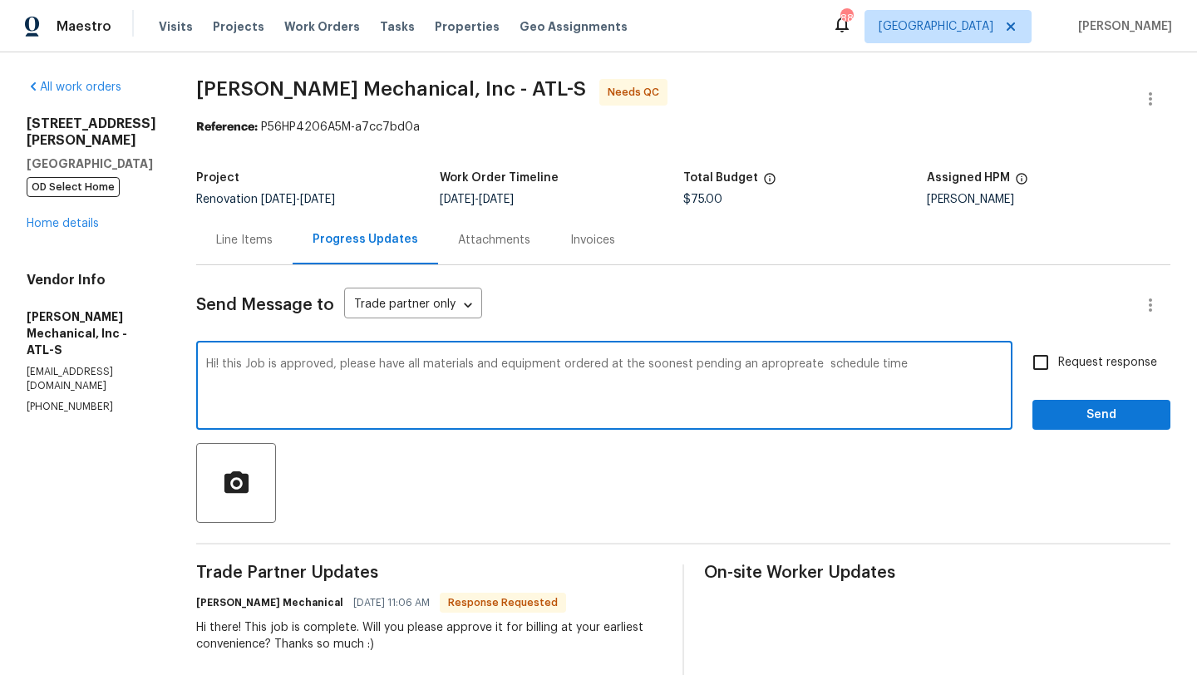
click at [845, 364] on textarea "Hi! this Job is approved, please have all materials and equipment ordered at th…" at bounding box center [604, 387] width 797 height 58
click at [892, 378] on textarea "Hi! this Job is approved, please have all materials and equipment ordered at th…" at bounding box center [604, 387] width 797 height 58
click at [849, 360] on textarea "Hi! this Job is approved, please have all materials and equipment ordered at th…" at bounding box center [604, 387] width 797 height 58
click at [856, 362] on textarea "Hi! this Job is approved, please have all materials and equipment ordered at th…" at bounding box center [604, 387] width 797 height 58
click at [824, 366] on textarea "Hi! this Job is approved, please have all materials and equipment ordered at th…" at bounding box center [604, 387] width 797 height 58
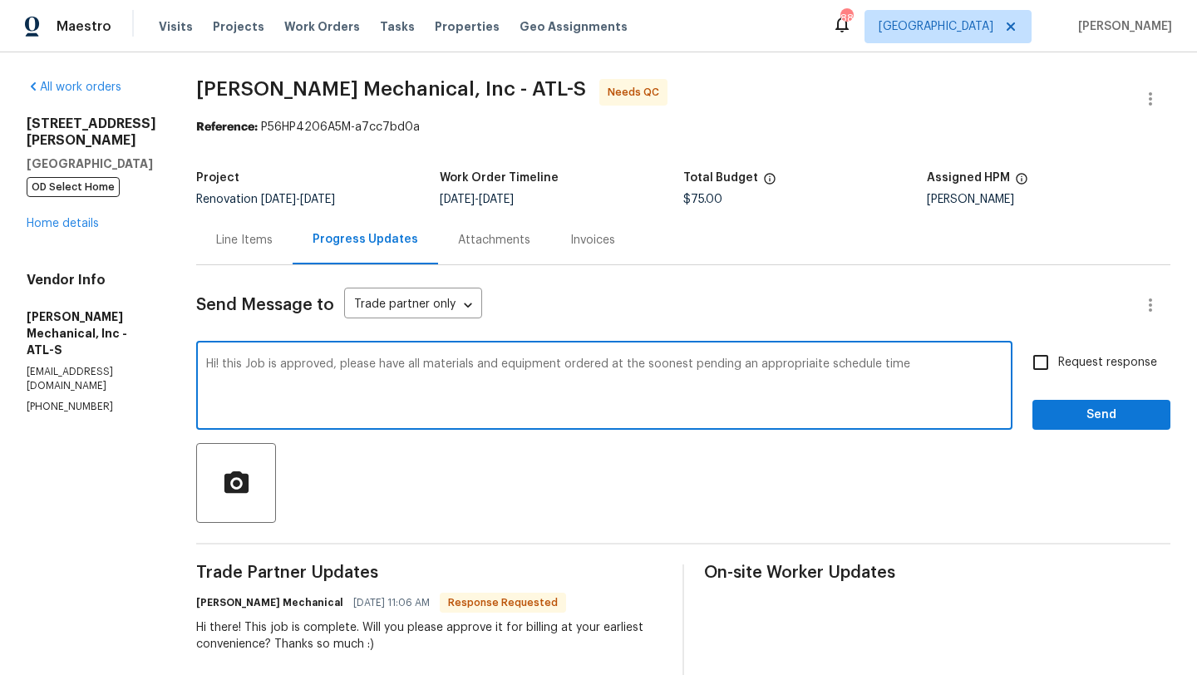
click at [836, 367] on textarea "Hi! this Job is approved, please have all materials and equipment ordered at th…" at bounding box center [604, 387] width 797 height 58
click at [915, 394] on textarea "Hi! this Job is approved, please have all materials and equipment ordered at th…" at bounding box center [604, 387] width 797 height 58
click at [284, 366] on textarea "Hi! this Job is approved, please have all materials and equipment ordered at th…" at bounding box center [604, 387] width 797 height 58
click at [716, 365] on textarea "Hi! this job is approved, please have all materials and equipment ordered at th…" at bounding box center [604, 387] width 797 height 58
type textarea "Hi! this job is approved, please have all materials and equipment ordered at th…"
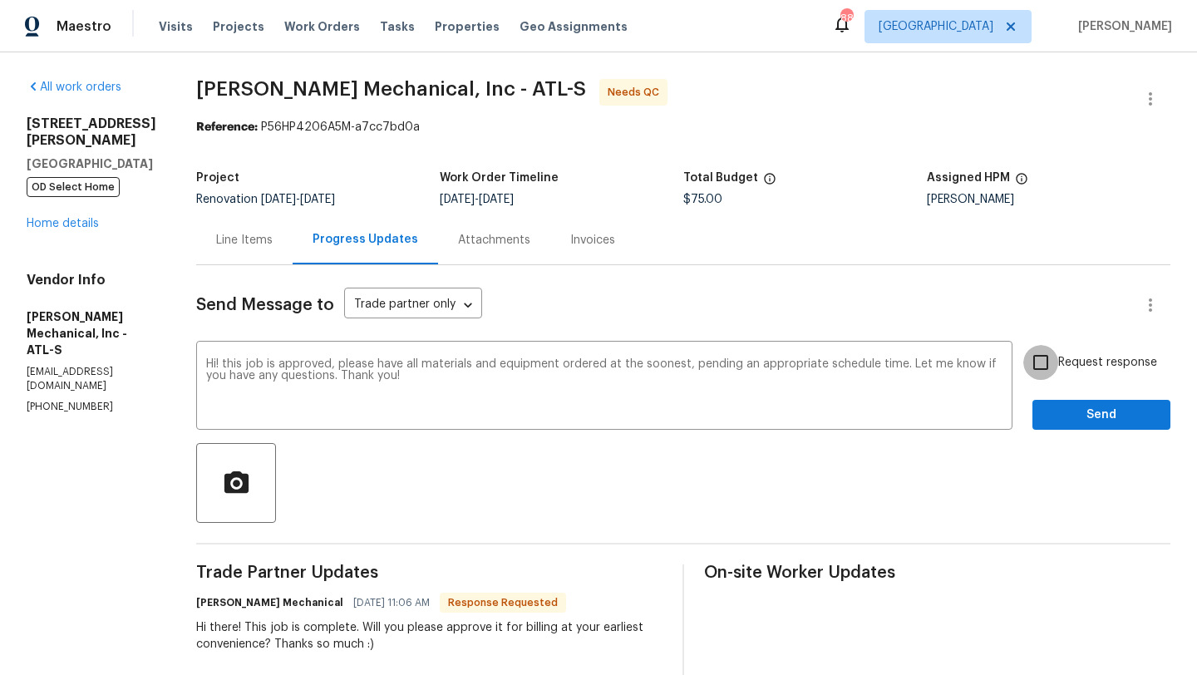
click at [1042, 370] on input "Request response" at bounding box center [1041, 362] width 35 height 35
checkbox input "true"
click at [1059, 416] on span "Send" at bounding box center [1101, 415] width 111 height 21
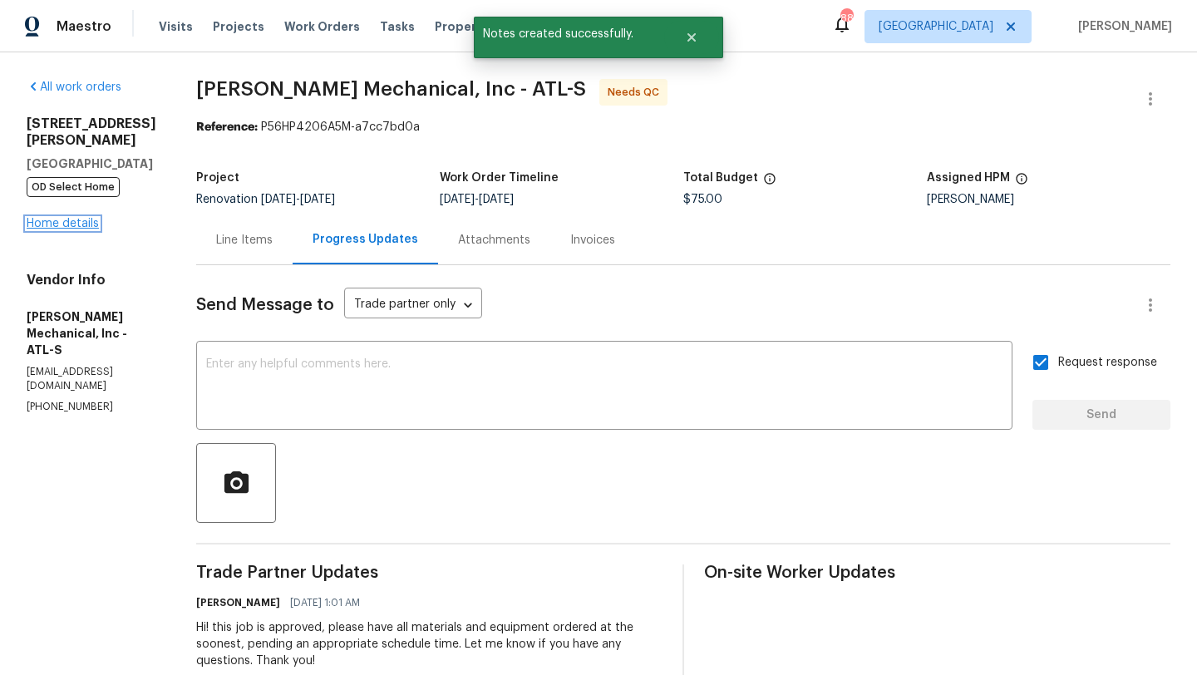
click at [91, 218] on link "Home details" at bounding box center [63, 224] width 72 height 12
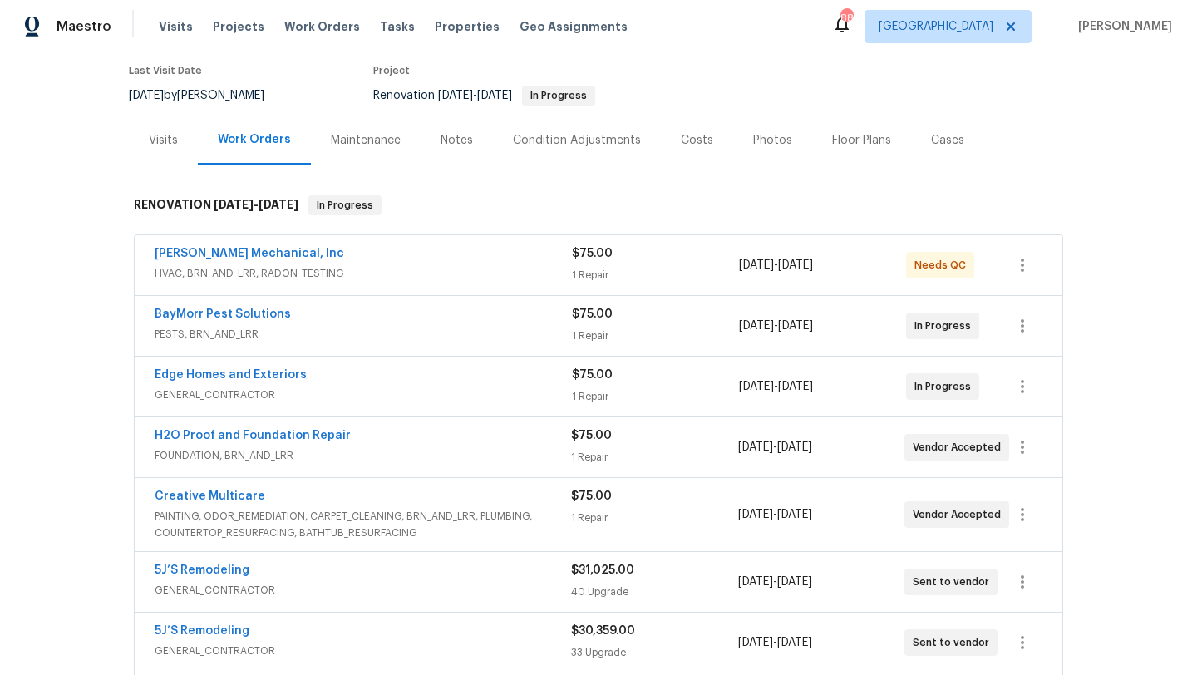
scroll to position [151, 0]
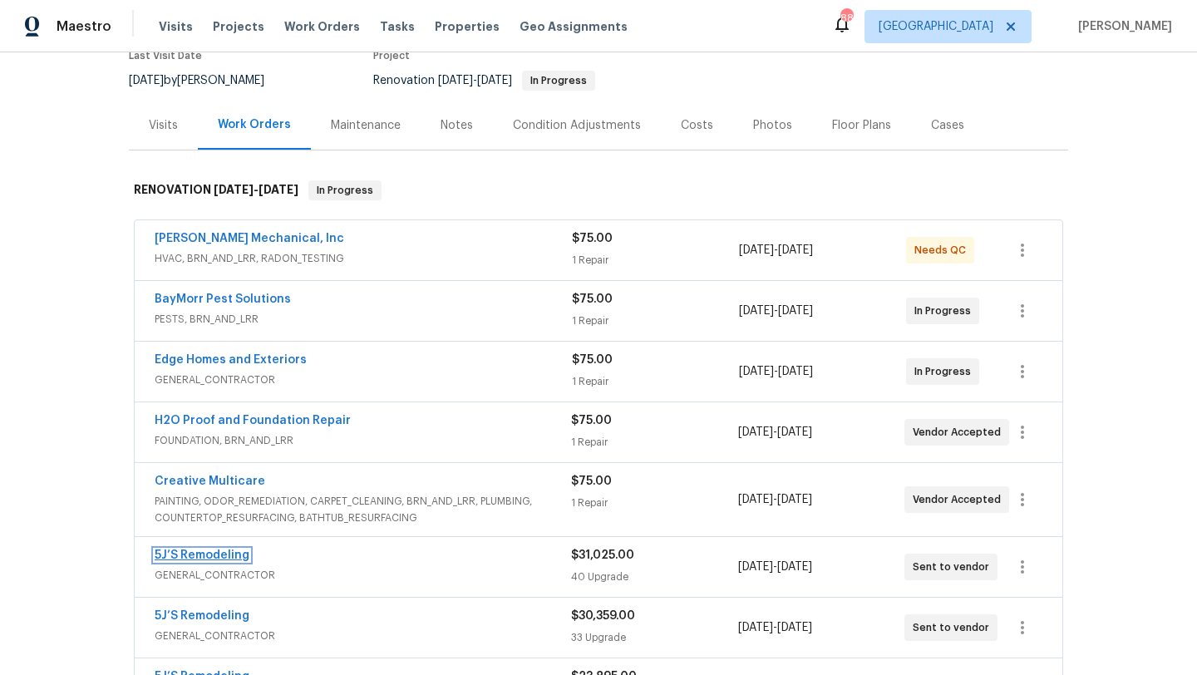
click at [243, 554] on link "5J’S Remodeling" at bounding box center [202, 556] width 95 height 12
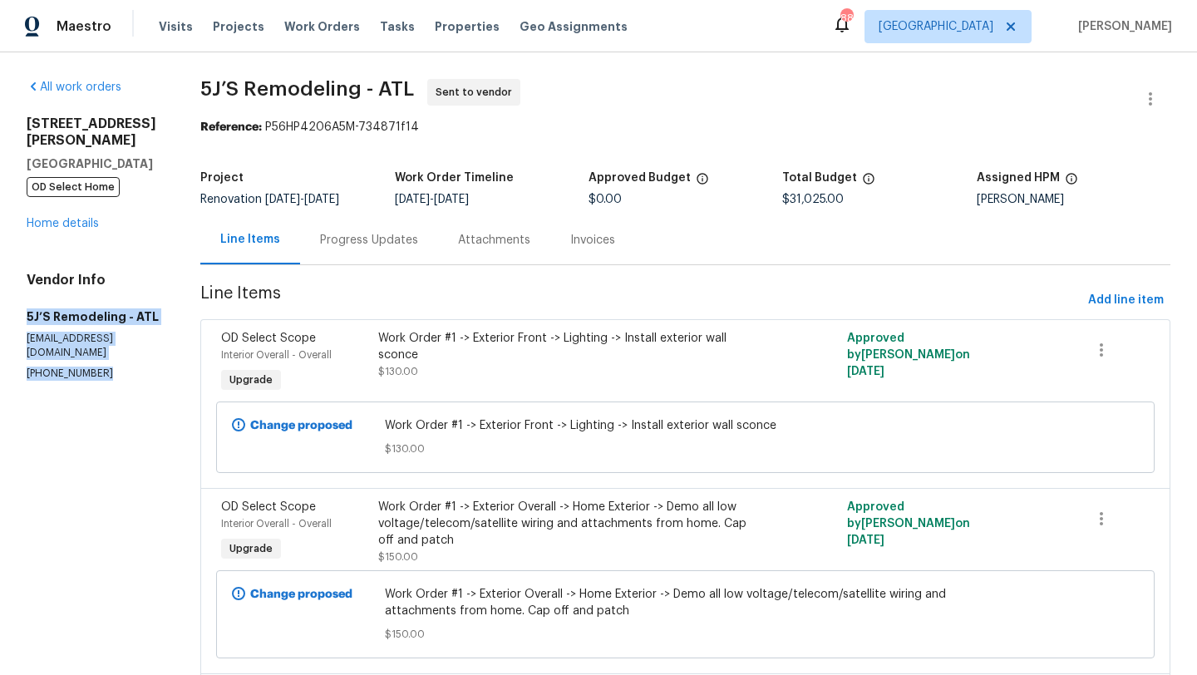
drag, startPoint x: 118, startPoint y: 340, endPoint x: 23, endPoint y: 301, distance: 102.5
copy div "5J’S Remodeling - ATL fivejremodeling@gmail.com (770) 369-6627"
click at [53, 218] on link "Home details" at bounding box center [63, 224] width 72 height 12
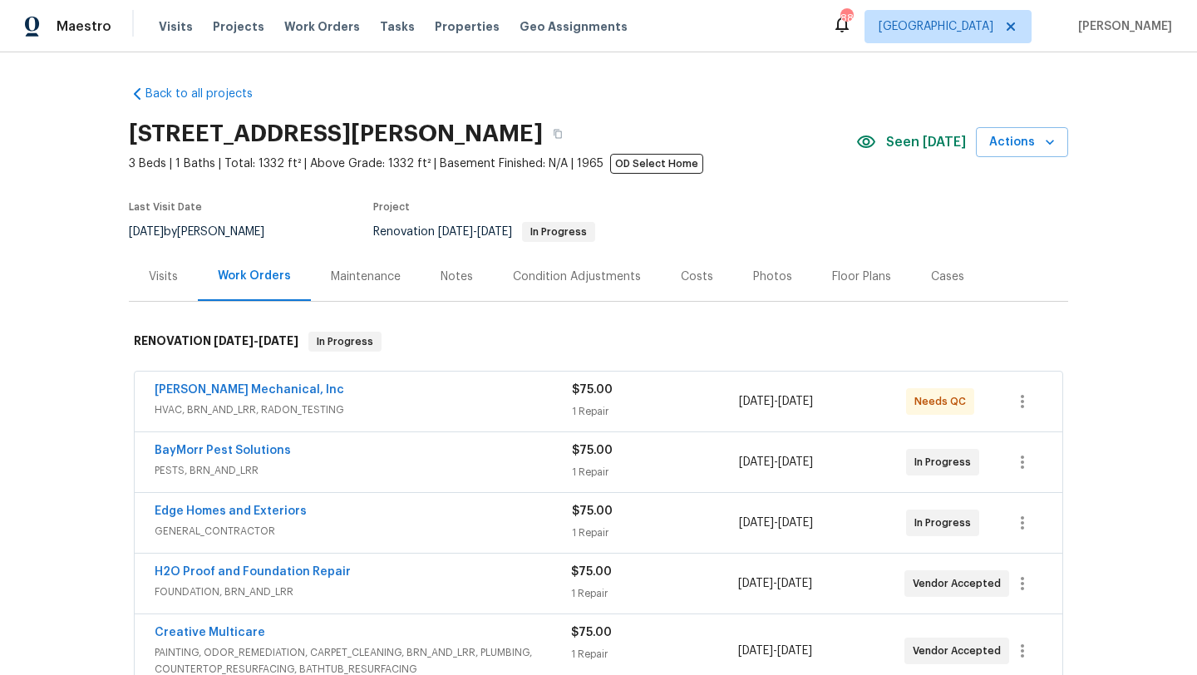
click at [203, 397] on span "JH Martin Mechanical, Inc" at bounding box center [250, 390] width 190 height 17
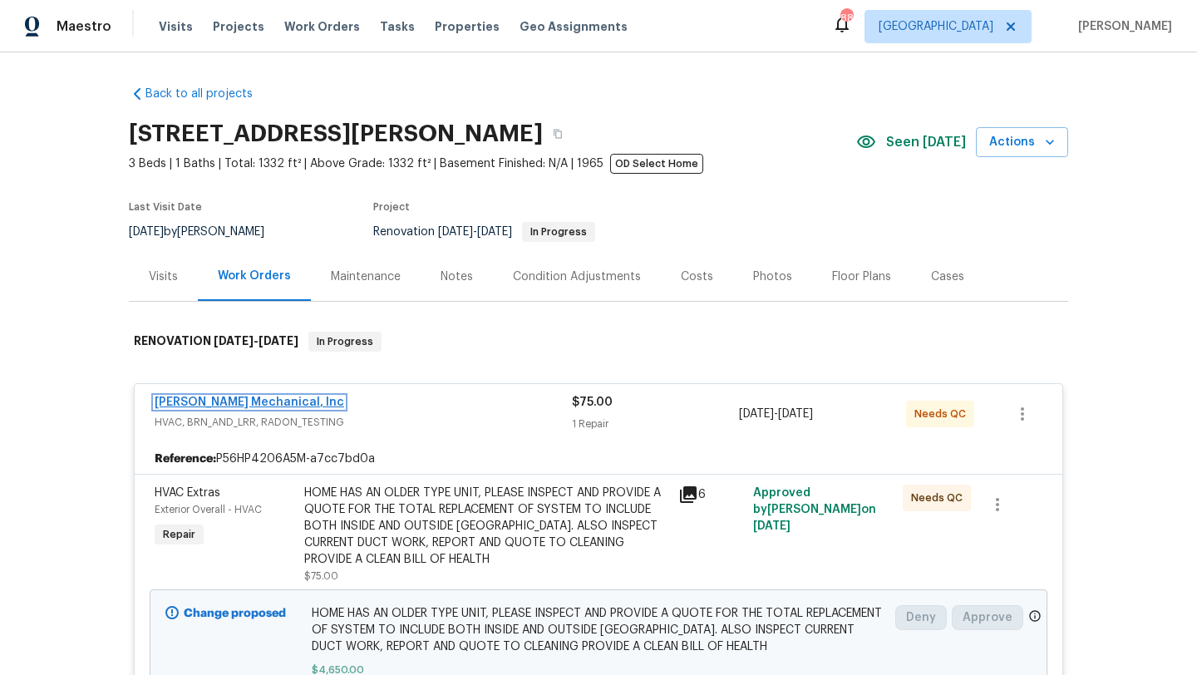
click at [203, 405] on link "JH Martin Mechanical, Inc" at bounding box center [250, 403] width 190 height 12
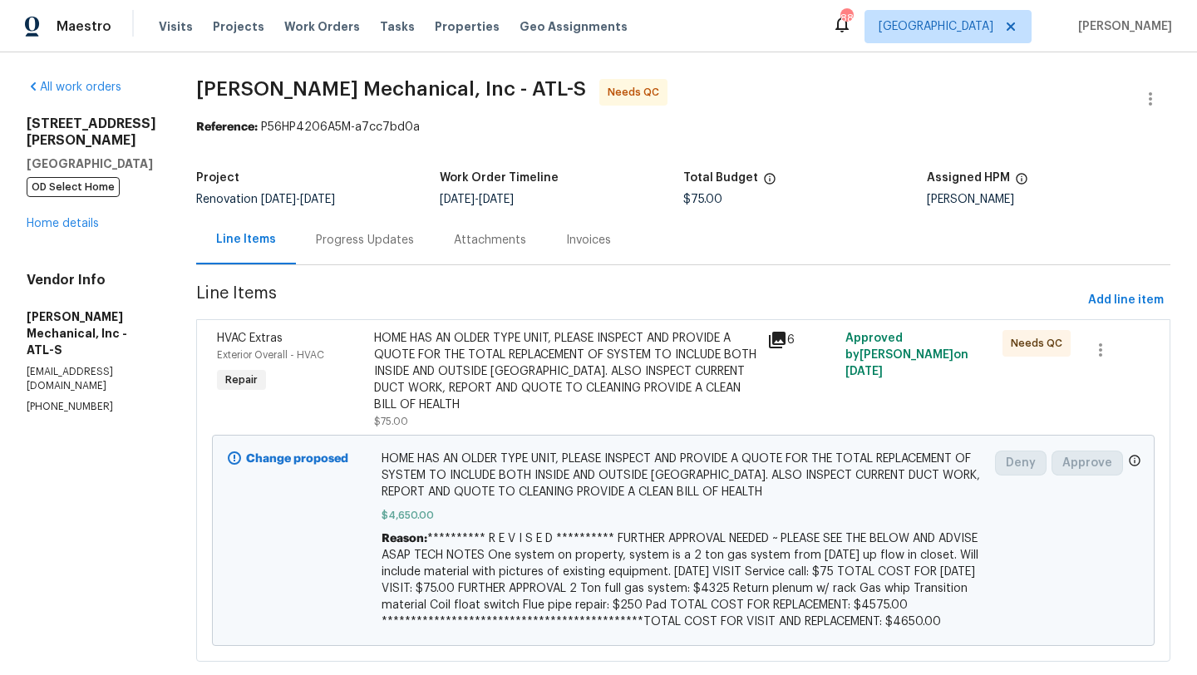
click at [414, 244] on div "Progress Updates" at bounding box center [365, 240] width 98 height 17
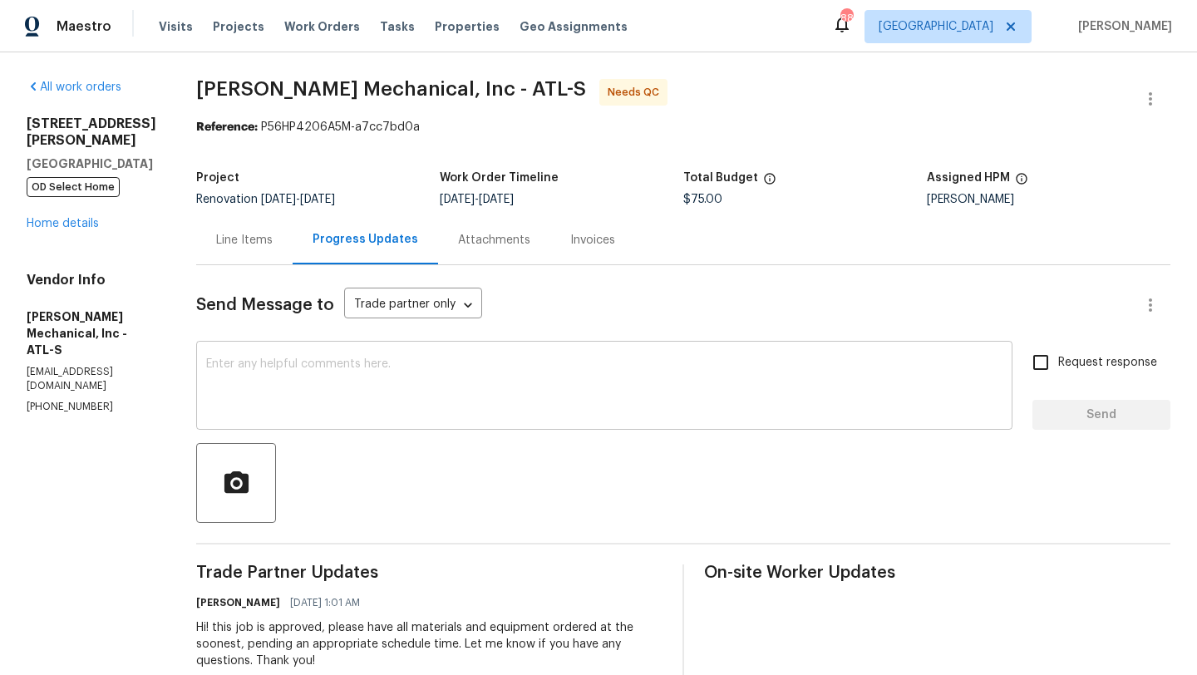
click at [360, 376] on textarea at bounding box center [604, 387] width 797 height 58
click at [356, 377] on textarea at bounding box center [604, 387] width 797 height 58
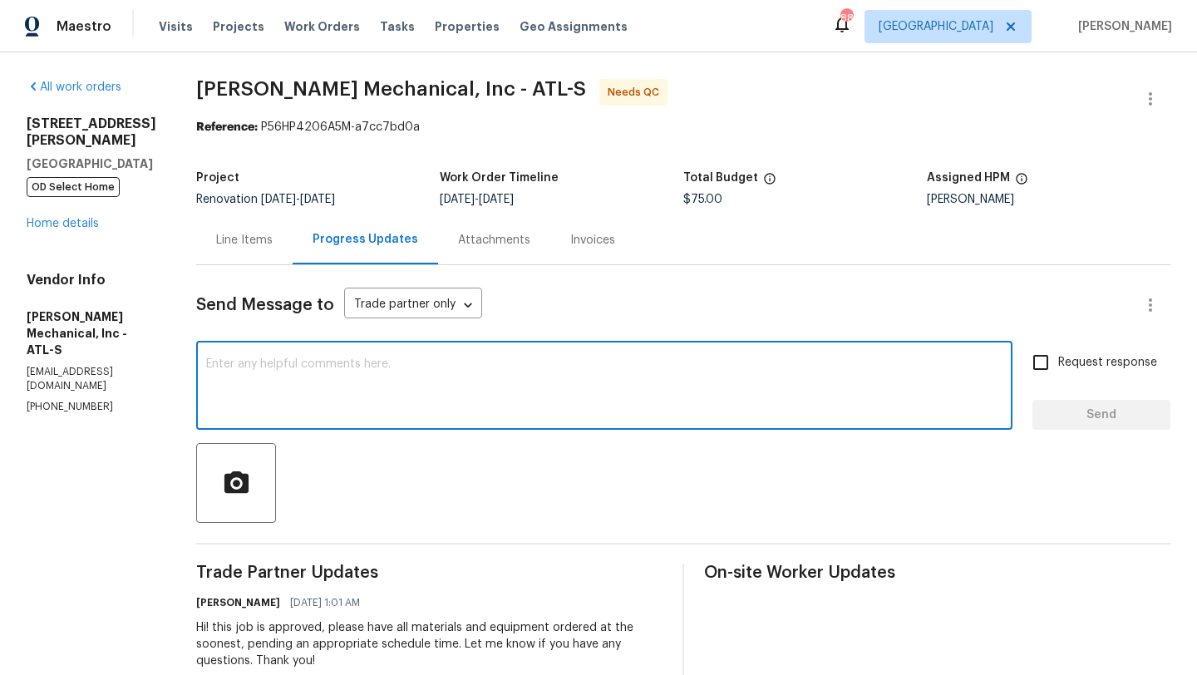
paste textarea "5J’S Remodeling - ATL fivejremodeling@gmail.com (770) 369-6627"
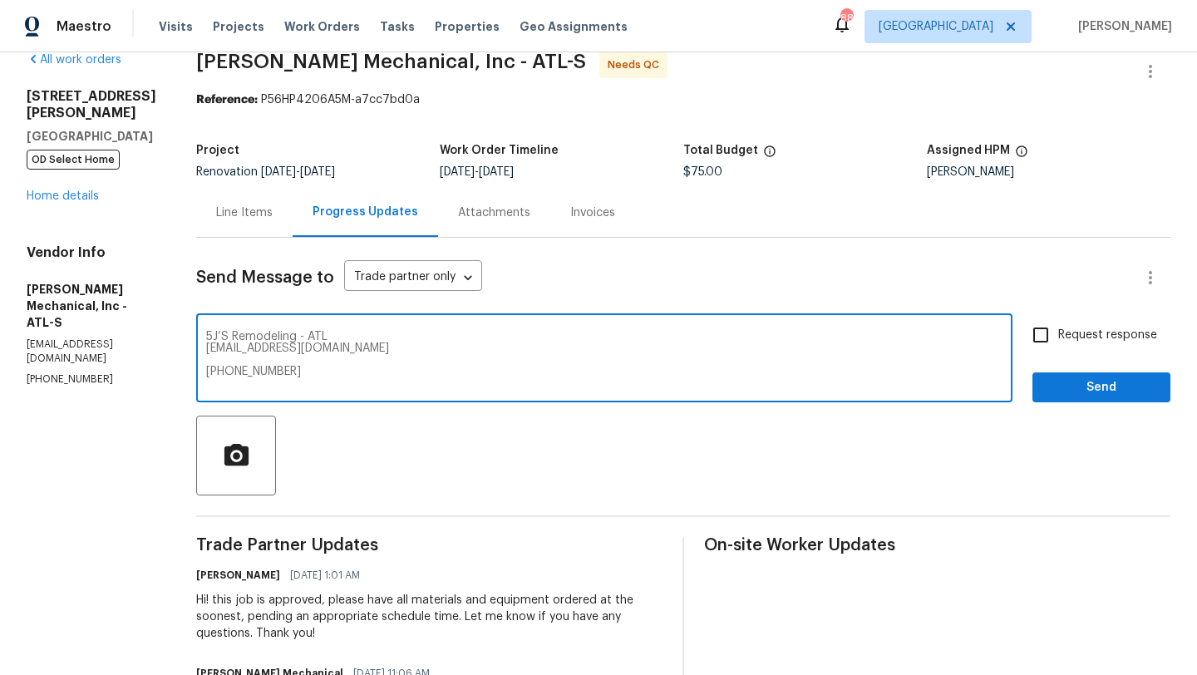
scroll to position [26, 0]
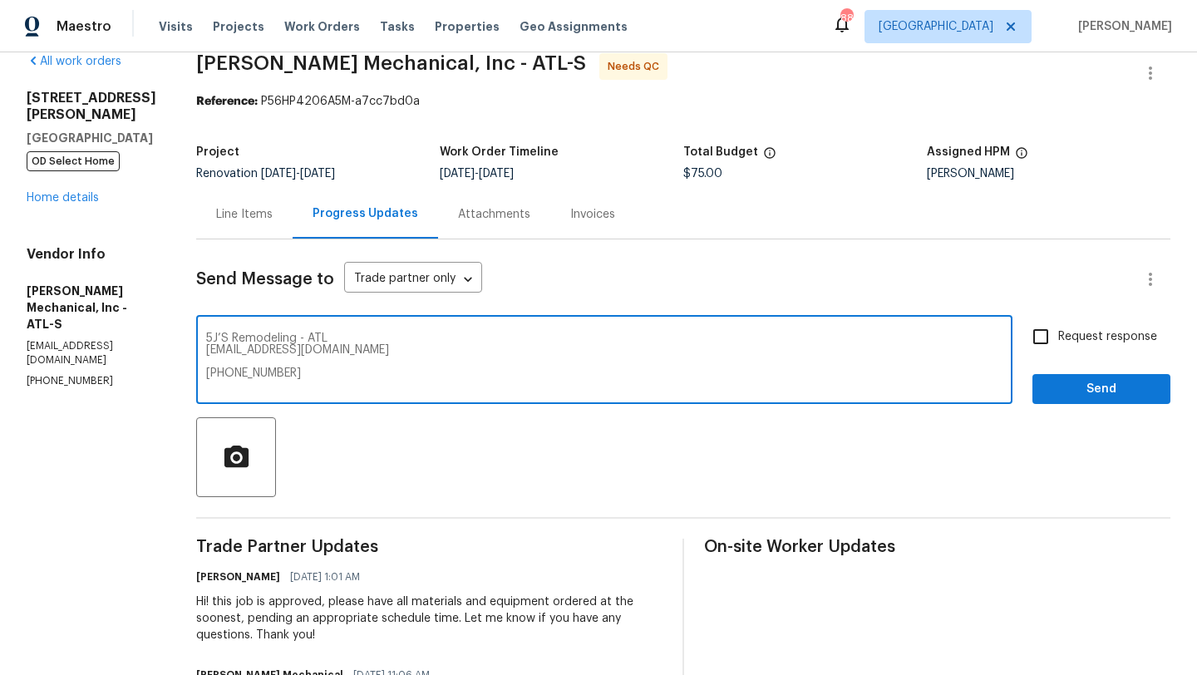
click at [237, 339] on textarea "5J’S Remodeling - ATL fivejremodeling@gmail.com (770) 369-6627" at bounding box center [604, 362] width 797 height 58
click at [237, 350] on textarea "GC on site is 5J’S Remodeling - ATL fivejremodeling@gmail.com (770) 369-6627" at bounding box center [604, 362] width 797 height 58
click at [234, 363] on div "GC on site is 5J’S Remodeling - ATL fivejremodeling@gmail.com (770) 369-6627 x ​" at bounding box center [604, 361] width 816 height 85
click at [238, 363] on textarea "GC on site is 5J’S Remodeling - ATL fivejremodeling@gmail.com (770) 369-6627" at bounding box center [604, 362] width 797 height 58
click at [234, 362] on textarea "GC on site is 5J’S Remodeling - ATL fivejremodeling@gmail.com (770) 369-6627" at bounding box center [604, 362] width 797 height 58
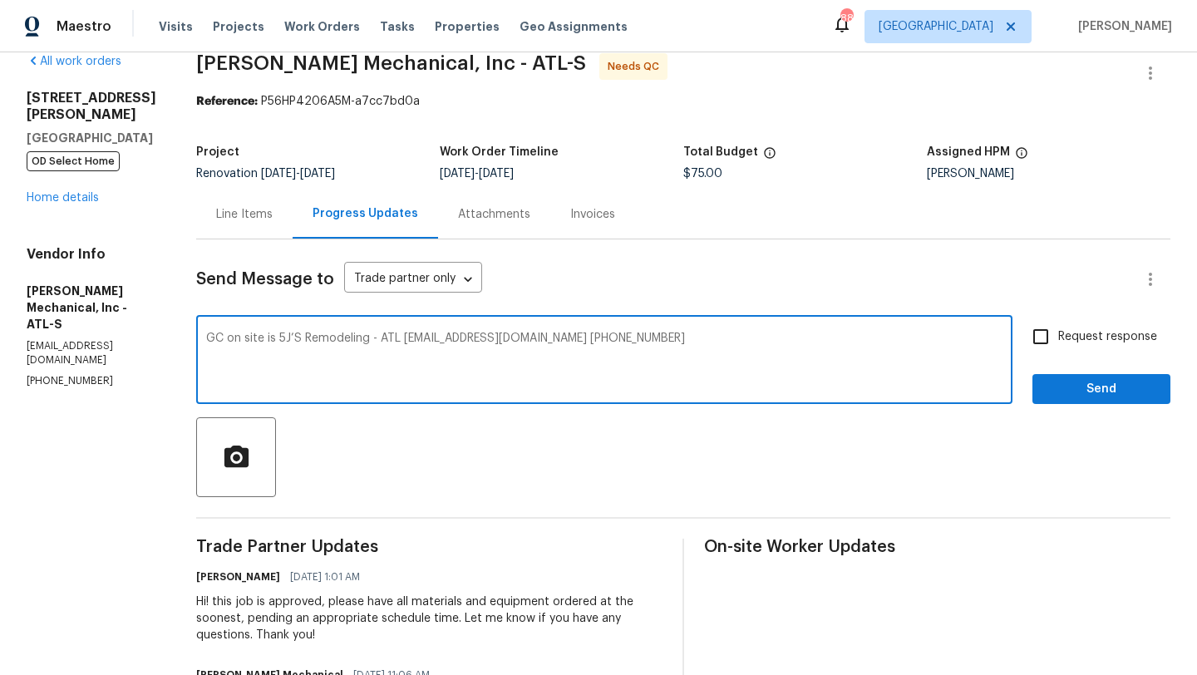
click at [686, 344] on textarea "GC on site is 5J’S Remodeling - ATL fivejremodeling@gmail.com (770) 369-6627" at bounding box center [604, 362] width 797 height 58
type textarea "GC on site is 5J’S Remodeling - ATL fivejremodeling@gmail.com (770) 369-6627, p…"
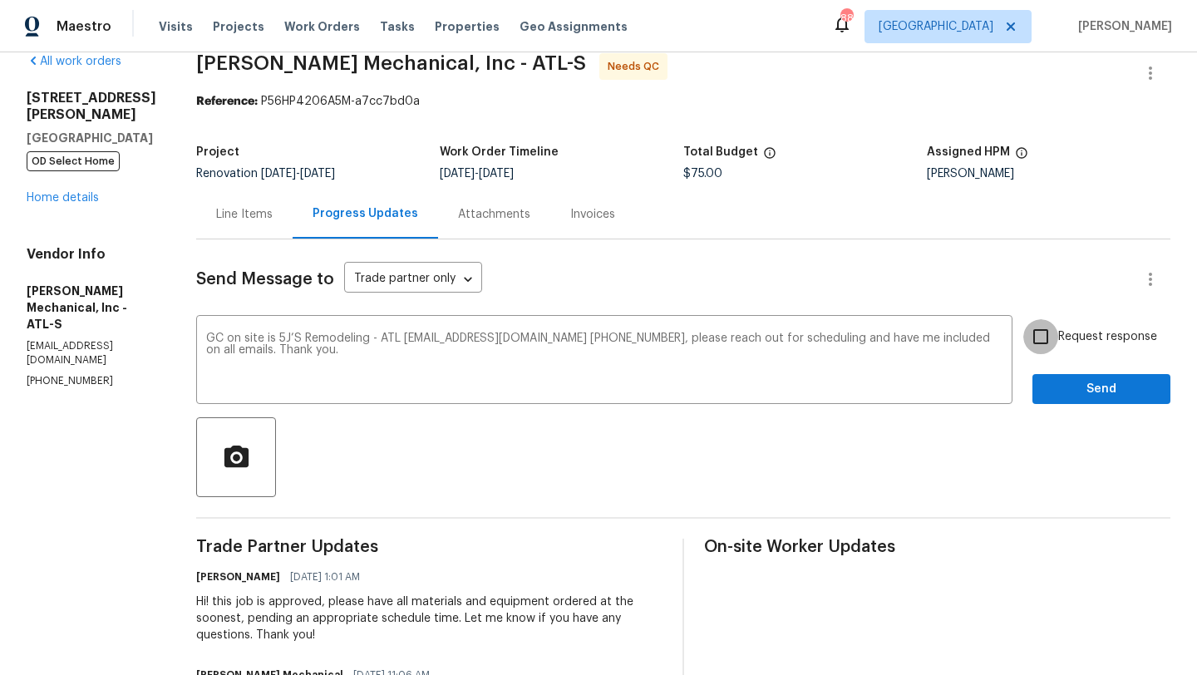
click at [1043, 338] on input "Request response" at bounding box center [1041, 336] width 35 height 35
checkbox input "true"
click at [1059, 381] on span "Send" at bounding box center [1101, 389] width 111 height 21
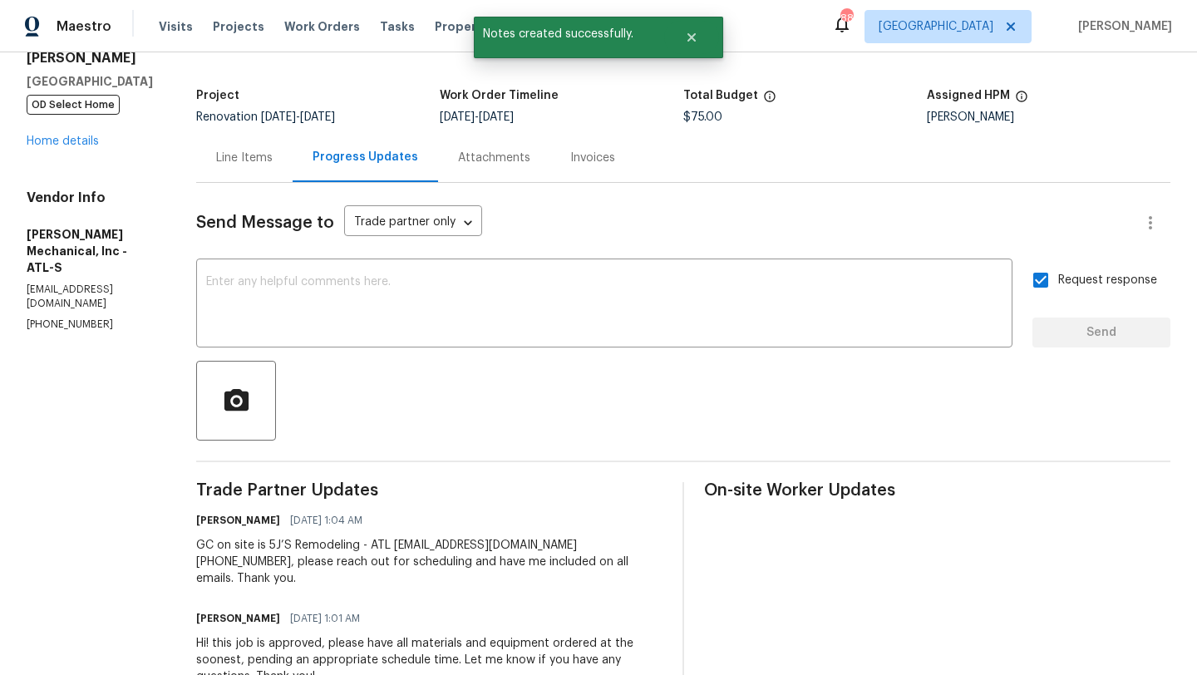
scroll to position [121, 0]
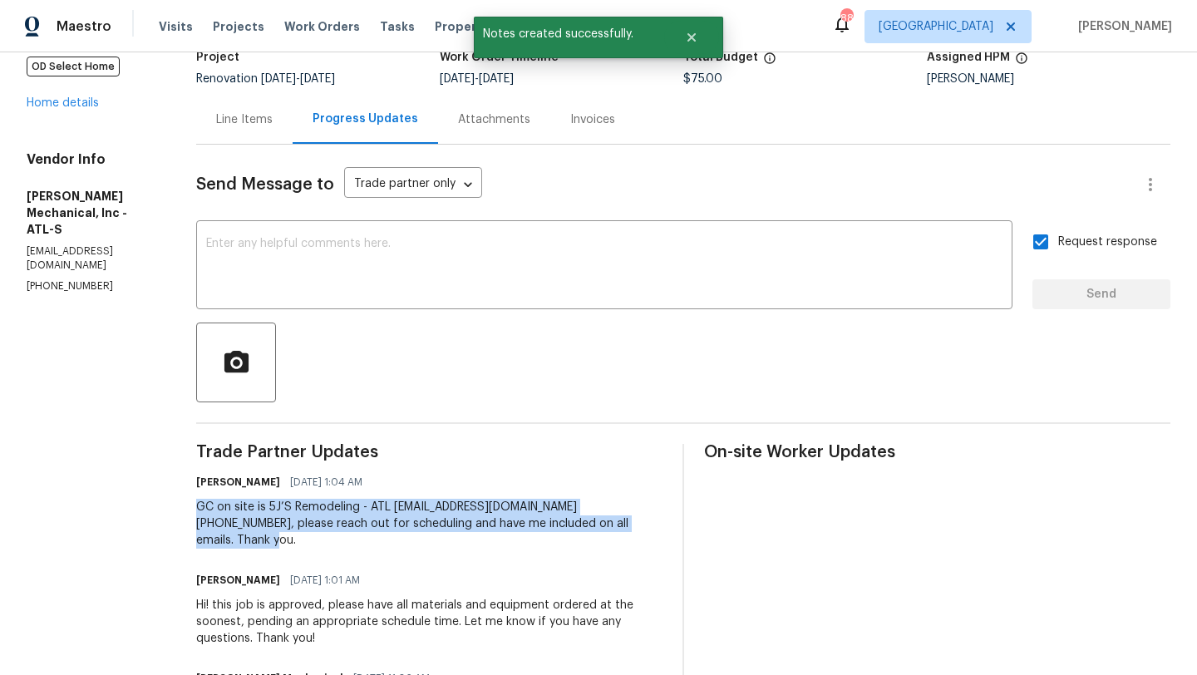
drag, startPoint x: 666, startPoint y: 526, endPoint x: 233, endPoint y: 499, distance: 434.1
click at [233, 499] on div "GC on site is 5J’S Remodeling - ATL fivejremodeling@gmail.com (770) 369-6627, p…" at bounding box center [429, 524] width 466 height 50
copy div "GC on site is 5J’S Remodeling - ATL fivejremodeling@gmail.com (770) 369-6627, p…"
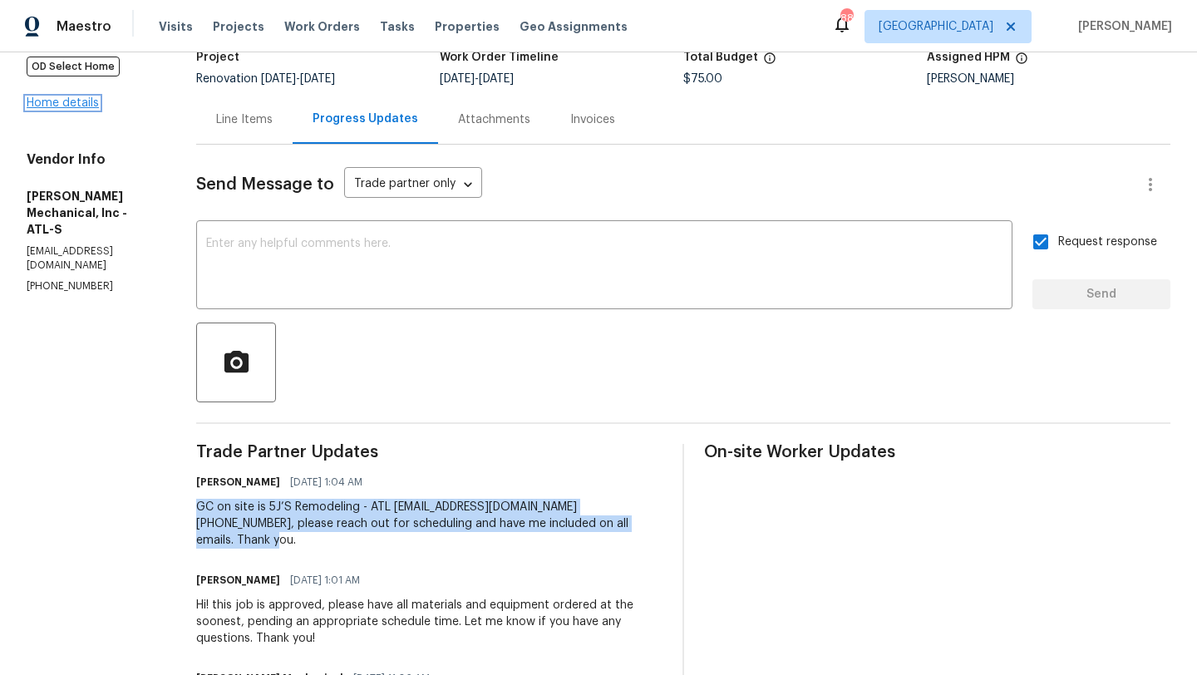
click at [84, 97] on link "Home details" at bounding box center [63, 103] width 72 height 12
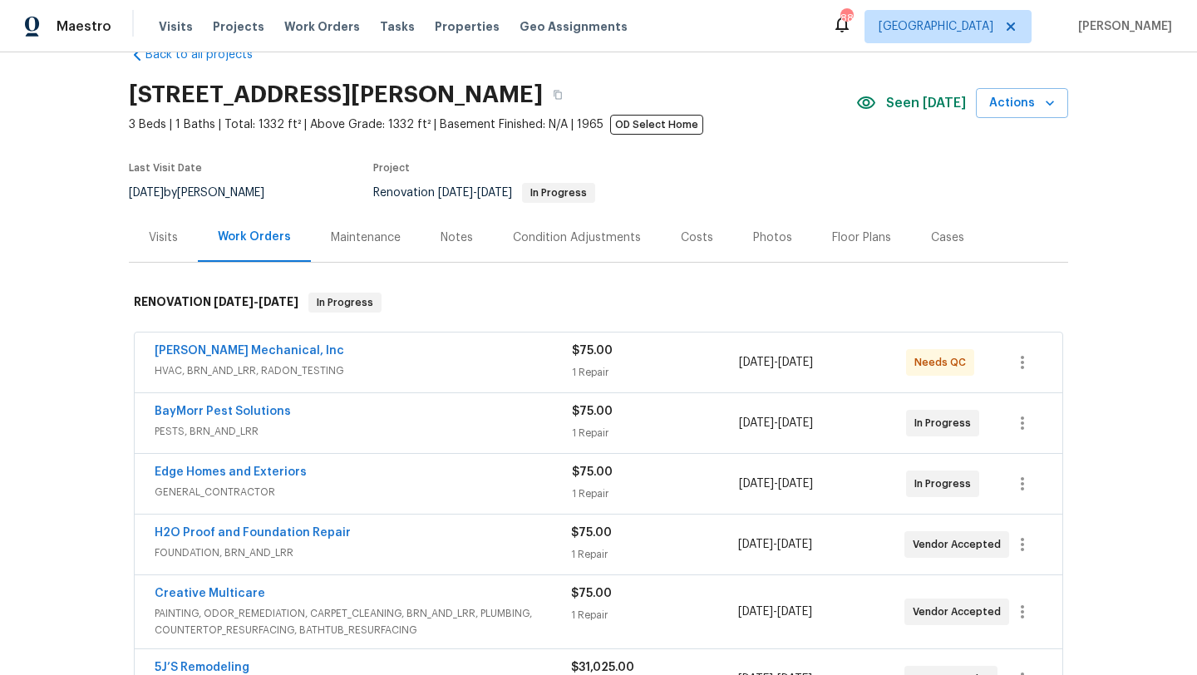
scroll to position [54, 0]
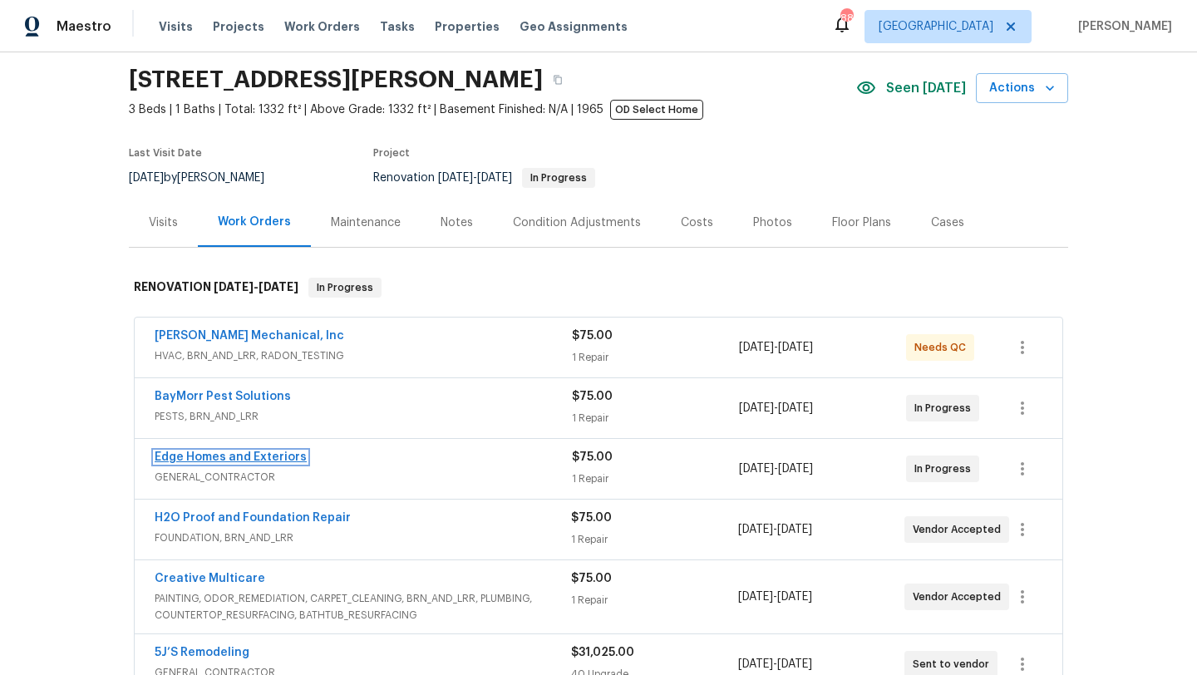
click at [268, 461] on link "Edge Homes and Exteriors" at bounding box center [231, 457] width 152 height 12
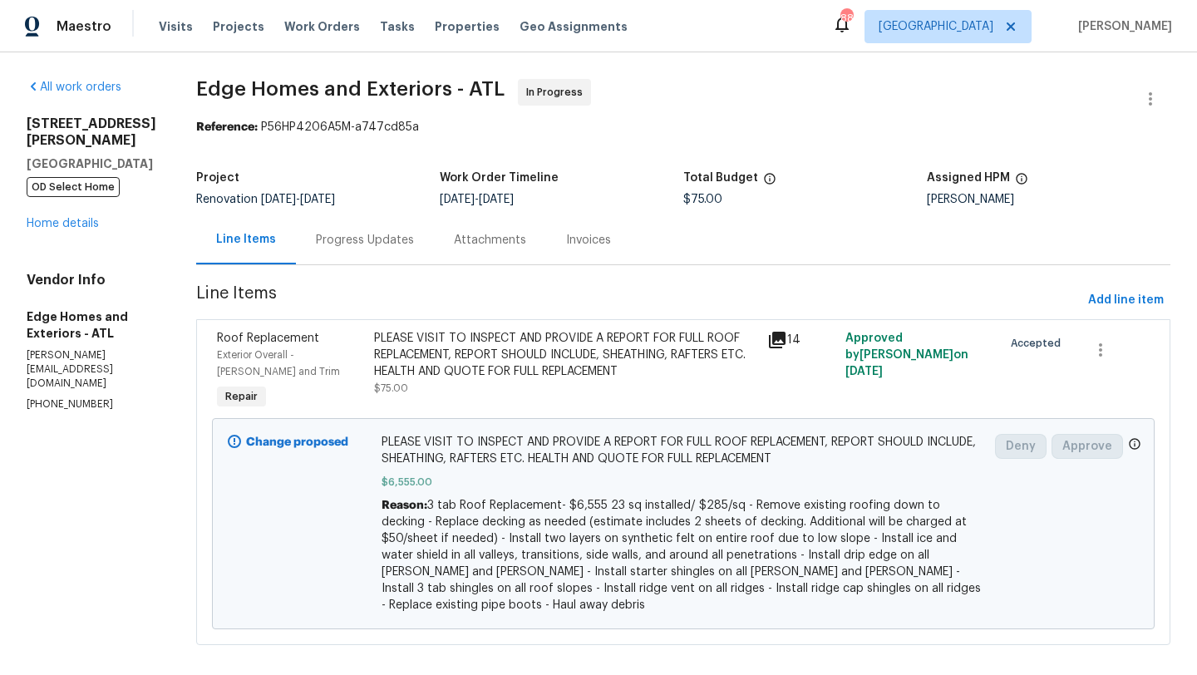
click at [355, 244] on div "Progress Updates" at bounding box center [365, 240] width 98 height 17
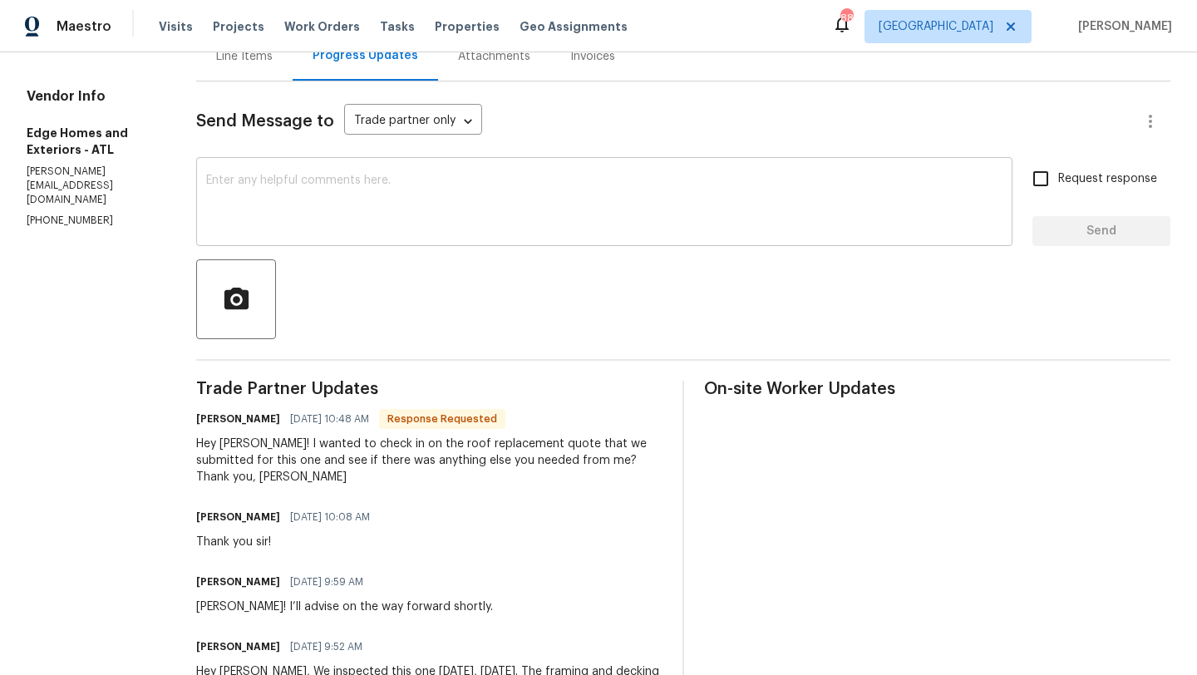
scroll to position [186, 0]
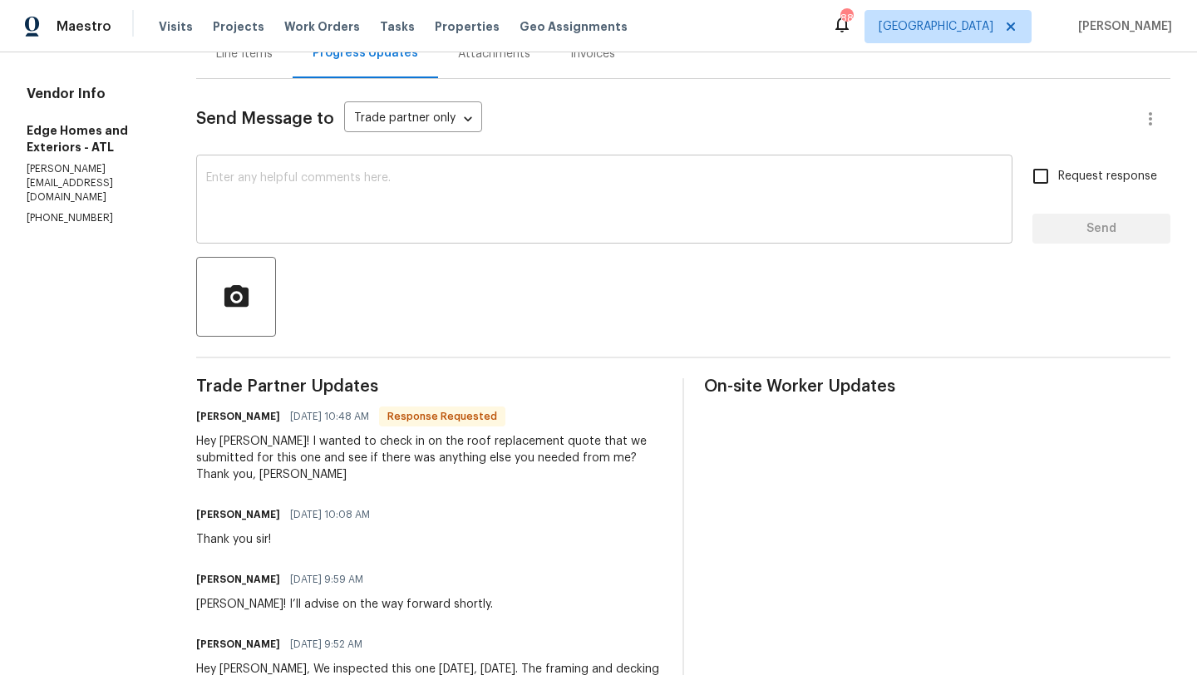
click at [279, 203] on textarea at bounding box center [604, 201] width 797 height 58
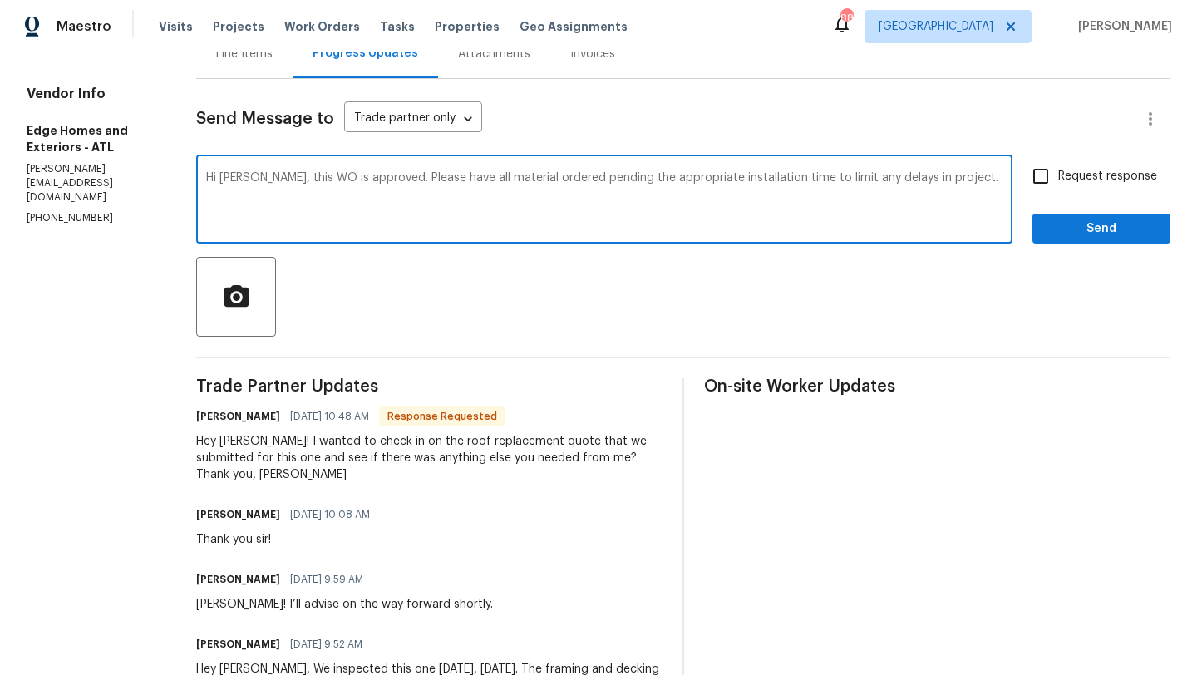
paste textarea "GC on site is 5J’S Remodeling - ATL fivejremodeling@gmail.com (770) 369-6627, p…"
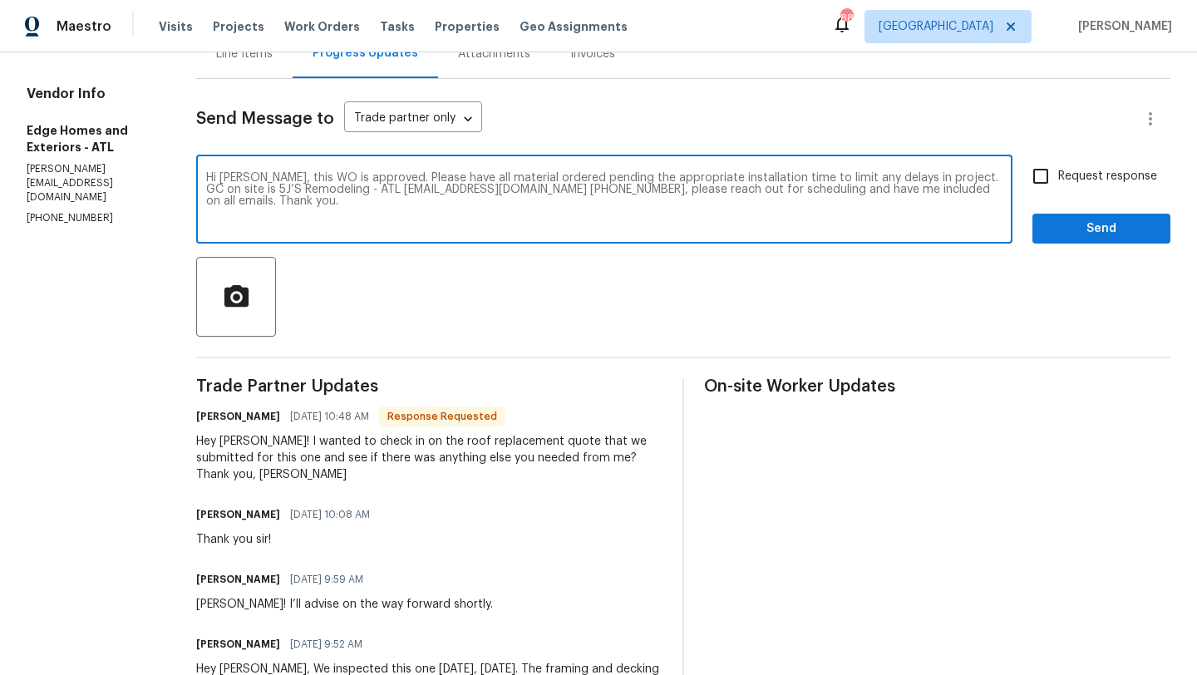
click at [909, 180] on textarea "Hi Cody, this WO is approved. Please have all material ordered pending the appr…" at bounding box center [604, 201] width 797 height 58
click at [964, 177] on textarea "Hi Cody, this WO is approved. Please have all material ordered pending the appr…" at bounding box center [604, 201] width 797 height 58
click at [969, 193] on textarea "Hi Cody, this WO is approved. Please have all material ordered pending the appr…" at bounding box center [604, 201] width 797 height 58
click at [415, 175] on textarea "Hi Cody, this WO is approved. Please have all material ordered pending the appr…" at bounding box center [604, 201] width 797 height 58
click at [453, 177] on textarea "Hi Cody, this WO is approved. Please have all nessceary material ordered pendin…" at bounding box center [604, 201] width 797 height 58
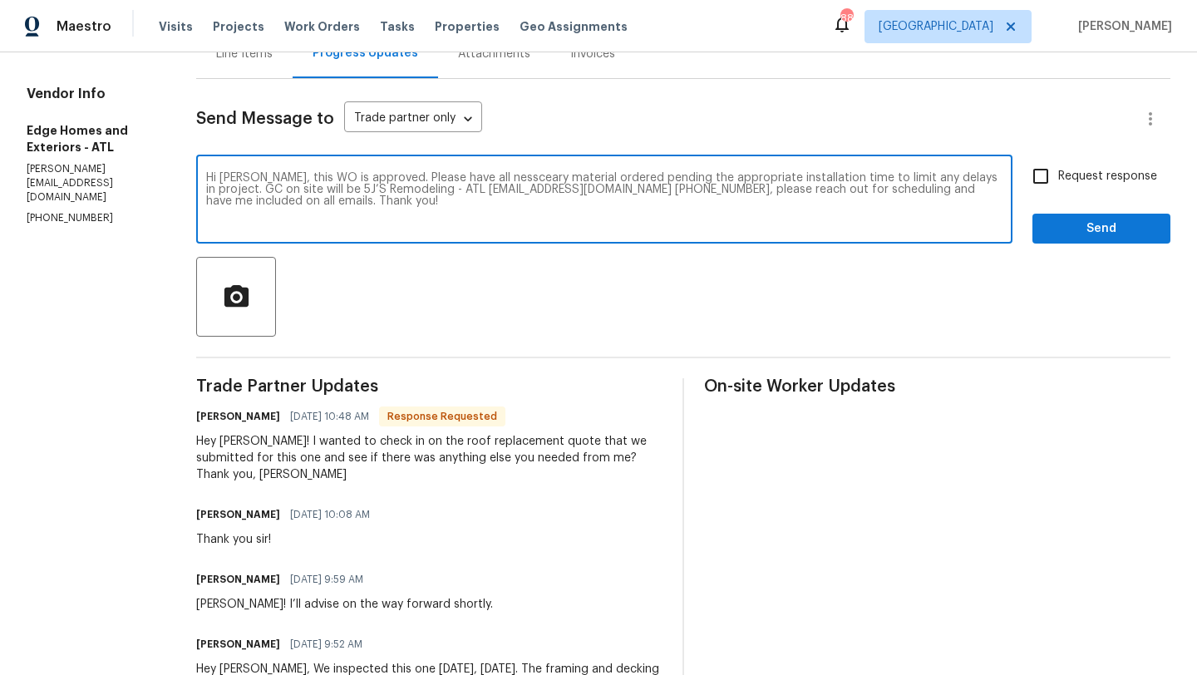
click at [470, 180] on textarea "Hi Cody, this WO is approved. Please have all nessceary material ordered pendin…" at bounding box center [604, 201] width 797 height 58
click at [461, 175] on textarea "Hi Cody, this WO is approved. Please have all material ordered pending the appr…" at bounding box center [604, 201] width 797 height 58
click at [846, 177] on textarea "Hi Cody, this WO is approved. Please have all material ordered pending the appr…" at bounding box center [604, 201] width 797 height 58
type textarea "Hi Cody, this WO is approved. Please have all material ordered pending the appr…"
click at [1043, 180] on input "Request response" at bounding box center [1041, 176] width 35 height 35
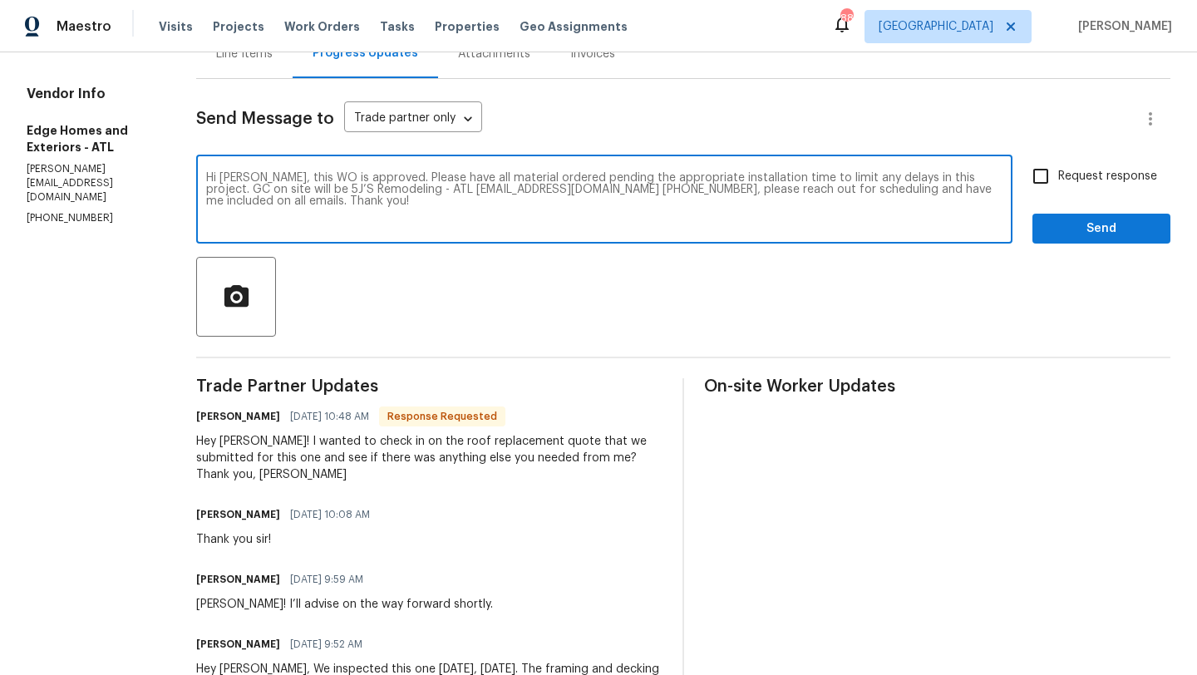
checkbox input "true"
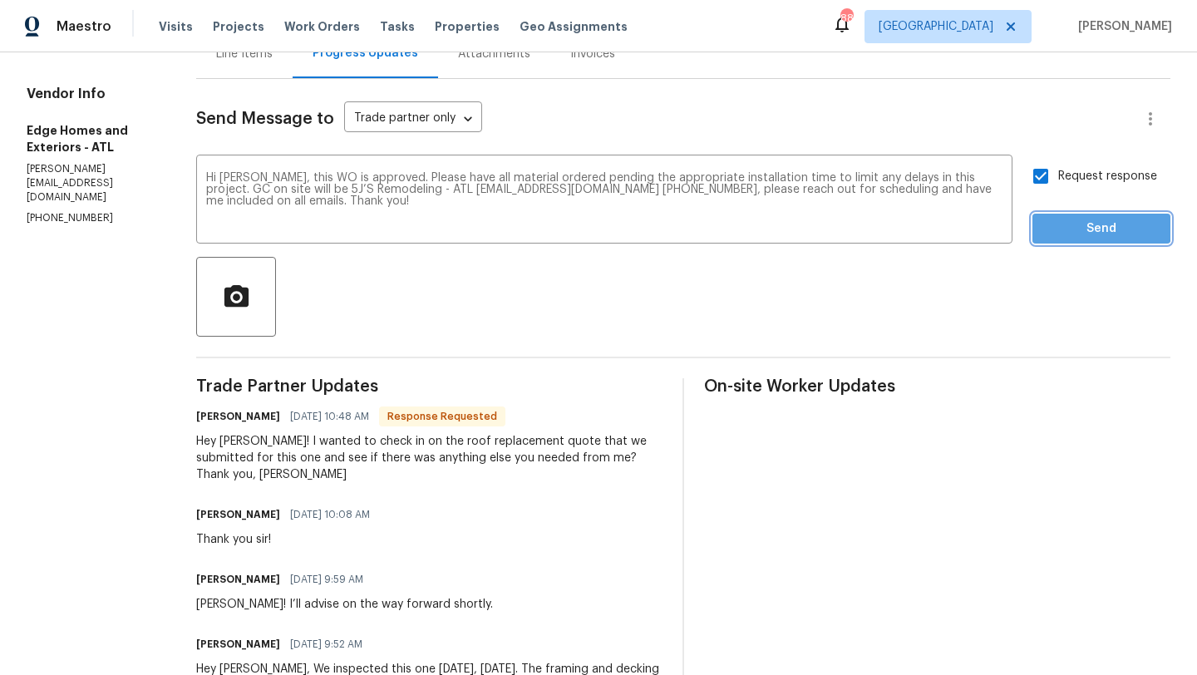
click at [1058, 226] on span "Send" at bounding box center [1101, 229] width 111 height 21
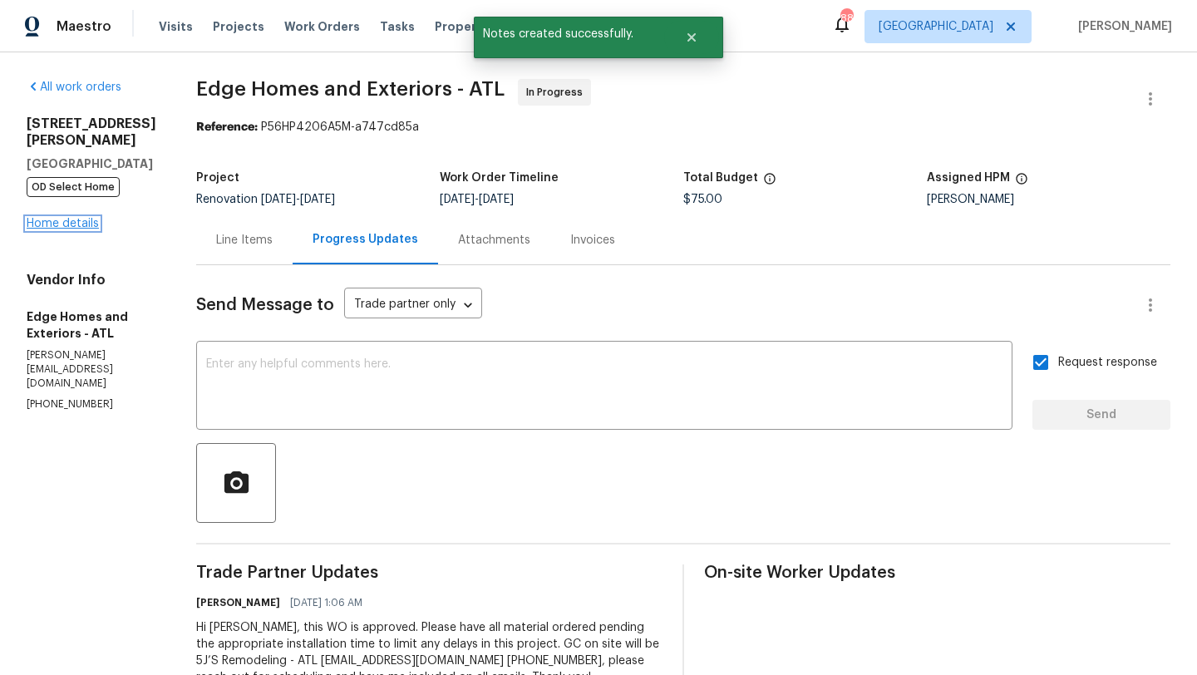
click at [87, 229] on link "Home details" at bounding box center [63, 224] width 72 height 12
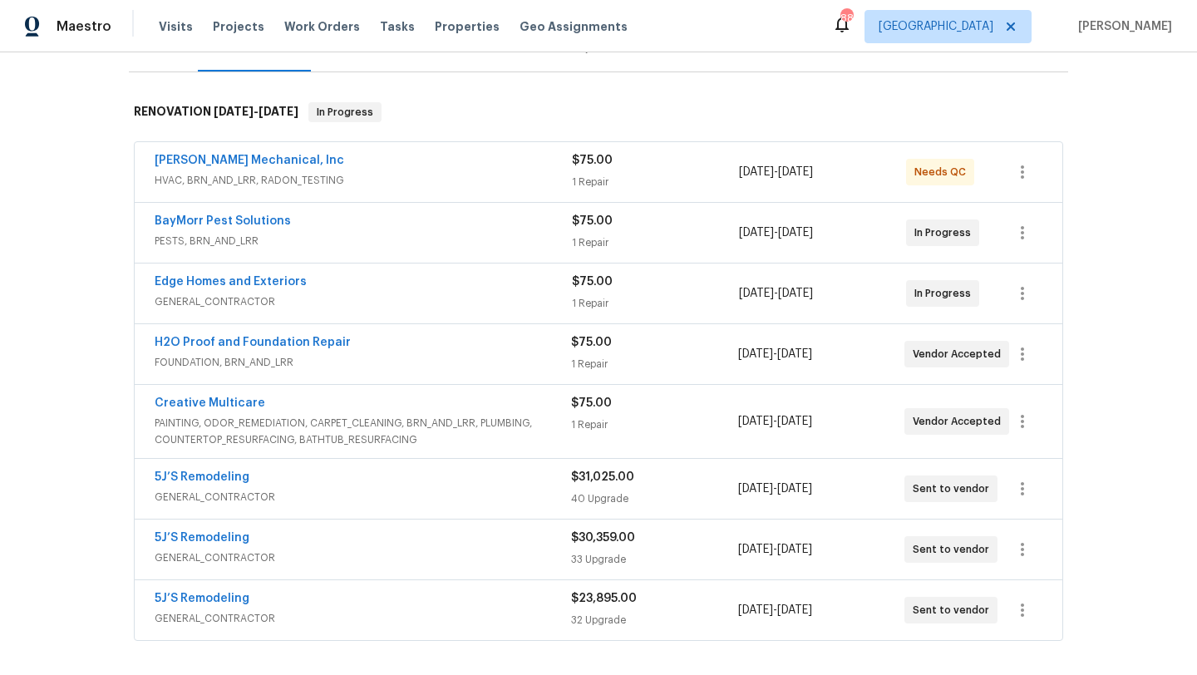
scroll to position [231, 0]
click at [245, 397] on link "Creative Multicare" at bounding box center [210, 402] width 111 height 12
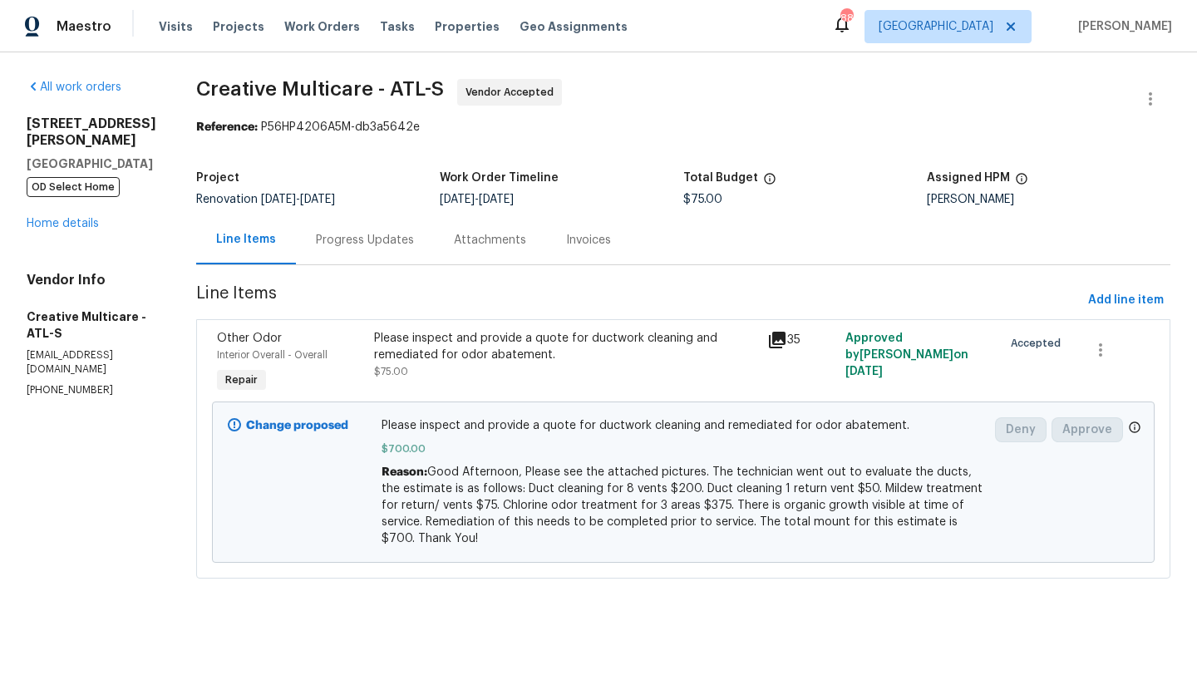
click at [398, 241] on div "Progress Updates" at bounding box center [365, 240] width 98 height 17
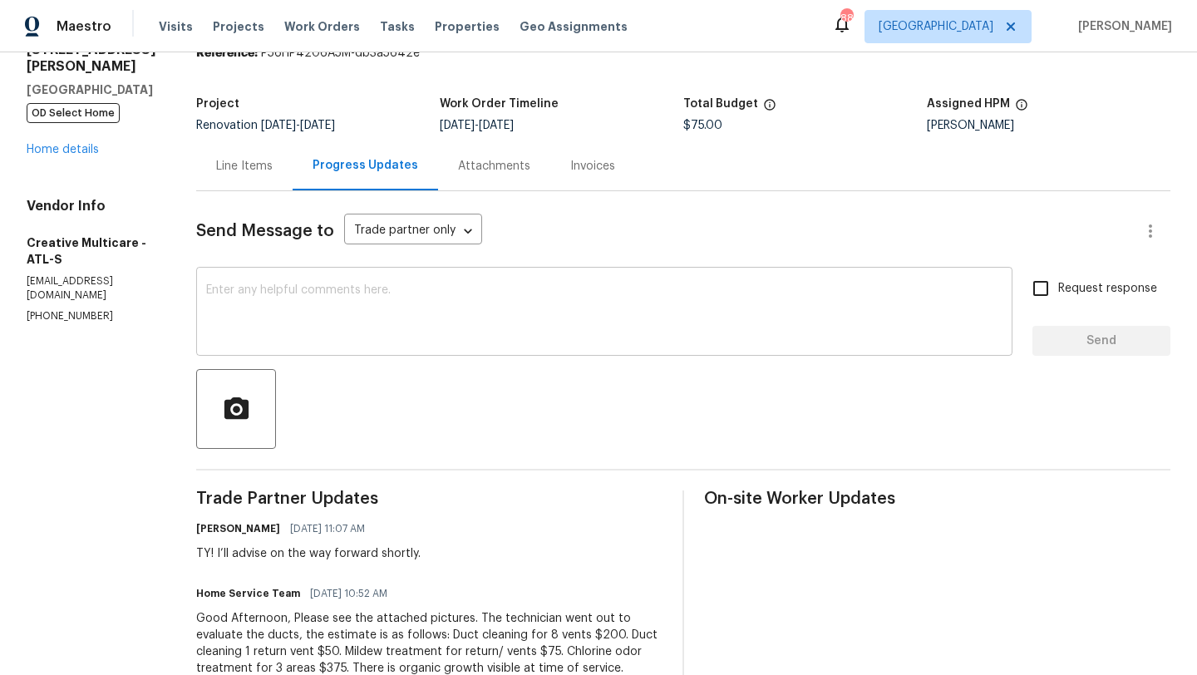
scroll to position [77, 0]
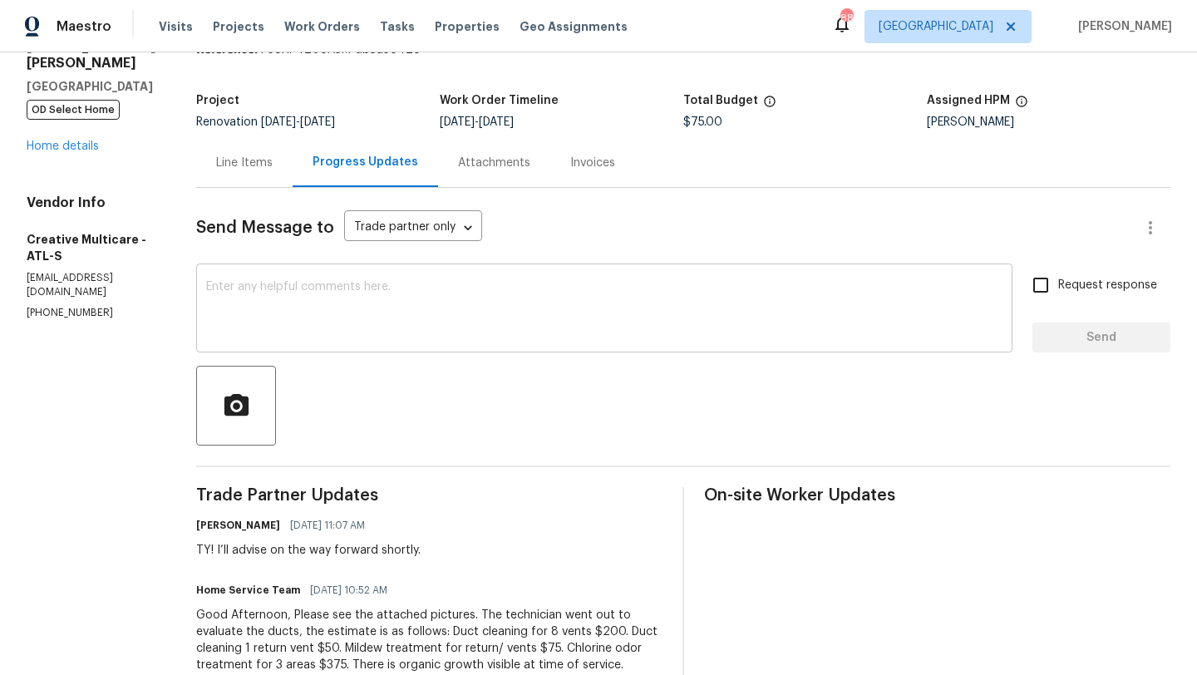
click at [361, 312] on textarea at bounding box center [604, 310] width 797 height 58
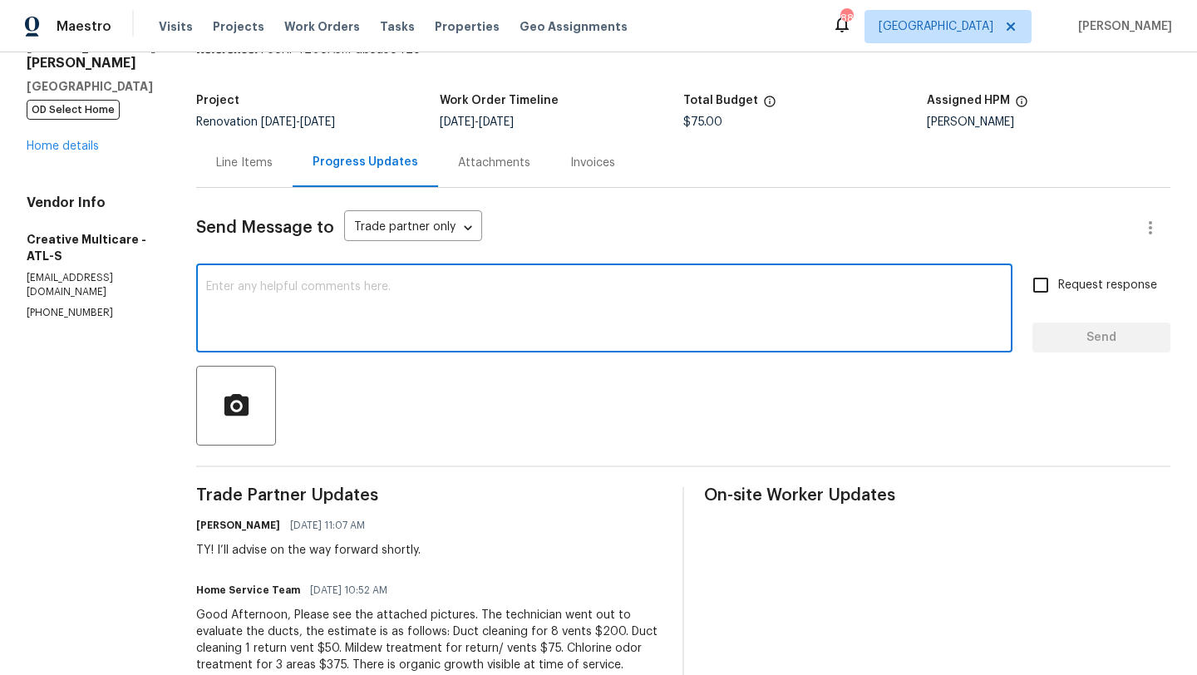
paste textarea "GC on site is 5J’S Remodeling - ATL fivejremodeling@gmail.com (770) 369-6627, p…"
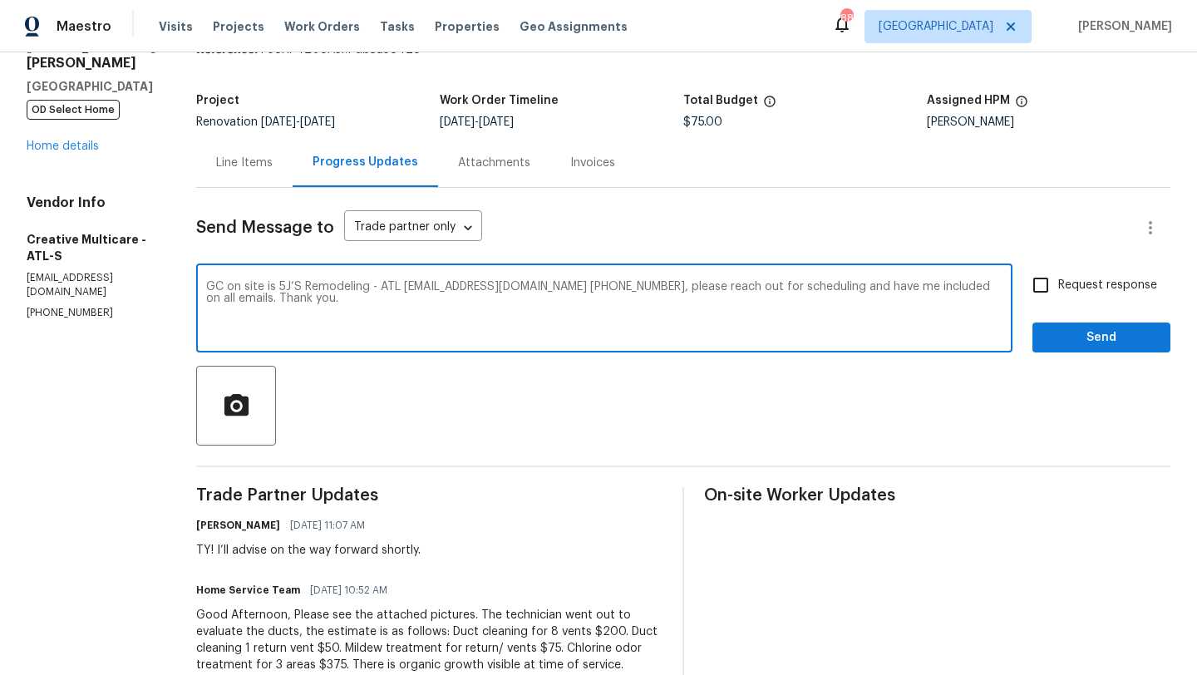
click at [251, 285] on textarea "GC on site is 5J’S Remodeling - ATL fivejremodeling@gmail.com (770) 369-6627, p…" at bounding box center [604, 310] width 797 height 58
click at [306, 282] on textarea "Hi this WO is approved, GC on site is 5J’S Remodeling - ATL fivejremodeling@gma…" at bounding box center [604, 310] width 797 height 58
click at [575, 301] on textarea "Hi this quotation is approved, GC on site is 5J’S Remodeling - ATL fivejremodel…" at bounding box center [604, 310] width 797 height 58
type textarea "Hi this quotation is approved, GC on site is 5J’S Remodeling - ATL fivejremodel…"
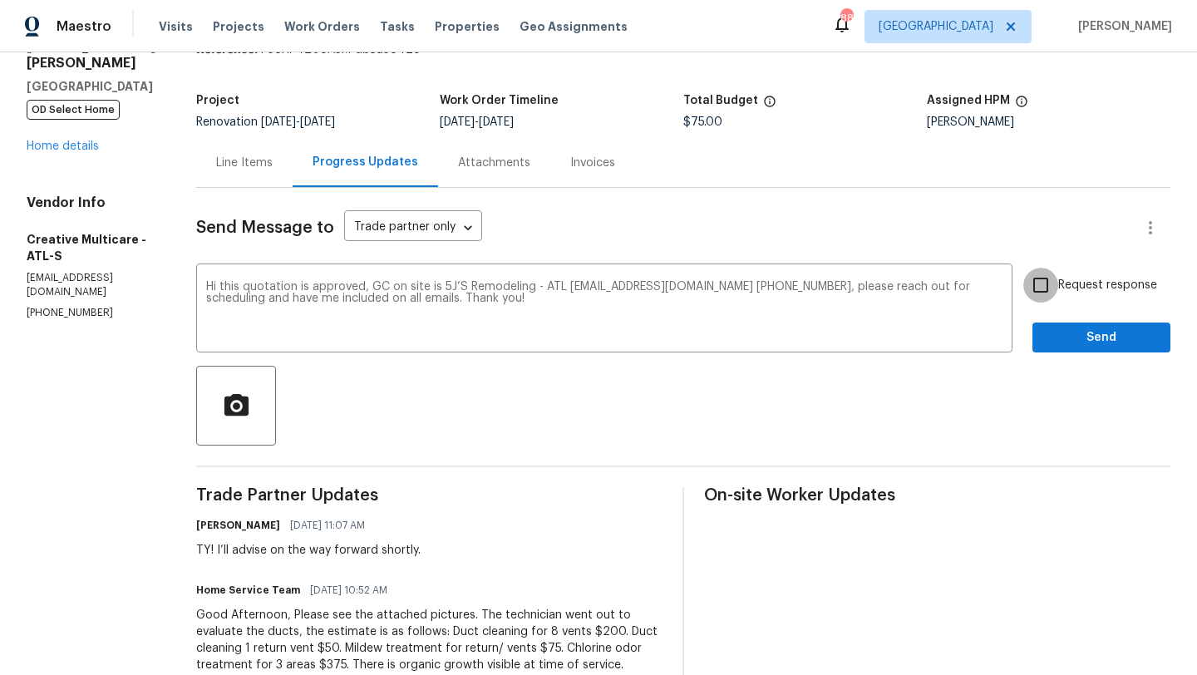
click at [1043, 289] on input "Request response" at bounding box center [1041, 285] width 35 height 35
checkbox input "true"
click at [1069, 343] on span "Send" at bounding box center [1101, 338] width 111 height 21
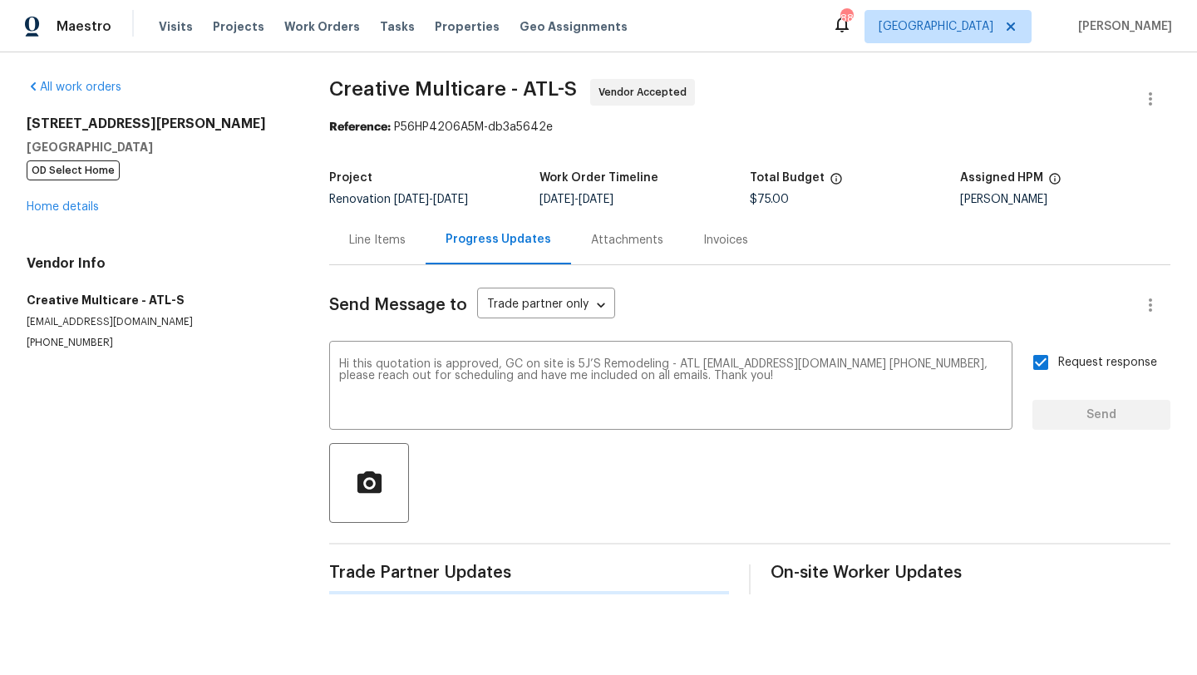
scroll to position [0, 0]
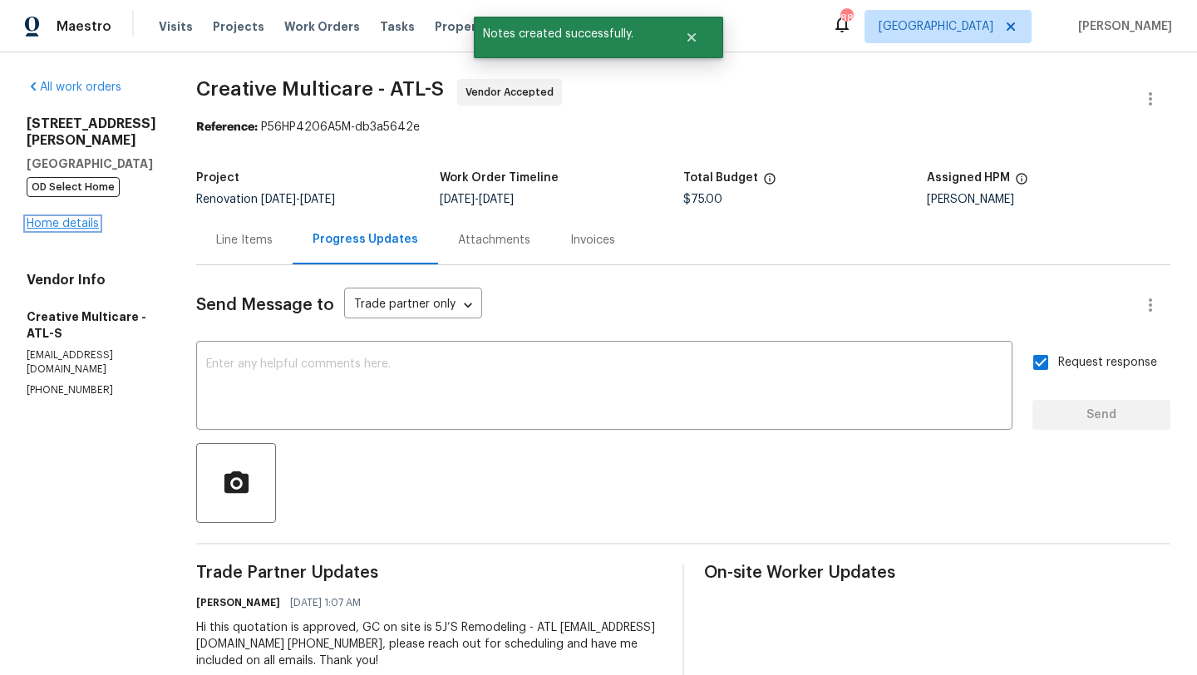
click at [72, 218] on link "Home details" at bounding box center [63, 224] width 72 height 12
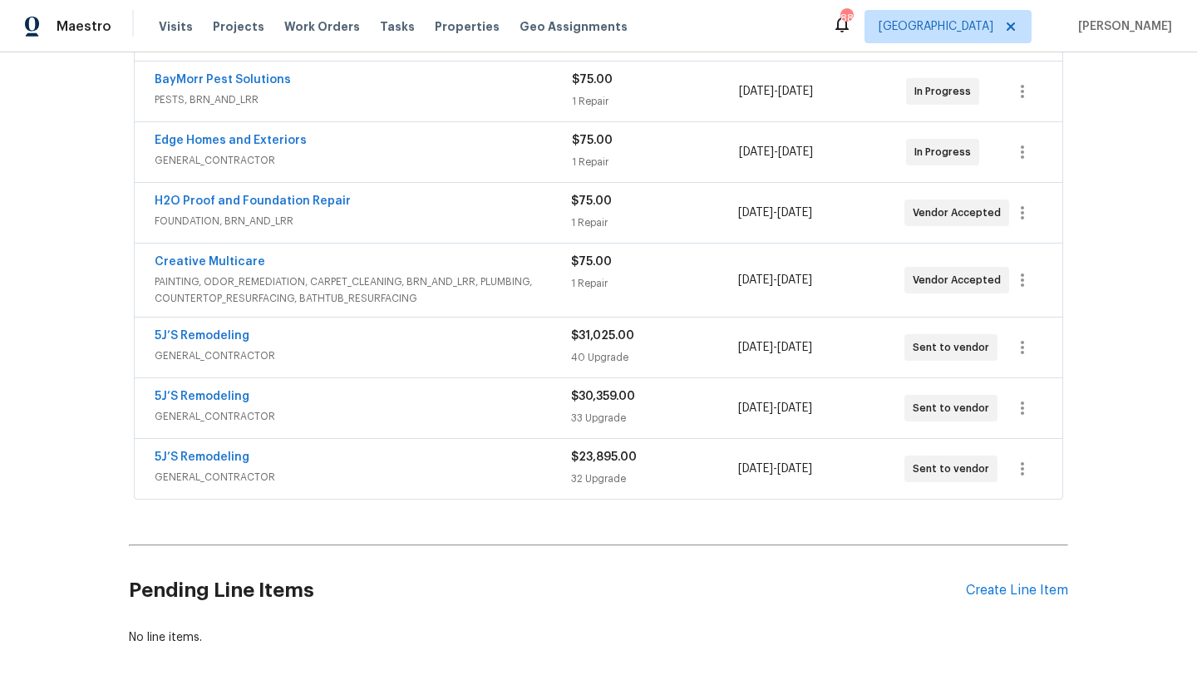
scroll to position [368, 0]
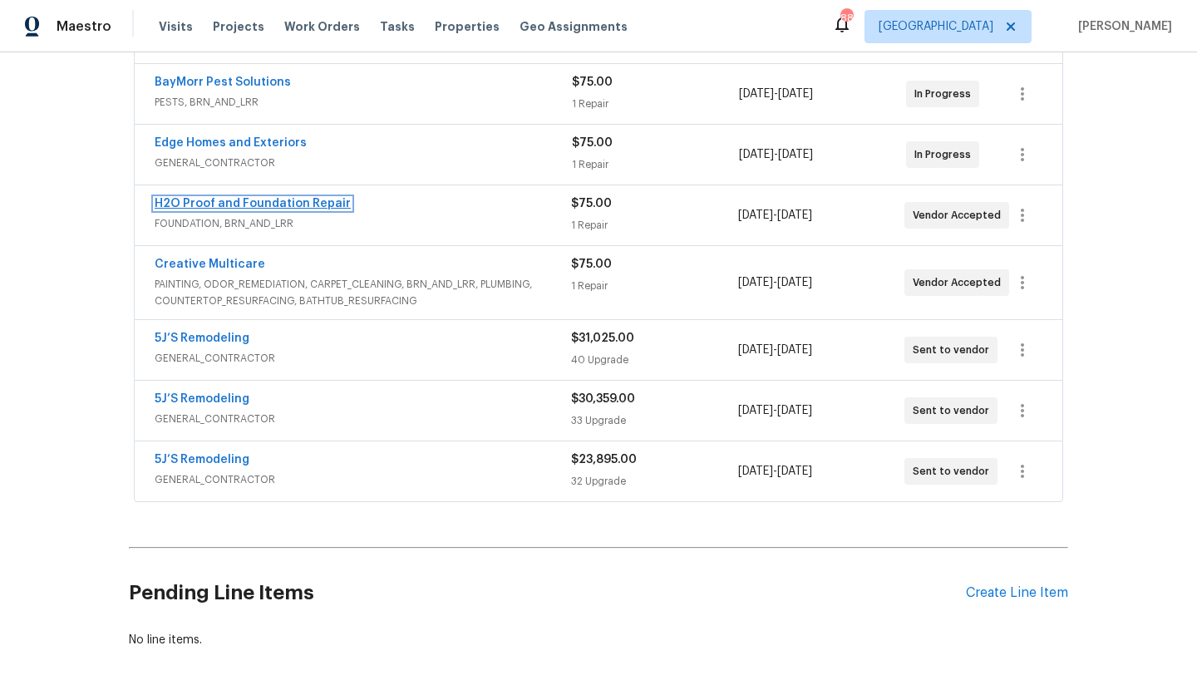
click at [318, 209] on link "H2O Proof and Foundation Repair" at bounding box center [253, 204] width 196 height 12
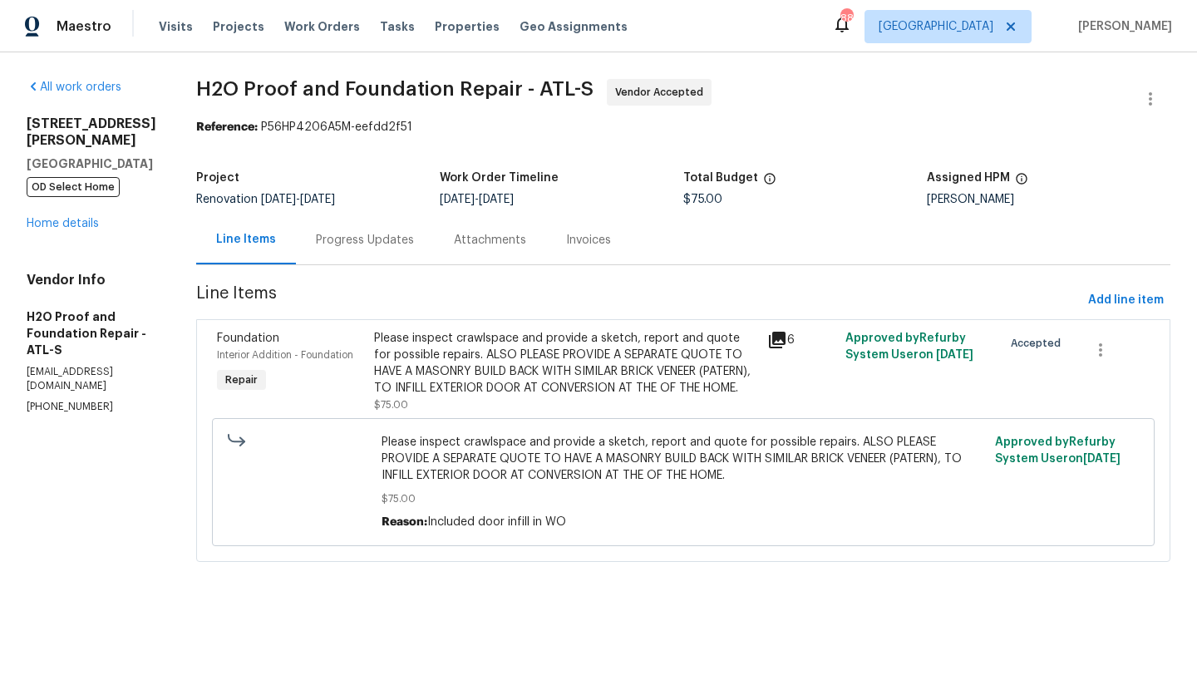
click at [368, 242] on div "Progress Updates" at bounding box center [365, 240] width 98 height 17
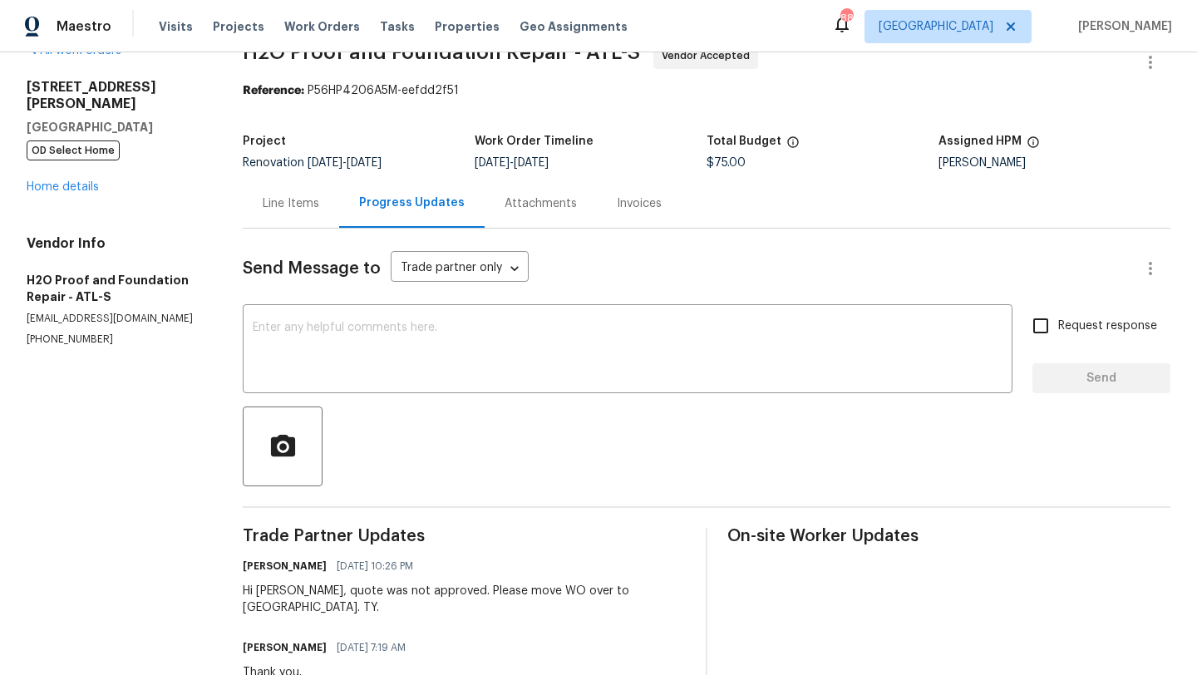
scroll to position [38, 0]
click at [87, 180] on link "Home details" at bounding box center [63, 186] width 72 height 12
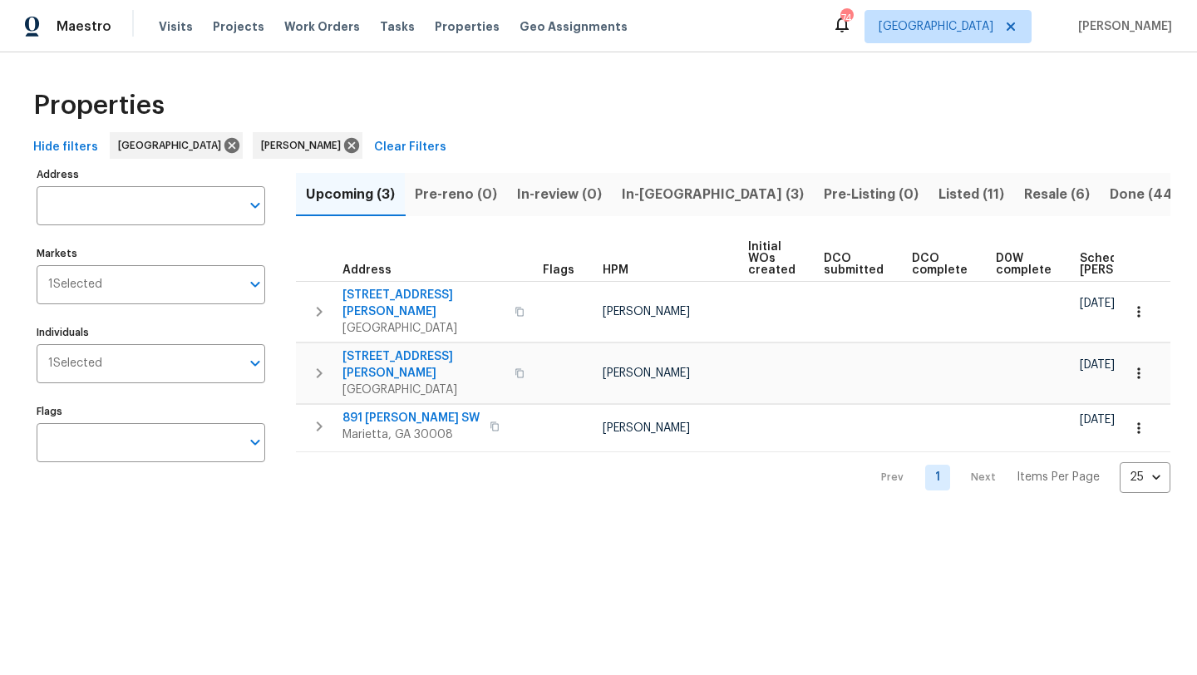
click at [668, 203] on span "In-[GEOGRAPHIC_DATA] (3)" at bounding box center [713, 194] width 182 height 23
